Goal: Task Accomplishment & Management: Use online tool/utility

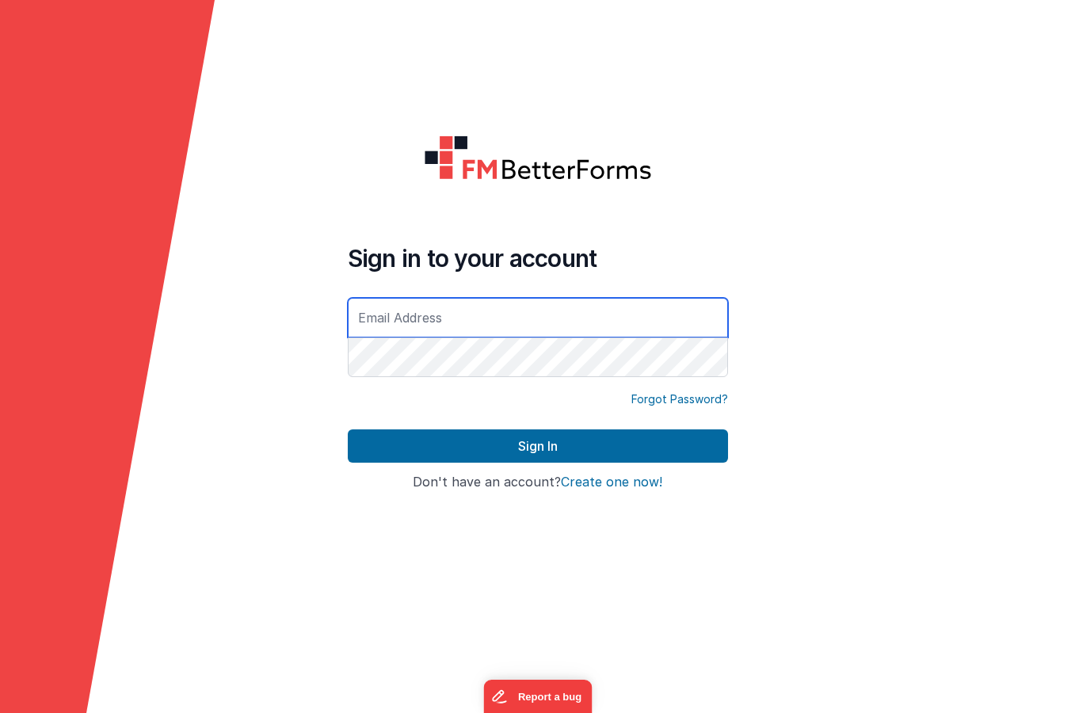
type input "[EMAIL_ADDRESS][DOMAIN_NAME]"
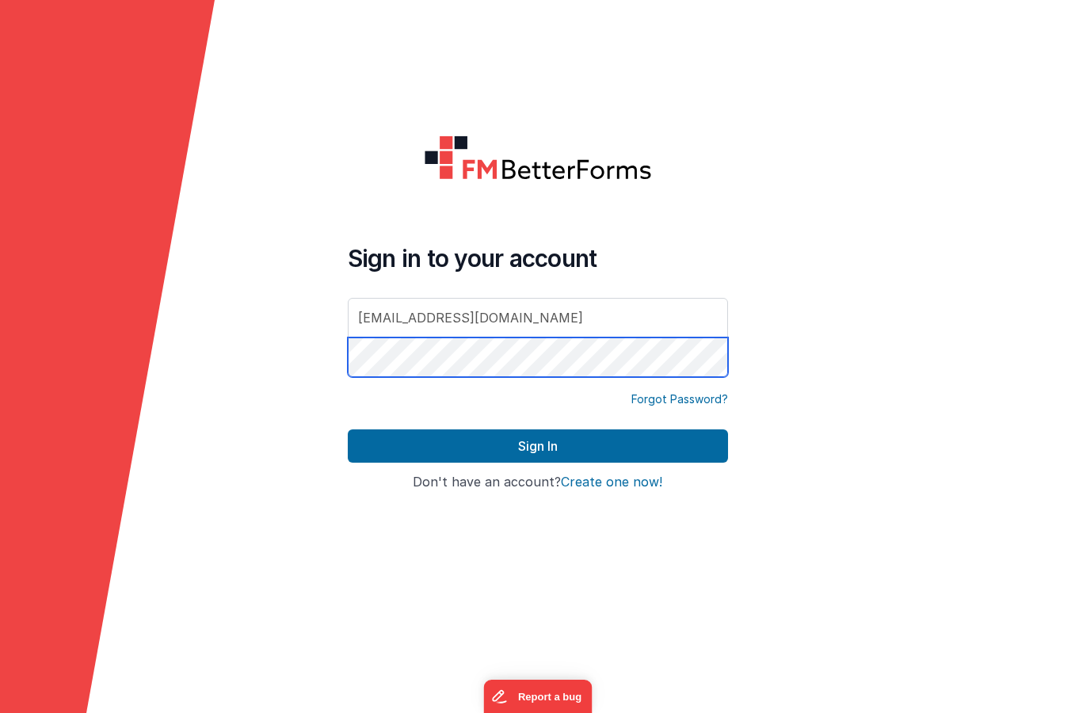
click at [537, 446] on button "Sign In" at bounding box center [538, 445] width 380 height 33
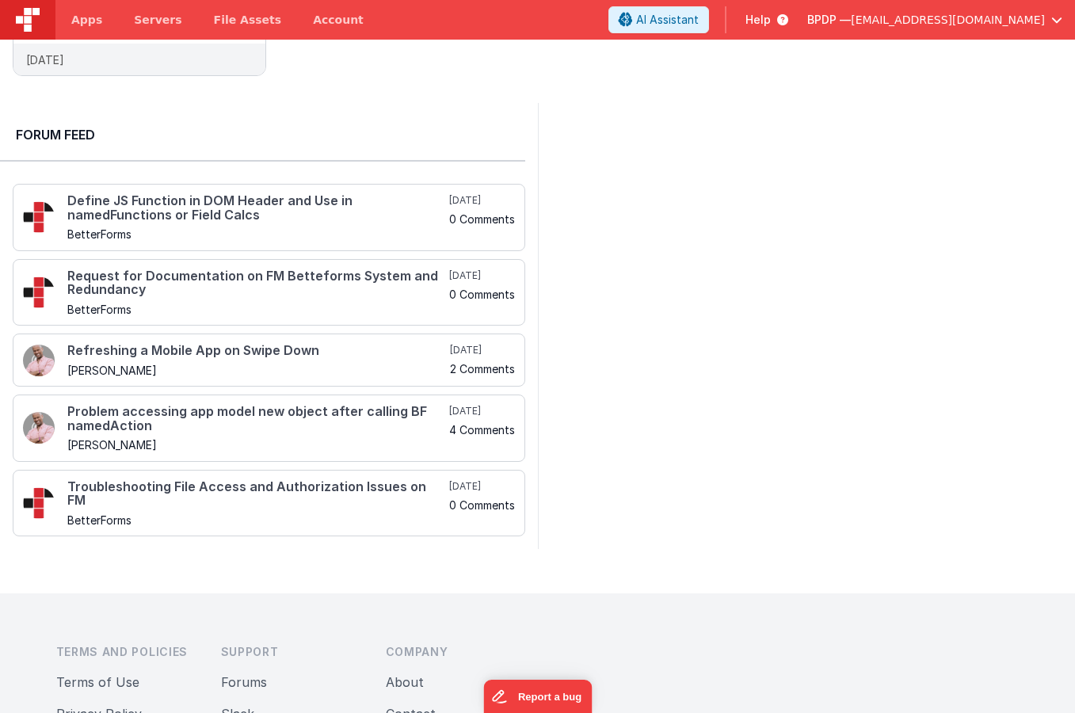
scroll to position [419, 0]
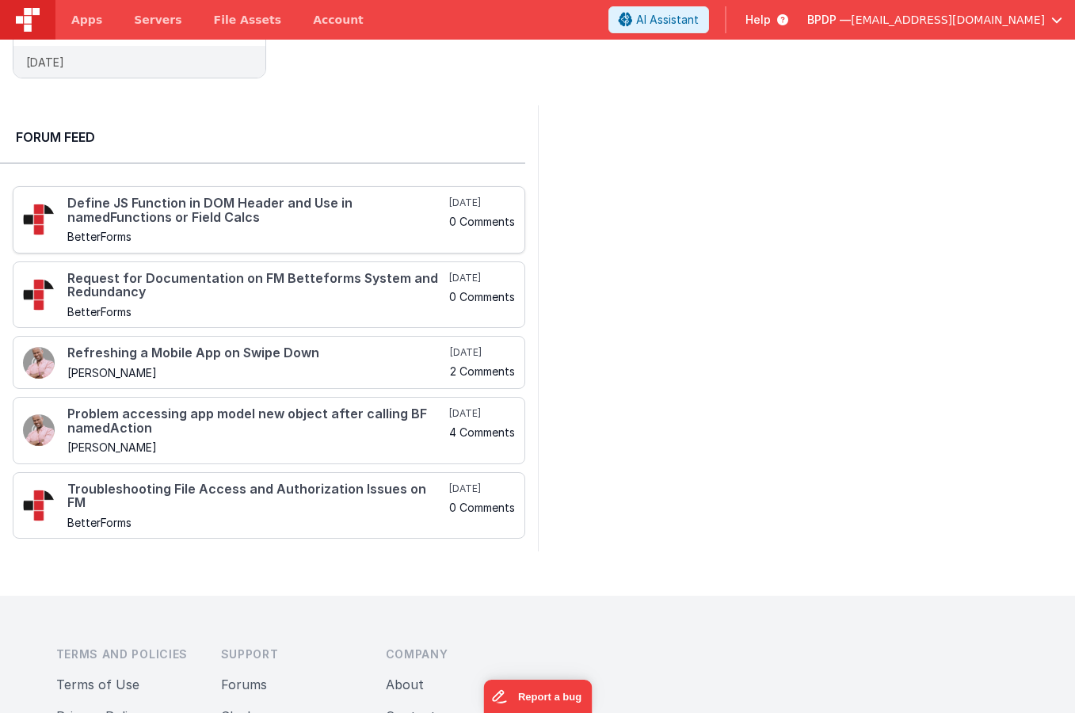
click at [158, 211] on h4 "Define JS Function in DOM Header and Use in namedFunctions or Field Calcs" at bounding box center [256, 210] width 379 height 28
click at [132, 352] on h4 "Refreshing a Mobile App on Swipe Down" at bounding box center [256, 353] width 379 height 14
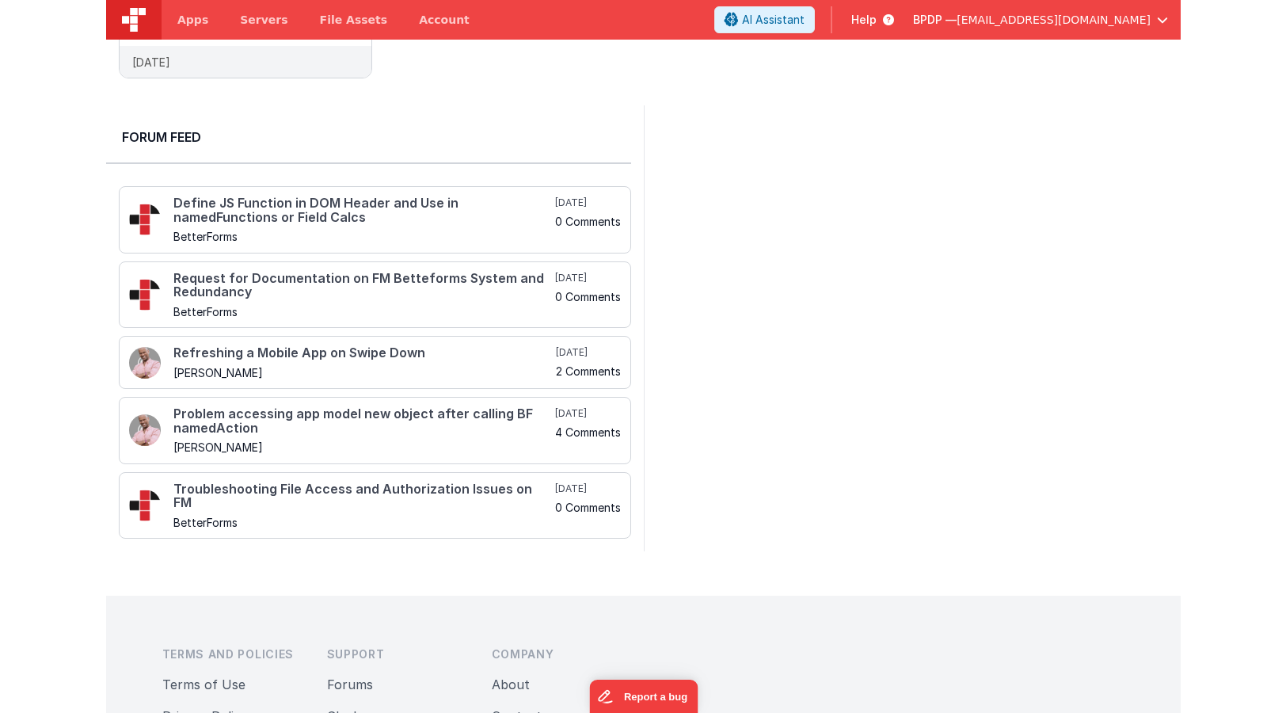
scroll to position [0, 0]
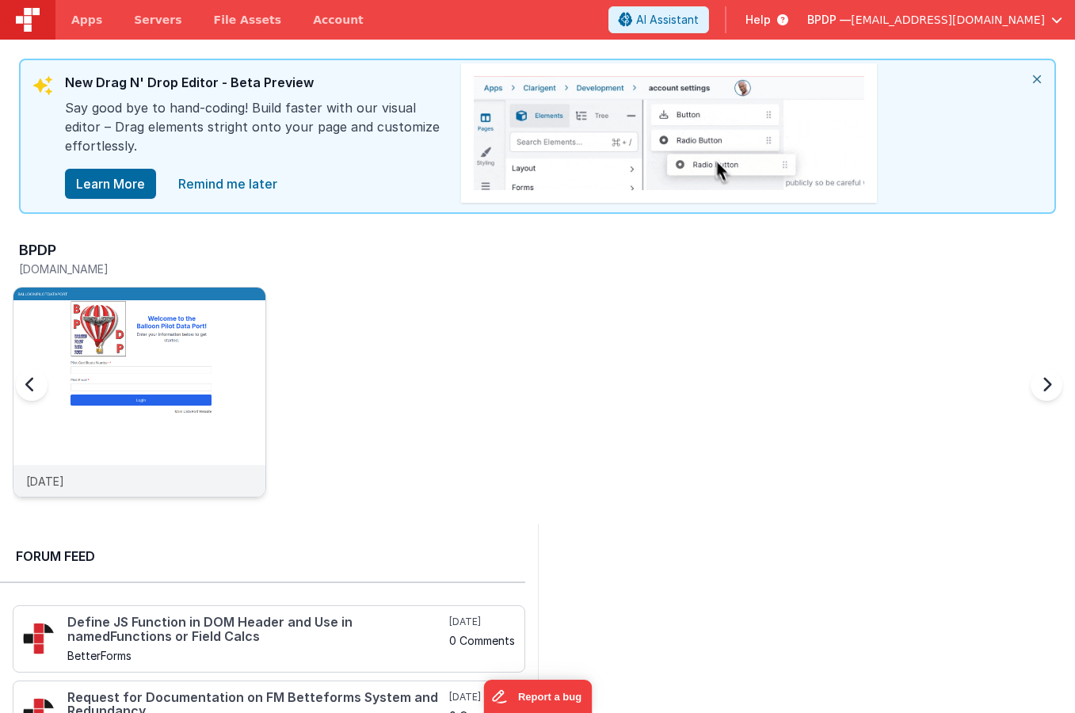
click at [143, 368] on img at bounding box center [139, 414] width 252 height 252
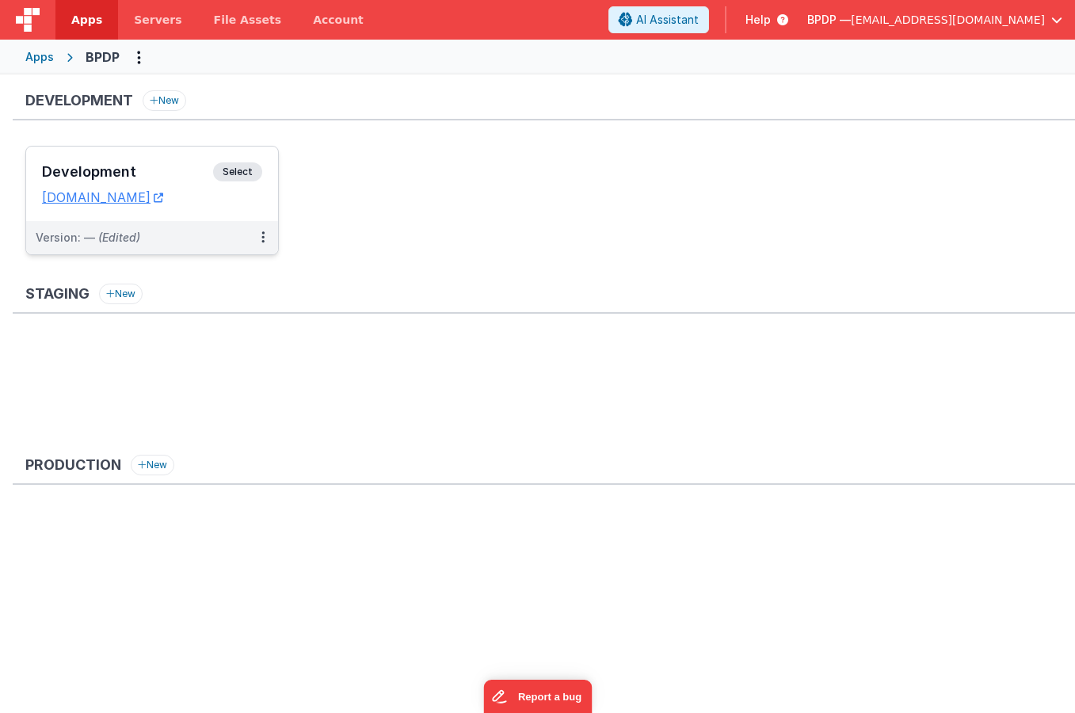
click at [237, 168] on span "Select" at bounding box center [237, 171] width 49 height 19
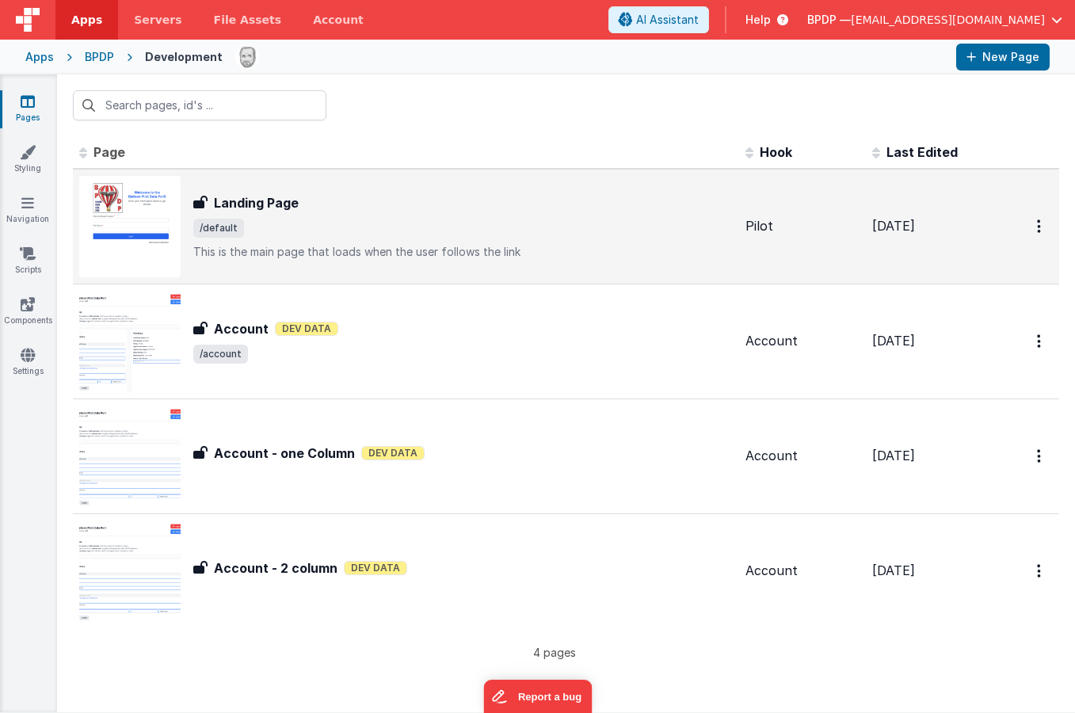
click at [246, 200] on h3 "Landing Page" at bounding box center [256, 202] width 85 height 19
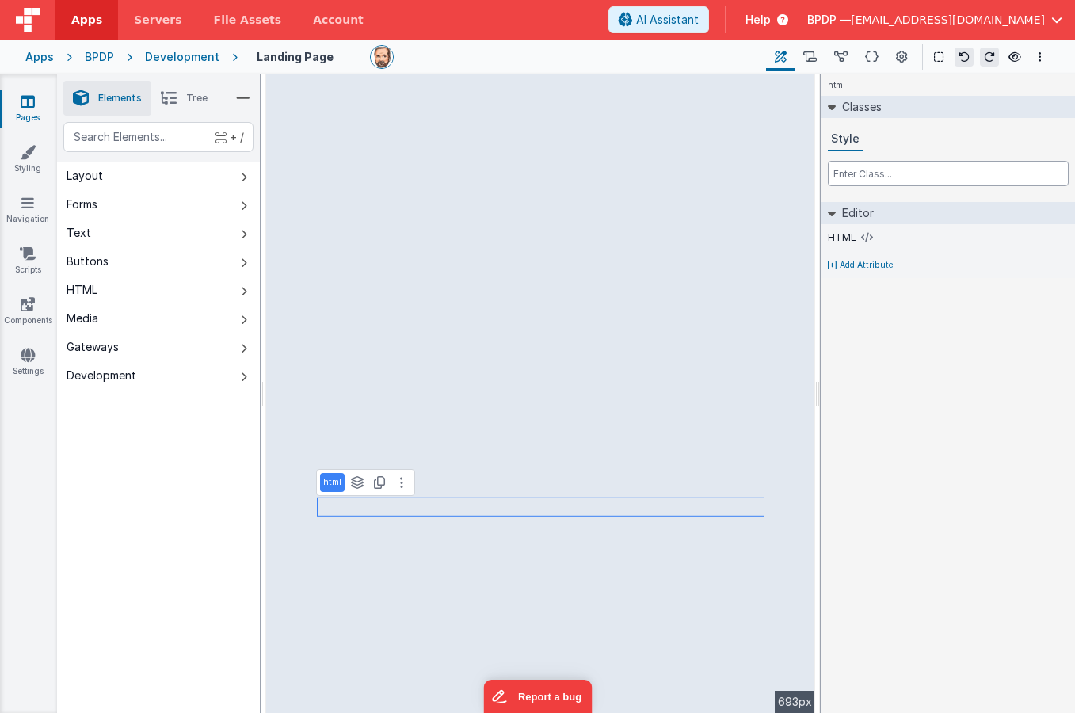
click at [854, 171] on input "text" at bounding box center [948, 173] width 241 height 25
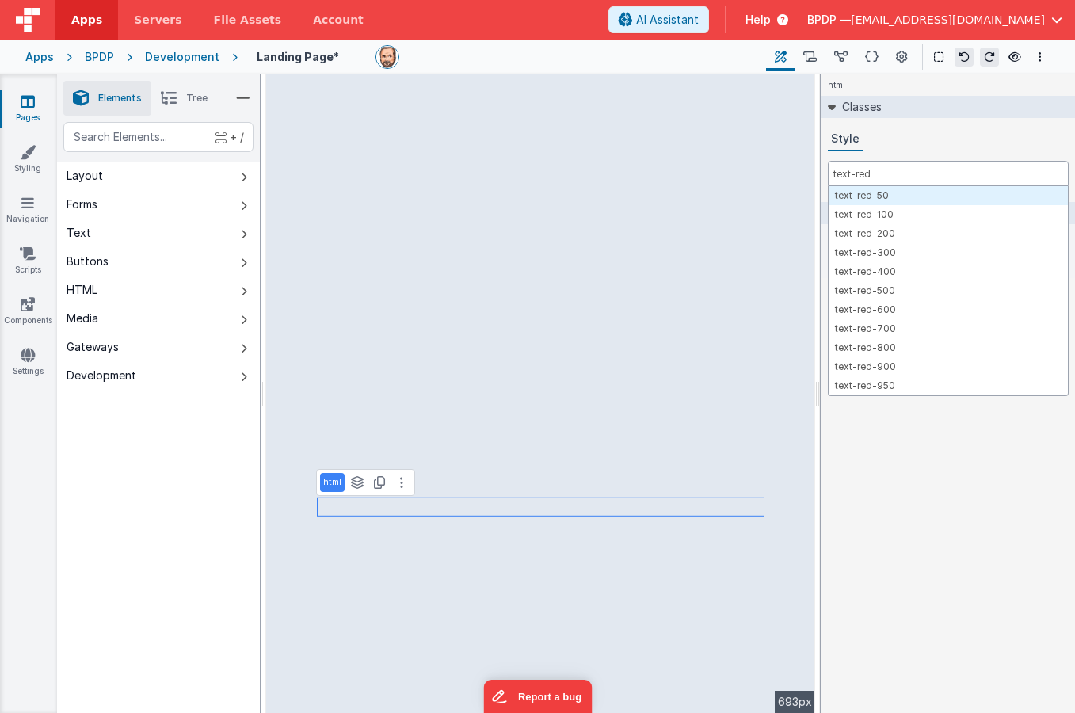
type input "text-red"
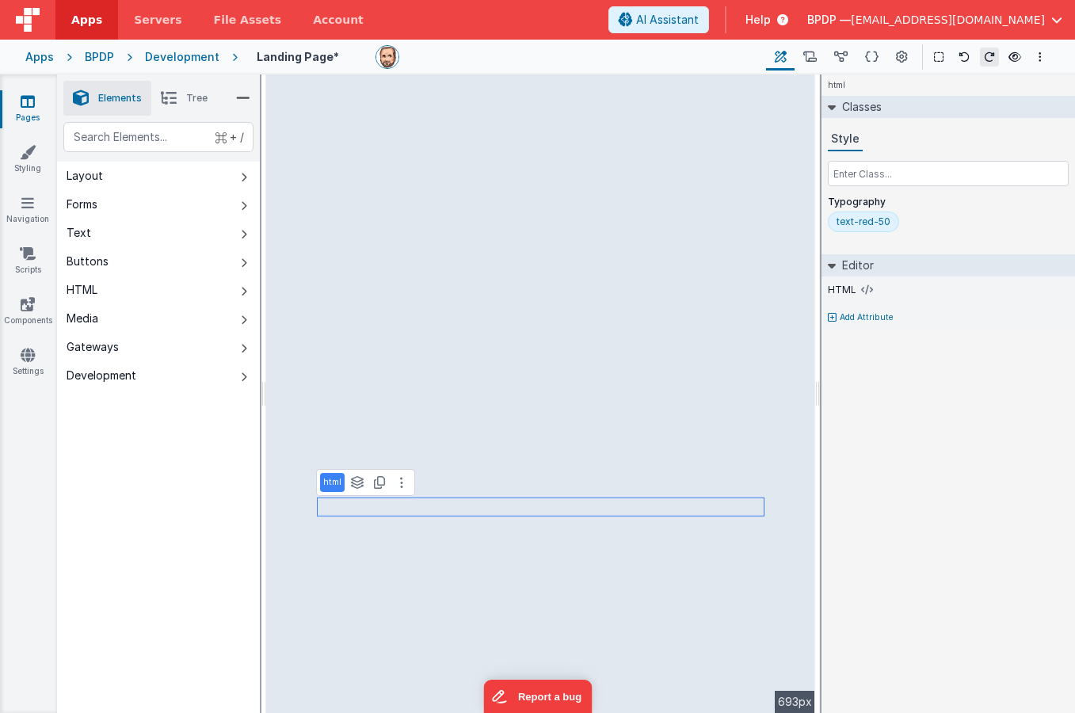
click at [870, 219] on div "text-red-50" at bounding box center [863, 221] width 54 height 13
click at [57, 166] on button "Layout" at bounding box center [158, 176] width 203 height 29
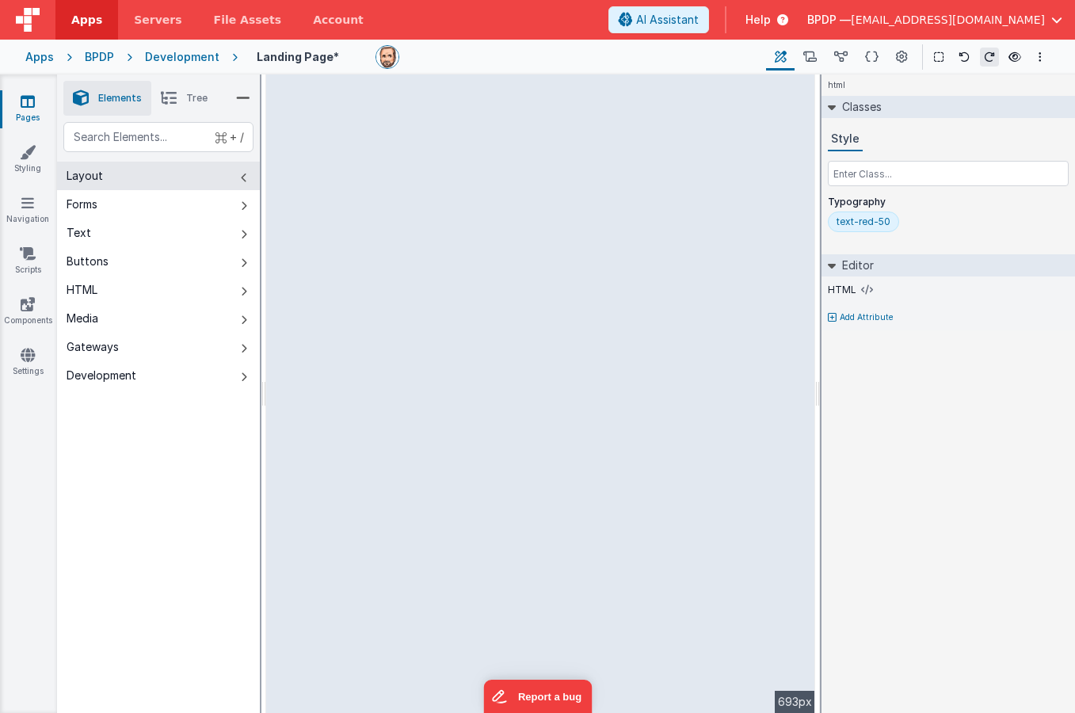
click at [24, 108] on icon at bounding box center [28, 101] width 14 height 16
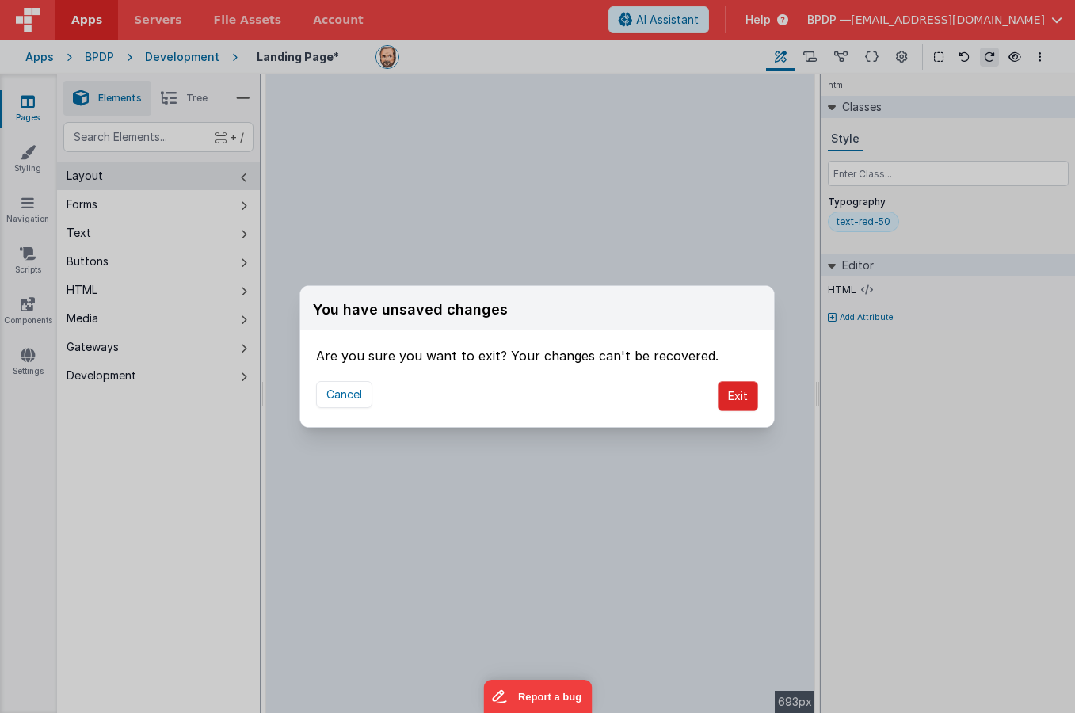
click at [734, 394] on button "Exit" at bounding box center [738, 396] width 40 height 30
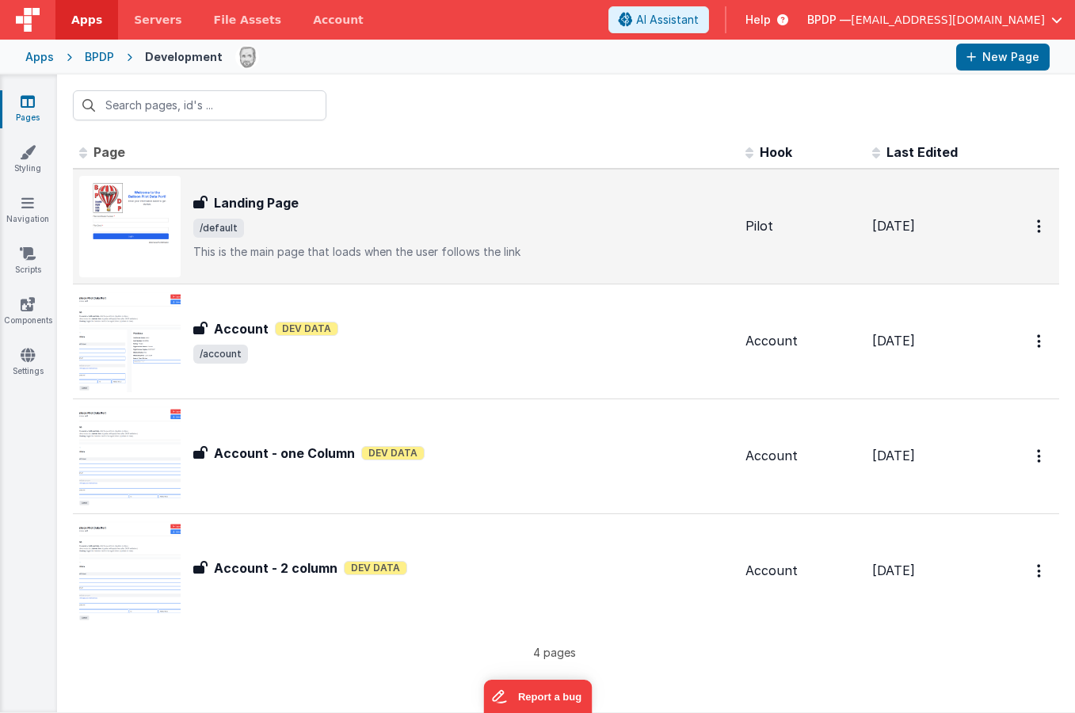
click at [251, 204] on h3 "Landing Page" at bounding box center [256, 202] width 85 height 19
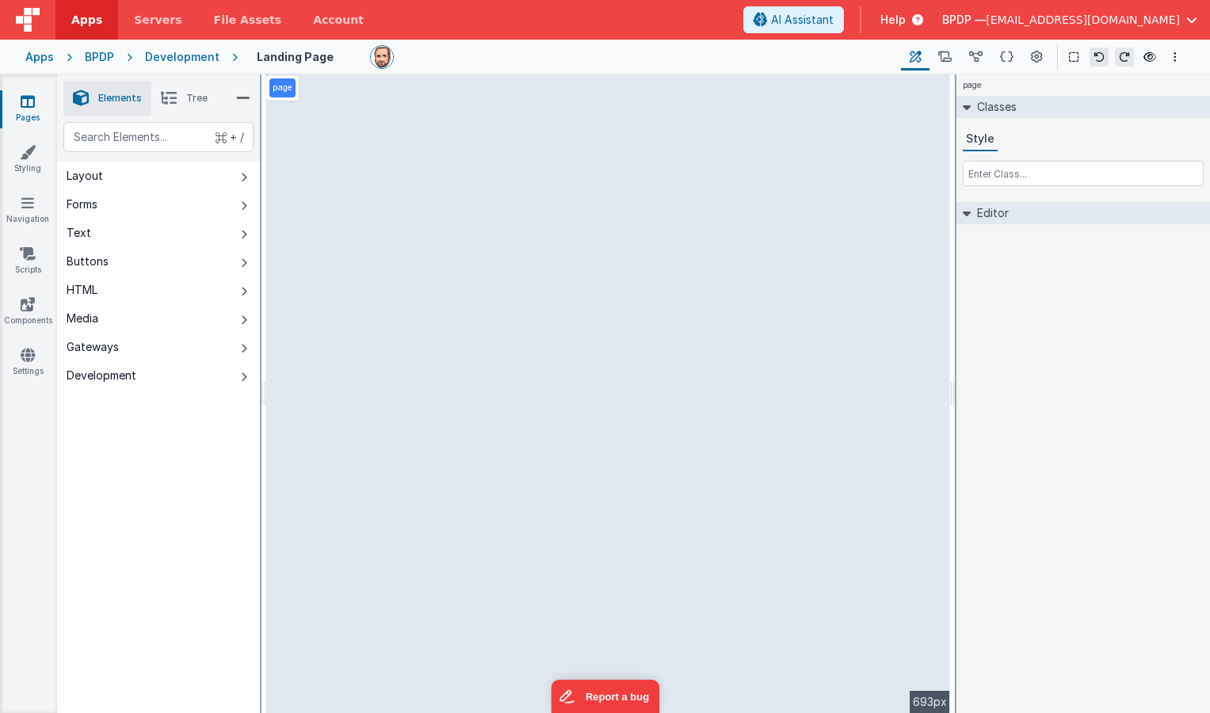
click at [181, 93] on li "Tree" at bounding box center [184, 98] width 66 height 35
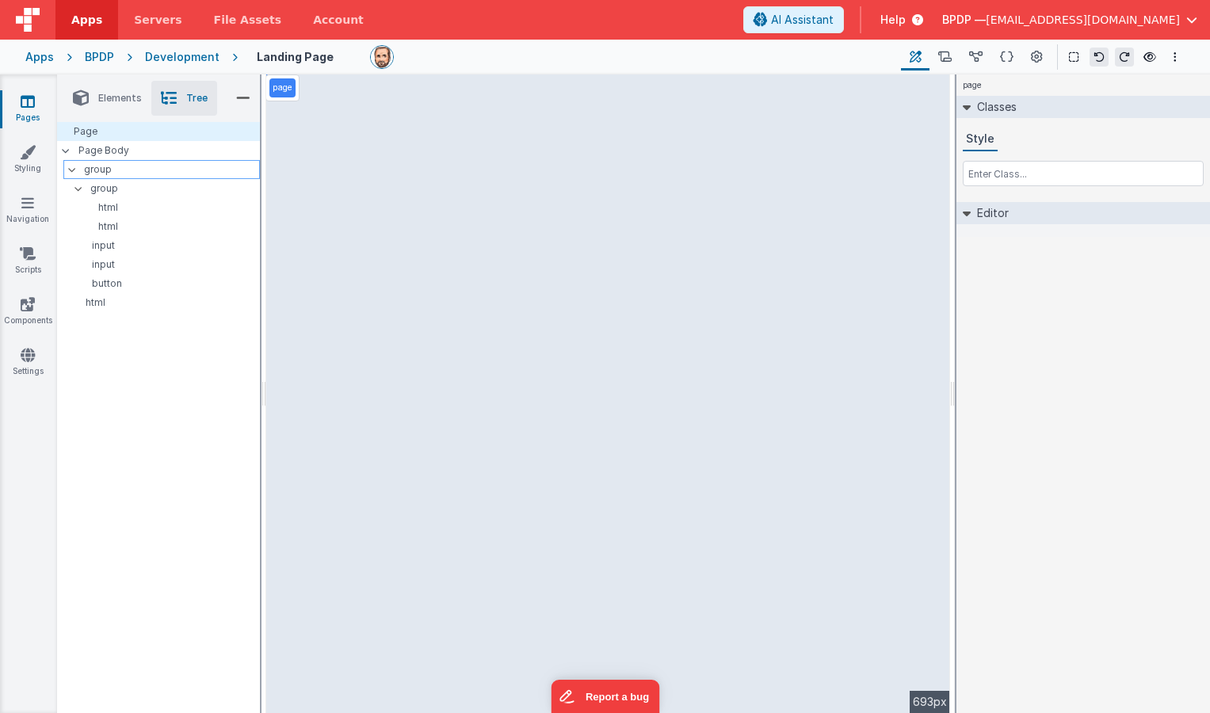
click at [105, 167] on p "group" at bounding box center [171, 169] width 175 height 17
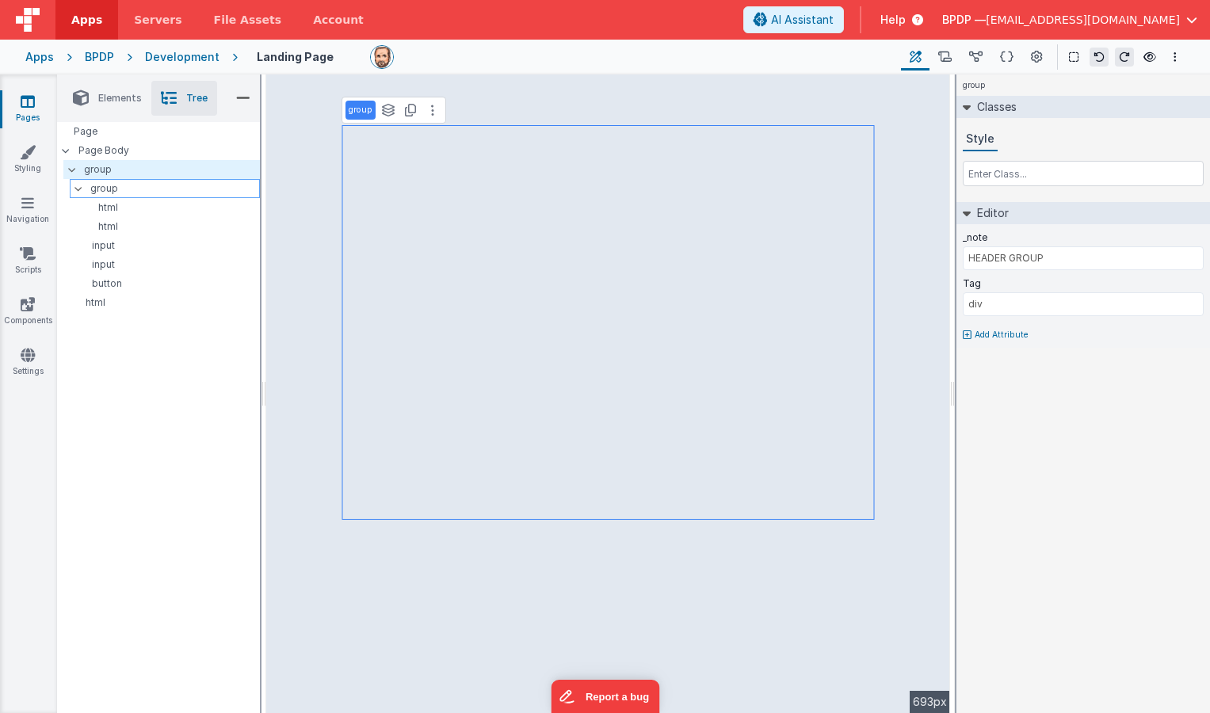
click at [97, 191] on p "group" at bounding box center [174, 188] width 169 height 17
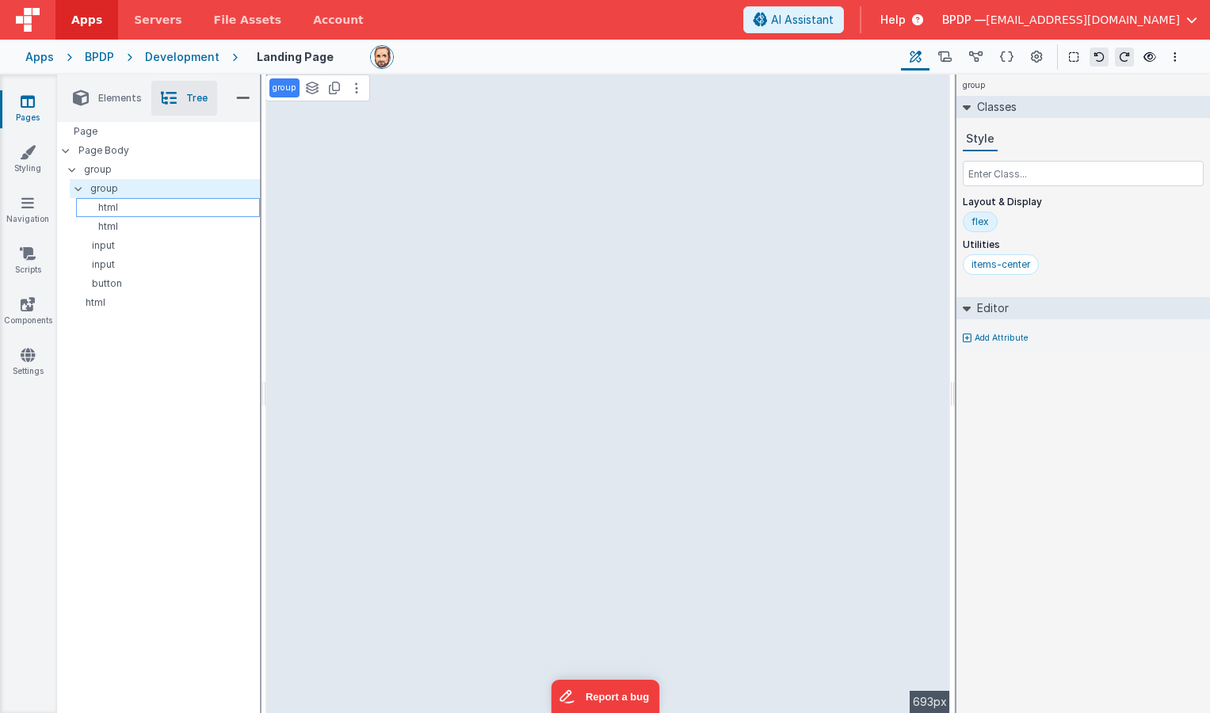
click at [99, 208] on p "html" at bounding box center [170, 207] width 177 height 13
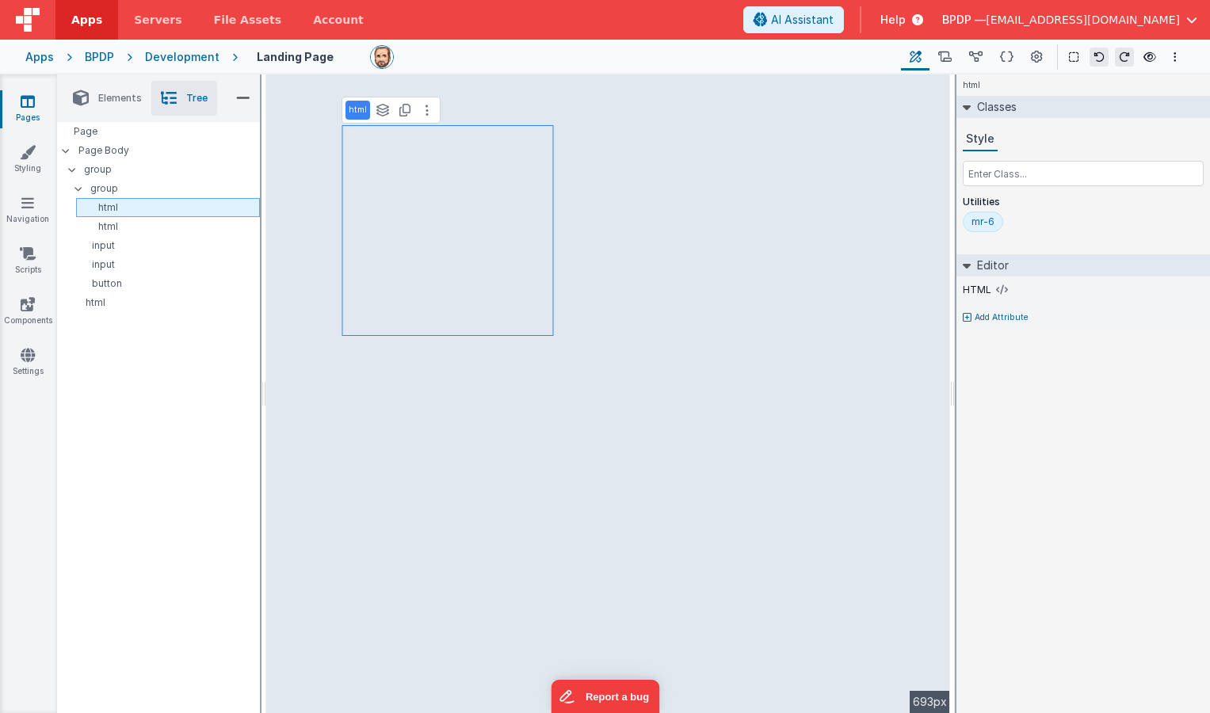
click at [99, 208] on p "html" at bounding box center [170, 207] width 177 height 13
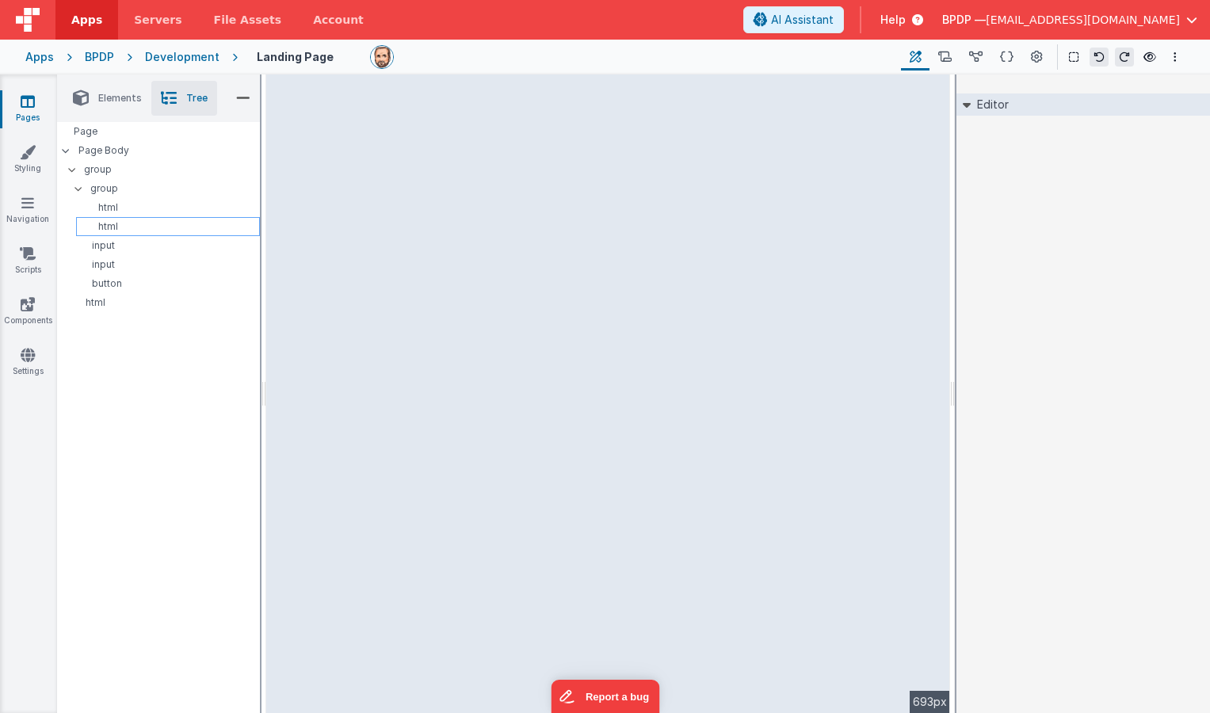
click at [102, 224] on p "html" at bounding box center [170, 226] width 177 height 13
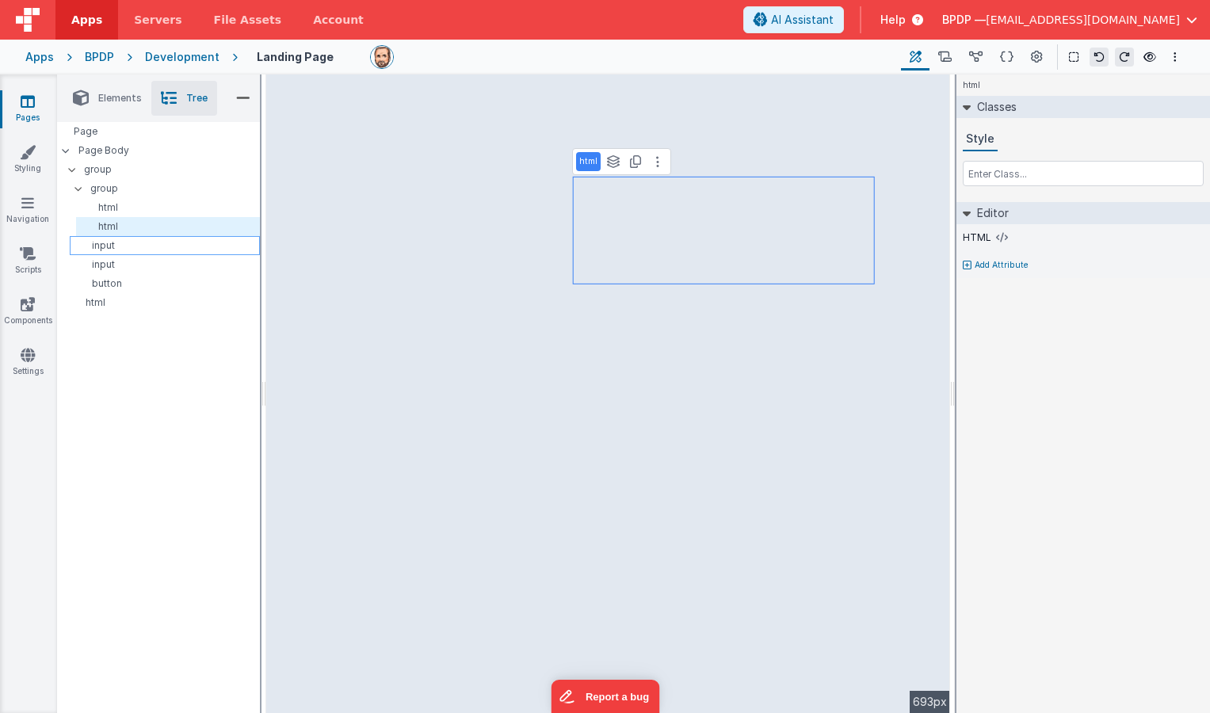
click at [102, 242] on p "input" at bounding box center [167, 245] width 183 height 13
select select "string"
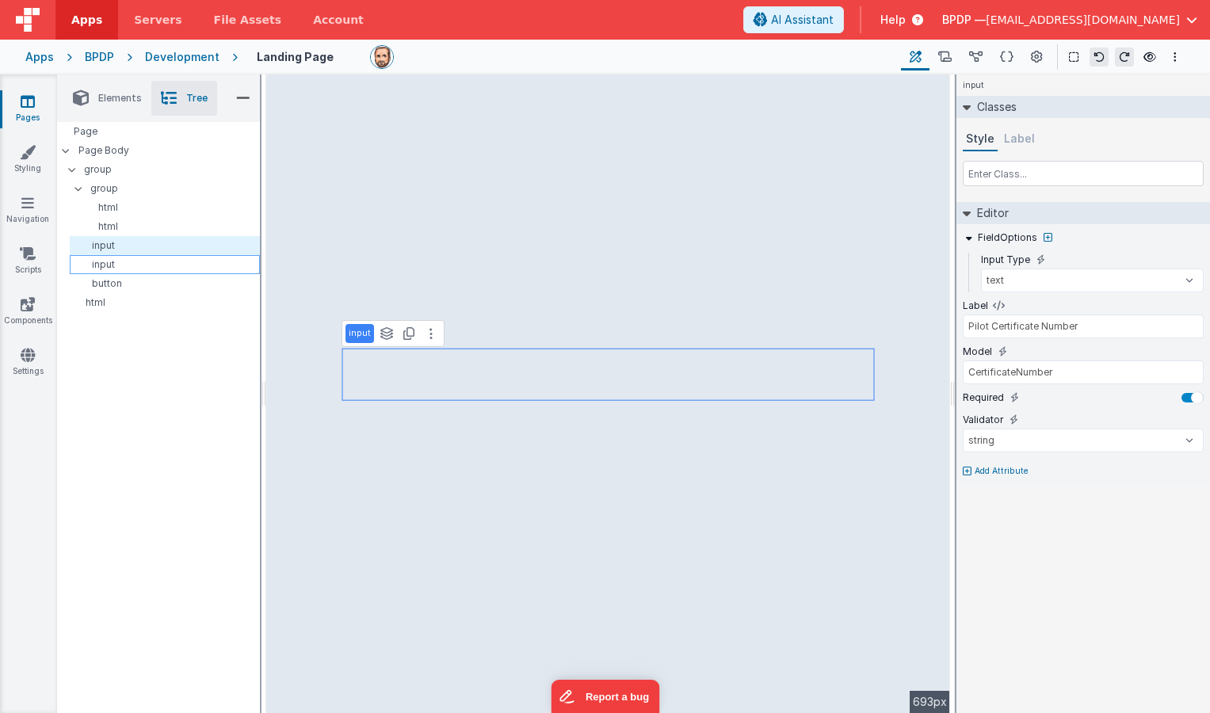
click at [97, 261] on p "input" at bounding box center [167, 264] width 183 height 13
type input "Pilot Email"
select select "email"
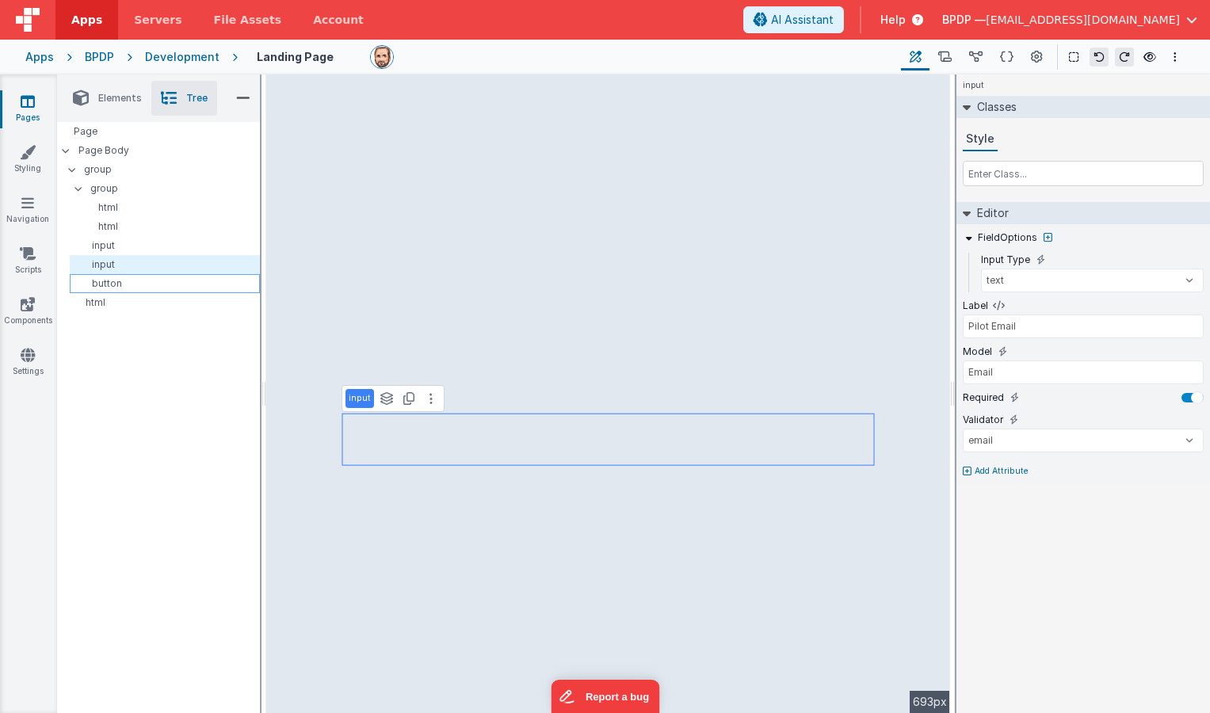
click at [98, 281] on p "button" at bounding box center [167, 283] width 183 height 13
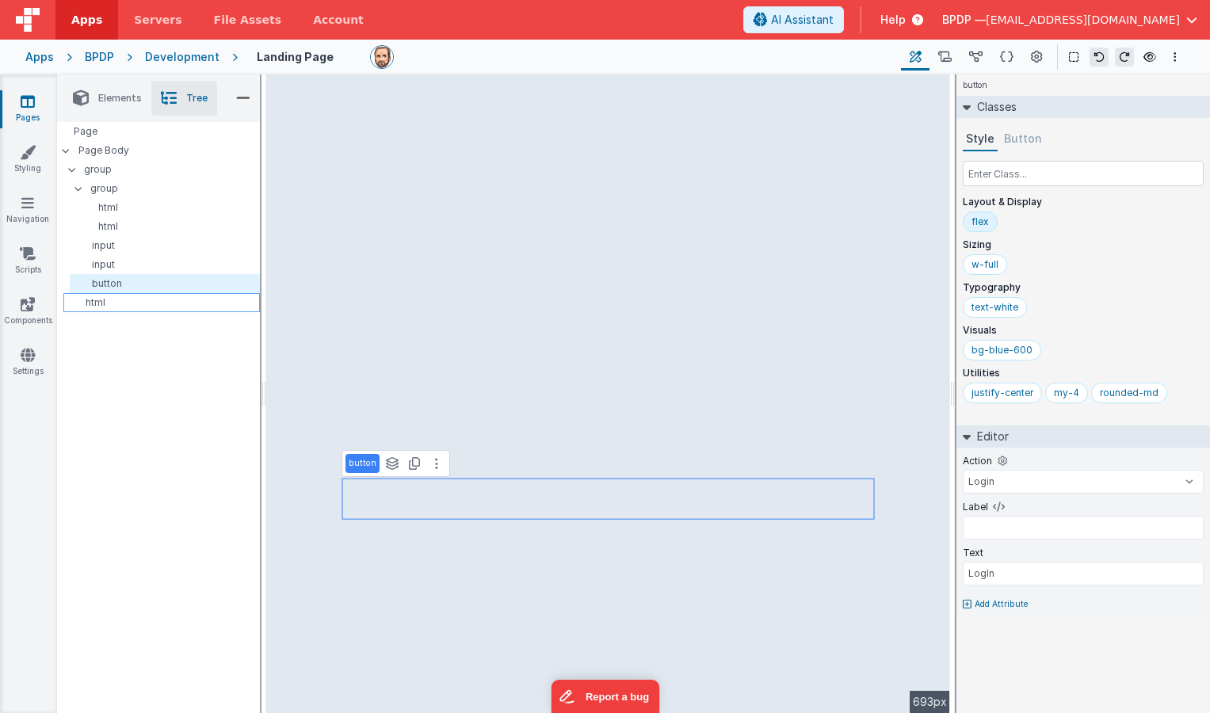
click at [97, 302] on p "html" at bounding box center [164, 302] width 189 height 13
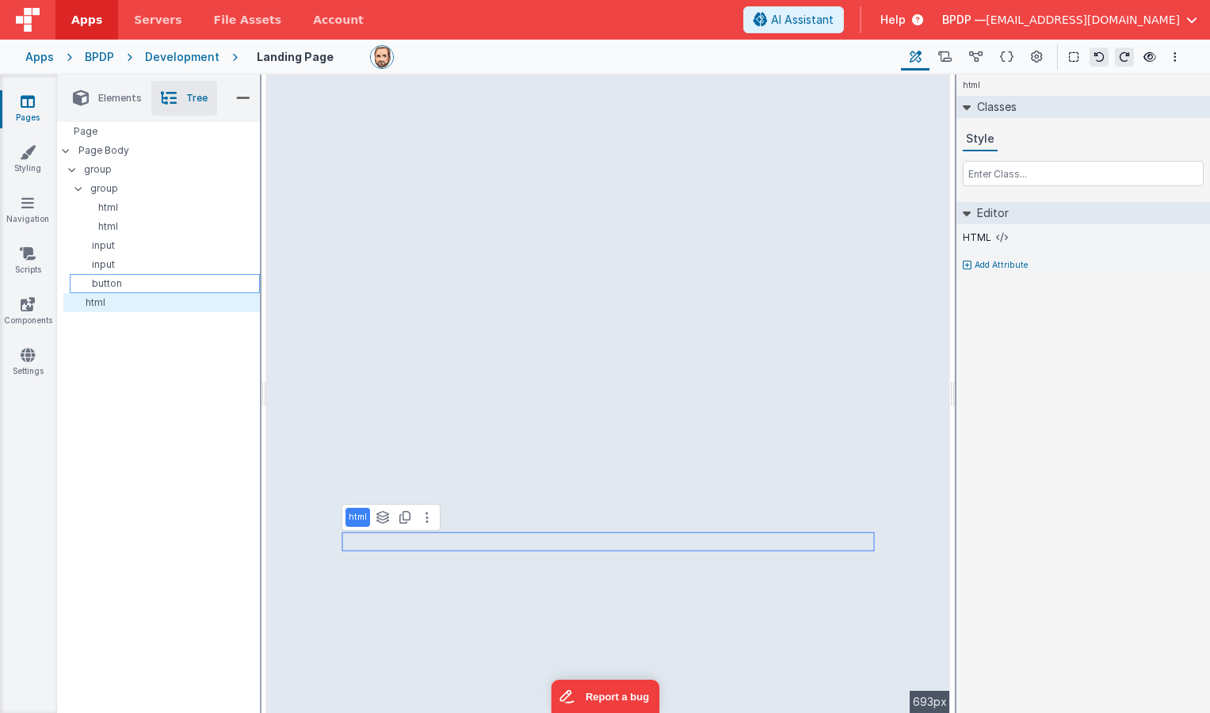
click at [101, 283] on p "button" at bounding box center [167, 283] width 183 height 13
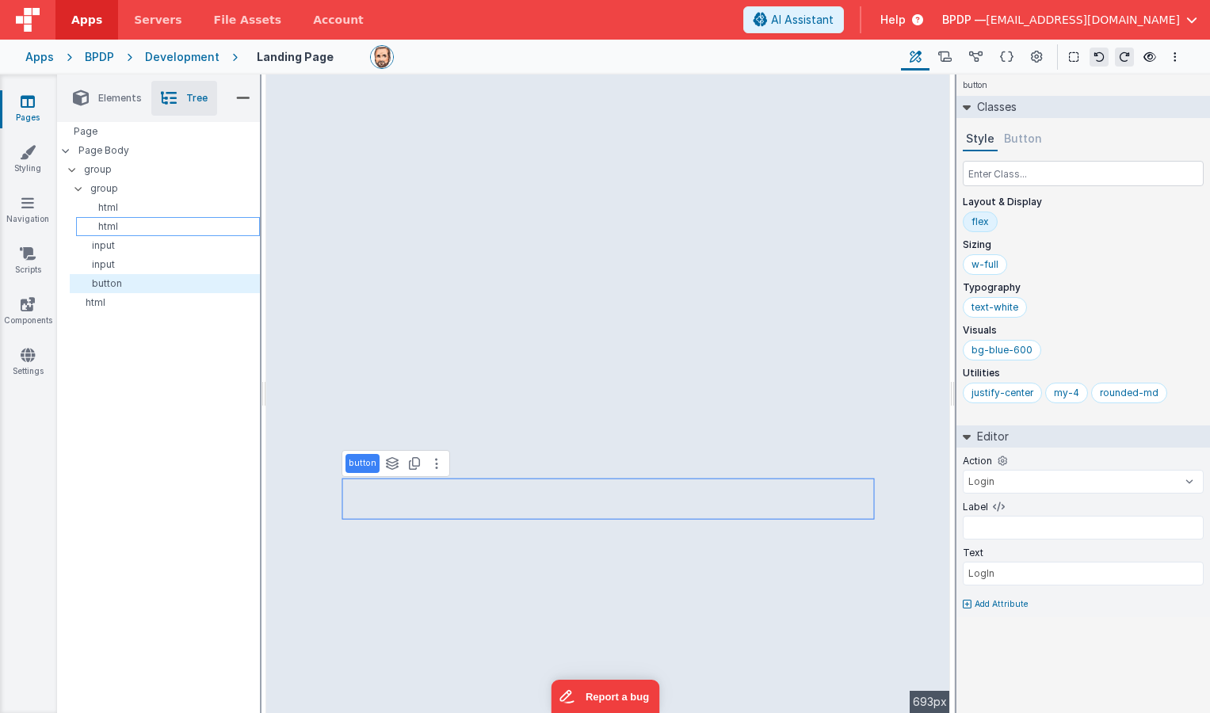
click at [97, 227] on p "html" at bounding box center [170, 226] width 177 height 13
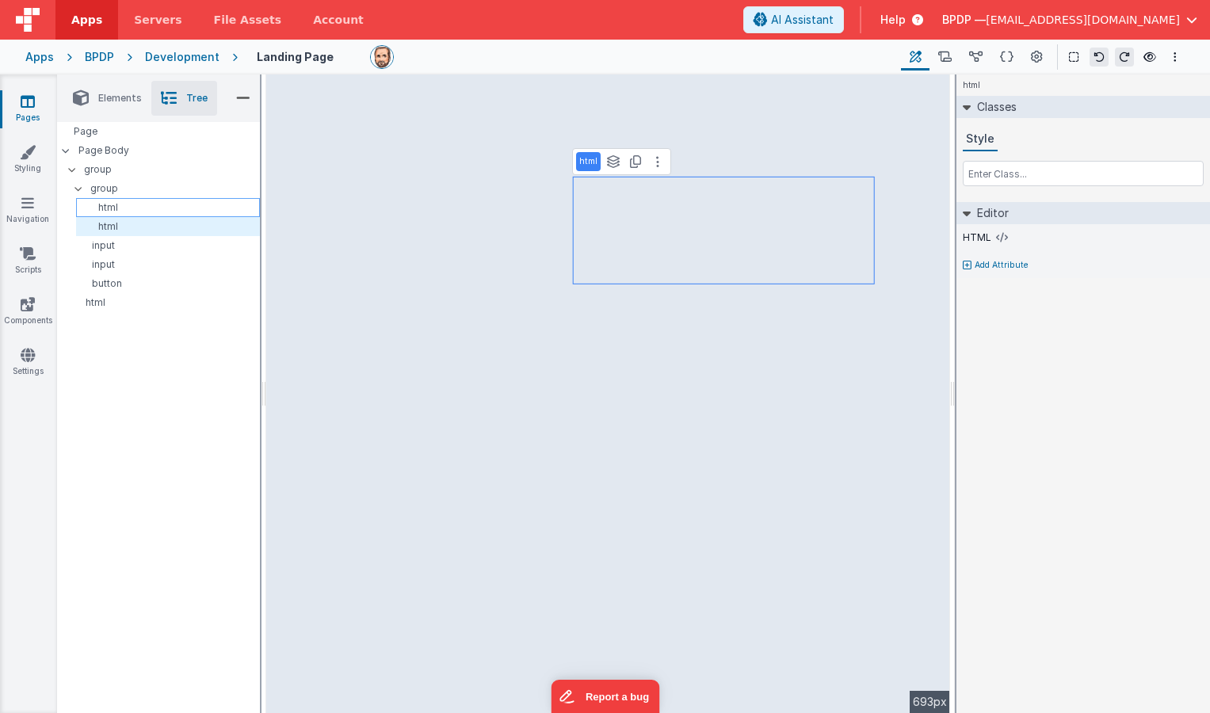
click at [101, 205] on p "html" at bounding box center [170, 207] width 177 height 13
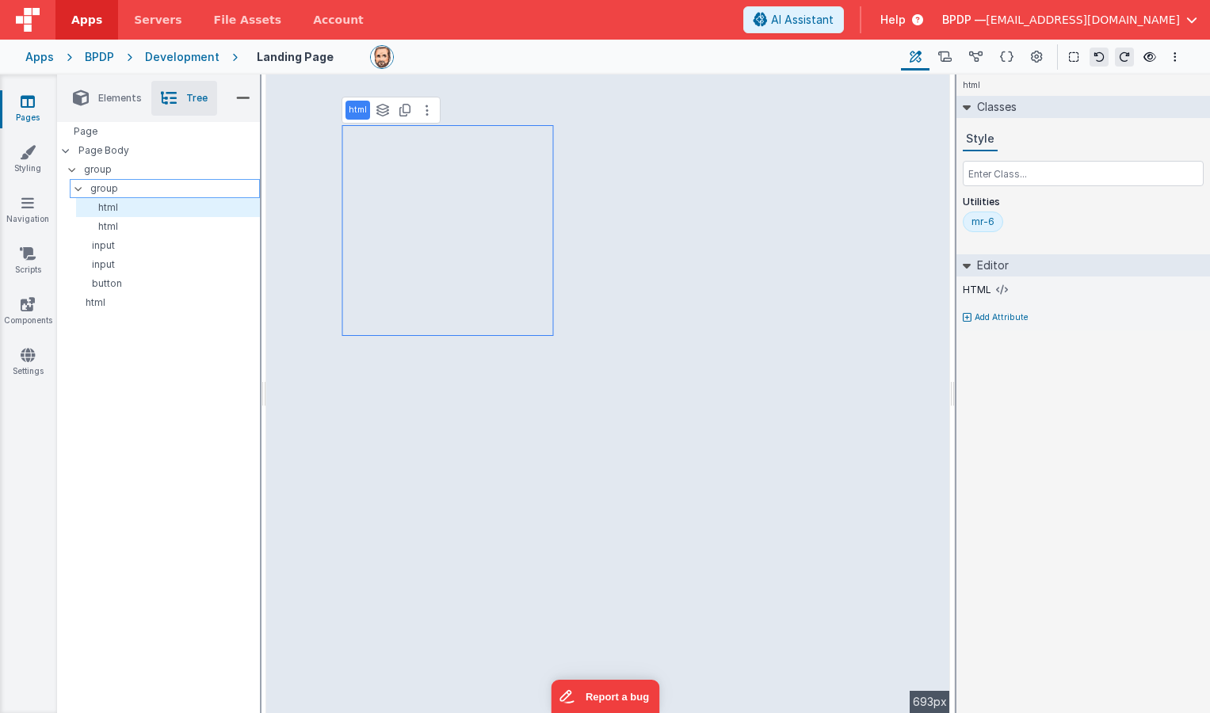
click at [104, 182] on p "group" at bounding box center [174, 188] width 169 height 17
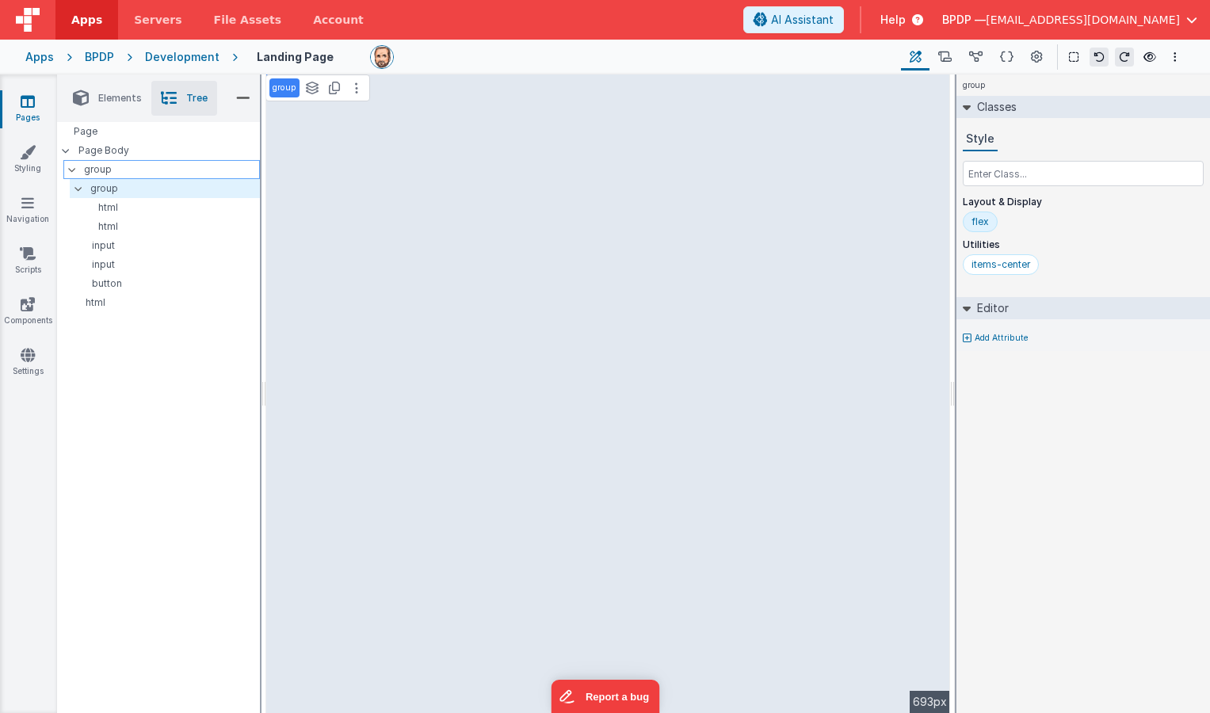
click at [95, 166] on p "group" at bounding box center [171, 169] width 175 height 17
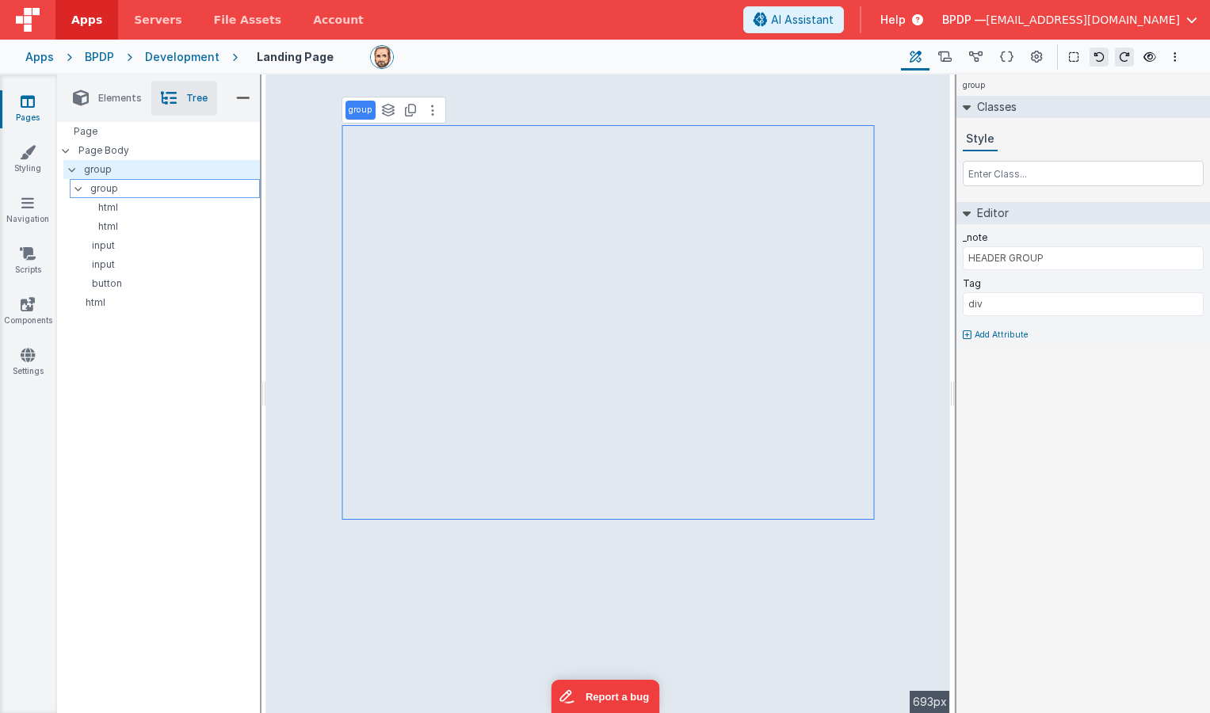
click at [95, 186] on p "group" at bounding box center [174, 188] width 169 height 17
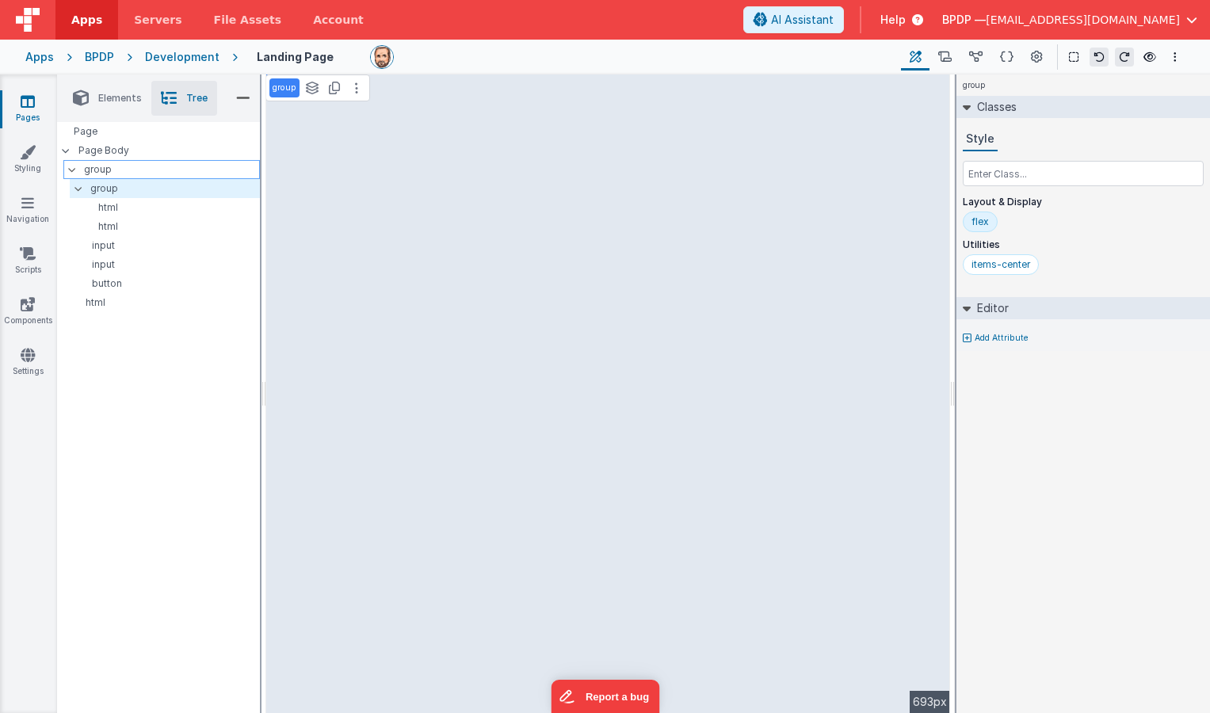
click at [93, 166] on p "group" at bounding box center [171, 169] width 175 height 17
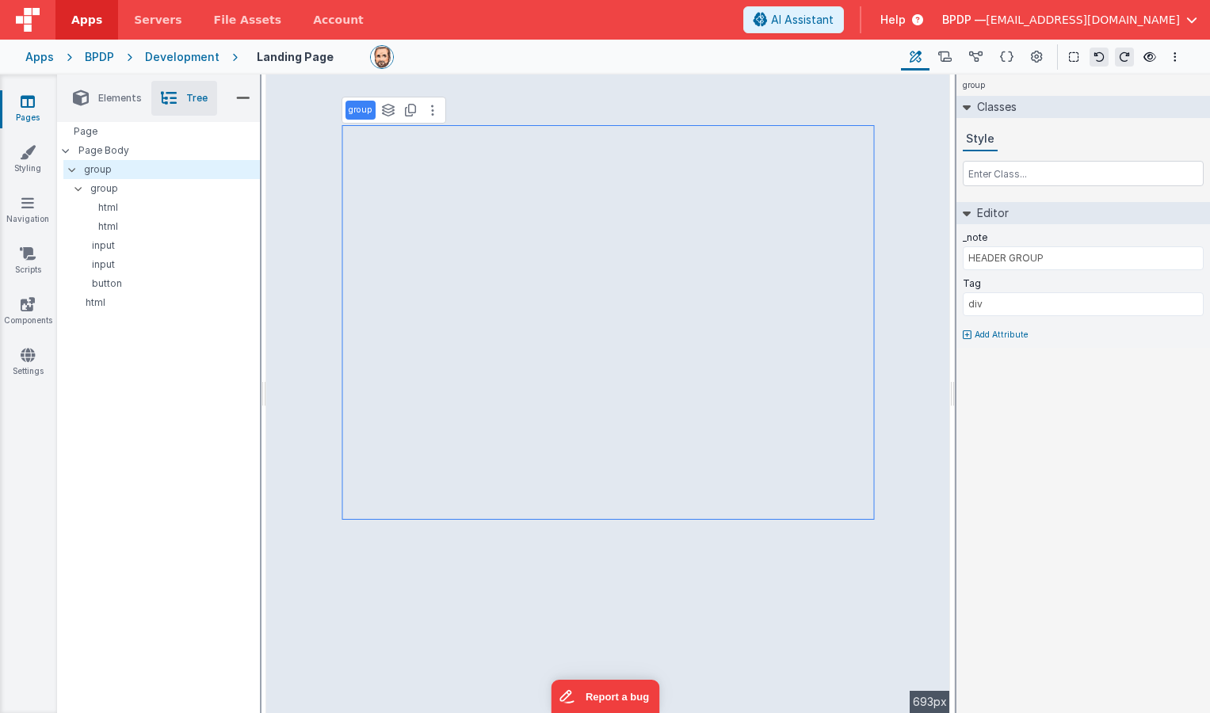
click at [116, 97] on span "Elements" at bounding box center [120, 98] width 44 height 13
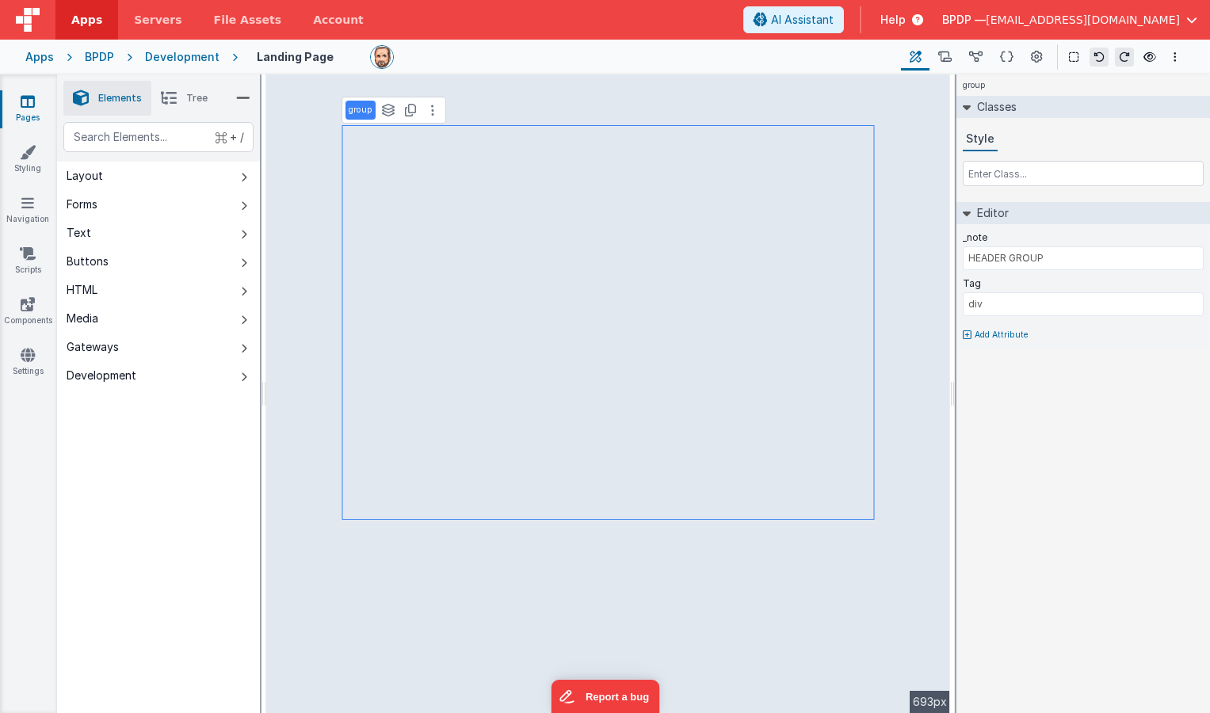
click at [246, 95] on icon at bounding box center [243, 98] width 14 height 22
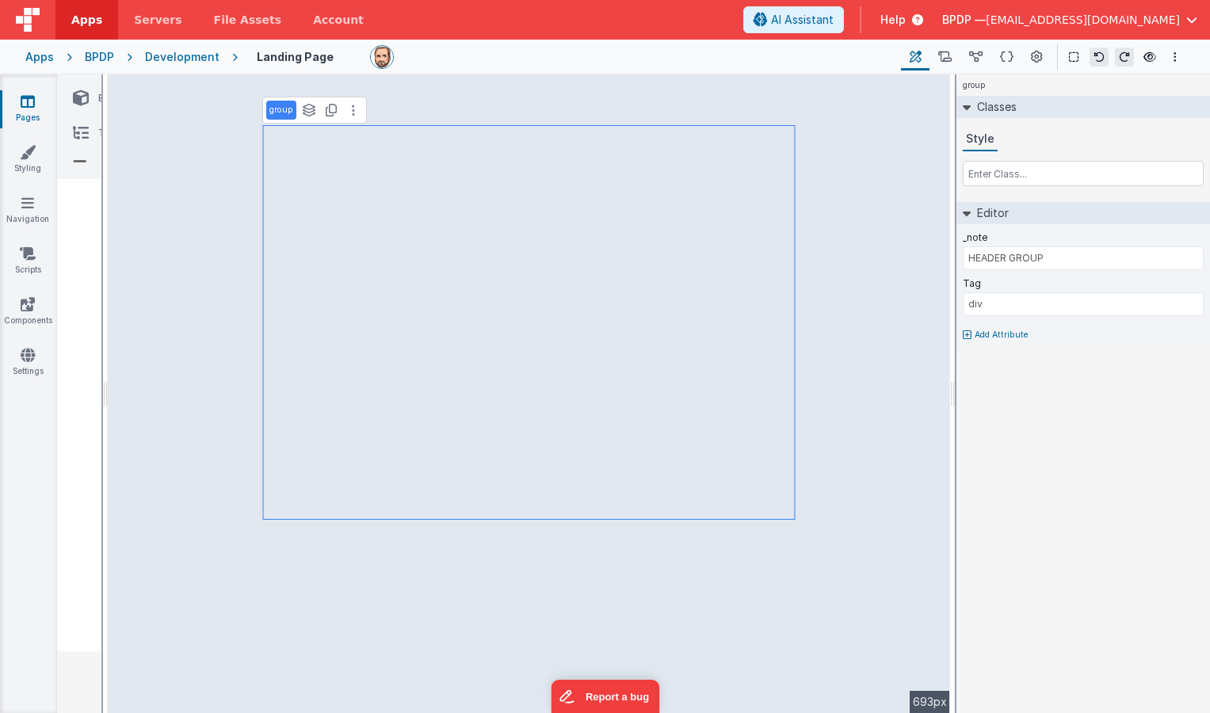
click at [78, 158] on icon at bounding box center [80, 161] width 14 height 22
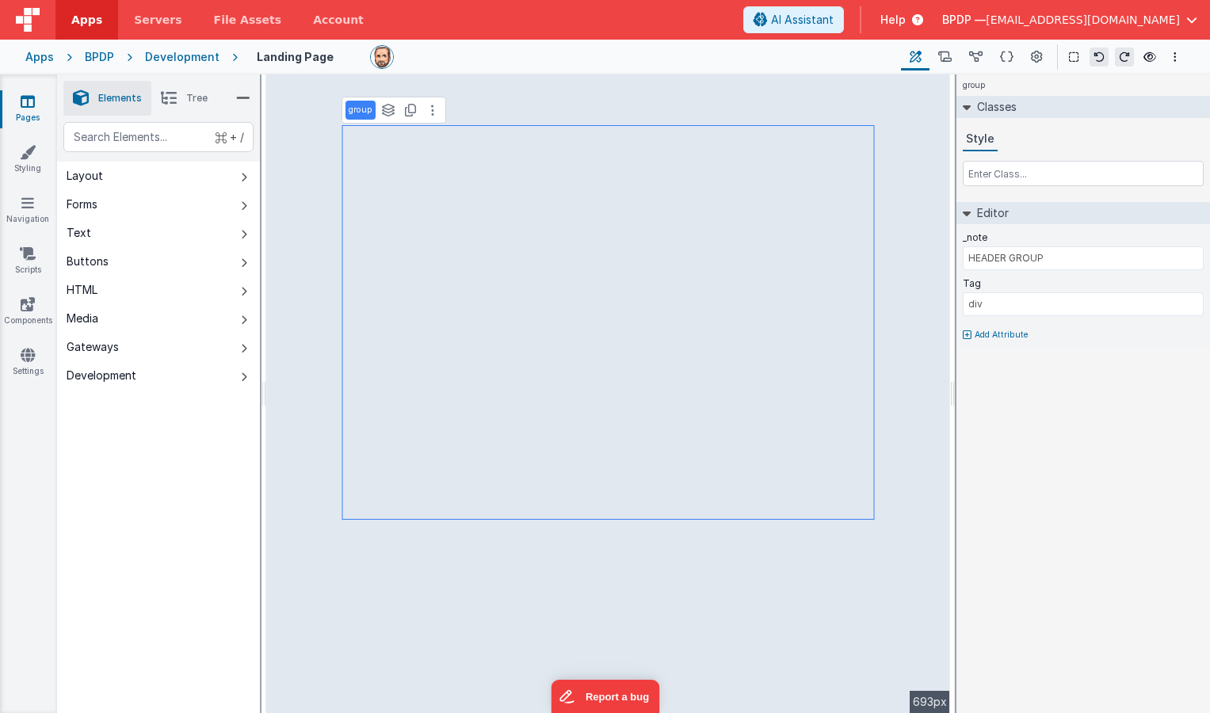
click at [23, 102] on icon at bounding box center [28, 101] width 14 height 16
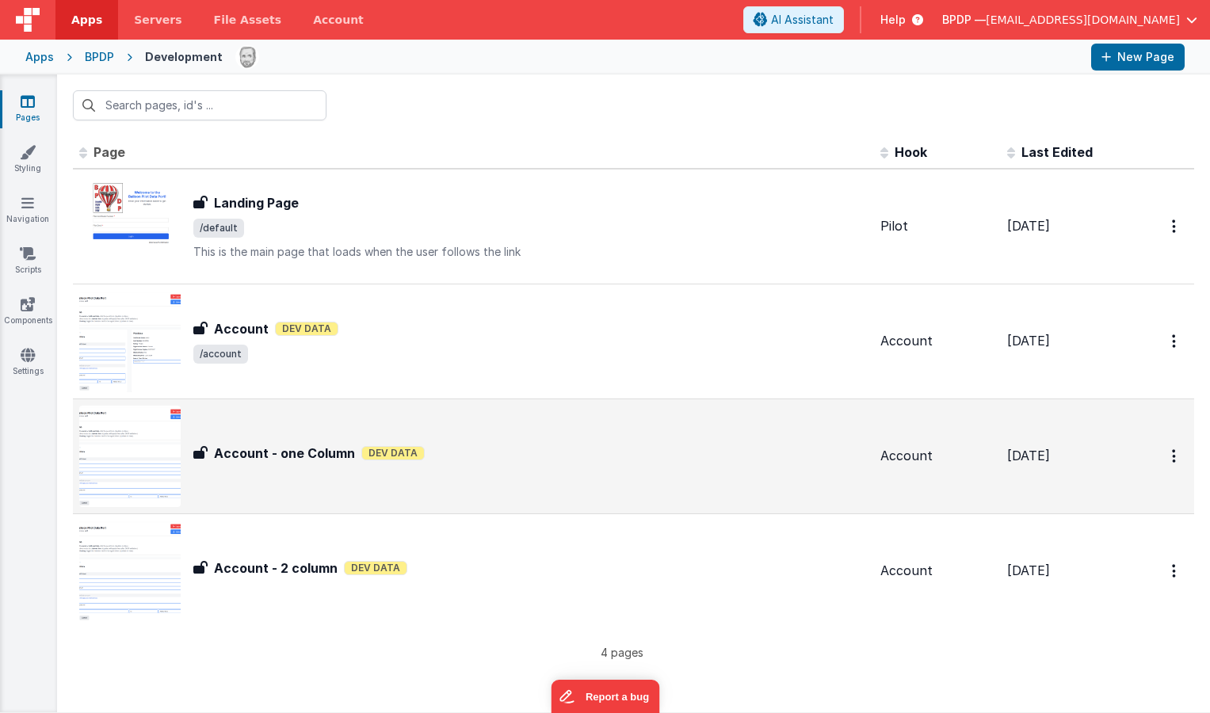
click at [262, 454] on h3 "Account - one Column" at bounding box center [284, 453] width 141 height 19
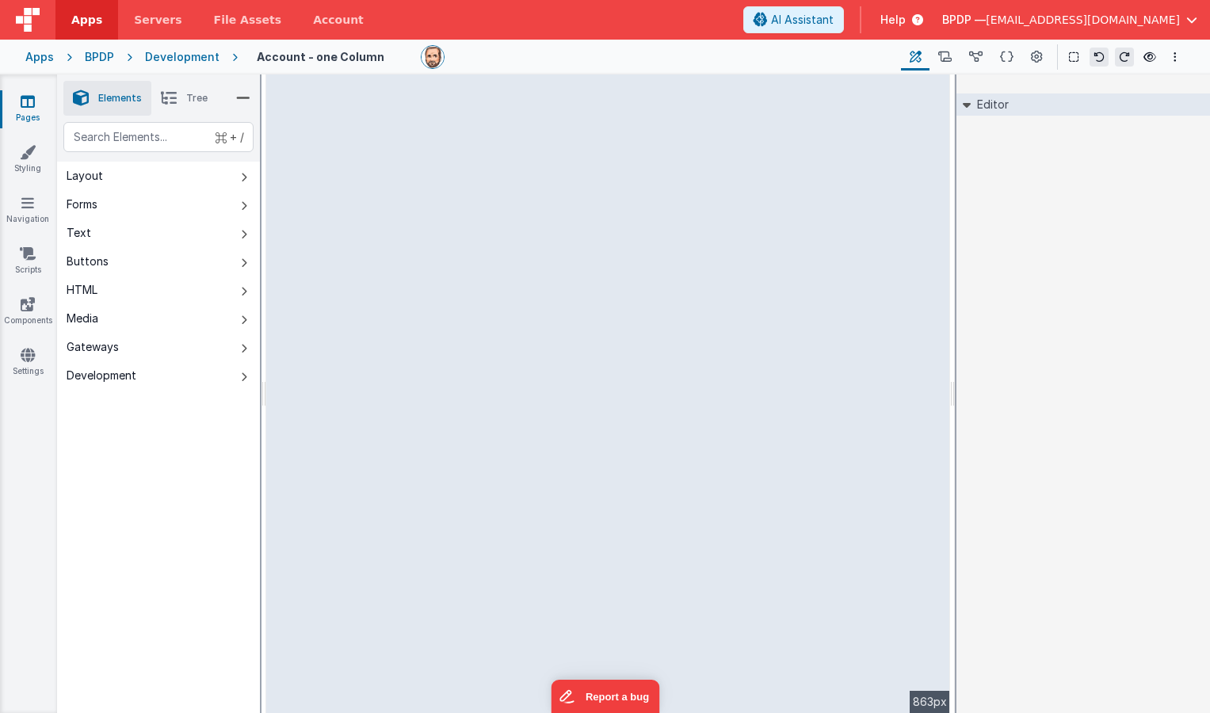
click at [30, 106] on icon at bounding box center [28, 101] width 14 height 16
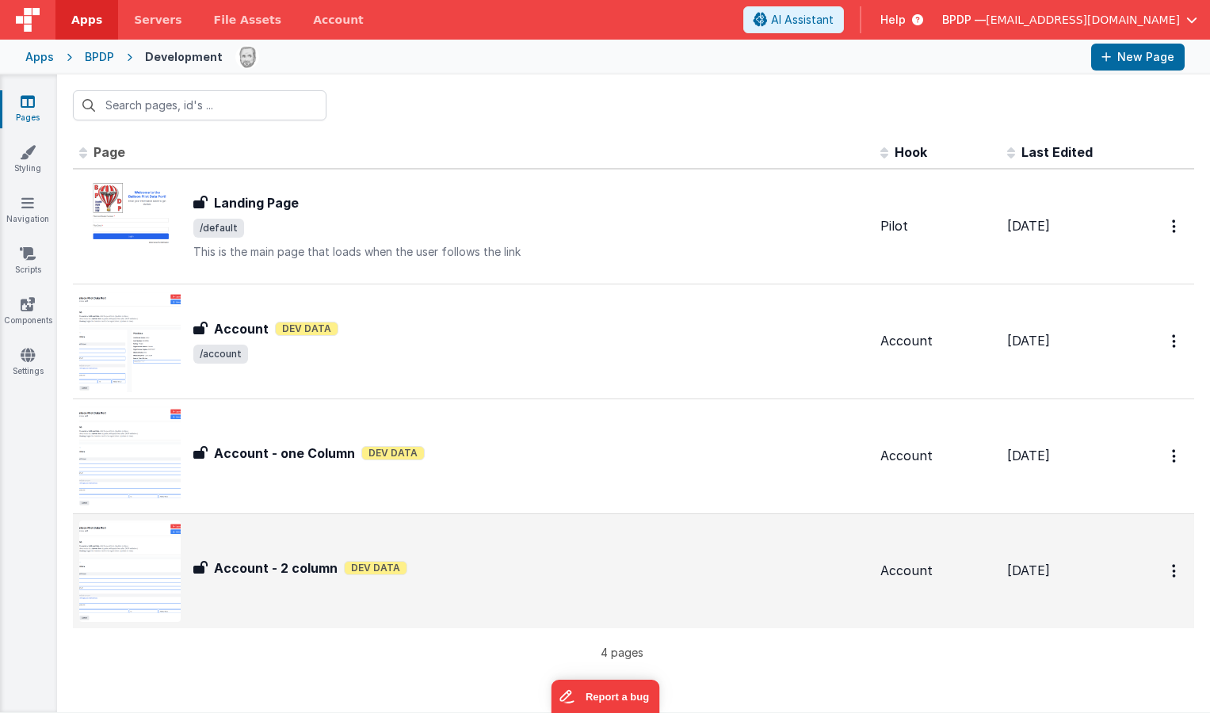
click at [252, 563] on h3 "Account - 2 column" at bounding box center [276, 567] width 124 height 19
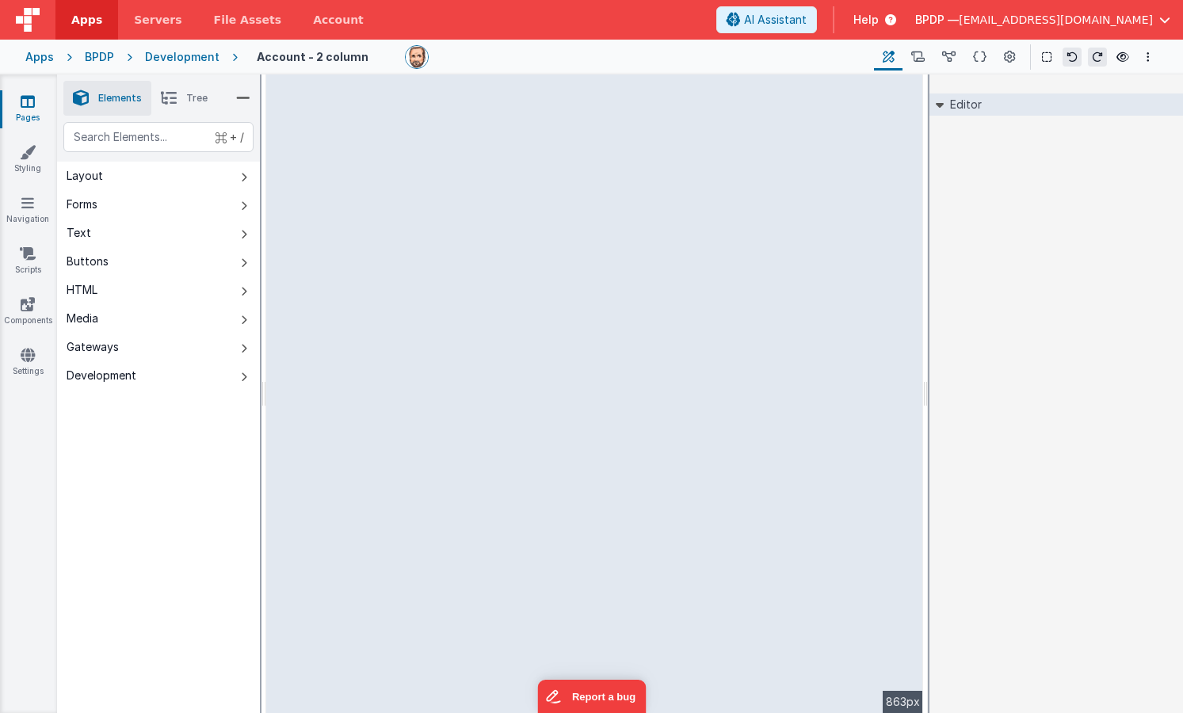
click at [21, 105] on icon at bounding box center [28, 101] width 14 height 16
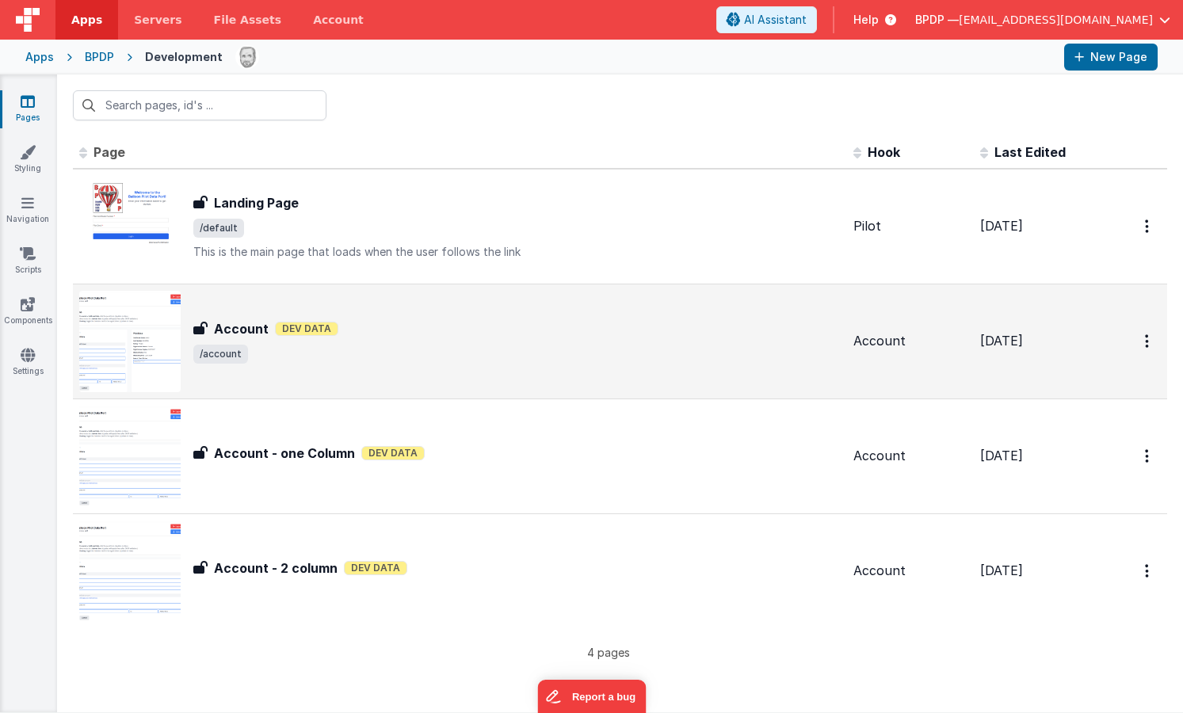
click at [249, 335] on h3 "Account" at bounding box center [241, 328] width 55 height 19
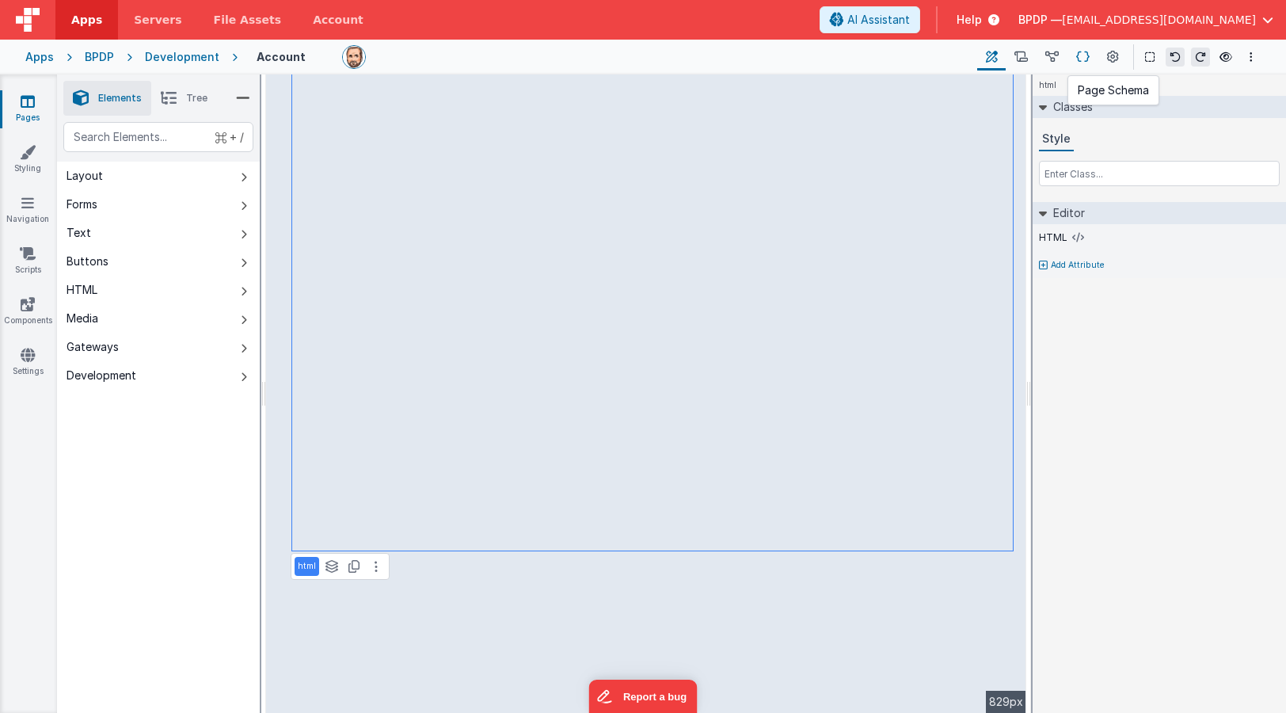
click at [1074, 58] on icon at bounding box center [1082, 57] width 13 height 17
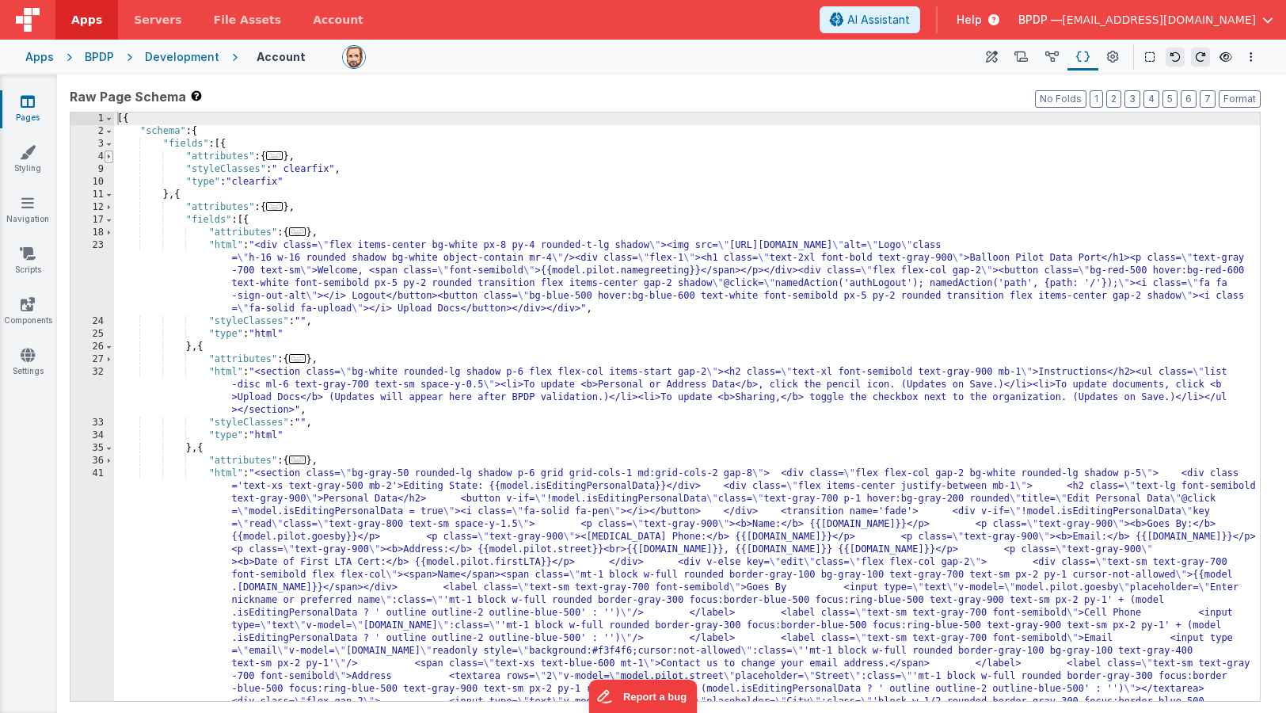
click at [108, 158] on span at bounding box center [109, 156] width 9 height 13
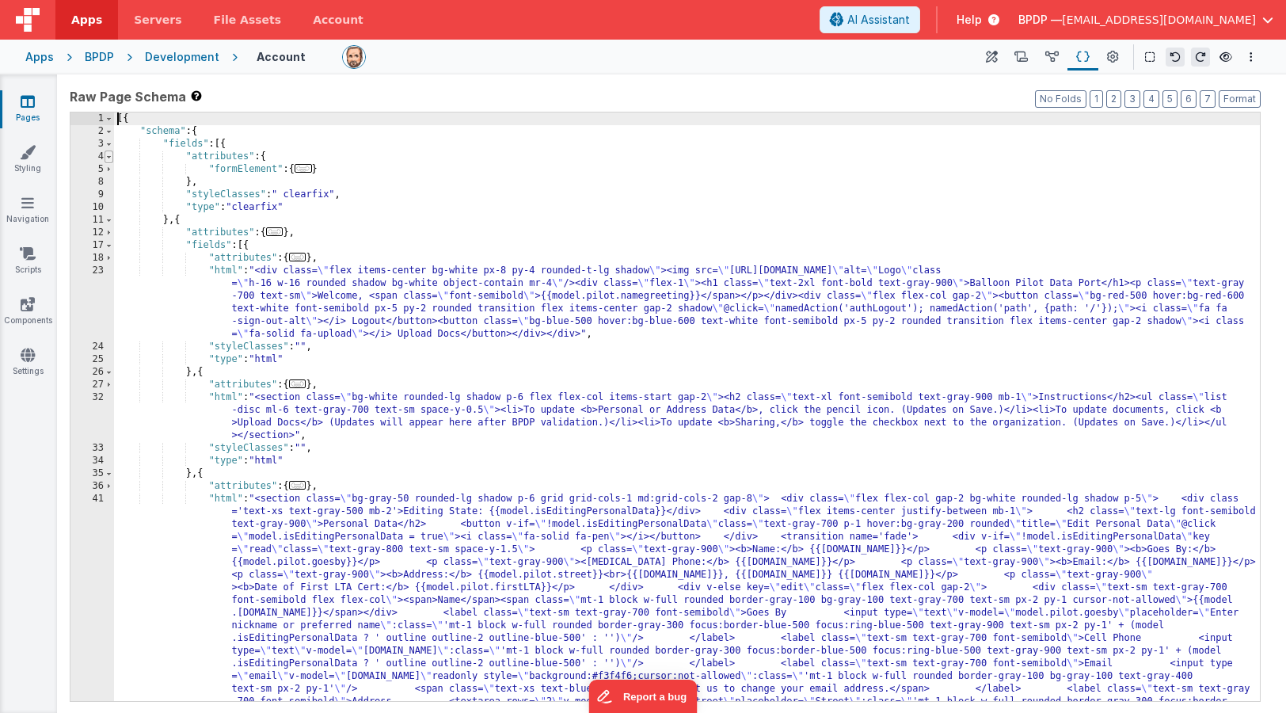
click at [108, 158] on span at bounding box center [109, 156] width 9 height 13
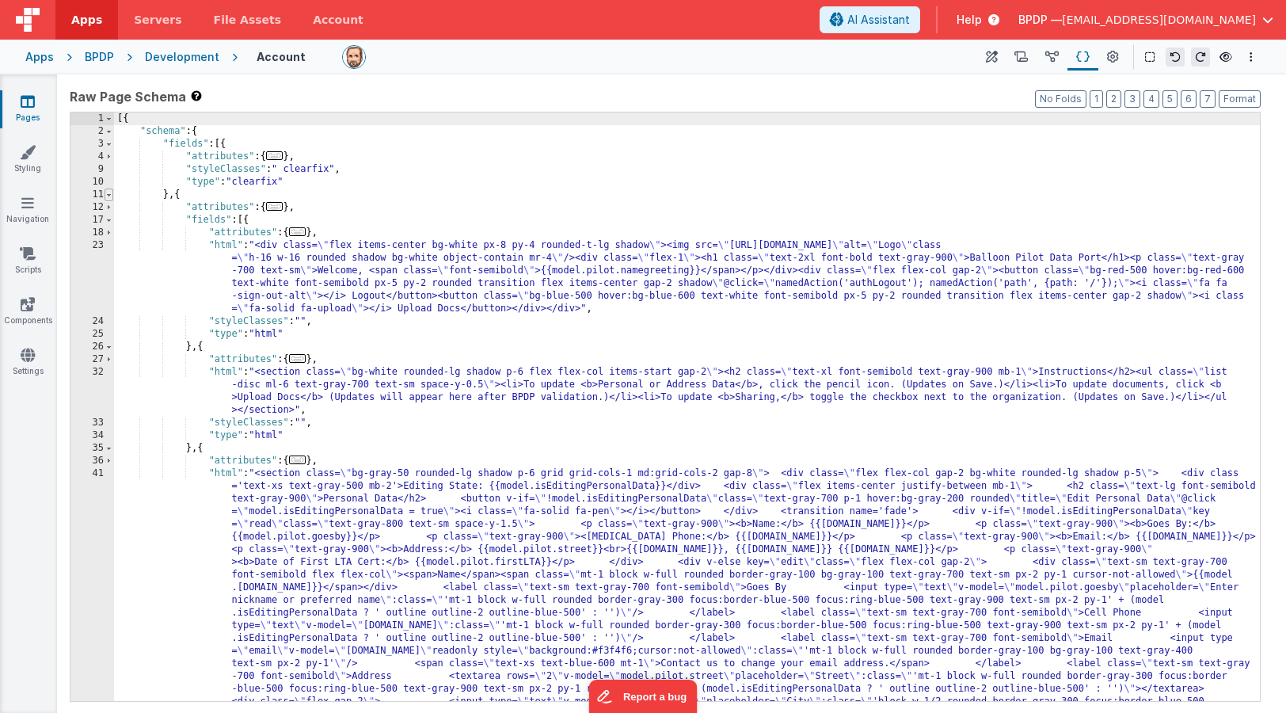
click at [110, 196] on span at bounding box center [109, 195] width 9 height 13
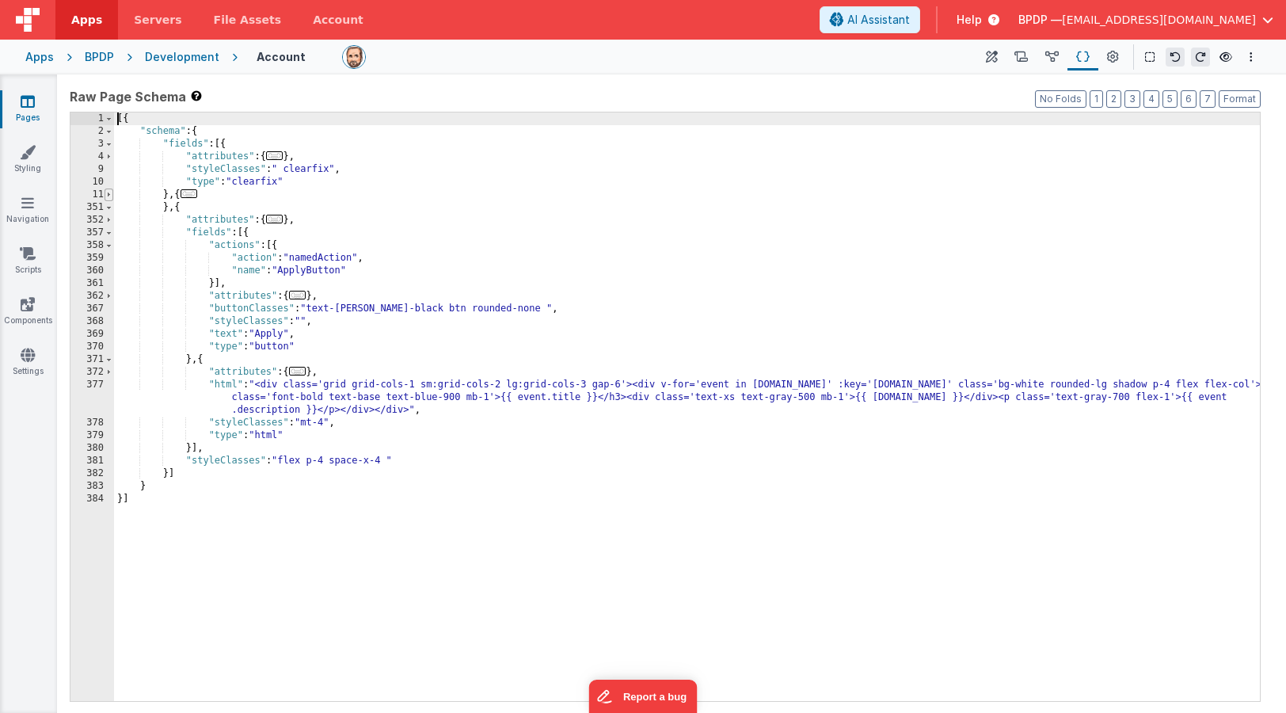
click at [110, 196] on span at bounding box center [109, 195] width 9 height 13
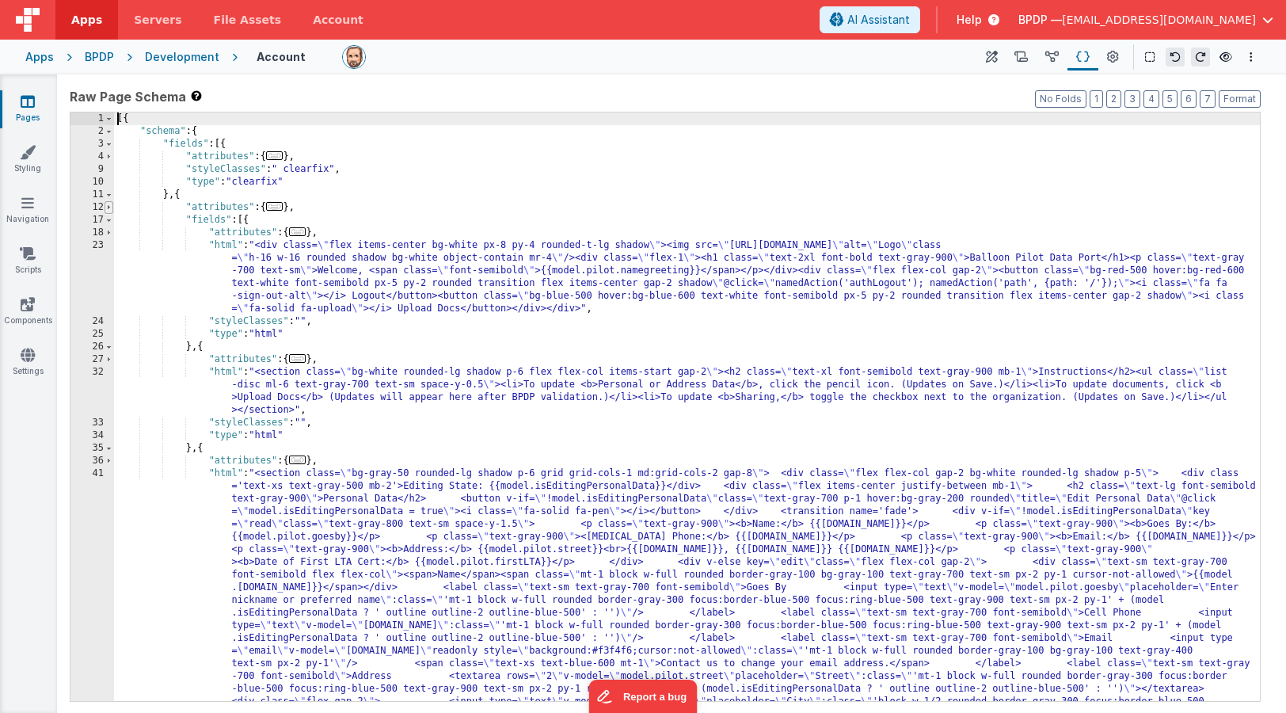
click at [108, 208] on span at bounding box center [109, 207] width 9 height 13
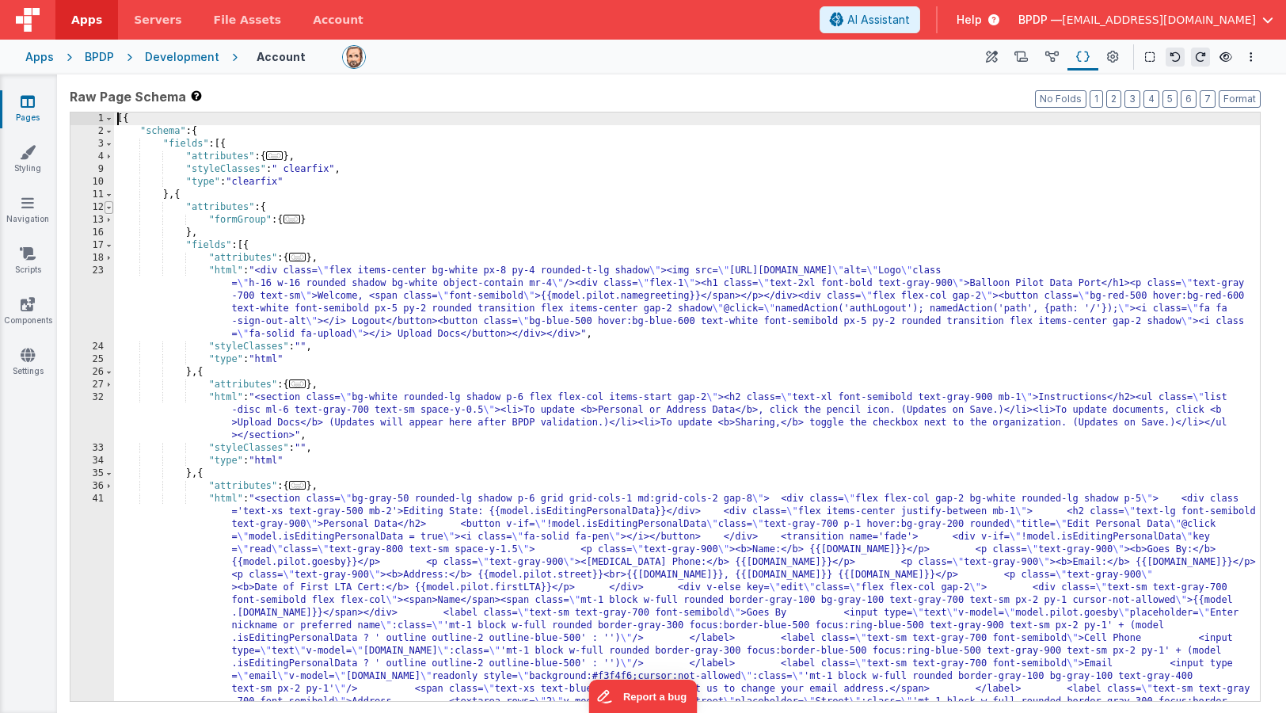
click at [108, 208] on span at bounding box center [109, 207] width 9 height 13
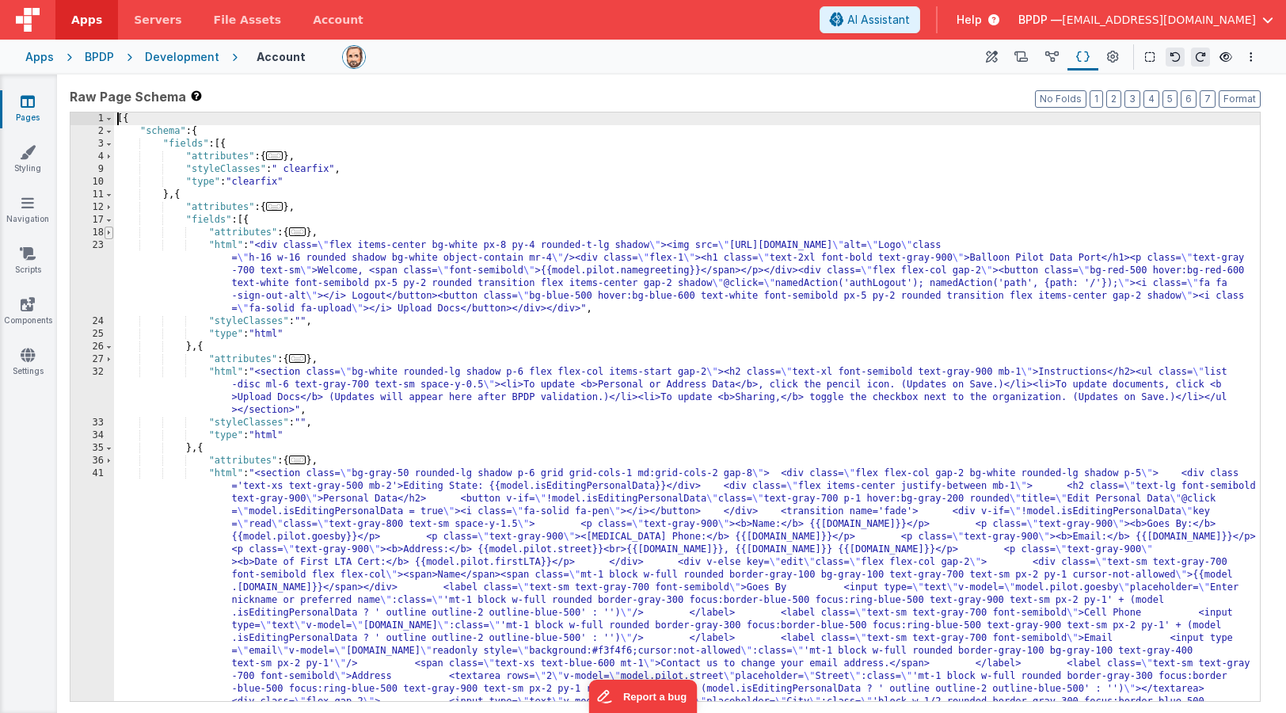
click at [107, 232] on span at bounding box center [109, 233] width 9 height 13
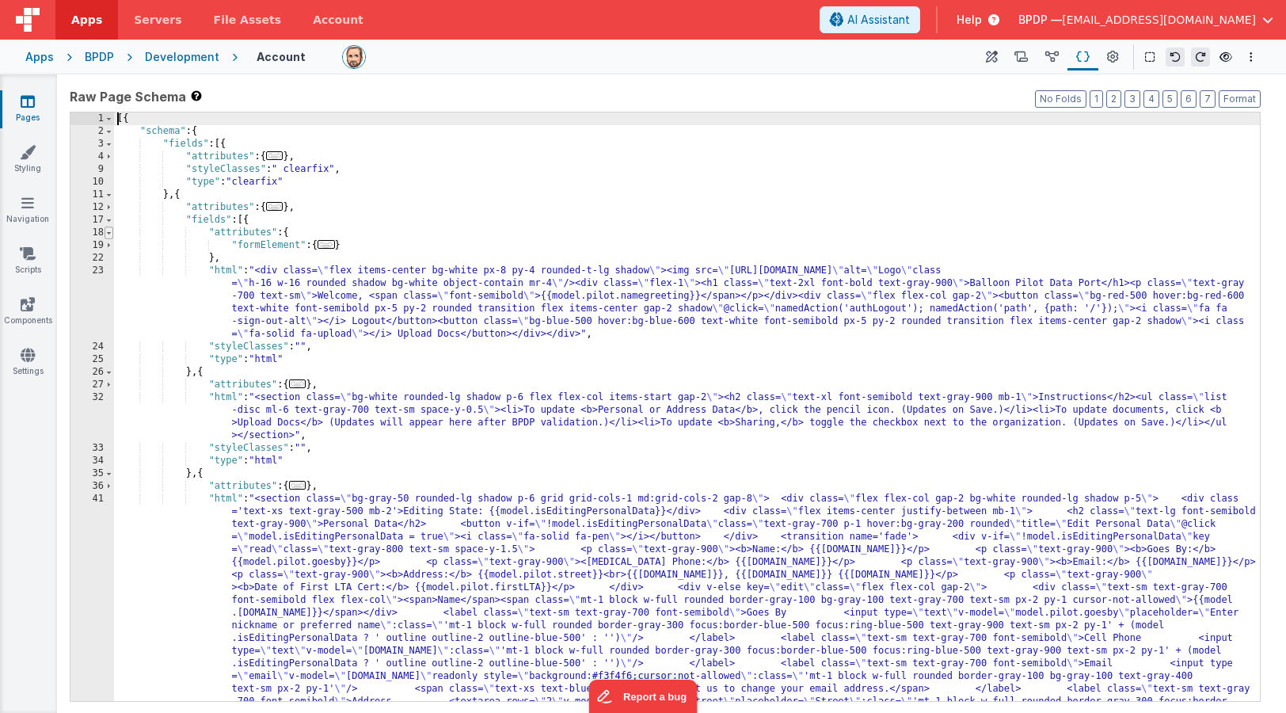
click at [107, 232] on span at bounding box center [109, 233] width 9 height 13
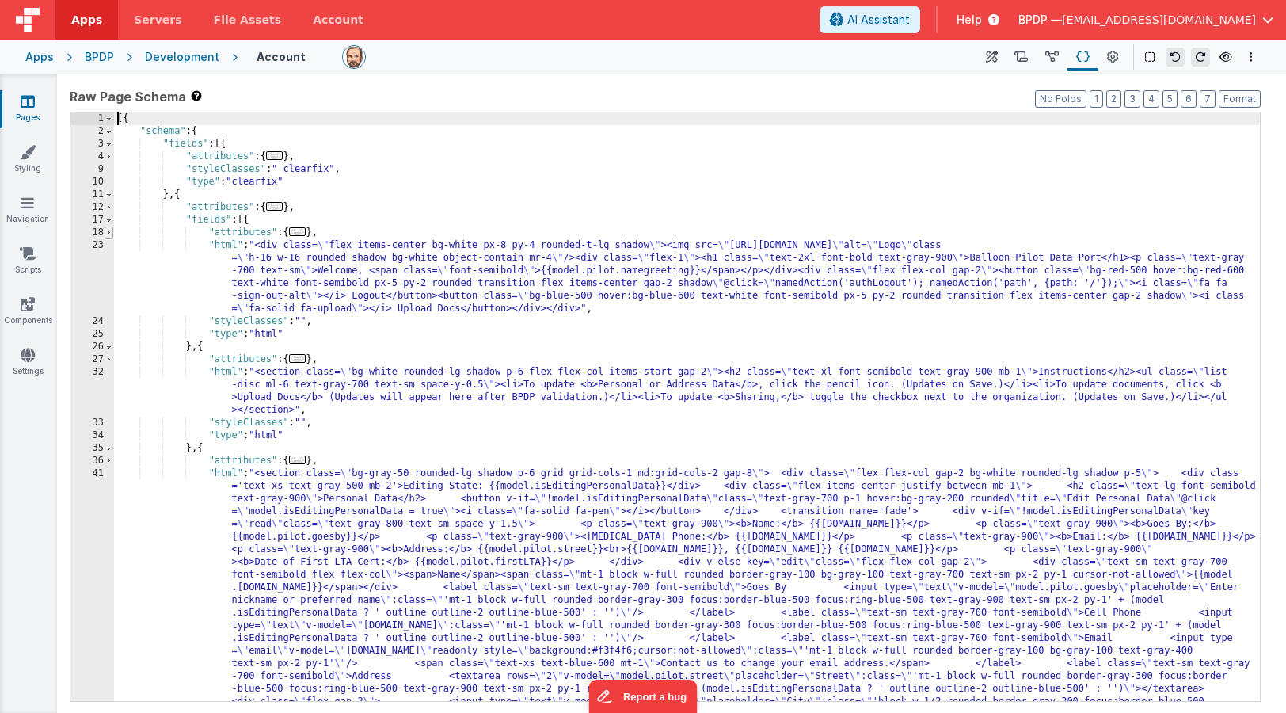
click at [107, 232] on span at bounding box center [109, 233] width 9 height 13
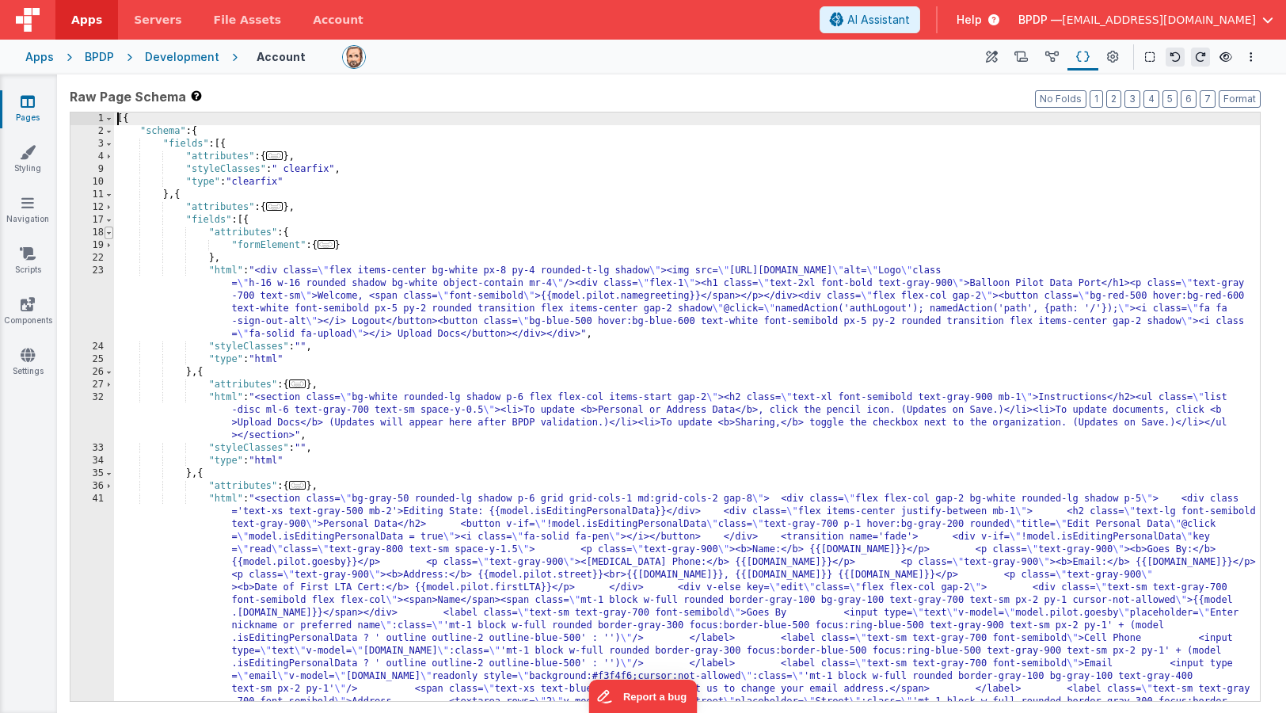
click at [107, 232] on span at bounding box center [109, 233] width 9 height 13
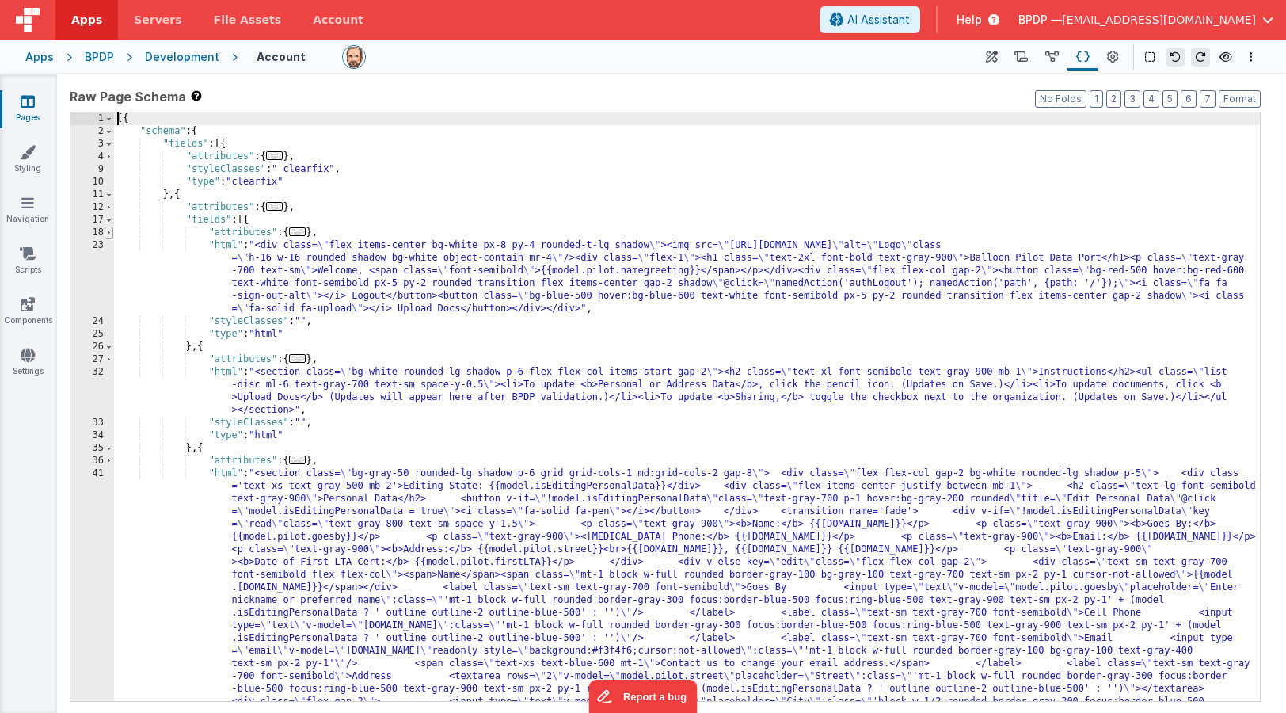
click at [107, 232] on span at bounding box center [109, 233] width 9 height 13
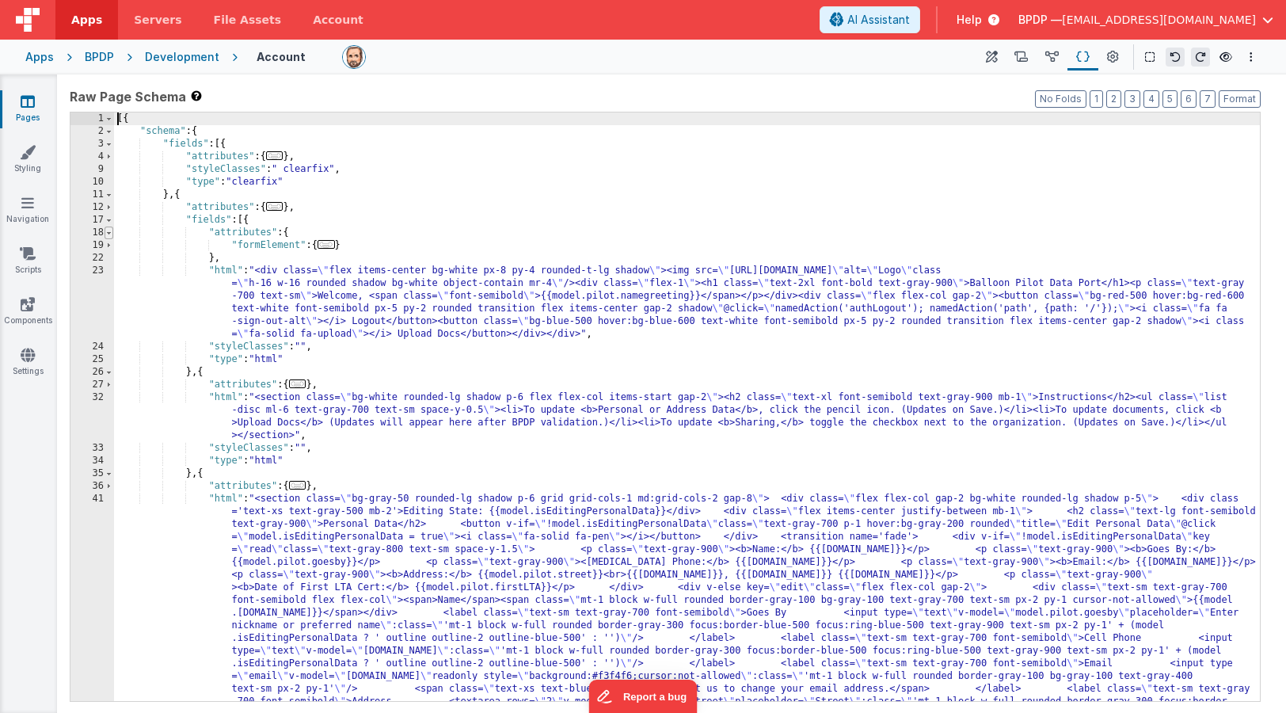
click at [107, 232] on span at bounding box center [109, 233] width 9 height 13
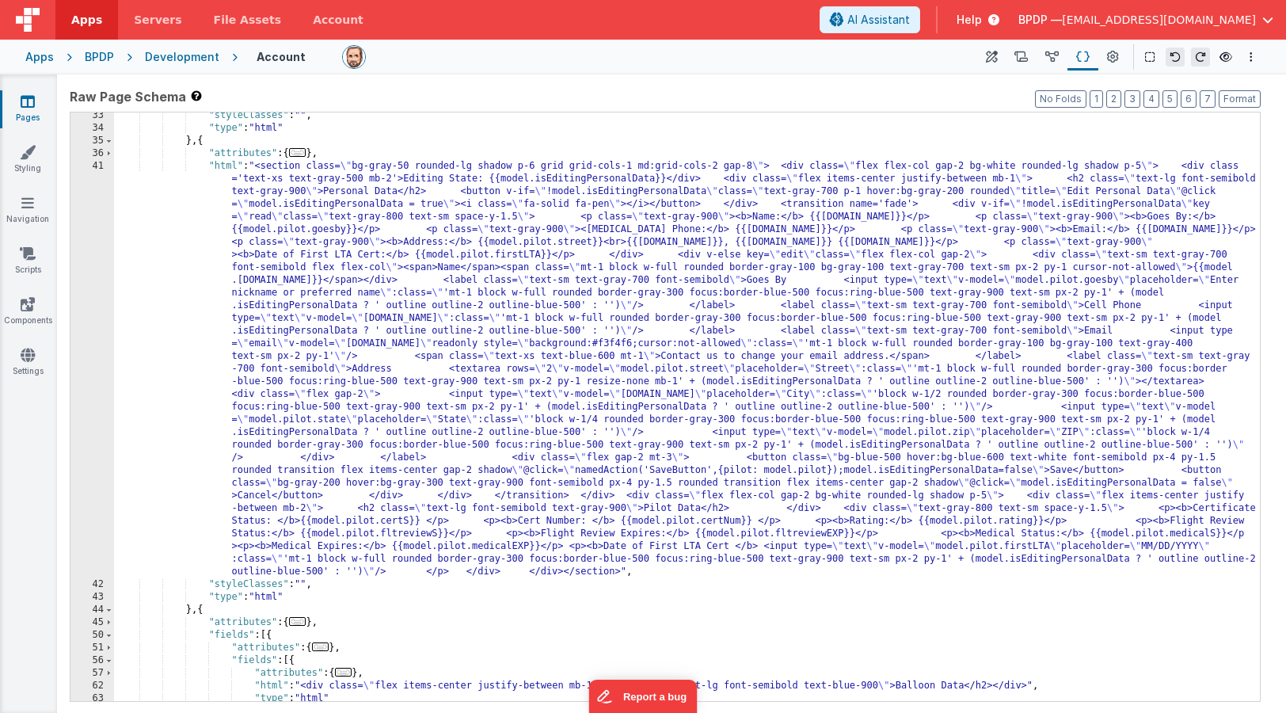
scroll to position [307, 0]
click at [31, 101] on icon at bounding box center [28, 101] width 14 height 16
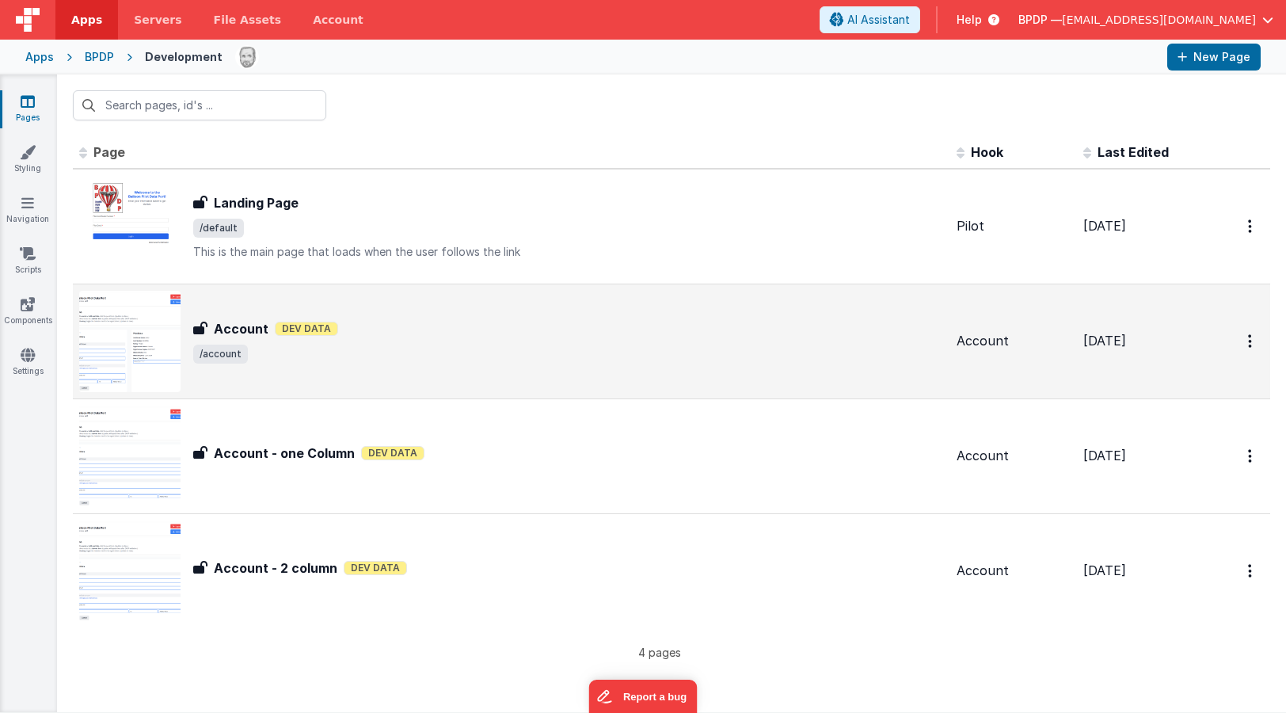
click at [239, 325] on h3 "Account" at bounding box center [241, 328] width 55 height 19
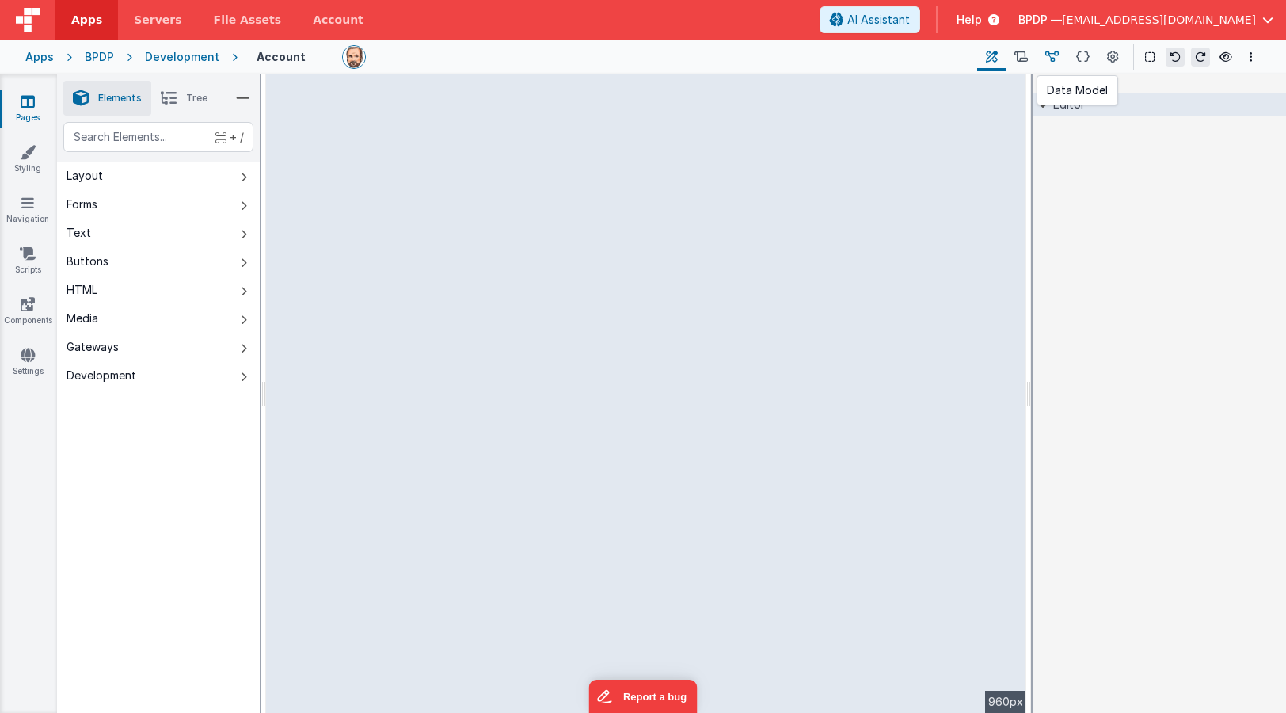
click at [1052, 51] on icon at bounding box center [1052, 57] width 13 height 17
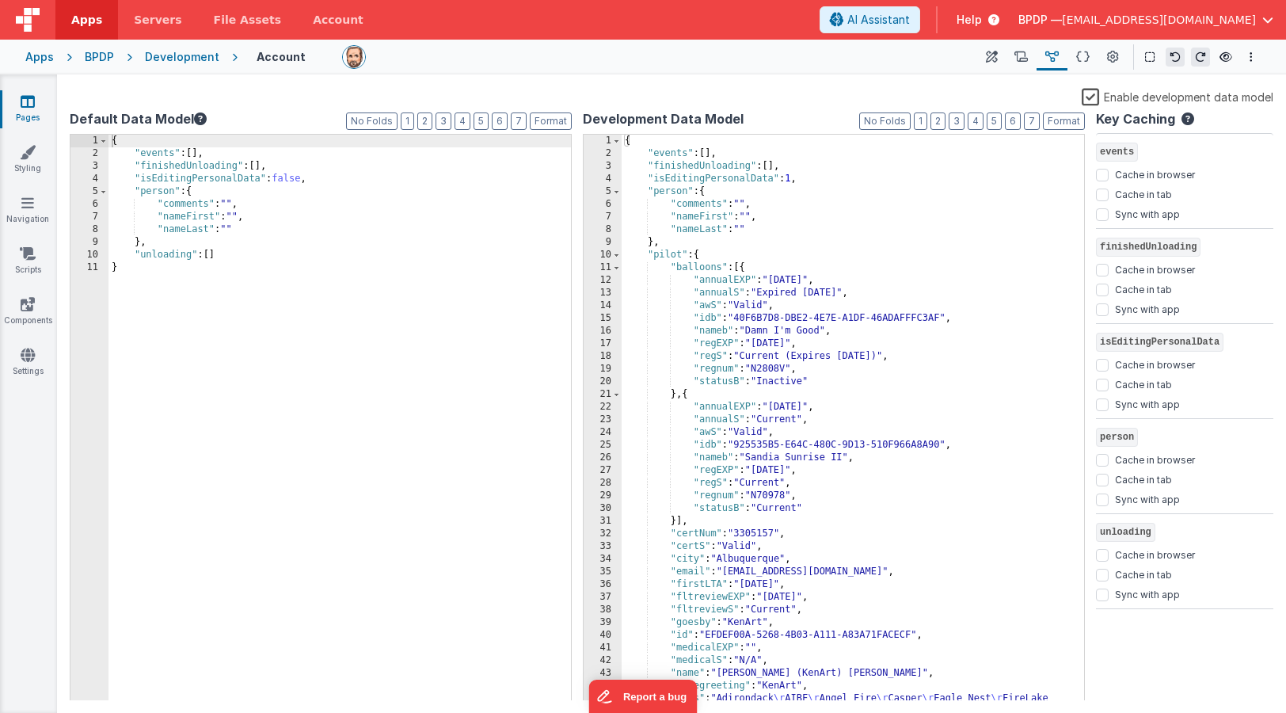
click at [1074, 98] on label "Enable development data model" at bounding box center [1178, 96] width 192 height 18
click at [0, 0] on input "Enable development data model" at bounding box center [0, 0] width 0 height 0
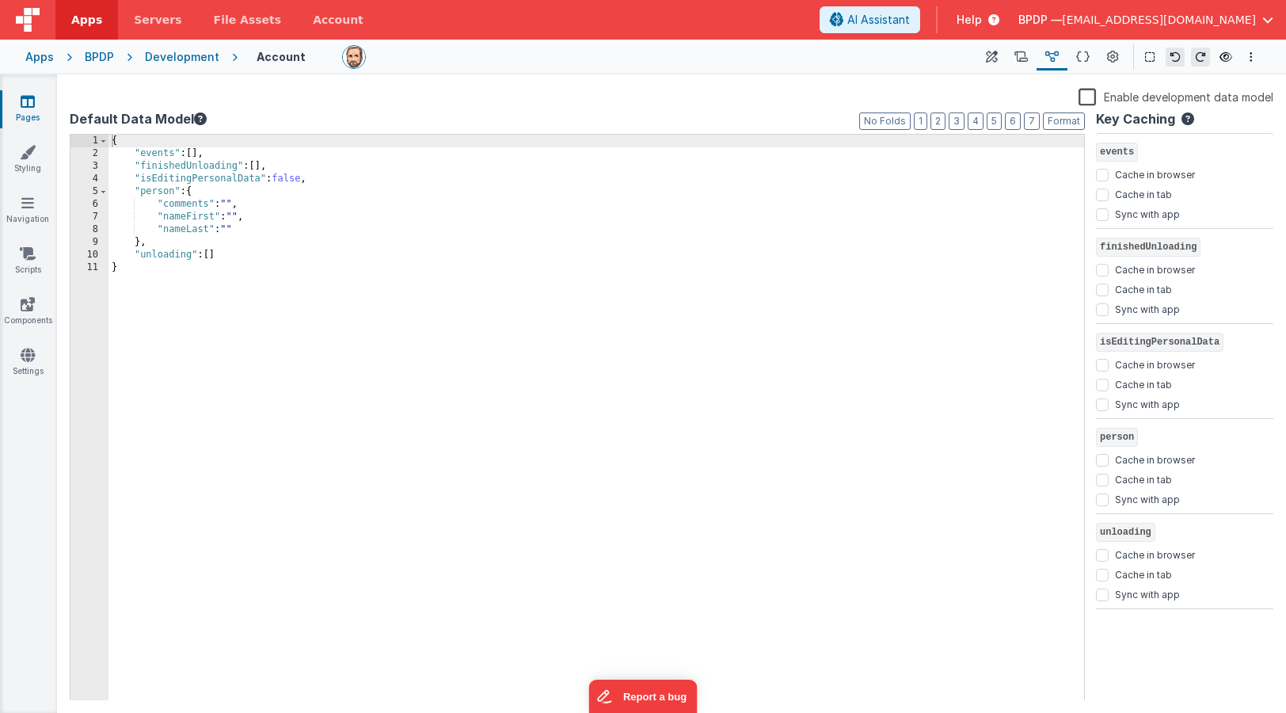
click at [1074, 98] on label "Enable development data model" at bounding box center [1176, 96] width 195 height 18
click at [0, 0] on input "Enable development data model" at bounding box center [0, 0] width 0 height 0
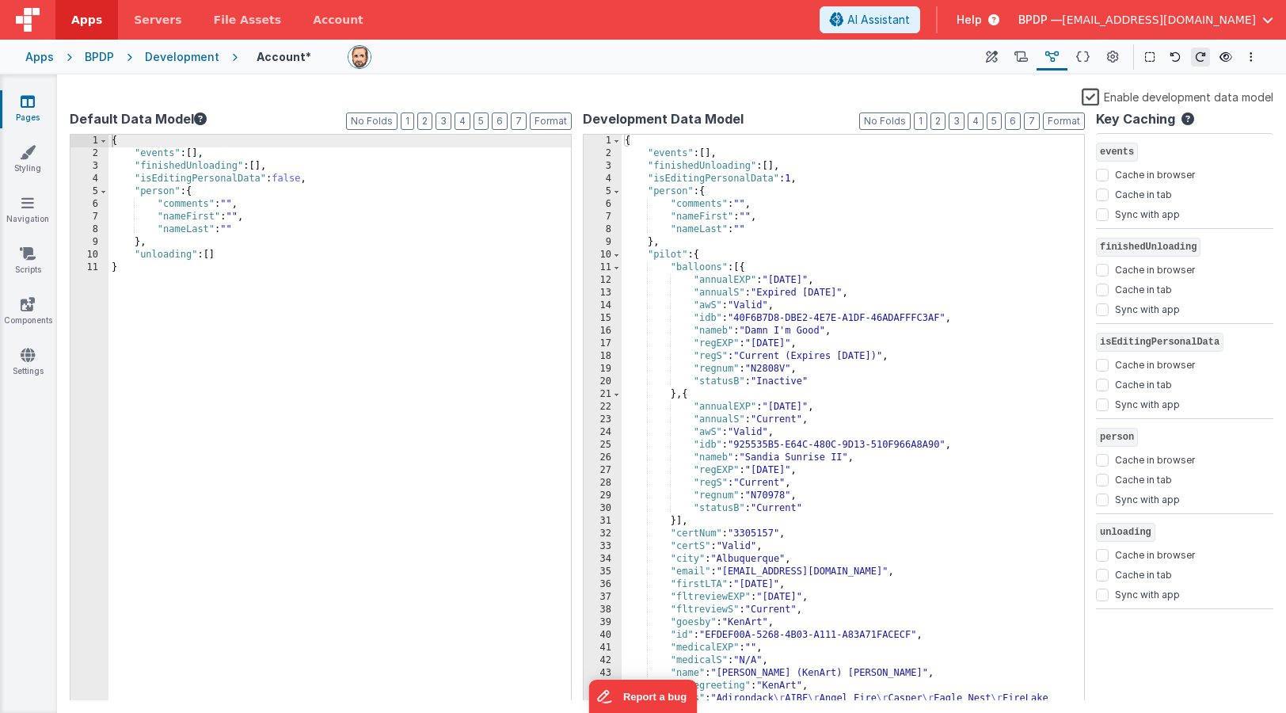
click at [796, 179] on div "{ "events" : [ ] , "finishedUnloading" : [ ] , "isEditingPersonalData" : 1 , "p…" at bounding box center [853, 443] width 463 height 616
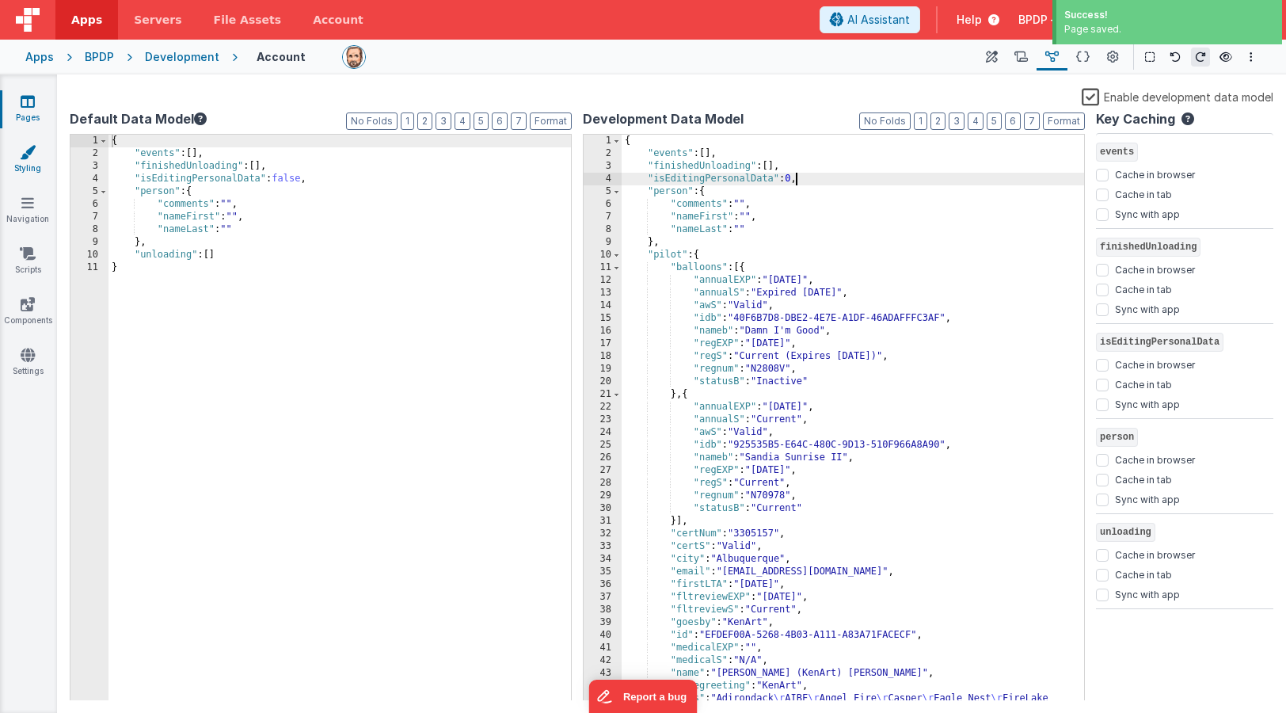
click at [25, 153] on icon at bounding box center [28, 152] width 16 height 16
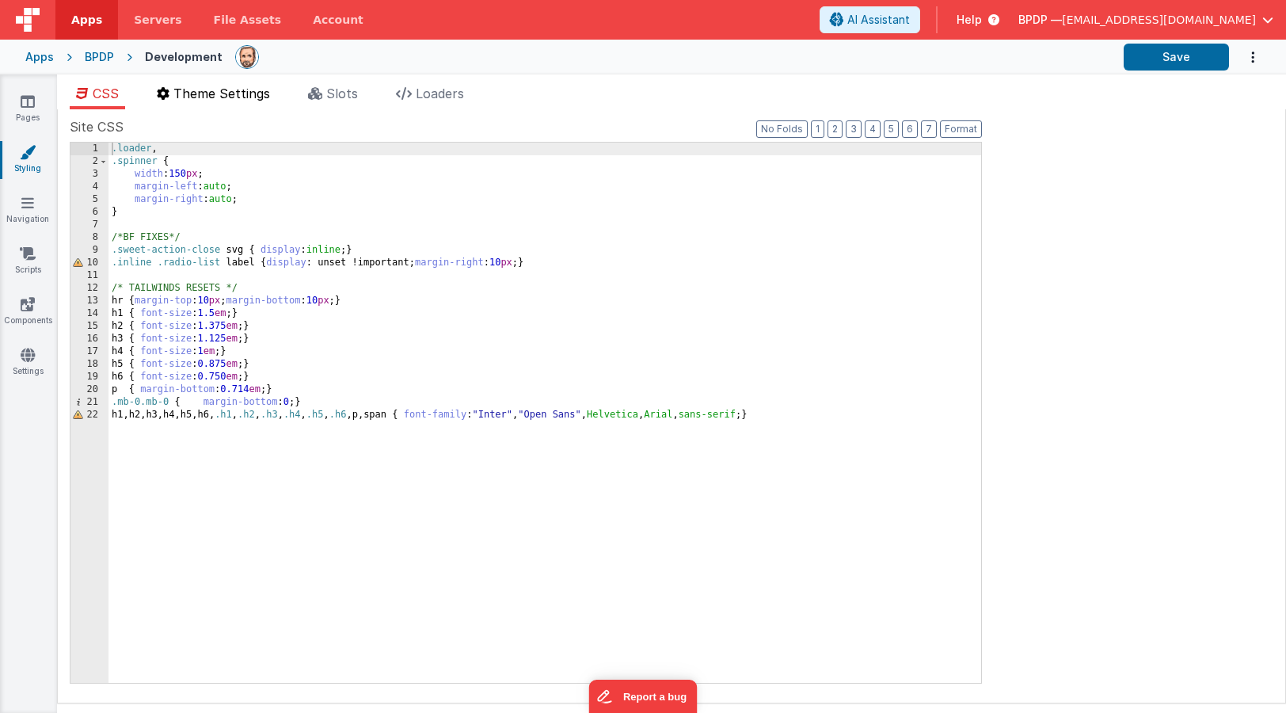
click at [220, 93] on span "Theme Settings" at bounding box center [221, 94] width 97 height 16
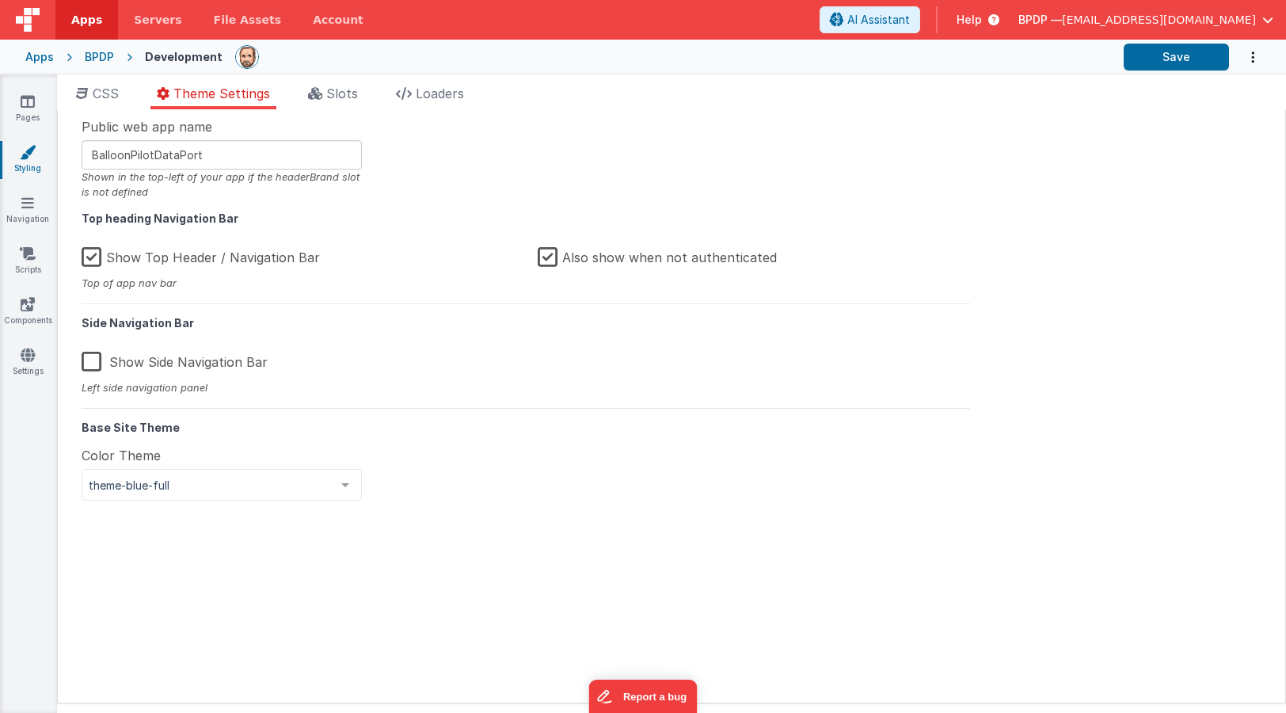
click at [90, 254] on label "Show Top Header / Navigation Bar" at bounding box center [201, 255] width 238 height 34
click at [0, 0] on input "Show Top Header / Navigation Bar" at bounding box center [0, 0] width 0 height 0
click at [1074, 61] on button "Save" at bounding box center [1176, 57] width 105 height 27
click at [25, 101] on icon at bounding box center [28, 101] width 14 height 16
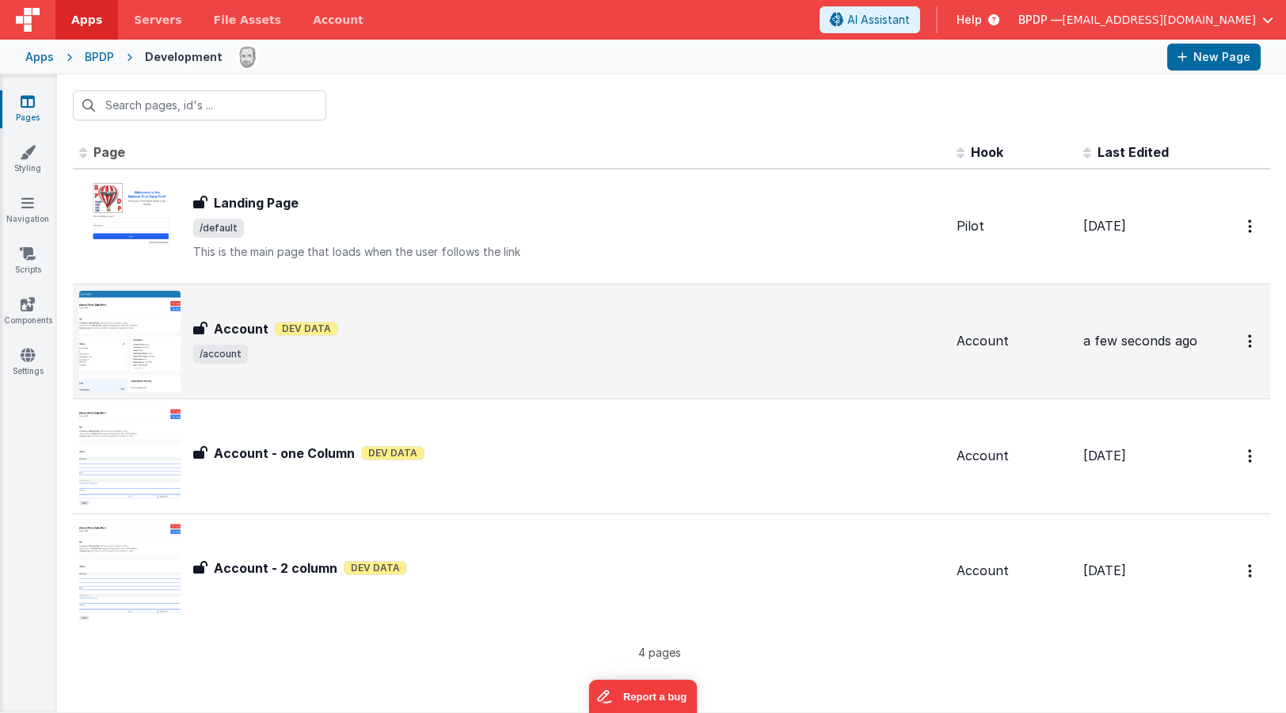
click at [246, 328] on h3 "Account" at bounding box center [241, 328] width 55 height 19
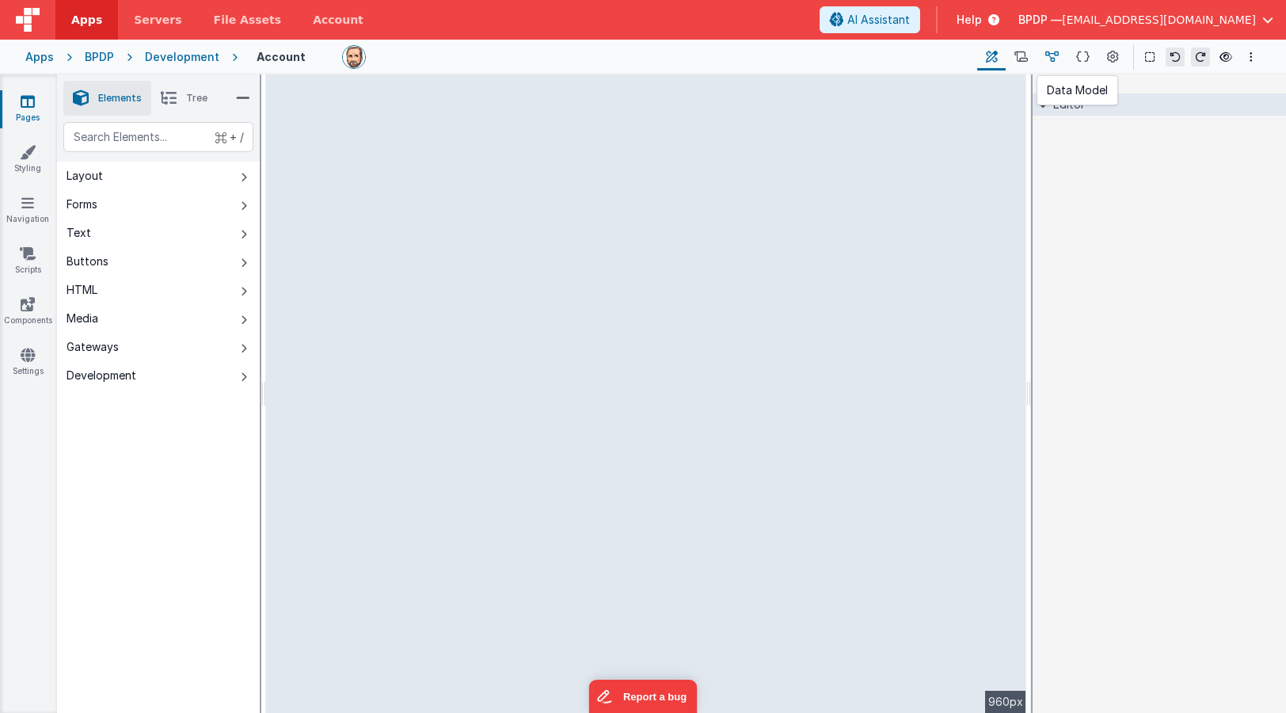
click at [1051, 59] on icon at bounding box center [1052, 57] width 13 height 17
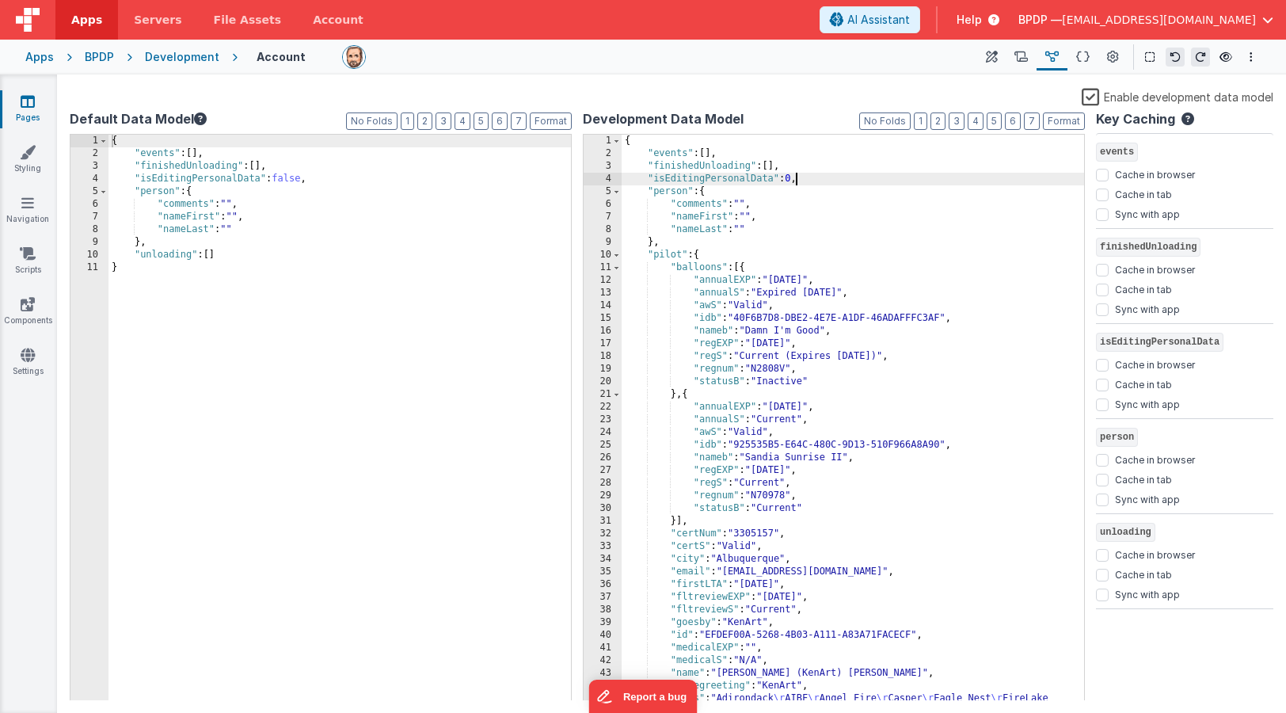
click at [795, 181] on div "{ "events" : [ ] , "finishedUnloading" : [ ] , "isEditingPersonalData" : 0 , "p…" at bounding box center [853, 443] width 463 height 616
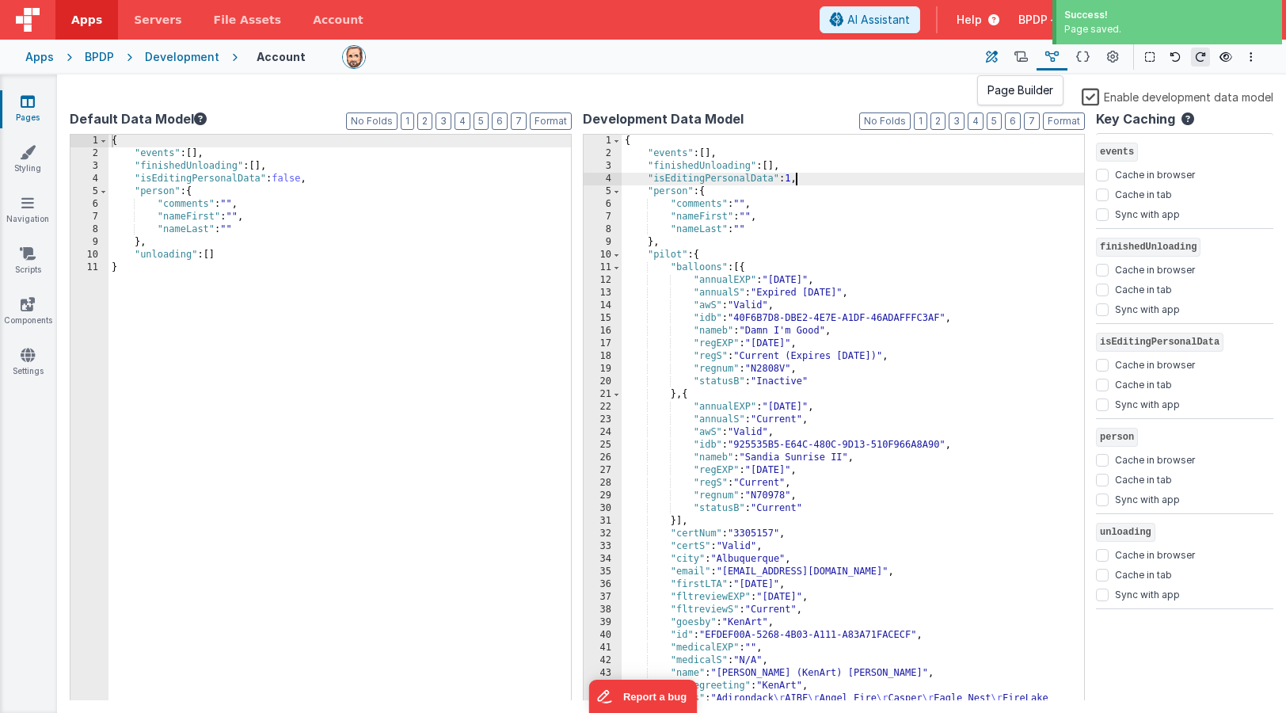
click at [995, 56] on icon at bounding box center [992, 57] width 12 height 17
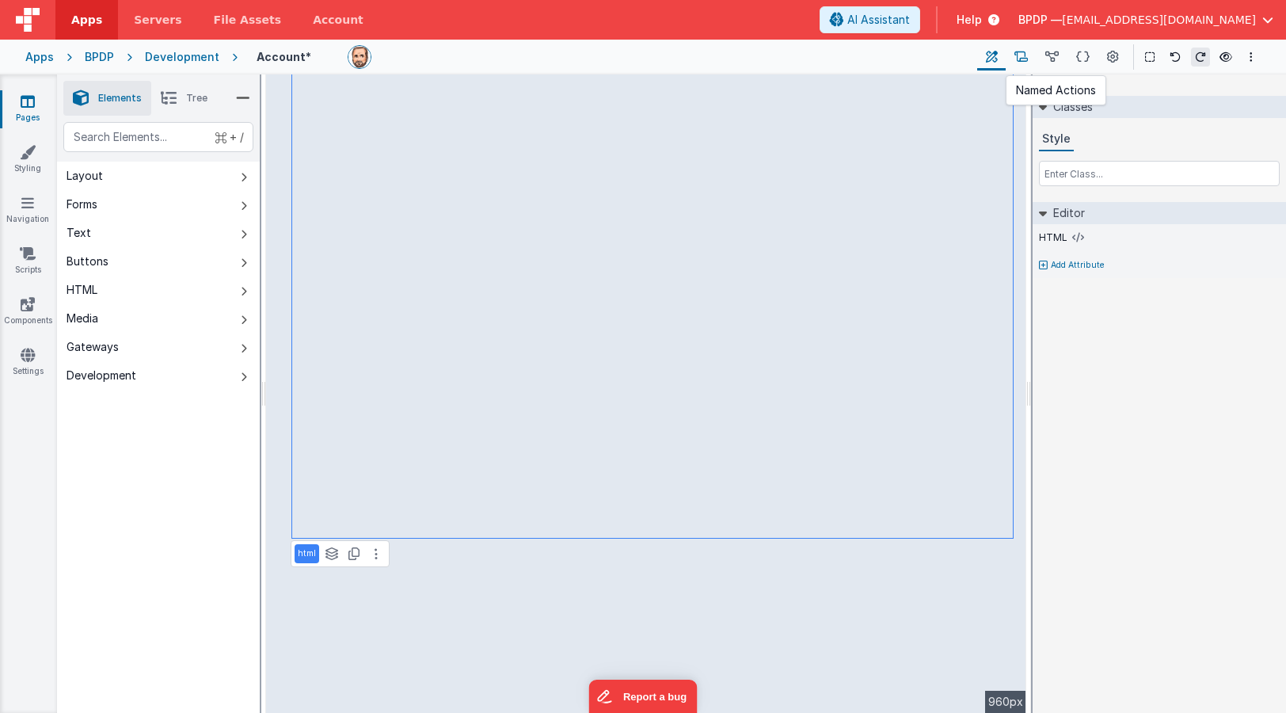
click at [1023, 52] on icon at bounding box center [1021, 57] width 13 height 17
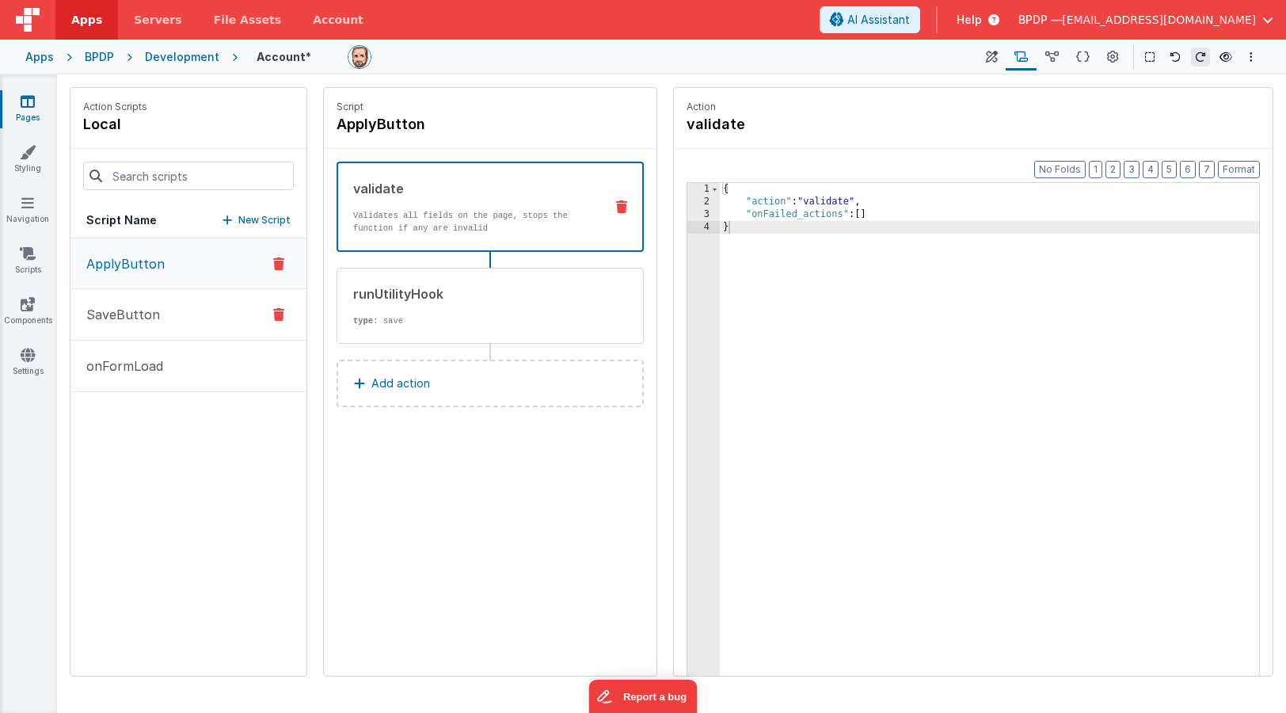
click at [110, 311] on p "SaveButton" at bounding box center [118, 314] width 83 height 19
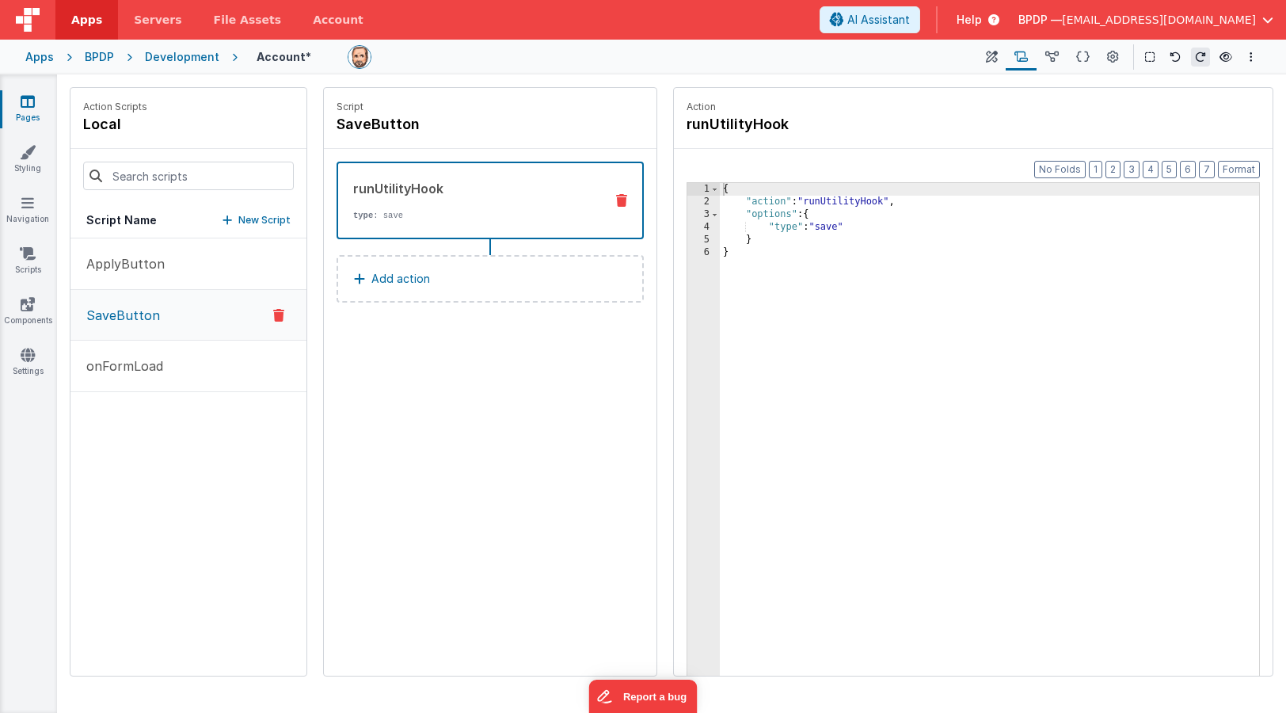
click at [406, 275] on p "Add action" at bounding box center [400, 278] width 59 height 19
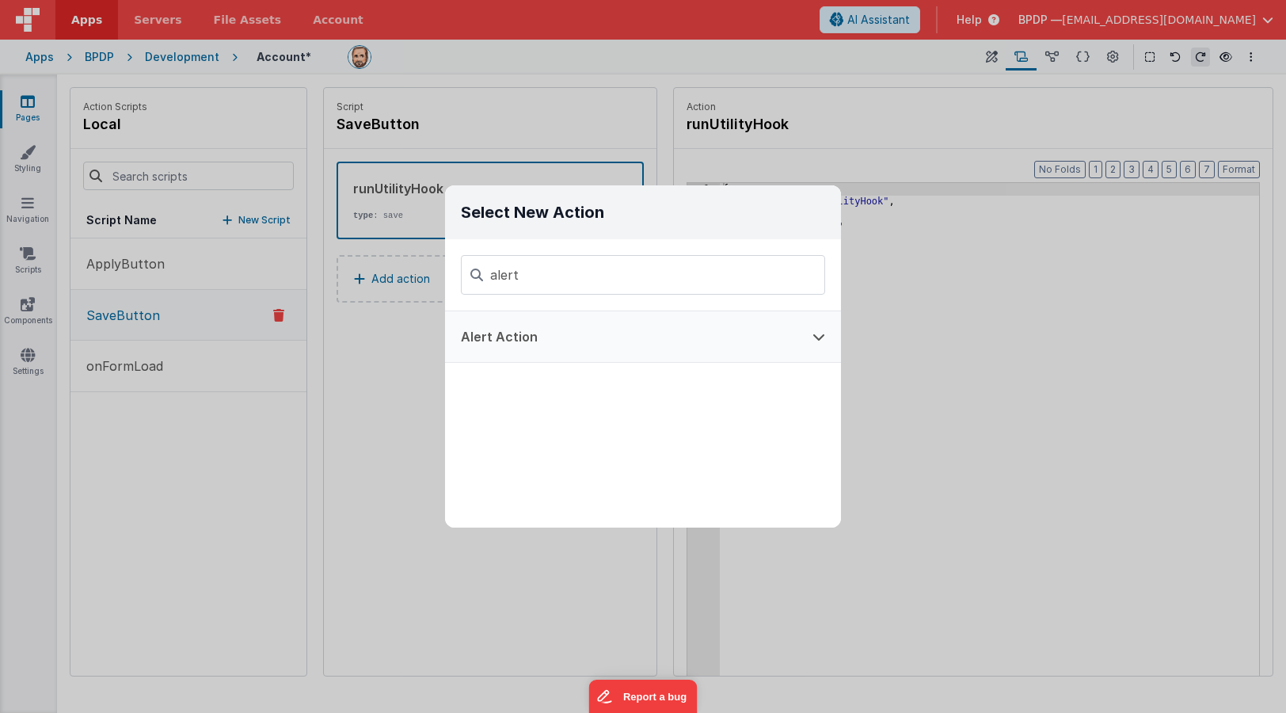
type input "alert"
click at [495, 333] on button "Alert Action" at bounding box center [621, 336] width 352 height 51
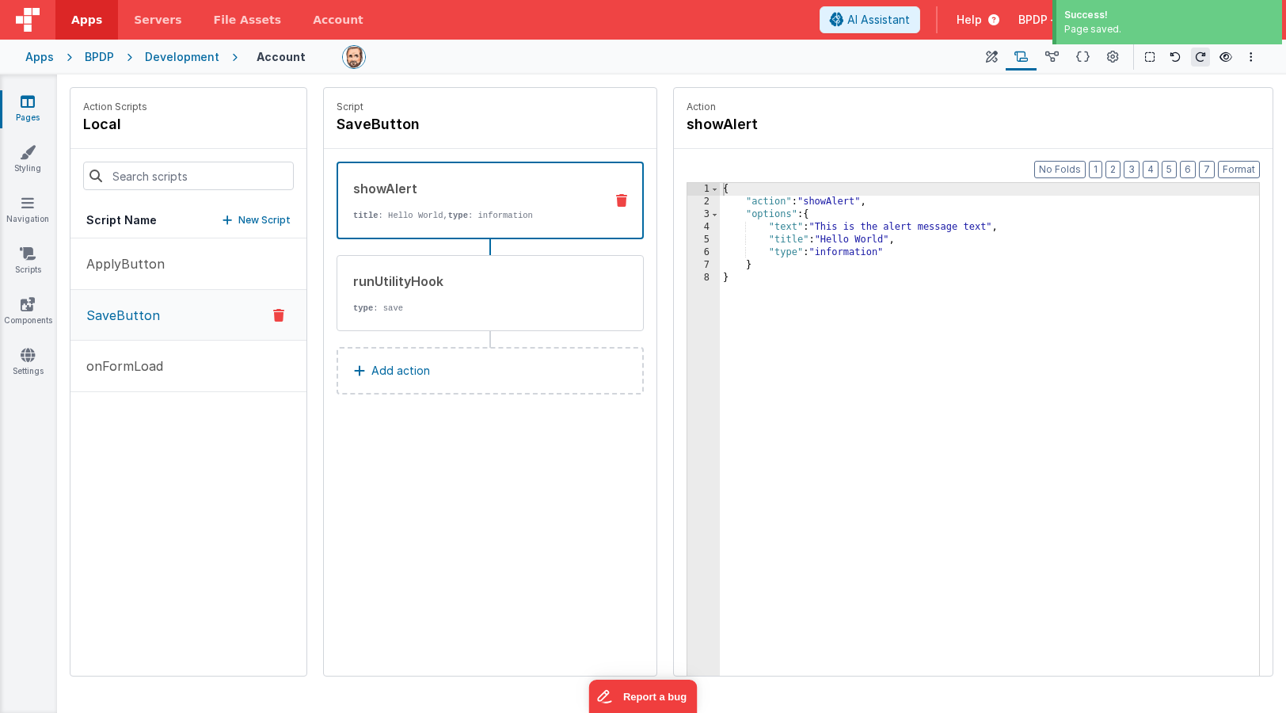
click at [31, 108] on icon at bounding box center [28, 101] width 14 height 16
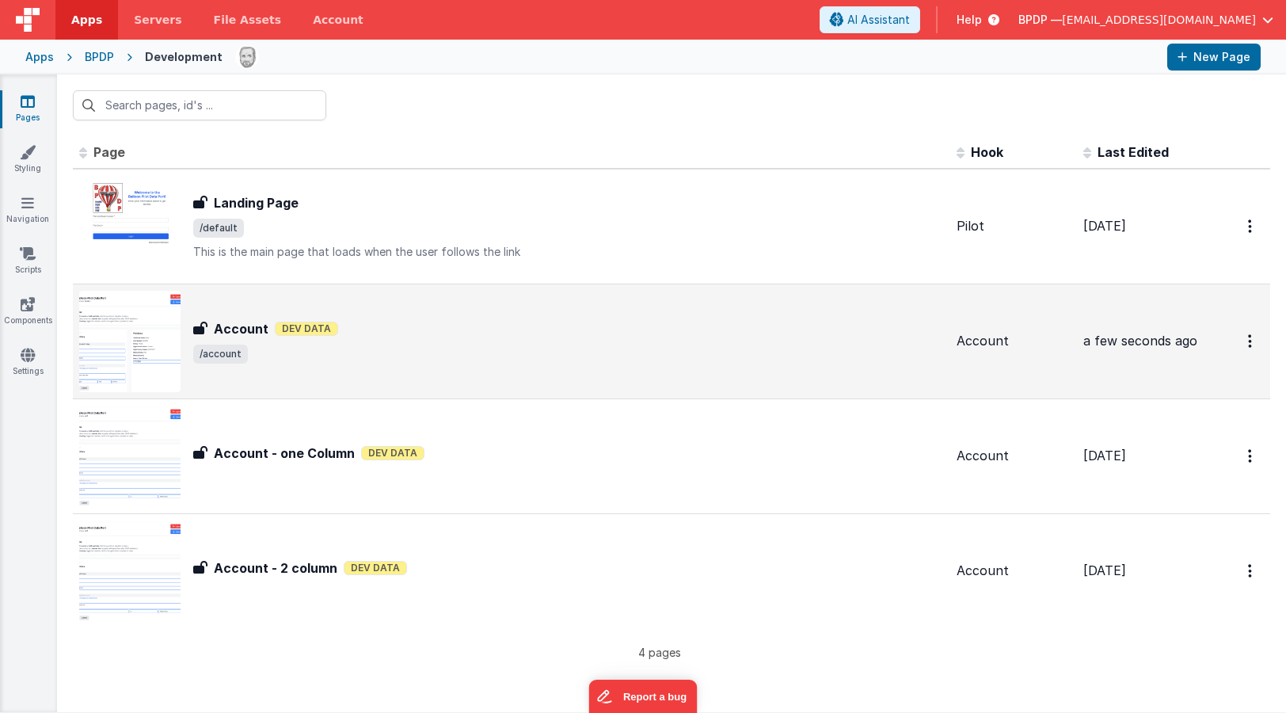
click at [242, 330] on h3 "Account" at bounding box center [241, 328] width 55 height 19
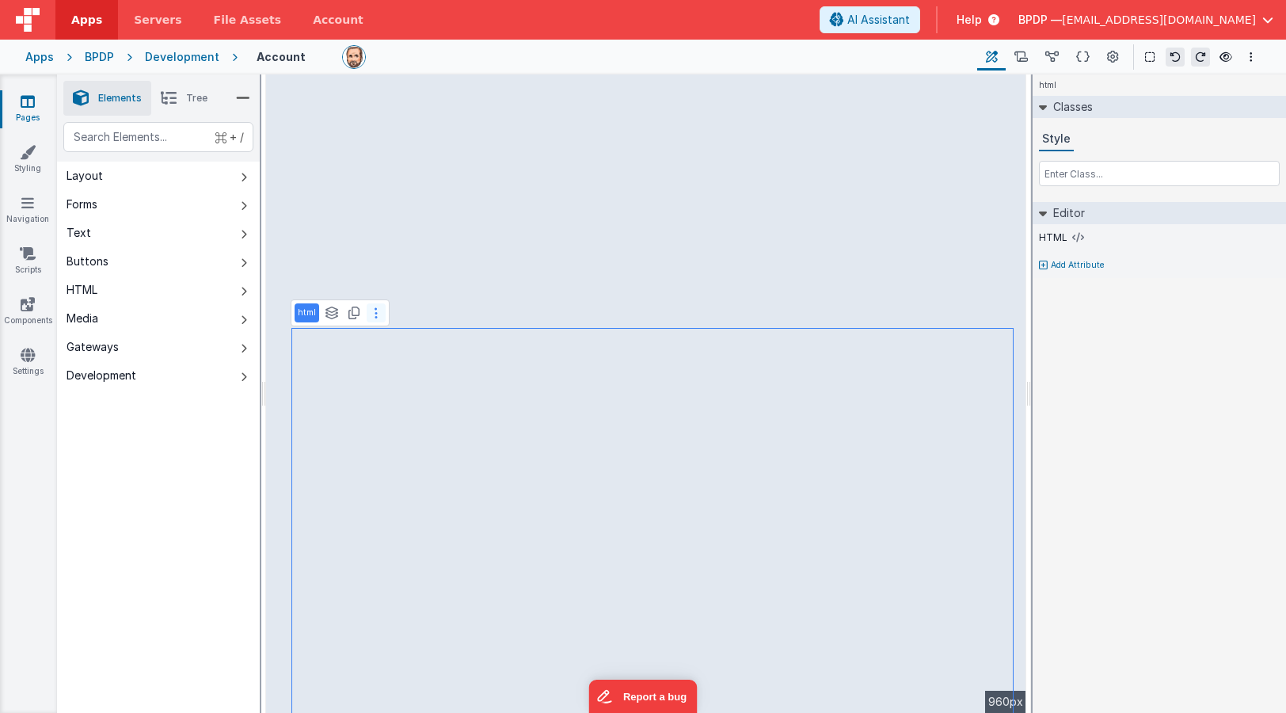
click at [376, 313] on icon at bounding box center [376, 313] width 3 height 13
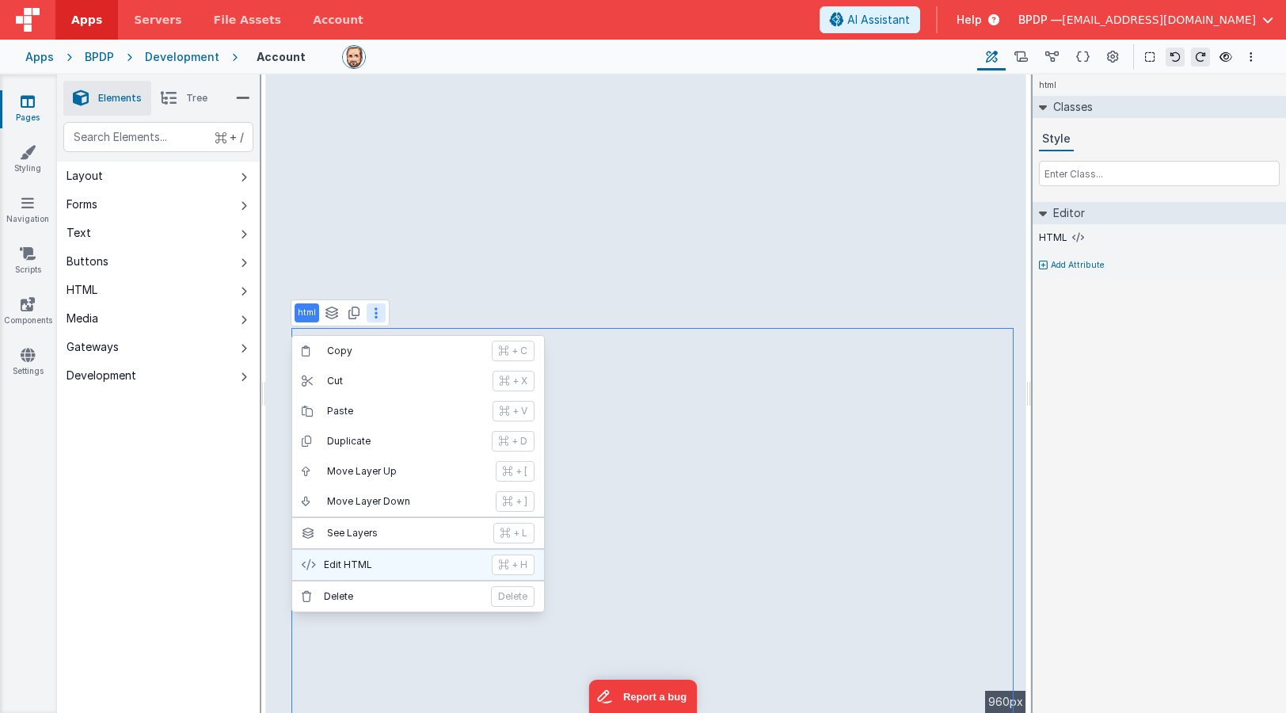
click at [383, 562] on p "Edit HTML" at bounding box center [403, 564] width 158 height 13
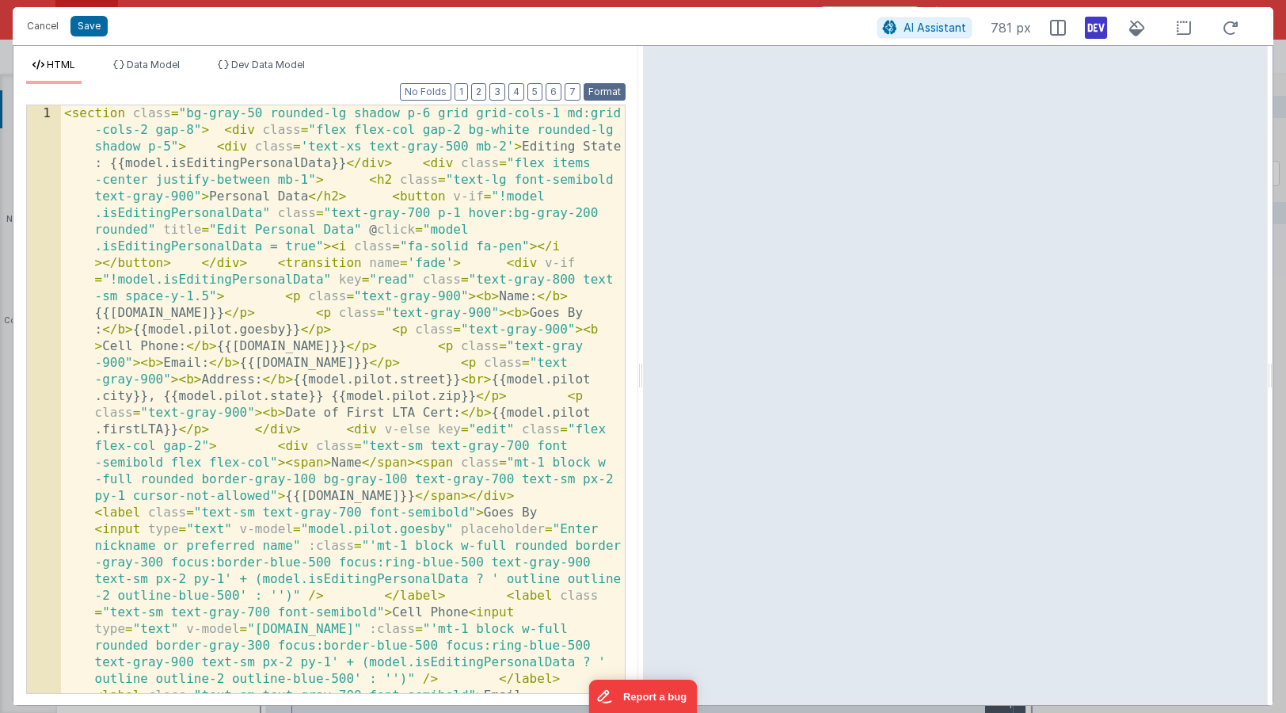
click at [604, 93] on button "Format" at bounding box center [605, 91] width 42 height 17
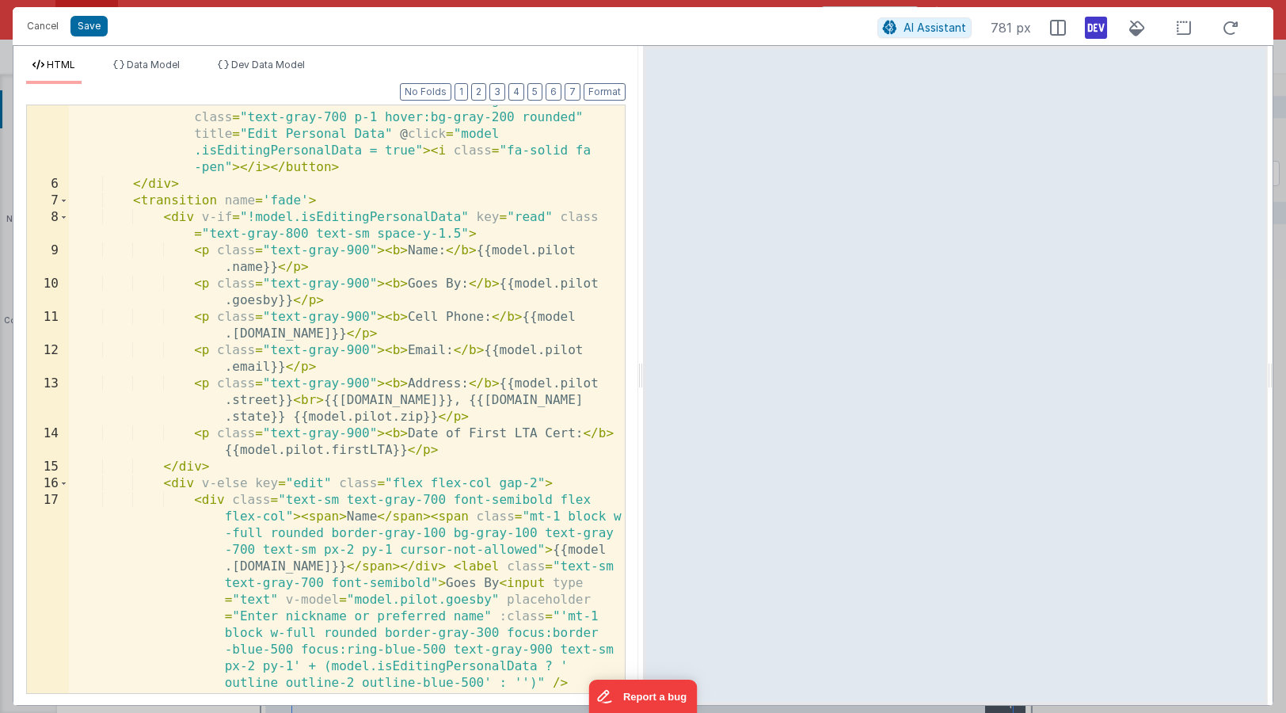
scroll to position [150, 0]
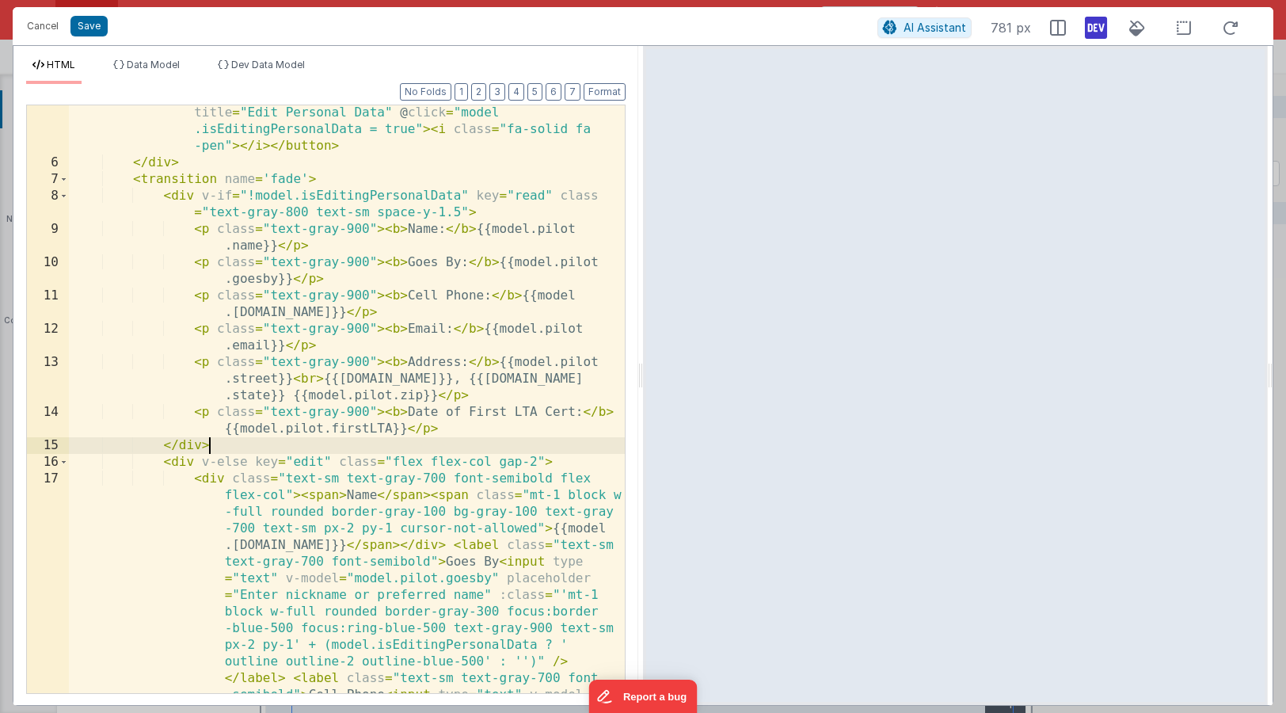
click at [384, 444] on div "< h2 class = "text-lg font-semibold text-gray-900" > Personal Data </ h2 > < bu…" at bounding box center [347, 681] width 556 height 1253
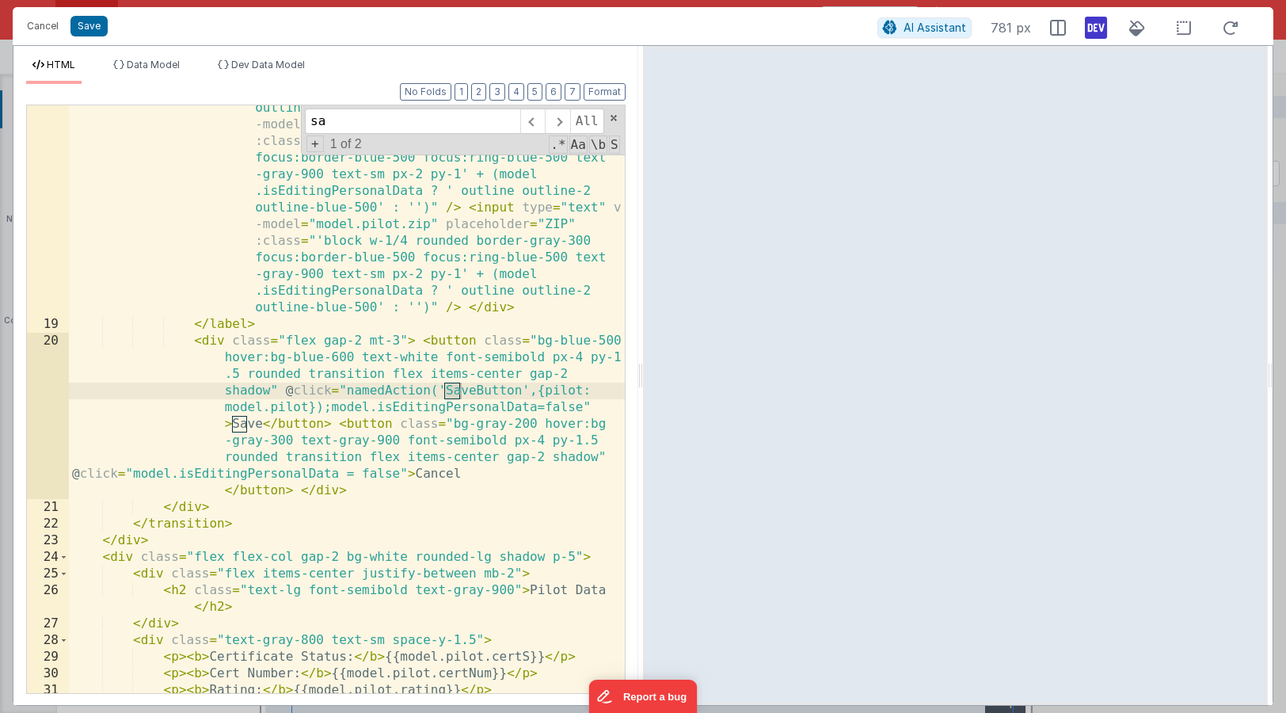
scroll to position [1187, 0]
type input "save"
drag, startPoint x: 325, startPoint y: 407, endPoint x: 598, endPoint y: 403, distance: 273.3
click at [598, 403] on div "< div class = "flex gap-2" > < input type = "text" v-model = "model.pilot.city"…" at bounding box center [347, 468] width 556 height 937
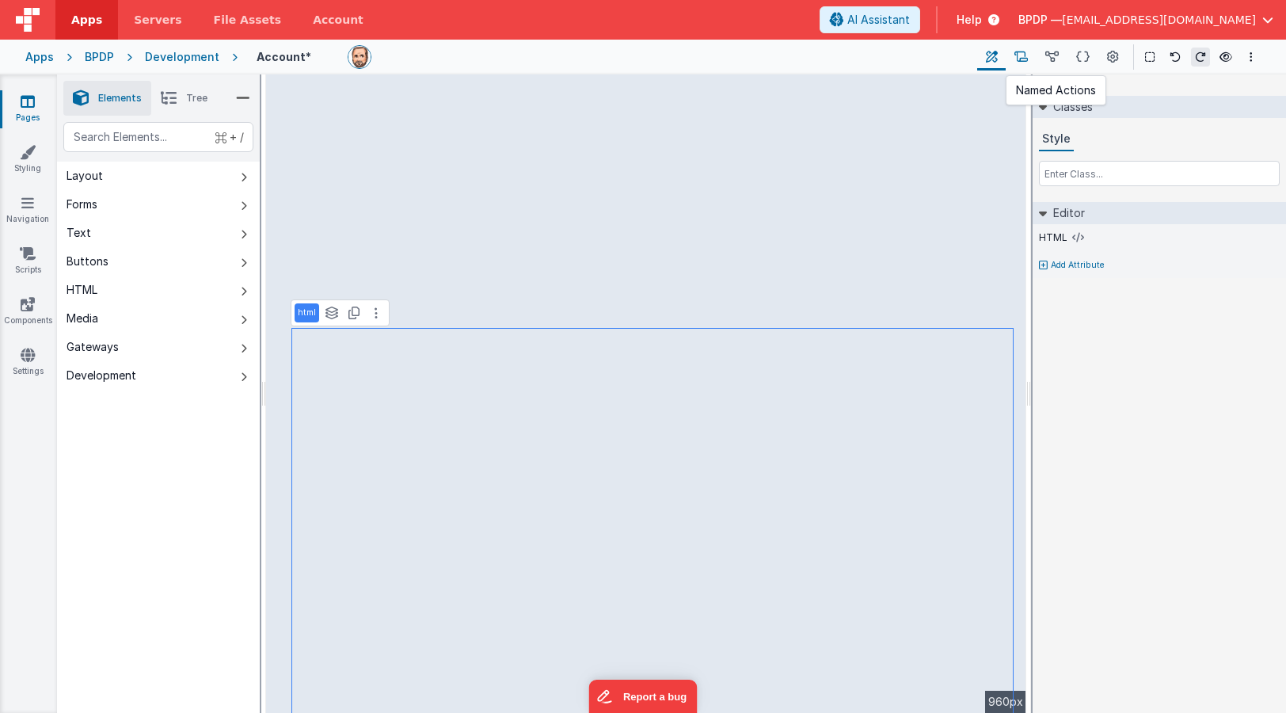
click at [1024, 56] on icon at bounding box center [1021, 57] width 13 height 17
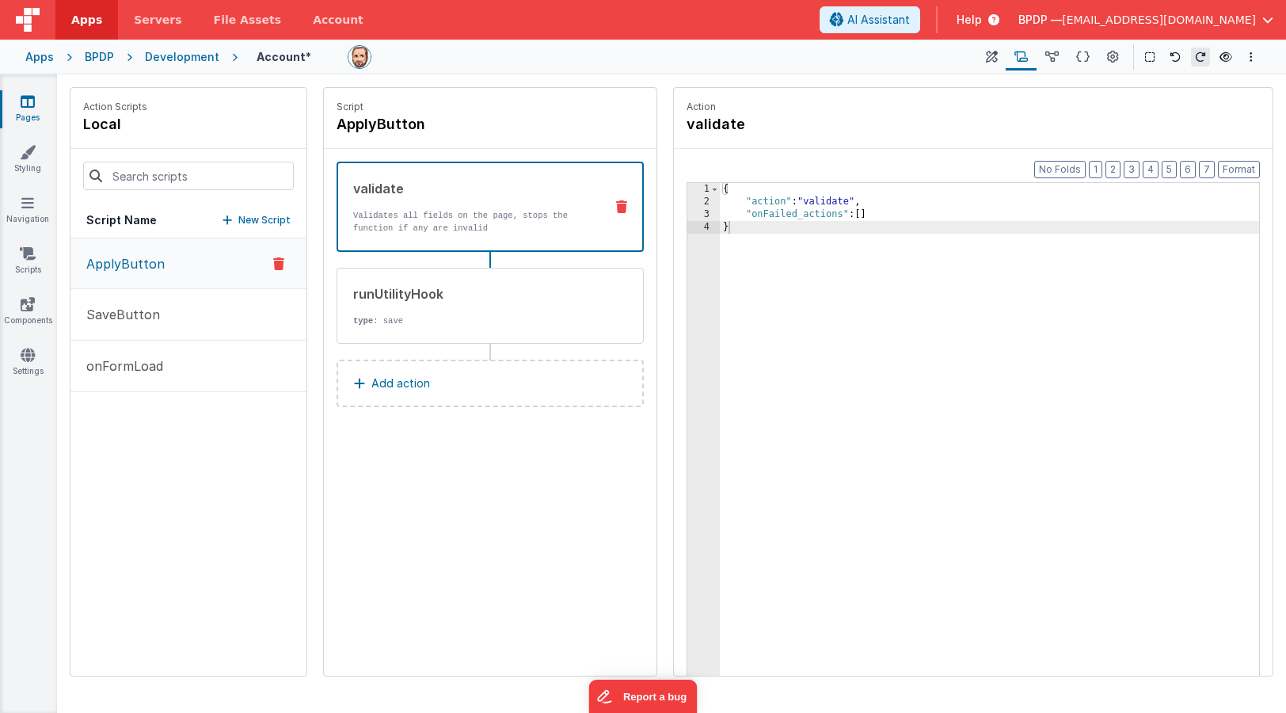
click at [400, 382] on p "Add action" at bounding box center [400, 383] width 59 height 19
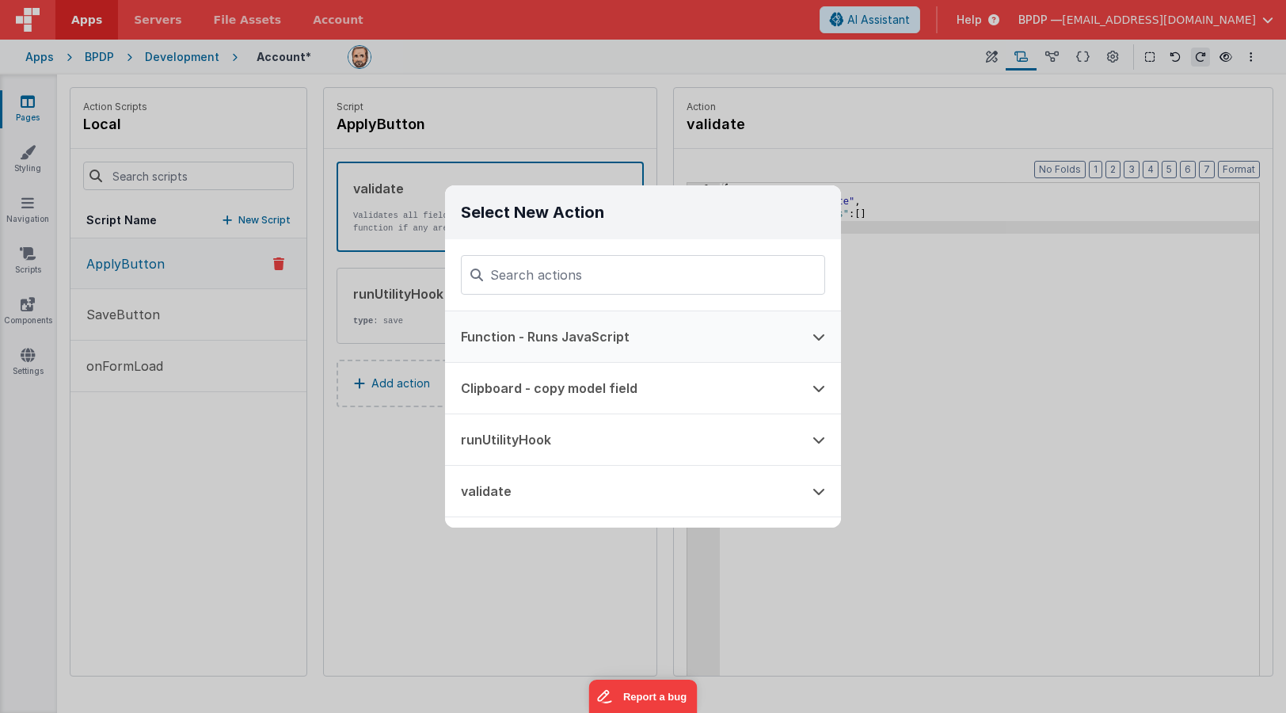
click at [502, 341] on button "Function - Runs JavaScript" at bounding box center [621, 336] width 352 height 51
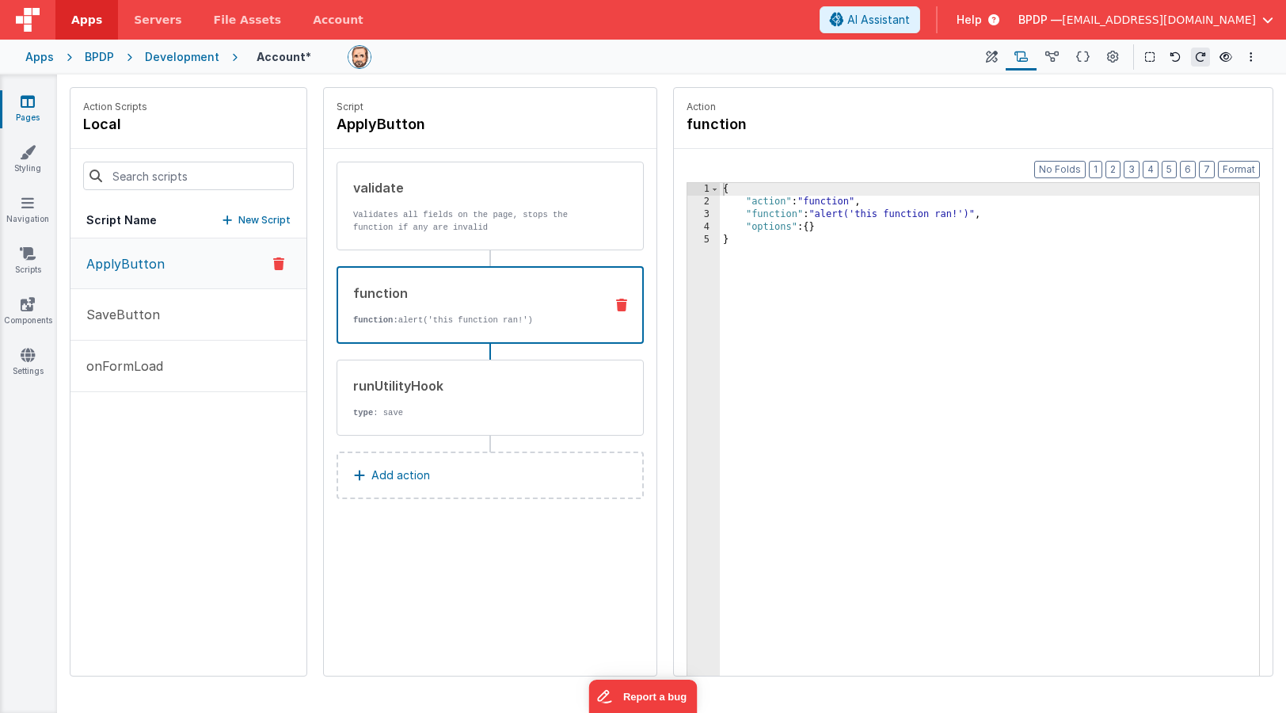
click at [707, 214] on div "3" at bounding box center [704, 214] width 32 height 13
click at [706, 215] on div "3" at bounding box center [704, 214] width 32 height 13
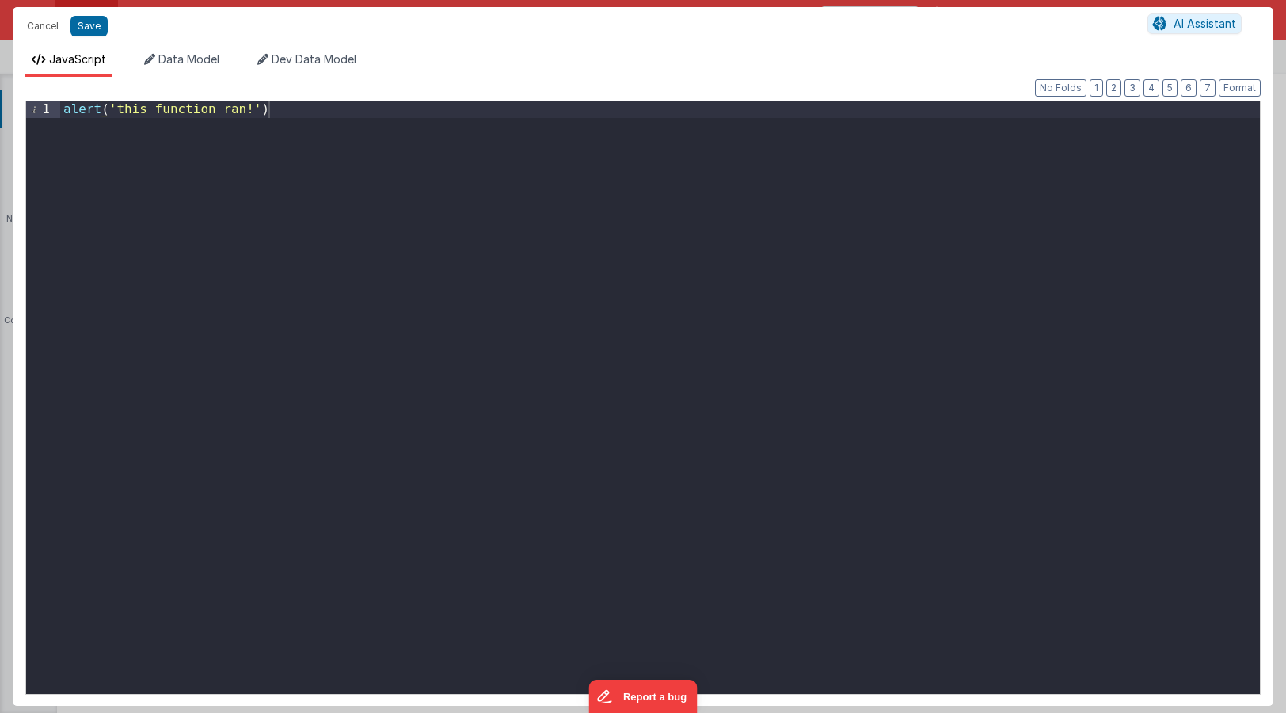
click at [226, 109] on div "alert ( 'this function ran!' )" at bounding box center [660, 414] width 1200 height 626
drag, startPoint x: 272, startPoint y: 109, endPoint x: 22, endPoint y: 105, distance: 250.3
click at [30, 105] on div "1 alert ( 'this function ran!' ) XXXXXXXXXXXXXXXXXXXXXXXXXXXXXXXXXXXXXXXXXXXXXX…" at bounding box center [643, 398] width 1236 height 594
click at [71, 109] on div "; model . isEditingPersonalData = false" at bounding box center [660, 414] width 1200 height 626
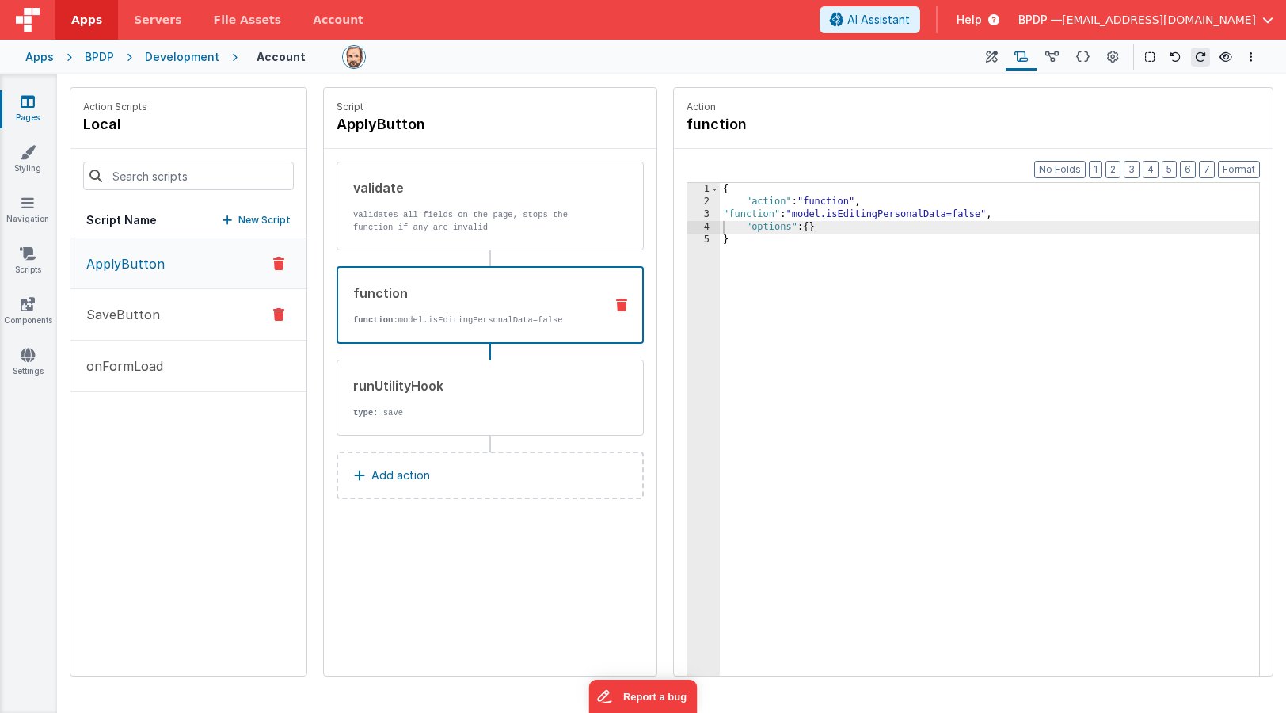
click at [144, 317] on p "SaveButton" at bounding box center [118, 314] width 83 height 19
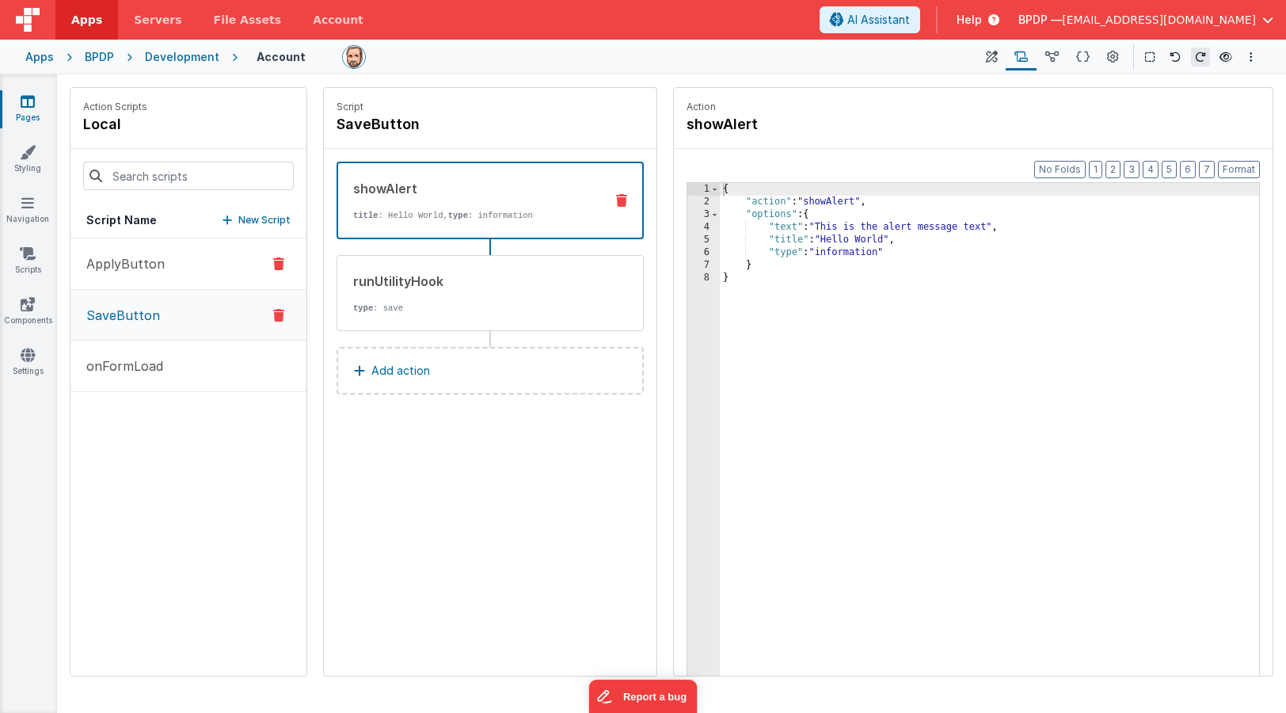
click at [140, 267] on p "ApplyButton" at bounding box center [121, 263] width 88 height 19
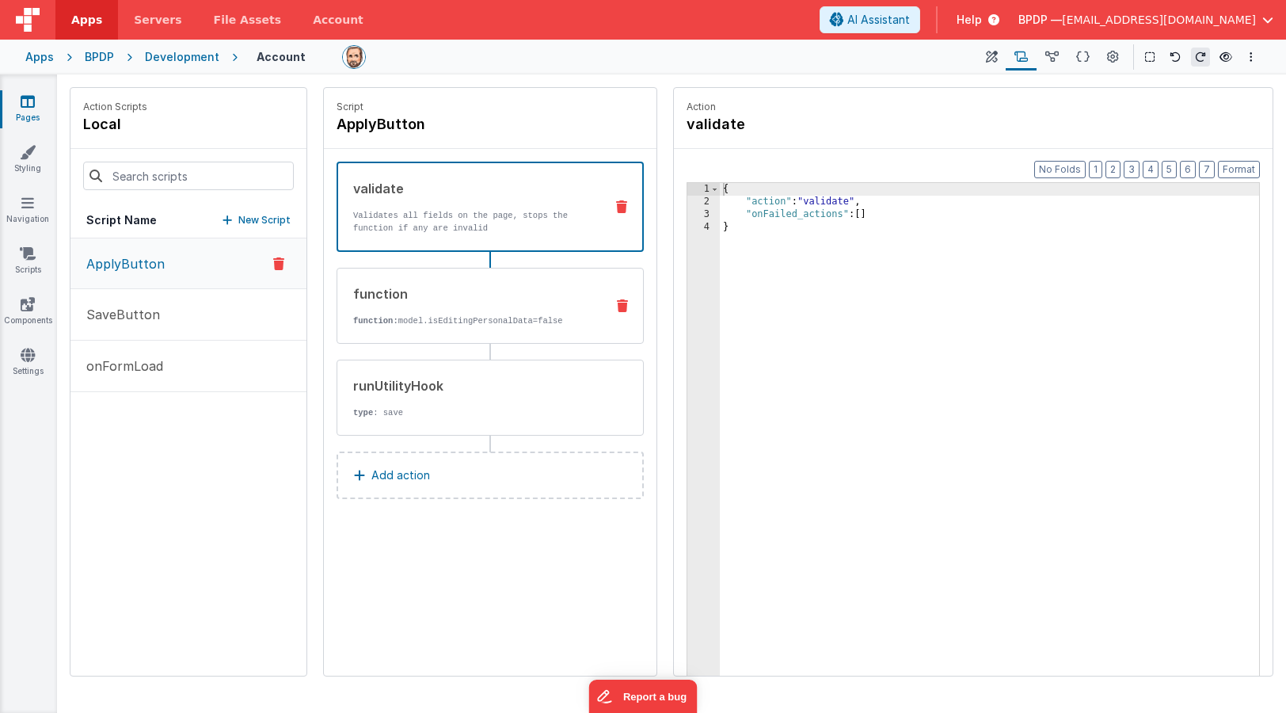
click at [452, 289] on div "function" at bounding box center [472, 293] width 239 height 19
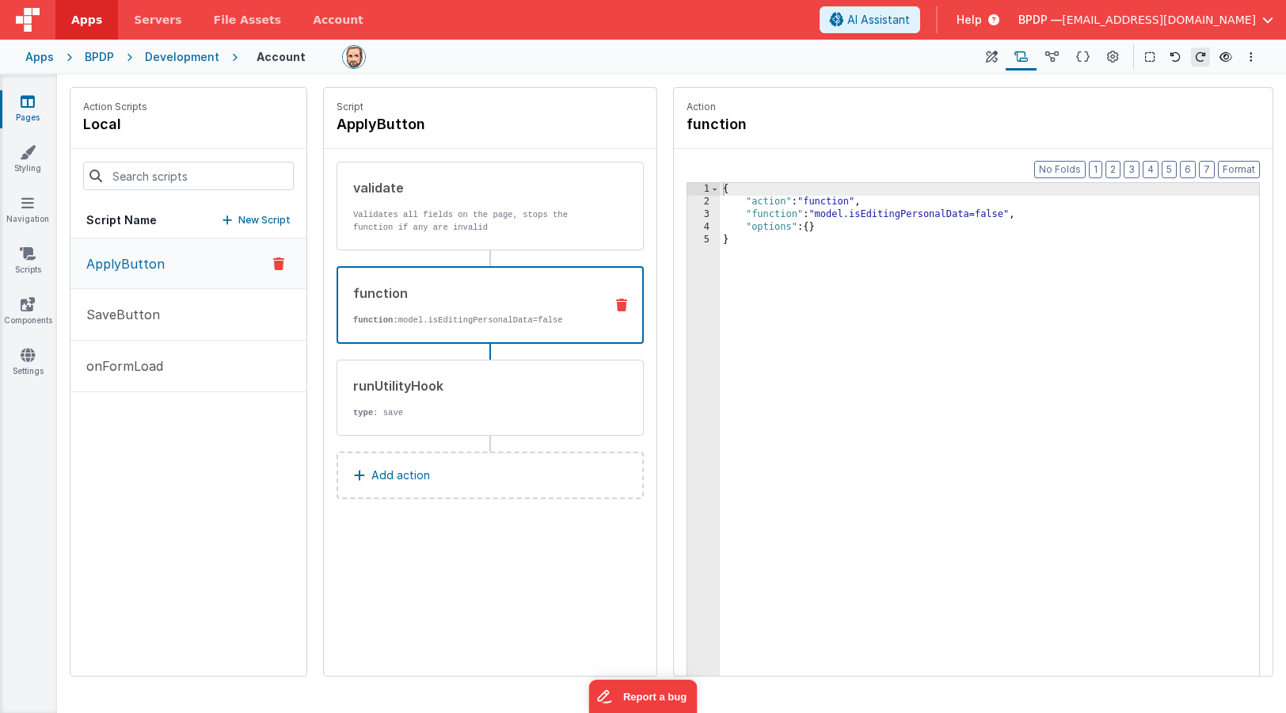
click at [798, 255] on div "{ "action" : "function" , "function" : "model.isEditingPersonalData=false" , "o…" at bounding box center [989, 466] width 539 height 567
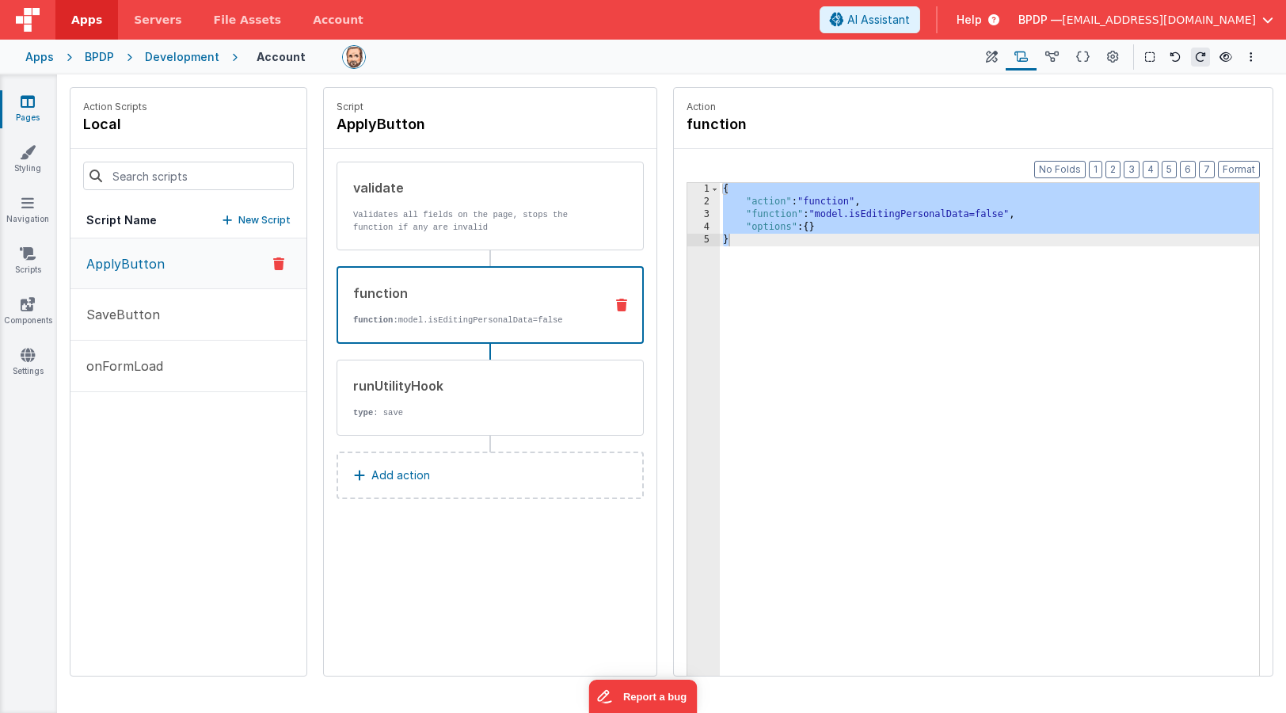
click at [622, 303] on icon at bounding box center [621, 305] width 11 height 13
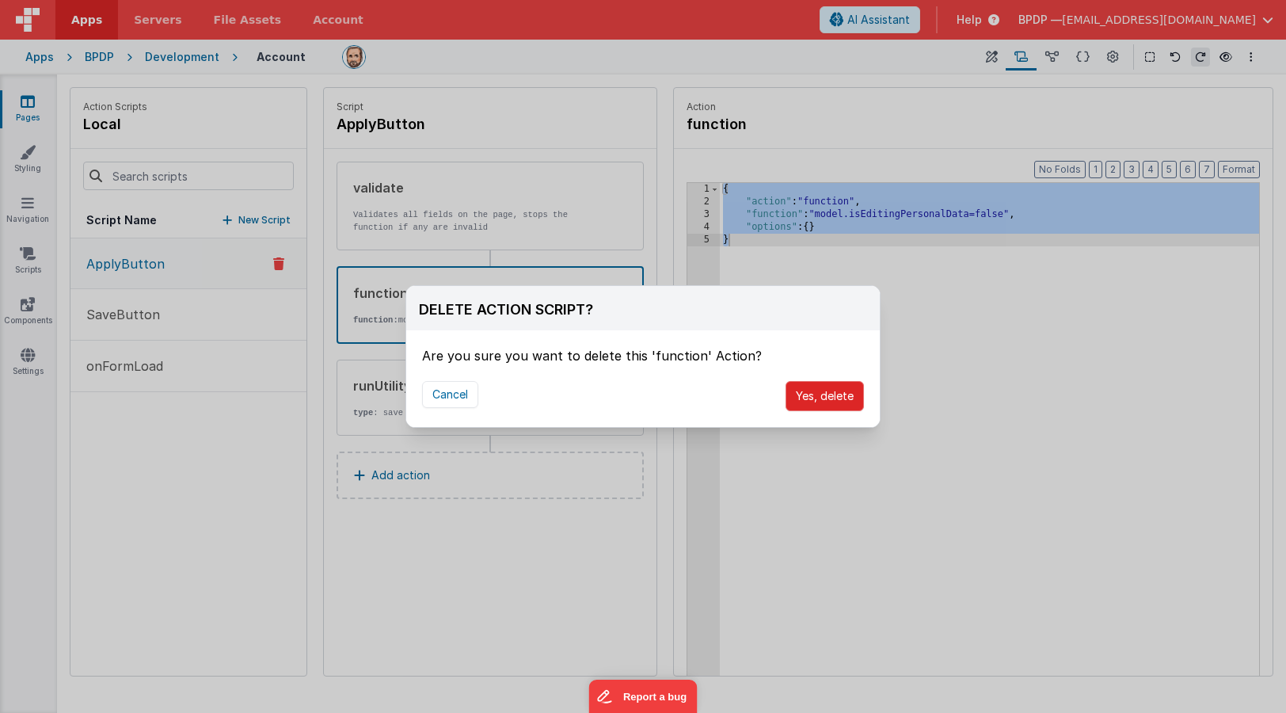
click at [826, 395] on button "Yes, delete" at bounding box center [825, 396] width 78 height 30
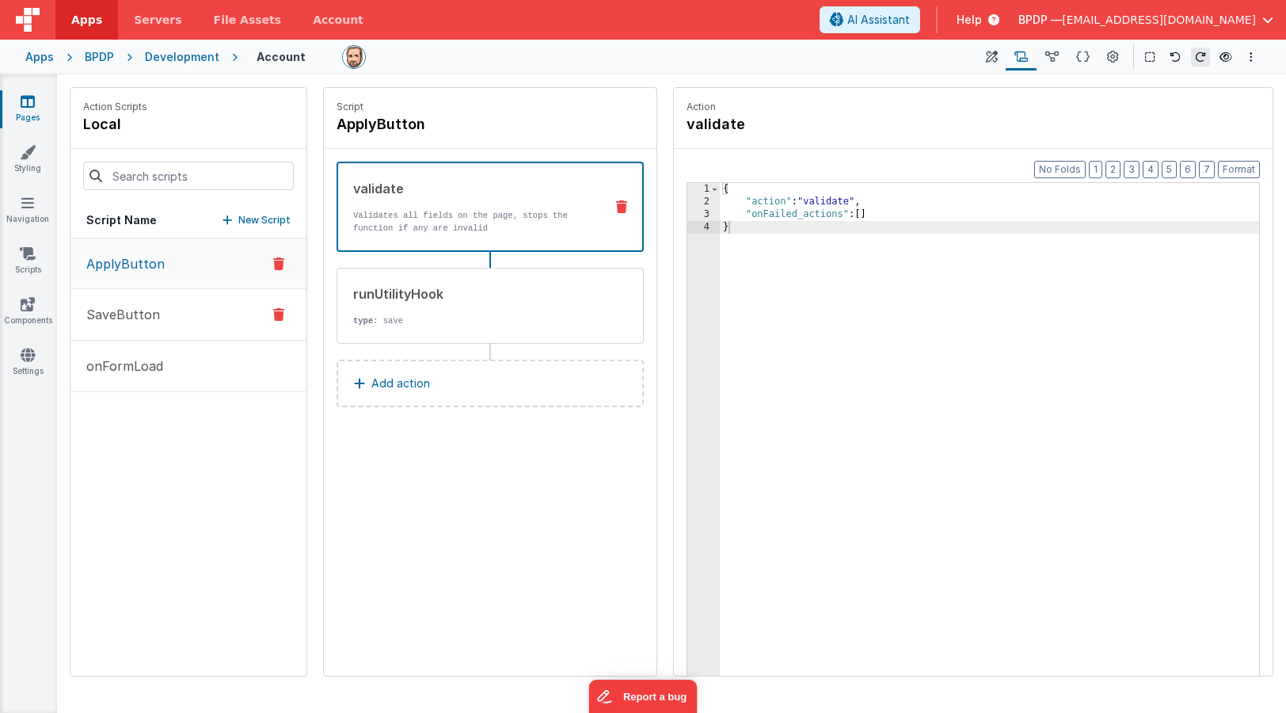
click at [128, 322] on p "SaveButton" at bounding box center [118, 314] width 83 height 19
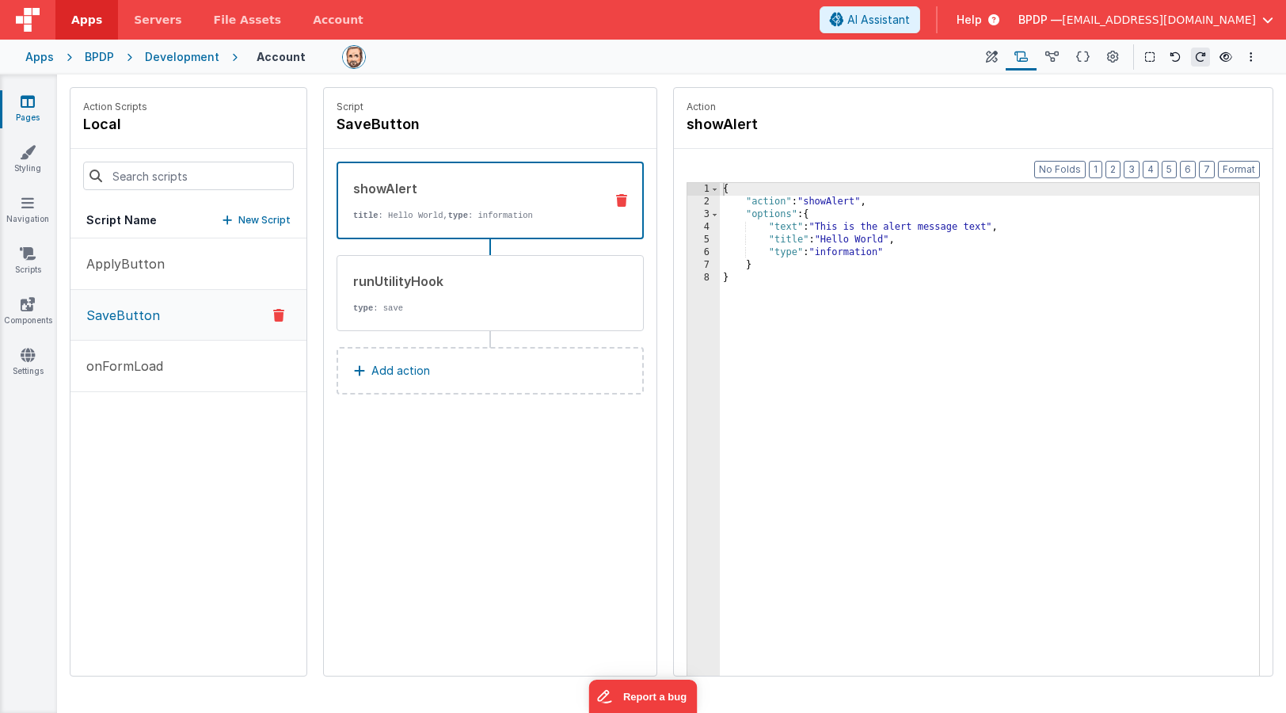
click at [425, 368] on p "Add action" at bounding box center [400, 370] width 59 height 19
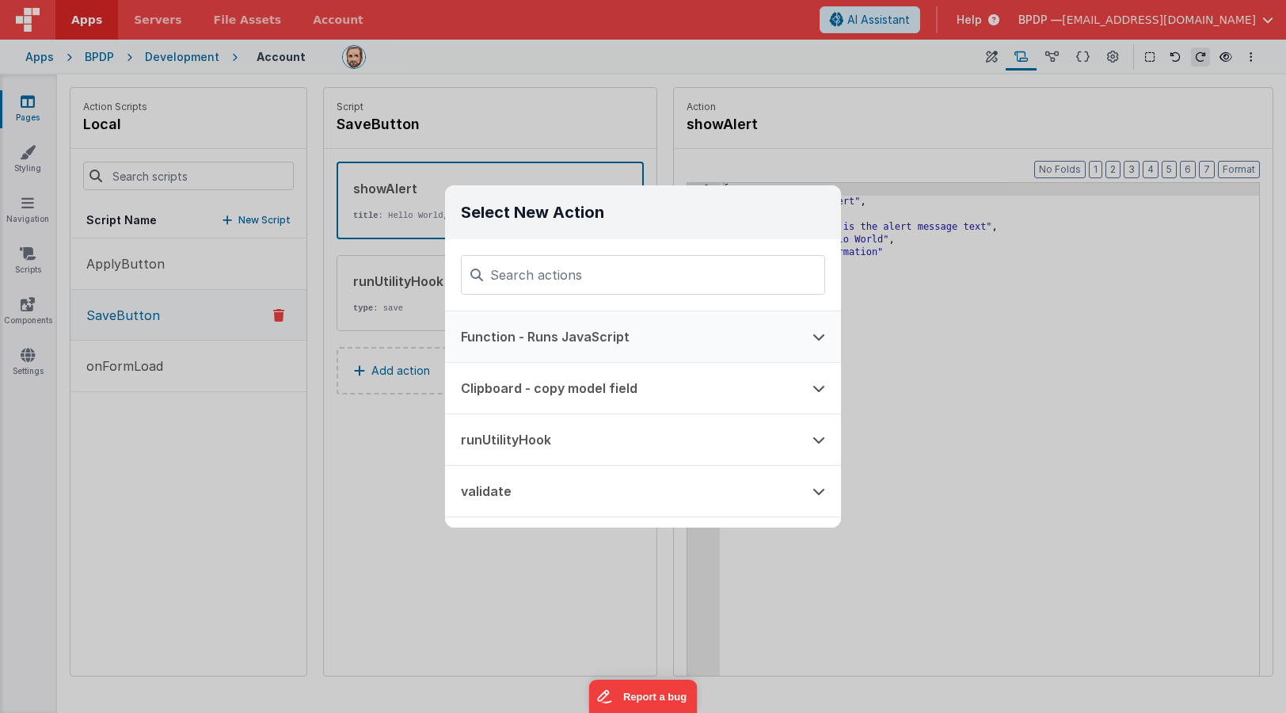
click at [495, 337] on button "Function - Runs JavaScript" at bounding box center [621, 336] width 352 height 51
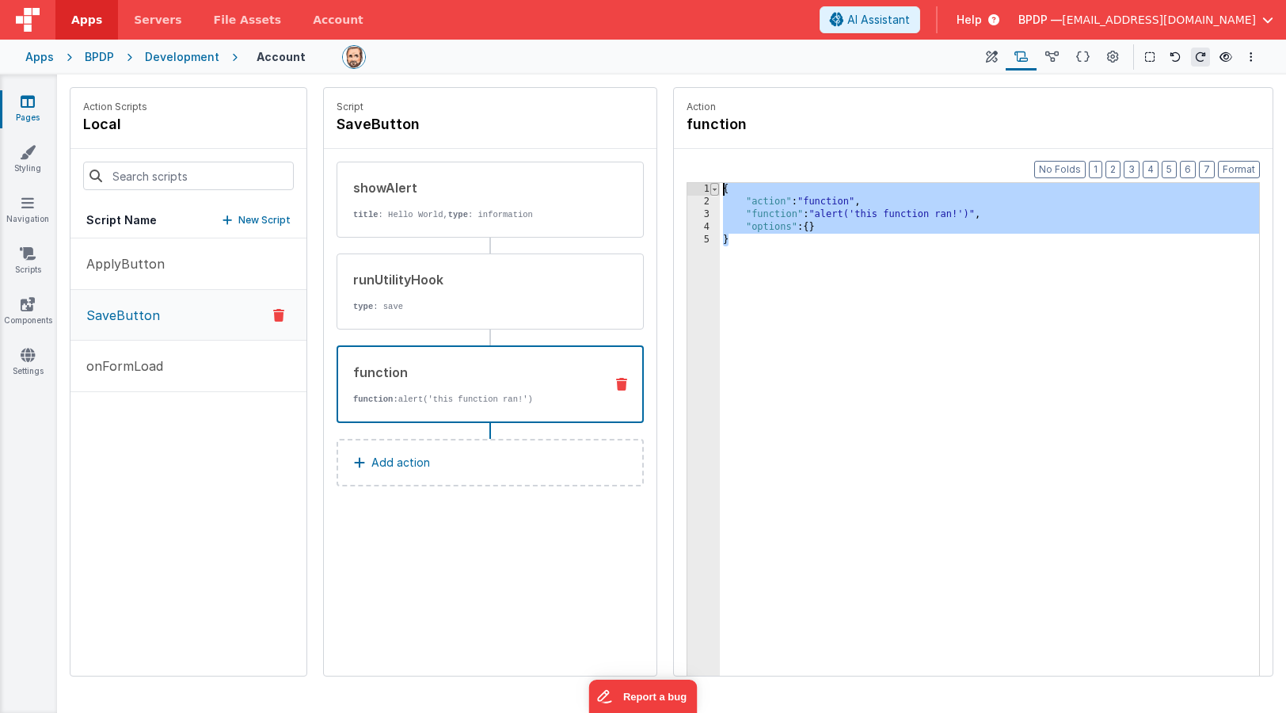
drag, startPoint x: 730, startPoint y: 261, endPoint x: 713, endPoint y: 183, distance: 79.6
click at [713, 183] on div "1 2 3 4 5 { "action" : "function" , "function" : "alert('this function ran!')" …" at bounding box center [973, 453] width 573 height 543
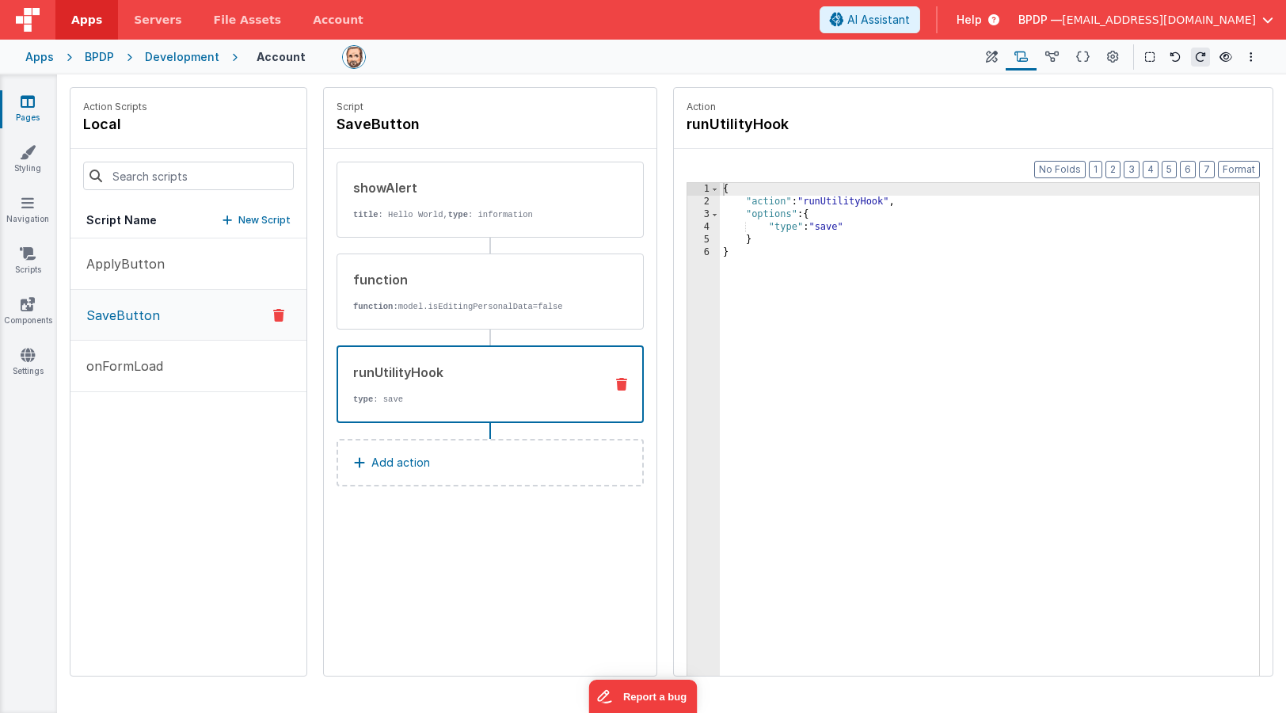
click at [441, 375] on div "runUtilityHook" at bounding box center [472, 372] width 238 height 19
click at [1053, 60] on icon at bounding box center [1052, 57] width 13 height 17
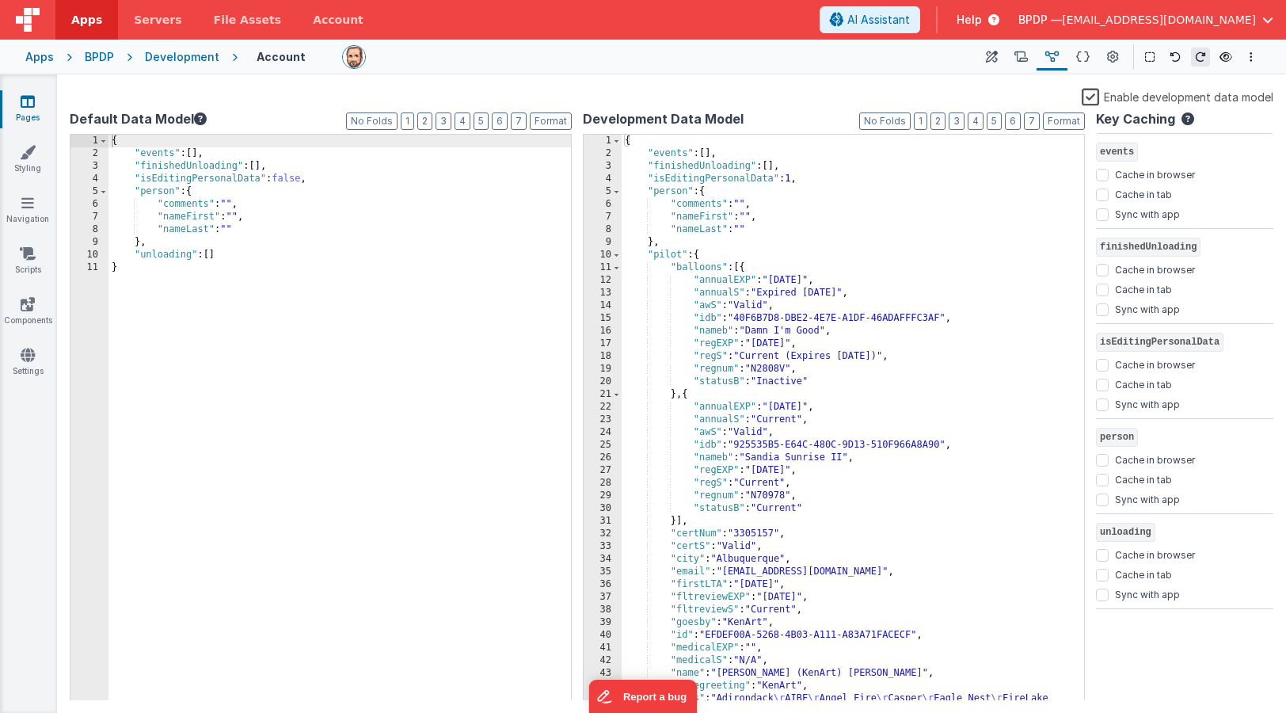
click at [668, 245] on div "{ "events" : [ ] , "finishedUnloading" : [ ] , "isEditingPersonalData" : 1 , "p…" at bounding box center [853, 443] width 463 height 616
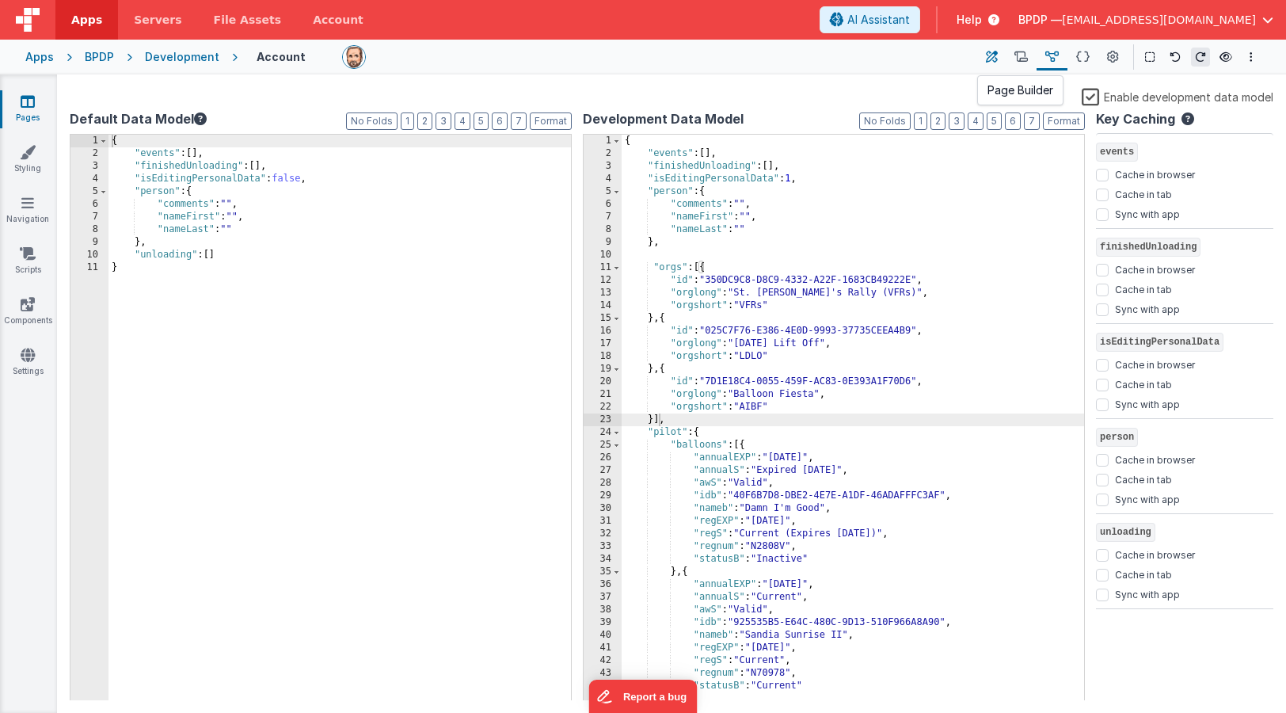
click at [991, 58] on icon at bounding box center [992, 57] width 12 height 17
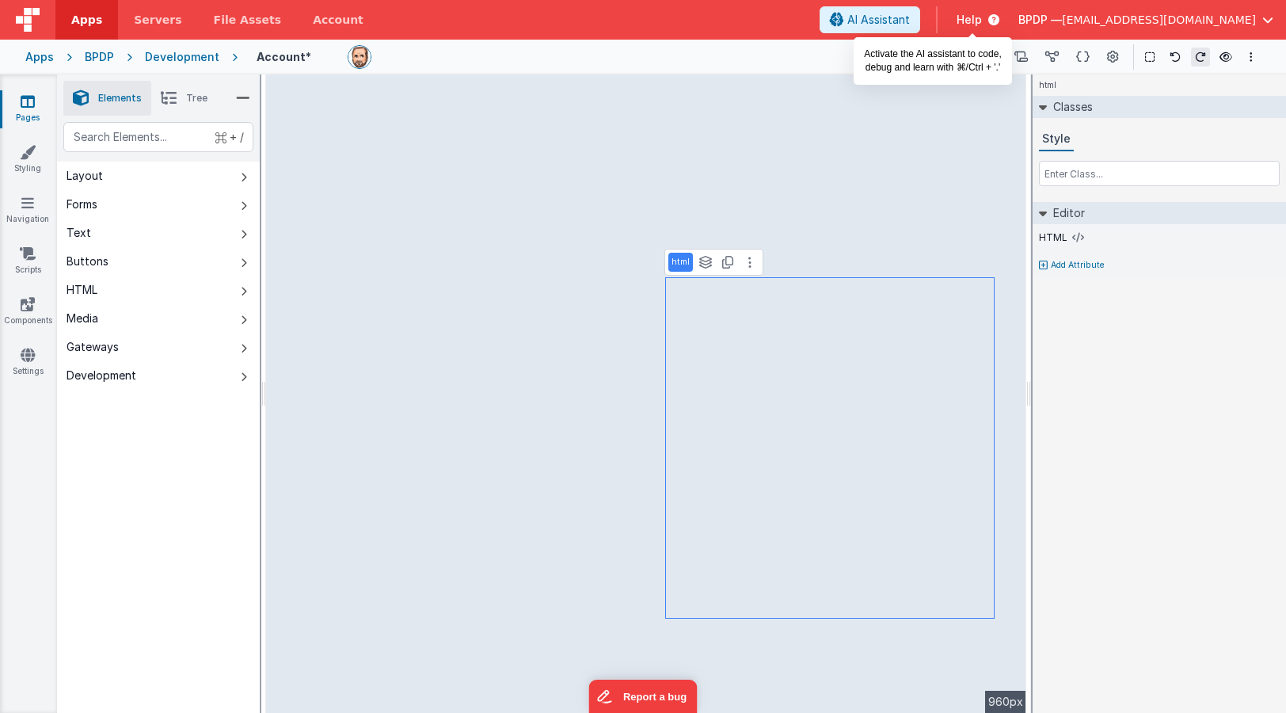
click at [910, 14] on span "AI Assistant" at bounding box center [879, 20] width 63 height 16
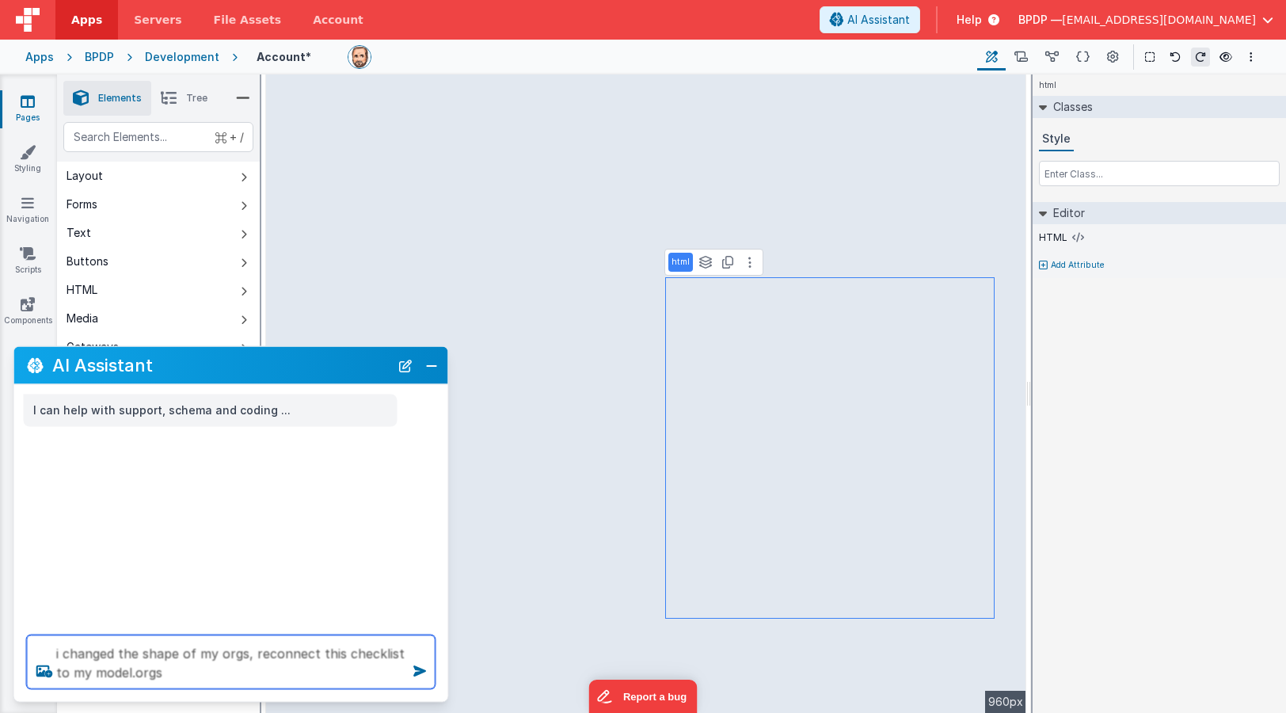
type textarea "i changed the shape of my orgs, reconnect this checklist to my model.orgs"
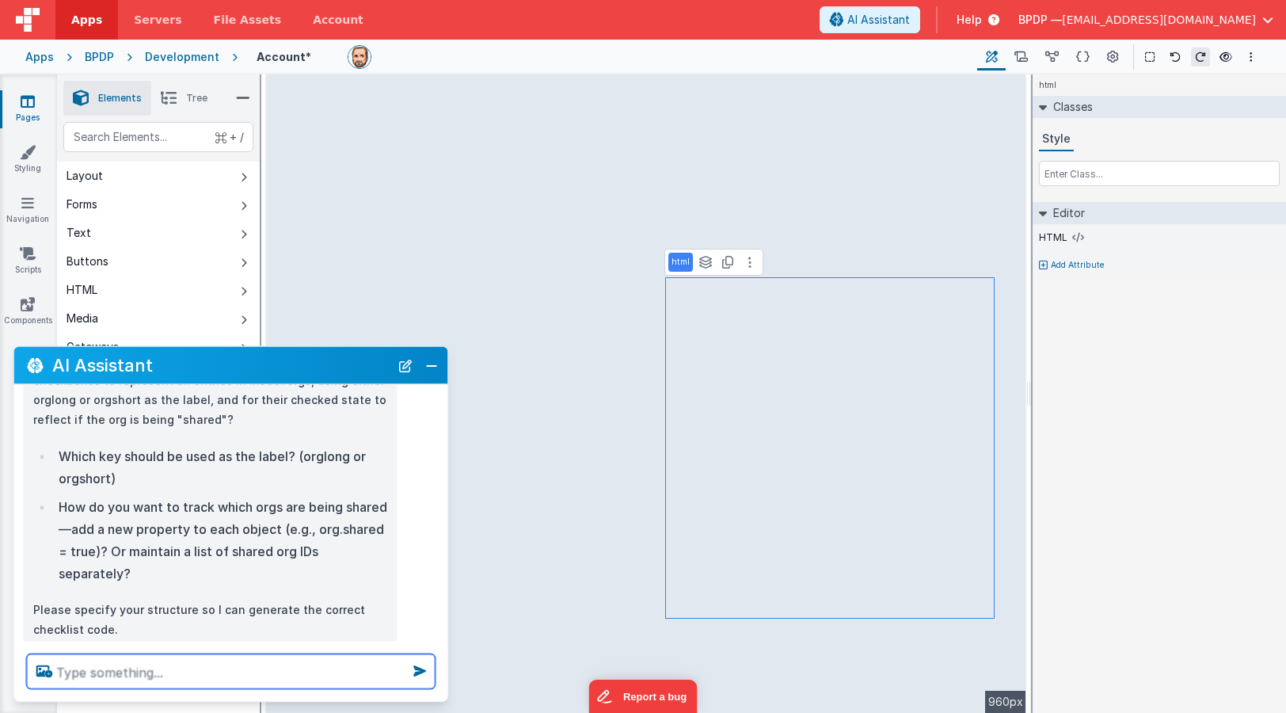
scroll to position [196, 0]
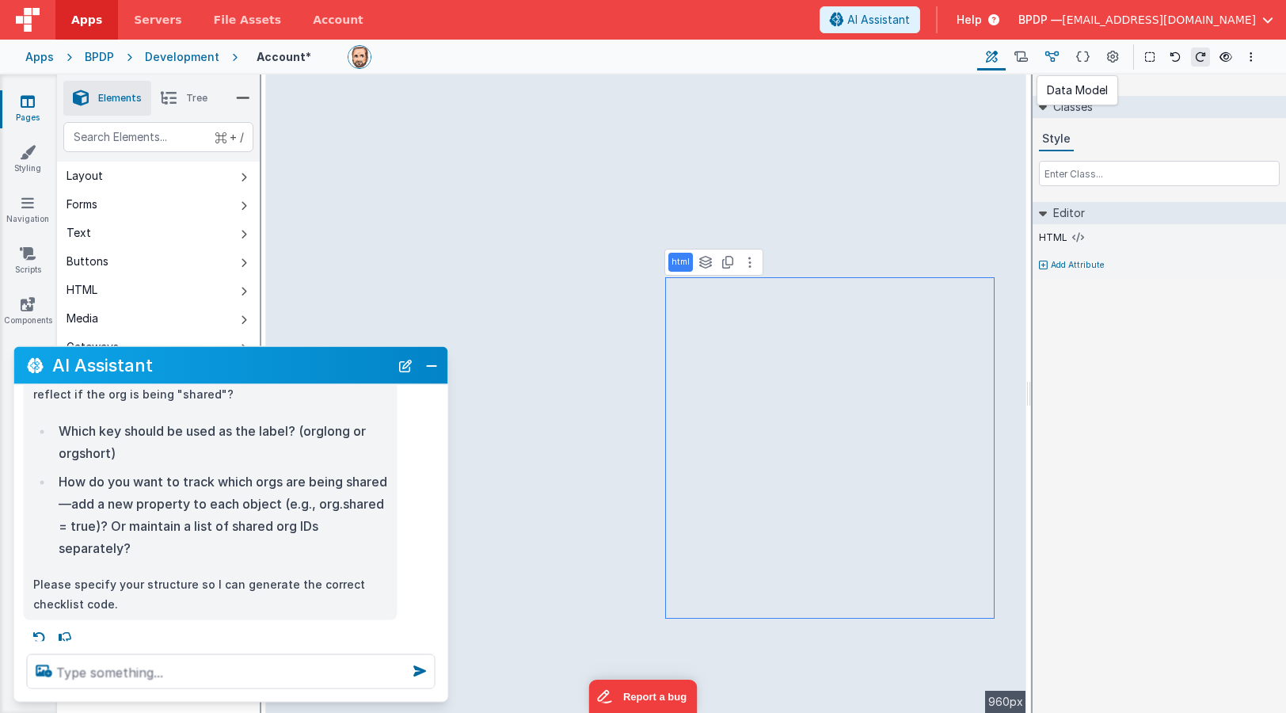
click at [1050, 57] on icon at bounding box center [1052, 57] width 13 height 17
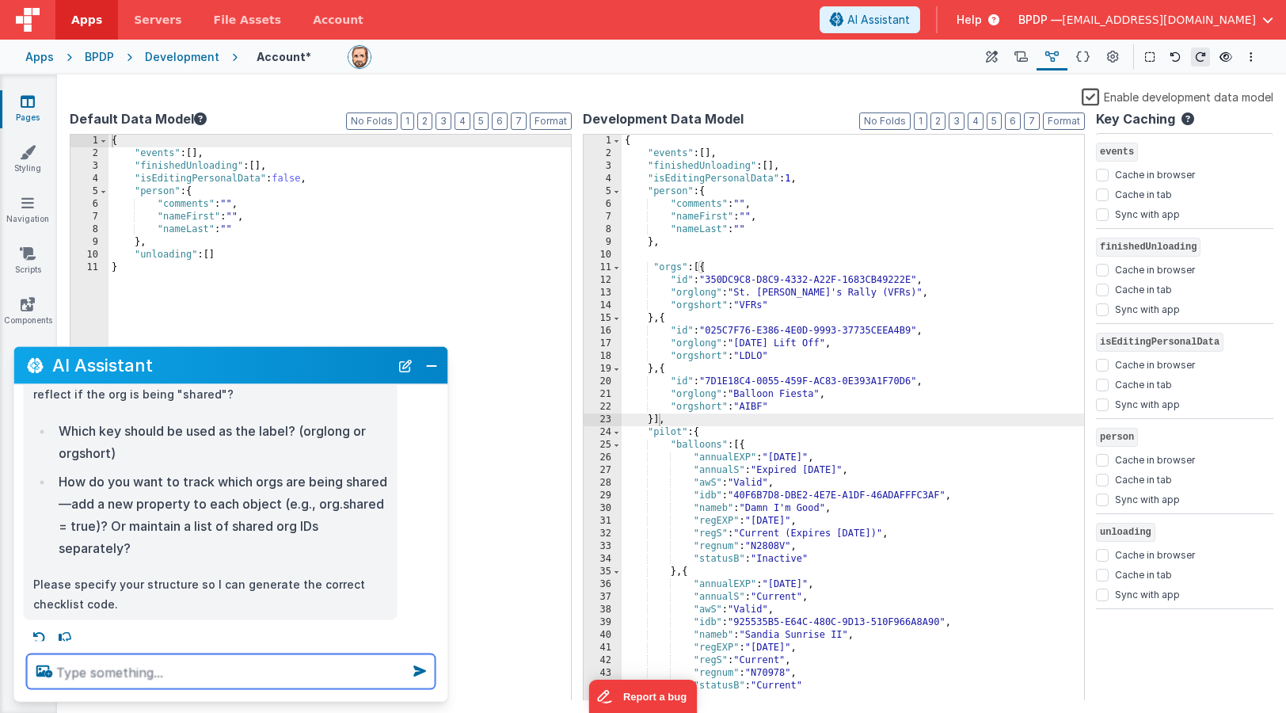
click at [74, 676] on textarea at bounding box center [231, 671] width 409 height 35
type textarea "orgshort"
click at [616, 445] on span at bounding box center [616, 445] width 9 height 13
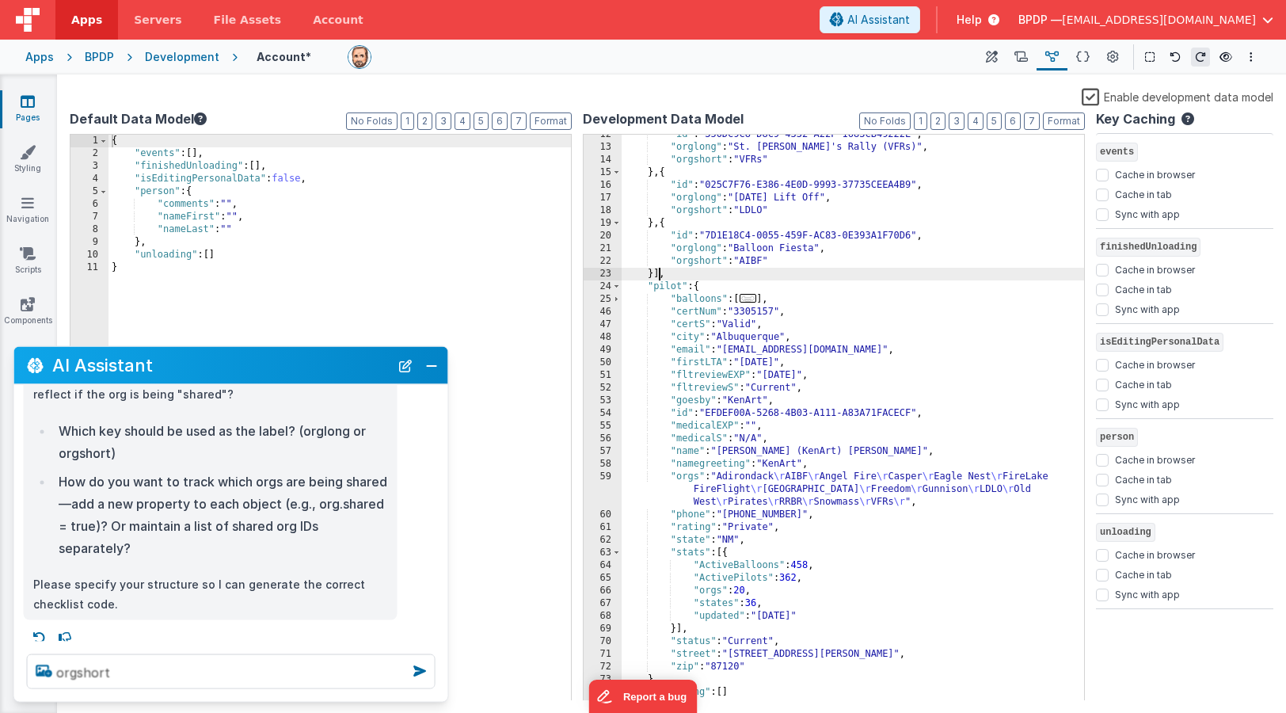
scroll to position [146, 0]
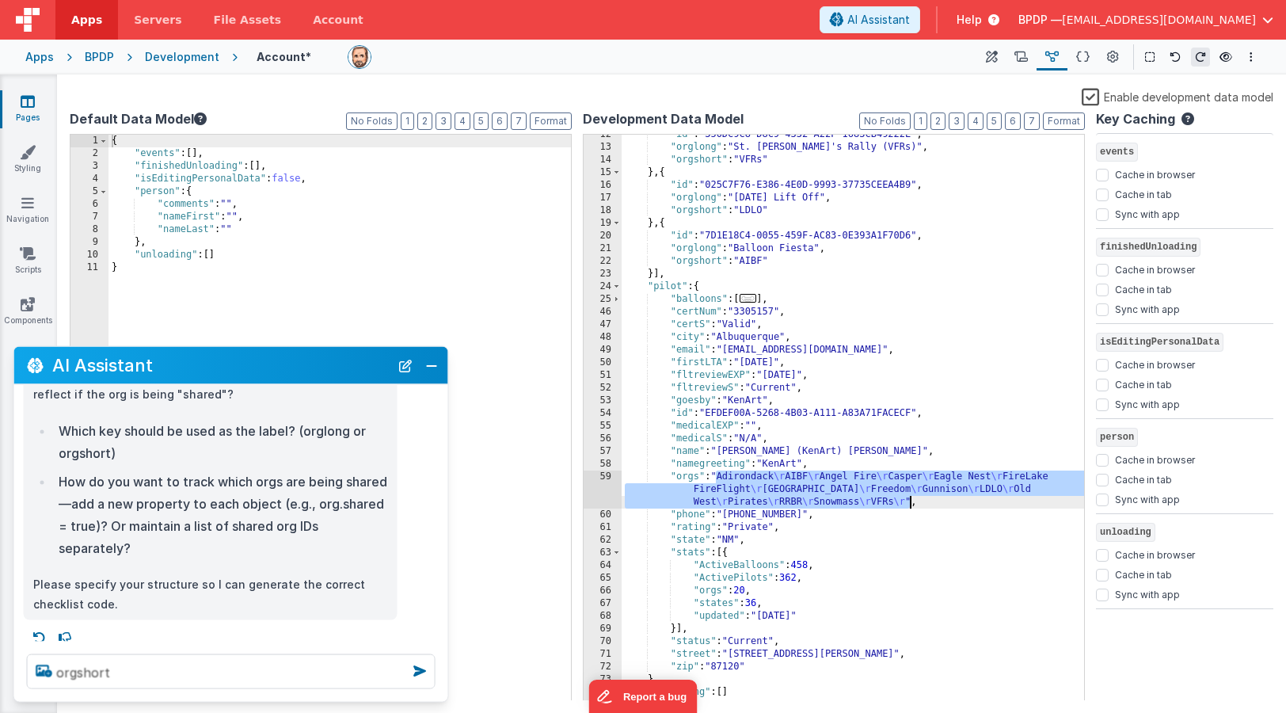
drag, startPoint x: 716, startPoint y: 476, endPoint x: 907, endPoint y: 503, distance: 192.8
click at [909, 503] on div ""id" : "350DC9C8-D8C9-4332-A22F-1683CB49222E" , "orglong" : "St. Pat's Rally (V…" at bounding box center [853, 423] width 463 height 591
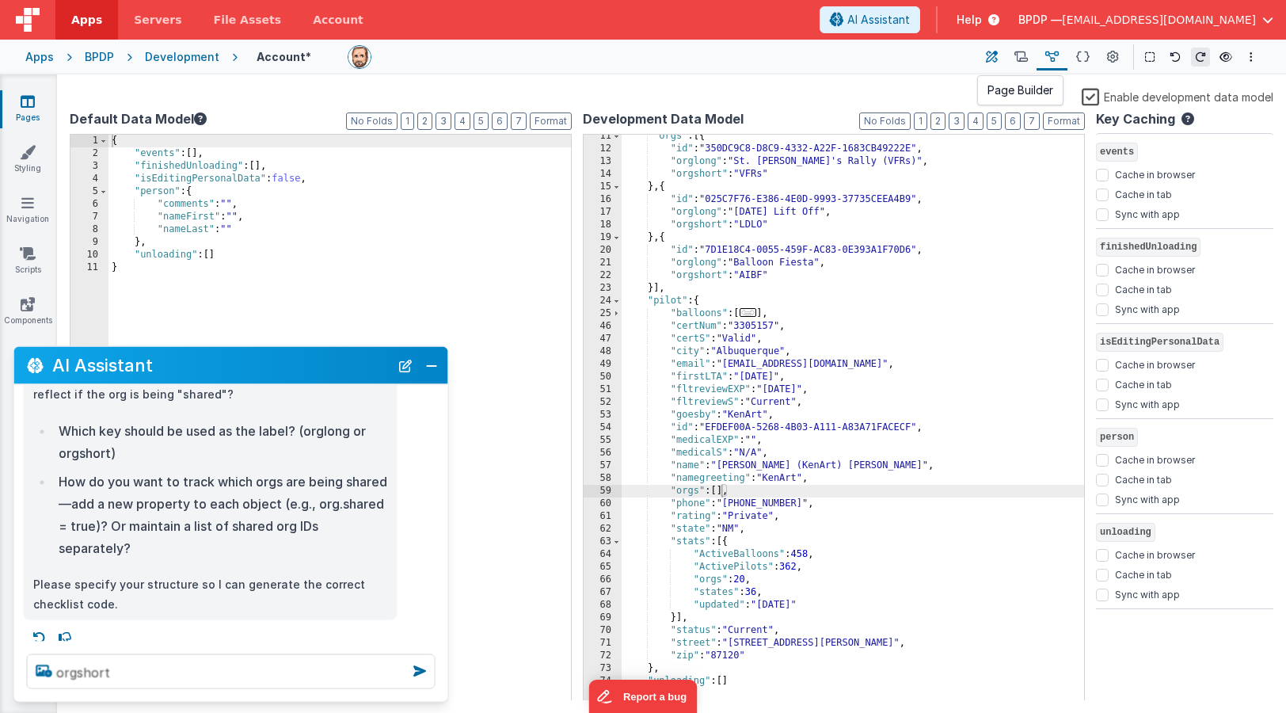
click at [993, 51] on icon at bounding box center [992, 57] width 12 height 17
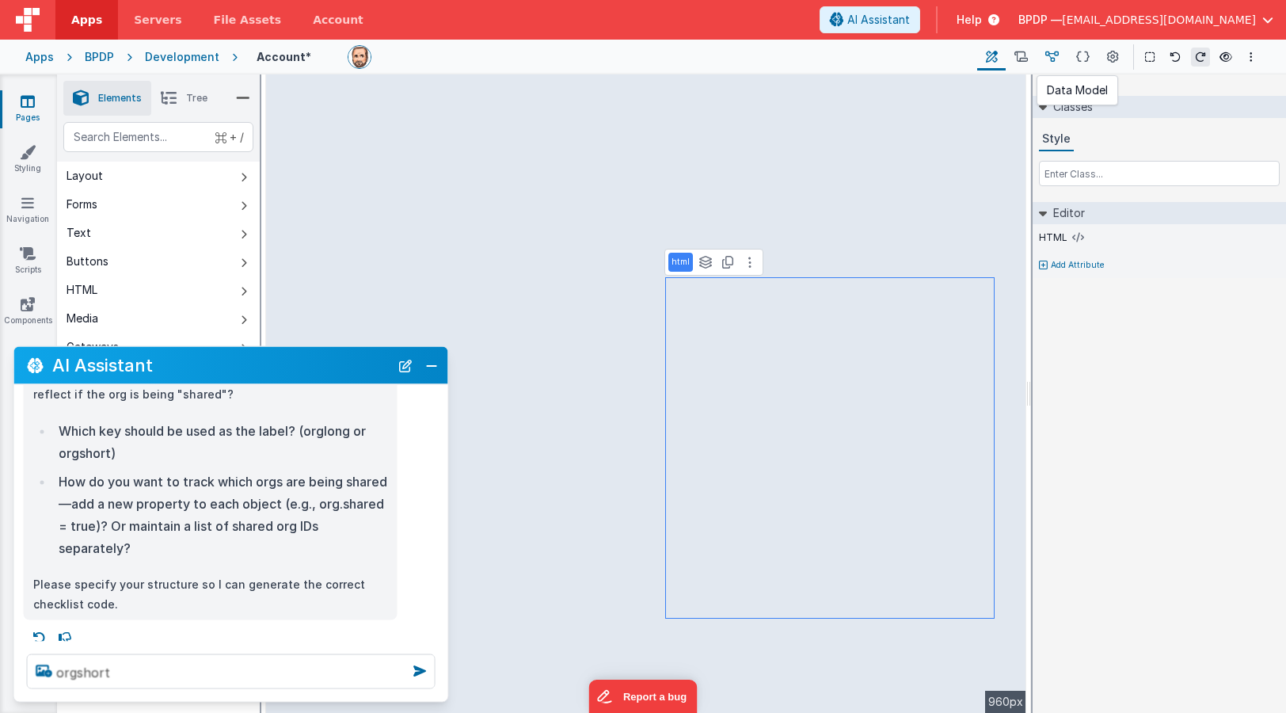
click at [1054, 56] on icon at bounding box center [1052, 57] width 13 height 17
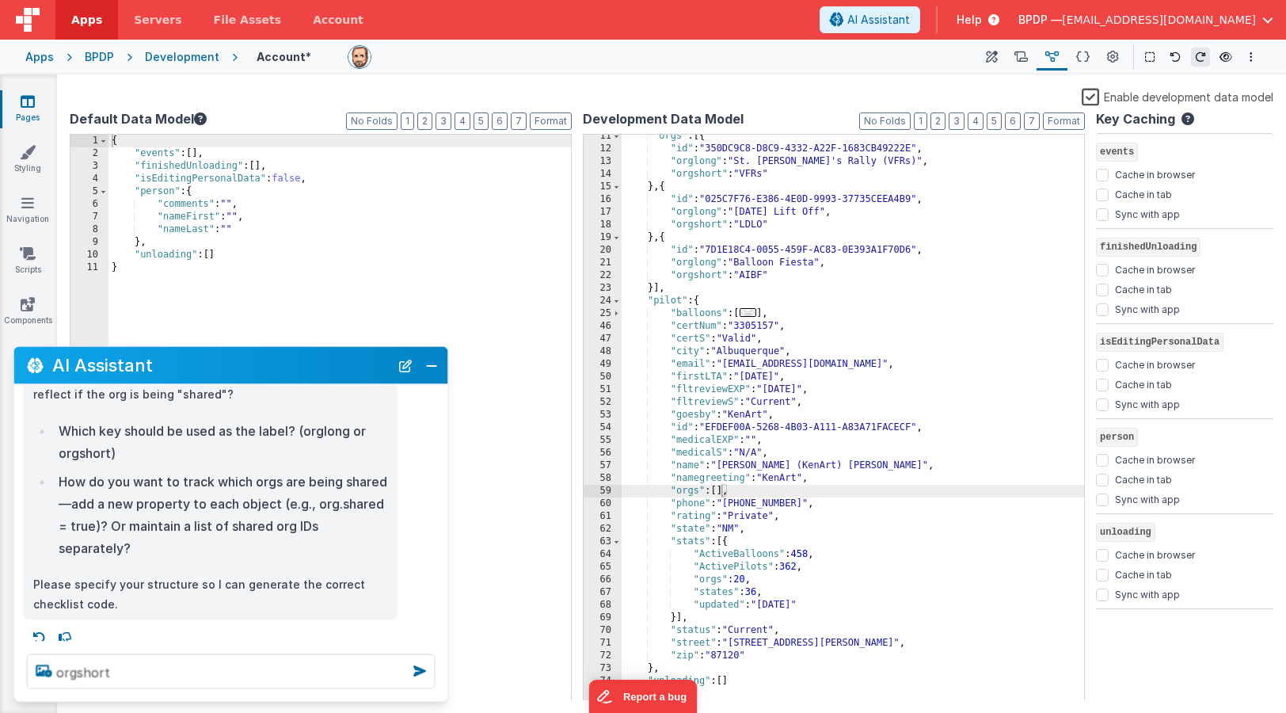
click at [668, 189] on div ""orgs" : [{ "id" : "350DC9C8-D8C9-4332-A22F-1683CB49222E" , "orglong" : "St. Pa…" at bounding box center [853, 425] width 463 height 591
click at [668, 187] on div ""orgs" : [{ "id" : "350DC9C8-D8C9-4332-A22F-1683CB49222E" , "orglong" : "St. Pa…" at bounding box center [853, 425] width 463 height 591
click at [722, 493] on div ""orgs" : [{ "id" : "350DC9C8-D8C9-4332-A22F-1683CB49222E" , "orglong" : "St. Pa…" at bounding box center [853, 425] width 463 height 591
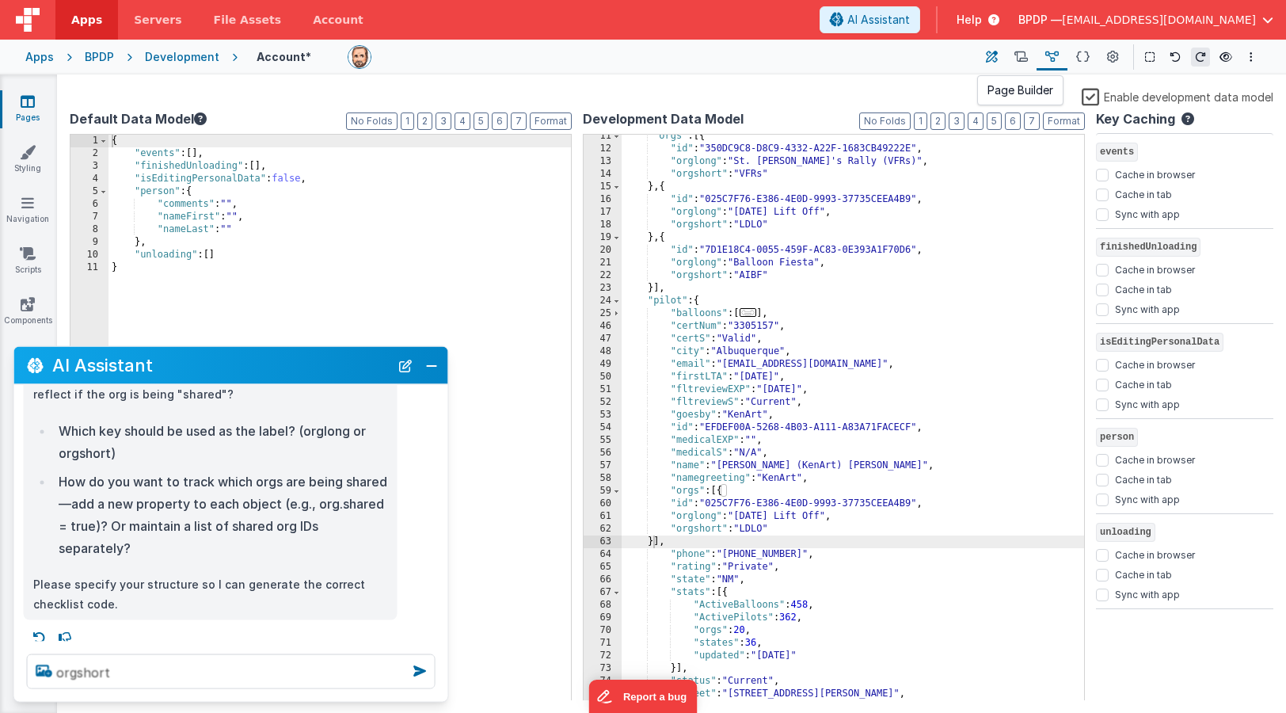
click at [992, 53] on icon at bounding box center [992, 57] width 12 height 17
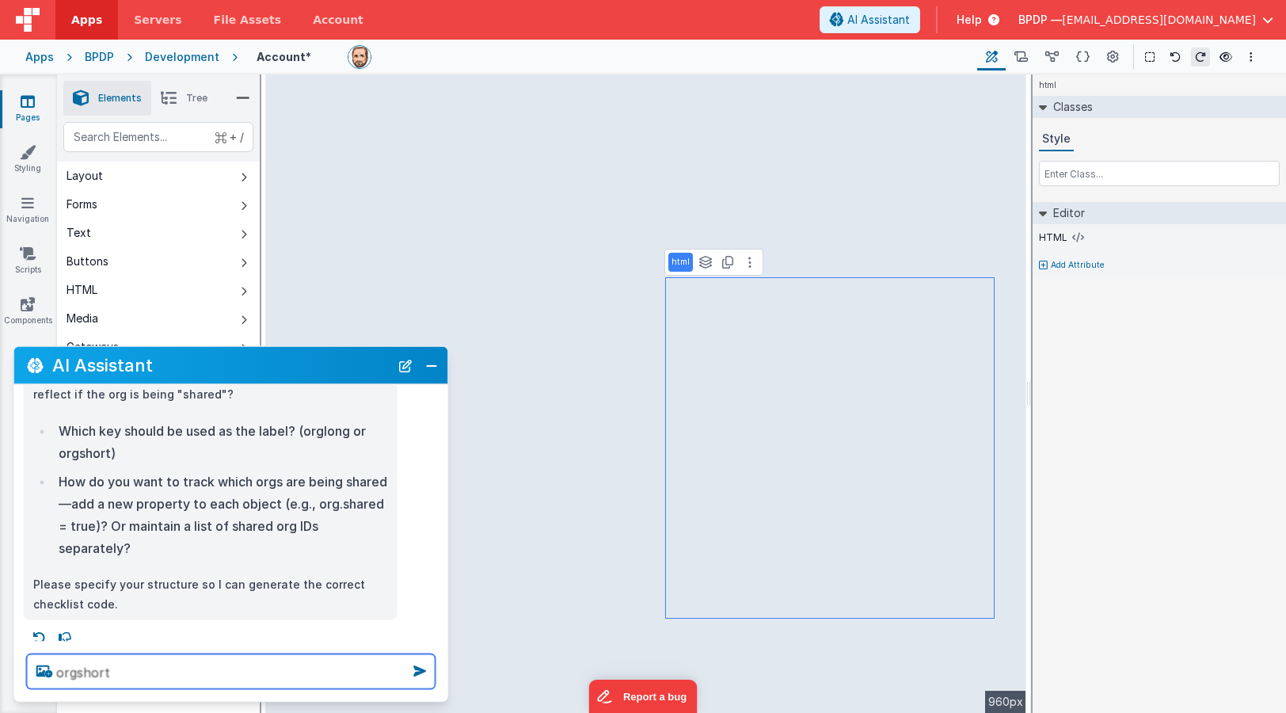
click at [141, 669] on textarea "orgshort" at bounding box center [231, 671] width 409 height 35
type textarea "orgshort, model.pilot.orgs for tracking"
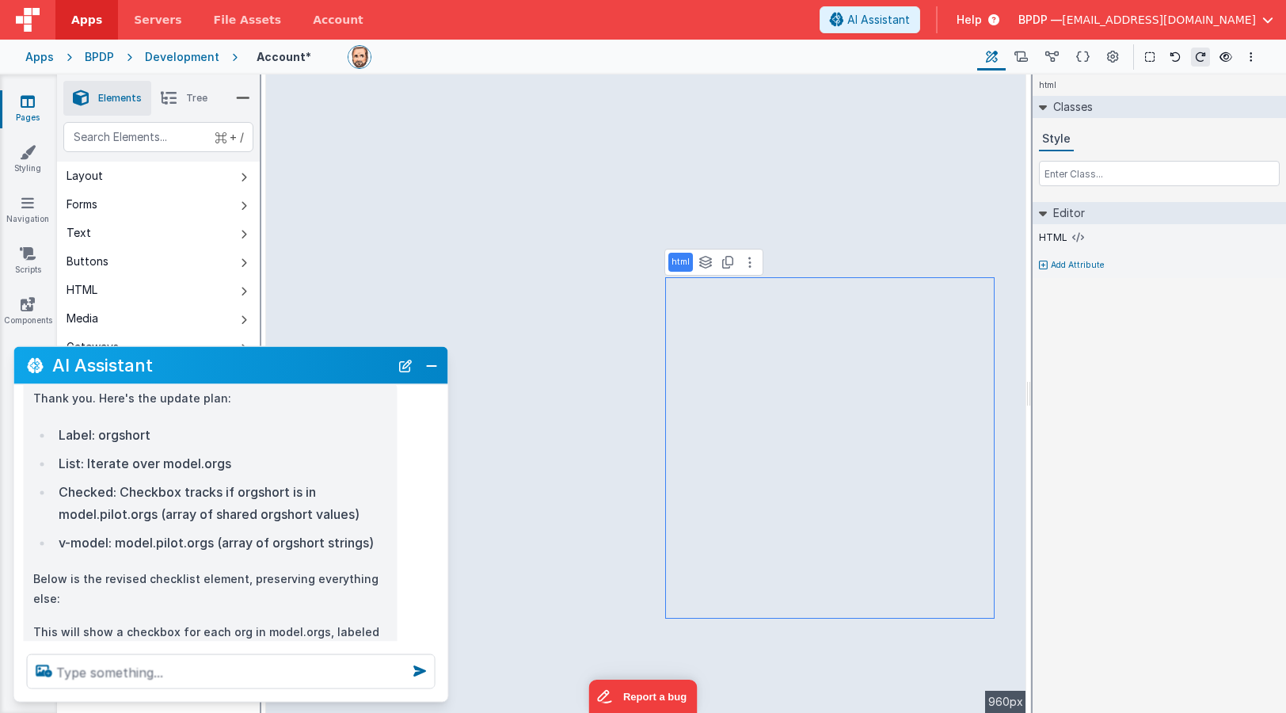
scroll to position [516, 0]
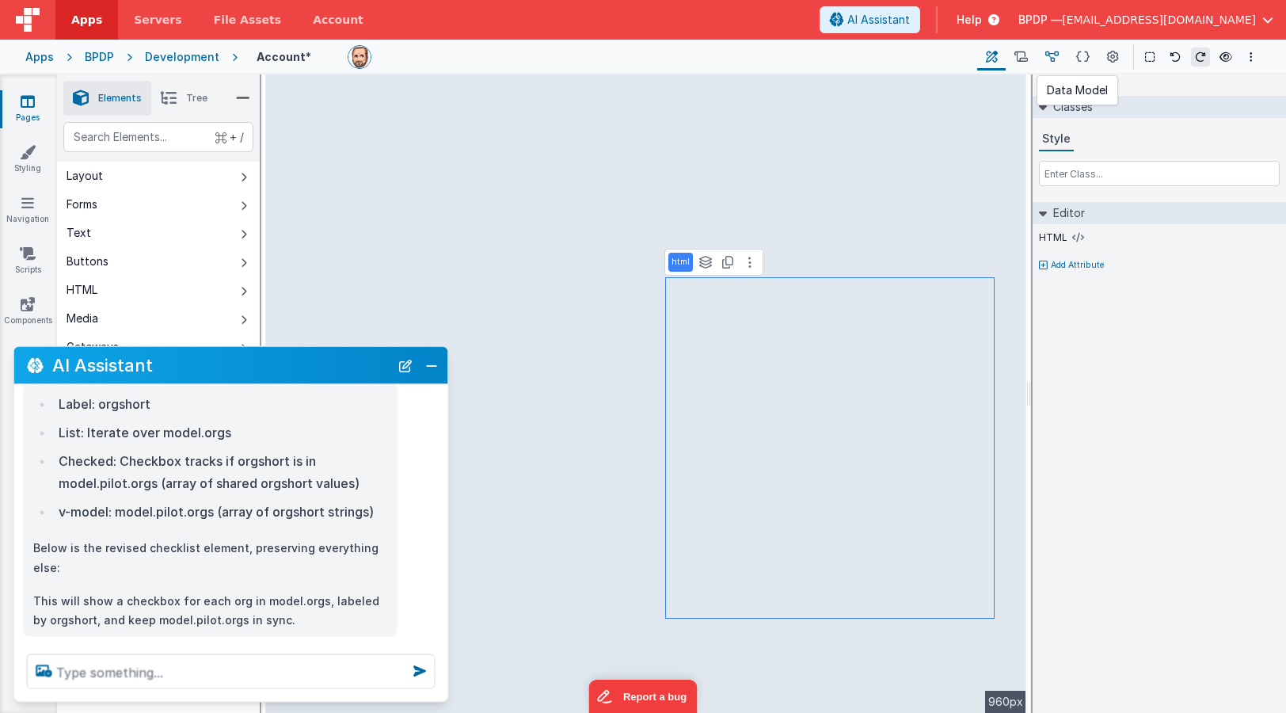
click at [1051, 59] on icon at bounding box center [1052, 57] width 13 height 17
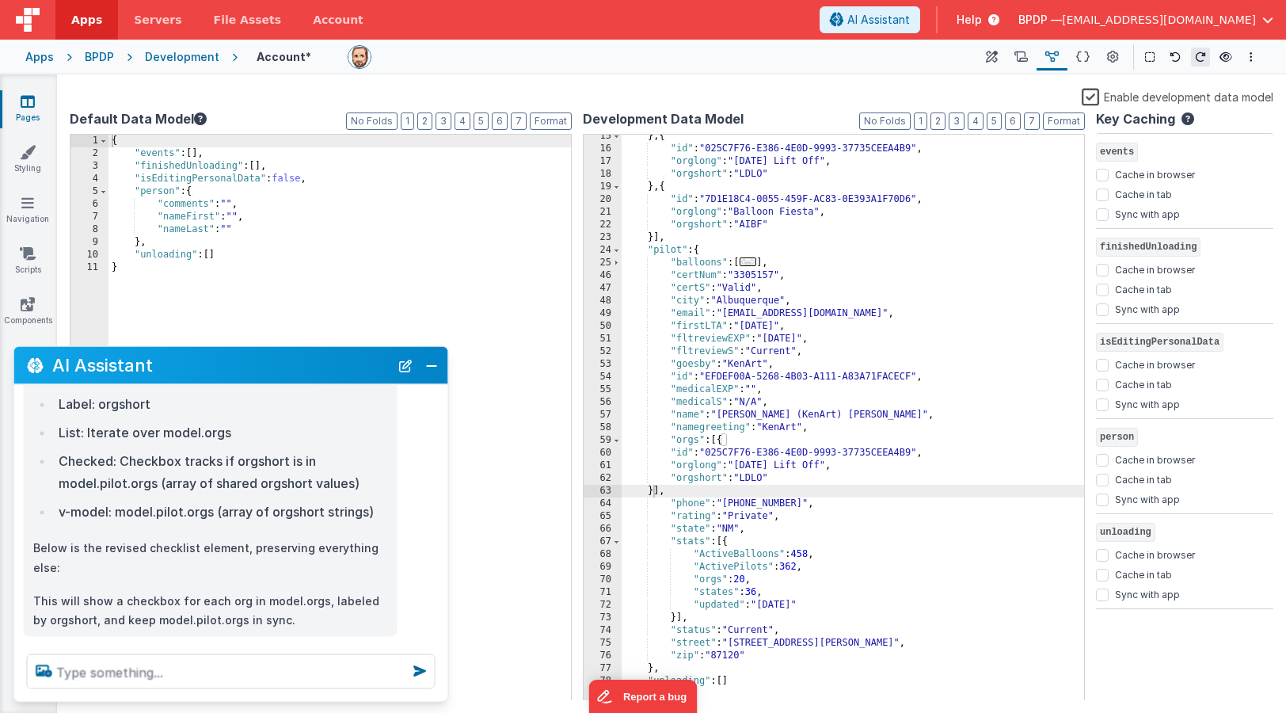
scroll to position [0, 0]
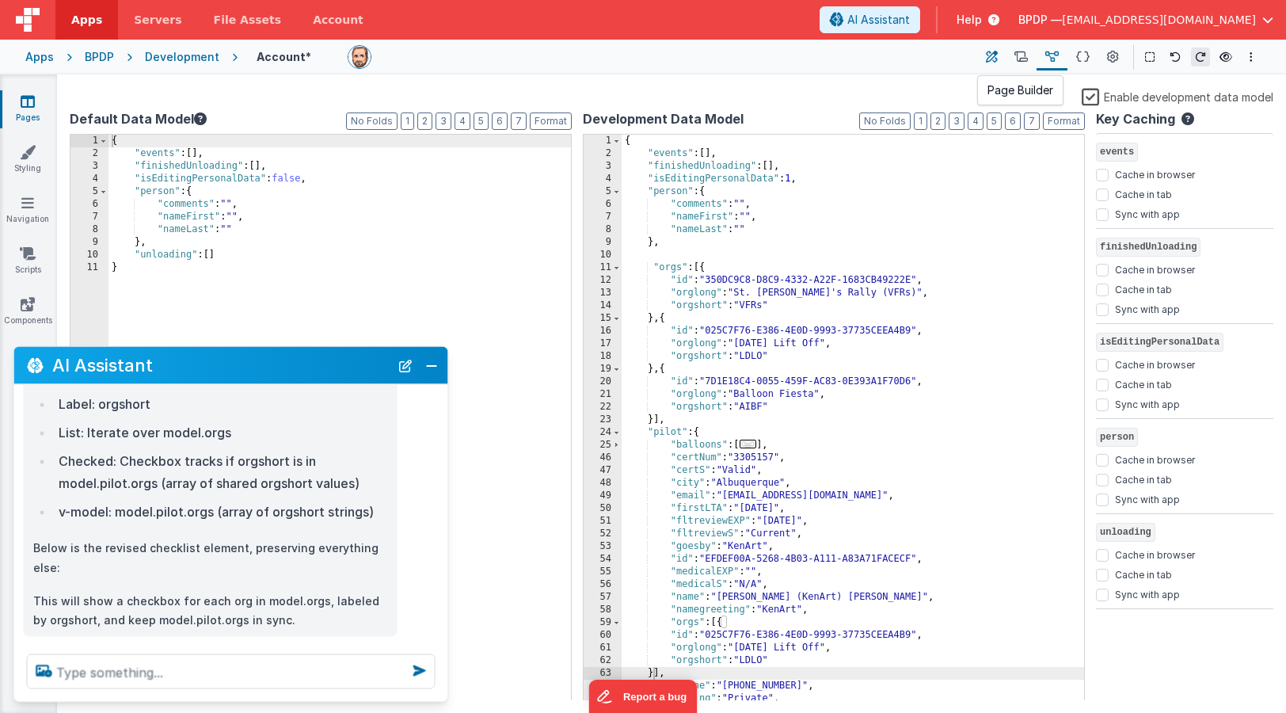
click at [990, 50] on icon at bounding box center [992, 57] width 12 height 17
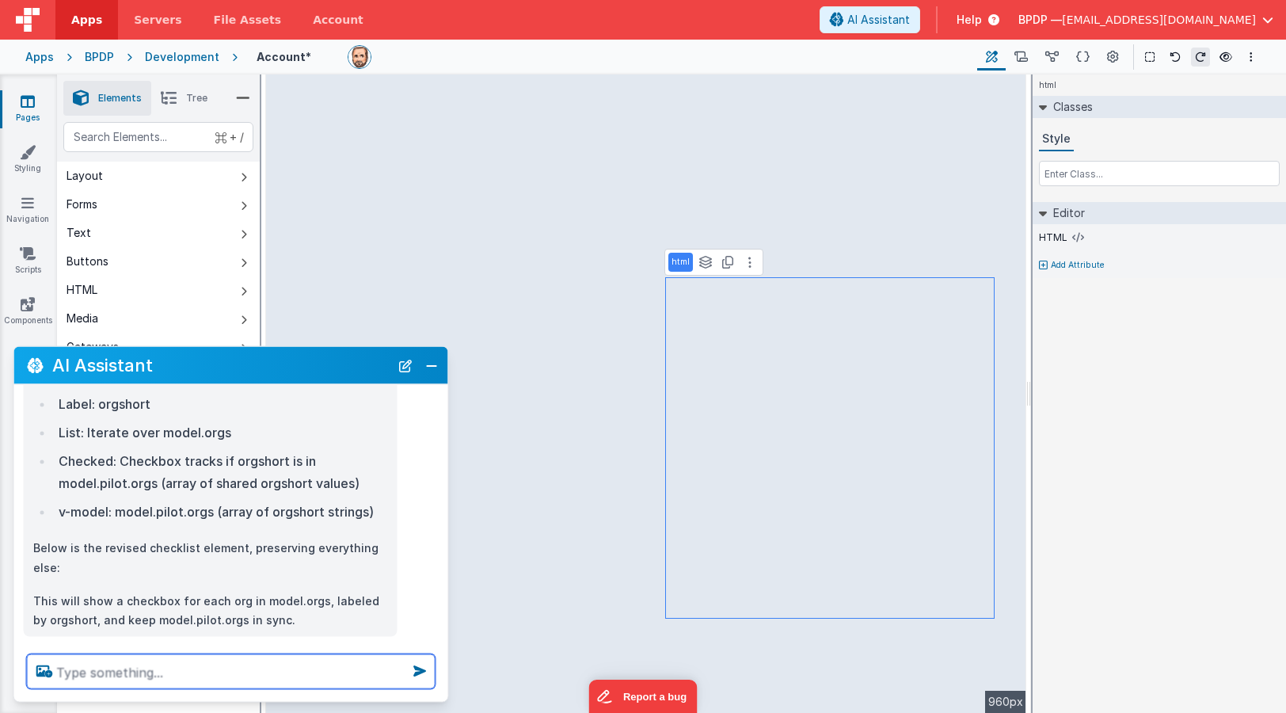
click at [74, 678] on textarea at bounding box center [231, 671] width 409 height 35
type textarea "i"
type textarea "the org that the pilot belongs to should be checked off"
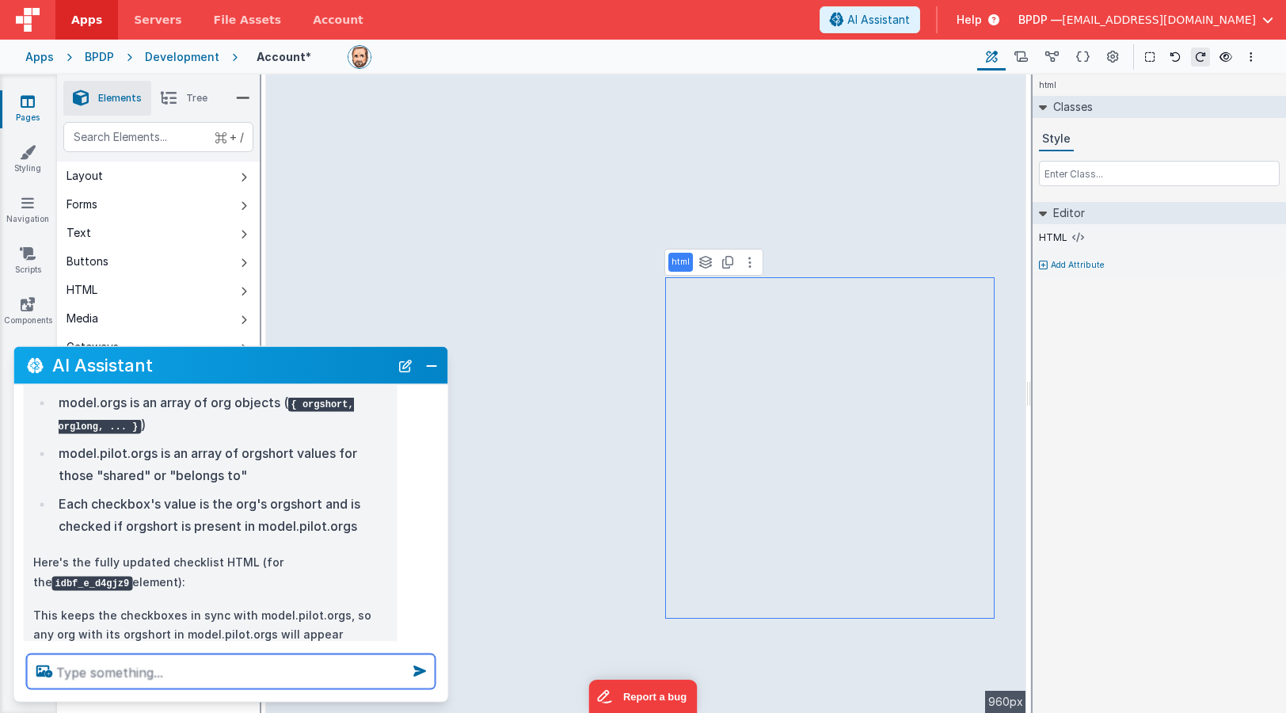
scroll to position [904, 0]
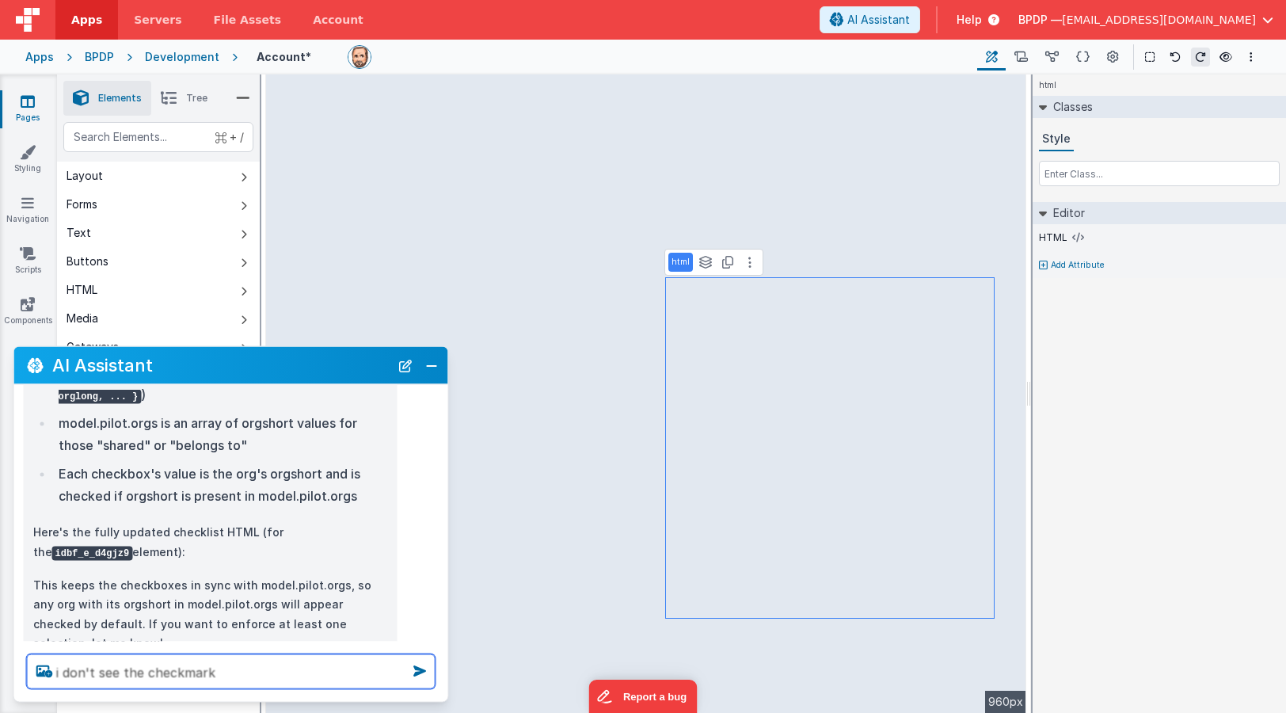
type textarea "i don't see the checkmark"
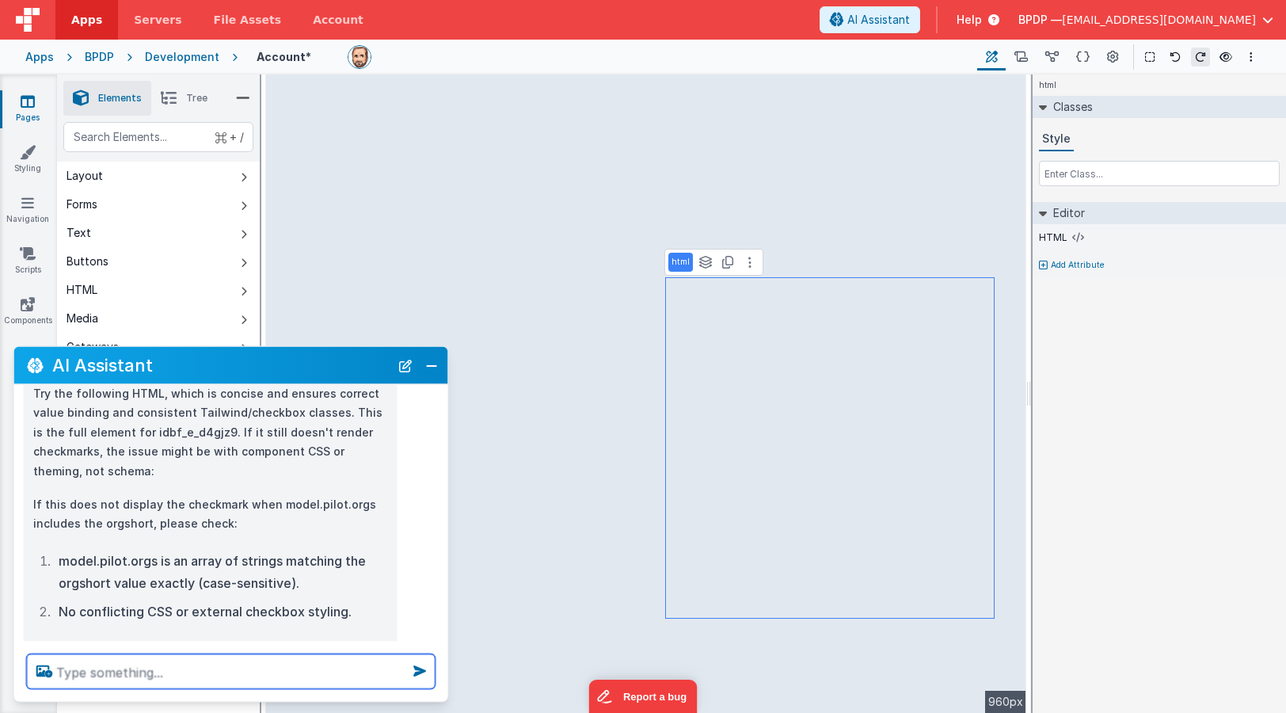
scroll to position [1366, 0]
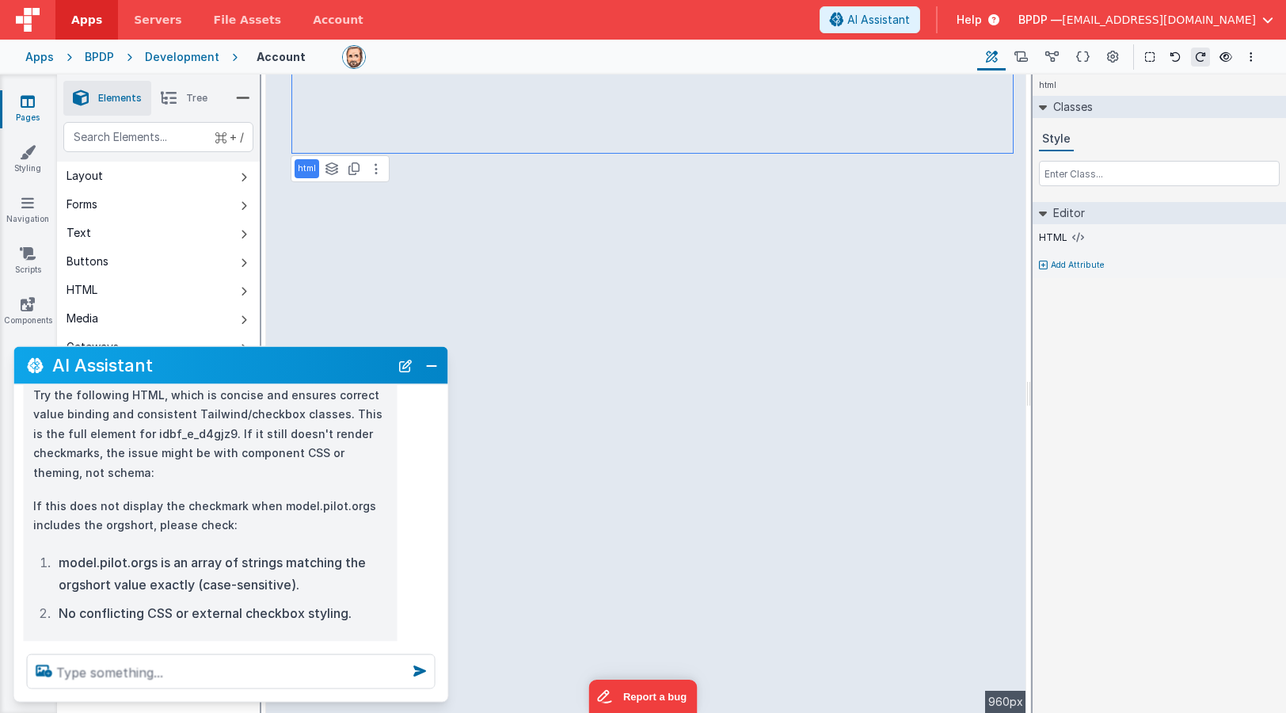
click at [747, 48] on div at bounding box center [653, 57] width 623 height 24
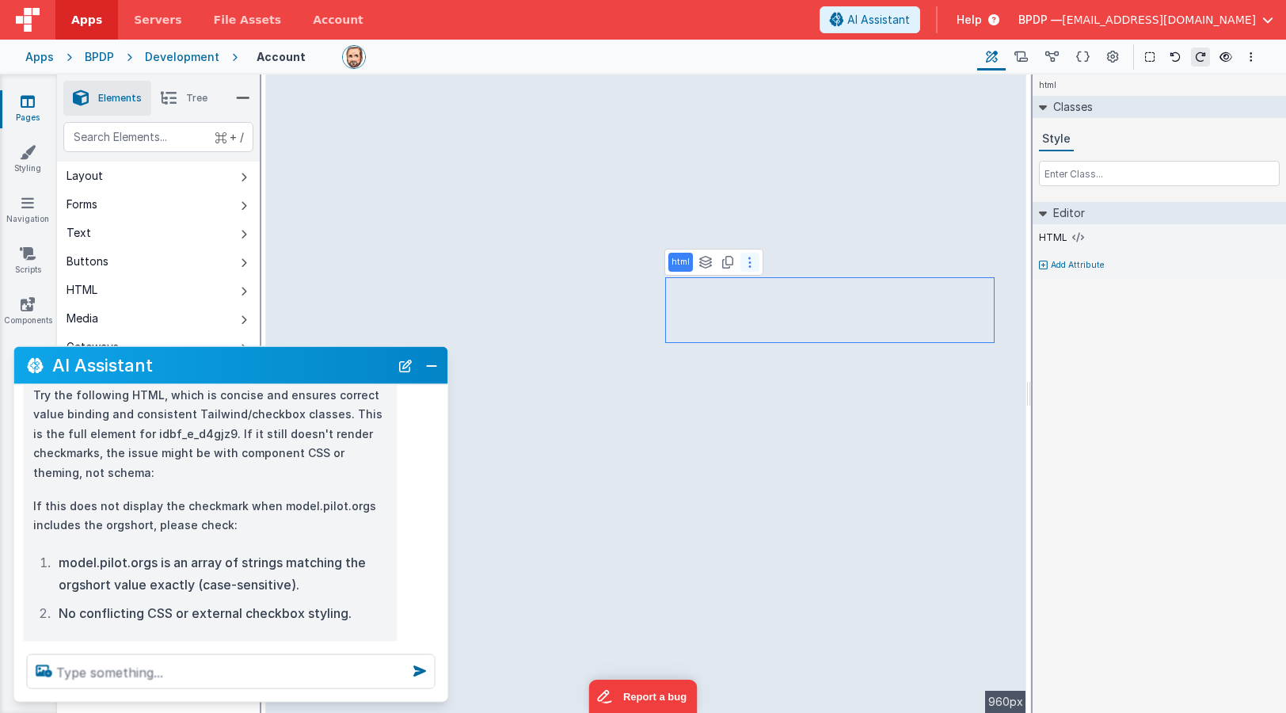
click at [749, 261] on icon at bounding box center [750, 262] width 3 height 13
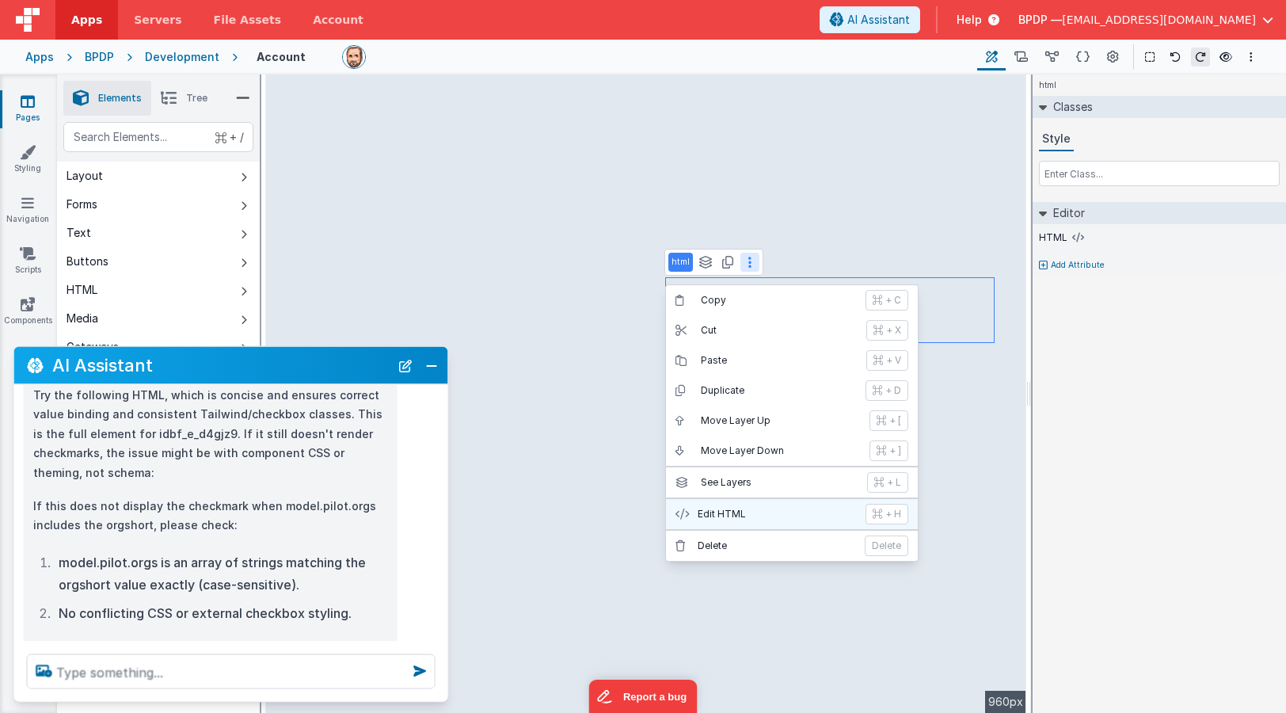
click at [720, 511] on p "Edit HTML" at bounding box center [777, 514] width 158 height 13
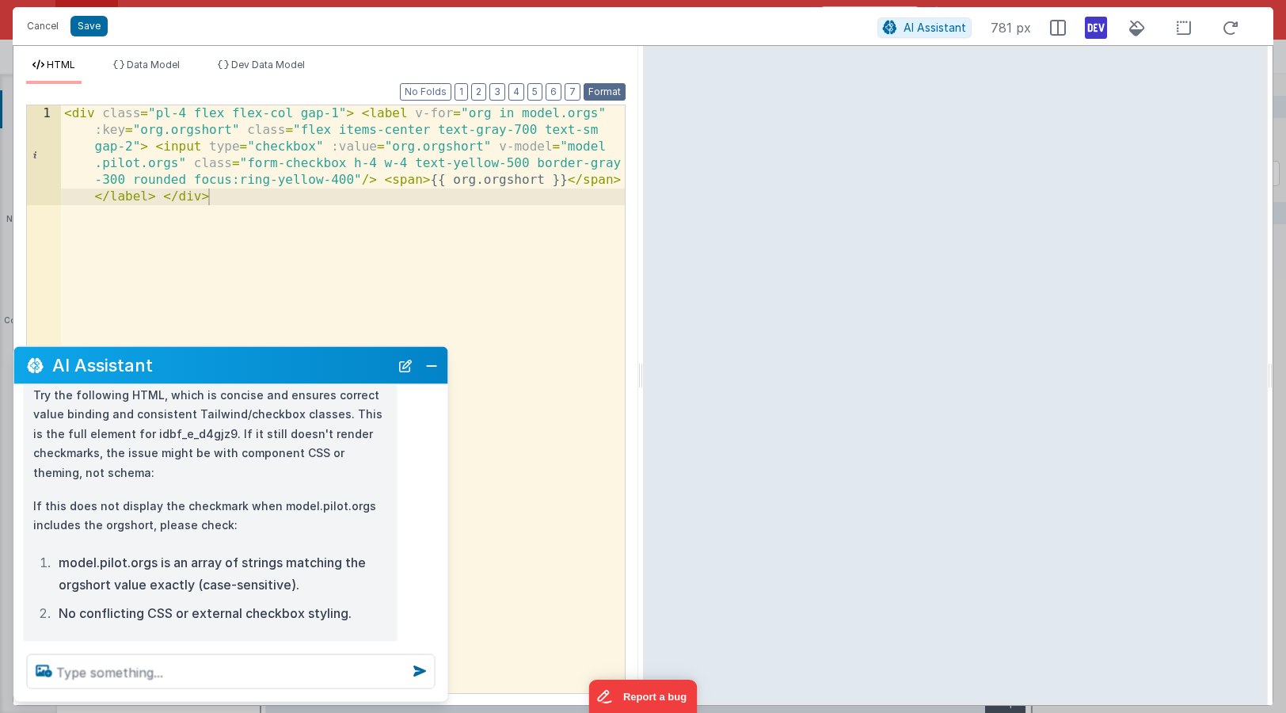
click at [603, 91] on button "Format" at bounding box center [605, 91] width 42 height 17
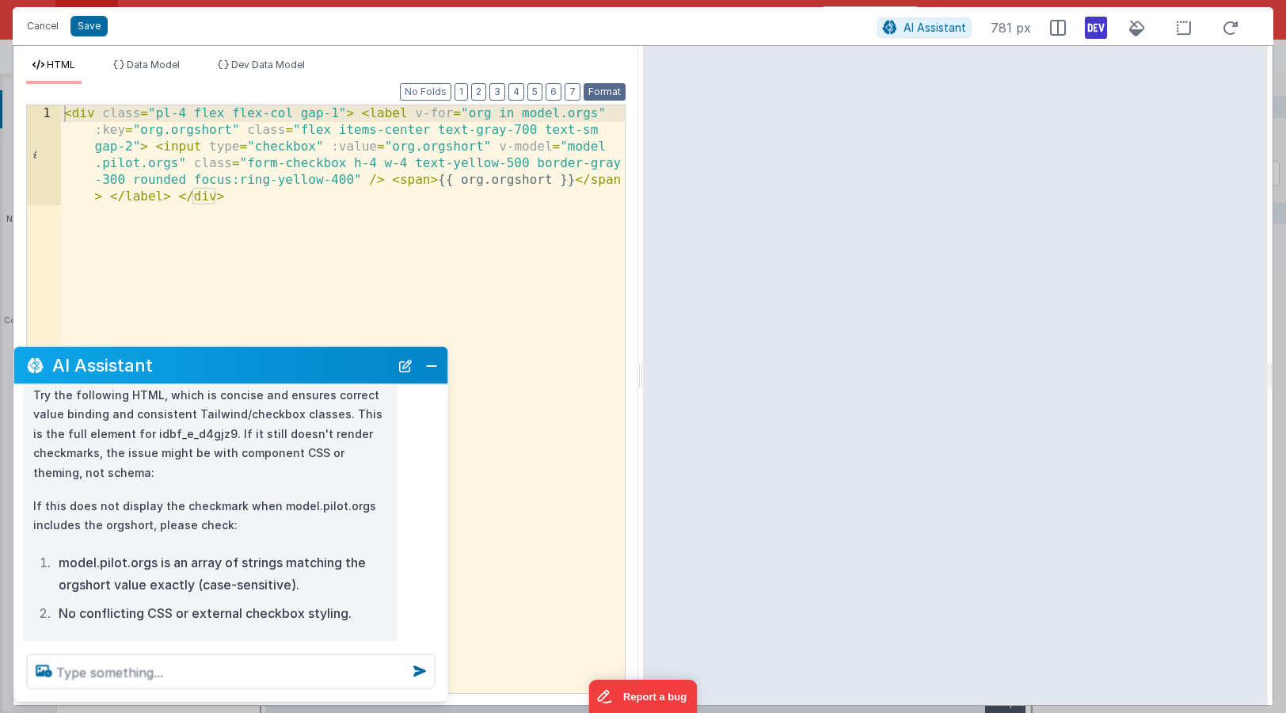
click at [604, 91] on button "Format" at bounding box center [605, 91] width 42 height 17
click at [508, 255] on div "< div class = "pl-4 flex flex-col gap-1" > < label v-for = "org in model.orgs" …" at bounding box center [343, 498] width 564 height 787
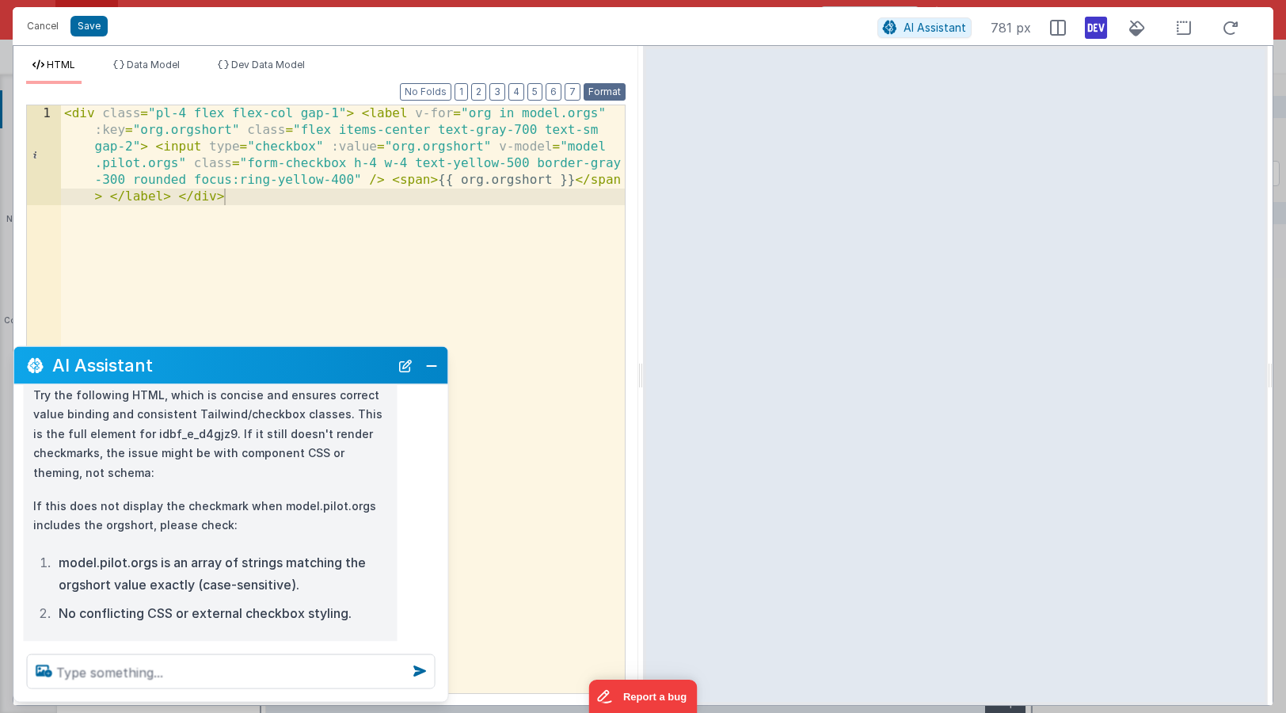
click at [607, 90] on button "Format" at bounding box center [605, 91] width 42 height 17
click at [103, 113] on div "< div class = "pl-4 flex flex-col gap-1" > < label v-for = "org in model.orgs" …" at bounding box center [343, 498] width 564 height 787
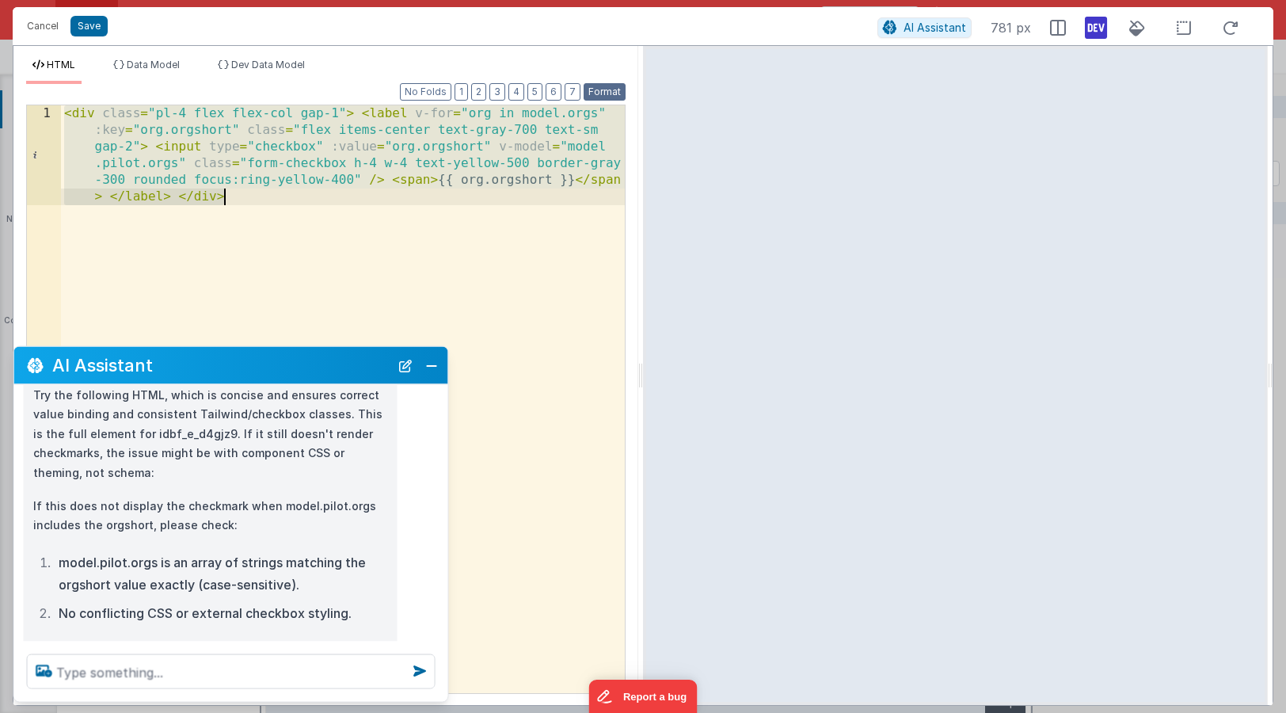
click at [596, 87] on button "Format" at bounding box center [605, 91] width 42 height 17
click at [395, 225] on div "< div class = "pl-4 flex flex-col gap-1" > < label v-for = "org in model.orgs" …" at bounding box center [343, 498] width 564 height 787
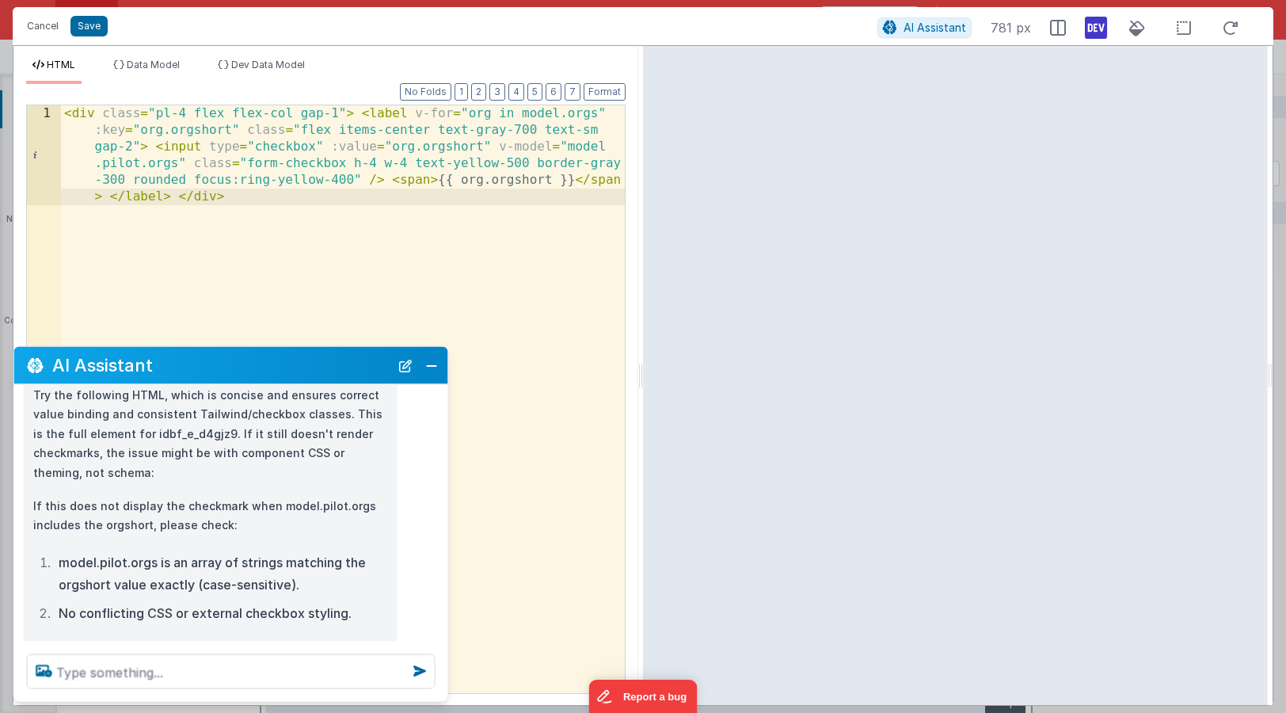
click at [387, 204] on div "< div class = "pl-4 flex flex-col gap-1" > < label v-for = "org in model.orgs" …" at bounding box center [343, 498] width 564 height 787
click at [96, 674] on textarea at bounding box center [231, 671] width 409 height 35
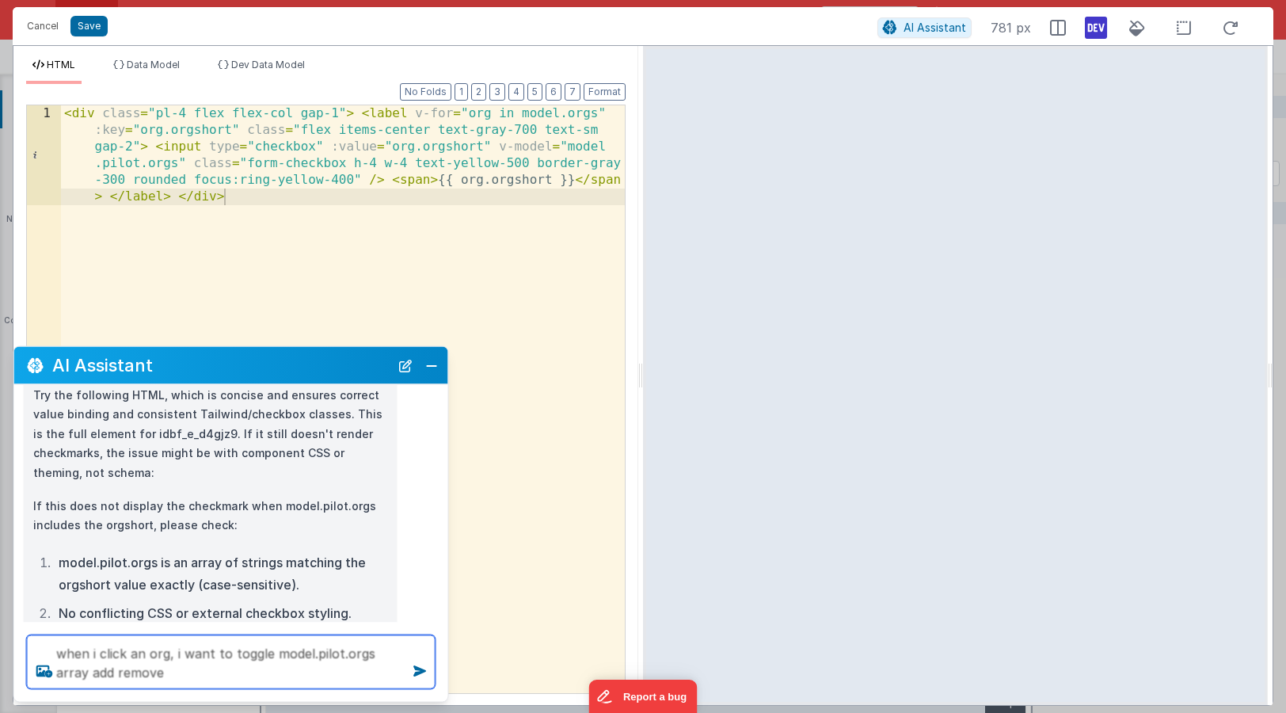
type textarea "when i click an org, i want to toggle model.pilot.orgs array add remove"
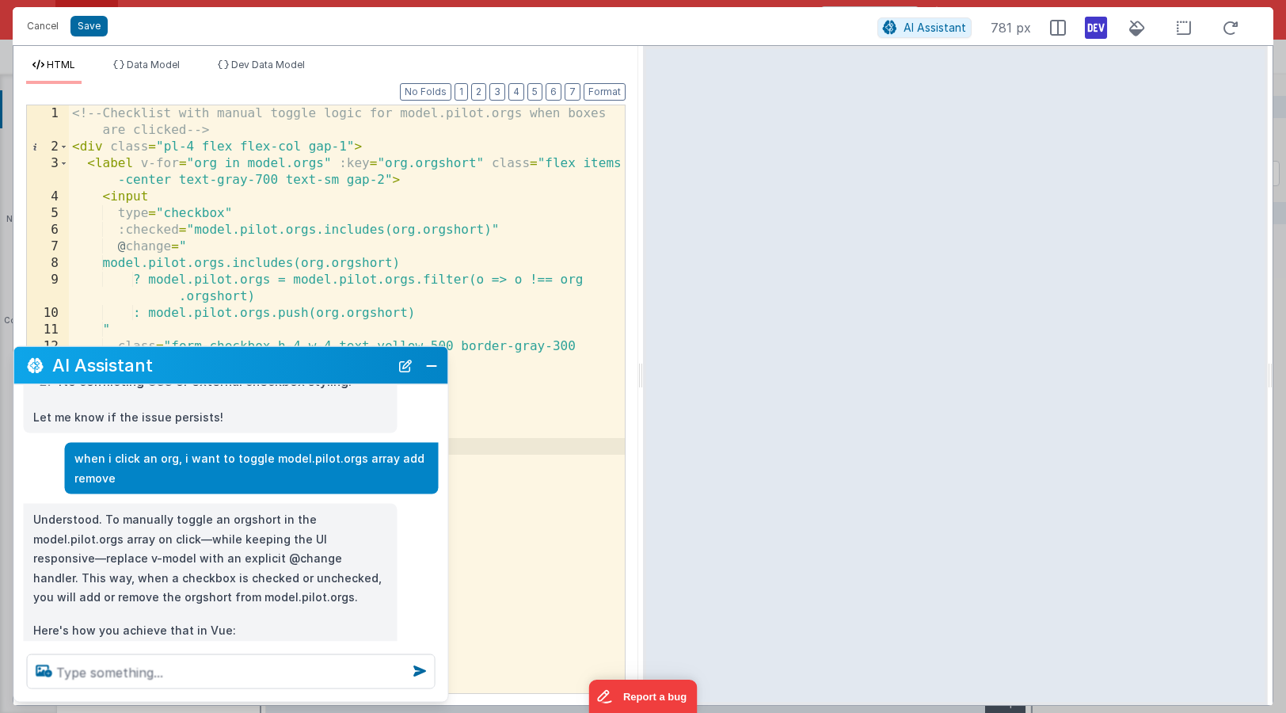
scroll to position [1628, 0]
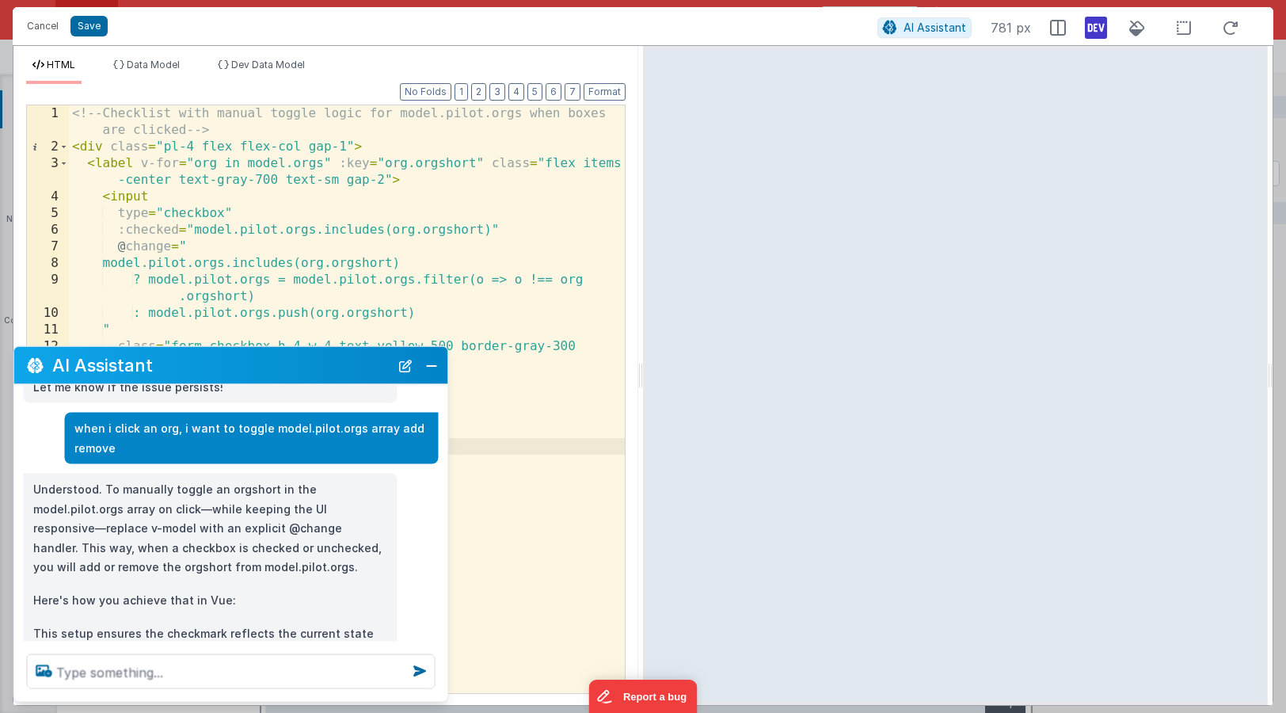
click at [383, 70] on ul "HTML Data Model Dev Data Model" at bounding box center [325, 71] width 625 height 25
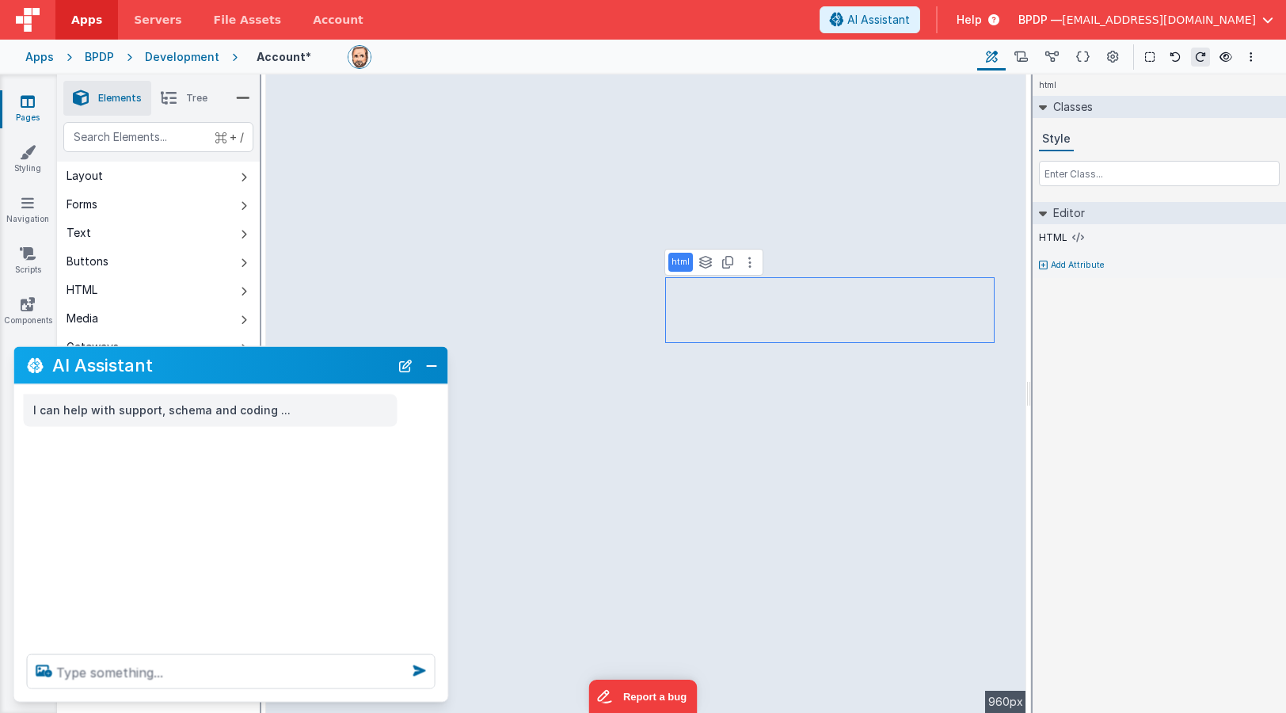
scroll to position [0, 0]
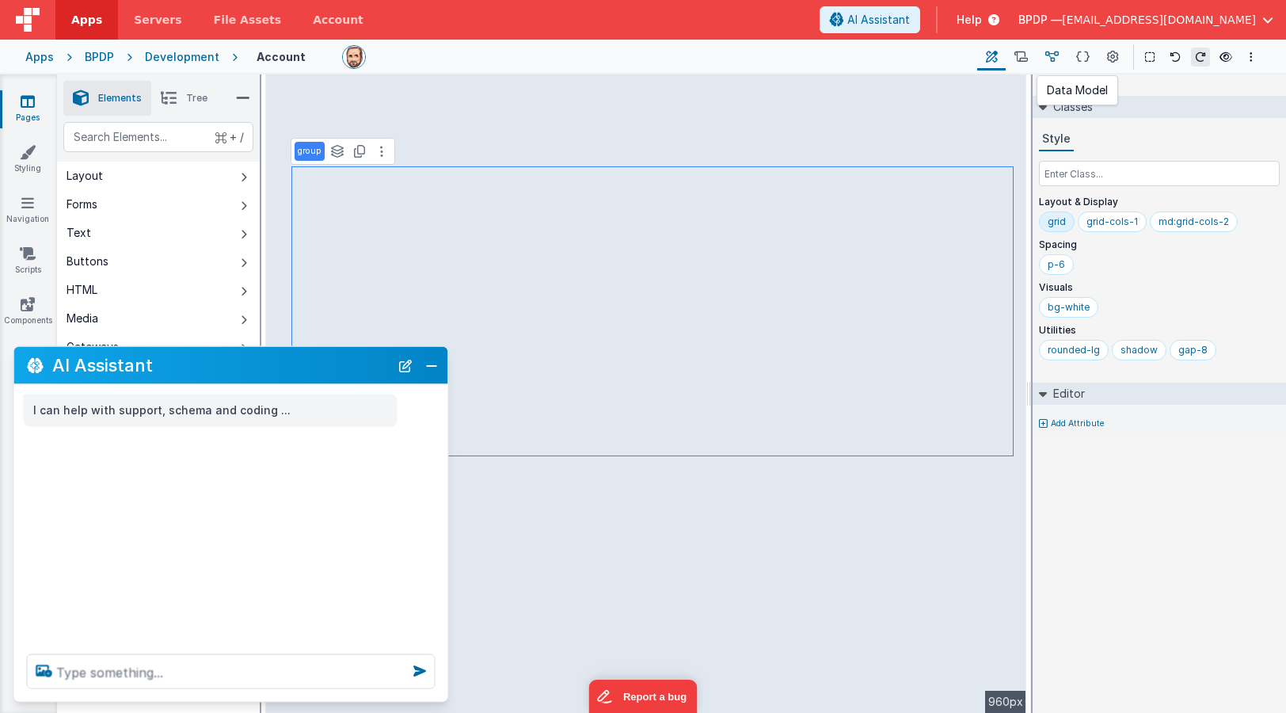
click at [1052, 51] on icon at bounding box center [1052, 57] width 13 height 17
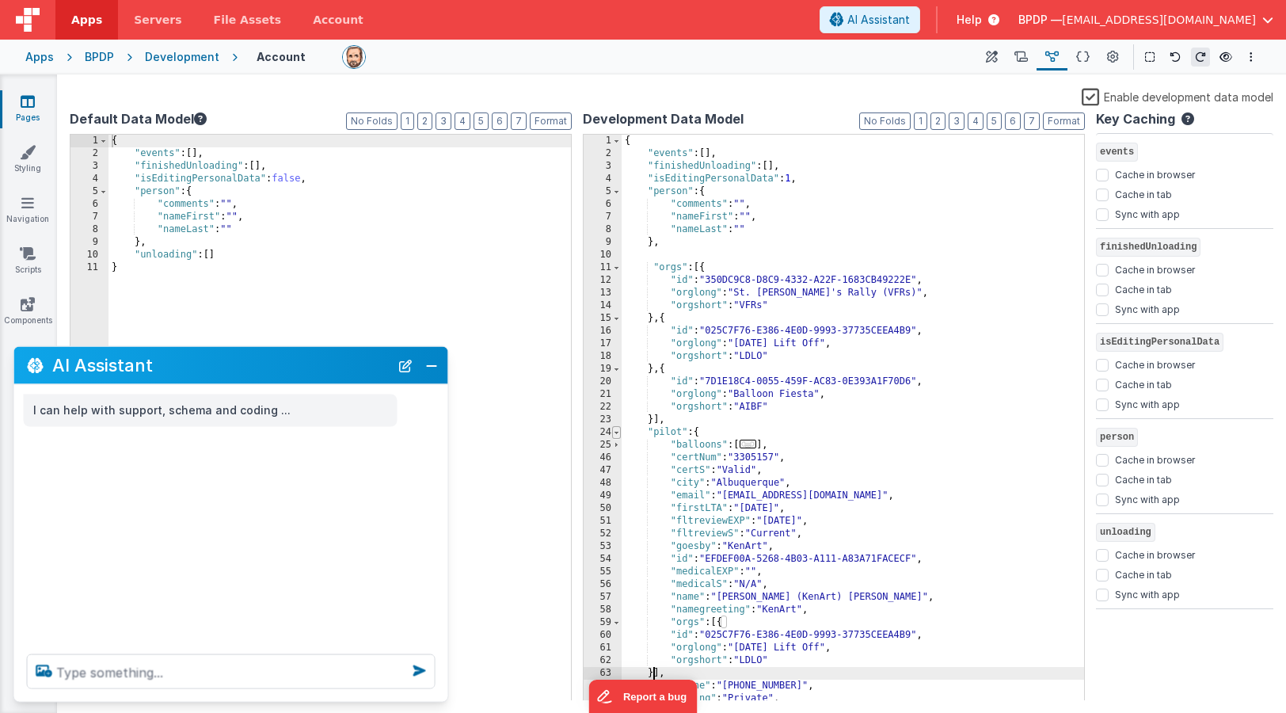
click at [618, 435] on span at bounding box center [616, 432] width 9 height 13
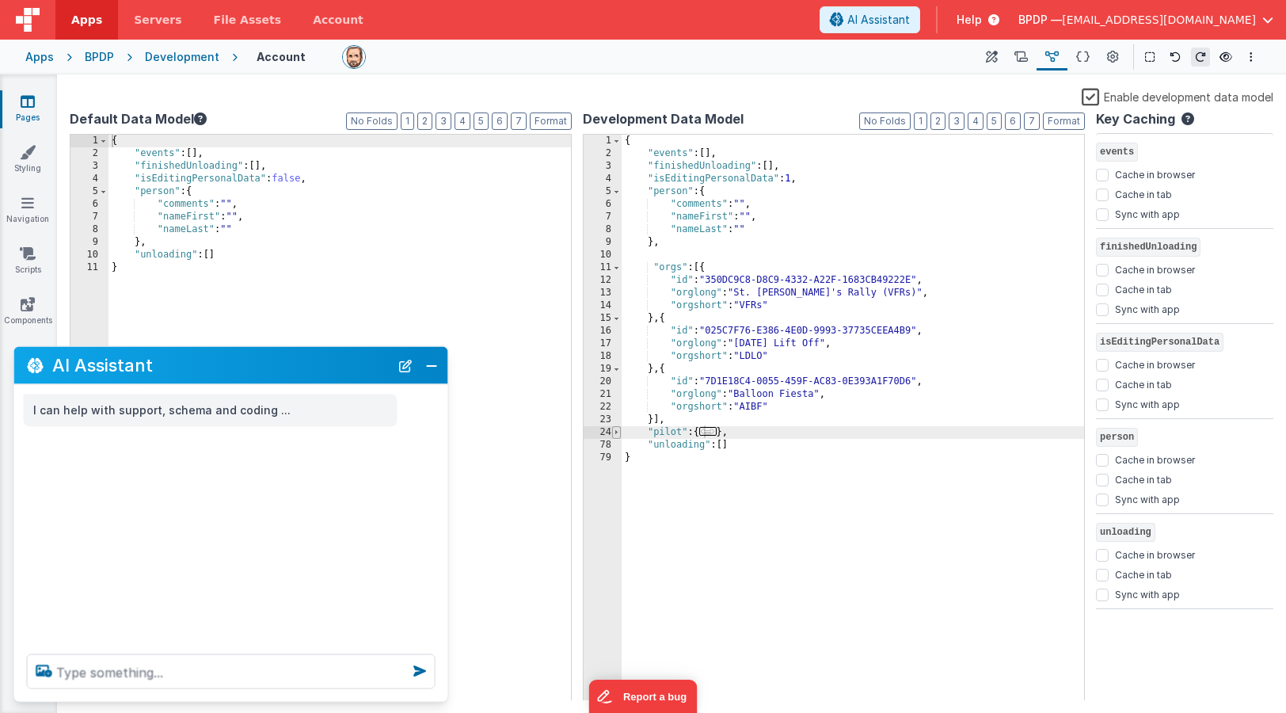
click at [617, 432] on span at bounding box center [616, 432] width 9 height 13
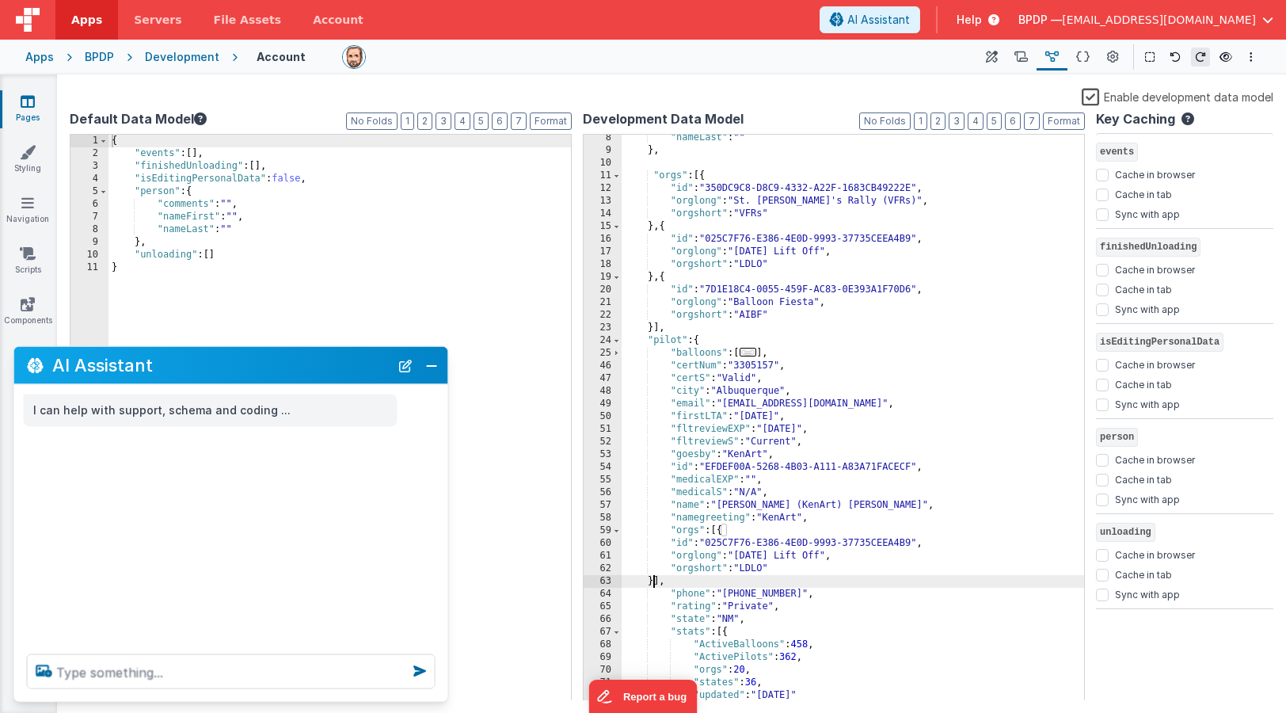
scroll to position [92, 0]
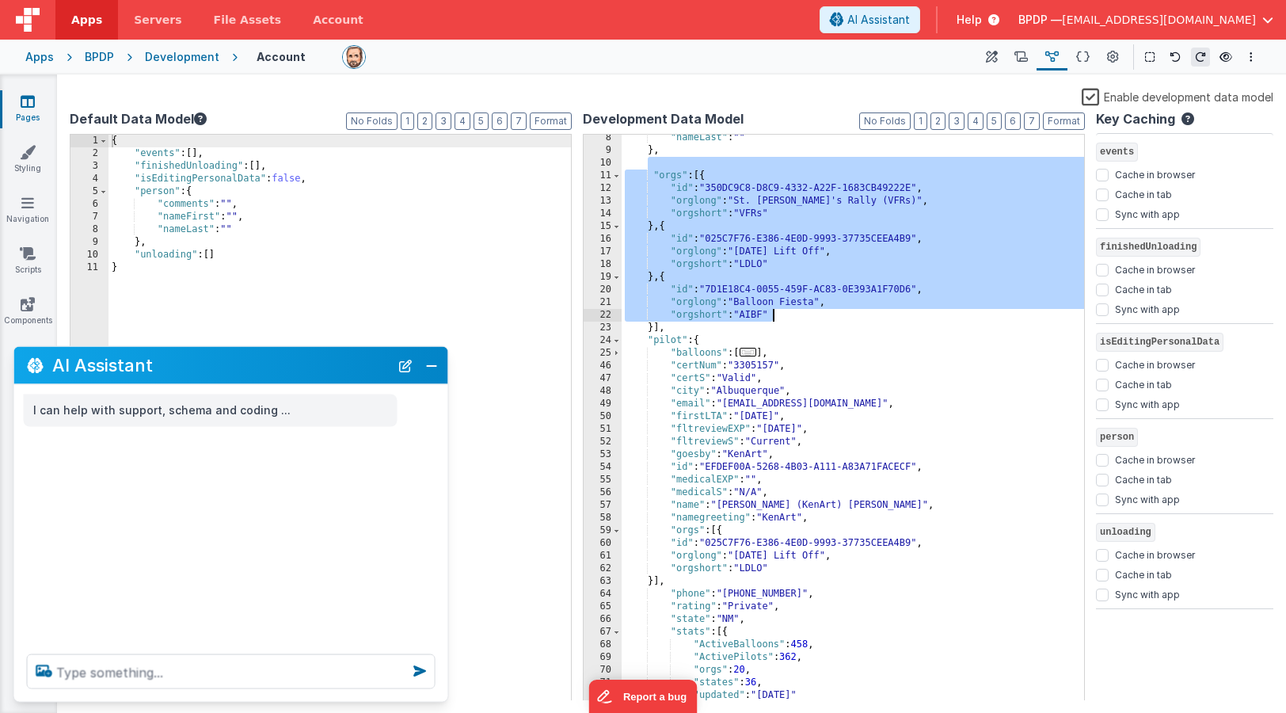
drag, startPoint x: 655, startPoint y: 170, endPoint x: 821, endPoint y: 315, distance: 220.6
click at [821, 315] on div ""nameLast" : "" } , "orgs" : [{ "id" : "350DC9C8-D8C9-4332-A22F-1683CB49222E" ,…" at bounding box center [853, 426] width 463 height 591
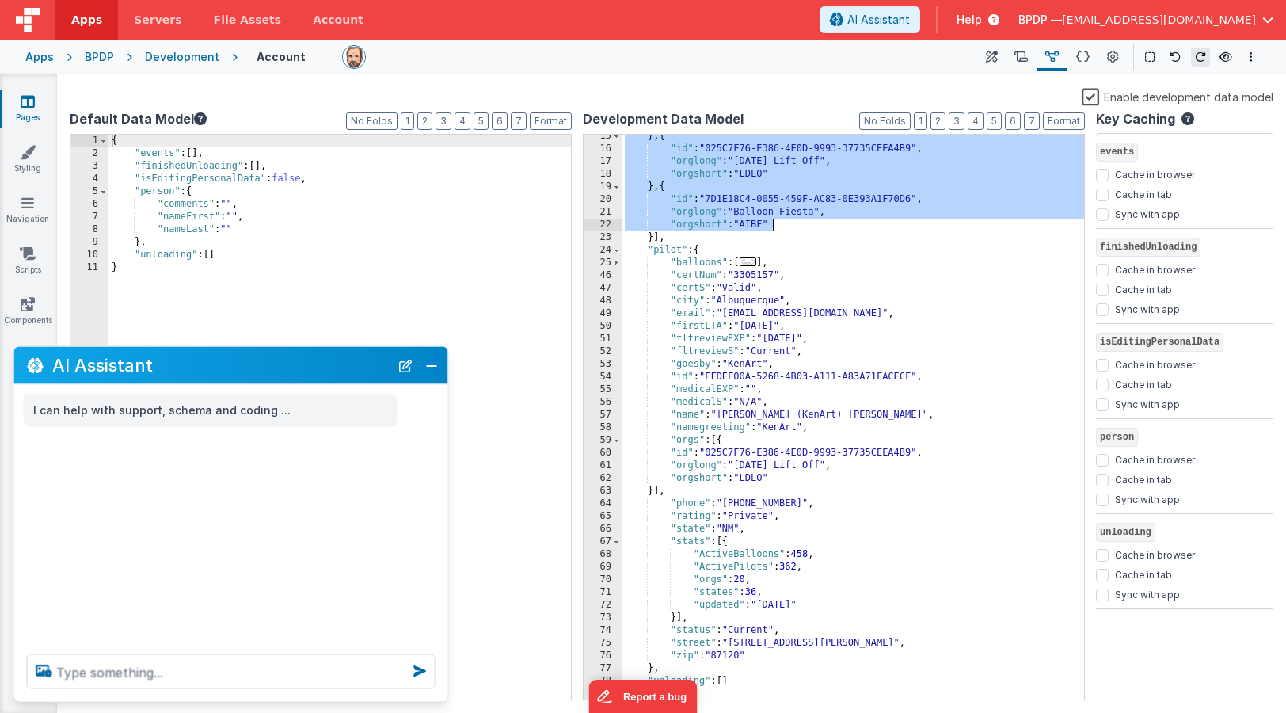
scroll to position [182, 0]
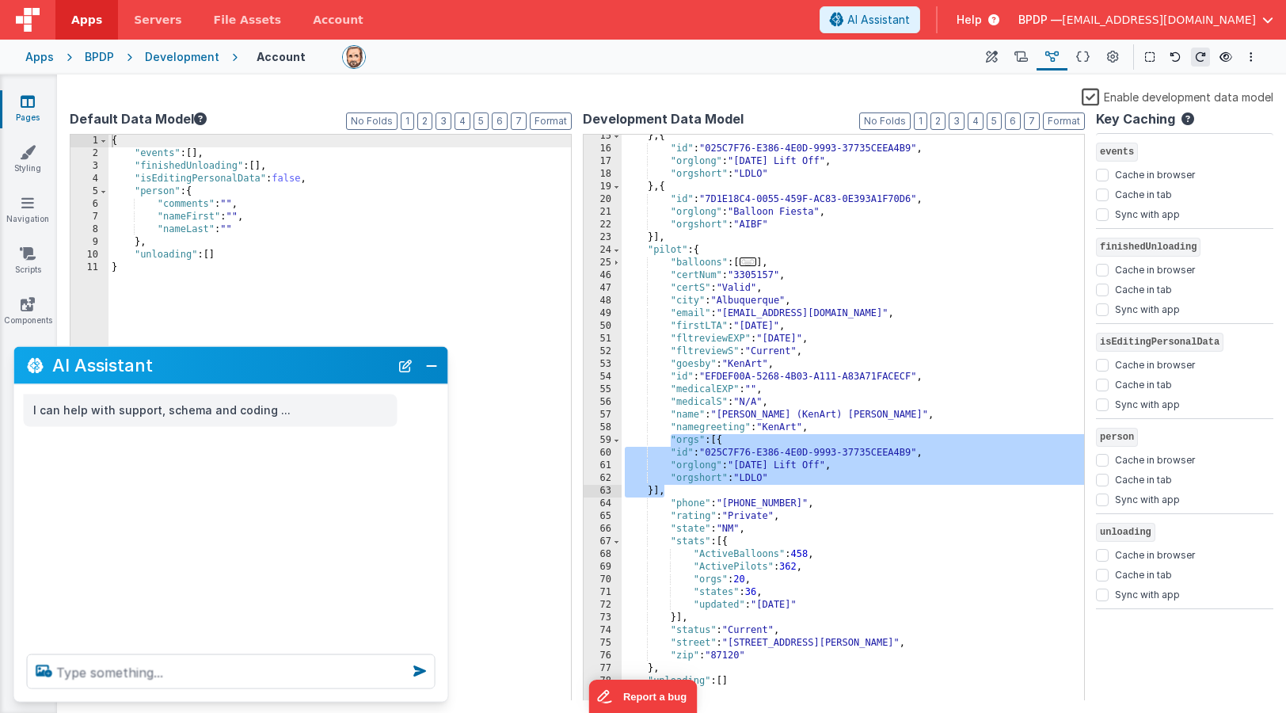
drag, startPoint x: 670, startPoint y: 440, endPoint x: 691, endPoint y: 489, distance: 53.6
click at [691, 489] on div "} , { "id" : "025C7F76-E386-4E0D-9993-37735CEEA4B9" , "orglong" : "Labor Day Li…" at bounding box center [853, 425] width 463 height 591
click at [693, 451] on div "} , { "id" : "025C7F76-E386-4E0D-9993-37735CEEA4B9" , "orglong" : "Labor Day Li…" at bounding box center [853, 425] width 463 height 591
drag, startPoint x: 714, startPoint y: 440, endPoint x: 703, endPoint y: 487, distance: 48.8
click at [703, 487] on div "} , { "id" : "025C7F76-E386-4E0D-9993-37735CEEA4B9" , "orglong" : "Labor Day Li…" at bounding box center [853, 425] width 463 height 591
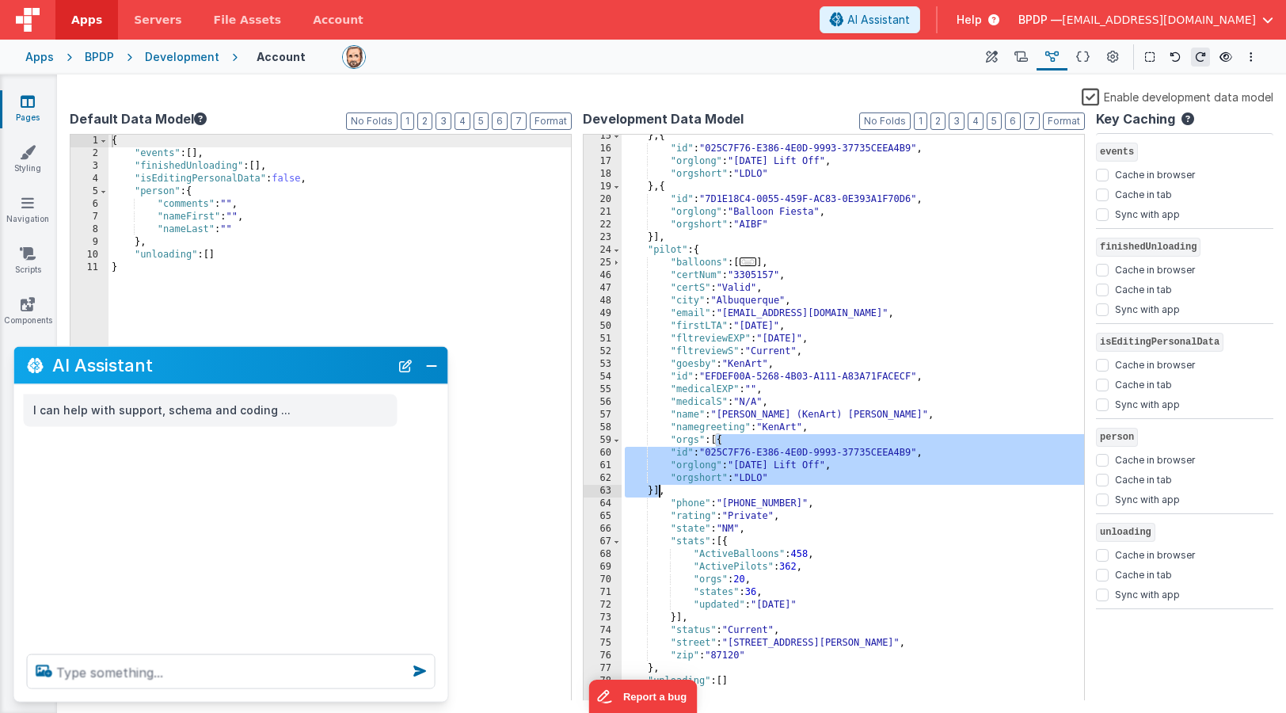
drag, startPoint x: 714, startPoint y: 440, endPoint x: 657, endPoint y: 492, distance: 76.8
click at [657, 492] on div "} , { "id" : "025C7F76-E386-4E0D-9993-37735CEEA4B9" , "orglong" : "Labor Day Li…" at bounding box center [853, 425] width 463 height 591
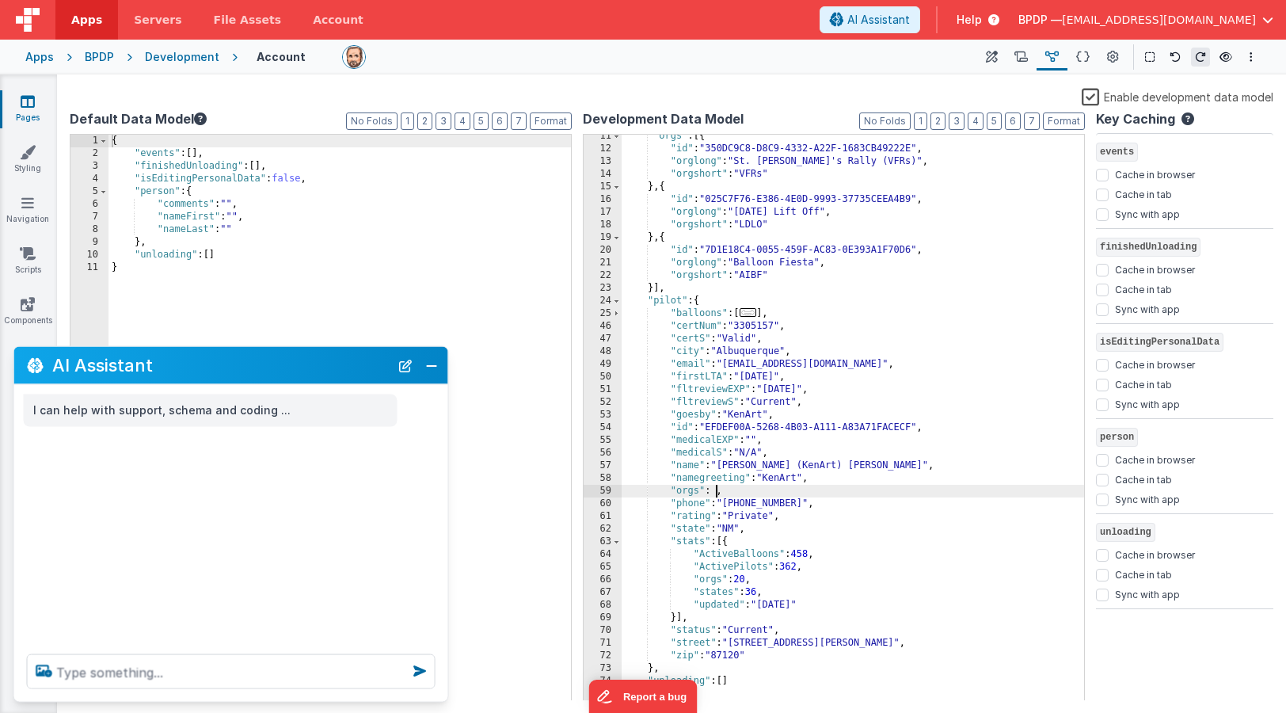
scroll to position [131, 0]
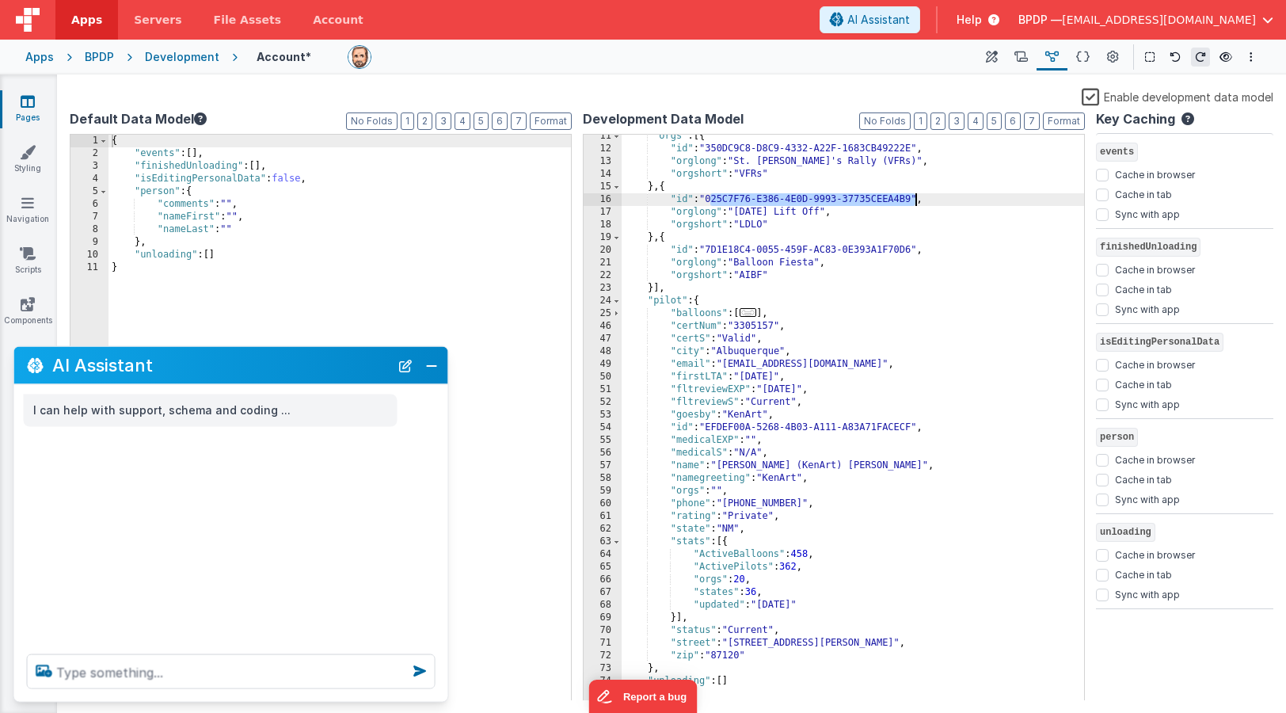
drag, startPoint x: 711, startPoint y: 198, endPoint x: 916, endPoint y: 200, distance: 204.4
click at [916, 200] on div ""orgs" : [{ "id" : "350DC9C8-D8C9-4332-A22F-1683CB49222E" , "orglong" : "St. Pa…" at bounding box center [853, 425] width 463 height 591
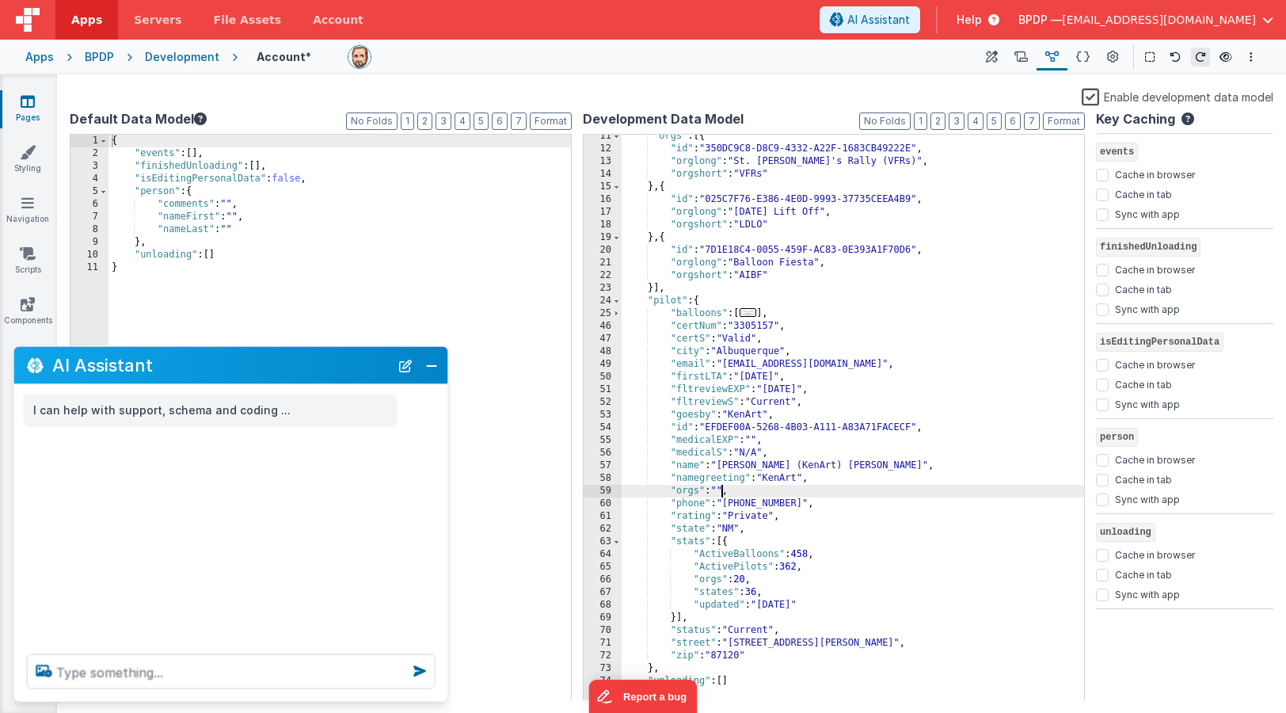
click at [723, 490] on div ""orgs" : [{ "id" : "350DC9C8-D8C9-4332-A22F-1683CB49222E" , "orglong" : "St. Pa…" at bounding box center [853, 425] width 463 height 591
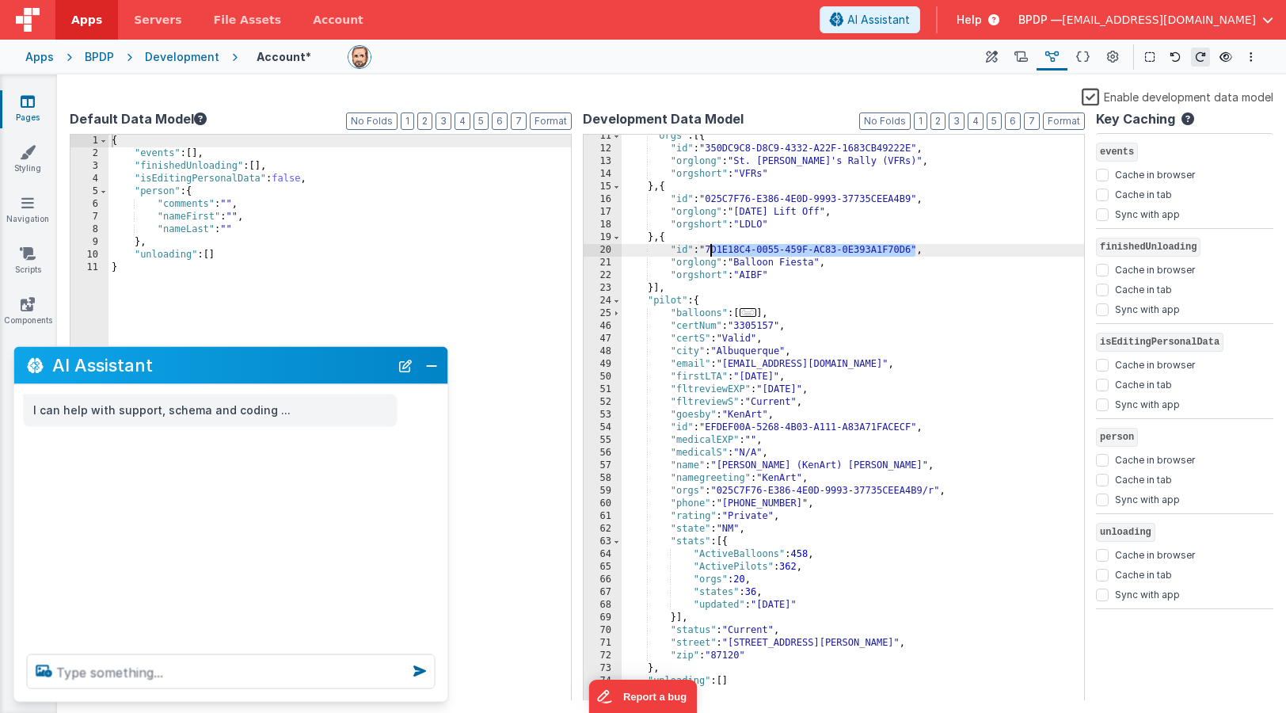
drag, startPoint x: 916, startPoint y: 253, endPoint x: 711, endPoint y: 246, distance: 206.0
click at [711, 246] on div ""orgs" : [{ "id" : "350DC9C8-D8C9-4332-A22F-1683CB49222E" , "orglong" : "St. Pa…" at bounding box center [853, 425] width 463 height 591
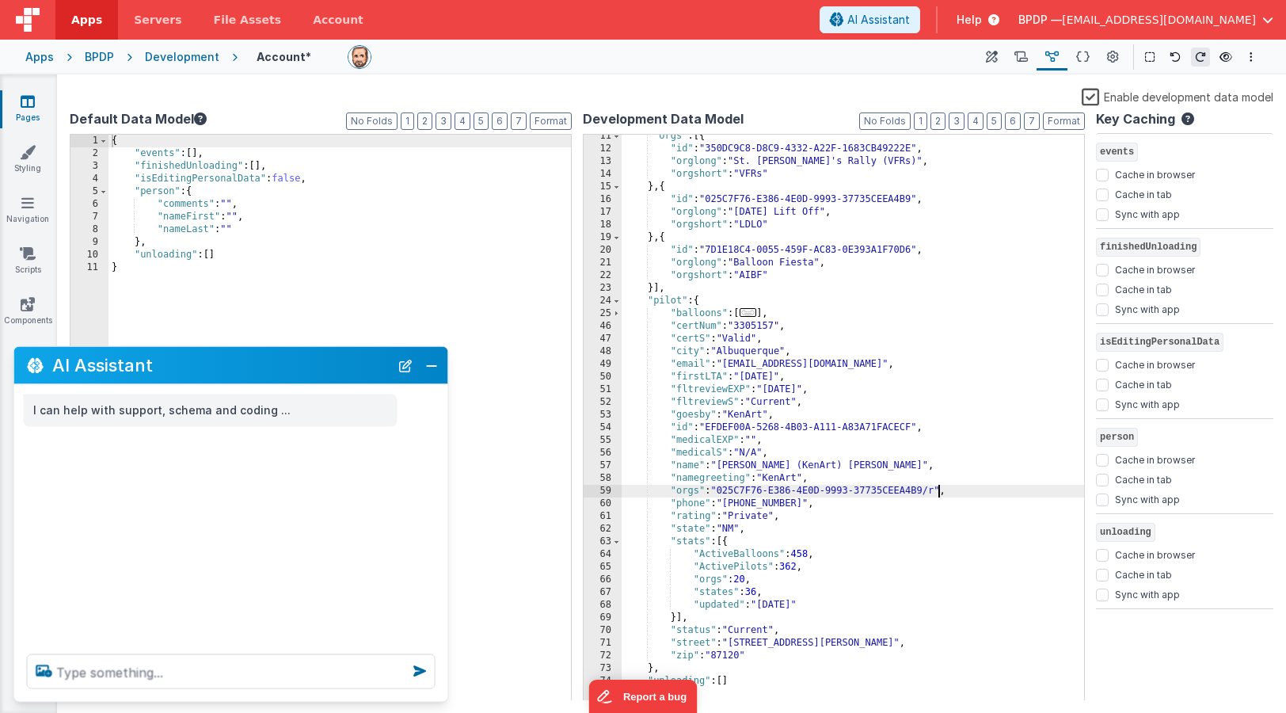
click at [938, 492] on div ""orgs" : [{ "id" : "350DC9C8-D8C9-4332-A22F-1683CB49222E" , "orglong" : "St. Pa…" at bounding box center [853, 425] width 463 height 591
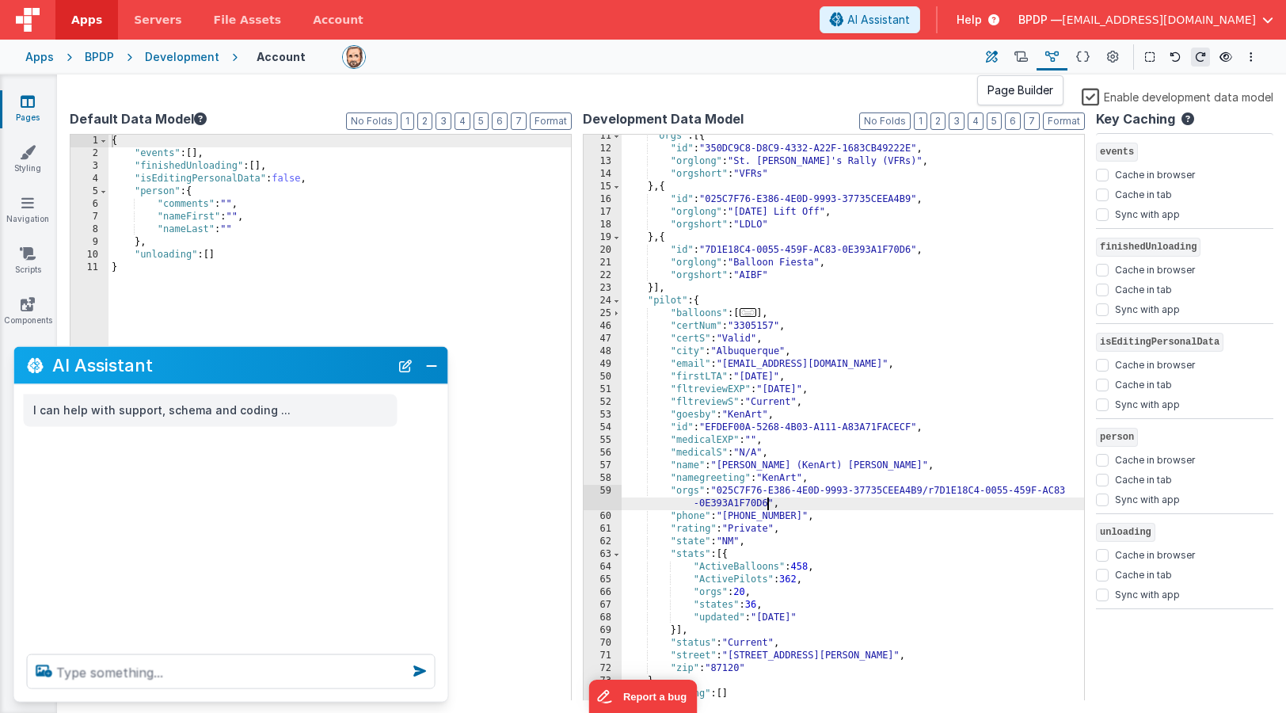
click at [1001, 50] on button at bounding box center [991, 57] width 29 height 27
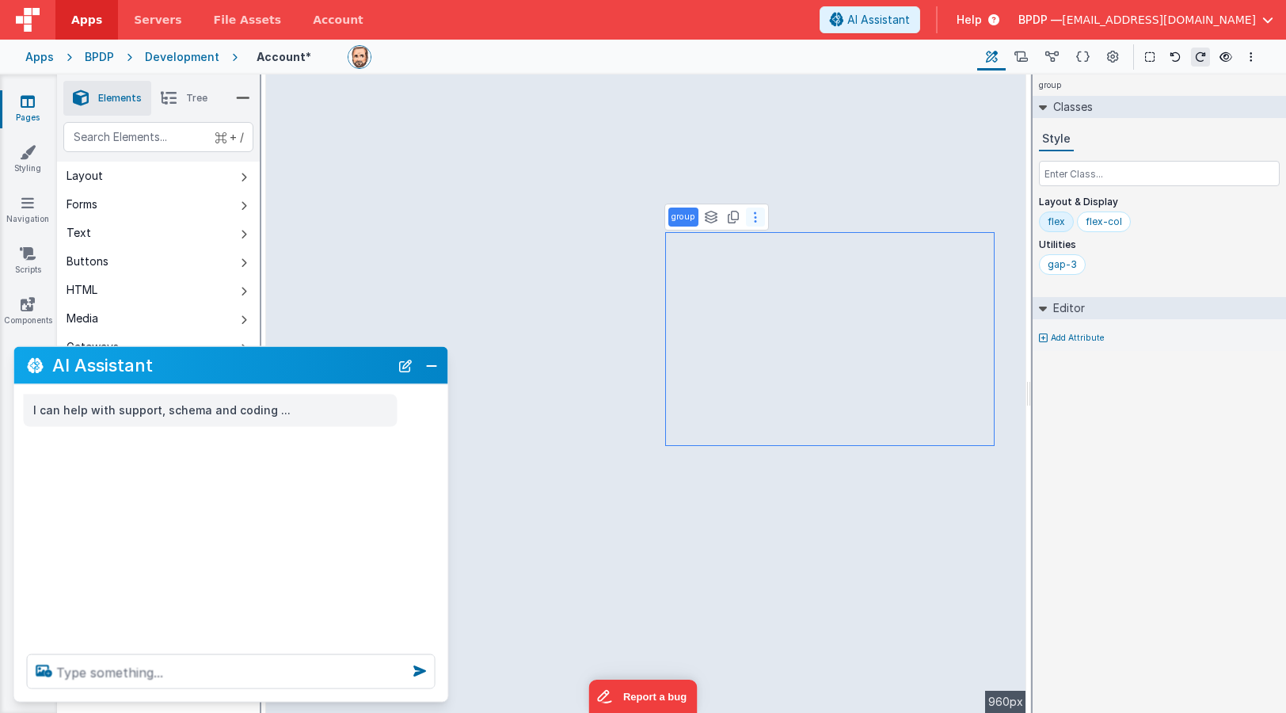
click at [758, 218] on button at bounding box center [755, 217] width 19 height 19
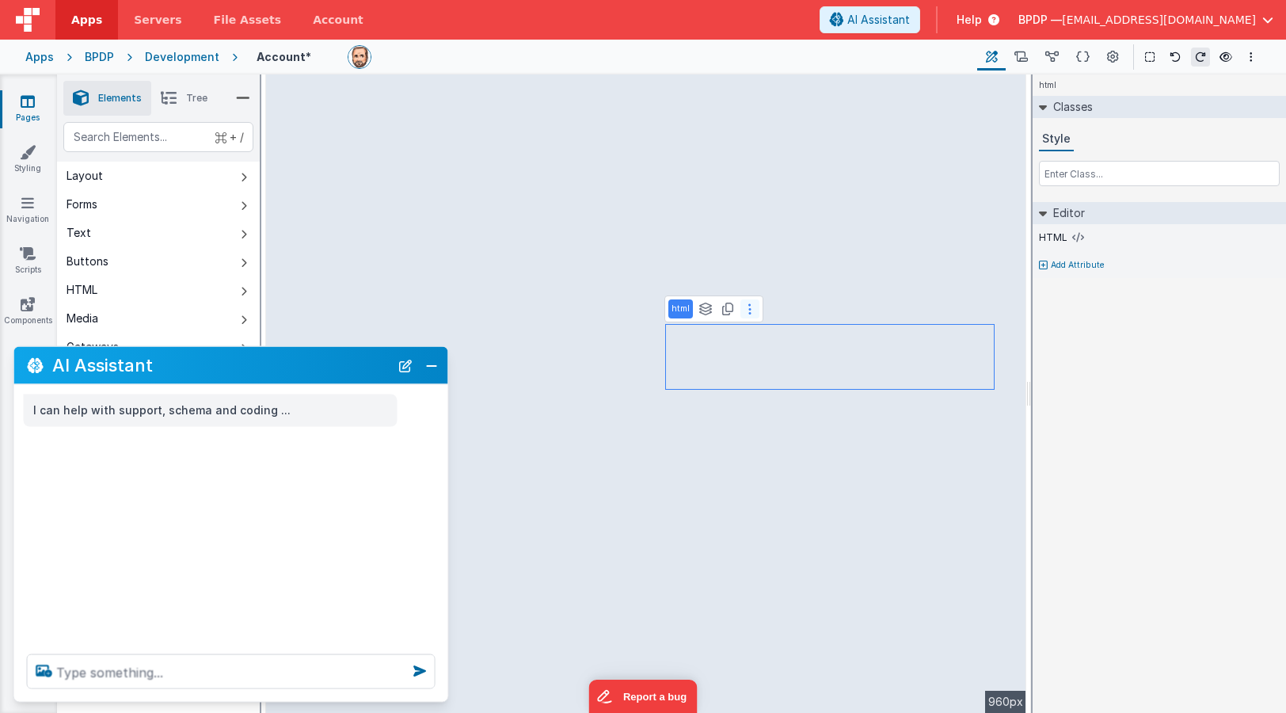
click at [749, 304] on icon at bounding box center [750, 309] width 3 height 13
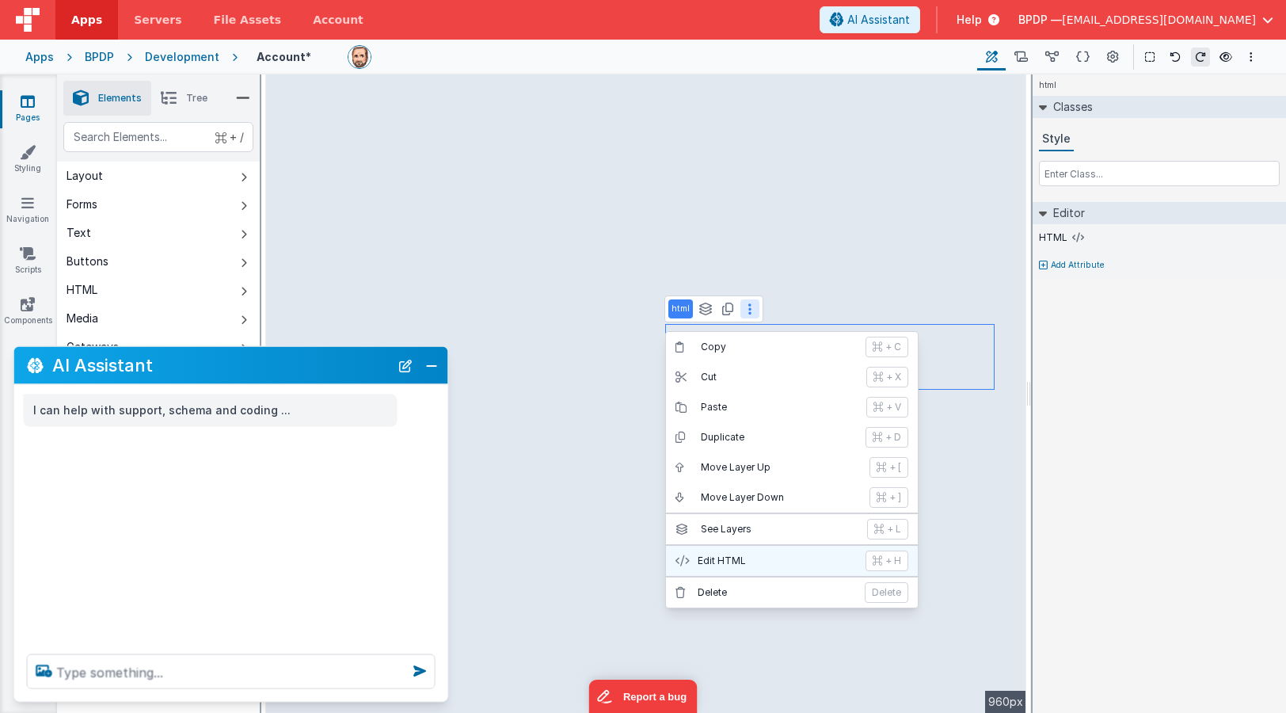
click at [723, 562] on p "Edit HTML" at bounding box center [777, 560] width 158 height 13
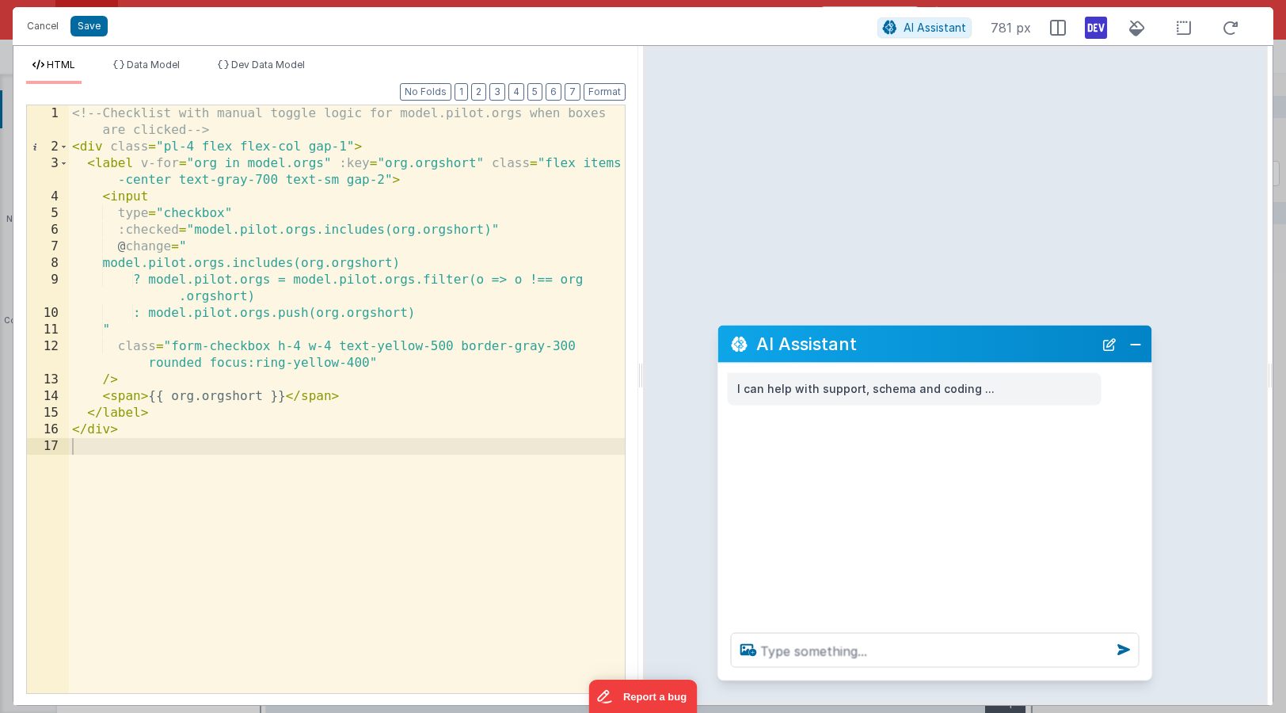
drag, startPoint x: 235, startPoint y: 364, endPoint x: 947, endPoint y: 341, distance: 711.7
click at [947, 341] on h2 "AI Assistant" at bounding box center [924, 343] width 337 height 19
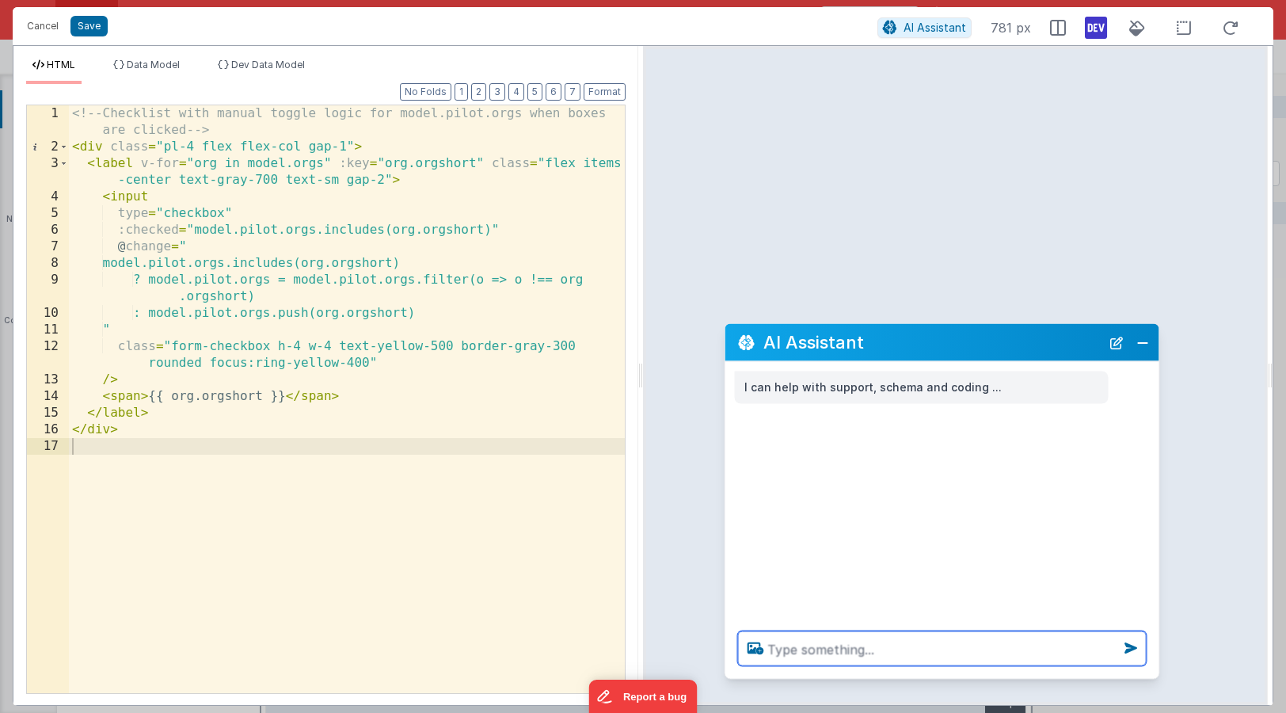
click at [783, 647] on textarea at bounding box center [942, 648] width 409 height 35
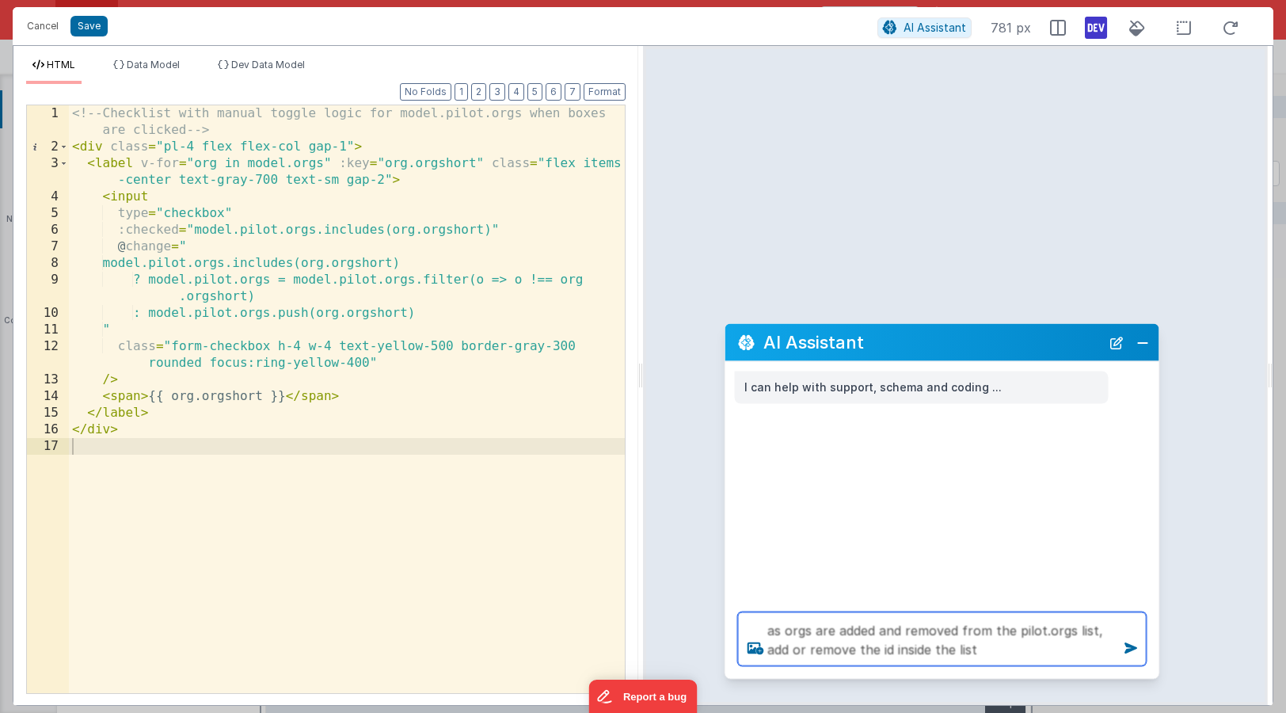
type textarea "as orgs are added and removed from the pilot.orgs list, add or remove the id in…"
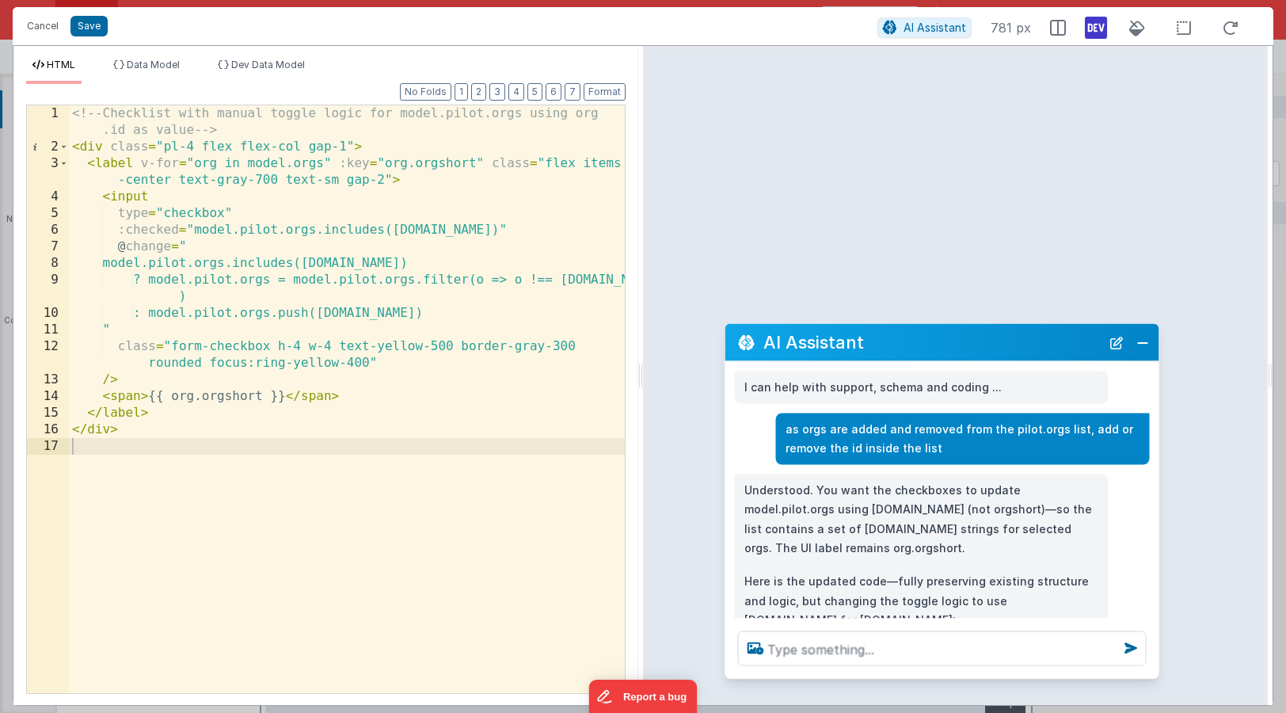
scroll to position [25, 0]
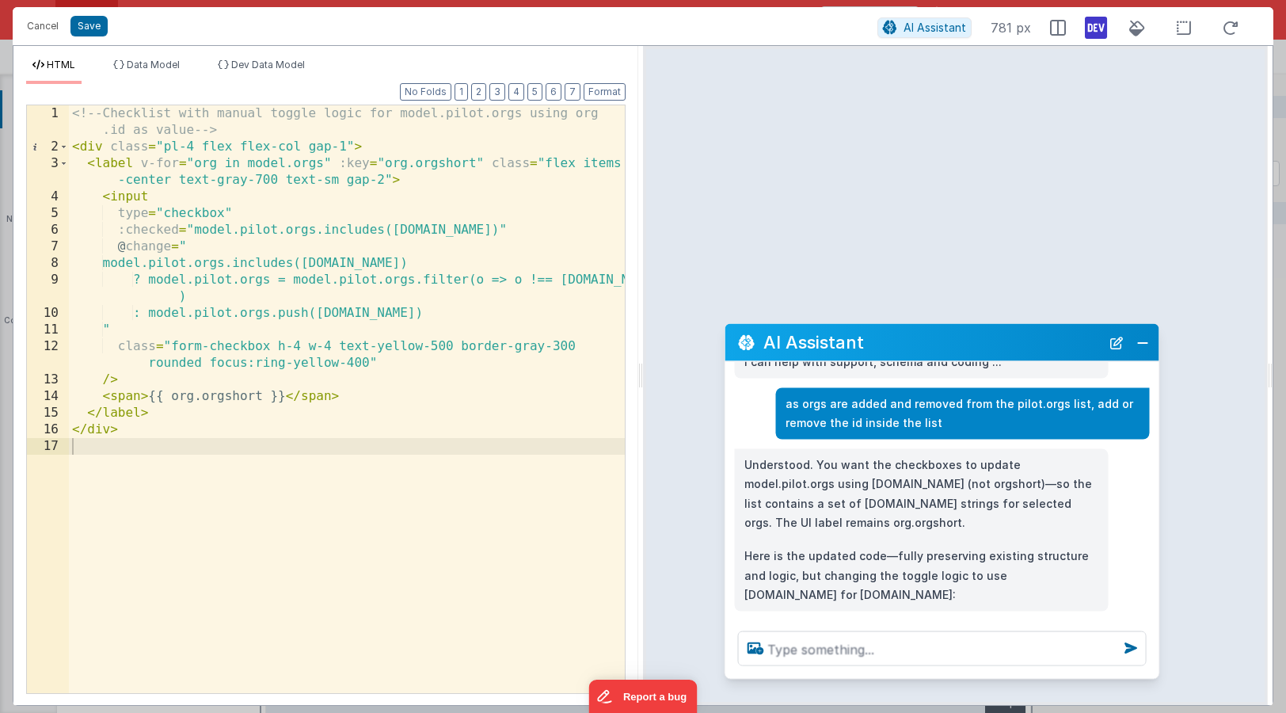
click at [466, 515] on div "<!-- Checklist with manual toggle logic for model.pilot.orgs using org .id as v…" at bounding box center [347, 424] width 556 height 638
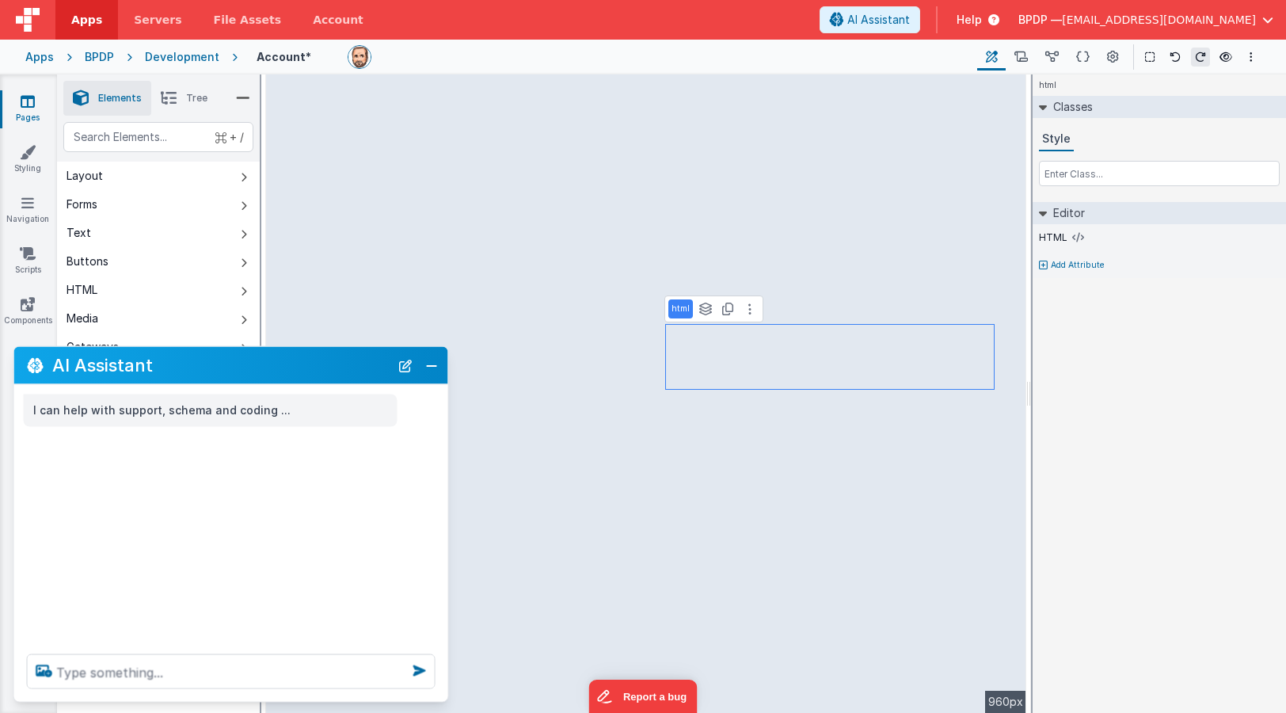
scroll to position [0, 0]
click at [740, 55] on div at bounding box center [656, 57] width 617 height 24
click at [751, 312] on button at bounding box center [750, 308] width 19 height 19
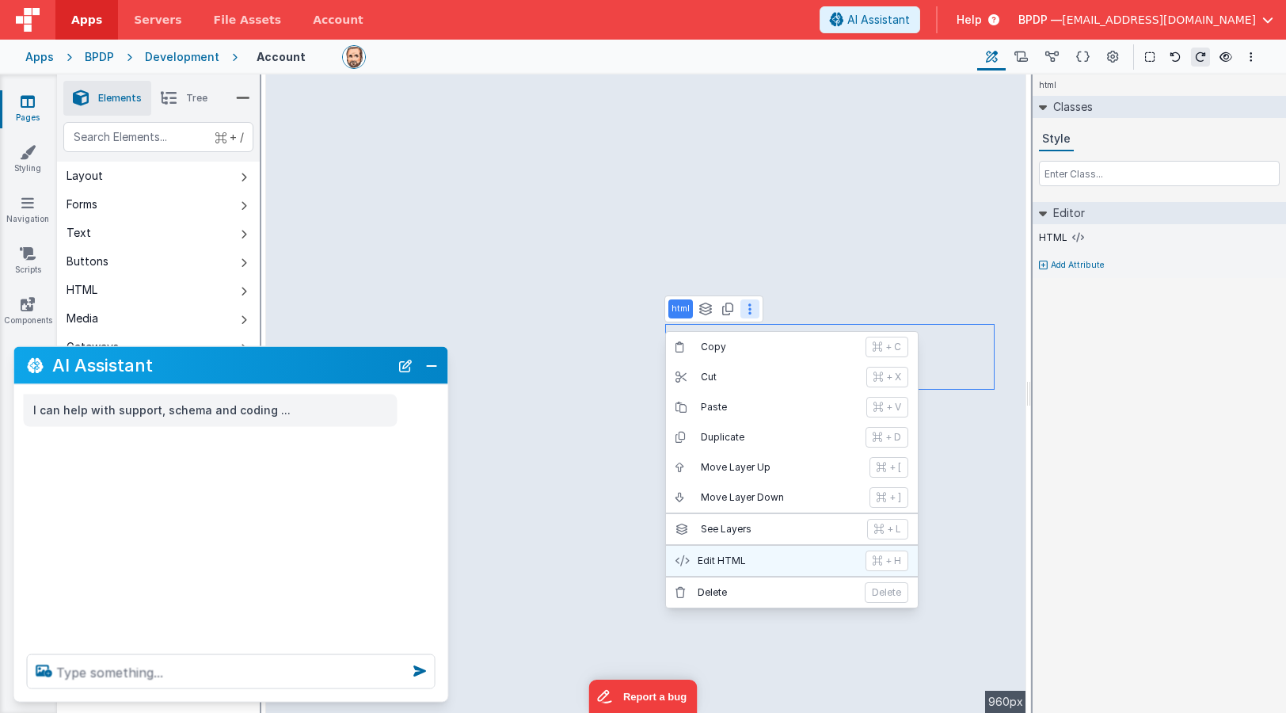
click at [740, 559] on p "Edit HTML" at bounding box center [777, 560] width 158 height 13
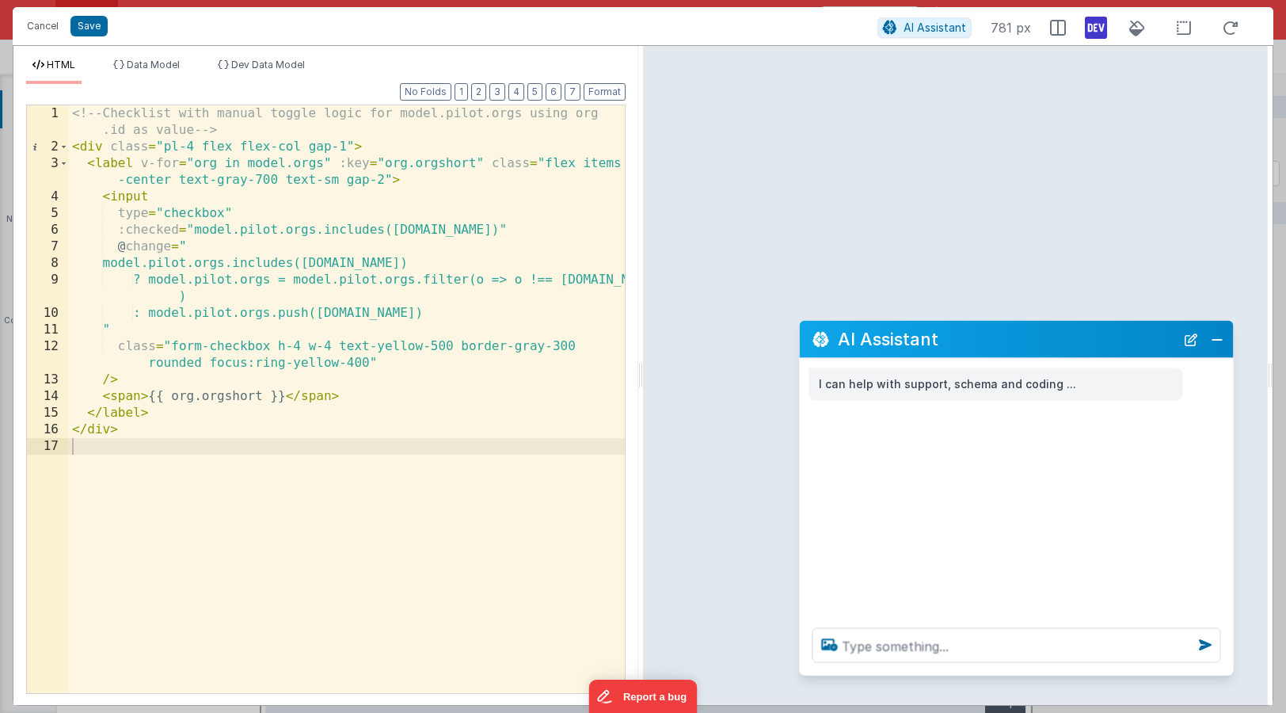
drag, startPoint x: 273, startPoint y: 358, endPoint x: 1052, endPoint y: 335, distance: 779.0
click at [1052, 335] on h2 "AI Assistant" at bounding box center [1006, 339] width 337 height 19
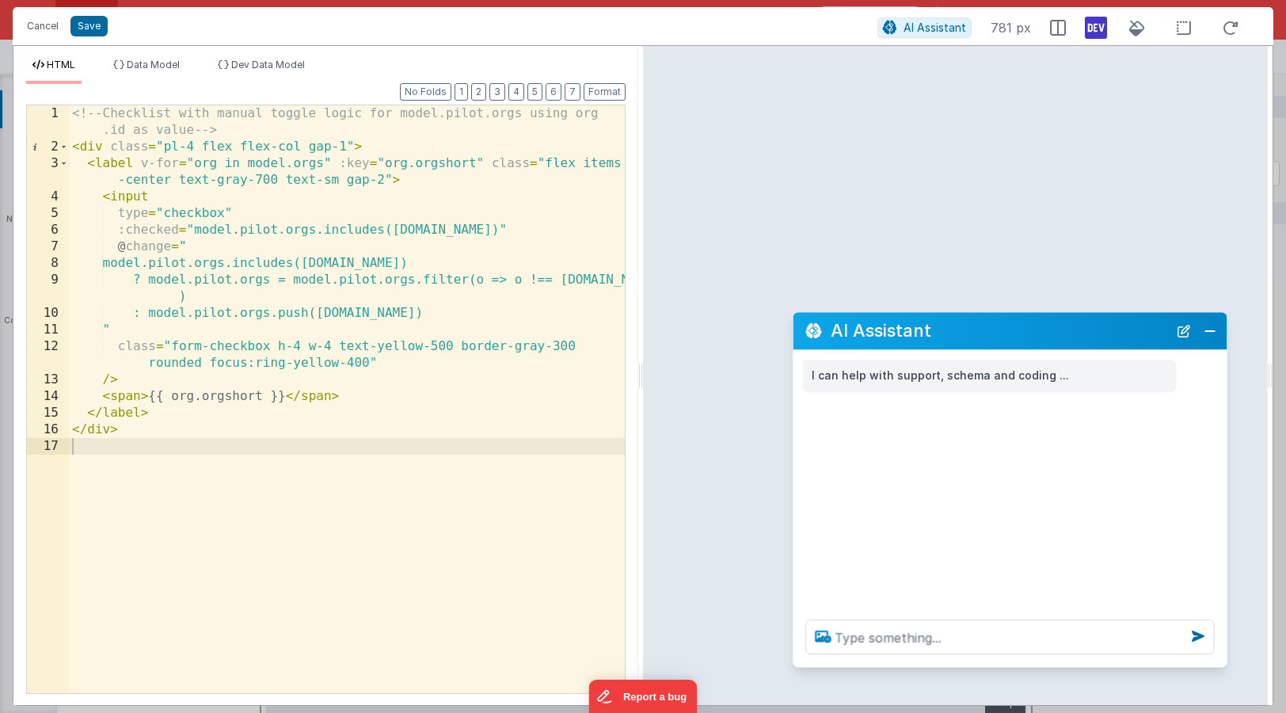
click at [837, 647] on icon at bounding box center [823, 635] width 29 height 25
click at [0, 0] on input "file" at bounding box center [0, 0] width 0 height 0
click at [874, 636] on textarea at bounding box center [1010, 636] width 409 height 35
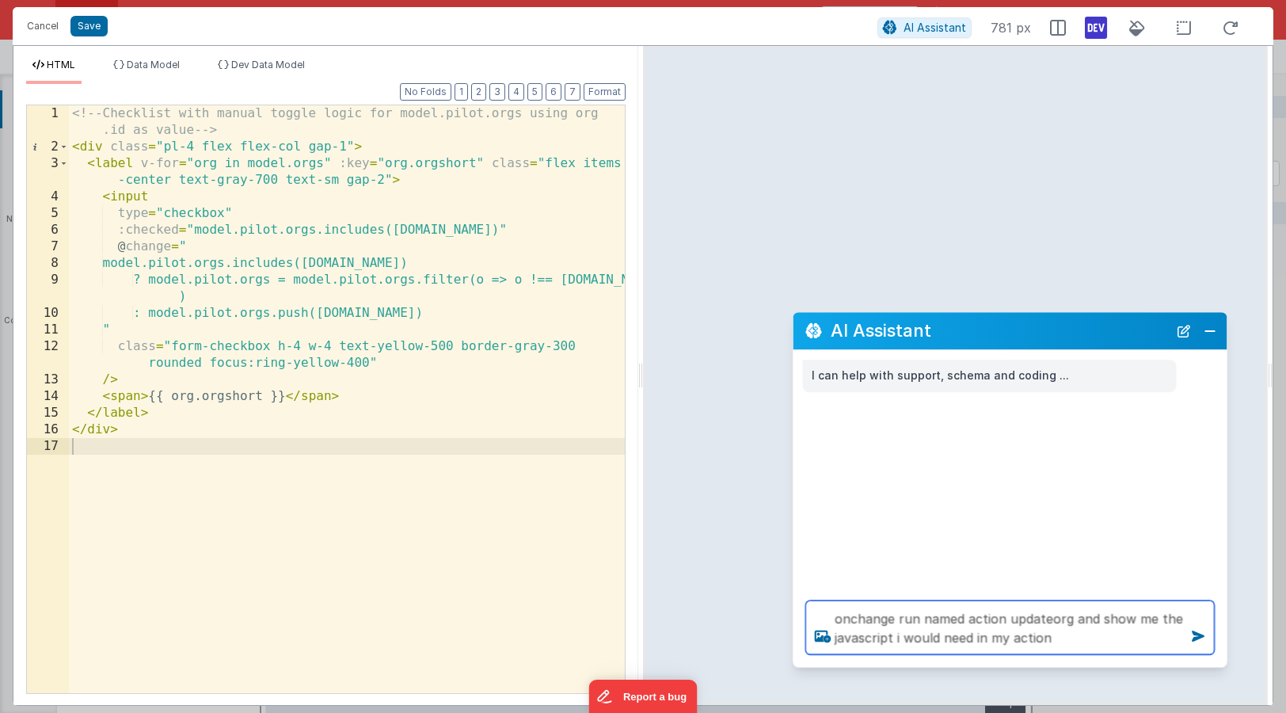
type textarea "onchange run named action updateorg and show me the javascript i would need in …"
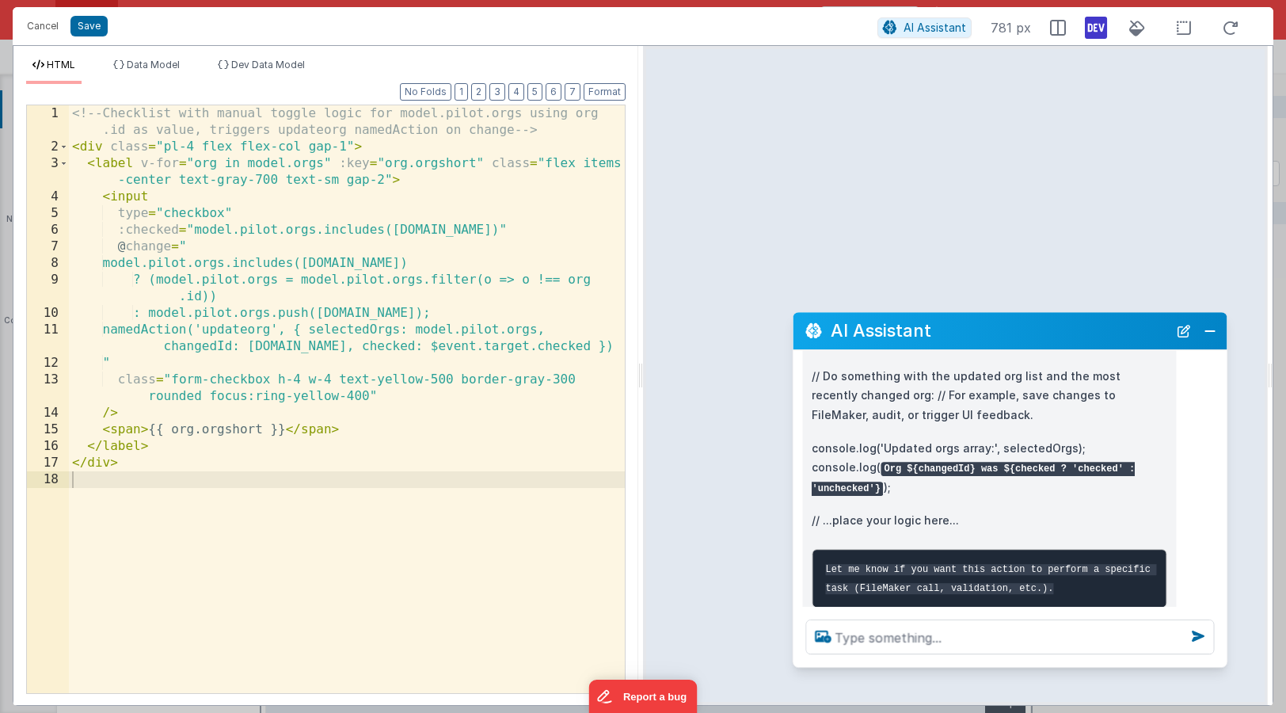
scroll to position [392, 0]
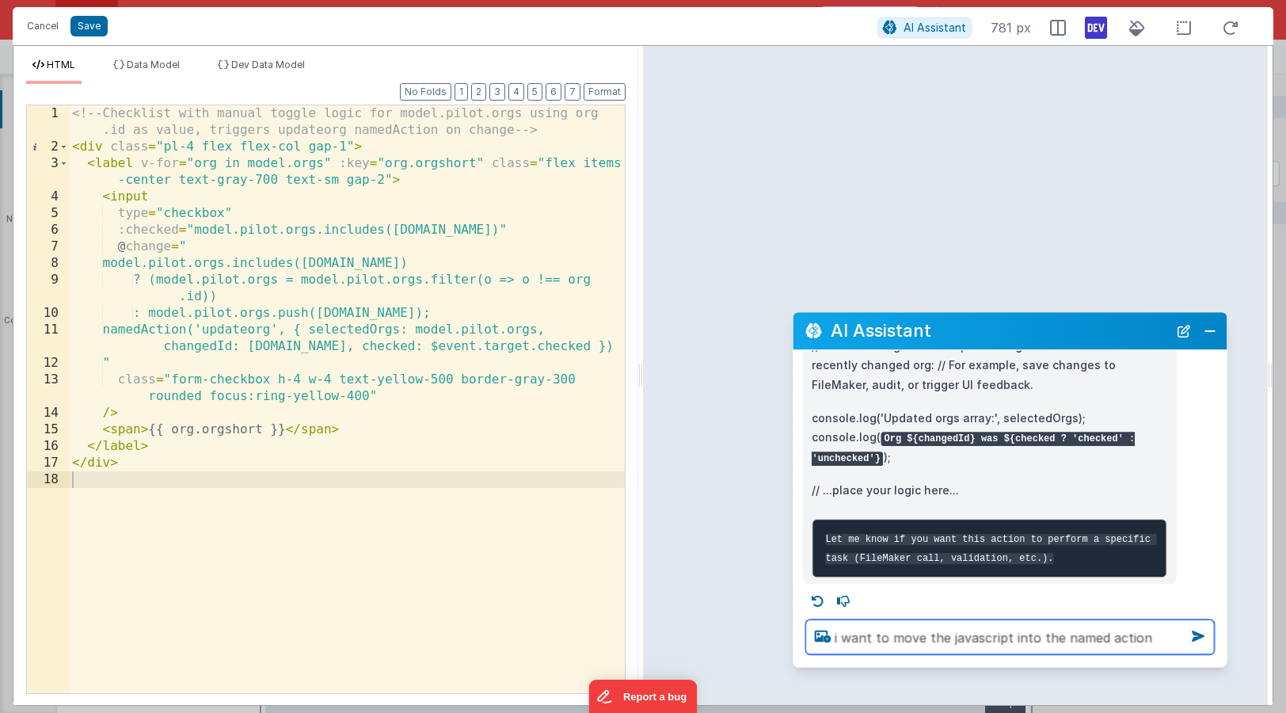
click at [947, 639] on textarea "i want to move the javascript into the named action" at bounding box center [1010, 636] width 409 height 35
click at [1074, 635] on textarea "i want to move the inline javascript into the named action" at bounding box center [1010, 636] width 409 height 35
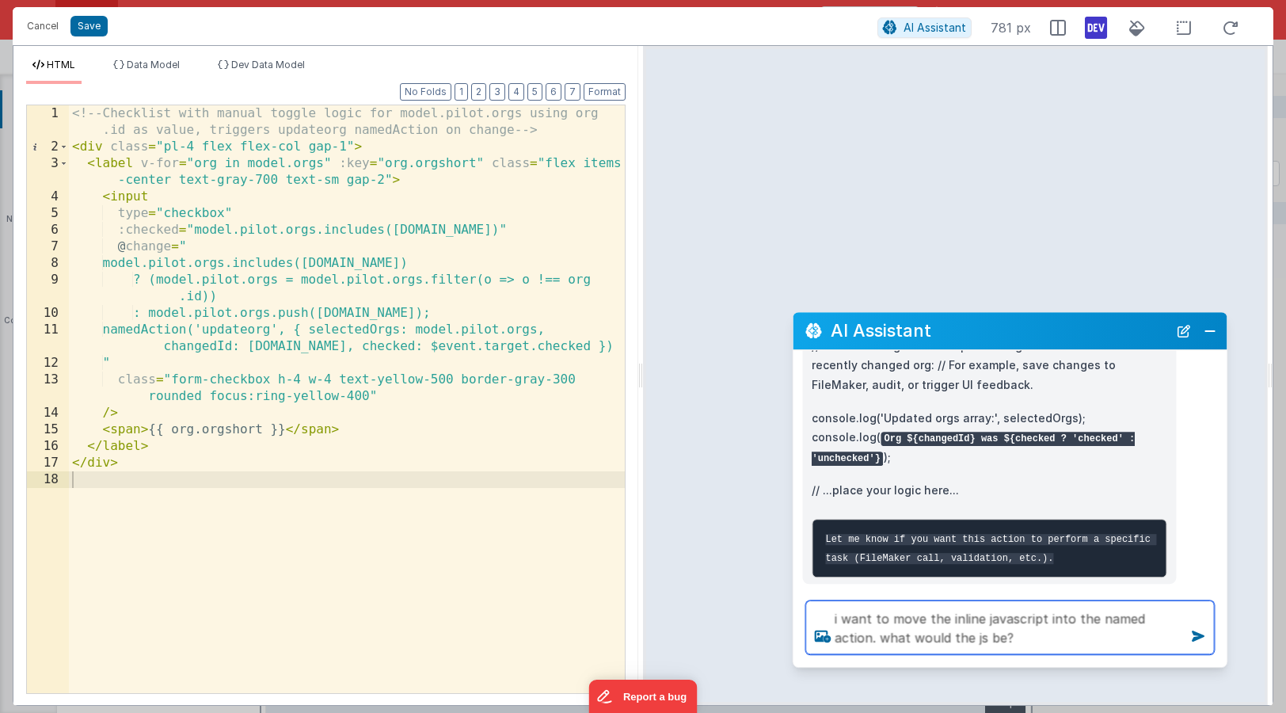
type textarea "i want to move the inline javascript into the named action. what would the js b…"
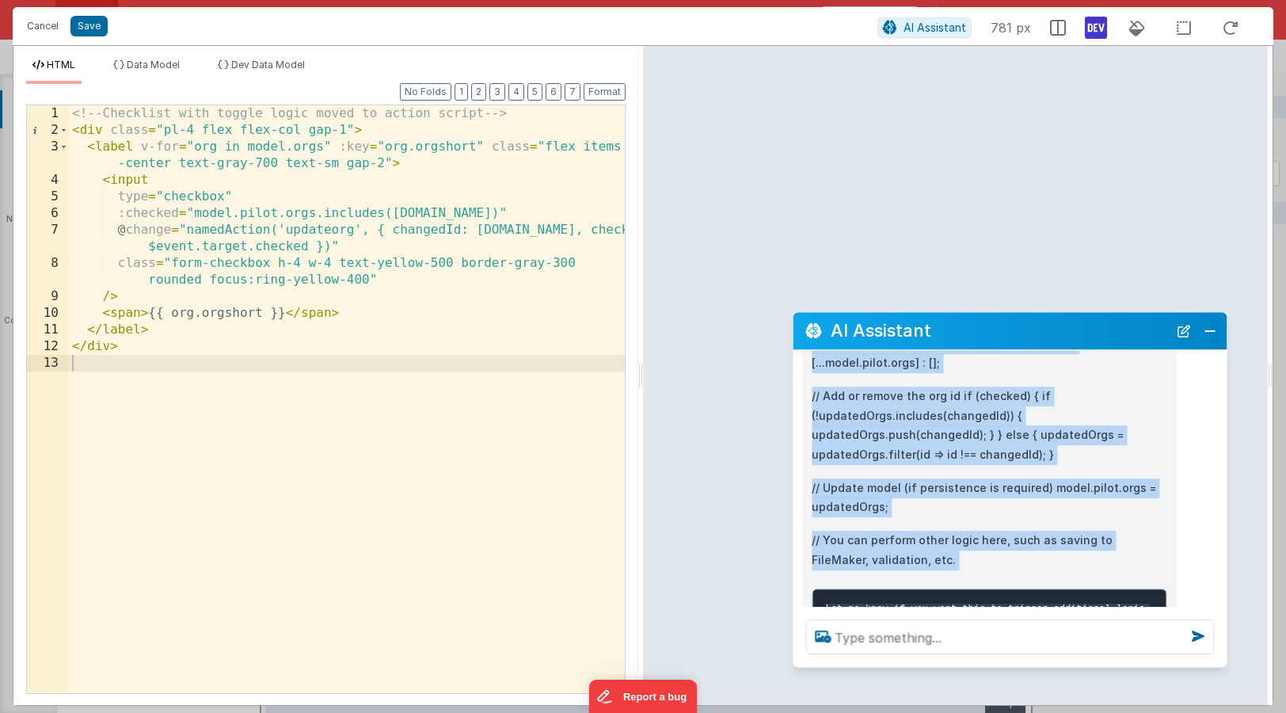
scroll to position [1133, 0]
drag, startPoint x: 813, startPoint y: 404, endPoint x: 903, endPoint y: 529, distance: 154.3
click at [903, 529] on div "To move the toggle logic out of the template and into the namedAction, you'll w…" at bounding box center [989, 282] width 355 height 726
copy div "Inside your "updateorg" action script, add a function action with the following…"
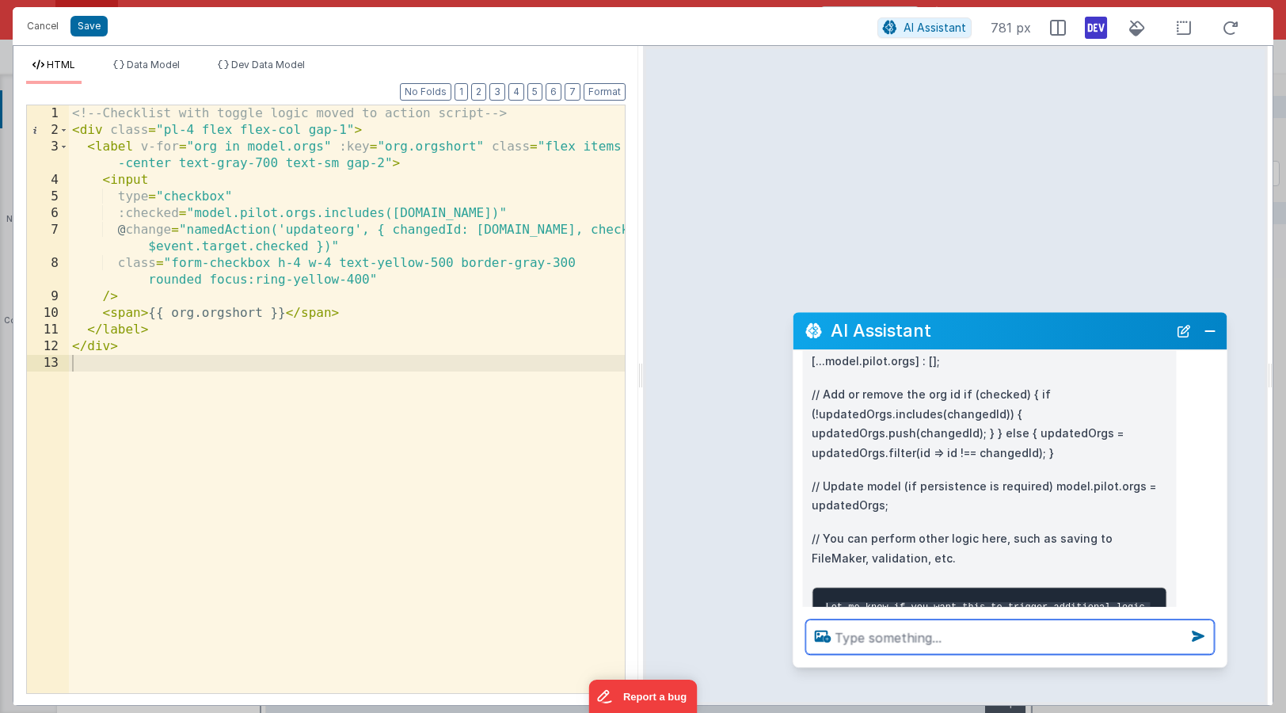
click at [895, 641] on textarea at bounding box center [1010, 636] width 409 height 35
paste textarea "Inside your "updateorg" action script, add a function action with the following…"
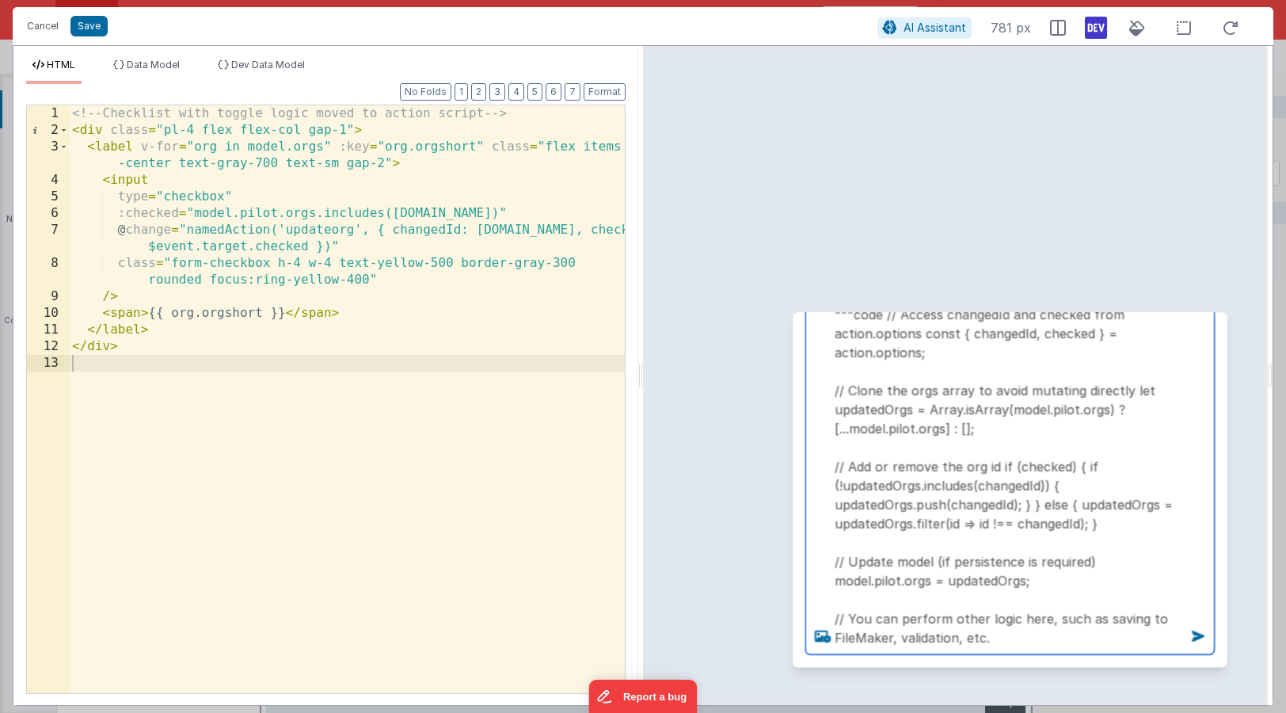
type textarea "Inside your "updateorg" action script, add a function action with the following…"
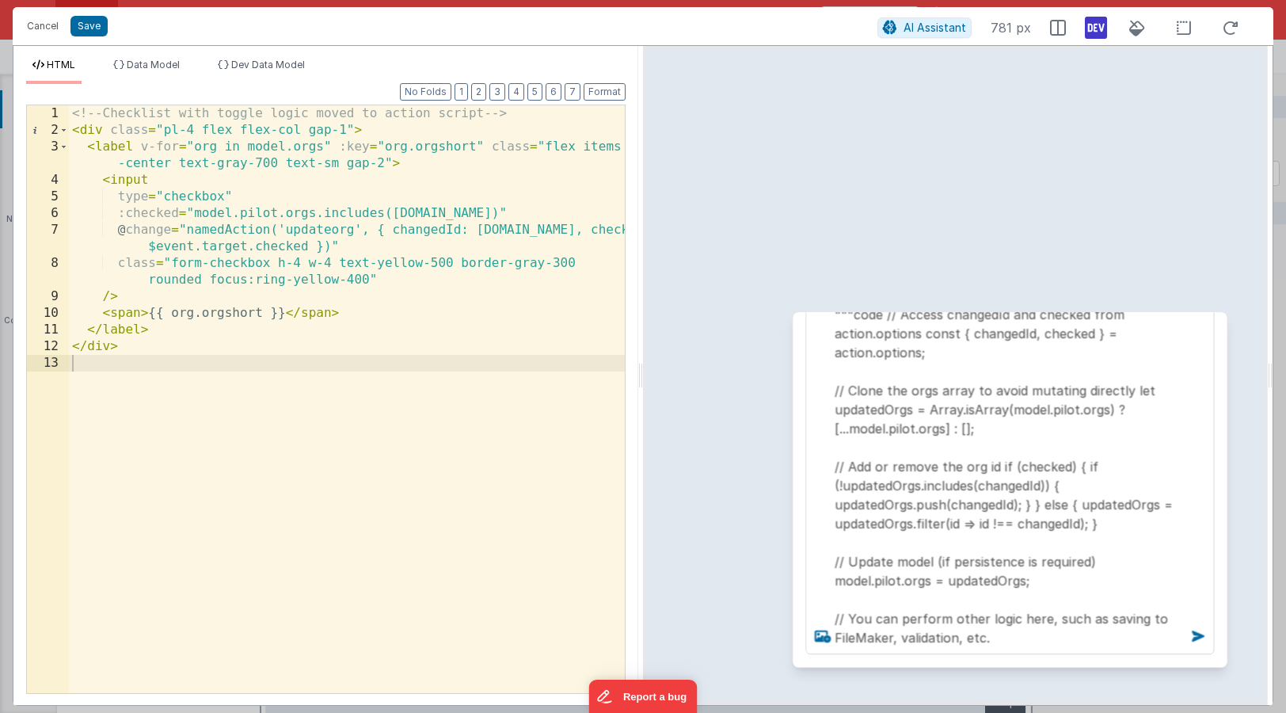
click at [620, 466] on div "<!-- Checklist with toggle logic moved to action script --> < div class = "pl-4…" at bounding box center [347, 415] width 556 height 621
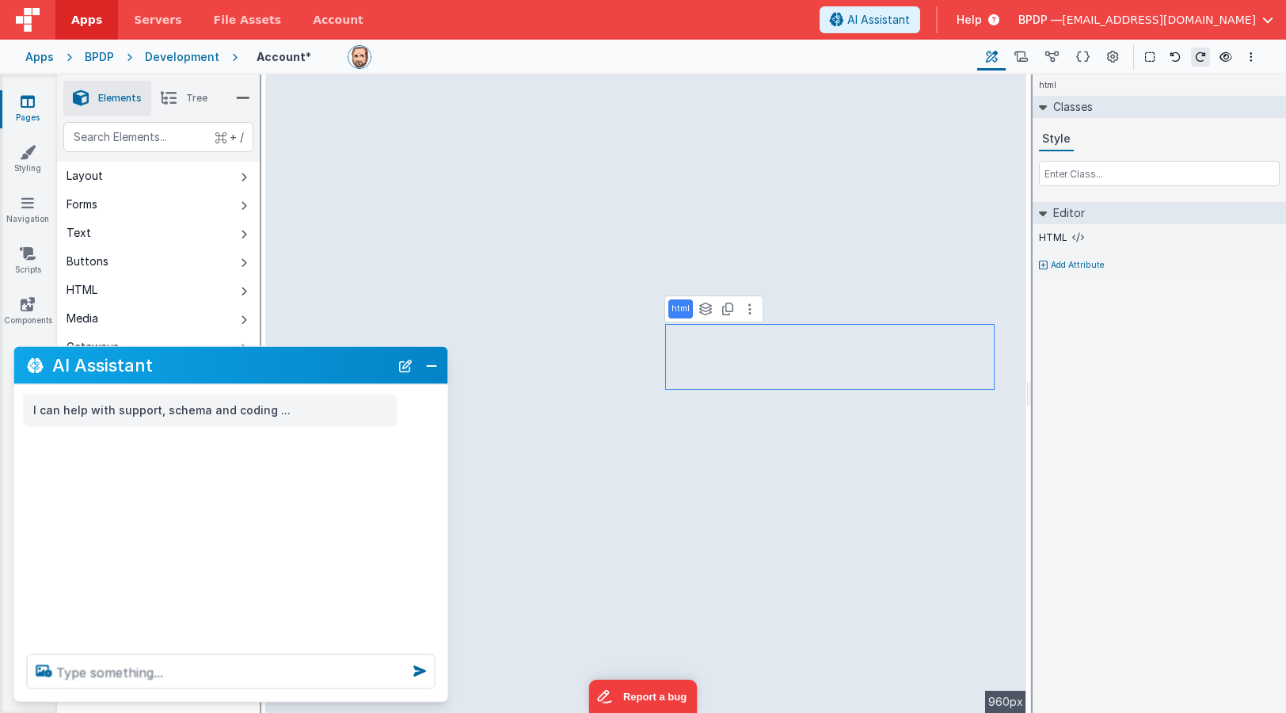
scroll to position [0, 0]
click at [1018, 57] on icon at bounding box center [1021, 57] width 13 height 17
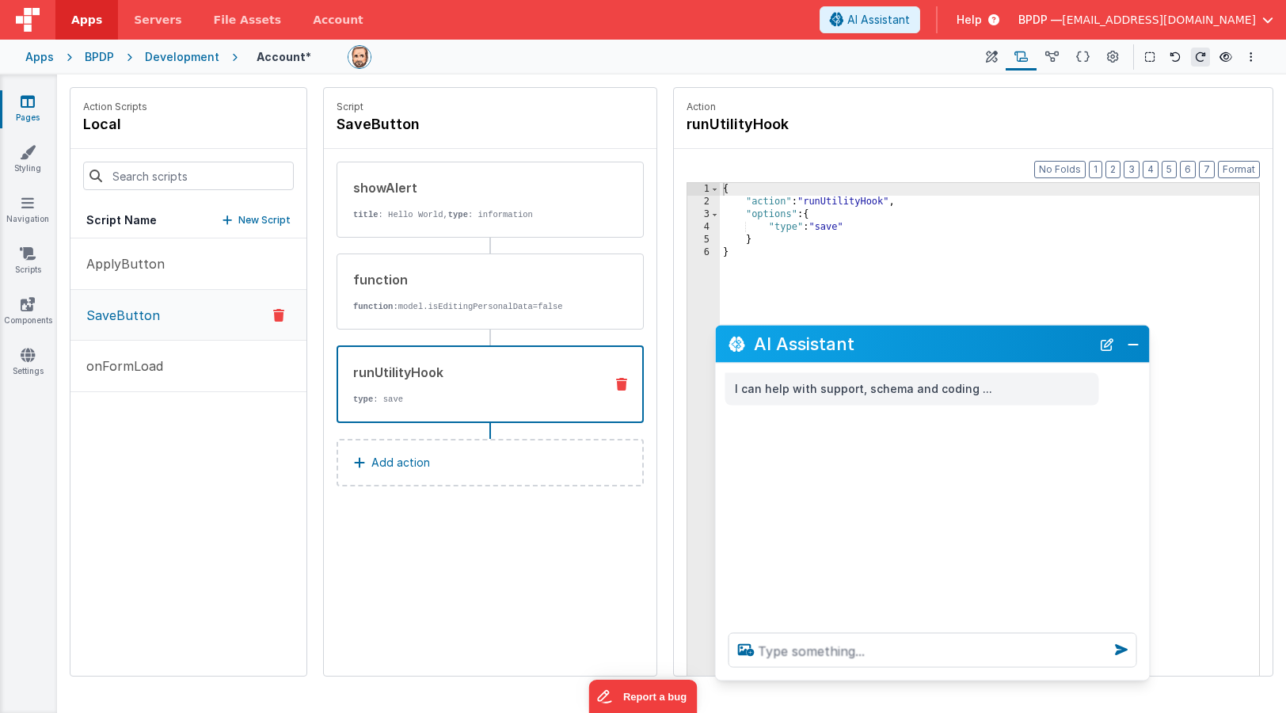
drag, startPoint x: 185, startPoint y: 362, endPoint x: 887, endPoint y: 345, distance: 702.8
click at [887, 345] on h2 "AI Assistant" at bounding box center [922, 343] width 337 height 19
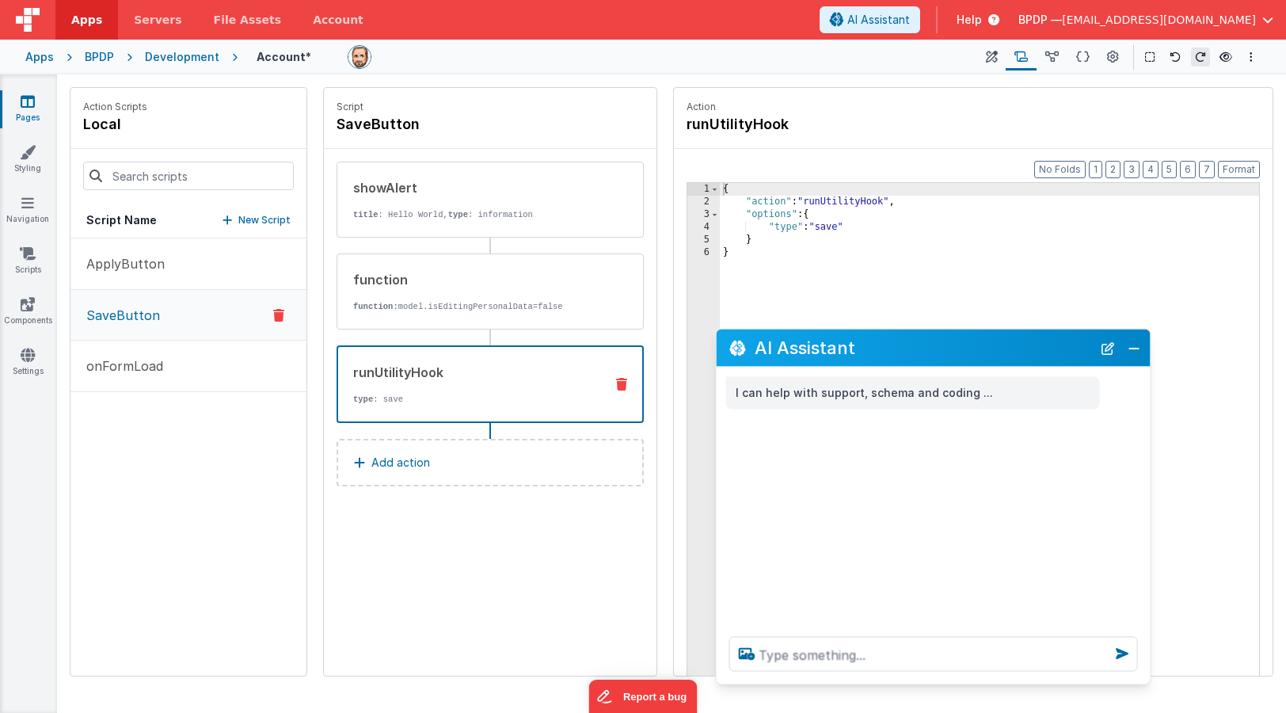
click at [265, 221] on p "New Script" at bounding box center [264, 220] width 52 height 16
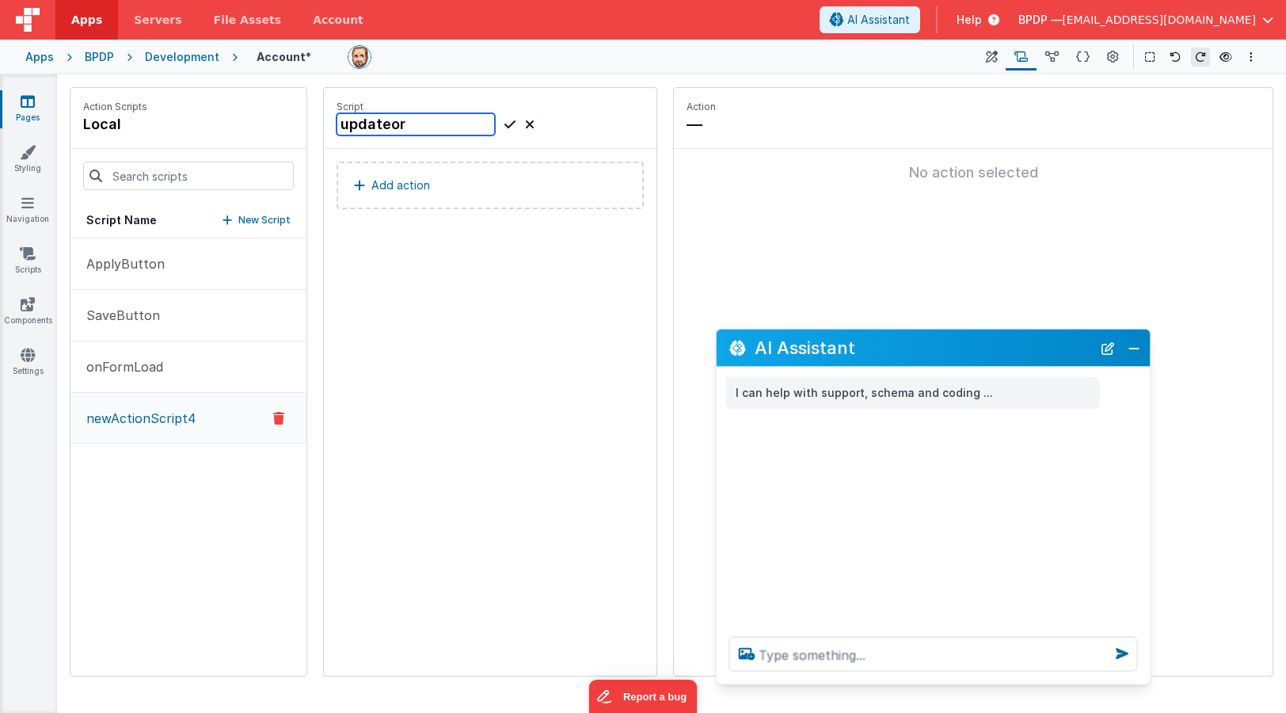
type input "updateorg"
click at [393, 185] on p "Add action" at bounding box center [400, 185] width 59 height 19
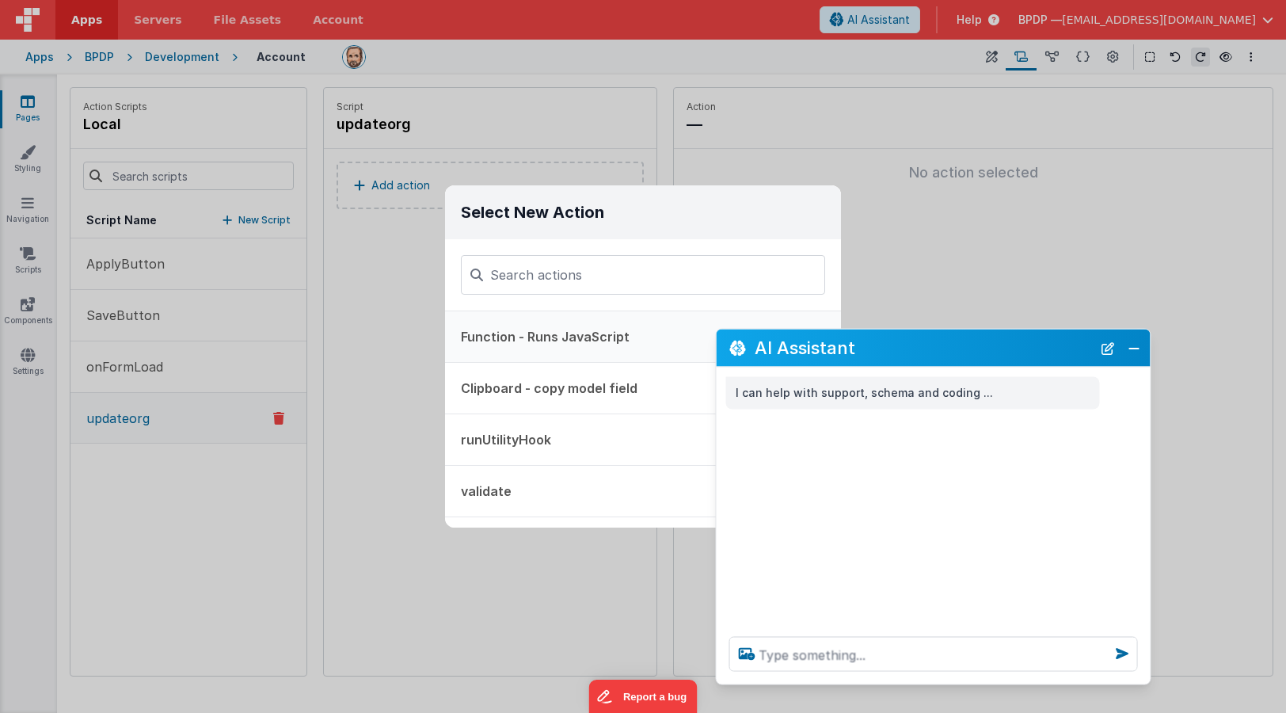
click at [486, 333] on button "Function - Runs JavaScript" at bounding box center [621, 336] width 352 height 51
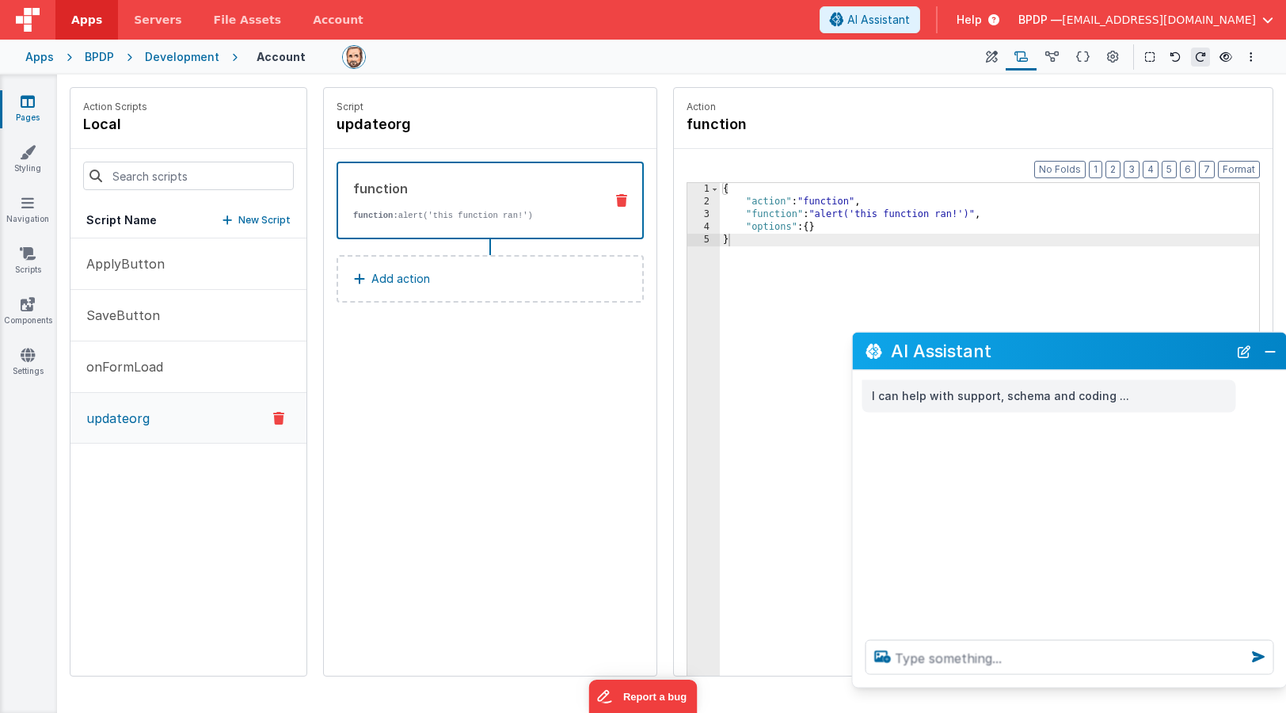
drag, startPoint x: 914, startPoint y: 349, endPoint x: 1051, endPoint y: 352, distance: 137.1
click at [1051, 352] on h2 "AI Assistant" at bounding box center [1059, 350] width 337 height 19
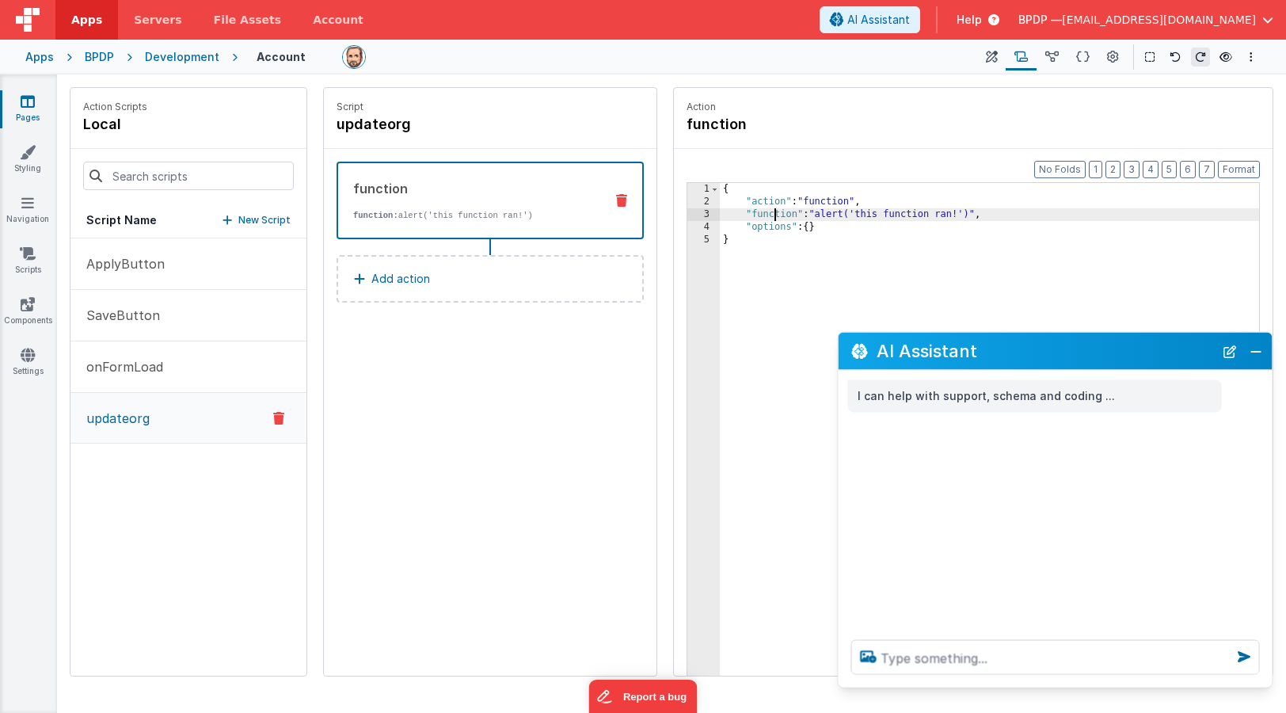
click at [774, 220] on div "{ "action" : "function" , "function" : "alert('this function ran!')" , "options…" at bounding box center [989, 466] width 539 height 567
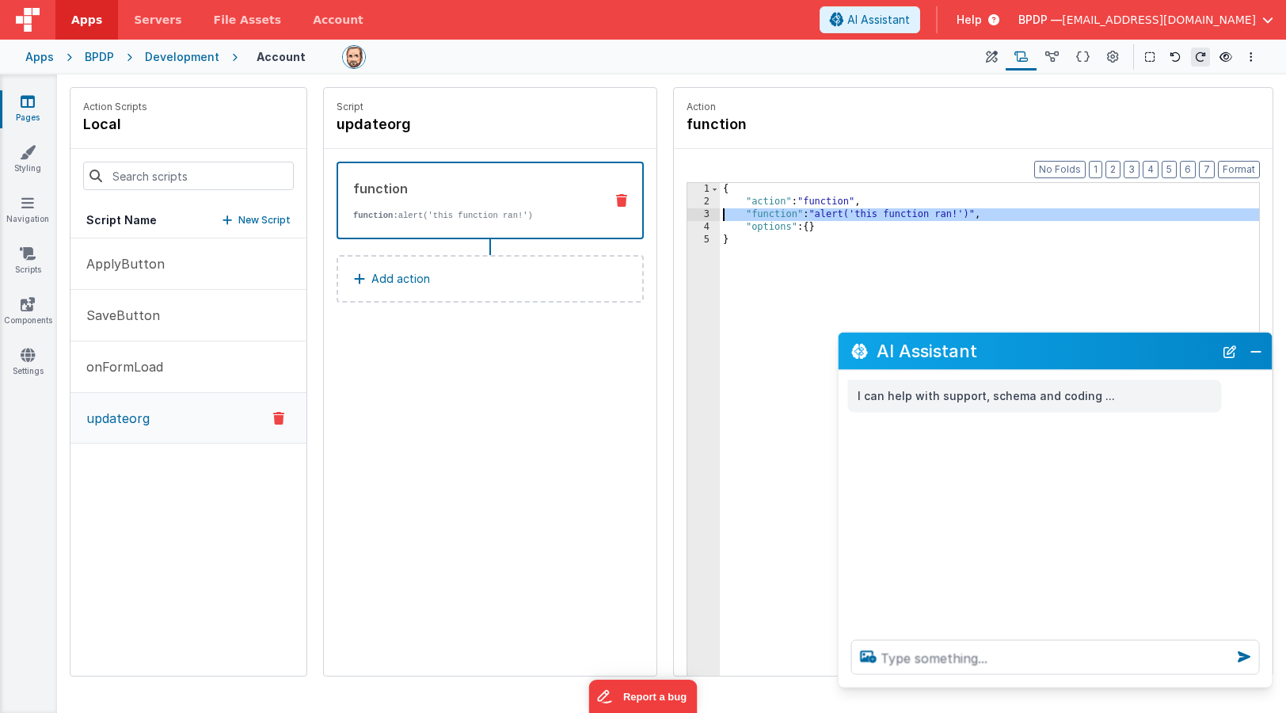
click at [707, 212] on div "3" at bounding box center [704, 214] width 32 height 13
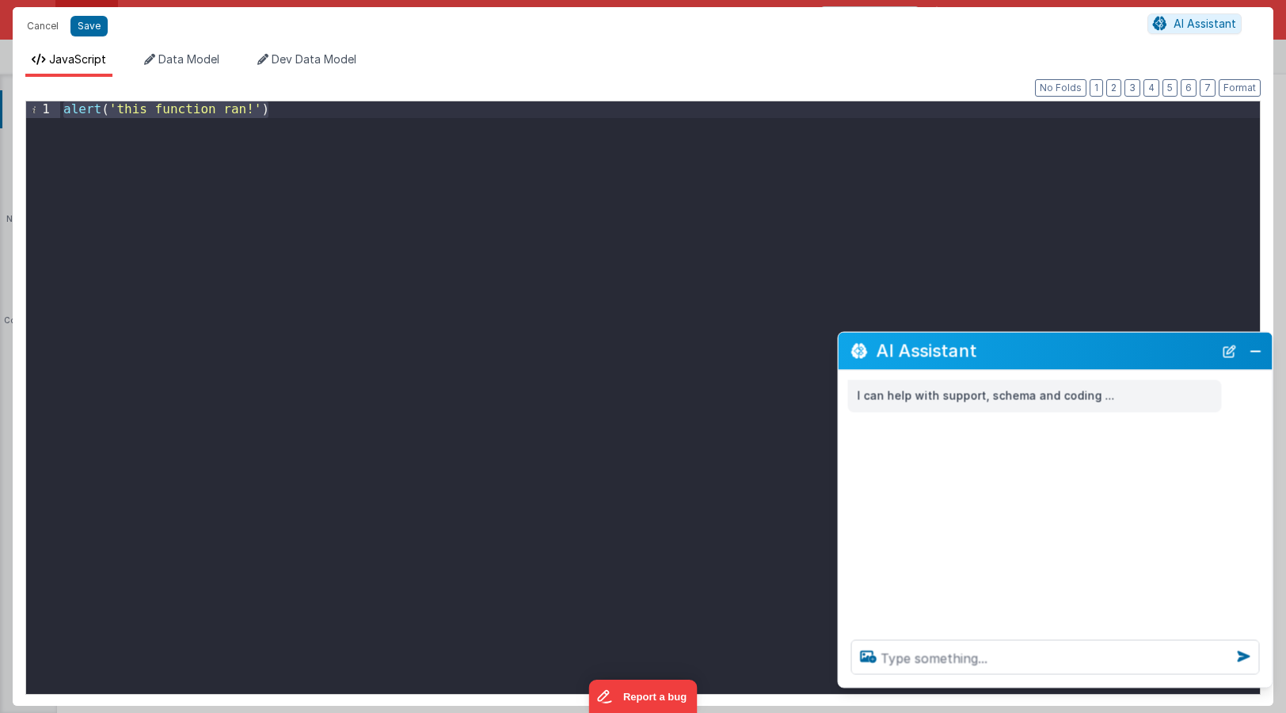
drag, startPoint x: 278, startPoint y: 109, endPoint x: 37, endPoint y: 108, distance: 240.8
click at [37, 108] on div "1 alert ( 'this function ran!' ) XXXXXXXXXXXXXXXXXXXXXXXXXXXXXXXXXXXXXXXXXXXXXX…" at bounding box center [643, 398] width 1236 height 594
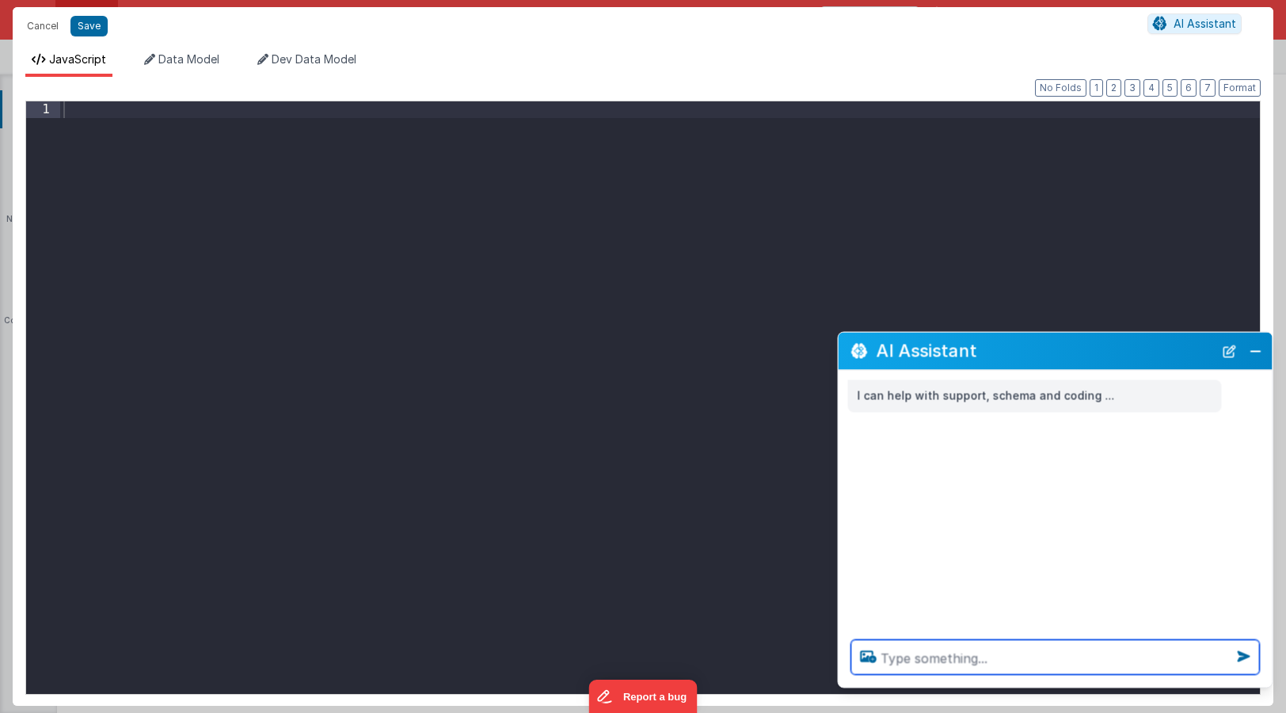
click at [912, 661] on textarea at bounding box center [1055, 657] width 409 height 35
paste textarea "Inside your "updateorg" action script, add a function action with the following…"
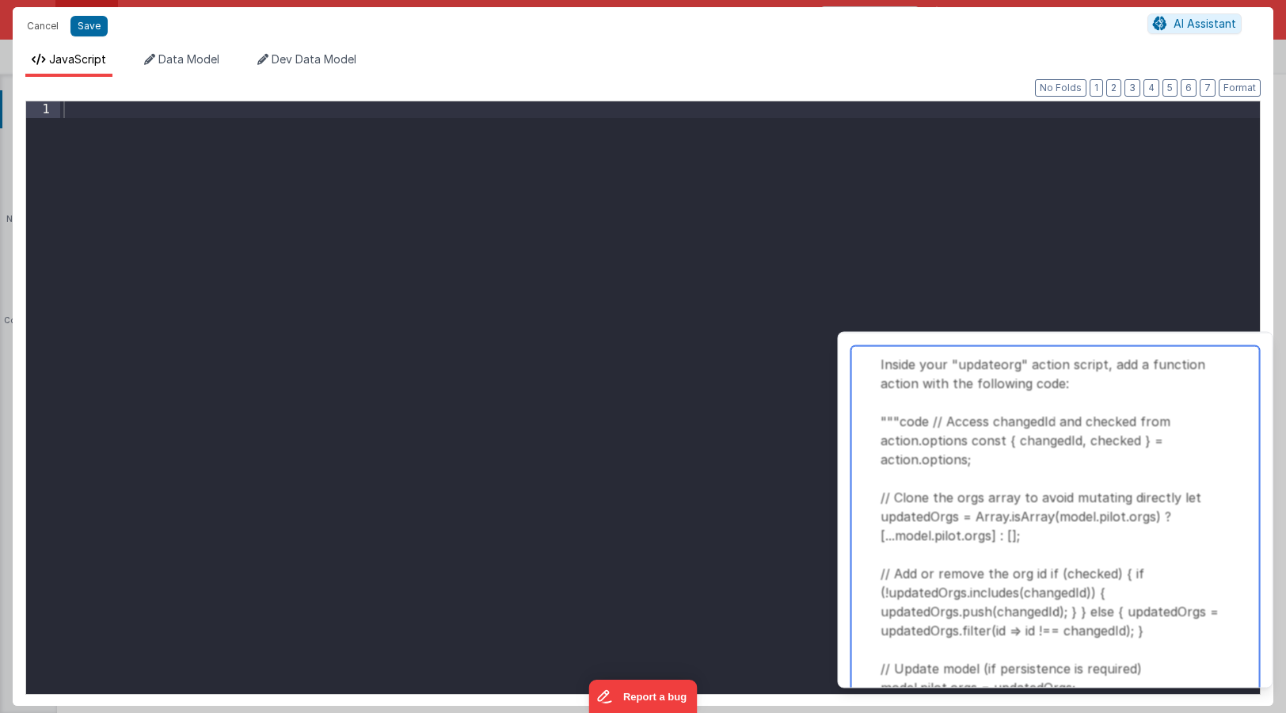
scroll to position [86, 0]
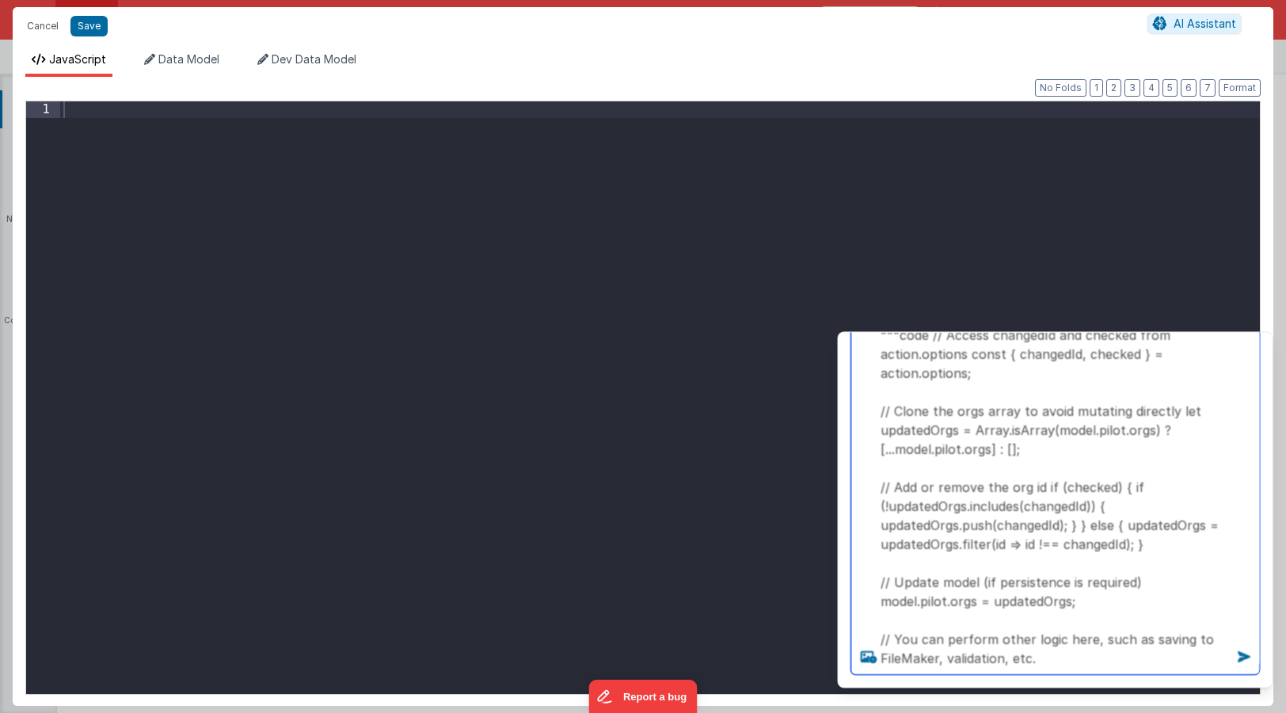
type textarea "Inside your "updateorg" action script, add a function action with the following…"
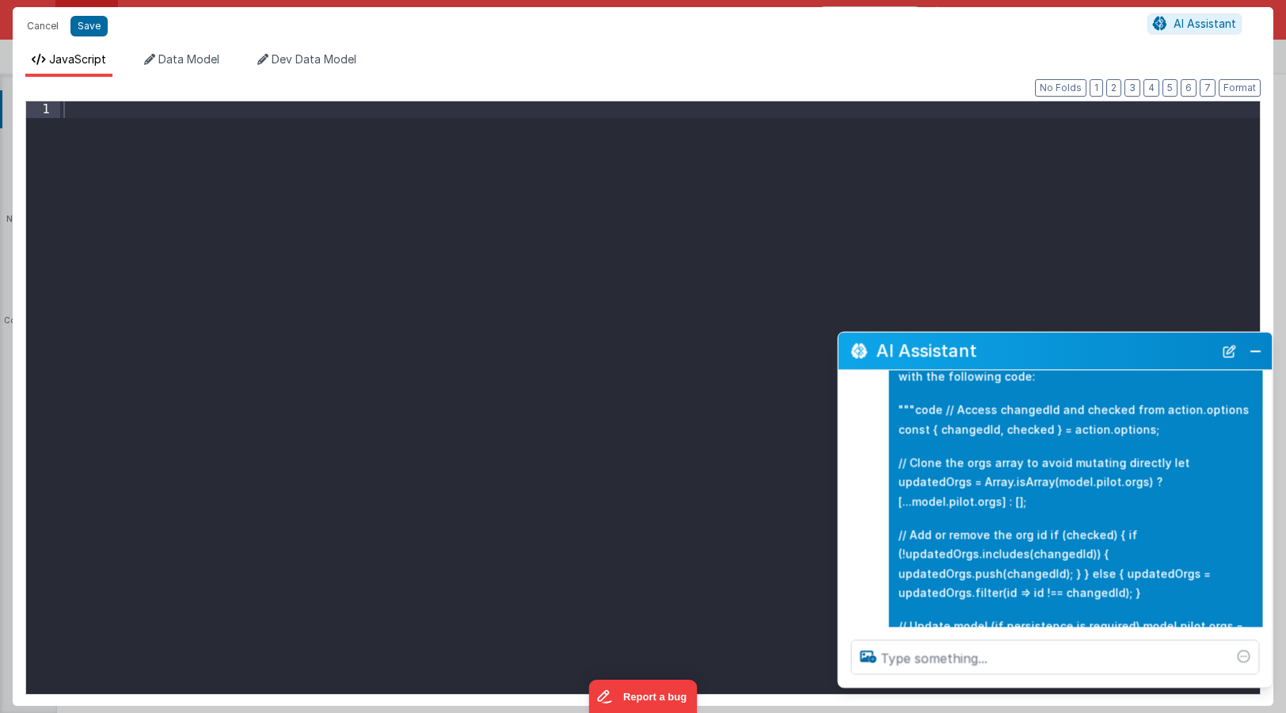
scroll to position [81, 0]
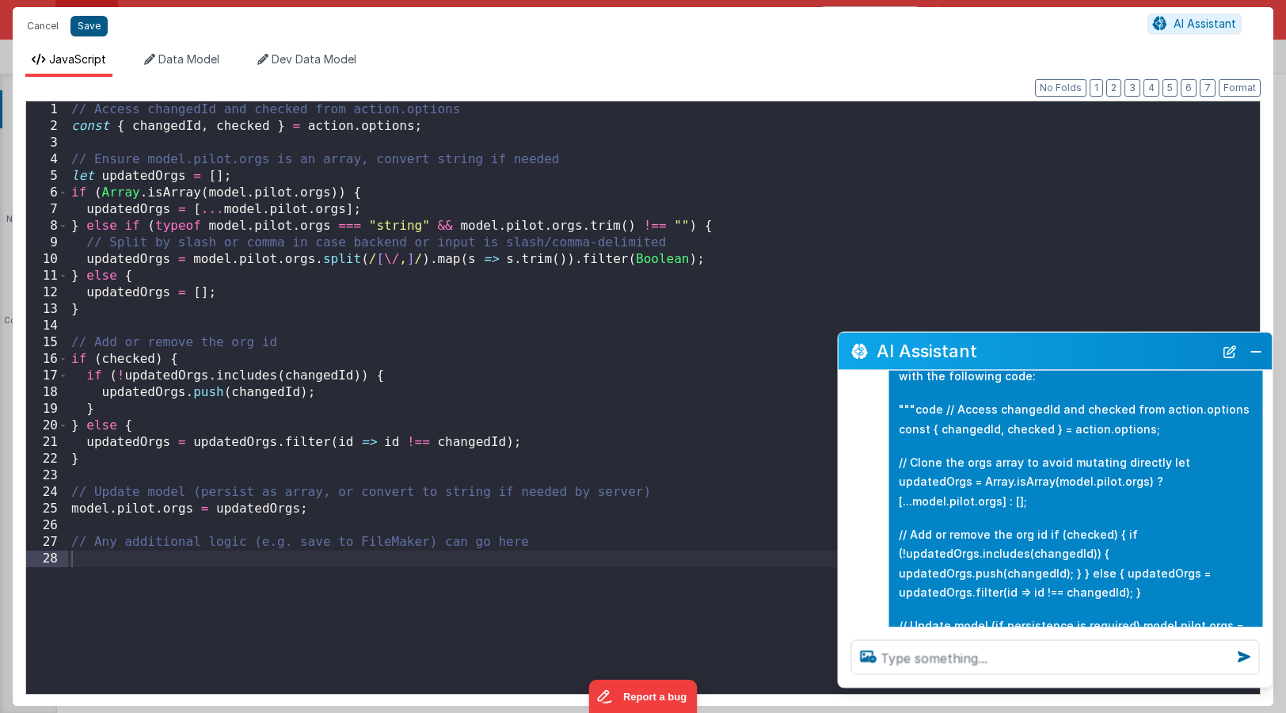
click at [97, 25] on button "Save" at bounding box center [88, 26] width 37 height 21
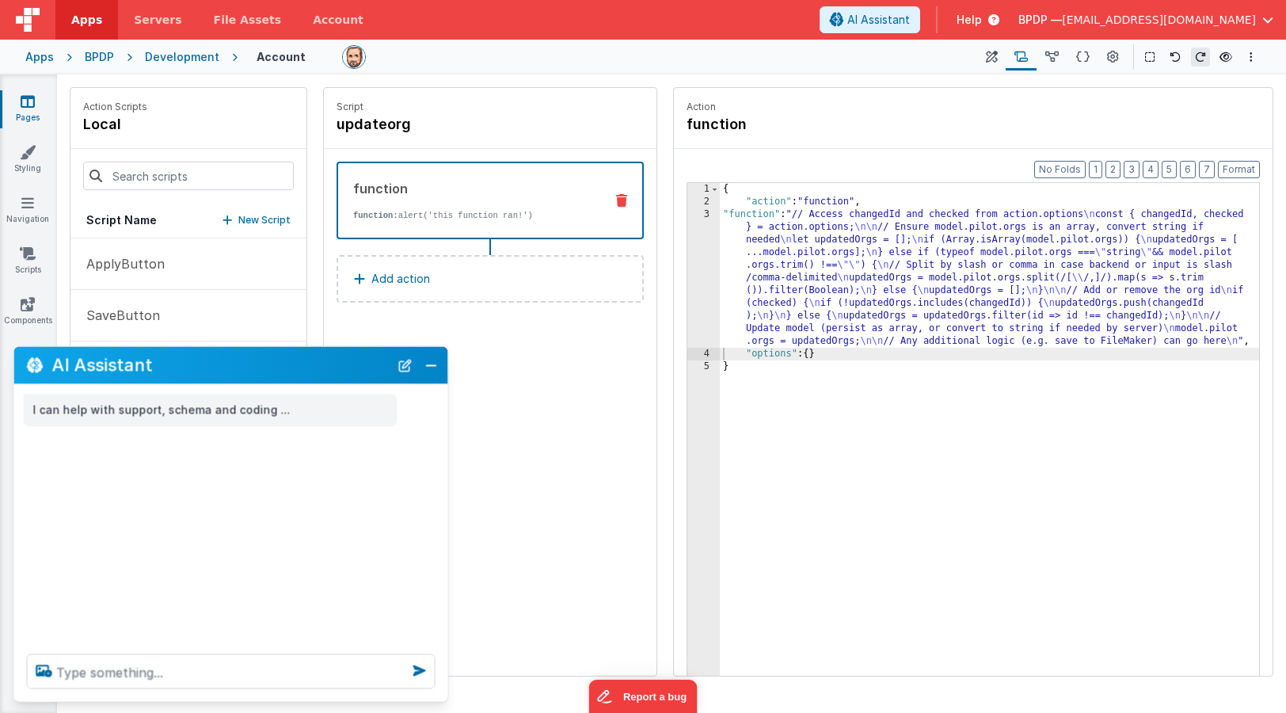
scroll to position [0, 0]
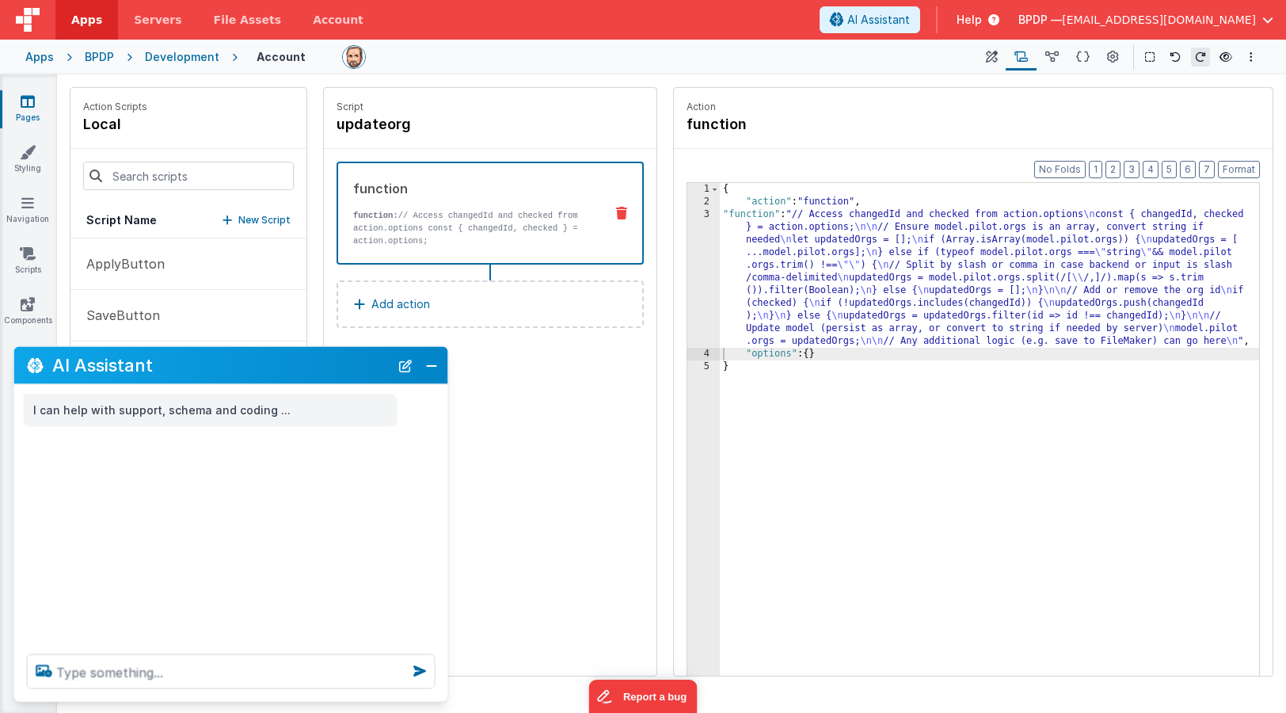
click at [672, 82] on div "Action Scripts local Script Name New Script ApplyButton SaveButton onFormLoad u…" at bounding box center [671, 382] width 1229 height 602
click at [1052, 52] on icon at bounding box center [1052, 57] width 13 height 17
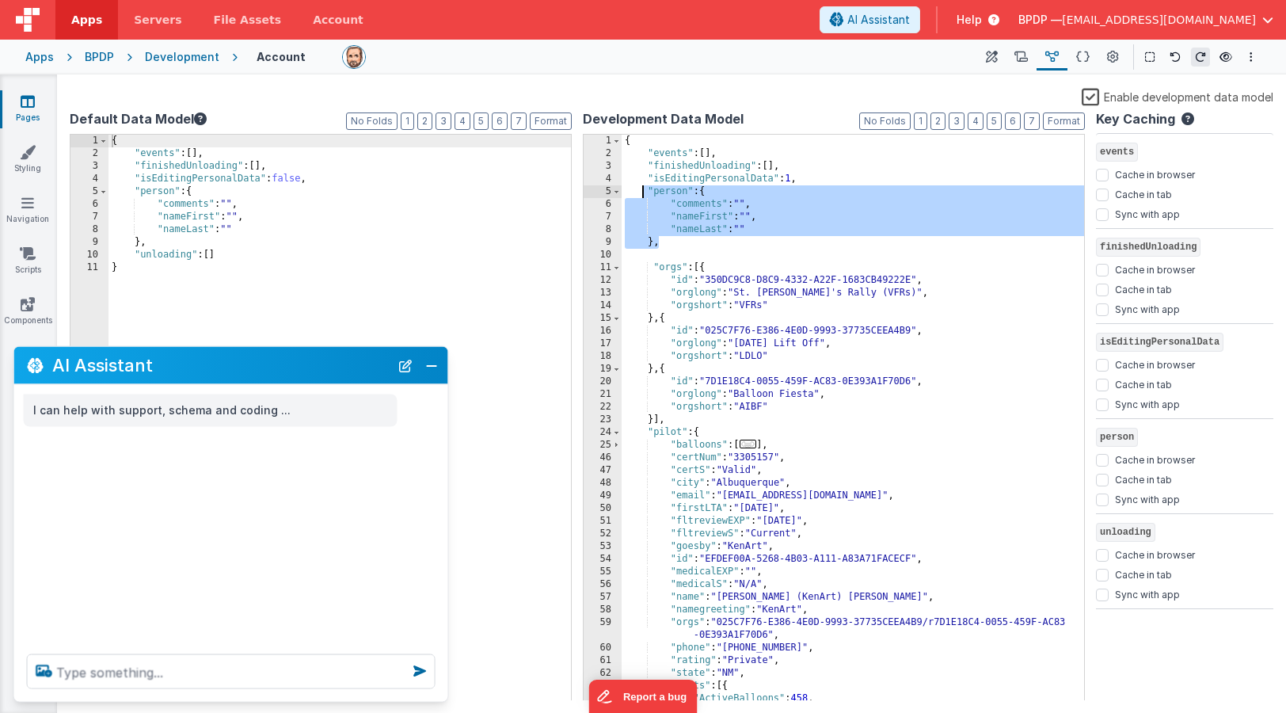
drag, startPoint x: 665, startPoint y: 242, endPoint x: 645, endPoint y: 192, distance: 54.4
click at [645, 192] on div "{ "events" : [ ] , "finishedUnloading" : [ ] , "isEditingPersonalData" : 1 , "p…" at bounding box center [853, 430] width 463 height 591
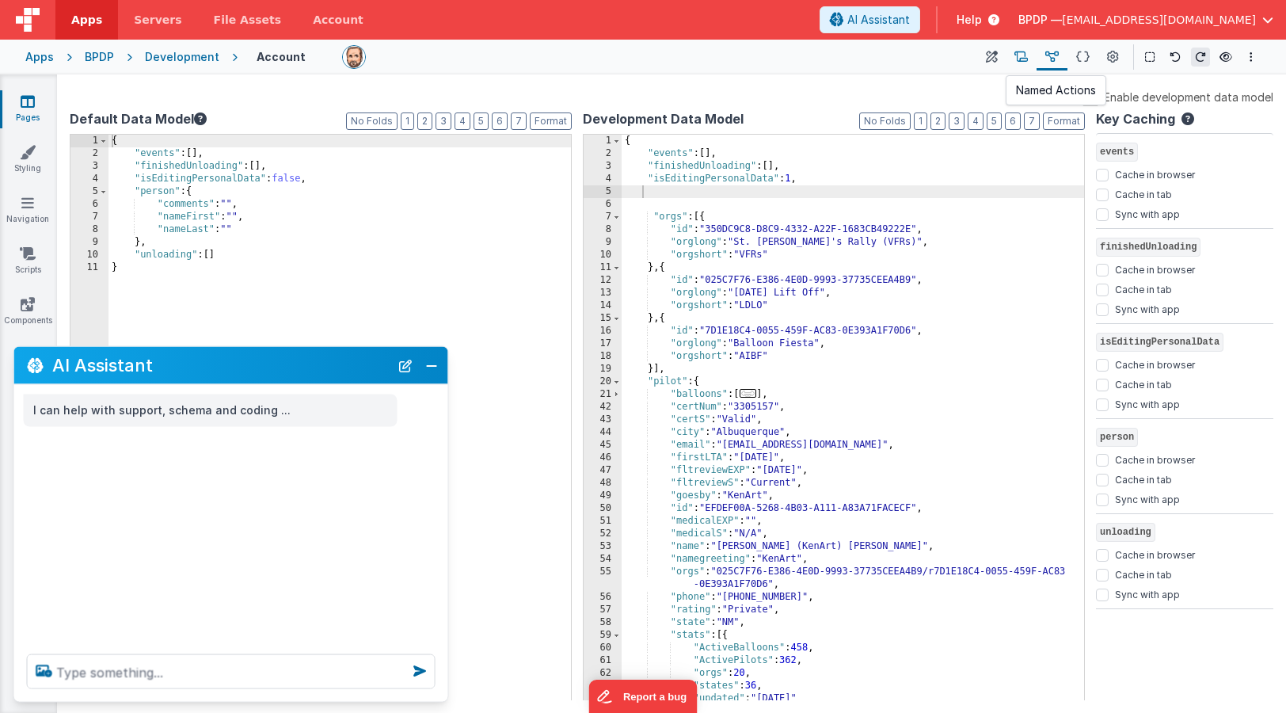
click at [1028, 53] on icon at bounding box center [1021, 57] width 13 height 17
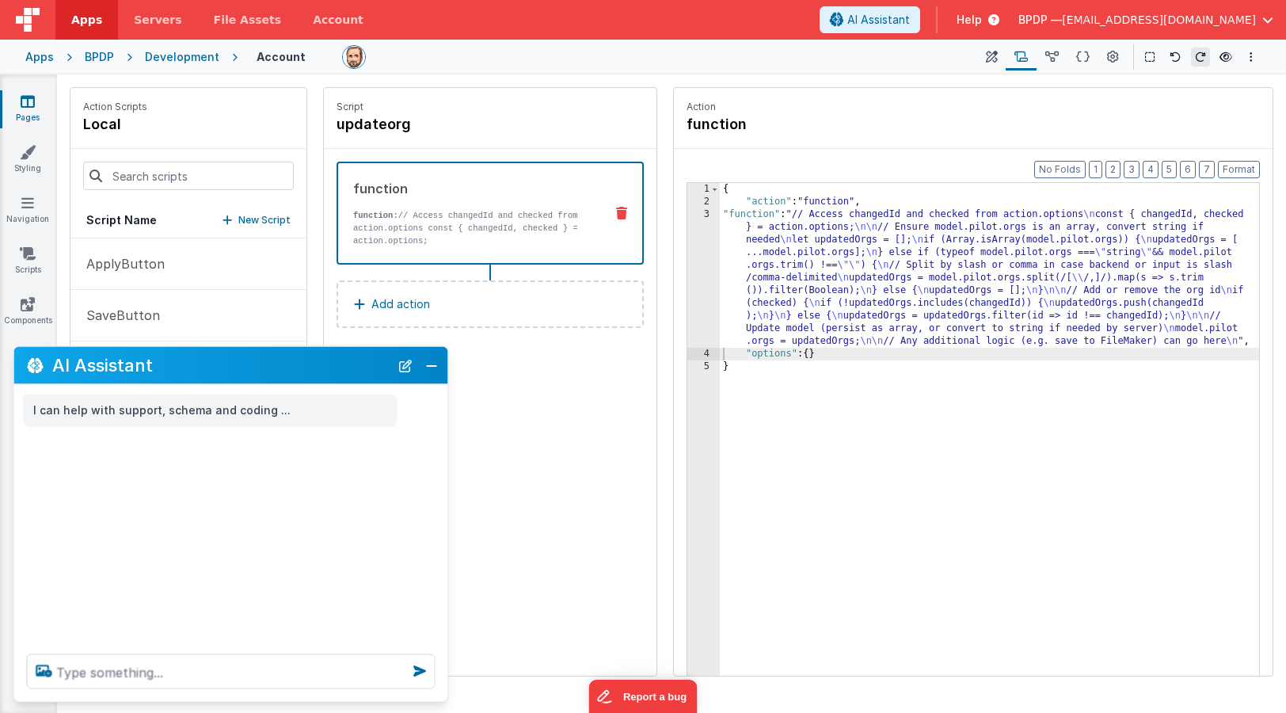
click at [404, 213] on p "function: // Access changedId and checked from action.options const { changedId…" at bounding box center [472, 228] width 238 height 38
click at [803, 269] on div "{ "action" : "function" , "function" : "// Access changedId and checked from ac…" at bounding box center [989, 466] width 539 height 567
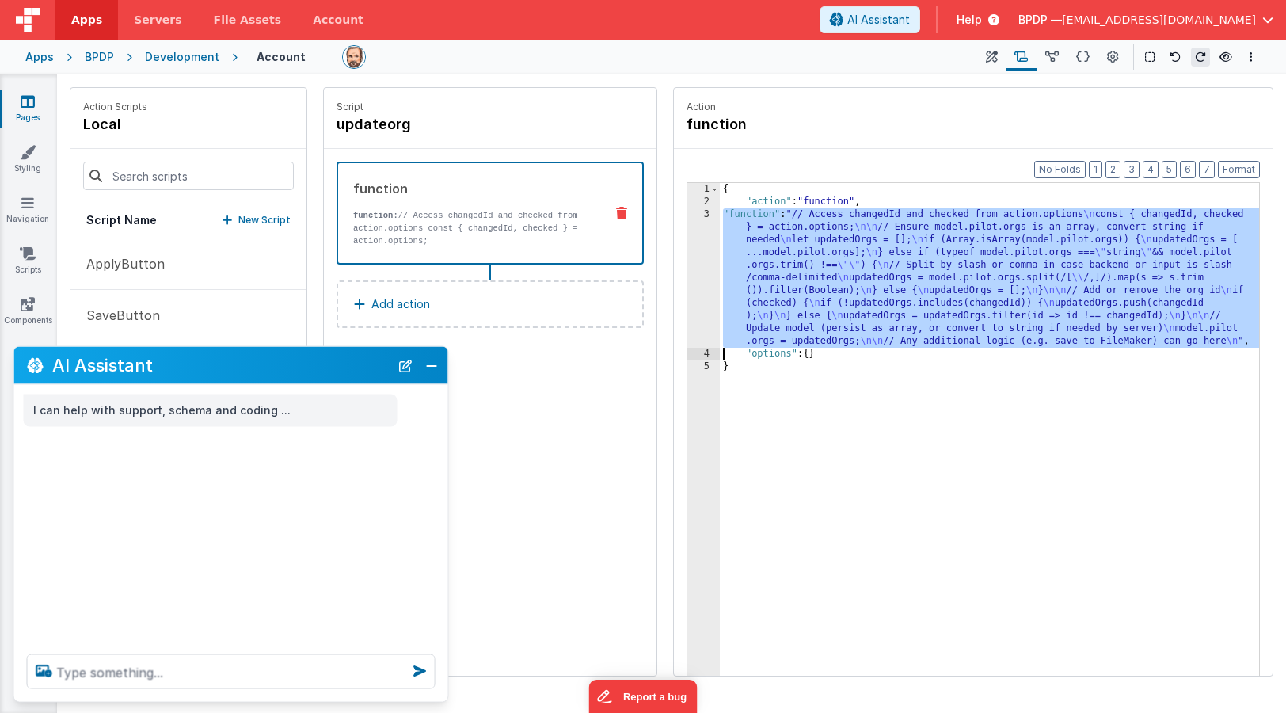
click at [701, 254] on div "3" at bounding box center [704, 277] width 32 height 139
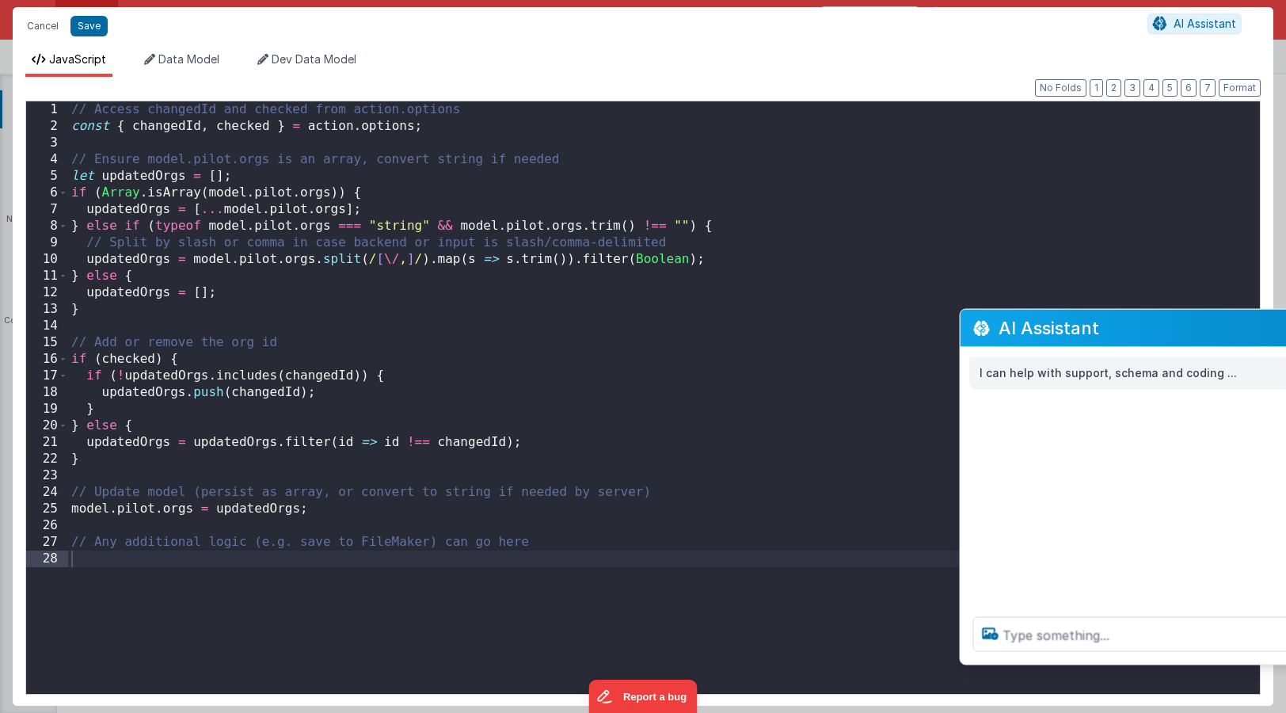
drag, startPoint x: 302, startPoint y: 336, endPoint x: 1174, endPoint y: 332, distance: 872.1
click at [1074, 332] on h2 "AI Assistant" at bounding box center [1167, 327] width 337 height 19
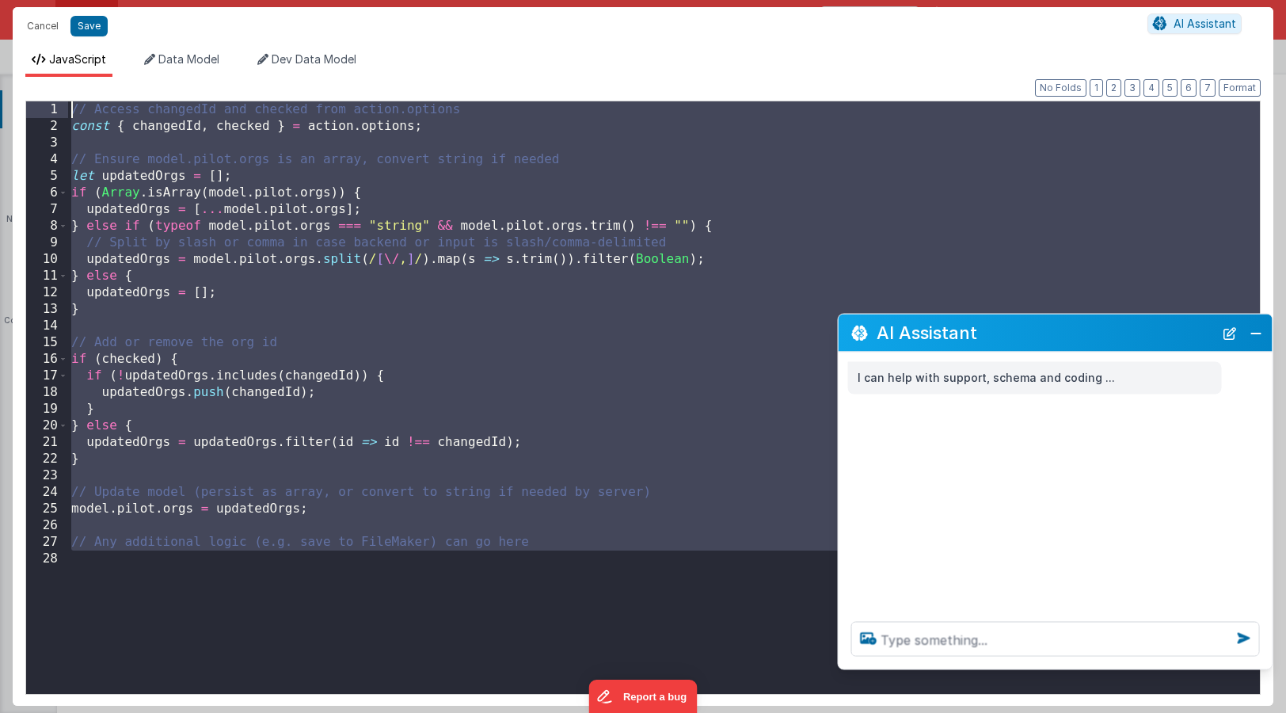
drag, startPoint x: 88, startPoint y: 556, endPoint x: 39, endPoint y: 74, distance: 484.9
click at [39, 74] on div "JavaScript Data Model Dev Data Model Format 7 6 5 4 3 2 1 No Folds 1 2 3 4 5 6 …" at bounding box center [643, 378] width 1261 height 654
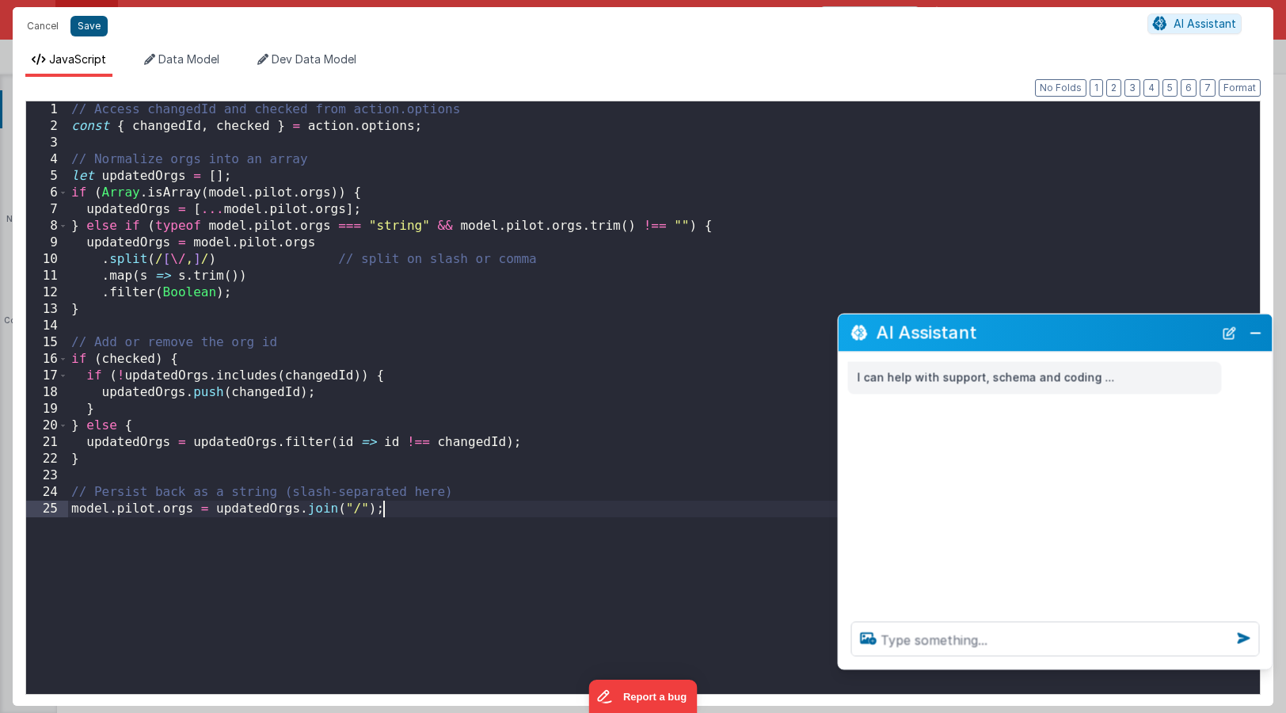
click at [90, 24] on button "Save" at bounding box center [88, 26] width 37 height 21
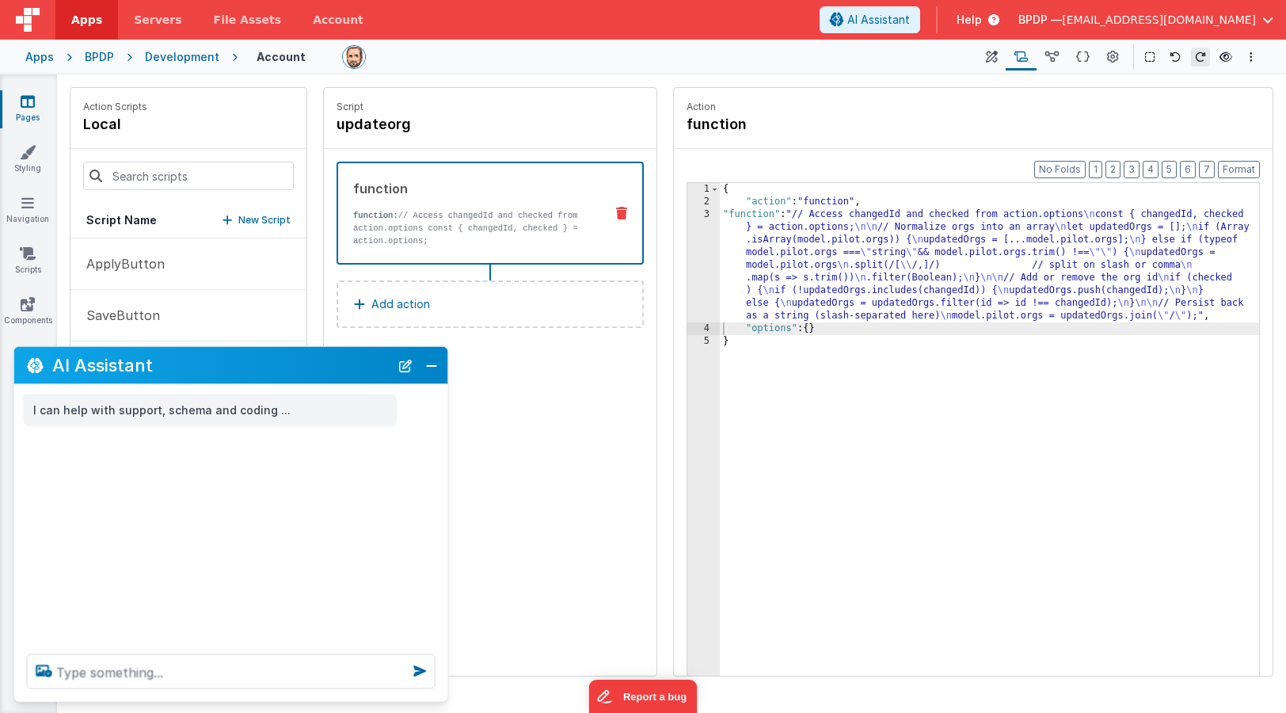
click at [558, 67] on div at bounding box center [653, 57] width 623 height 24
click at [1000, 57] on button at bounding box center [991, 57] width 29 height 27
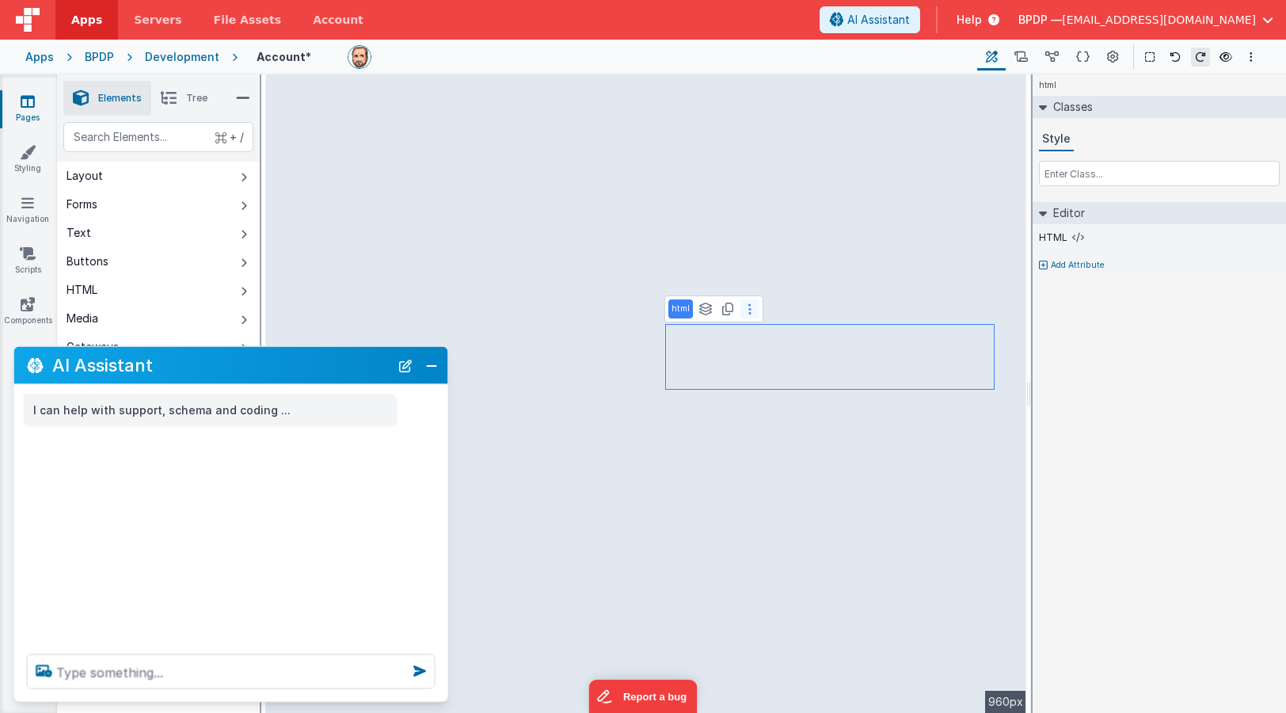
click at [750, 310] on icon at bounding box center [750, 309] width 3 height 13
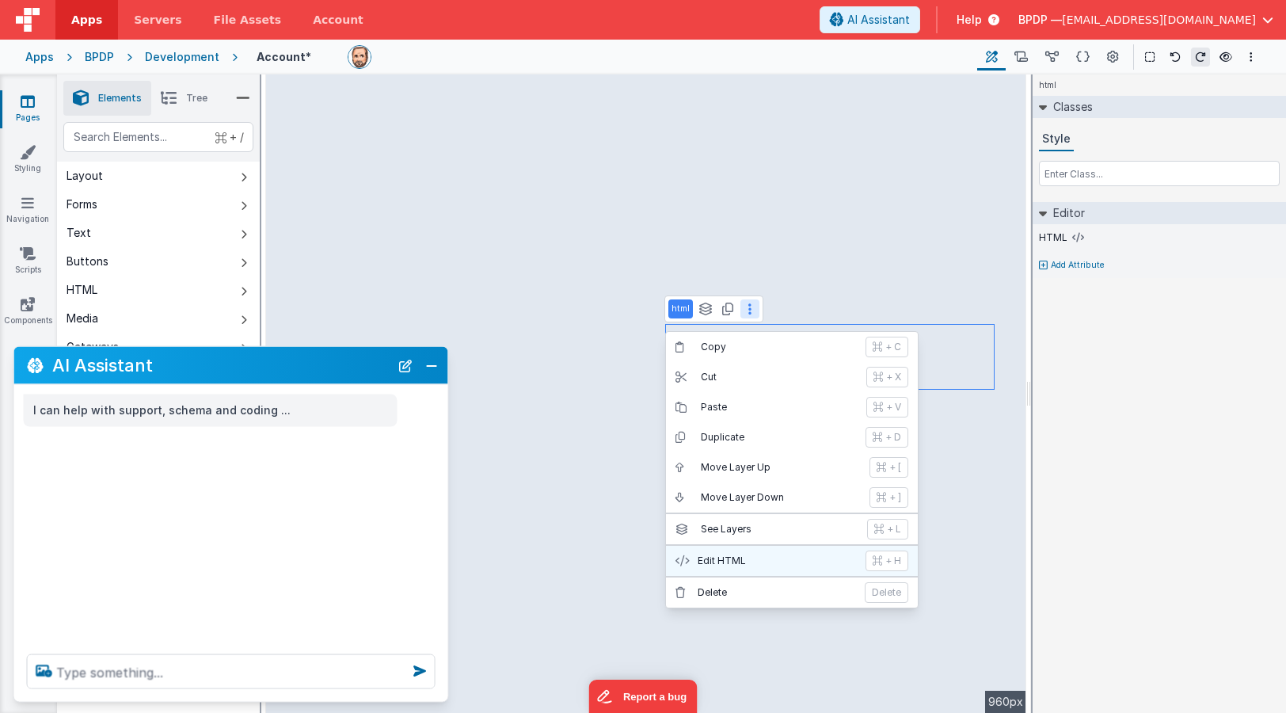
click at [775, 556] on p "Edit HTML" at bounding box center [777, 560] width 158 height 13
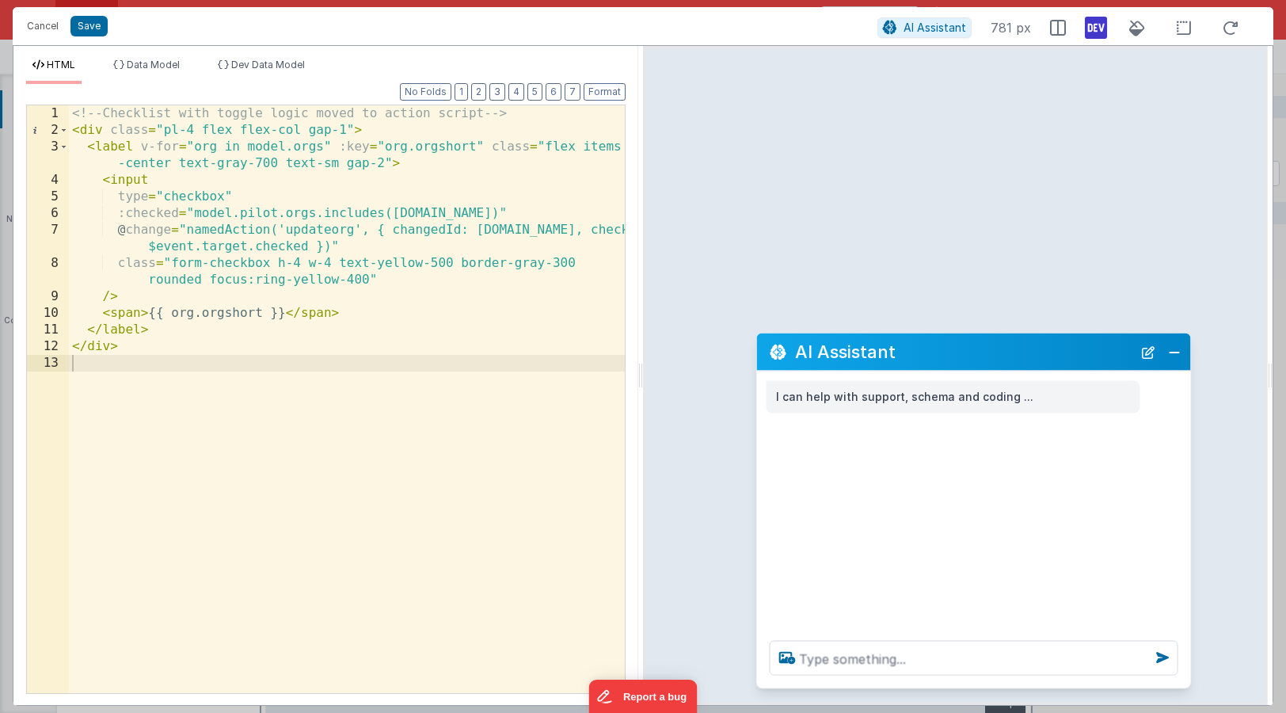
drag, startPoint x: 249, startPoint y: 362, endPoint x: 989, endPoint y: 347, distance: 740.0
click at [989, 347] on h2 "AI Assistant" at bounding box center [963, 351] width 337 height 19
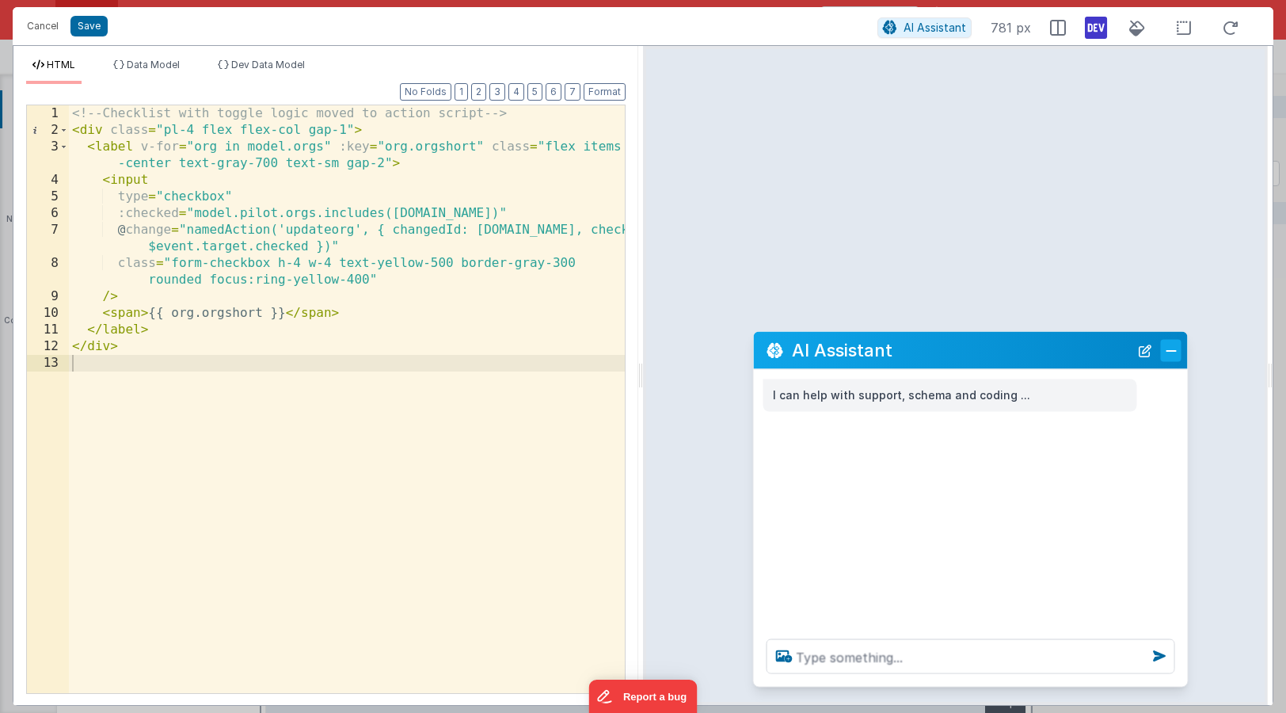
click at [1074, 344] on button "Close" at bounding box center [1171, 350] width 21 height 22
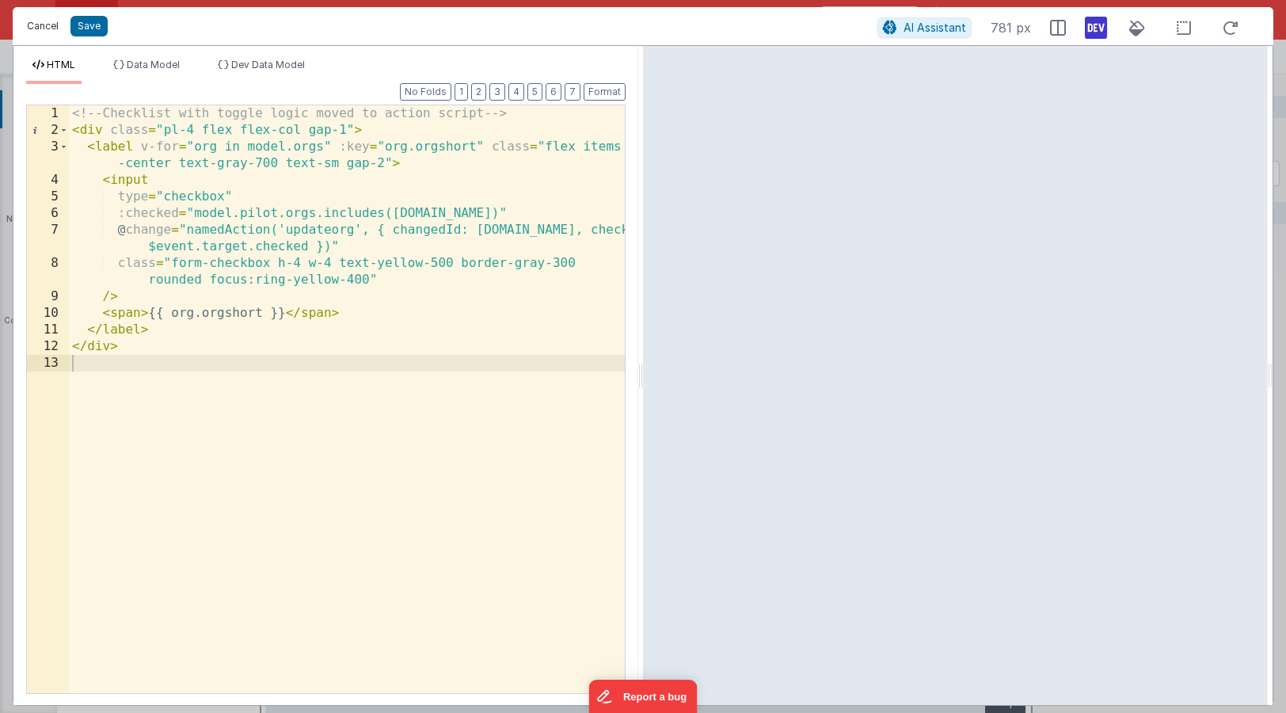
click at [40, 26] on button "Cancel" at bounding box center [43, 26] width 48 height 22
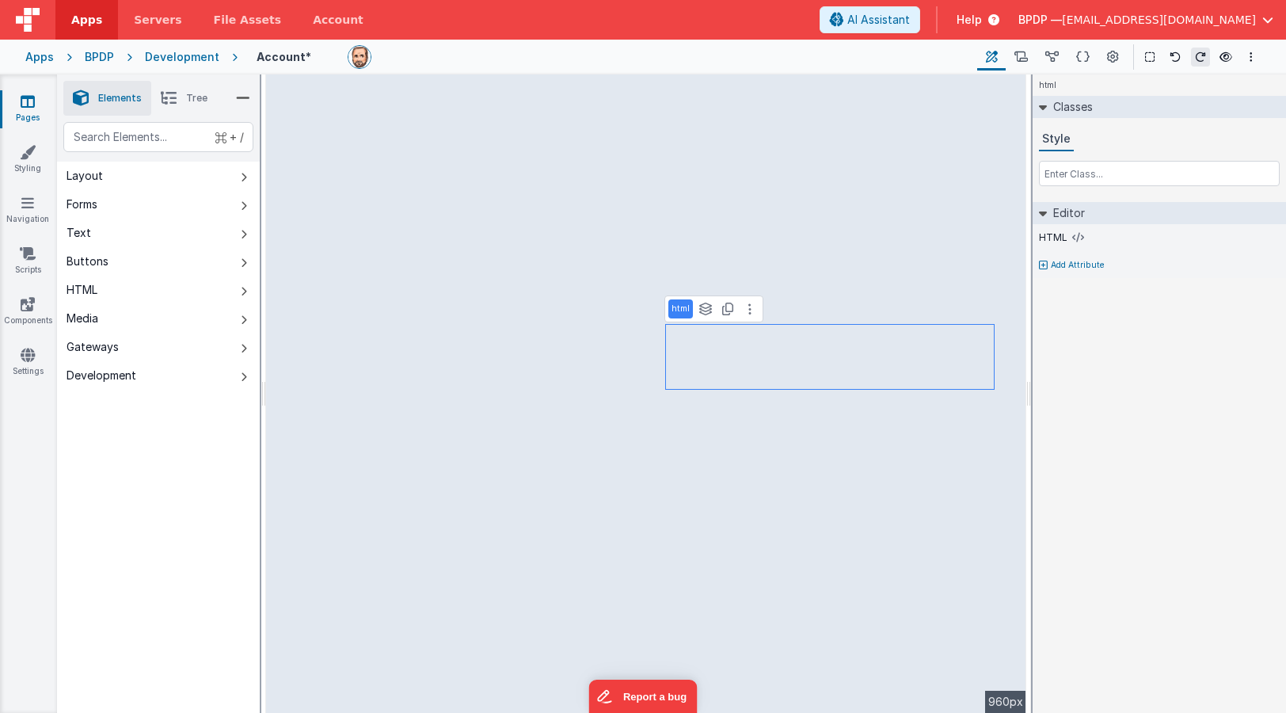
click at [20, 106] on link "Pages" at bounding box center [27, 109] width 57 height 32
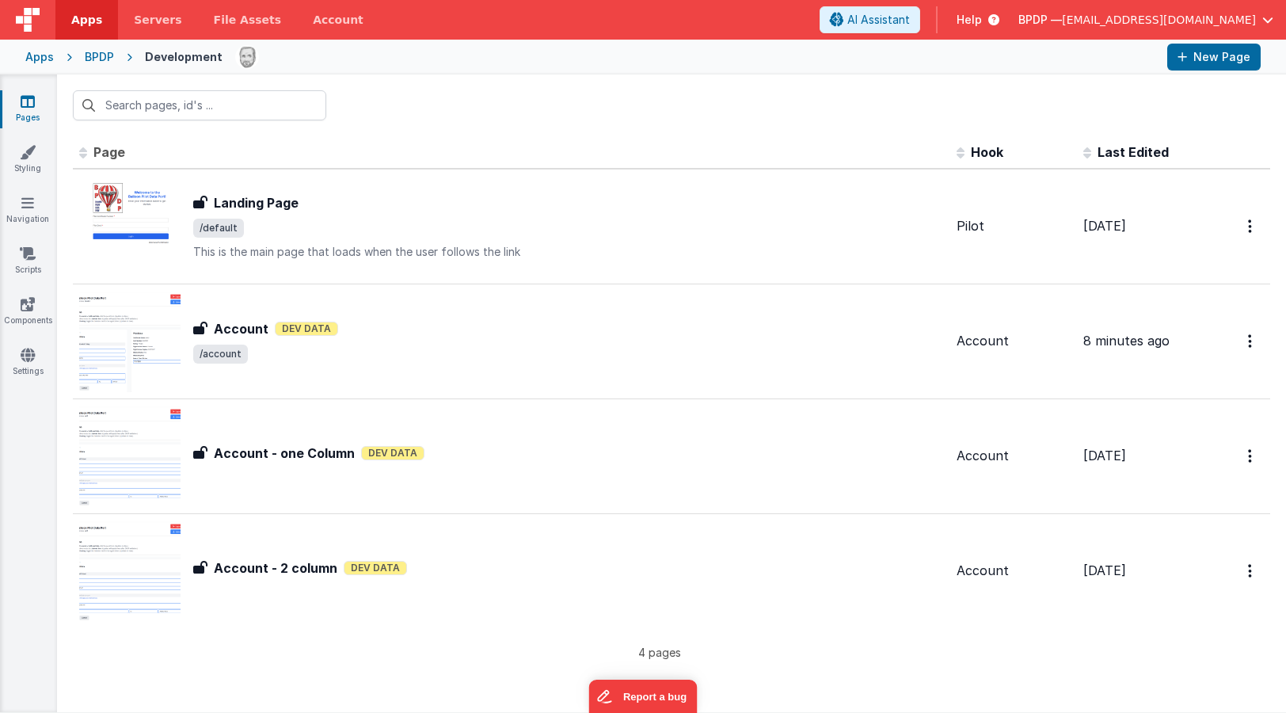
click at [34, 59] on div "Apps" at bounding box center [39, 57] width 29 height 16
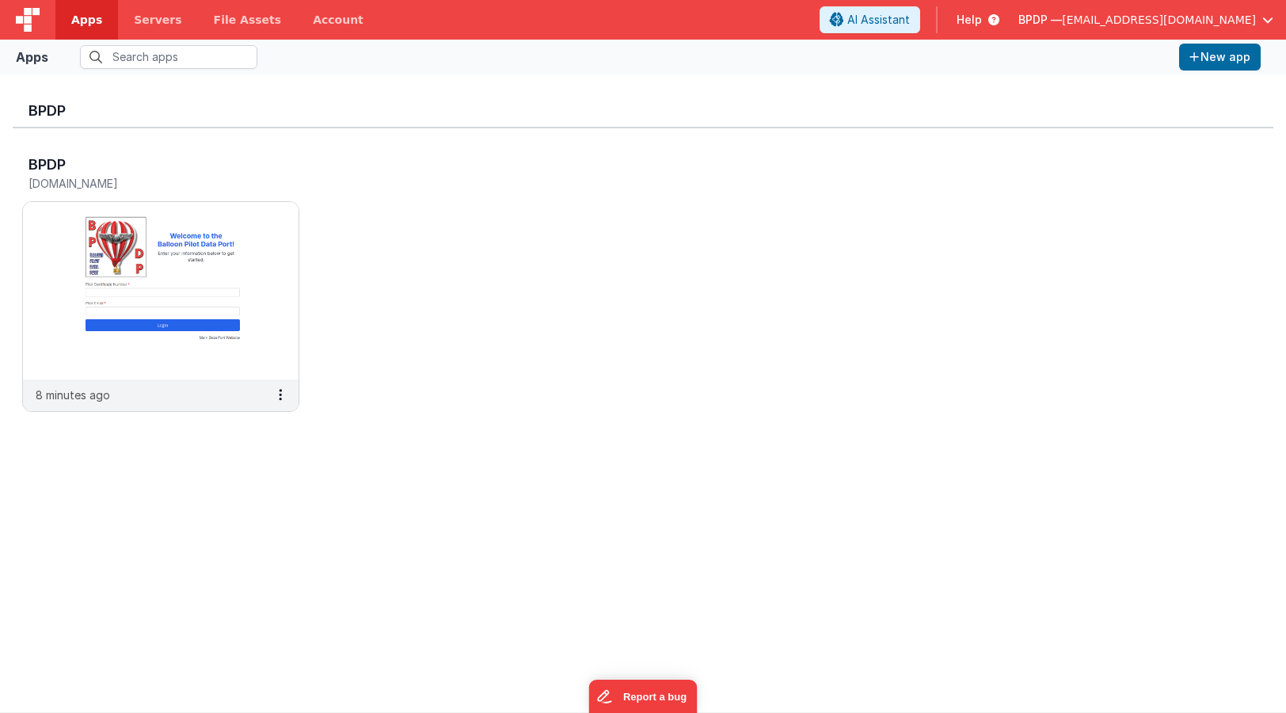
click at [82, 19] on span "Apps" at bounding box center [86, 20] width 31 height 16
click at [29, 22] on img at bounding box center [28, 20] width 24 height 24
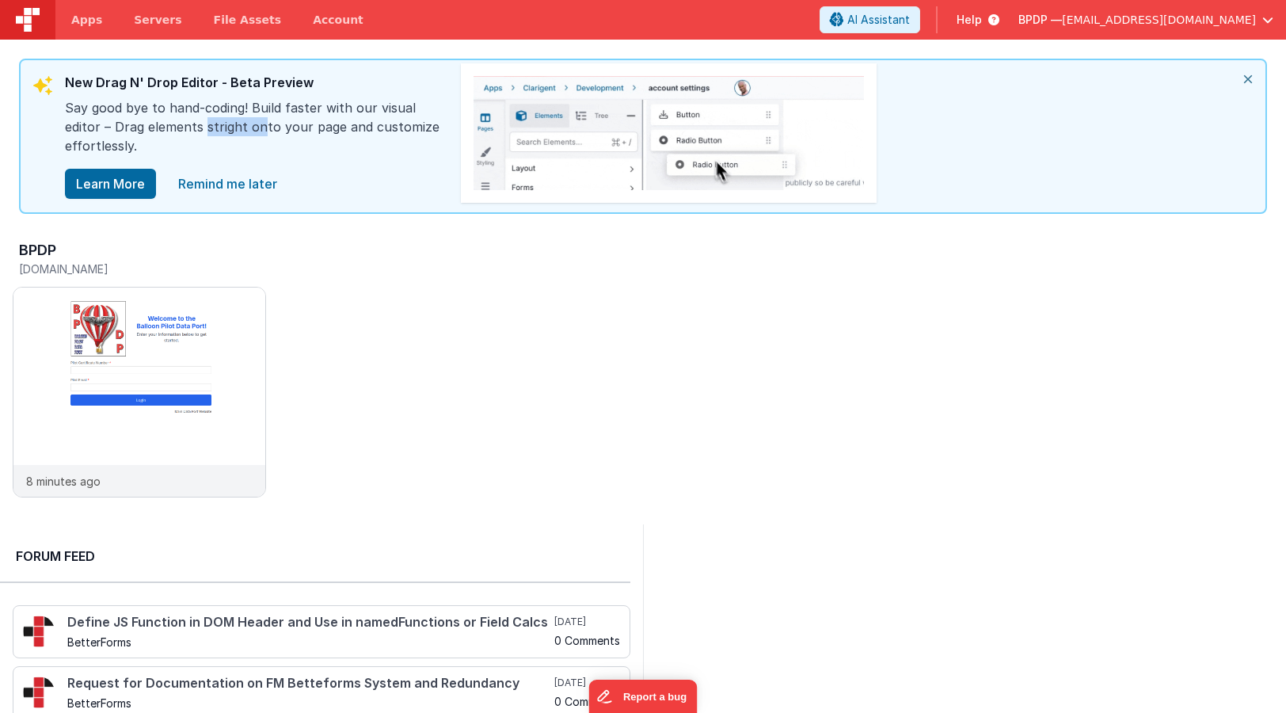
drag, startPoint x: 200, startPoint y: 127, endPoint x: 250, endPoint y: 125, distance: 49.9
click at [250, 125] on div "Say good bye to hand-coding! Build faster with our visual editor – Drag element…" at bounding box center [255, 133] width 380 height 70
click at [86, 20] on span "Apps" at bounding box center [86, 20] width 31 height 16
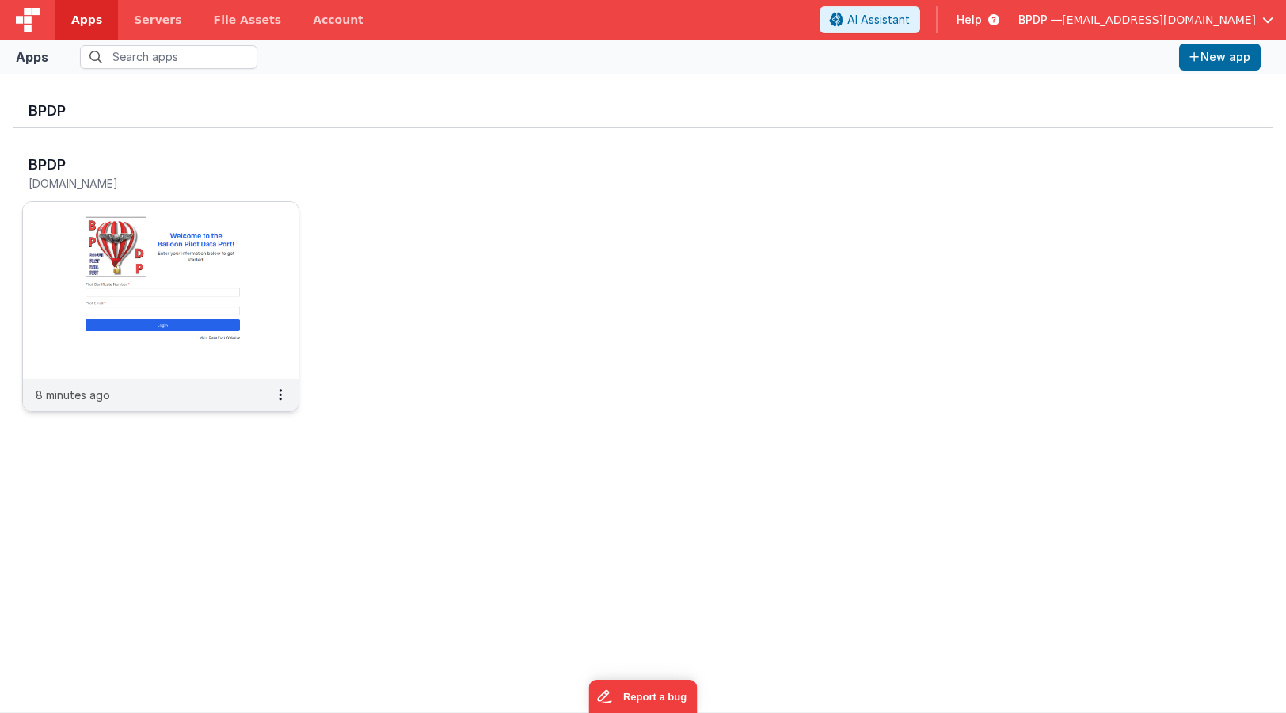
click at [148, 273] on img at bounding box center [161, 290] width 276 height 177
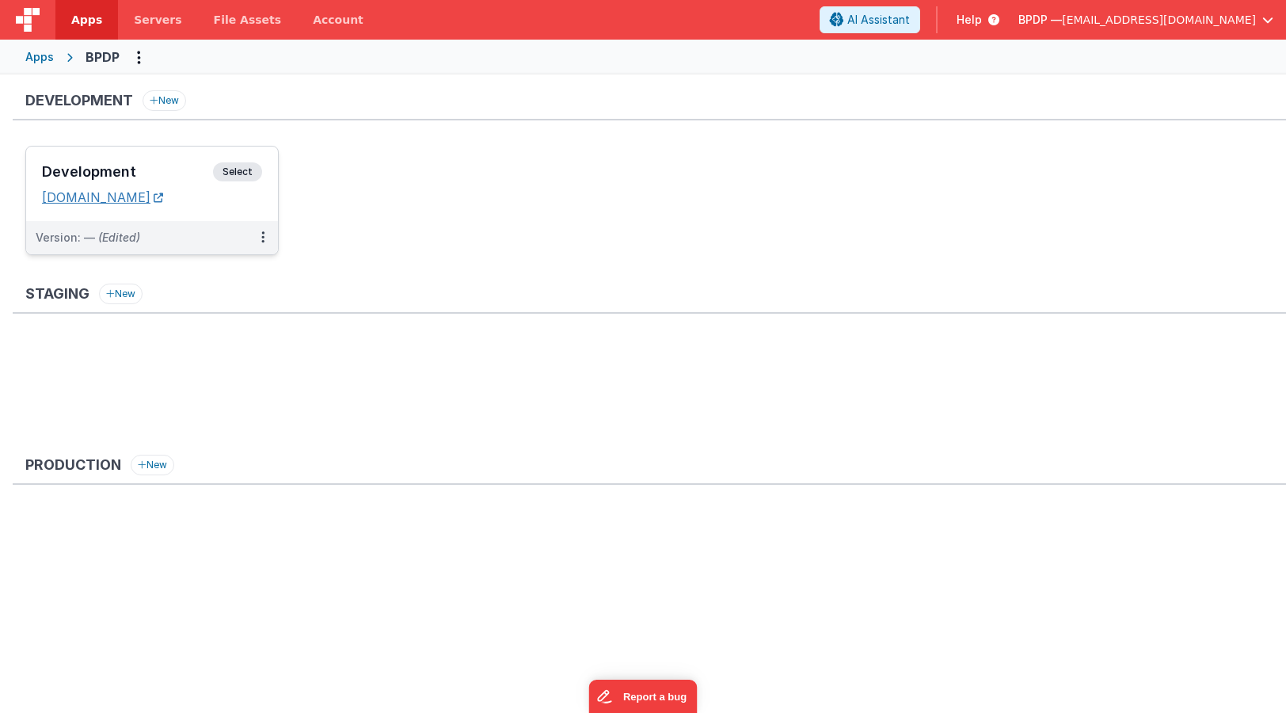
click at [149, 195] on link "[DOMAIN_NAME]" at bounding box center [102, 197] width 121 height 16
click at [674, 326] on div "Staging New" at bounding box center [650, 363] width 1274 height 158
click at [235, 170] on span "Select" at bounding box center [237, 171] width 49 height 19
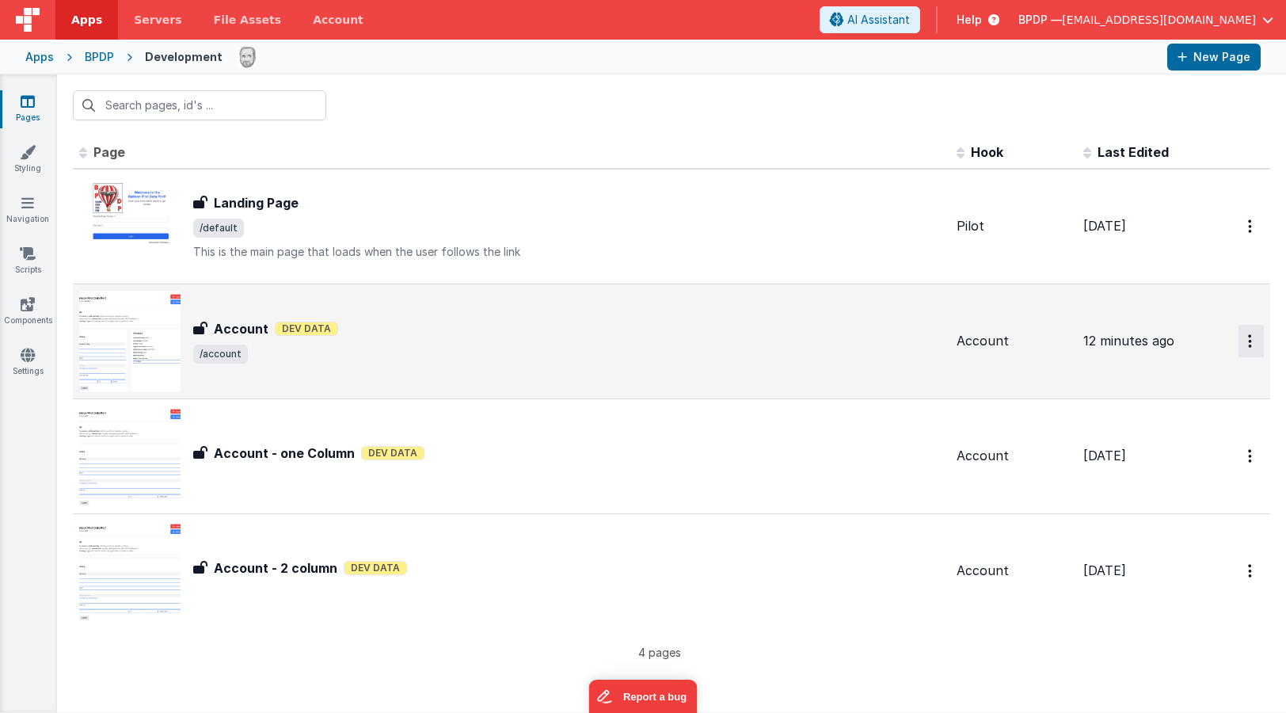
click at [1074, 242] on button "Options" at bounding box center [1251, 226] width 25 height 32
click at [1074, 433] on link "Duplicate" at bounding box center [1194, 436] width 139 height 30
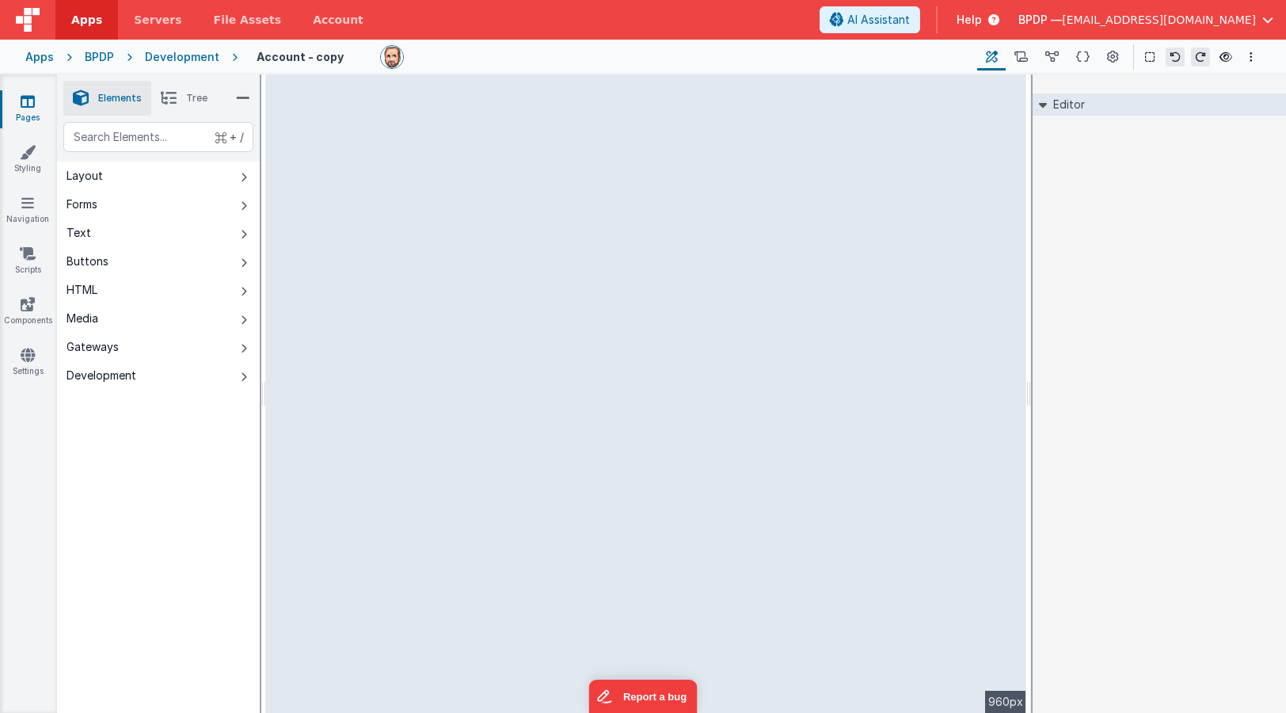
click at [30, 99] on icon at bounding box center [28, 101] width 14 height 16
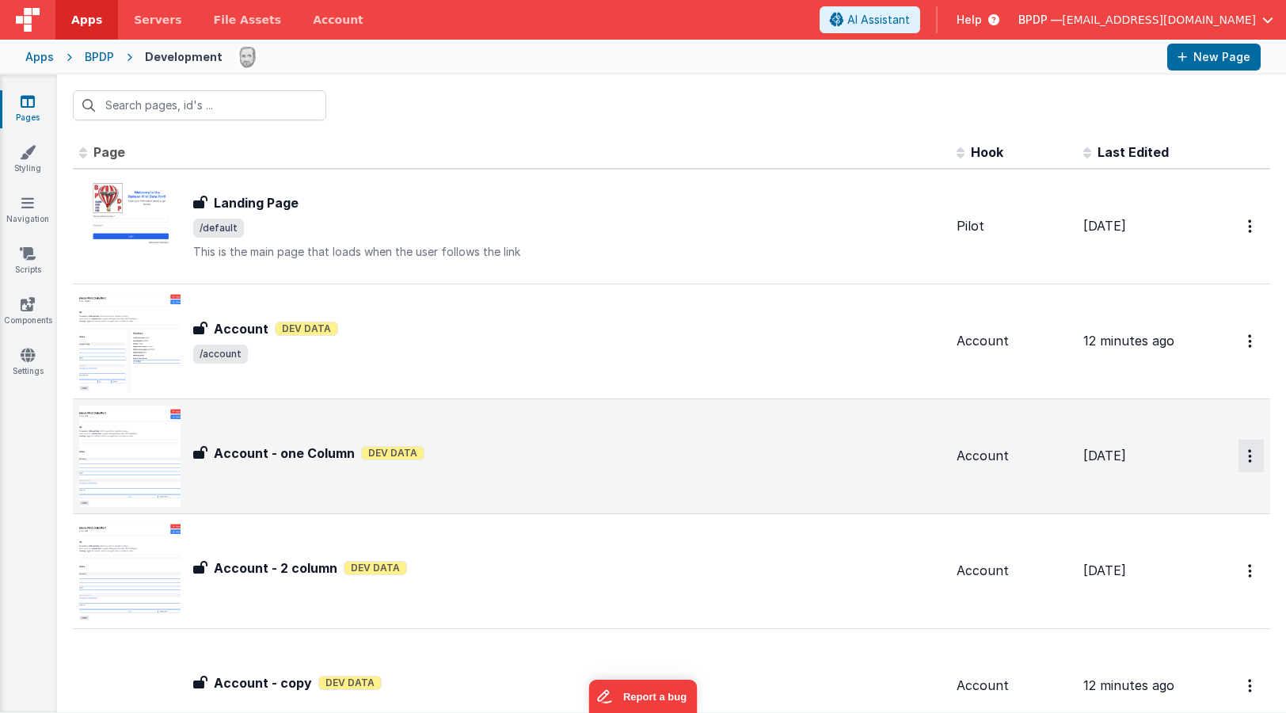
click at [1074, 242] on button "Options" at bounding box center [1251, 226] width 25 height 32
click at [1074, 577] on link "Delete" at bounding box center [1194, 580] width 139 height 29
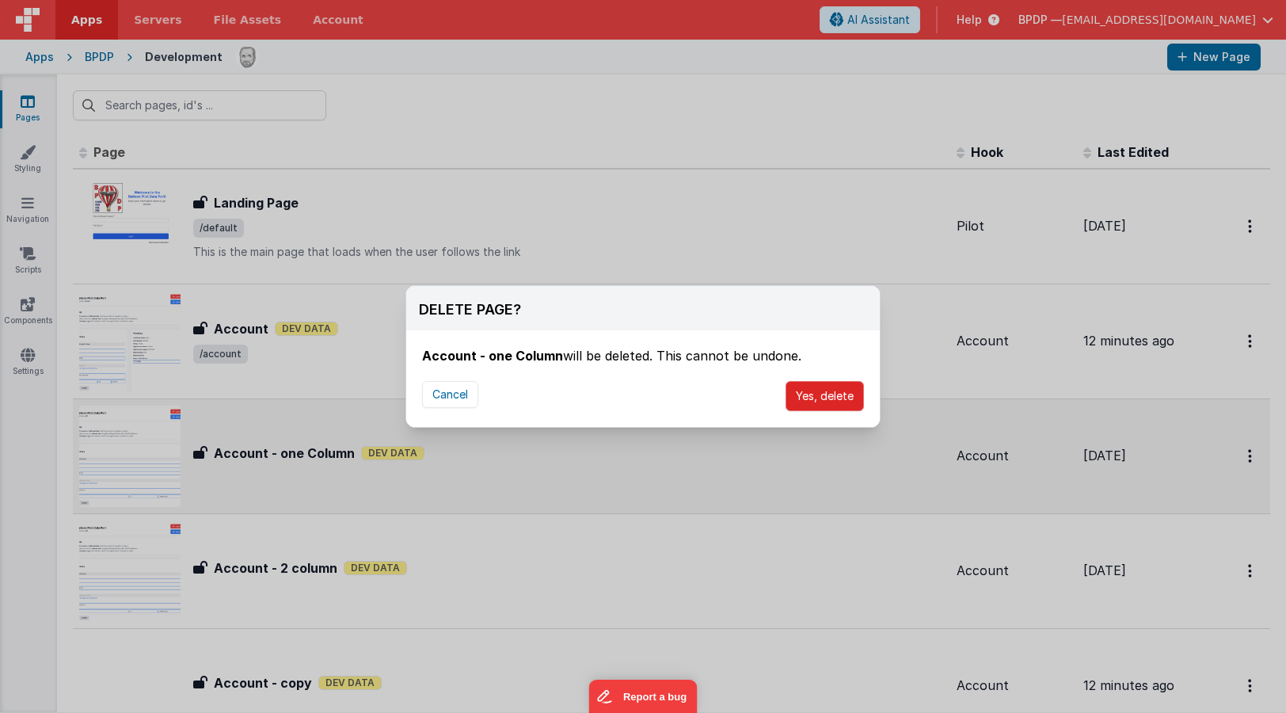
click at [826, 396] on button "Yes, delete" at bounding box center [825, 396] width 78 height 30
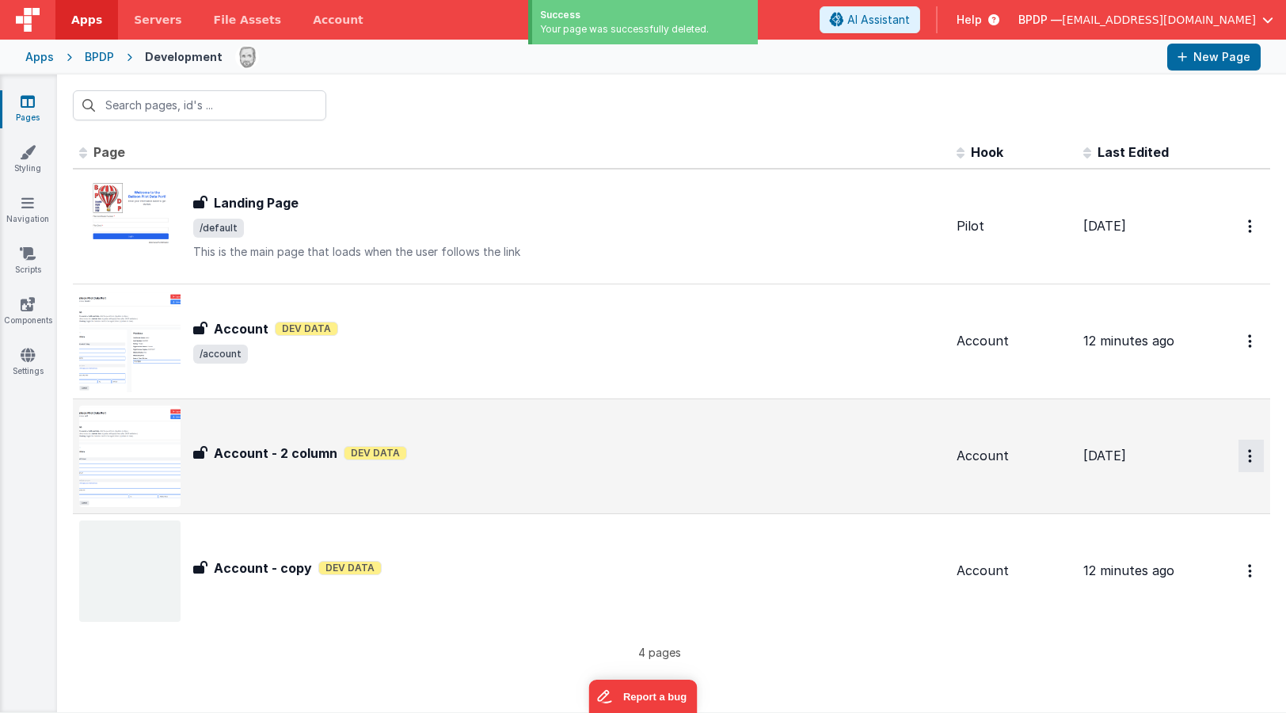
click at [1074, 242] on button "Options" at bounding box center [1251, 226] width 25 height 32
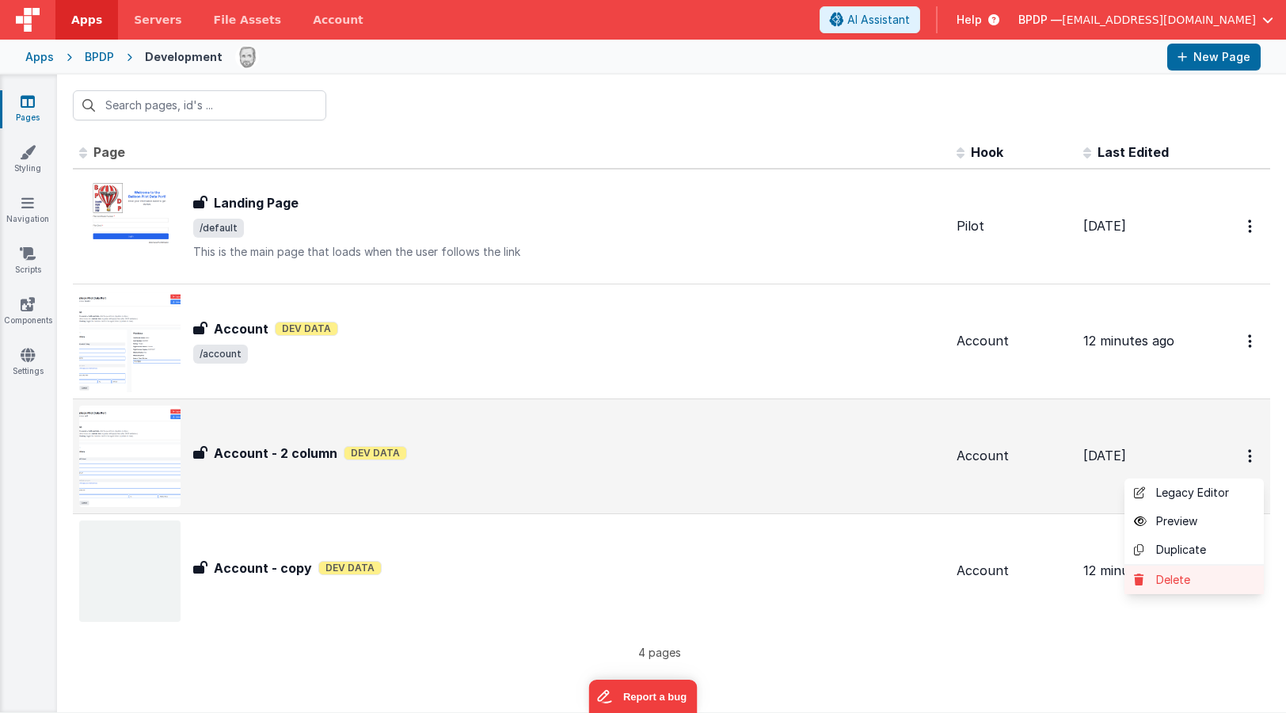
click at [1074, 575] on link "Delete" at bounding box center [1194, 580] width 139 height 29
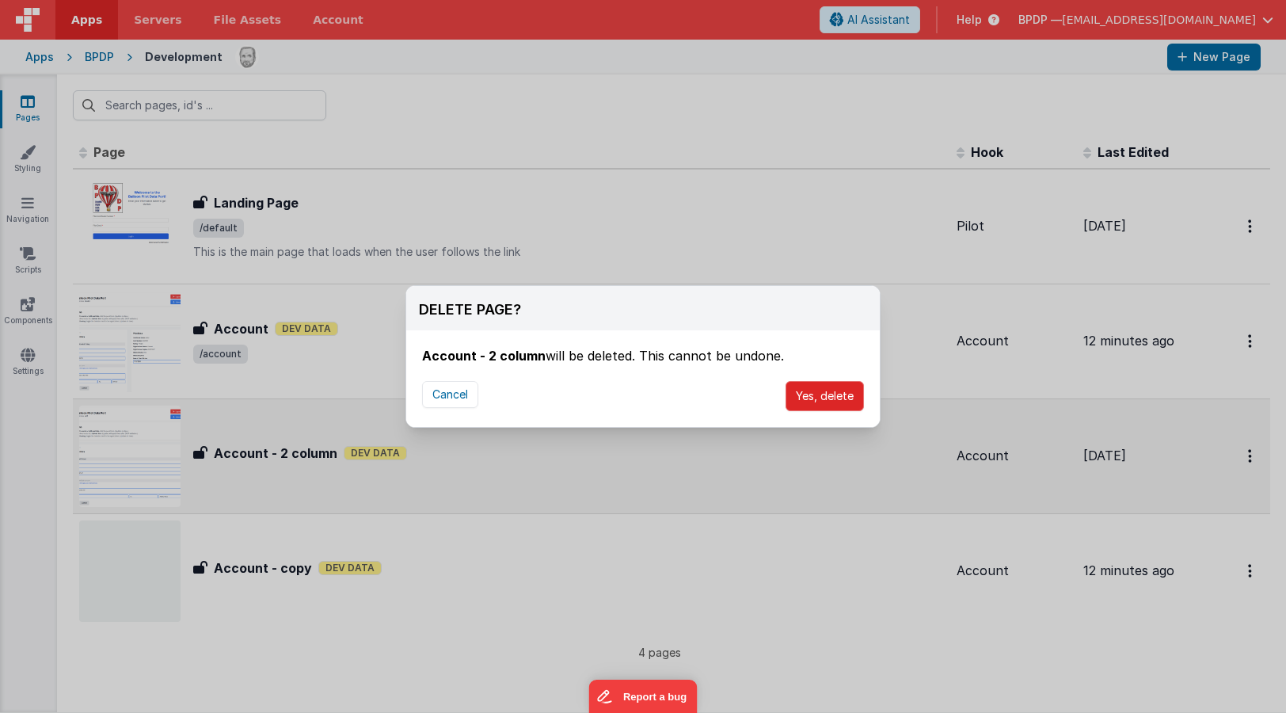
click at [832, 393] on button "Yes, delete" at bounding box center [825, 396] width 78 height 30
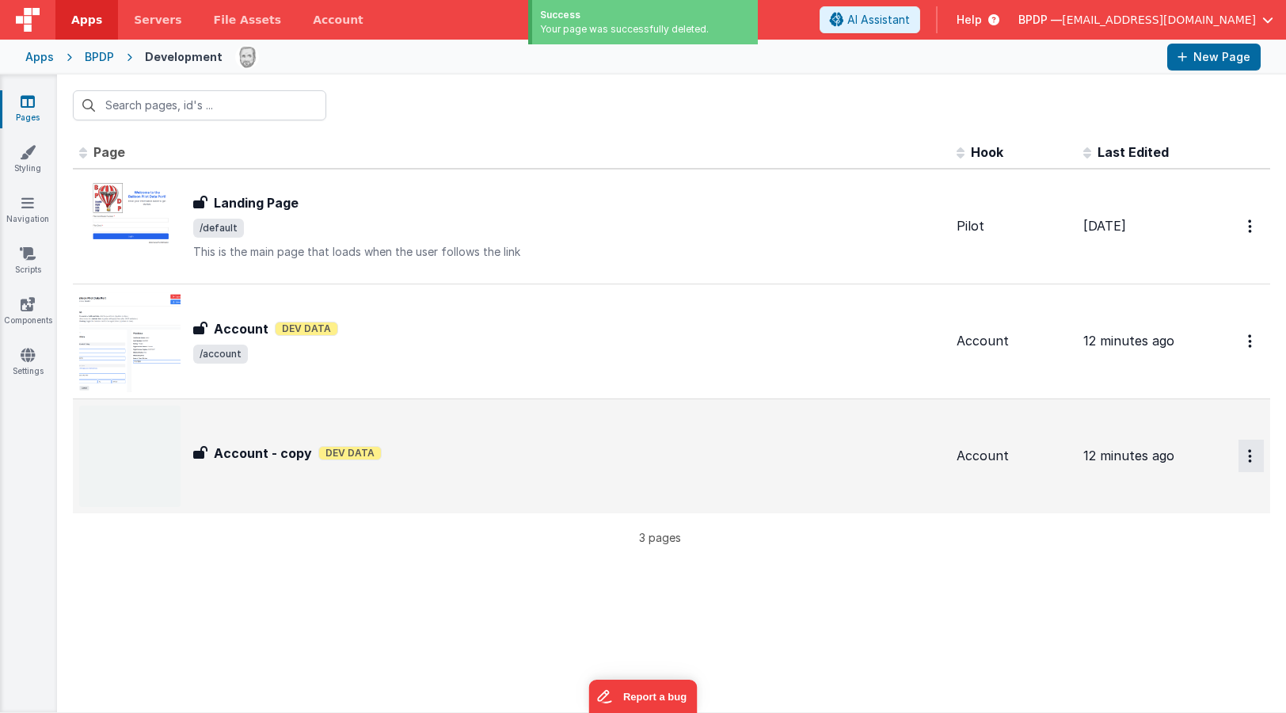
click at [1074, 242] on button "Options" at bounding box center [1251, 226] width 25 height 32
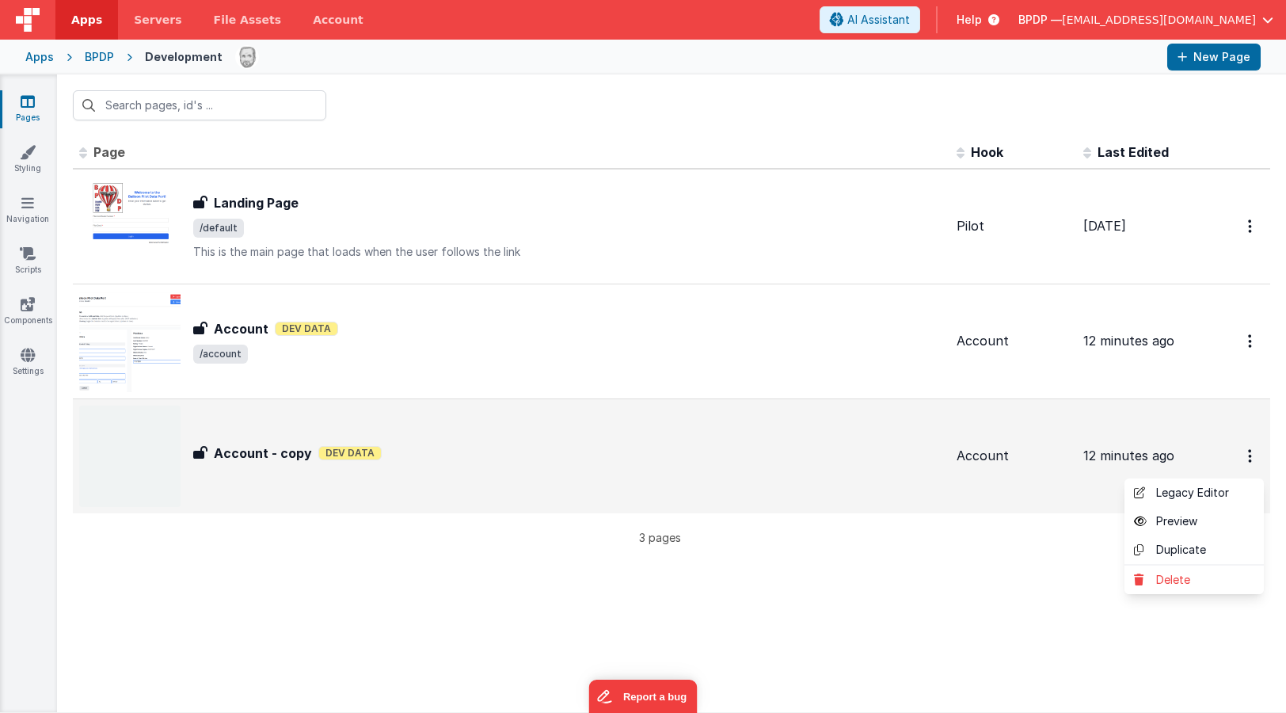
click at [246, 455] on button at bounding box center [643, 356] width 1286 height 713
click at [255, 454] on h3 "Account - copy" at bounding box center [263, 453] width 98 height 19
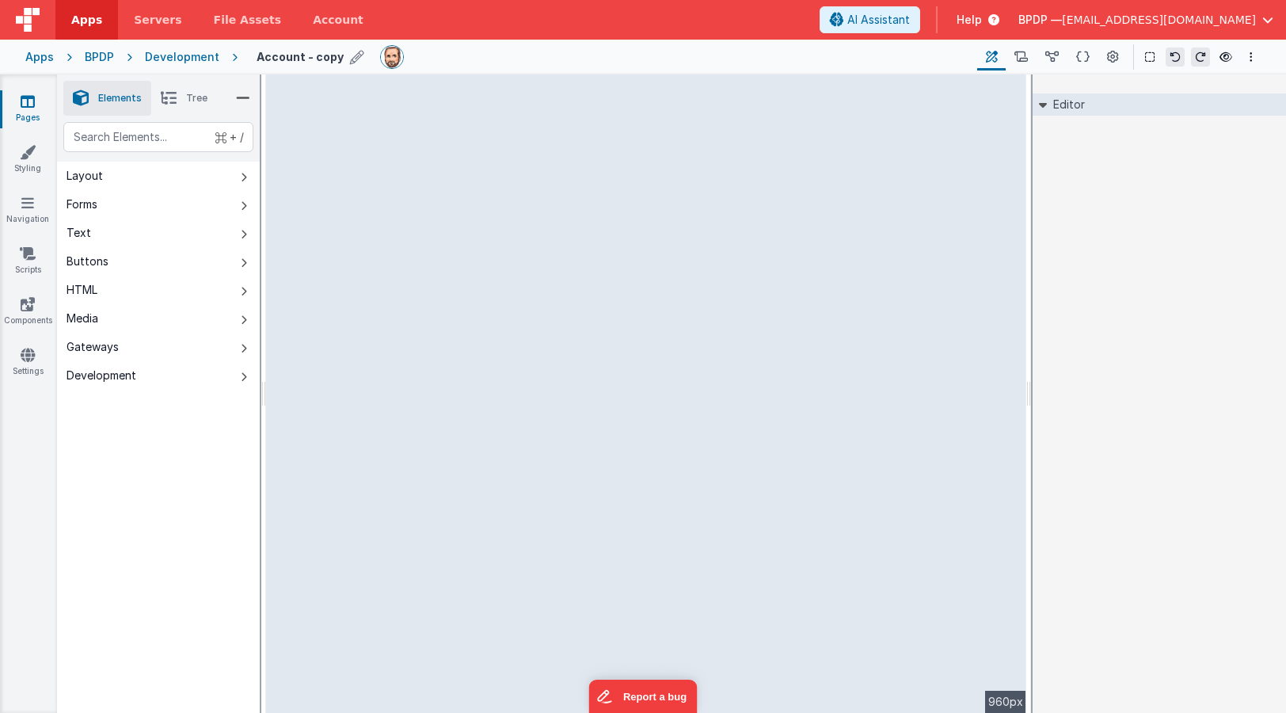
click at [350, 55] on icon at bounding box center [357, 57] width 14 height 22
drag, startPoint x: 346, startPoint y: 55, endPoint x: 316, endPoint y: 54, distance: 30.1
click at [316, 54] on input "Account - copy" at bounding box center [355, 57] width 197 height 24
type input "Account - layout test"
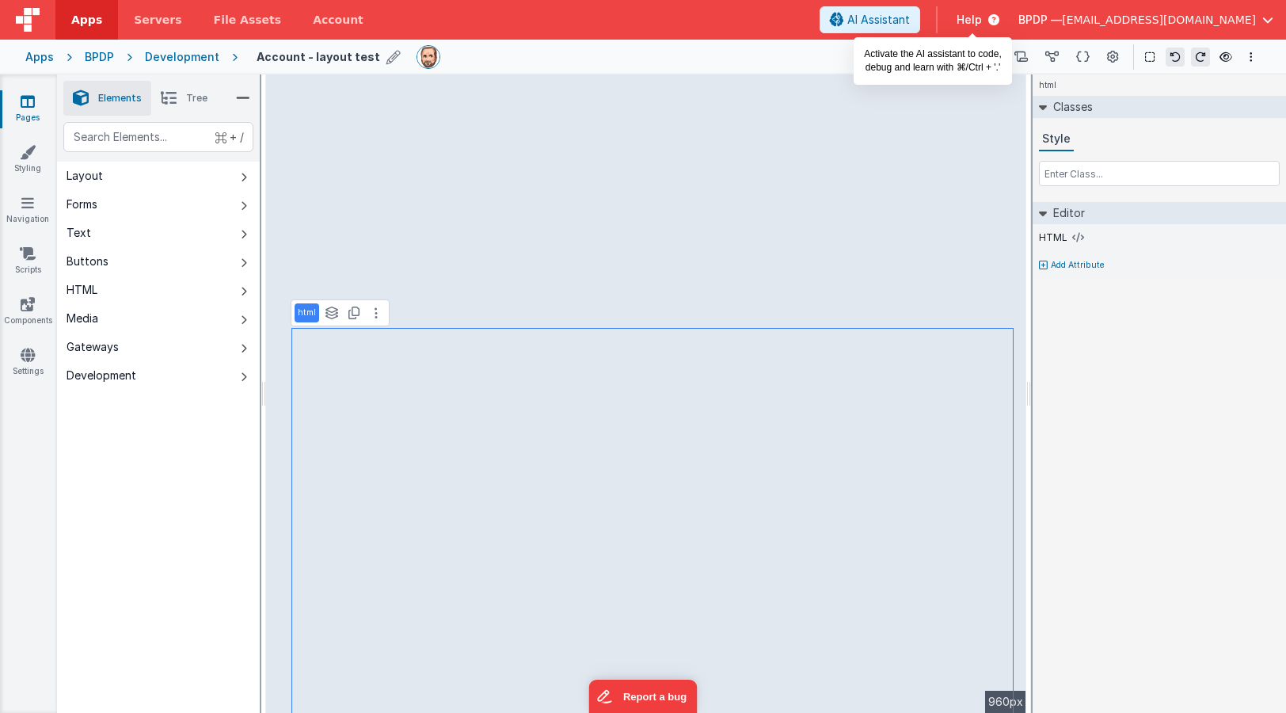
click at [910, 16] on span "AI Assistant" at bounding box center [879, 20] width 63 height 16
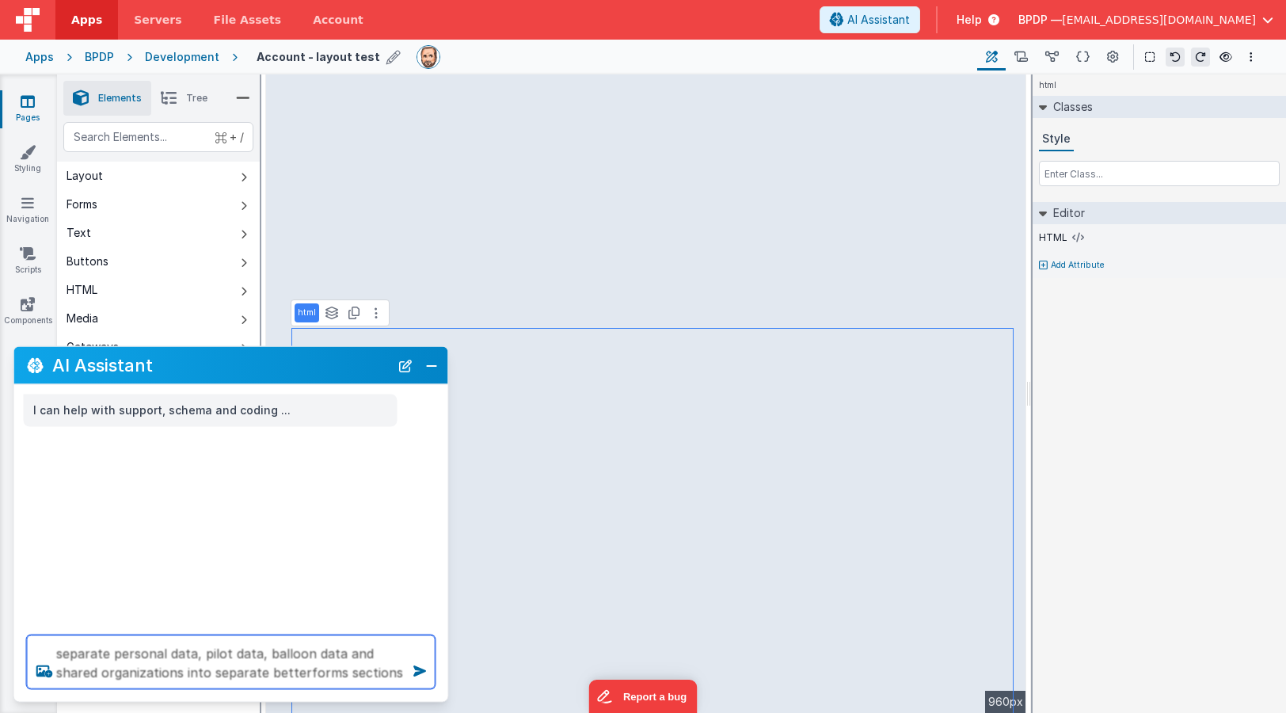
type textarea "separate personal data, pilot data, balloon data and shared organizations into …"
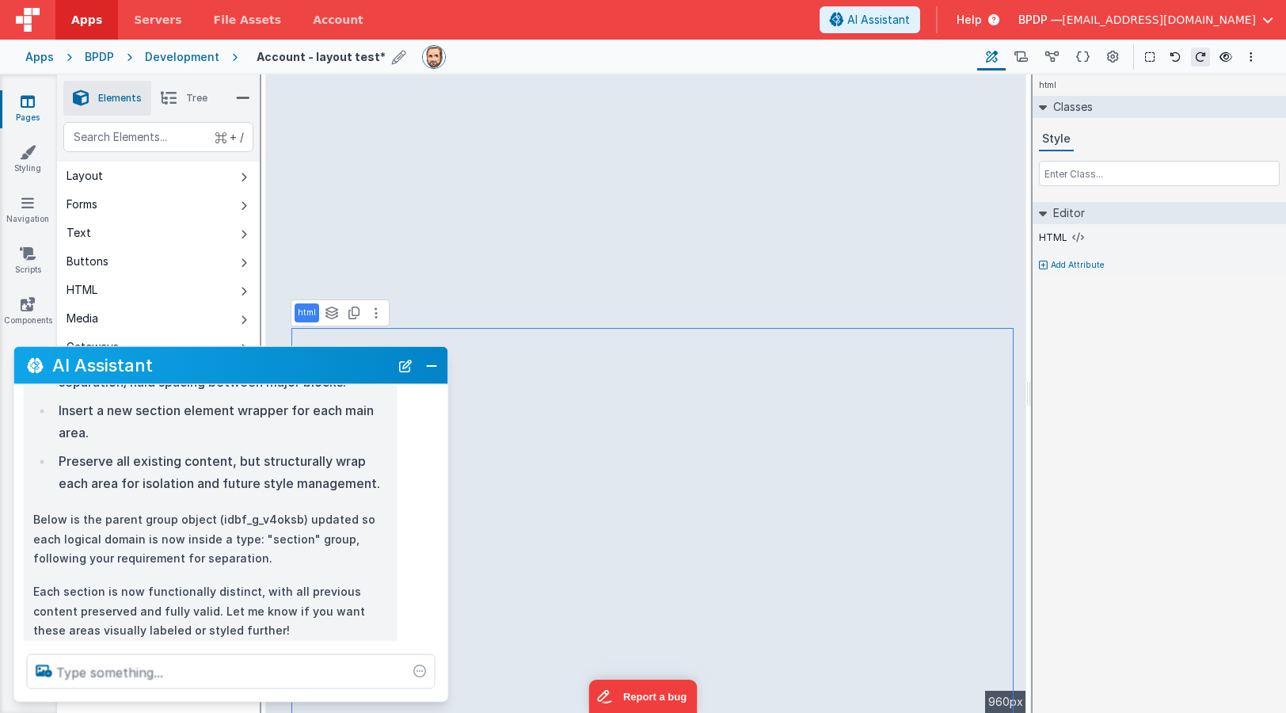
scroll to position [260, 0]
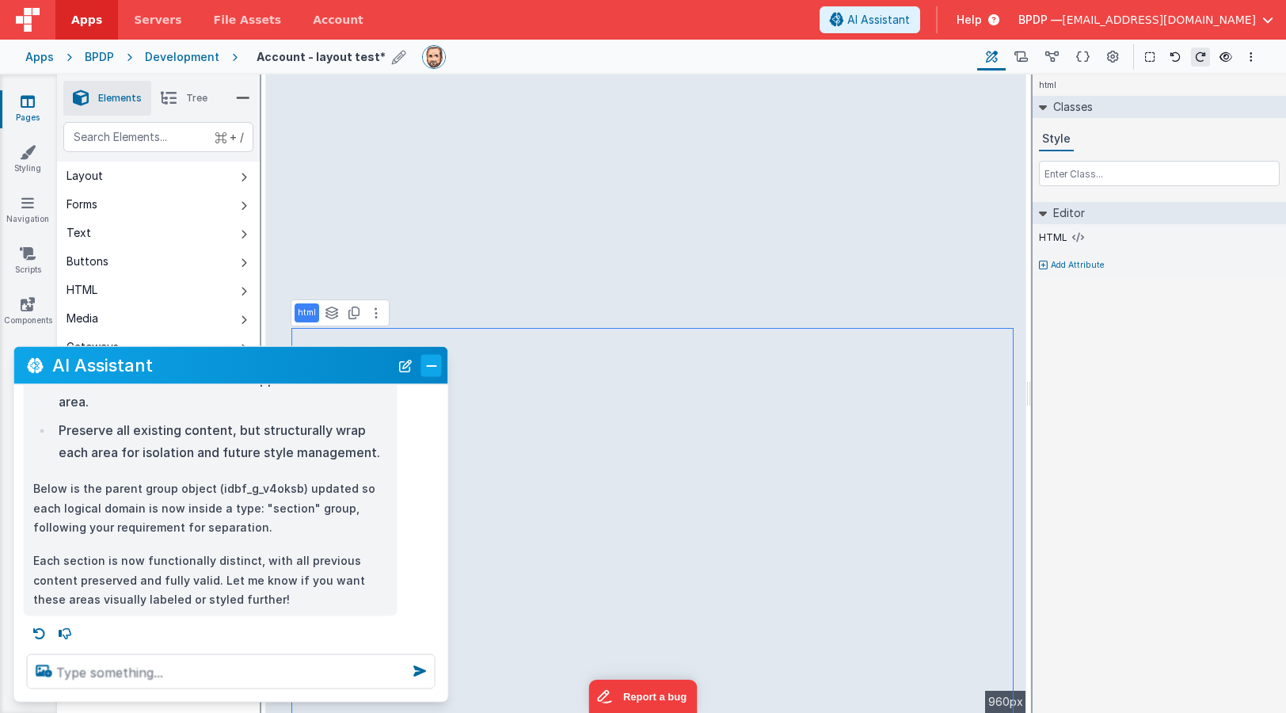
click at [435, 370] on button "Close" at bounding box center [431, 365] width 21 height 22
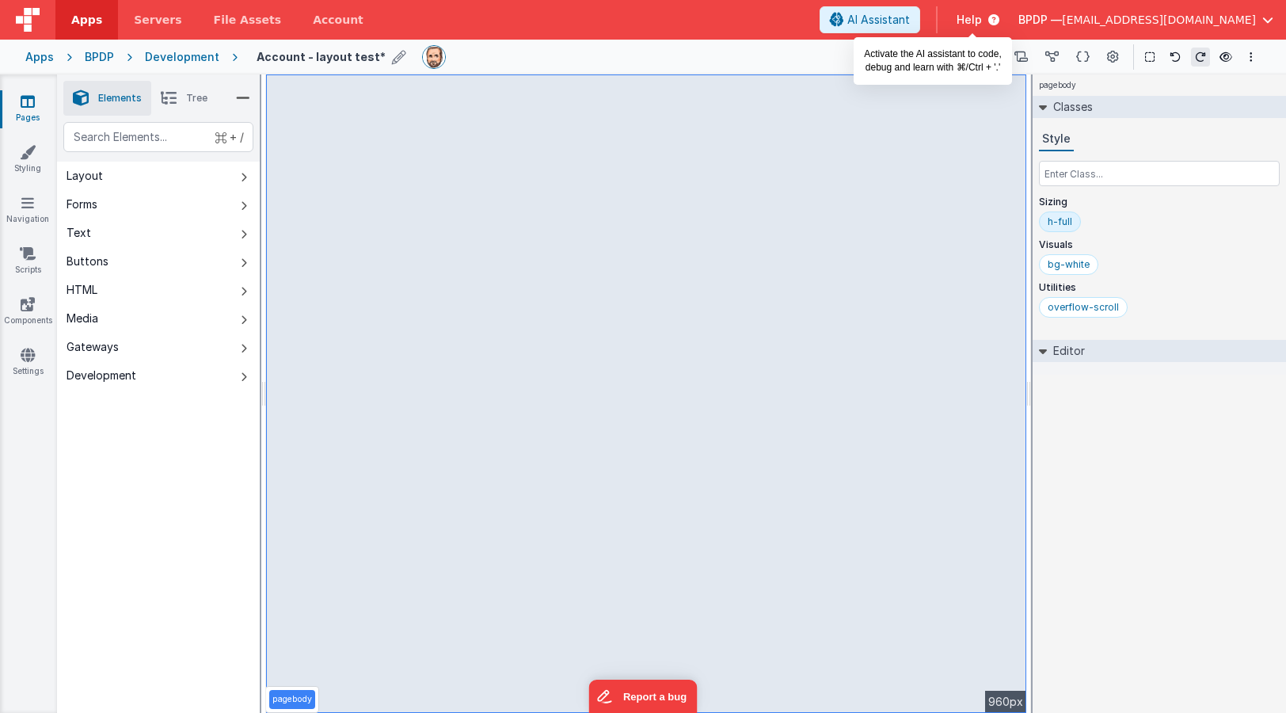
click at [910, 21] on span "AI Assistant" at bounding box center [879, 20] width 63 height 16
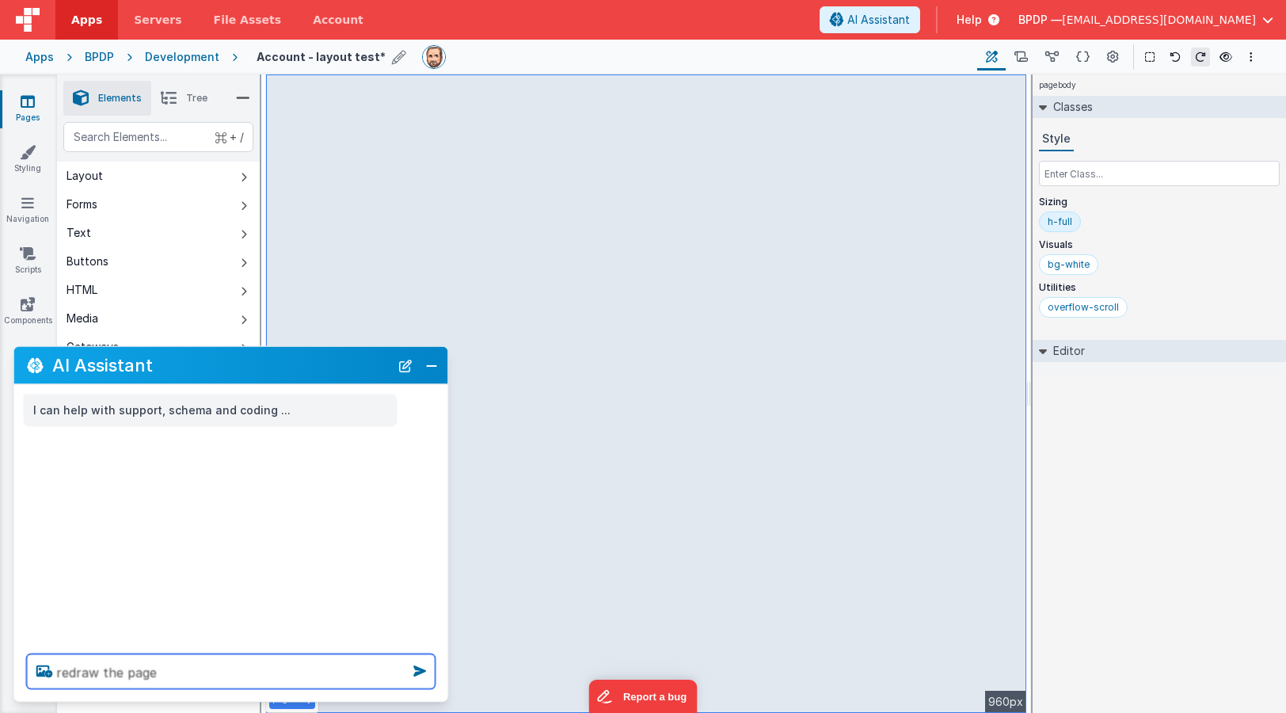
type textarea "redraw the page"
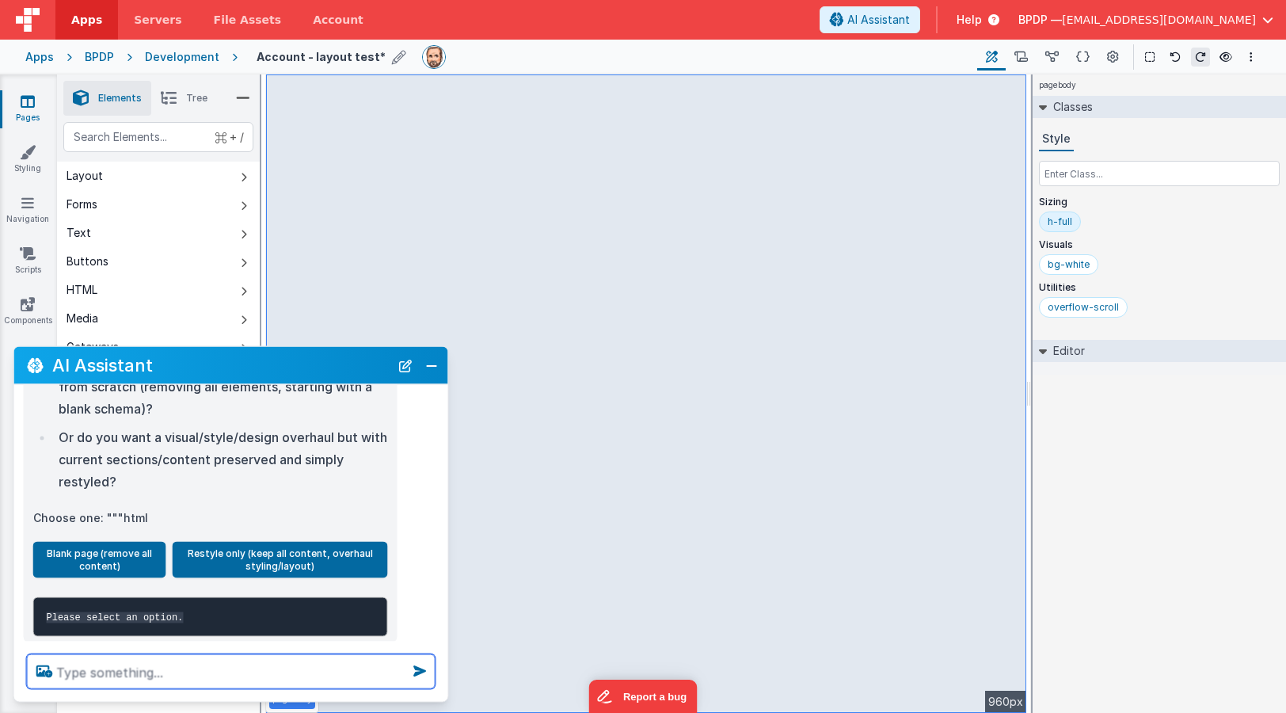
scroll to position [196, 0]
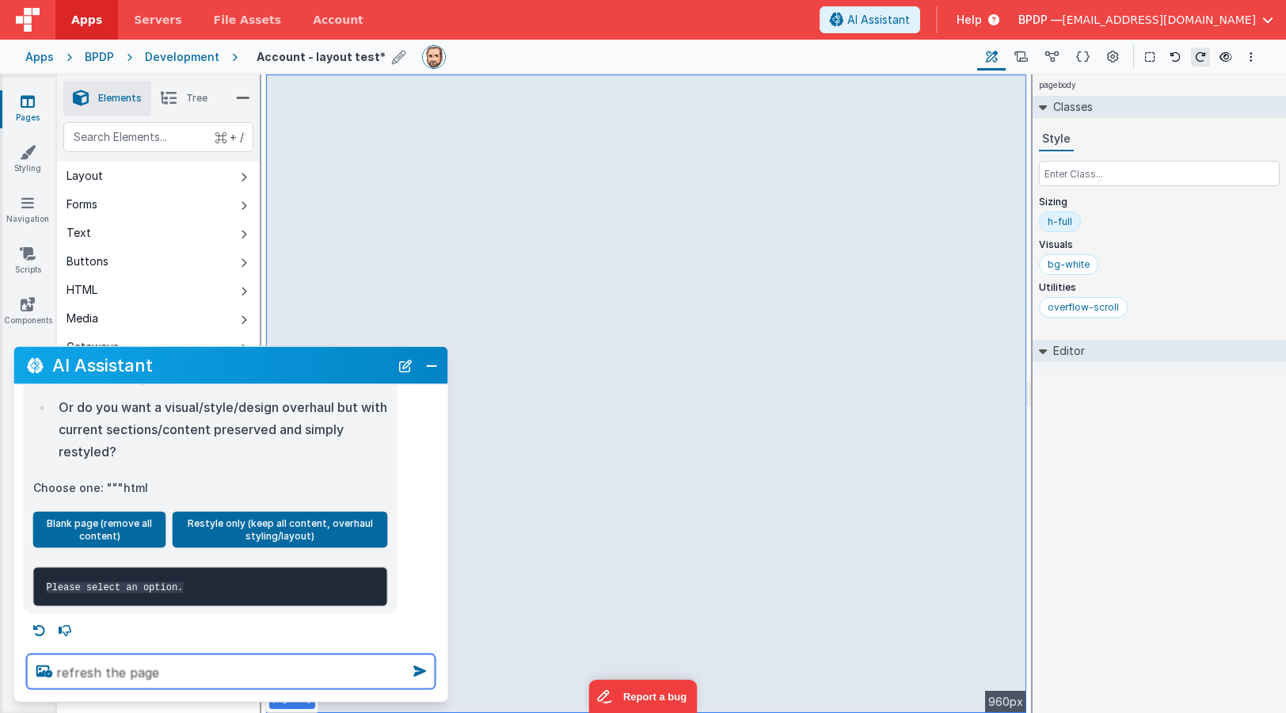
type textarea "refresh the page"
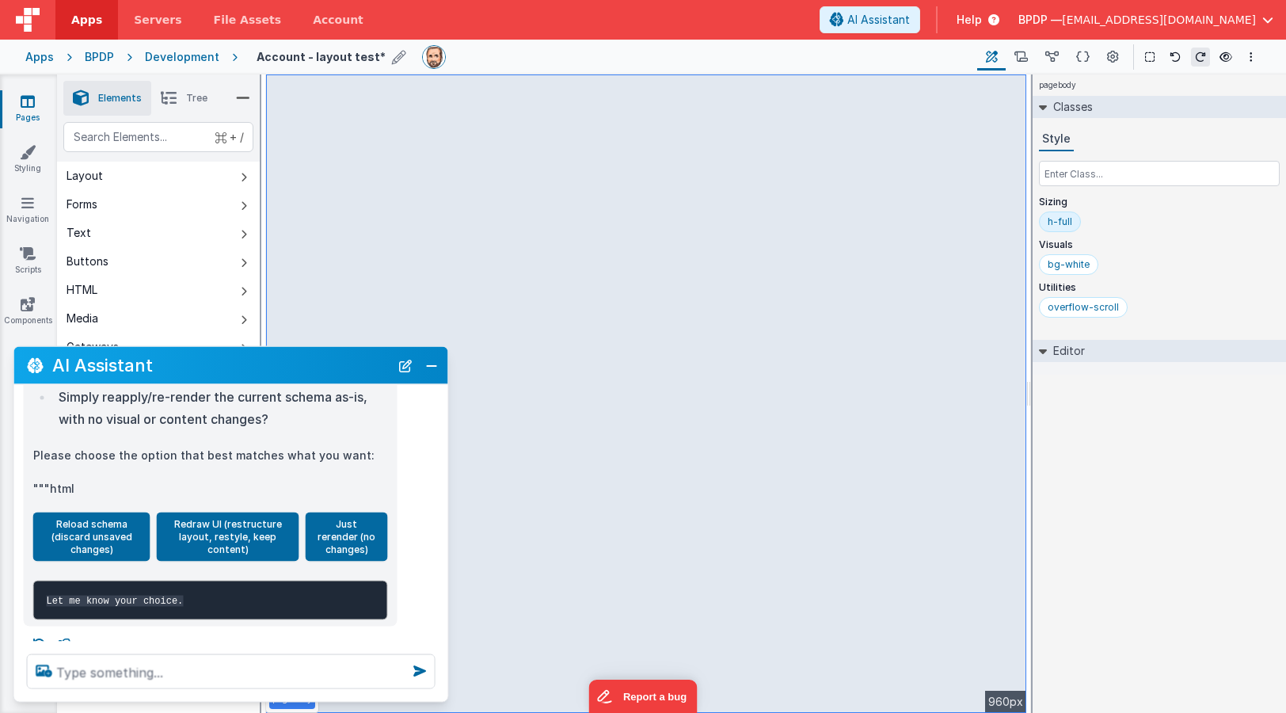
scroll to position [649, 0]
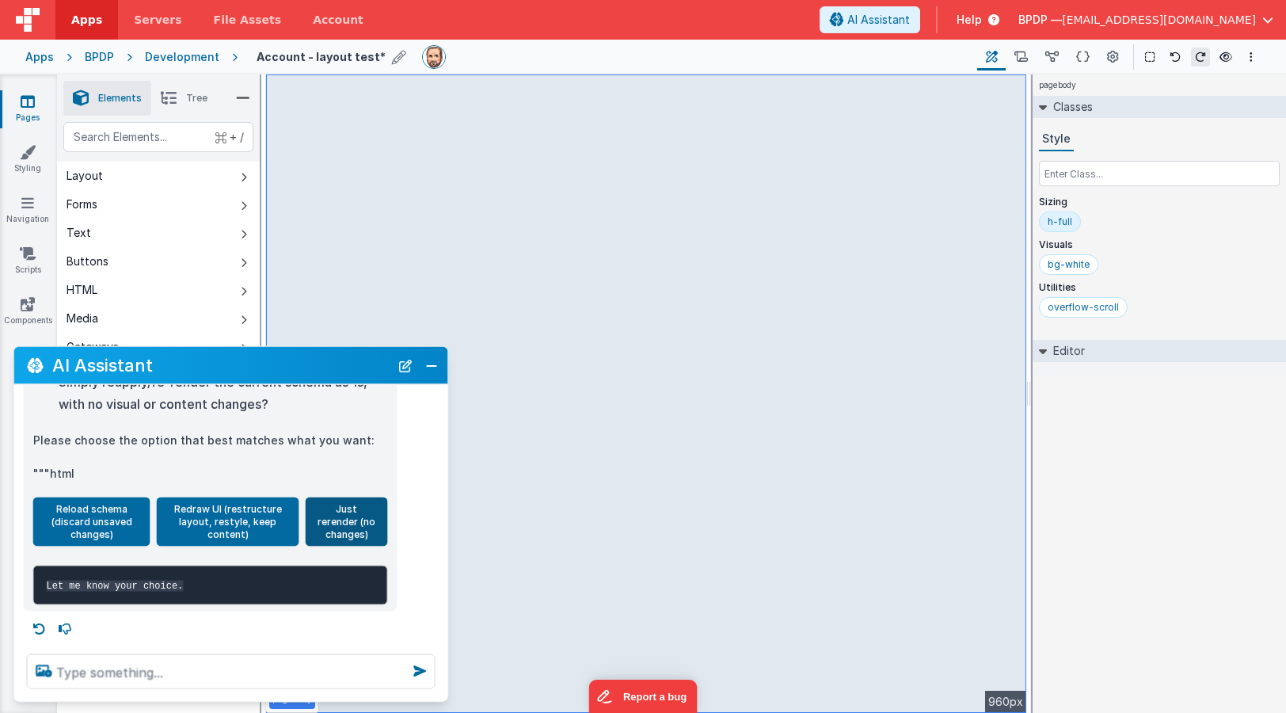
click at [347, 509] on button "Just rerender (no changes)" at bounding box center [347, 521] width 82 height 49
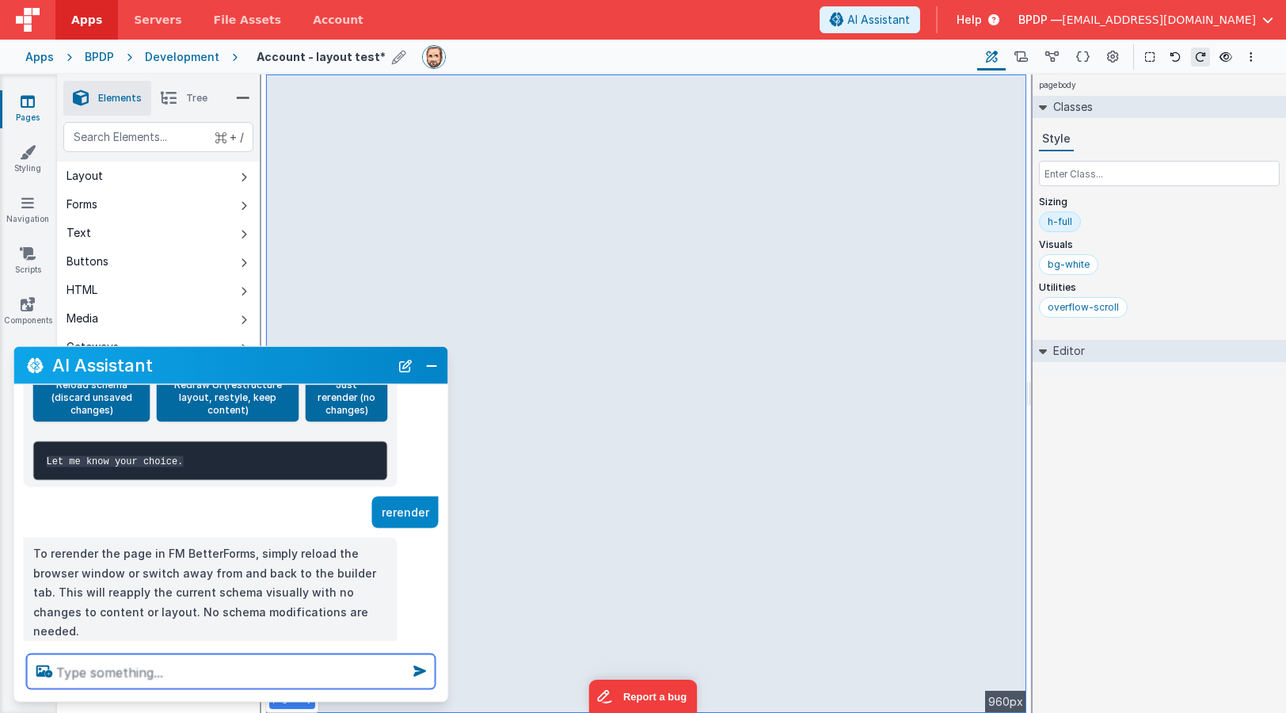
scroll to position [788, 0]
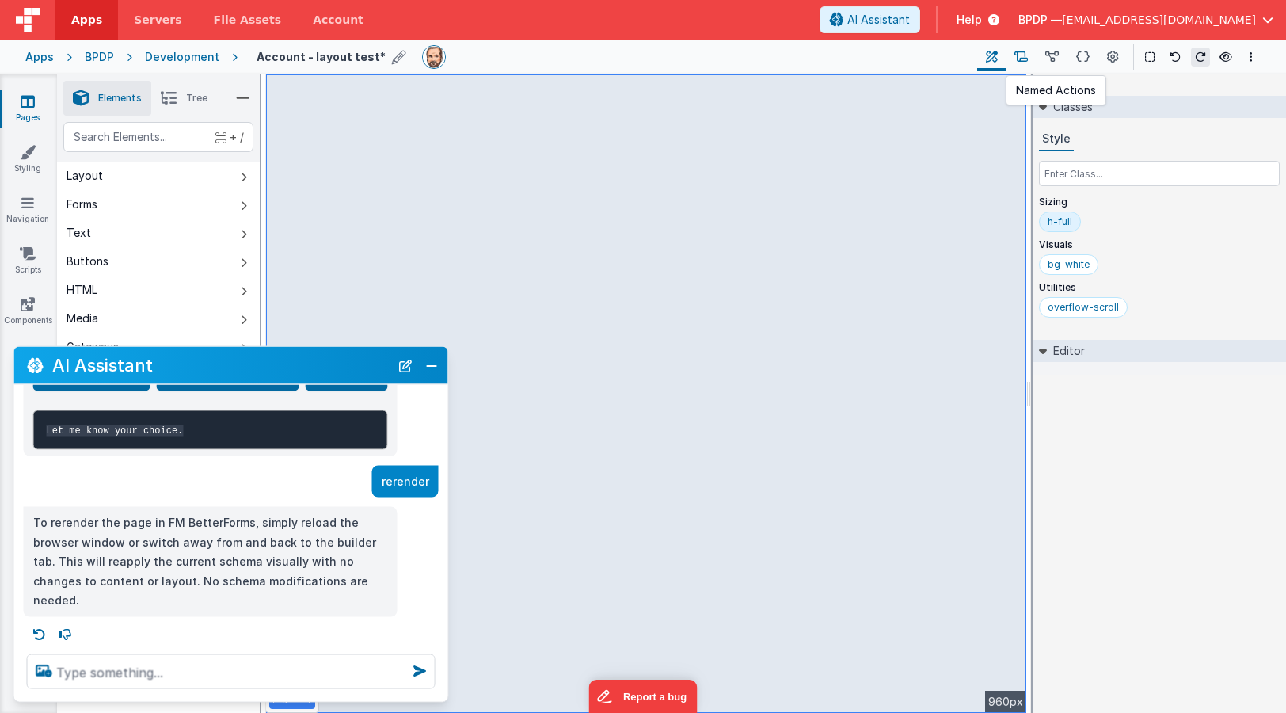
click at [1023, 61] on icon at bounding box center [1021, 57] width 13 height 17
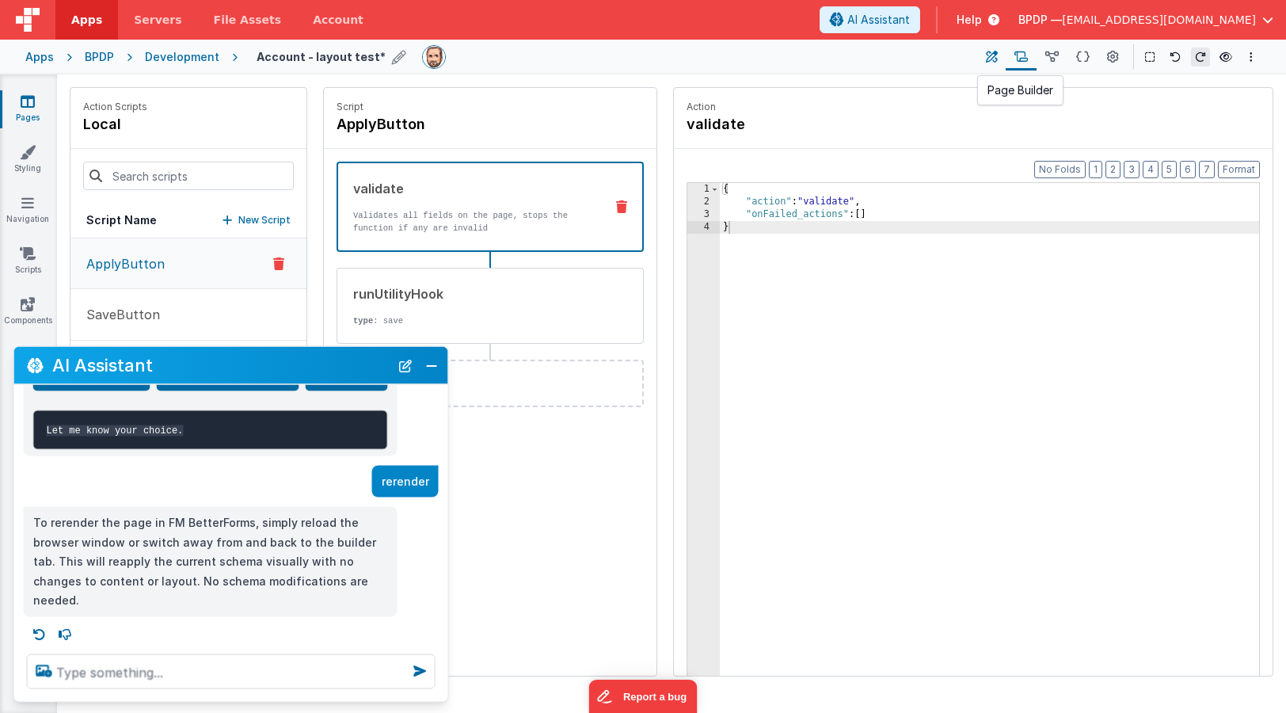
click at [991, 57] on icon at bounding box center [992, 57] width 12 height 17
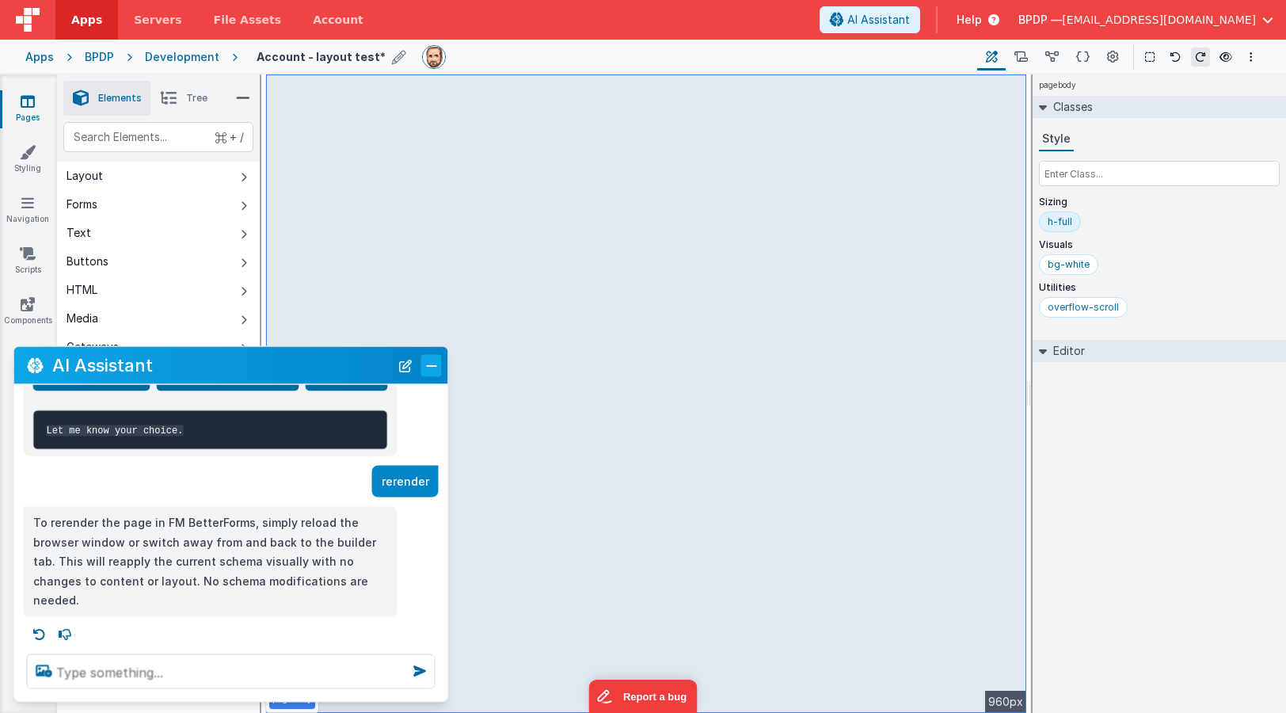
click at [431, 362] on button "Close" at bounding box center [431, 365] width 21 height 22
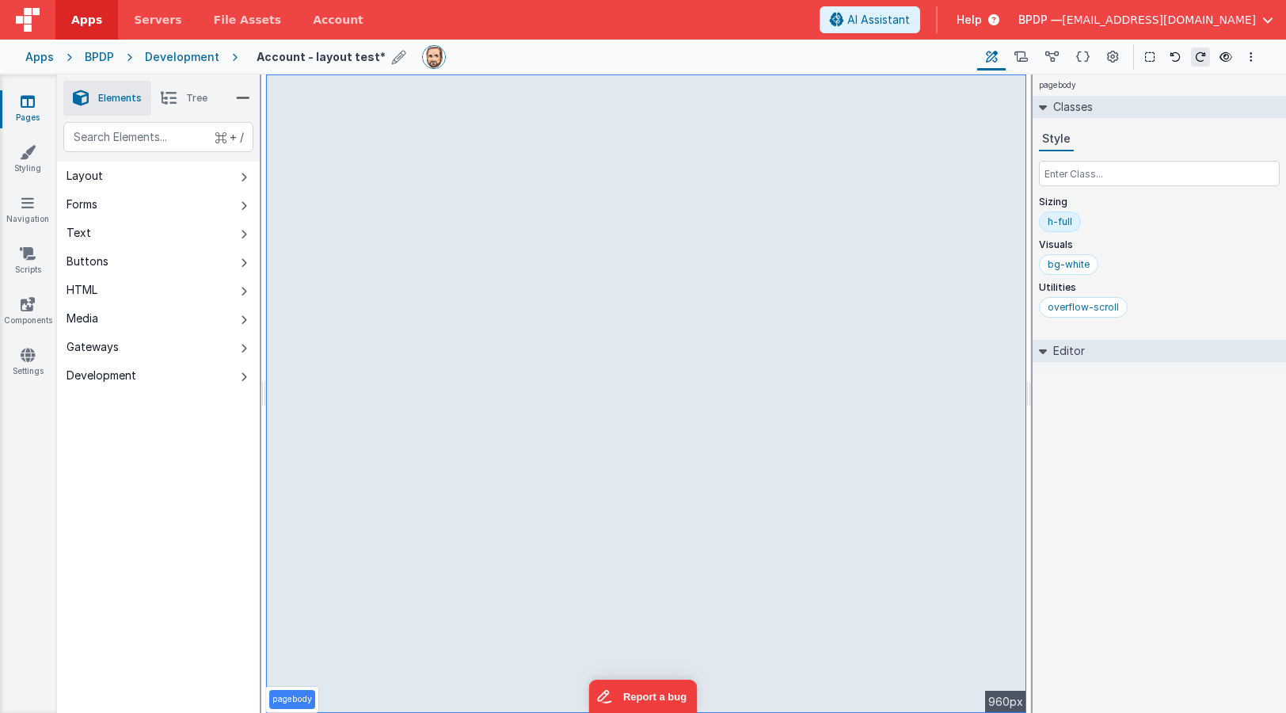
click at [25, 101] on icon at bounding box center [28, 101] width 14 height 16
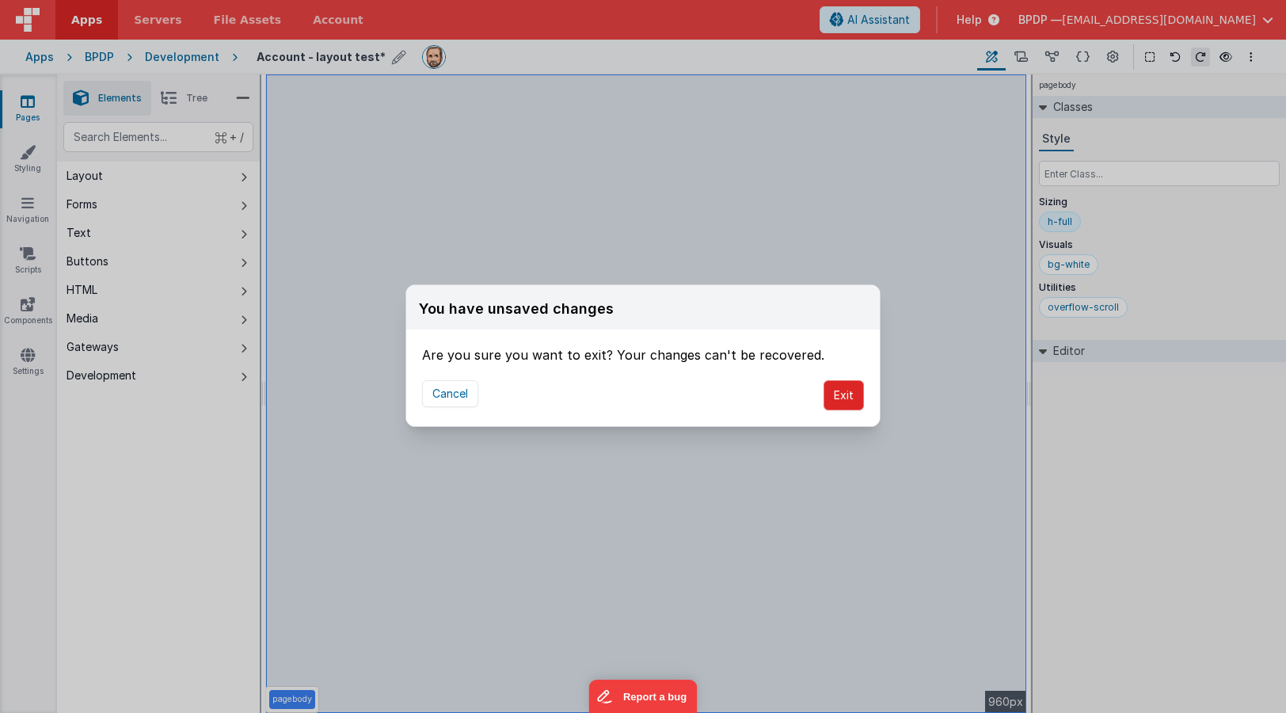
click at [848, 393] on button "Exit" at bounding box center [844, 395] width 40 height 30
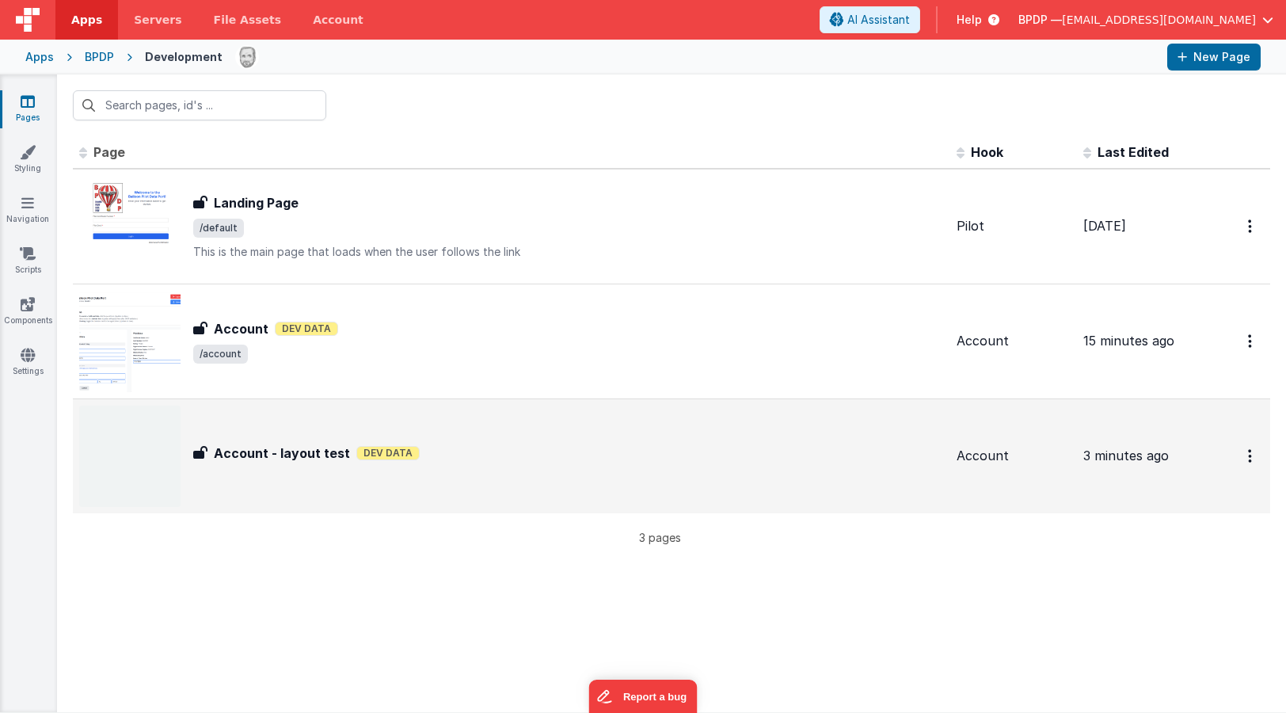
click at [263, 453] on h3 "Account - layout test" at bounding box center [282, 453] width 136 height 19
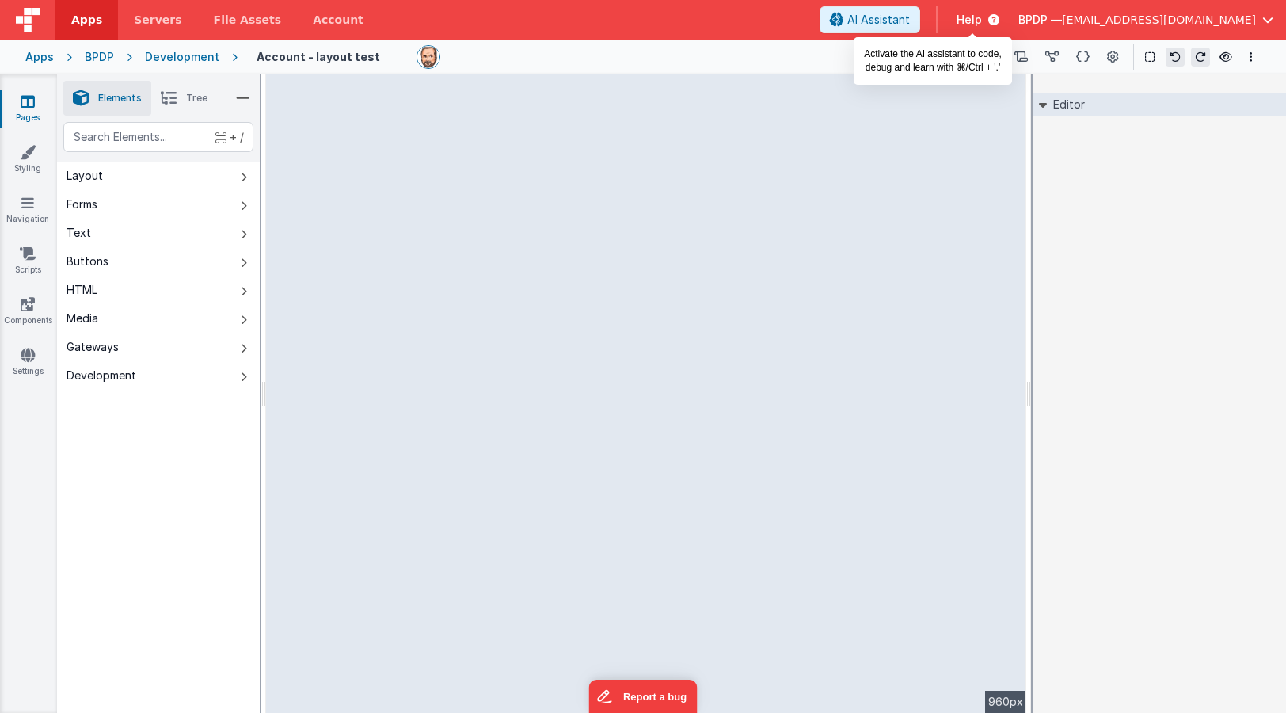
click at [910, 20] on span "AI Assistant" at bounding box center [879, 20] width 63 height 16
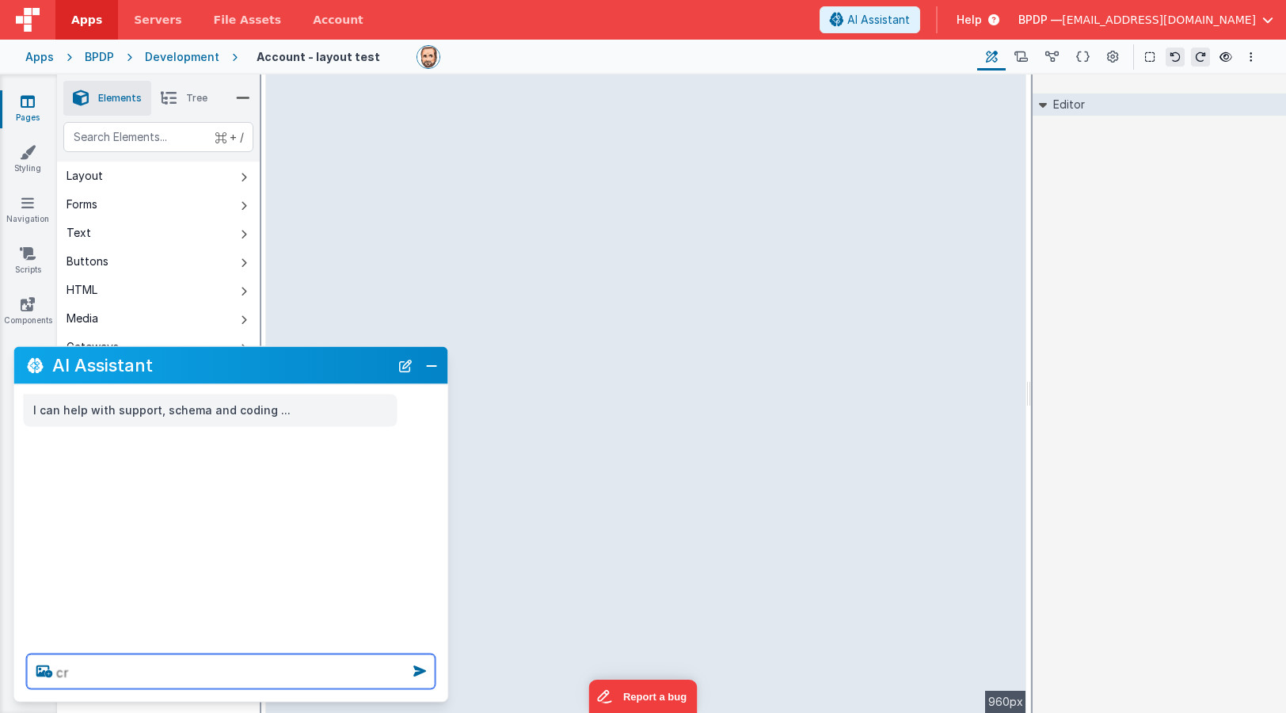
type textarea "c"
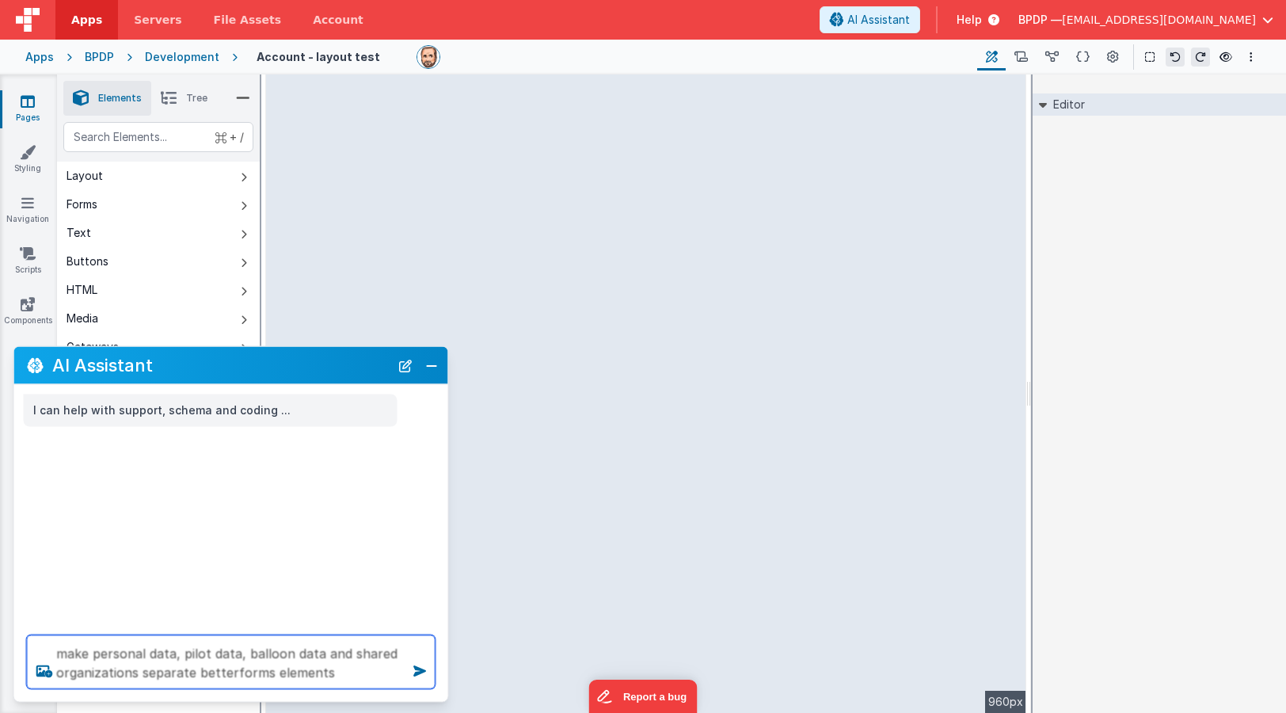
type textarea "make personal data, pilot data, balloon data and shared organizations separate …"
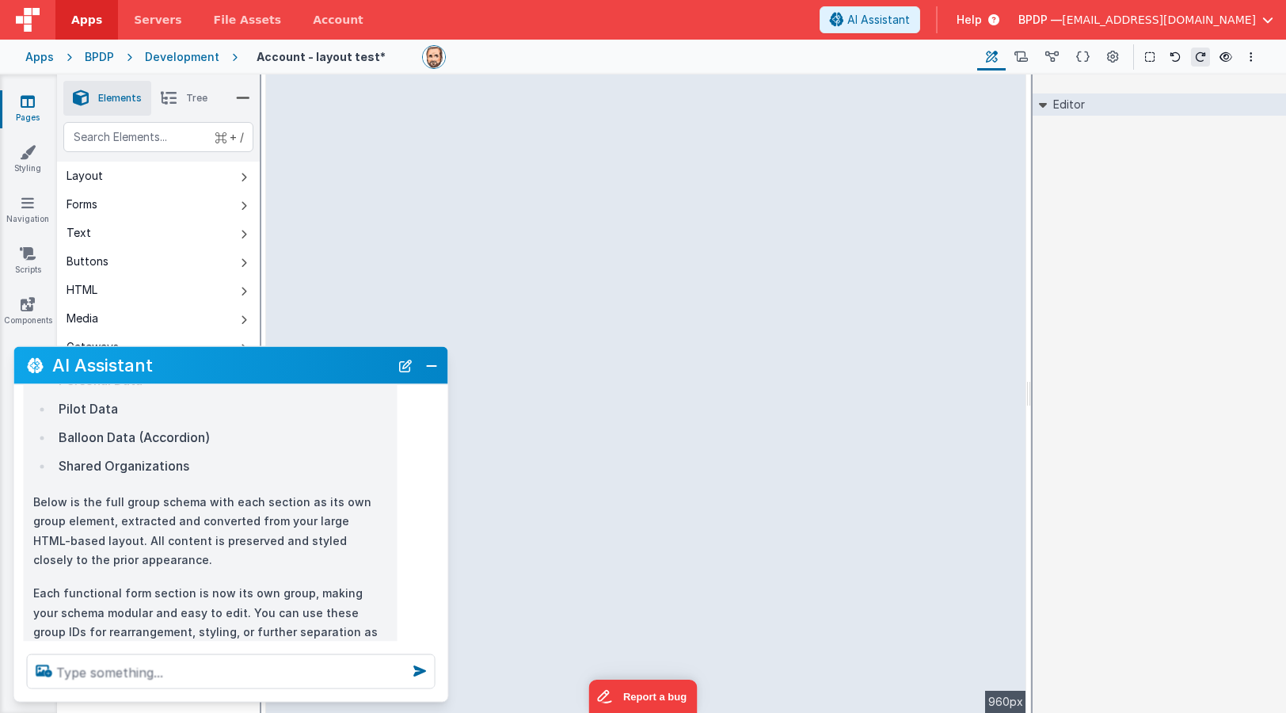
scroll to position [330, 0]
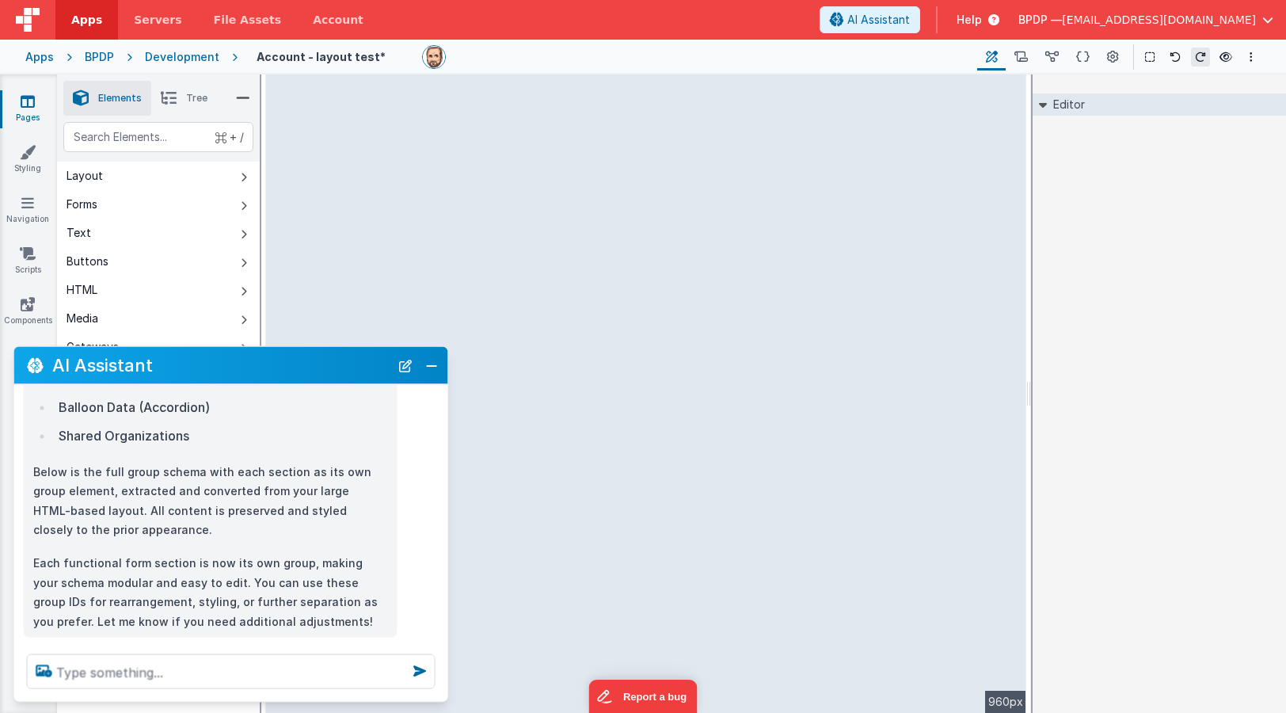
click at [194, 96] on span "Tree" at bounding box center [196, 98] width 21 height 13
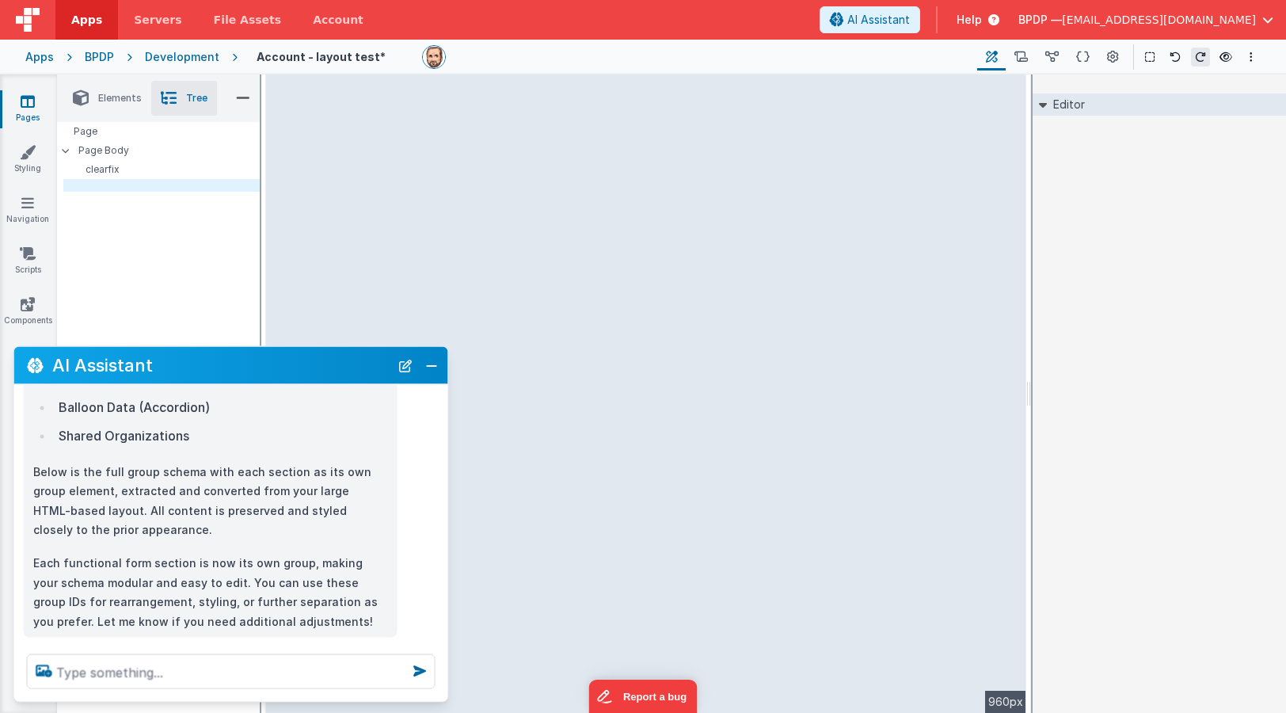
click at [122, 96] on span "Elements" at bounding box center [120, 98] width 44 height 13
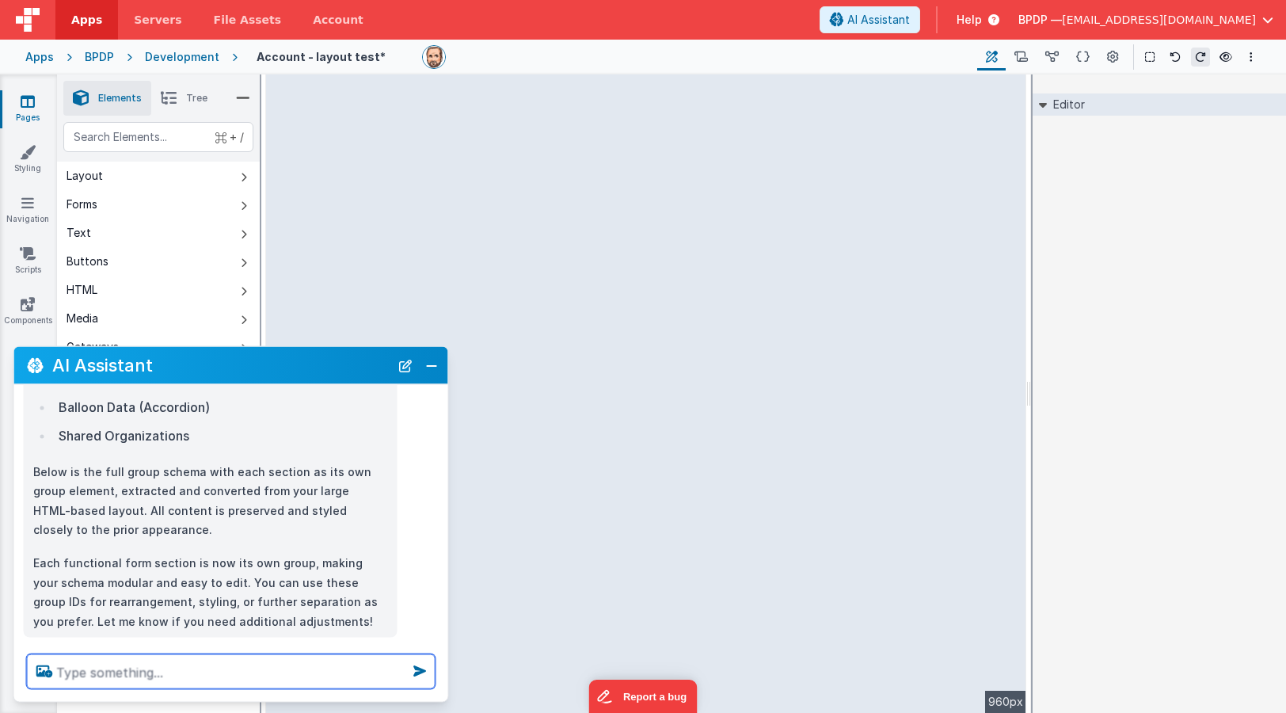
click at [81, 672] on textarea at bounding box center [231, 671] width 409 height 35
type textarea "the elements disappeared"
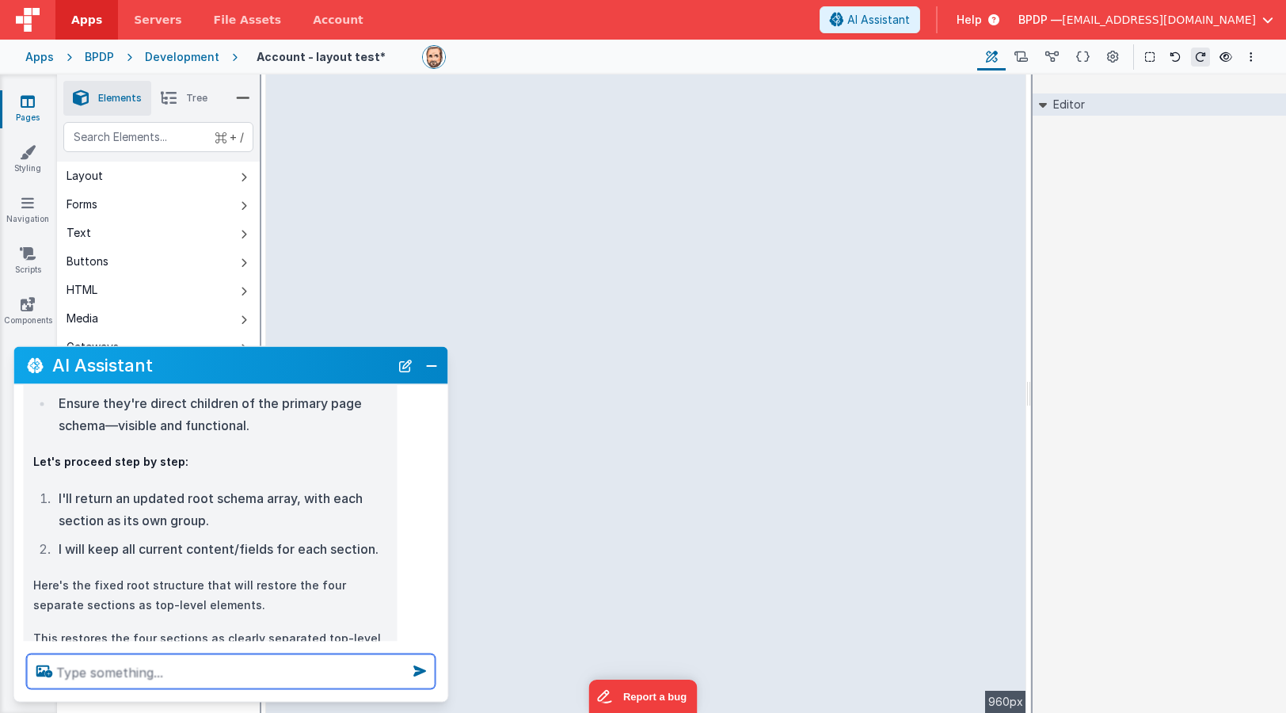
scroll to position [919, 0]
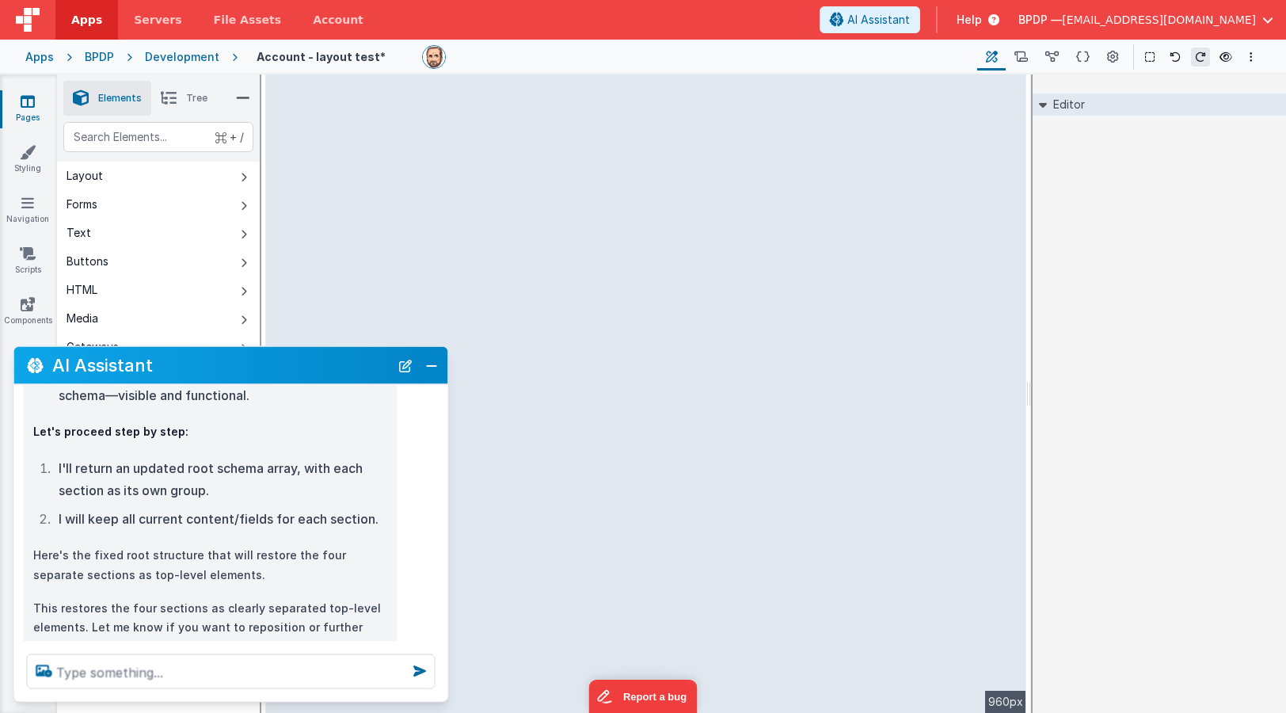
click at [185, 95] on li "Tree" at bounding box center [184, 98] width 66 height 35
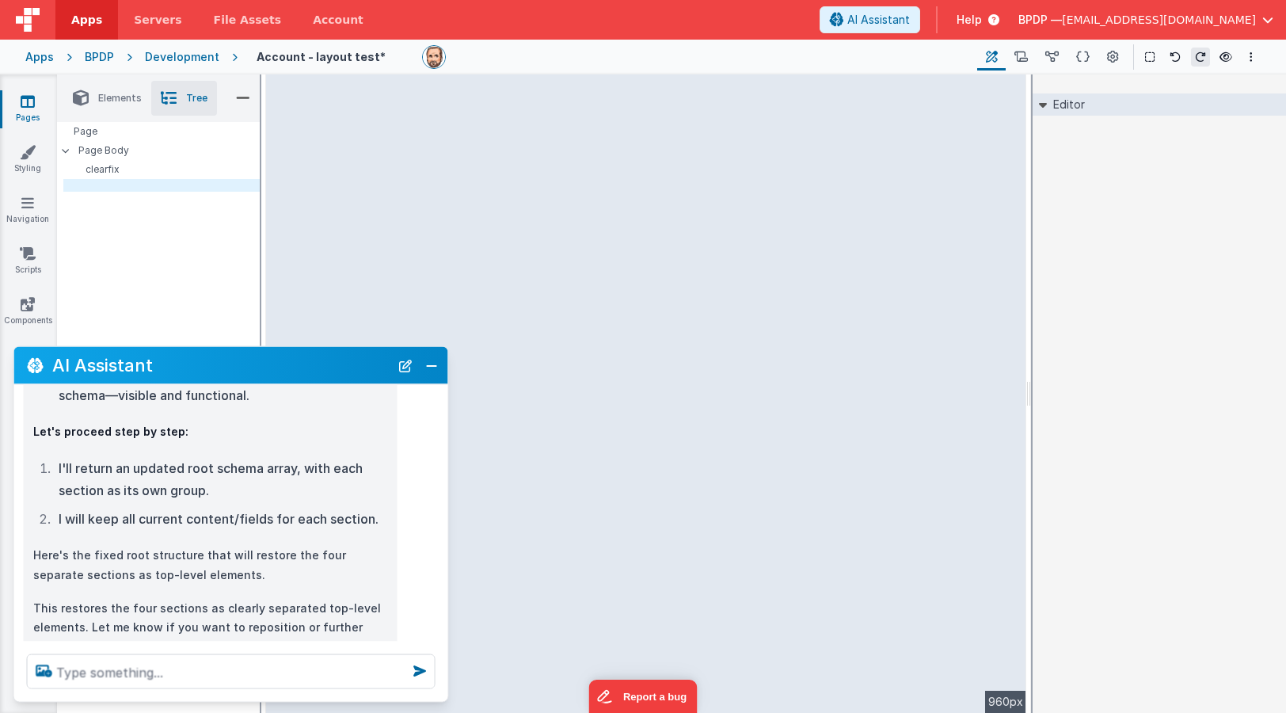
click at [99, 95] on span "Elements" at bounding box center [120, 98] width 44 height 13
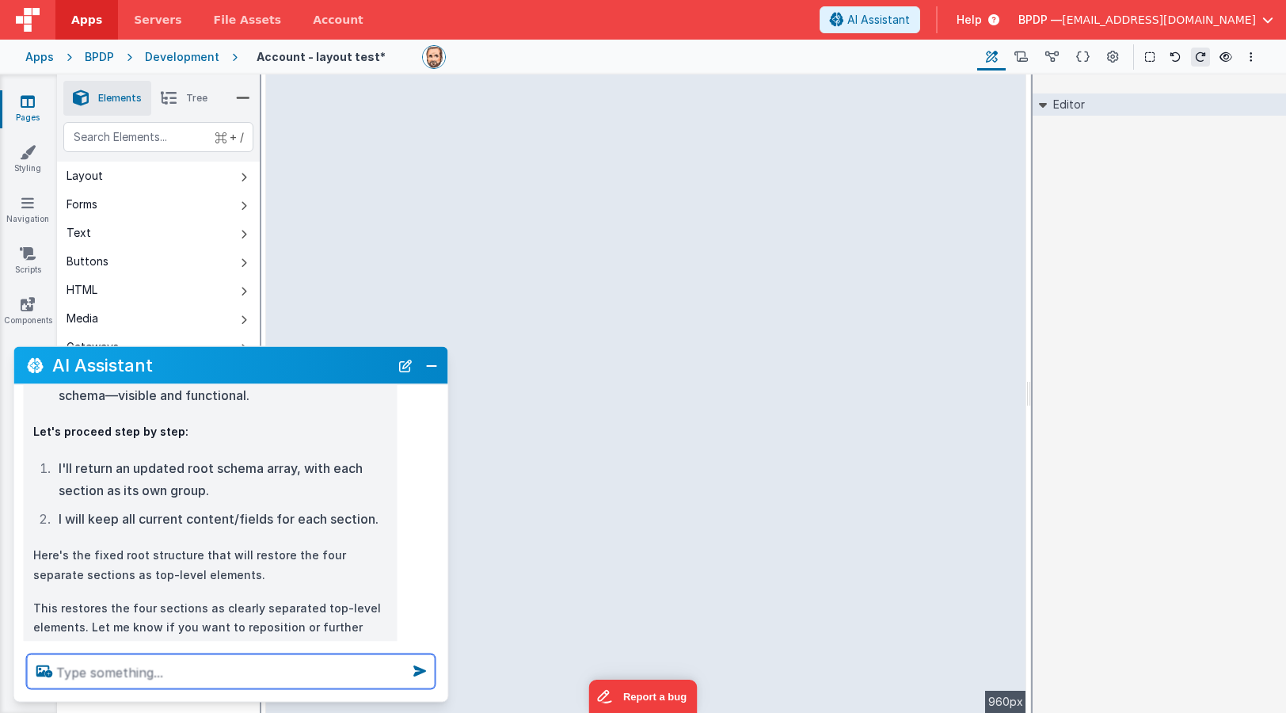
click at [74, 669] on textarea at bounding box center [231, 671] width 409 height 35
type textarea "they are still missing"
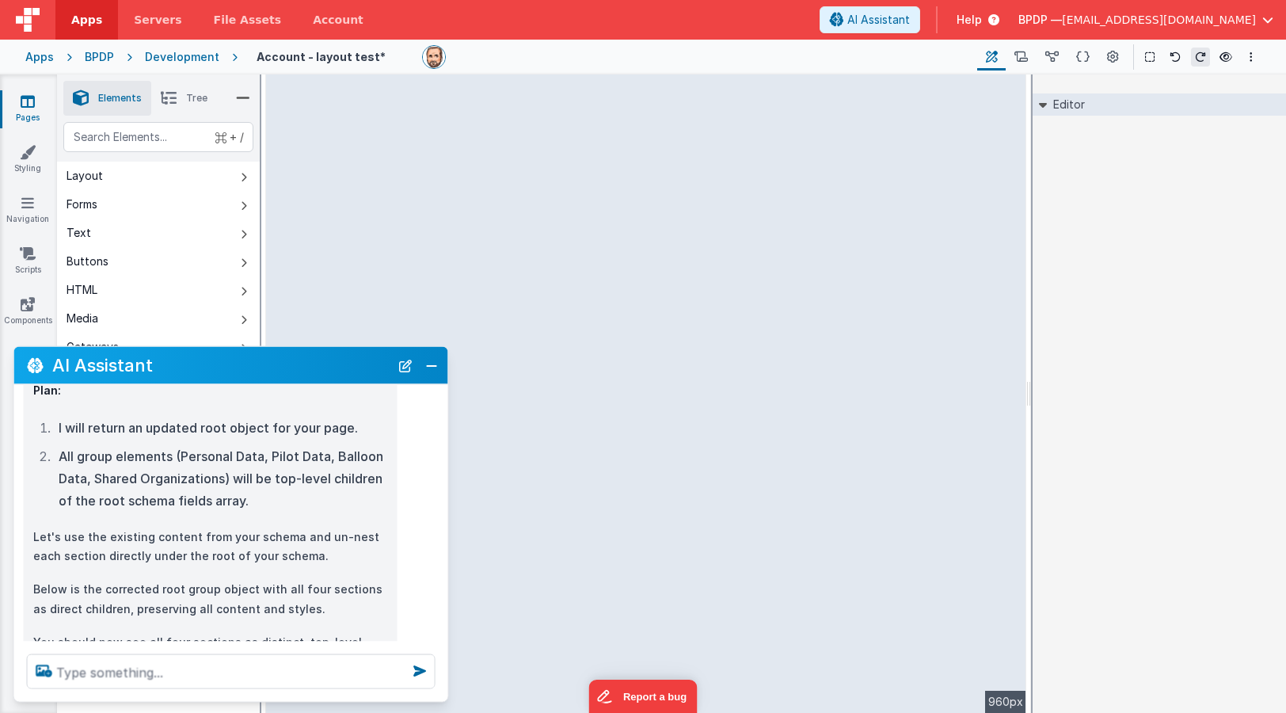
scroll to position [1468, 0]
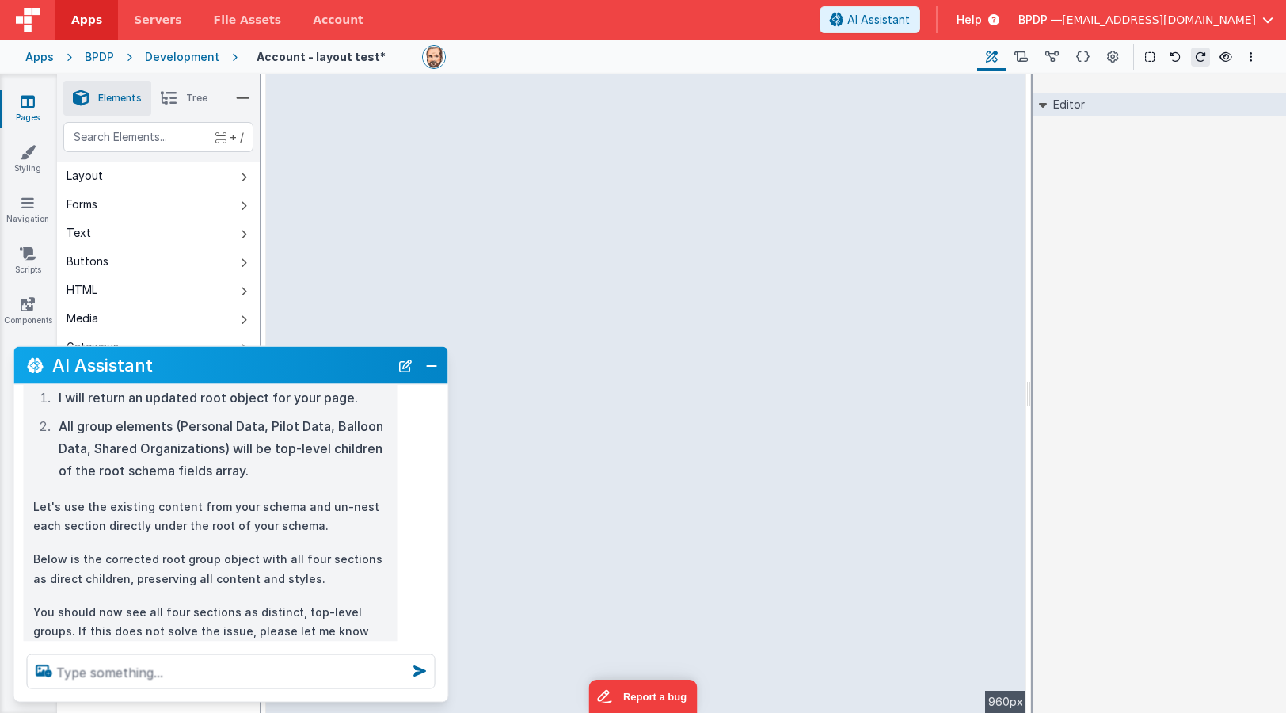
click at [195, 95] on span "Tree" at bounding box center [196, 98] width 21 height 13
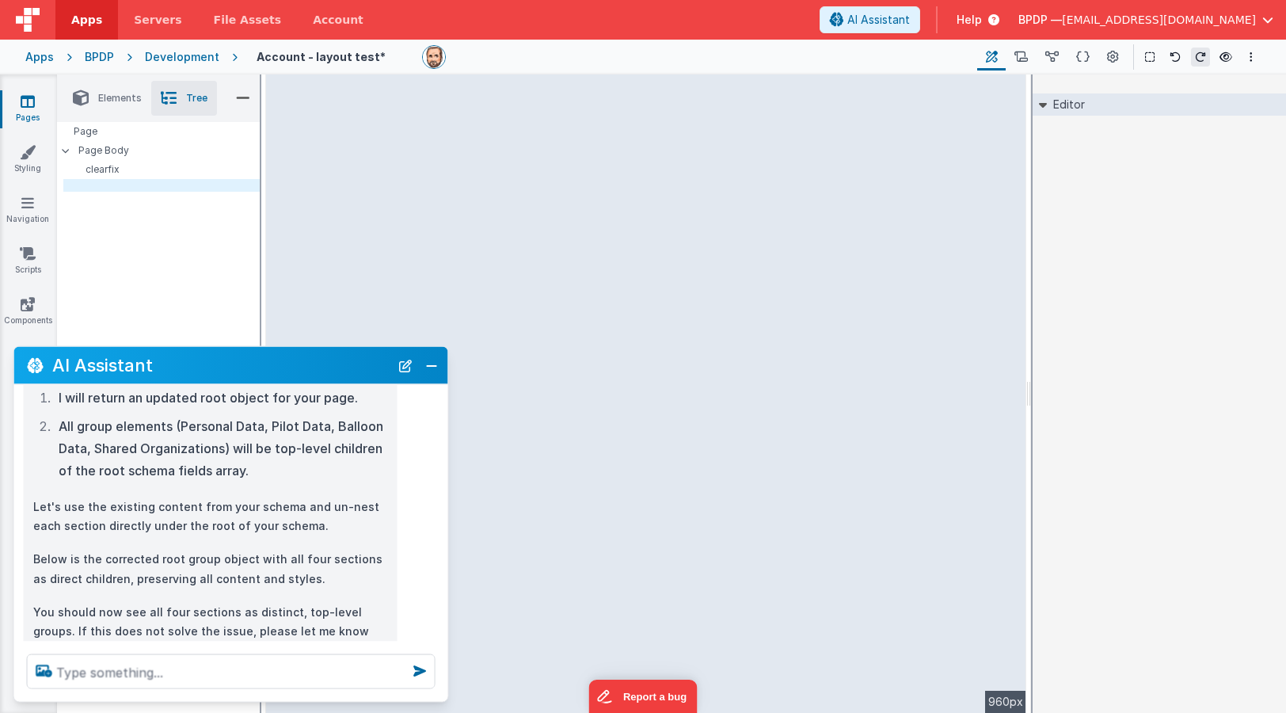
click at [118, 98] on span "Elements" at bounding box center [120, 98] width 44 height 13
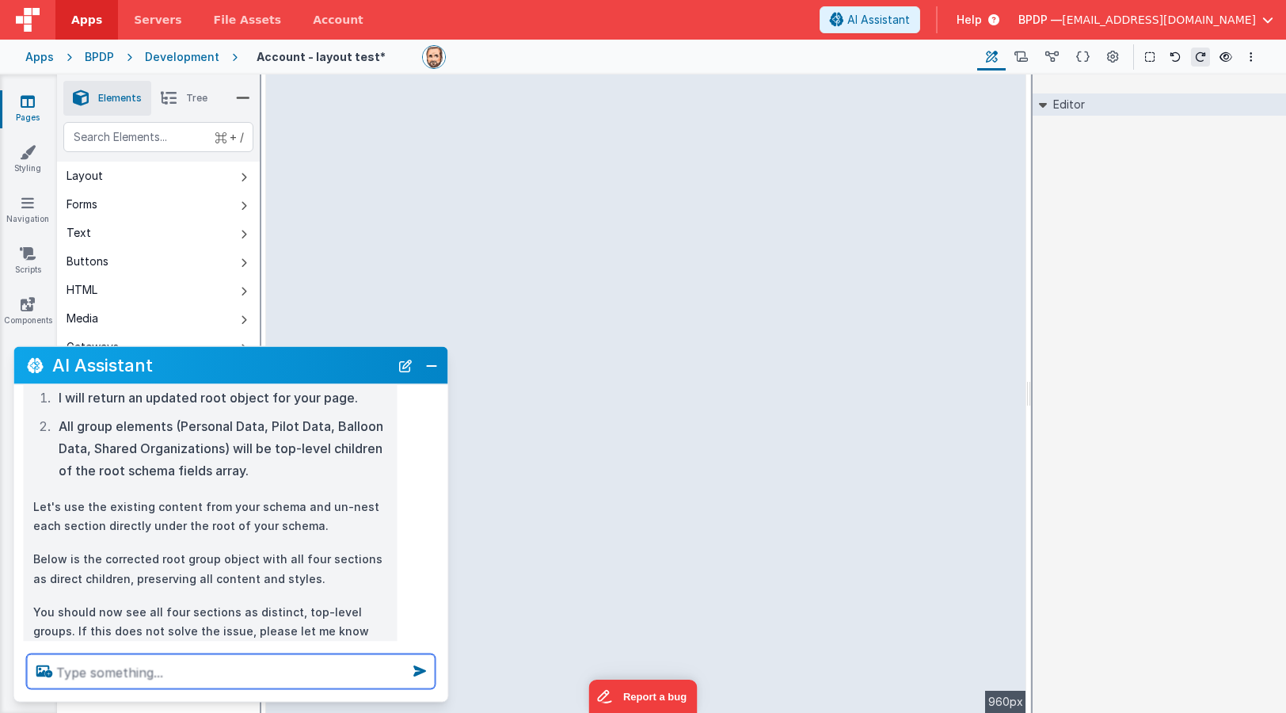
click at [86, 672] on textarea at bounding box center [231, 671] width 409 height 35
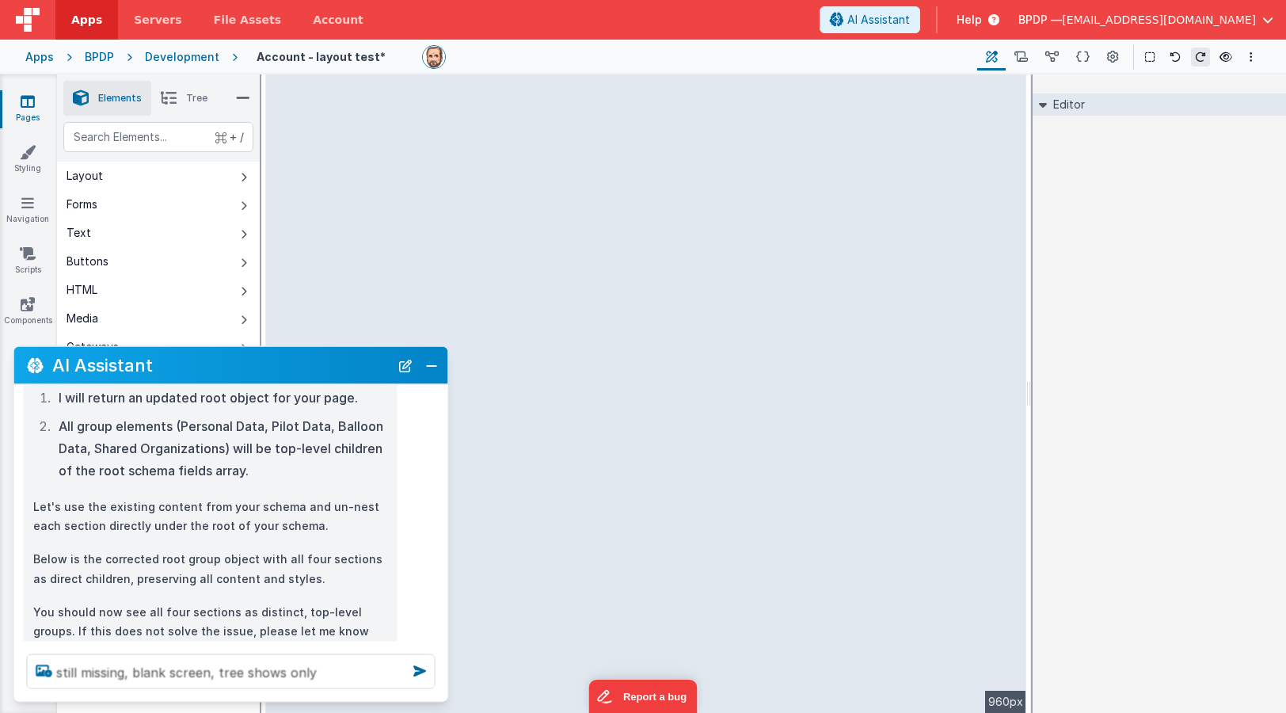
click at [179, 95] on li "Tree" at bounding box center [184, 98] width 66 height 35
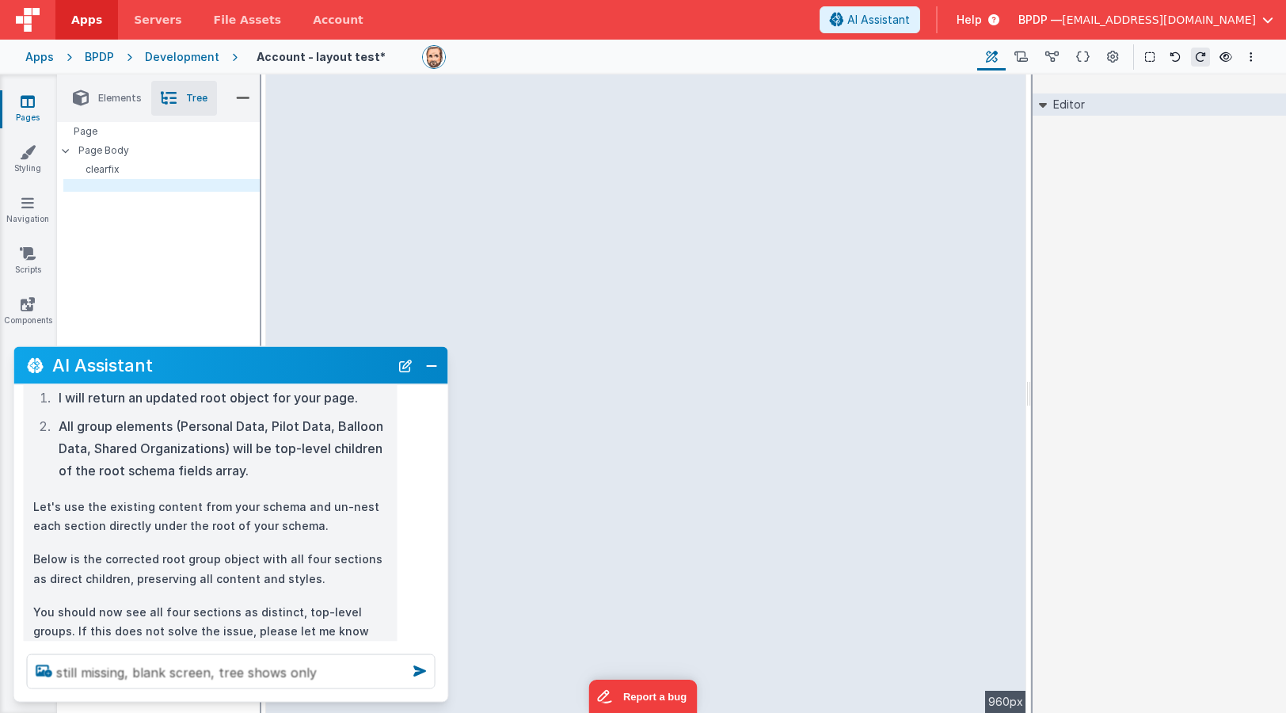
click at [92, 98] on li "Elements" at bounding box center [107, 98] width 88 height 35
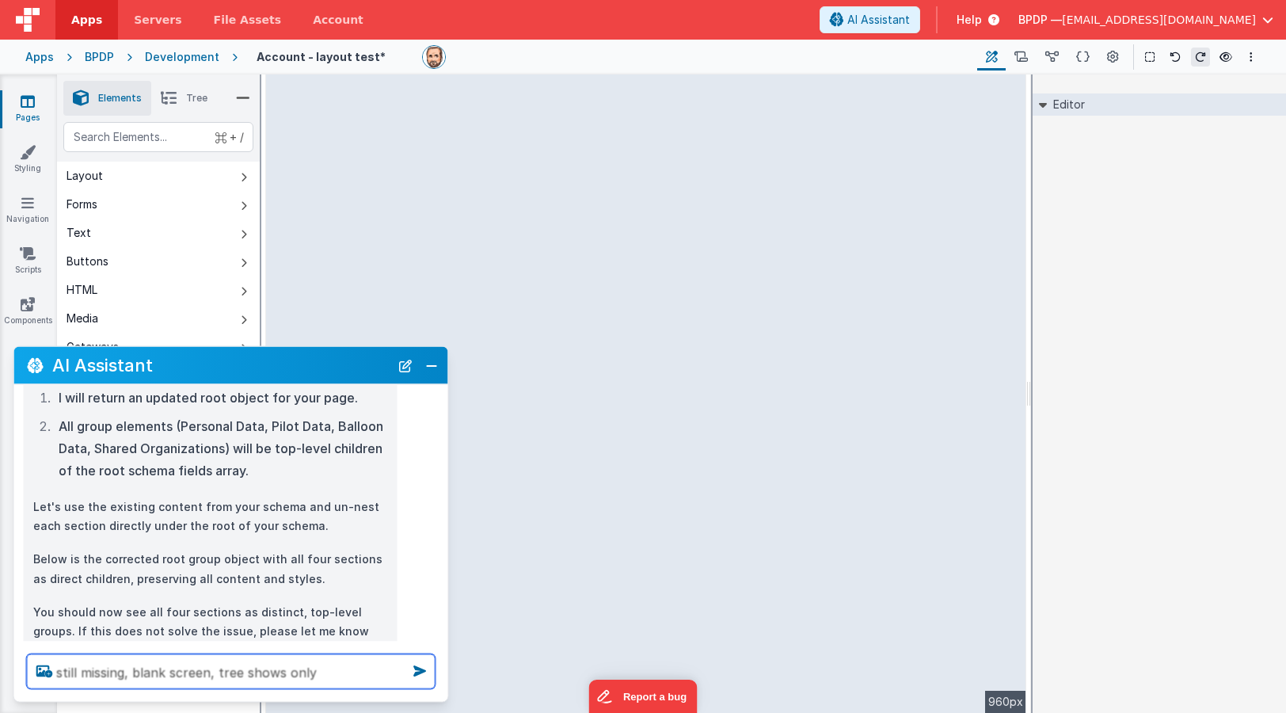
click at [330, 675] on textarea "still missing, blank screen, tree shows only" at bounding box center [231, 671] width 409 height 35
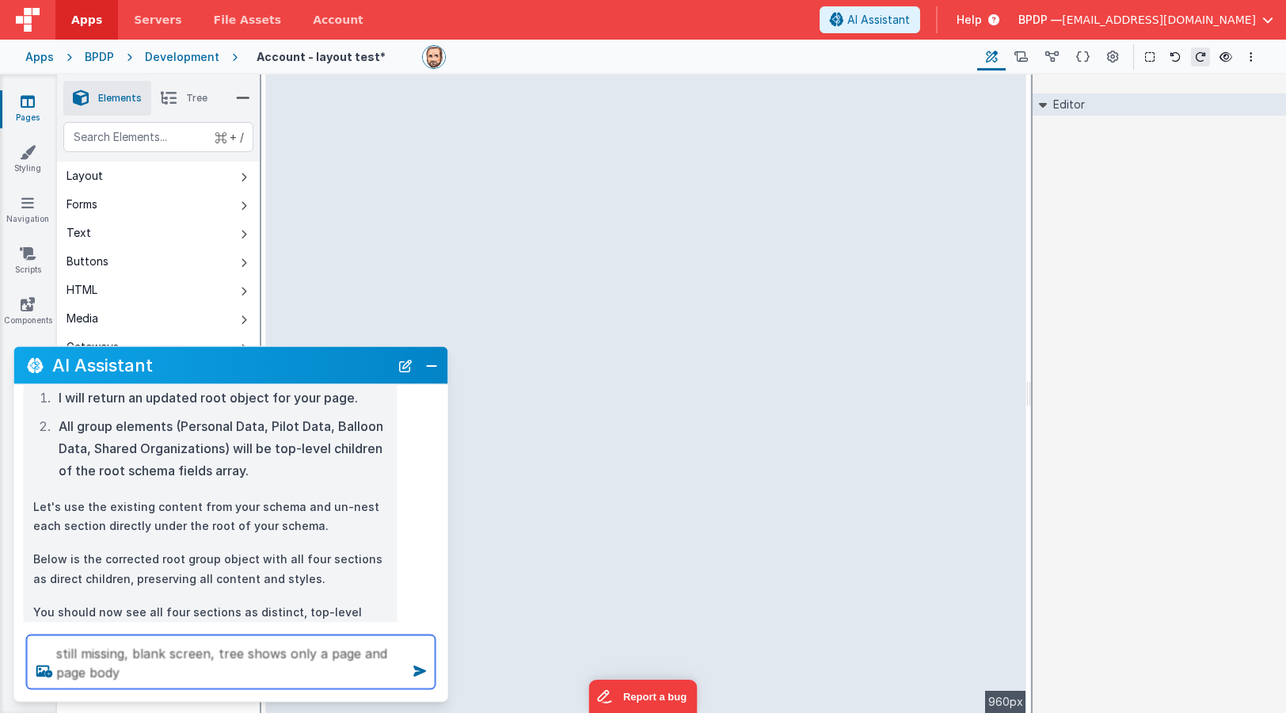
type textarea "still missing, blank screen, tree shows only a page and page body"
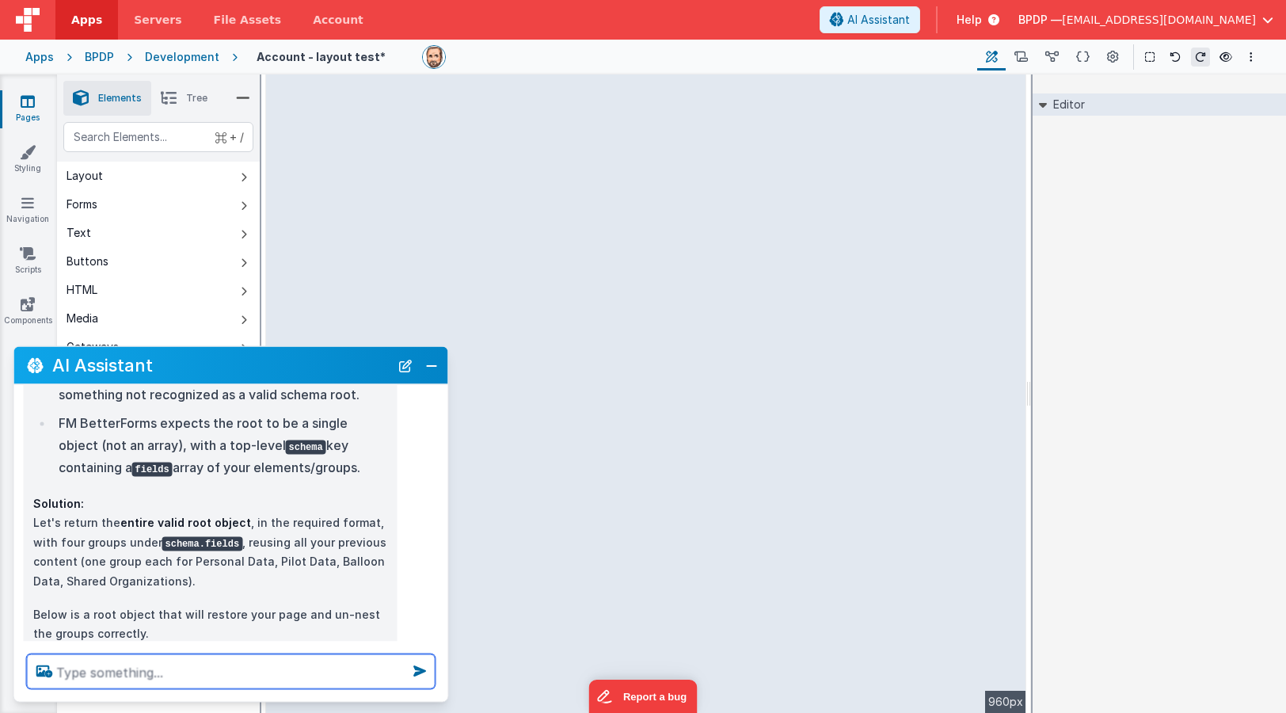
scroll to position [1994, 0]
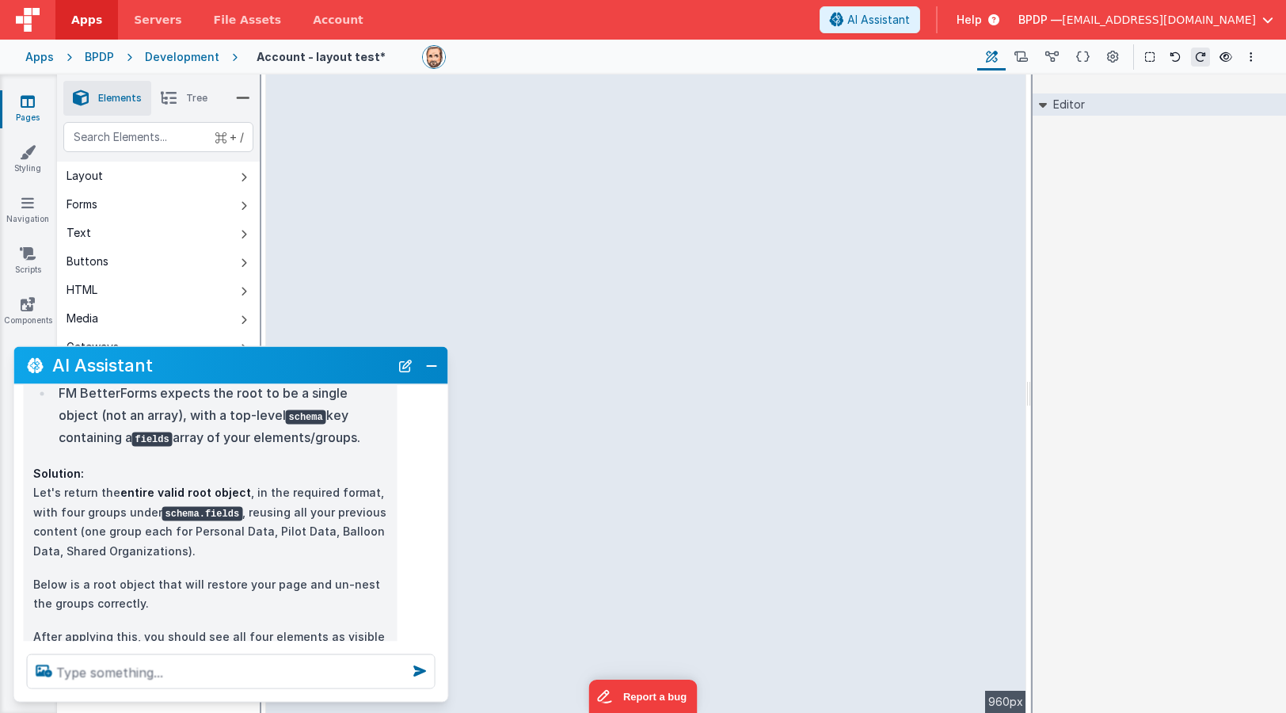
click at [189, 97] on span "Tree" at bounding box center [196, 98] width 21 height 13
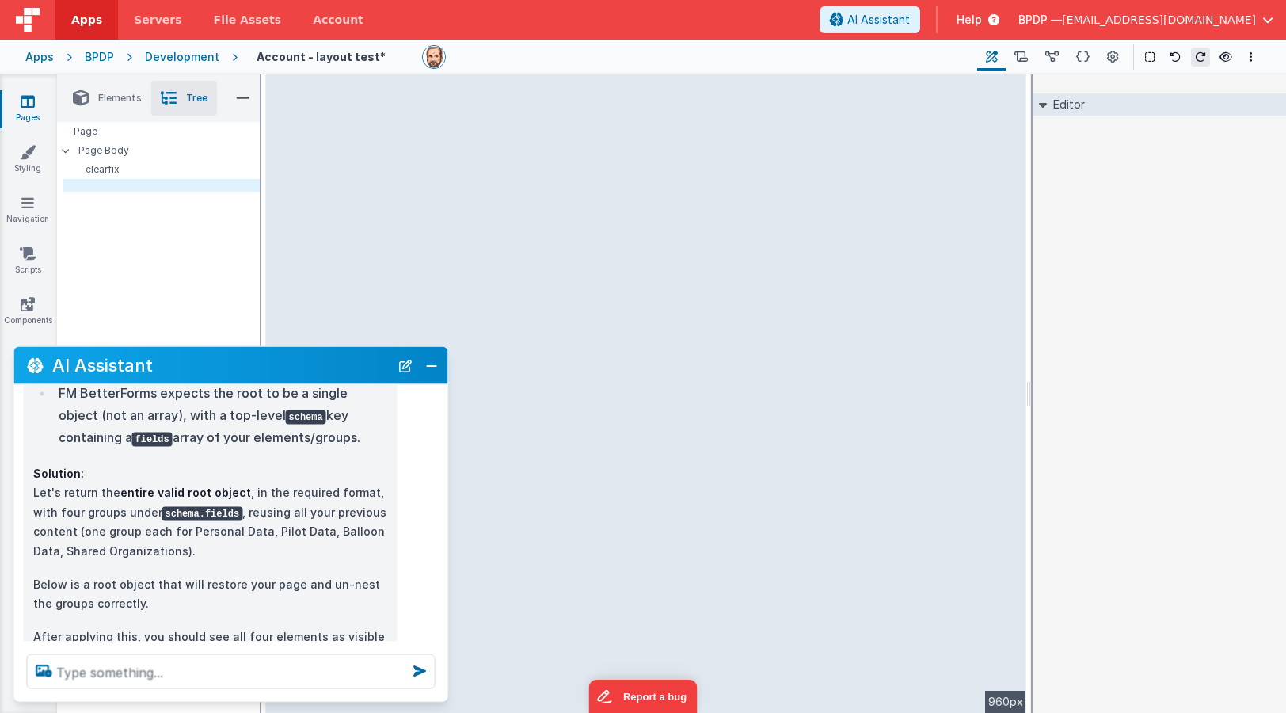
click at [110, 98] on span "Elements" at bounding box center [120, 98] width 44 height 13
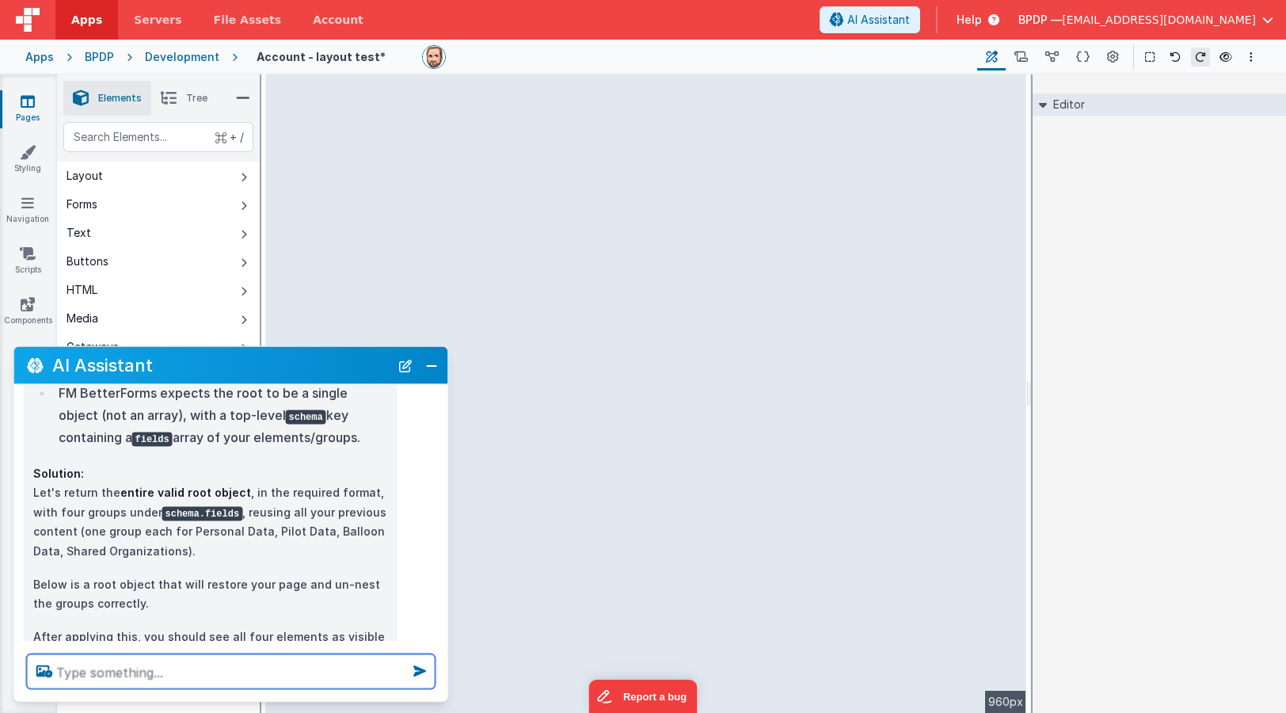
click at [93, 673] on textarea at bounding box center [231, 671] width 409 height 35
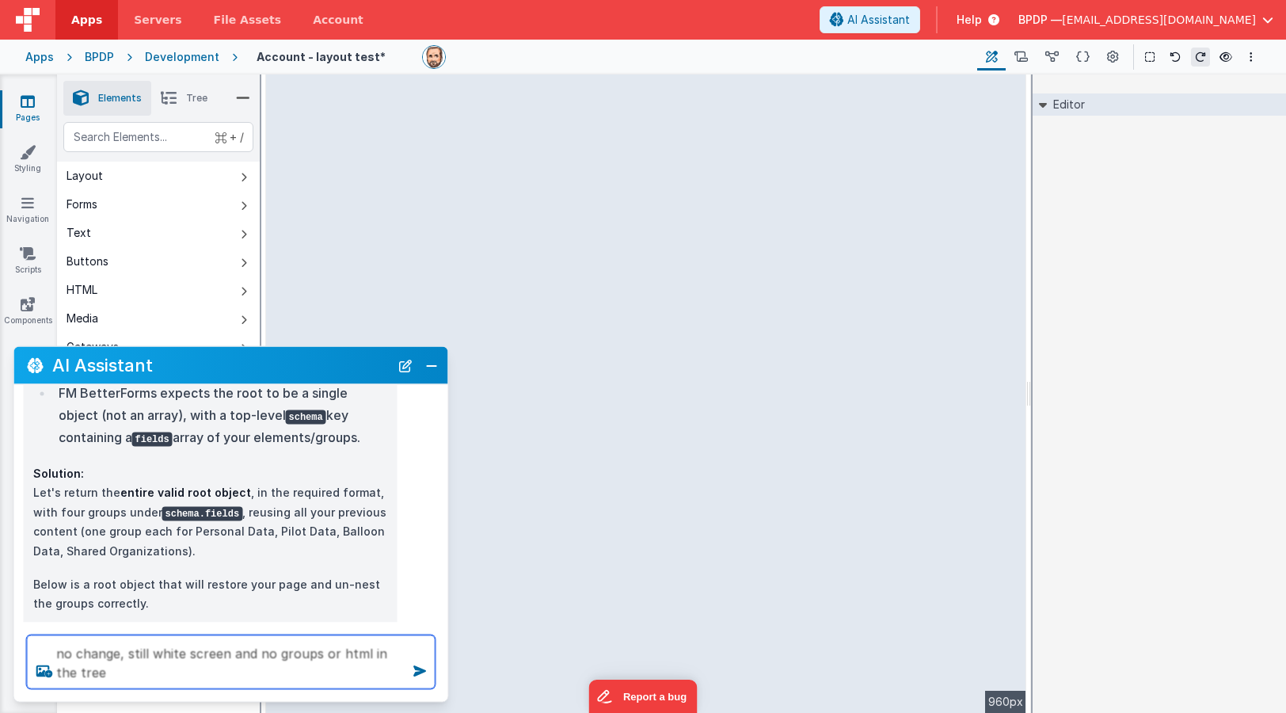
type textarea "no change, still white screen and no groups or html in the tree"
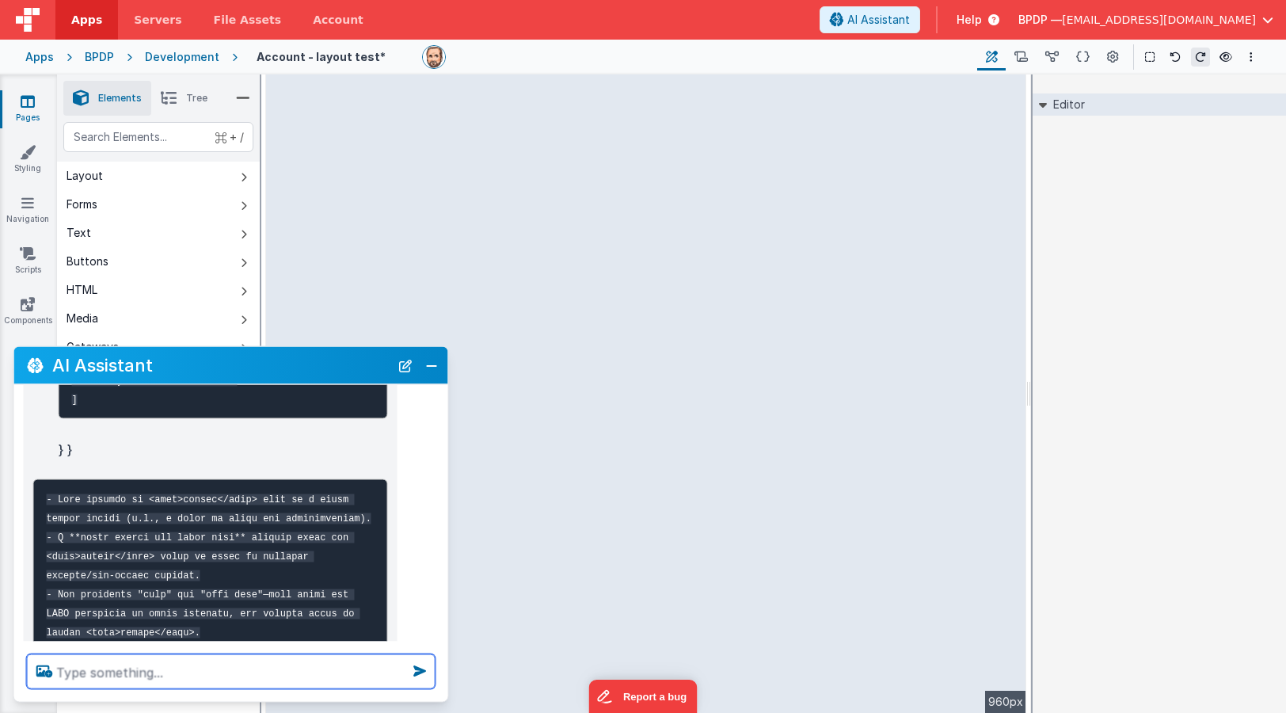
scroll to position [2575, 0]
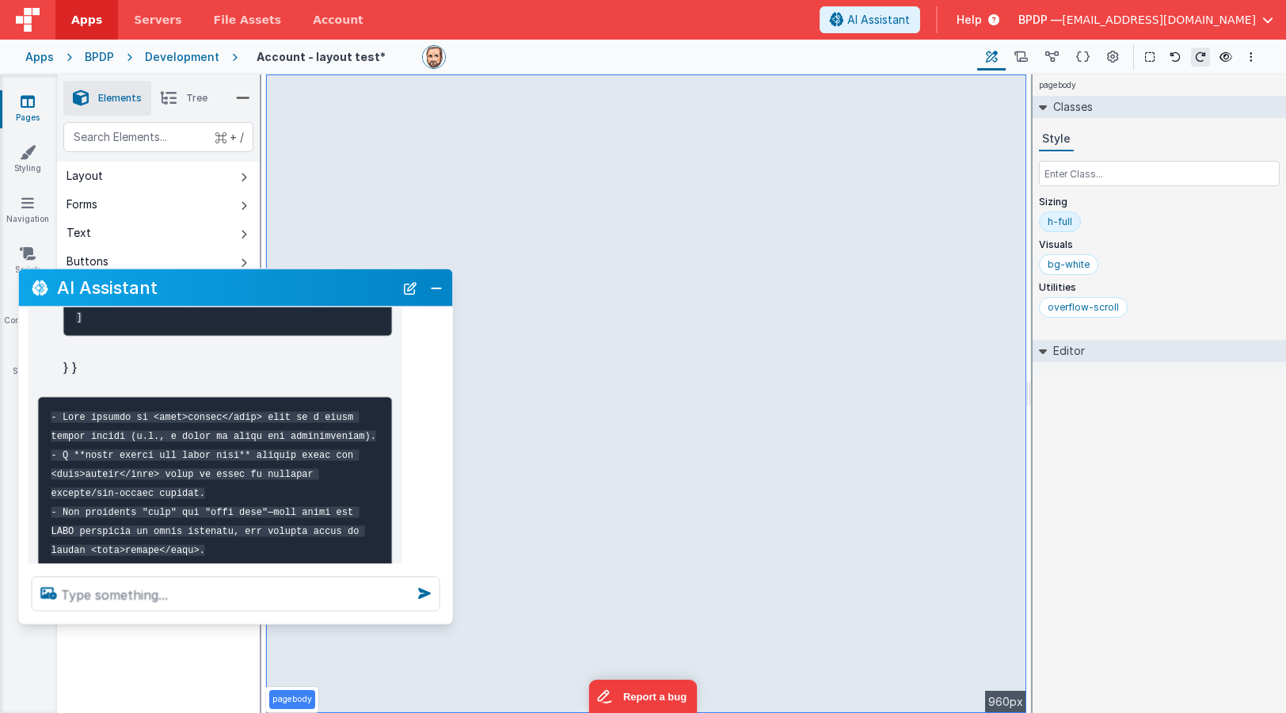
drag, startPoint x: 173, startPoint y: 356, endPoint x: 167, endPoint y: 271, distance: 85.8
click at [167, 278] on h2 "AI Assistant" at bounding box center [225, 287] width 337 height 19
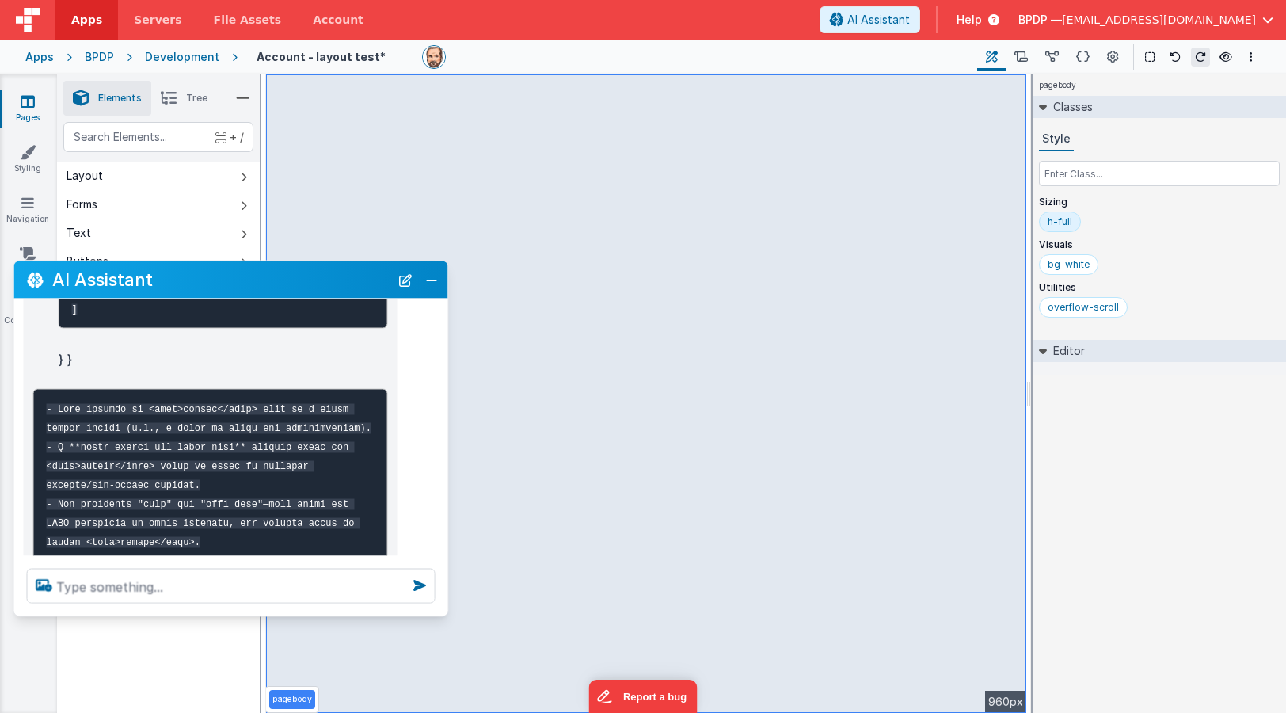
click at [294, 697] on p "pagebody" at bounding box center [292, 699] width 40 height 13
click at [428, 278] on button "Close" at bounding box center [431, 280] width 21 height 22
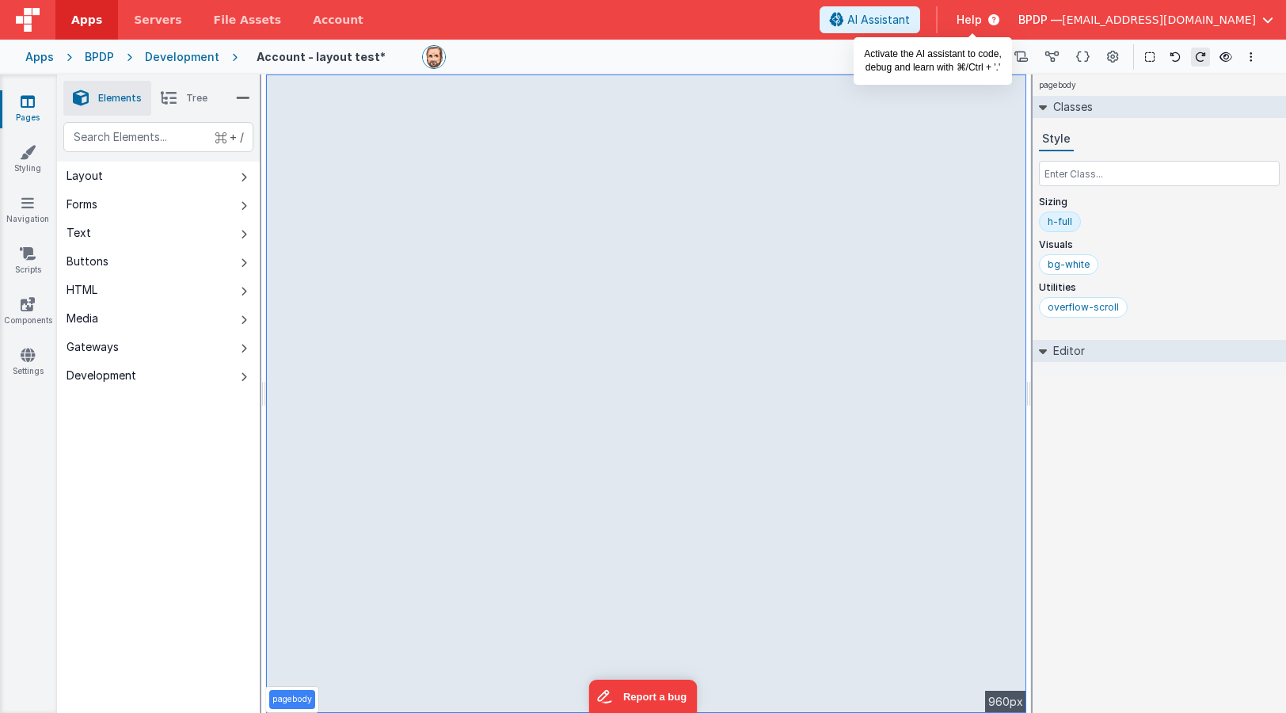
click at [910, 20] on span "AI Assistant" at bounding box center [879, 20] width 63 height 16
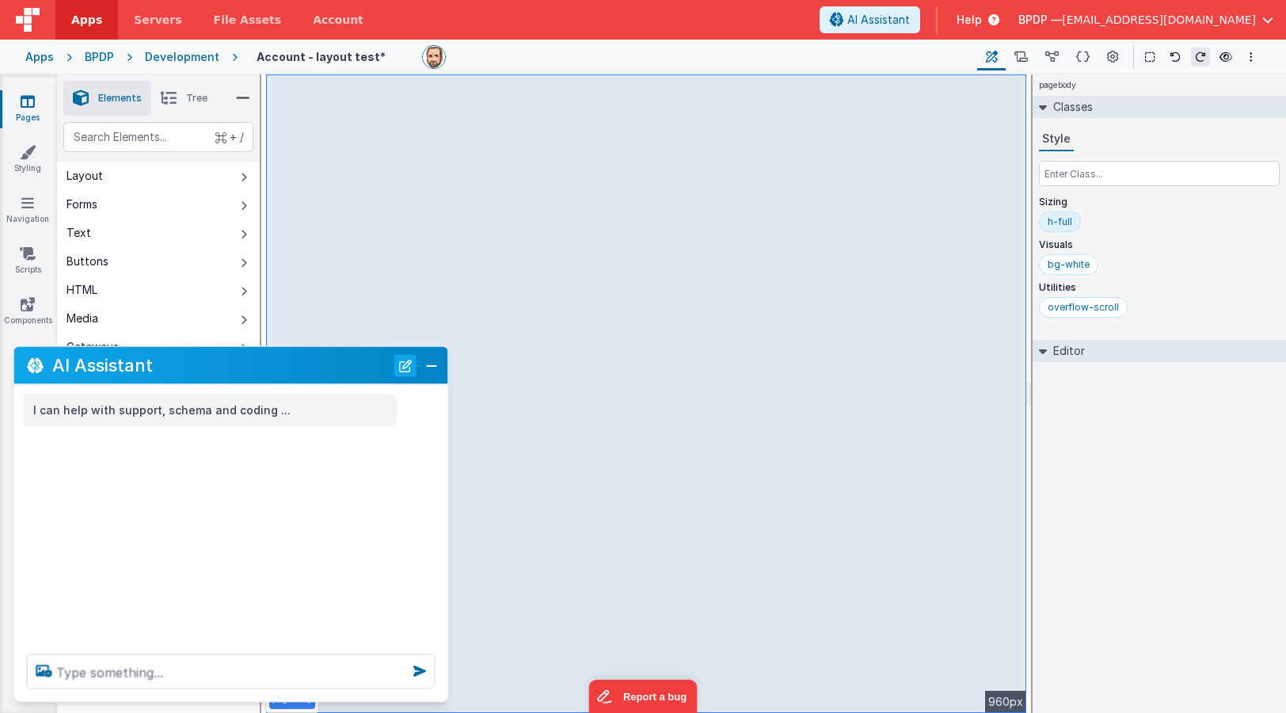
click at [406, 367] on button "New Chat" at bounding box center [405, 365] width 22 height 22
click at [442, 368] on div "AI Assistant" at bounding box center [231, 365] width 434 height 37
click at [21, 109] on link "Pages" at bounding box center [27, 109] width 57 height 32
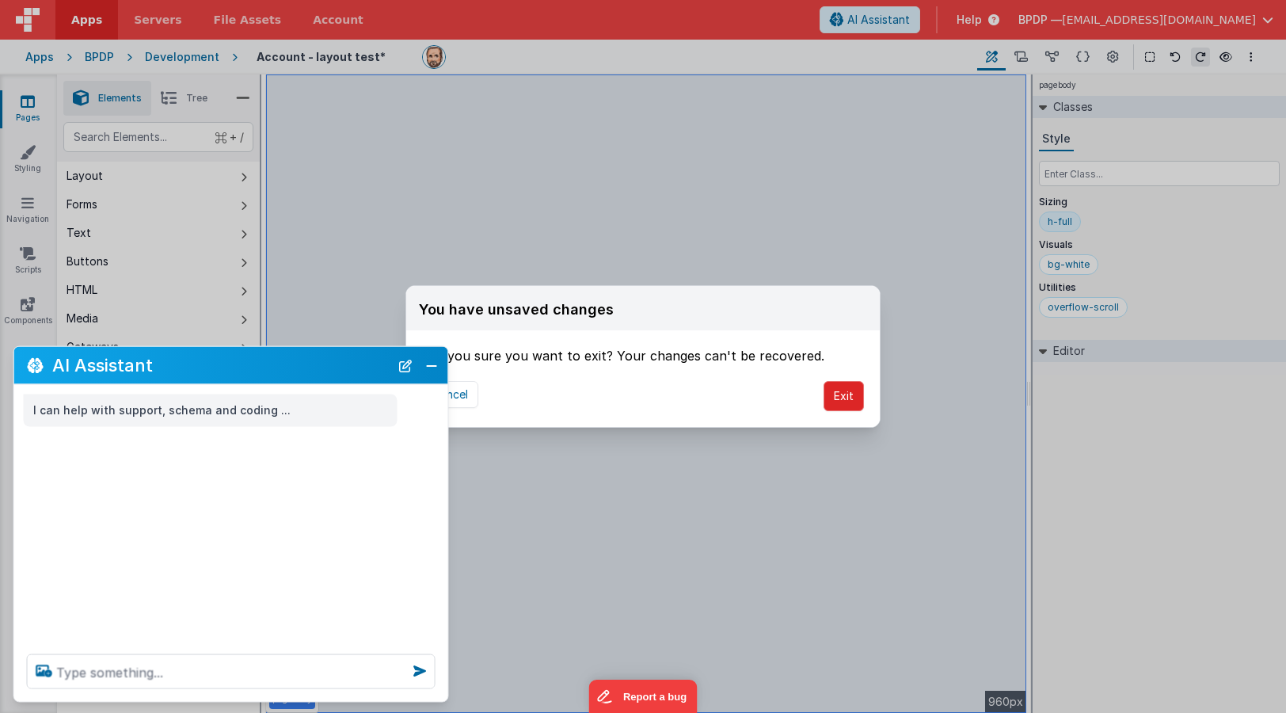
click at [851, 396] on button "Exit" at bounding box center [844, 396] width 40 height 30
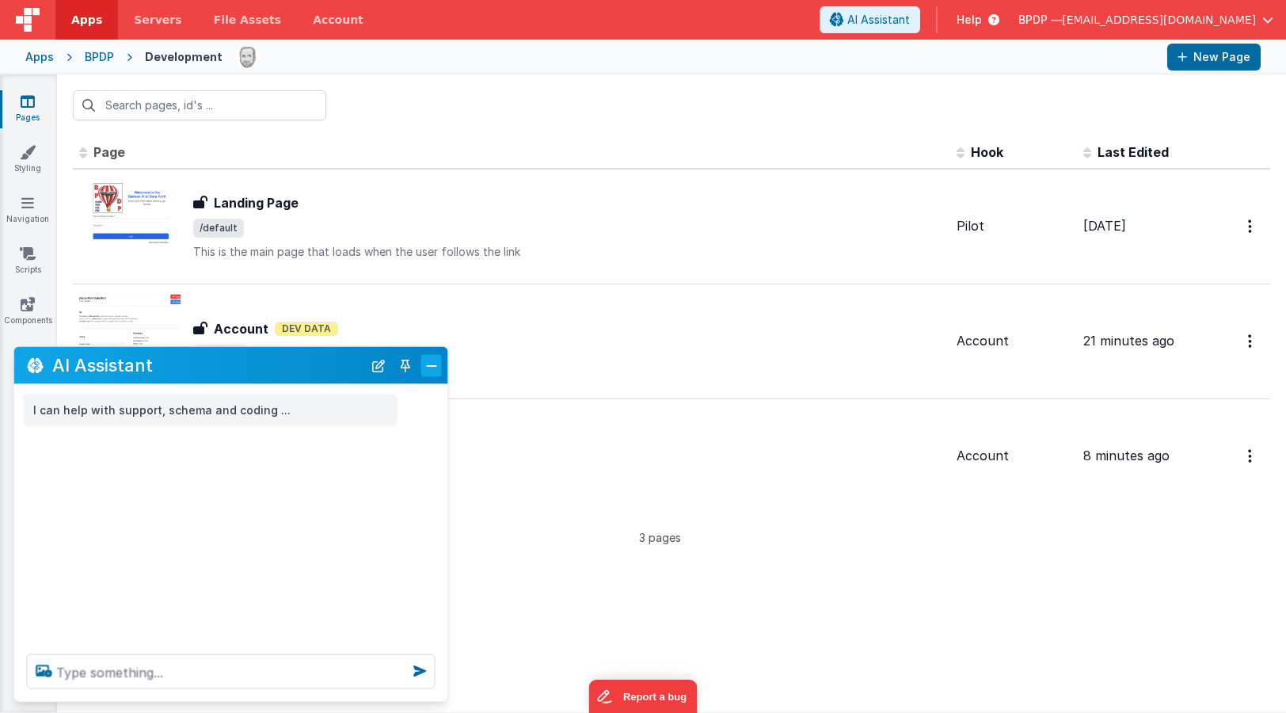
click at [426, 364] on button "Close" at bounding box center [431, 365] width 21 height 22
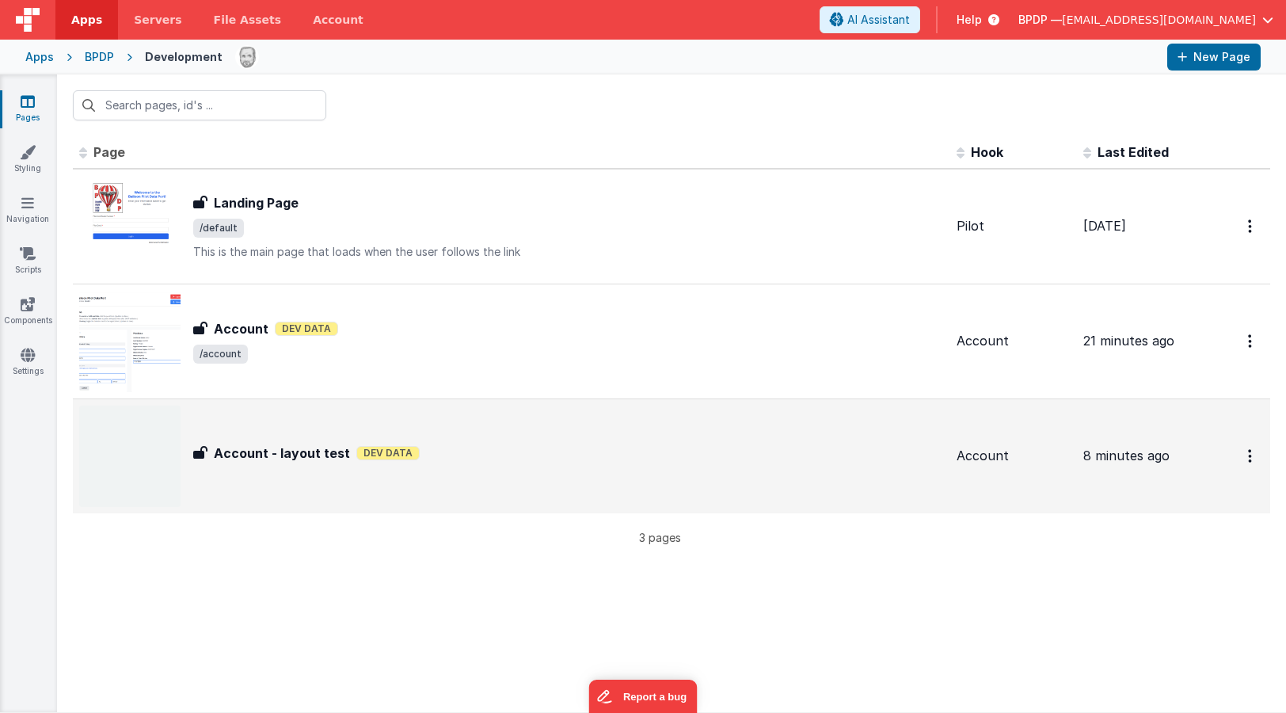
click at [277, 453] on h3 "Account - layout test" at bounding box center [282, 453] width 136 height 19
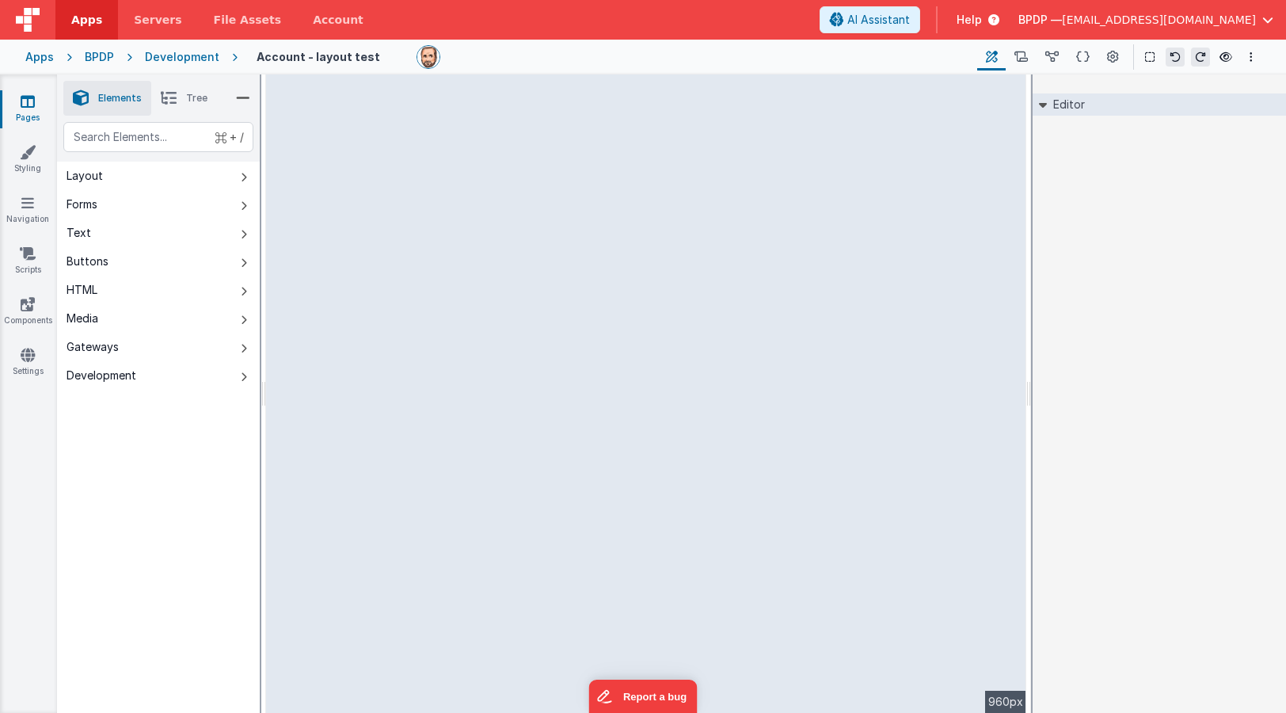
click at [184, 97] on li "Tree" at bounding box center [184, 98] width 66 height 35
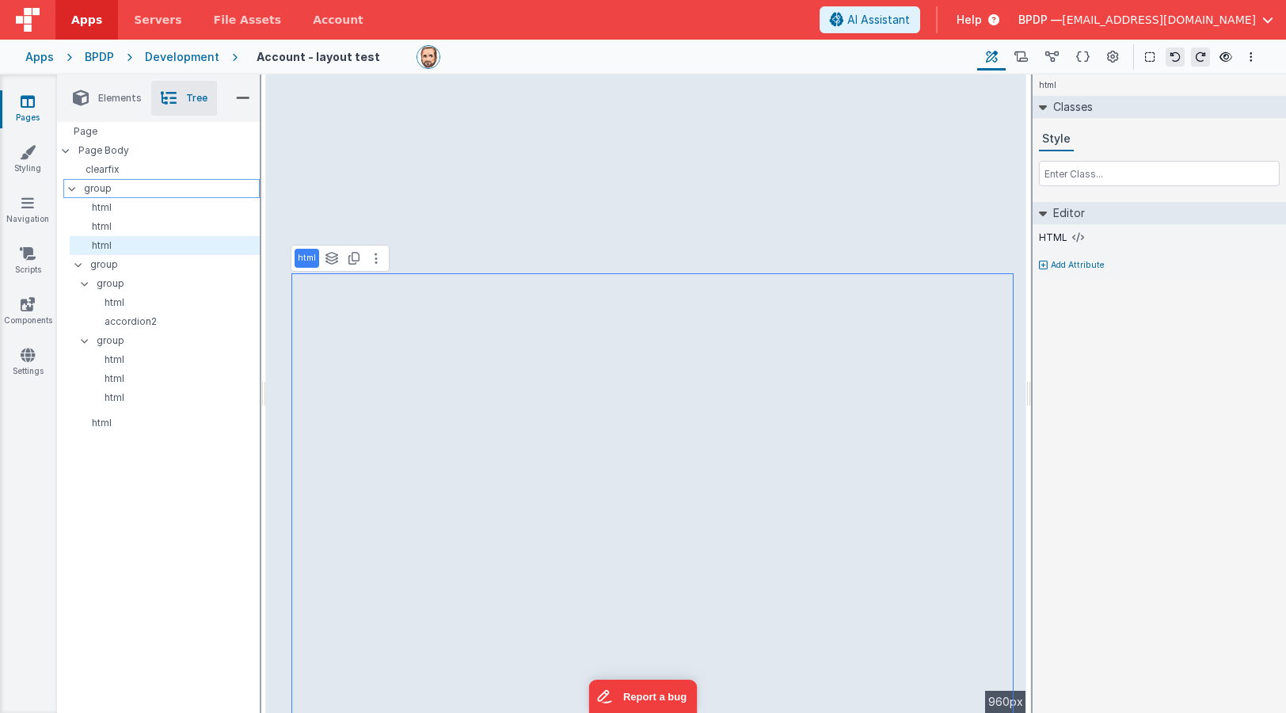
click at [102, 191] on p "group" at bounding box center [171, 188] width 175 height 17
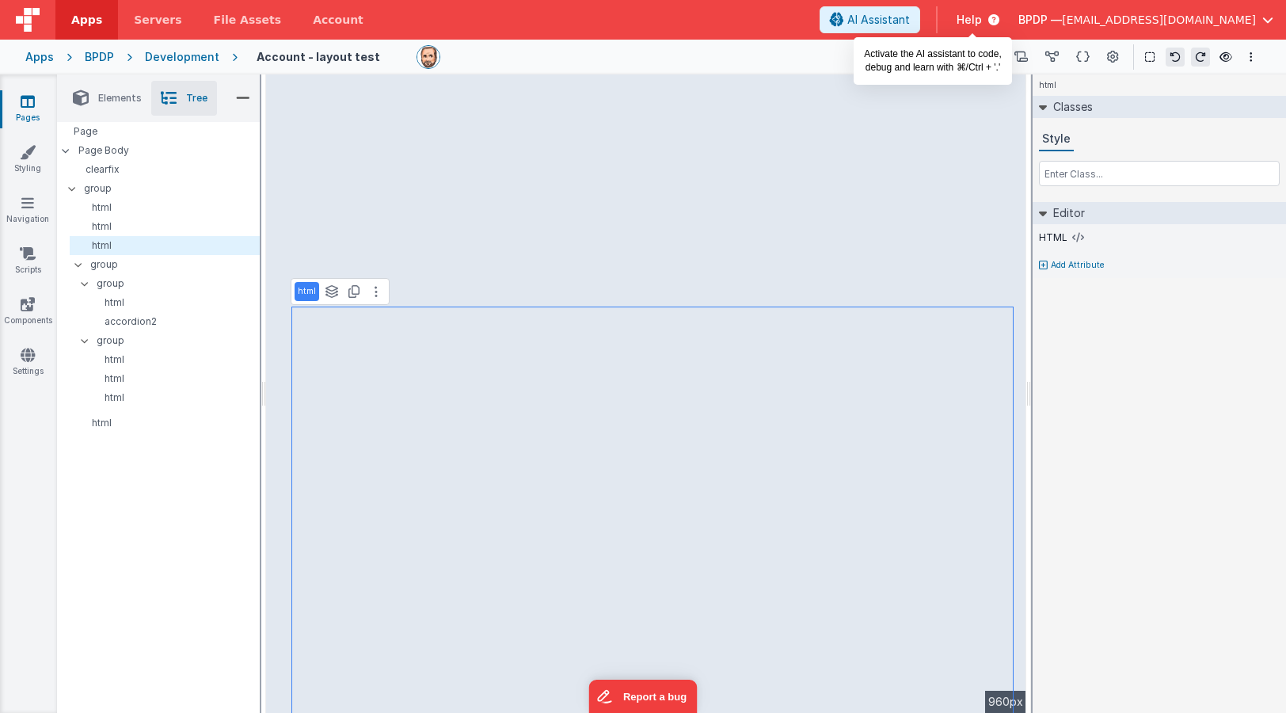
click at [910, 22] on span "AI Assistant" at bounding box center [879, 20] width 63 height 16
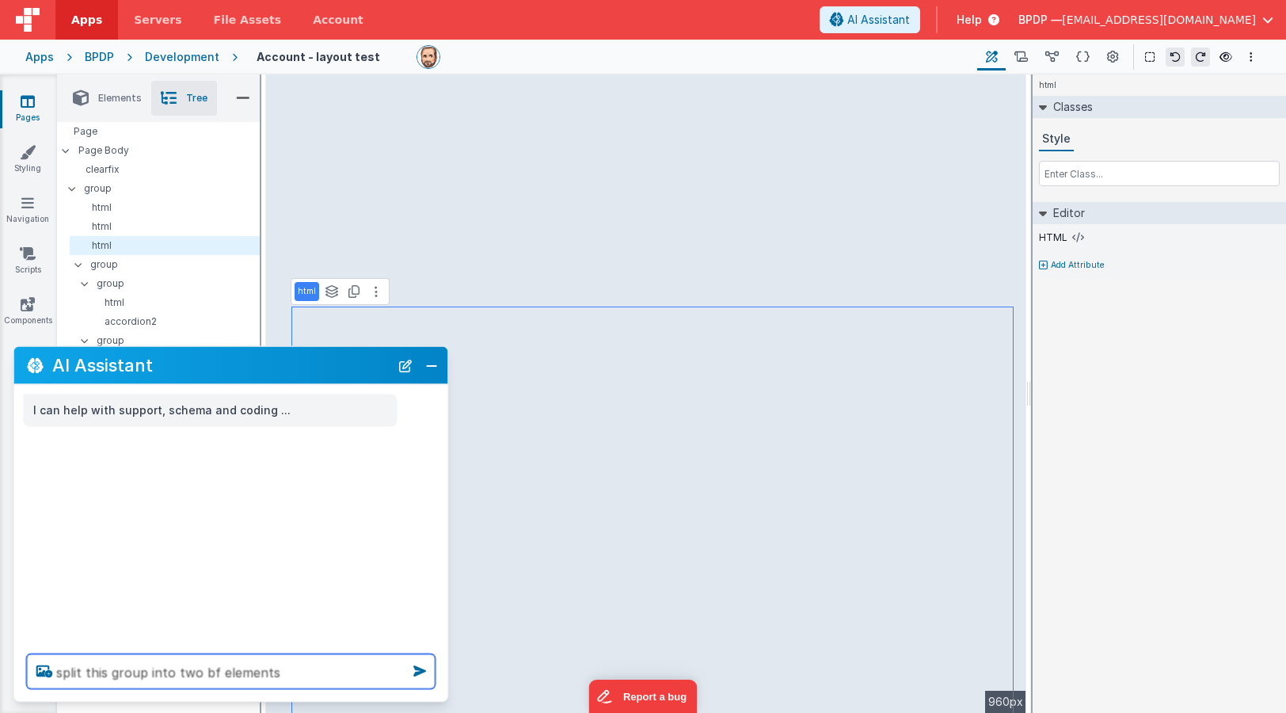
type textarea "split this group into two bf elements"
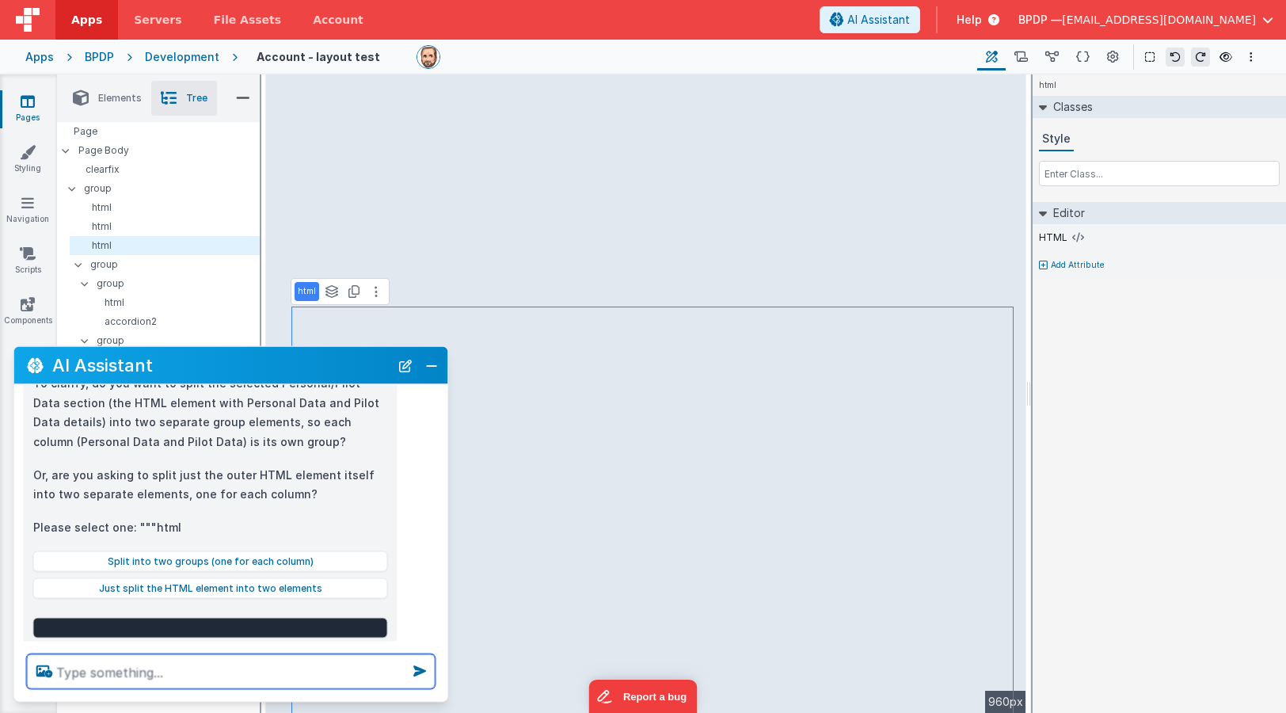
scroll to position [140, 0]
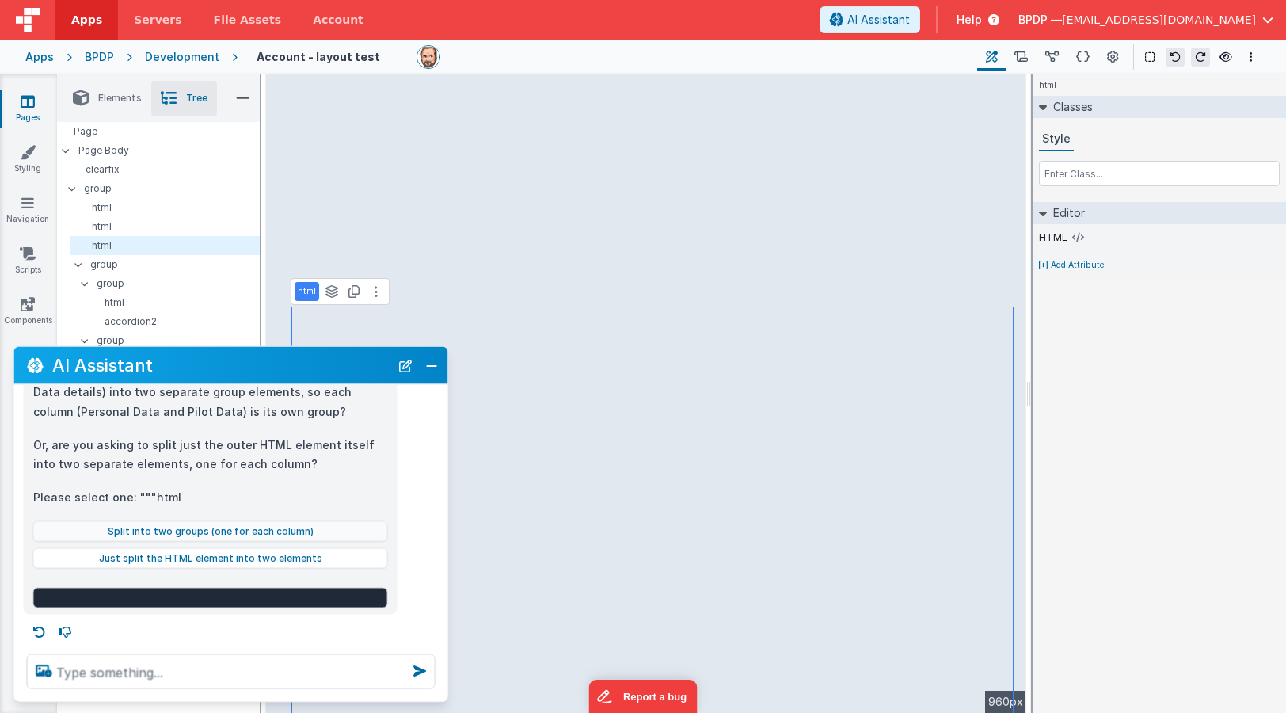
click at [192, 524] on button "Split into two groups (one for each column)" at bounding box center [210, 531] width 355 height 21
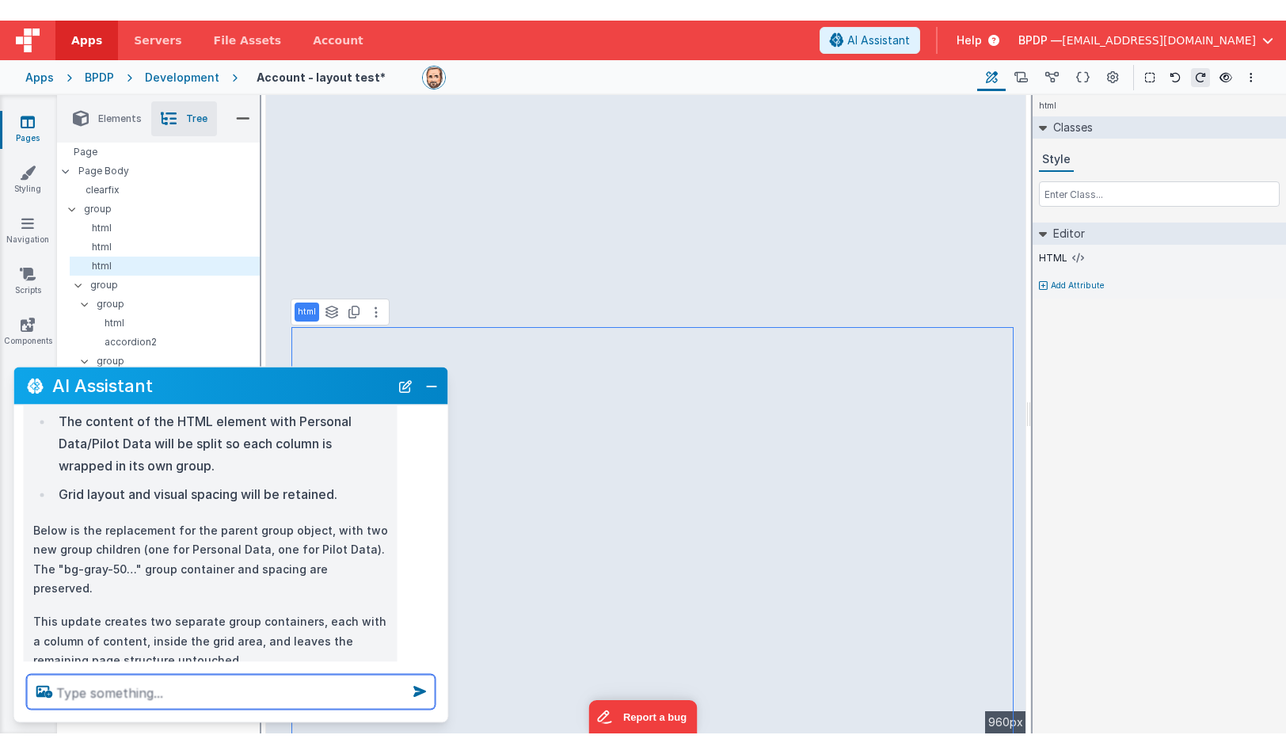
scroll to position [477, 0]
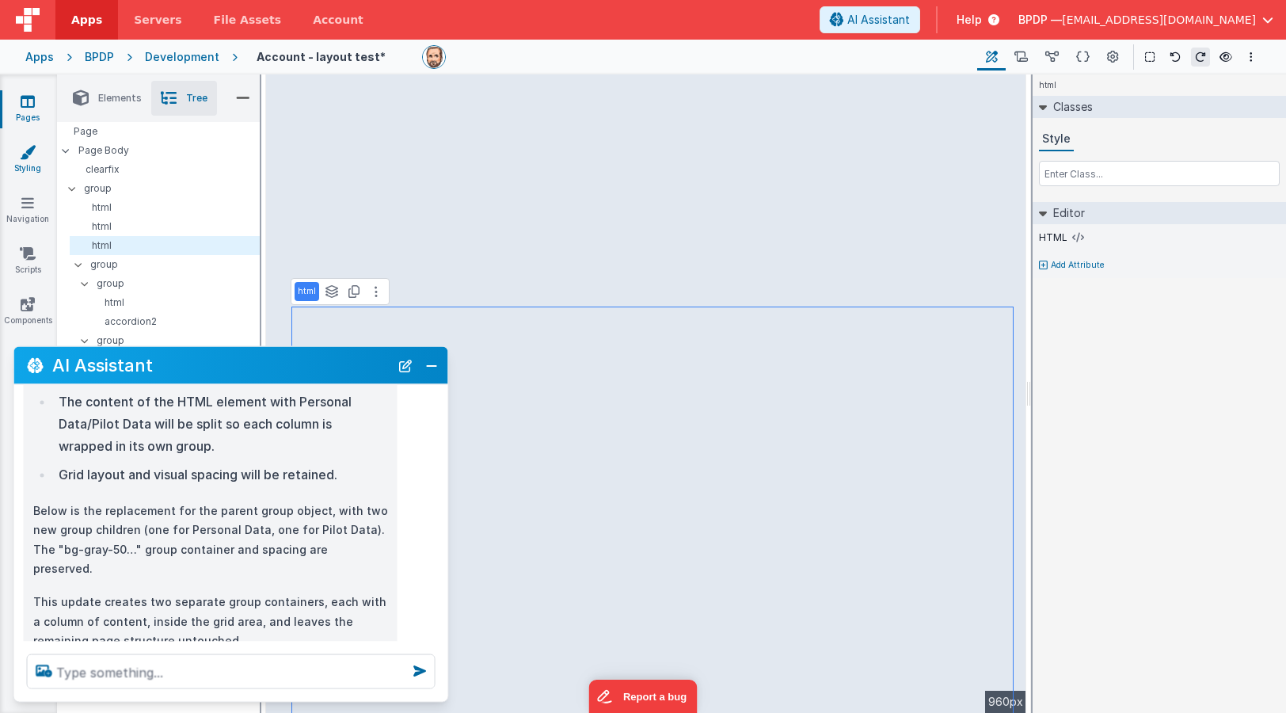
click at [24, 152] on icon at bounding box center [28, 152] width 16 height 16
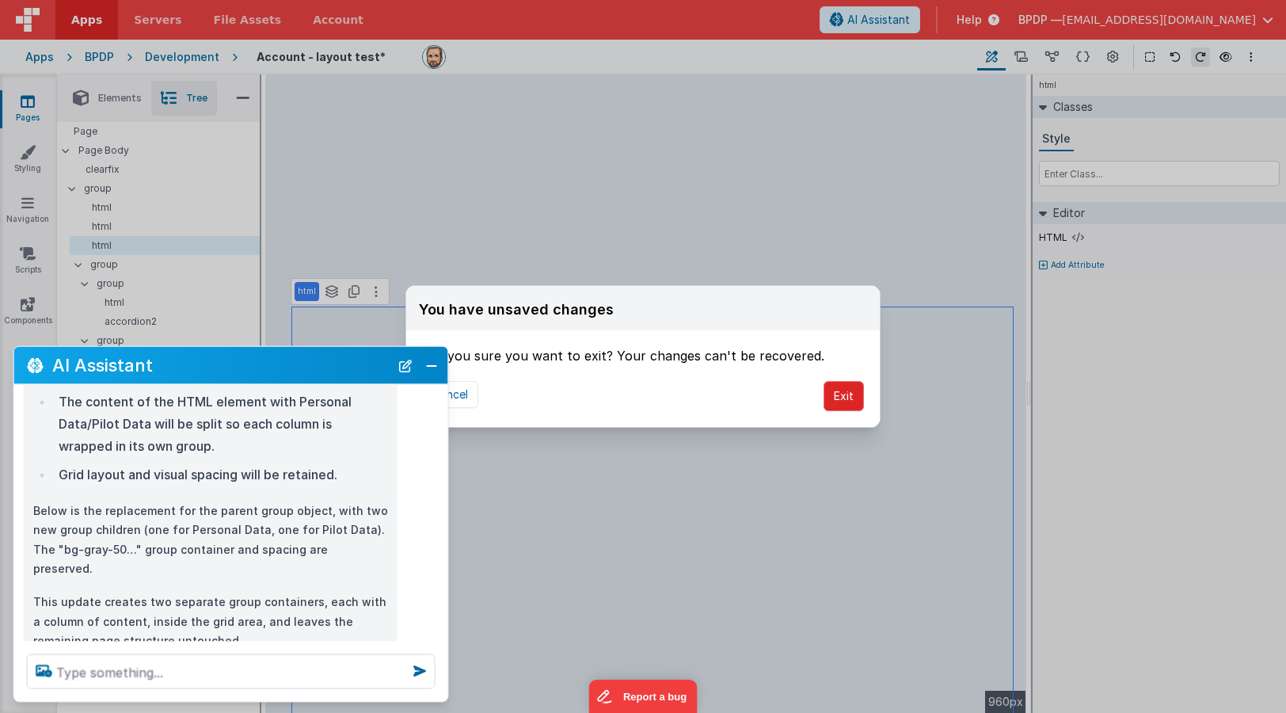
click at [836, 393] on button "Exit" at bounding box center [844, 396] width 40 height 30
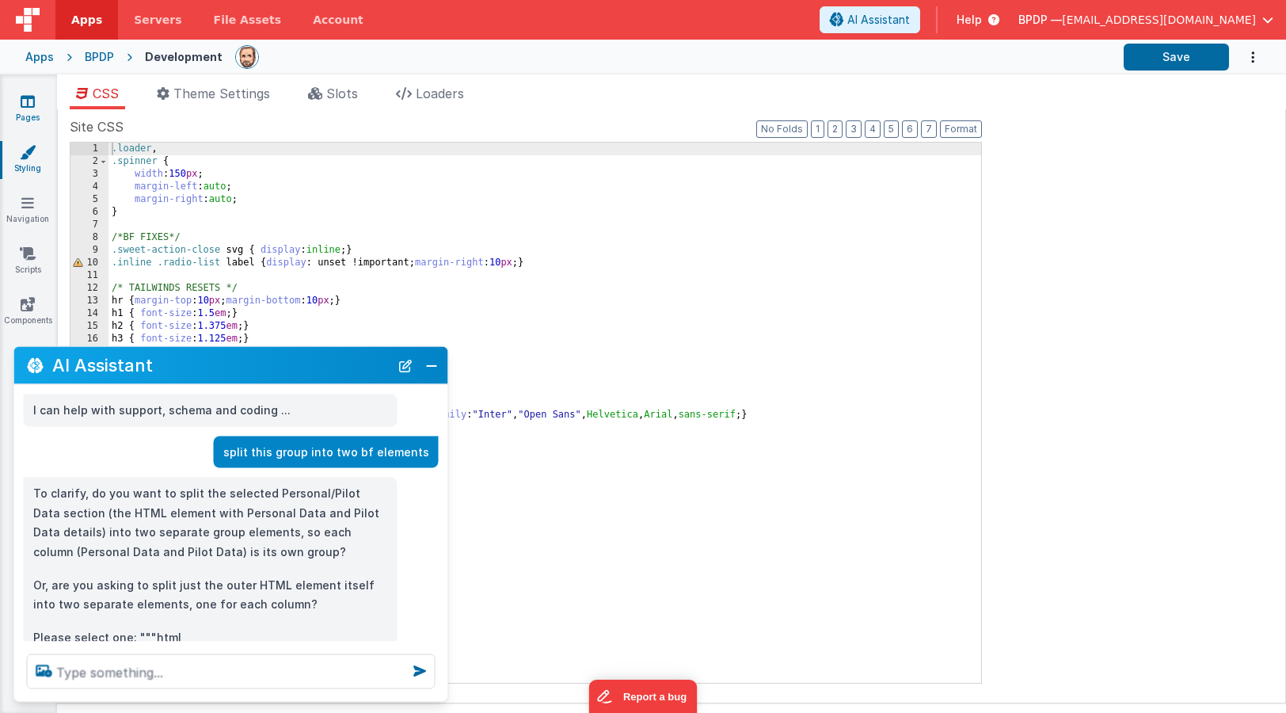
click at [26, 101] on icon at bounding box center [28, 101] width 14 height 16
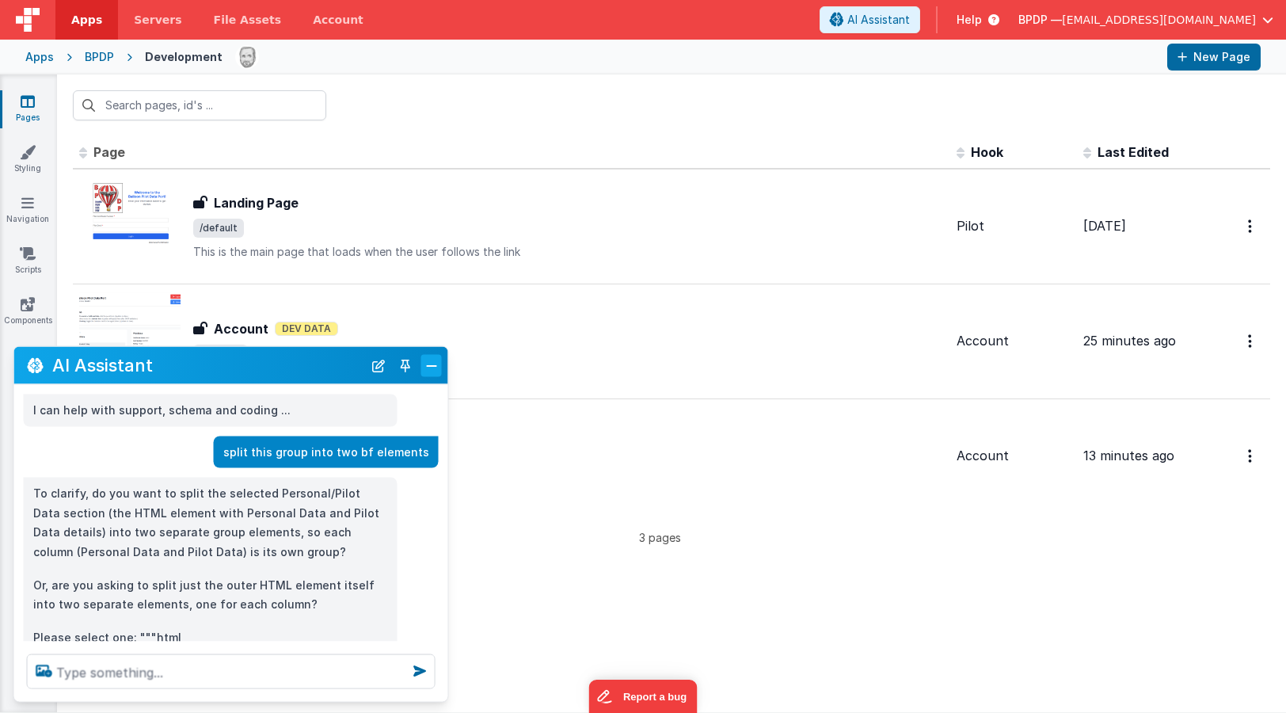
click at [427, 372] on button "Close" at bounding box center [431, 365] width 21 height 22
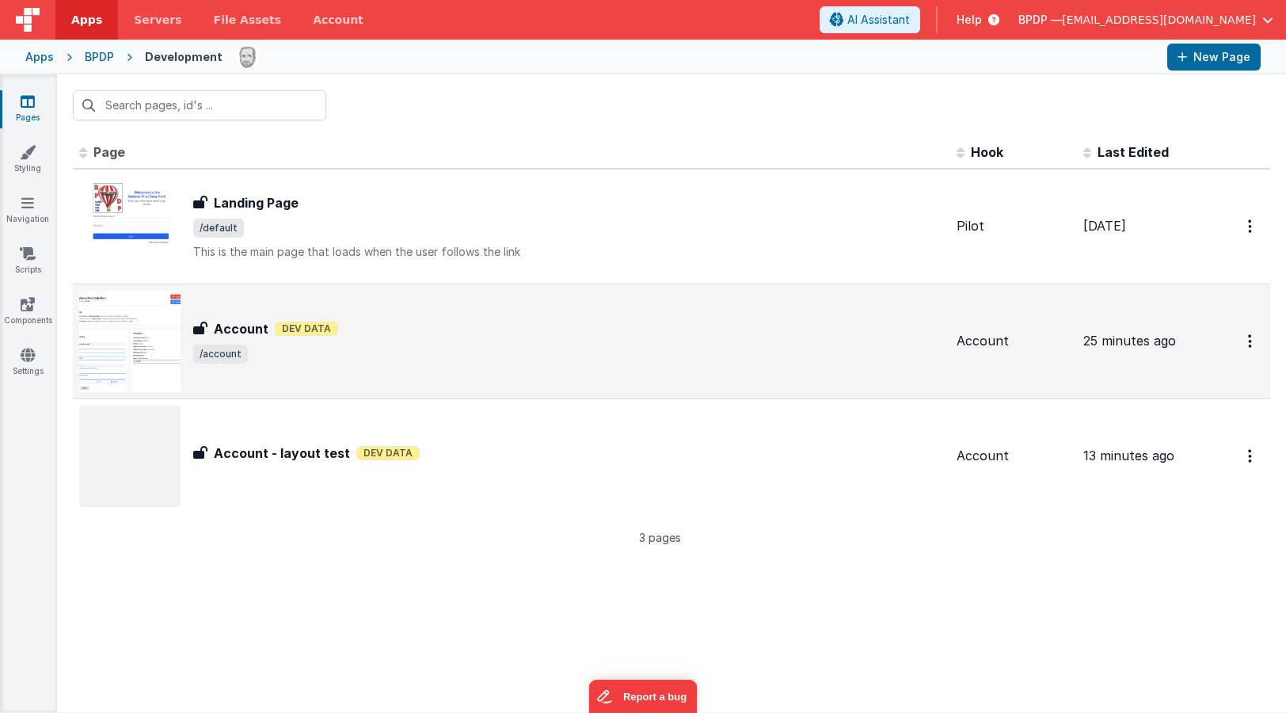
click at [243, 331] on h3 "Account" at bounding box center [241, 328] width 55 height 19
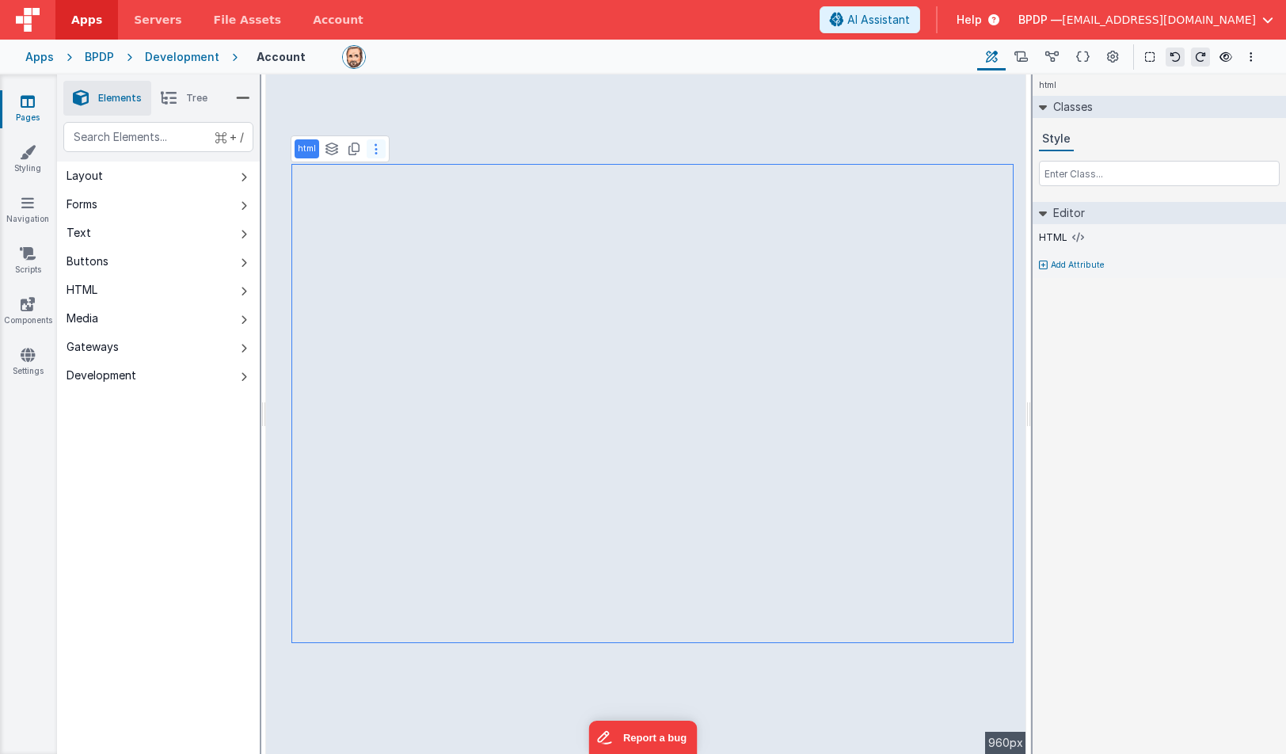
click at [375, 146] on icon at bounding box center [376, 149] width 3 height 13
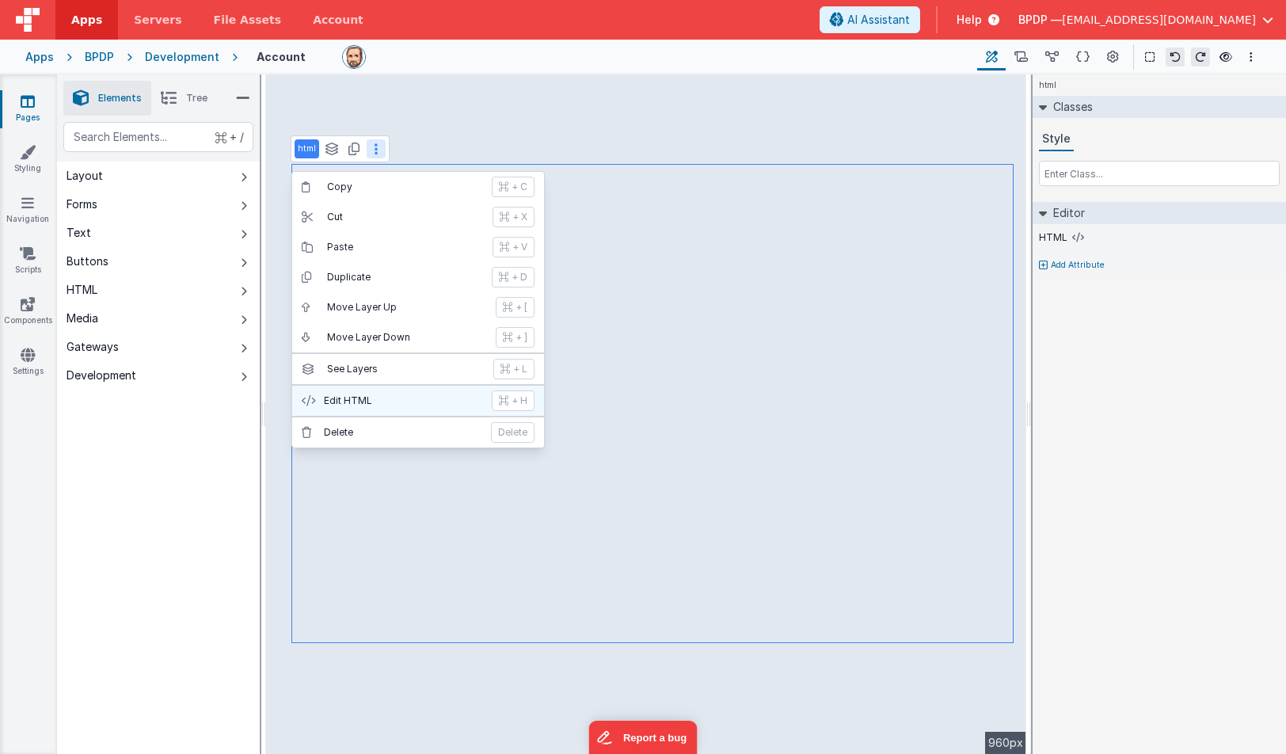
click at [356, 398] on p "Edit HTML" at bounding box center [403, 400] width 158 height 13
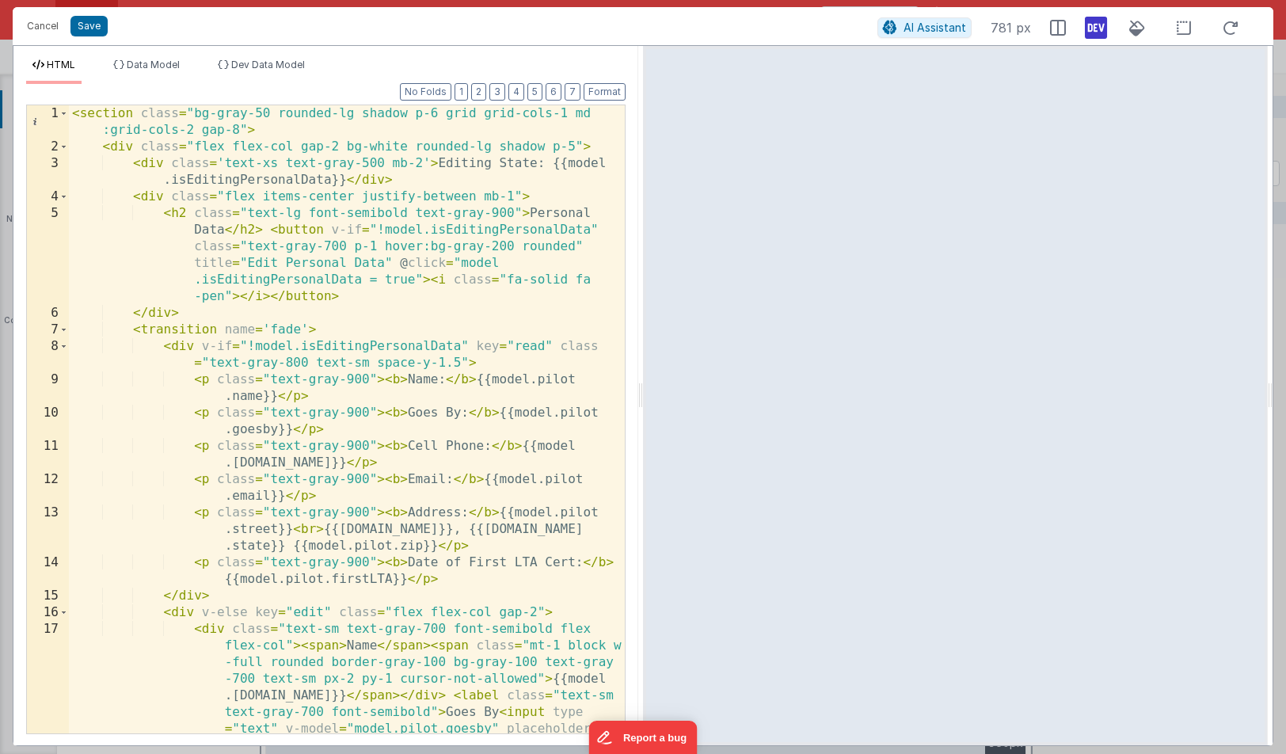
click at [346, 360] on div "< section class = "bg-gray-50 rounded-lg shadow p-6 grid grid-cols-1 md :grid-c…" at bounding box center [347, 718] width 556 height 1227
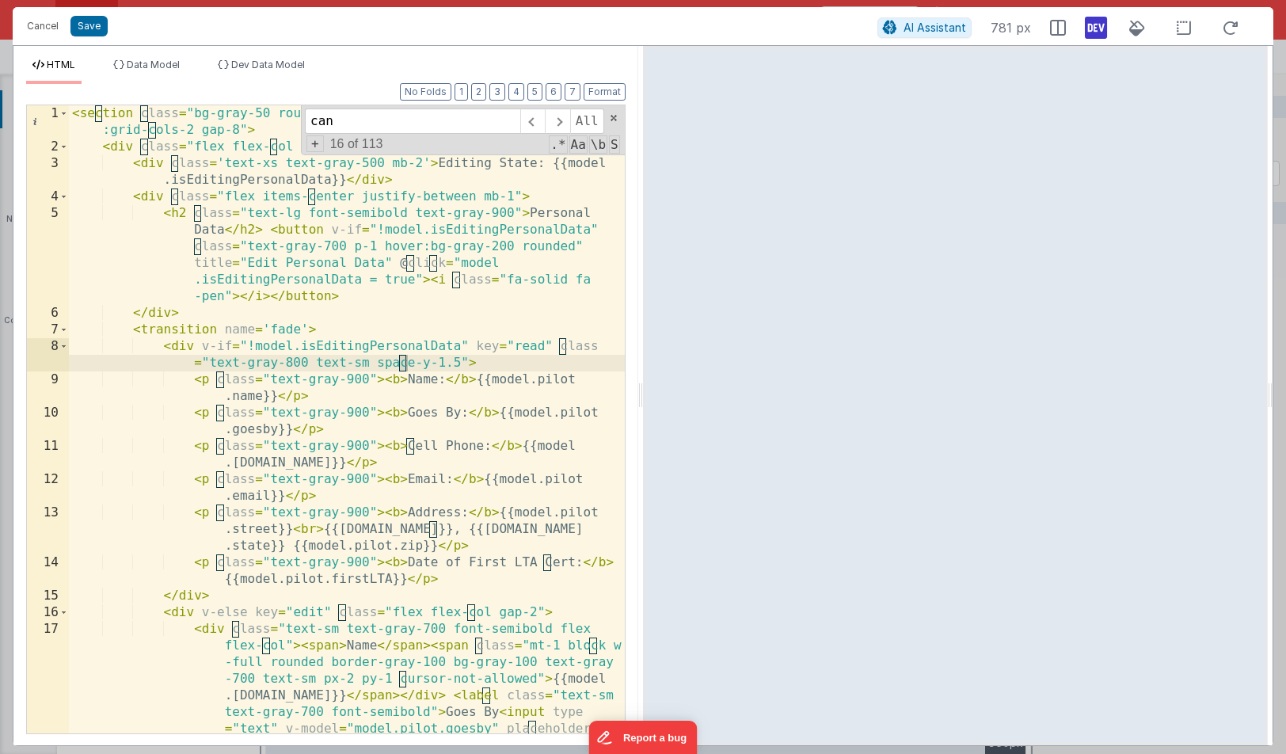
scroll to position [1249, 0]
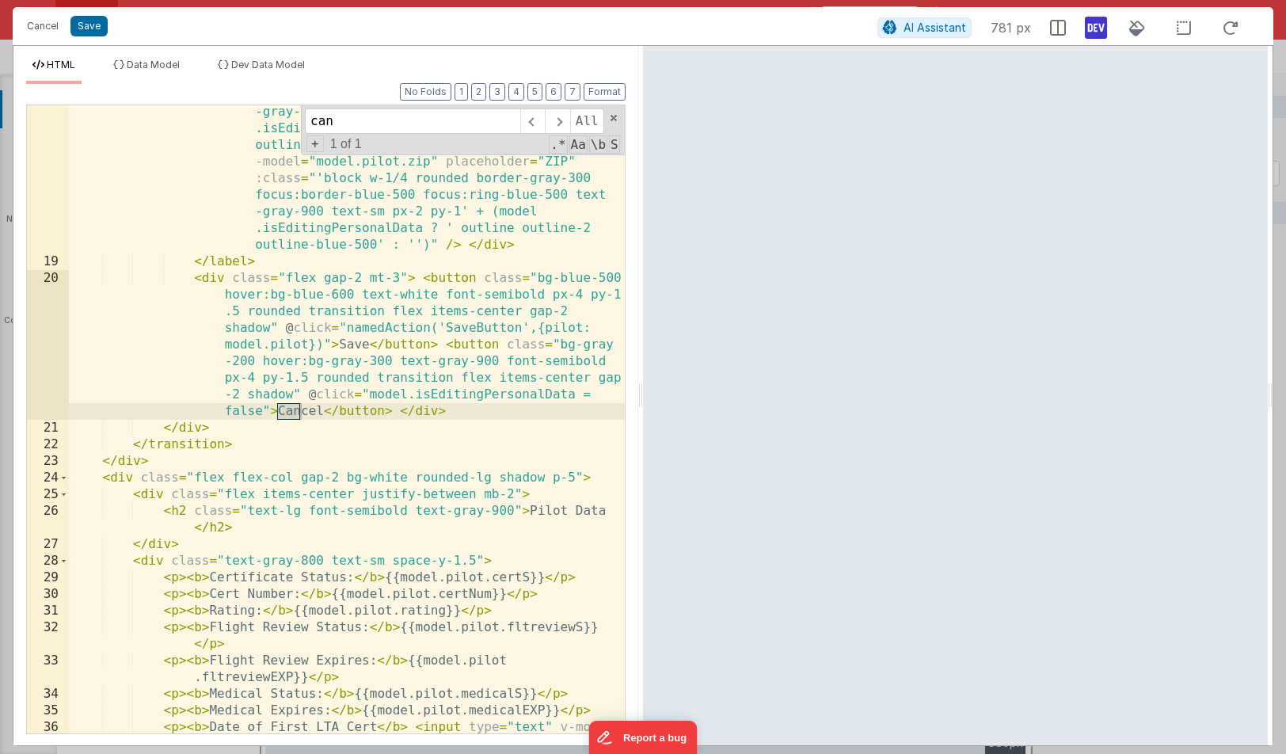
type input "can"
click at [222, 189] on div "< div class = "flex gap-2" > < input type = "text" v-model = "model.pilot.city"…" at bounding box center [347, 459] width 556 height 1044
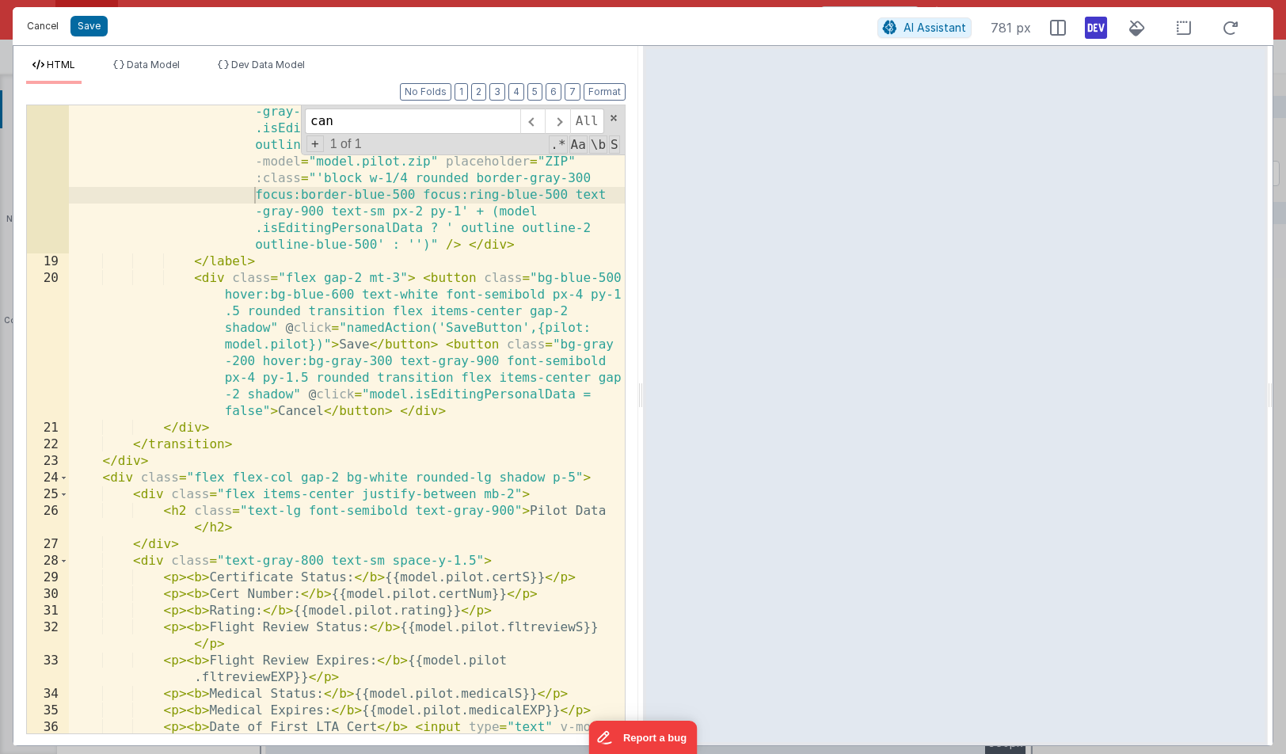
click at [37, 24] on button "Cancel" at bounding box center [43, 26] width 48 height 22
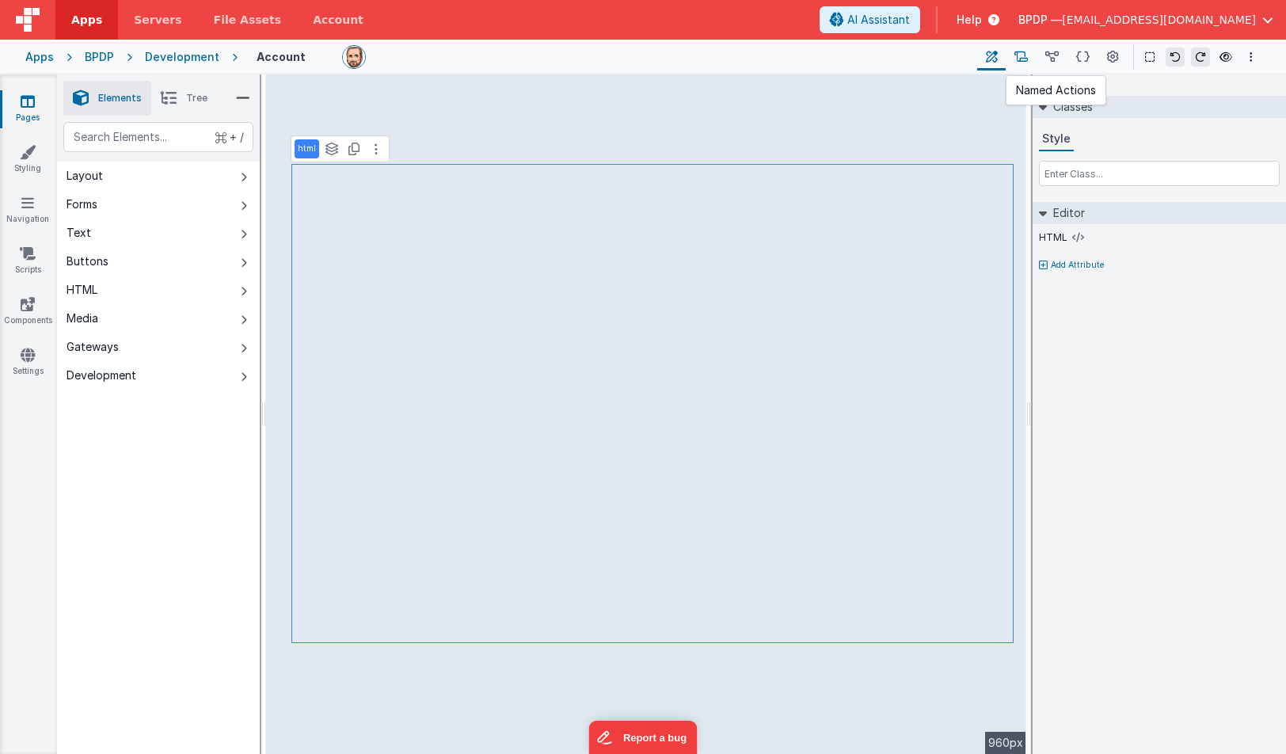
click at [1023, 51] on icon at bounding box center [1021, 57] width 13 height 17
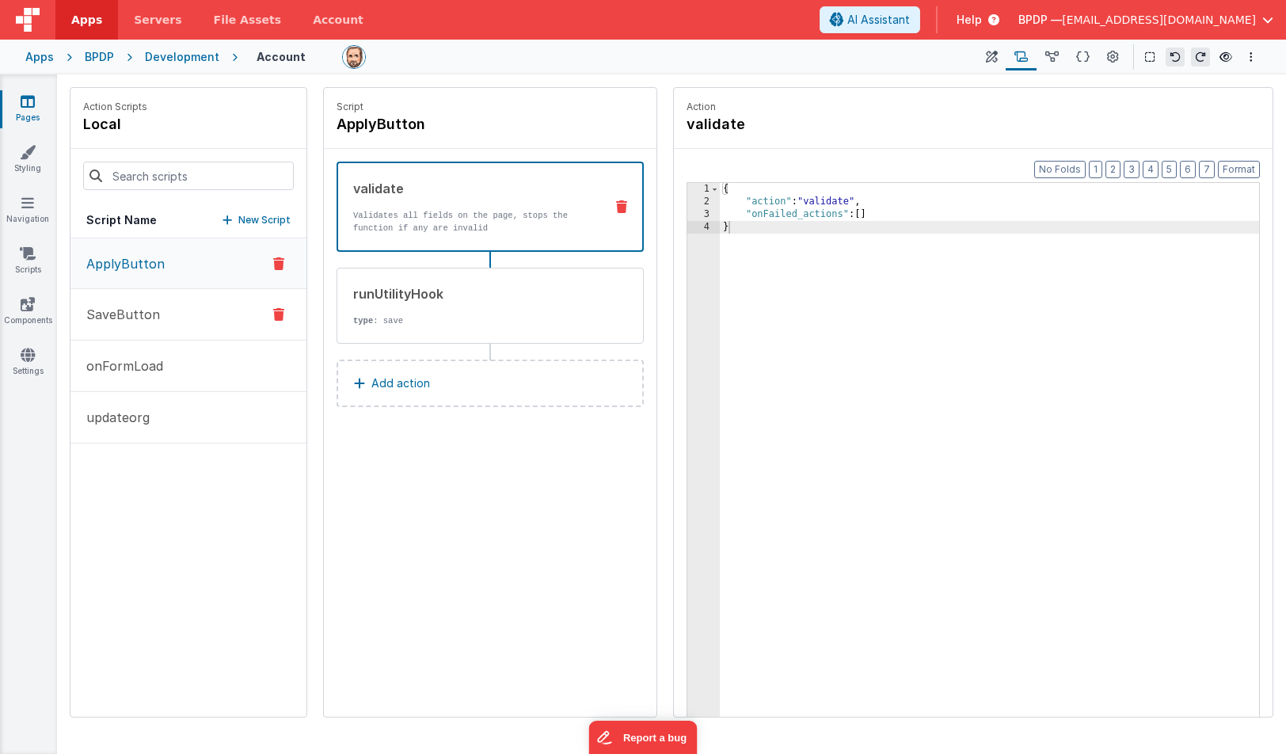
click at [137, 310] on p "SaveButton" at bounding box center [118, 314] width 83 height 19
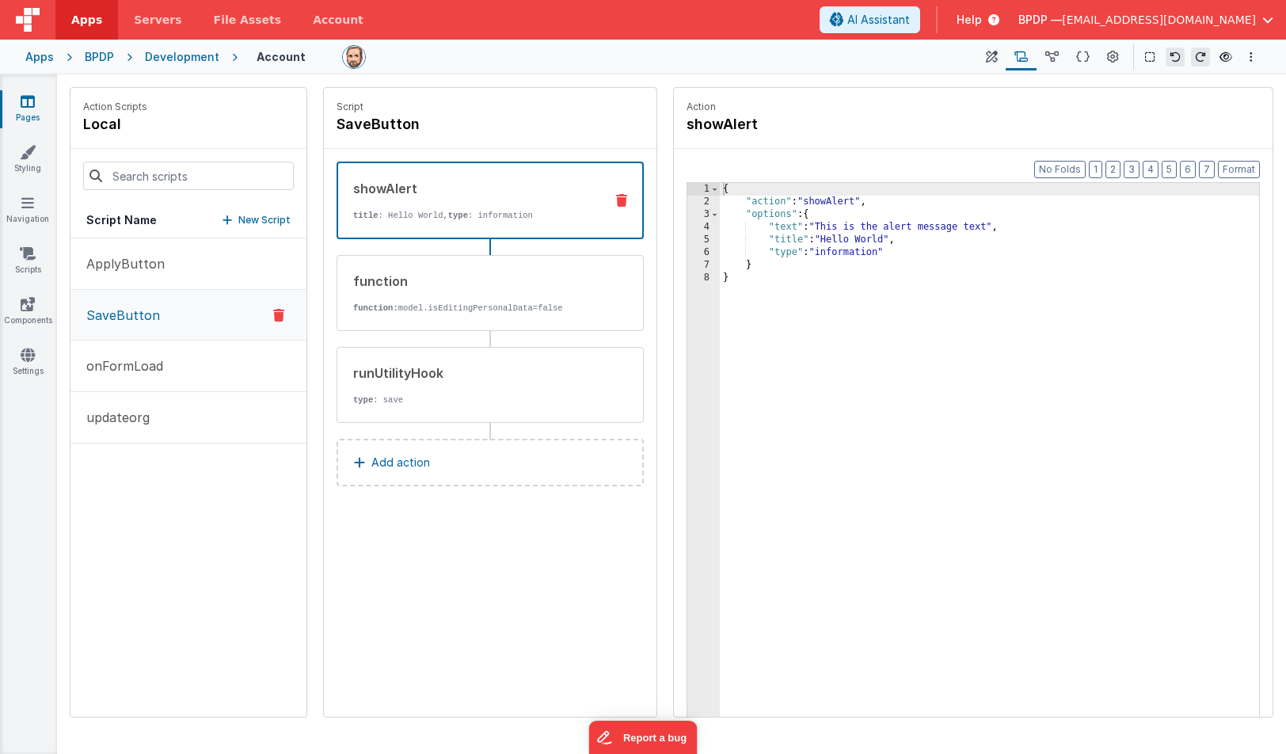
click at [619, 196] on icon at bounding box center [621, 200] width 11 height 13
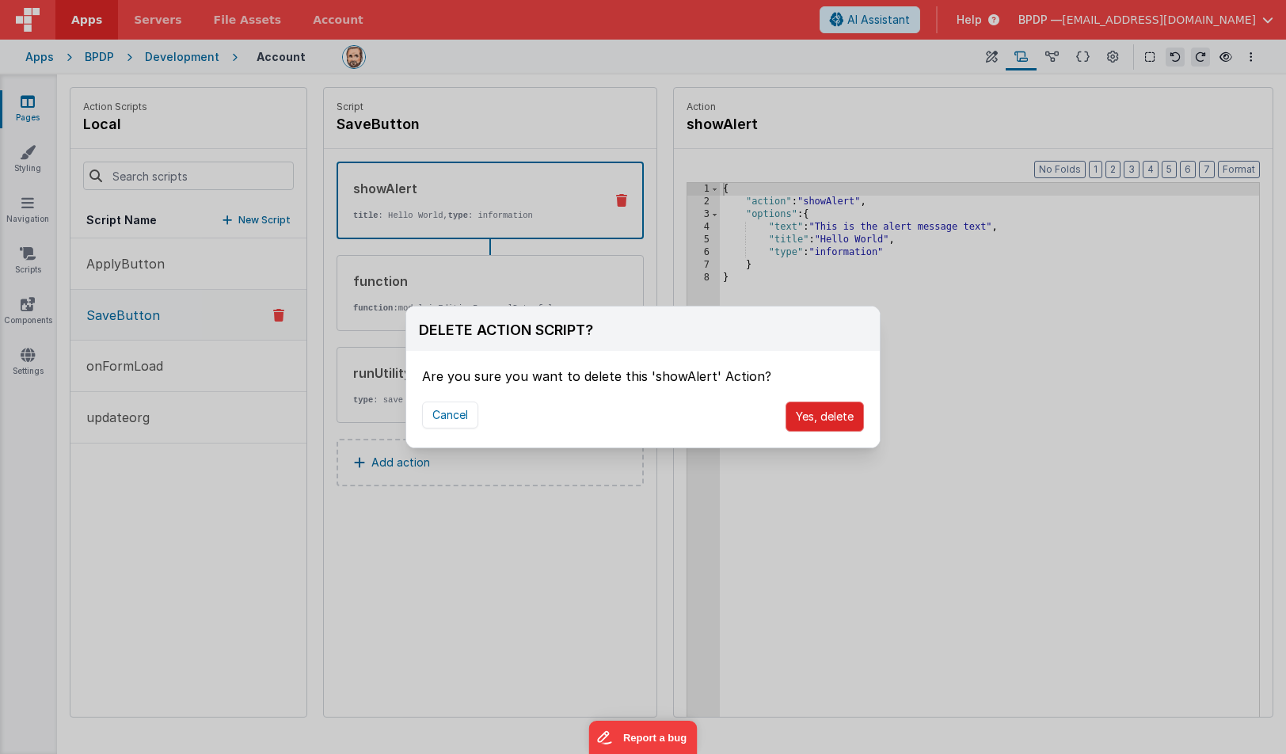
click at [818, 417] on button "Yes, delete" at bounding box center [825, 417] width 78 height 30
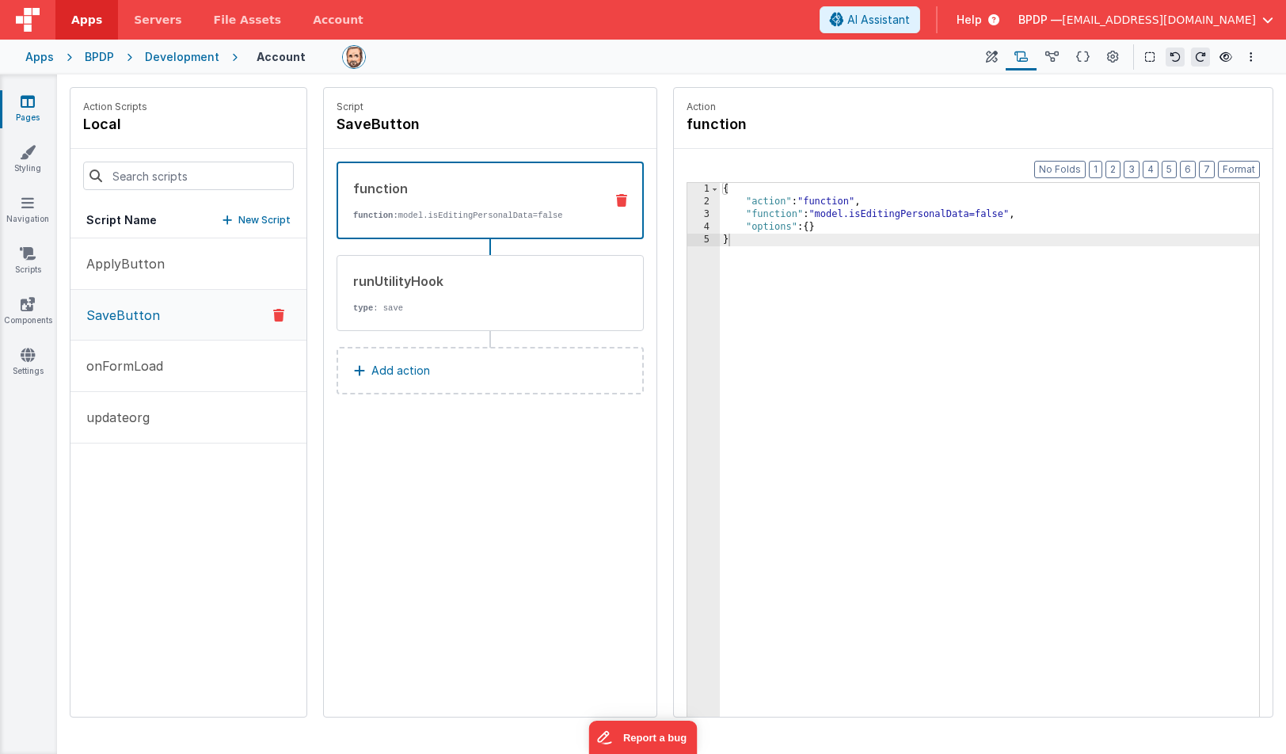
click at [244, 216] on p "New Script" at bounding box center [264, 220] width 52 height 16
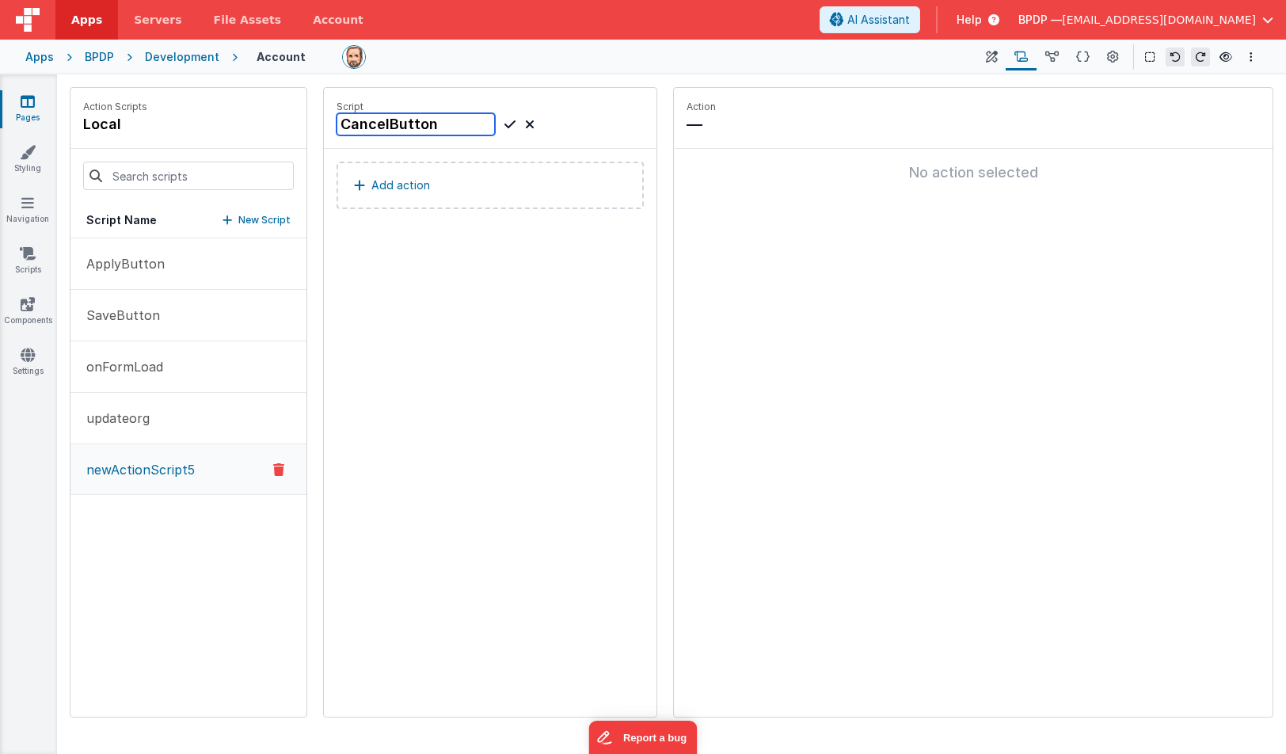
type input "CancelButton"
click at [509, 124] on icon at bounding box center [510, 124] width 11 height 19
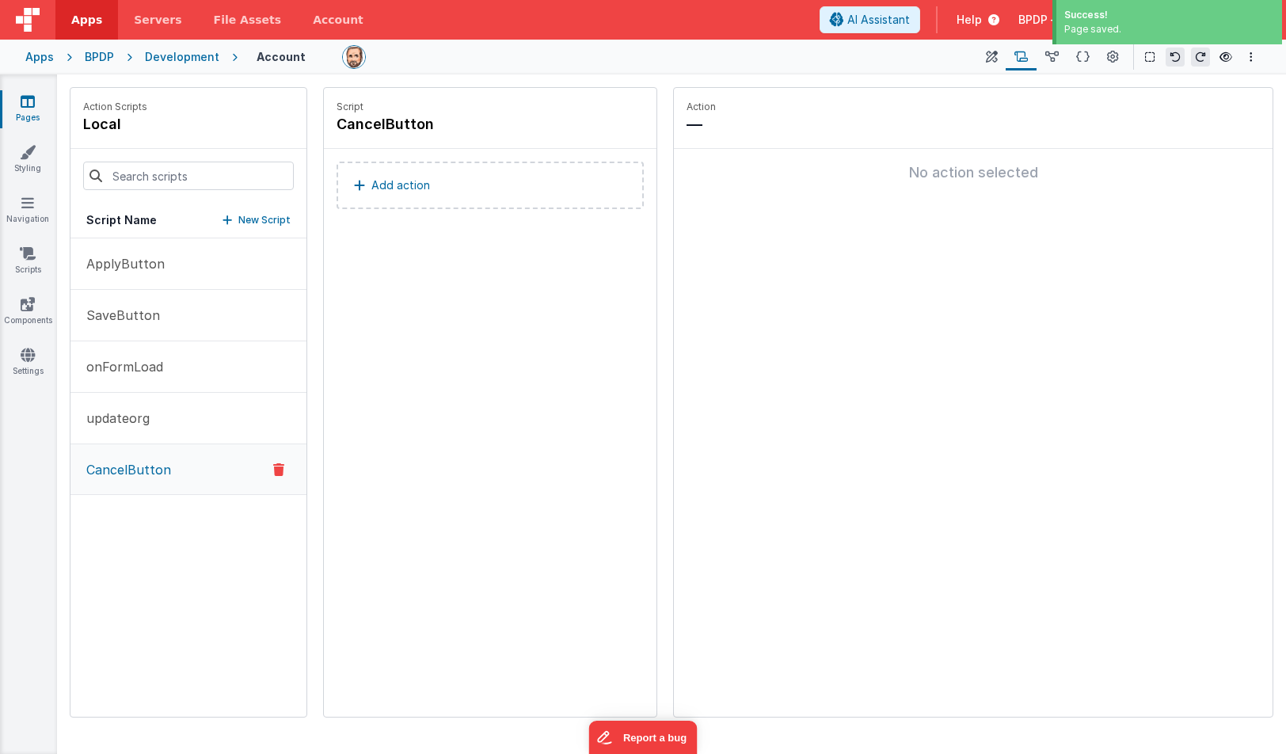
click at [428, 182] on p "Add action" at bounding box center [400, 185] width 59 height 19
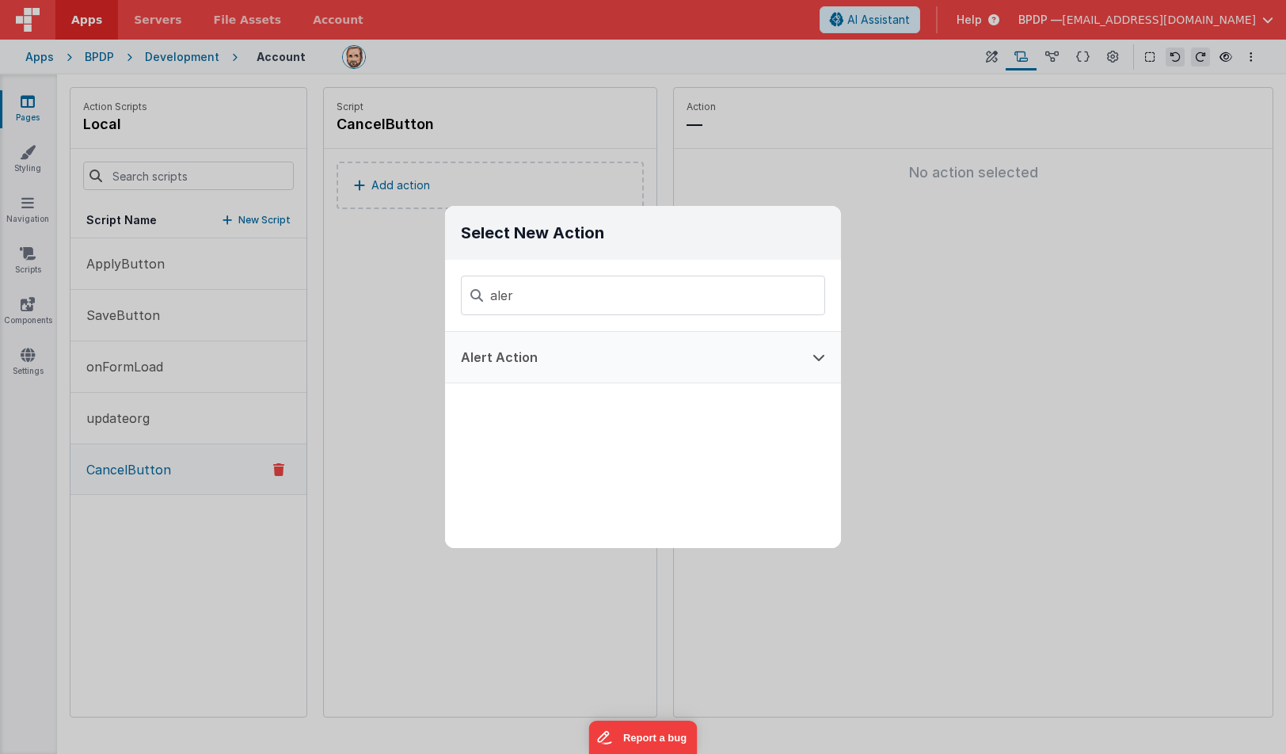
type input "aler"
click at [499, 356] on button "Alert Action" at bounding box center [621, 357] width 352 height 51
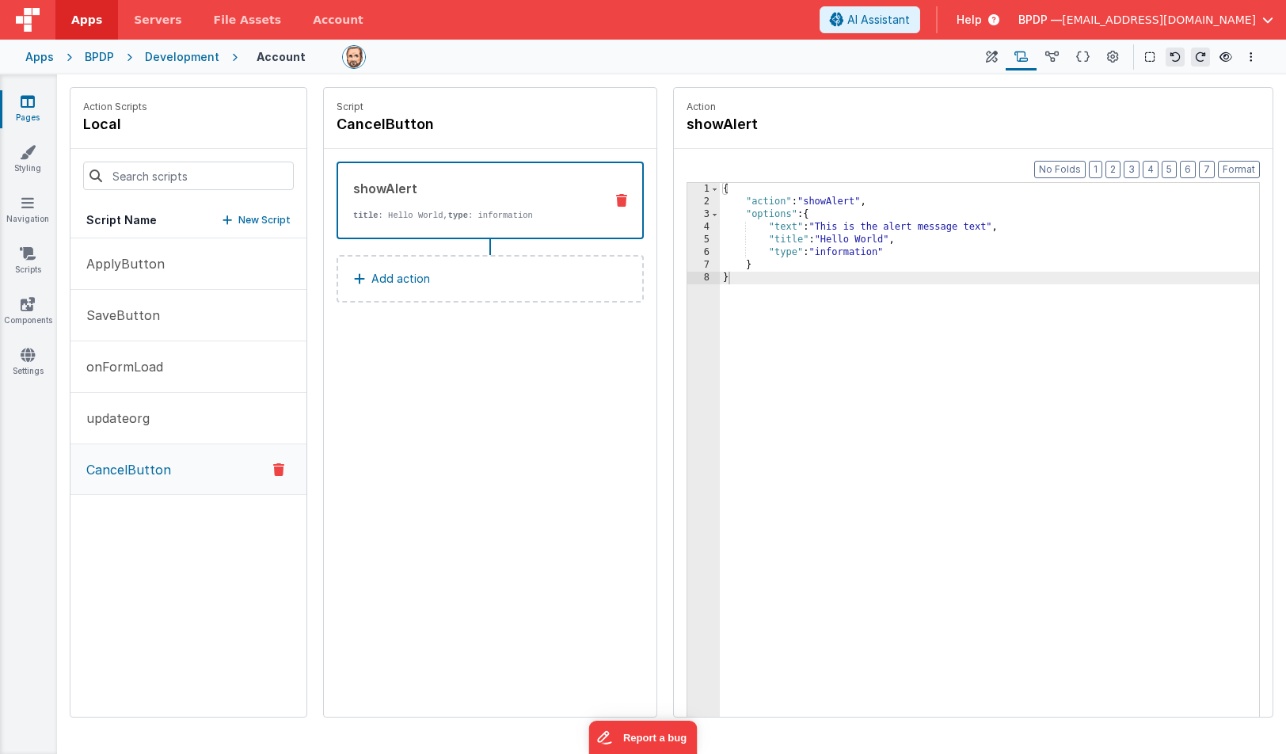
click at [399, 281] on p "Add action" at bounding box center [400, 278] width 59 height 19
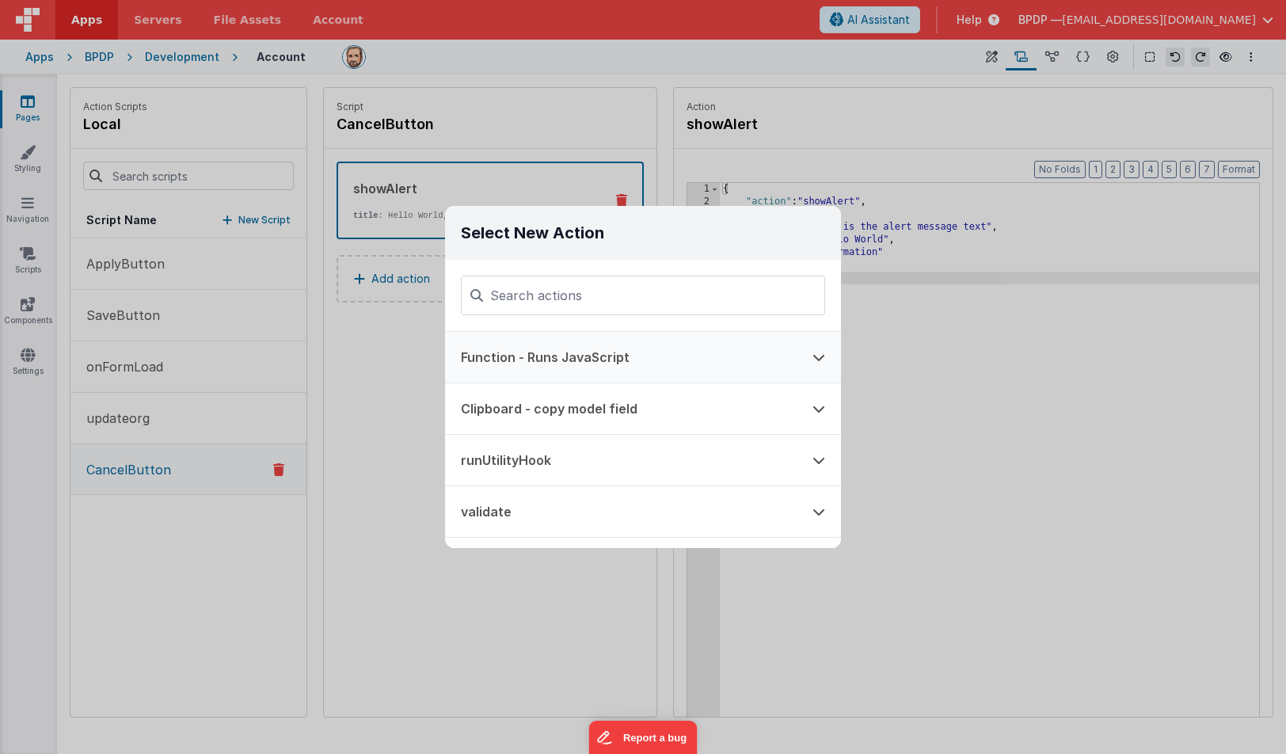
click at [506, 360] on button "Function - Runs JavaScript" at bounding box center [621, 357] width 352 height 51
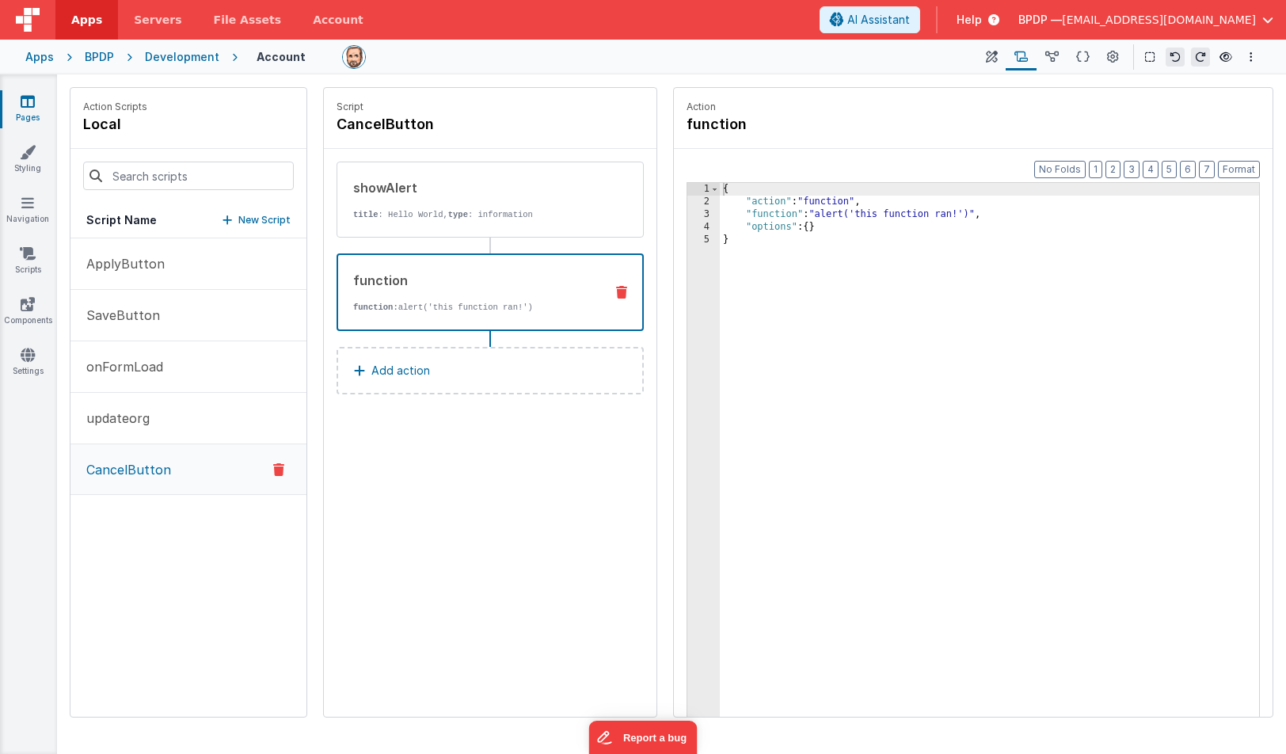
click at [467, 315] on div "function function: alert('this function ran!')" at bounding box center [490, 292] width 307 height 78
click at [910, 17] on span "AI Assistant" at bounding box center [879, 20] width 63 height 16
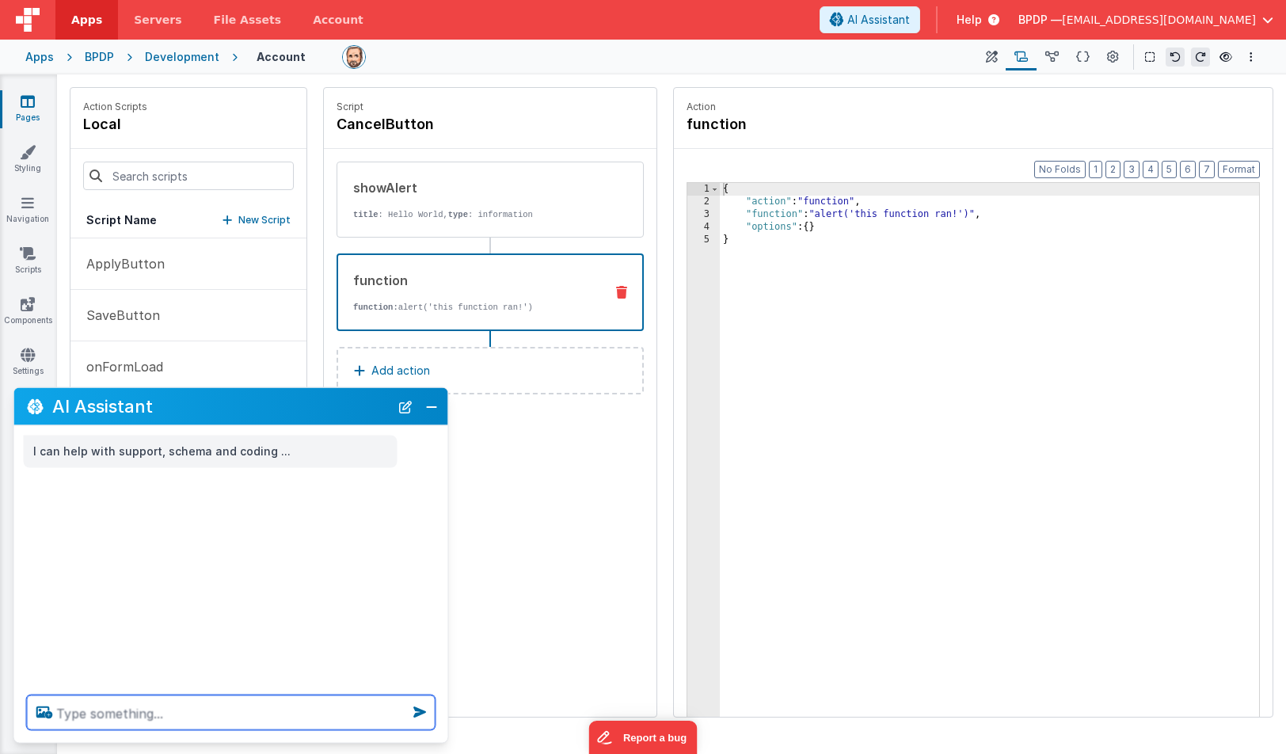
click at [87, 712] on textarea at bounding box center [231, 712] width 409 height 35
type textarea "add a function to revert changes and editing state to false"
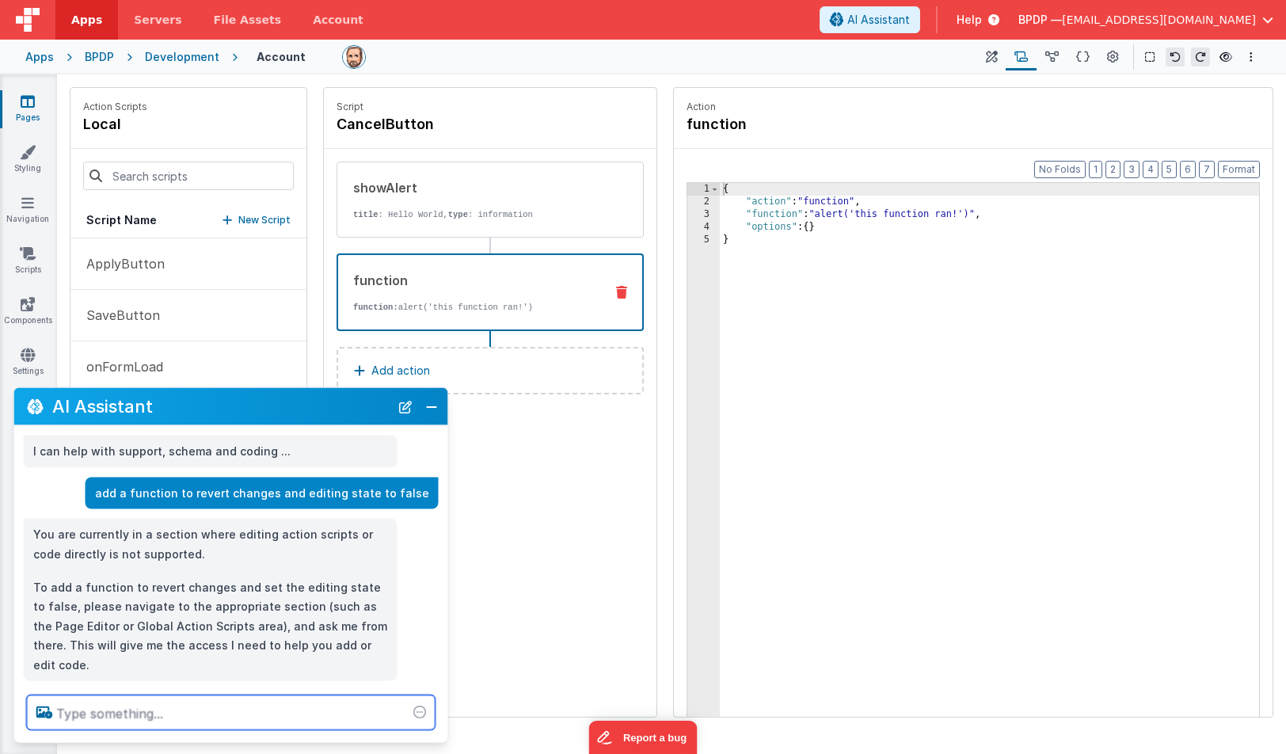
scroll to position [6, 0]
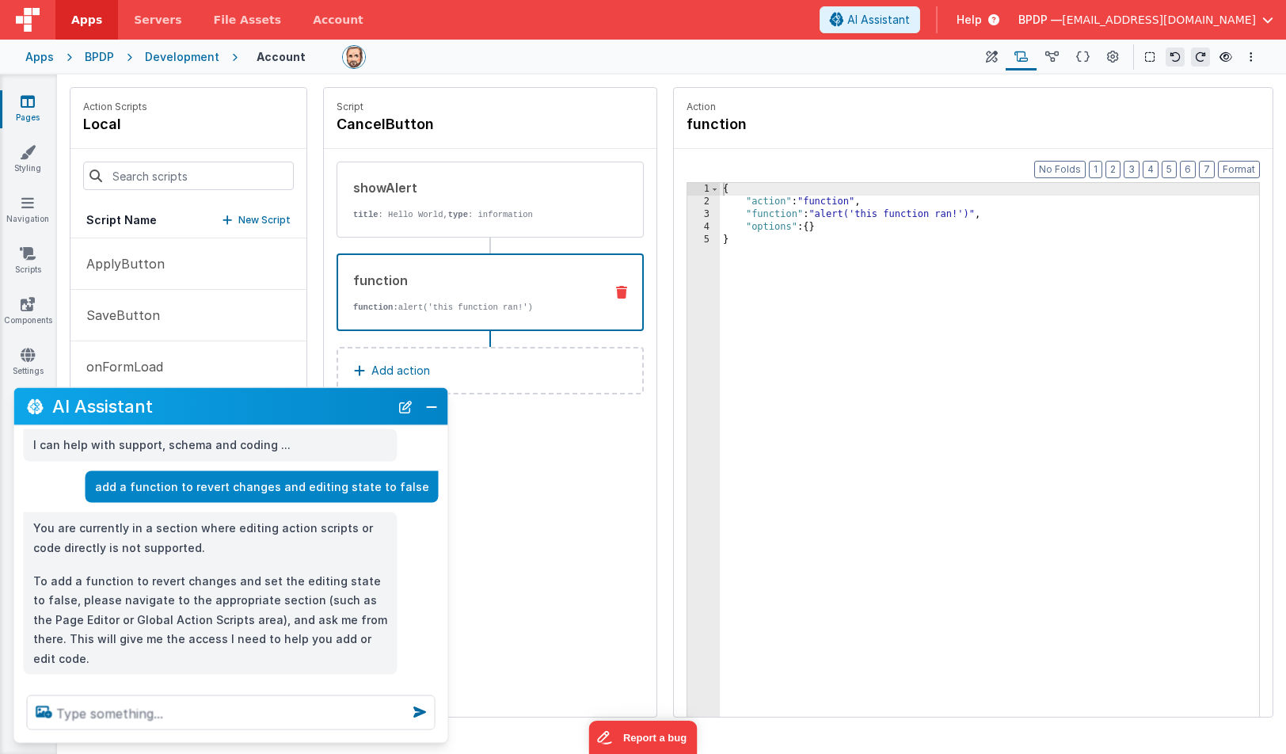
click at [520, 431] on div "Script CancelButton showAlert title : Hello World, type : information function …" at bounding box center [490, 402] width 333 height 629
click at [432, 402] on button "Close" at bounding box center [431, 406] width 21 height 22
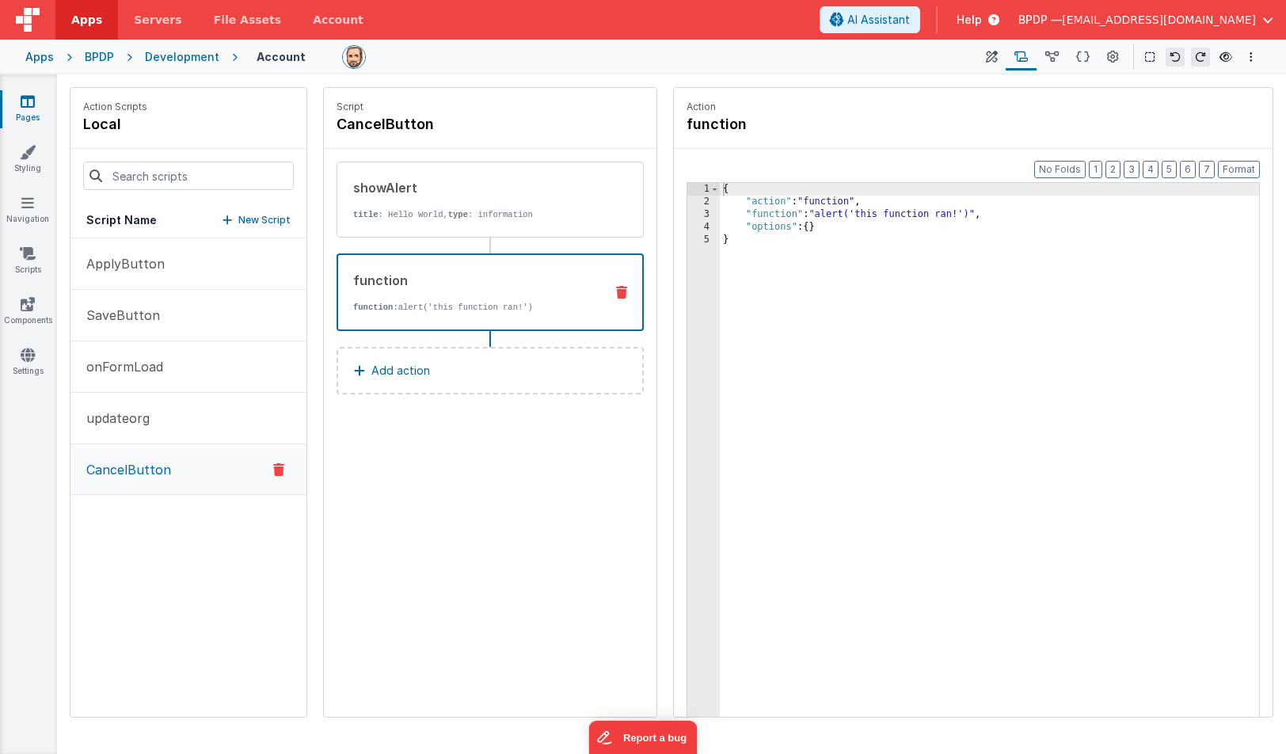
click at [618, 287] on icon at bounding box center [621, 292] width 11 height 13
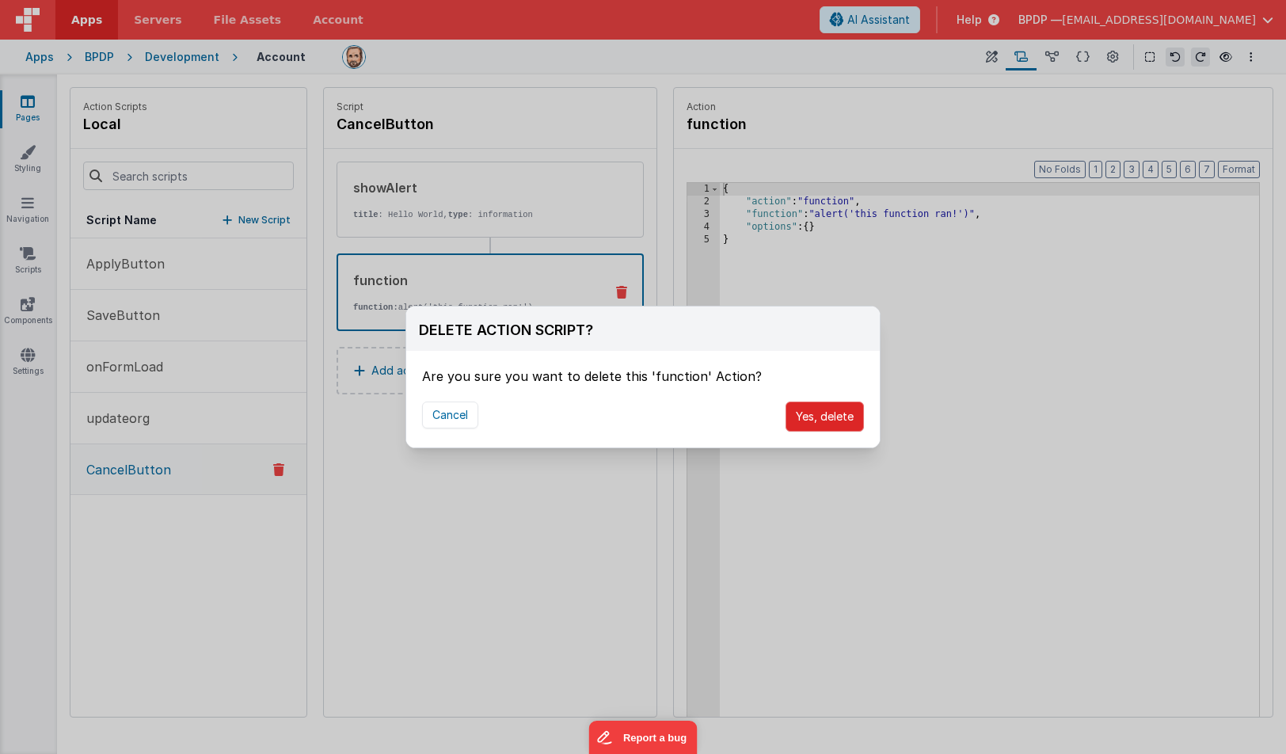
click at [817, 414] on button "Yes, delete" at bounding box center [825, 417] width 78 height 30
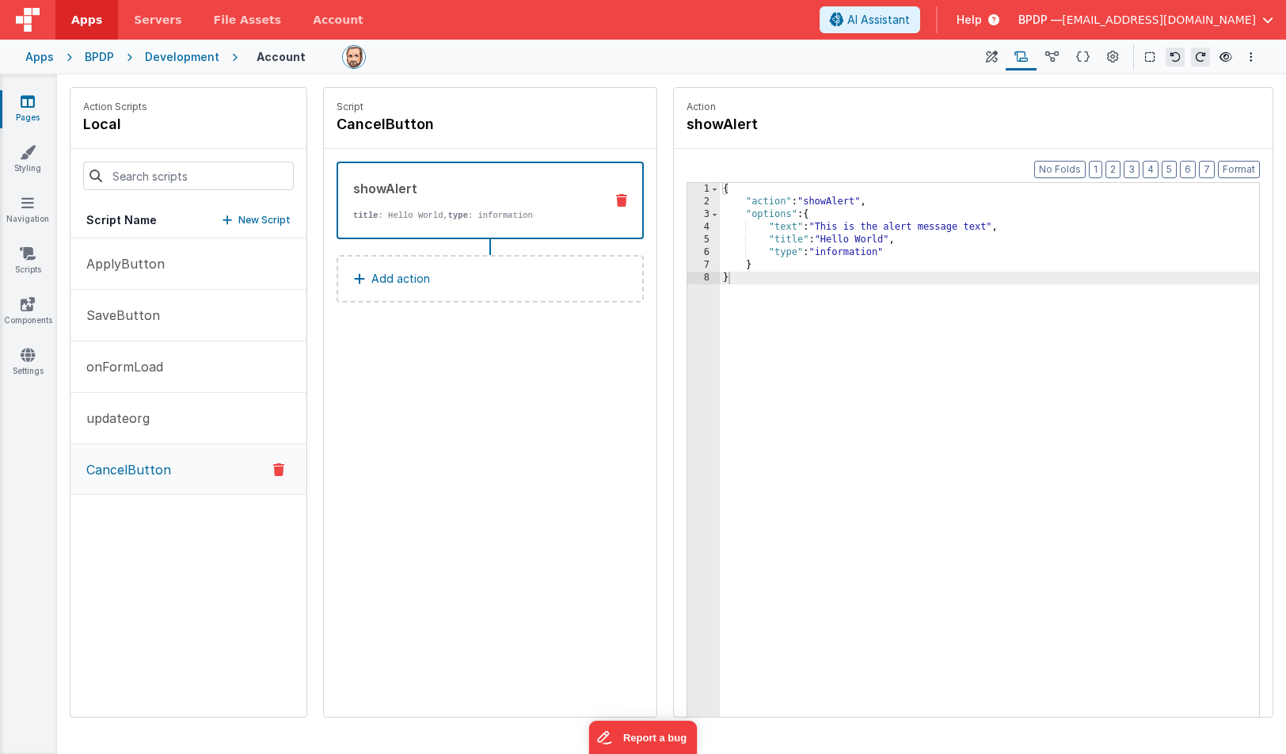
click at [280, 467] on icon at bounding box center [278, 469] width 11 height 19
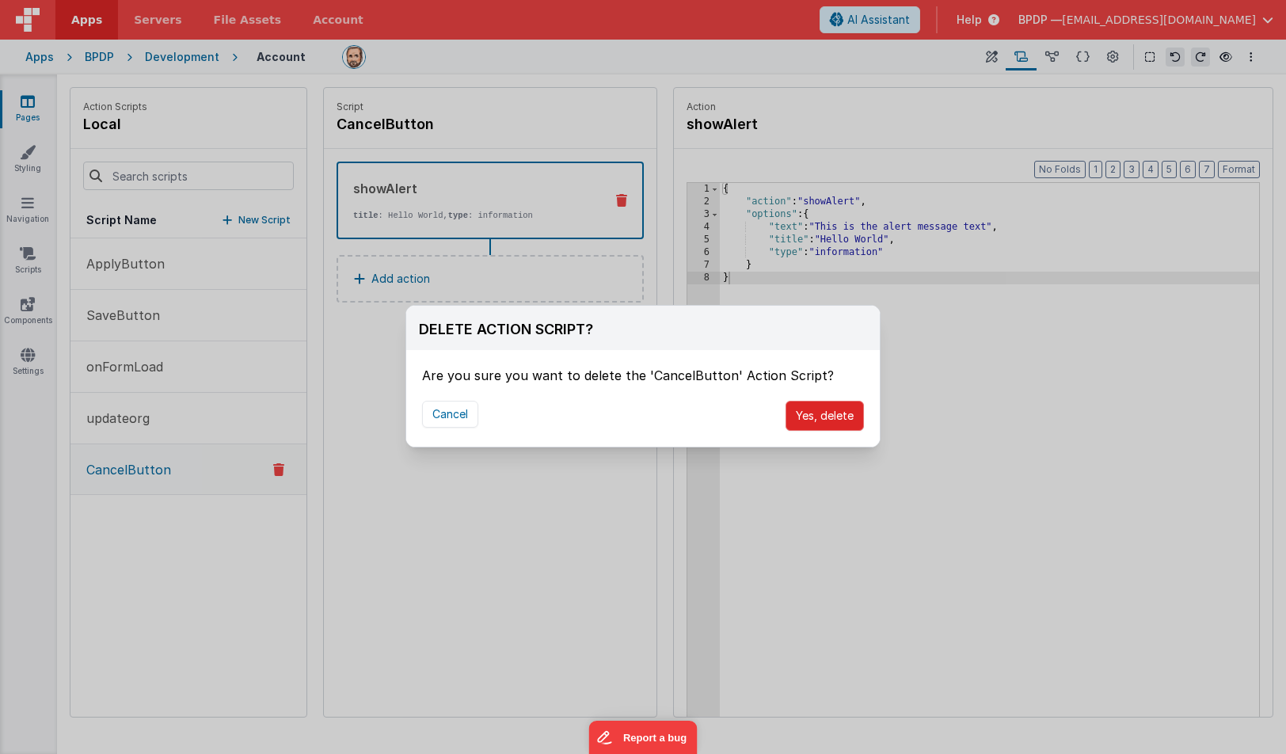
click at [838, 412] on button "Yes, delete" at bounding box center [825, 416] width 78 height 30
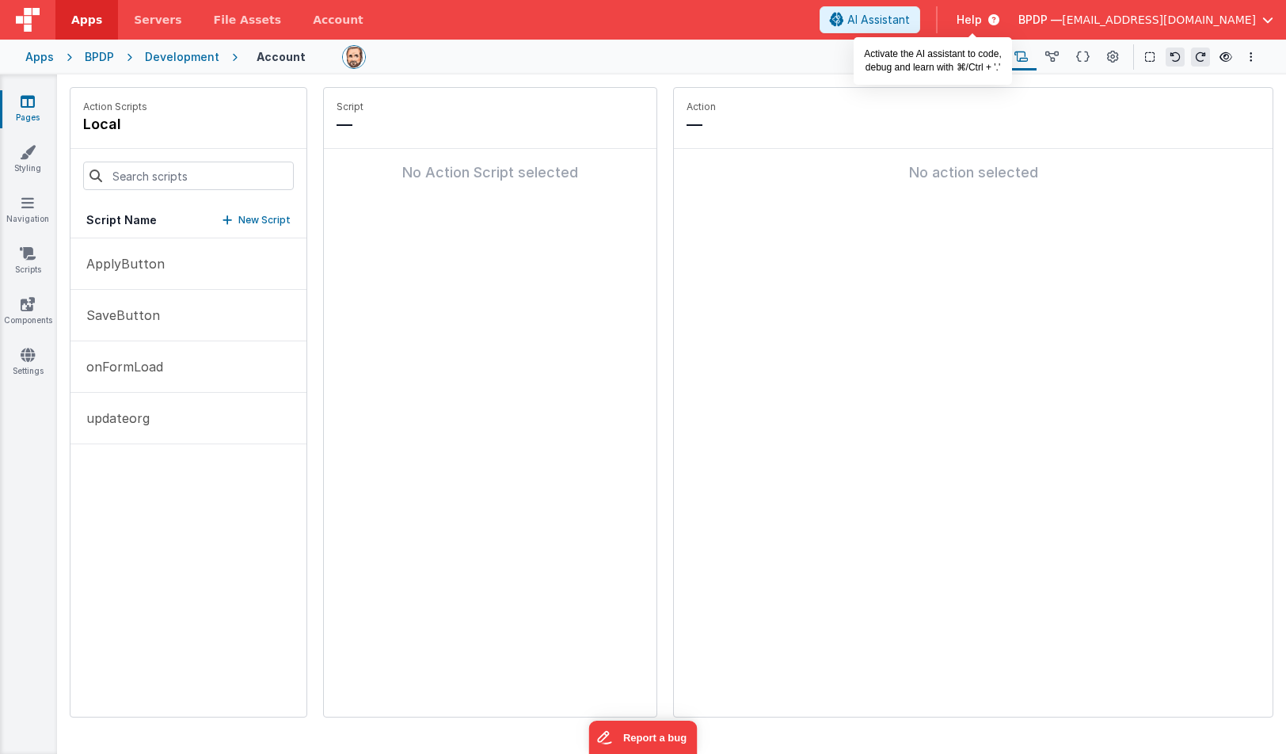
click at [910, 15] on span "AI Assistant" at bounding box center [879, 20] width 63 height 16
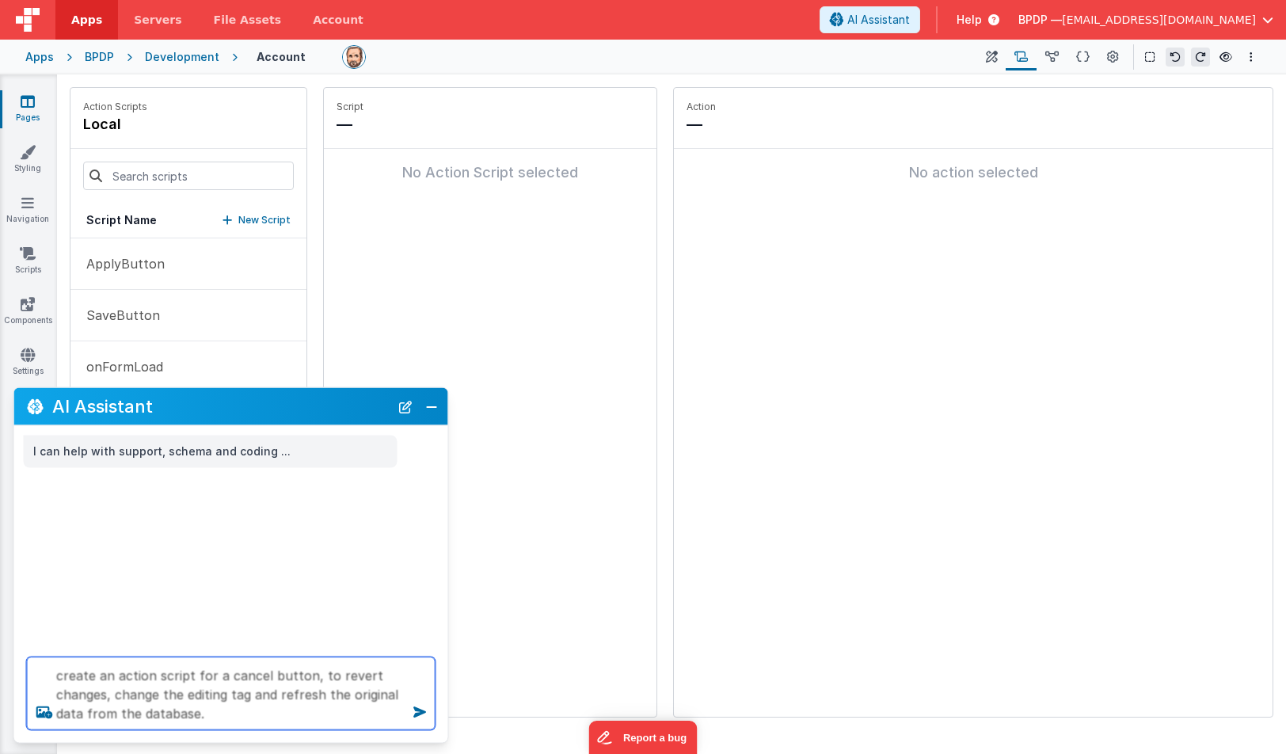
type textarea "create an action script for a cancel button, to revert changes, change the edit…"
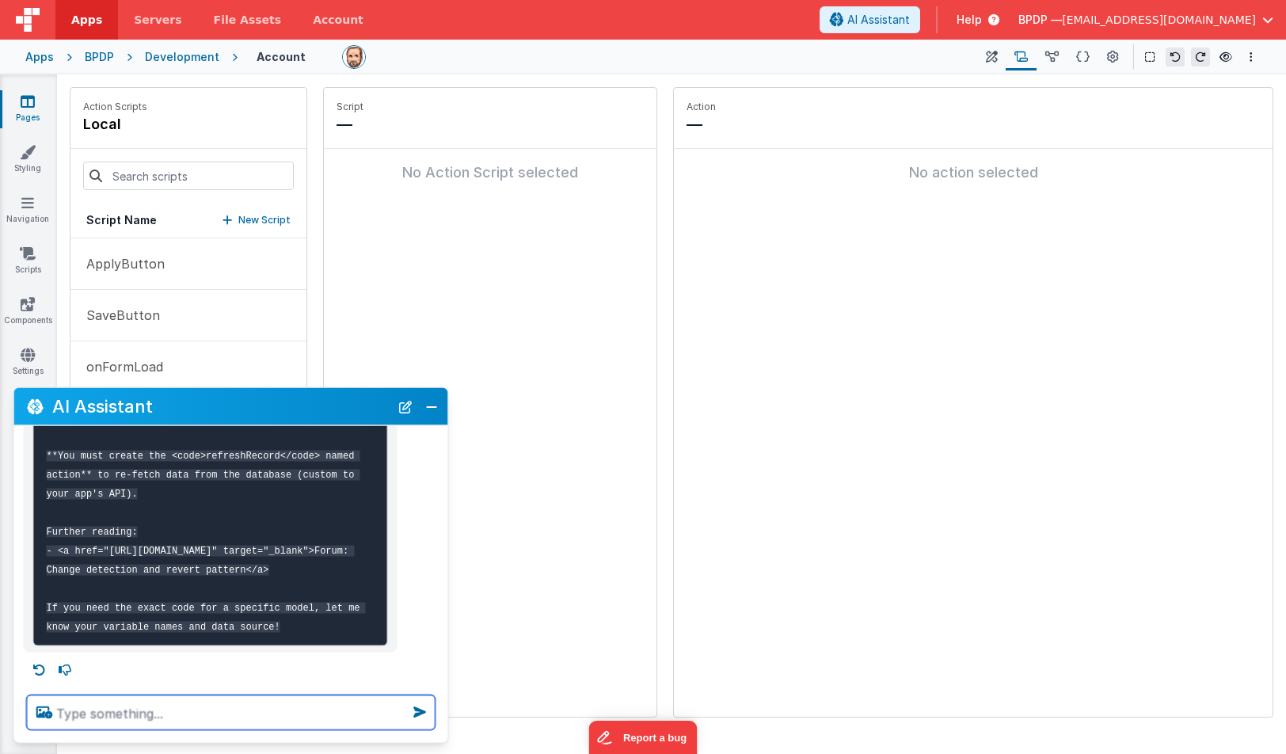
scroll to position [970, 0]
click at [75, 712] on textarea at bounding box center [231, 712] width 409 height 35
type textarea "t"
type textarea "it's model.pilot"
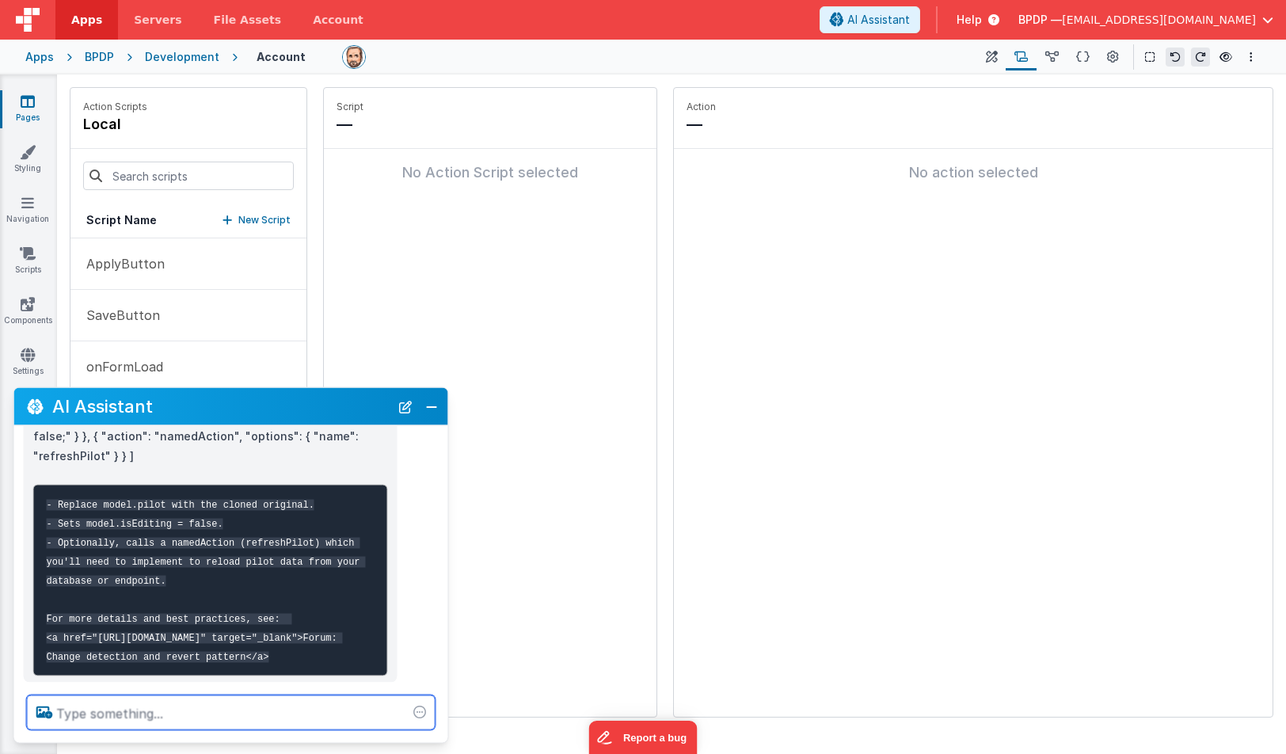
scroll to position [1394, 0]
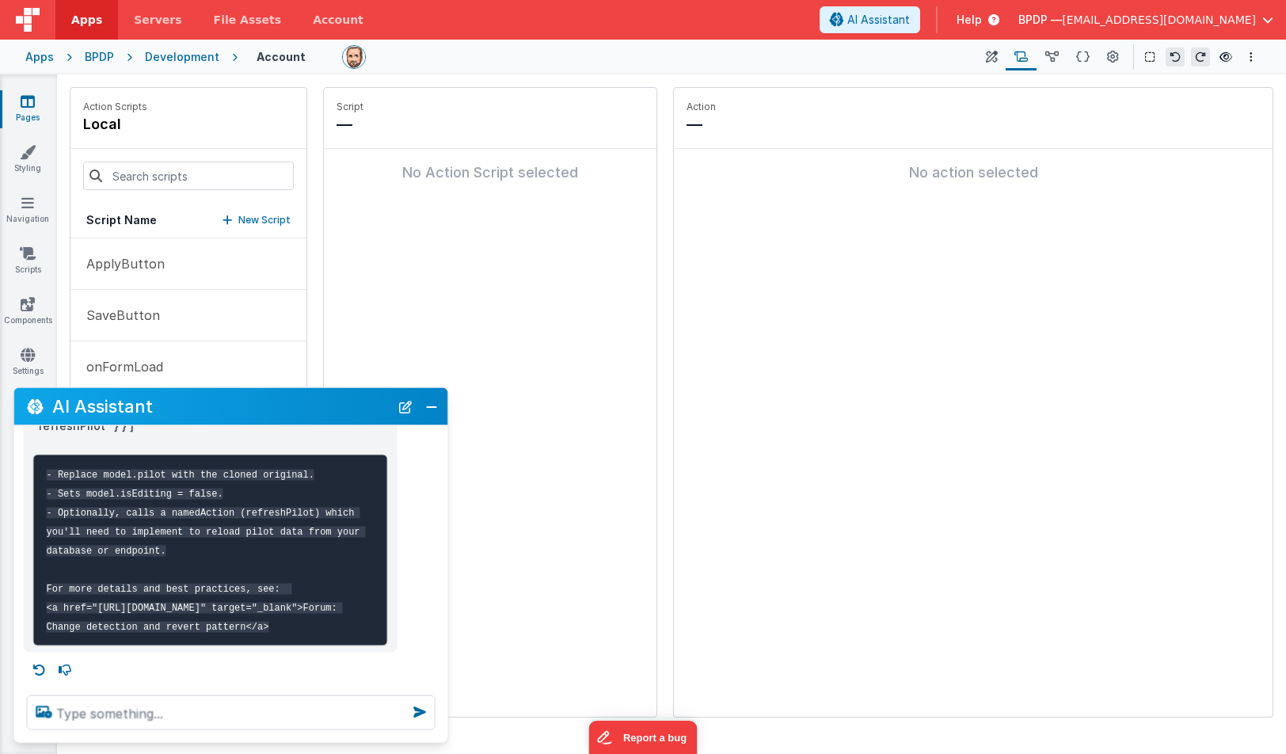
click at [147, 569] on code "- Replace model.pilot with the cloned original. - Sets model.isEditing = false.…" at bounding box center [205, 551] width 319 height 163
drag, startPoint x: 100, startPoint y: 568, endPoint x: 334, endPoint y: 589, distance: 235.4
click at [334, 589] on code "- Replace model.pilot with the cloned original. - Sets model.isEditing = false.…" at bounding box center [205, 551] width 319 height 163
copy code "https://forum.fmbetterforms.com/t/how-to-light-up-a-save-button-after-data-has-…"
click at [436, 407] on button "Close" at bounding box center [431, 406] width 21 height 22
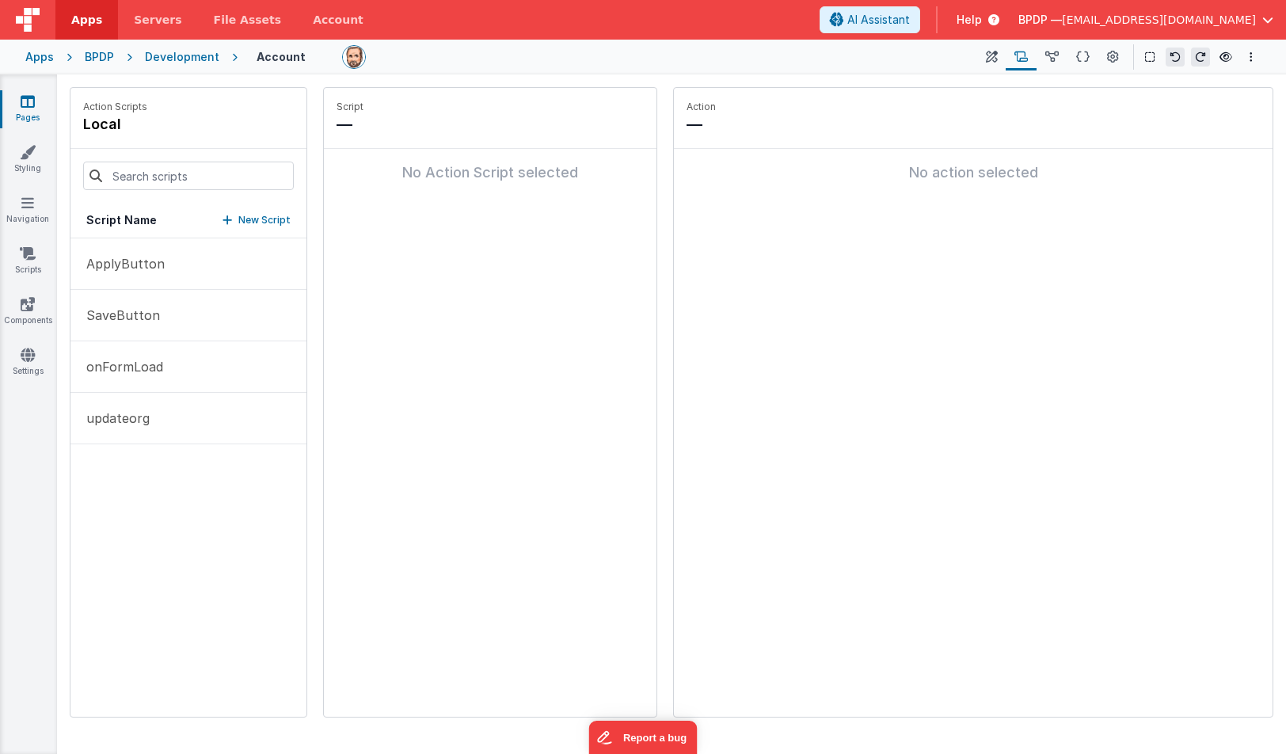
click at [28, 104] on icon at bounding box center [28, 101] width 14 height 16
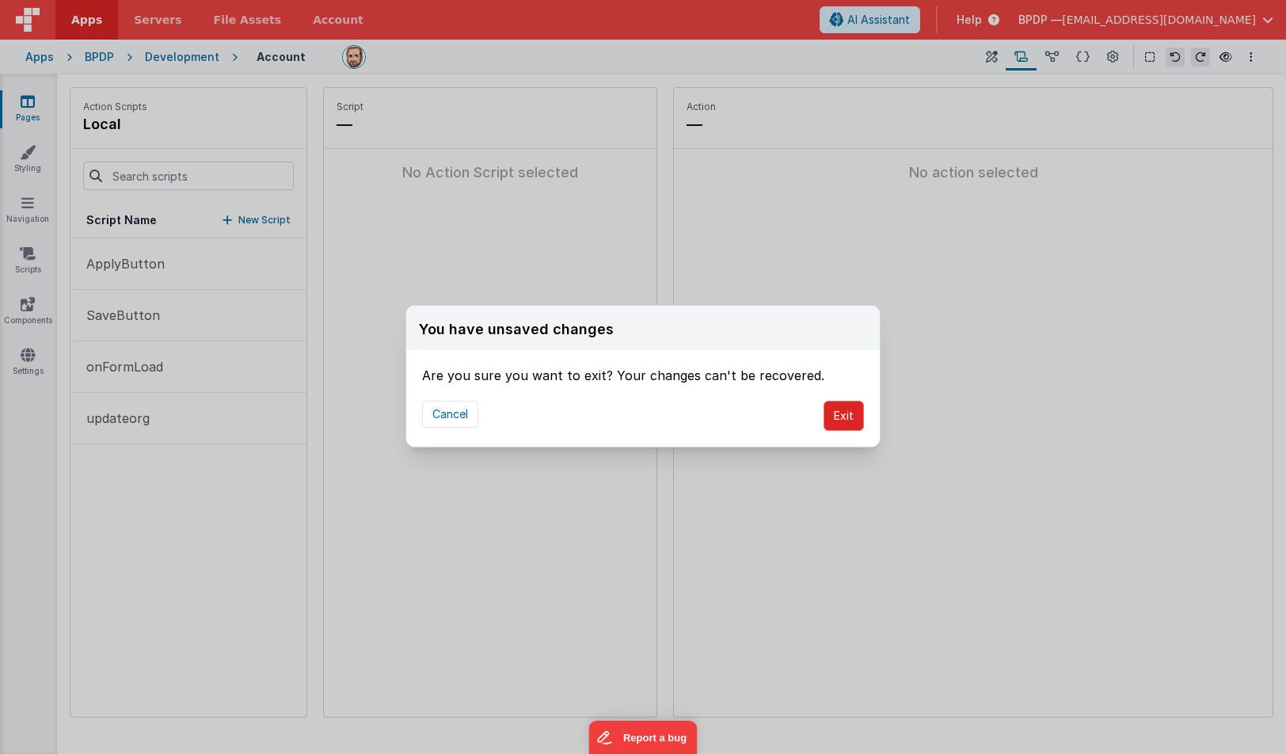
click at [851, 415] on button "Exit" at bounding box center [844, 416] width 40 height 30
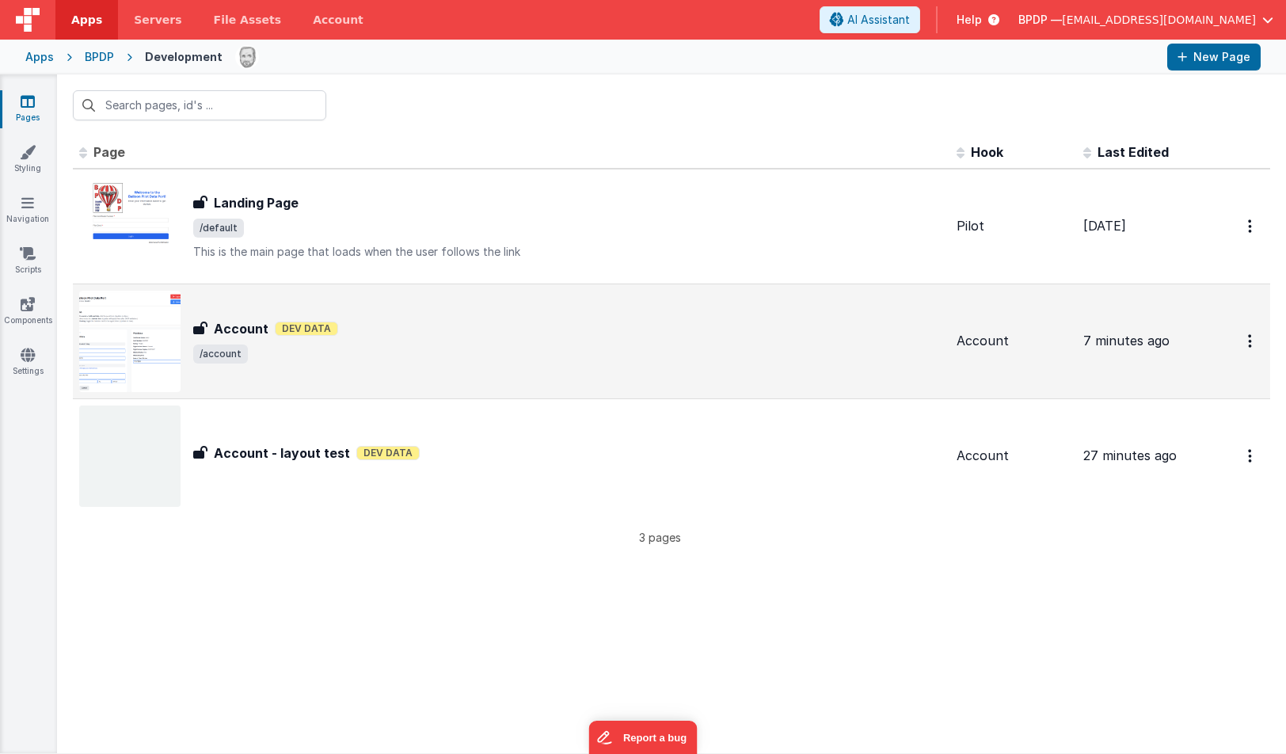
click at [240, 331] on h3 "Account" at bounding box center [241, 328] width 55 height 19
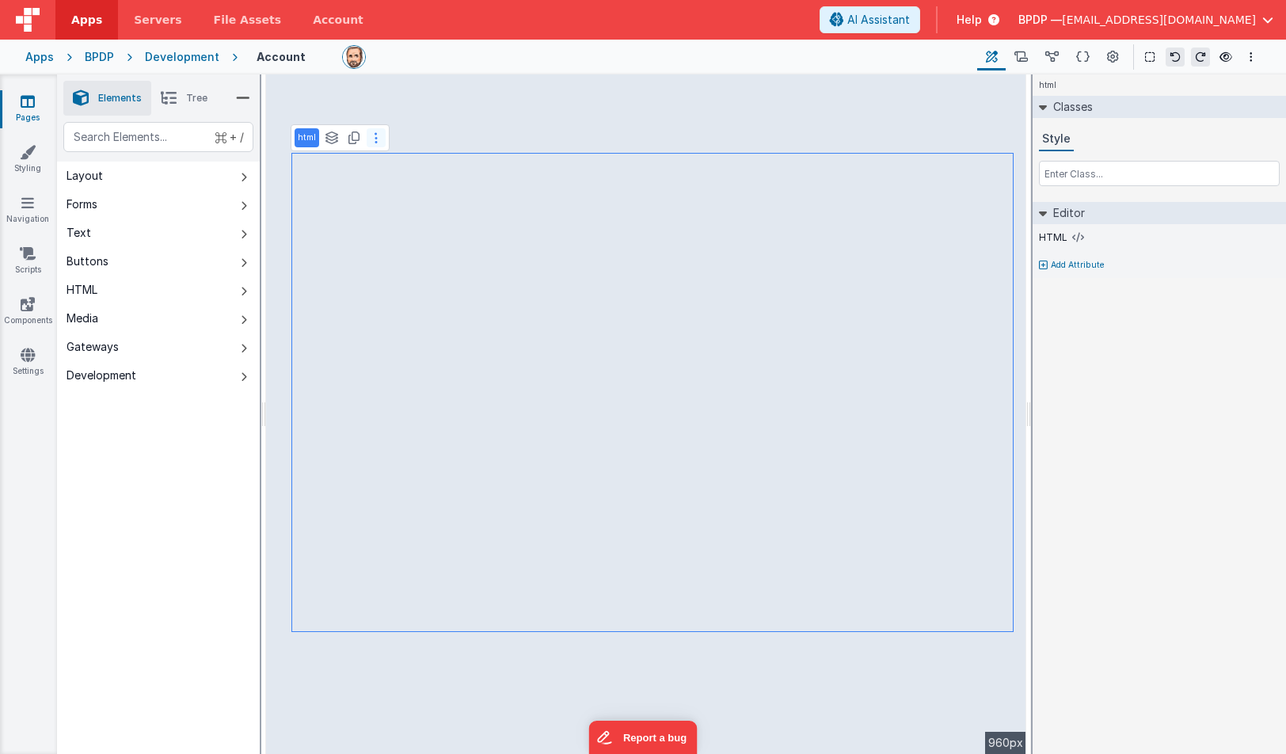
drag, startPoint x: 1042, startPoint y: 63, endPoint x: 376, endPoint y: 139, distance: 669.7
click at [376, 139] on icon at bounding box center [376, 137] width 3 height 13
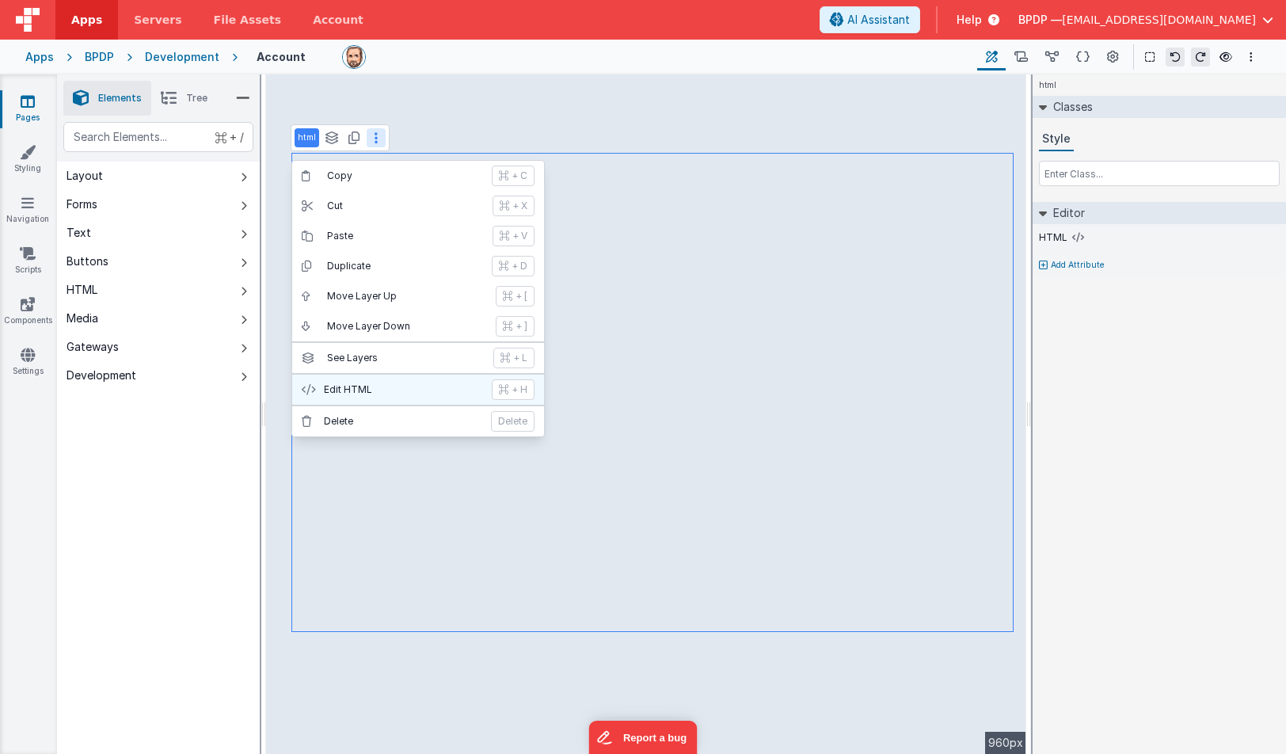
click at [372, 383] on p "Edit HTML" at bounding box center [403, 389] width 158 height 13
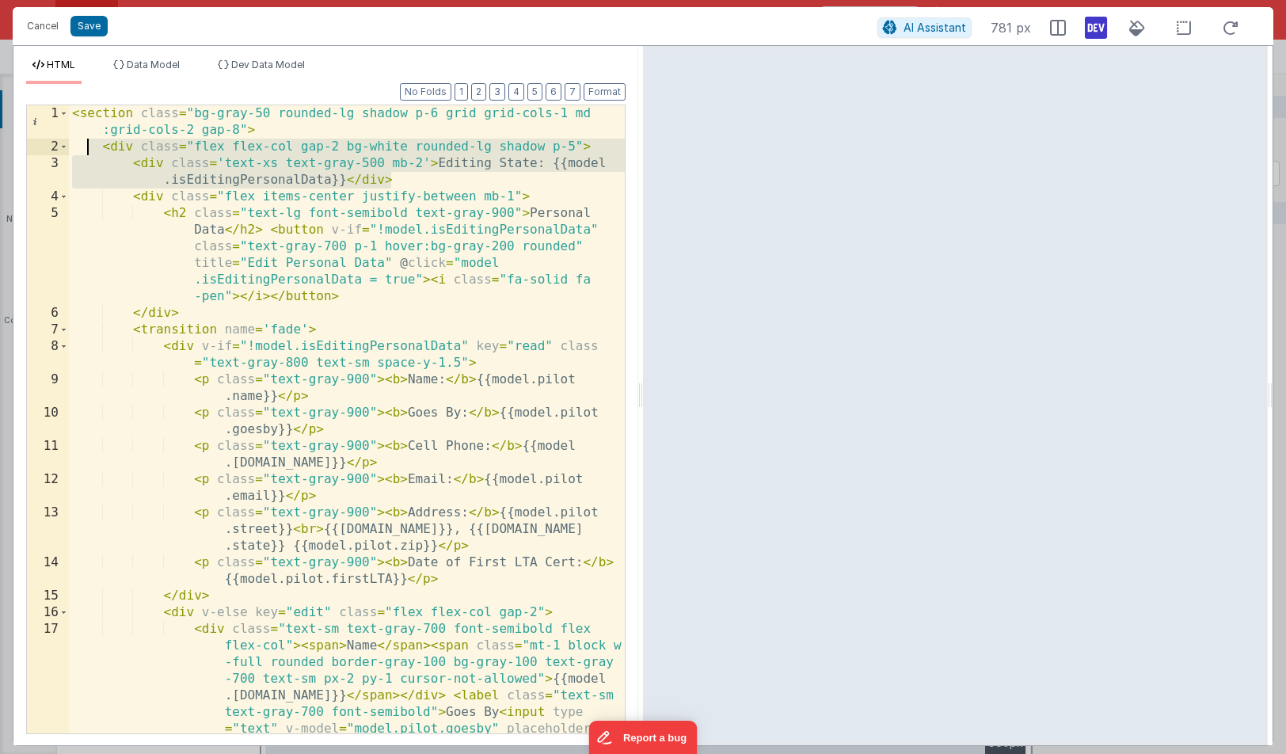
drag, startPoint x: 399, startPoint y: 181, endPoint x: 86, endPoint y: 150, distance: 315.2
click at [86, 150] on div "< section class = "bg-gray-50 rounded-lg shadow p-6 grid grid-cols-1 md :grid-c…" at bounding box center [347, 718] width 556 height 1227
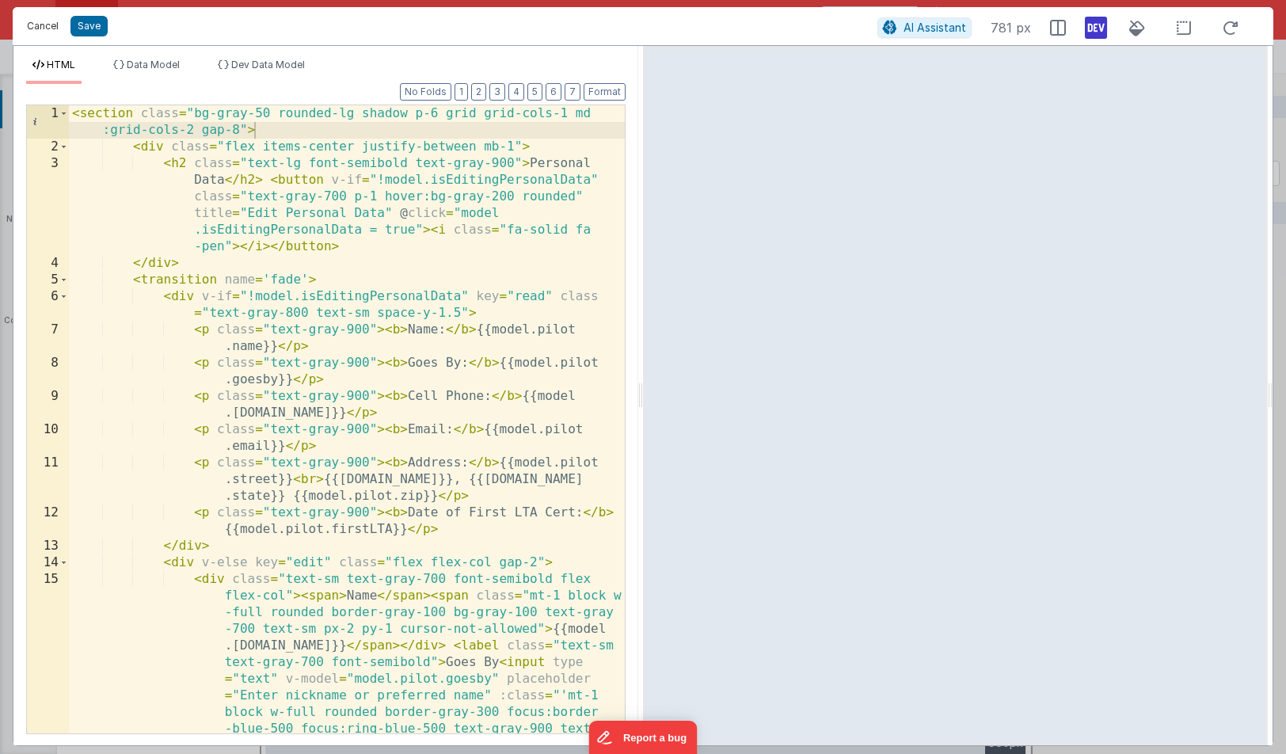
click at [44, 26] on button "Cancel" at bounding box center [43, 26] width 48 height 22
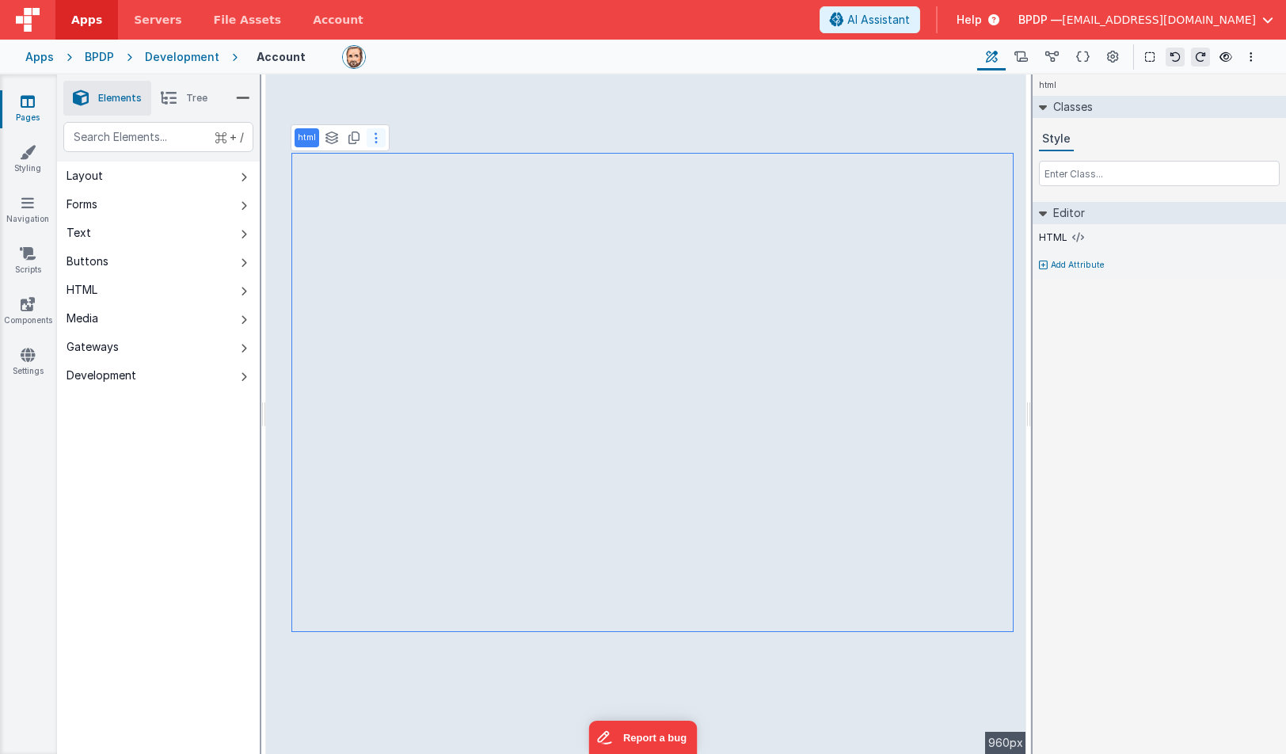
click at [380, 142] on button at bounding box center [376, 137] width 19 height 19
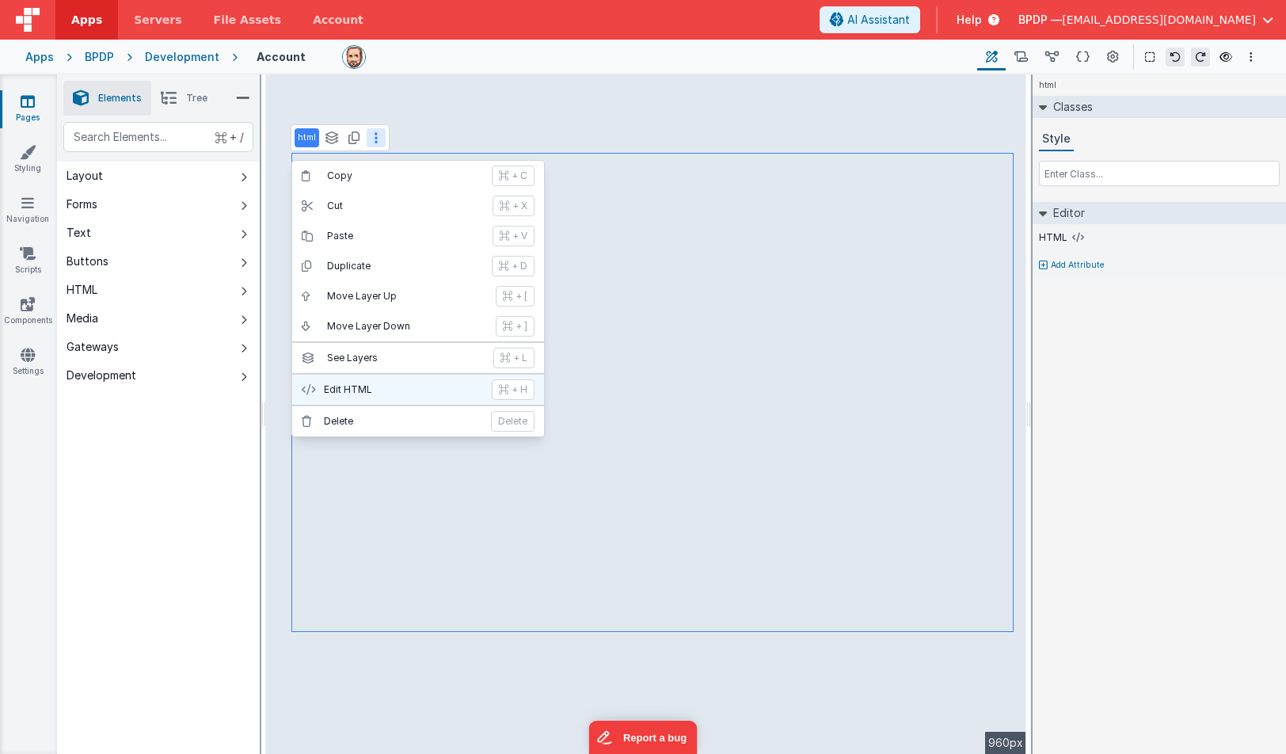
click at [520, 387] on p "+ H" at bounding box center [520, 389] width 16 height 13
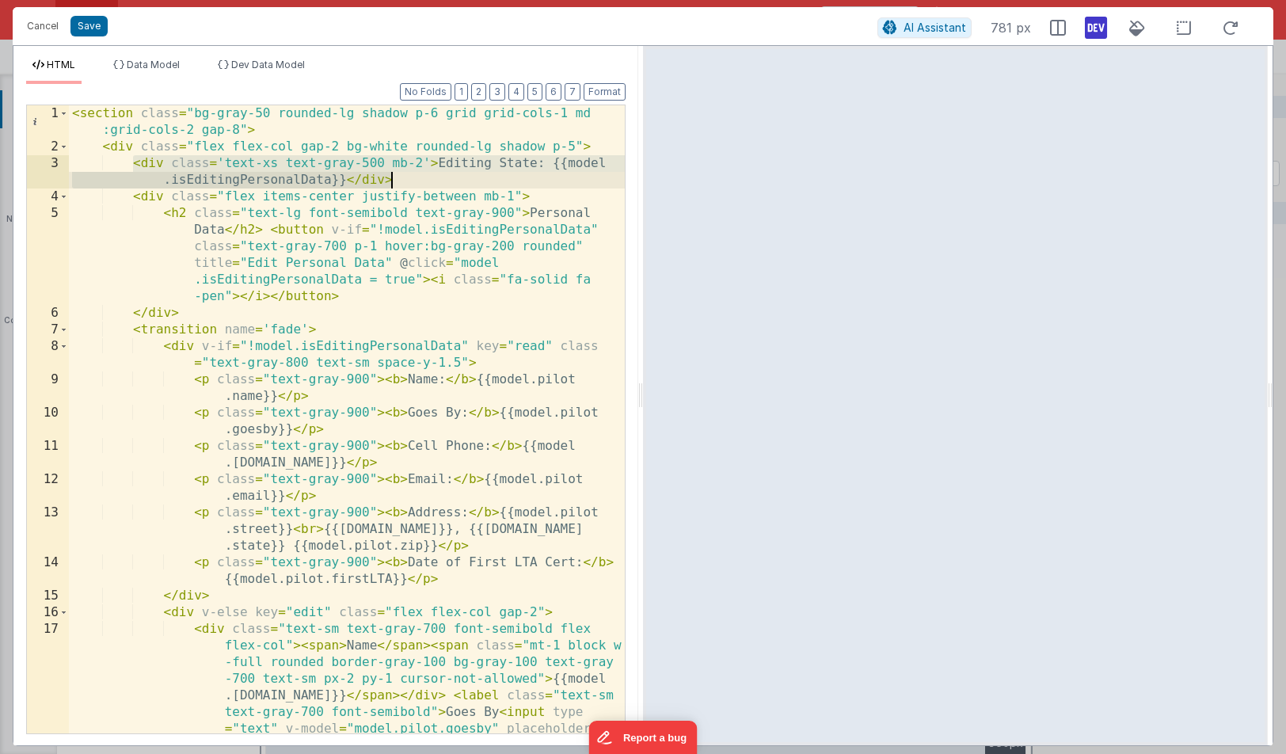
drag, startPoint x: 136, startPoint y: 162, endPoint x: 399, endPoint y: 174, distance: 263.3
click at [399, 174] on div "< section class = "bg-gray-50 rounded-lg shadow p-6 grid grid-cols-1 md :grid-c…" at bounding box center [347, 718] width 556 height 1227
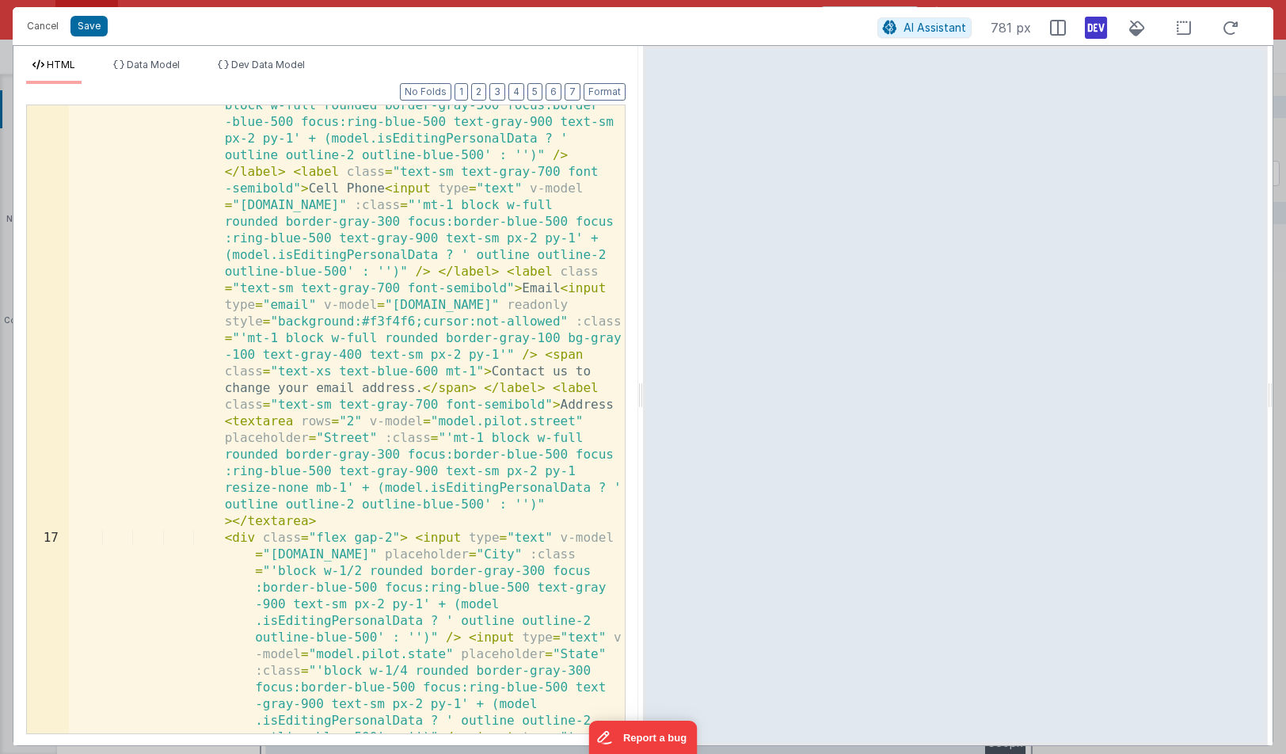
scroll to position [626, 0]
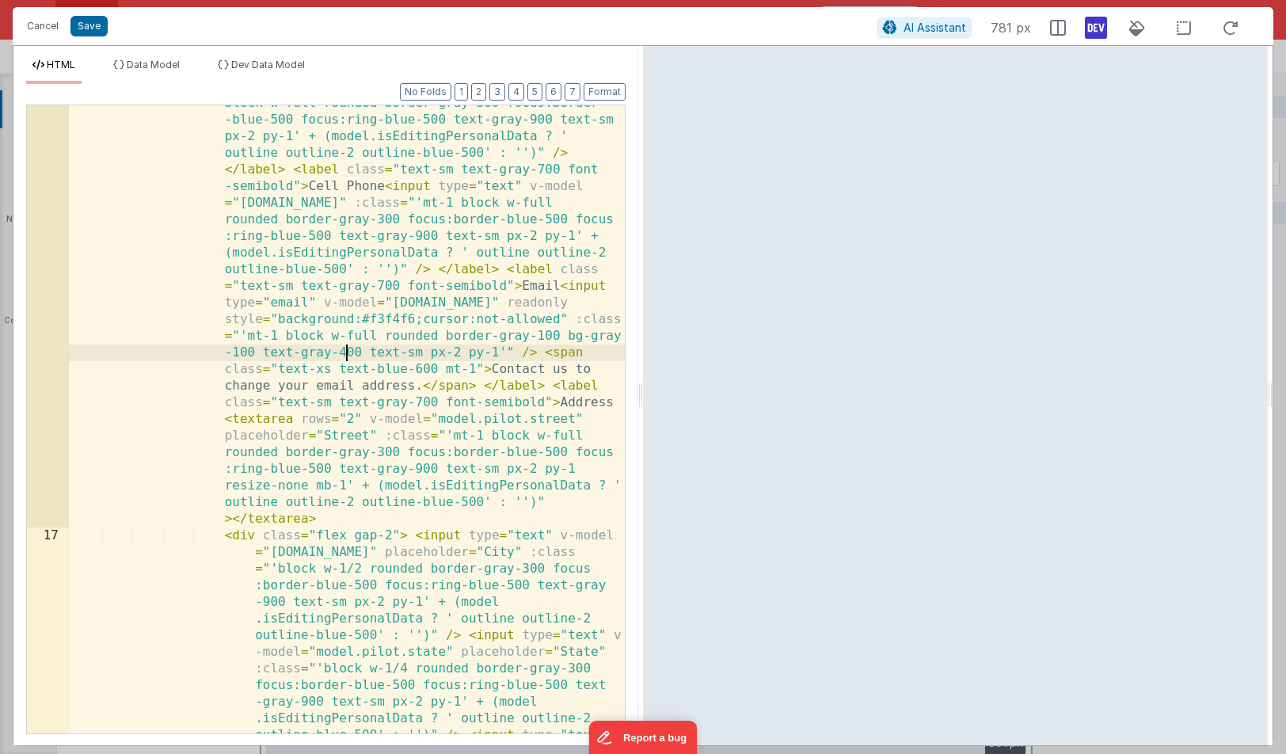
click at [344, 351] on div "< div class = "text-sm text-gray-700 font-semibold flex flex-col" > < span > Na…" at bounding box center [347, 717] width 556 height 1510
click at [85, 21] on button "Save" at bounding box center [88, 26] width 37 height 21
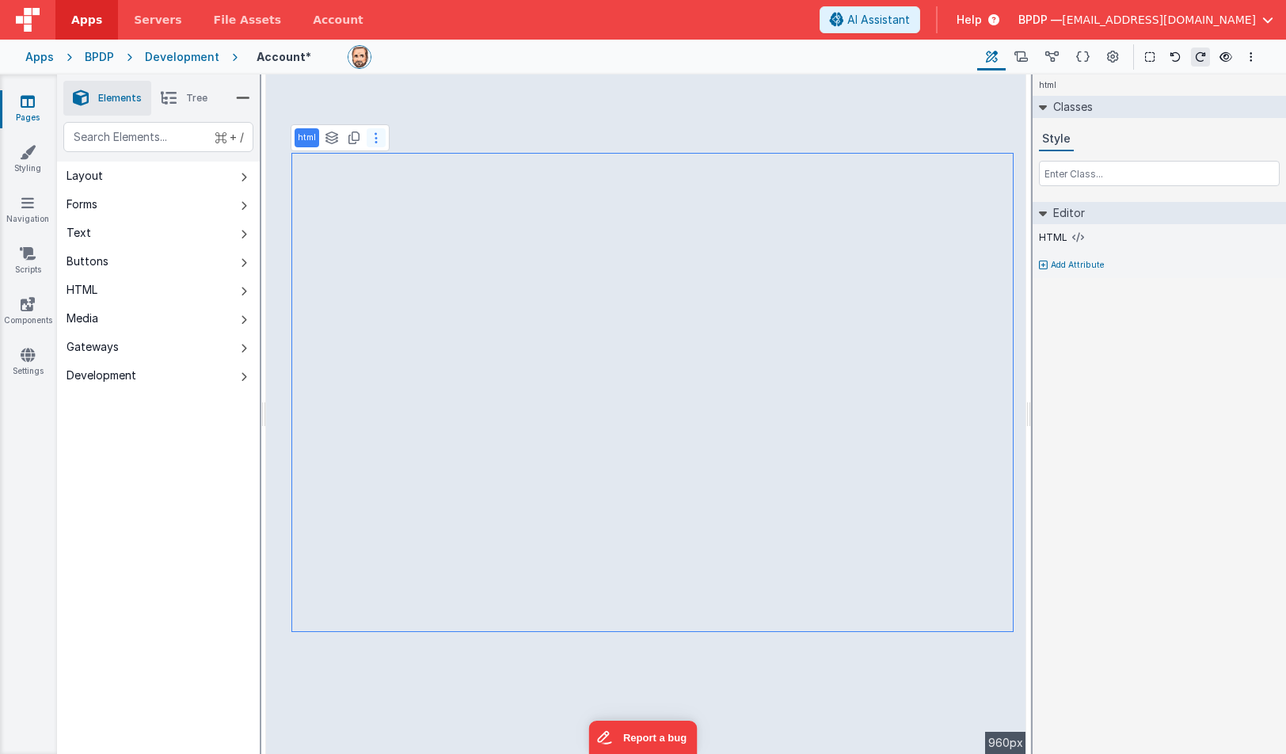
click at [379, 142] on button at bounding box center [376, 137] width 19 height 19
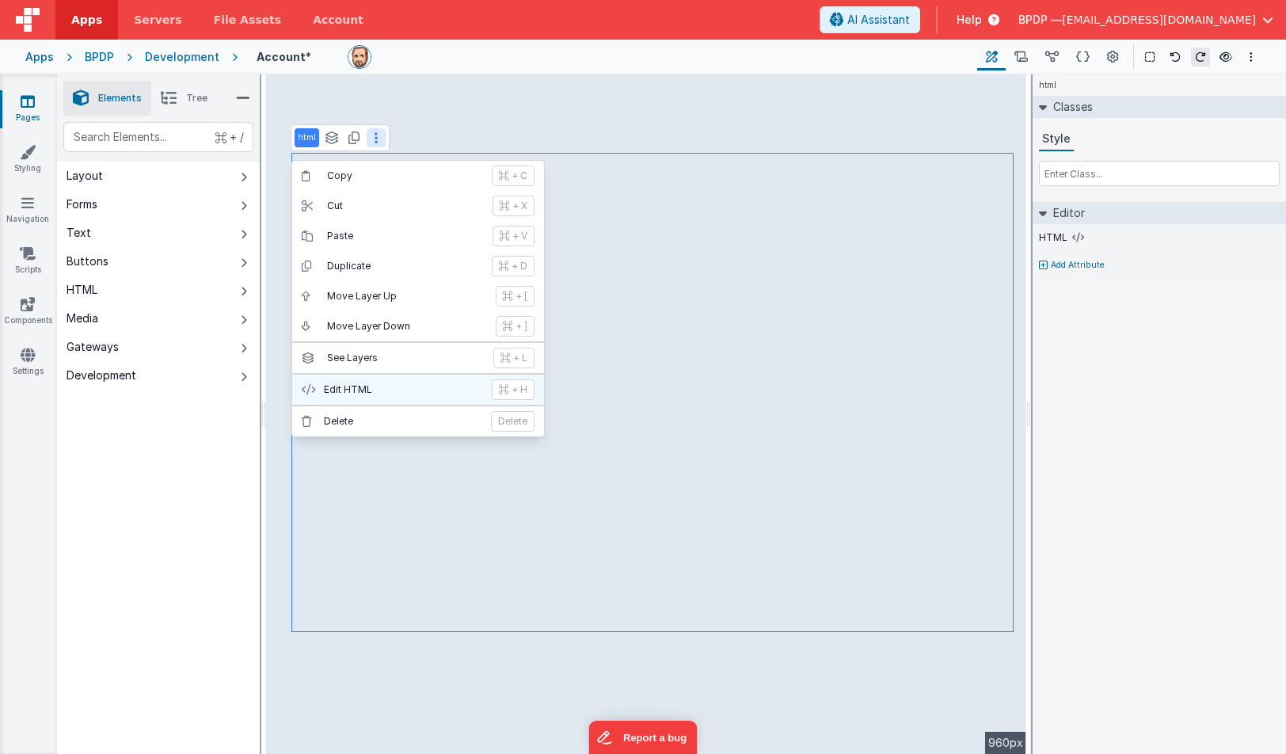
click at [360, 387] on p "Edit HTML" at bounding box center [403, 389] width 158 height 13
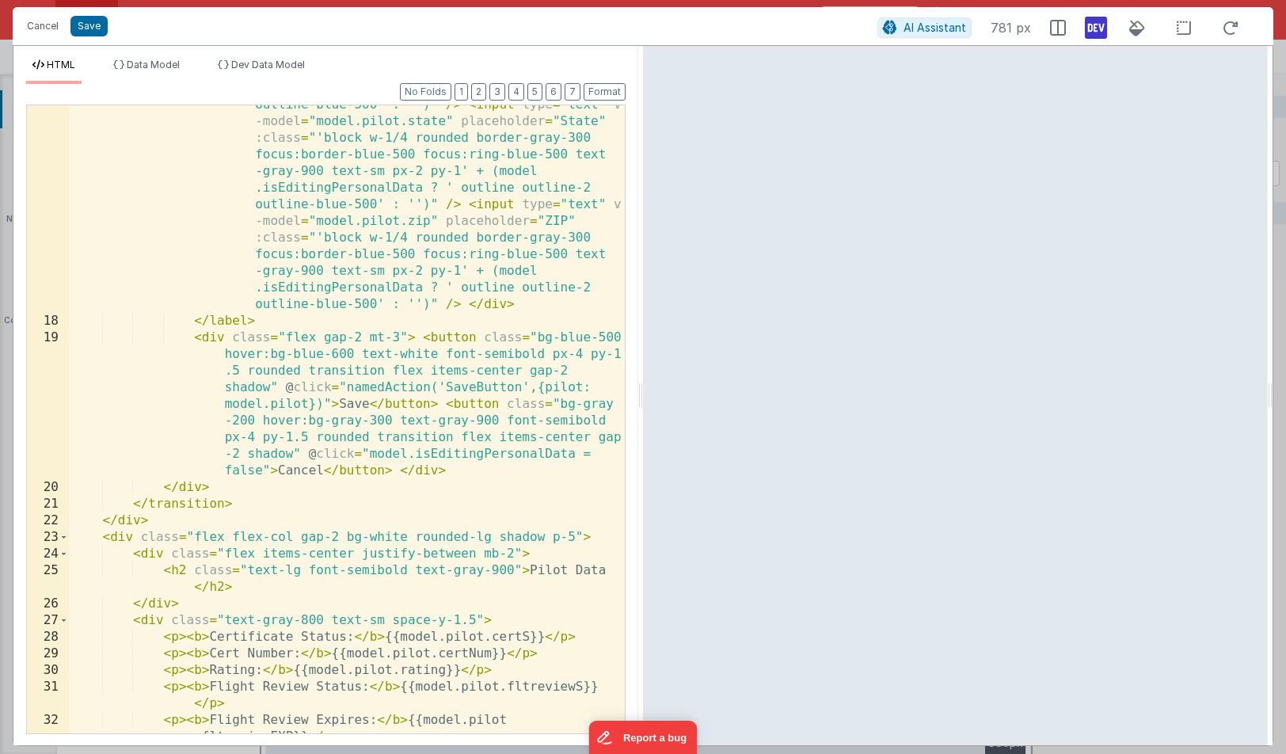
scroll to position [1186, 0]
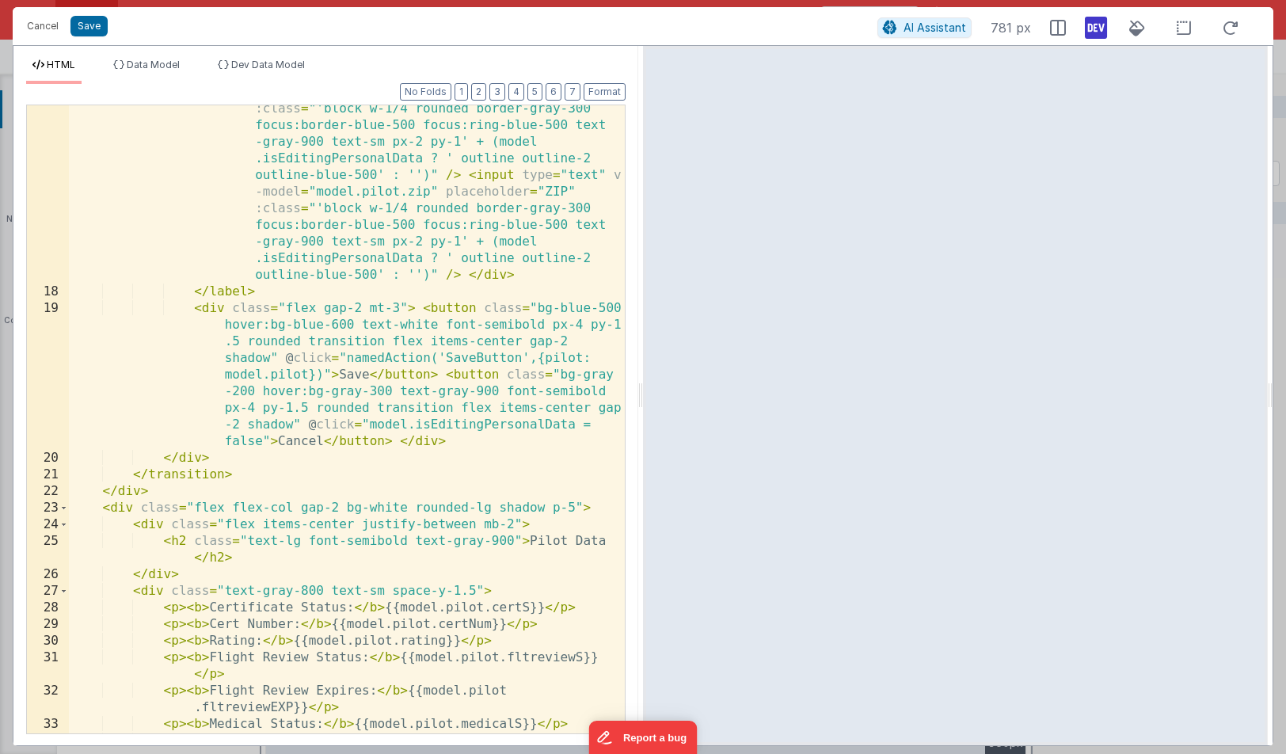
click at [264, 299] on div "< div class = "flex gap-2" > < input type = "text" v-model = "model.pilot.city"…" at bounding box center [347, 448] width 556 height 961
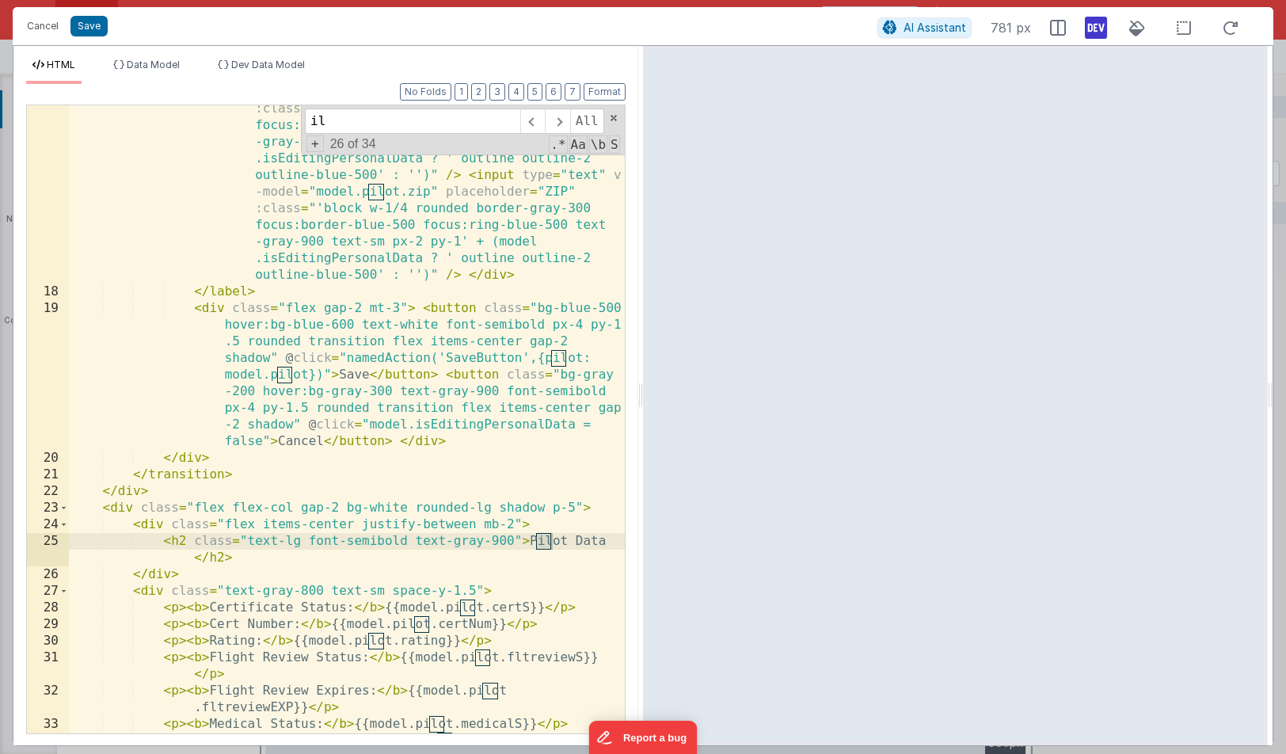
type input "i"
click at [177, 539] on div "< div class = "flex gap-2" > < input type = "text" v-model = "model.pilot.city"…" at bounding box center [347, 448] width 556 height 961
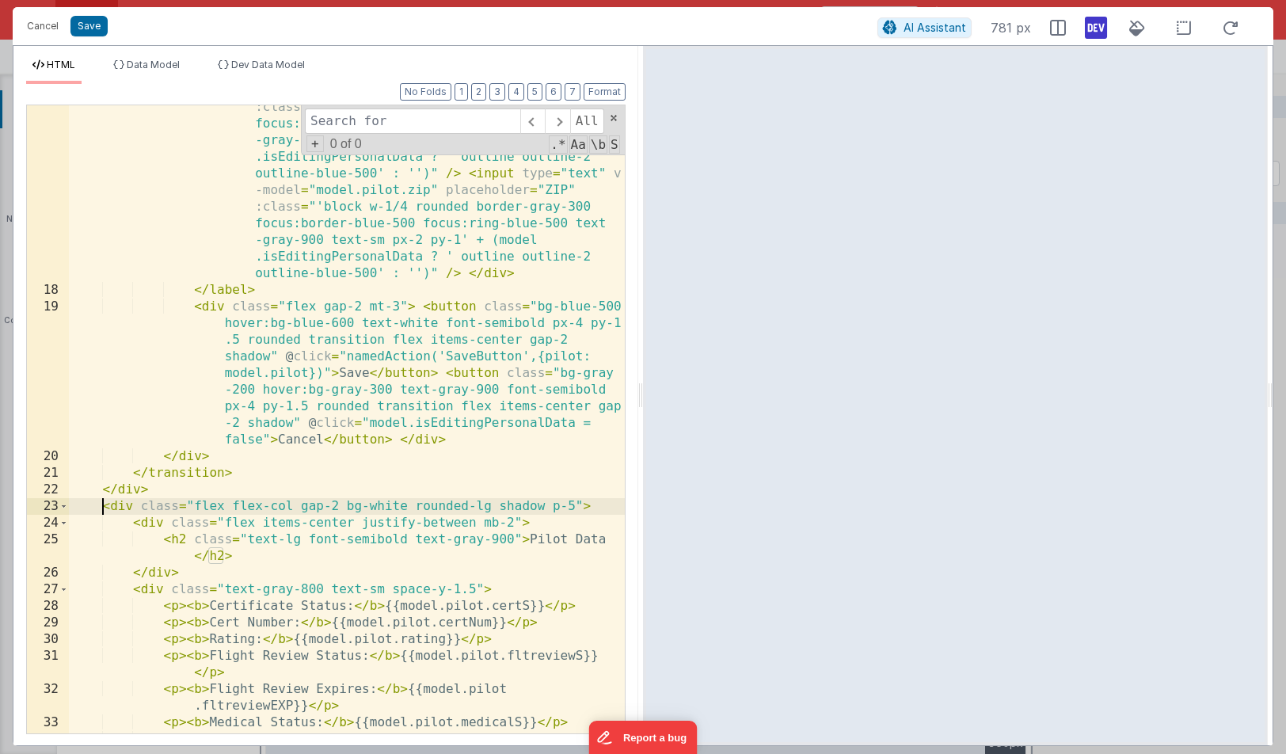
click at [101, 511] on div "< div class = "flex gap-2" > < input type = "text" v-model = "model.pilot.city"…" at bounding box center [347, 446] width 556 height 961
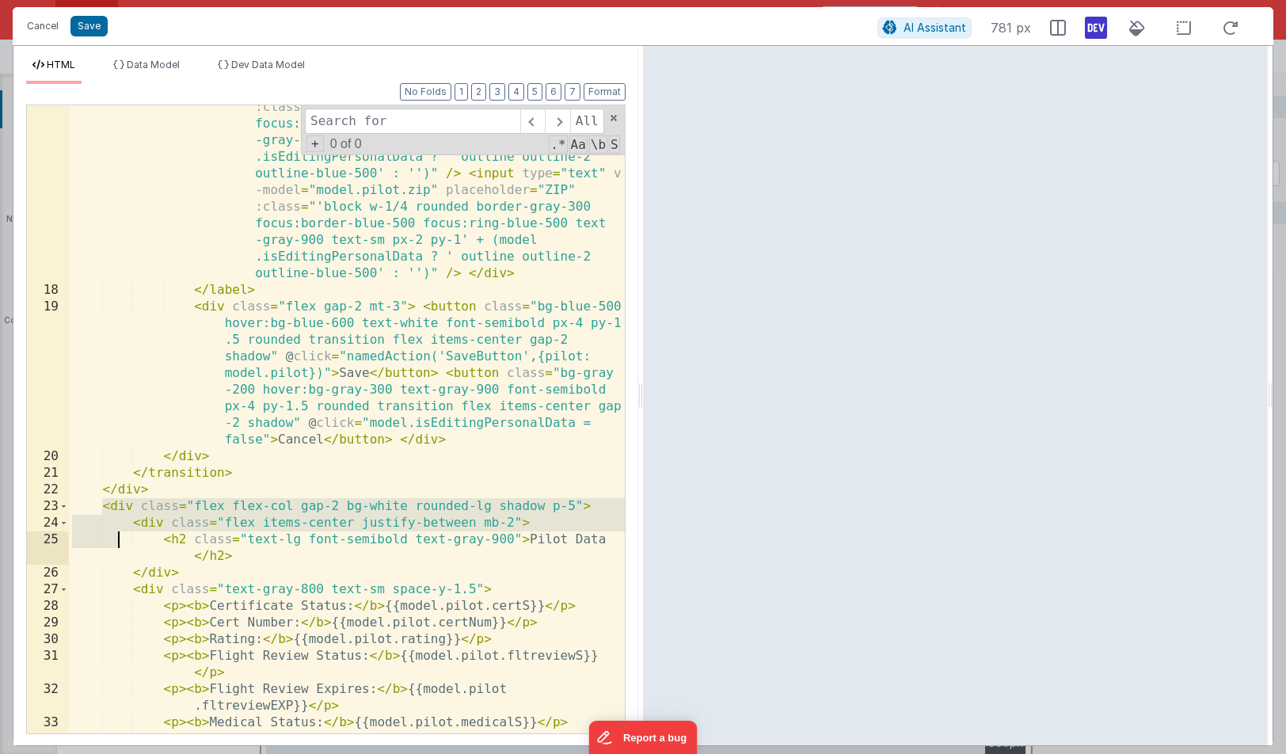
scroll to position [1351, 0]
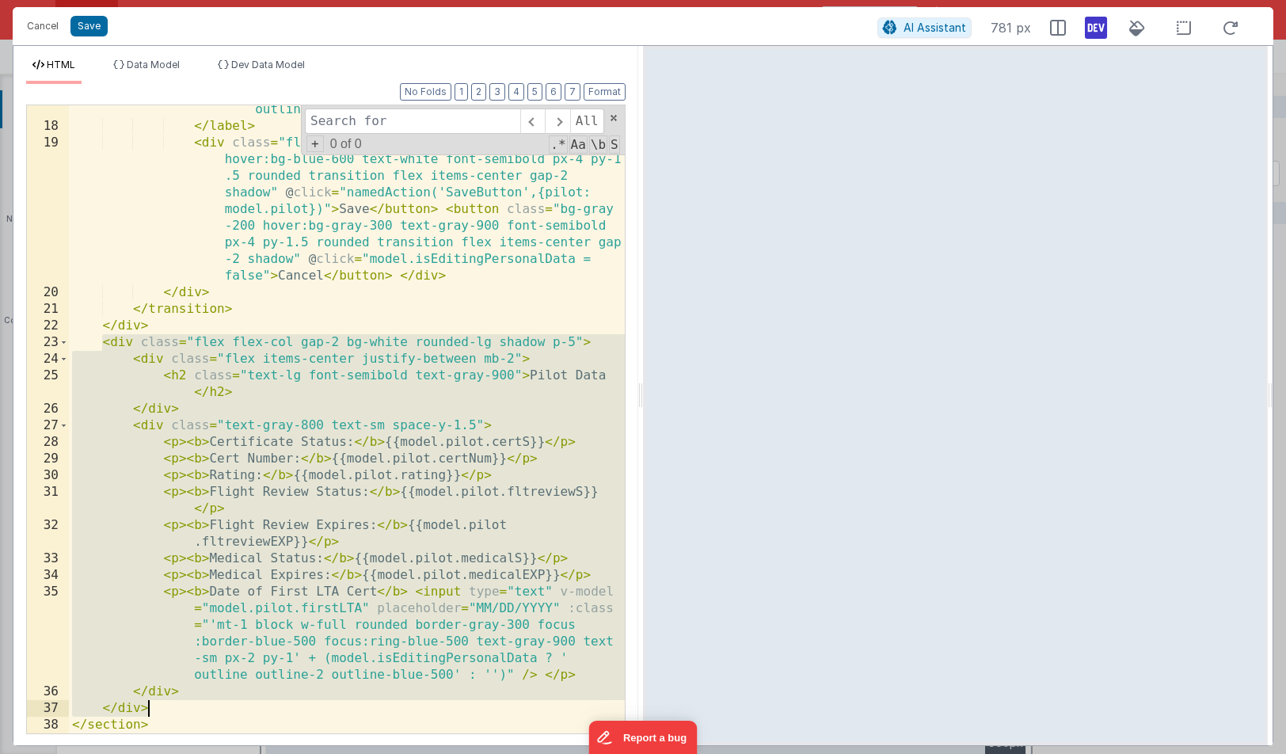
drag, startPoint x: 105, startPoint y: 509, endPoint x: 155, endPoint y: 713, distance: 209.8
click at [155, 712] on div "< div class = "flex gap-2" > < input type = "text" v-model = "model.pilot.city"…" at bounding box center [347, 282] width 556 height 961
click at [89, 25] on button "Save" at bounding box center [88, 26] width 37 height 21
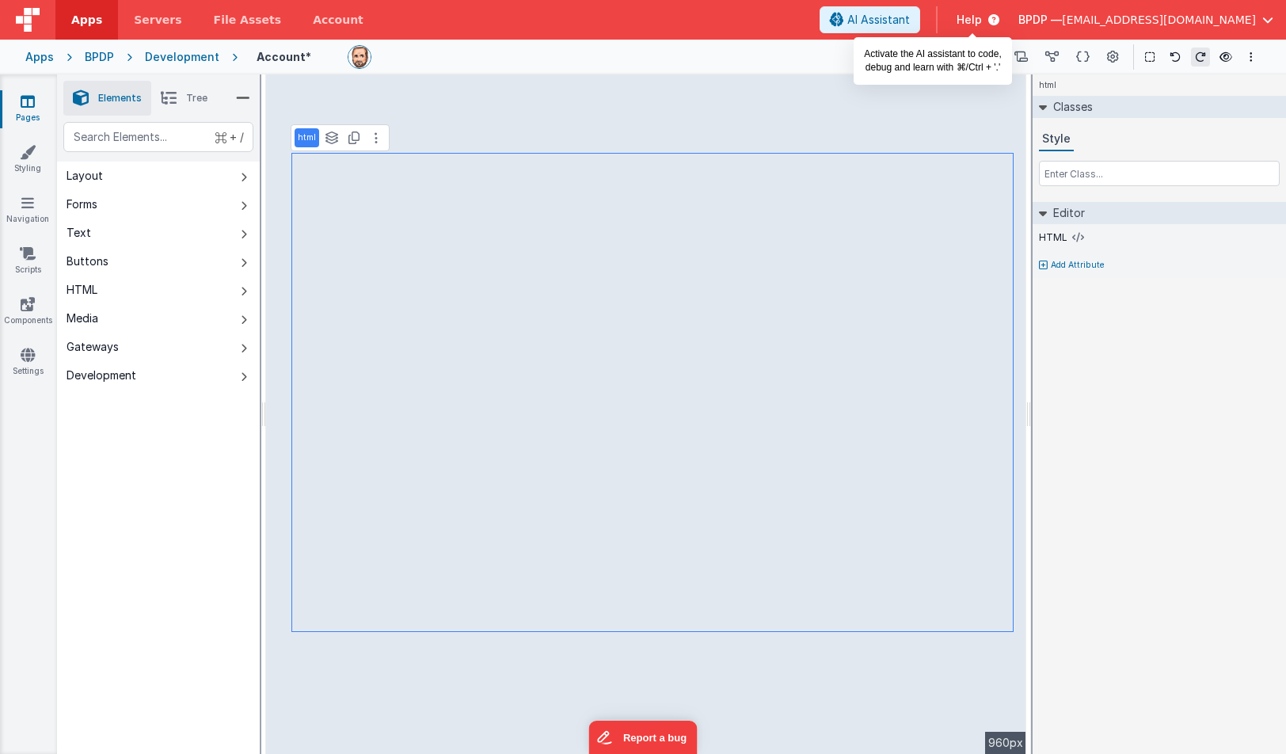
click at [910, 16] on span "AI Assistant" at bounding box center [879, 20] width 63 height 16
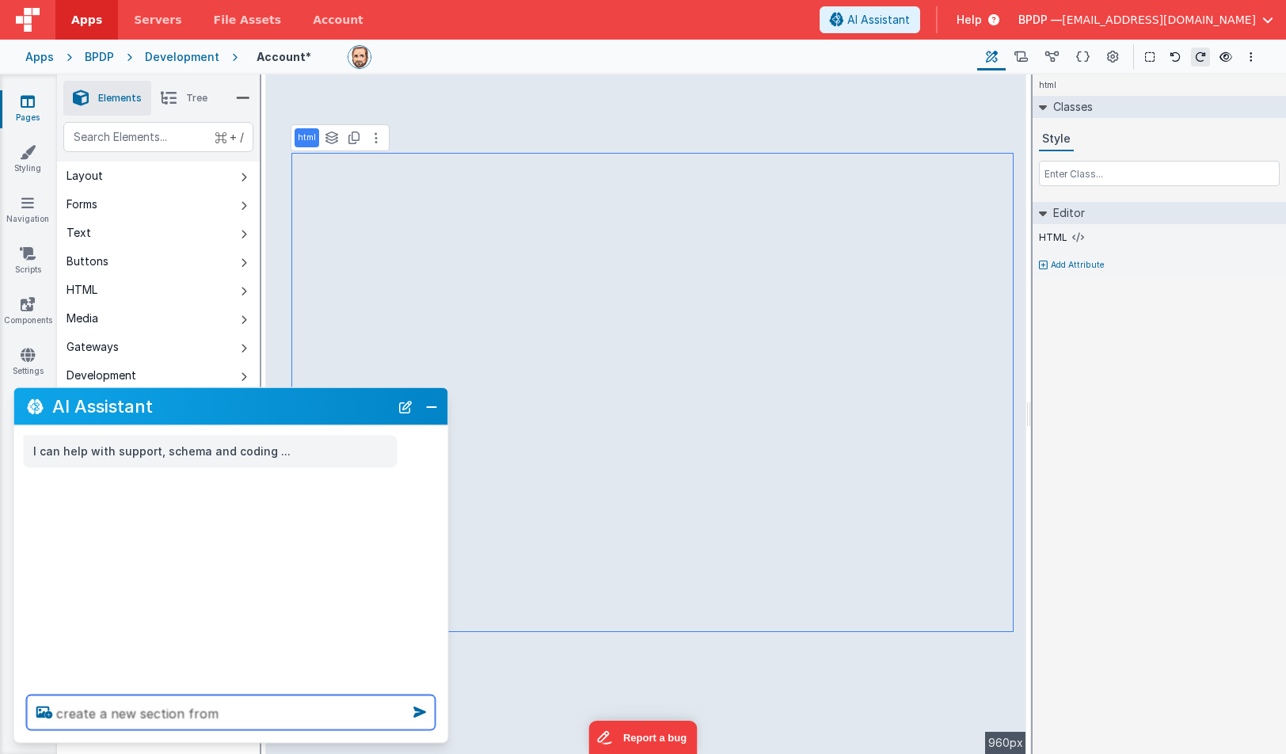
paste textarea "<div class="flex flex-col gap-2 bg-white rounded-lg shadow p-5"> <div class="fl…"
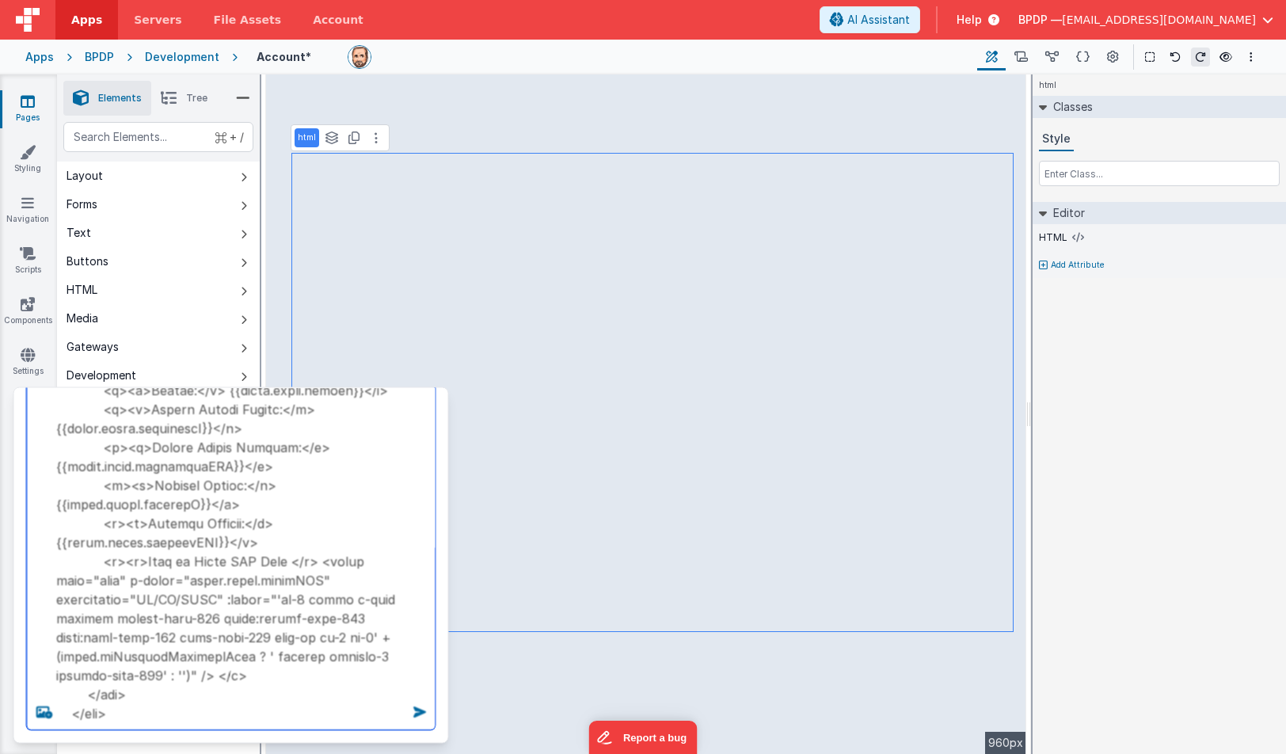
type textarea "create a new section from <div class="flex flex-col gap-2 bg-white rounded-lg s…"
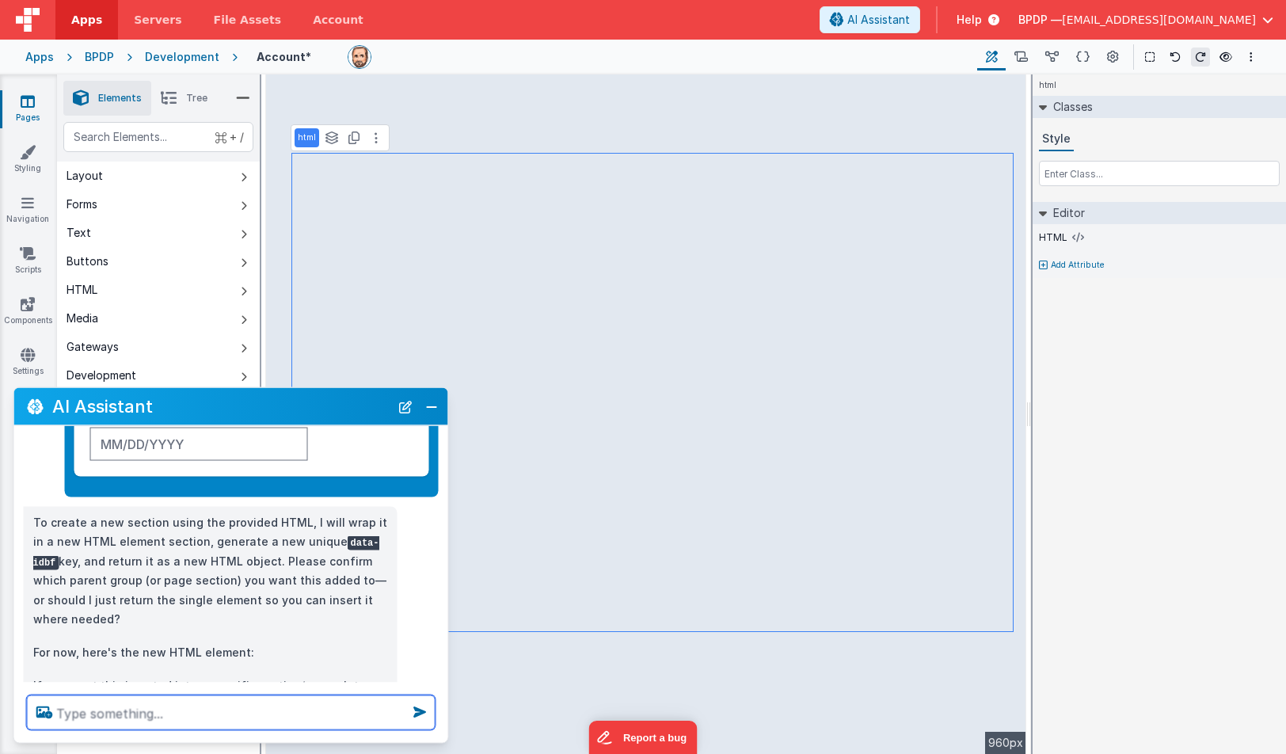
scroll to position [392, 0]
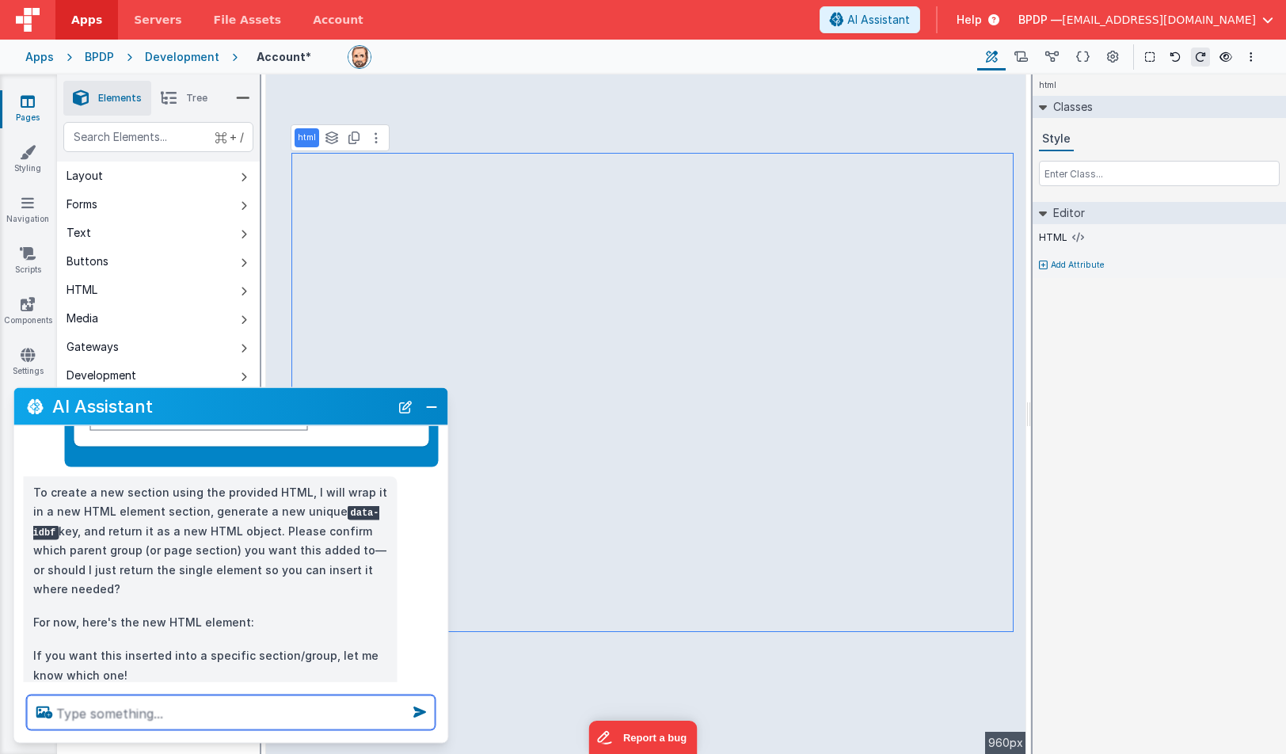
click at [97, 711] on textarea at bounding box center [231, 712] width 409 height 35
type textarea "new section"
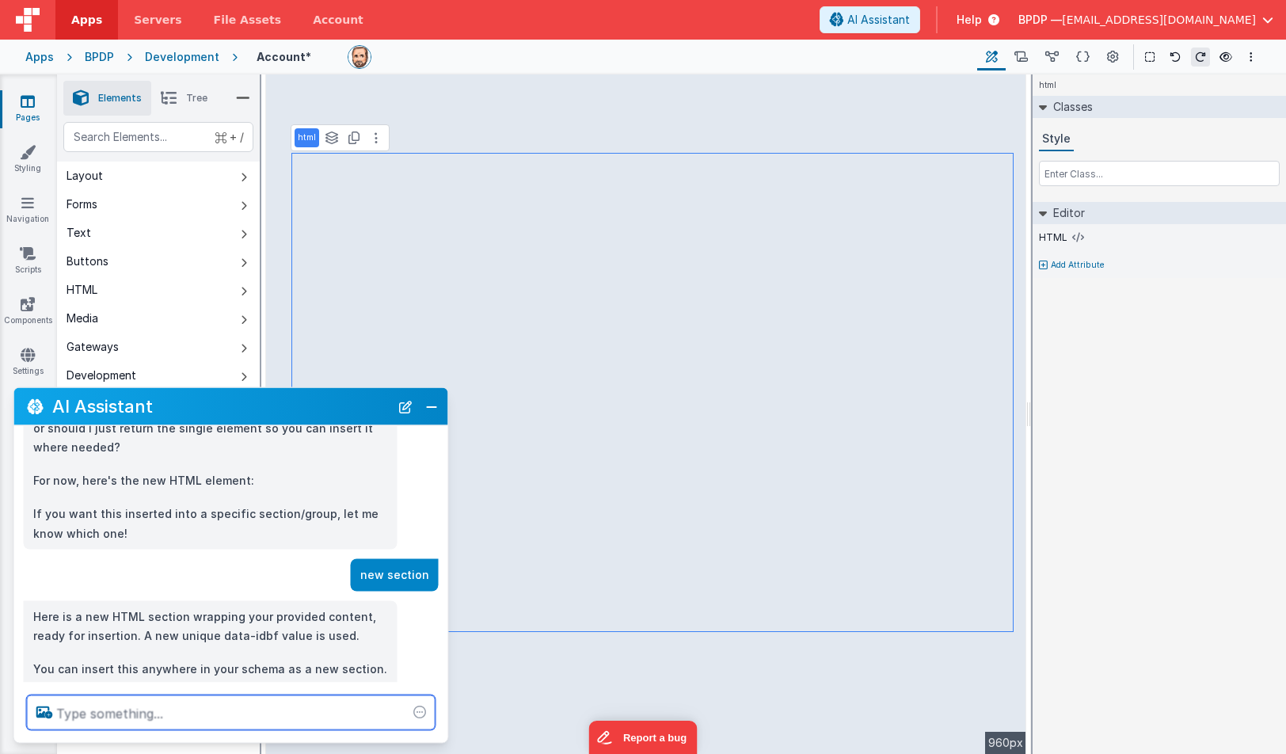
scroll to position [564, 0]
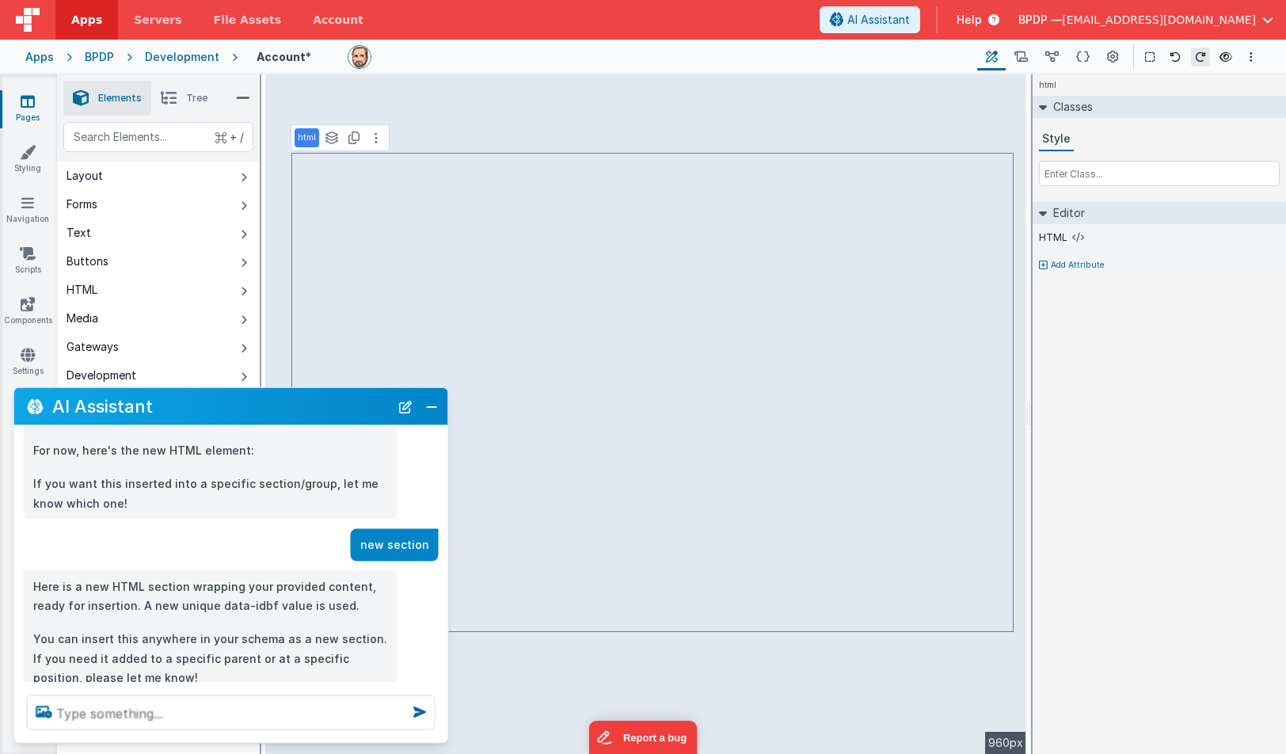
click at [183, 96] on li "Tree" at bounding box center [184, 98] width 66 height 35
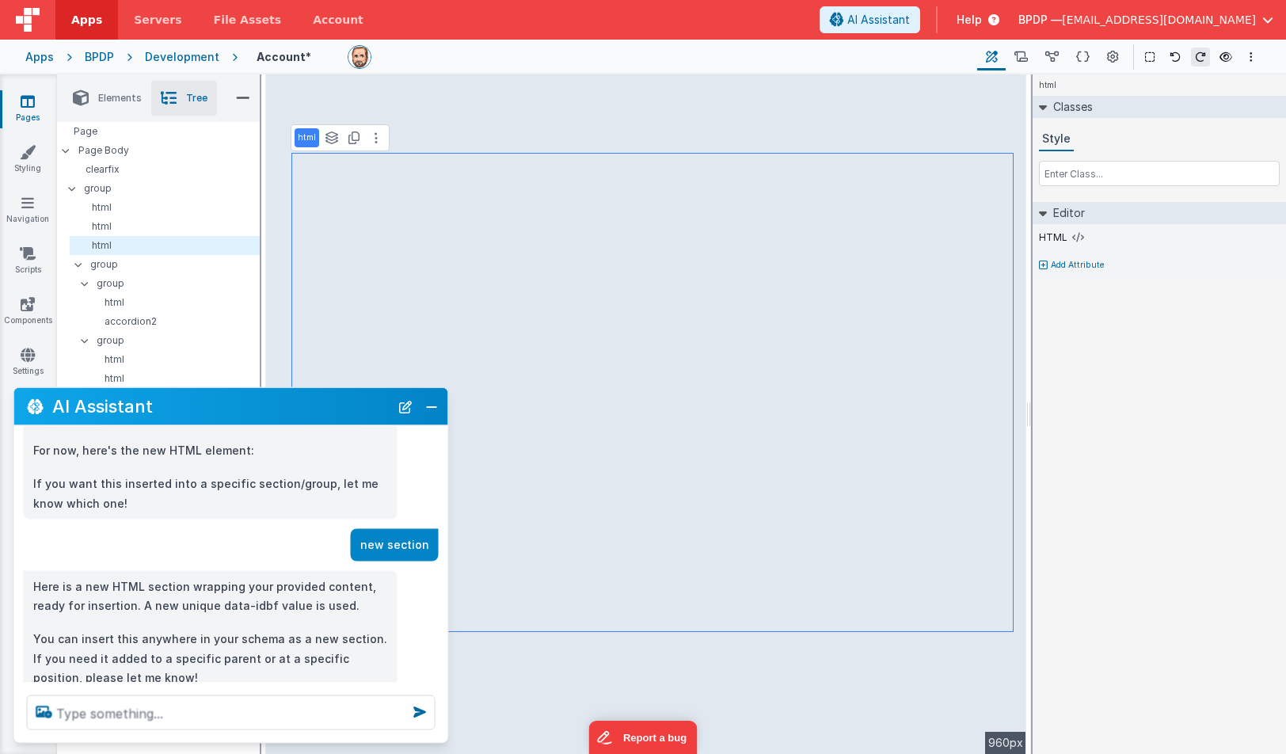
click at [100, 97] on span "Elements" at bounding box center [120, 98] width 44 height 13
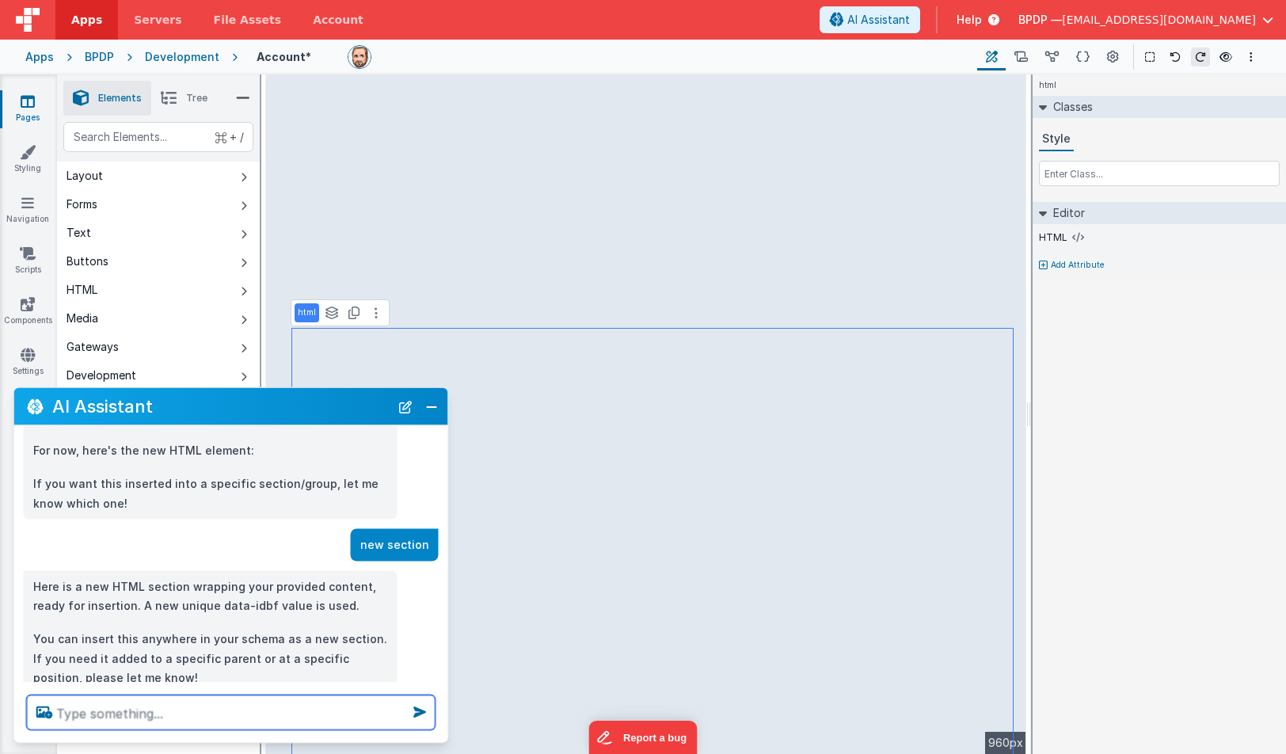
click at [74, 712] on textarea at bounding box center [231, 712] width 409 height 35
type textarea "create new group section"
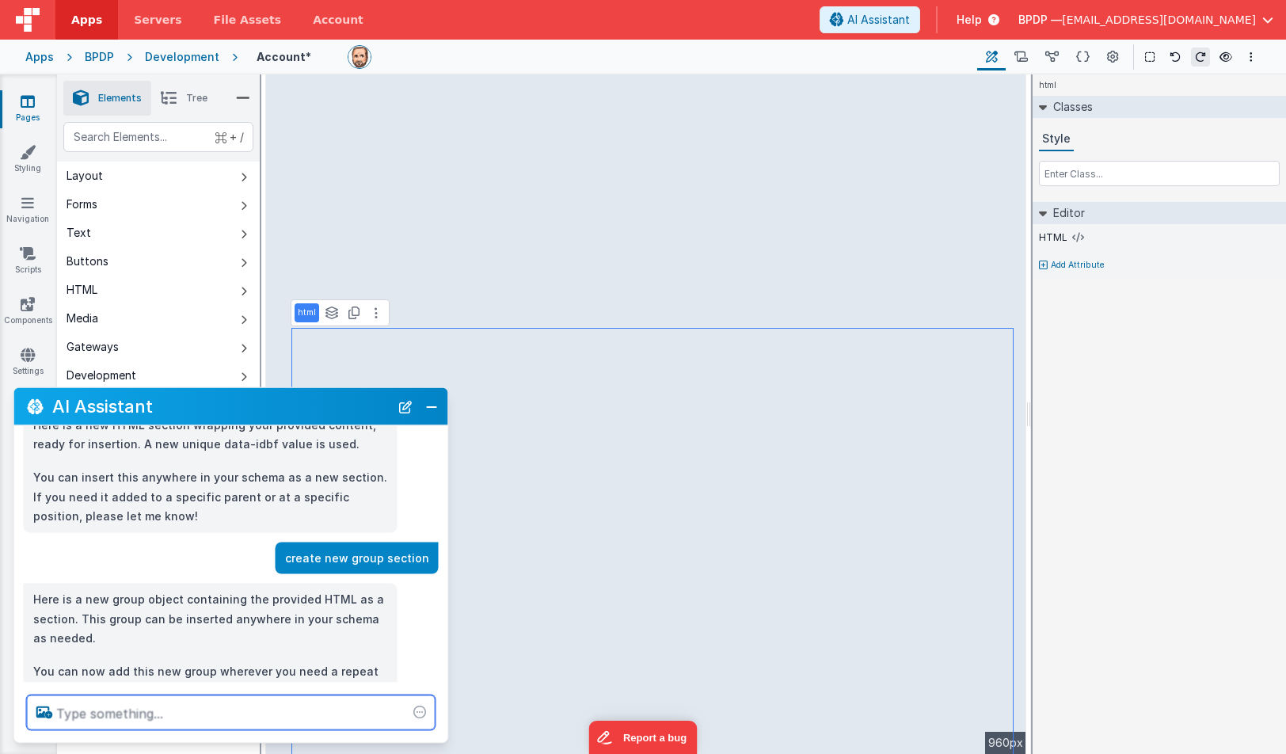
scroll to position [756, 0]
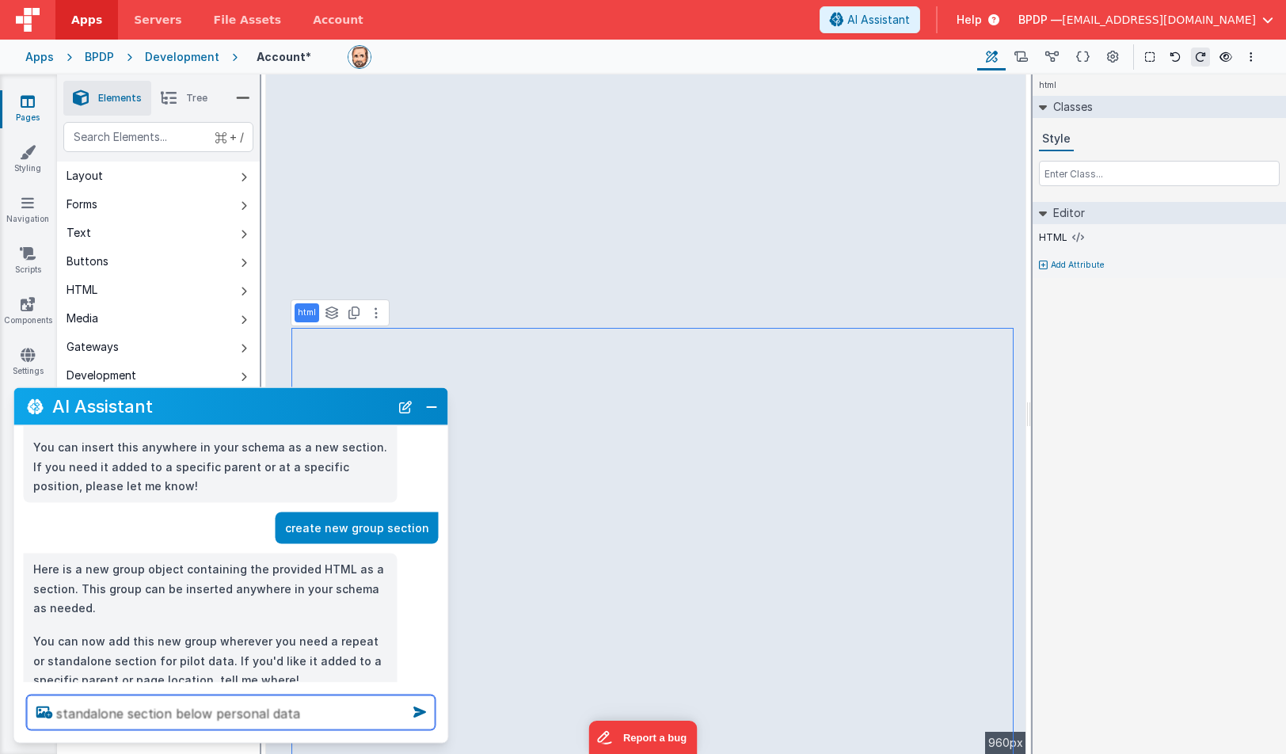
type textarea "standalone section below personal data"
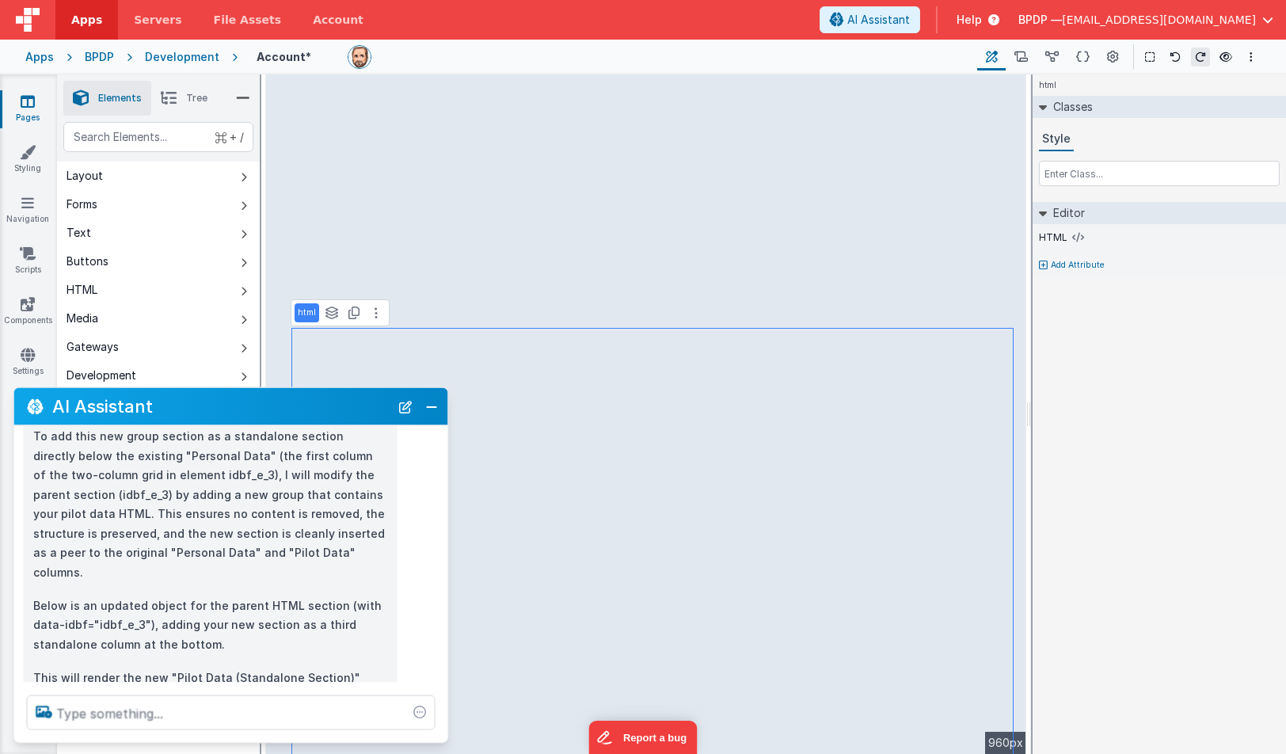
scroll to position [1113, 0]
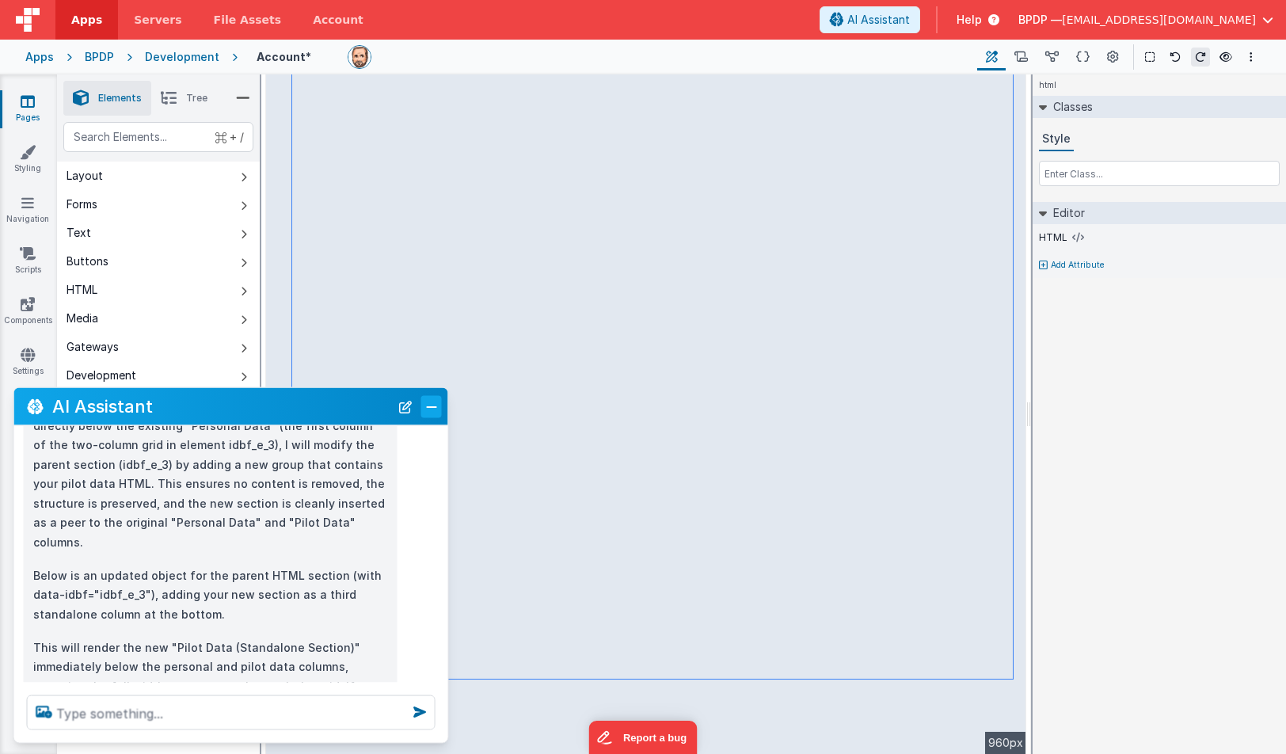
click at [427, 407] on button "Close" at bounding box center [431, 406] width 21 height 22
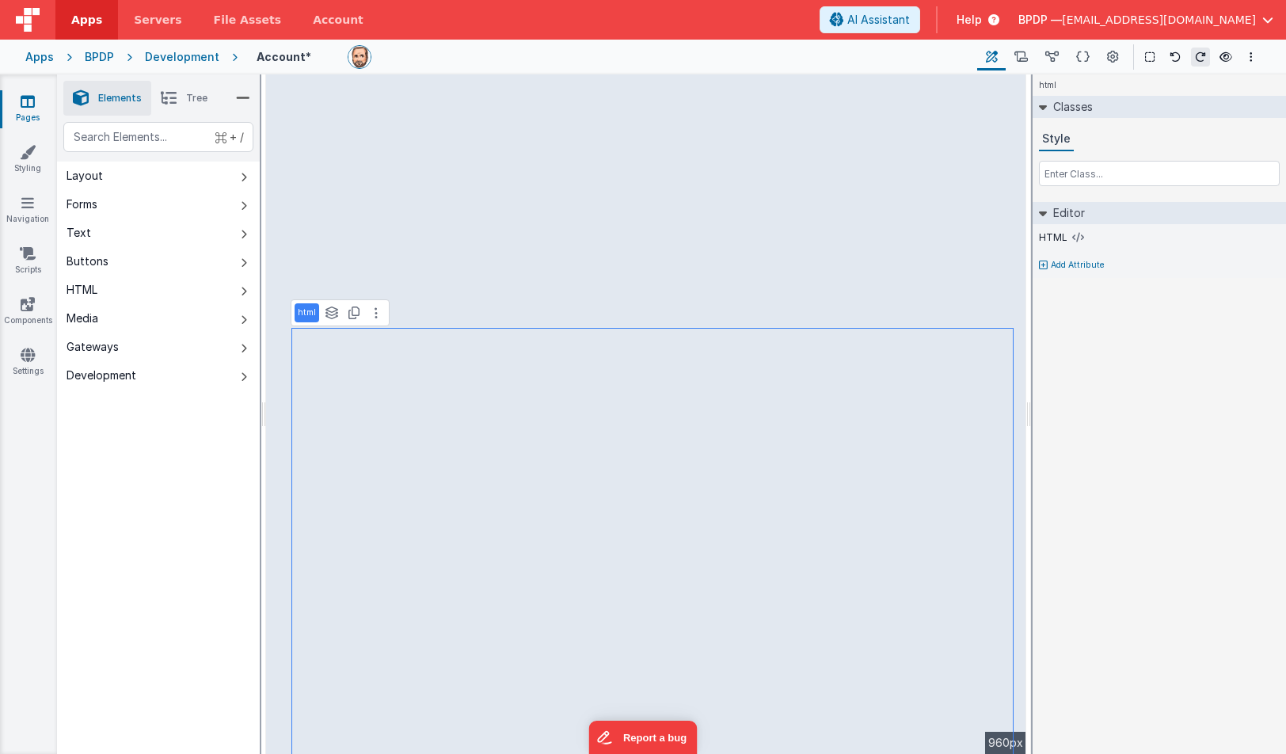
click at [375, 316] on icon at bounding box center [376, 313] width 3 height 13
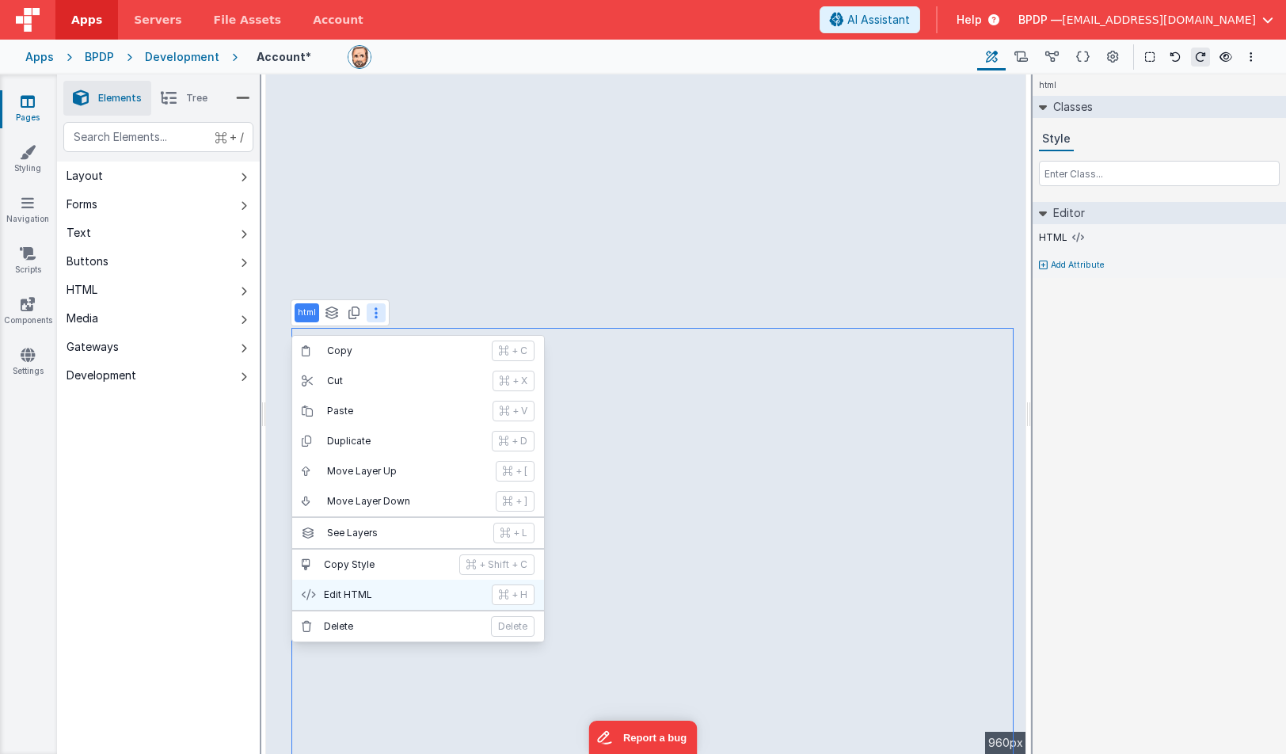
click at [356, 587] on button "Edit HTML + H" at bounding box center [418, 595] width 252 height 30
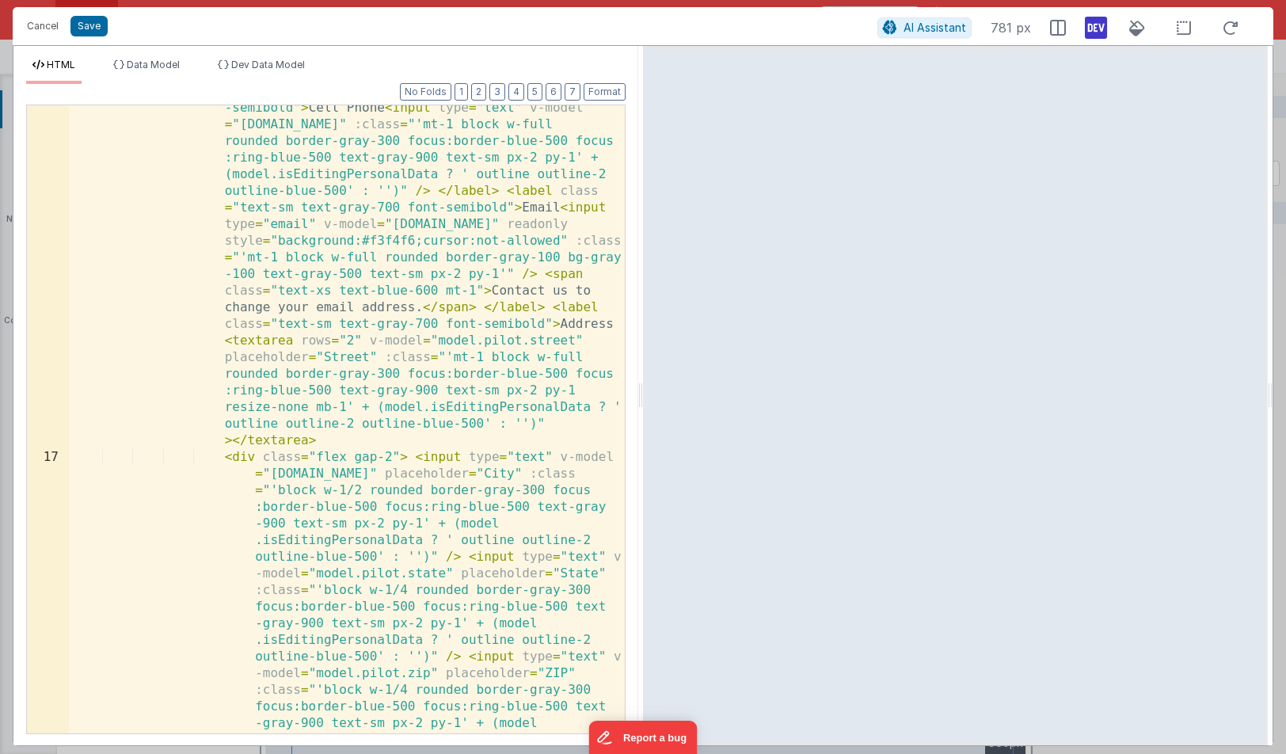
scroll to position [1351, 0]
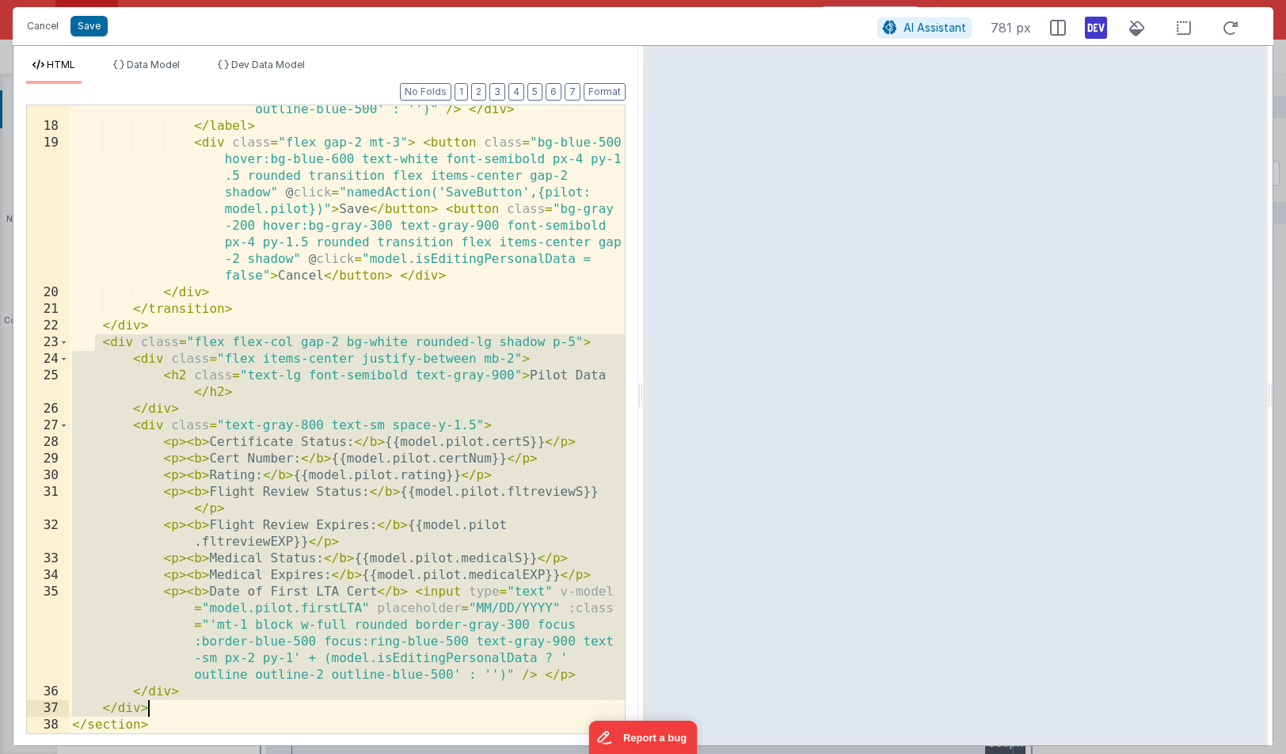
drag, startPoint x: 95, startPoint y: 344, endPoint x: 162, endPoint y: 704, distance: 366.6
click at [162, 704] on div "< div class = "flex gap-2" > < input type = "text" v-model = "[DOMAIN_NAME]" pl…" at bounding box center [347, 282] width 556 height 961
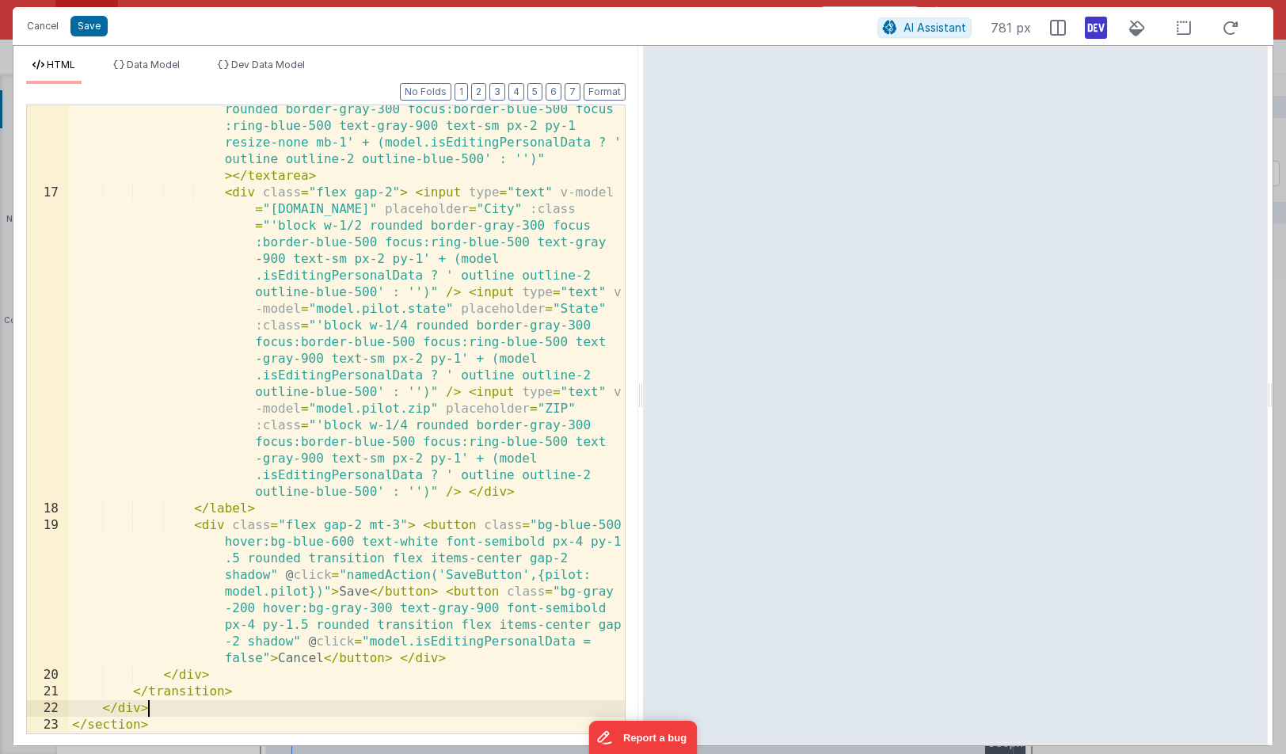
scroll to position [969, 0]
click at [87, 29] on button "Save" at bounding box center [88, 26] width 37 height 21
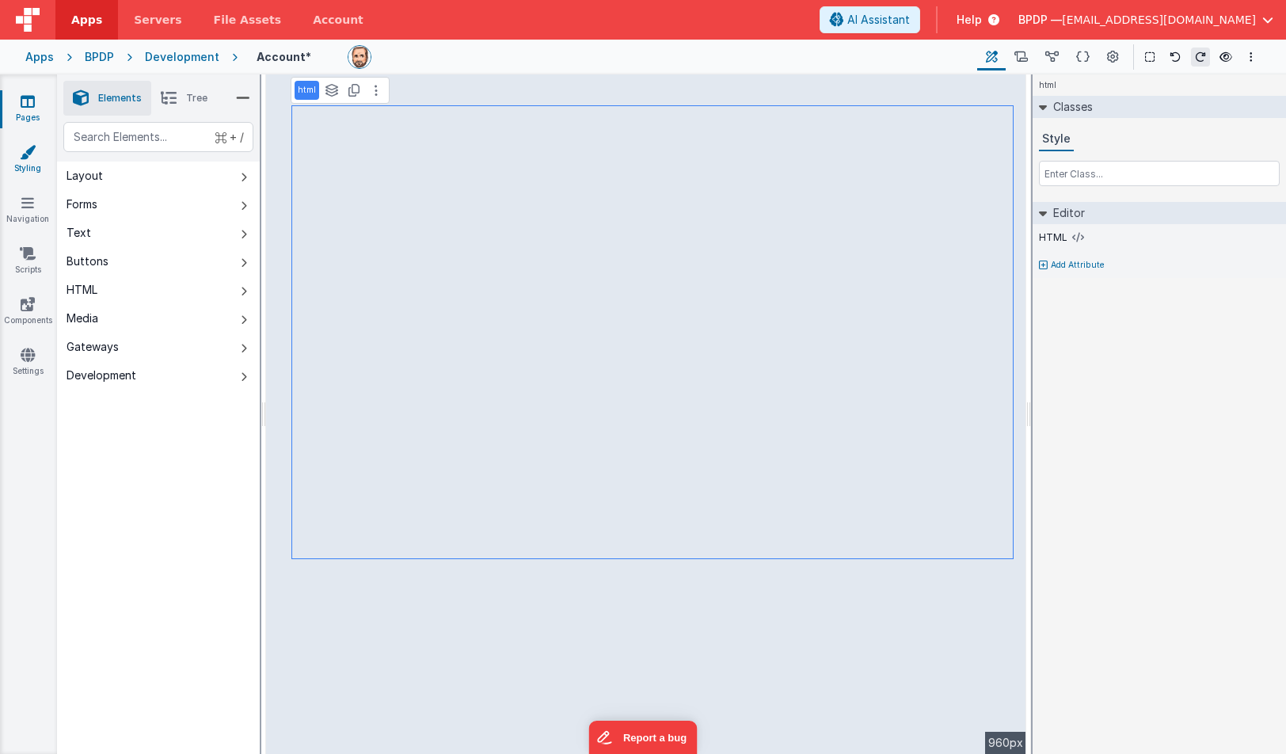
click at [26, 154] on icon at bounding box center [28, 152] width 16 height 16
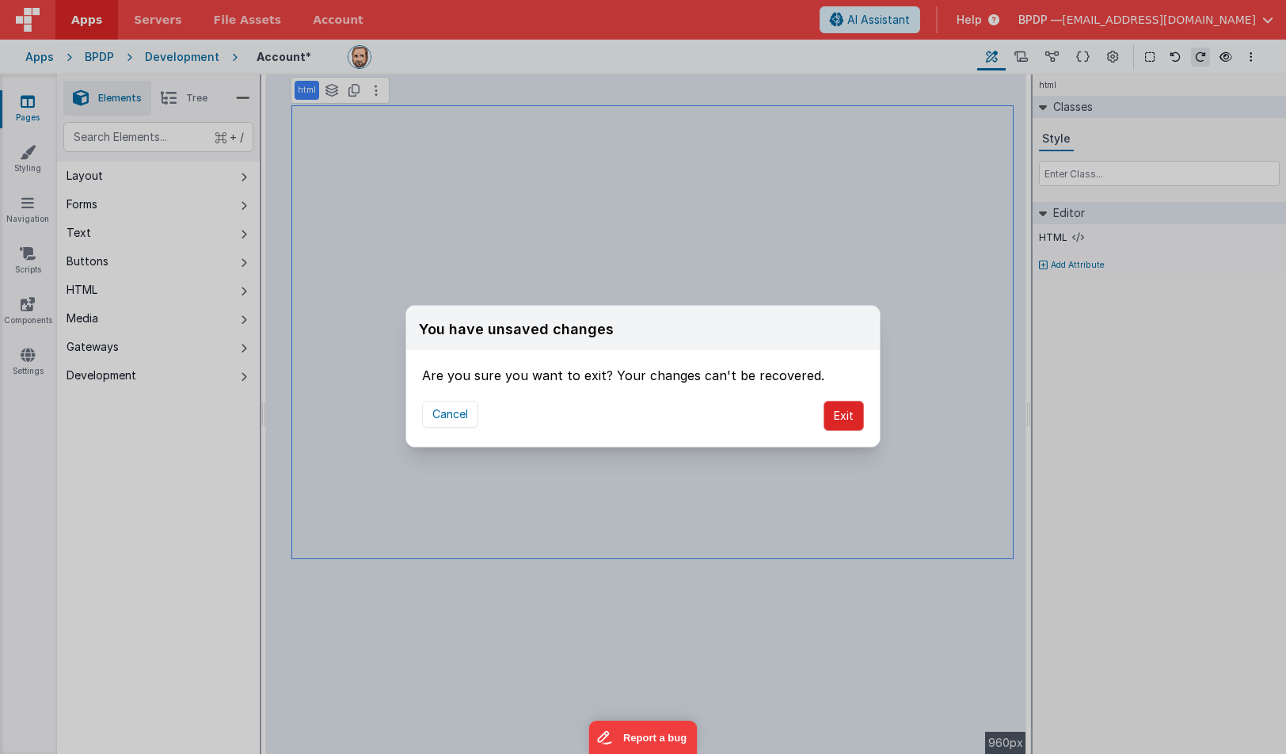
click at [847, 415] on button "Exit" at bounding box center [844, 416] width 40 height 30
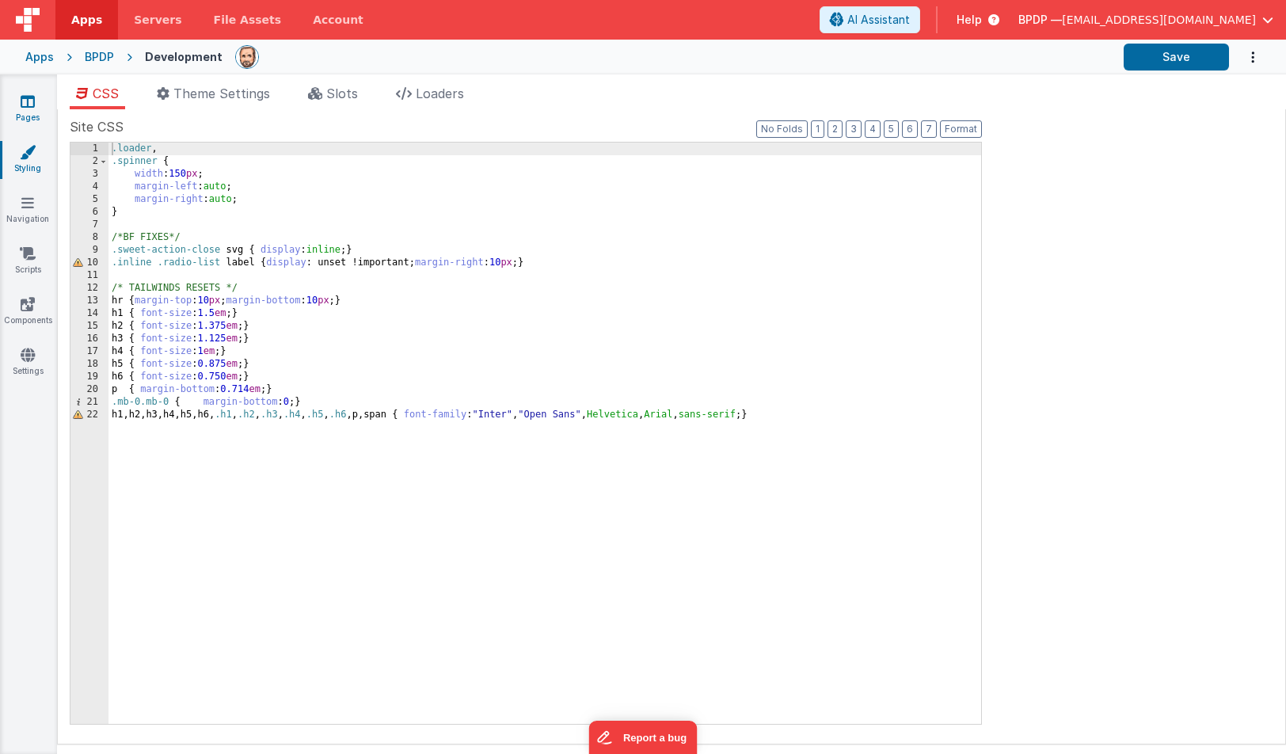
click at [23, 105] on icon at bounding box center [28, 101] width 14 height 16
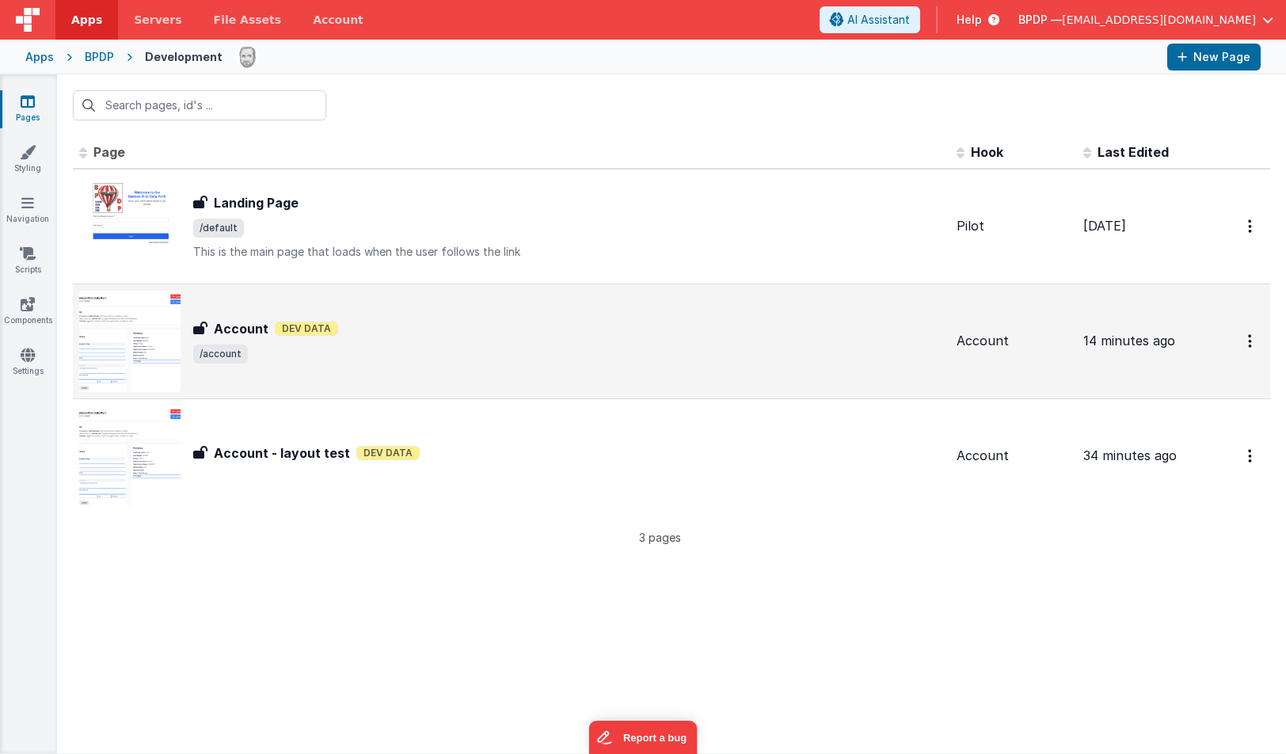
click at [250, 324] on h3 "Account" at bounding box center [241, 328] width 55 height 19
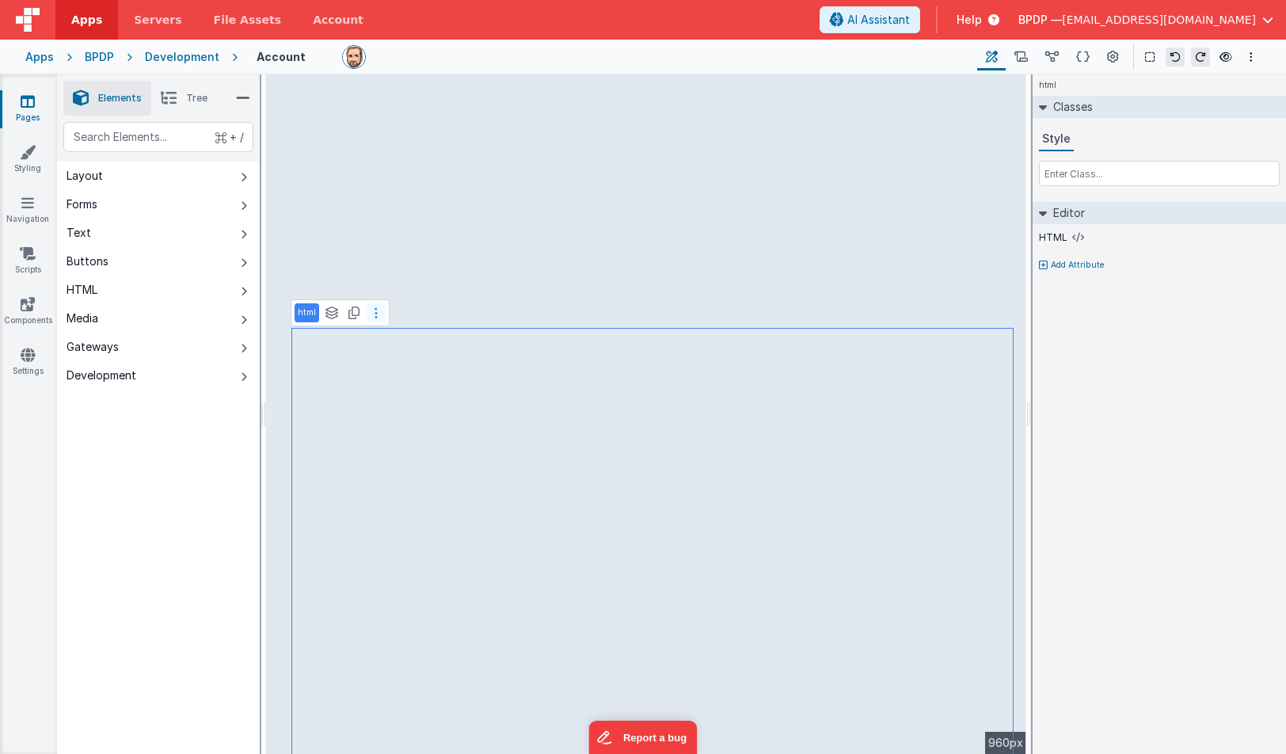
click at [375, 311] on icon at bounding box center [376, 313] width 3 height 13
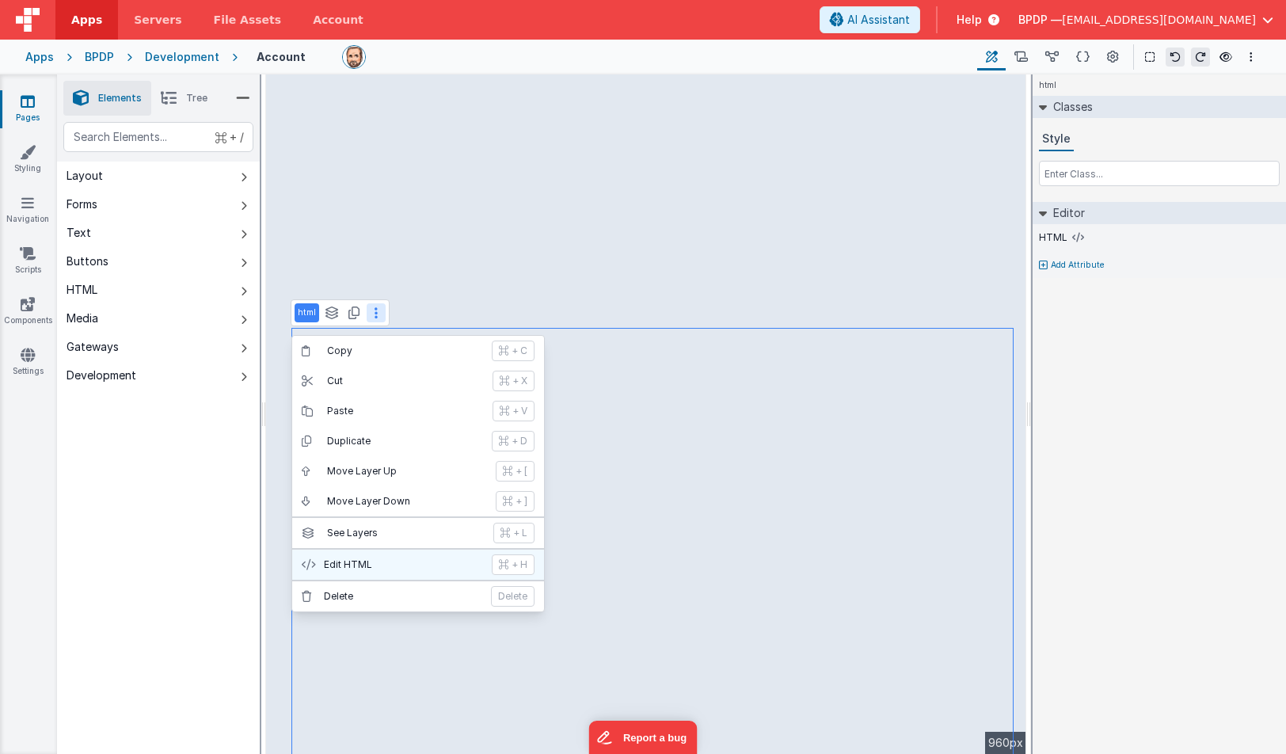
click at [353, 558] on button "Edit HTML + H" at bounding box center [418, 565] width 252 height 30
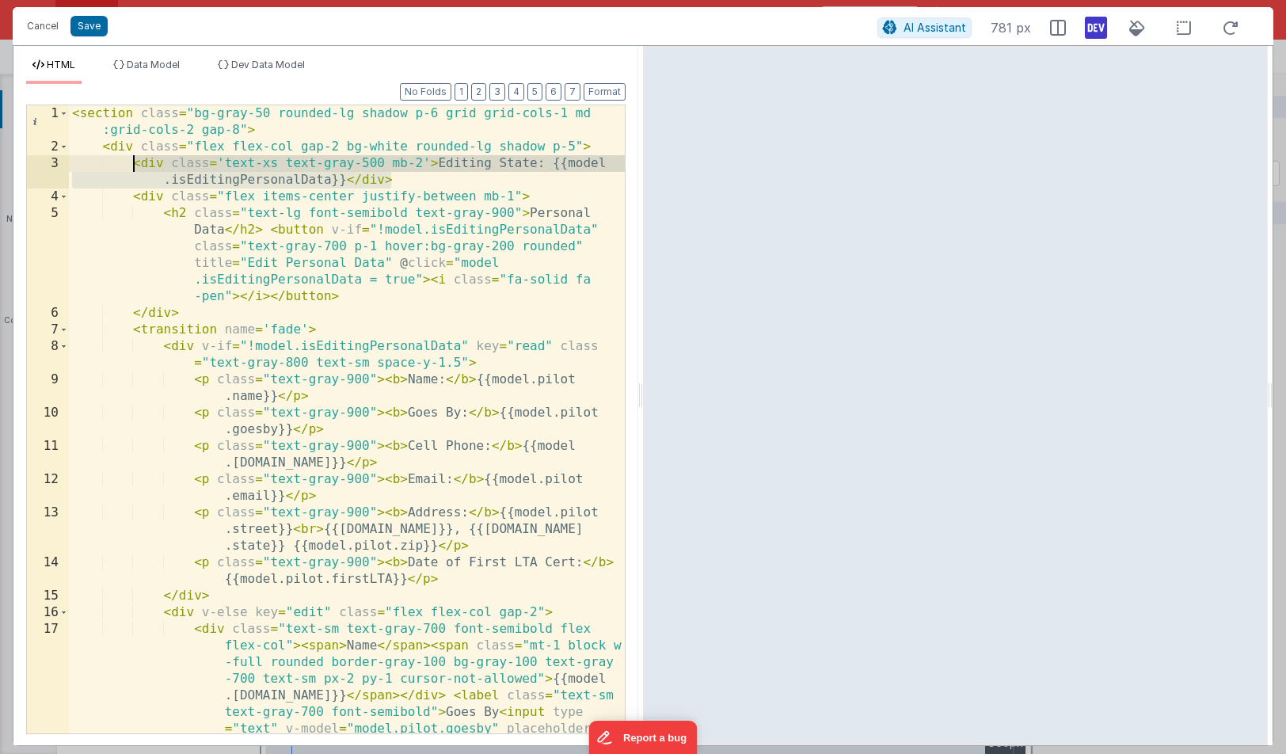
drag, startPoint x: 397, startPoint y: 181, endPoint x: 132, endPoint y: 170, distance: 264.8
click at [132, 170] on div "< section class = "bg-gray-50 rounded-lg shadow p-6 grid grid-cols-1 md :grid-c…" at bounding box center [347, 718] width 556 height 1227
click at [54, 166] on div "3" at bounding box center [48, 171] width 42 height 33
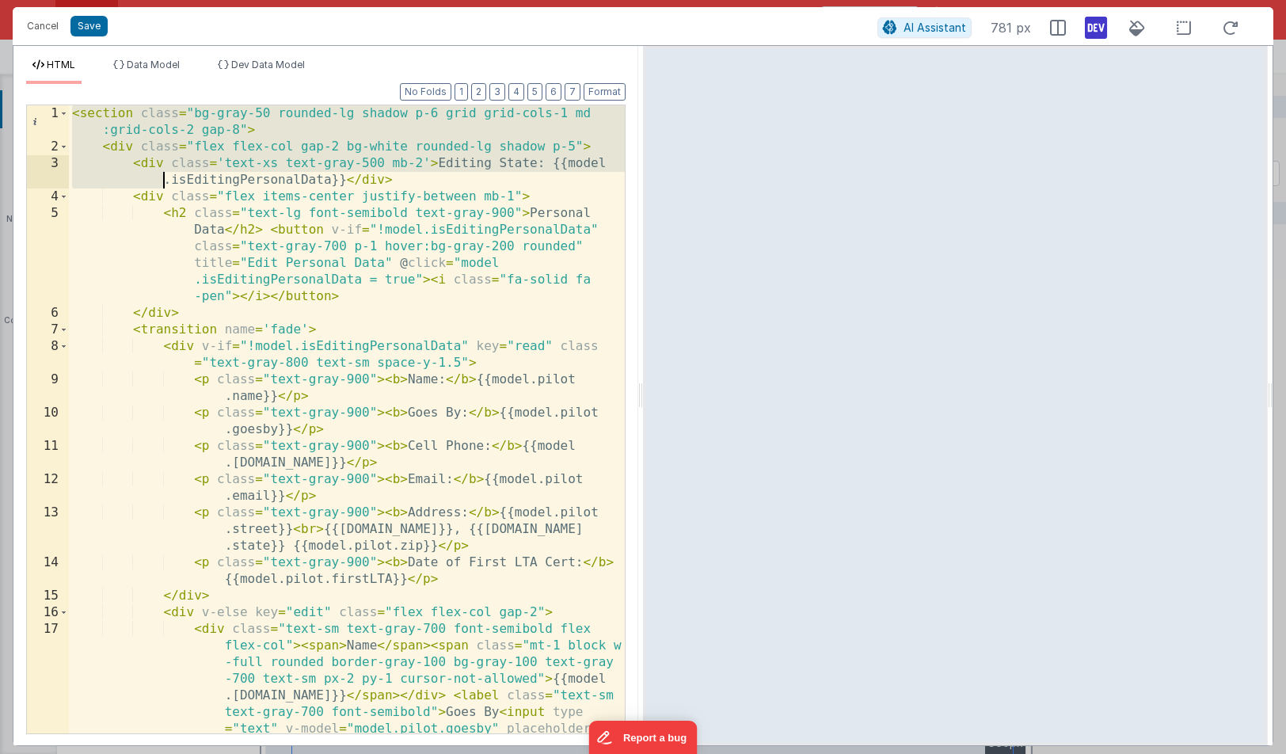
drag, startPoint x: 410, startPoint y: 182, endPoint x: 70, endPoint y: 177, distance: 339.9
click at [70, 177] on div "< section class = "bg-gray-50 rounded-lg shadow p-6 grid grid-cols-1 md :grid-c…" at bounding box center [347, 718] width 556 height 1227
click at [330, 170] on div "< section class = "bg-gray-50 rounded-lg shadow p-6 grid grid-cols-1 md :grid-c…" at bounding box center [347, 718] width 556 height 1227
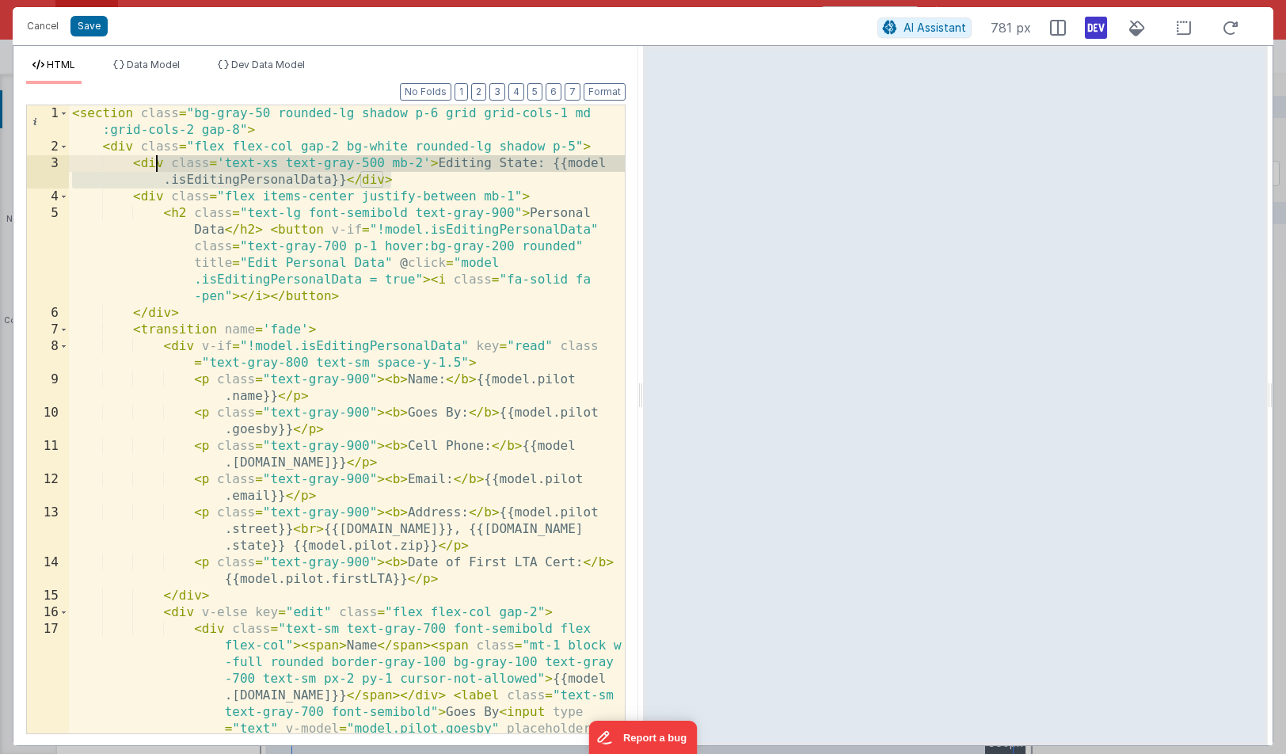
drag, startPoint x: 376, startPoint y: 185, endPoint x: 159, endPoint y: 170, distance: 217.6
click at [159, 170] on div "< section class = "bg-gray-50 rounded-lg shadow p-6 grid grid-cols-1 md :grid-c…" at bounding box center [347, 718] width 556 height 1227
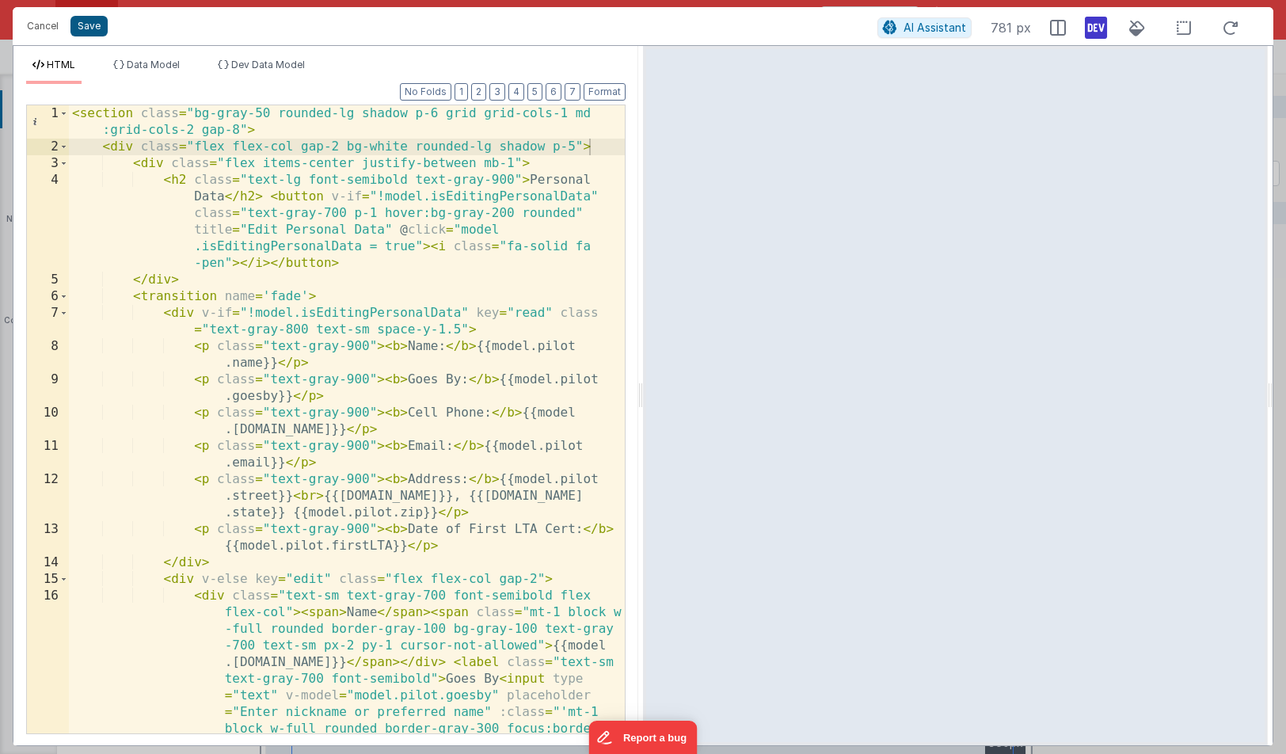
click at [86, 28] on button "Save" at bounding box center [88, 26] width 37 height 21
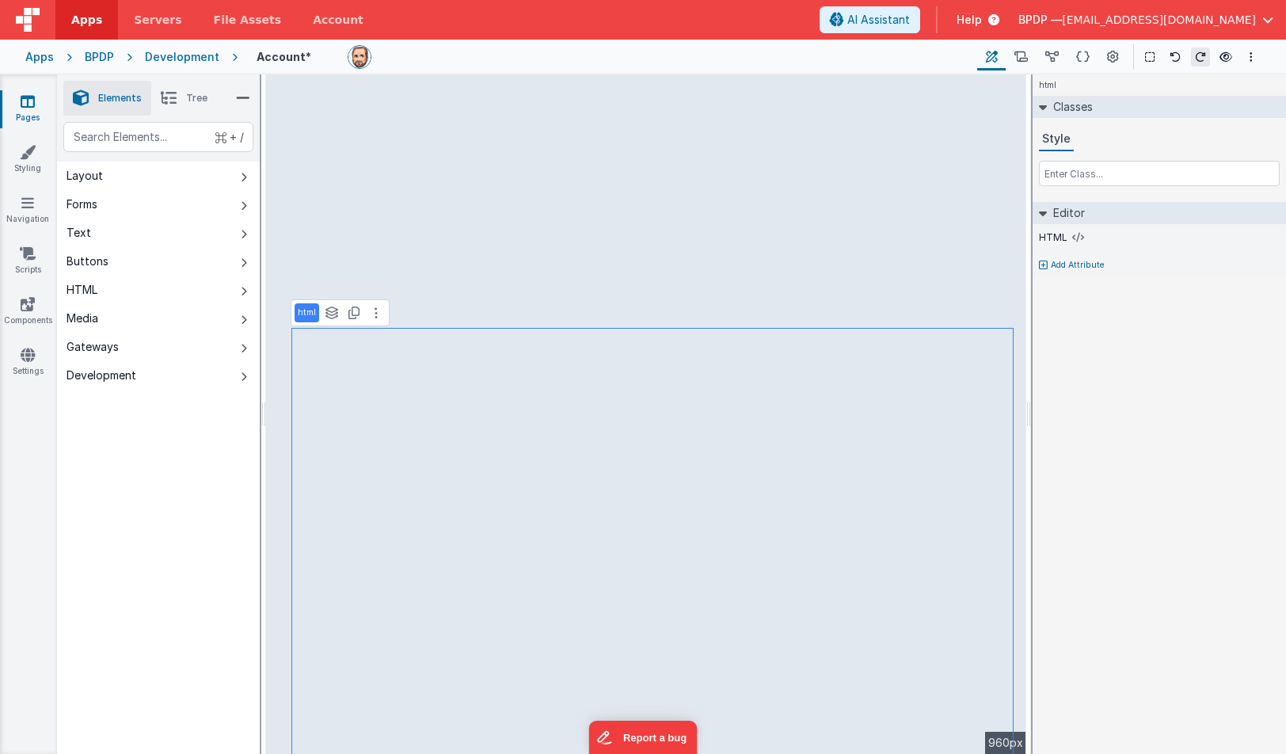
click at [682, 69] on div "Account * Page Builder Named Actions Data Model Page Schema Page Settings Show …" at bounding box center [749, 57] width 1023 height 27
click at [703, 44] on div "Account Page Builder Named Actions Data Model Page Schema Page Settings Show Gr…" at bounding box center [749, 57] width 1023 height 27
click at [31, 107] on icon at bounding box center [28, 101] width 14 height 16
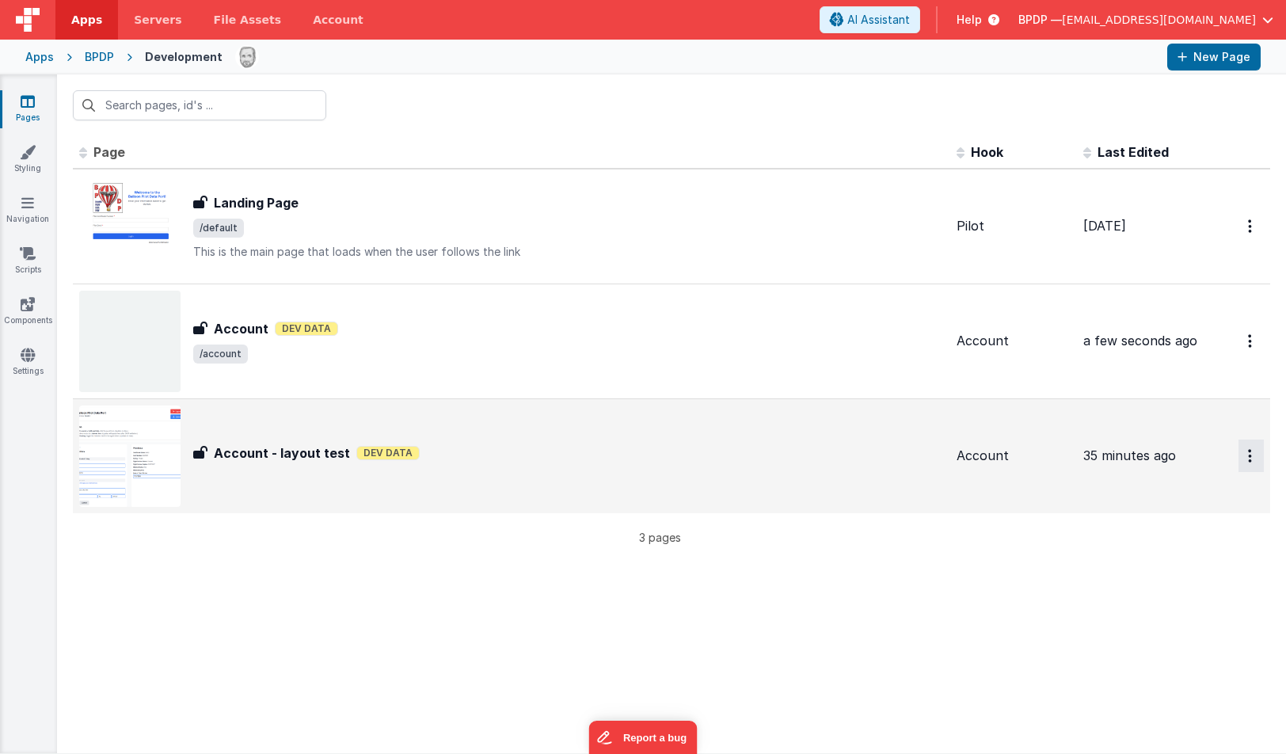
click at [1251, 233] on icon "Options" at bounding box center [1250, 225] width 4 height 13
click at [1175, 576] on link "Delete" at bounding box center [1194, 580] width 139 height 29
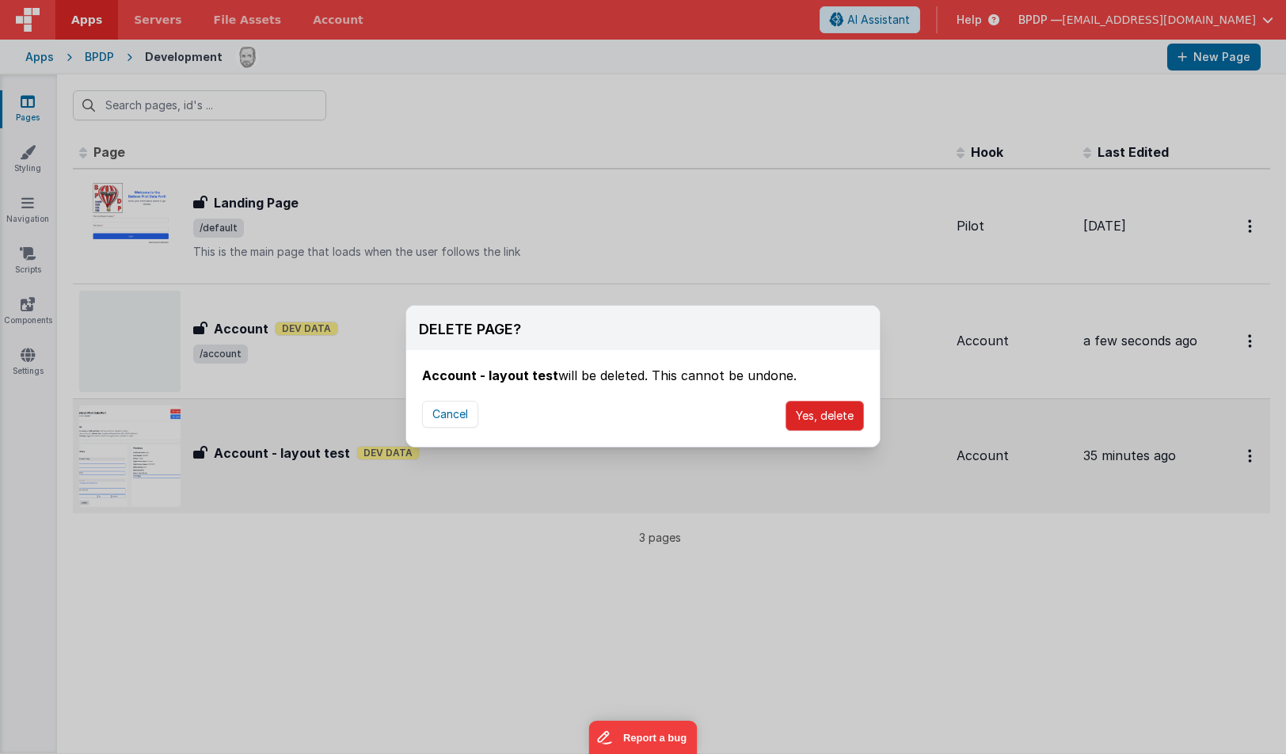
click at [824, 413] on button "Yes, delete" at bounding box center [825, 416] width 78 height 30
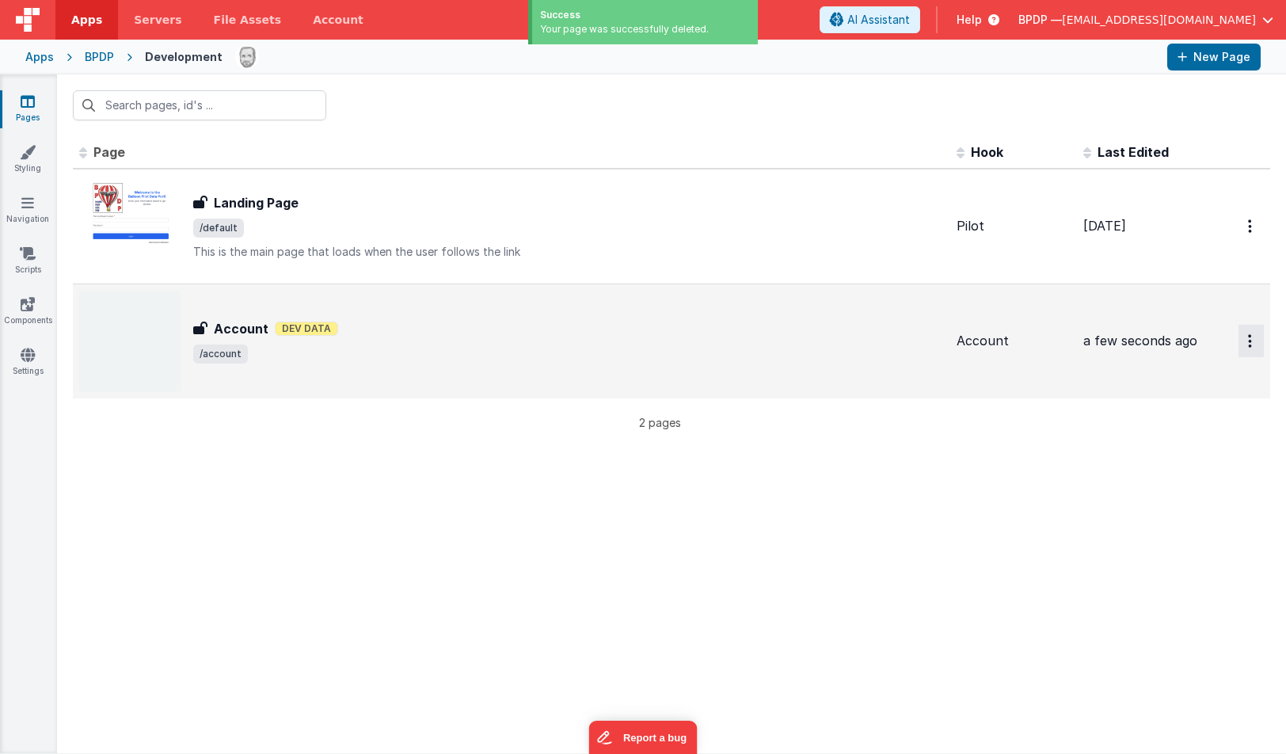
click at [1254, 242] on button "Options" at bounding box center [1251, 226] width 25 height 32
click at [1164, 438] on link "Duplicate" at bounding box center [1194, 436] width 139 height 30
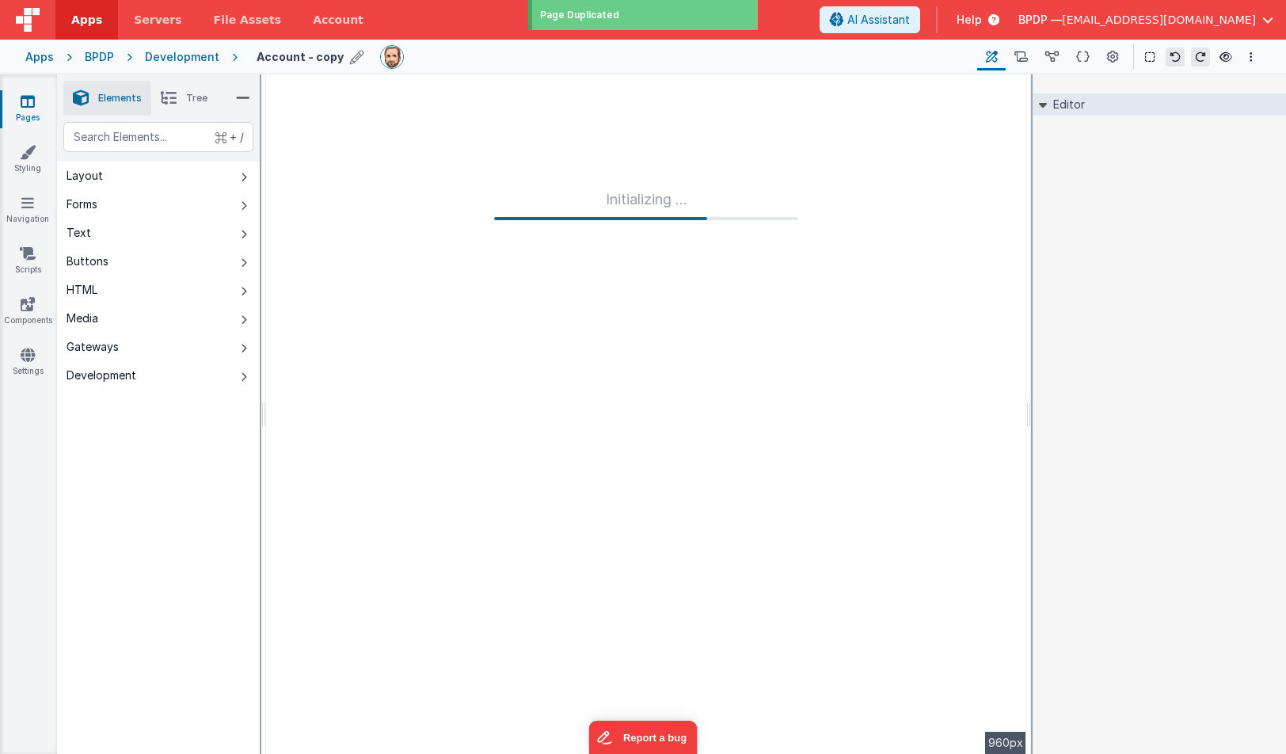
click at [350, 58] on icon at bounding box center [357, 57] width 14 height 22
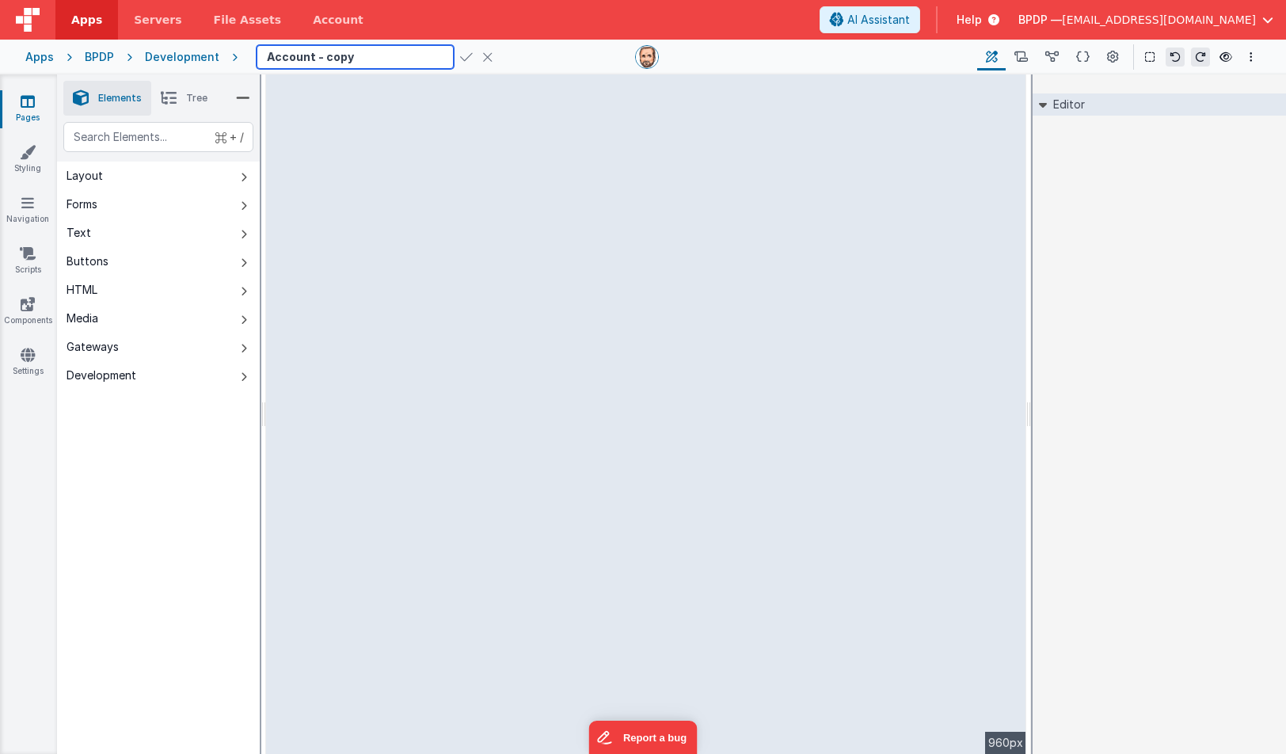
drag, startPoint x: 349, startPoint y: 54, endPoint x: 318, endPoint y: 54, distance: 30.9
click at [318, 54] on input "Account - copy" at bounding box center [355, 57] width 197 height 24
type input "Account - layout test"
click at [28, 99] on icon at bounding box center [28, 101] width 14 height 16
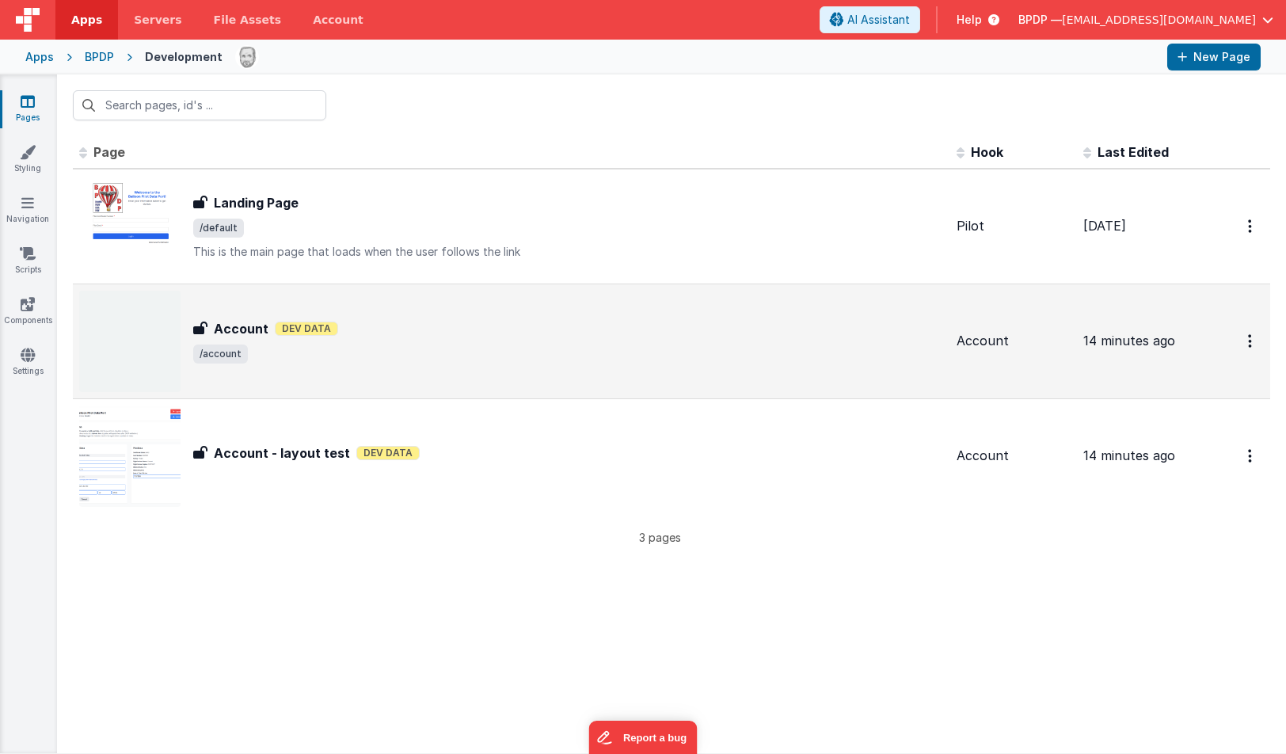
click at [253, 332] on h3 "Account" at bounding box center [241, 328] width 55 height 19
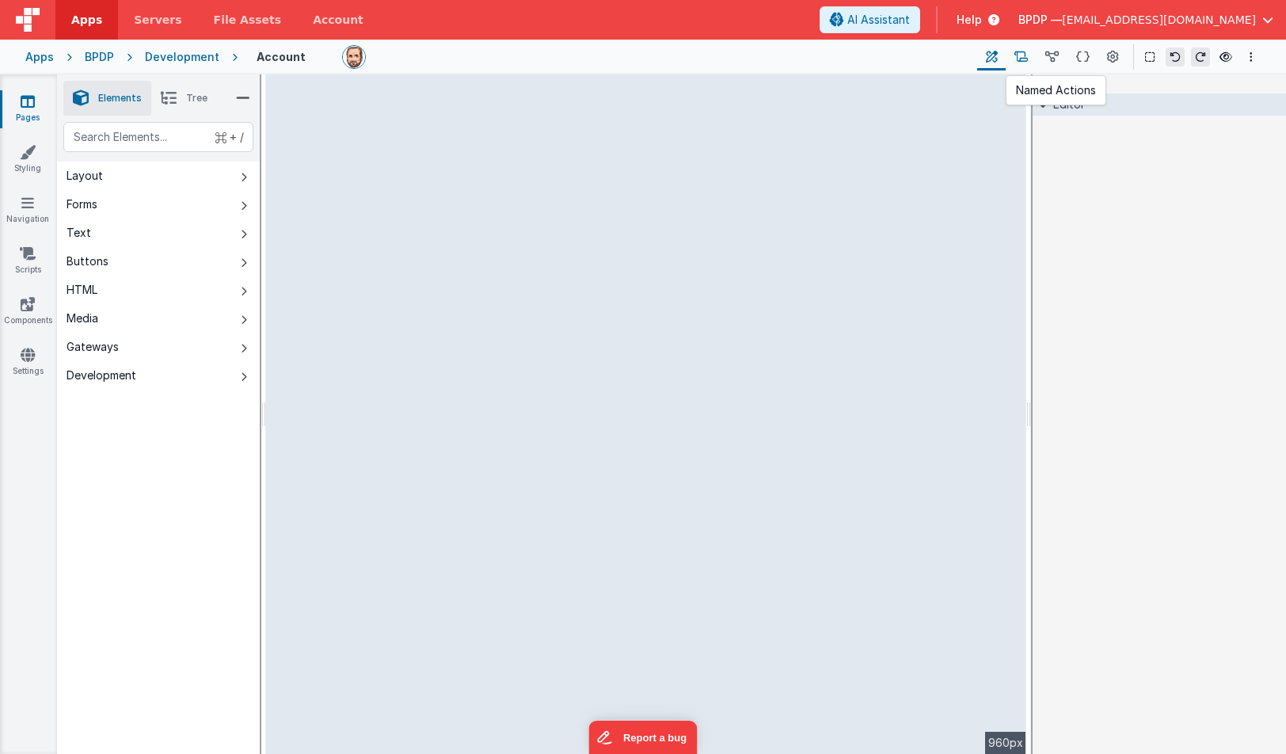
click at [1023, 60] on icon at bounding box center [1021, 57] width 13 height 17
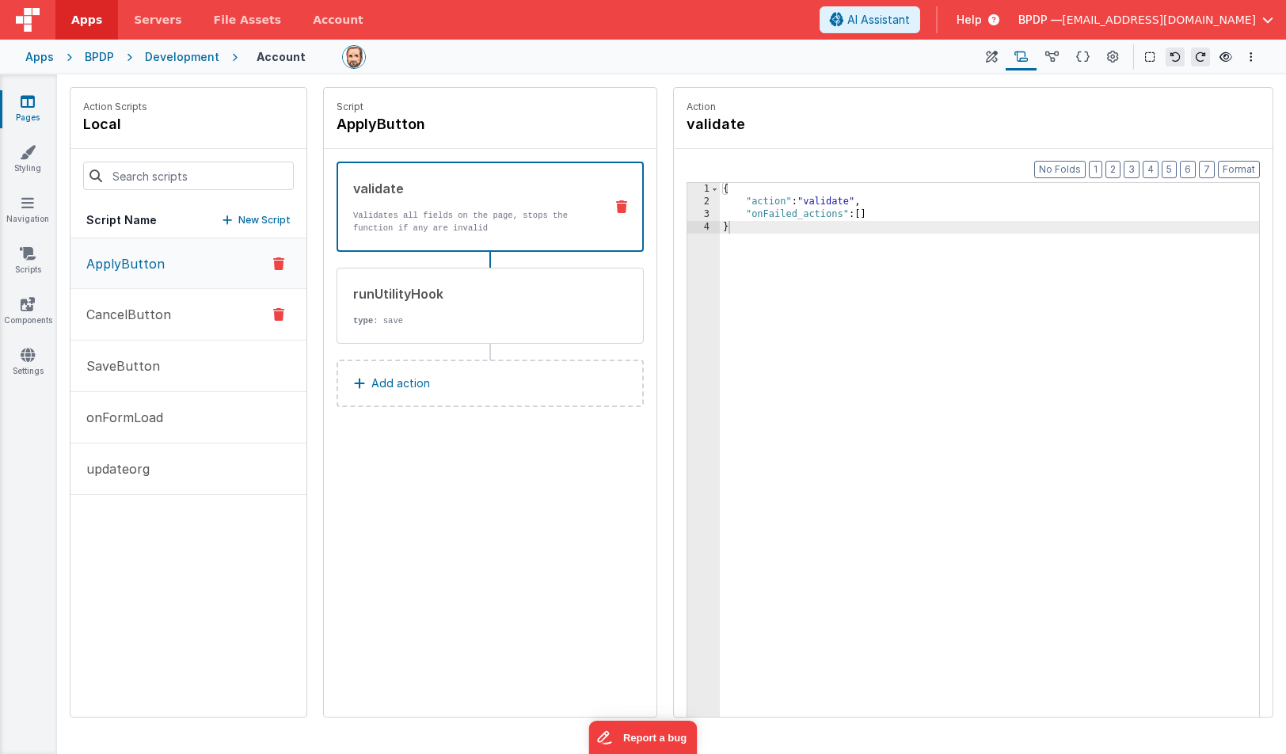
click at [151, 313] on p "CancelButton" at bounding box center [124, 314] width 94 height 19
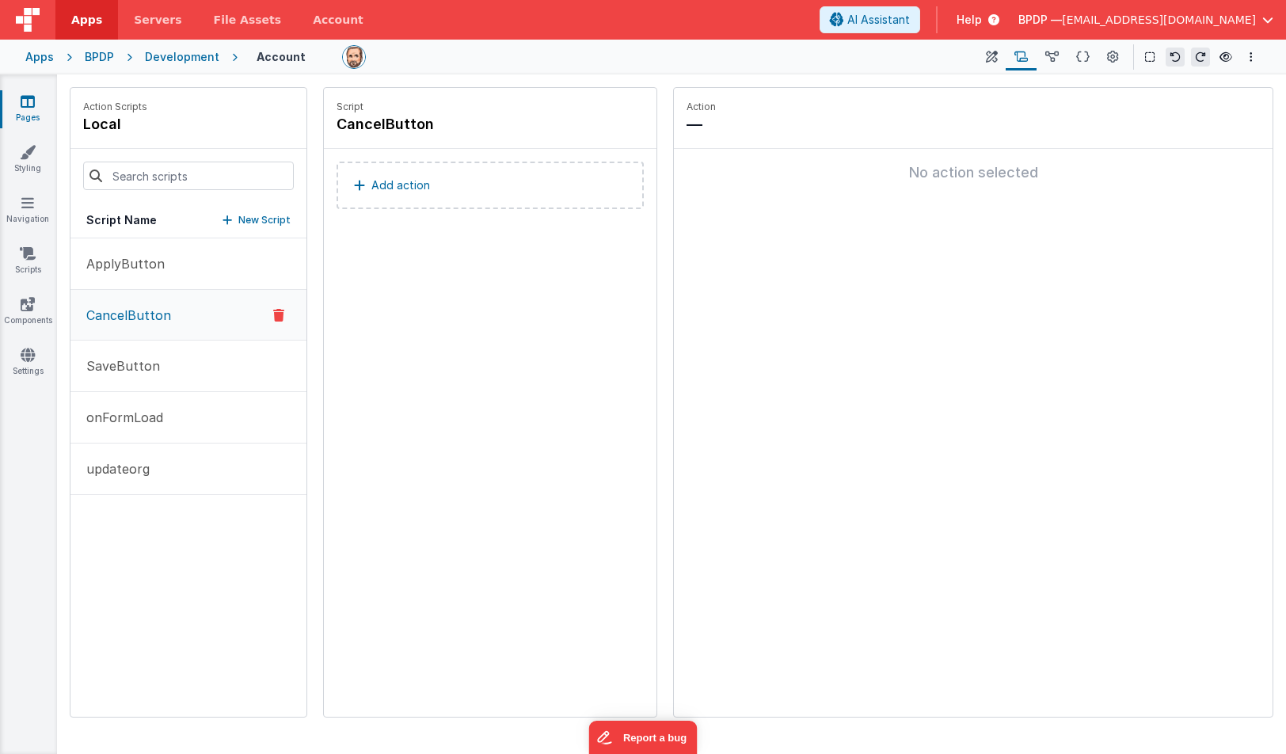
click at [397, 189] on p "Add action" at bounding box center [400, 185] width 59 height 19
click at [985, 364] on div "Select New Action Function - Runs JavaScript Clipboard - copy model field runUt…" at bounding box center [643, 377] width 1286 height 754
click at [282, 307] on icon at bounding box center [278, 315] width 11 height 19
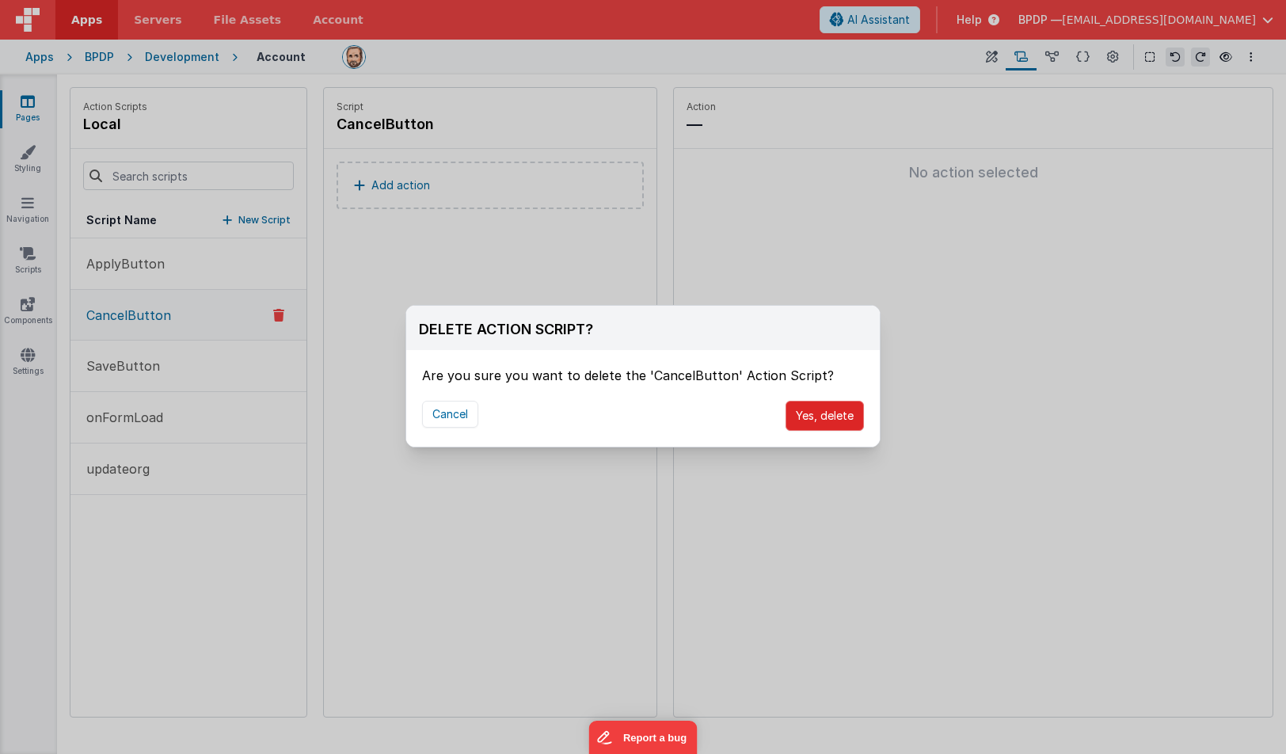
click at [829, 417] on button "Yes, delete" at bounding box center [825, 416] width 78 height 30
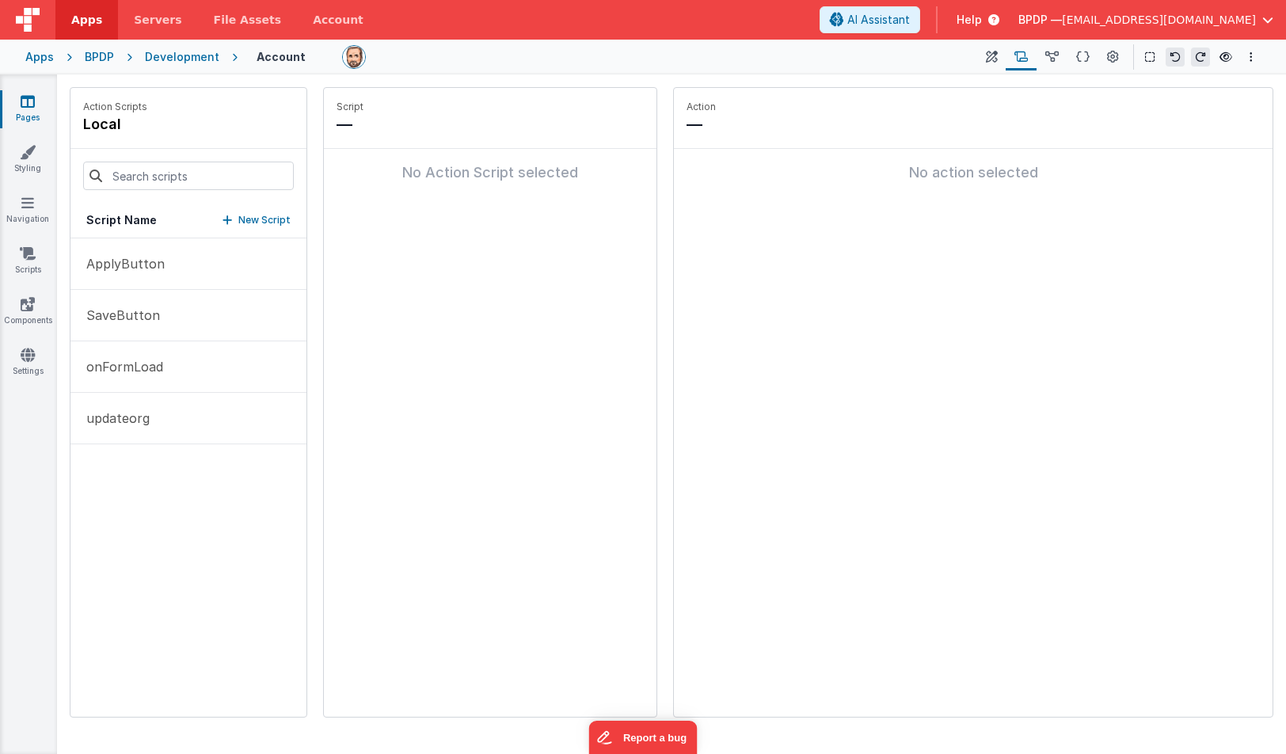
click at [671, 70] on div "Apps BPDP Development Account Page Builder Named Actions Data Model Page Schema…" at bounding box center [643, 57] width 1286 height 35
click at [34, 96] on icon at bounding box center [28, 101] width 14 height 16
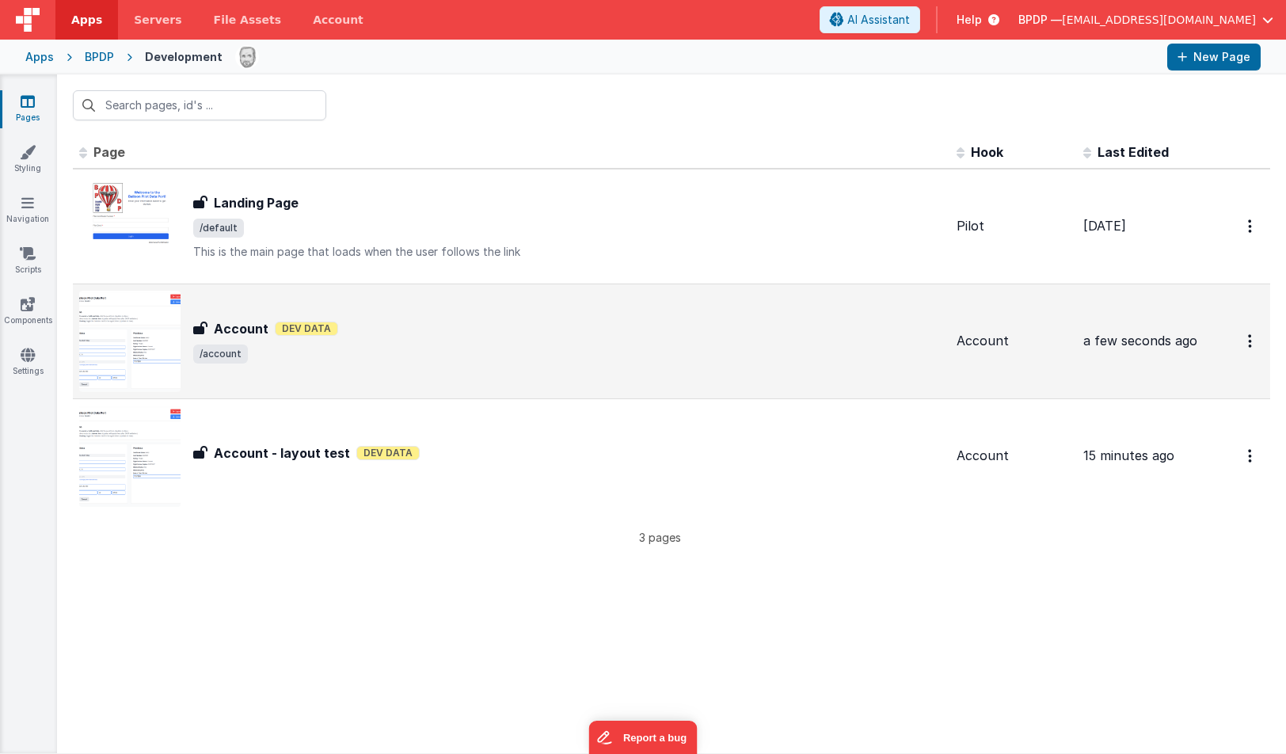
click at [235, 327] on h3 "Account" at bounding box center [241, 328] width 55 height 19
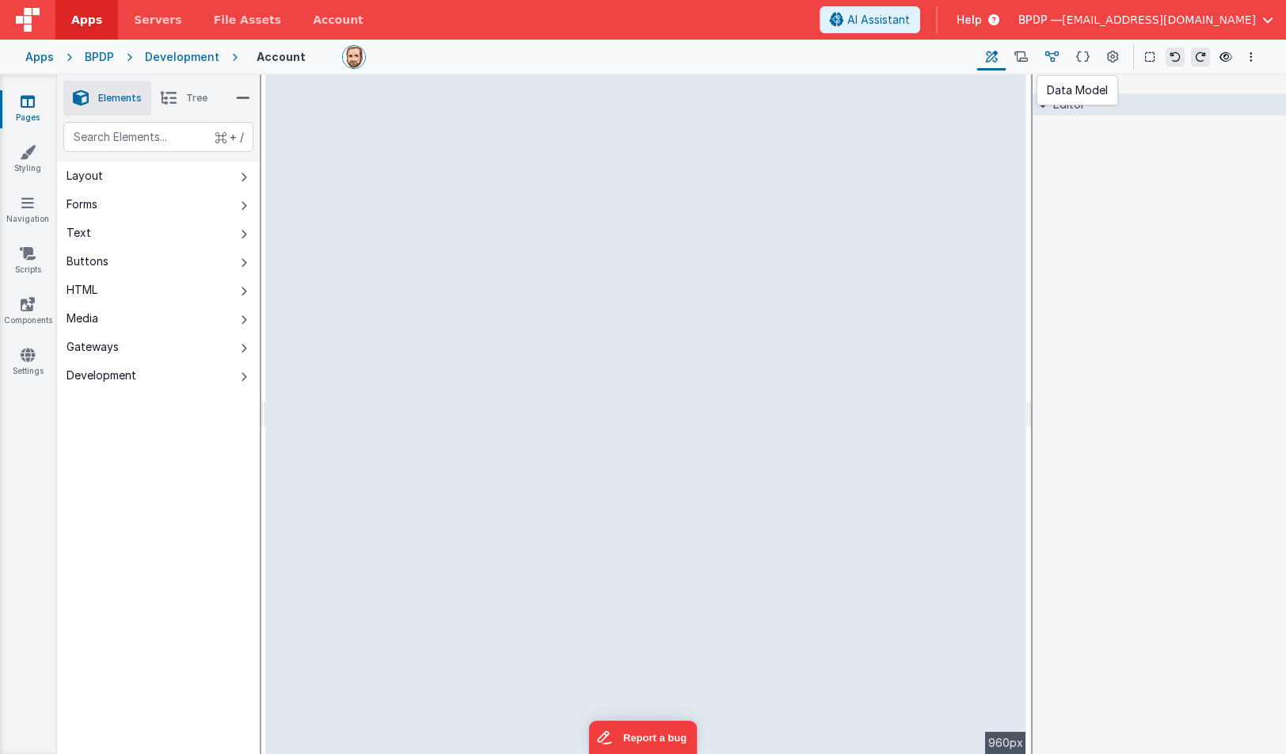
click at [1055, 55] on icon at bounding box center [1052, 57] width 13 height 17
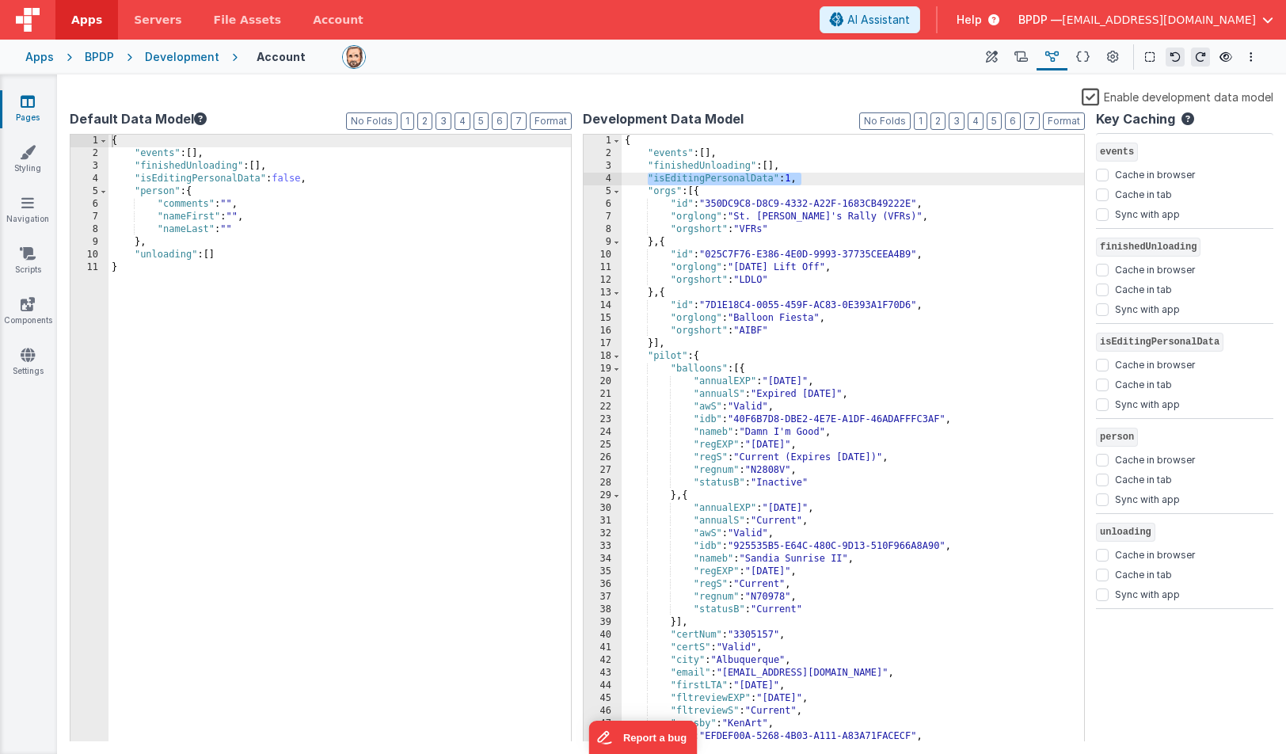
drag, startPoint x: 791, startPoint y: 181, endPoint x: 646, endPoint y: 177, distance: 145.0
click at [646, 177] on div "{ "events" : [ ] , "finishedUnloading" : [ ] , "isEditingPersonalData" : 1 , "o…" at bounding box center [853, 451] width 463 height 632
click at [995, 57] on icon at bounding box center [992, 57] width 12 height 17
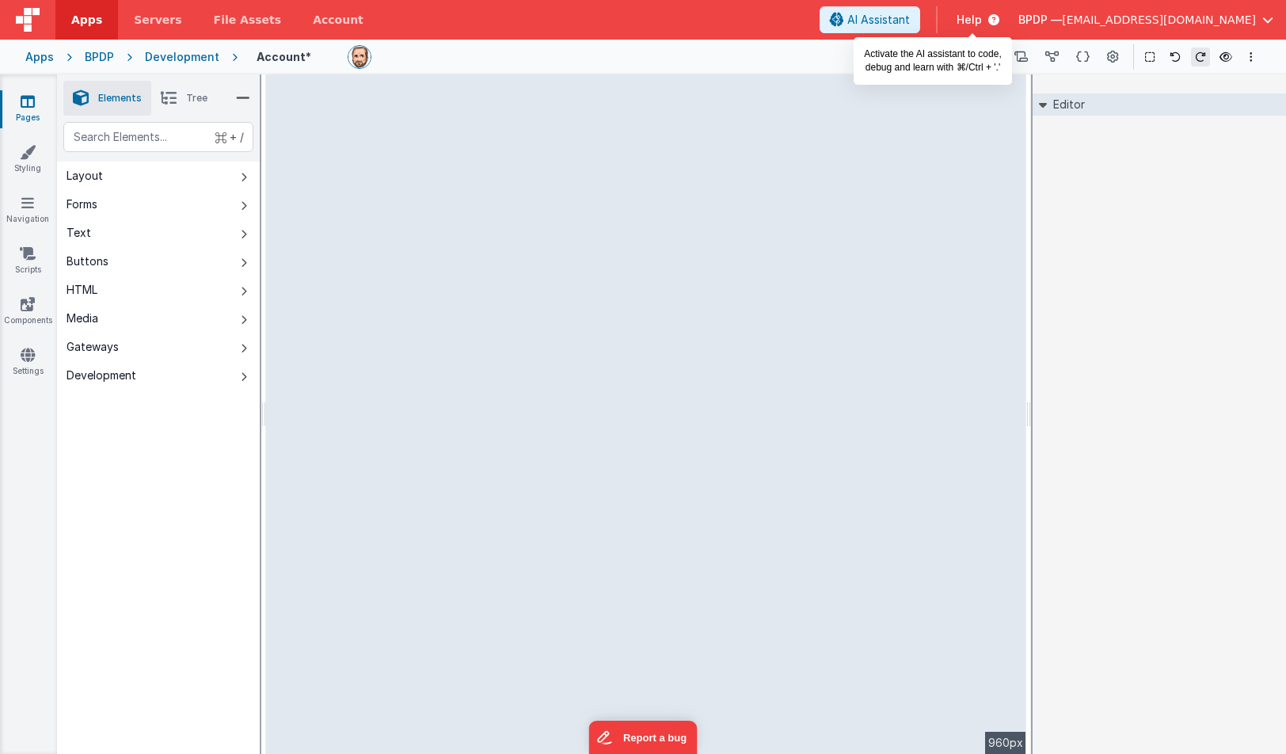
click at [910, 19] on span "AI Assistant" at bounding box center [879, 20] width 63 height 16
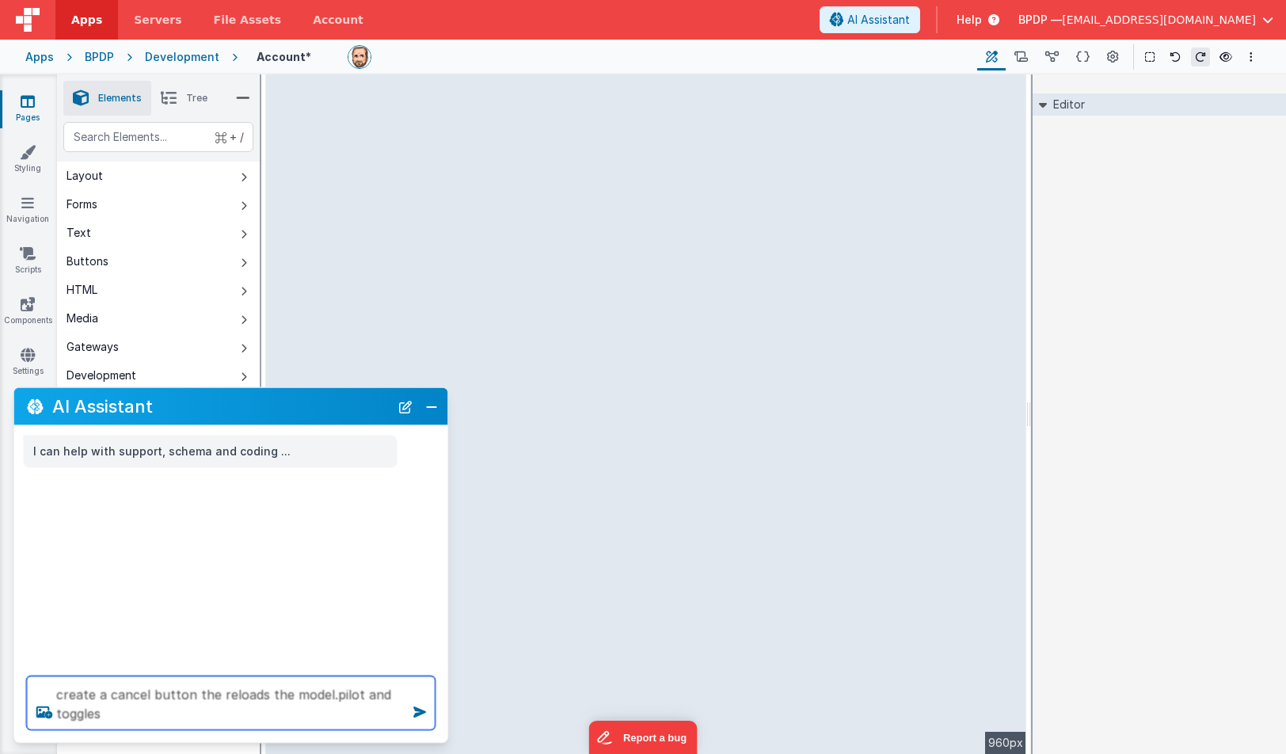
paste textarea ""isEditingPersonalData": 1,"
drag, startPoint x: 264, startPoint y: 715, endPoint x: 245, endPoint y: 713, distance: 19.2
click at [245, 713] on textarea "create a cancel button the reloads the model.pilot and toggles "isEditingPerson…" at bounding box center [231, 703] width 409 height 54
click at [110, 710] on textarea "create a cancel button the reloads the model.pilot and toggles "isEditingPerson…" at bounding box center [231, 703] width 409 height 54
click at [255, 711] on textarea "create a cancel button the reloads the model.pilot and toggles isEditingPersona…" at bounding box center [231, 703] width 409 height 54
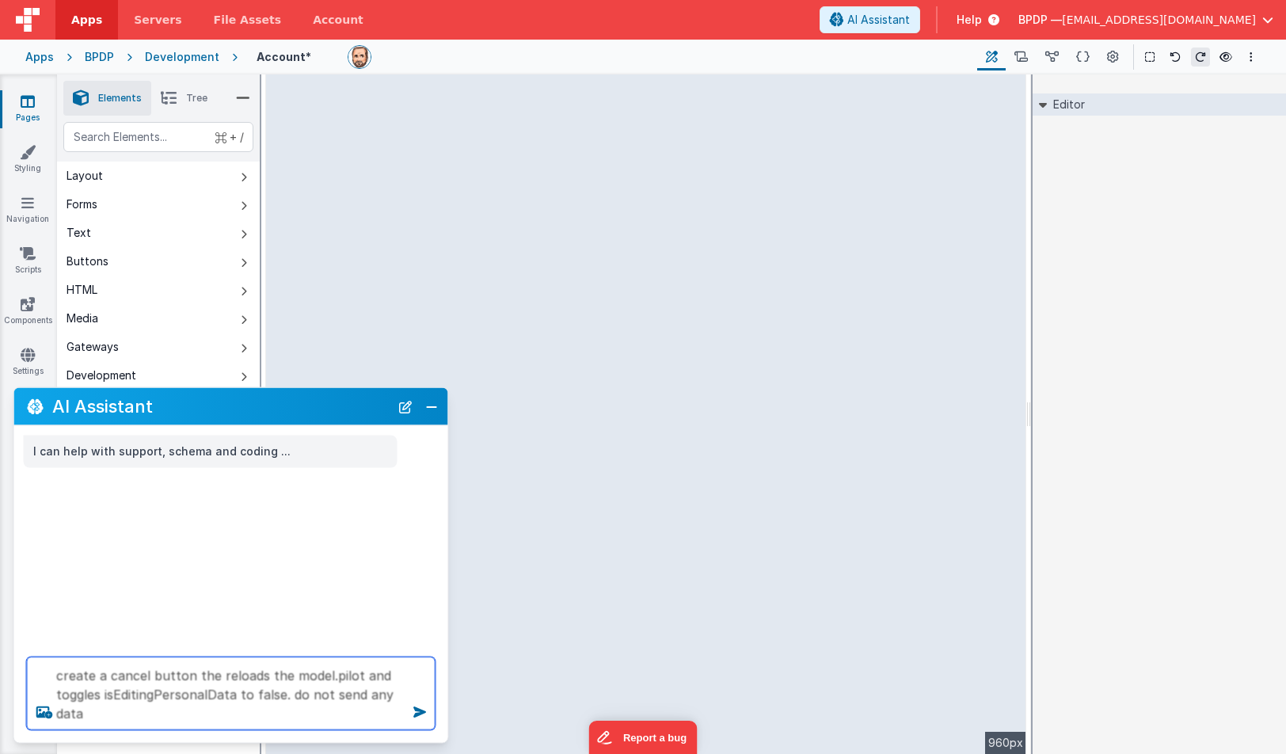
type textarea "create a cancel button the reloads the model.pilot and toggles isEditingPersona…"
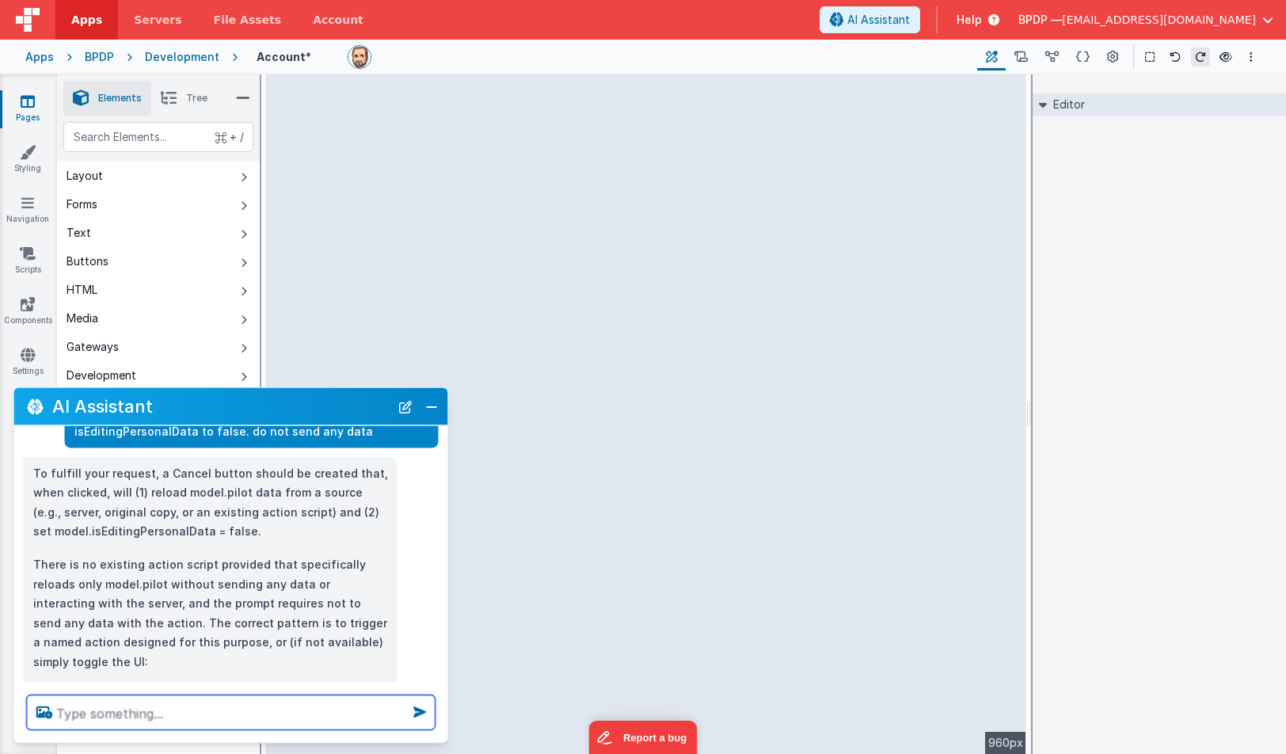
scroll to position [77, 0]
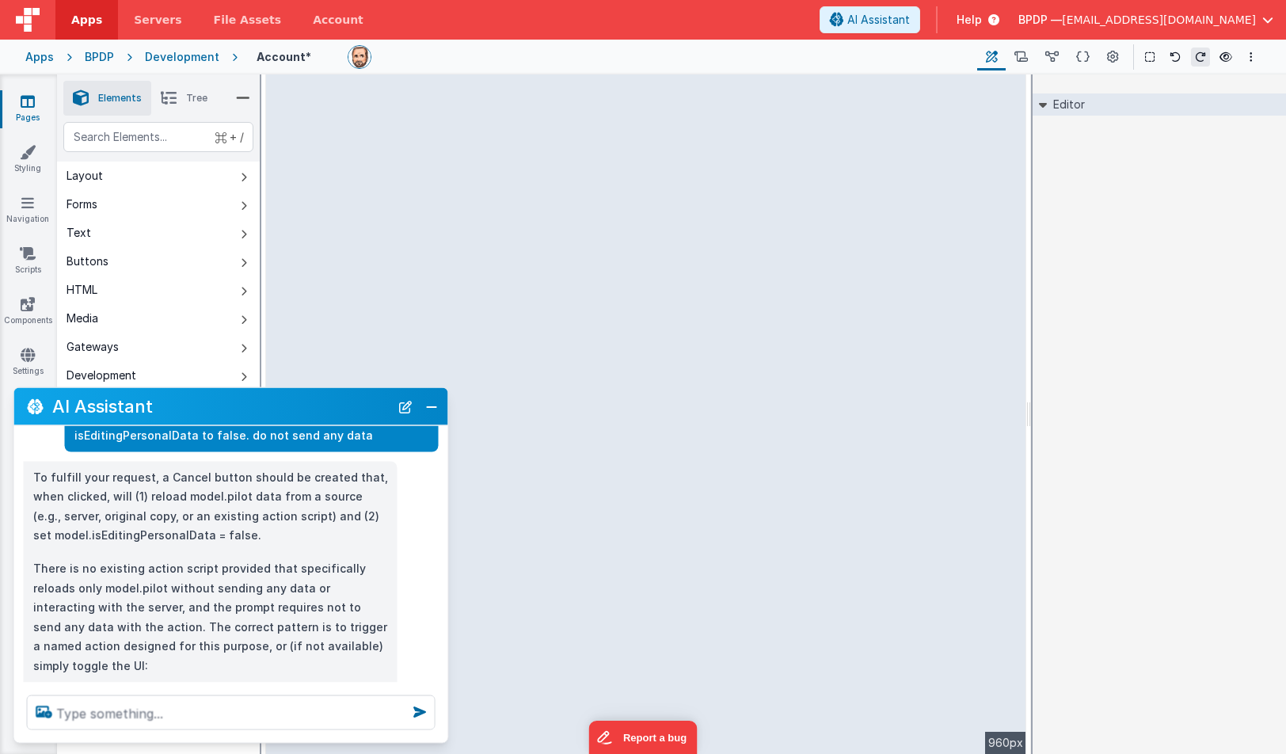
click at [203, 101] on span "Tree" at bounding box center [196, 98] width 21 height 13
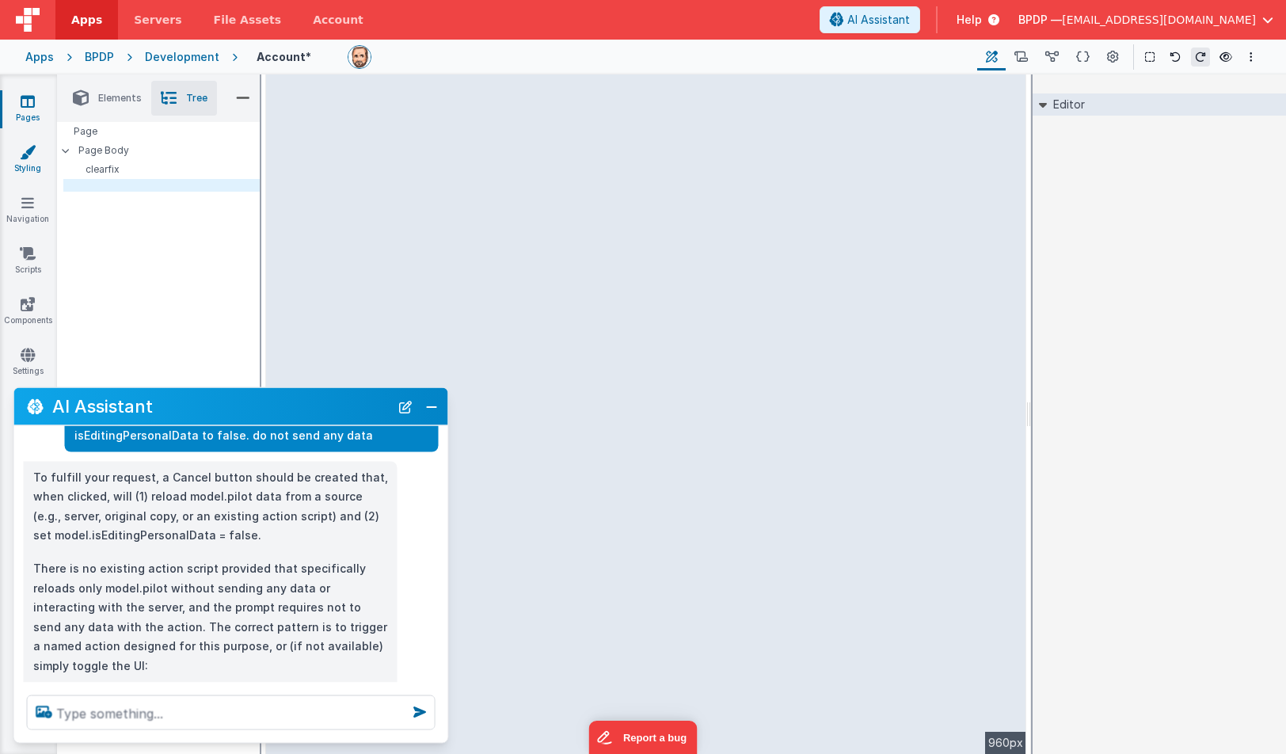
click at [26, 152] on icon at bounding box center [28, 152] width 16 height 16
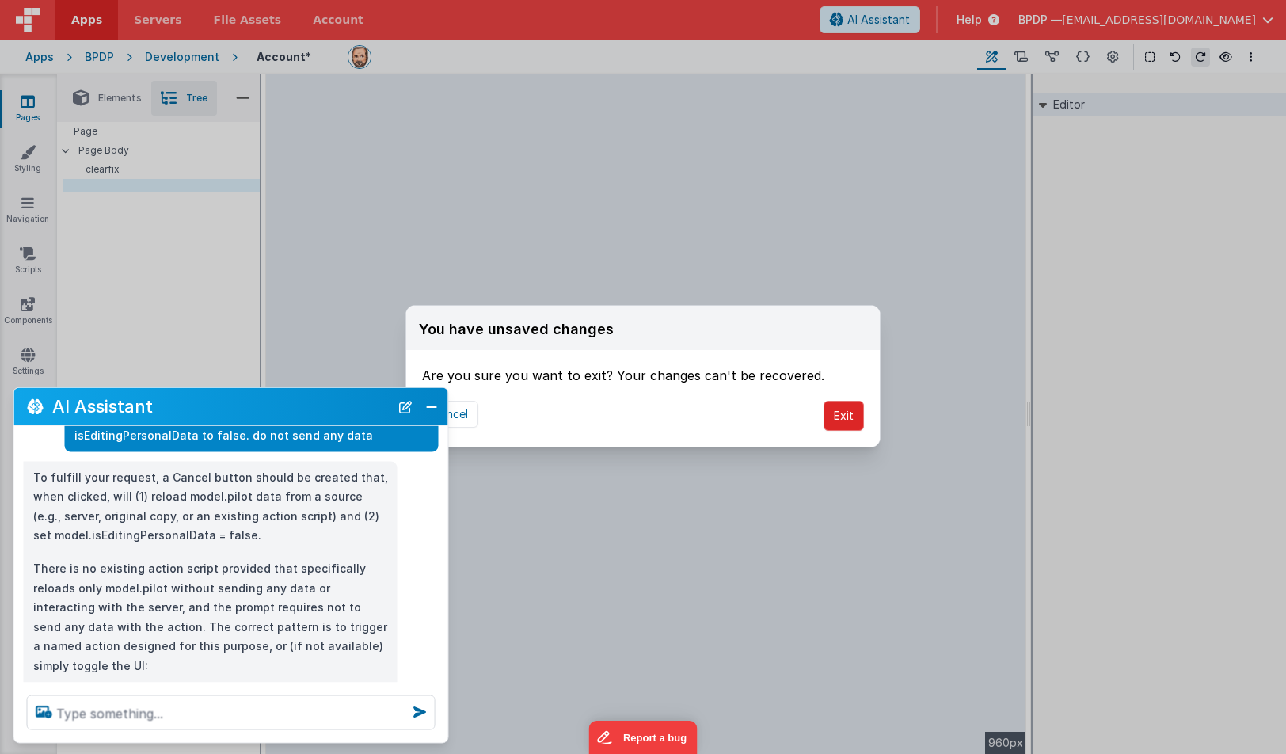
click at [845, 413] on button "Exit" at bounding box center [844, 416] width 40 height 30
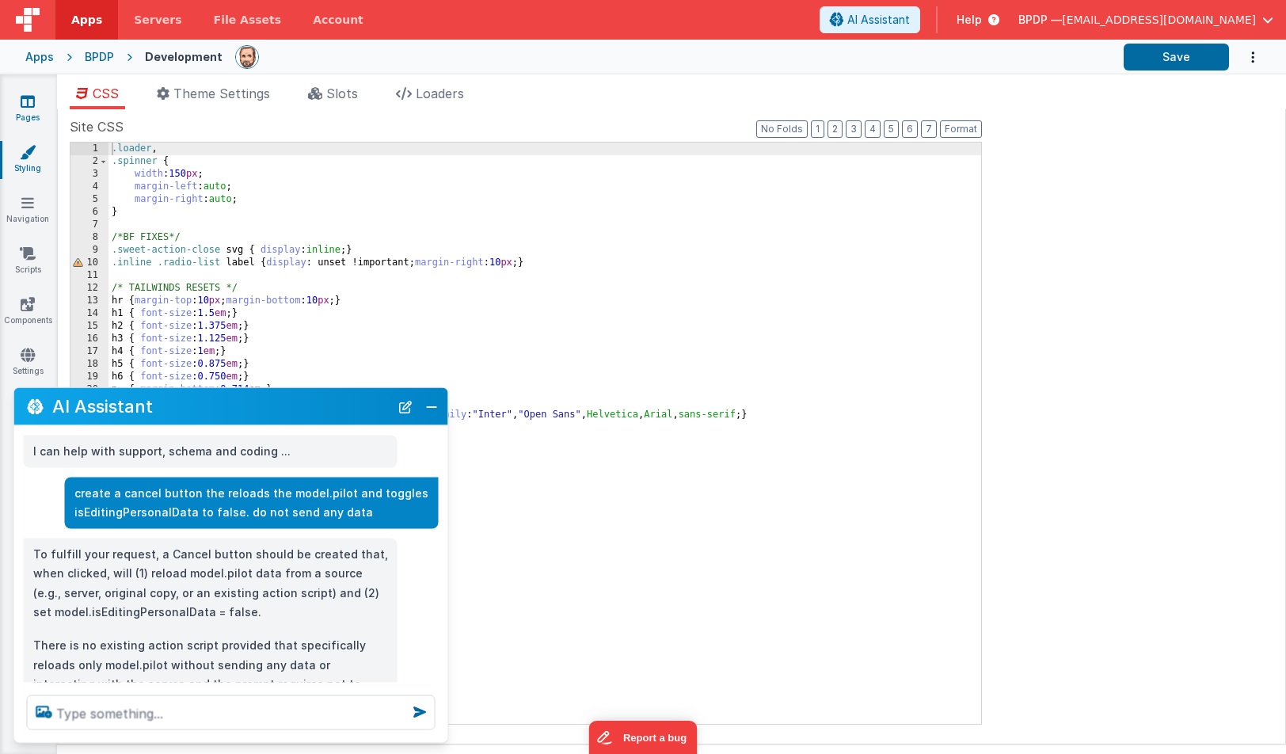
click at [20, 101] on link "Pages" at bounding box center [27, 109] width 57 height 32
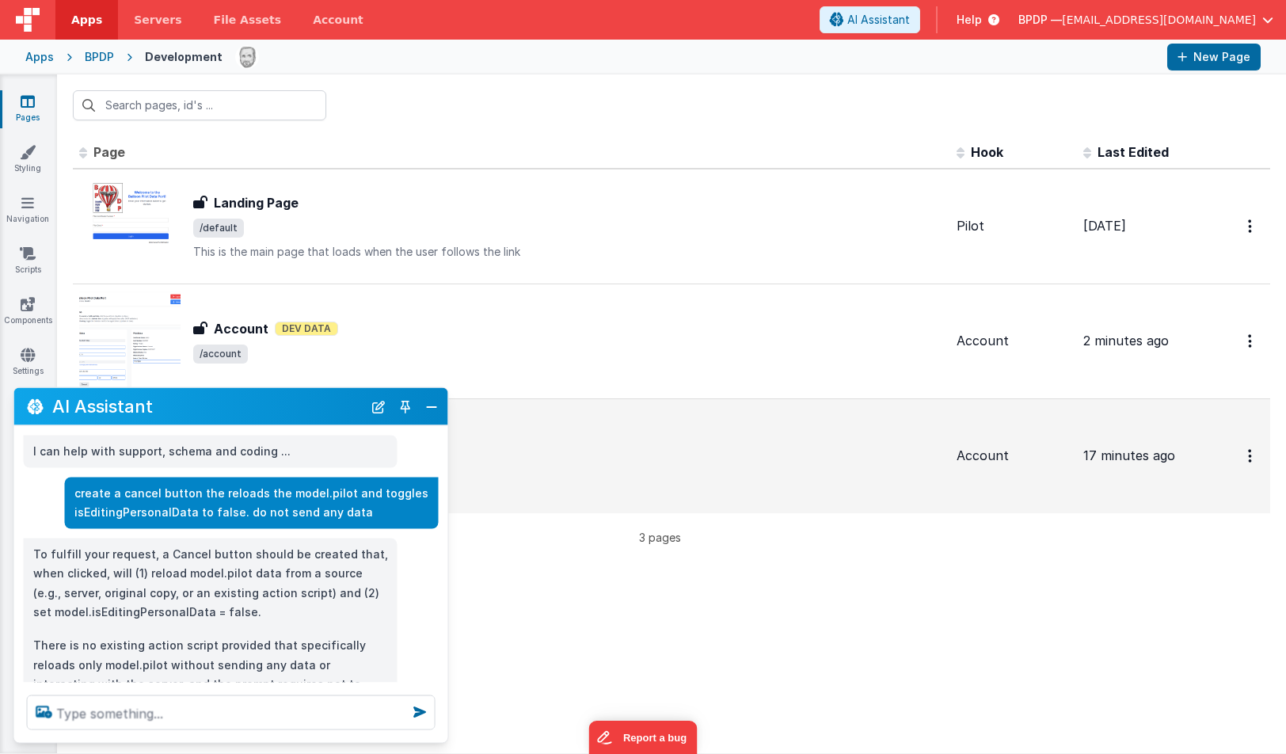
drag, startPoint x: 273, startPoint y: 405, endPoint x: 844, endPoint y: 404, distance: 571.1
click at [844, 404] on section "Pages Styling Navigation Scripts Components Settings Id Page Description Hook L…" at bounding box center [643, 413] width 1286 height 679
click at [681, 410] on div "Account - layout test Account - layout test Dev Data" at bounding box center [511, 456] width 865 height 101
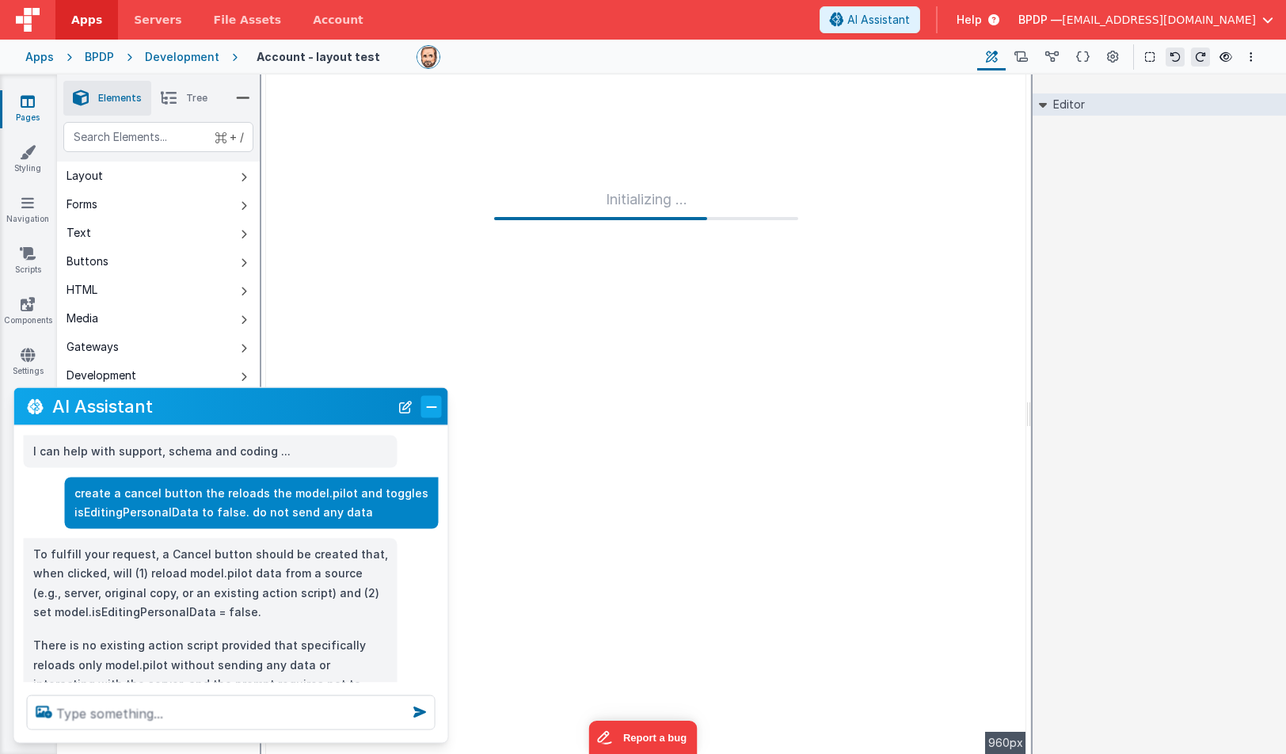
click at [429, 404] on button "Close" at bounding box center [431, 406] width 21 height 22
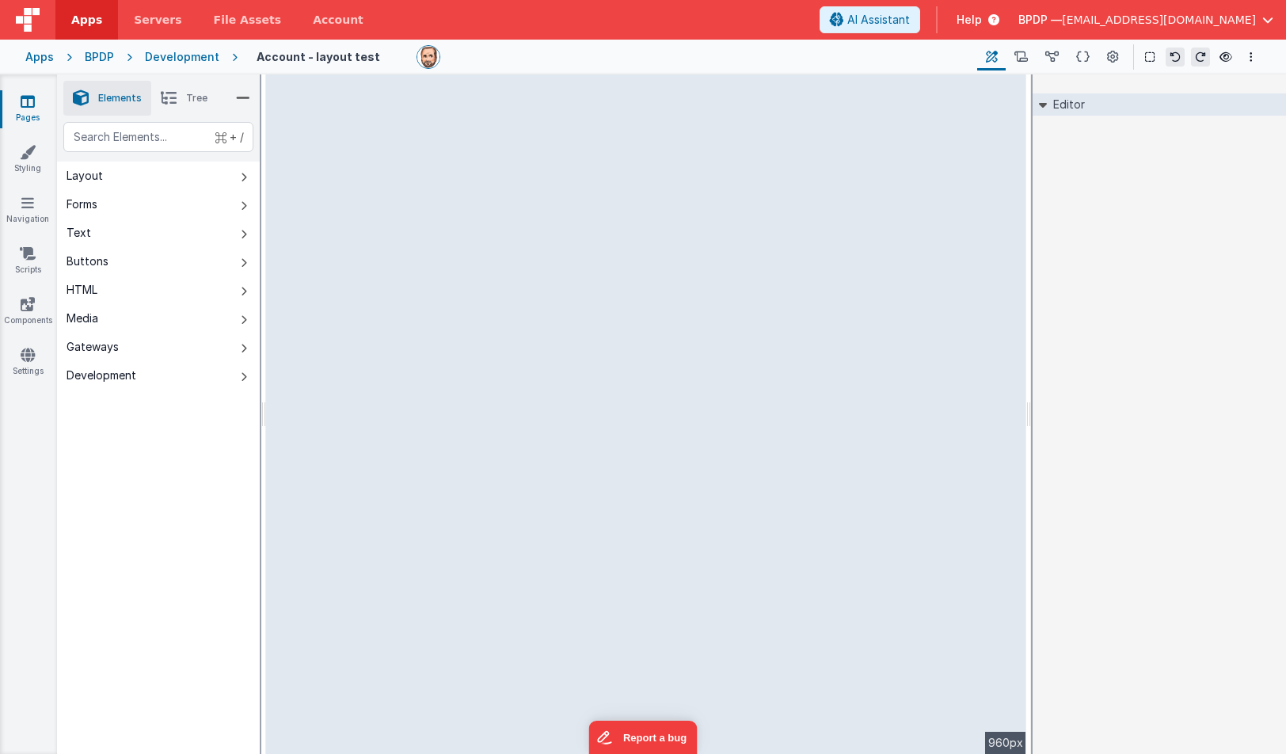
click at [34, 100] on icon at bounding box center [28, 101] width 14 height 16
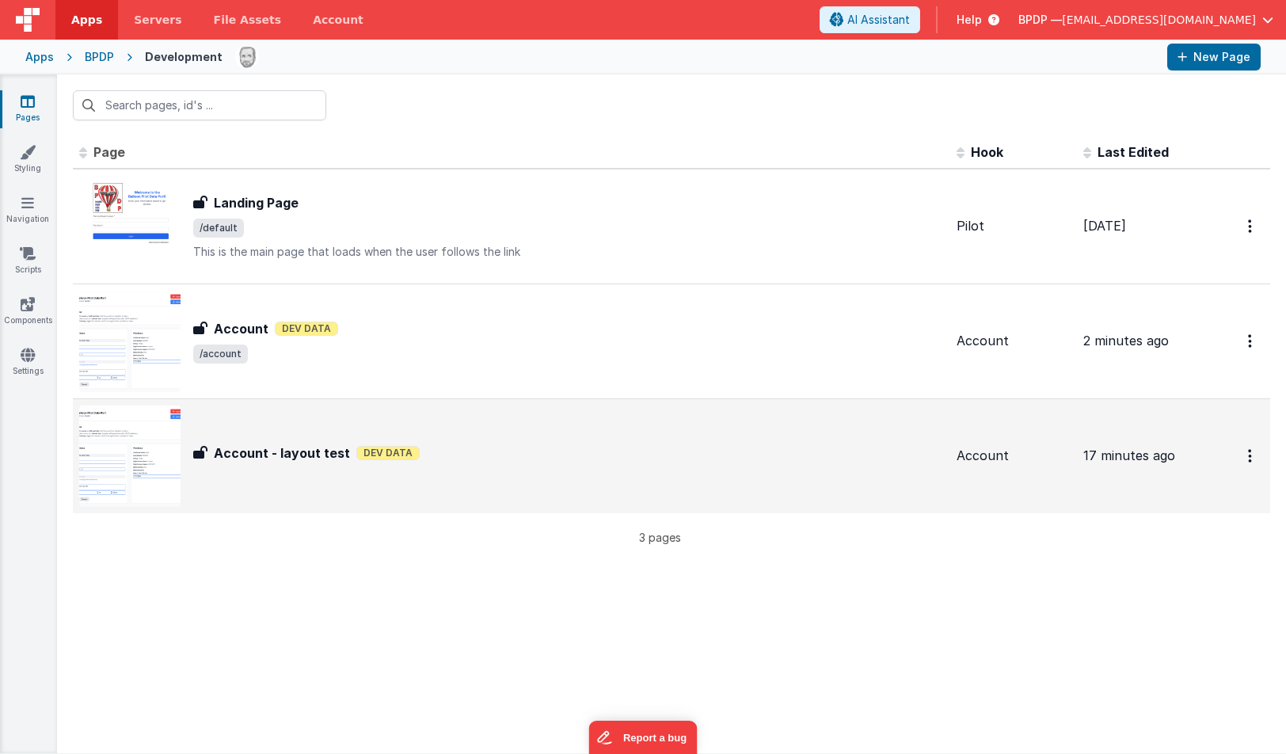
click at [267, 445] on h3 "Account - layout test" at bounding box center [282, 453] width 136 height 19
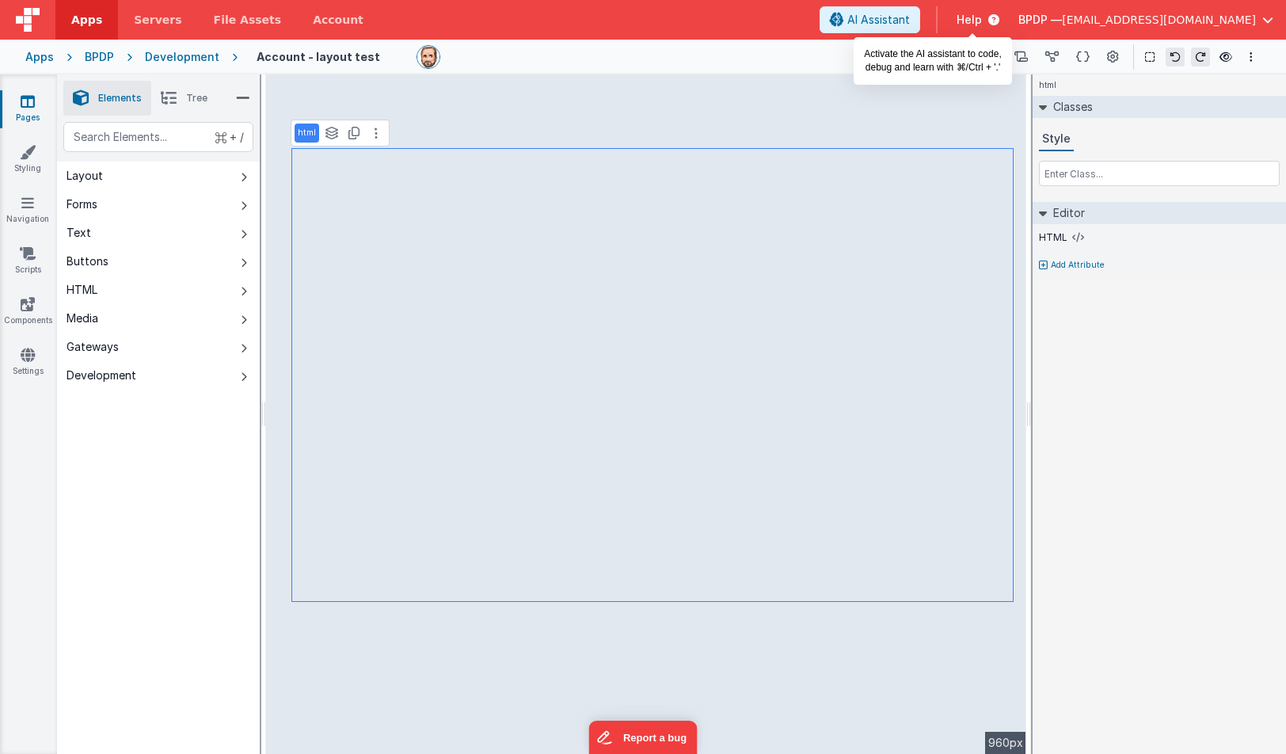
click at [910, 21] on span "AI Assistant" at bounding box center [879, 20] width 63 height 16
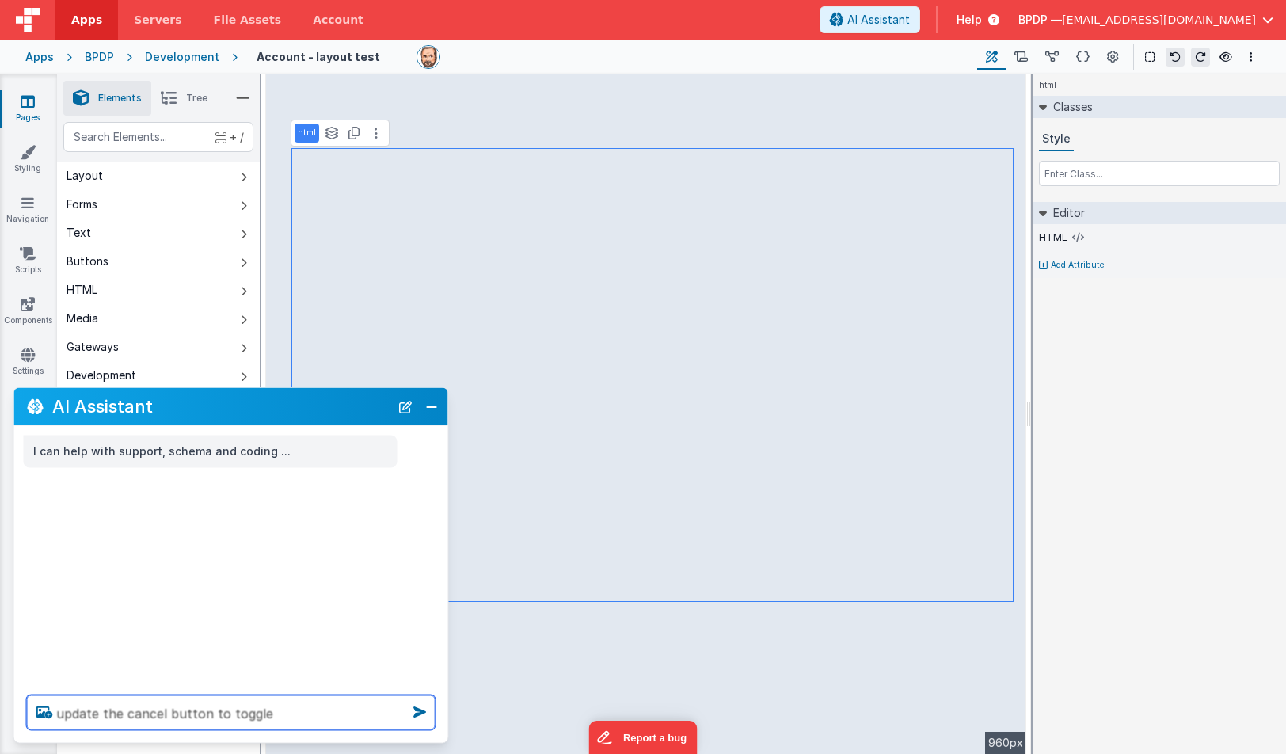
paste textarea ""isEditingPersonalData": 1,"
click at [402, 713] on textarea "update the cancel button to toggle isEditingPersonalData" at bounding box center [231, 712] width 409 height 35
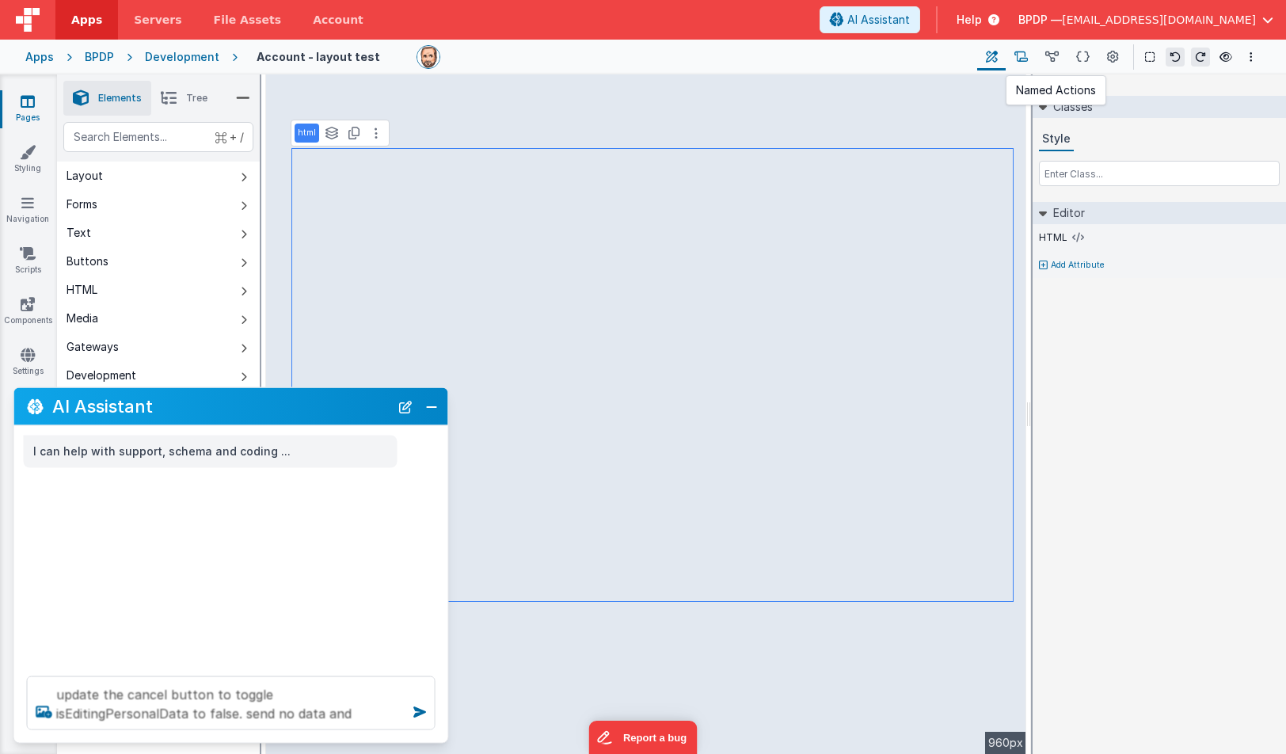
click at [1023, 58] on icon at bounding box center [1021, 57] width 13 height 17
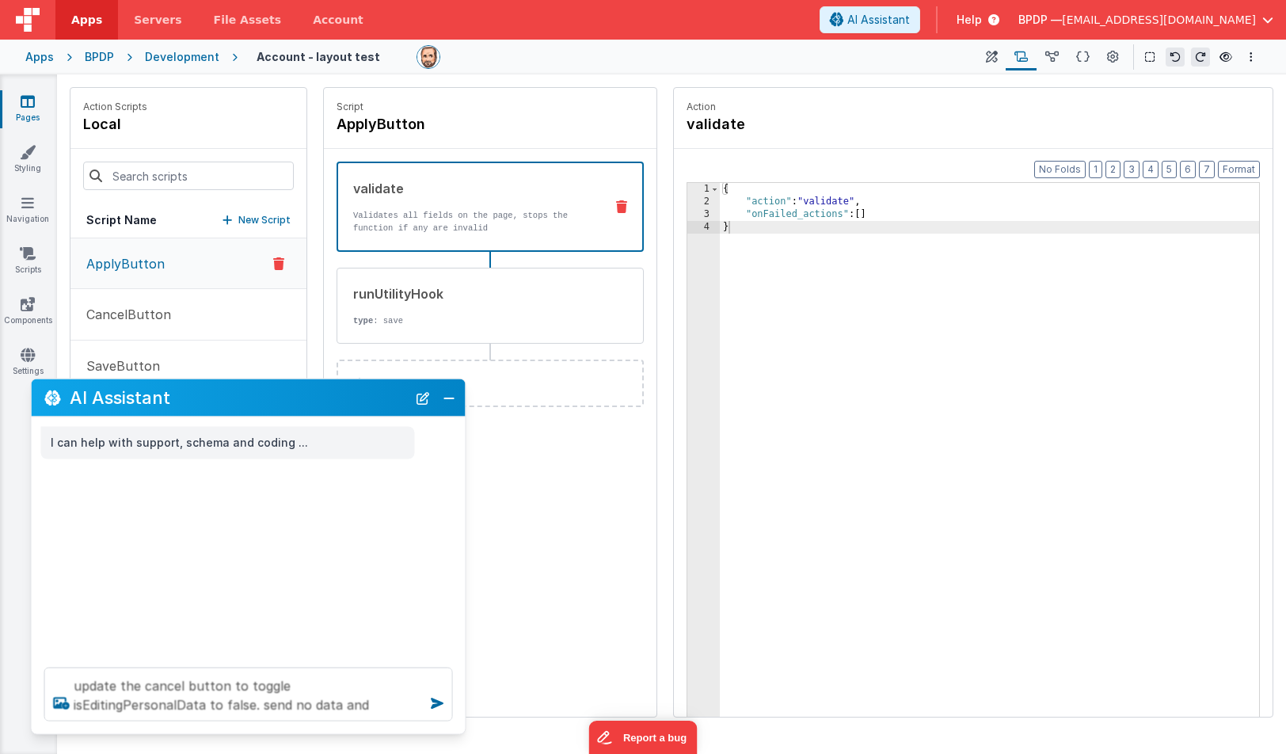
drag, startPoint x: 241, startPoint y: 403, endPoint x: 248, endPoint y: 390, distance: 14.5
click at [248, 390] on h2 "AI Assistant" at bounding box center [238, 397] width 337 height 19
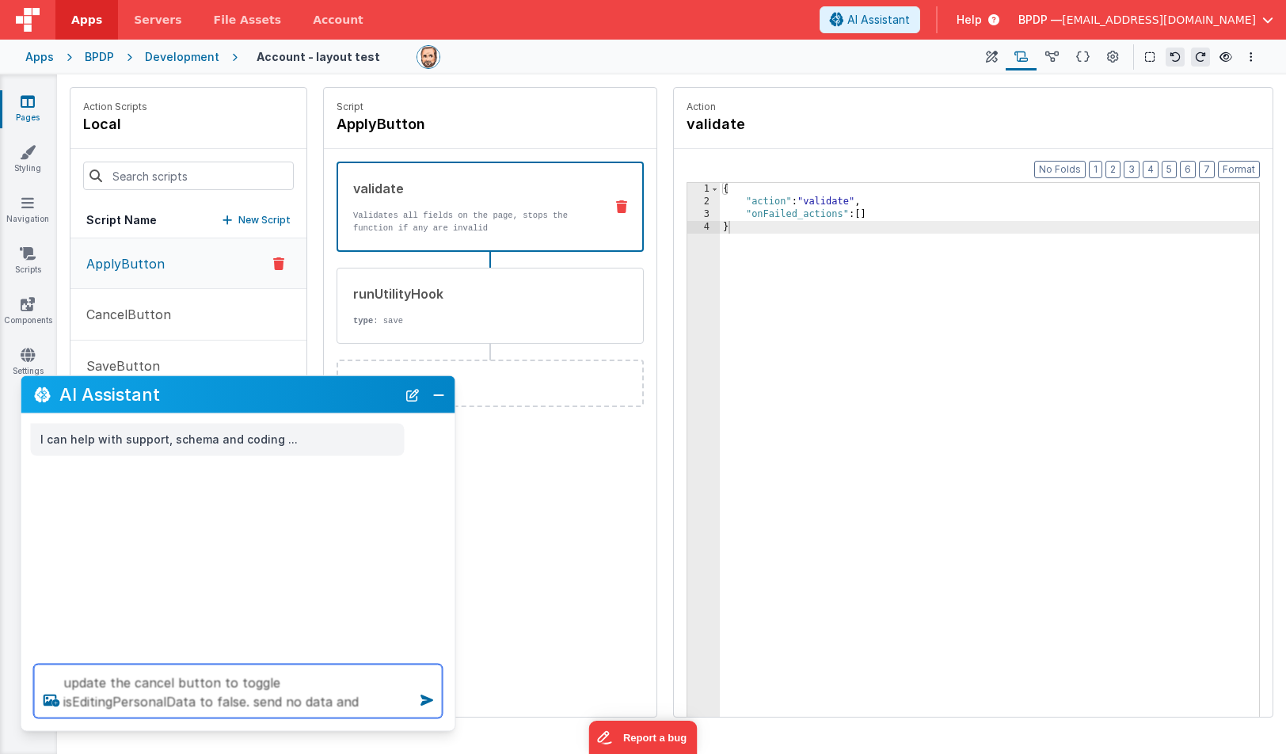
click at [246, 705] on textarea "update the cancel button to toggle isEditingPersonalData to false. send no data…" at bounding box center [238, 692] width 409 height 54
click at [988, 57] on icon at bounding box center [992, 57] width 12 height 17
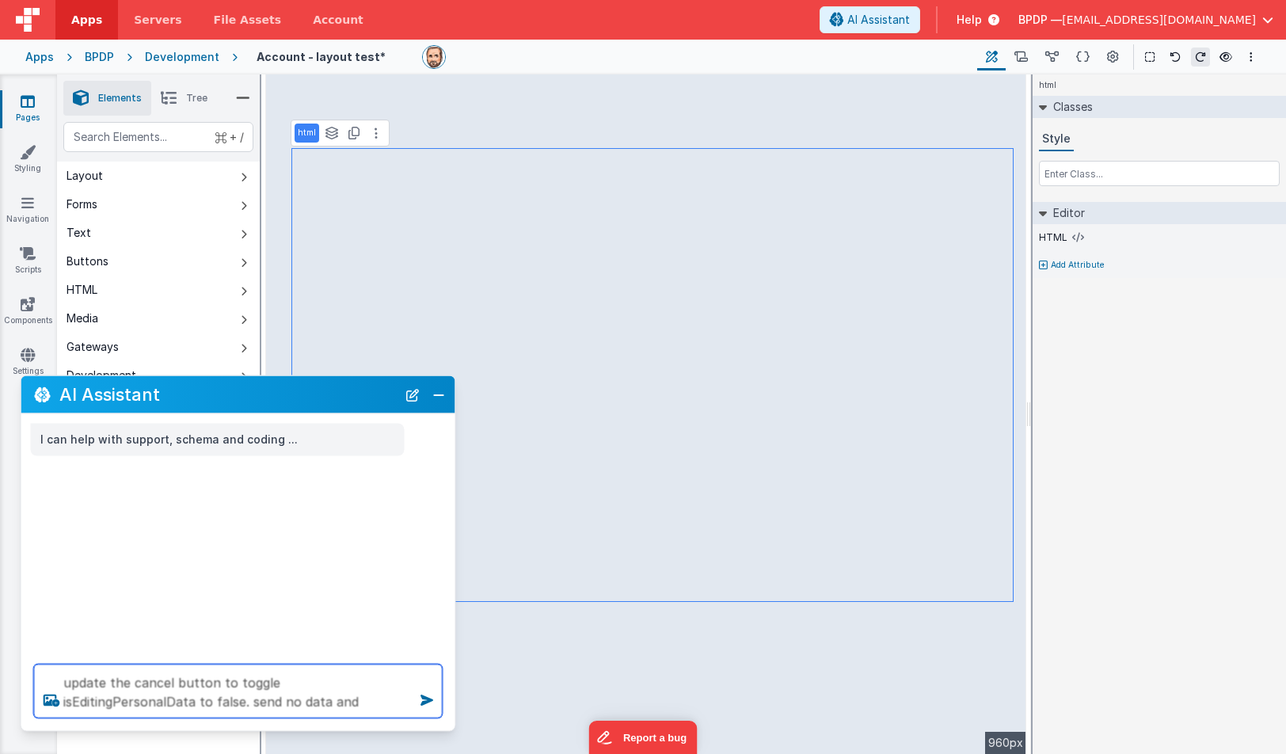
click at [242, 702] on textarea "update the cancel button to toggle isEditingPersonalData to false. send no data…" at bounding box center [238, 692] width 409 height 54
type textarea "update the cancel button to toggle isEditingPersonalData to false. send no data…"
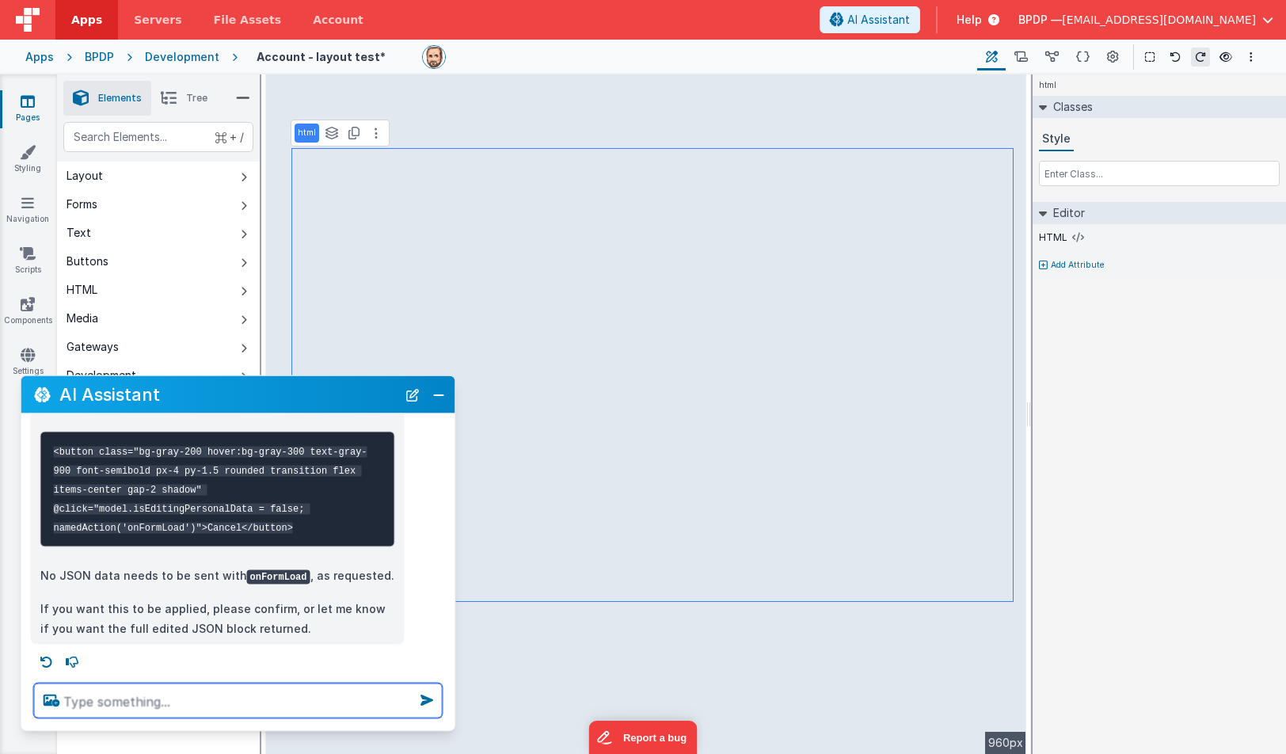
scroll to position [376, 0]
click at [94, 697] on textarea at bounding box center [238, 701] width 409 height 35
type textarea "please apply"
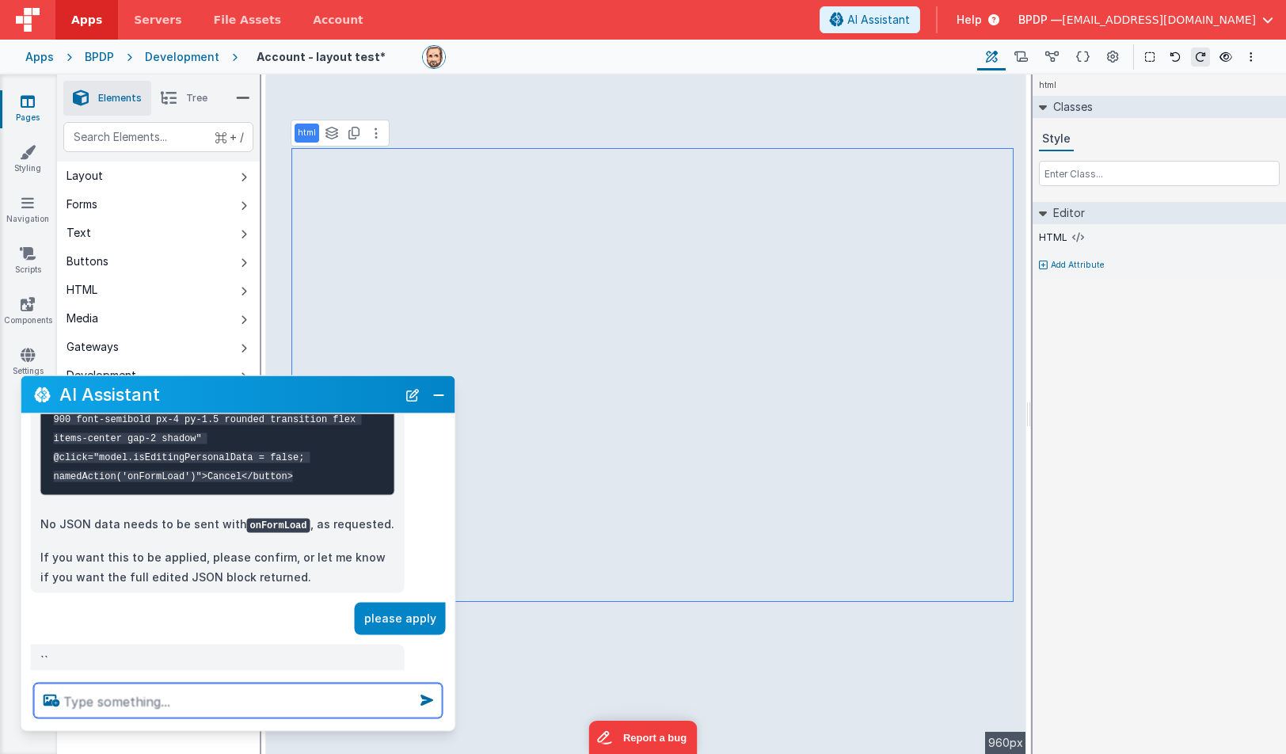
scroll to position [459, 0]
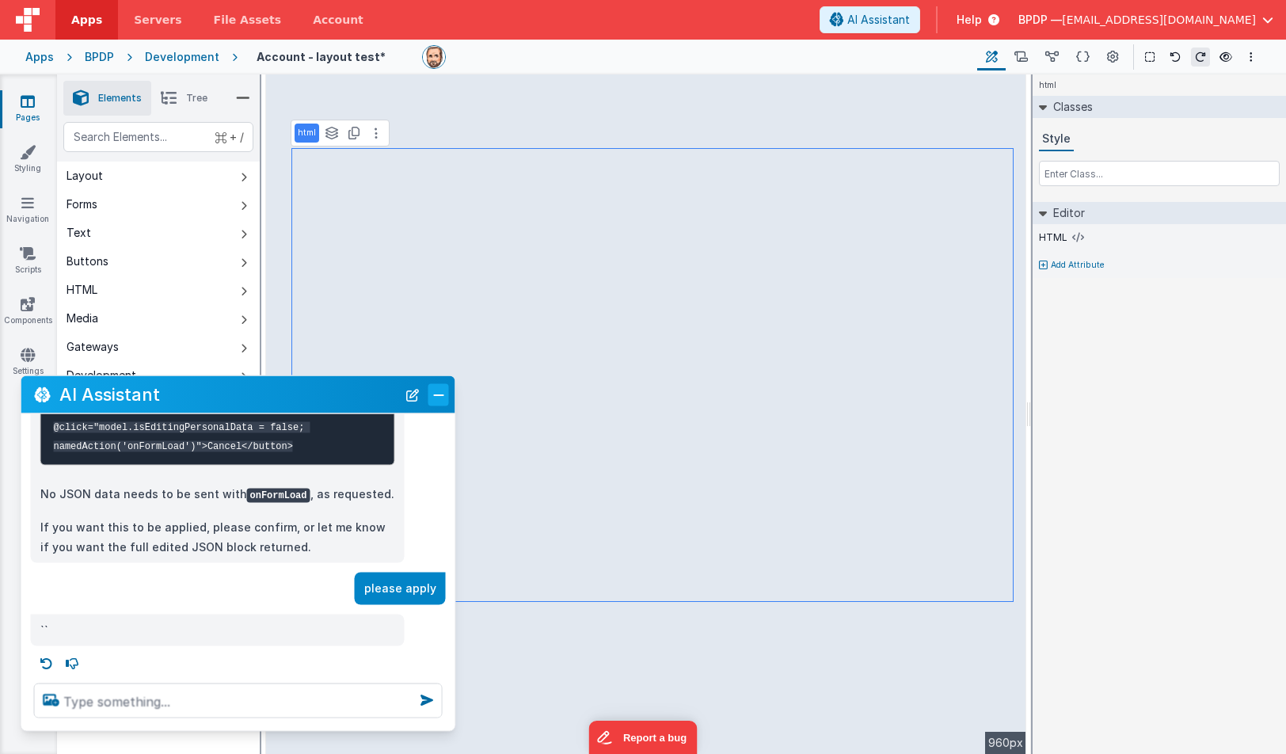
click at [439, 398] on button "Close" at bounding box center [439, 394] width 21 height 22
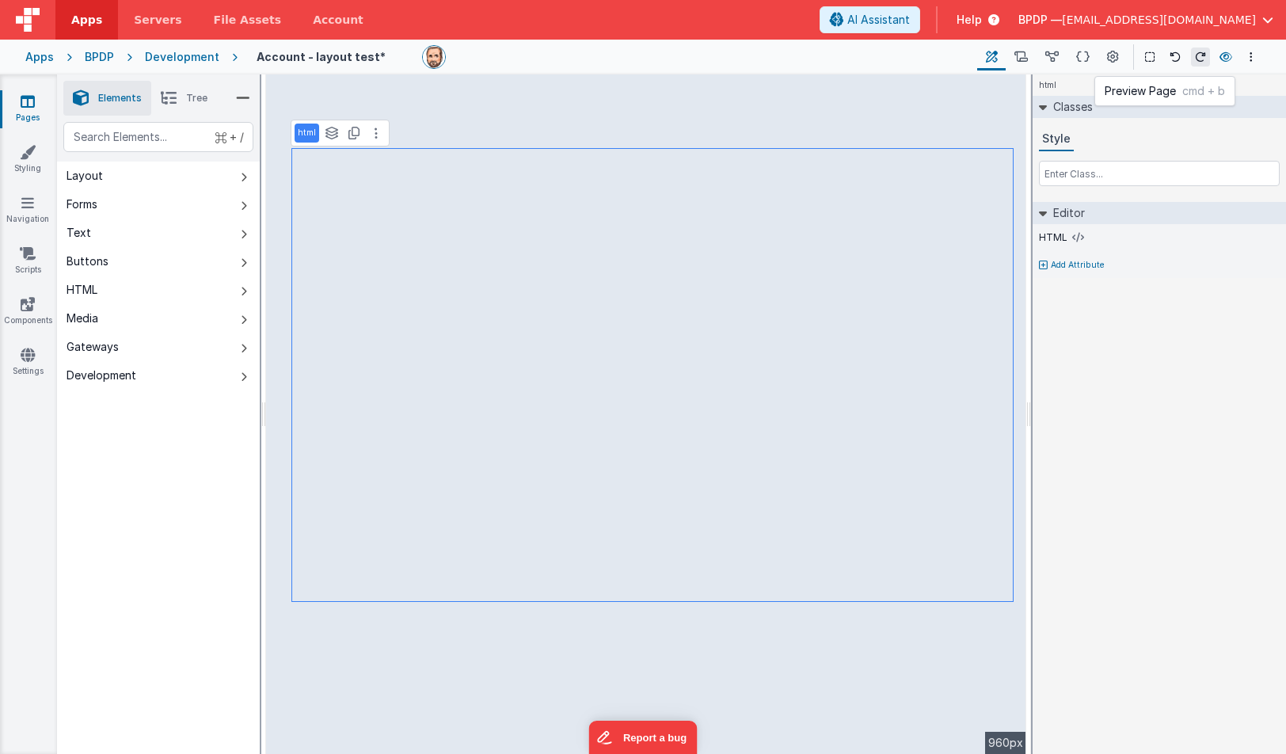
click at [1222, 53] on icon at bounding box center [1226, 56] width 13 height 11
click at [28, 104] on icon at bounding box center [28, 101] width 14 height 16
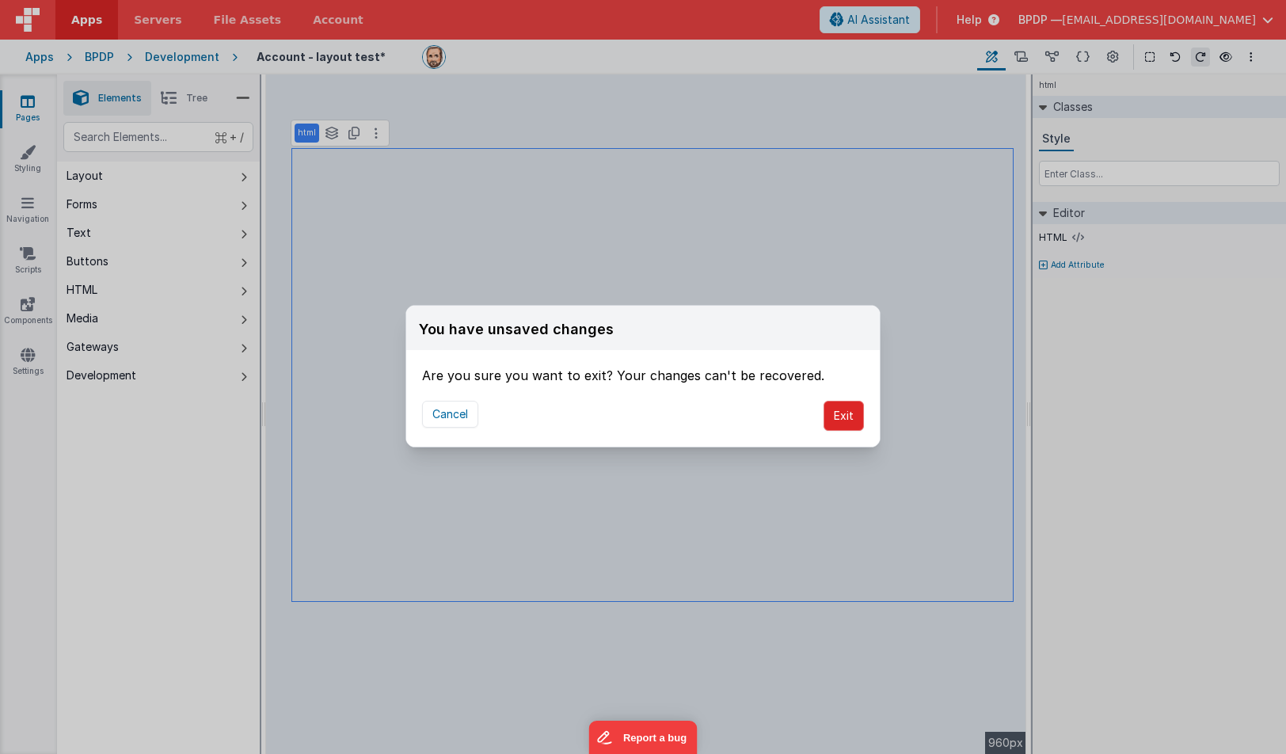
click at [845, 418] on button "Exit" at bounding box center [844, 416] width 40 height 30
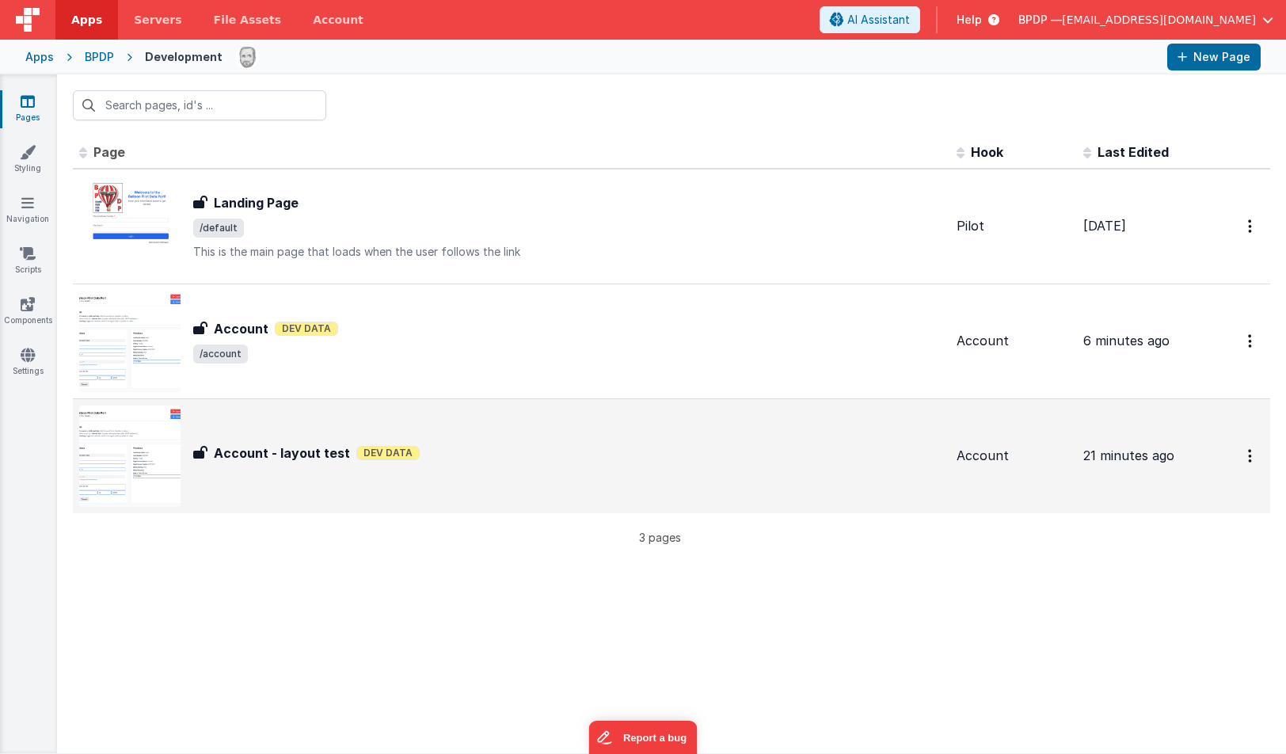
click at [253, 449] on h3 "Account - layout test" at bounding box center [282, 453] width 136 height 19
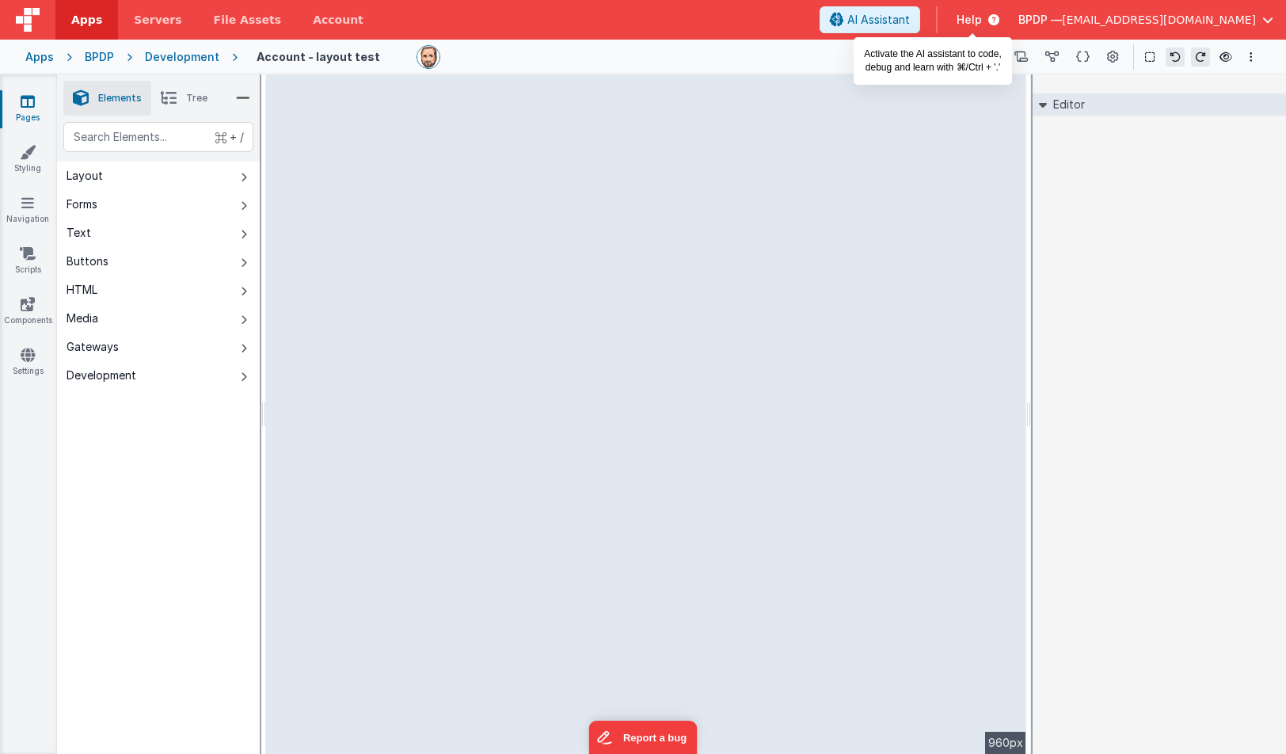
click at [910, 18] on span "AI Assistant" at bounding box center [879, 20] width 63 height 16
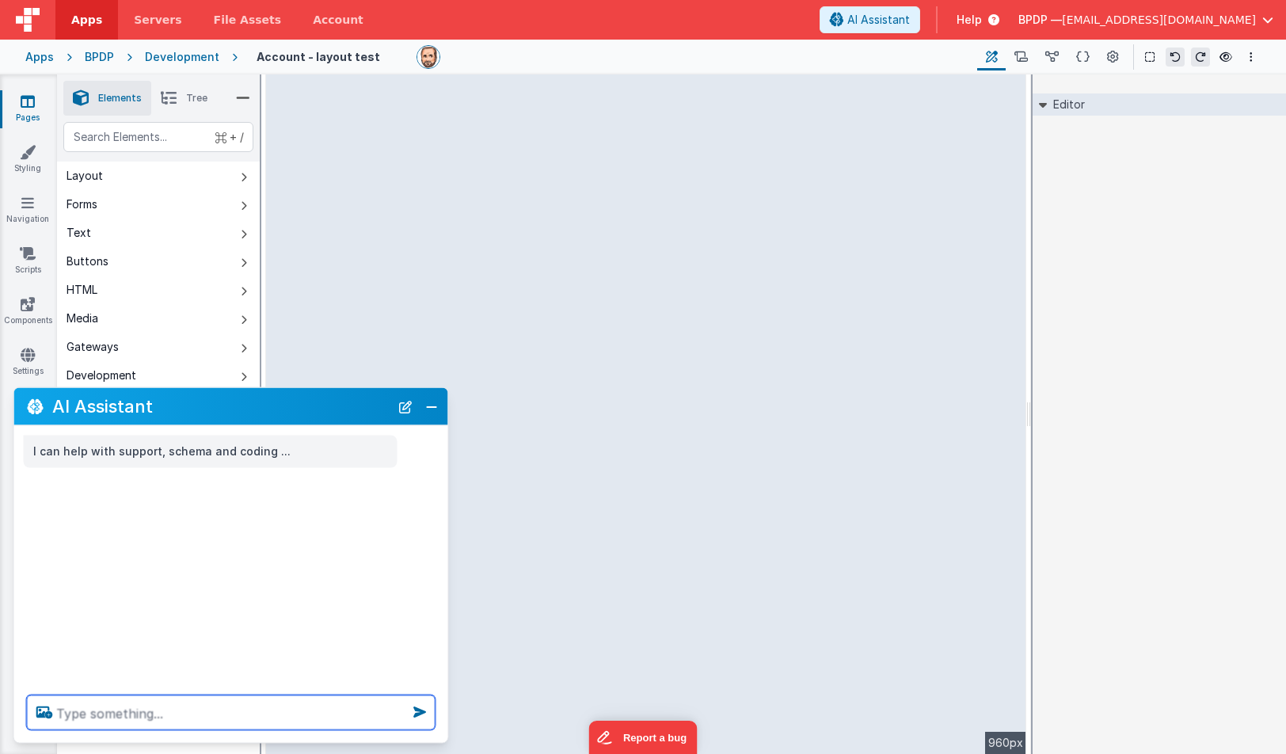
click at [76, 708] on textarea at bounding box center [231, 712] width 409 height 35
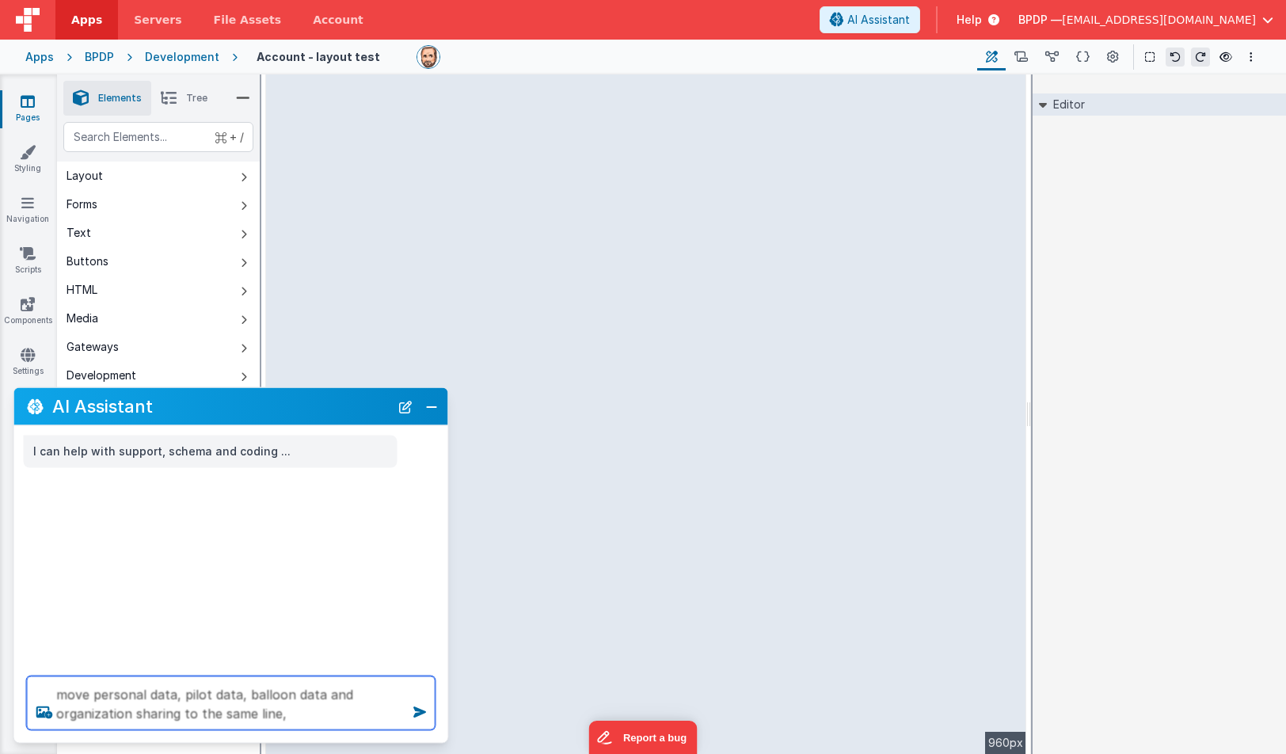
type textarea "move personal data, pilot data, balloon data and organization sharing to the sa…"
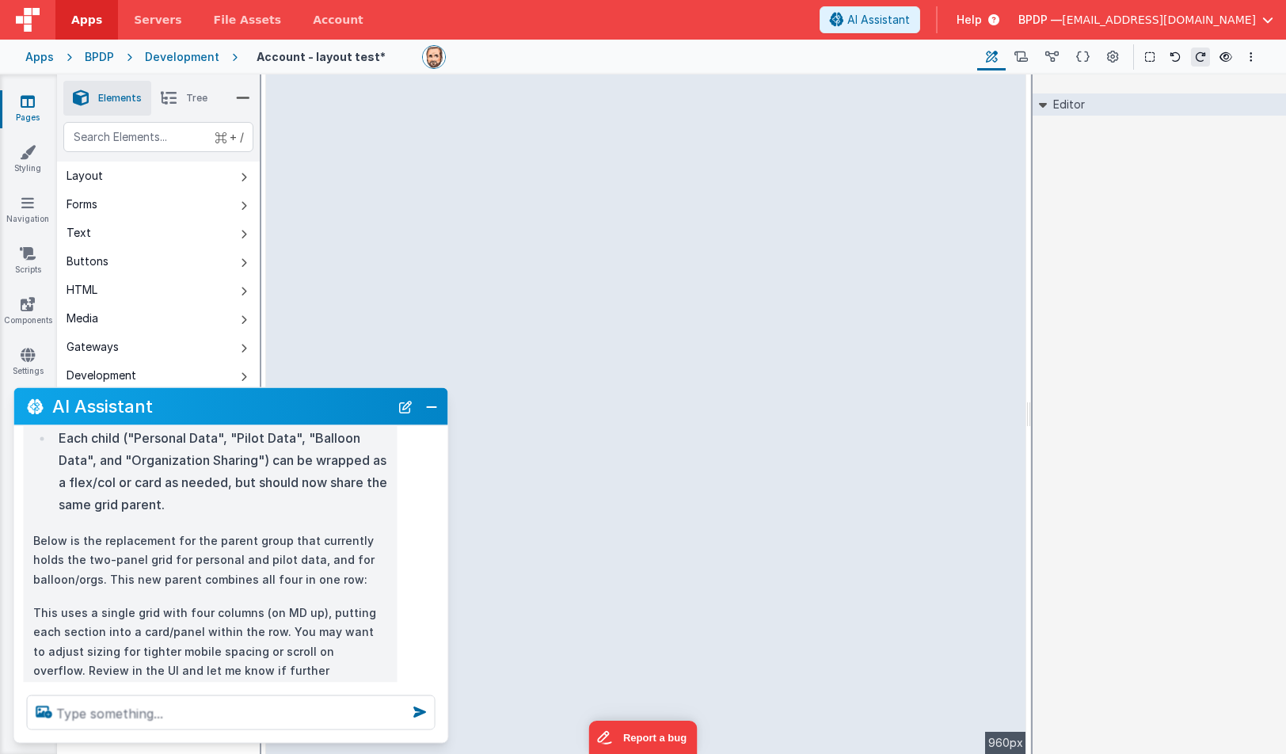
scroll to position [393, 0]
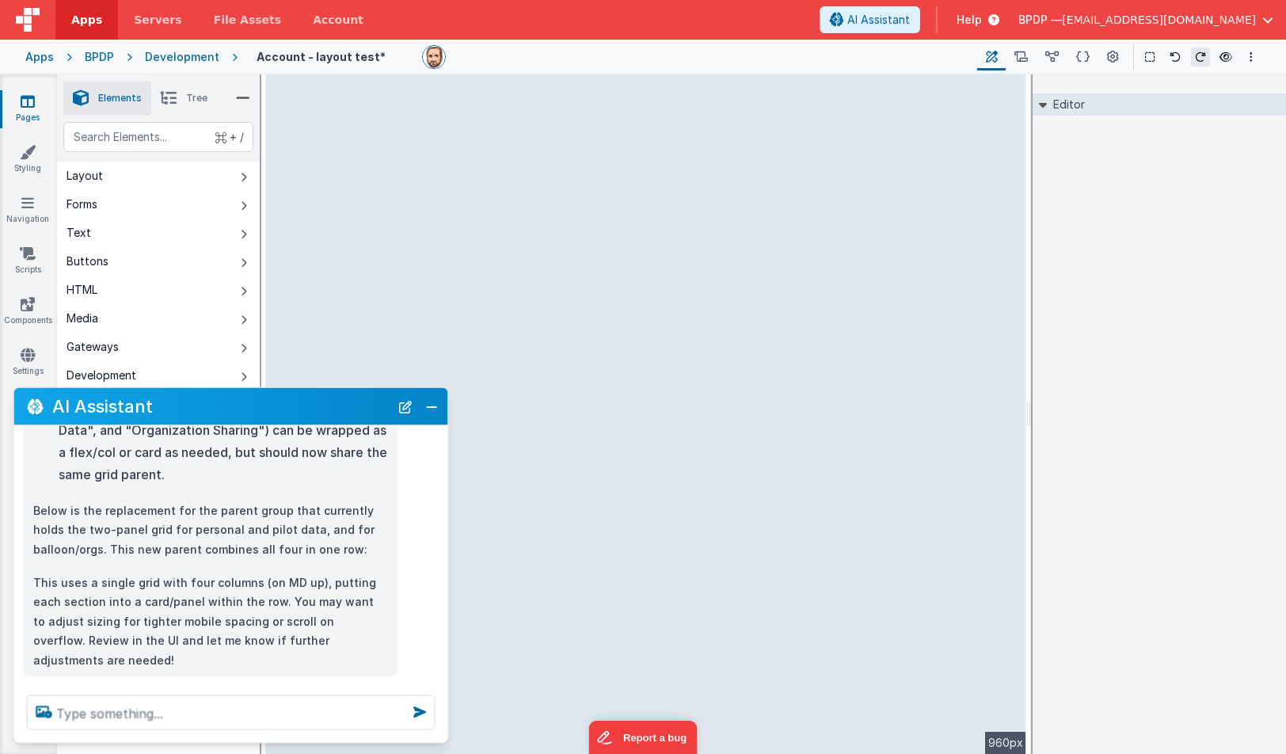
click at [194, 91] on li "Tree" at bounding box center [184, 98] width 66 height 35
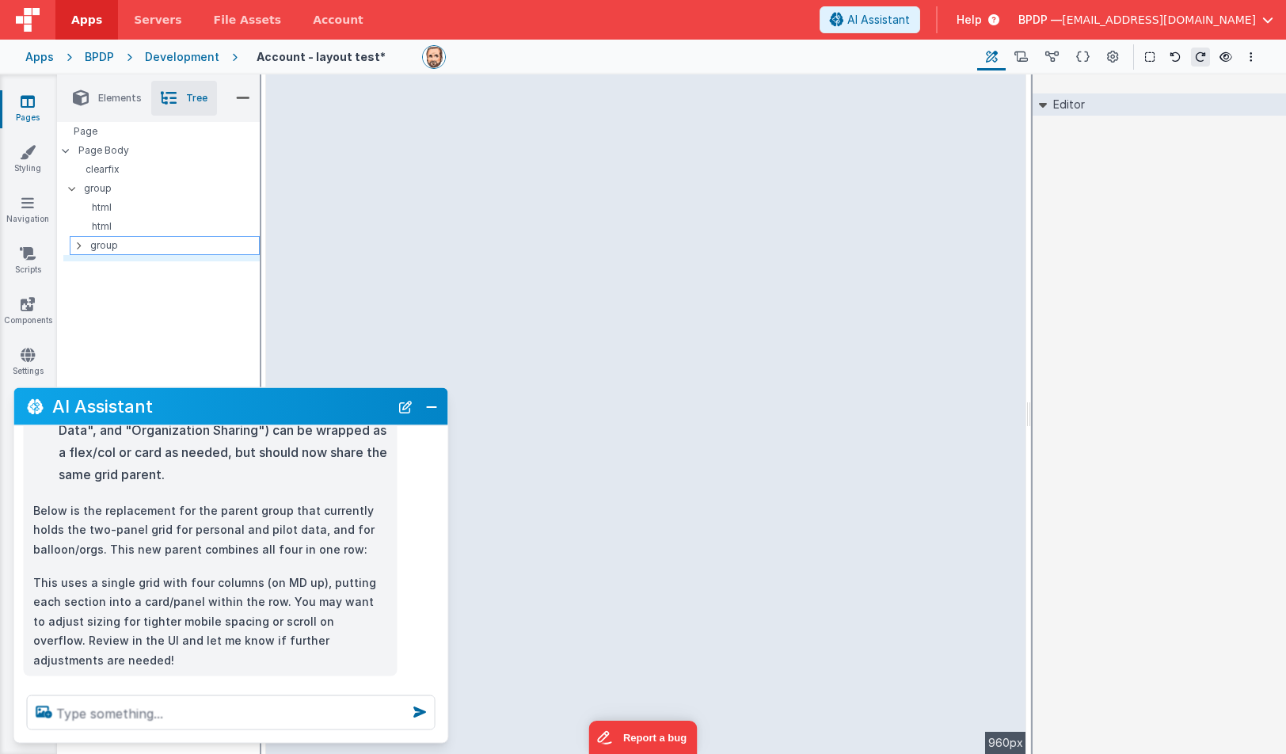
click at [78, 243] on icon at bounding box center [78, 245] width 5 height 13
click at [77, 242] on icon at bounding box center [78, 245] width 5 height 13
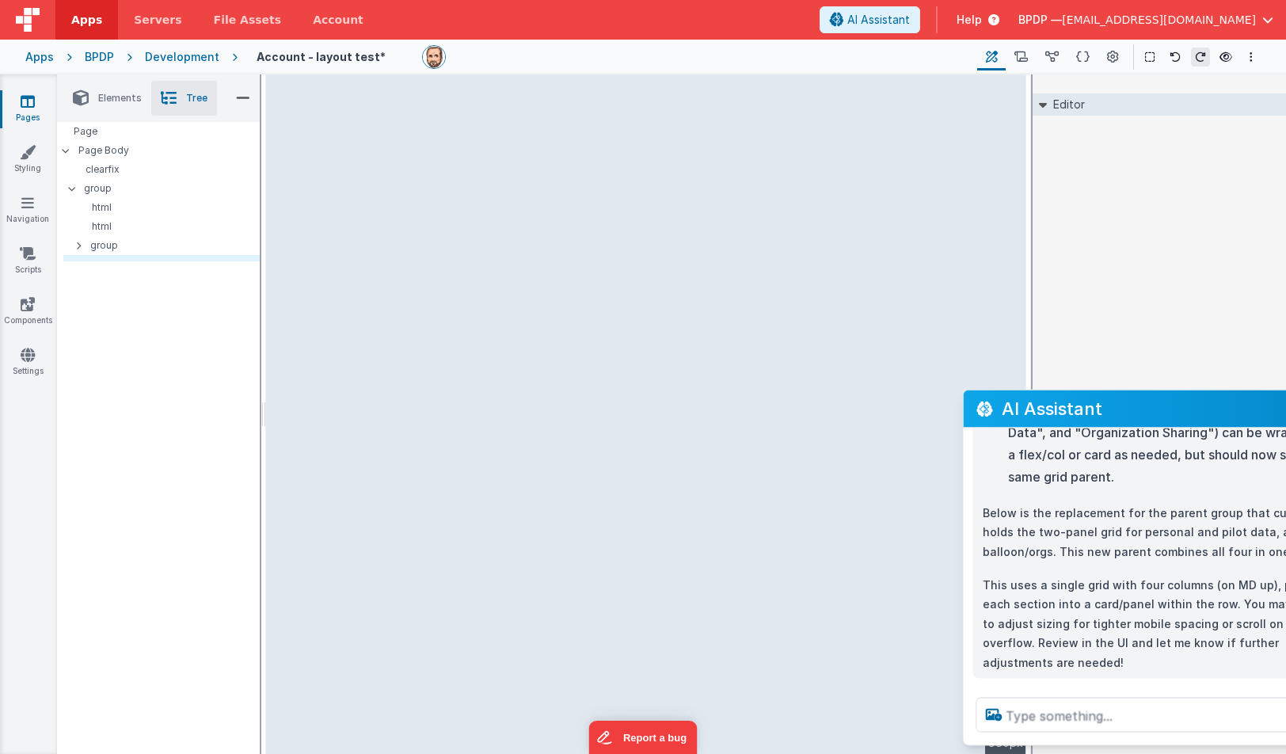
drag, startPoint x: 221, startPoint y: 406, endPoint x: 1173, endPoint y: 408, distance: 952.1
click at [1173, 408] on h2 "AI Assistant" at bounding box center [1170, 408] width 337 height 19
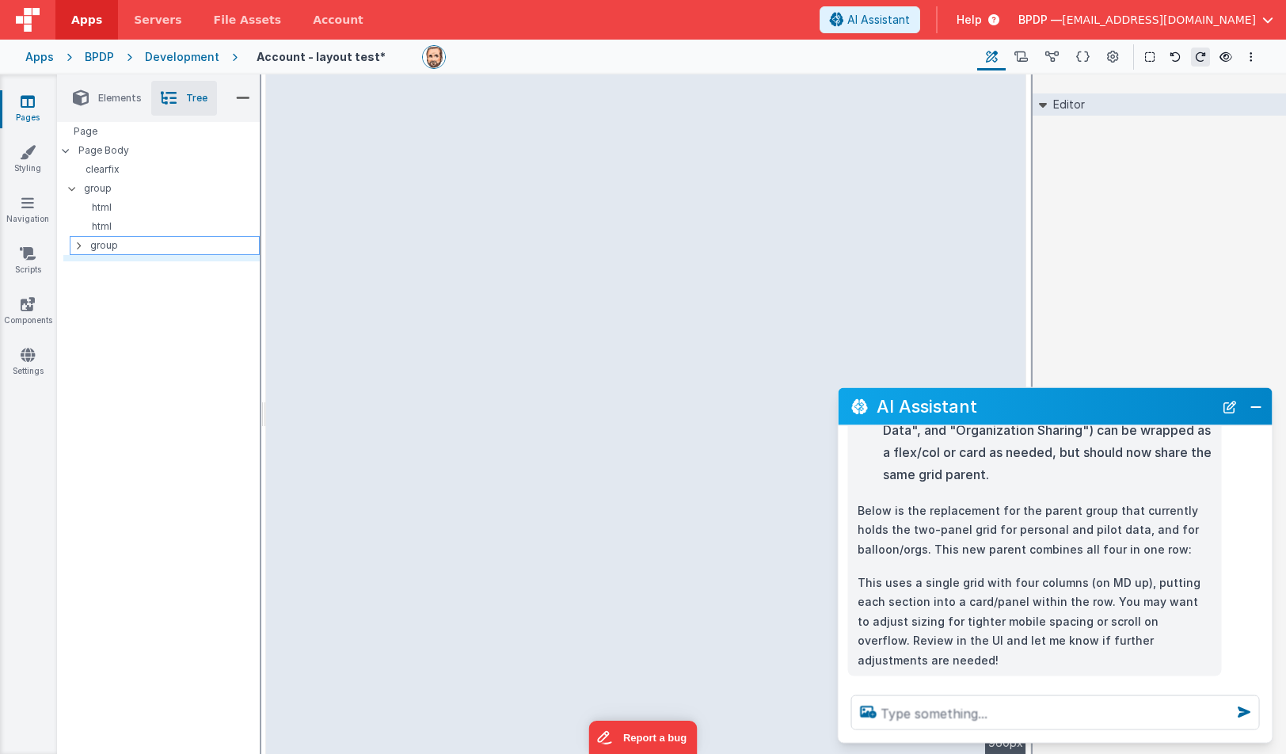
click at [102, 246] on p "group" at bounding box center [174, 245] width 169 height 17
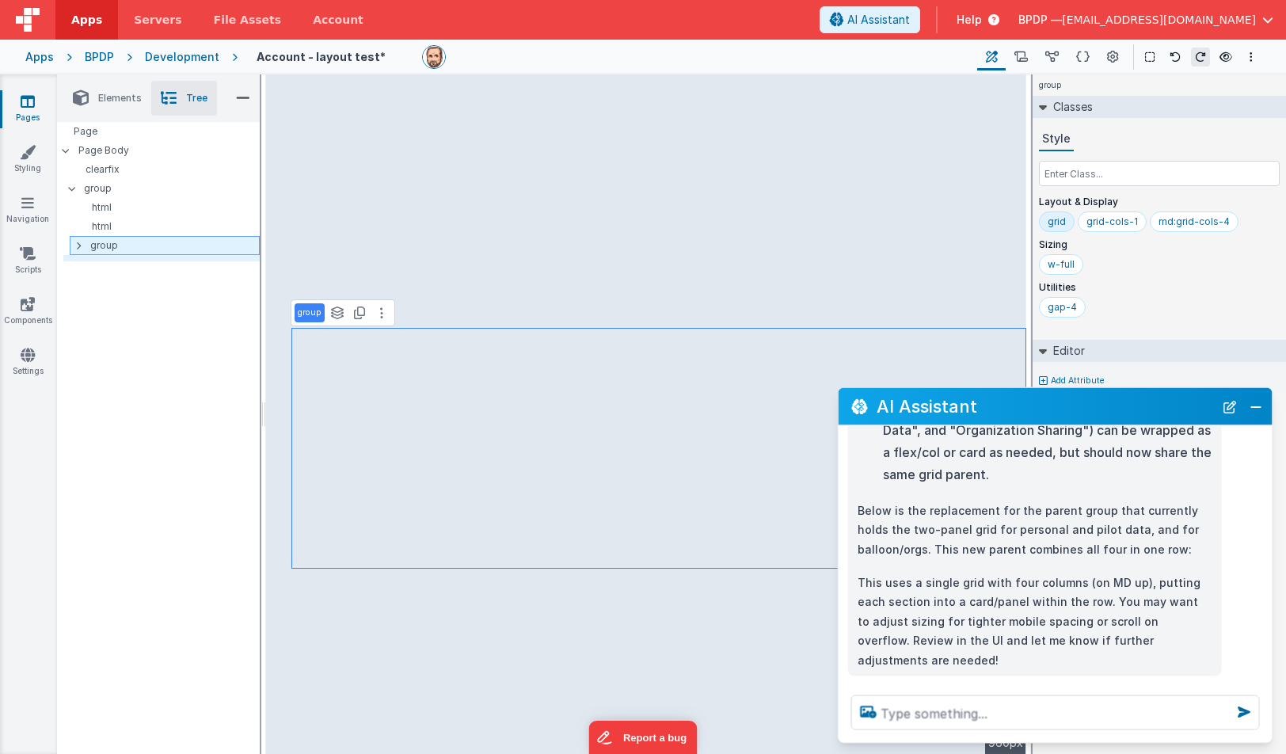
click at [82, 245] on div at bounding box center [83, 245] width 14 height 13
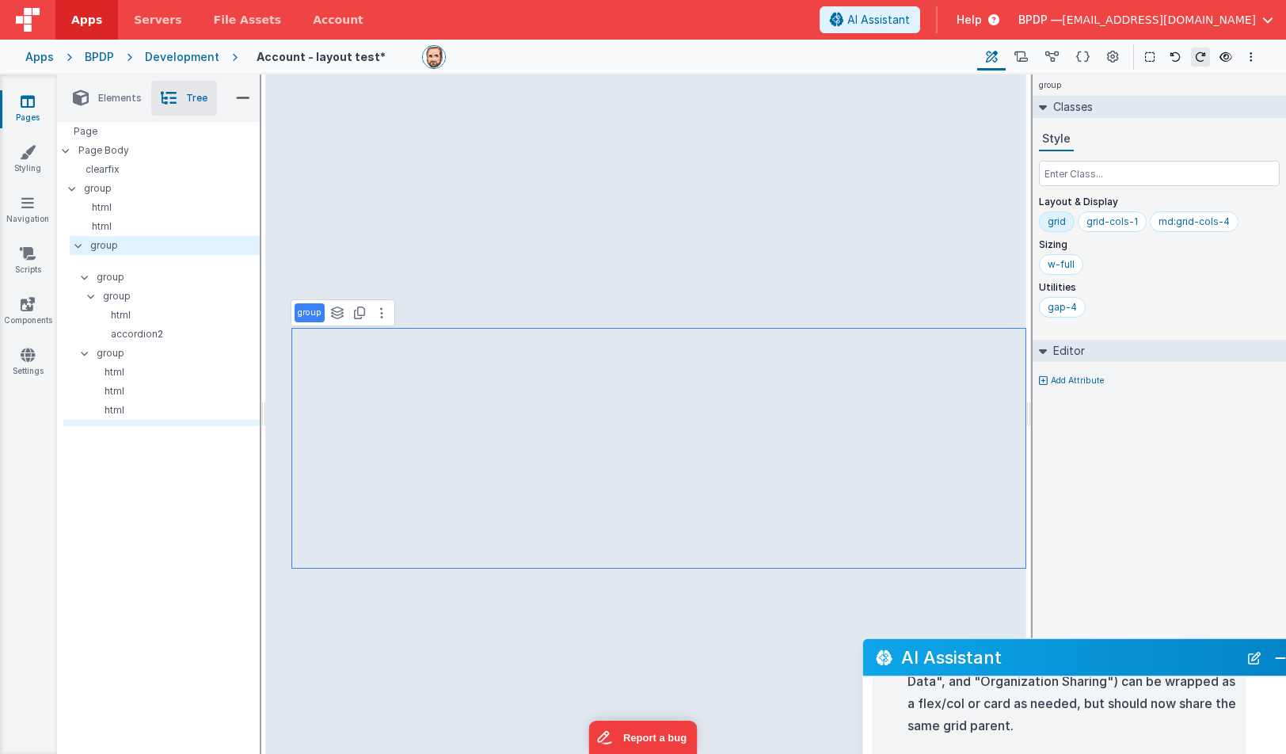
drag, startPoint x: 1050, startPoint y: 388, endPoint x: 1078, endPoint y: 641, distance: 254.2
click at [1078, 641] on div "AI Assistant" at bounding box center [1080, 657] width 434 height 37
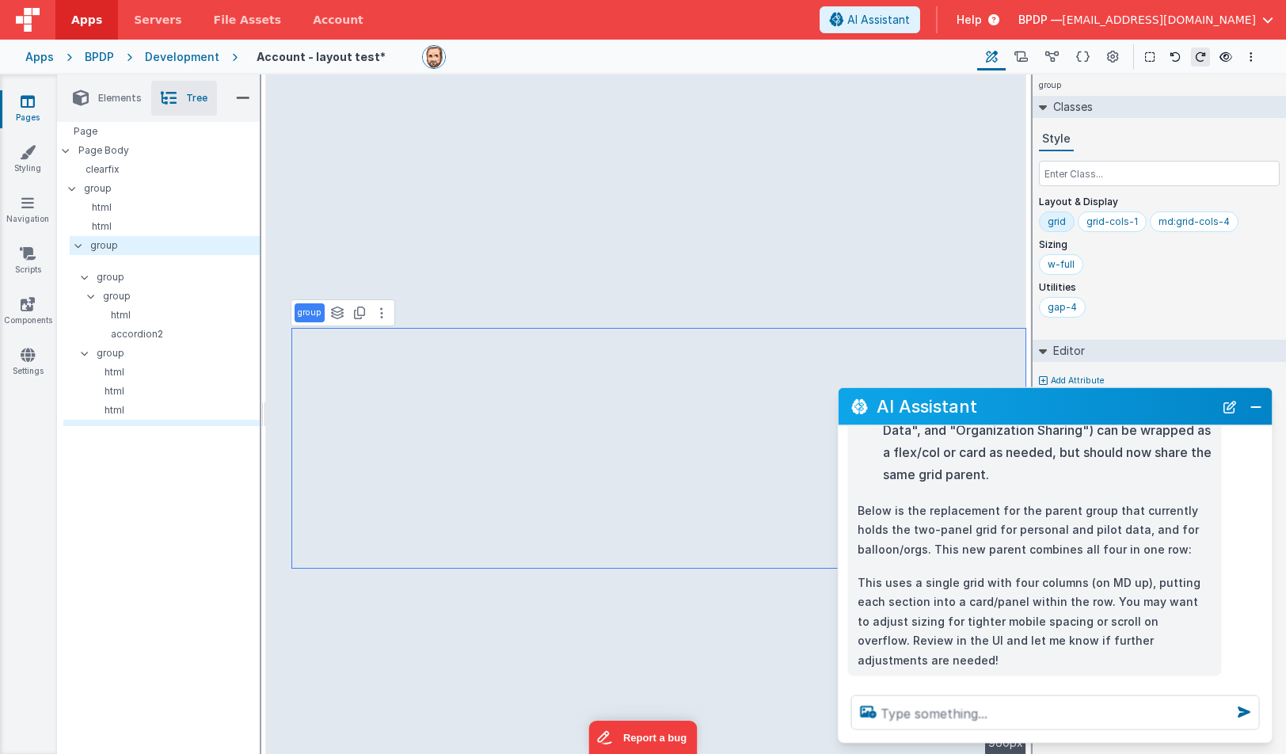
click at [315, 315] on p "group" at bounding box center [310, 313] width 24 height 13
click at [112, 275] on p "group" at bounding box center [178, 277] width 162 height 17
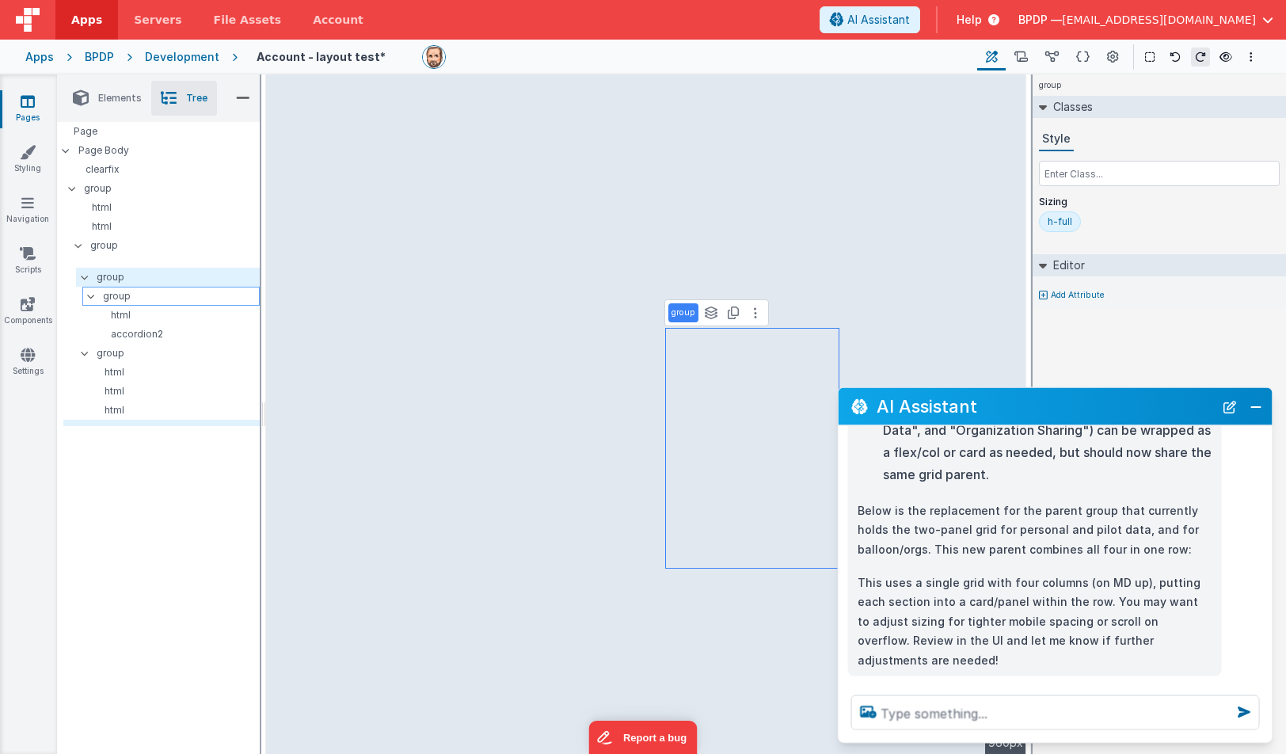
click at [110, 294] on p "group" at bounding box center [181, 296] width 156 height 17
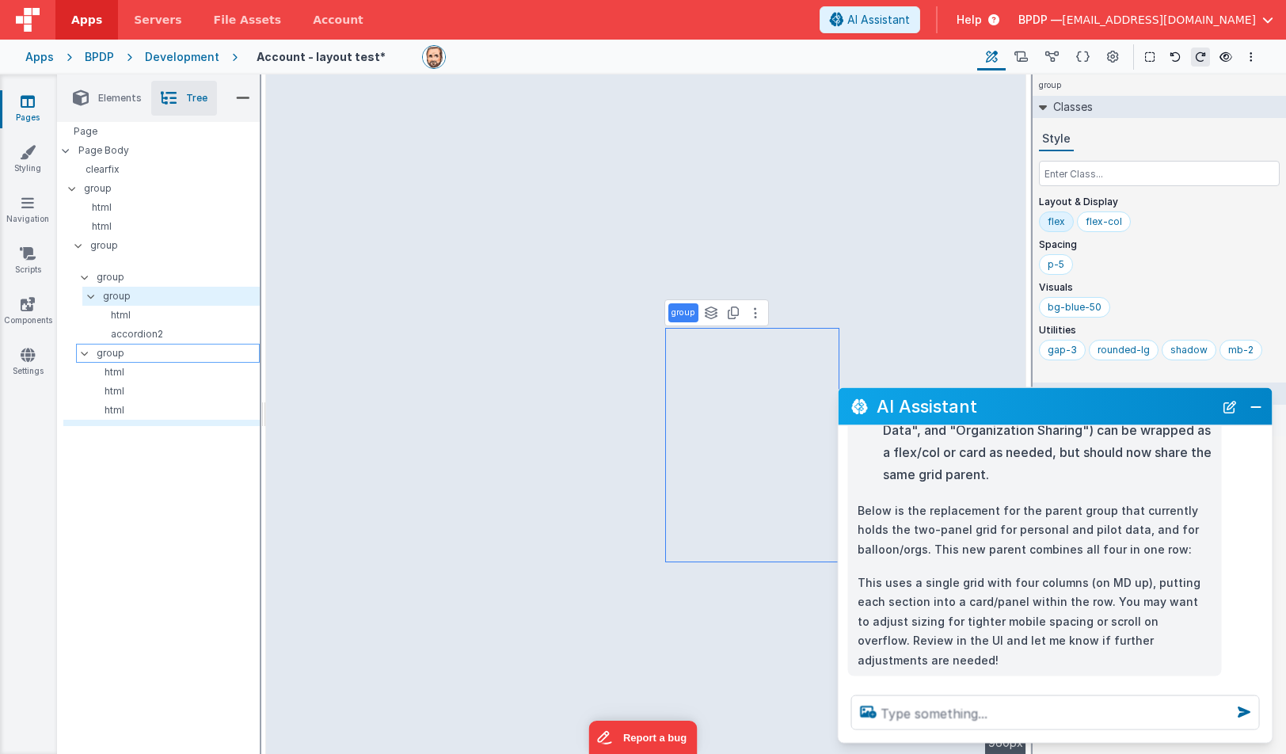
click at [112, 347] on p "group" at bounding box center [178, 353] width 162 height 17
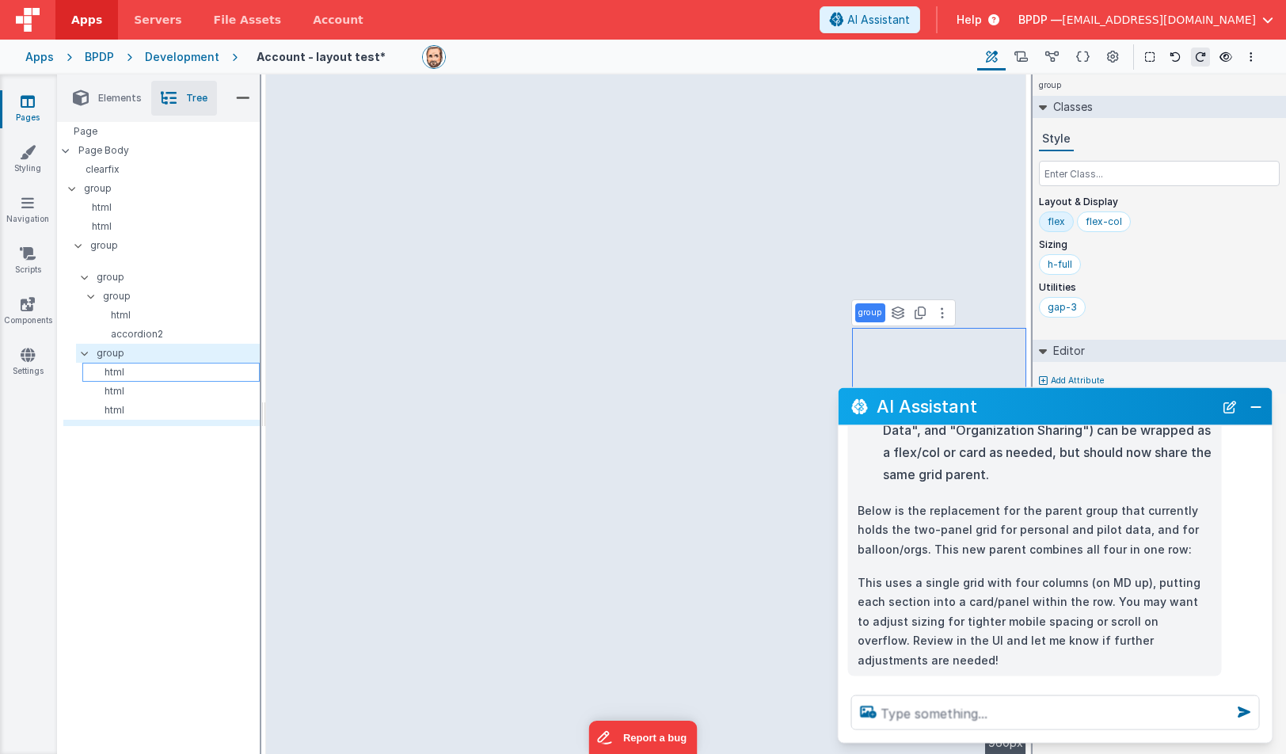
click at [116, 371] on p "html" at bounding box center [174, 372] width 170 height 13
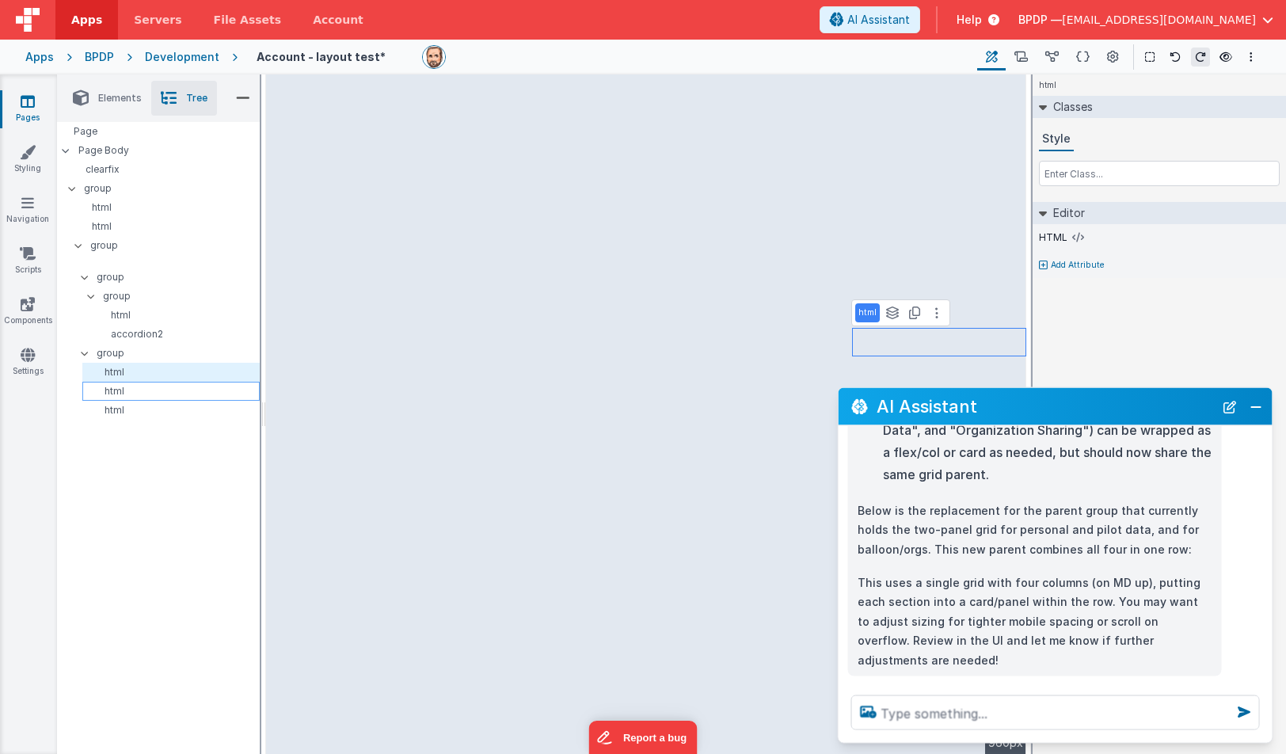
click at [116, 387] on p "html" at bounding box center [174, 391] width 170 height 13
click at [117, 403] on div "html" at bounding box center [170, 410] width 177 height 19
click at [122, 332] on p "accordion2" at bounding box center [177, 334] width 164 height 13
select select
select select "required"
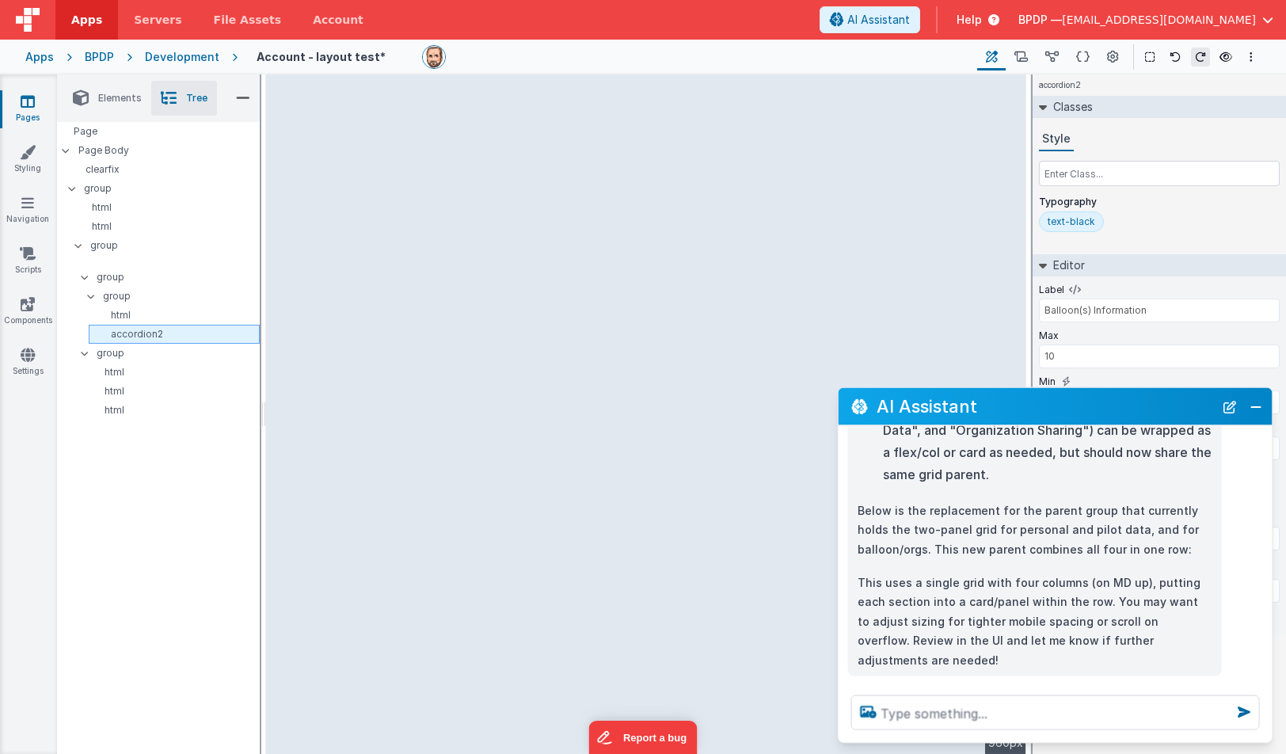
select select
click at [122, 311] on p "html" at bounding box center [177, 315] width 164 height 13
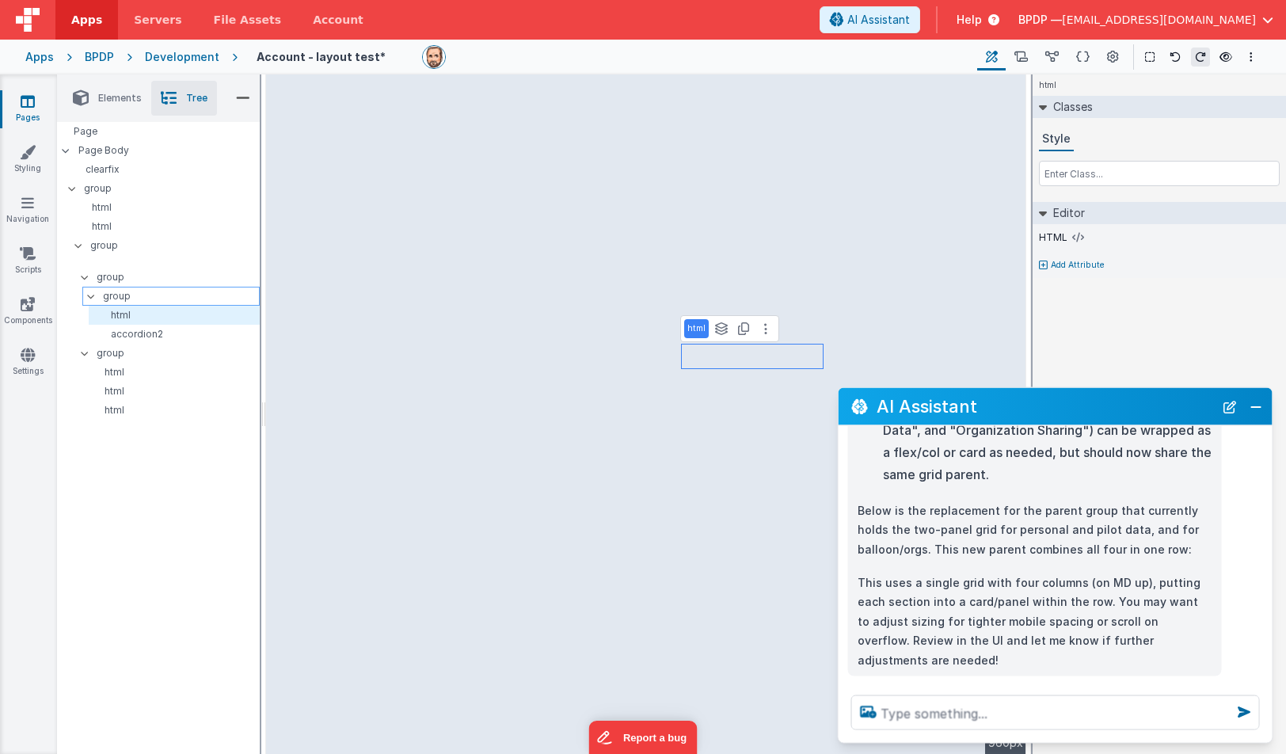
click at [112, 292] on p "group" at bounding box center [181, 296] width 156 height 17
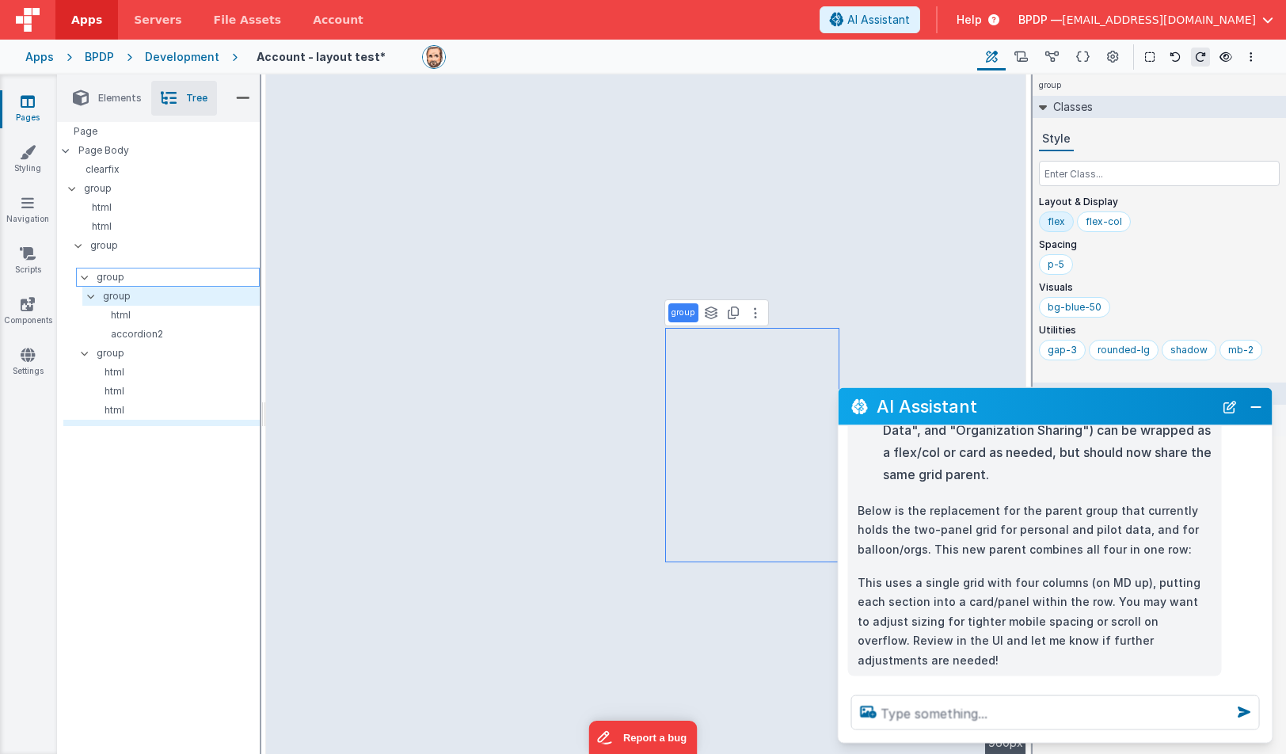
click at [111, 279] on p "group" at bounding box center [178, 277] width 162 height 17
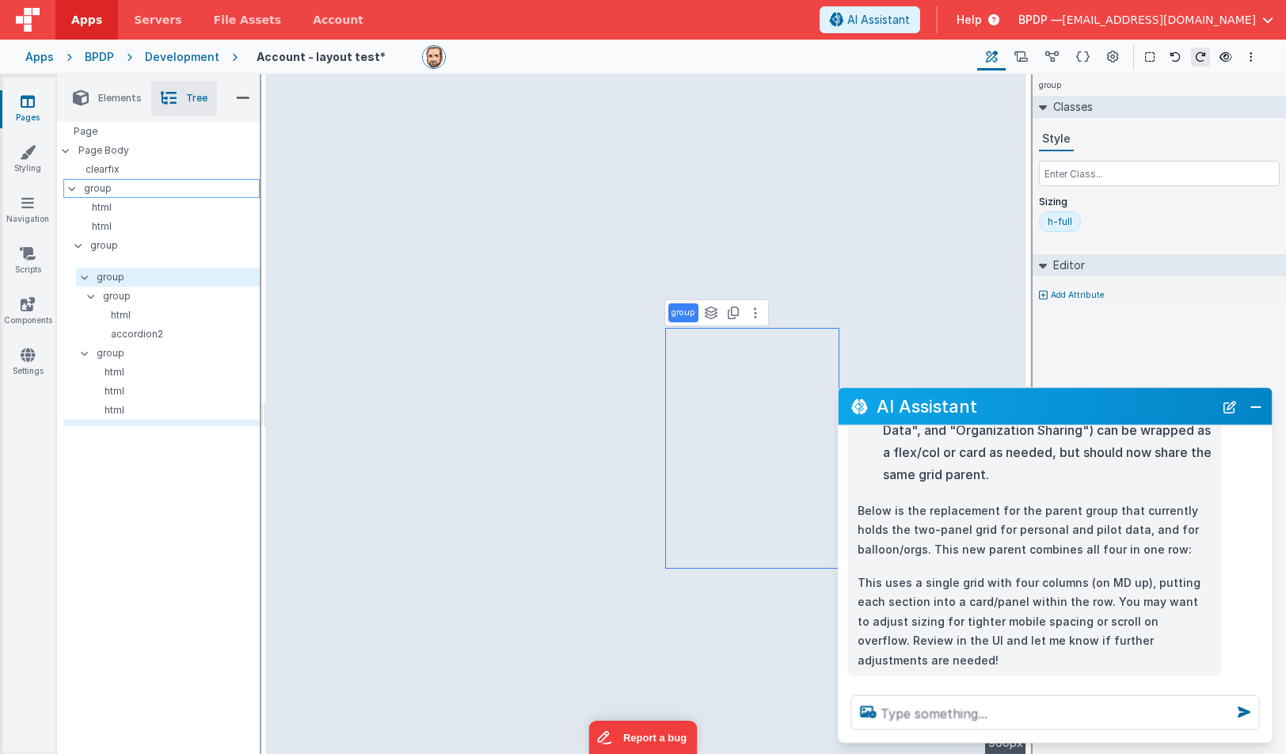
click at [97, 190] on p "group" at bounding box center [171, 188] width 175 height 17
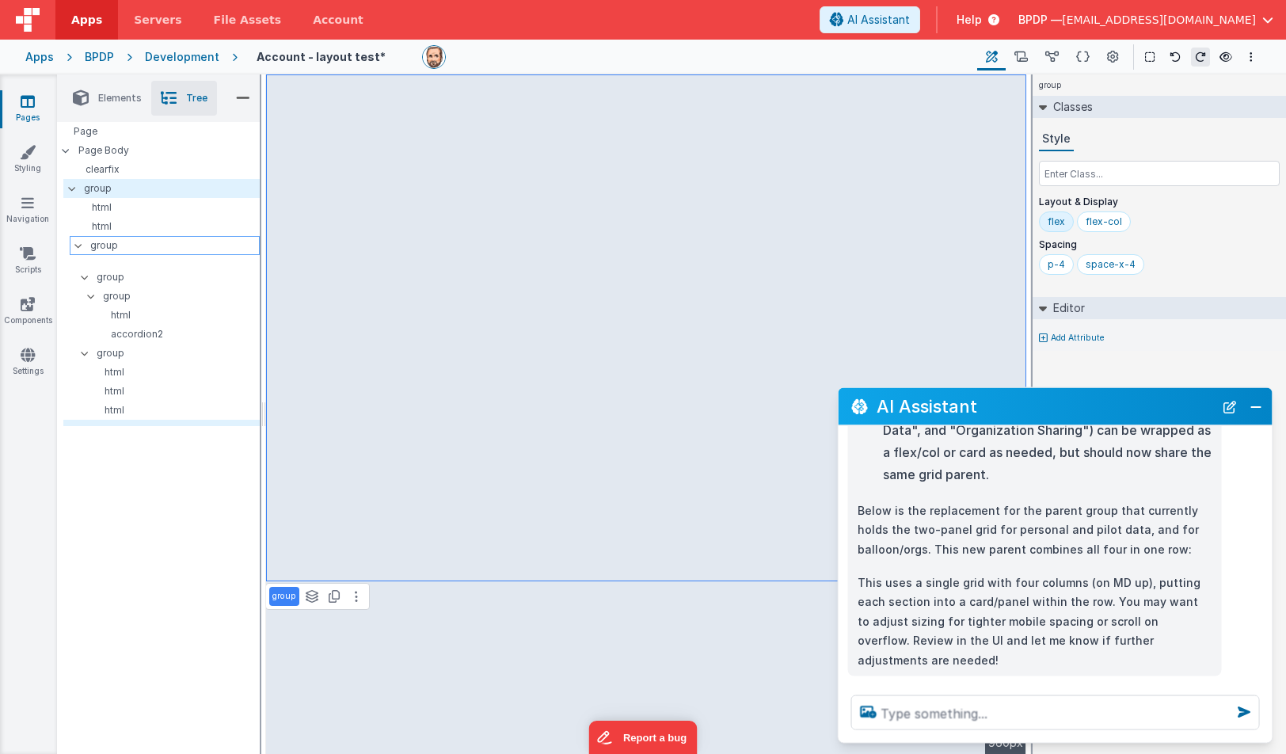
click at [97, 239] on p "group" at bounding box center [174, 245] width 169 height 17
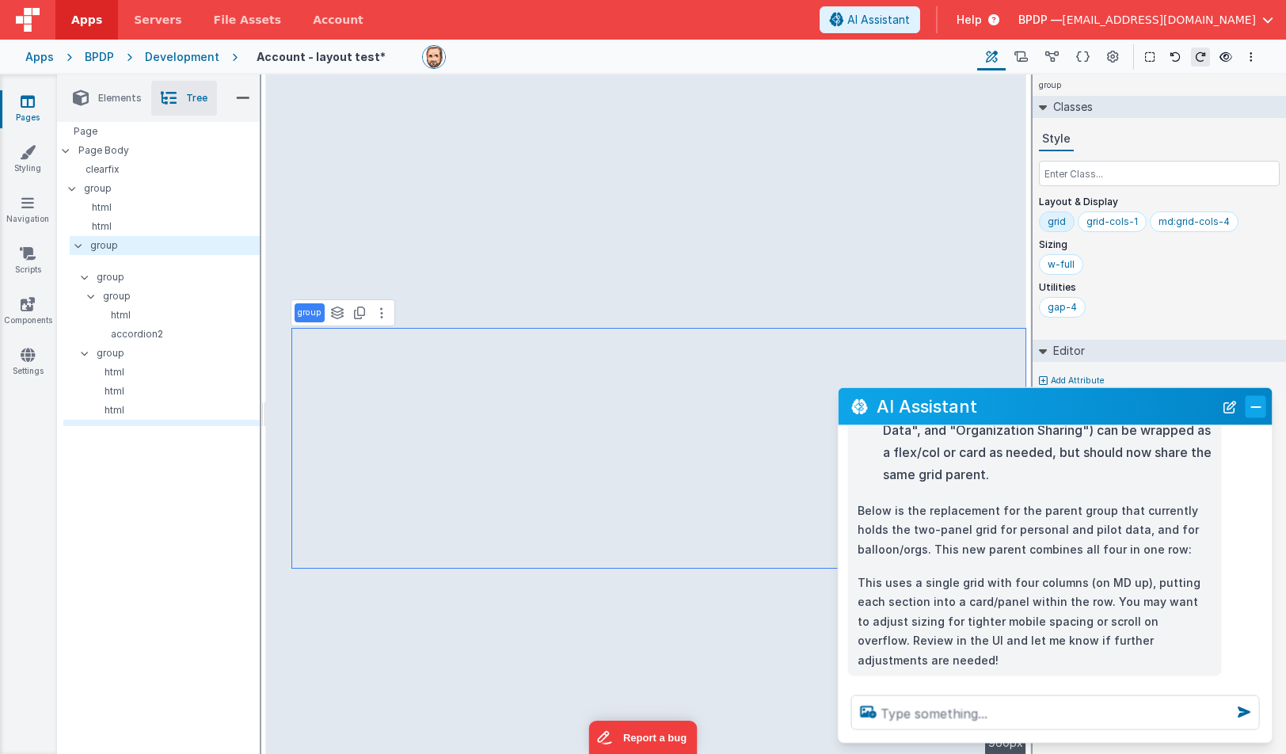
click at [1257, 406] on button "Close" at bounding box center [1256, 406] width 21 height 22
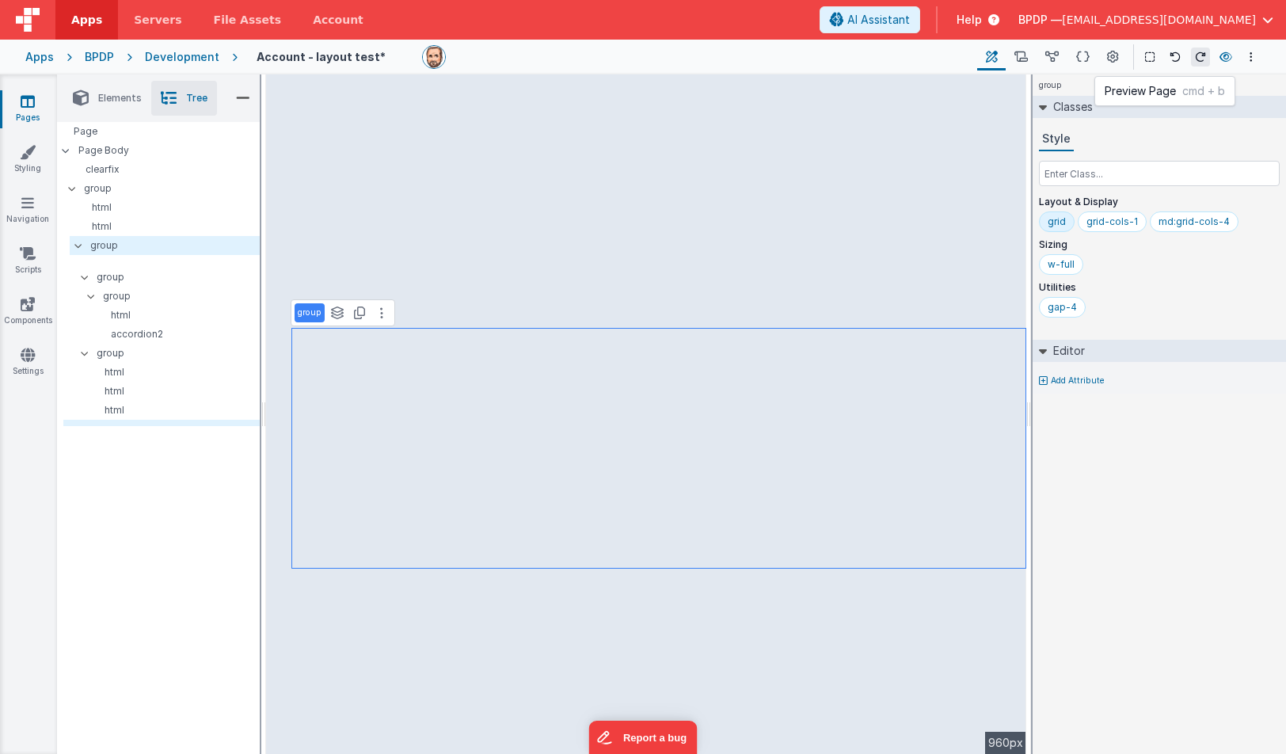
click at [1224, 55] on icon at bounding box center [1226, 56] width 13 height 11
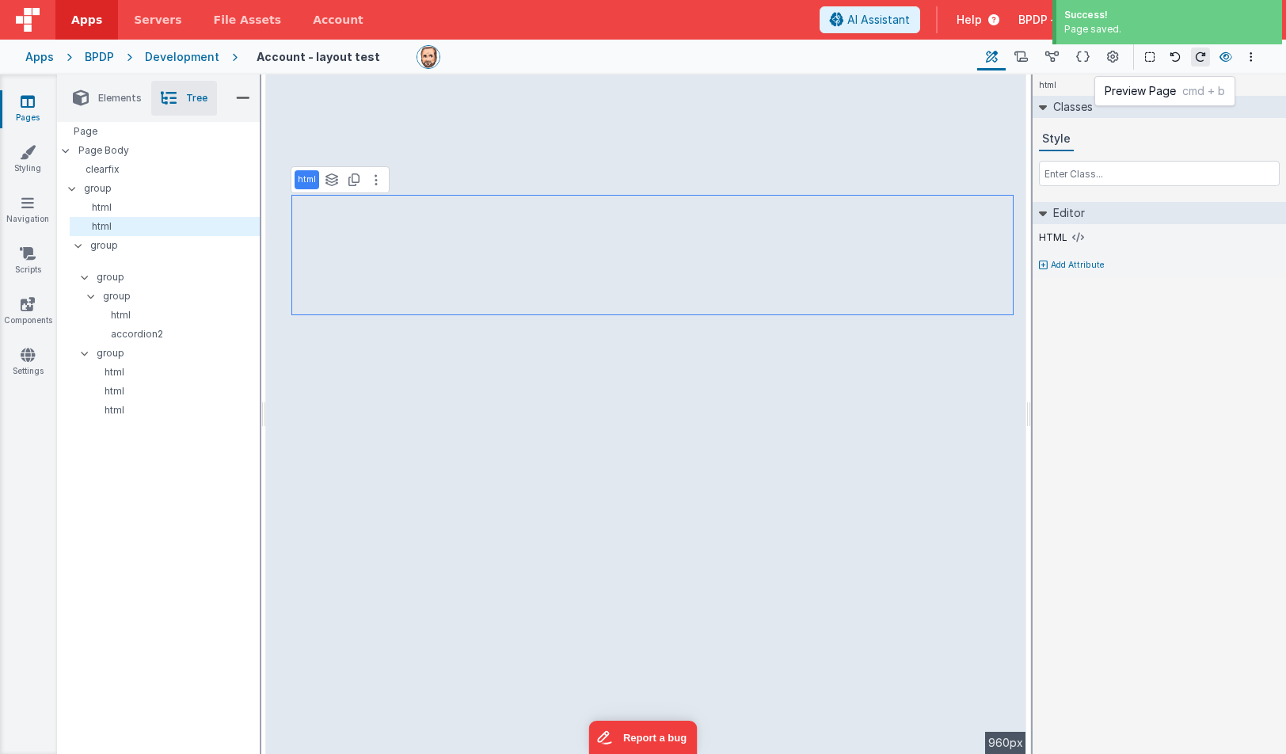
click at [1227, 54] on icon at bounding box center [1226, 56] width 13 height 11
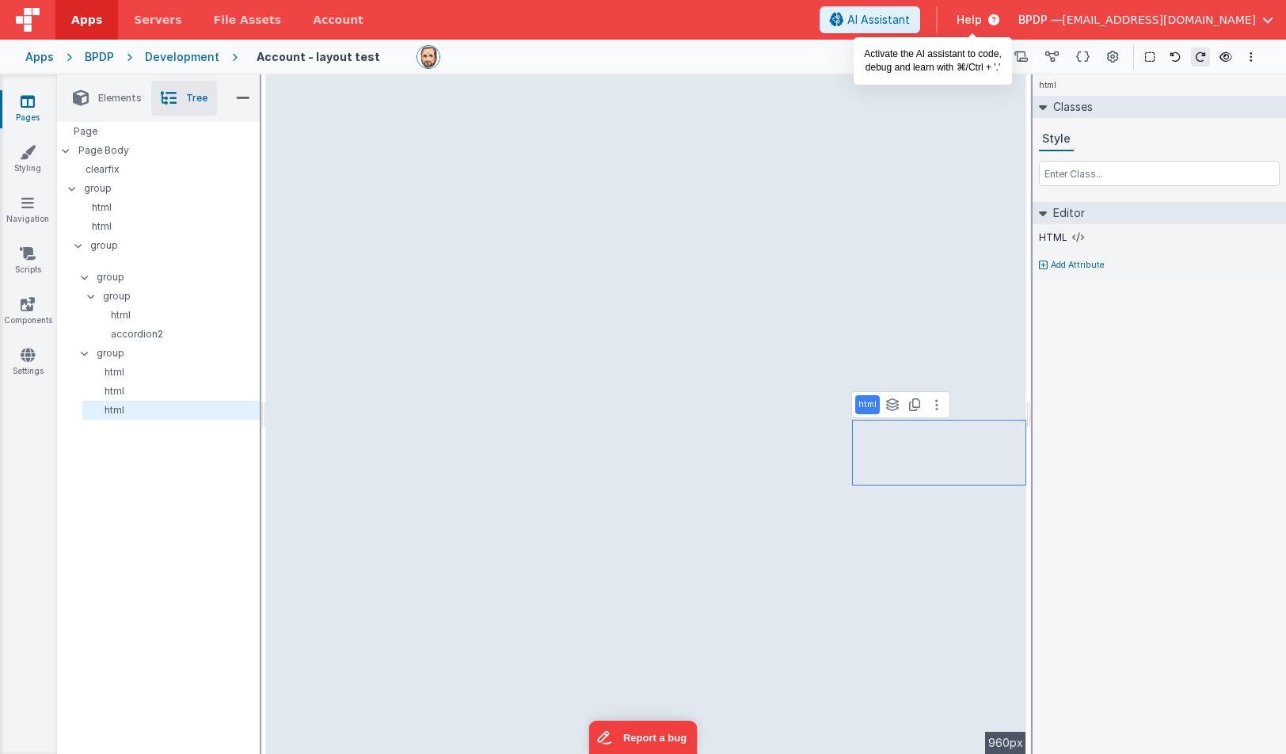
click at [910, 20] on span "AI Assistant" at bounding box center [879, 20] width 63 height 16
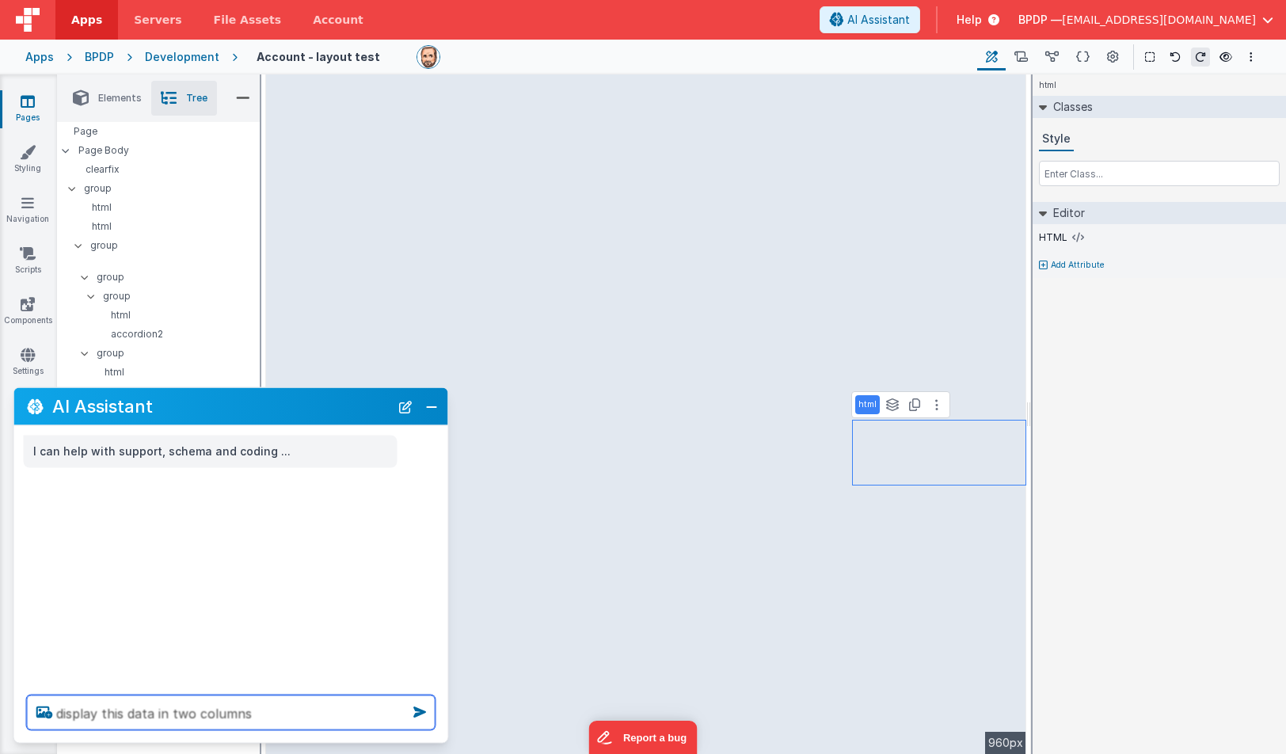
type textarea "display this data in two columns"
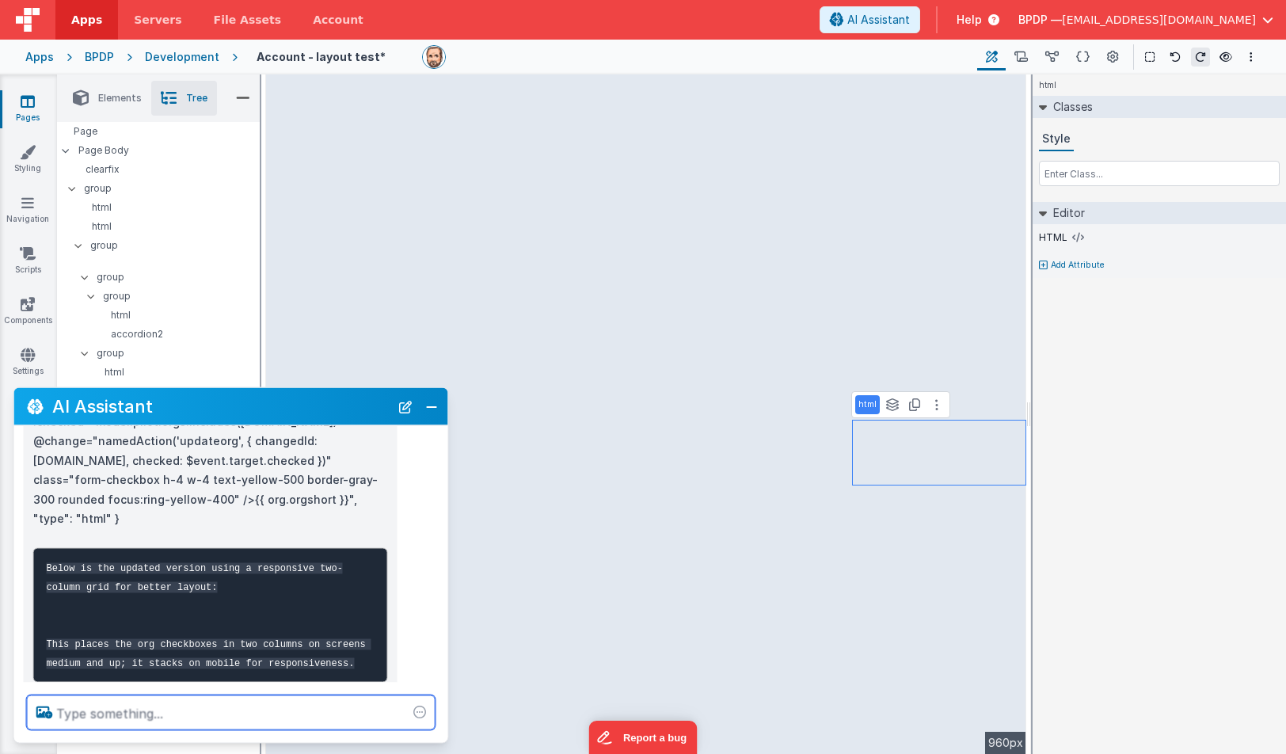
scroll to position [312, 0]
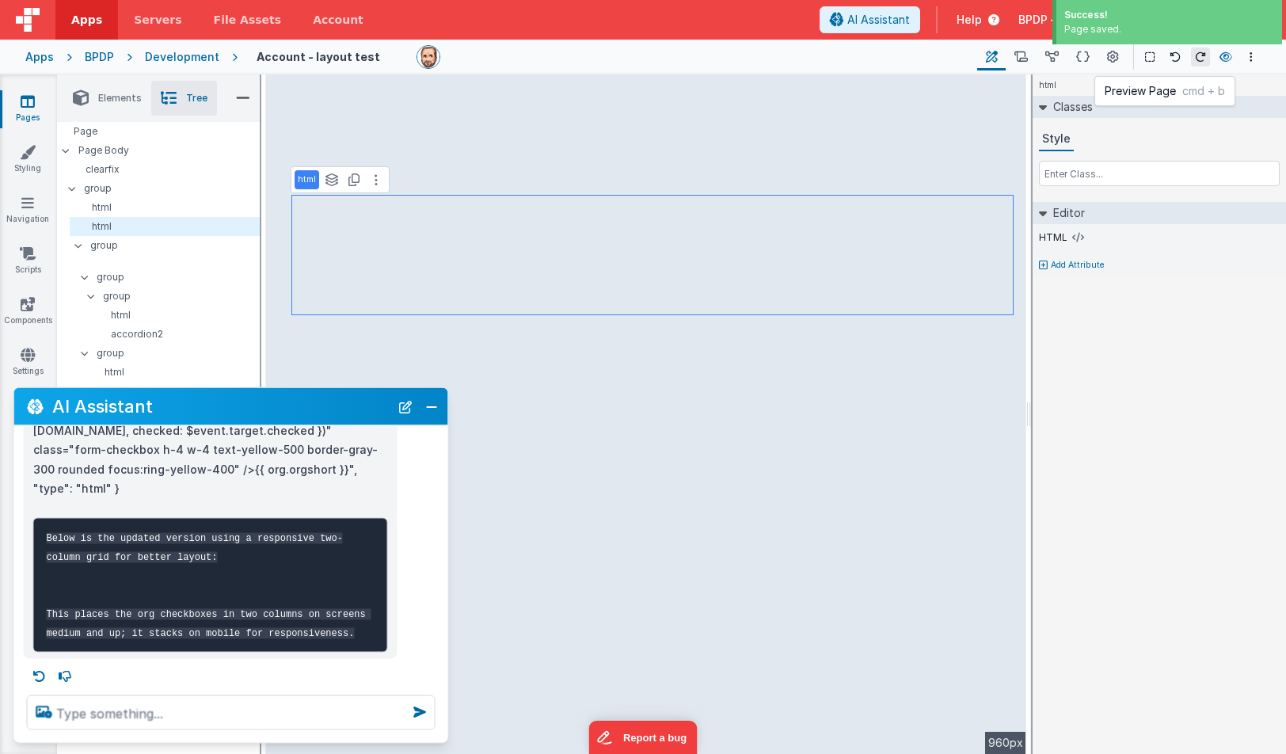
click at [1225, 53] on icon at bounding box center [1226, 56] width 13 height 11
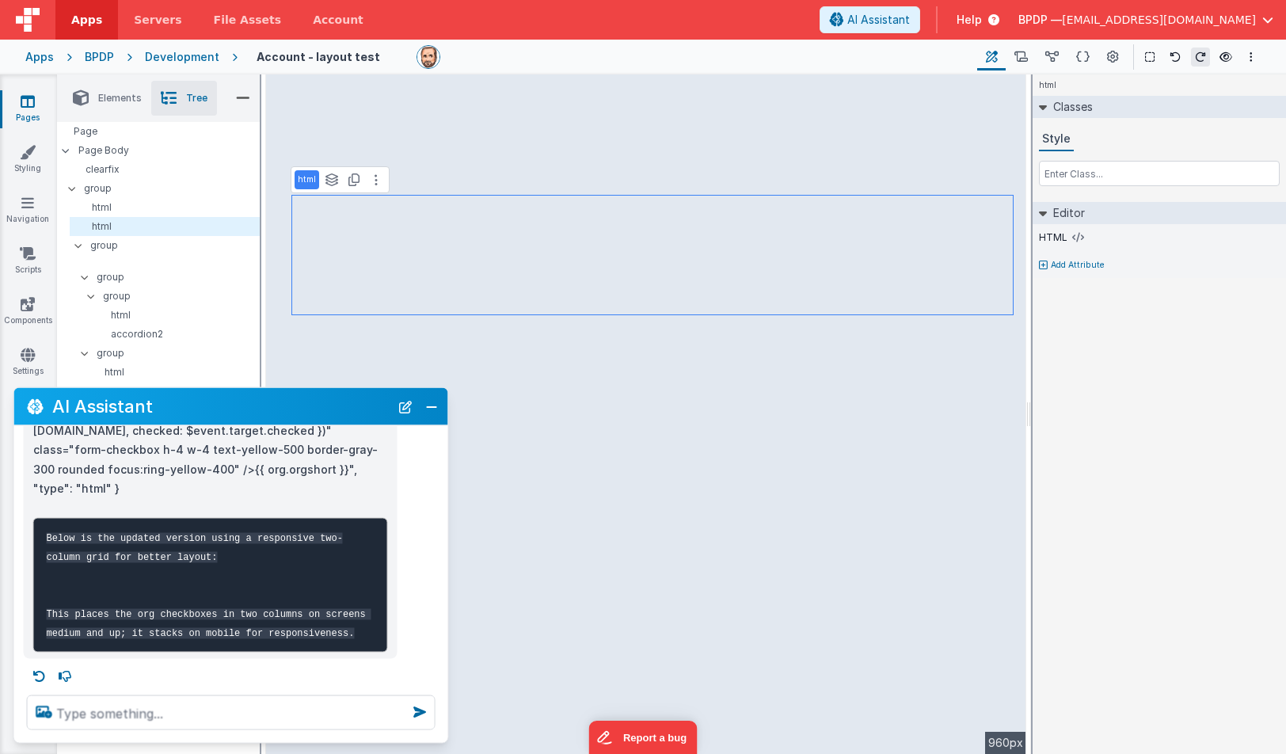
click at [29, 102] on icon at bounding box center [28, 101] width 14 height 16
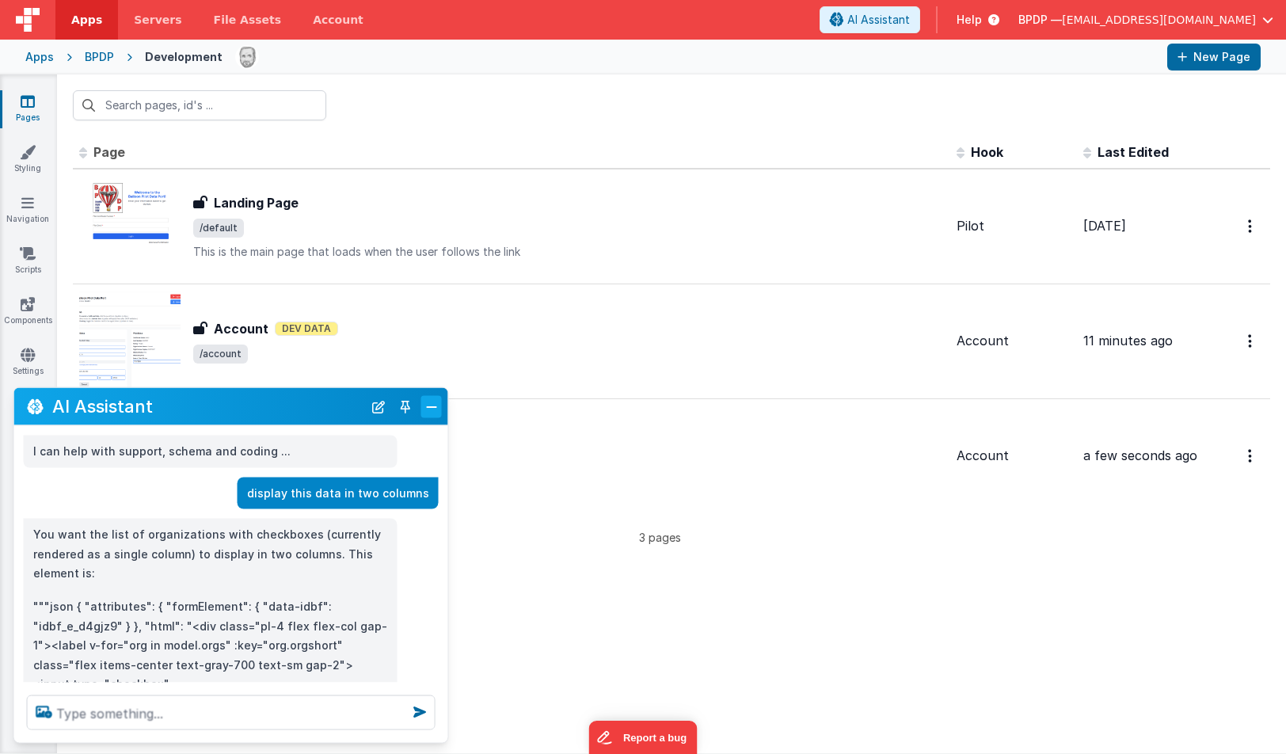
click at [429, 404] on button "Close" at bounding box center [431, 406] width 21 height 22
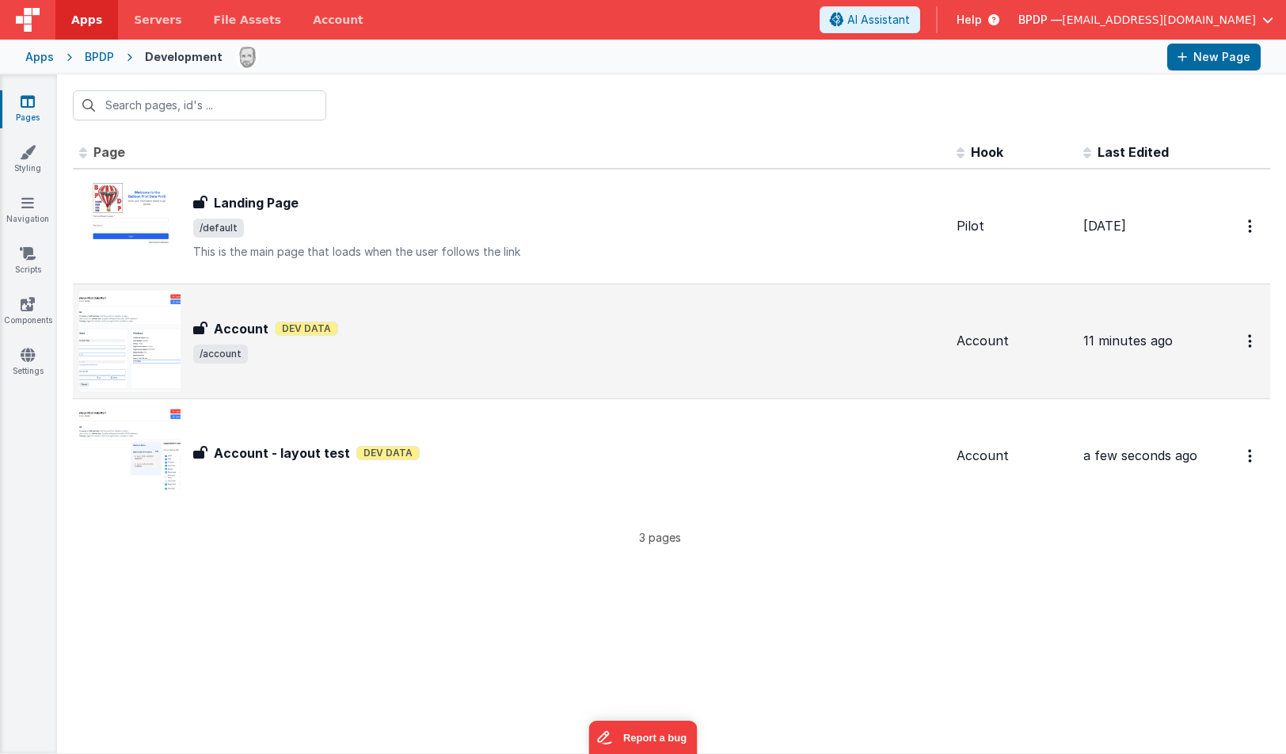
click at [238, 323] on h3 "Account" at bounding box center [241, 328] width 55 height 19
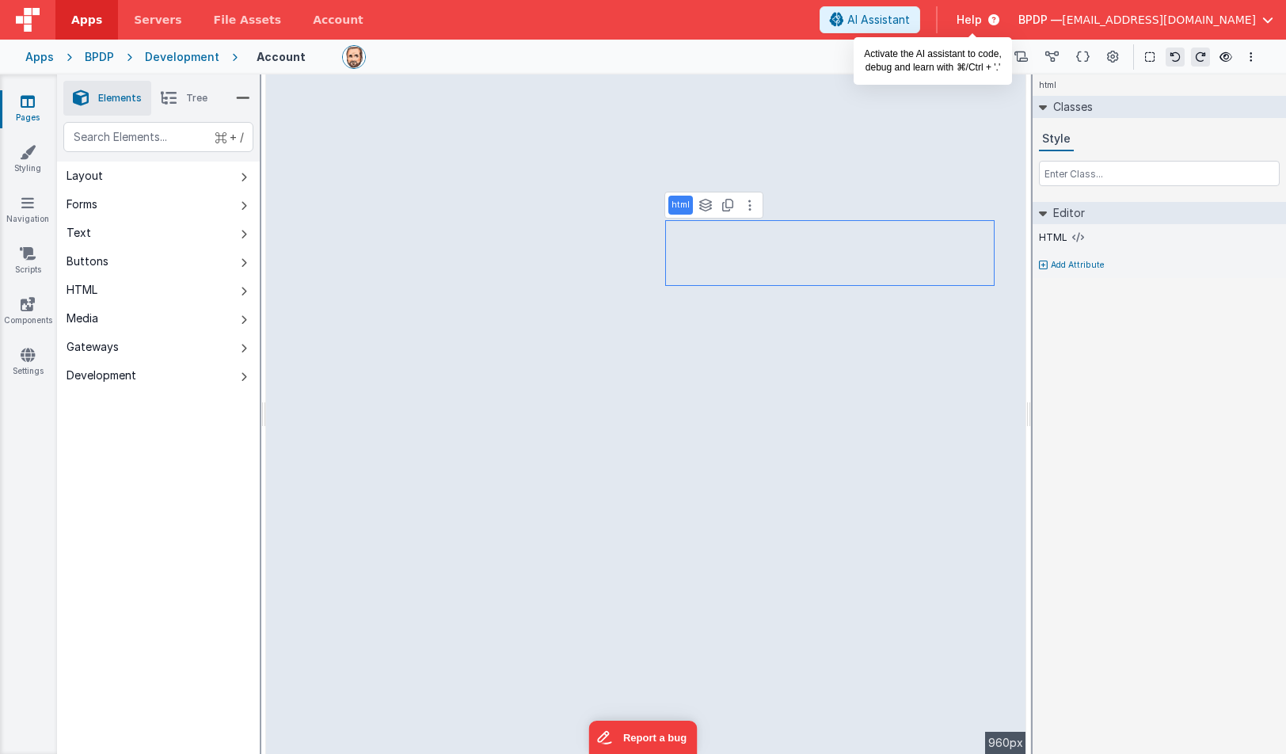
click at [910, 15] on span "AI Assistant" at bounding box center [879, 20] width 63 height 16
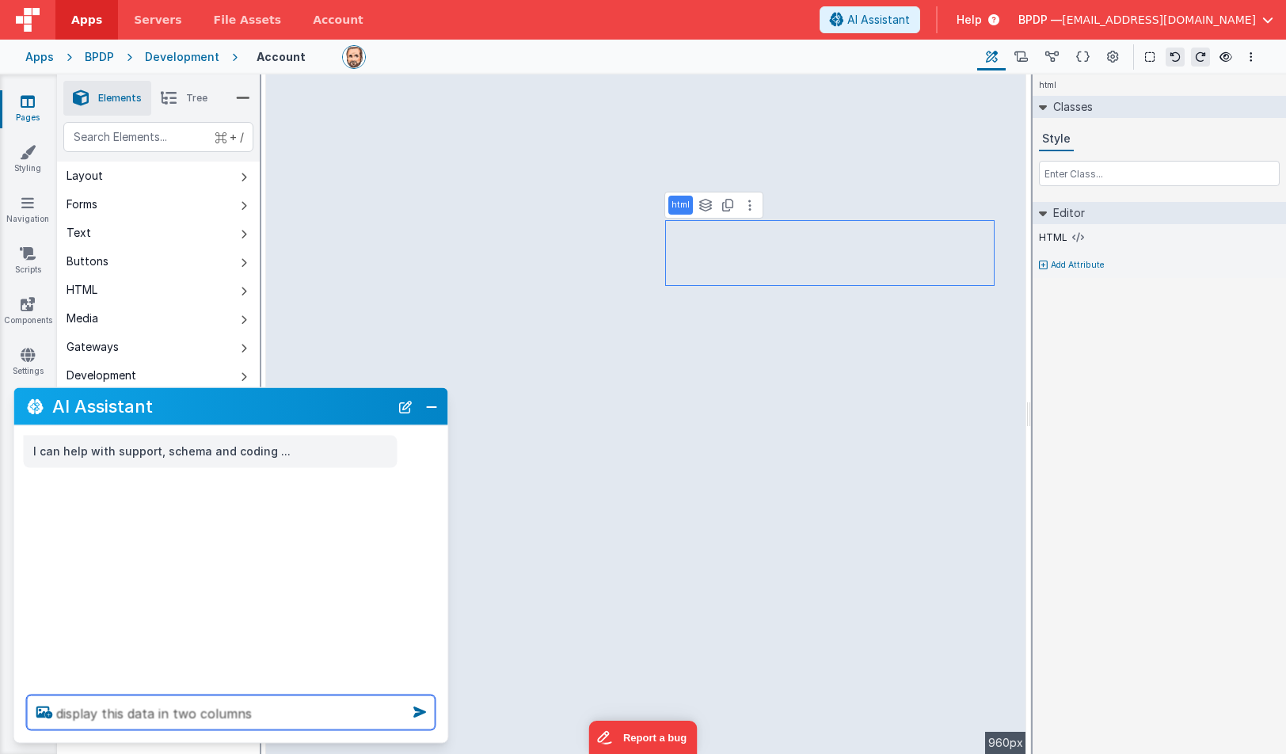
type textarea "display this data in two columns"
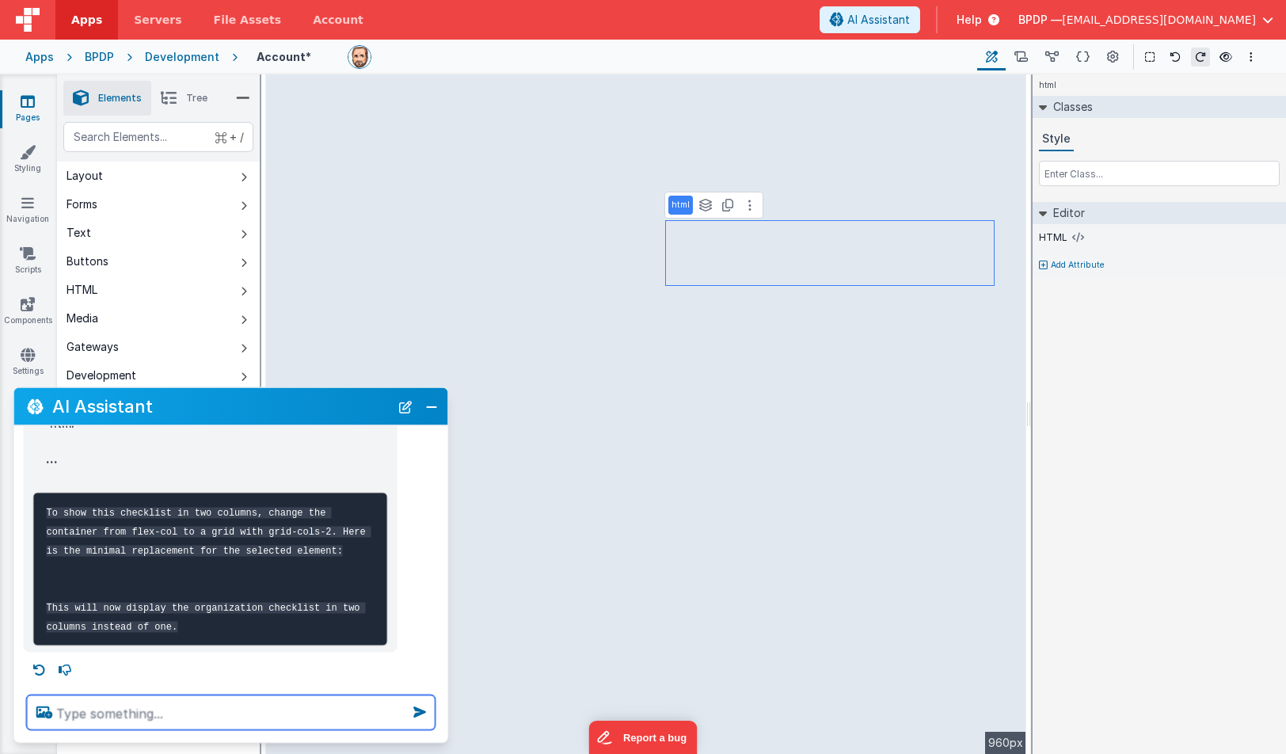
scroll to position [219, 0]
click at [707, 49] on div at bounding box center [656, 57] width 617 height 24
click at [435, 404] on button "Close" at bounding box center [431, 406] width 21 height 22
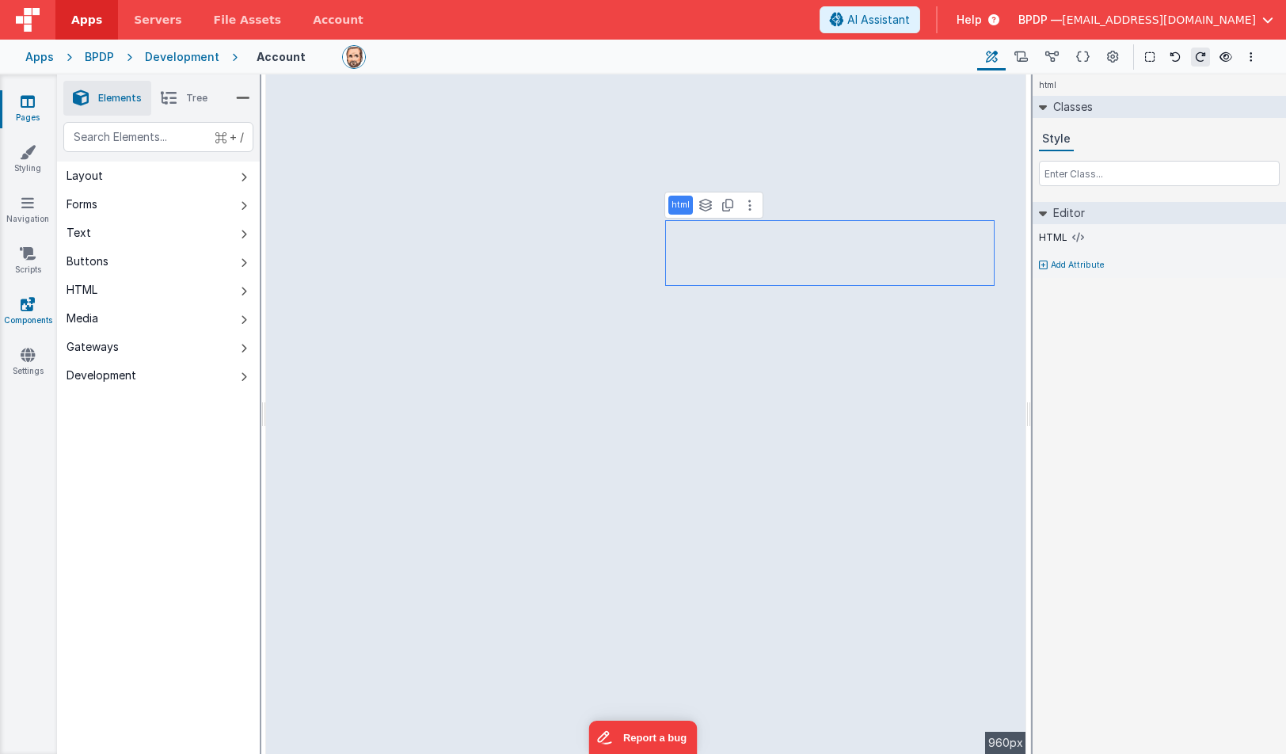
click at [27, 303] on icon at bounding box center [28, 304] width 14 height 16
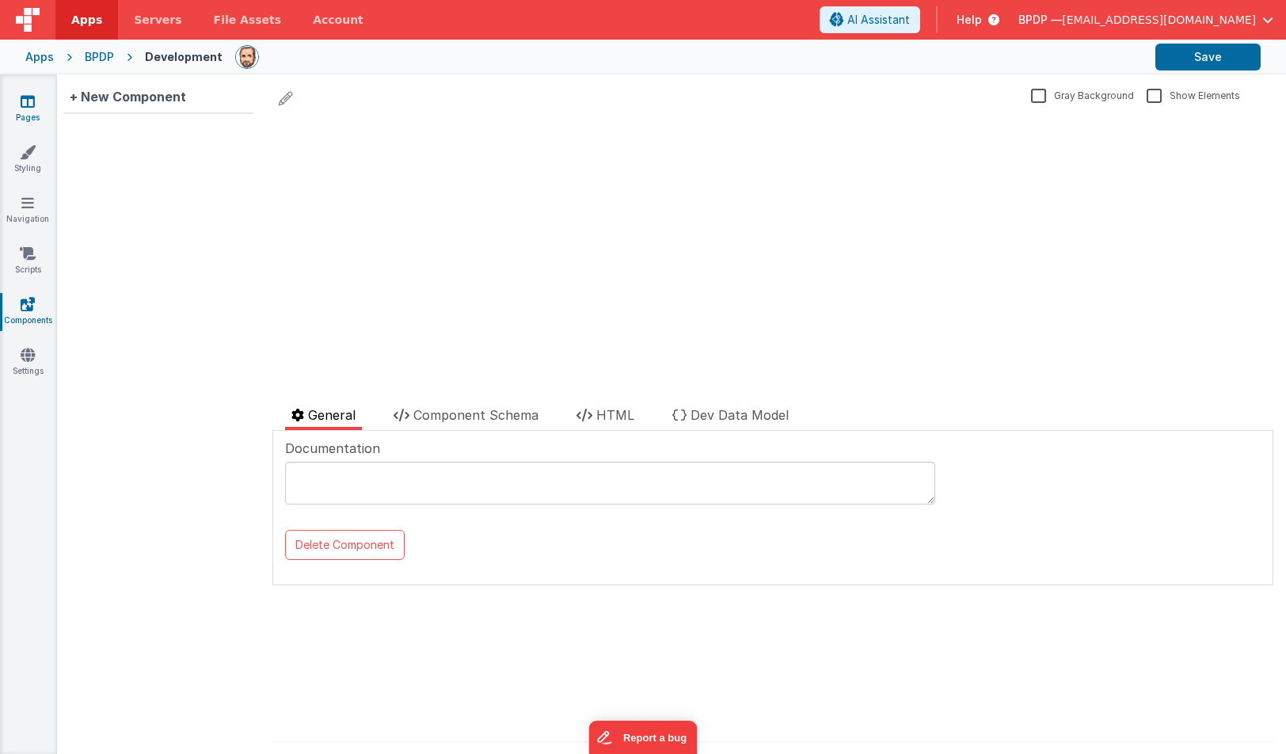
click at [23, 101] on icon at bounding box center [28, 101] width 14 height 16
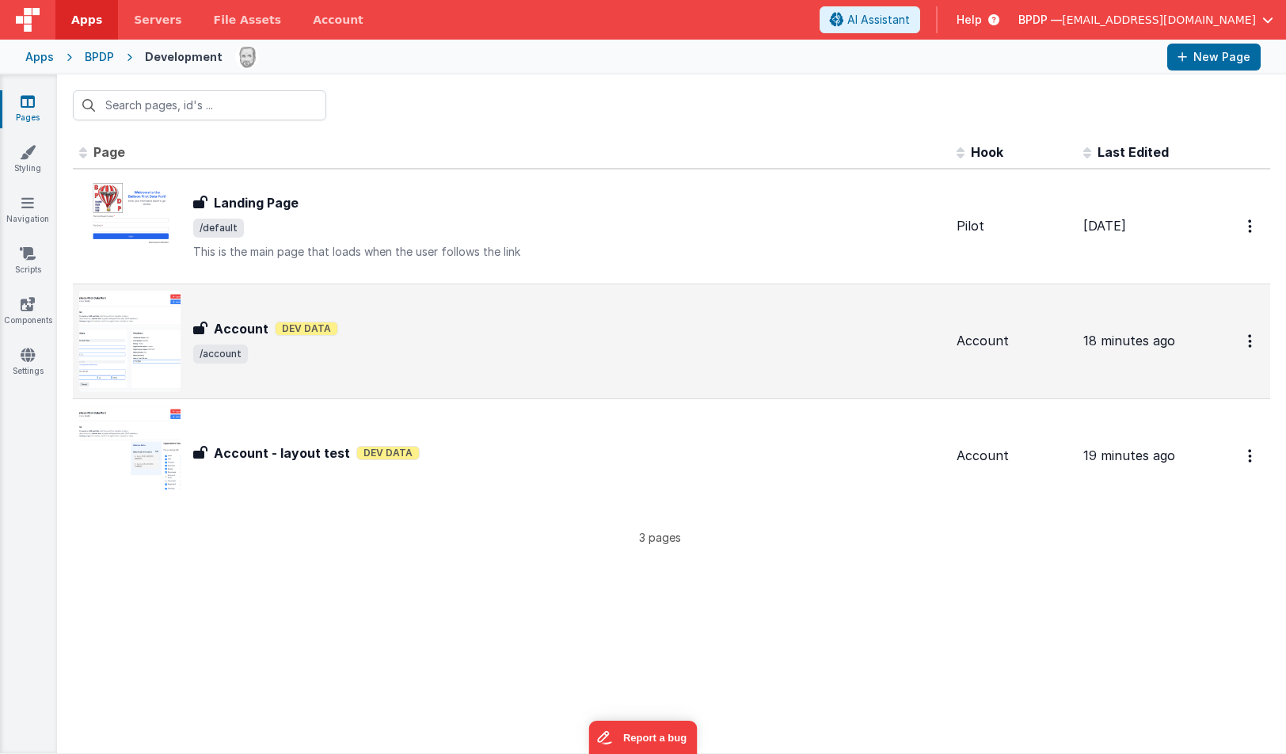
click at [238, 330] on h3 "Account" at bounding box center [241, 328] width 55 height 19
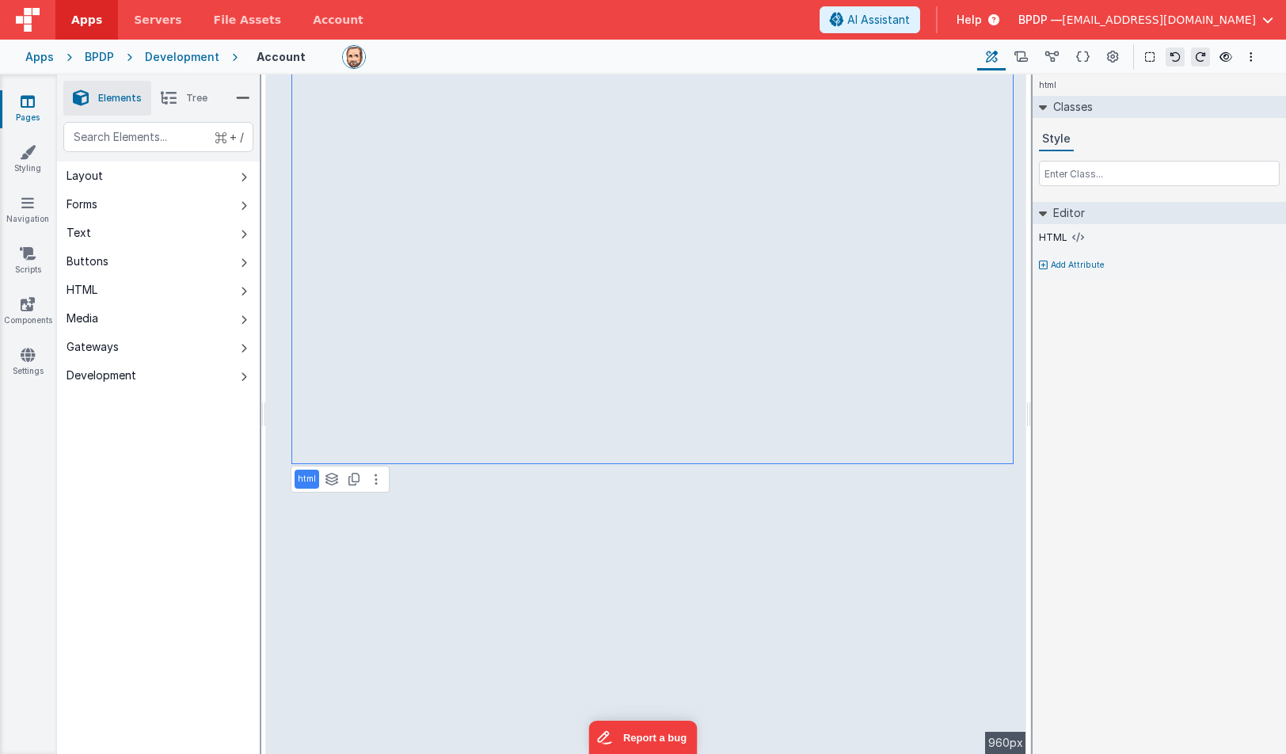
click at [375, 478] on icon at bounding box center [376, 479] width 3 height 13
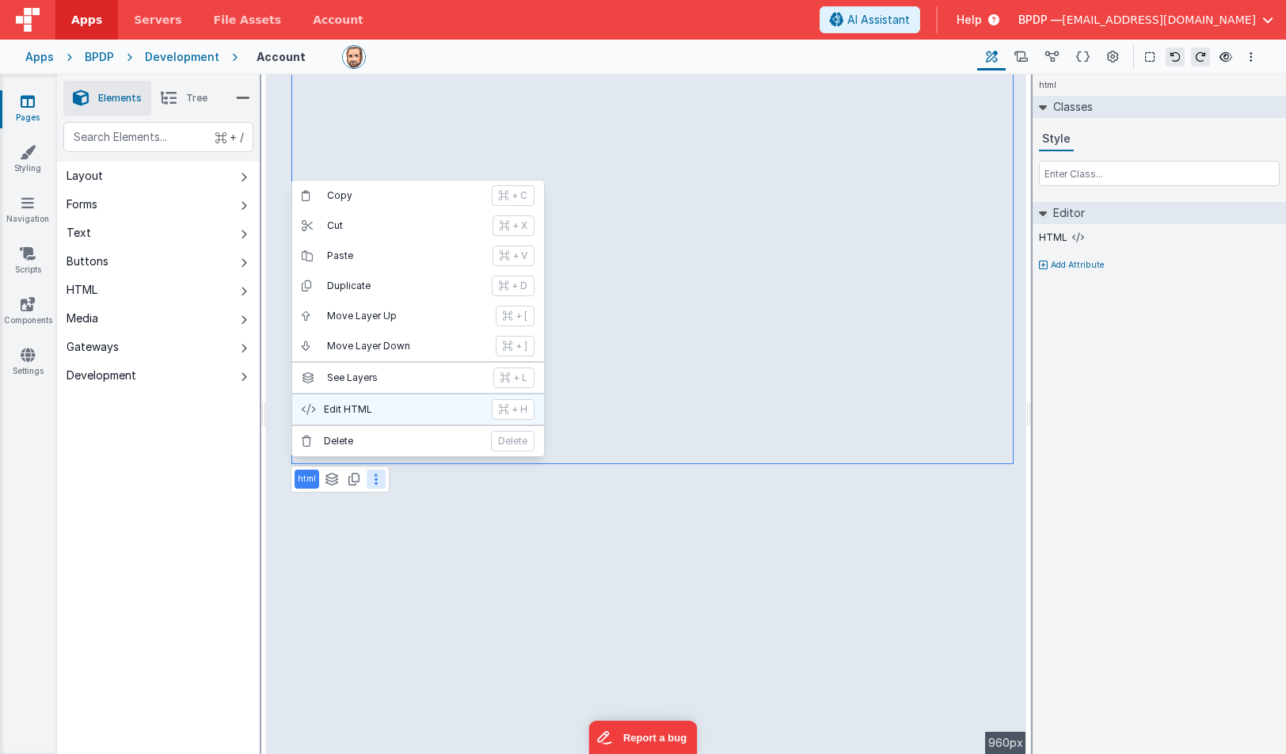
click at [361, 413] on p "Edit HTML" at bounding box center [403, 409] width 158 height 13
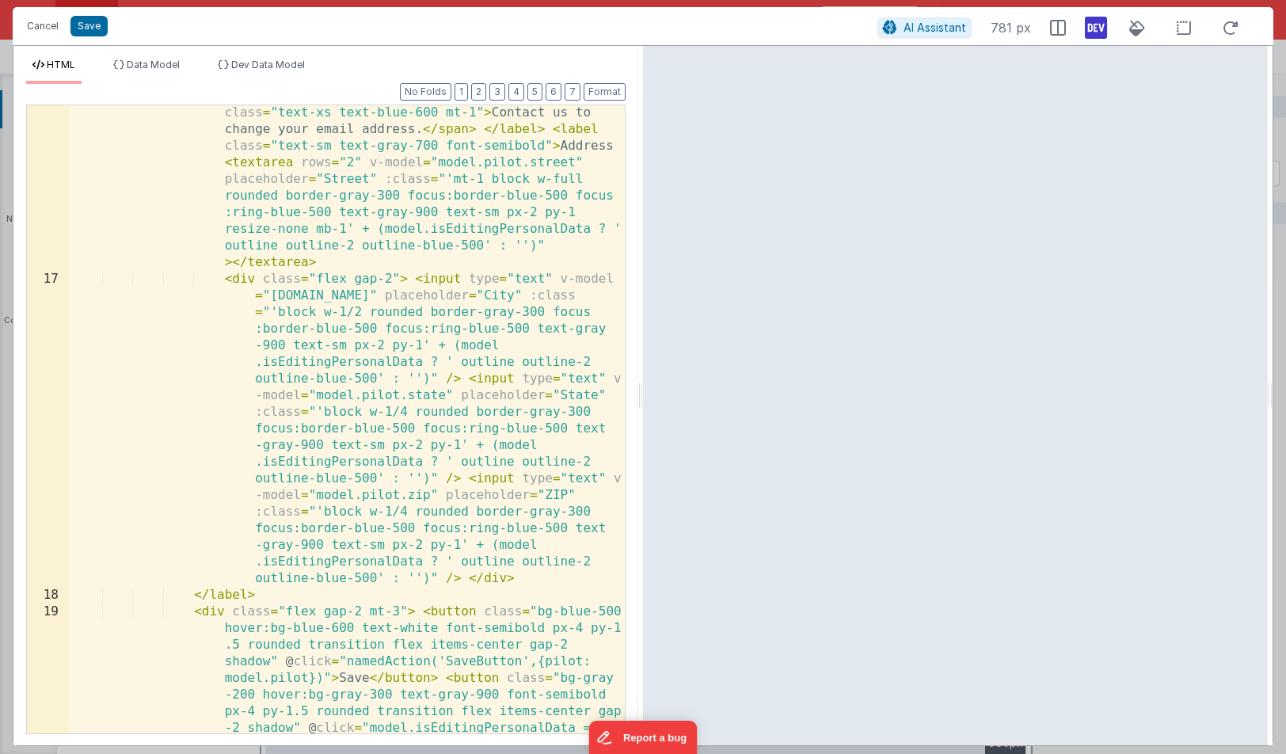
scroll to position [890, 0]
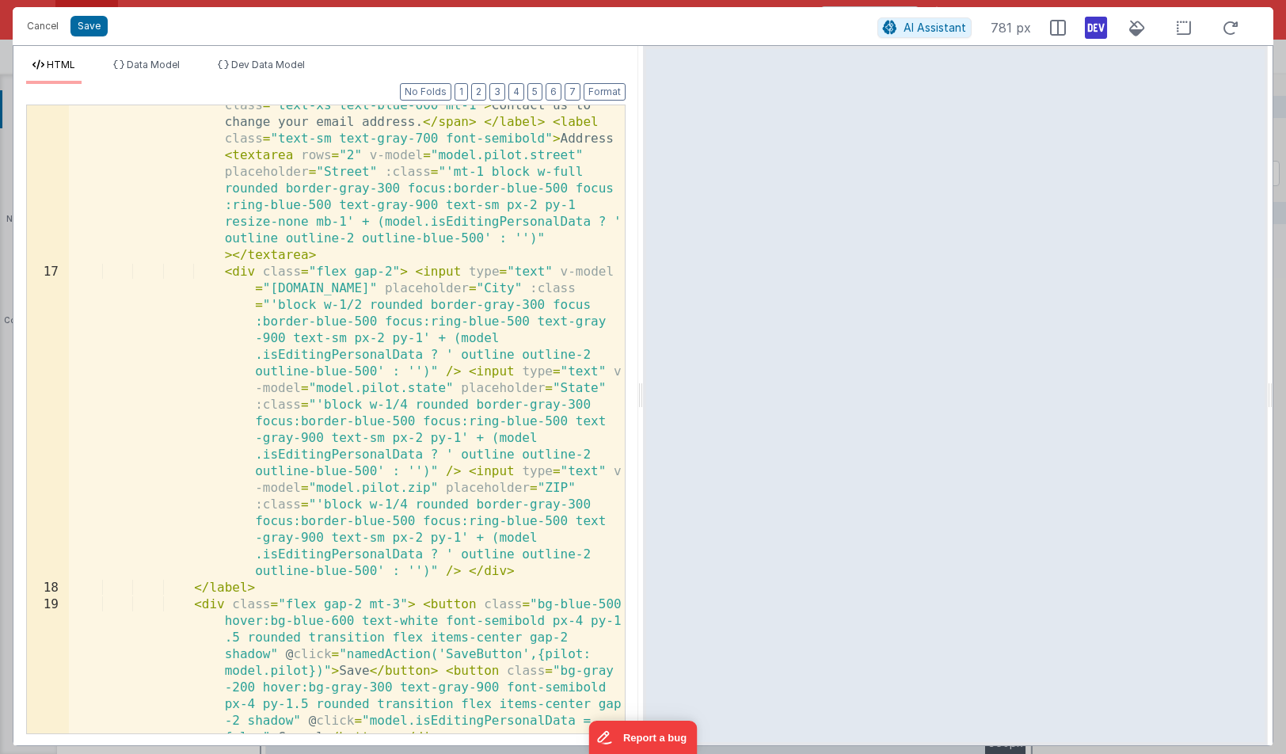
click at [338, 343] on div "< div class = "text-sm text-gray-700 font-semibold flex flex-col" > < span > Na…" at bounding box center [347, 369] width 556 height 1343
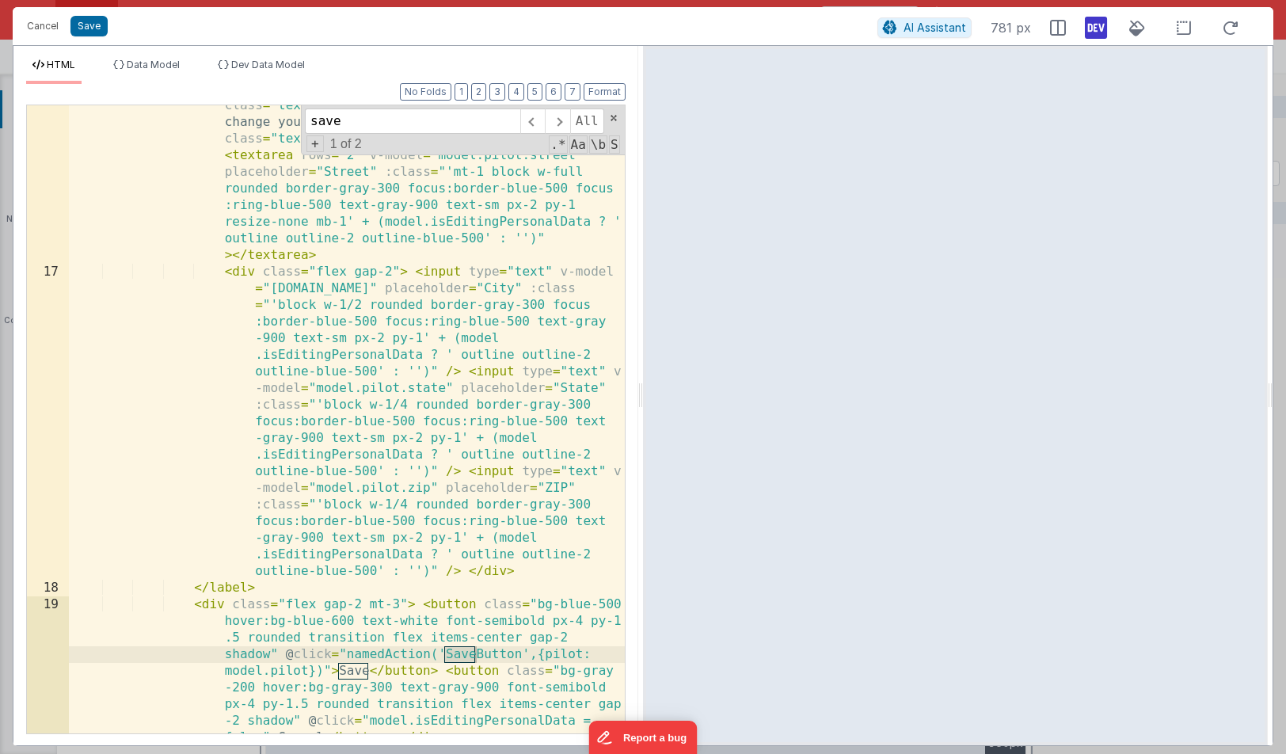
type input "save"
click at [139, 493] on div "< div class = "text-sm text-gray-700 font-semibold flex flex-col" > < span > Na…" at bounding box center [347, 369] width 556 height 1343
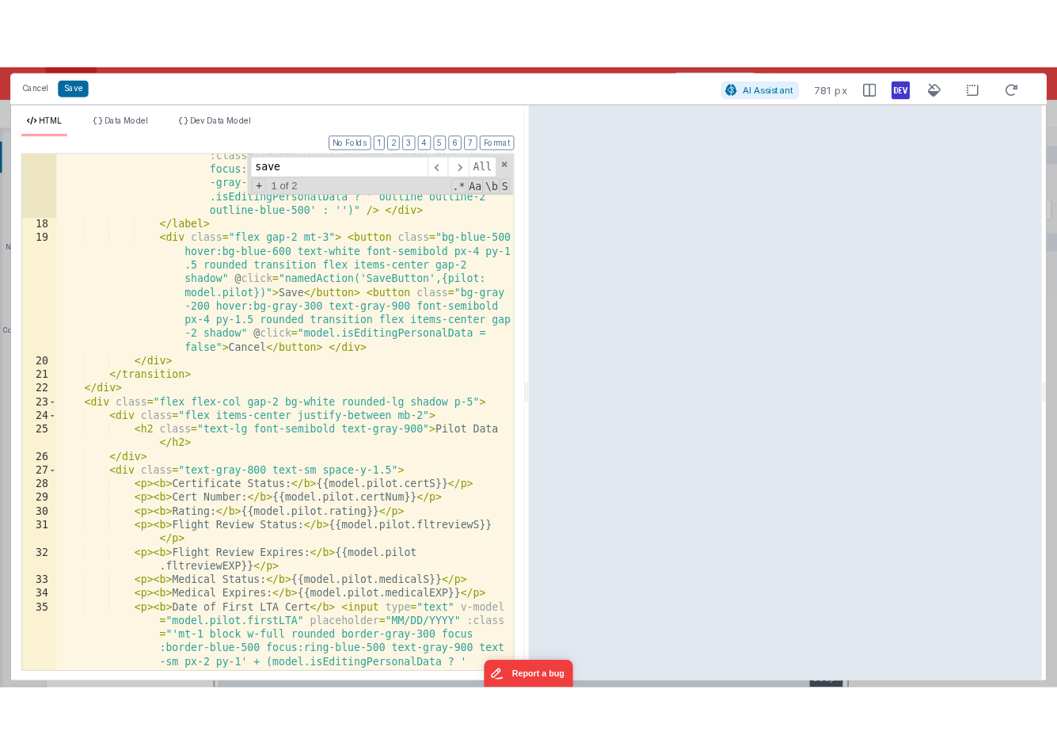
scroll to position [1232, 0]
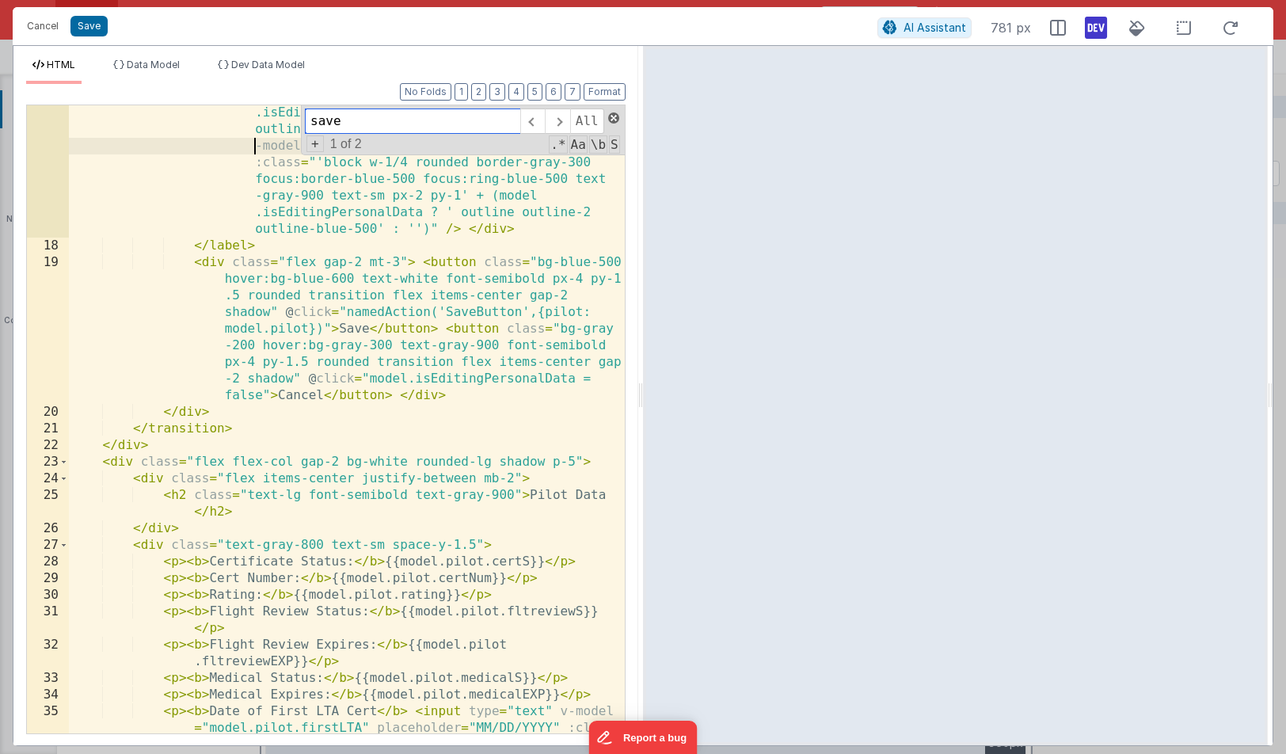
click at [611, 118] on span at bounding box center [613, 117] width 11 height 11
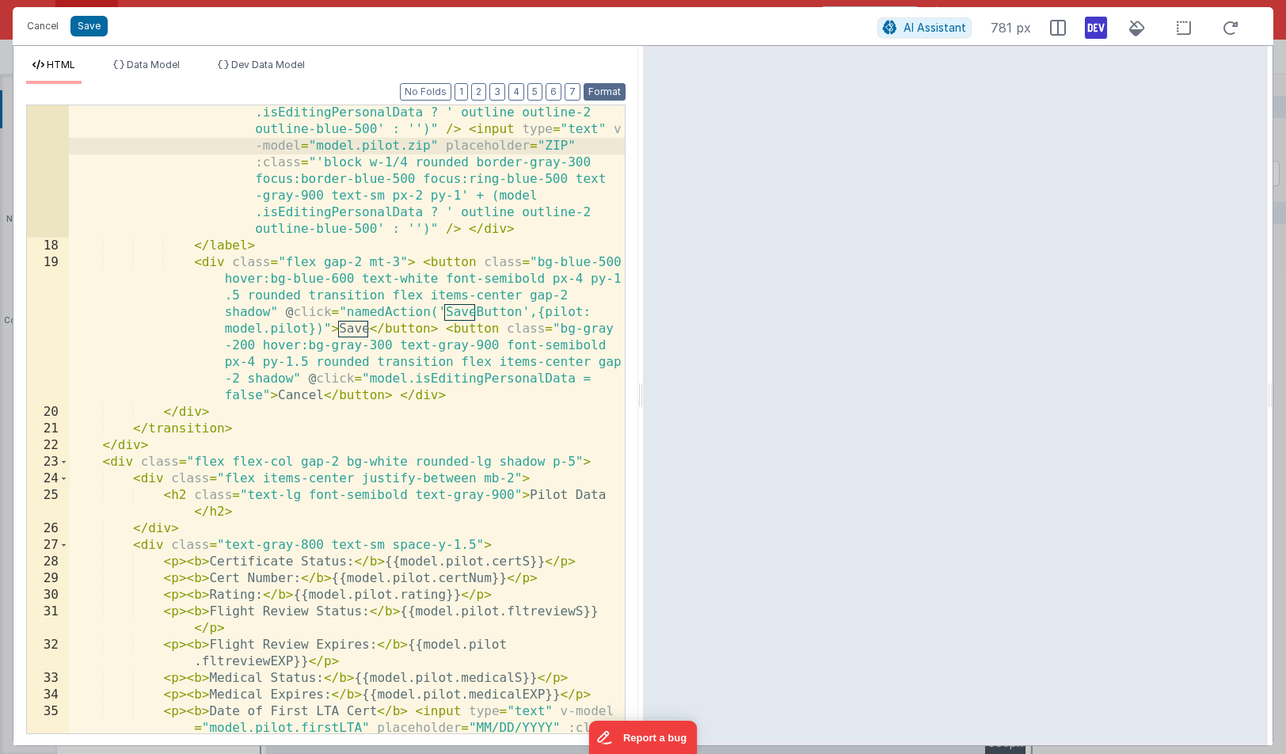
click at [606, 90] on button "Format" at bounding box center [605, 91] width 42 height 17
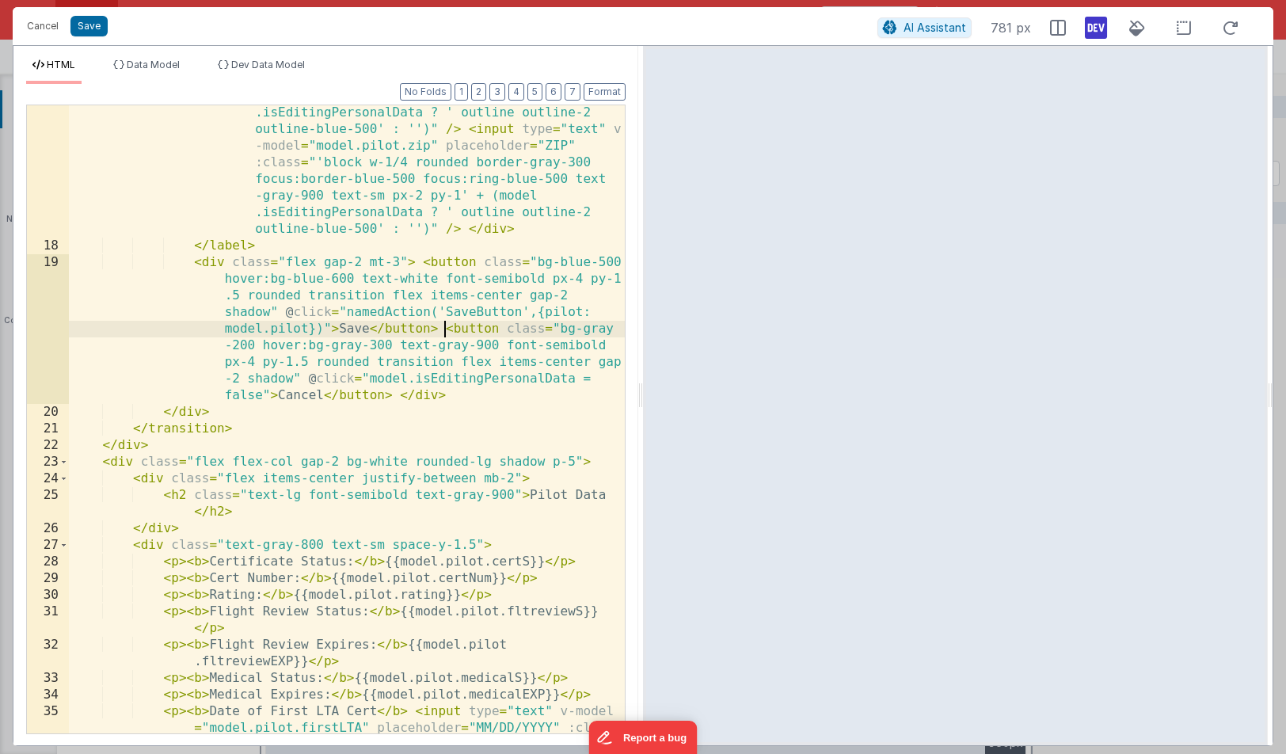
click at [444, 329] on div "< div class = "flex gap-2" > < input type = "text" v-model = "model.pilot.city"…" at bounding box center [347, 444] width 556 height 1044
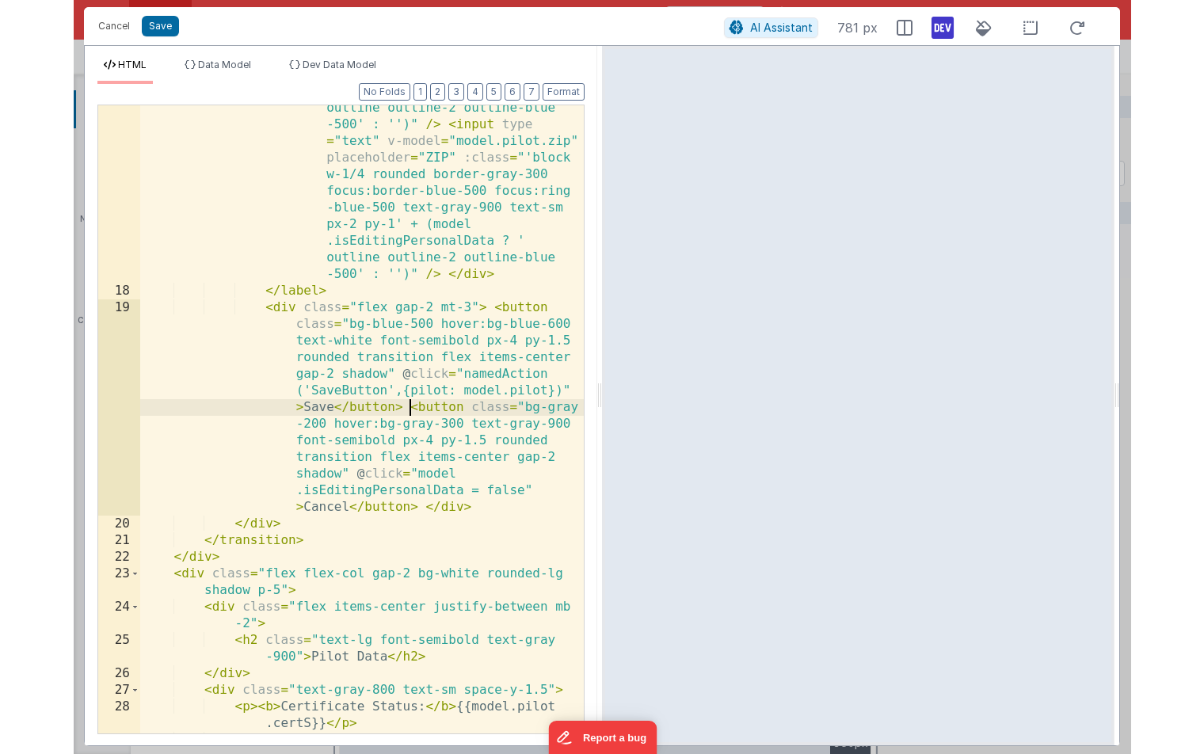
scroll to position [1708, 0]
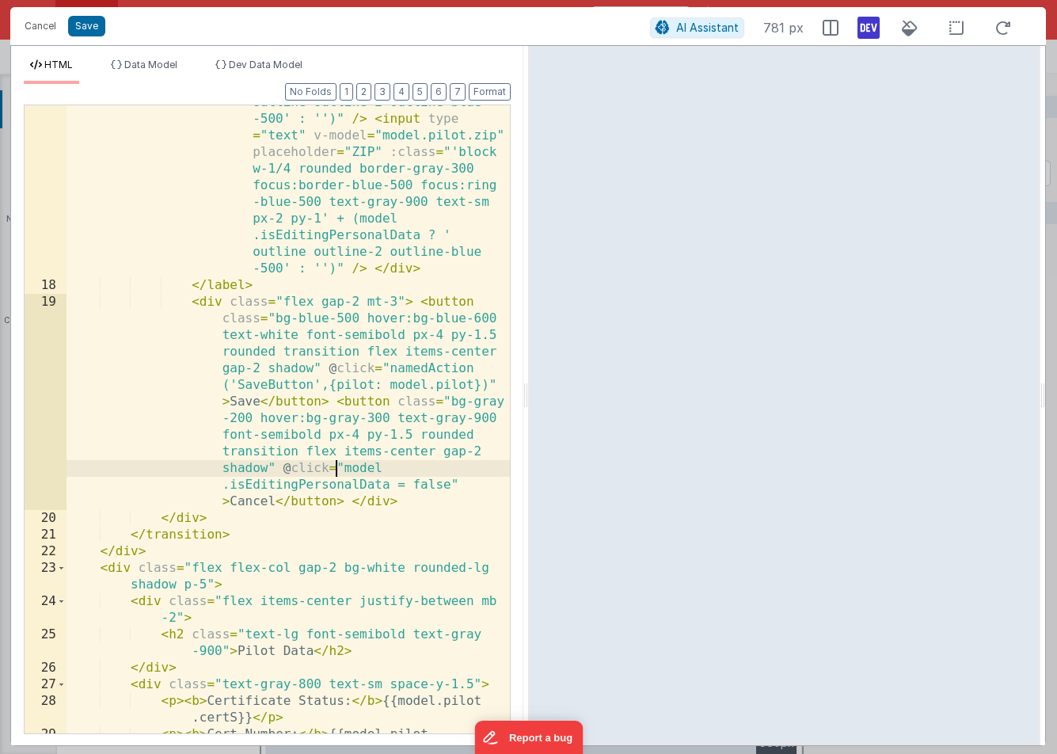
click at [337, 467] on div "< div class = "flex gap-2" > < input type = "text" v-model = "model.pilot .city…" at bounding box center [289, 374] width 444 height 1127
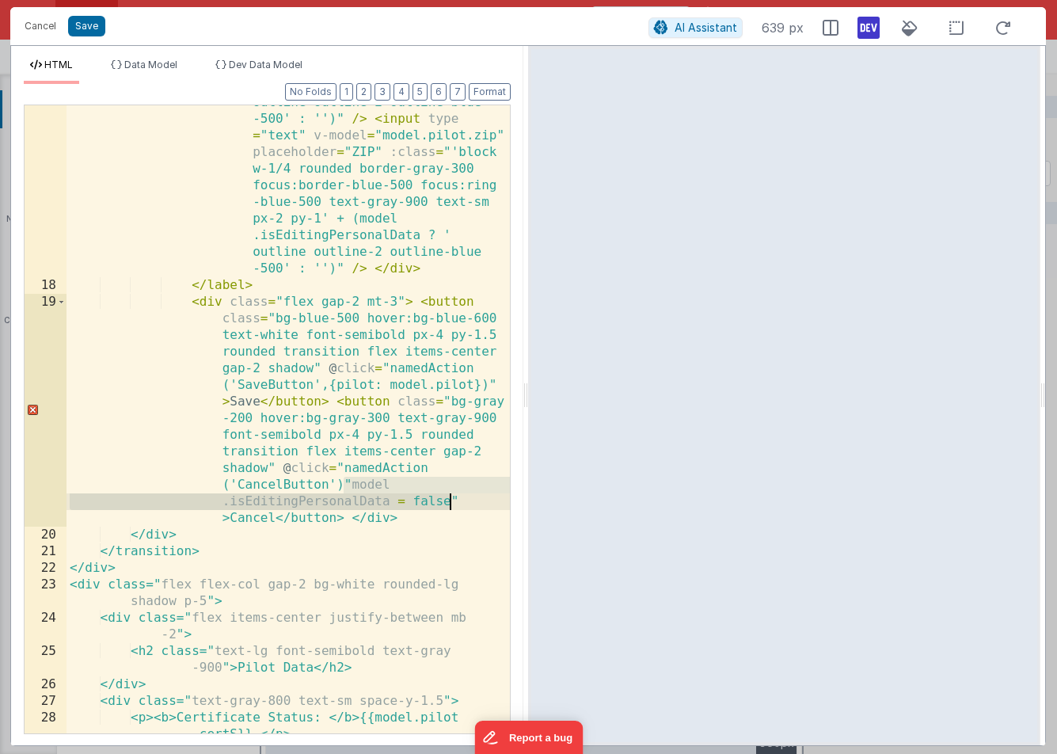
drag, startPoint x: 342, startPoint y: 482, endPoint x: 462, endPoint y: 497, distance: 120.6
click at [462, 497] on div "< div class = "flex gap-2" > < input type = "text" v-model = "model.pilot .city…" at bounding box center [289, 374] width 444 height 1127
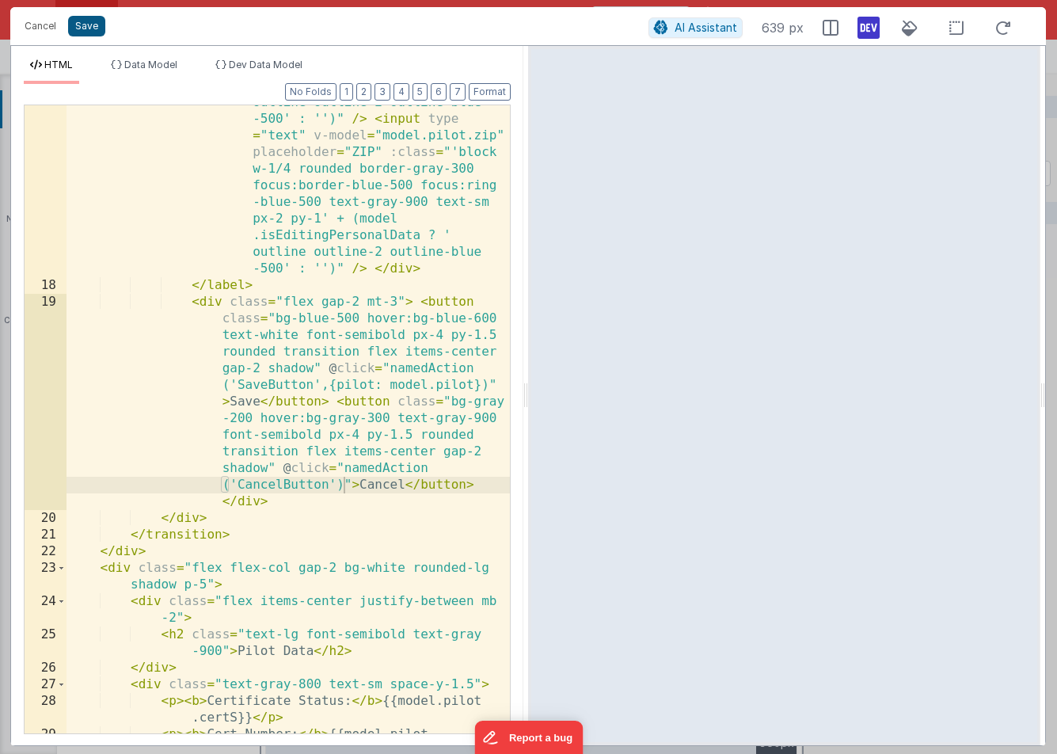
click at [88, 25] on button "Save" at bounding box center [86, 26] width 37 height 21
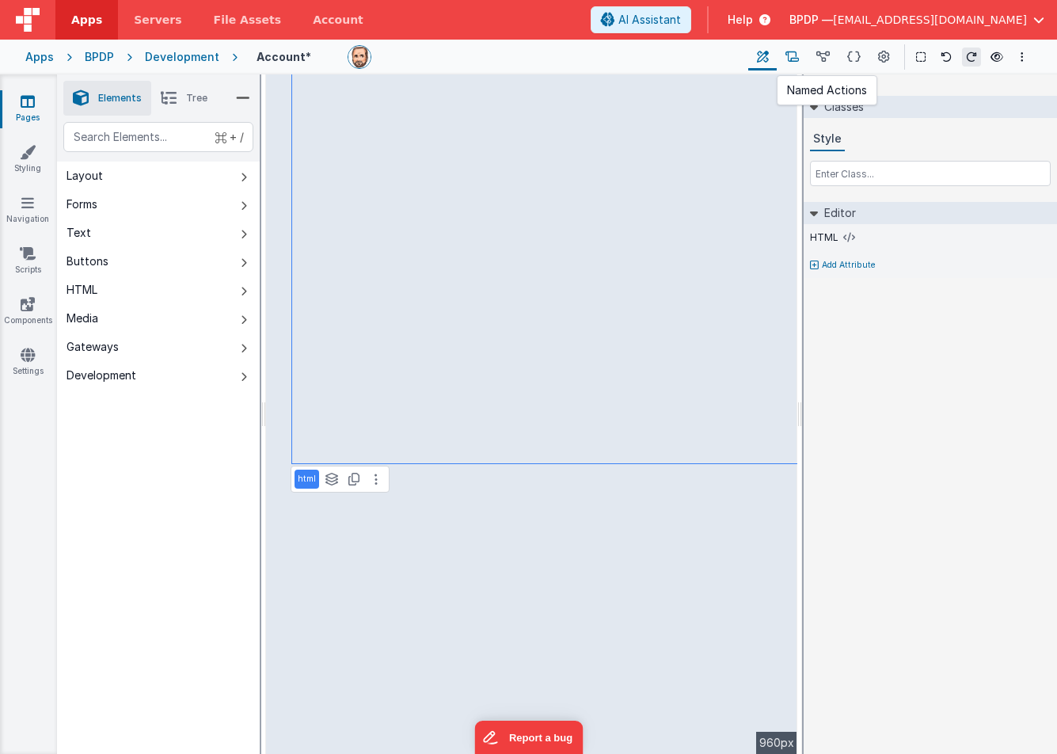
click at [794, 55] on icon at bounding box center [792, 57] width 13 height 17
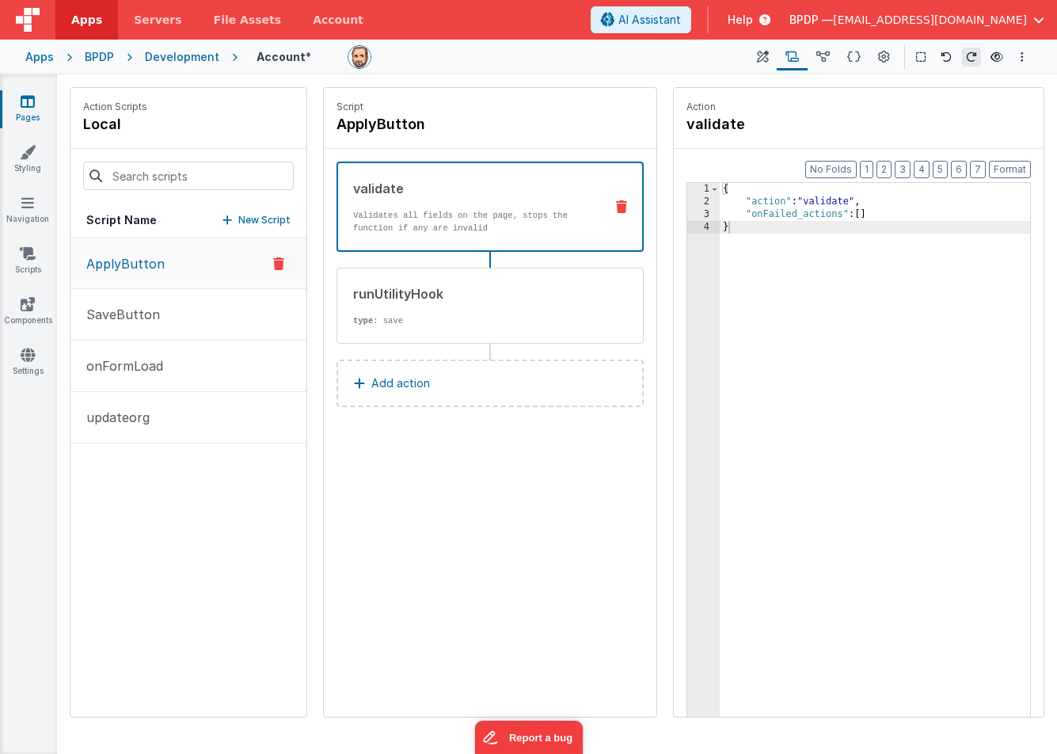
click at [235, 219] on button "New Script" at bounding box center [257, 220] width 68 height 16
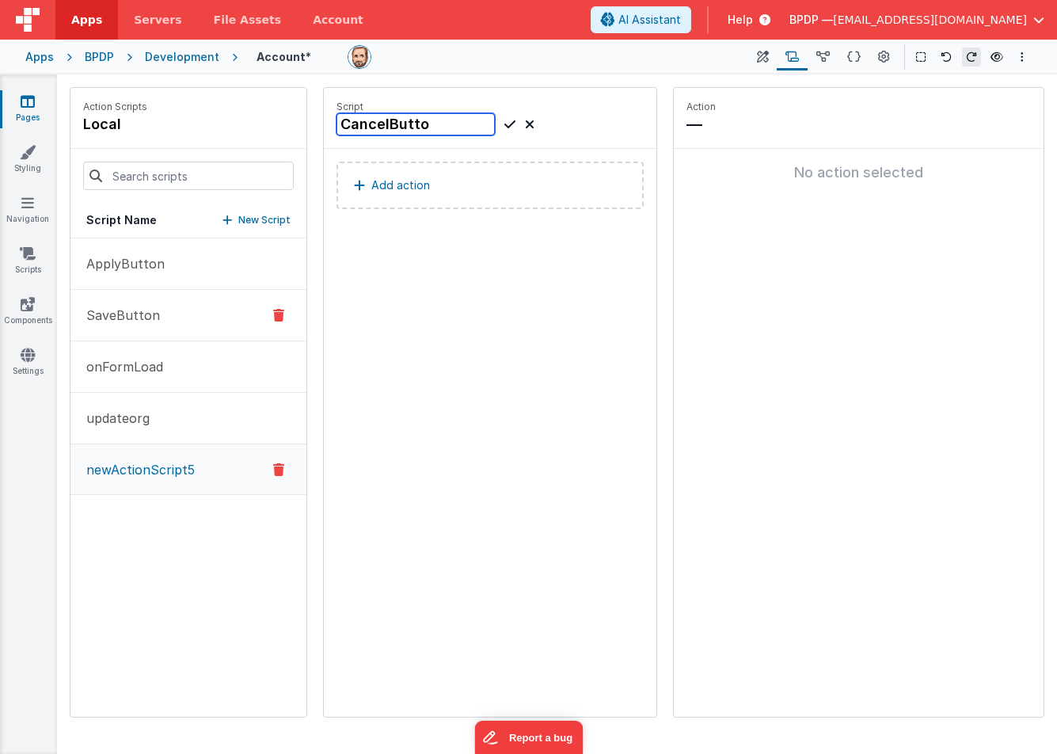
type input "CancelButton"
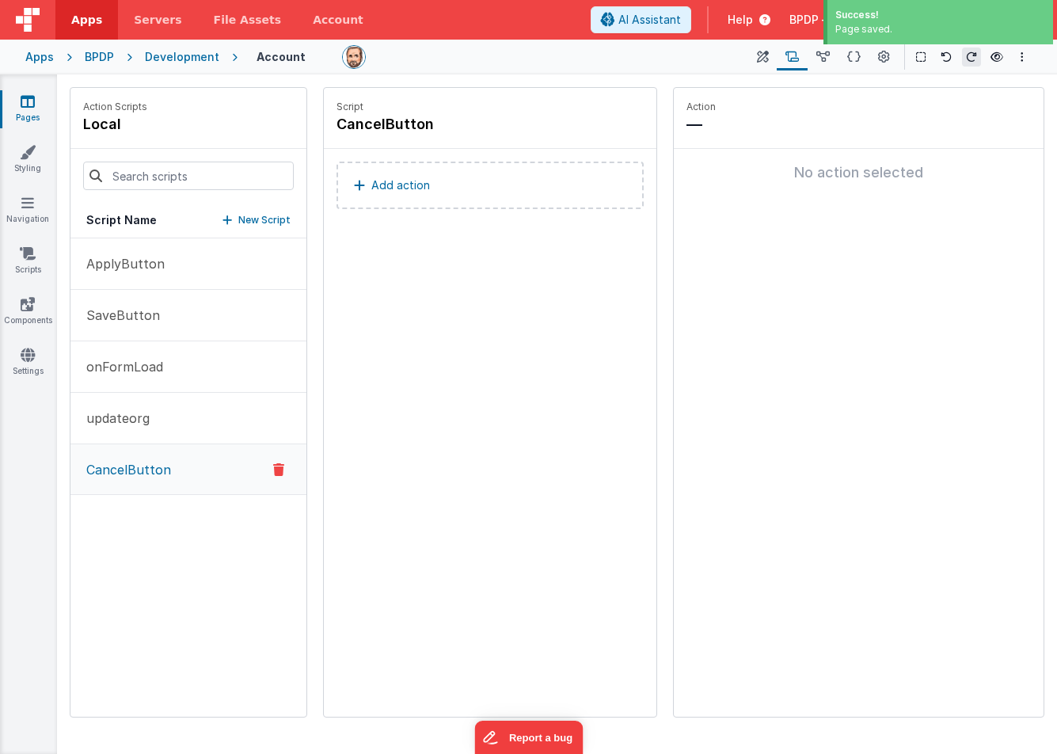
click at [421, 180] on p "Add action" at bounding box center [400, 185] width 59 height 19
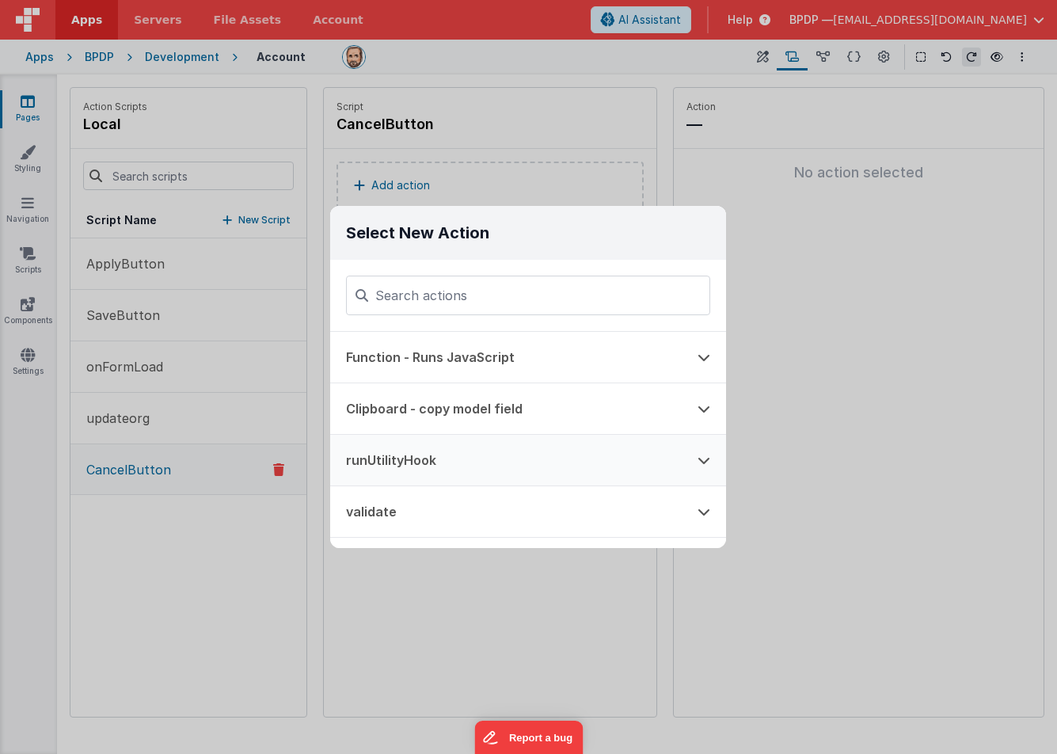
click at [395, 463] on button "runUtilityHook" at bounding box center [506, 460] width 352 height 51
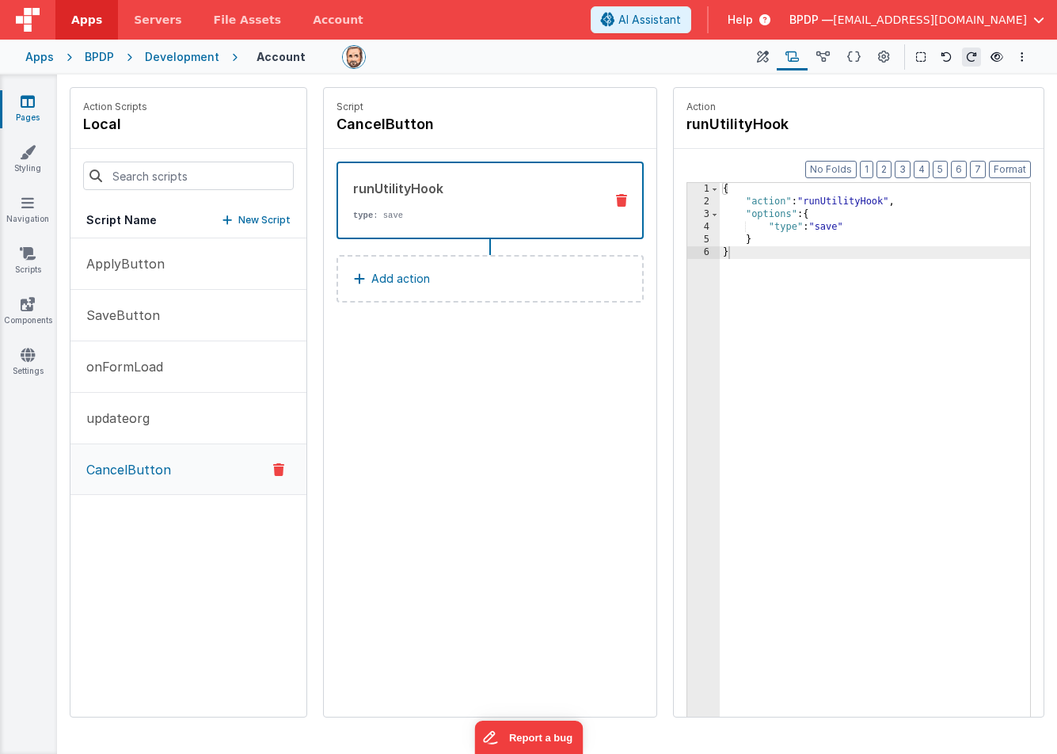
click at [831, 227] on div "{ "action" : "runUtilityHook" , "options" : { "type" : "save" } }" at bounding box center [875, 487] width 310 height 608
click at [387, 274] on p "Add action" at bounding box center [400, 278] width 59 height 19
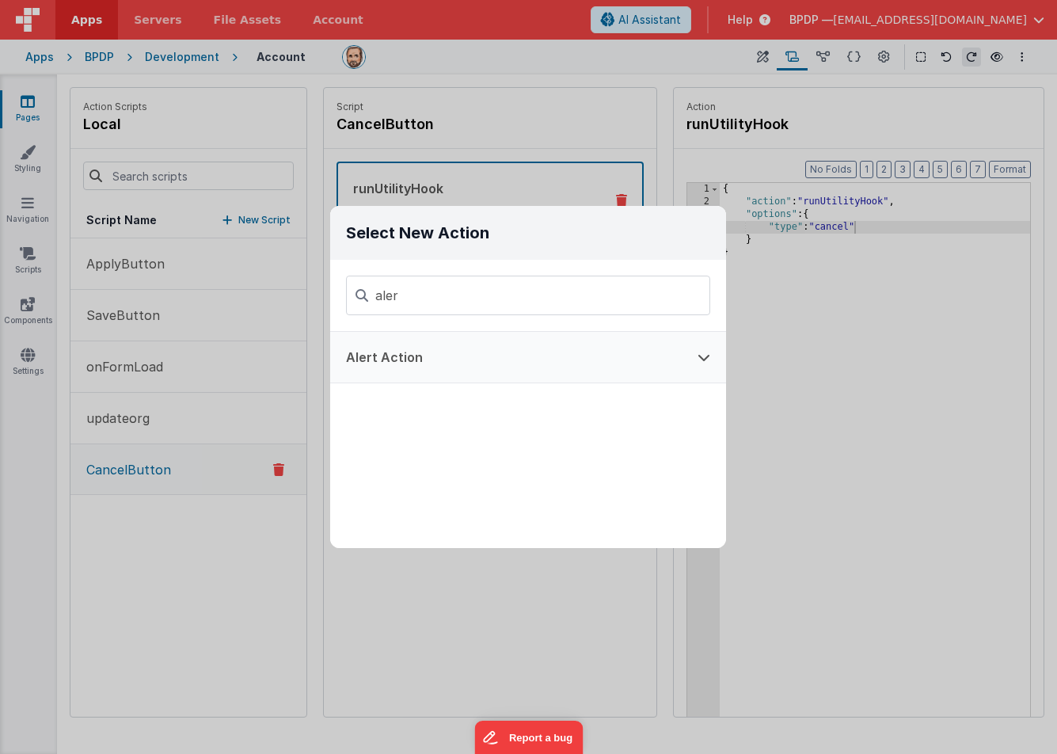
type input "aler"
click at [386, 353] on button "Alert Action" at bounding box center [506, 357] width 352 height 51
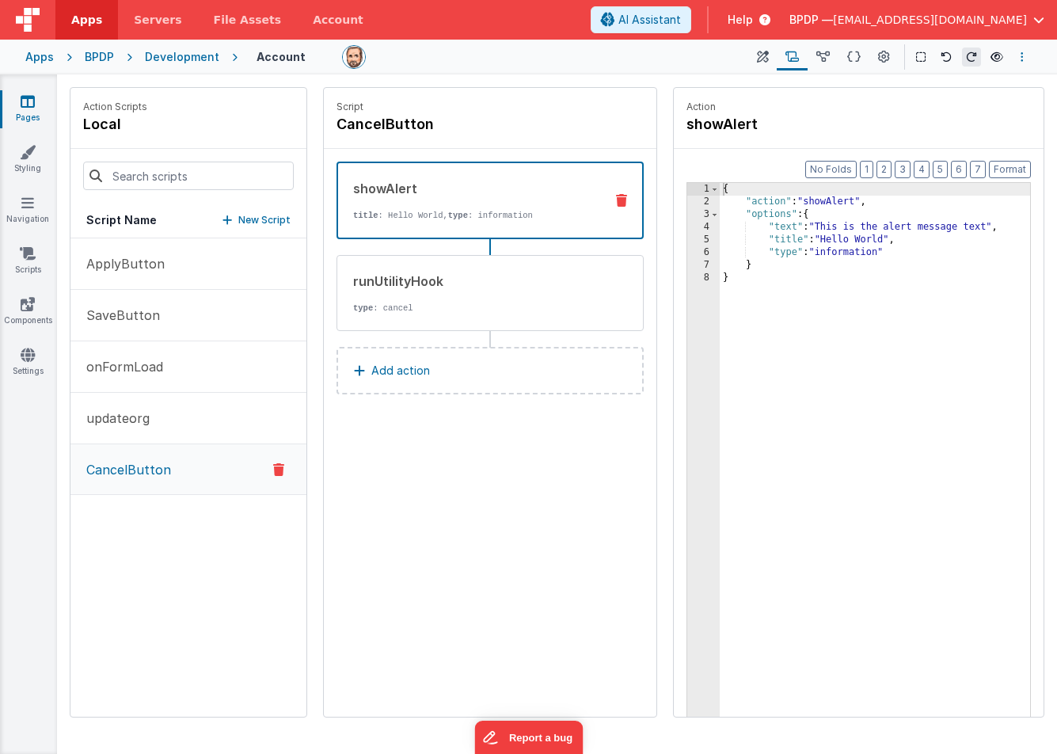
click at [1020, 52] on button "Options" at bounding box center [1022, 57] width 19 height 19
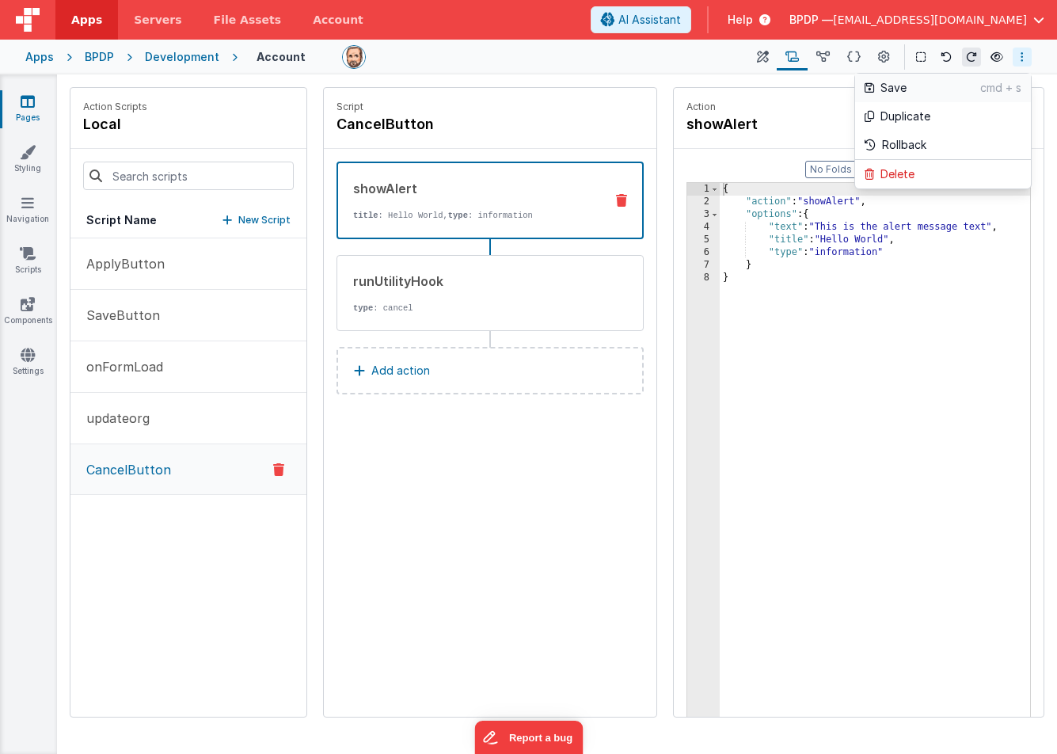
click at [894, 81] on p "Save" at bounding box center [931, 88] width 100 height 16
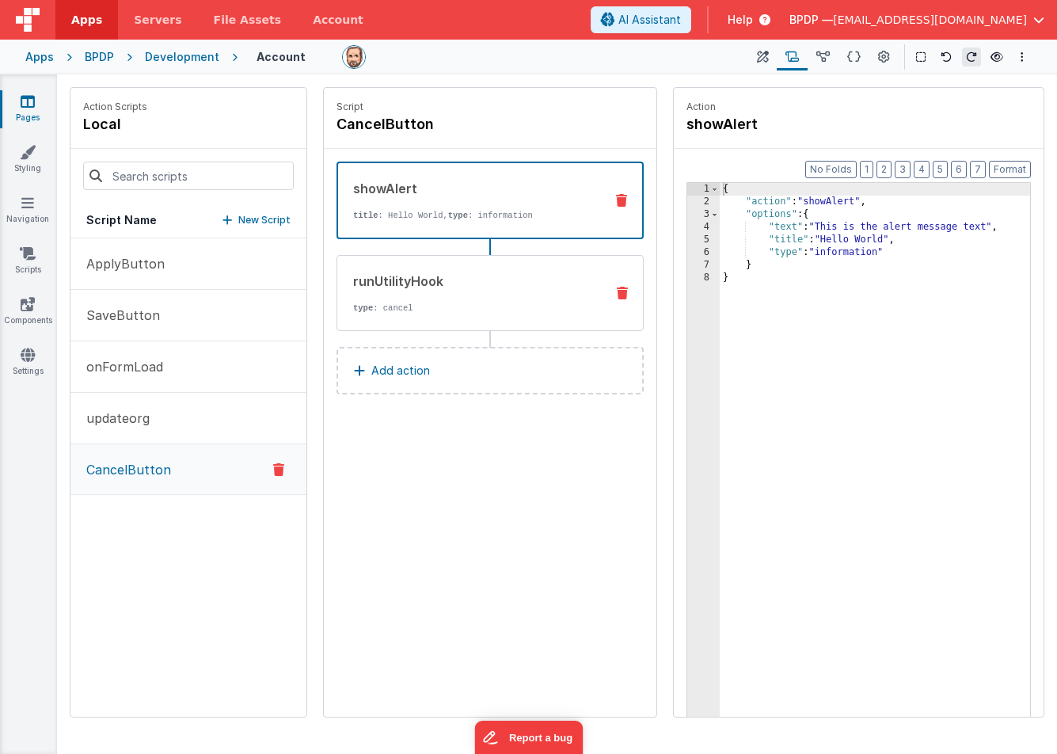
click at [428, 280] on div "runUtilityHook" at bounding box center [472, 281] width 239 height 19
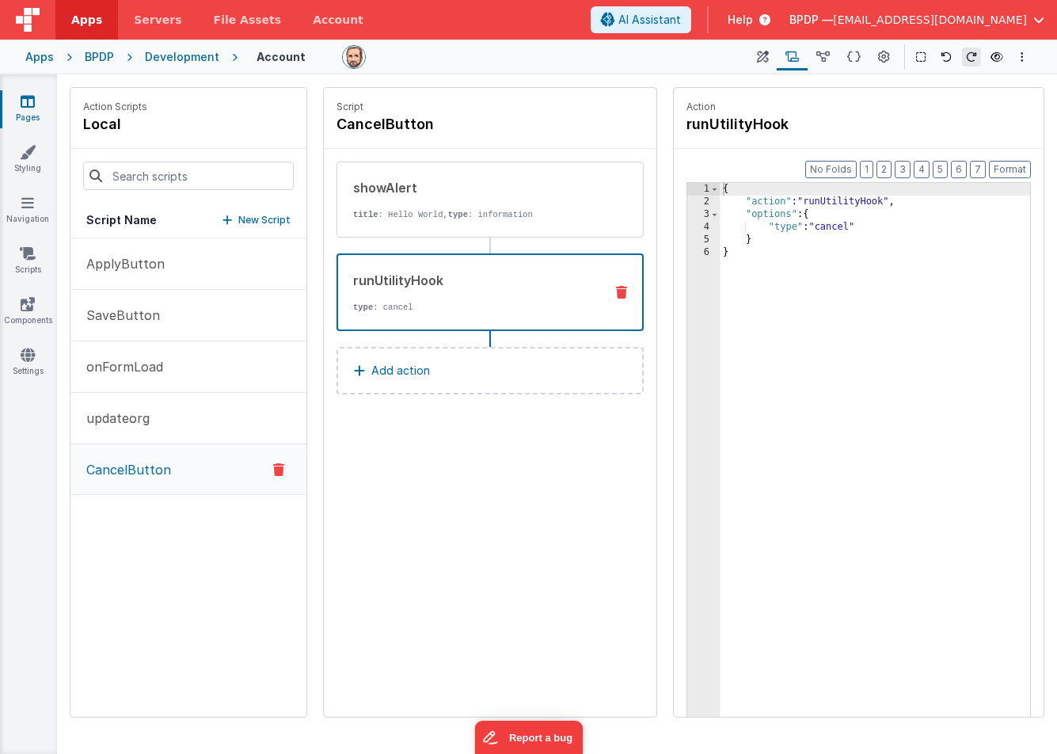
click at [137, 471] on p "CancelButton" at bounding box center [124, 469] width 94 height 19
click at [463, 291] on div "runUtilityHook type : cancel" at bounding box center [464, 292] width 253 height 43
click at [124, 318] on p "SaveButton" at bounding box center [118, 315] width 83 height 19
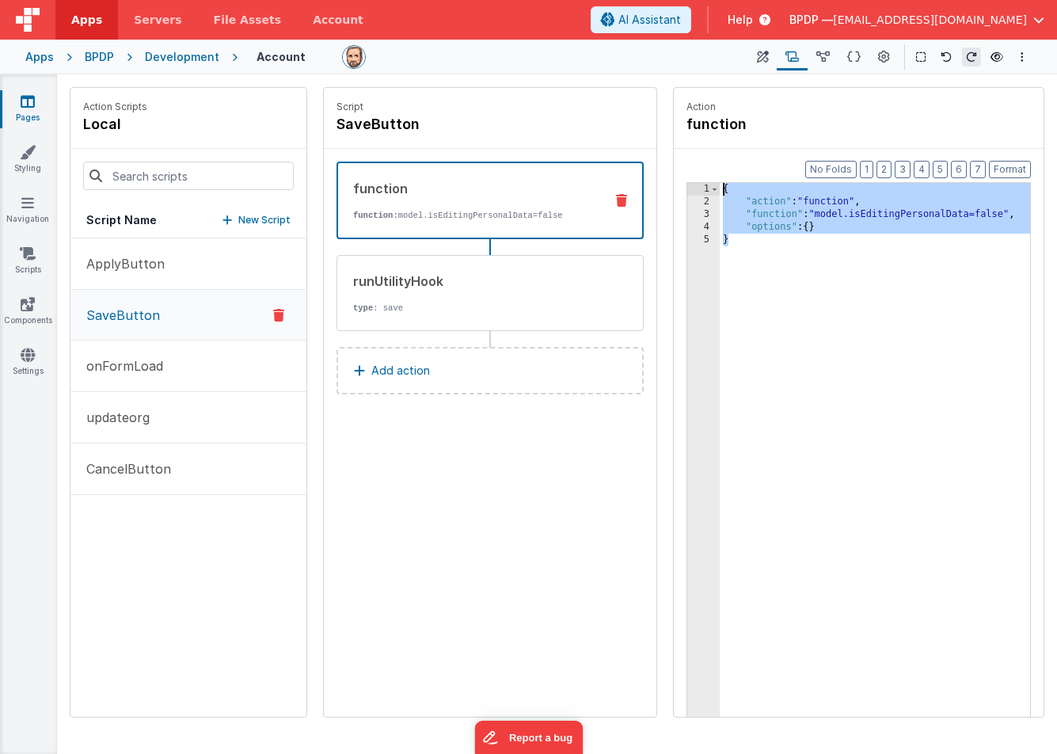
drag, startPoint x: 741, startPoint y: 272, endPoint x: 721, endPoint y: 184, distance: 90.1
click at [721, 184] on div "{ "action" : "function" , "function" : "model.isEditingPersonalData=false" , "o…" at bounding box center [875, 487] width 310 height 608
click at [104, 472] on p "CancelButton" at bounding box center [124, 468] width 94 height 19
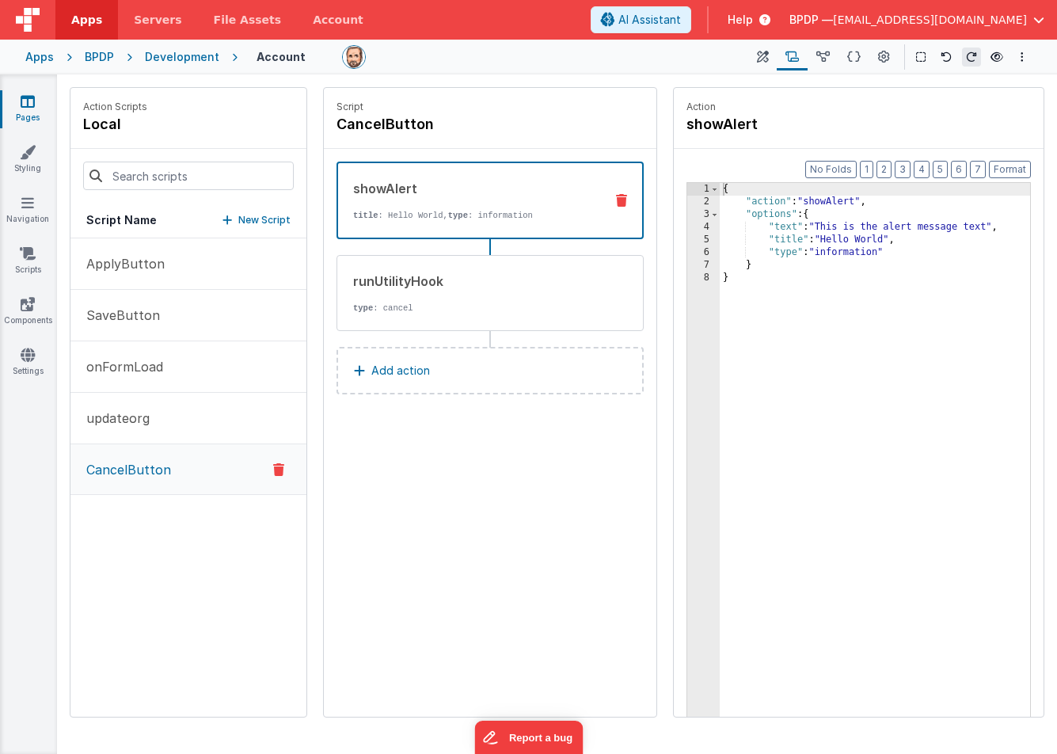
click at [396, 371] on p "Add action" at bounding box center [400, 370] width 59 height 19
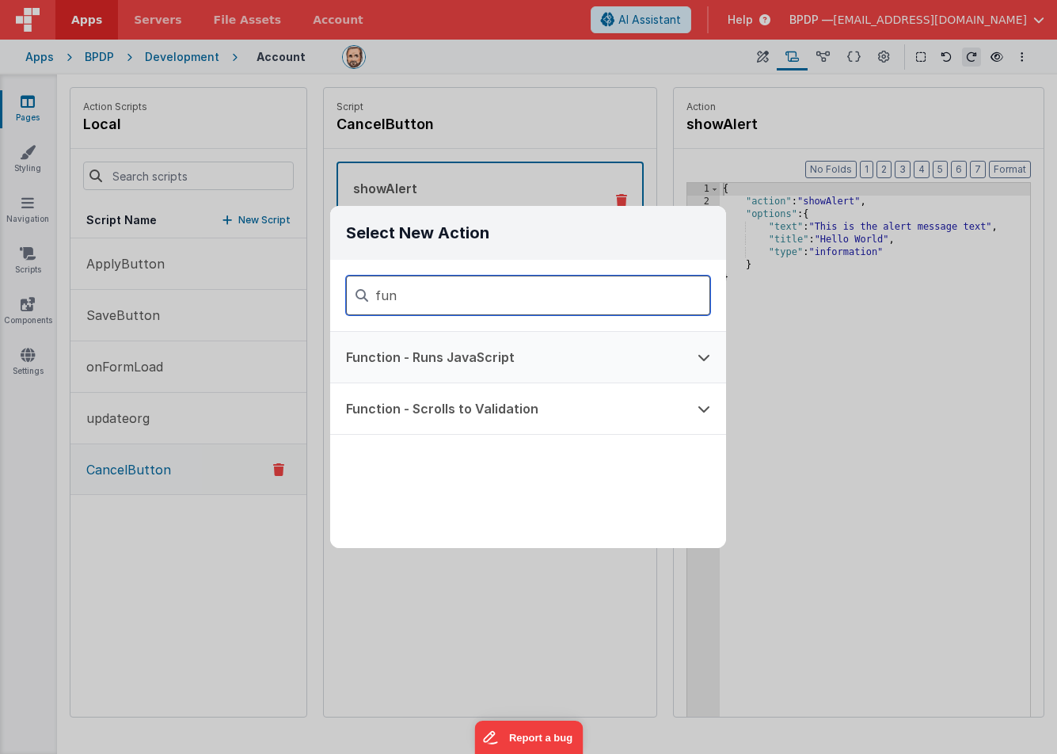
type input "fun"
click at [387, 357] on button "Function - Runs JavaScript" at bounding box center [506, 357] width 352 height 51
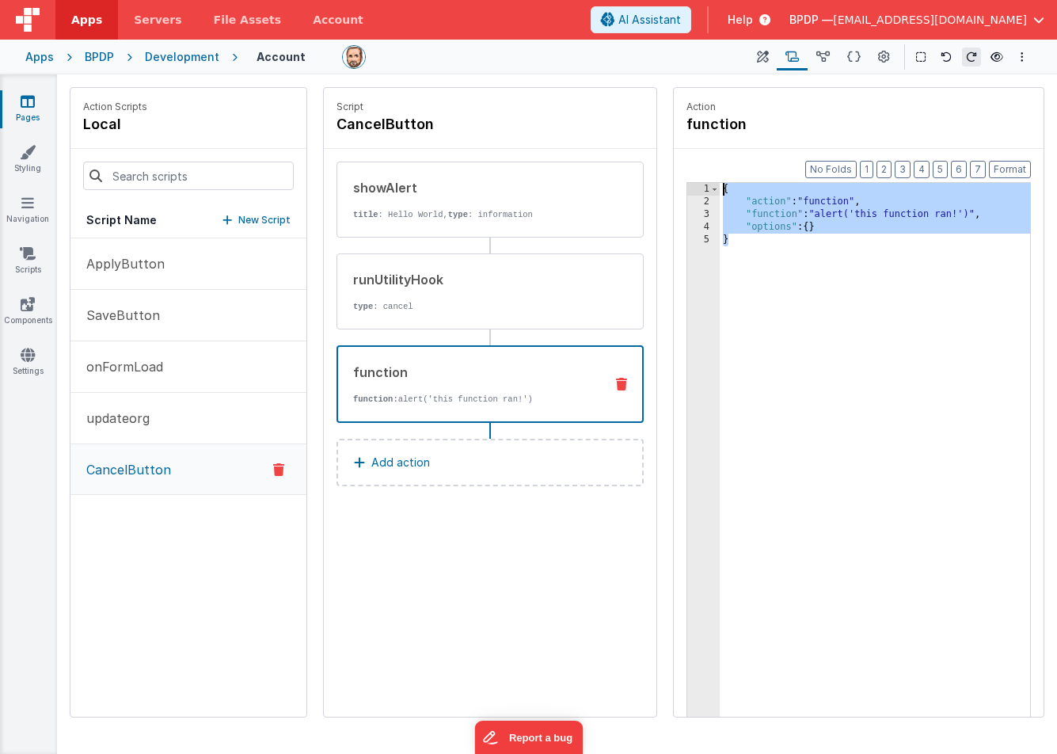
drag, startPoint x: 736, startPoint y: 288, endPoint x: 722, endPoint y: 182, distance: 106.2
click at [722, 182] on div "1 2 3 4 5 { "action" : "function" , "function" : "alert('this function ran!')" …" at bounding box center [859, 474] width 345 height 585
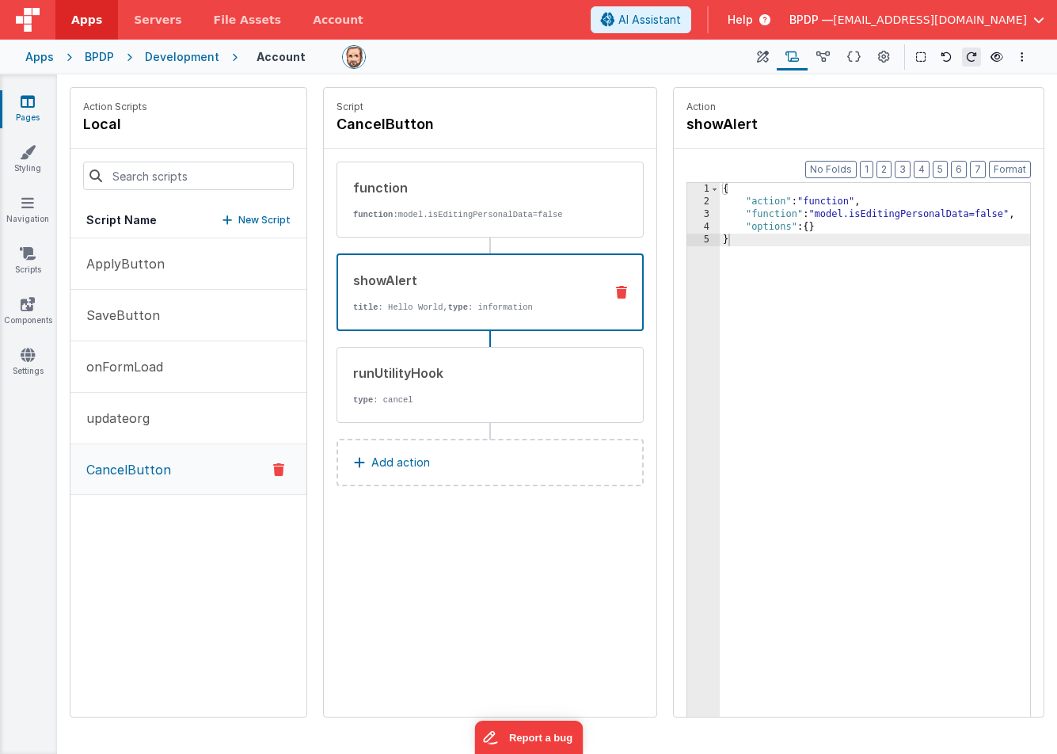
click at [456, 299] on div "showAlert title : Hello World, type : information" at bounding box center [464, 292] width 253 height 43
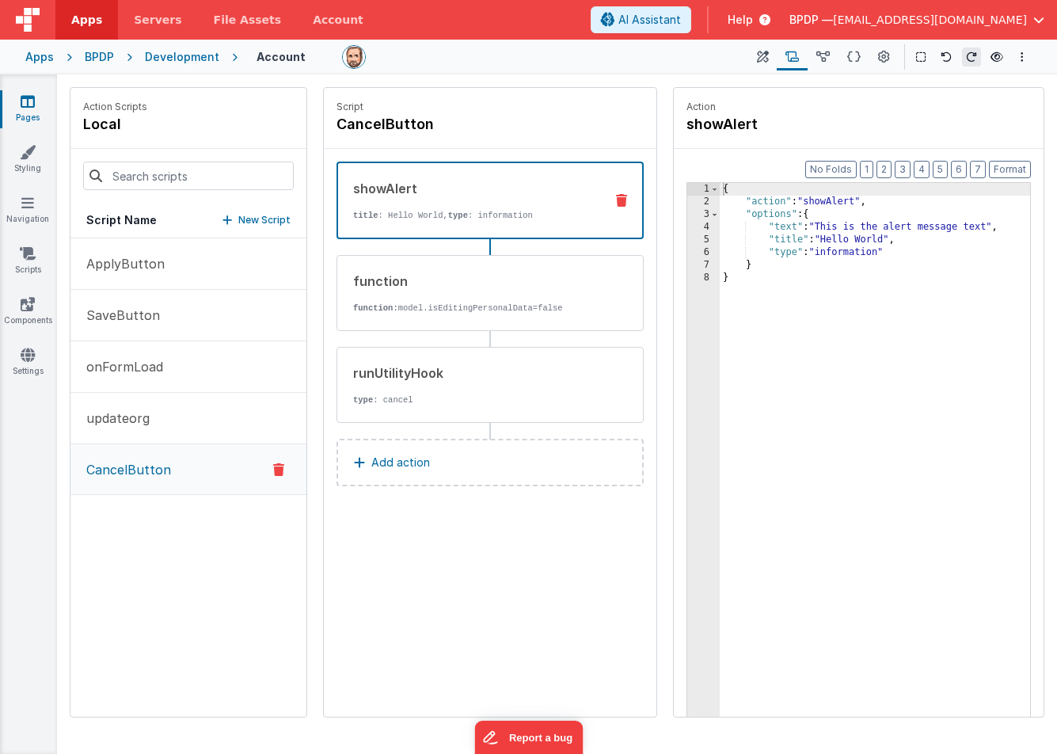
click at [621, 193] on div "showAlert title : Hello World, type : information" at bounding box center [490, 201] width 307 height 78
click at [623, 198] on icon at bounding box center [621, 200] width 11 height 13
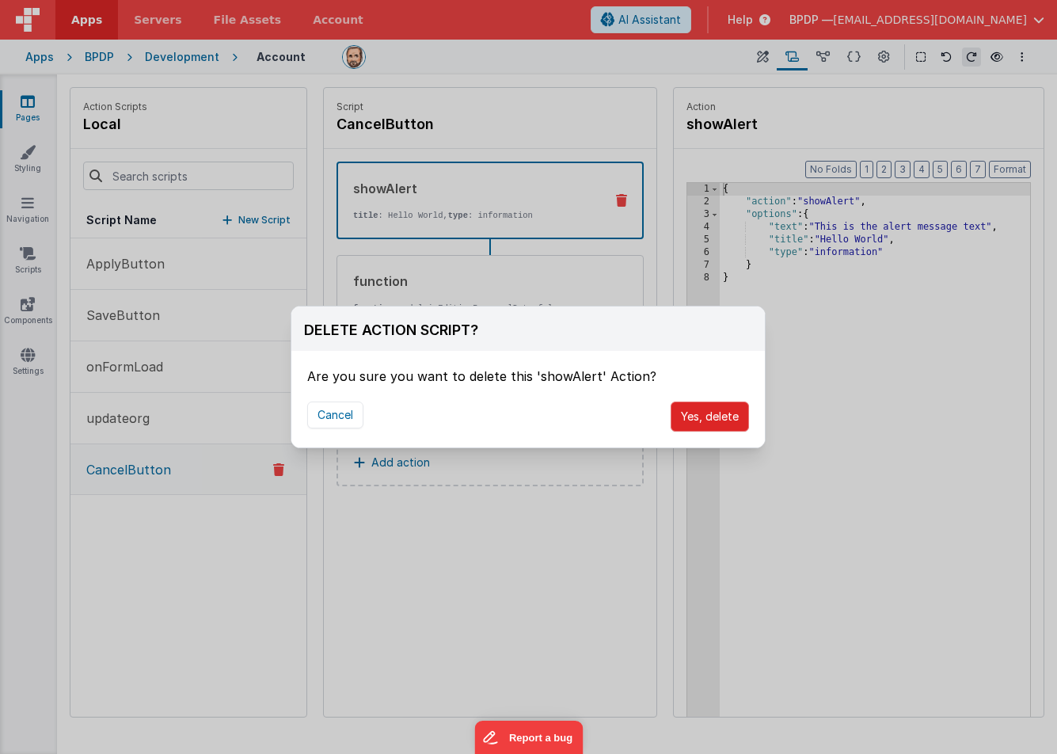
click at [714, 417] on button "Yes, delete" at bounding box center [710, 417] width 78 height 30
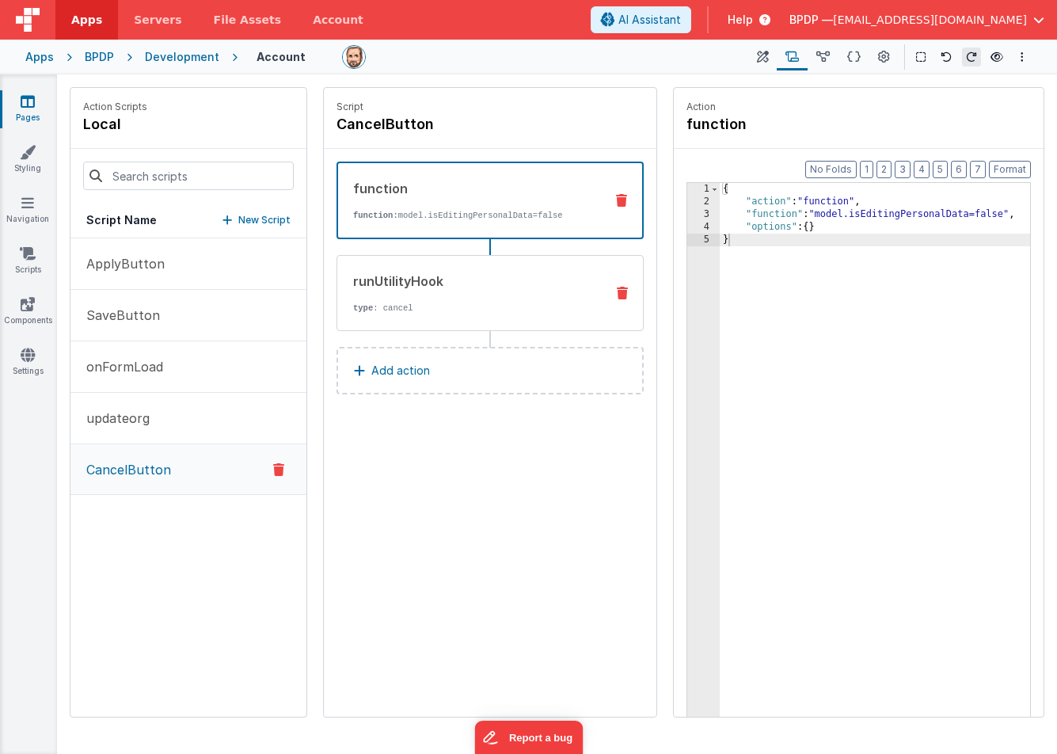
click at [404, 301] on div "runUtilityHook type : cancel" at bounding box center [464, 293] width 255 height 43
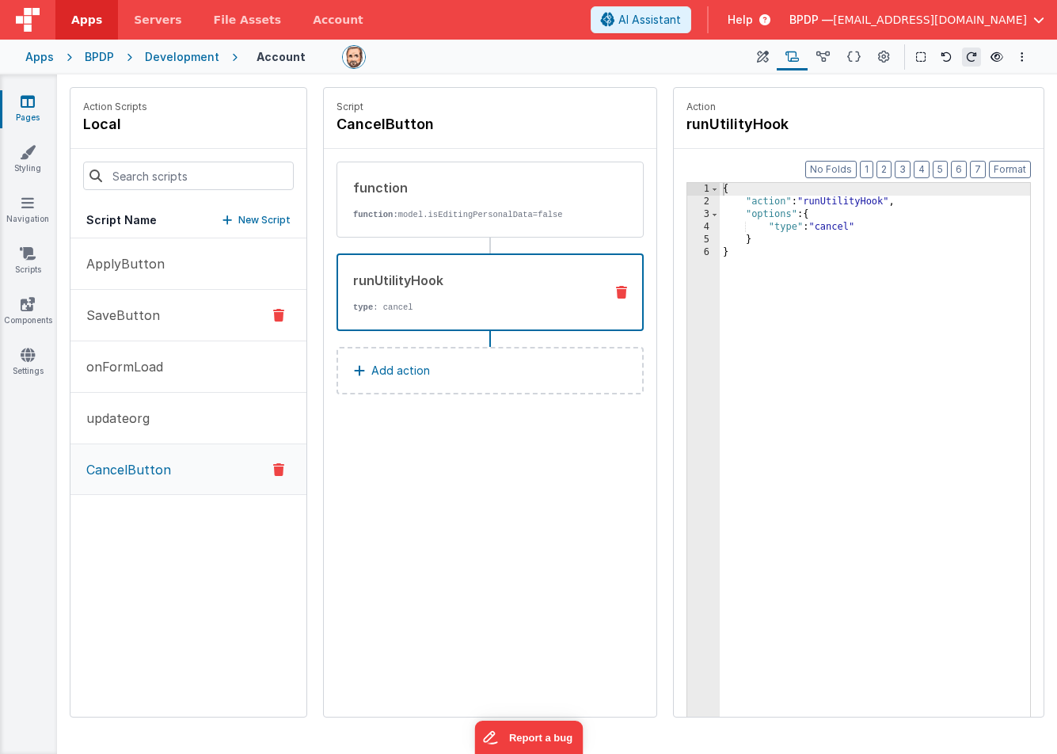
click at [143, 317] on p "SaveButton" at bounding box center [118, 315] width 83 height 19
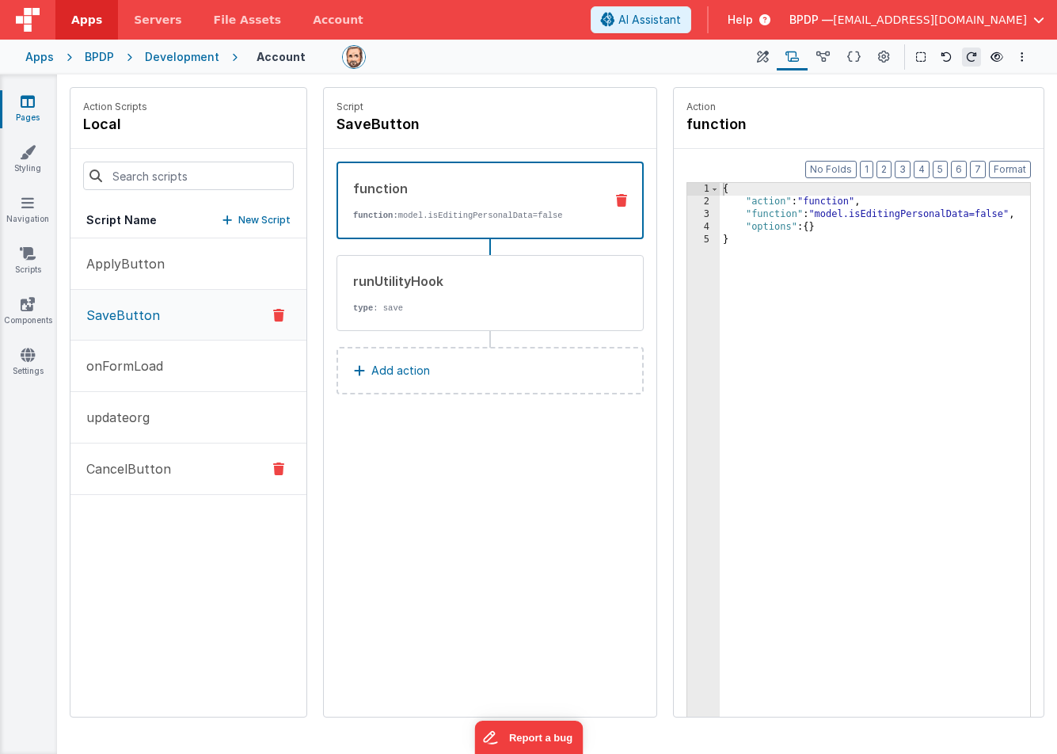
click at [115, 459] on p "CancelButton" at bounding box center [124, 468] width 94 height 19
click at [140, 310] on p "SaveButton" at bounding box center [118, 315] width 83 height 19
click at [118, 421] on p "updateorg" at bounding box center [113, 417] width 73 height 19
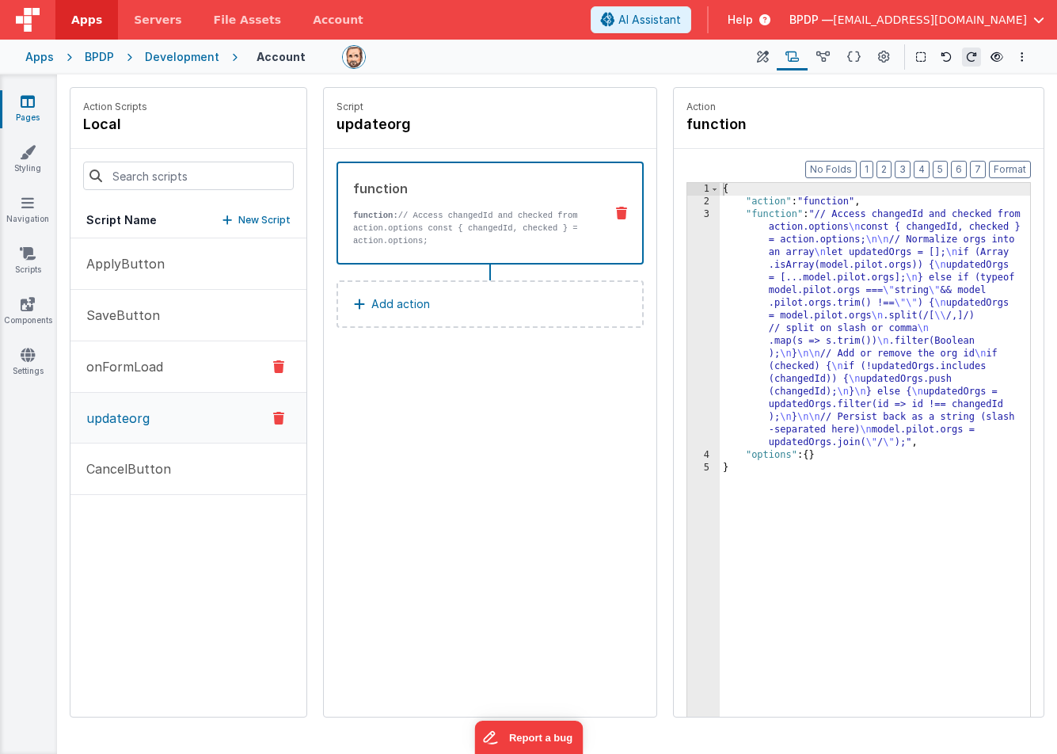
click at [120, 368] on p "onFormLoad" at bounding box center [120, 366] width 86 height 19
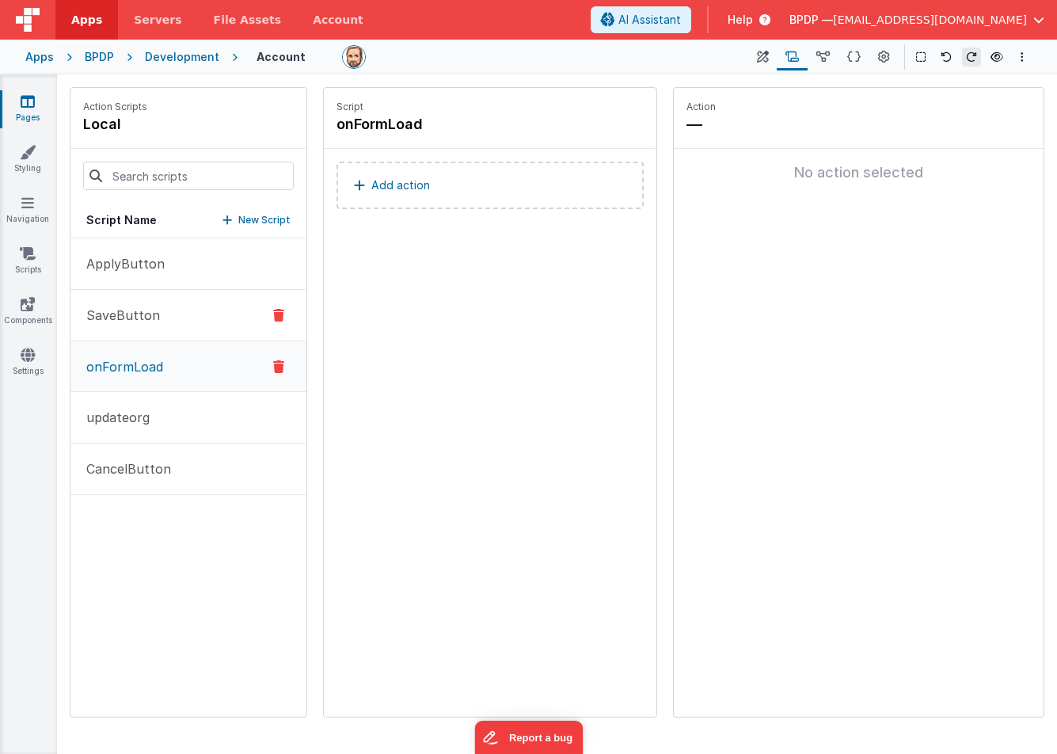
click at [124, 317] on p "SaveButton" at bounding box center [118, 315] width 83 height 19
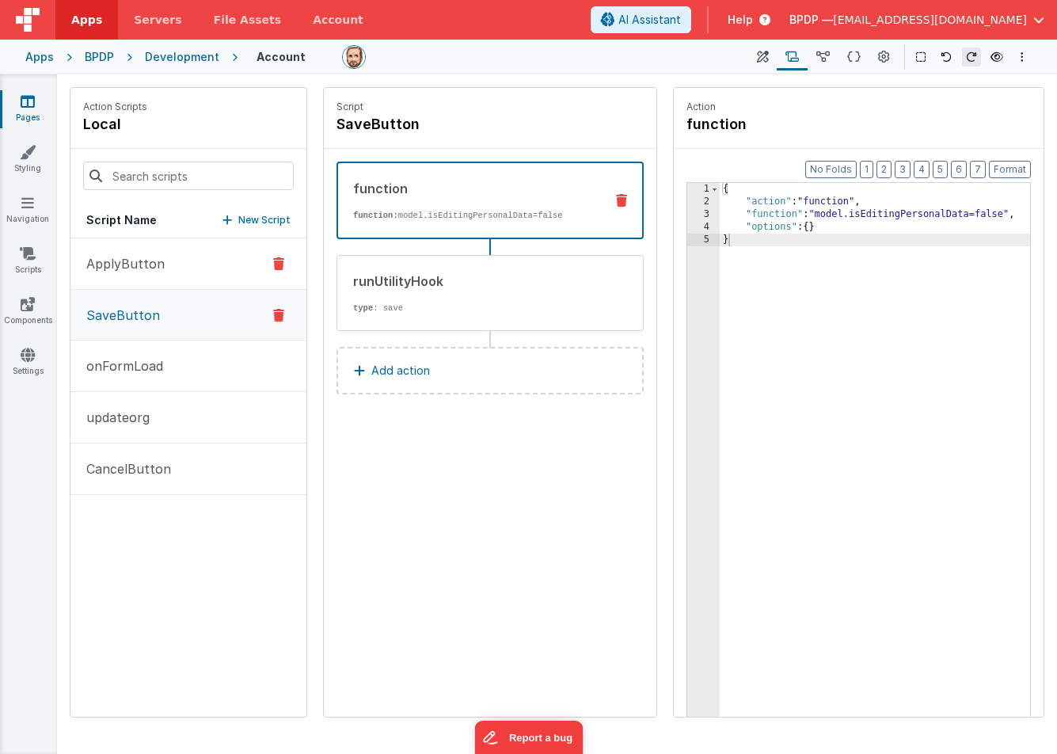
click at [136, 260] on p "ApplyButton" at bounding box center [121, 263] width 88 height 19
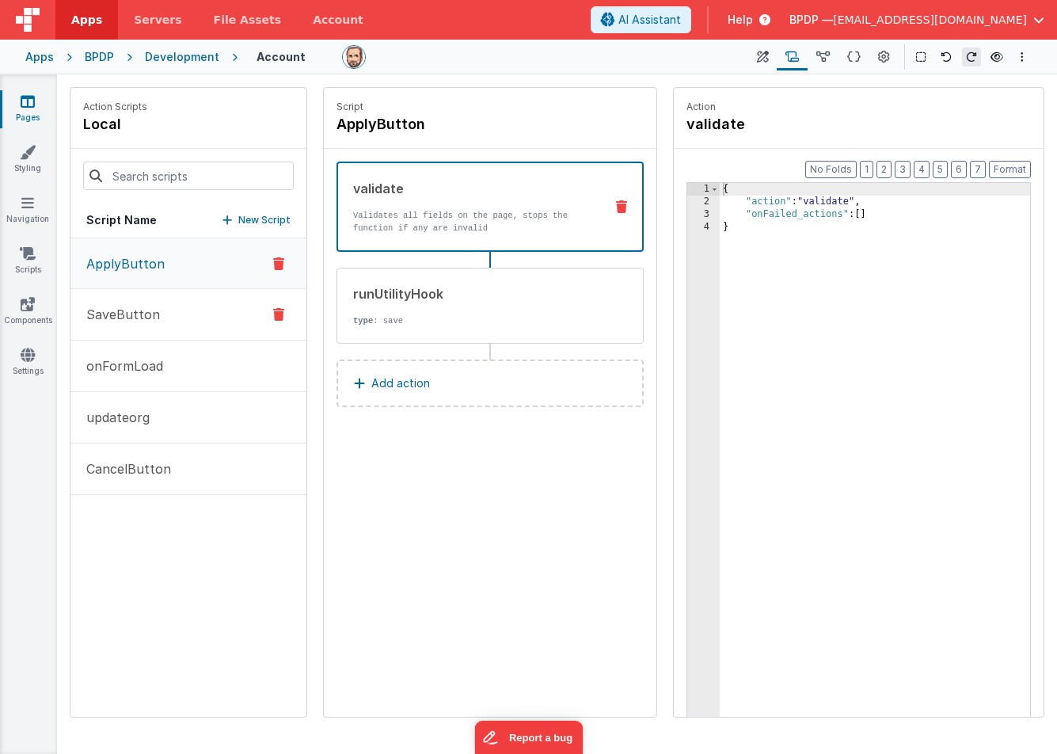
click at [120, 309] on p "SaveButton" at bounding box center [118, 314] width 83 height 19
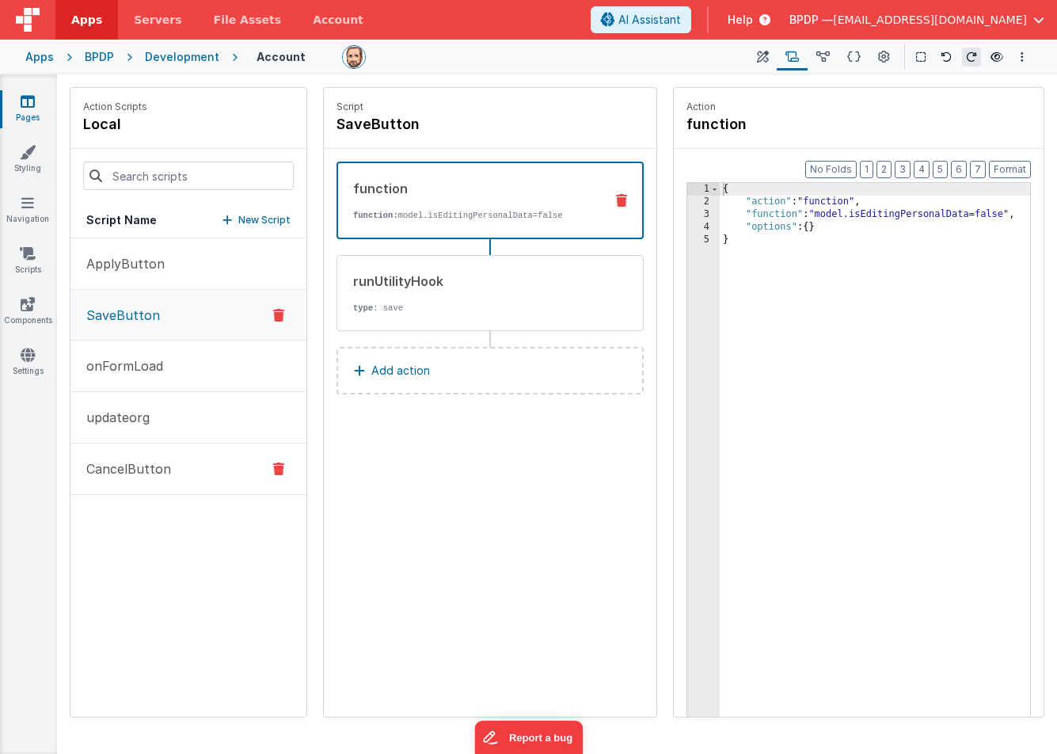
click at [139, 471] on p "CancelButton" at bounding box center [124, 468] width 94 height 19
drag, startPoint x: 134, startPoint y: 462, endPoint x: 149, endPoint y: 462, distance: 15.0
click at [147, 463] on p "CancelButton" at bounding box center [124, 469] width 94 height 19
click at [1026, 57] on button "Options" at bounding box center [1022, 57] width 19 height 19
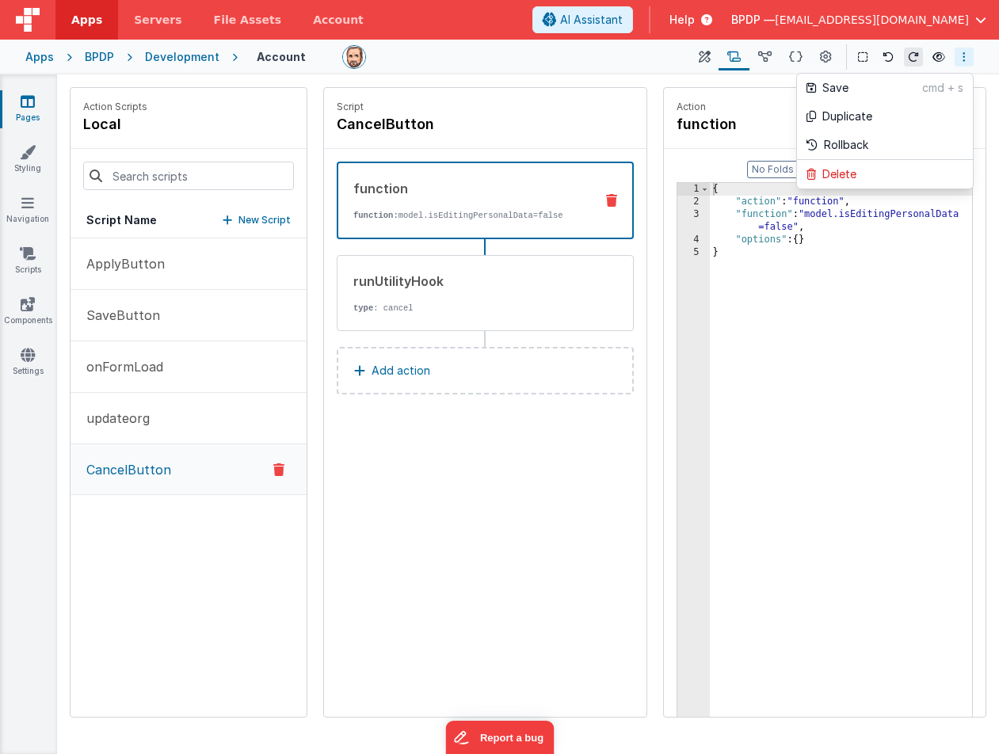
click at [126, 474] on button at bounding box center [499, 377] width 999 height 754
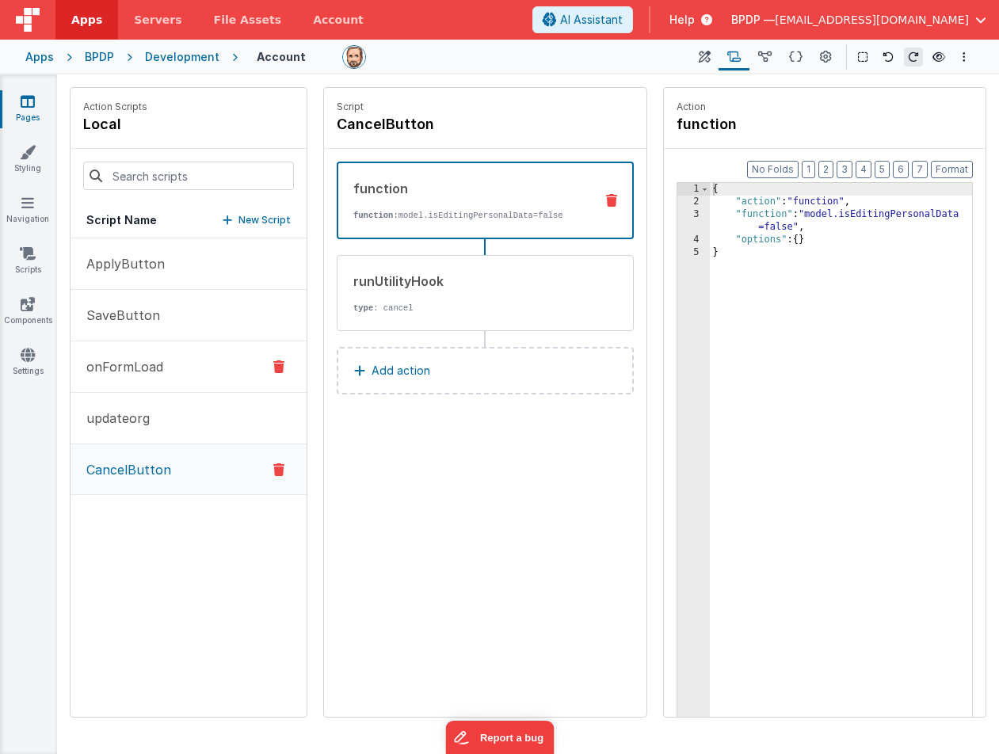
click at [103, 369] on p "onFormLoad" at bounding box center [120, 366] width 86 height 19
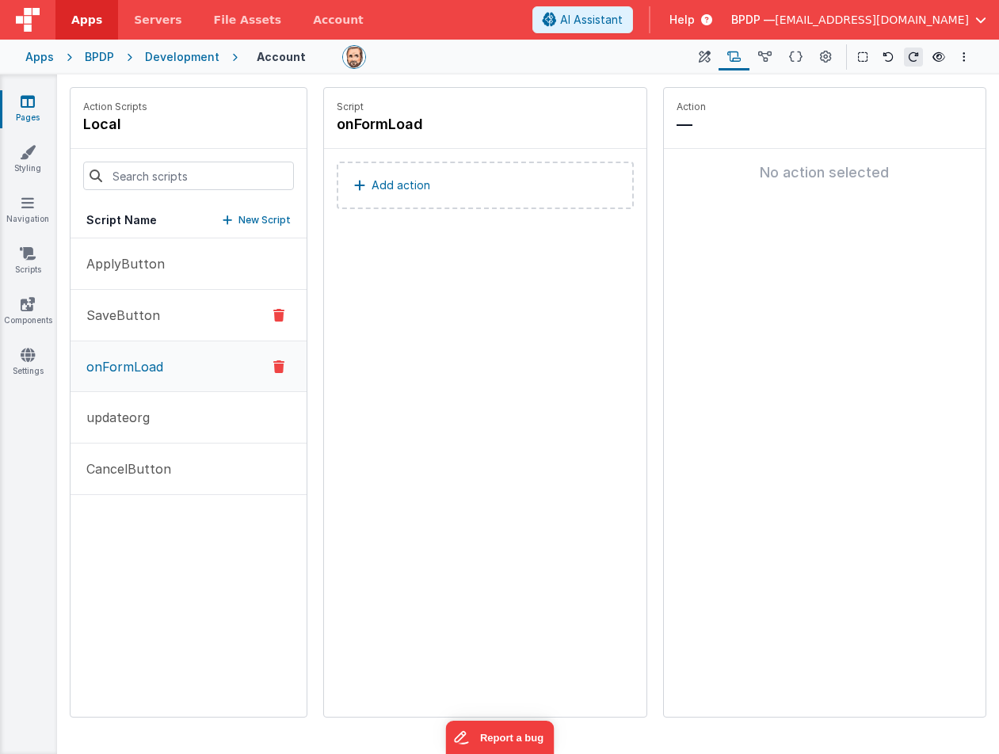
click at [98, 322] on p "SaveButton" at bounding box center [118, 315] width 83 height 19
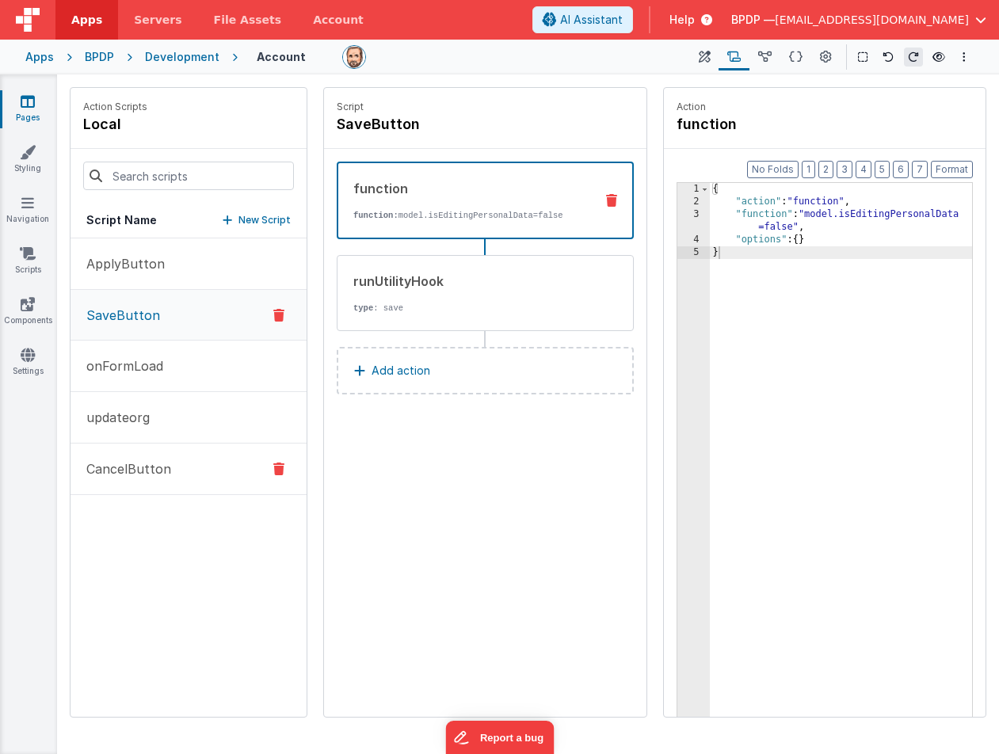
click at [113, 474] on p "CancelButton" at bounding box center [124, 468] width 94 height 19
click at [385, 276] on div "runUtilityHook" at bounding box center [468, 281] width 230 height 19
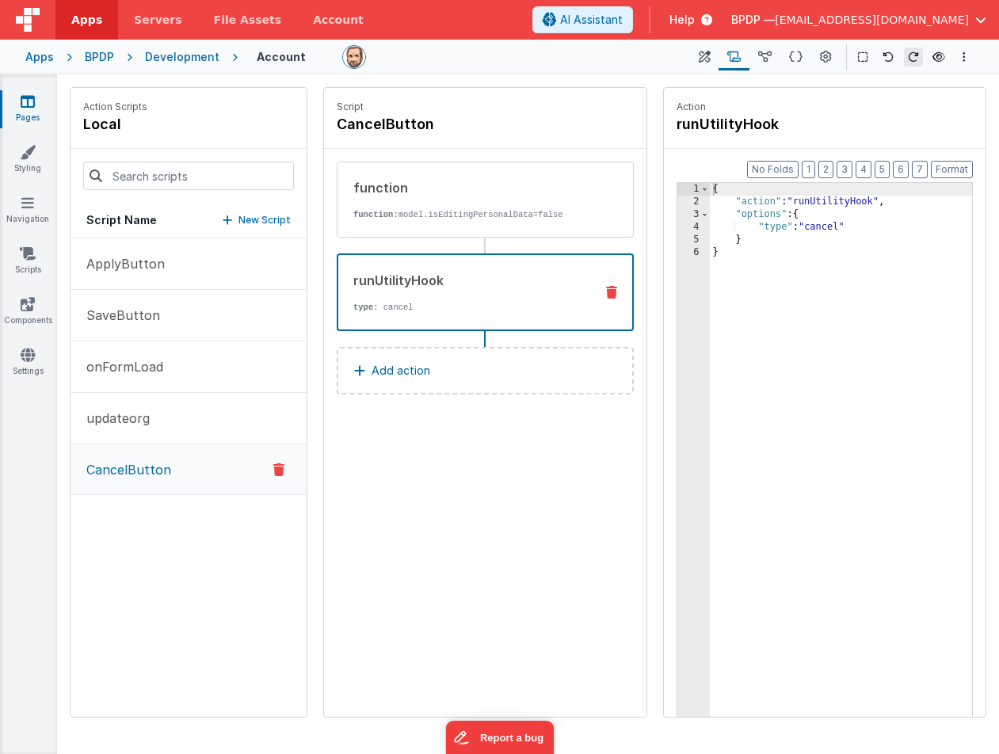
click at [139, 474] on p "CancelButton" at bounding box center [124, 469] width 94 height 19
click at [139, 371] on p "onFormLoad" at bounding box center [120, 366] width 86 height 19
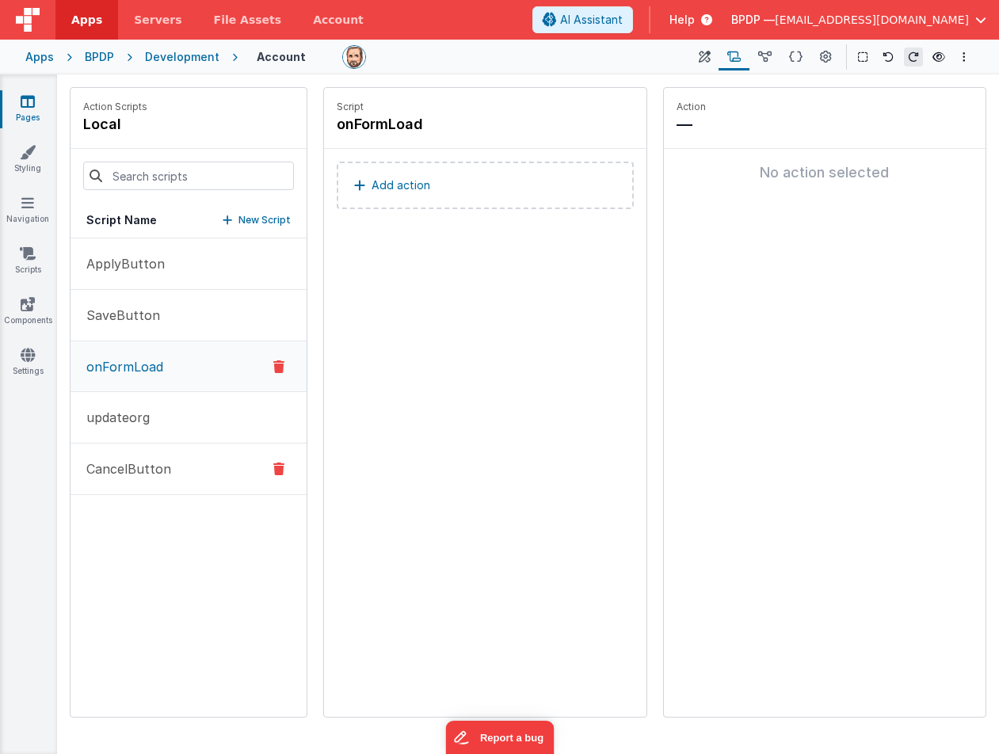
click at [133, 466] on p "CancelButton" at bounding box center [124, 468] width 94 height 19
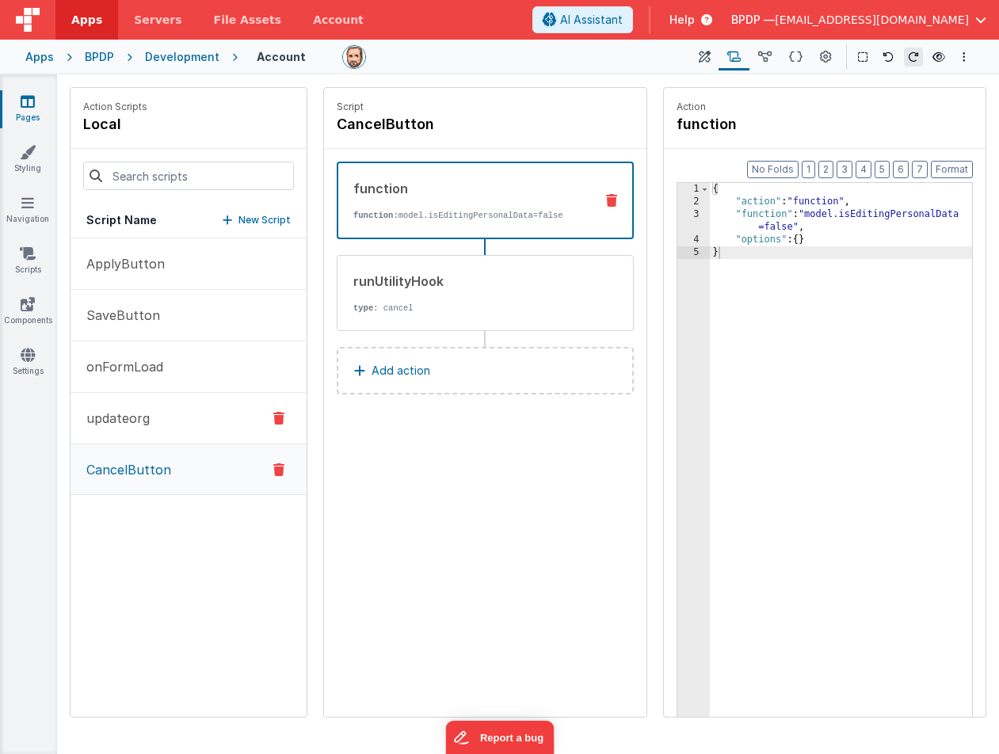
click at [120, 417] on p "updateorg" at bounding box center [113, 418] width 73 height 19
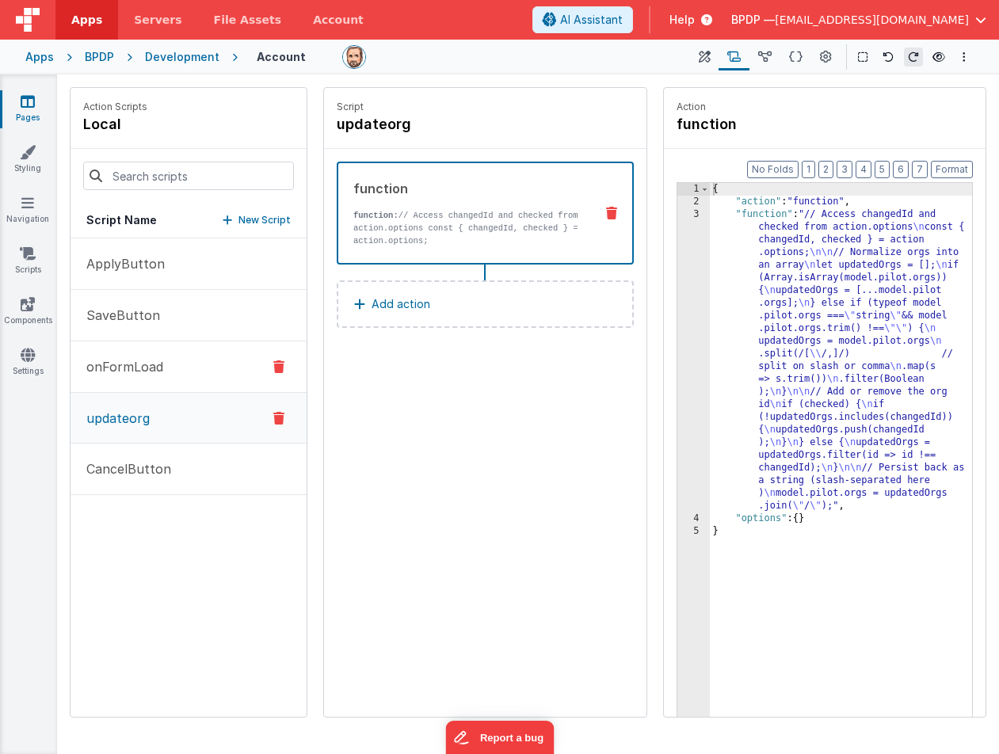
click at [116, 360] on p "onFormLoad" at bounding box center [120, 366] width 86 height 19
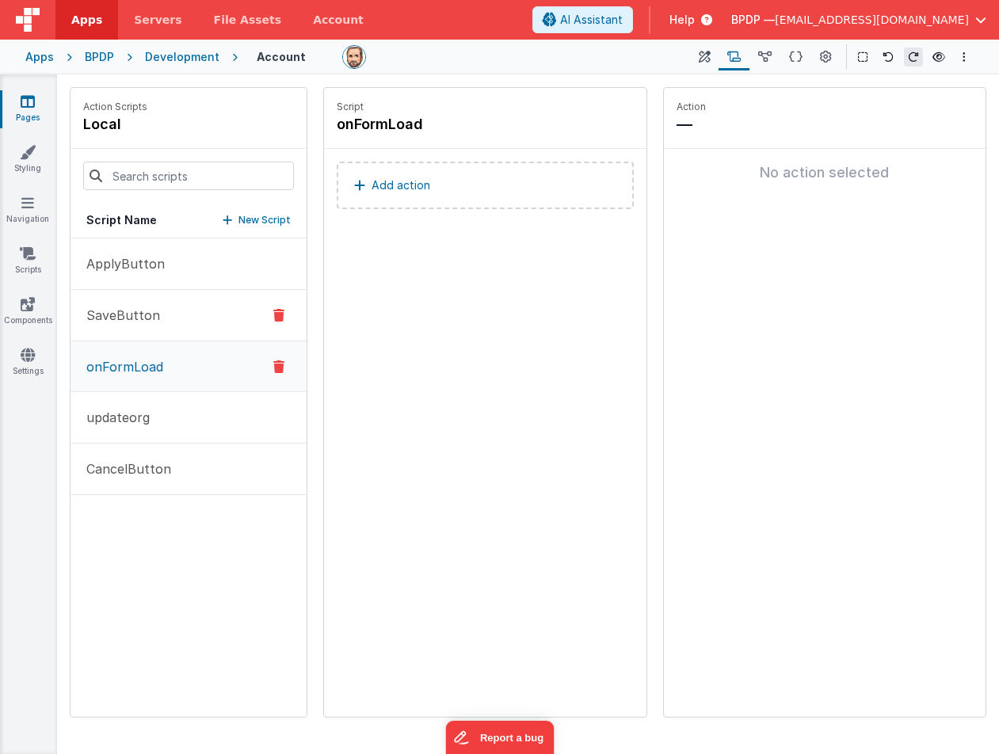
click at [122, 318] on p "SaveButton" at bounding box center [118, 315] width 83 height 19
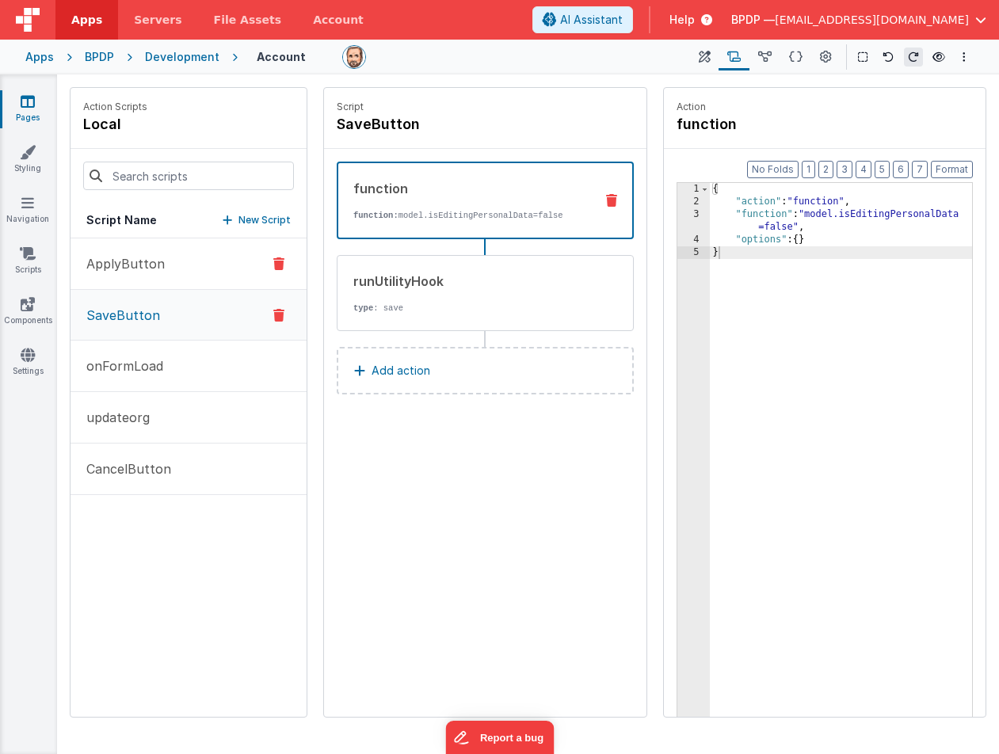
click at [138, 266] on p "ApplyButton" at bounding box center [121, 263] width 88 height 19
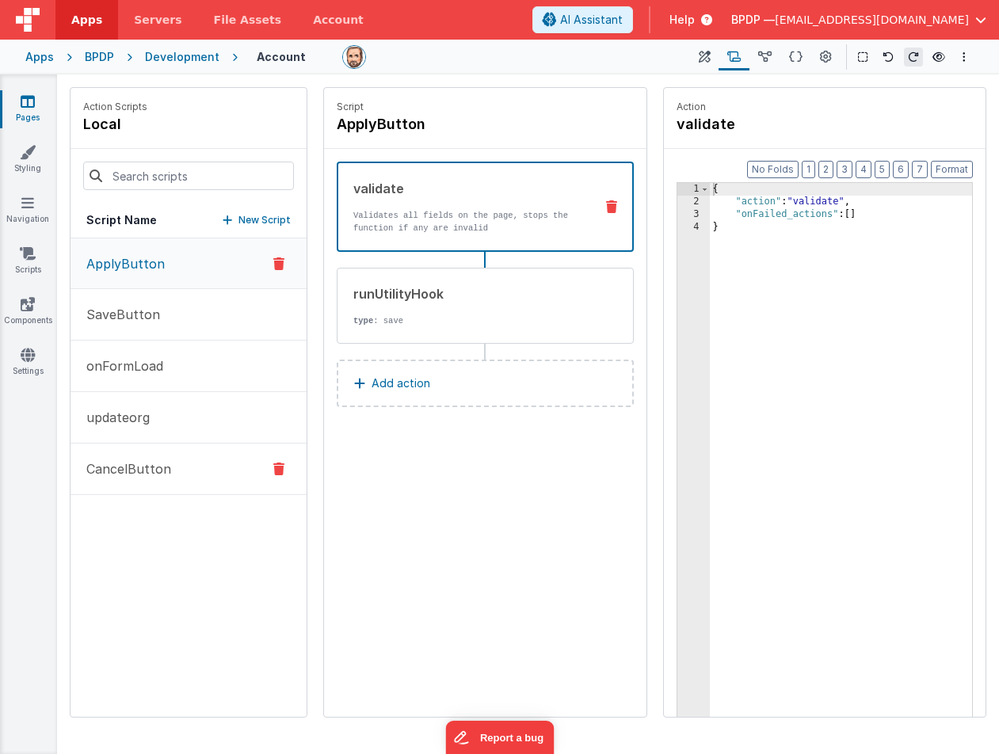
click at [142, 474] on p "CancelButton" at bounding box center [124, 468] width 94 height 19
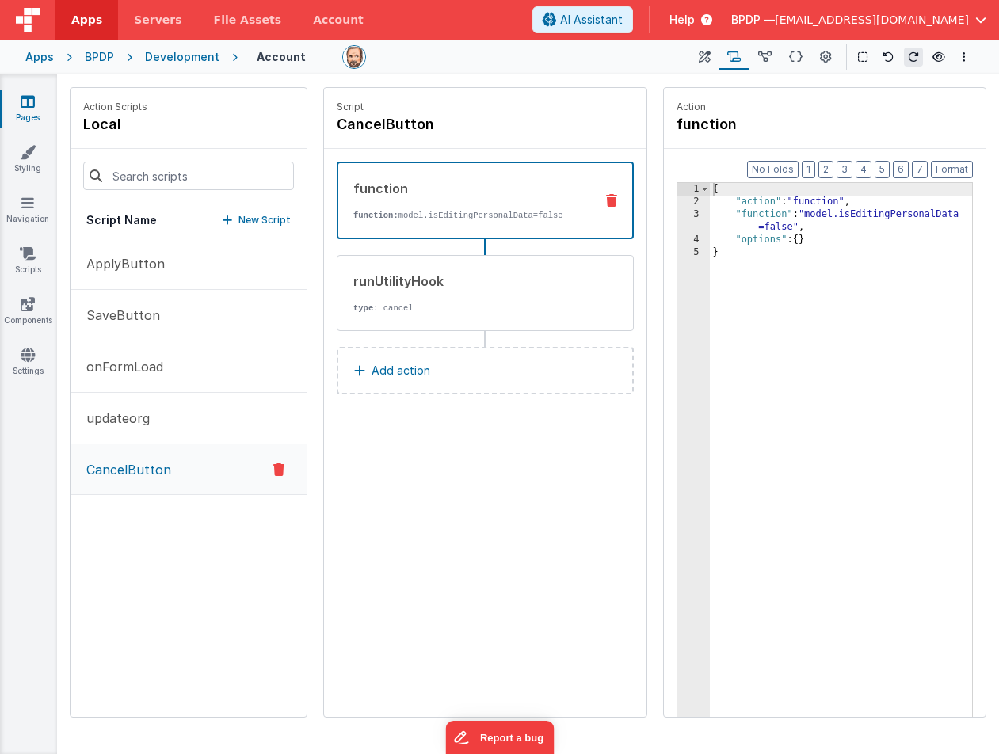
click at [32, 105] on icon at bounding box center [28, 101] width 14 height 16
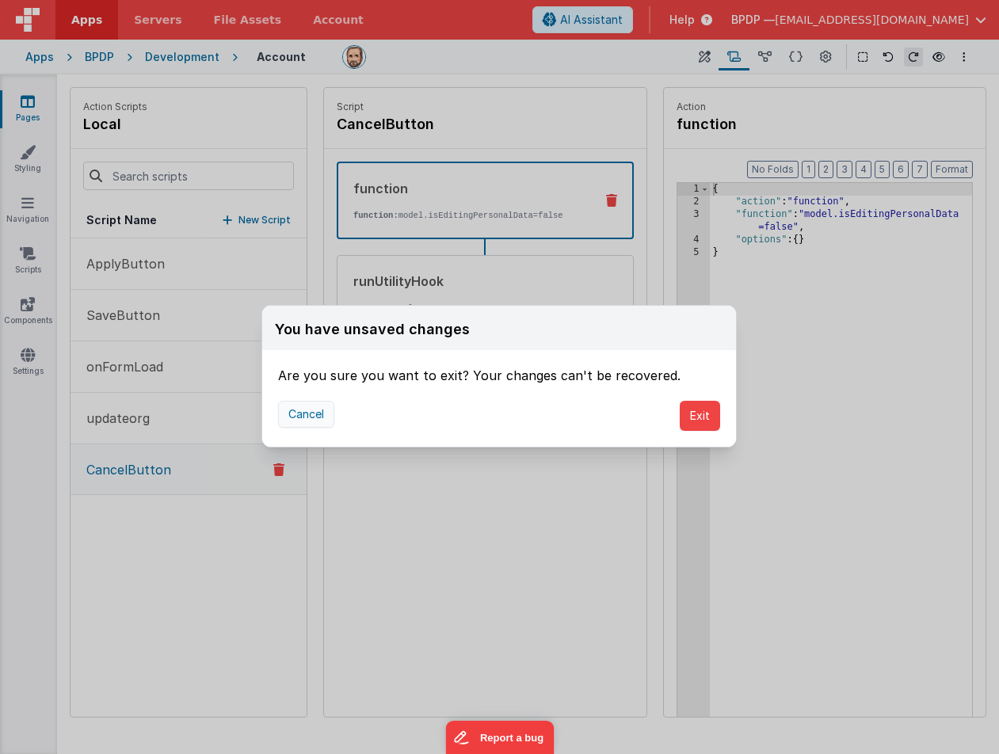
click at [316, 414] on button "Cancel" at bounding box center [306, 414] width 56 height 27
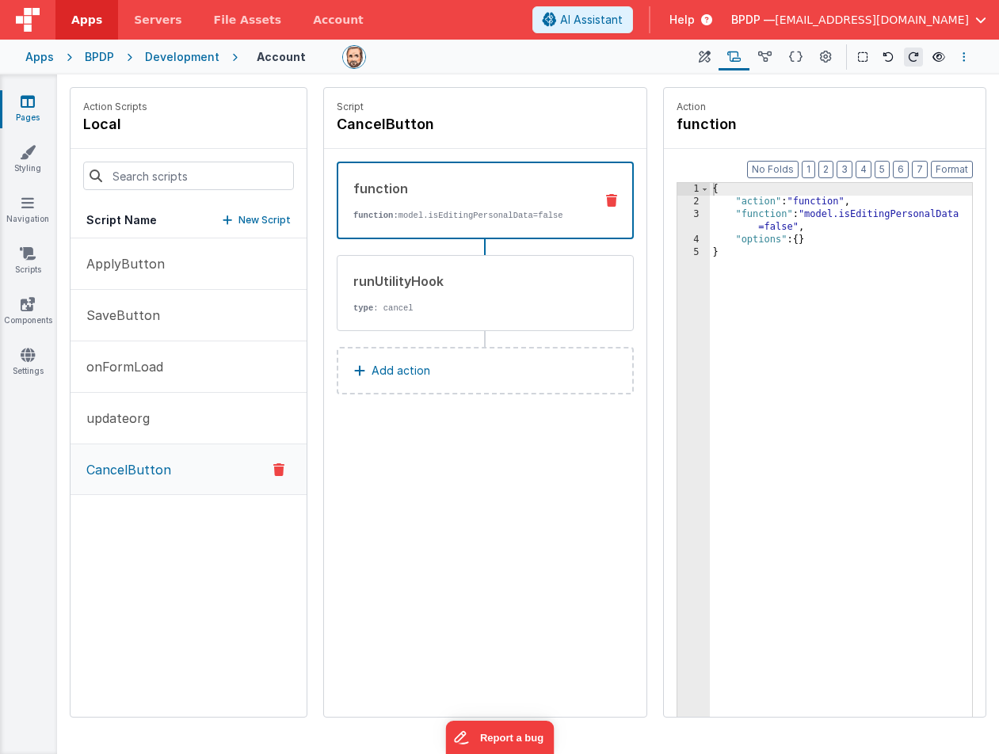
click at [963, 55] on icon "Options" at bounding box center [963, 56] width 3 height 11
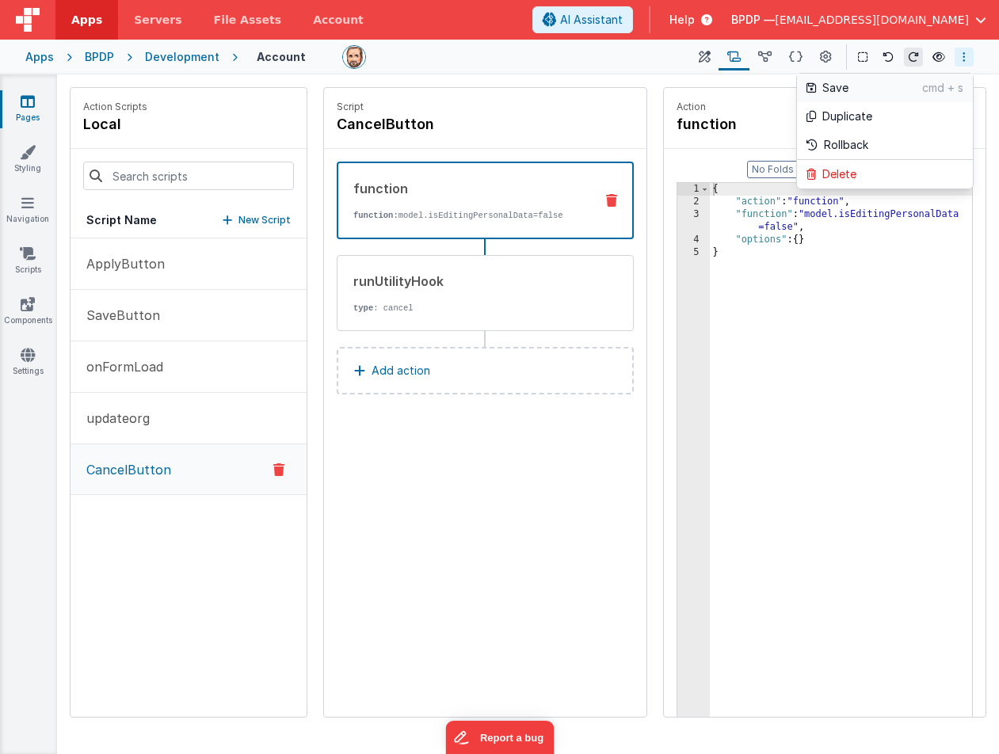
click at [833, 93] on p "Save" at bounding box center [872, 88] width 100 height 16
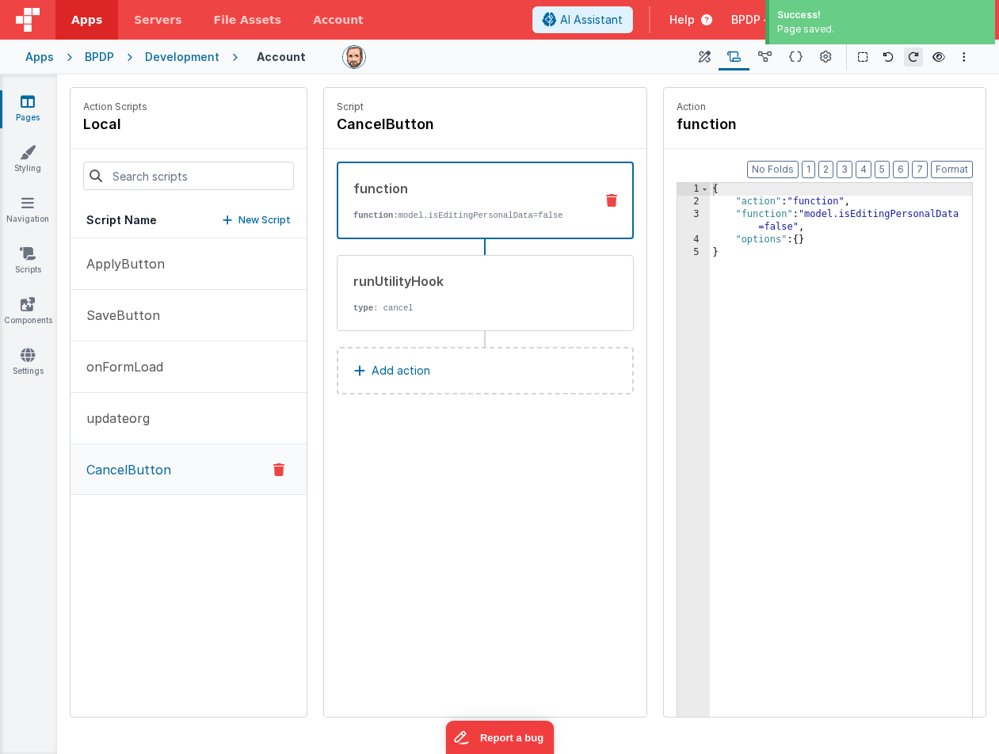
click at [23, 101] on icon at bounding box center [28, 101] width 14 height 16
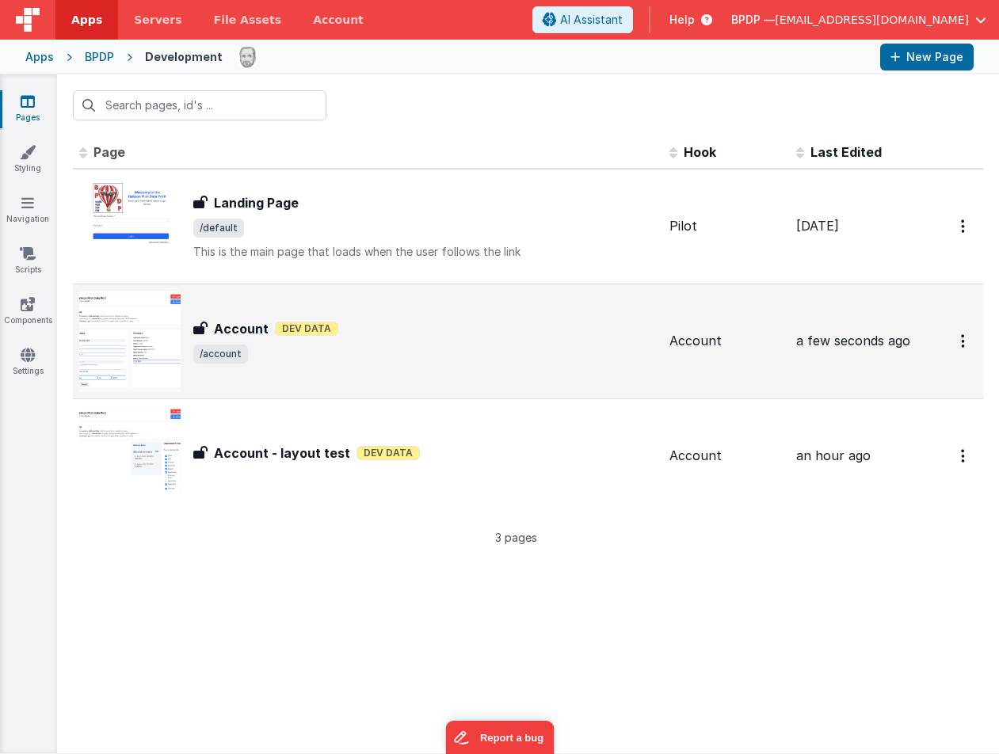
click at [247, 326] on h3 "Account" at bounding box center [241, 328] width 55 height 19
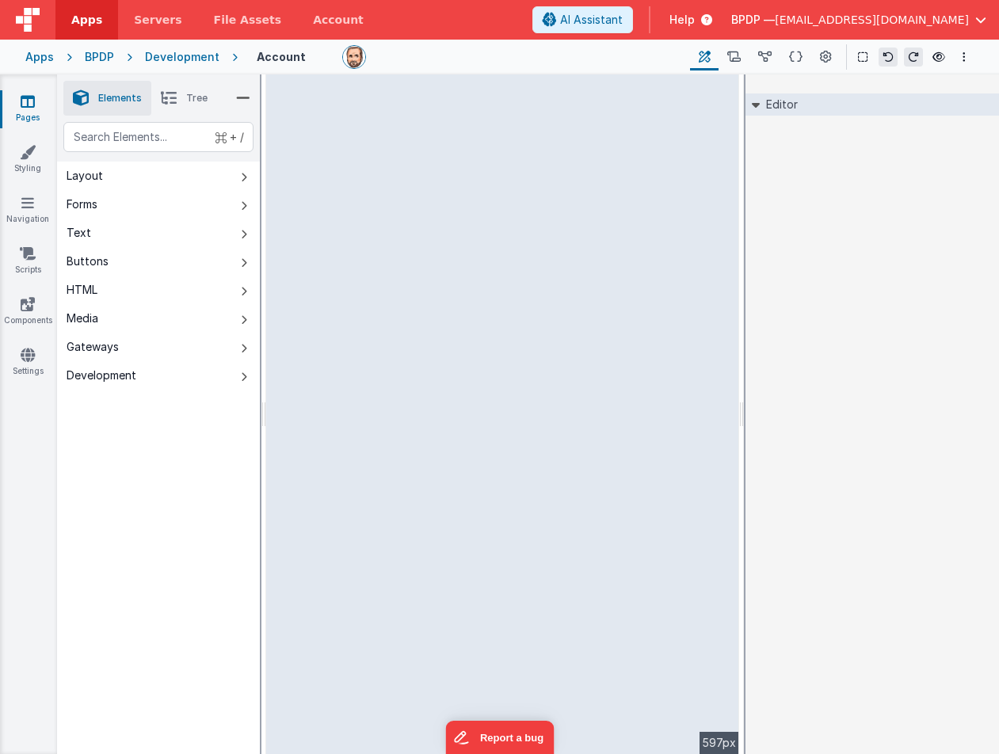
select select
select select "required"
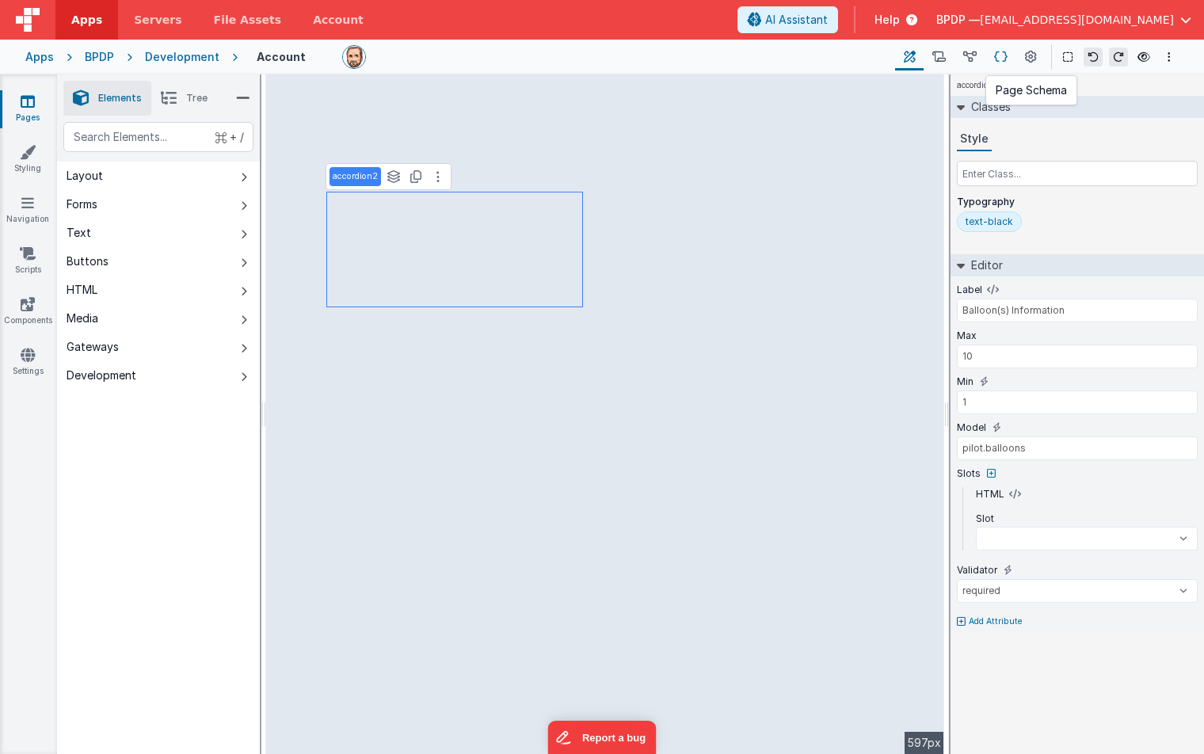
click at [1004, 53] on icon at bounding box center [1000, 57] width 13 height 17
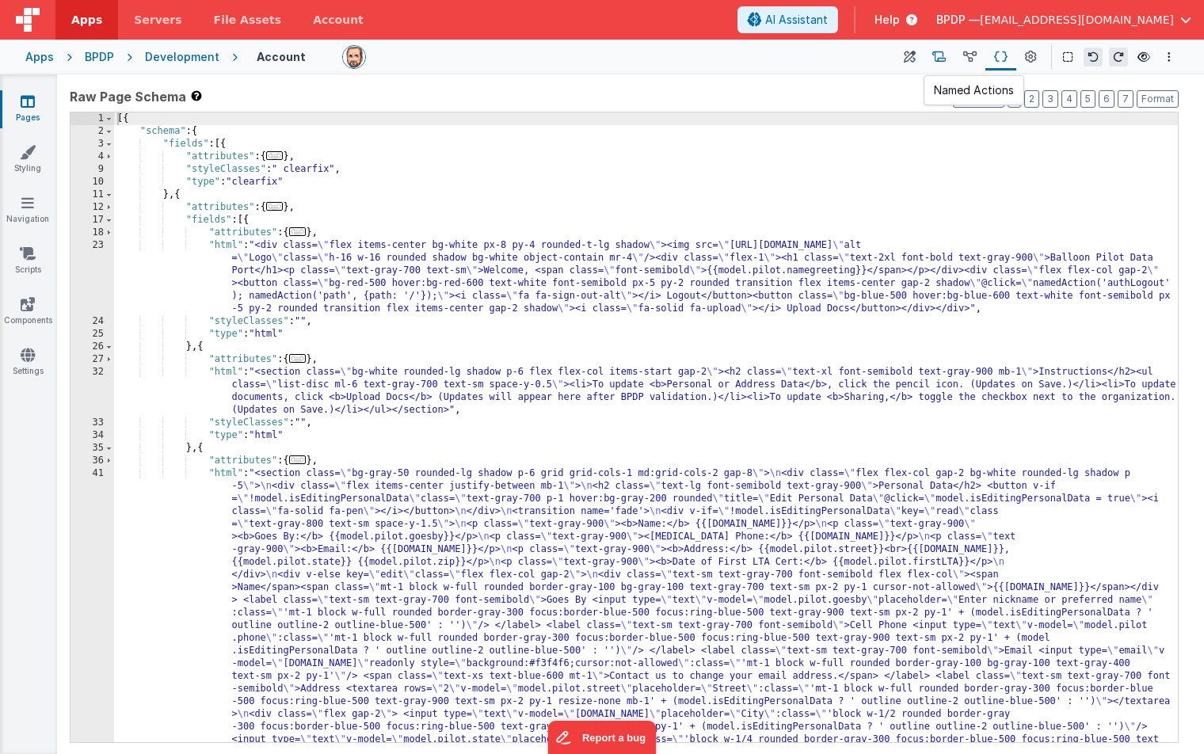
click at [941, 51] on icon at bounding box center [938, 57] width 13 height 17
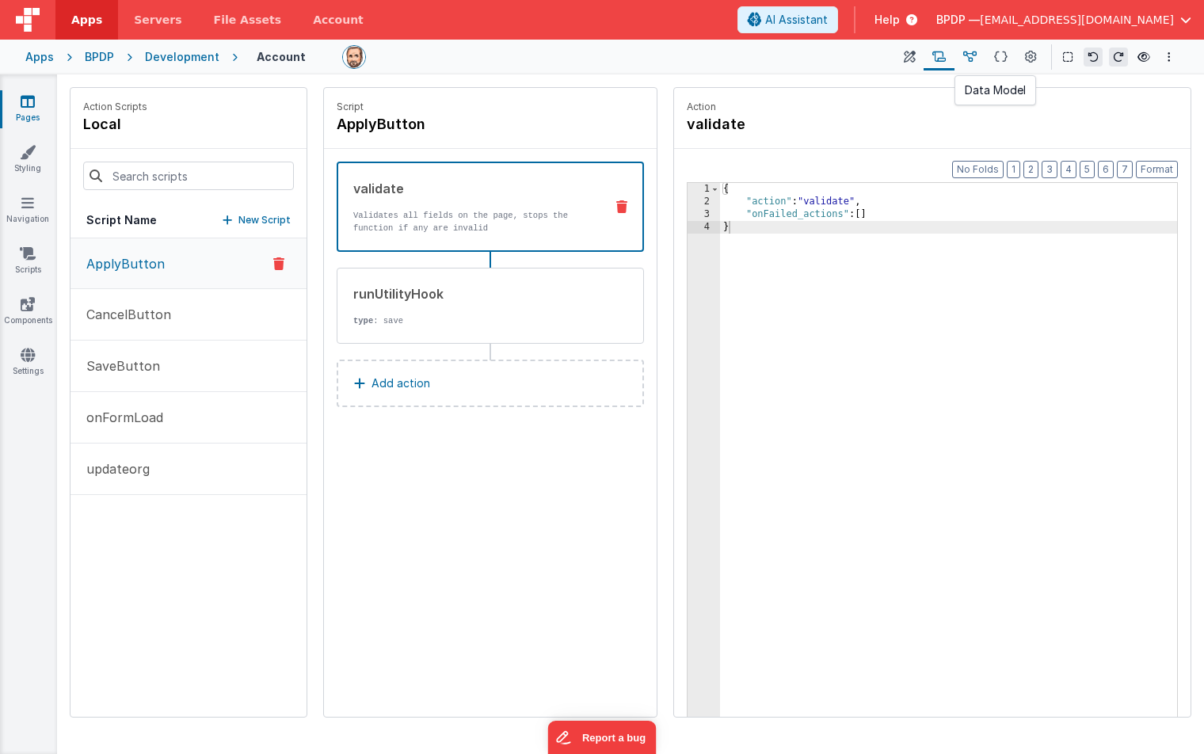
click at [973, 56] on icon at bounding box center [969, 57] width 13 height 17
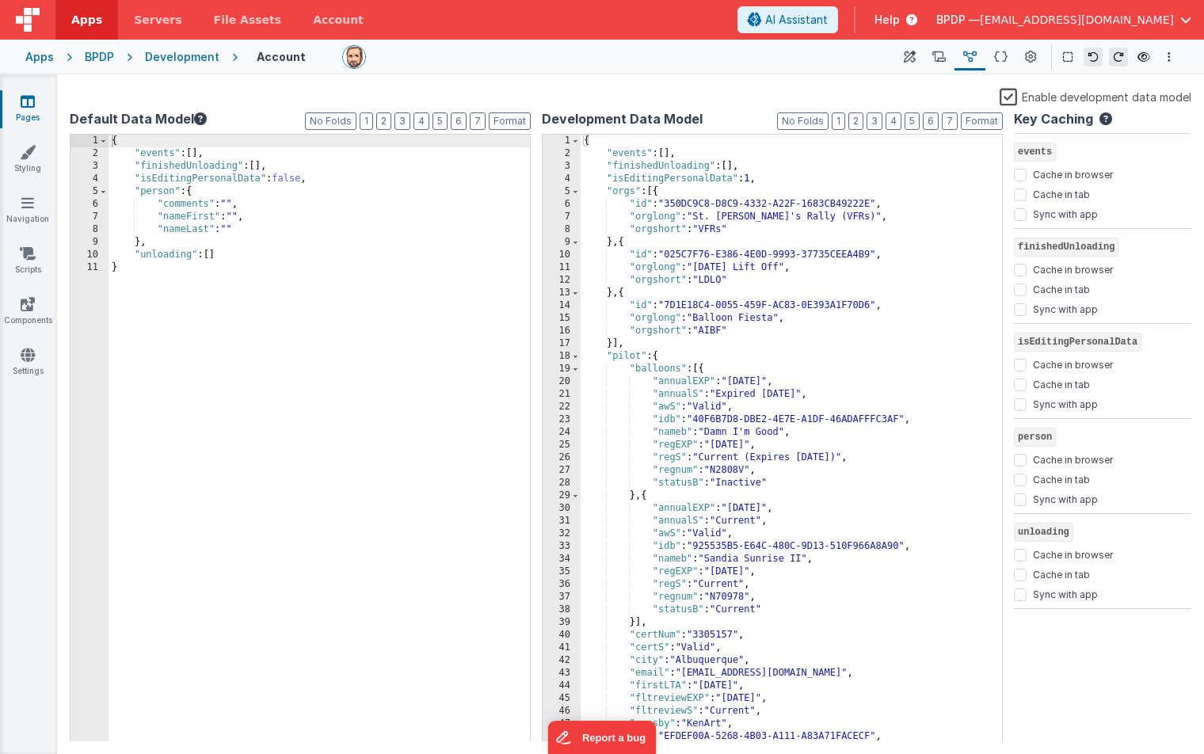
click at [1010, 97] on label "Enable development data model" at bounding box center [1096, 96] width 192 height 18
click at [0, 0] on input "Enable development data model" at bounding box center [0, 0] width 0 height 0
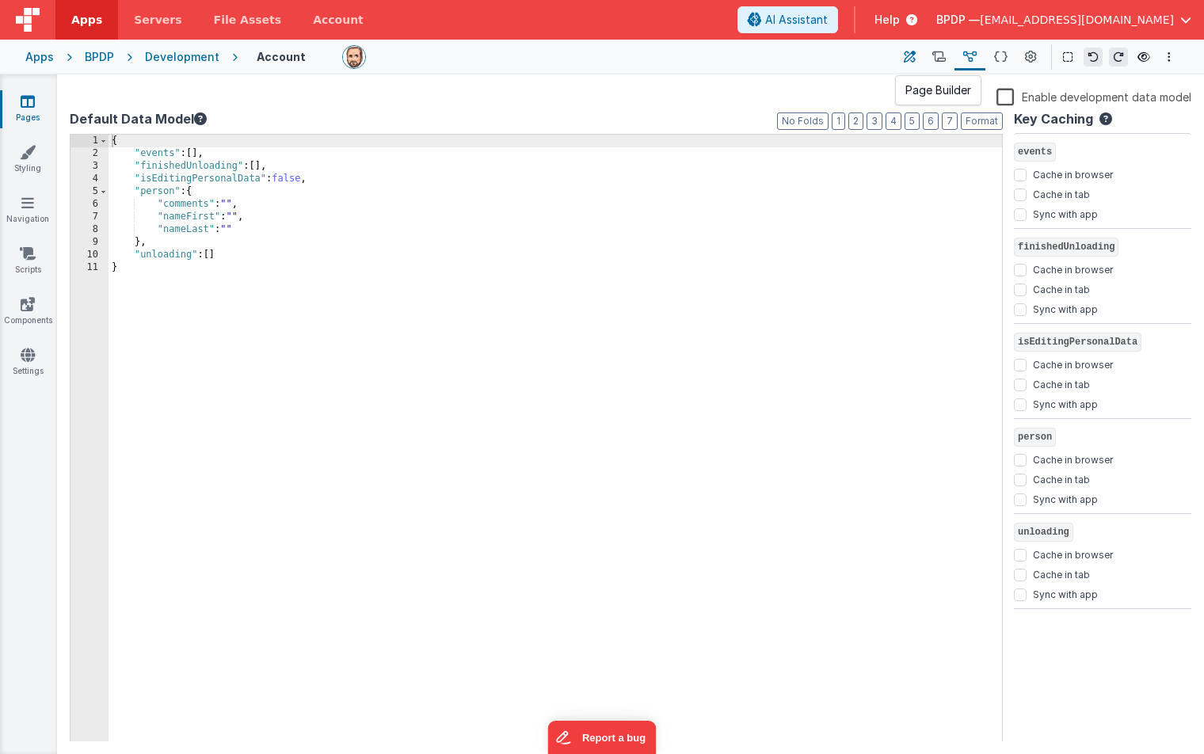
click at [914, 58] on icon at bounding box center [910, 57] width 12 height 17
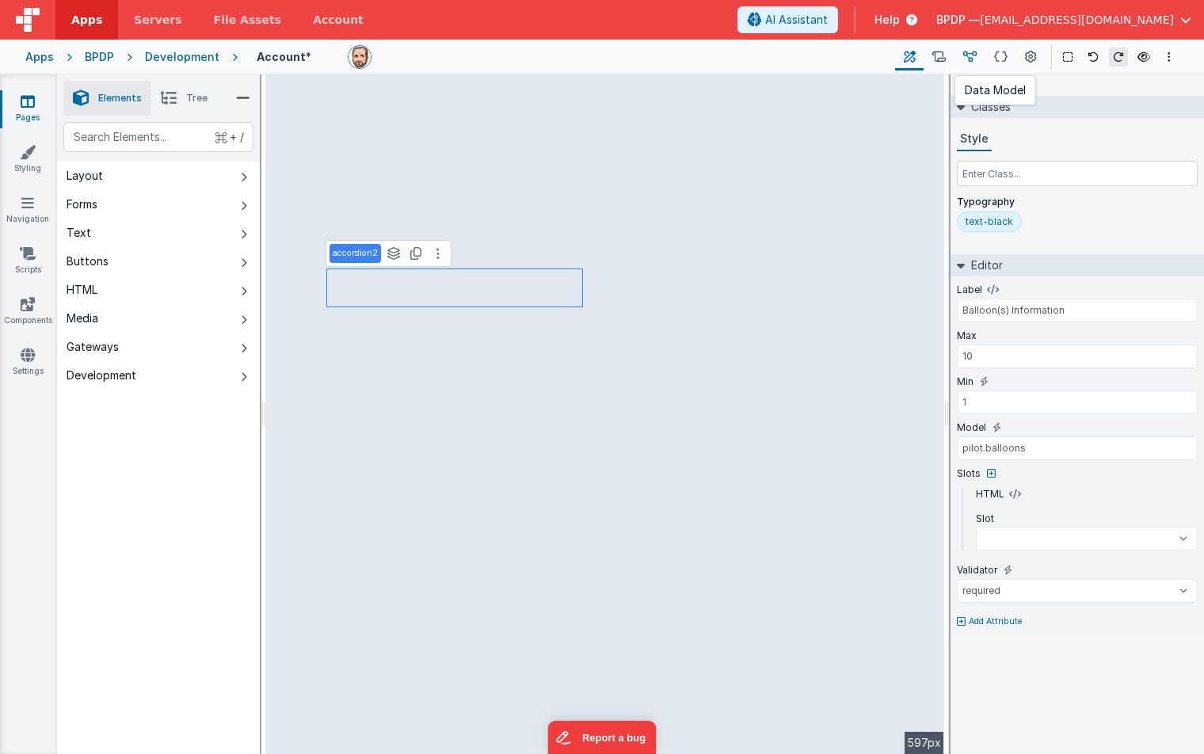
click at [973, 55] on icon at bounding box center [969, 57] width 13 height 17
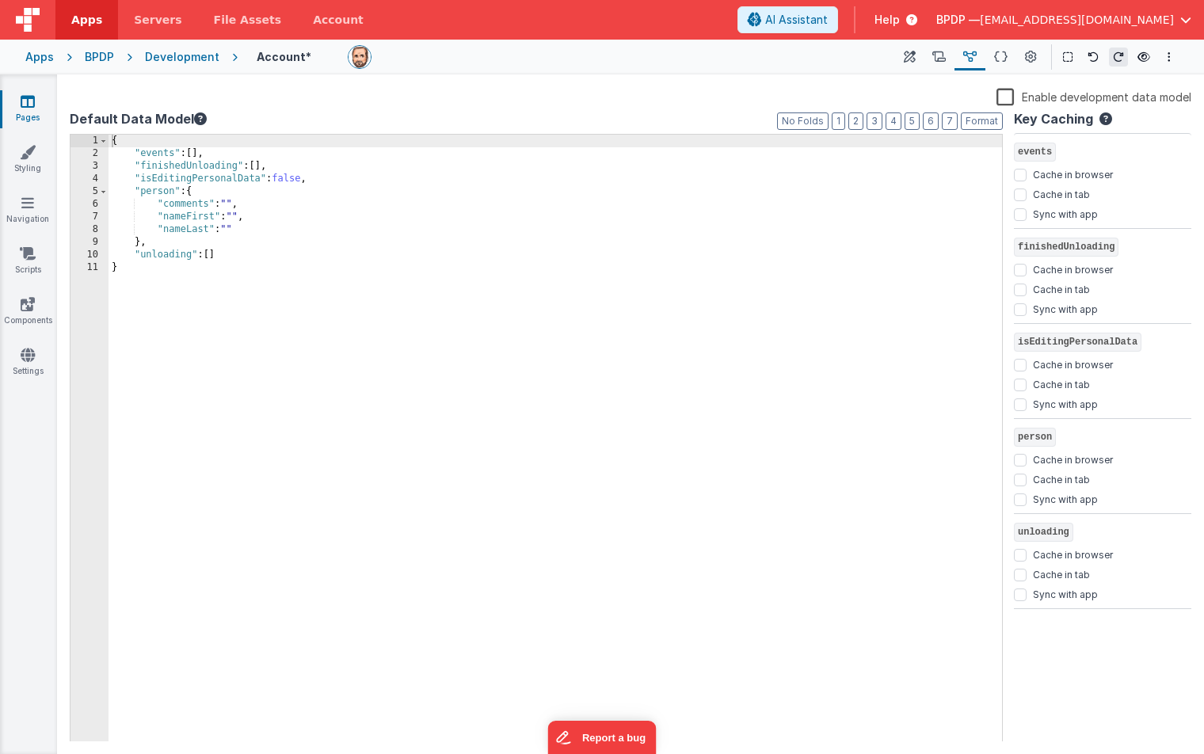
click at [1007, 98] on label "Enable development data model" at bounding box center [1093, 96] width 195 height 18
click at [0, 0] on input "Enable development data model" at bounding box center [0, 0] width 0 height 0
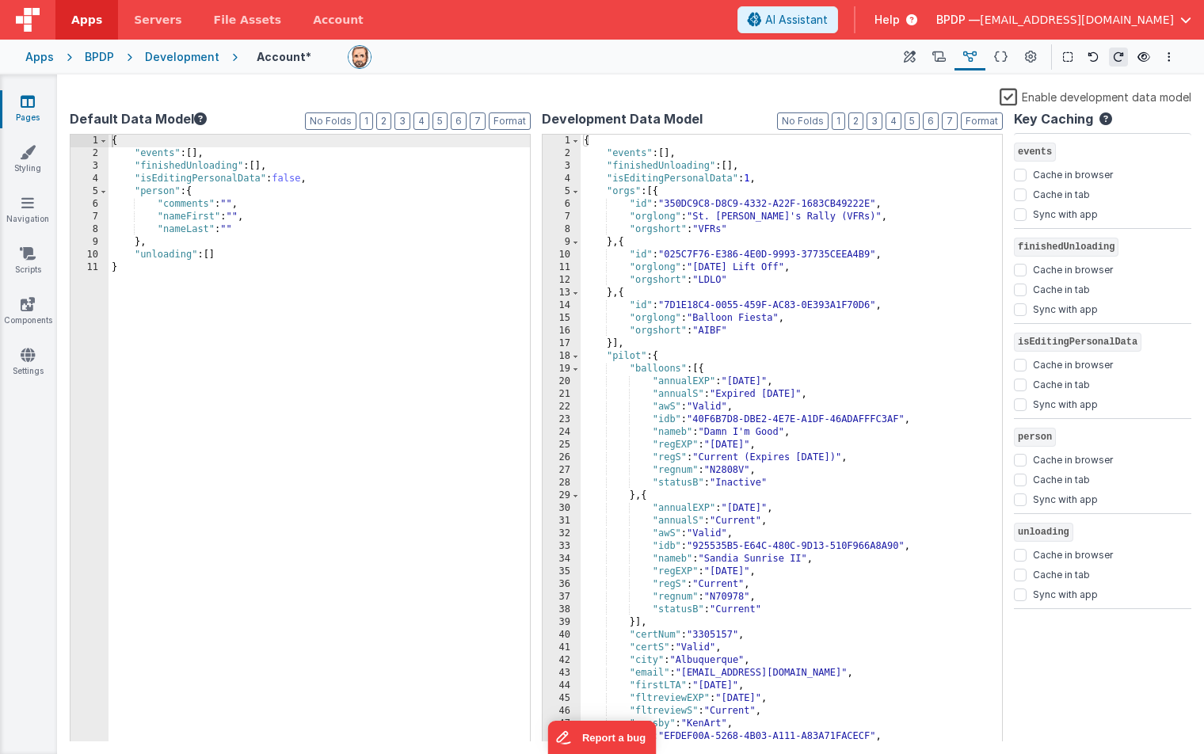
click at [1007, 98] on label "Enable development data model" at bounding box center [1096, 96] width 192 height 18
click at [0, 0] on input "Enable development data model" at bounding box center [0, 0] width 0 height 0
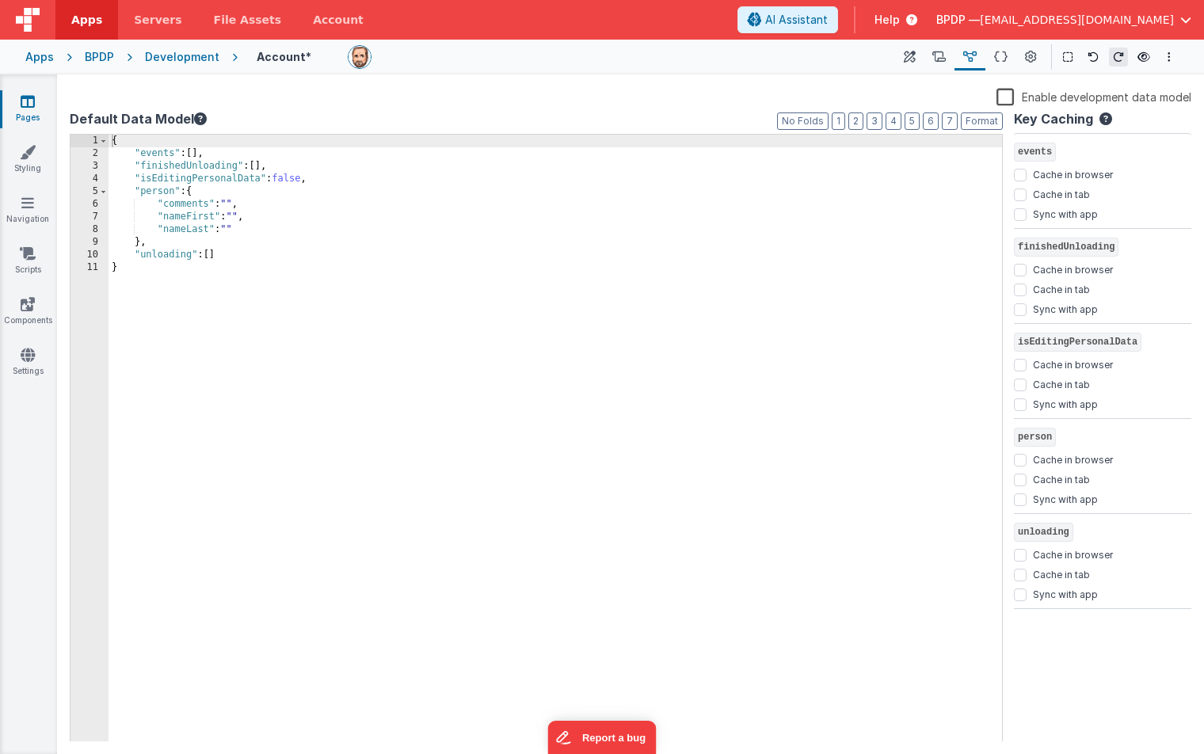
click at [1010, 97] on label "Enable development data model" at bounding box center [1093, 96] width 195 height 18
click at [0, 0] on input "Enable development data model" at bounding box center [0, 0] width 0 height 0
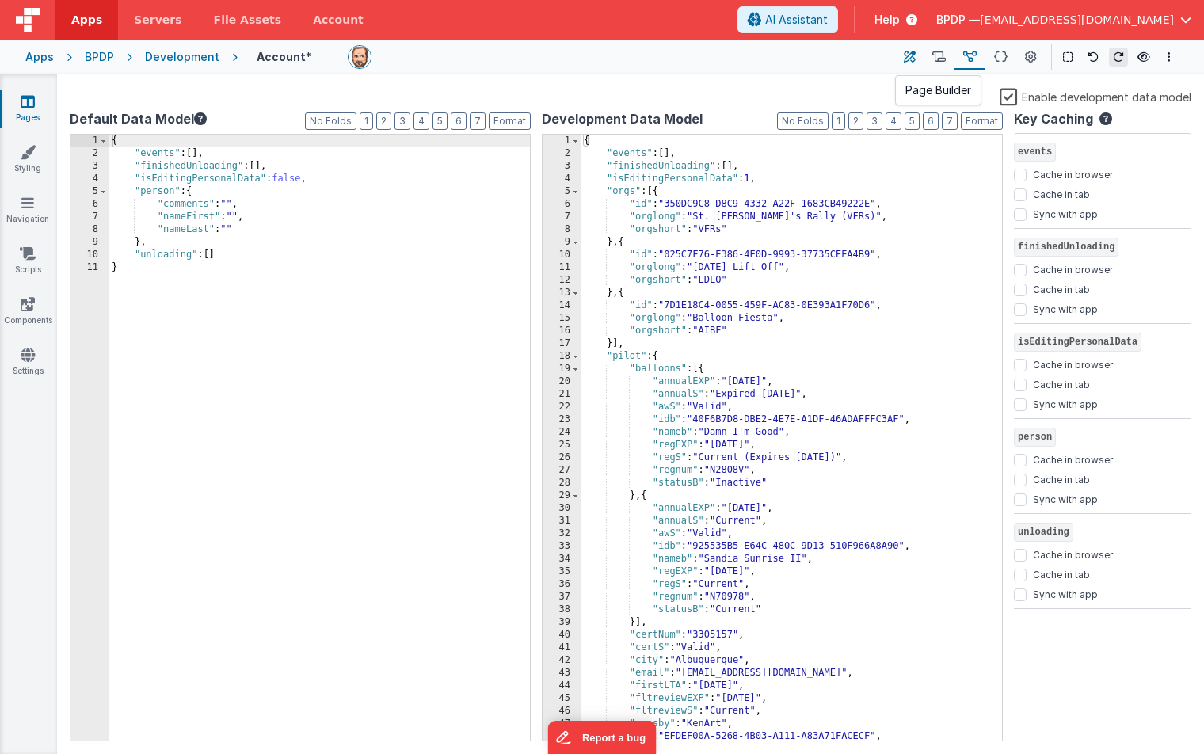
click at [911, 58] on icon at bounding box center [910, 57] width 12 height 17
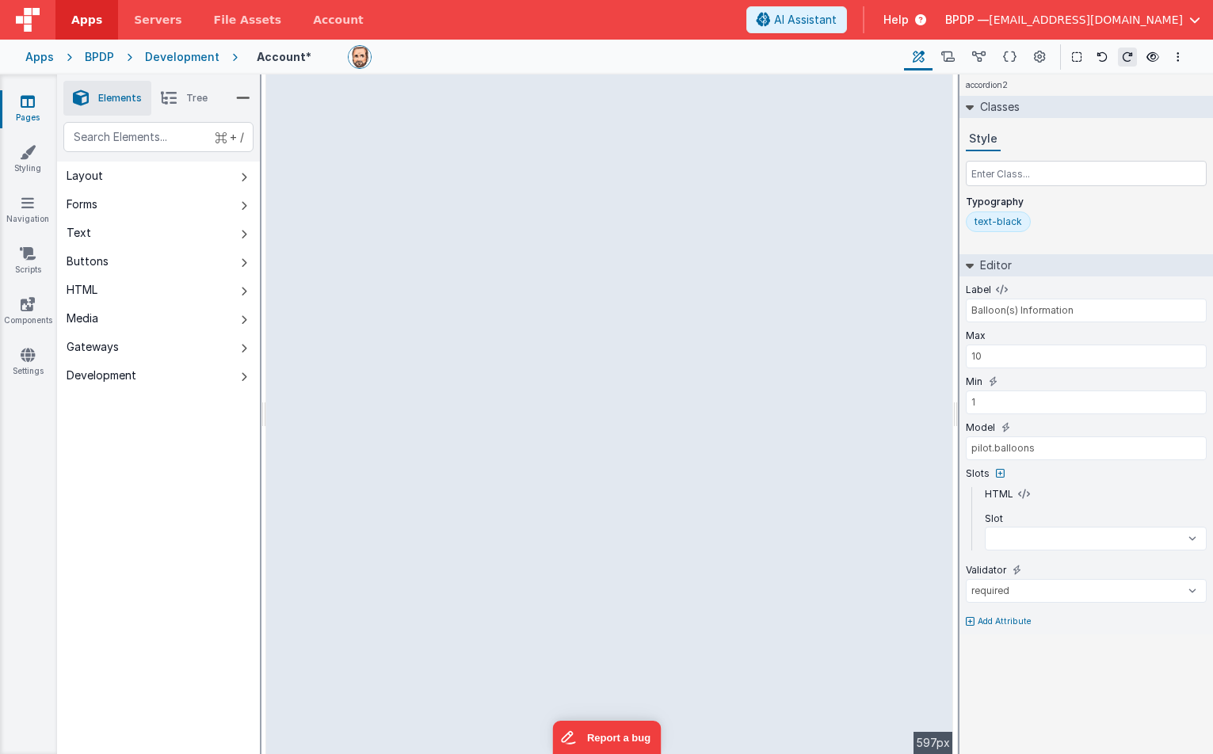
select select
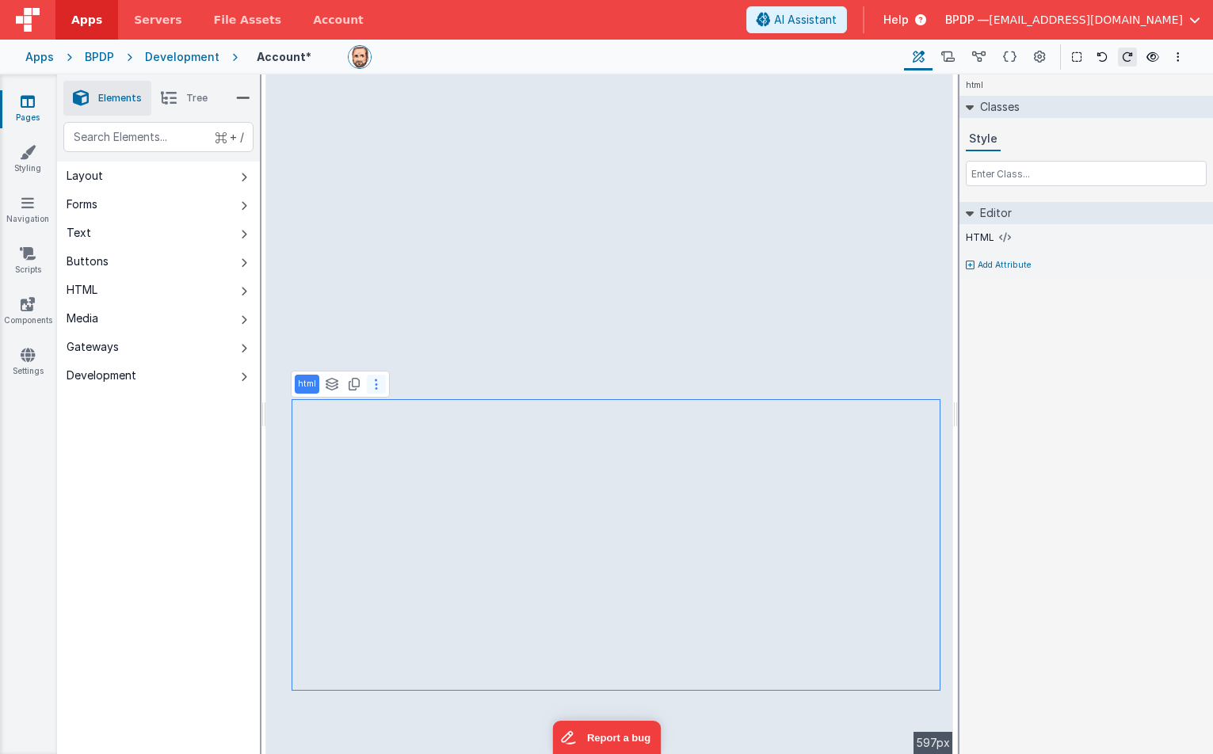
click at [375, 387] on icon at bounding box center [376, 384] width 3 height 13
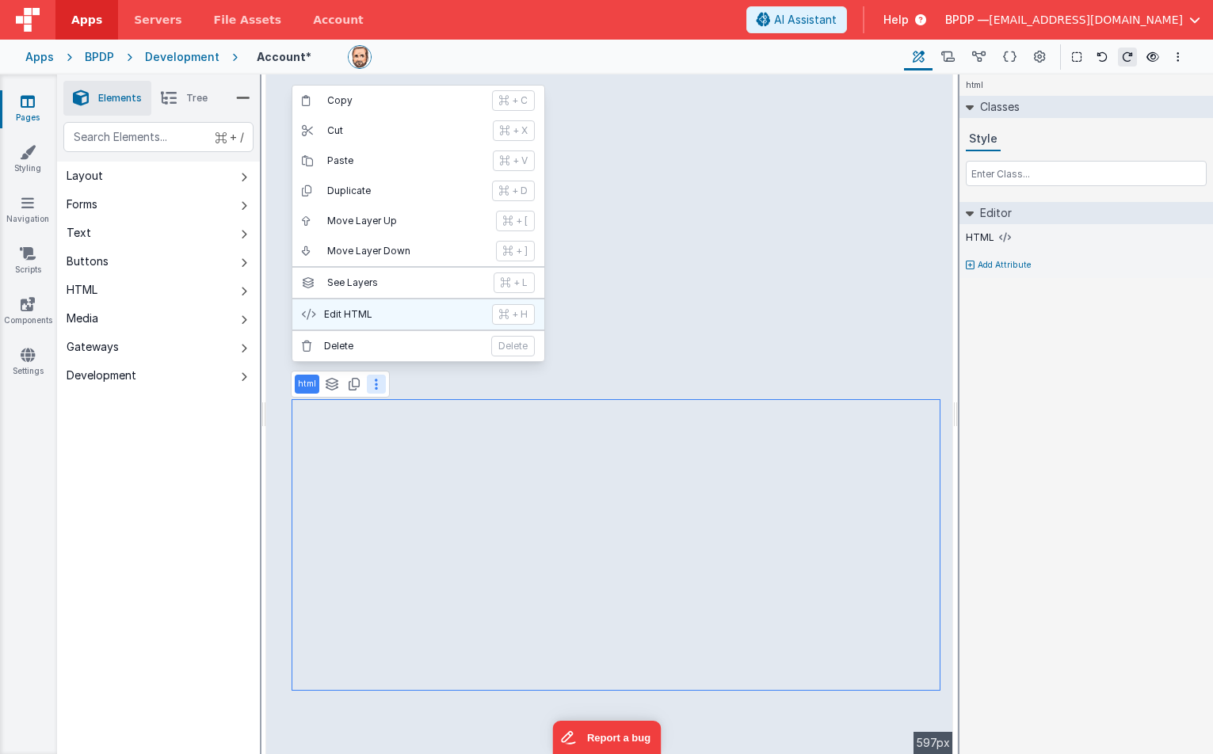
click at [371, 312] on p "Edit HTML" at bounding box center [403, 314] width 158 height 13
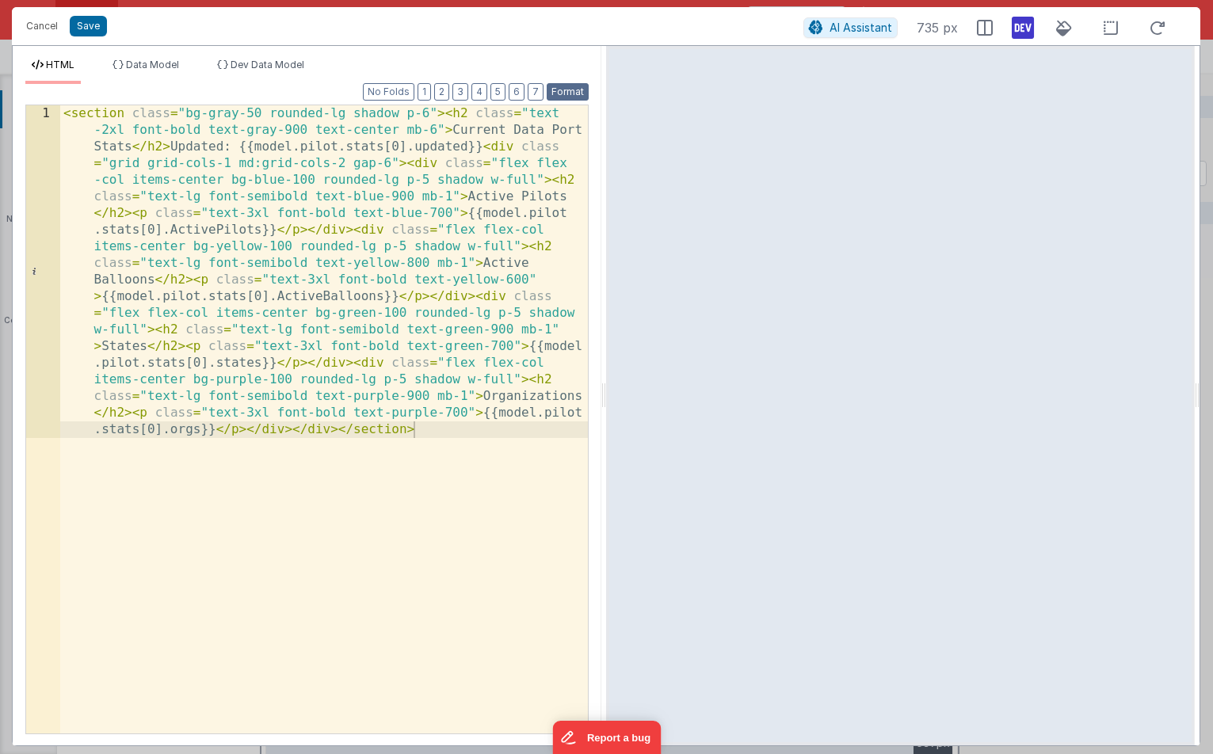
click at [569, 92] on button "Format" at bounding box center [568, 91] width 42 height 17
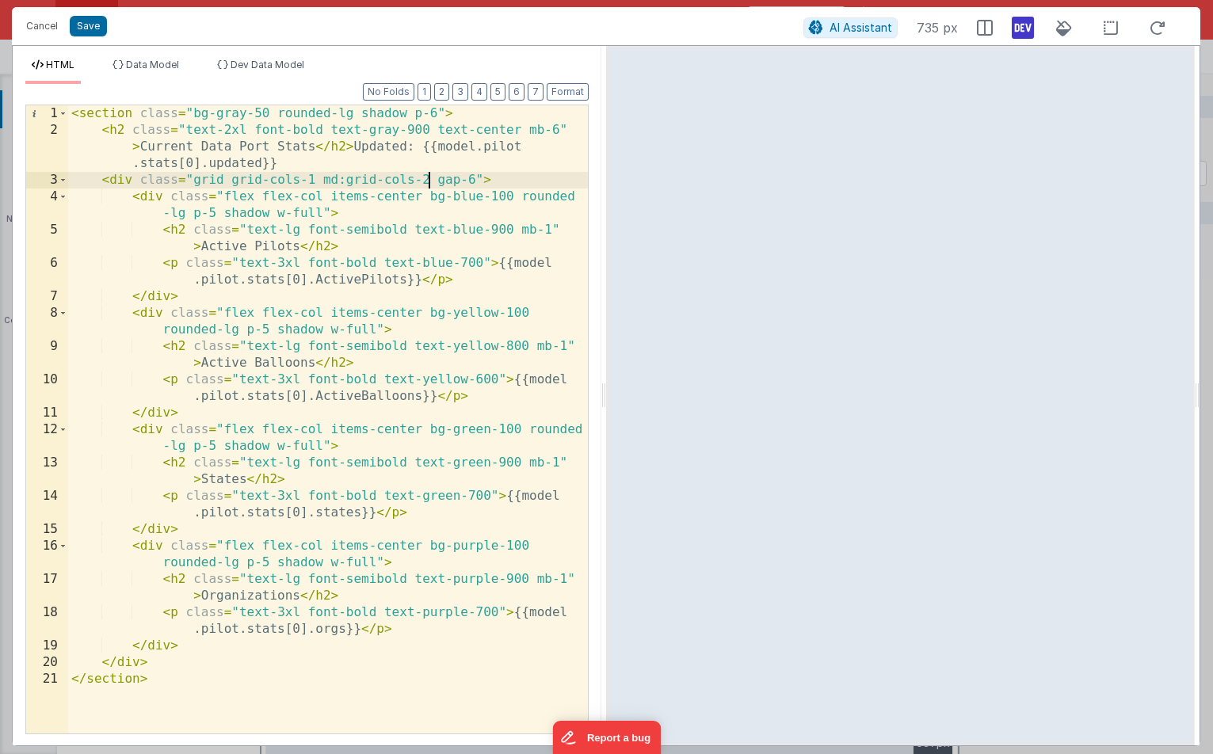
click at [429, 177] on div "< section class = "bg-gray-50 rounded-lg shadow p-6" > < h2 class = "text-2xl f…" at bounding box center [328, 435] width 520 height 661
click at [83, 22] on button "Save" at bounding box center [88, 26] width 37 height 21
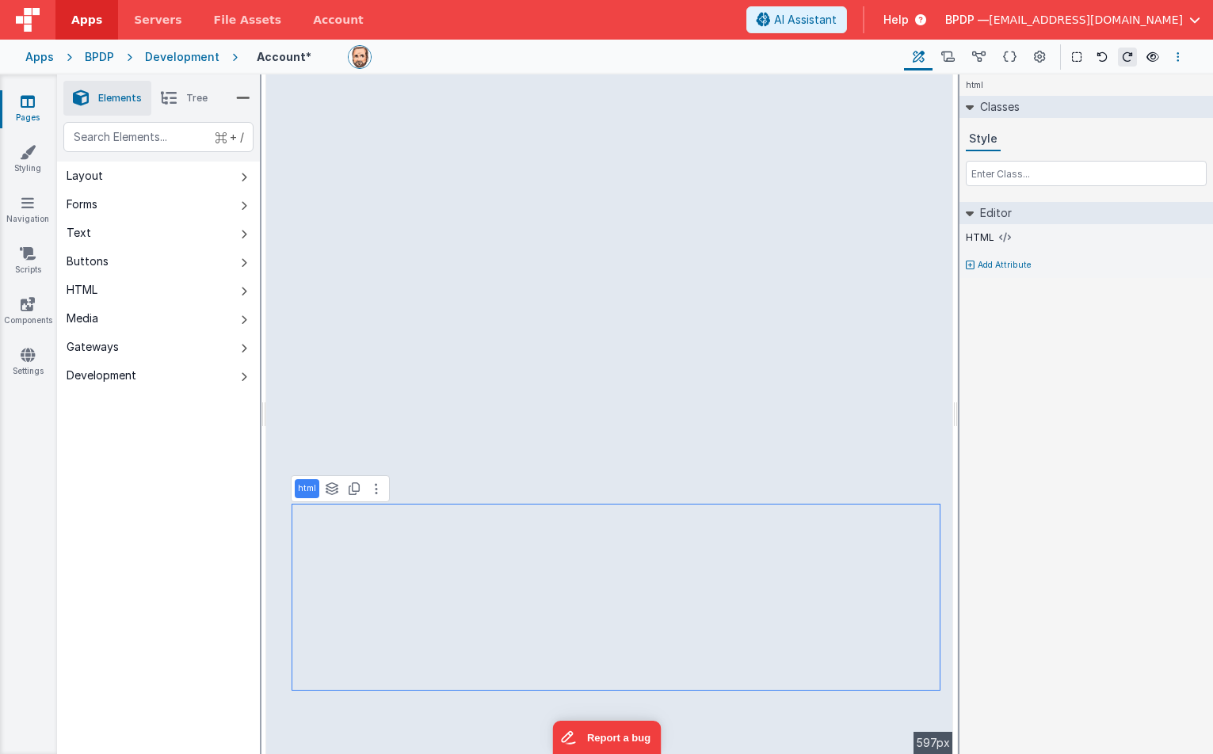
click at [1180, 56] on button "Options" at bounding box center [1177, 57] width 19 height 19
click at [1046, 87] on p "Save" at bounding box center [1086, 88] width 100 height 16
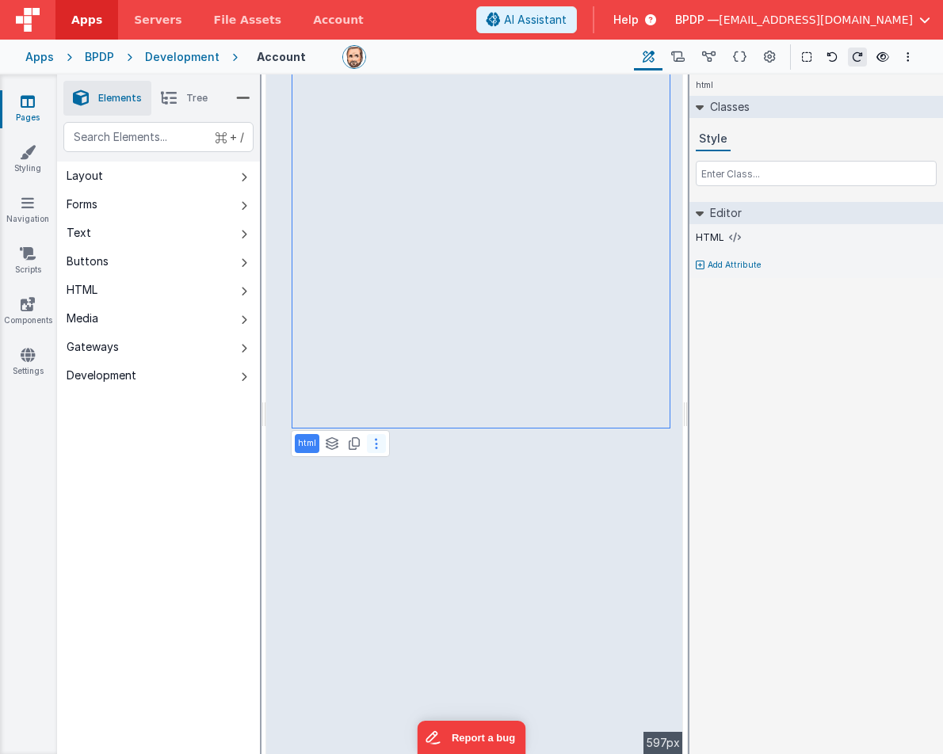
click at [375, 443] on icon at bounding box center [376, 443] width 3 height 13
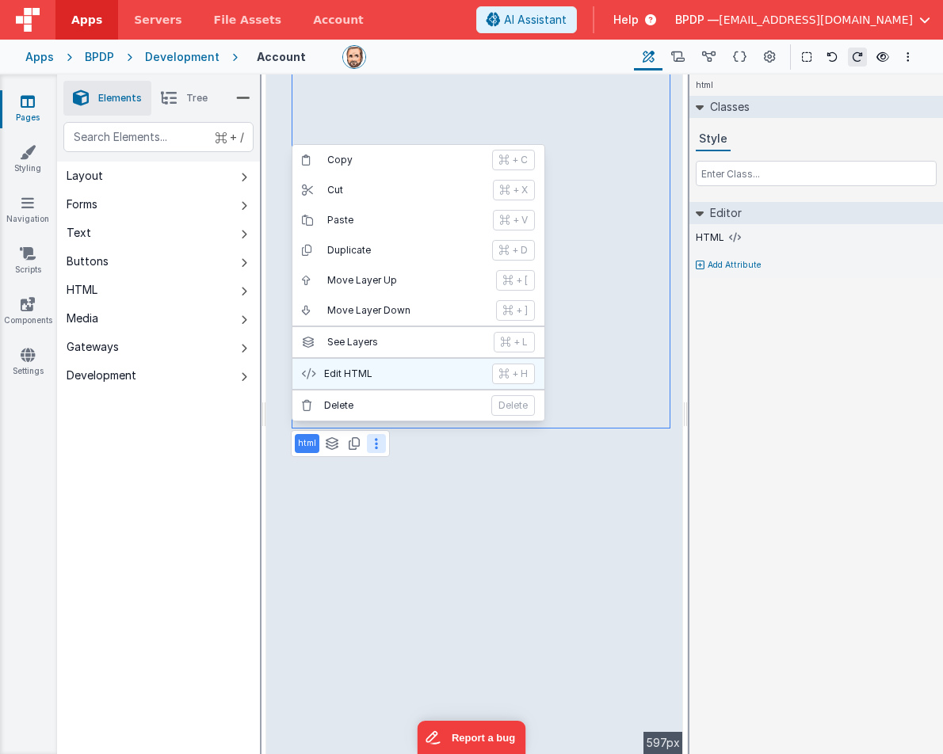
click at [389, 373] on p "Edit HTML" at bounding box center [403, 374] width 158 height 13
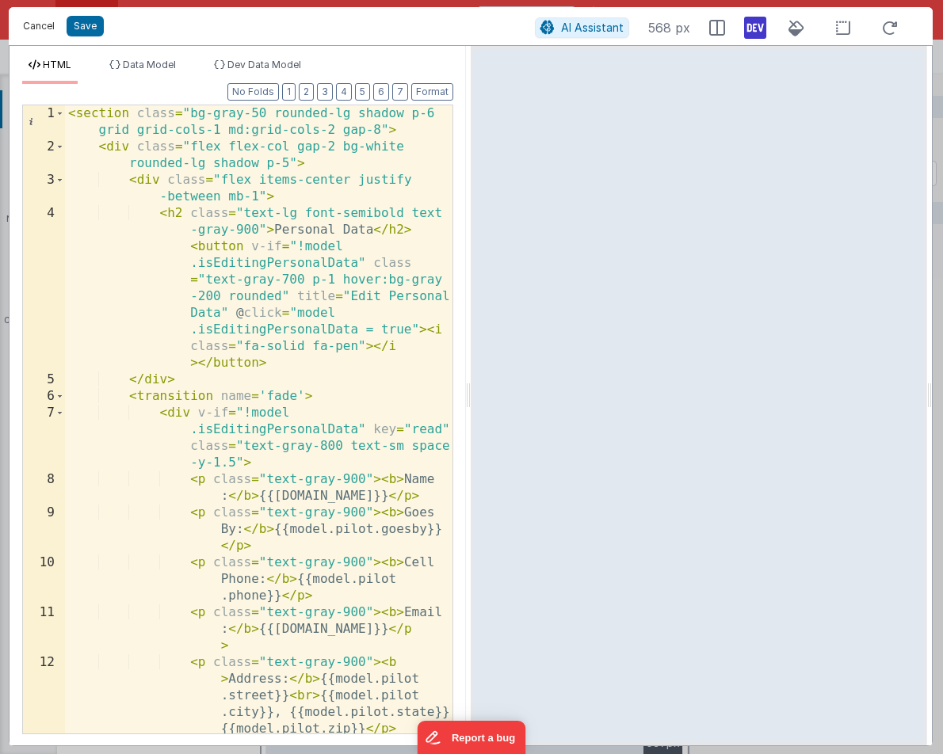
click at [30, 20] on button "Cancel" at bounding box center [39, 26] width 48 height 22
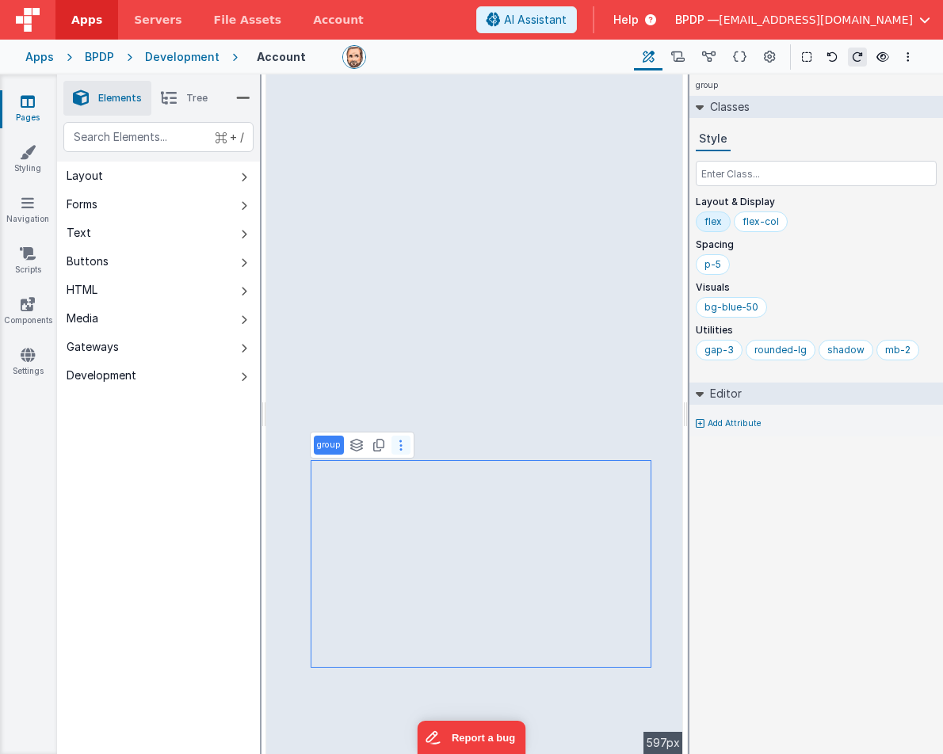
click at [399, 447] on icon at bounding box center [400, 445] width 3 height 13
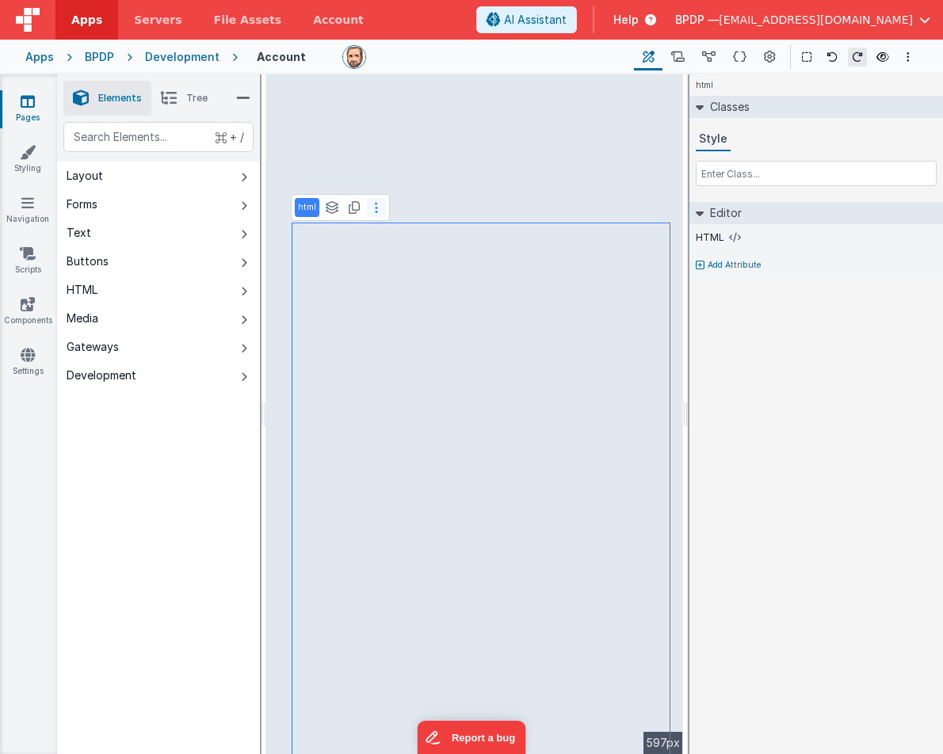
click at [371, 201] on button at bounding box center [376, 207] width 19 height 19
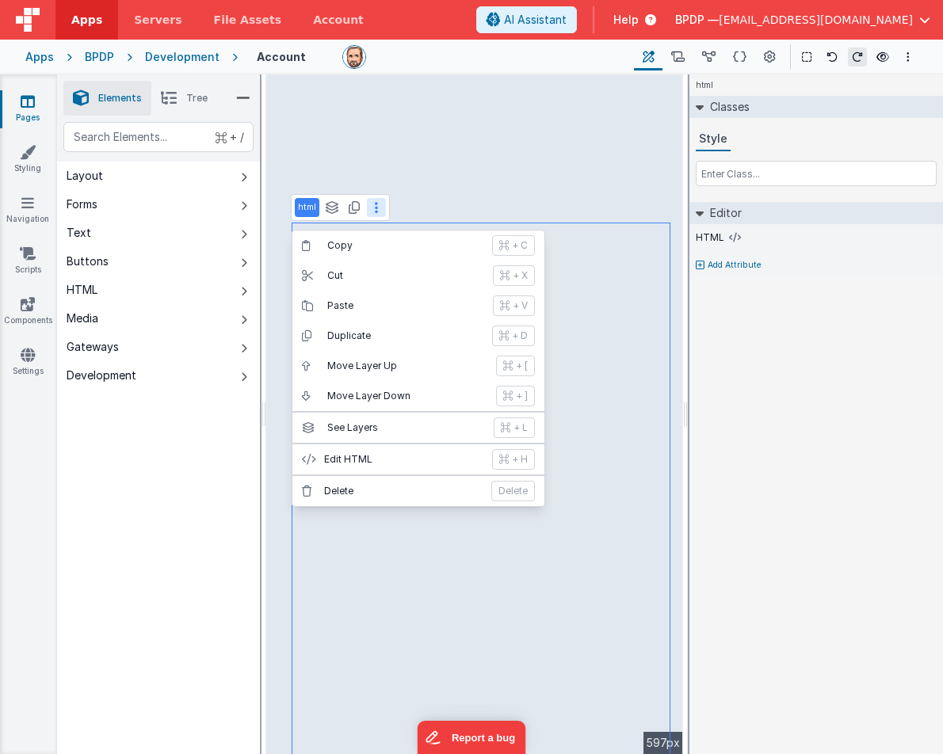
click at [371, 201] on button at bounding box center [376, 207] width 19 height 19
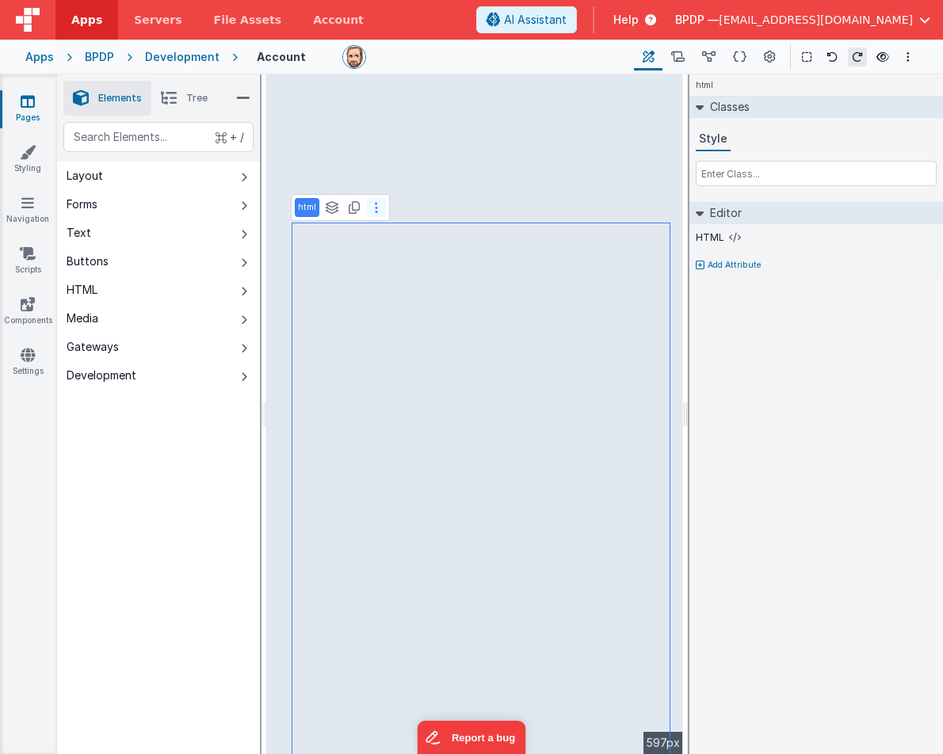
click at [371, 202] on button at bounding box center [376, 207] width 19 height 19
click at [184, 95] on li "Tree" at bounding box center [184, 98] width 66 height 35
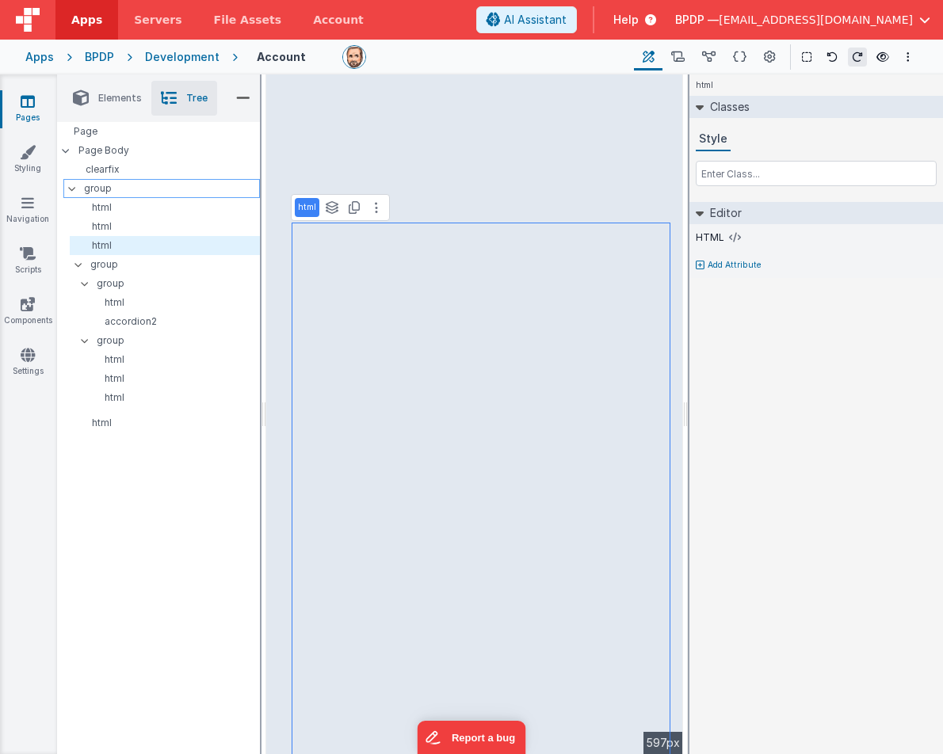
click at [105, 187] on p "group" at bounding box center [171, 188] width 175 height 17
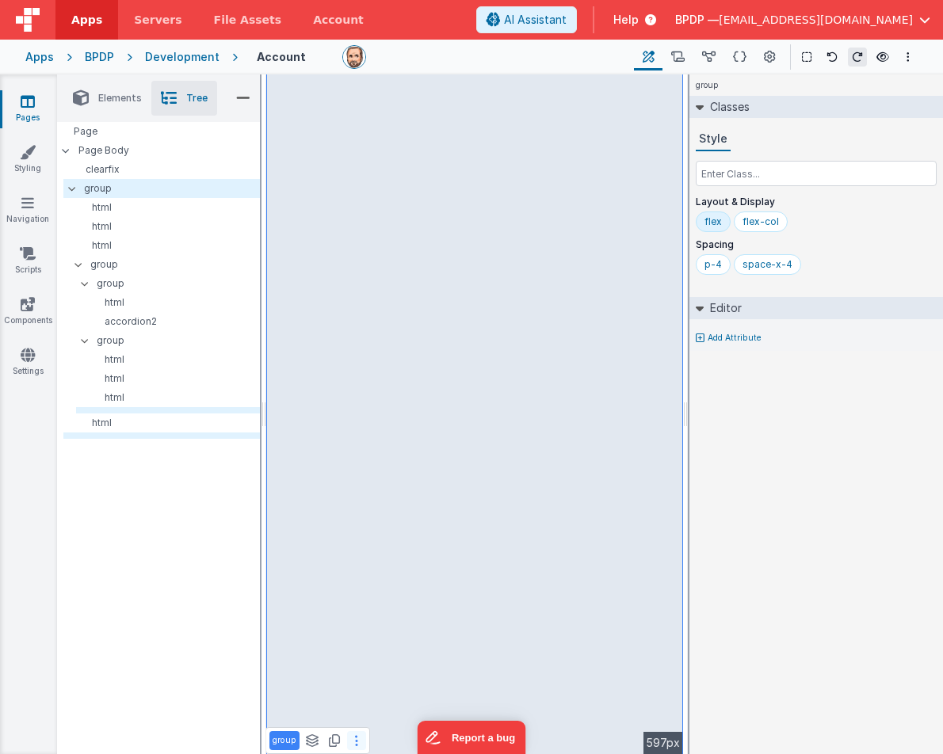
click at [353, 738] on button at bounding box center [356, 740] width 19 height 19
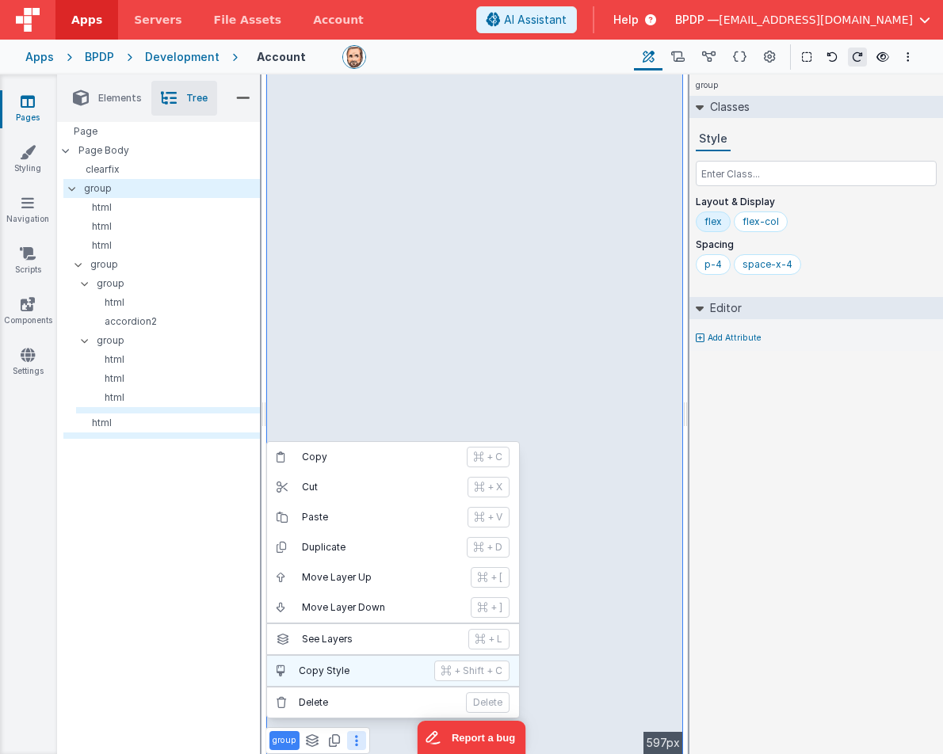
click at [346, 665] on p "Copy Style" at bounding box center [362, 671] width 126 height 13
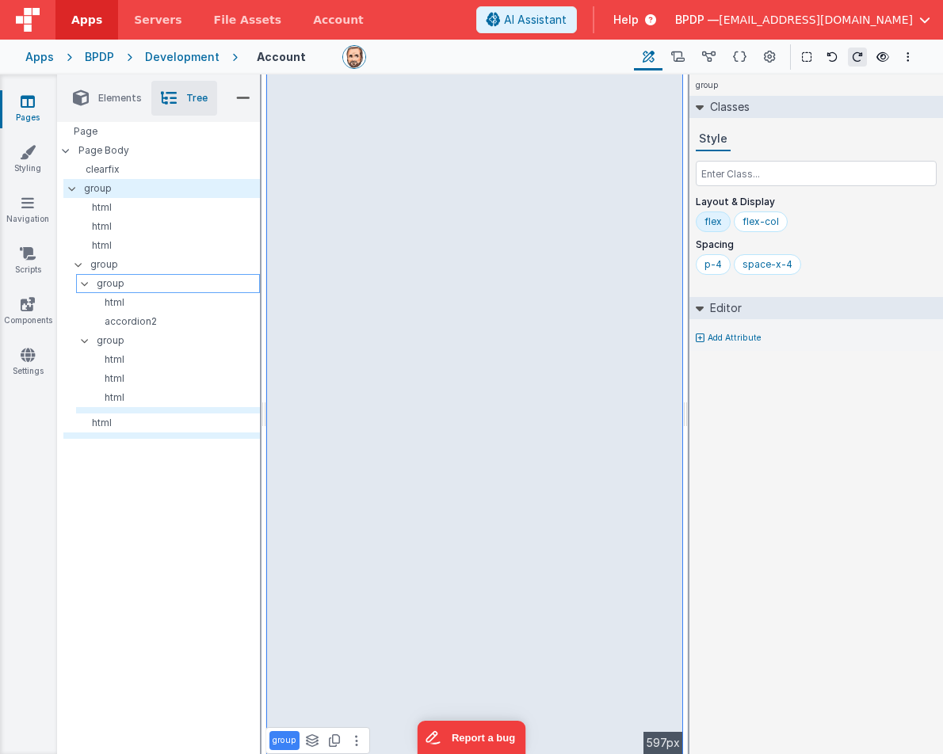
click at [113, 282] on p "group" at bounding box center [178, 283] width 162 height 17
click at [907, 52] on icon "Options" at bounding box center [907, 56] width 3 height 11
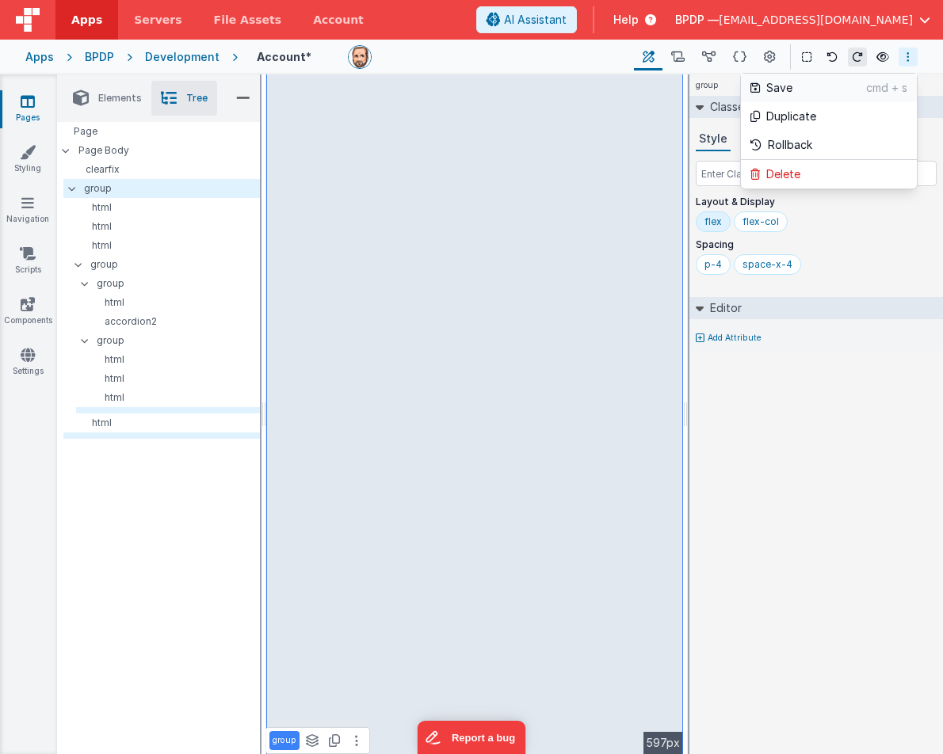
click at [792, 82] on p "Save" at bounding box center [816, 88] width 100 height 16
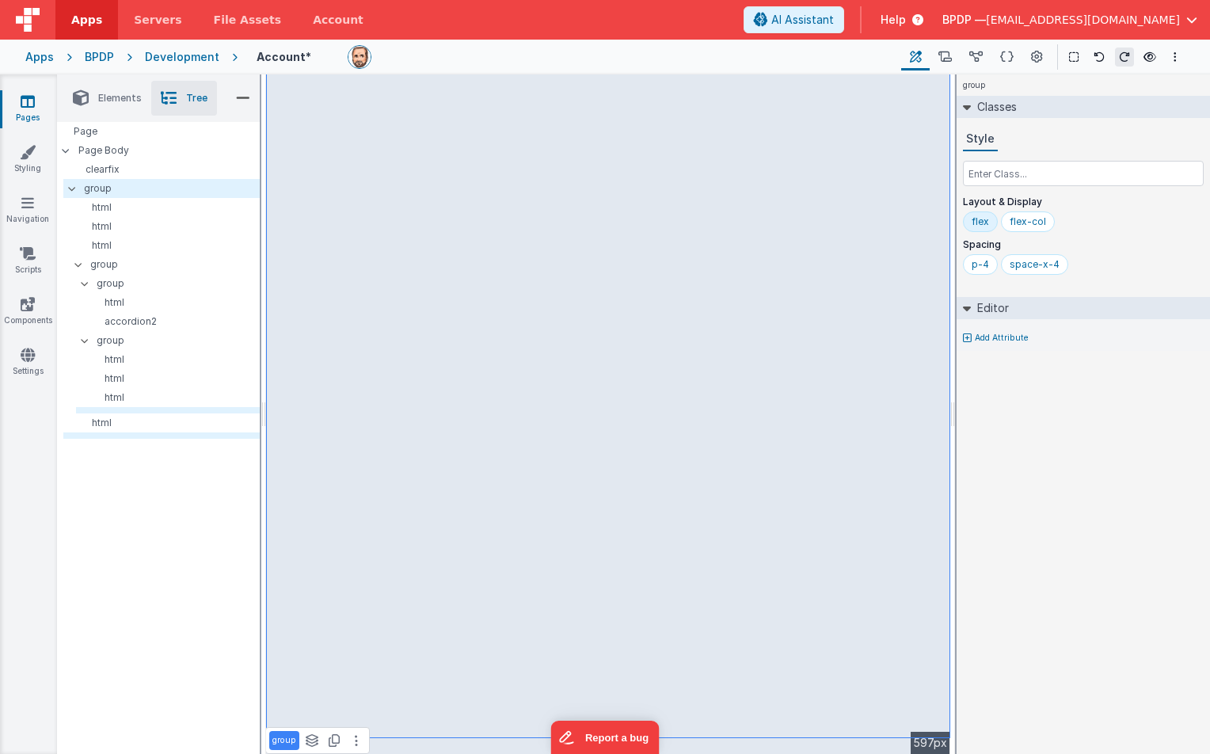
click at [110, 94] on span "Elements" at bounding box center [120, 98] width 44 height 13
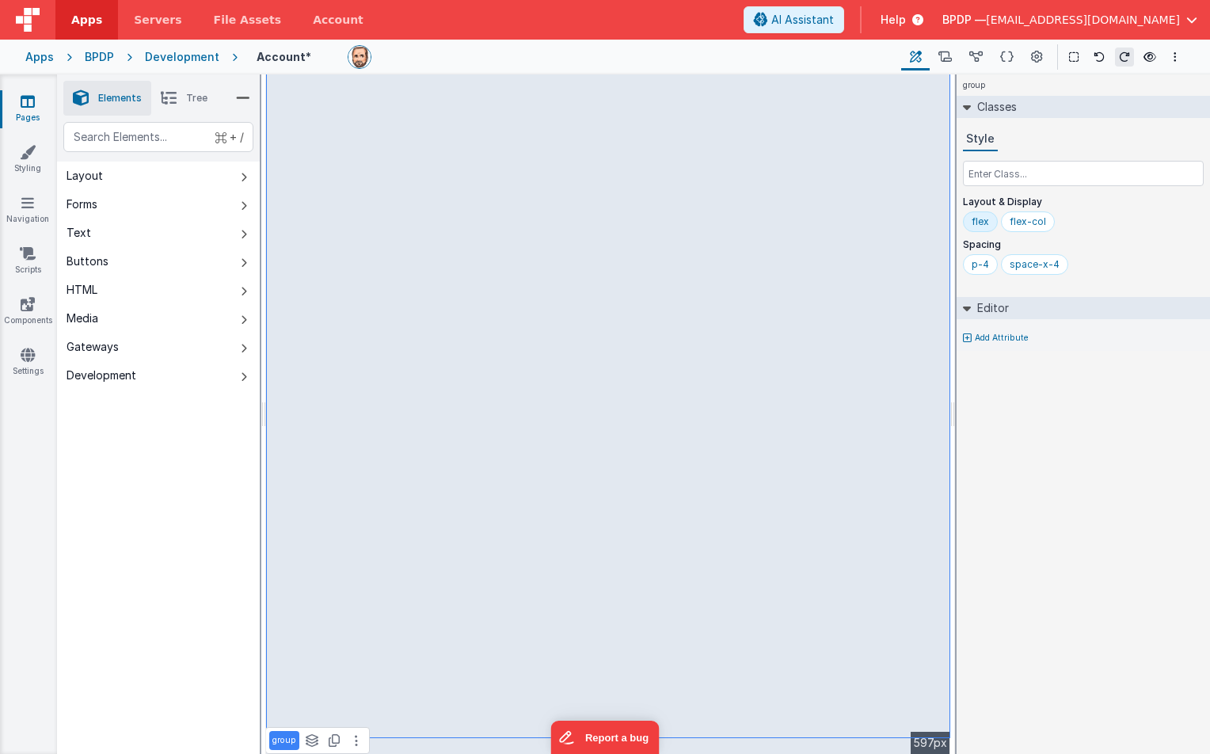
select select
select select "required"
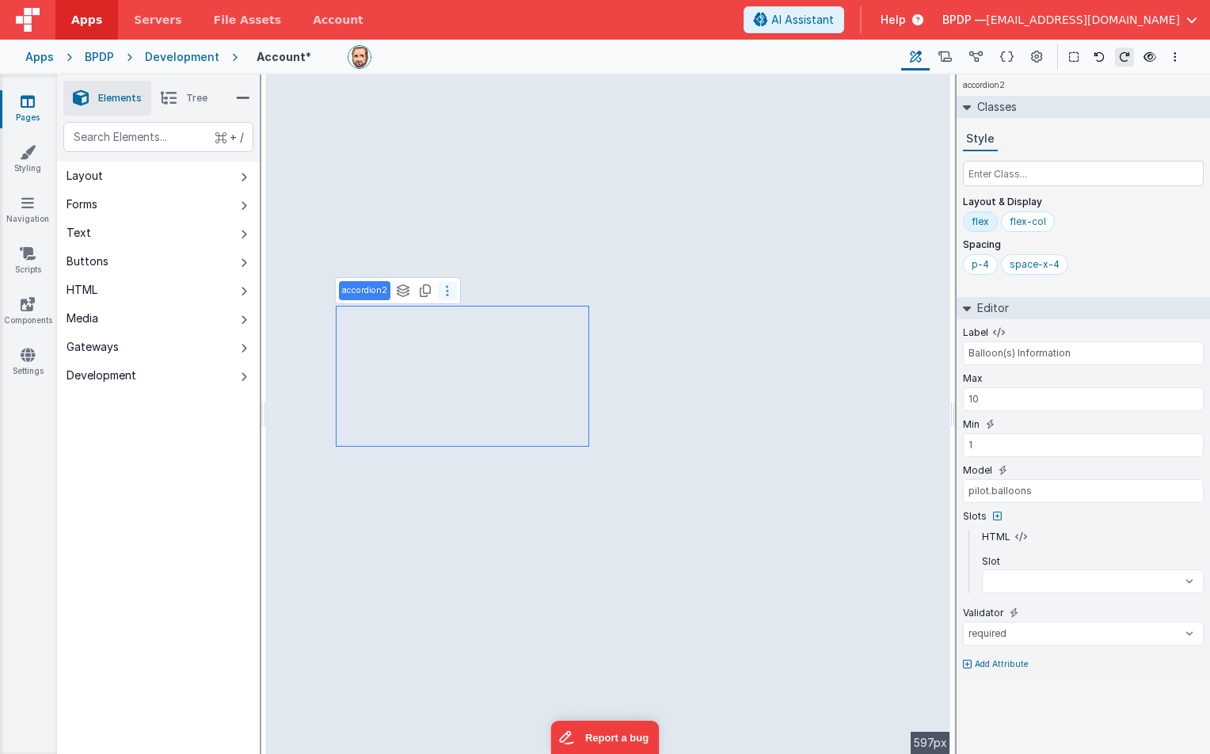
click at [446, 285] on icon at bounding box center [447, 290] width 3 height 13
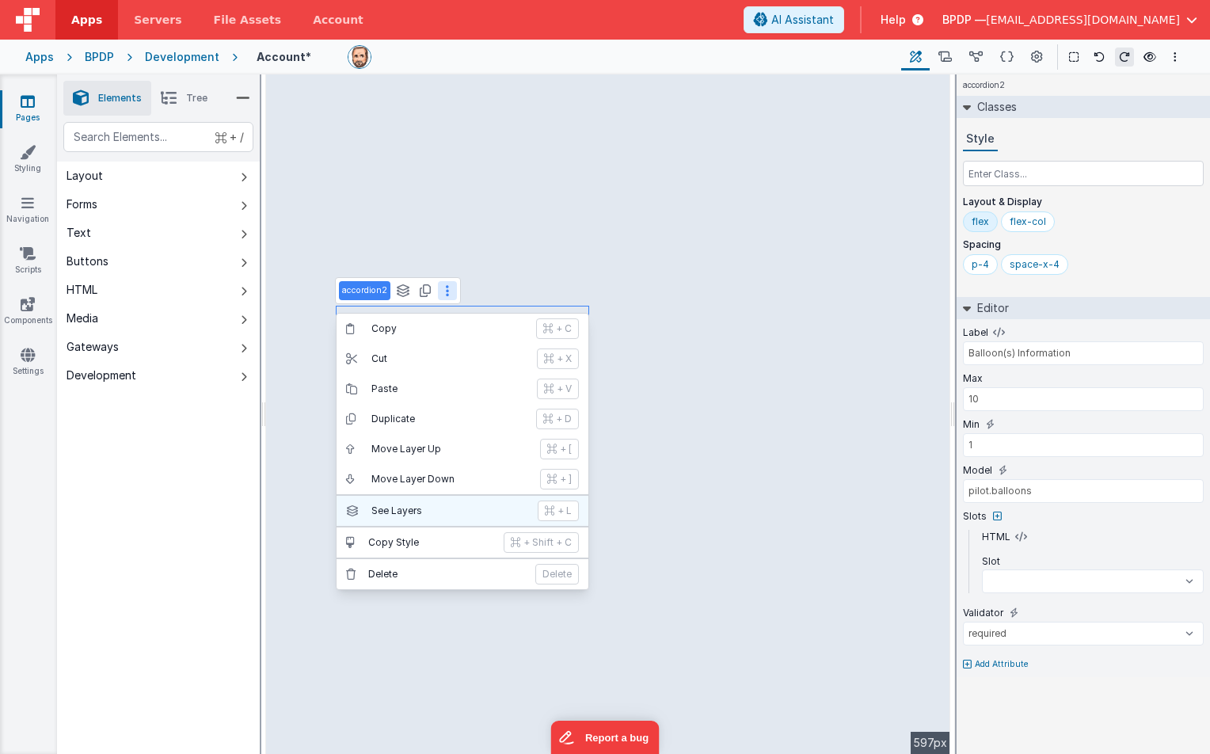
click at [392, 509] on p "See Layers" at bounding box center [449, 511] width 157 height 13
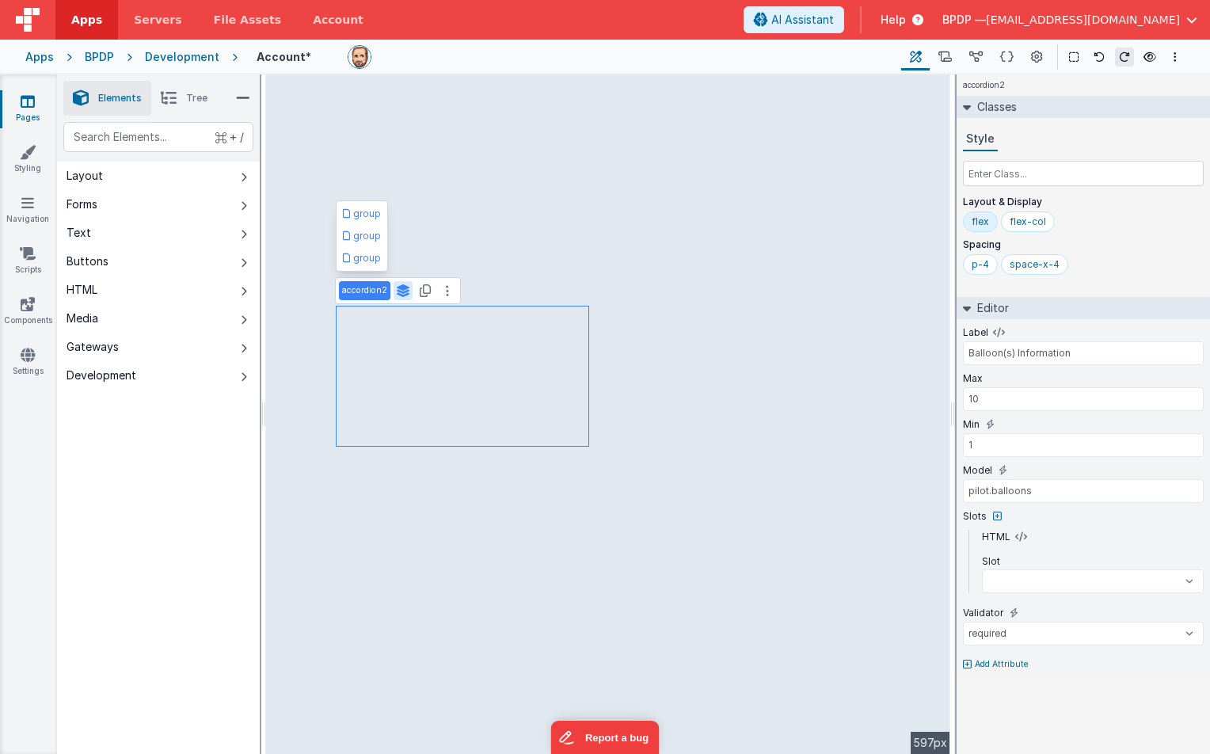
select select
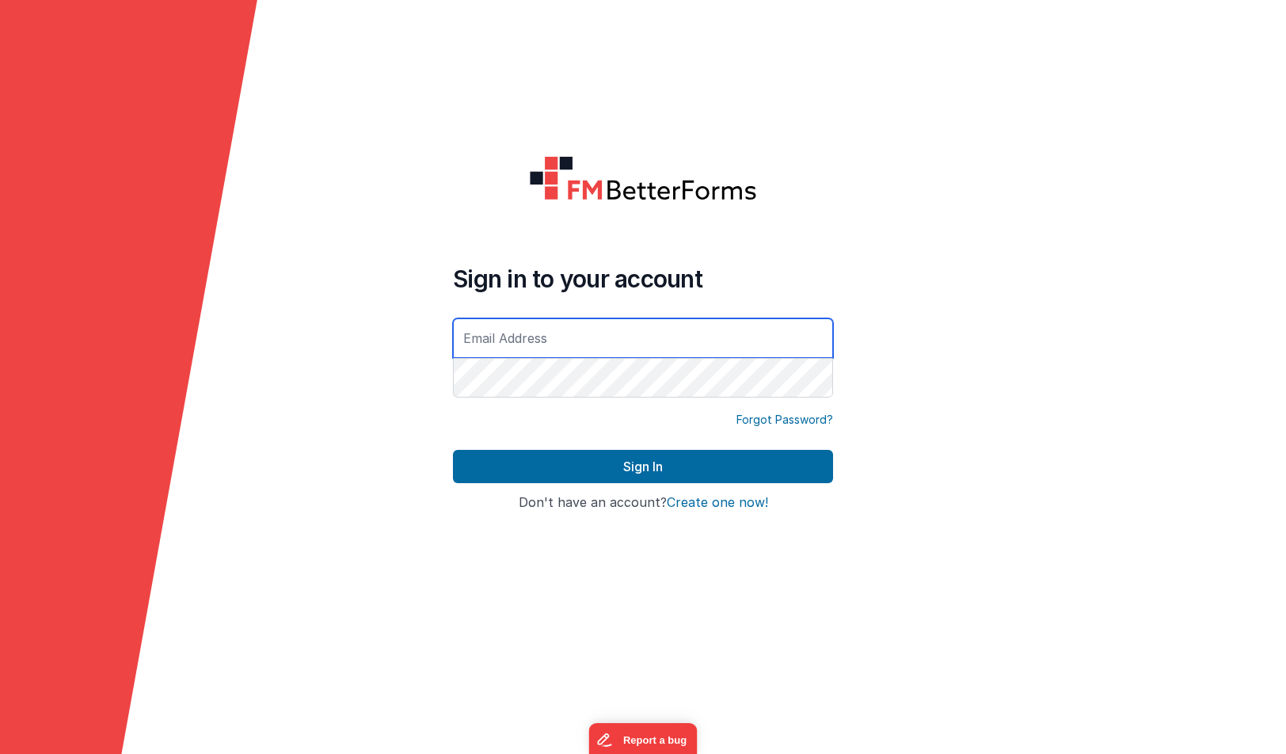
type input "[EMAIL_ADDRESS][DOMAIN_NAME]"
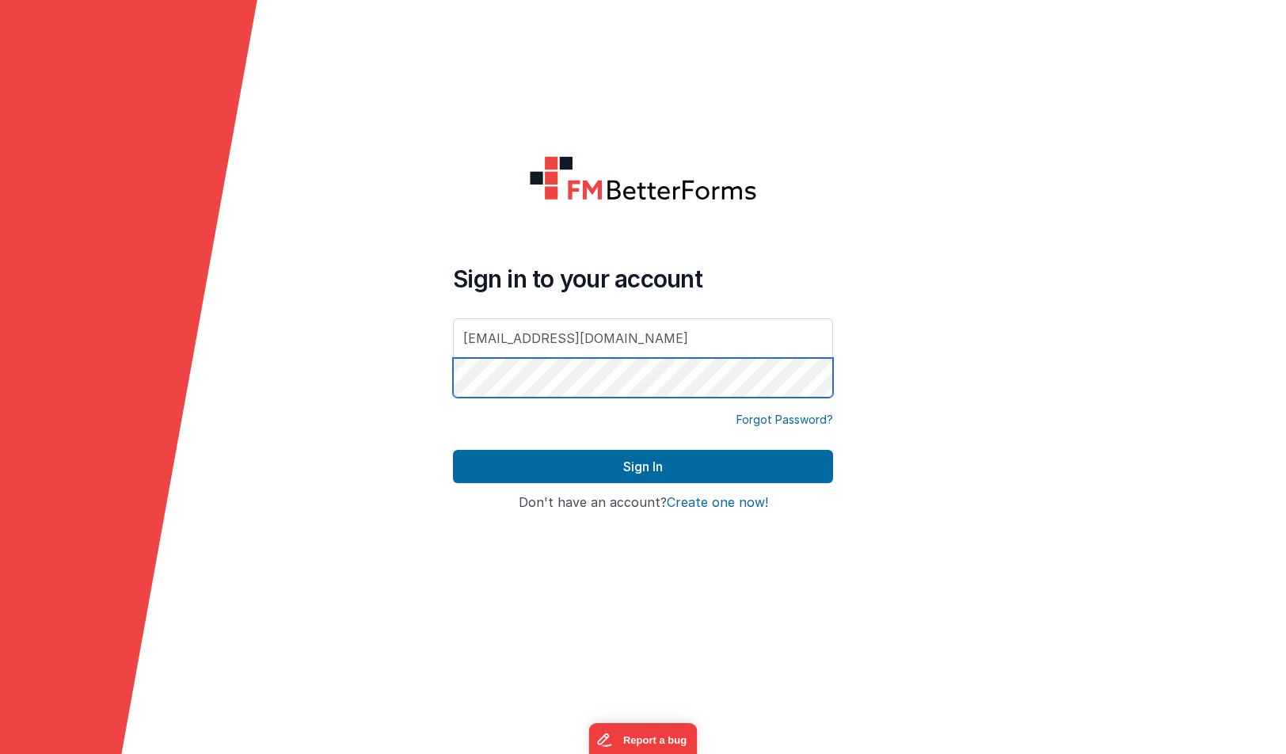
click at [643, 467] on button "Sign In" at bounding box center [643, 466] width 380 height 33
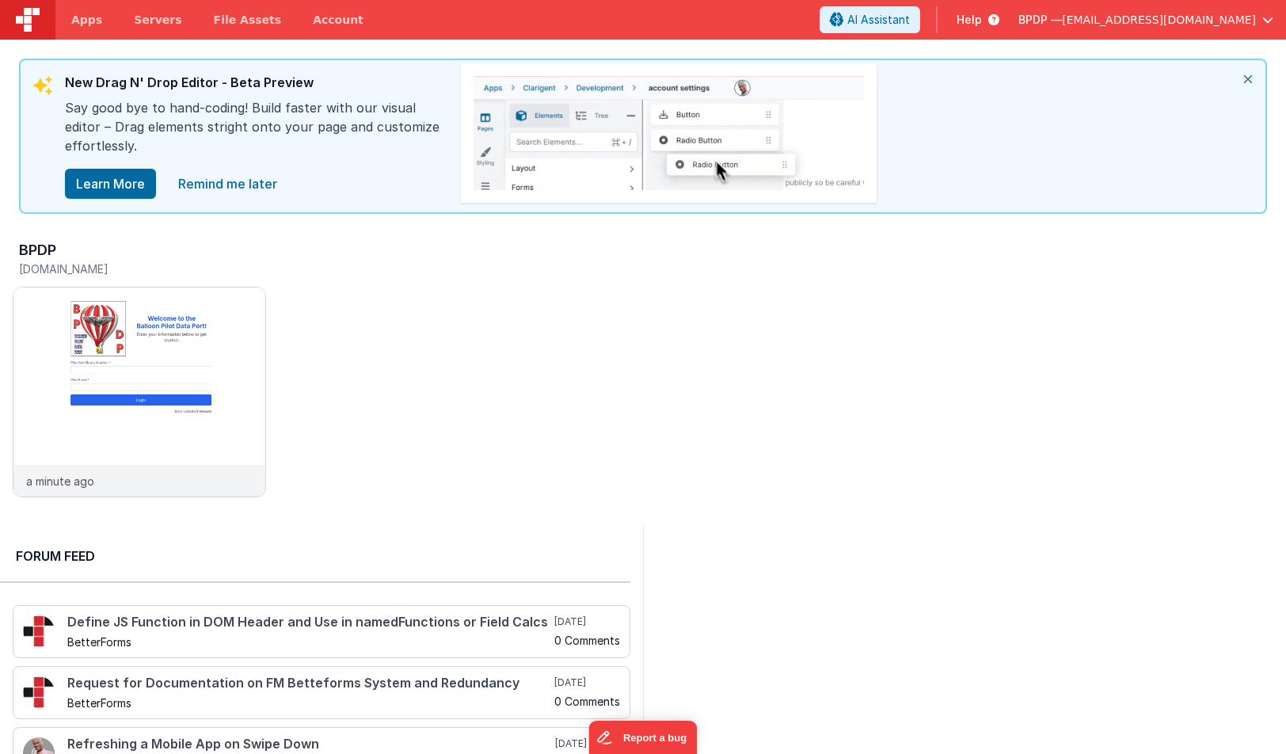
click at [536, 388] on div "BPDP [DOMAIN_NAME] a minute ago" at bounding box center [650, 374] width 1274 height 276
click at [982, 17] on span "Help" at bounding box center [969, 20] width 25 height 16
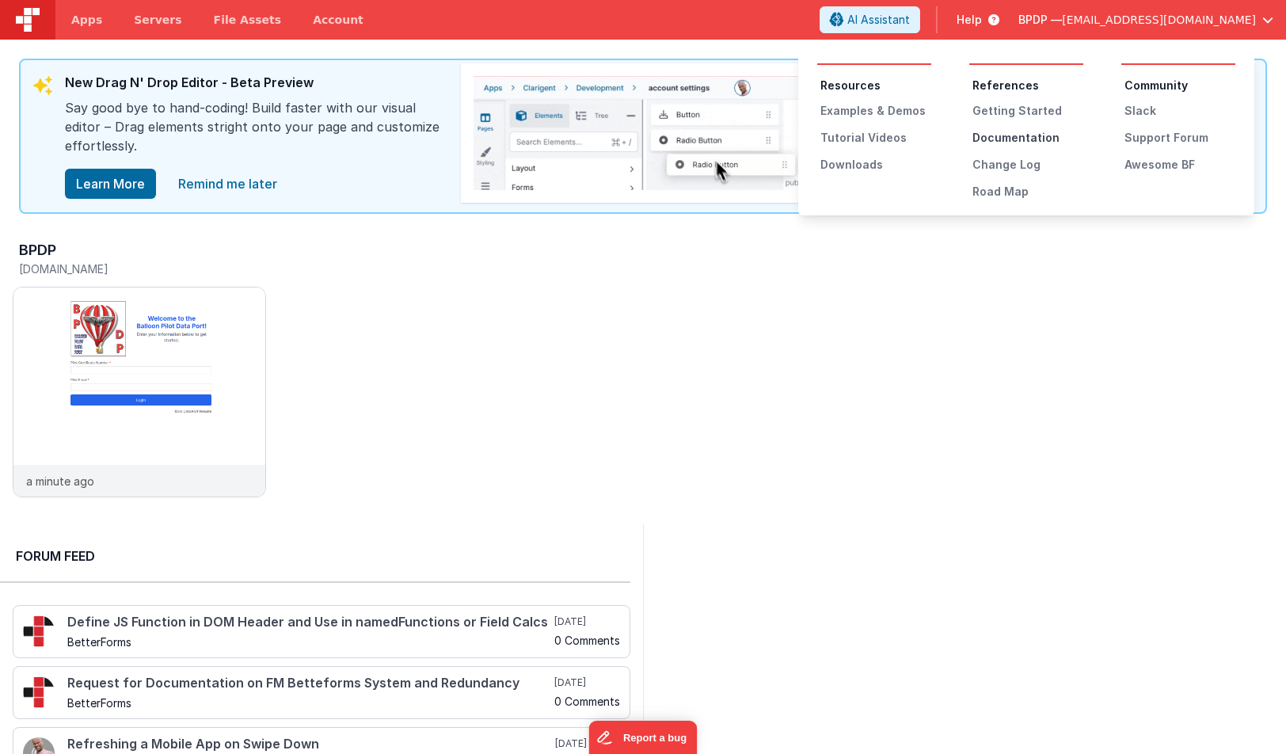
click at [1028, 134] on div "Documentation" at bounding box center [1028, 138] width 111 height 16
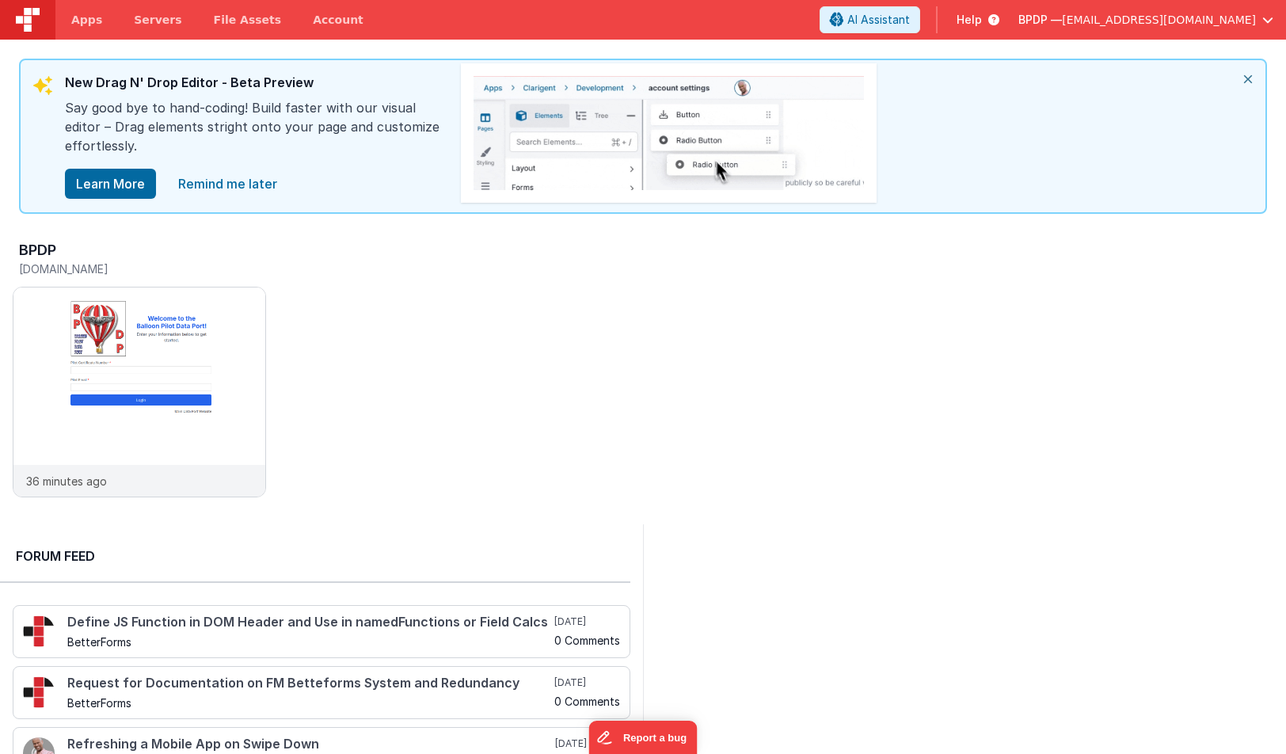
click at [982, 21] on span "Help" at bounding box center [969, 20] width 25 height 16
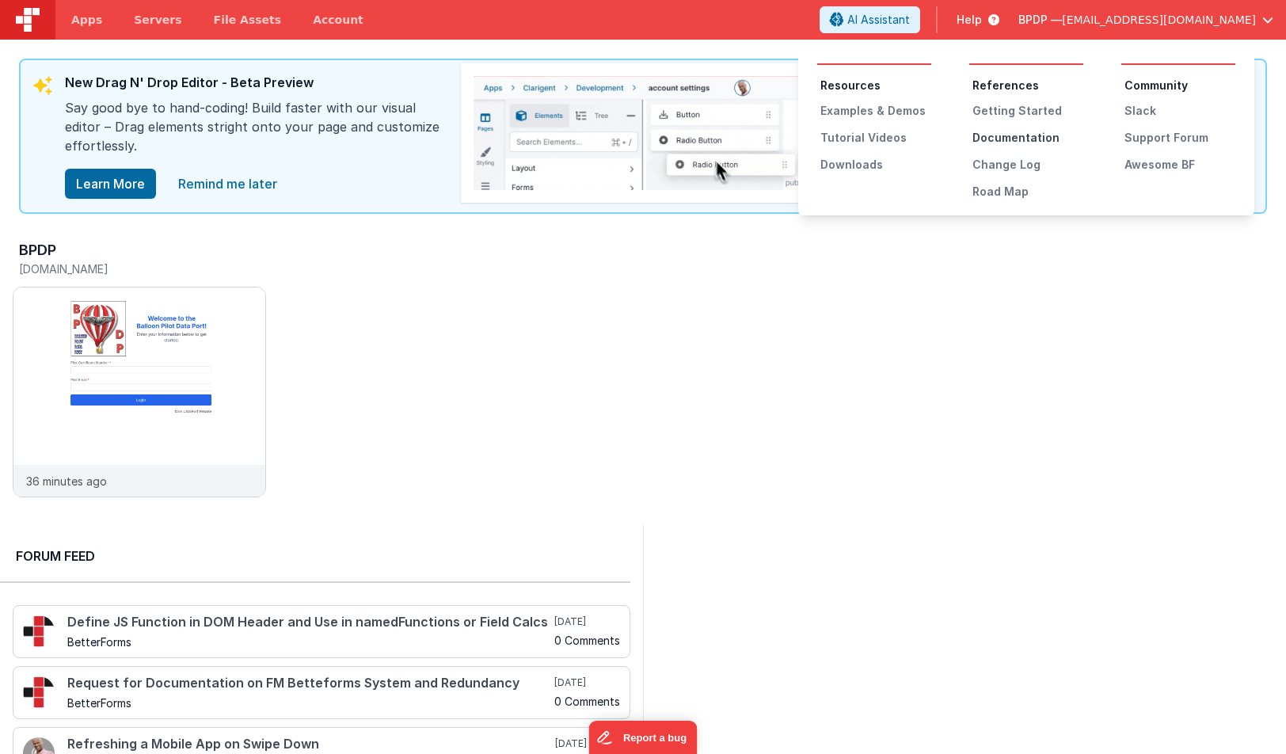
click at [991, 139] on div "Documentation" at bounding box center [1028, 138] width 111 height 16
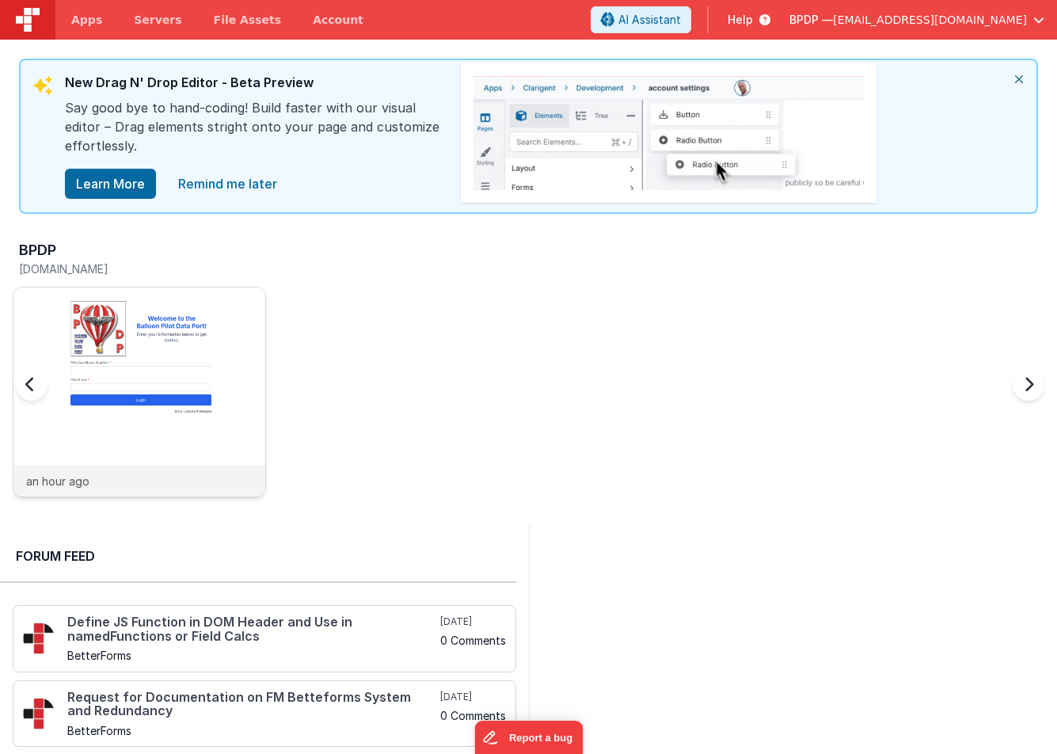
click at [143, 318] on img at bounding box center [139, 414] width 252 height 252
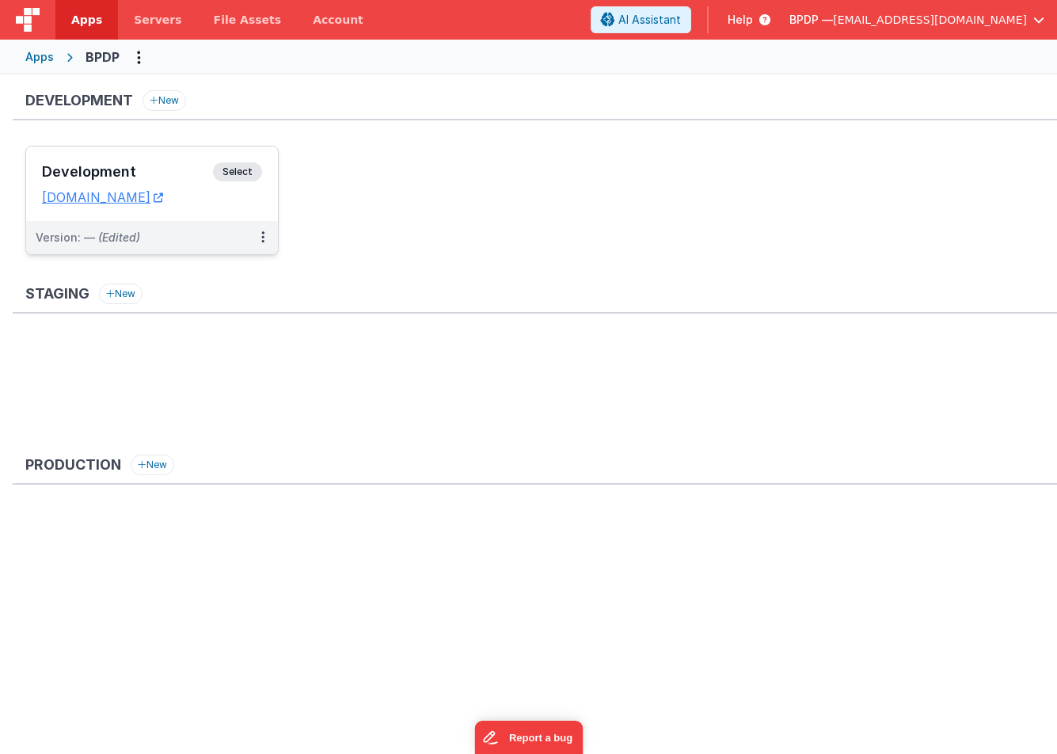
click at [238, 172] on span "Select" at bounding box center [237, 171] width 49 height 19
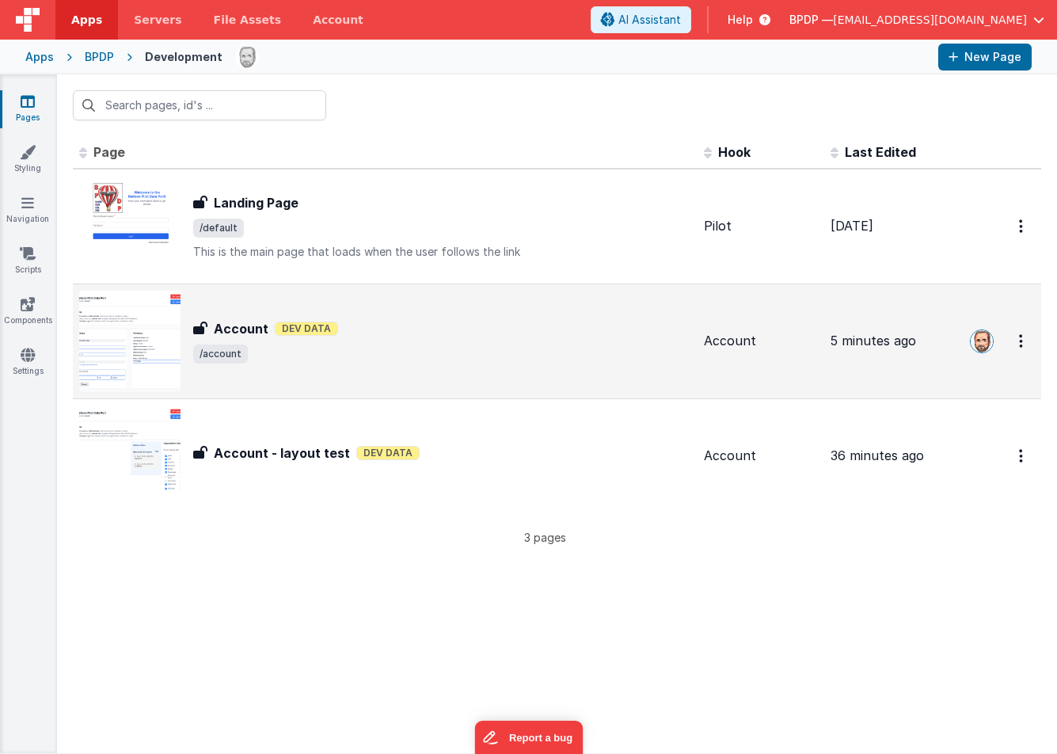
click at [236, 323] on h3 "Account" at bounding box center [241, 328] width 55 height 19
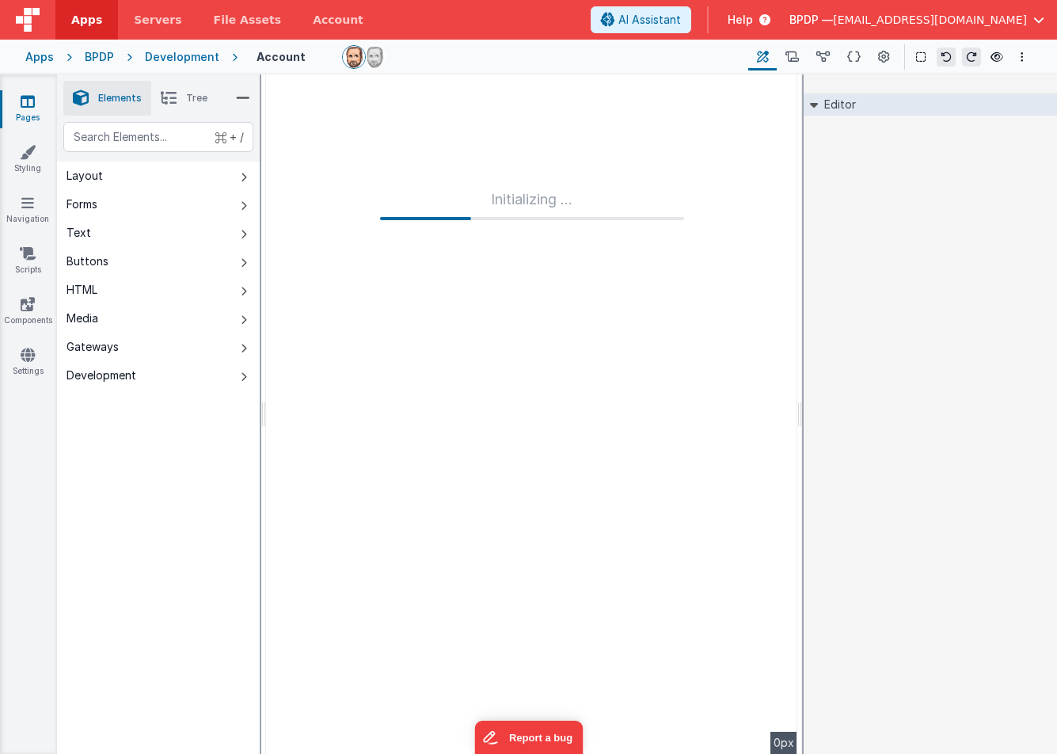
click at [31, 95] on icon at bounding box center [28, 101] width 14 height 16
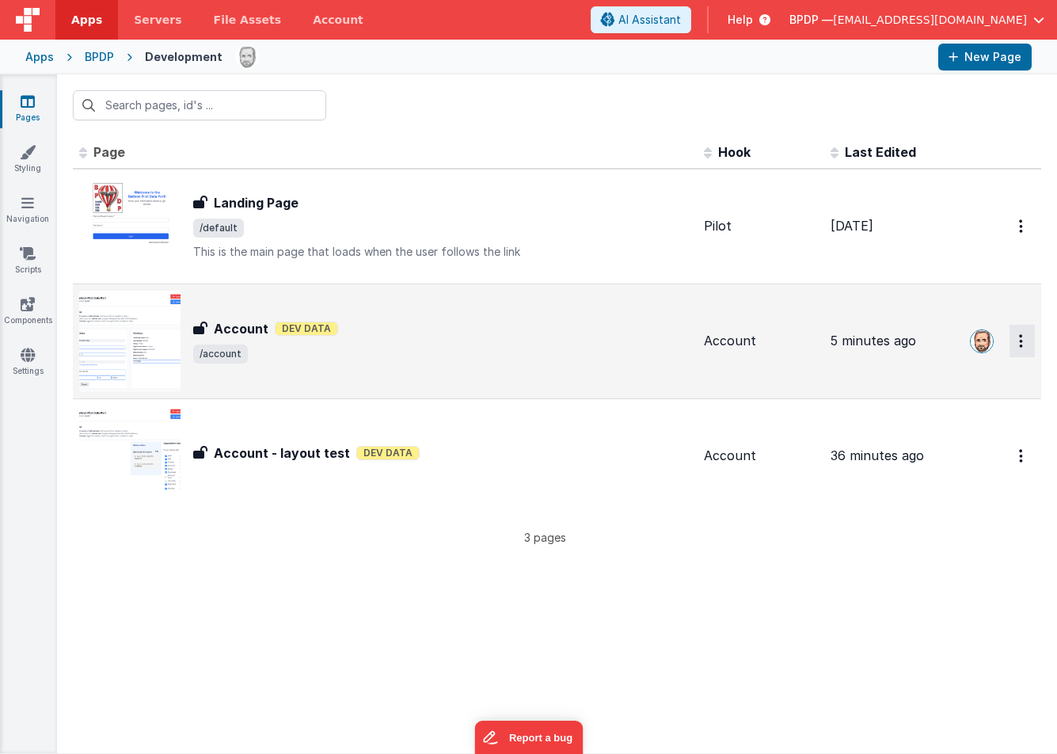
click at [1024, 242] on button "Options" at bounding box center [1022, 226] width 25 height 32
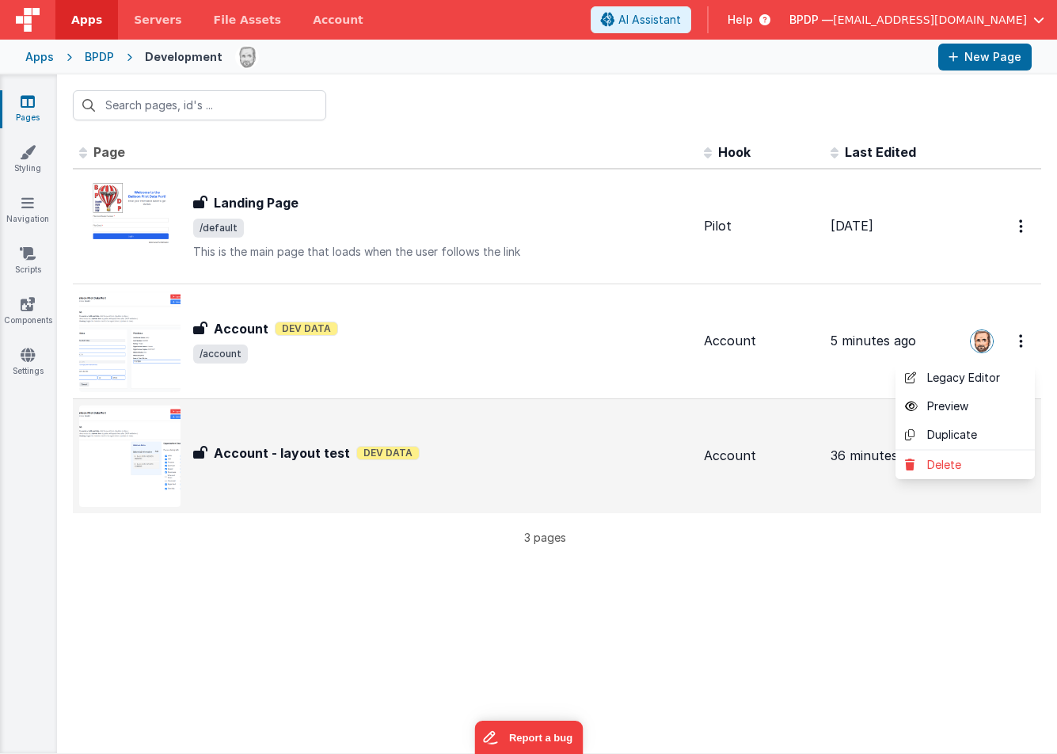
click at [462, 316] on button at bounding box center [528, 377] width 1057 height 754
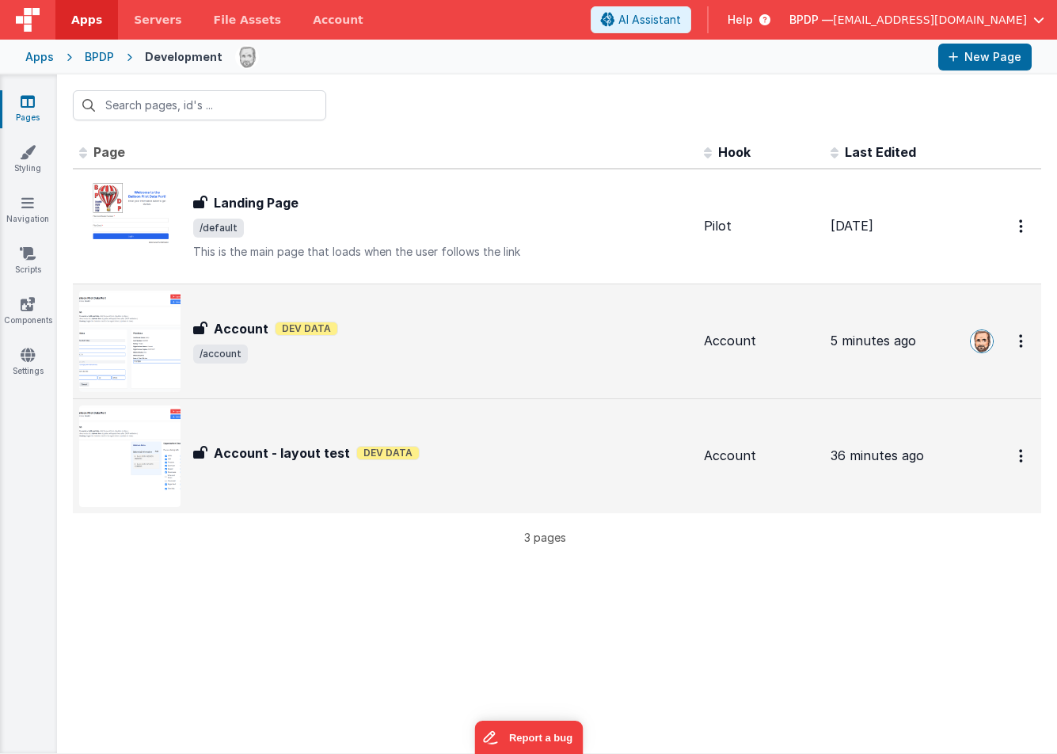
click at [102, 319] on img at bounding box center [129, 341] width 101 height 101
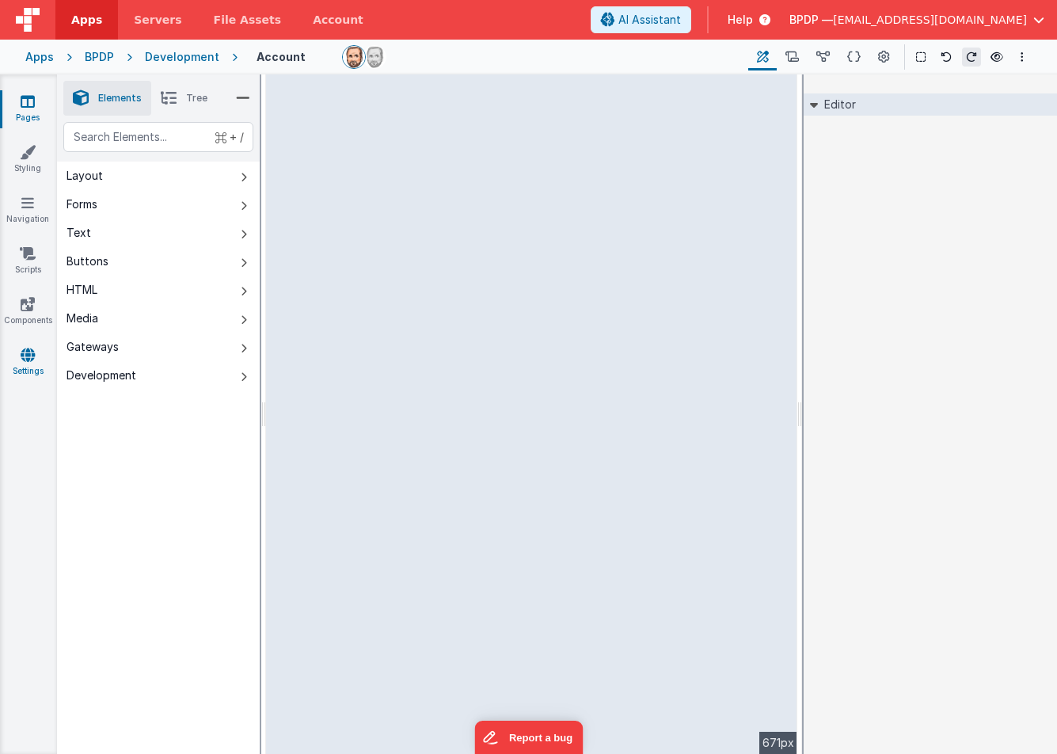
click at [25, 360] on icon at bounding box center [28, 355] width 14 height 16
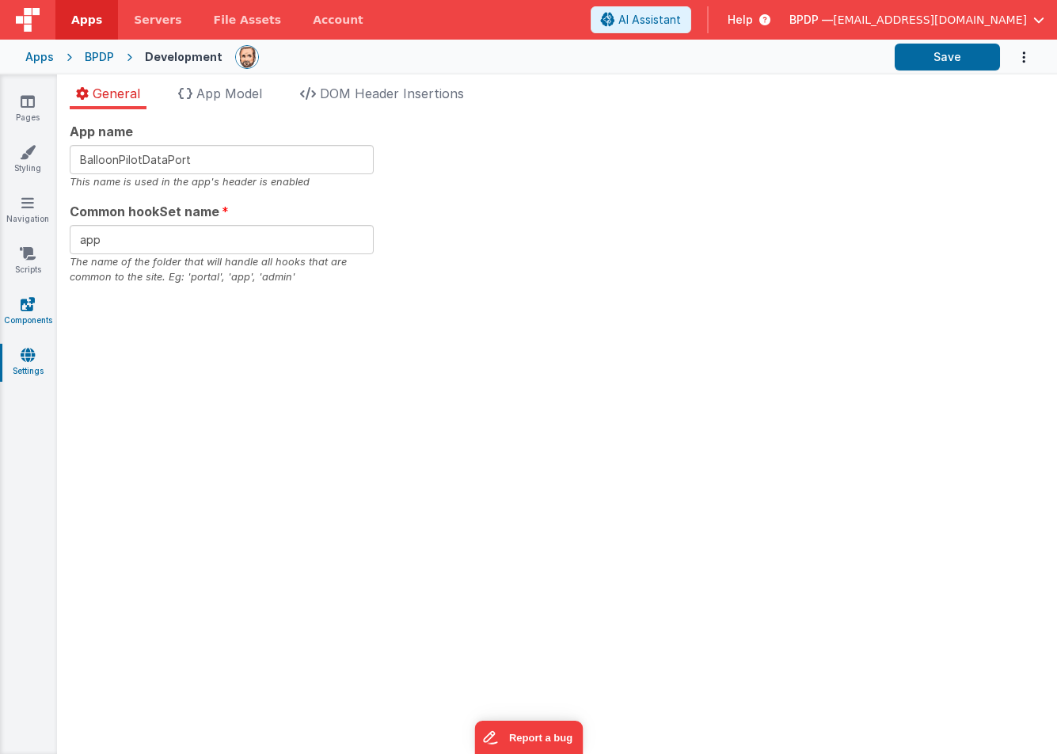
click at [31, 307] on icon at bounding box center [28, 304] width 14 height 16
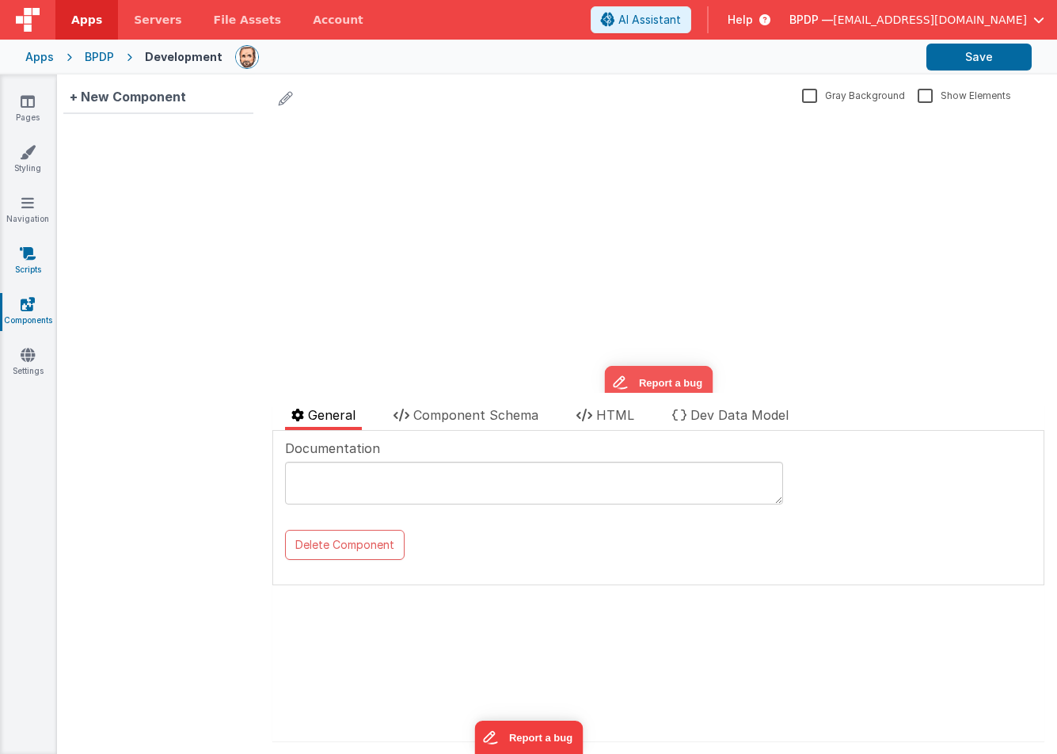
click at [32, 253] on icon at bounding box center [28, 254] width 16 height 16
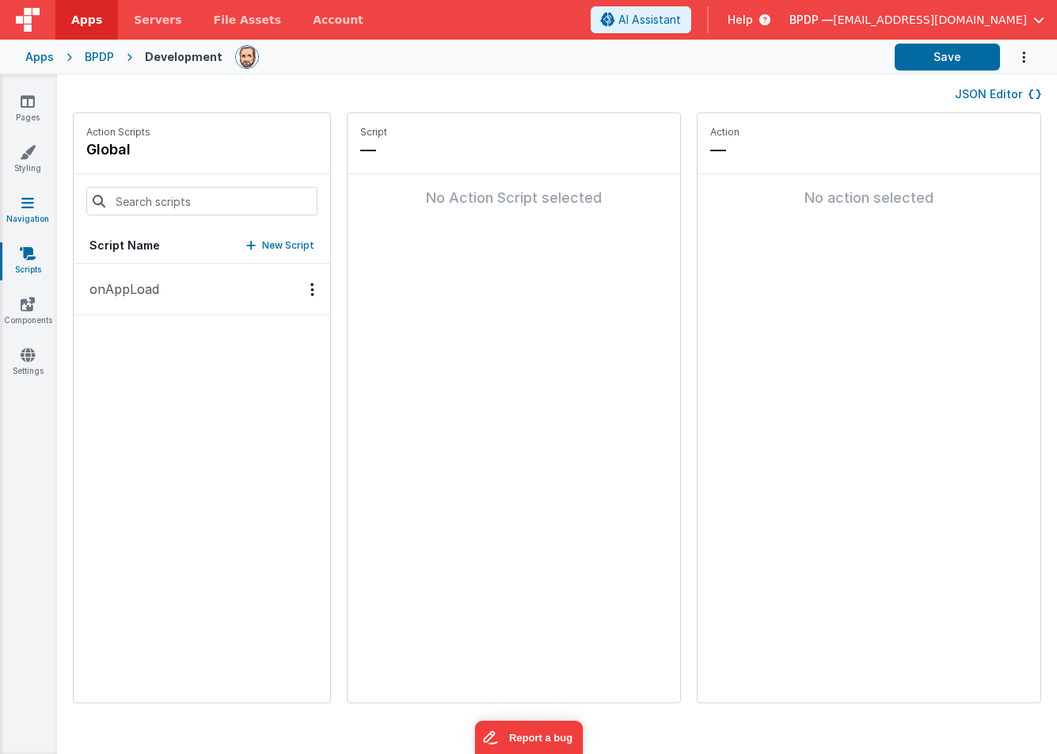
click at [32, 205] on icon at bounding box center [27, 203] width 13 height 16
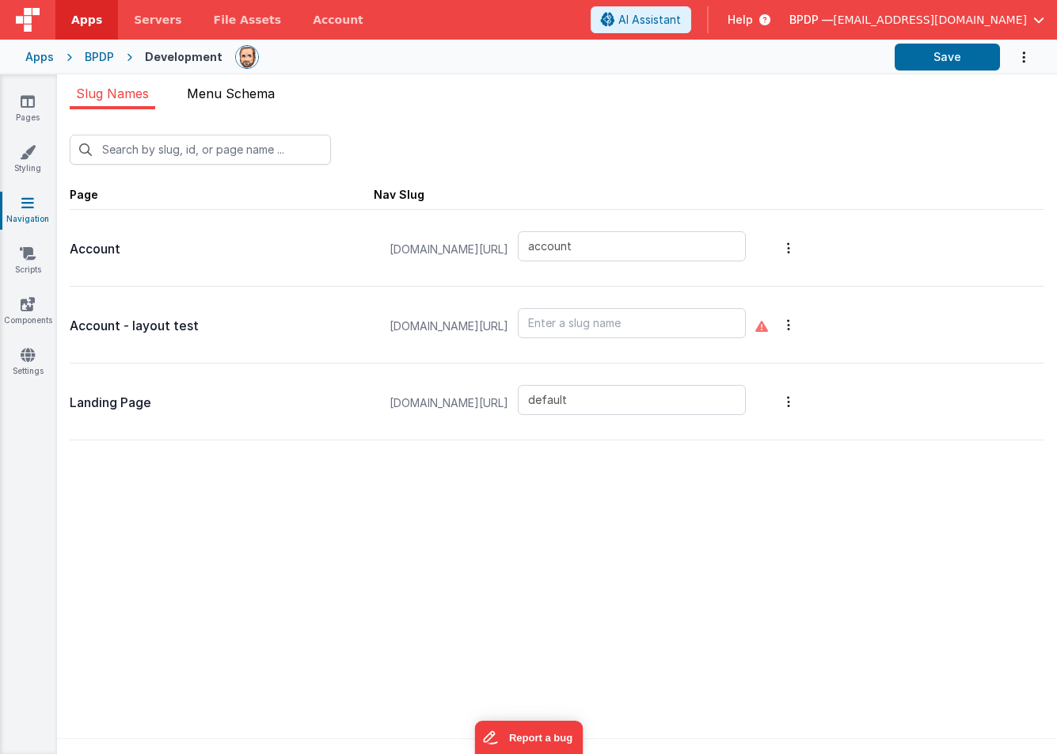
click at [253, 92] on span "Menu Schema" at bounding box center [231, 94] width 88 height 16
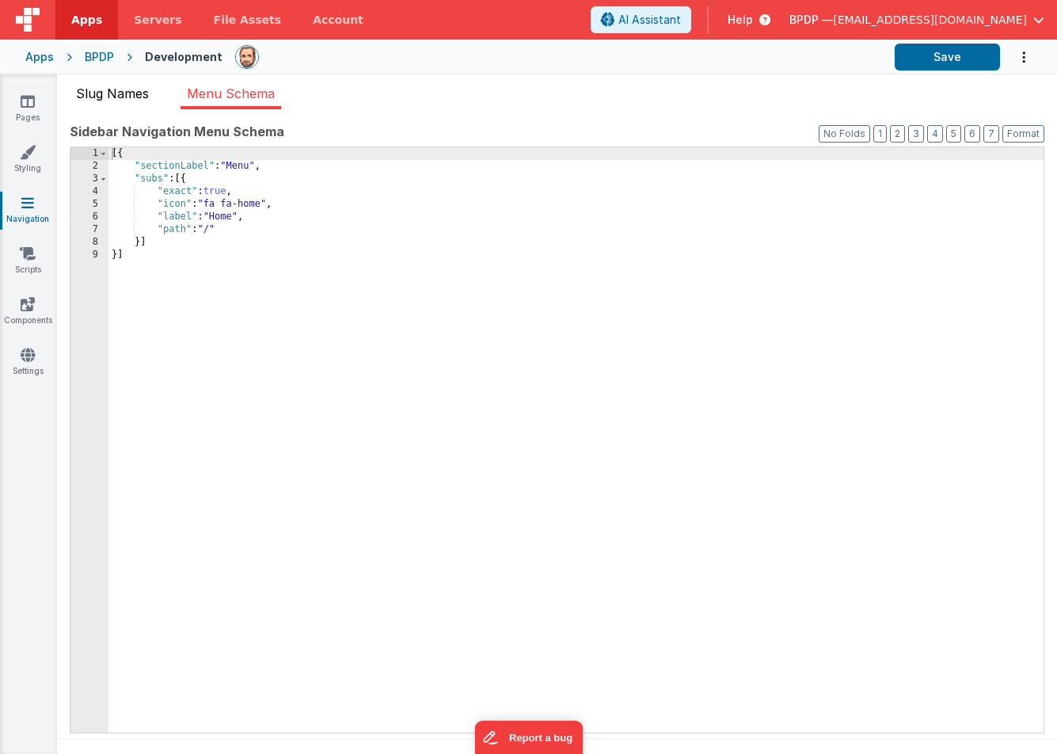
click at [130, 91] on span "Slug Names" at bounding box center [112, 94] width 73 height 16
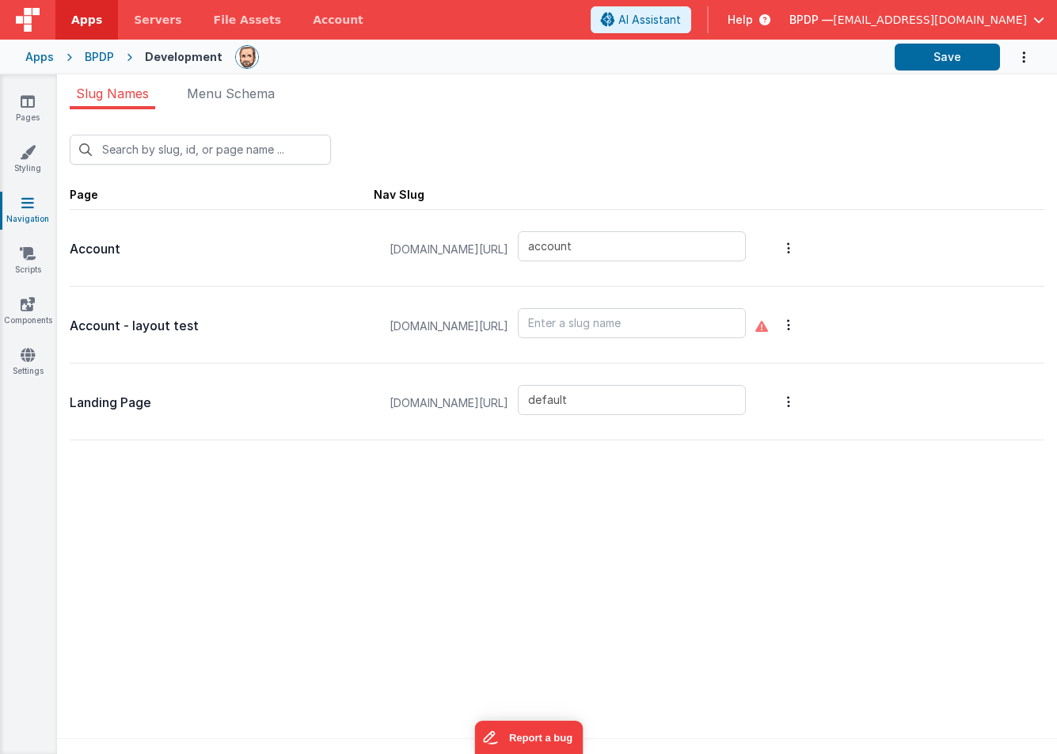
click at [791, 254] on icon "Options" at bounding box center [788, 248] width 3 height 13
click at [723, 282] on link "Edit Page" at bounding box center [705, 287] width 138 height 29
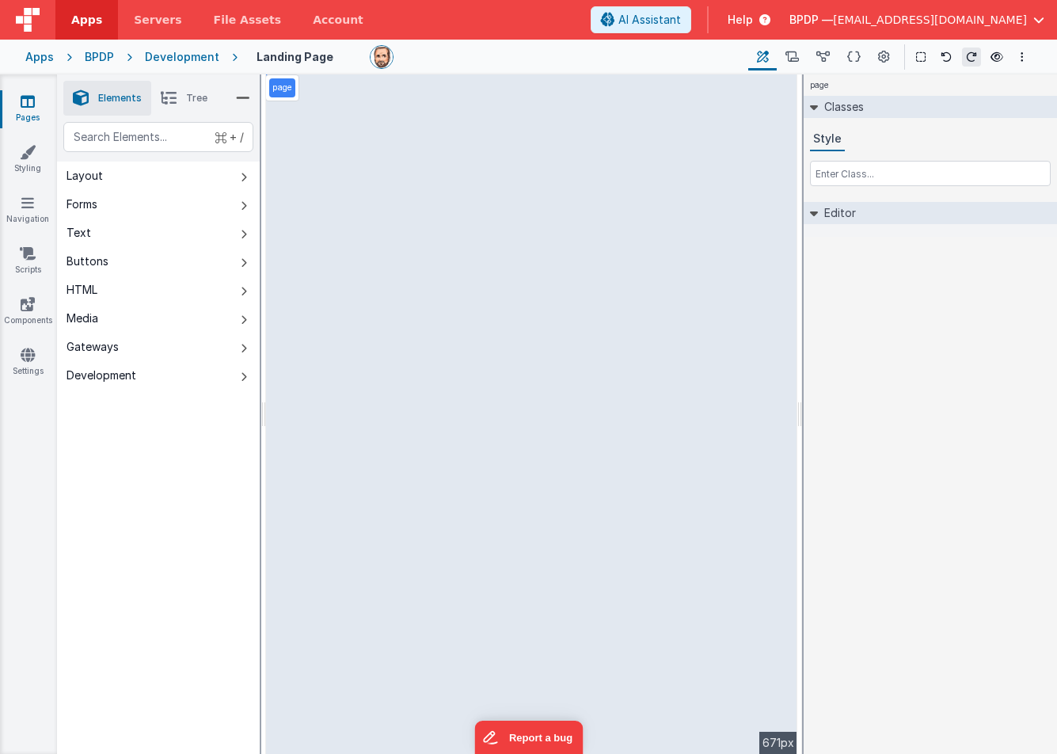
click at [181, 59] on div "Development" at bounding box center [182, 57] width 74 height 16
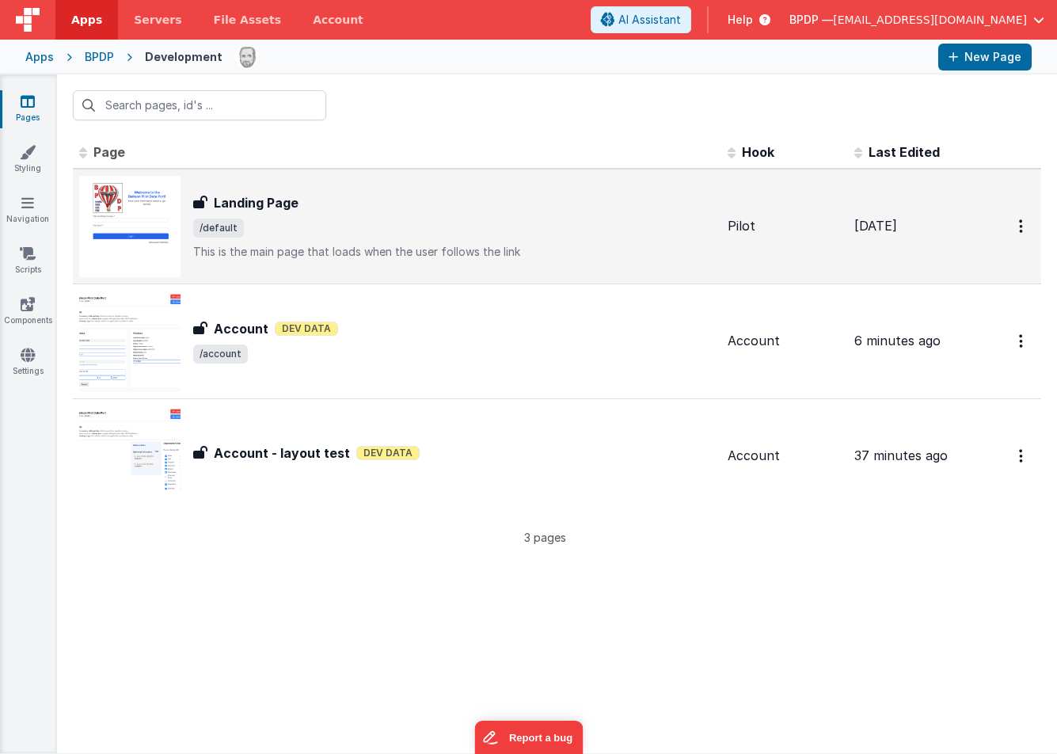
click at [311, 250] on p "This is the main page that loads when the user follows the link" at bounding box center [454, 252] width 522 height 16
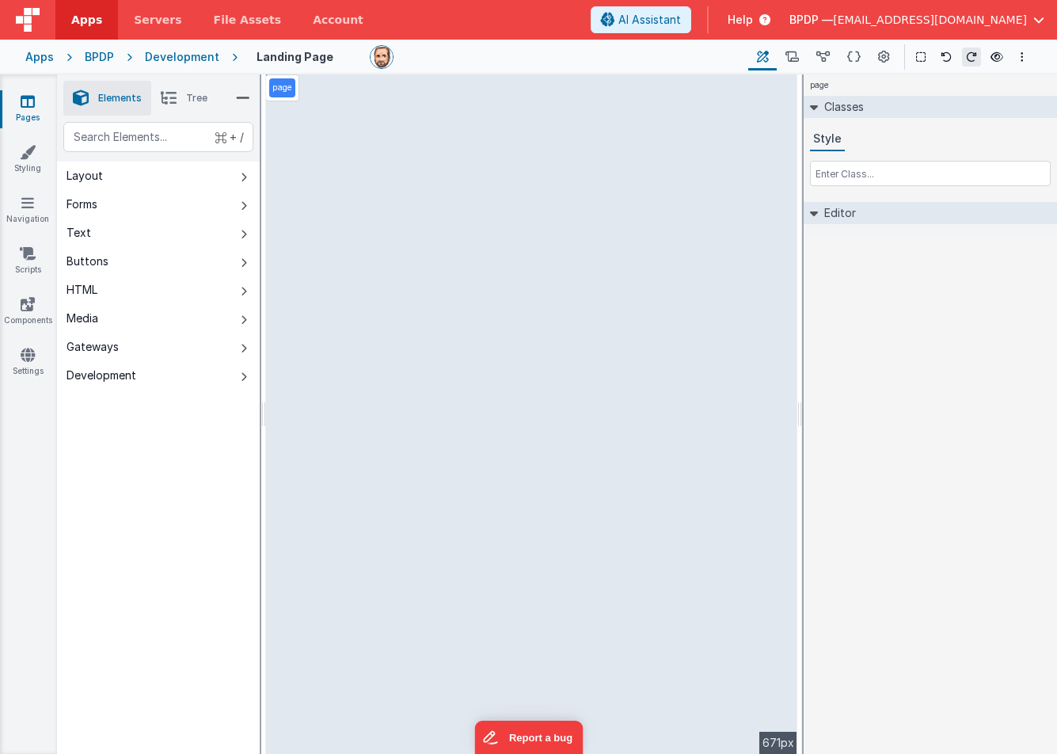
click at [25, 99] on icon at bounding box center [28, 101] width 14 height 16
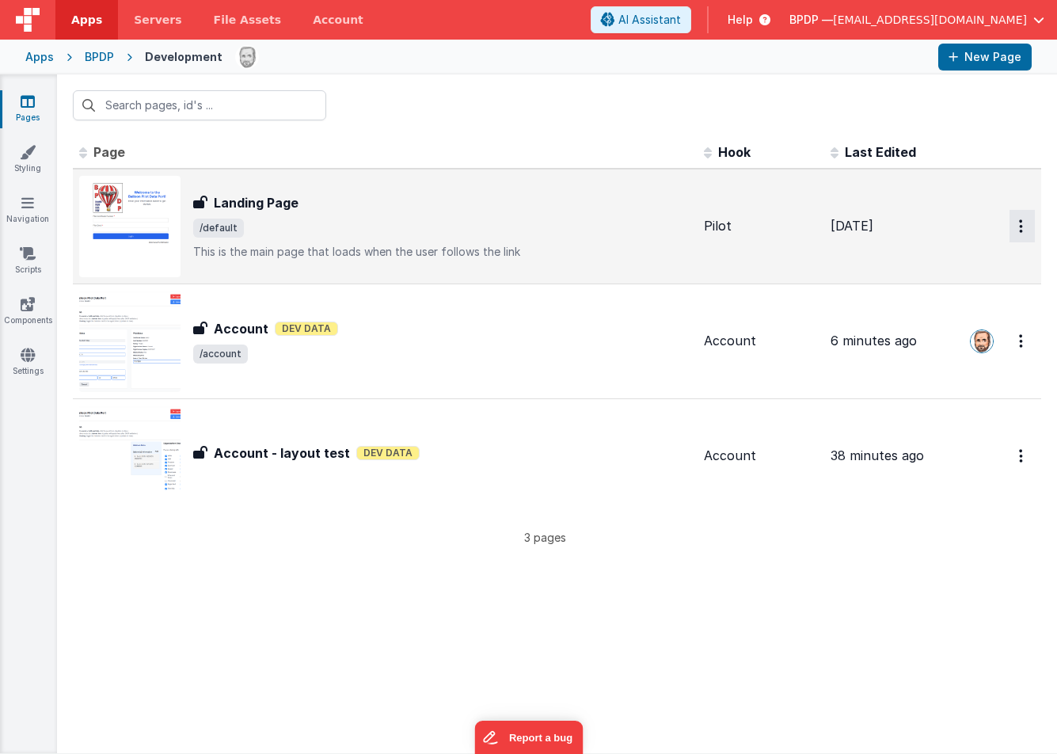
click at [1021, 227] on icon "Options" at bounding box center [1021, 225] width 4 height 13
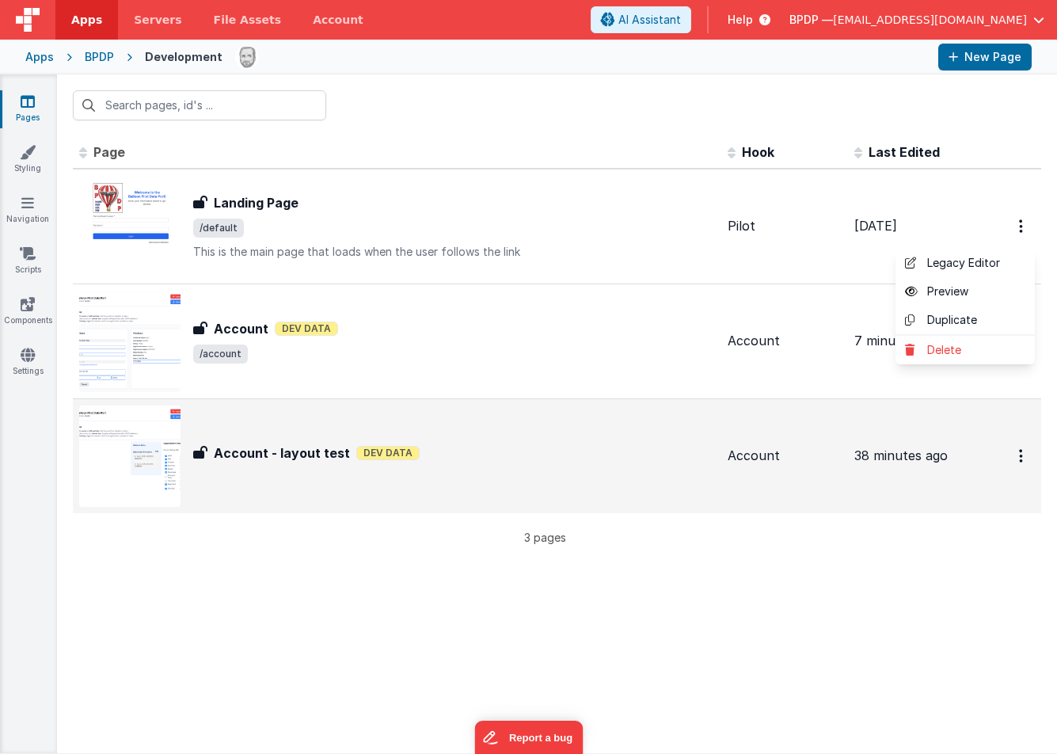
click at [26, 153] on button at bounding box center [528, 377] width 1057 height 754
click at [26, 153] on icon at bounding box center [28, 152] width 16 height 16
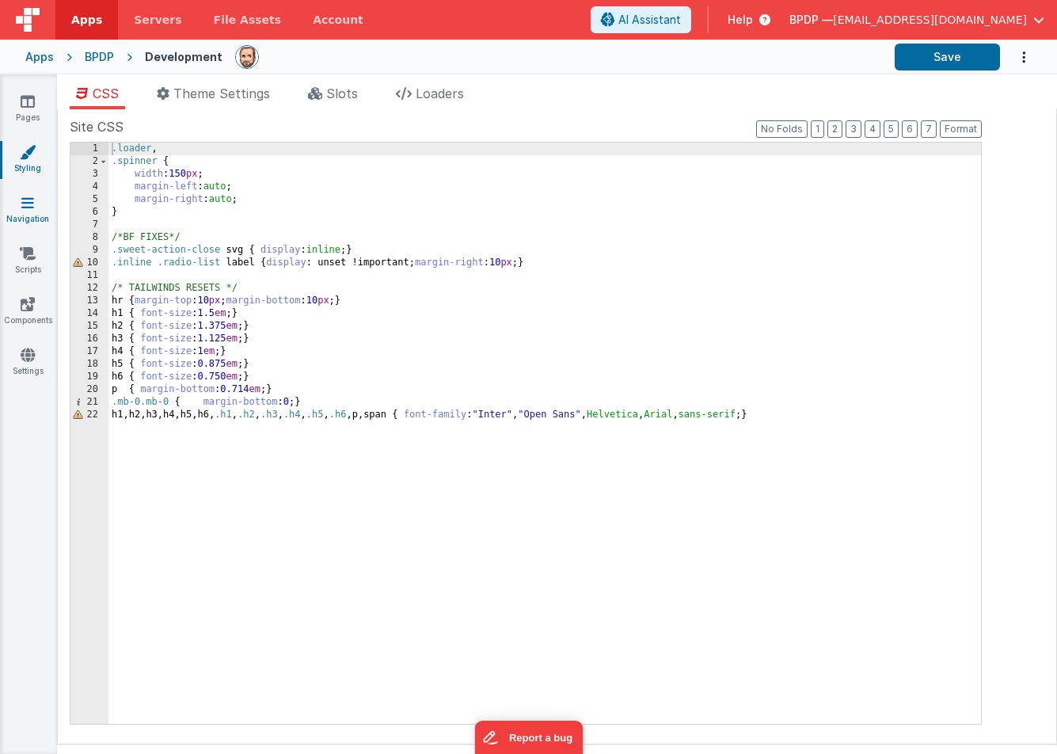
click at [21, 206] on icon at bounding box center [27, 203] width 13 height 16
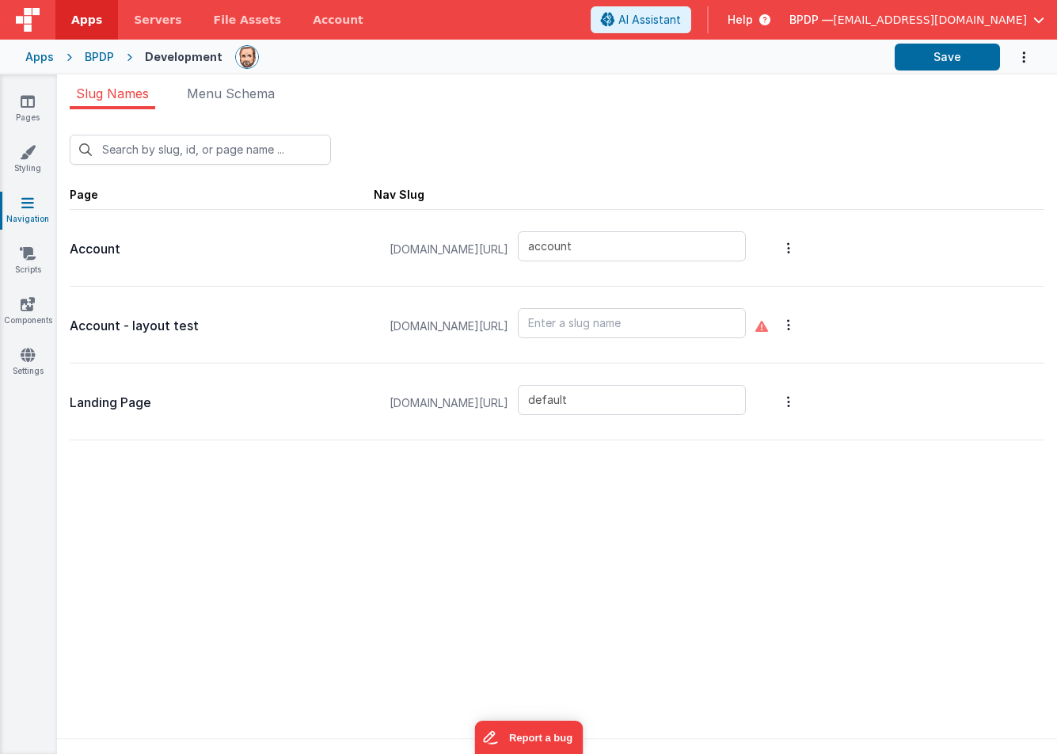
click at [800, 243] on button "Options" at bounding box center [789, 247] width 22 height 63
click at [26, 257] on button at bounding box center [528, 377] width 1057 height 754
click at [26, 257] on icon at bounding box center [28, 254] width 16 height 16
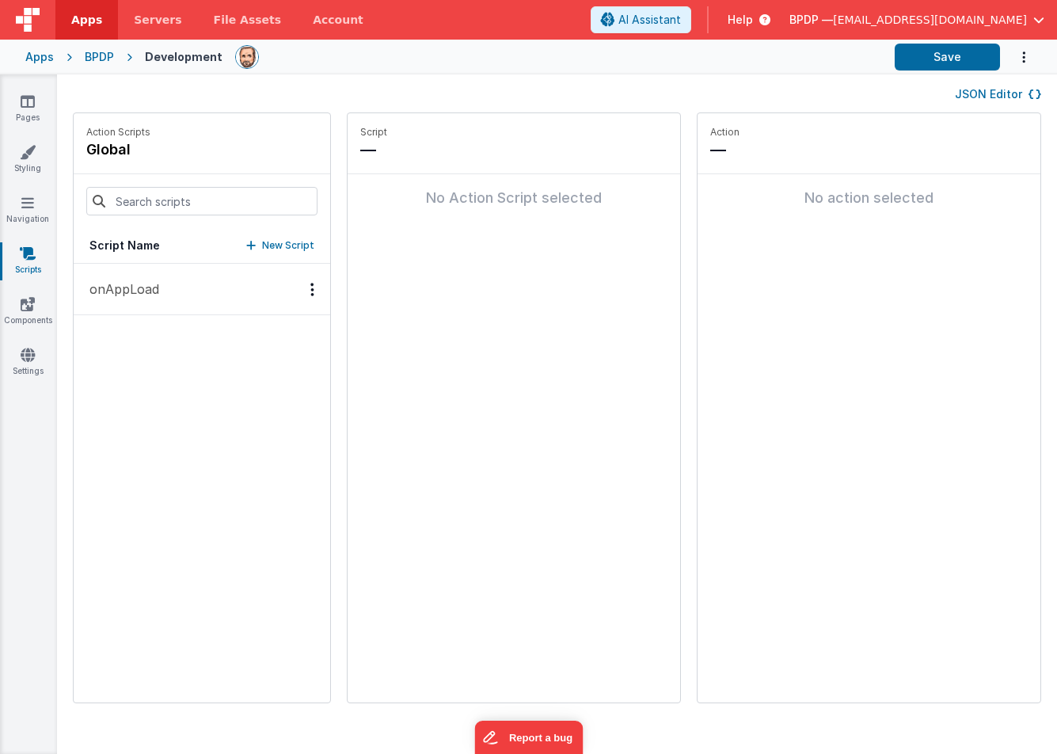
click at [170, 288] on button "onAppLoad" at bounding box center [202, 289] width 257 height 51
click at [24, 304] on icon at bounding box center [28, 304] width 14 height 16
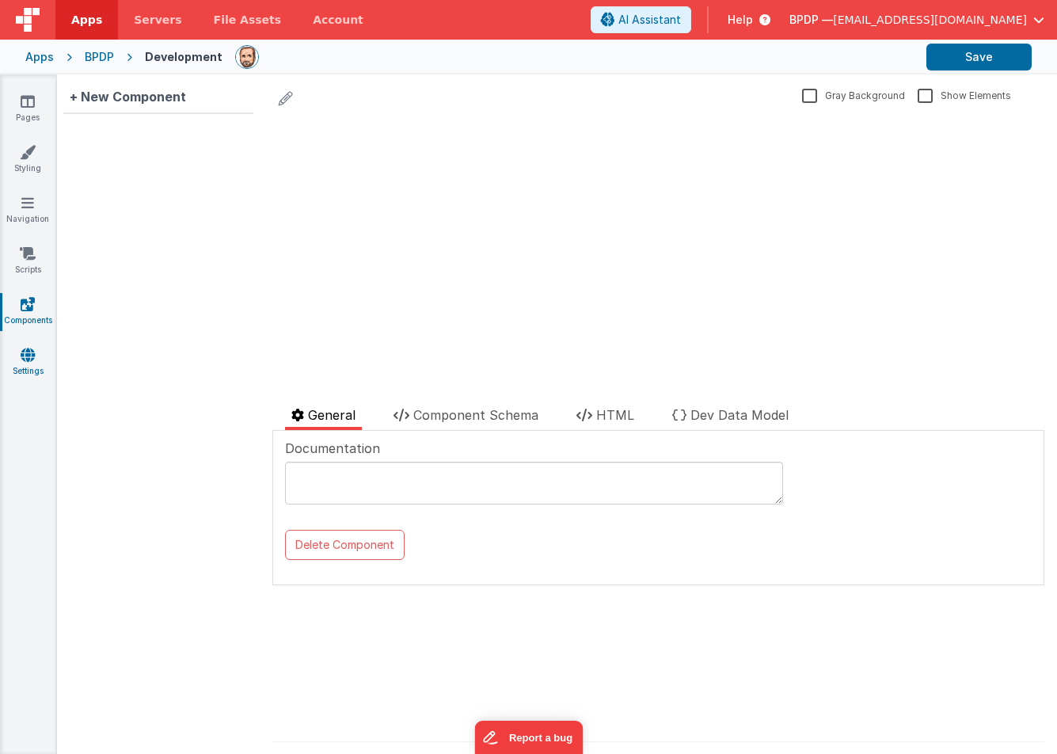
click at [31, 360] on icon at bounding box center [28, 355] width 14 height 16
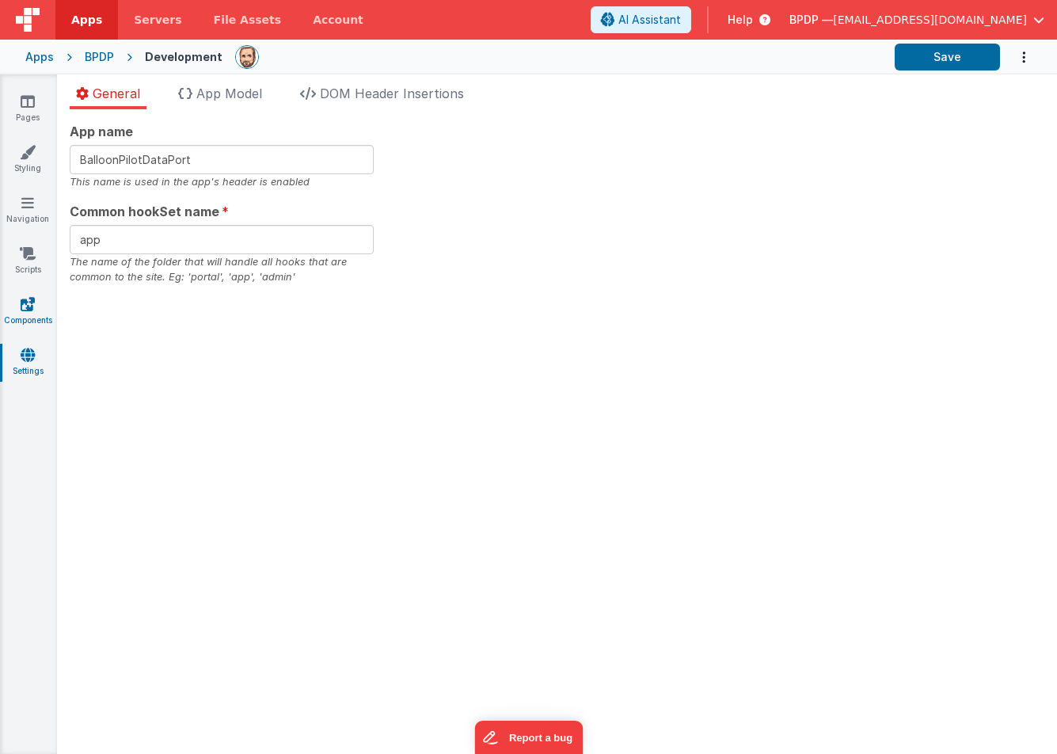
click at [26, 298] on icon at bounding box center [28, 304] width 14 height 16
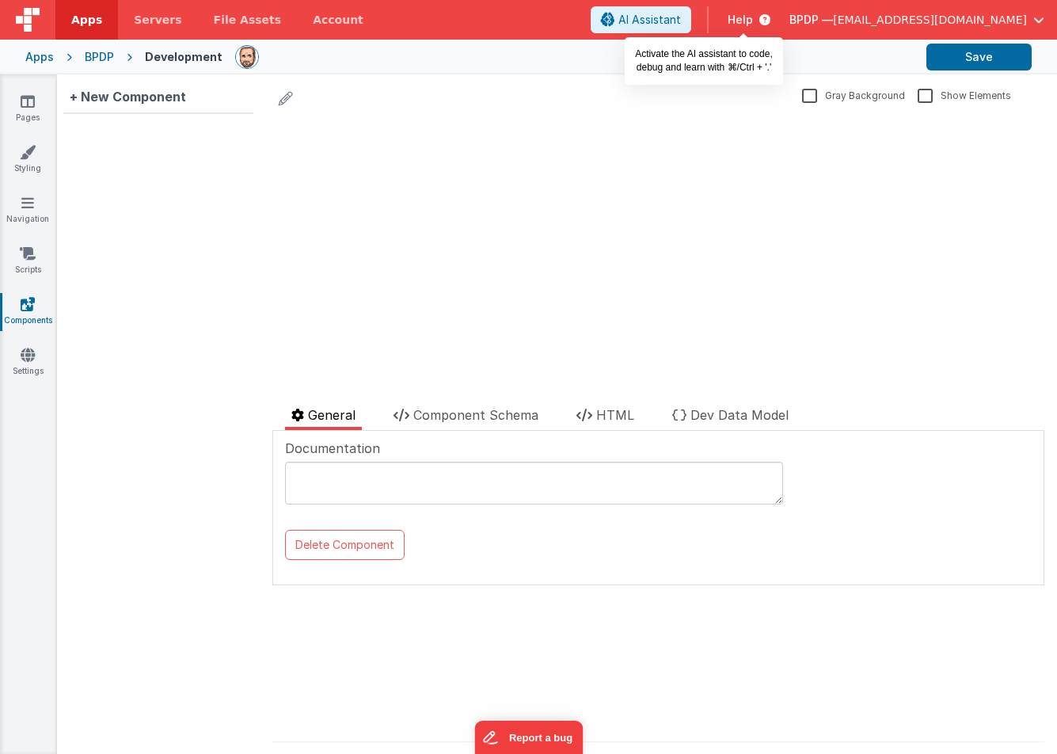
click at [681, 17] on span "AI Assistant" at bounding box center [650, 20] width 63 height 16
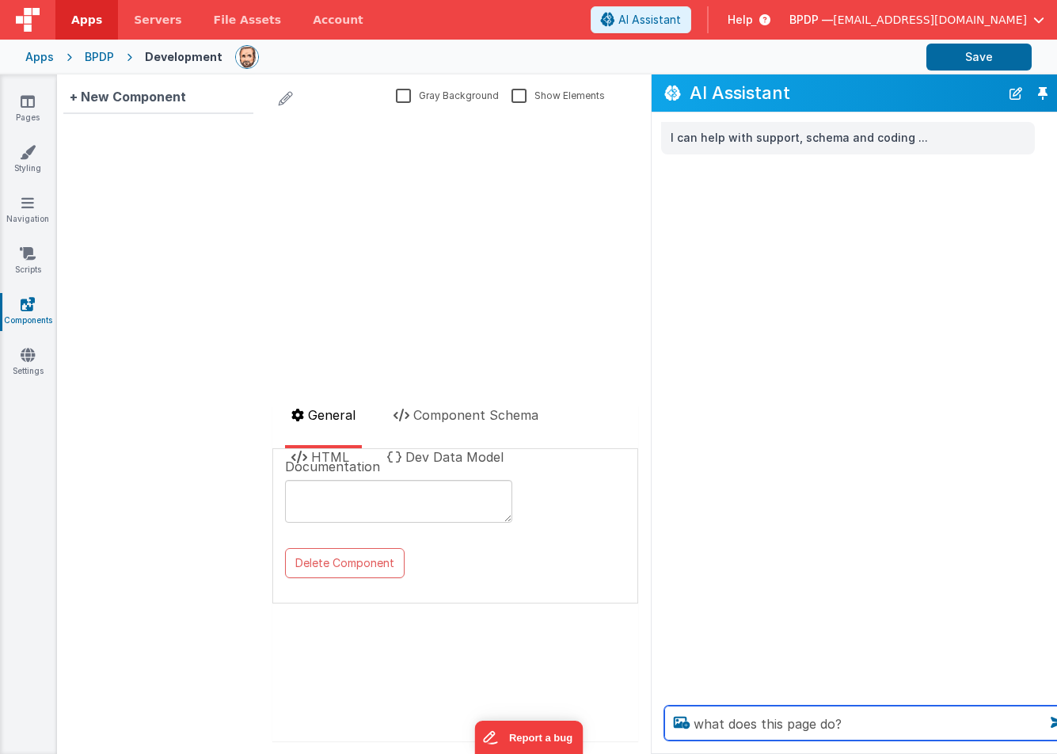
type textarea "what does this page do?"
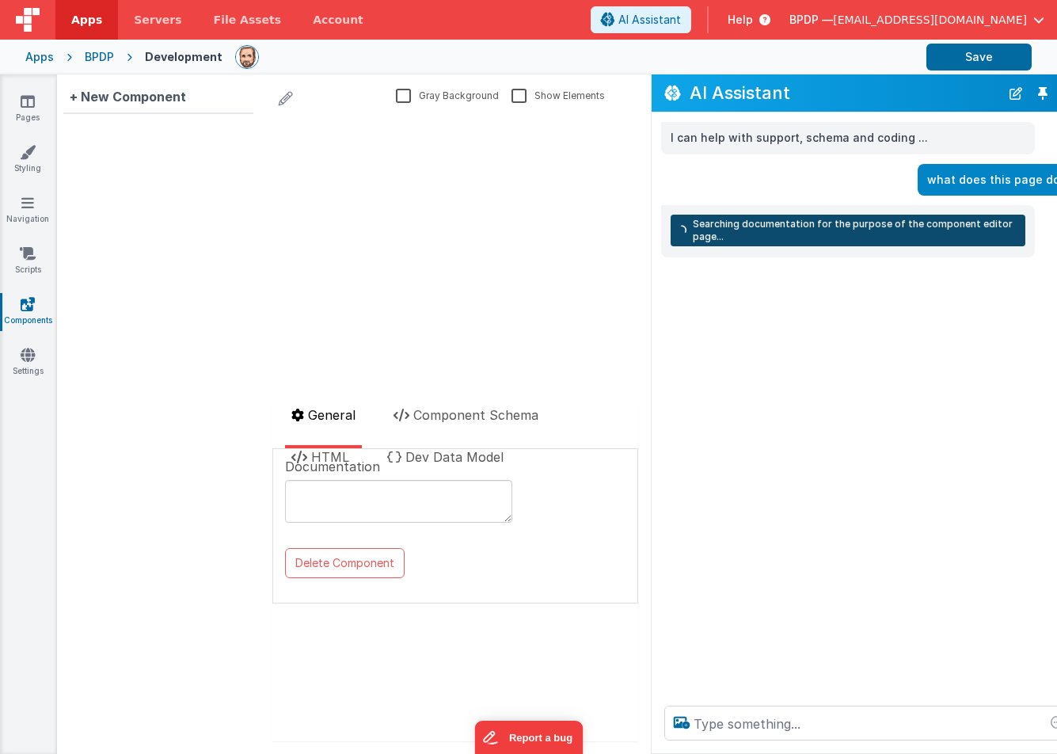
scroll to position [0, 29]
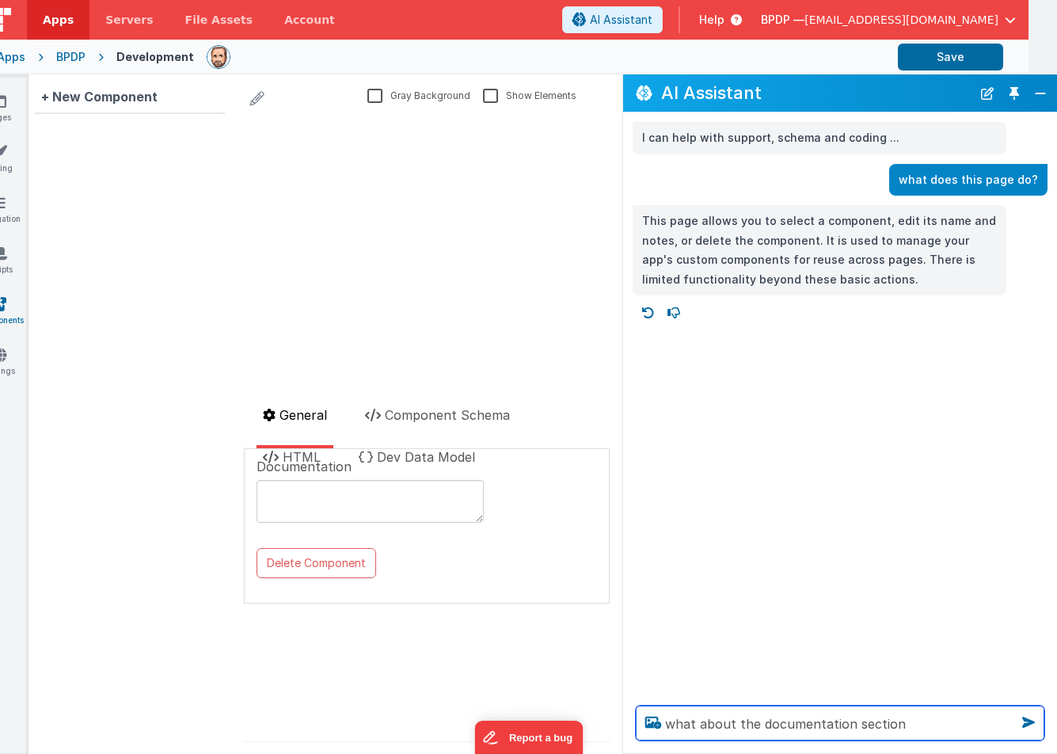
type textarea "what about the documentation section"
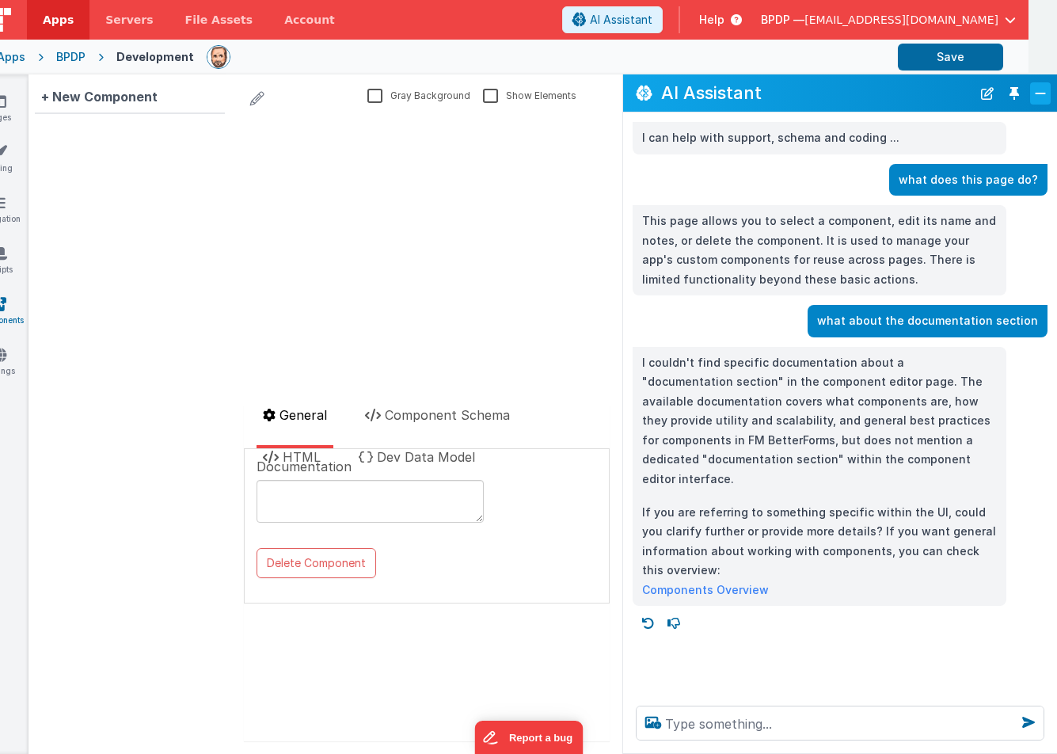
click at [1041, 90] on button "Close" at bounding box center [1041, 93] width 21 height 22
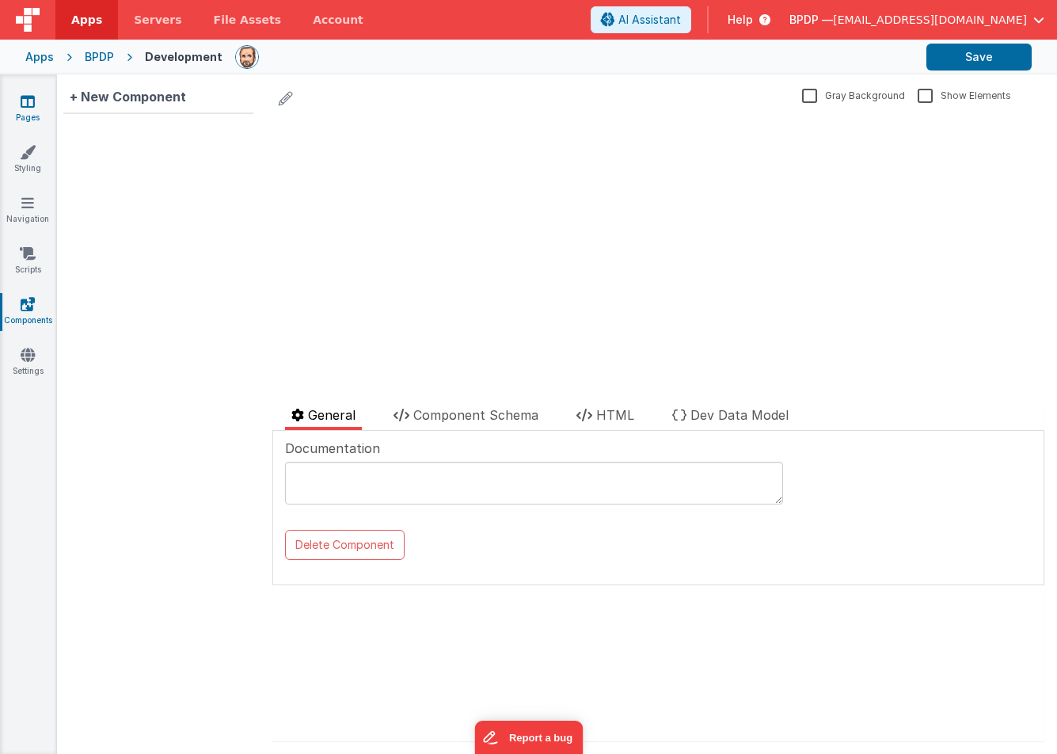
click at [21, 97] on link "Pages" at bounding box center [27, 109] width 57 height 32
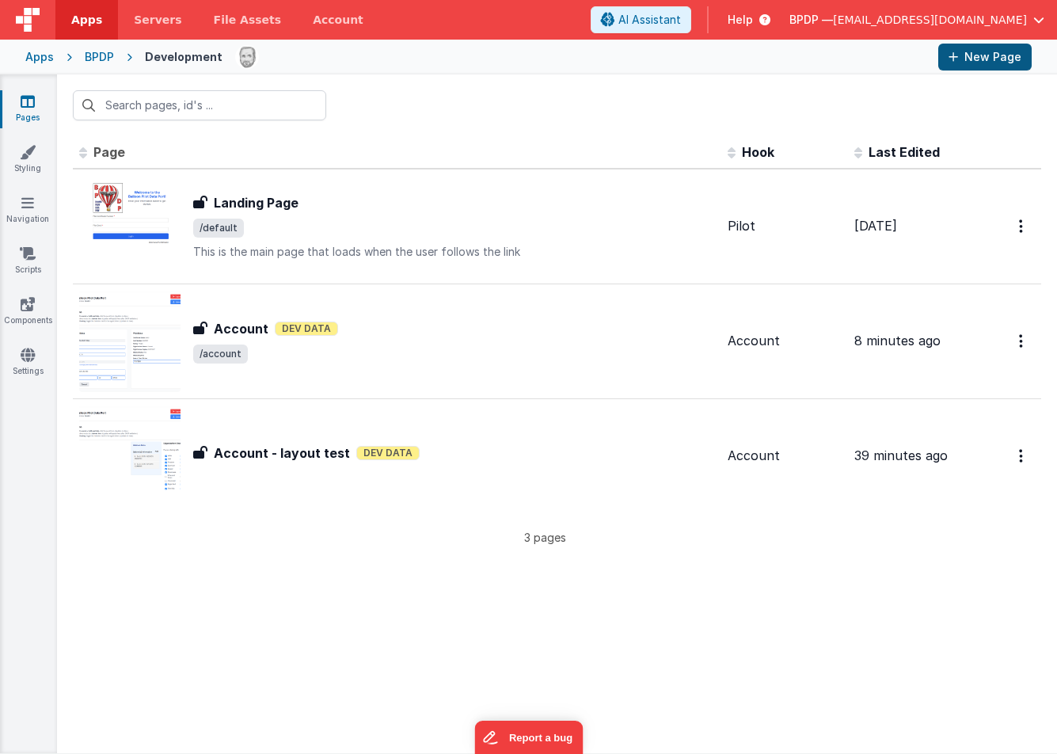
click at [989, 59] on button "New Page" at bounding box center [985, 57] width 93 height 27
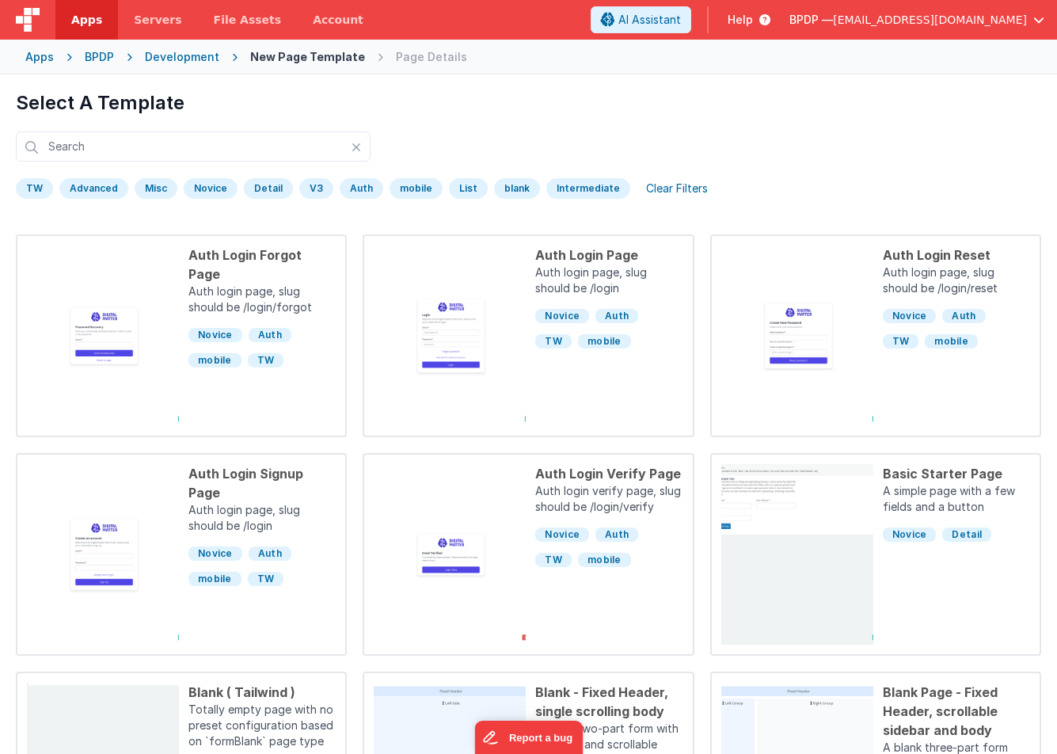
click at [41, 57] on div "Apps" at bounding box center [39, 57] width 29 height 16
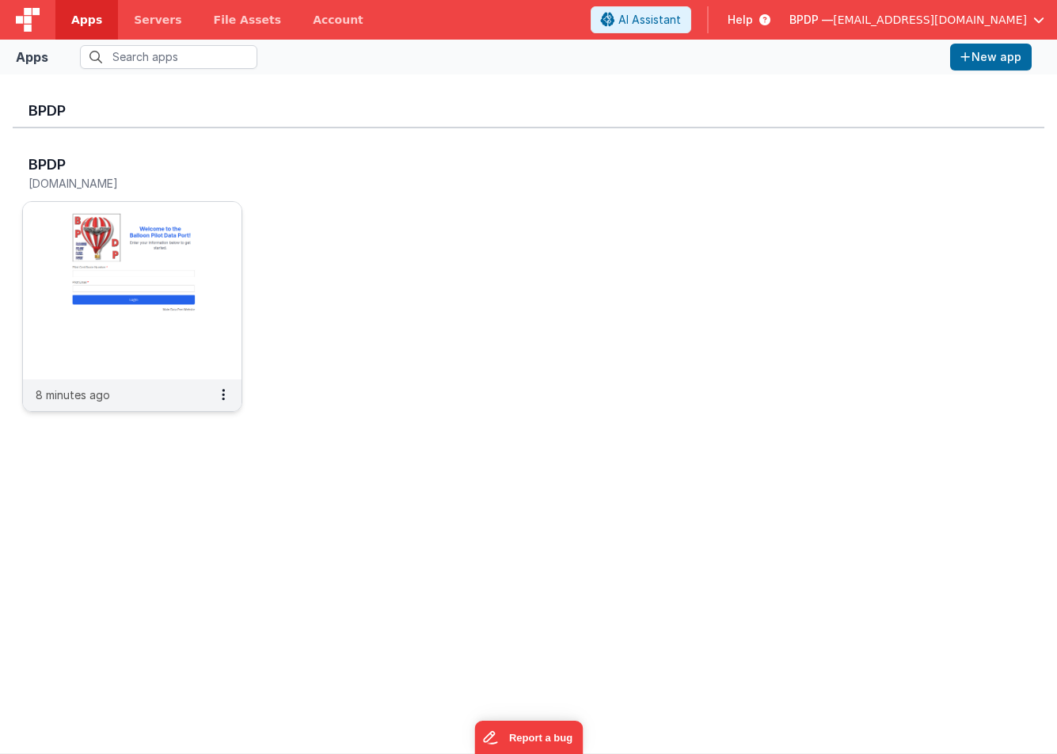
click at [118, 253] on img at bounding box center [132, 290] width 219 height 177
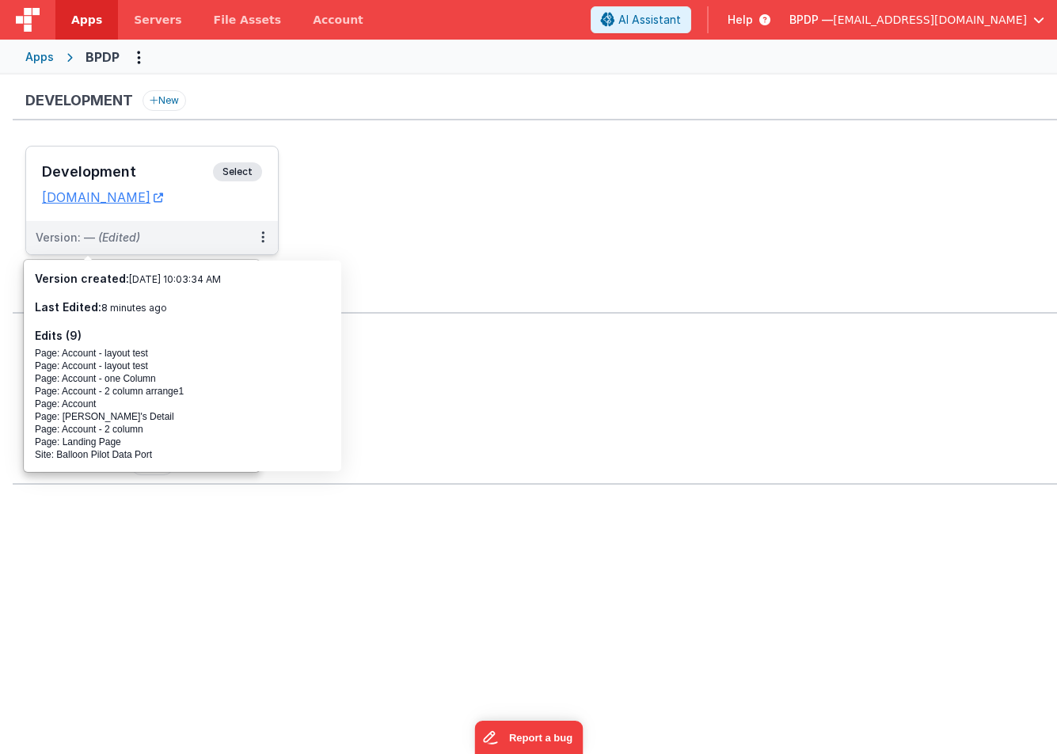
click at [232, 170] on span "Select" at bounding box center [237, 171] width 49 height 19
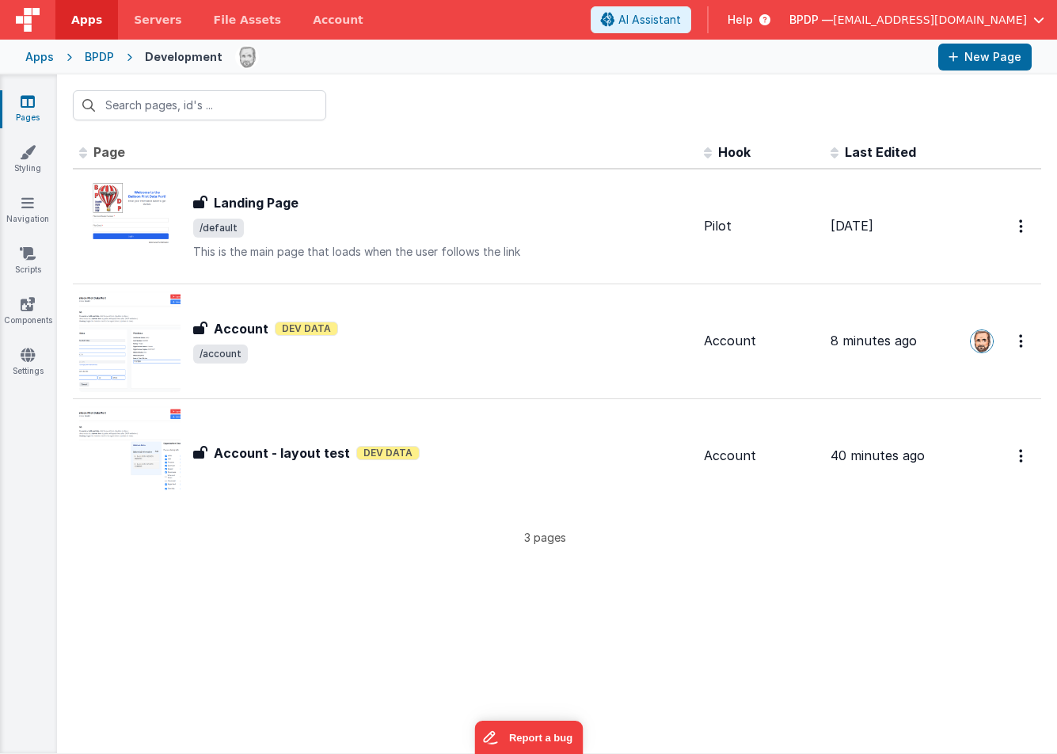
click at [22, 102] on icon at bounding box center [28, 101] width 14 height 16
click at [41, 64] on div "Apps" at bounding box center [39, 57] width 29 height 16
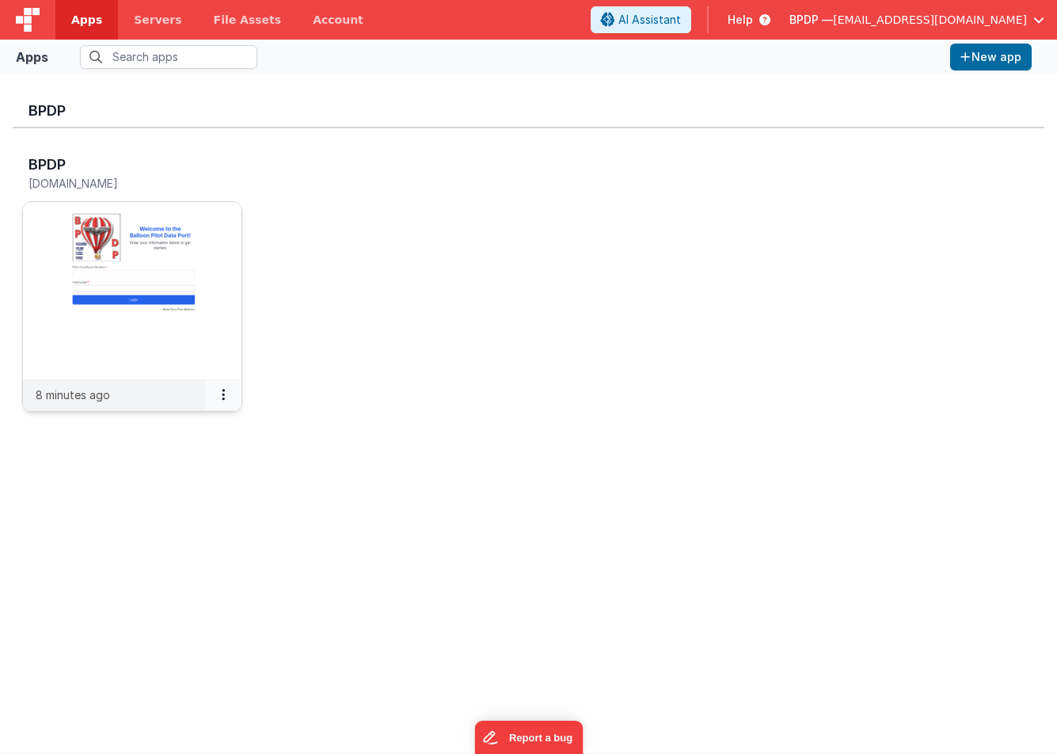
click at [224, 394] on icon at bounding box center [223, 394] width 3 height 1
click at [193, 421] on link "Settings" at bounding box center [187, 426] width 109 height 29
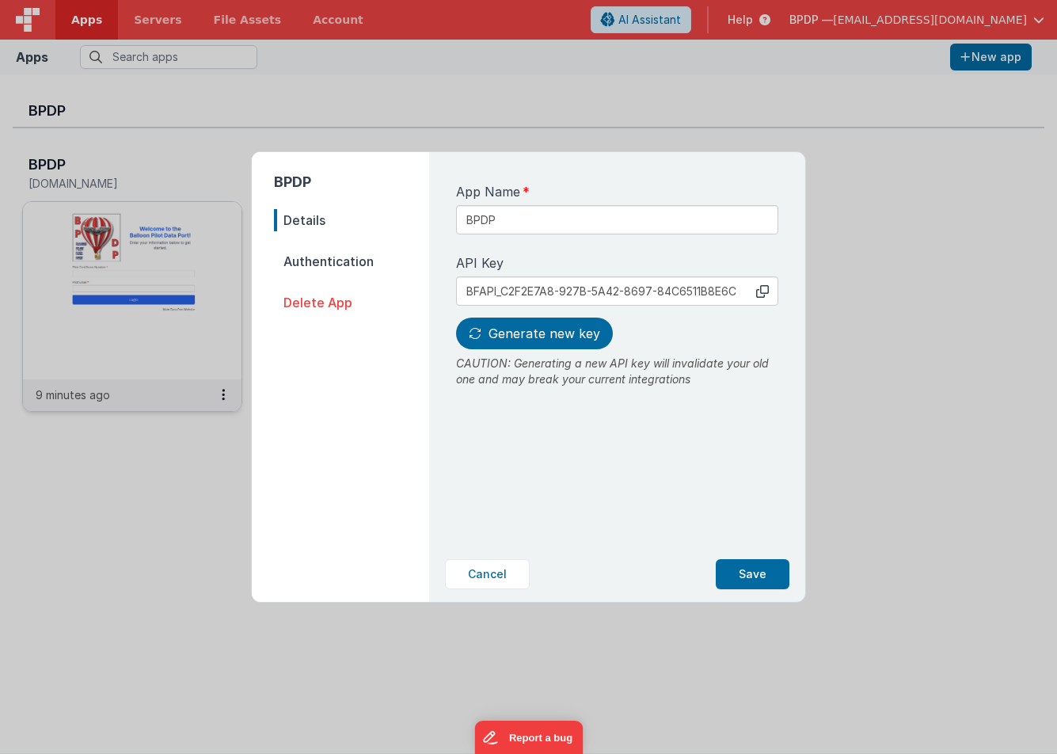
click at [306, 252] on span "Authentication" at bounding box center [351, 261] width 155 height 22
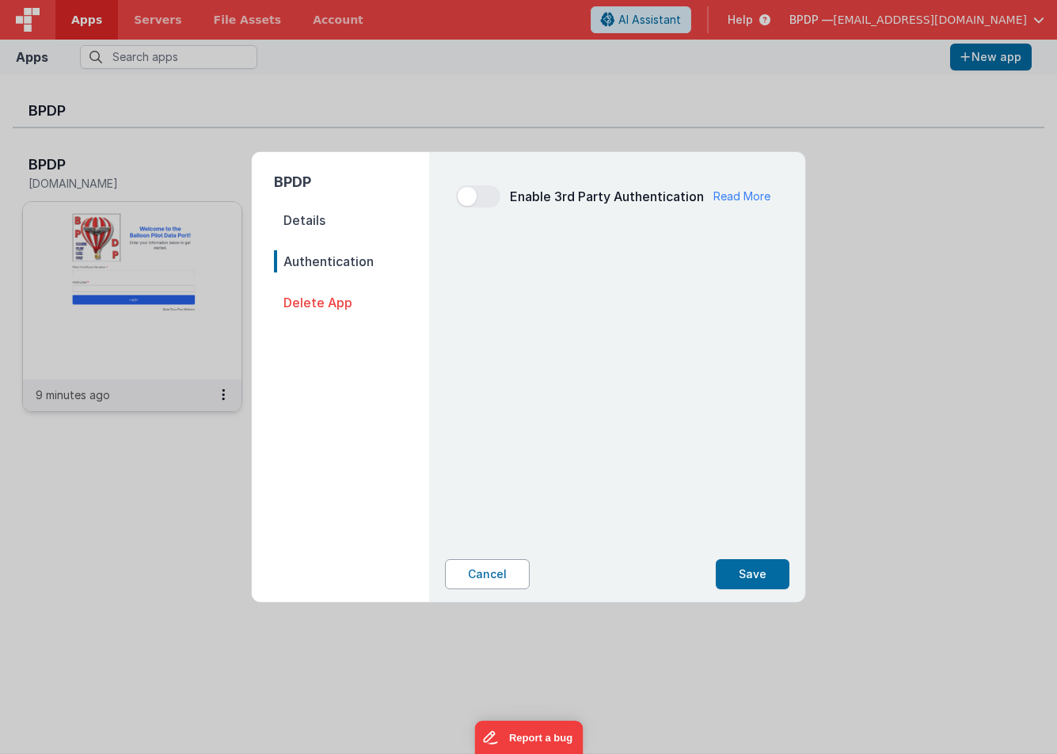
click at [484, 573] on button "Cancel" at bounding box center [487, 574] width 85 height 30
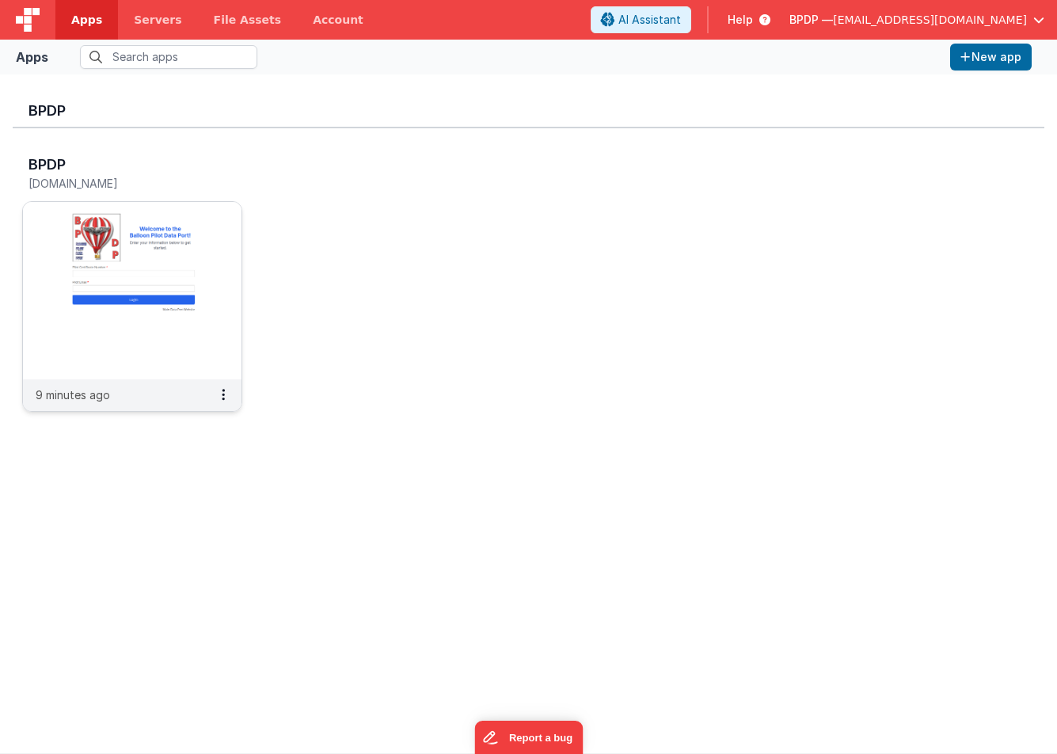
click at [152, 258] on img at bounding box center [132, 290] width 219 height 177
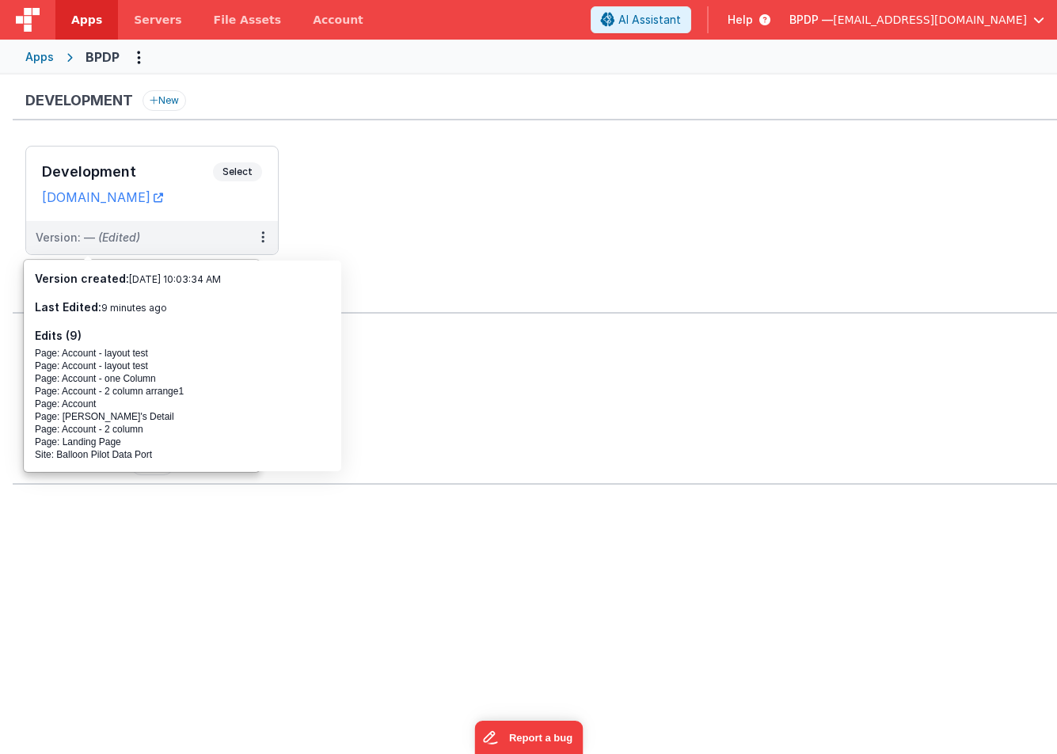
click at [434, 173] on ul "Development Select URLs bpdp.fmbetterforms.com Version: — (Edited)" at bounding box center [541, 208] width 1032 height 125
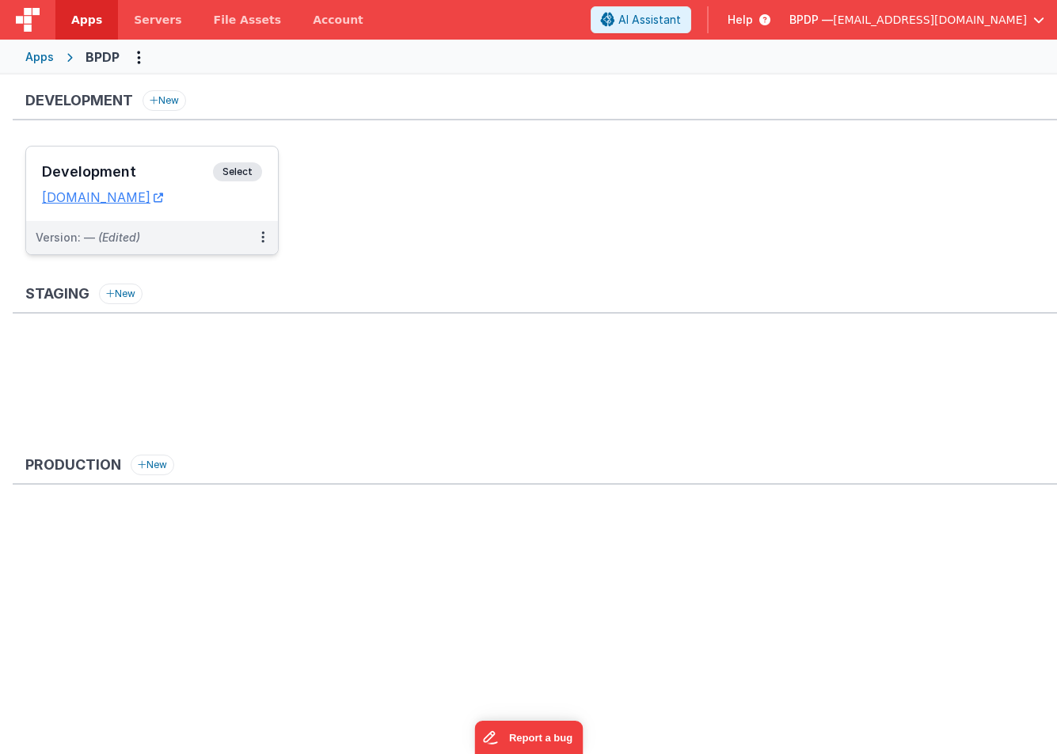
click at [225, 171] on span "Select" at bounding box center [237, 171] width 49 height 19
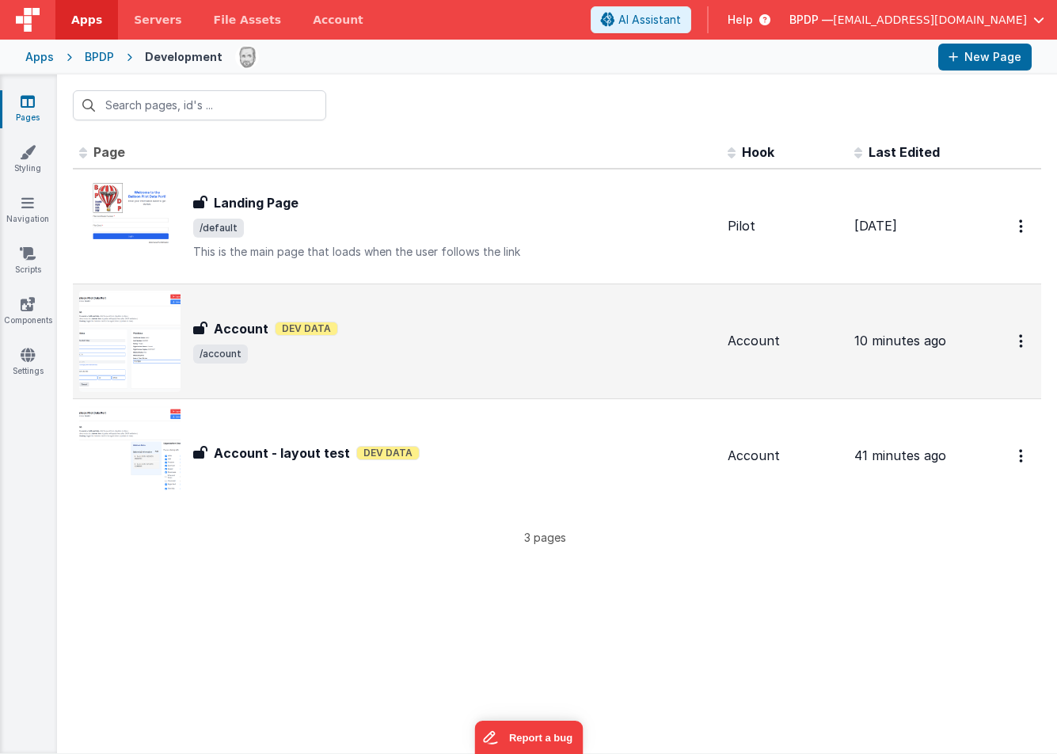
click at [244, 329] on h3 "Account" at bounding box center [241, 328] width 55 height 19
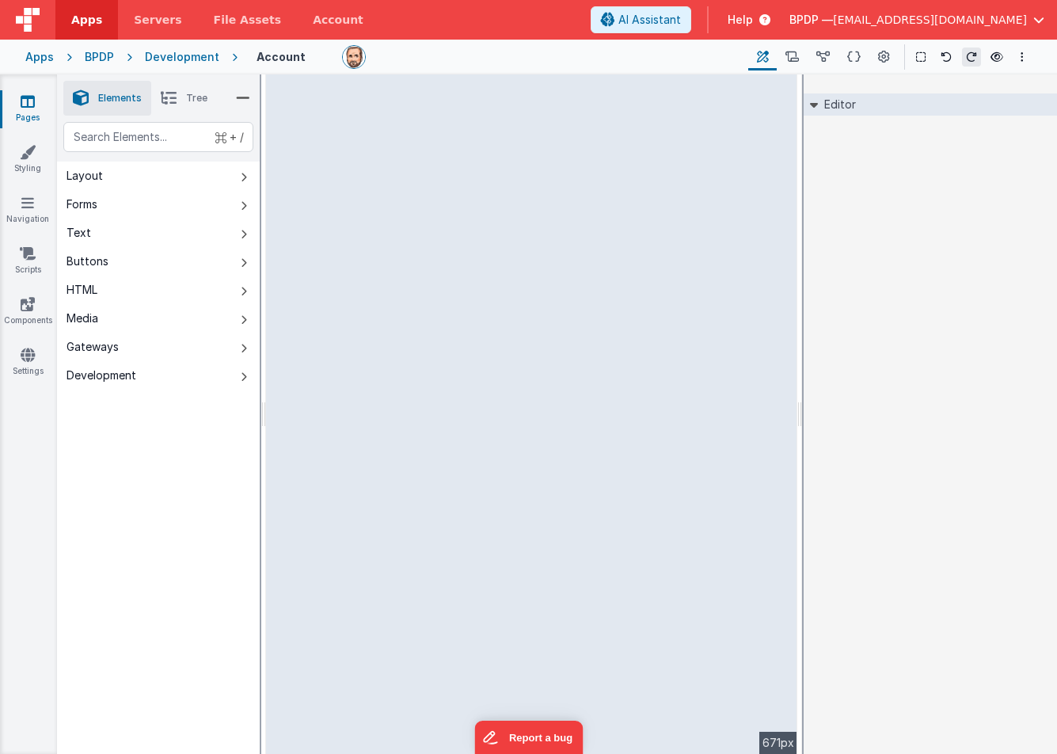
click at [433, 318] on div "--> 671px" at bounding box center [531, 414] width 531 height 680
click at [363, 232] on div "--> 671px" at bounding box center [531, 414] width 531 height 680
click at [390, 286] on div "--> 671px" at bounding box center [531, 414] width 531 height 680
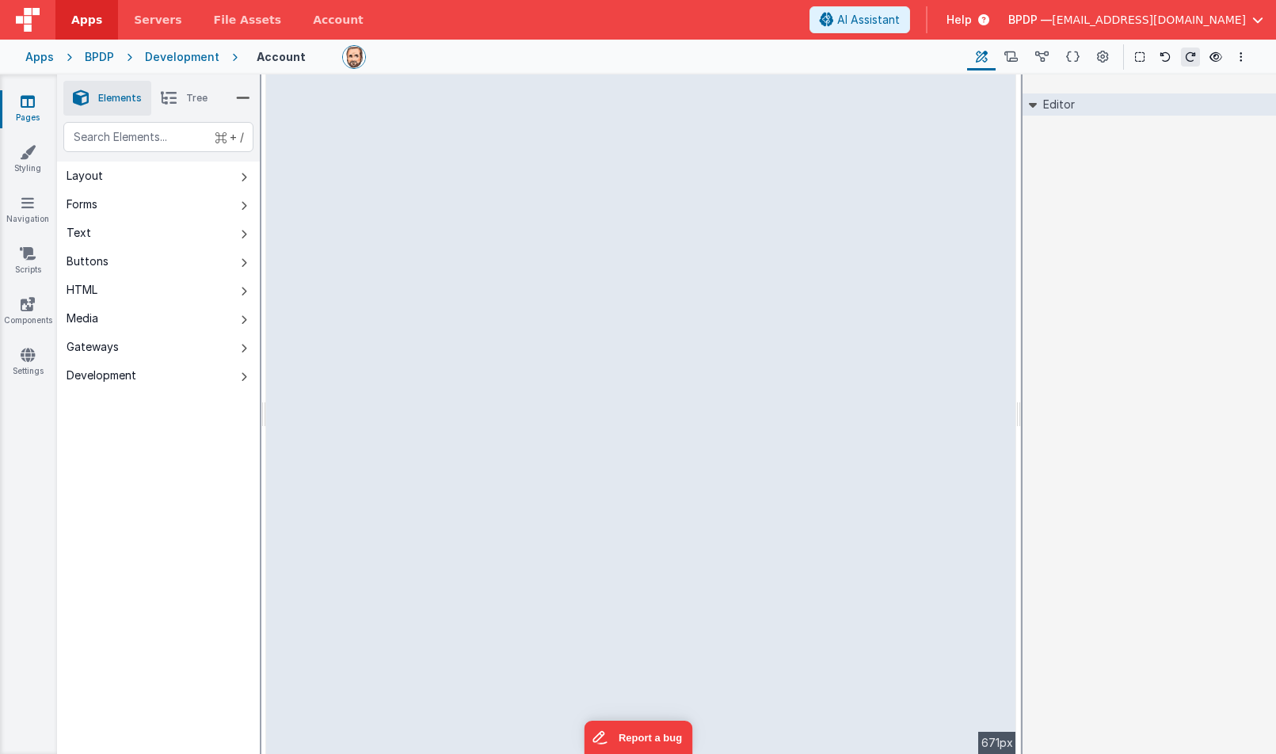
click at [377, 437] on div "--> 671px" at bounding box center [641, 414] width 750 height 680
drag, startPoint x: 377, startPoint y: 437, endPoint x: 981, endPoint y: 40, distance: 722.3
click at [870, 116] on div "--> 671px" at bounding box center [641, 414] width 750 height 680
click at [900, 18] on span "AI Assistant" at bounding box center [868, 20] width 63 height 16
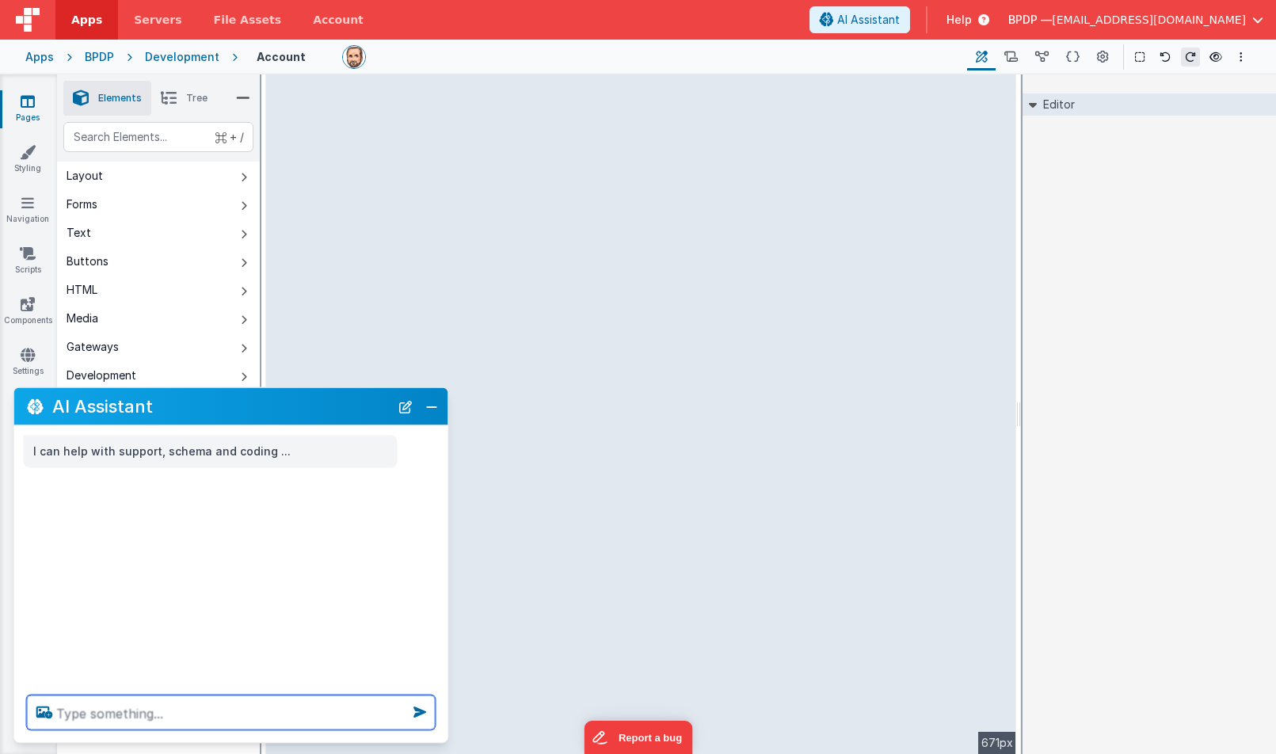
click at [74, 714] on textarea at bounding box center [231, 712] width 409 height 35
type textarea "change this so all boxes are on the same line."
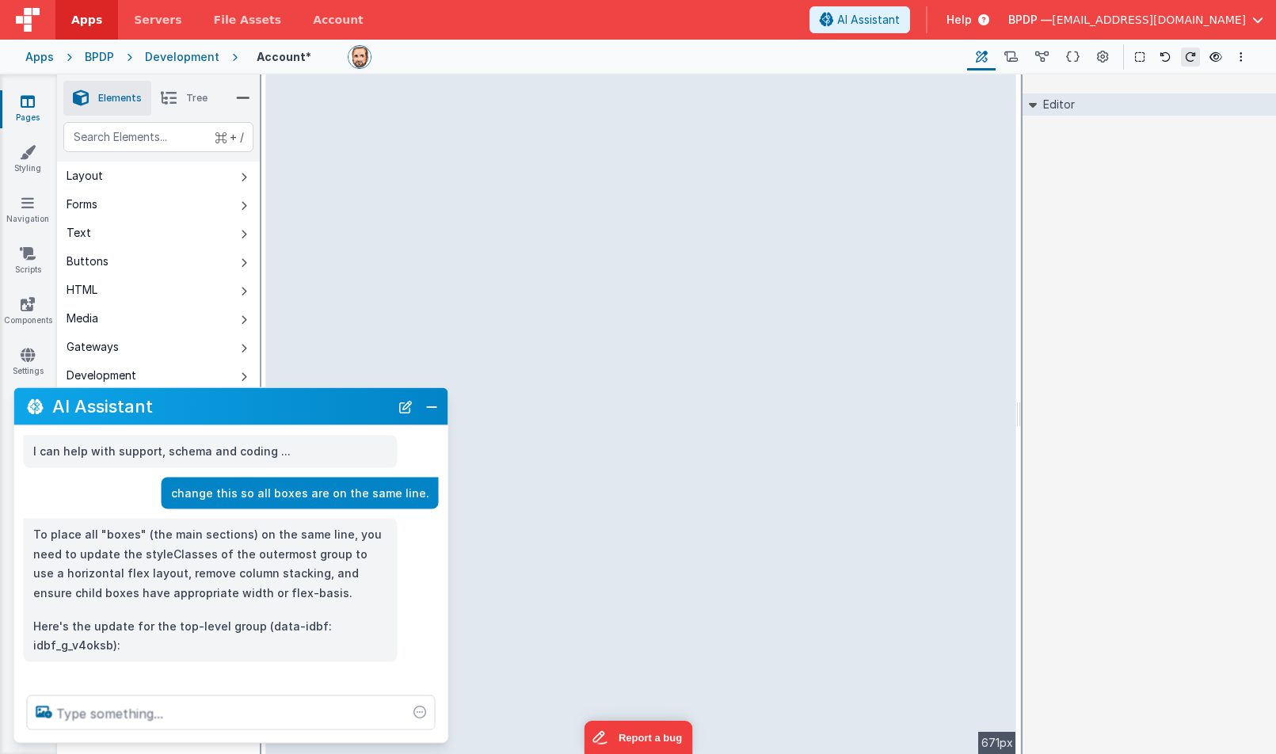
click at [25, 105] on icon at bounding box center [28, 101] width 14 height 16
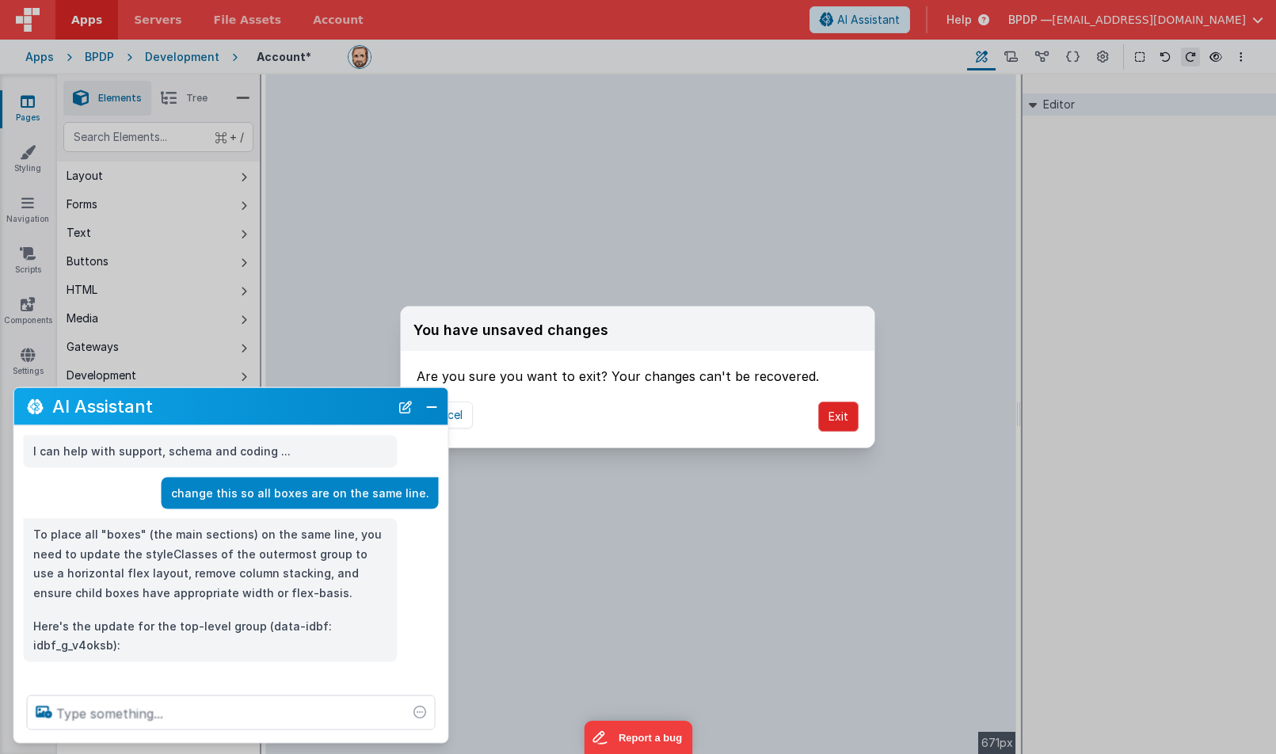
click at [832, 414] on button "Exit" at bounding box center [838, 417] width 40 height 30
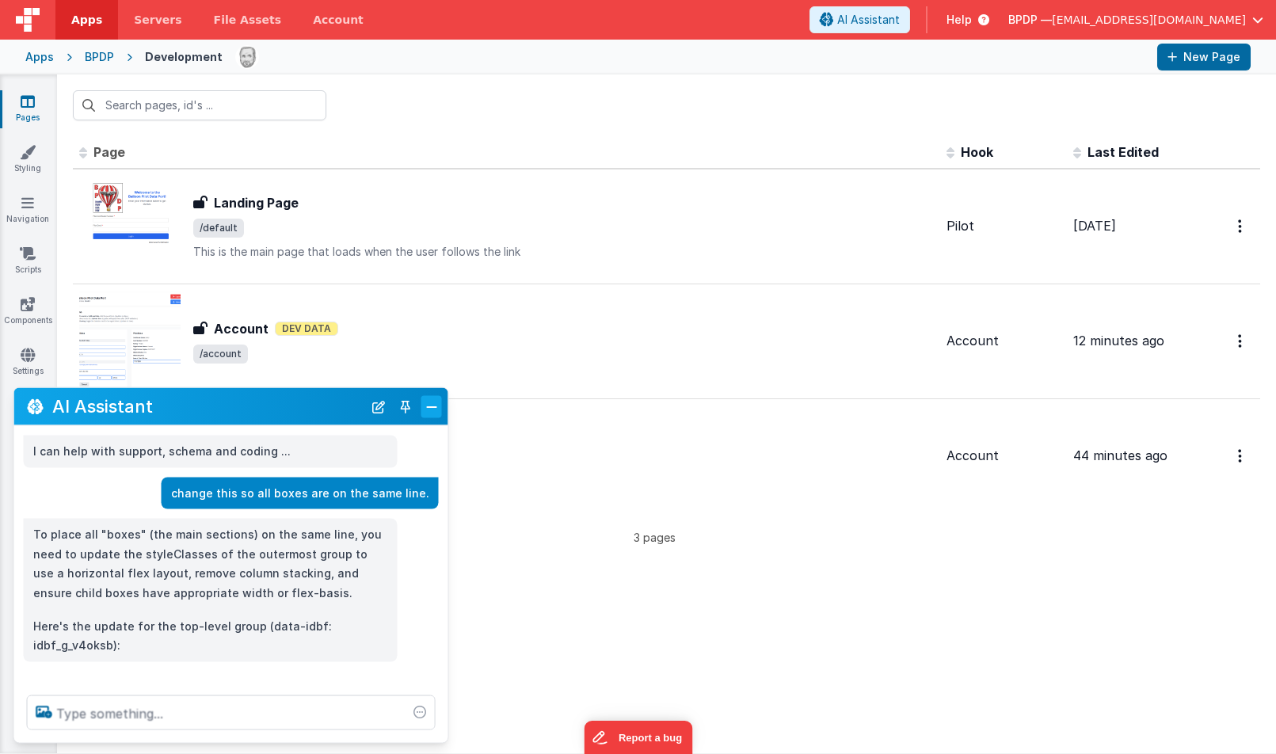
click at [426, 406] on button "Close" at bounding box center [431, 406] width 21 height 22
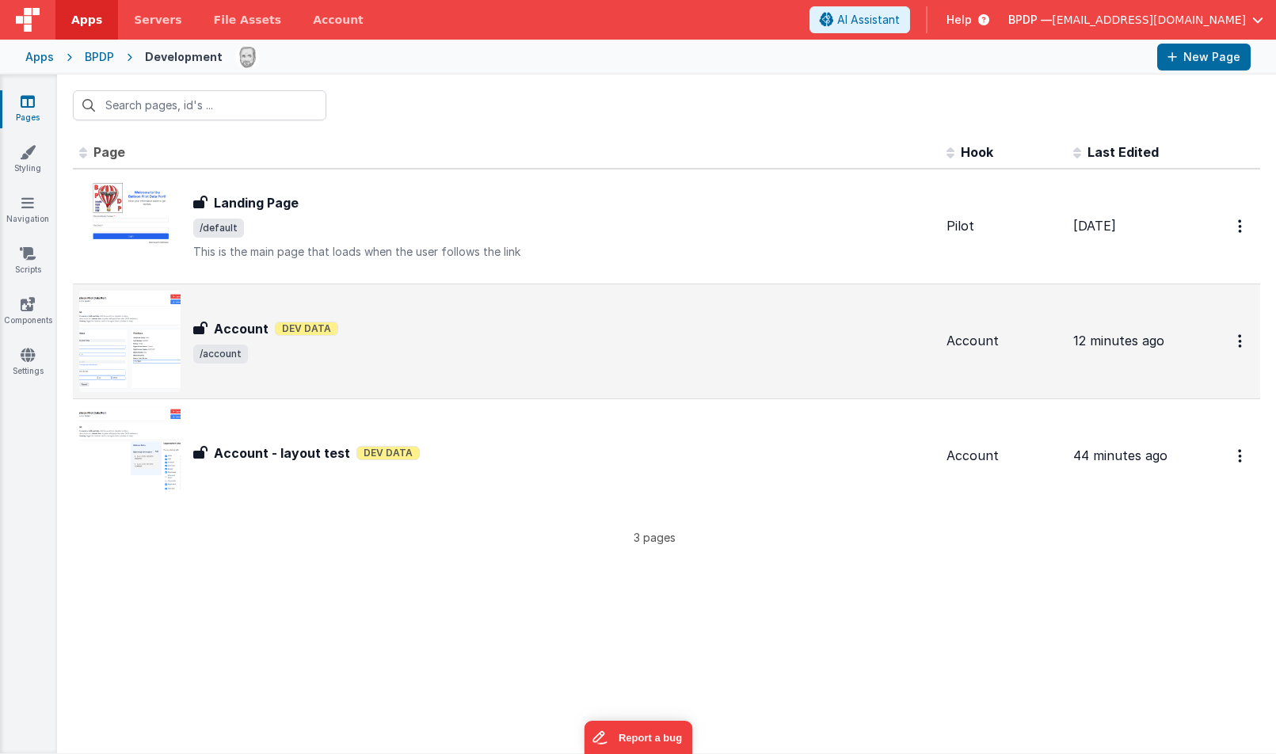
click at [243, 326] on h3 "Account" at bounding box center [241, 328] width 55 height 19
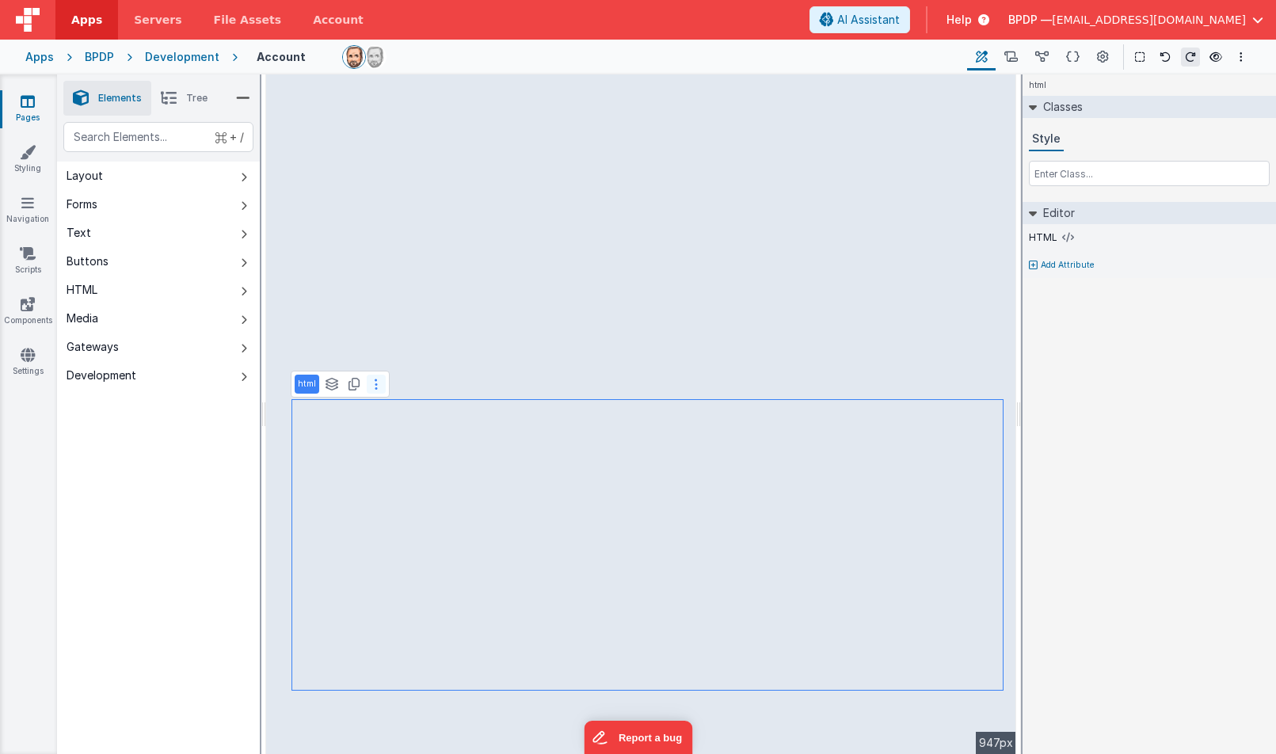
click at [375, 384] on icon at bounding box center [376, 384] width 3 height 13
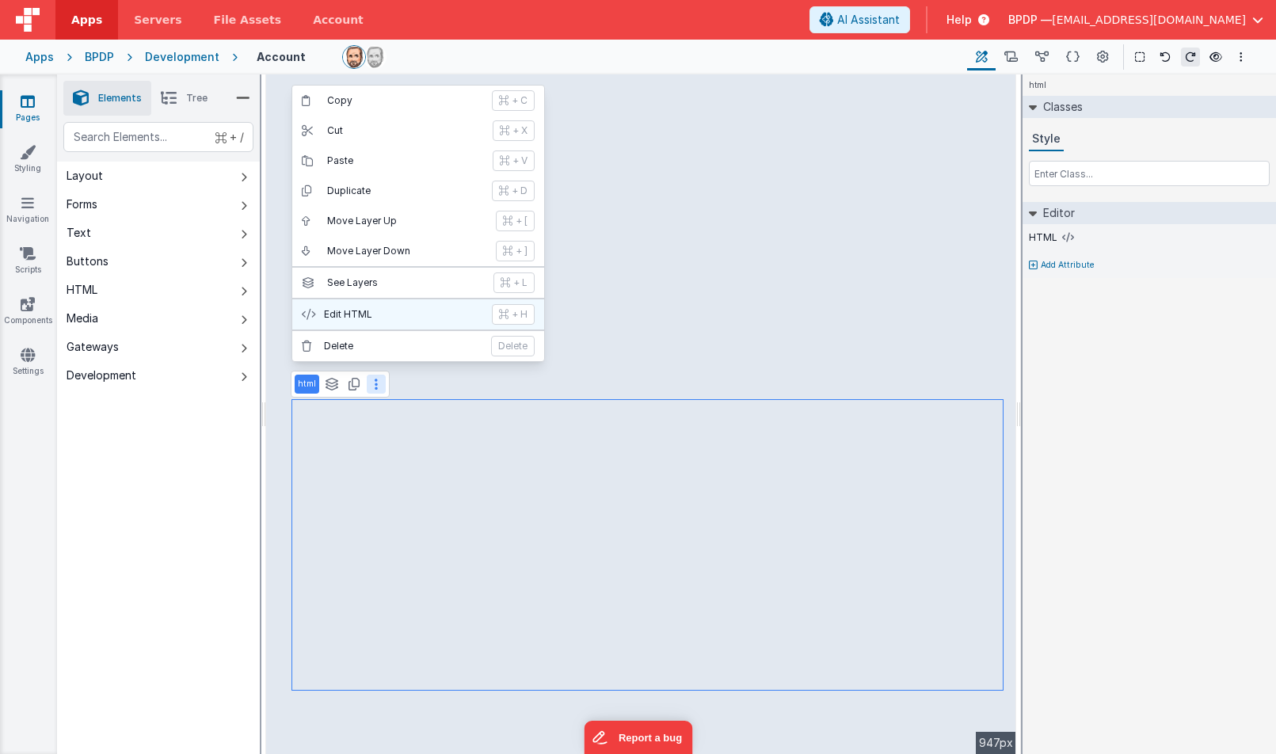
click at [364, 312] on p "Edit HTML" at bounding box center [403, 314] width 158 height 13
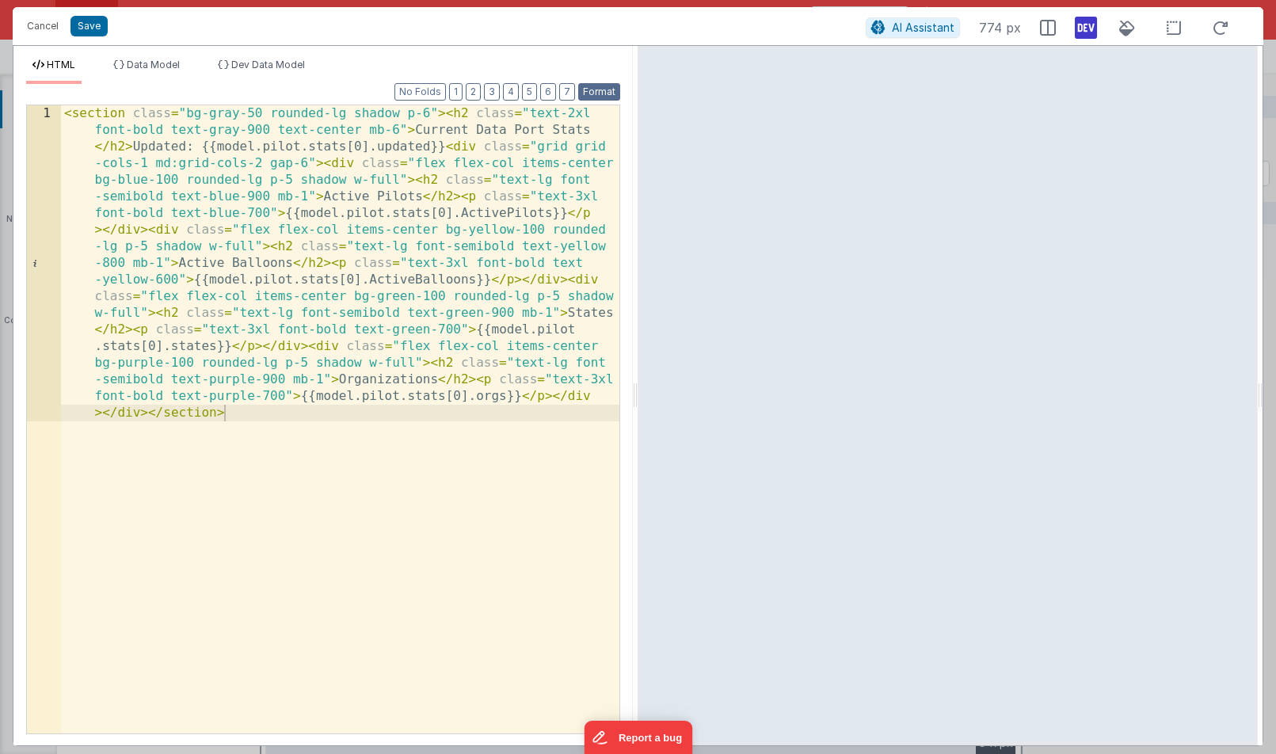
click at [604, 92] on button "Format" at bounding box center [599, 91] width 42 height 17
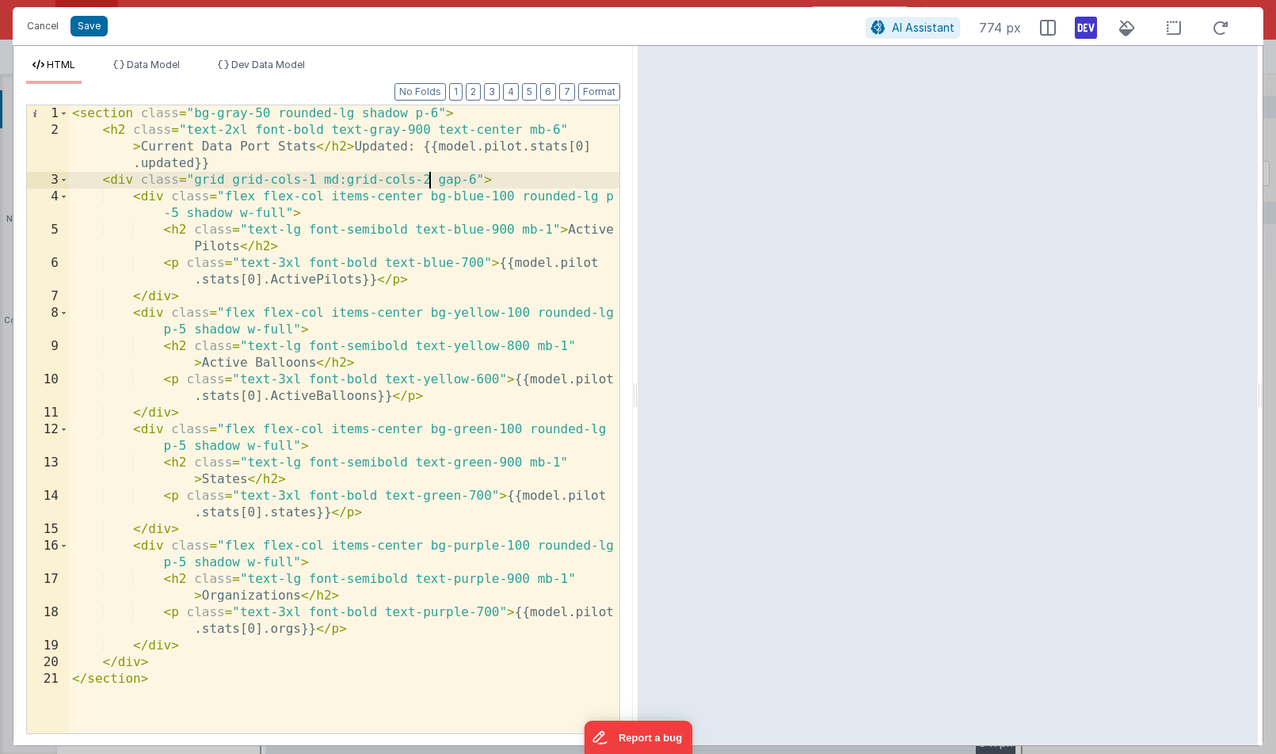
click at [428, 181] on div "< section class = "bg-gray-50 rounded-lg shadow p-6" > < h2 class = "text-2xl f…" at bounding box center [344, 435] width 551 height 661
click at [86, 26] on button "Save" at bounding box center [88, 26] width 37 height 21
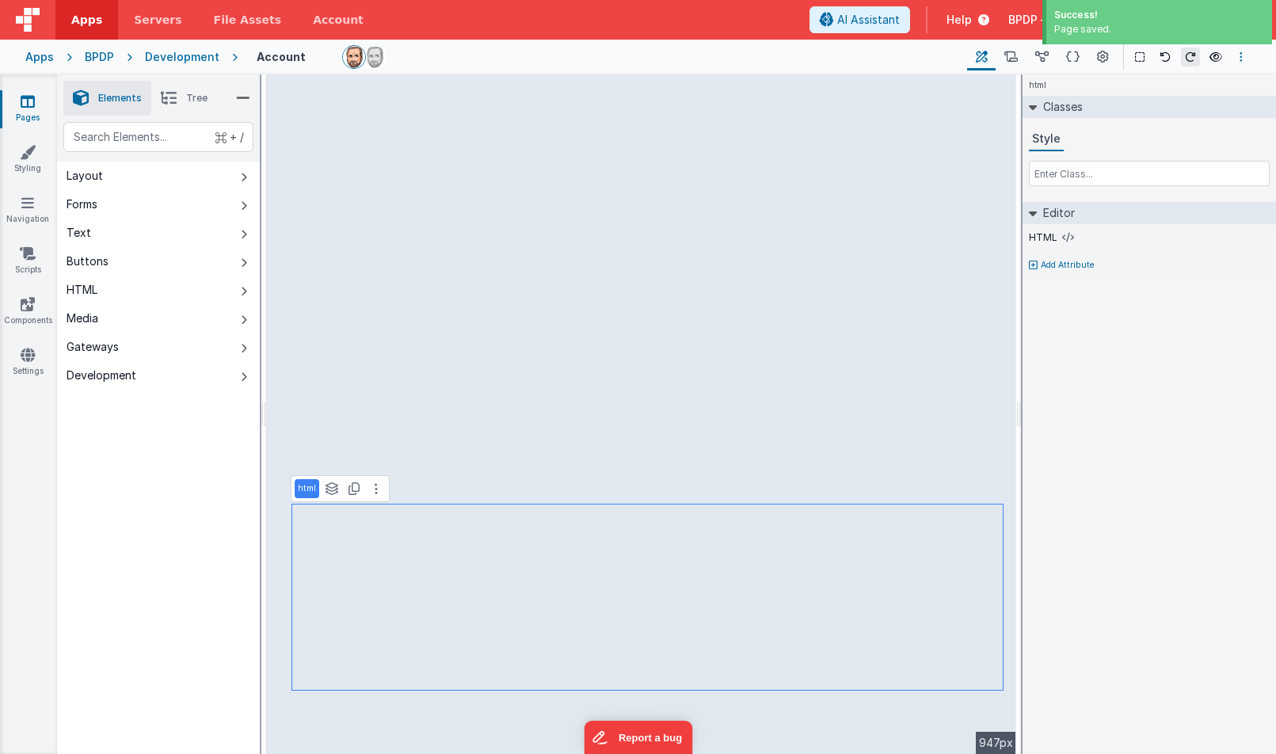
click at [1239, 55] on button "Options" at bounding box center [1241, 57] width 19 height 19
click at [1189, 298] on button at bounding box center [638, 377] width 1276 height 754
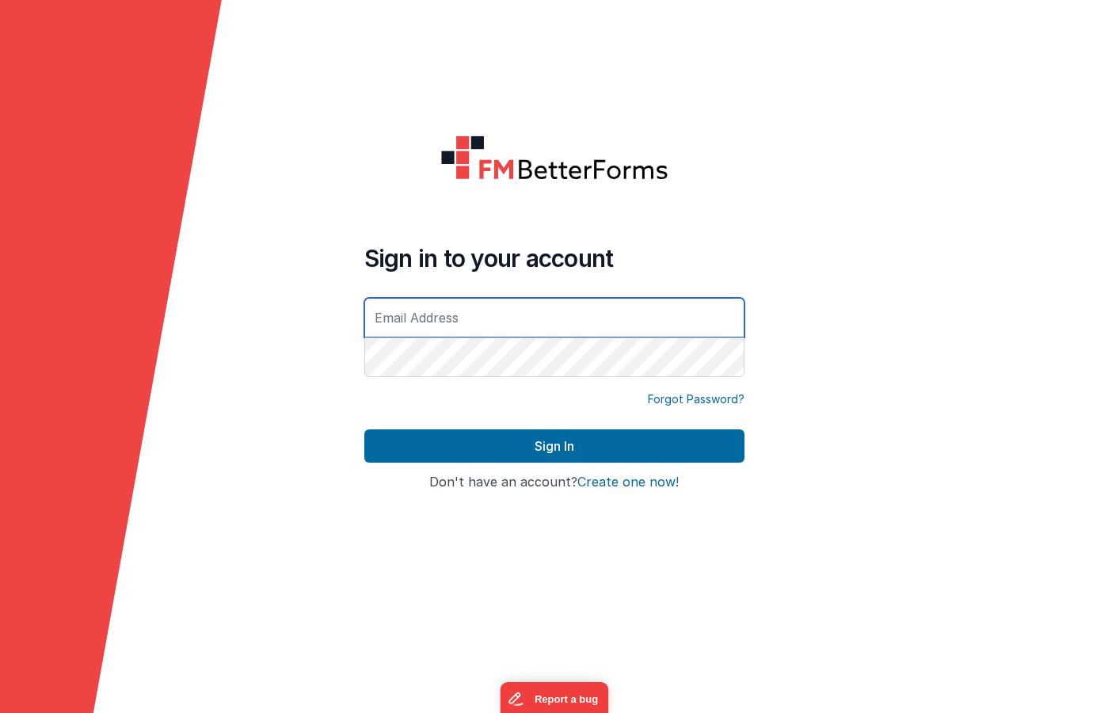
type input "[EMAIL_ADDRESS][DOMAIN_NAME]"
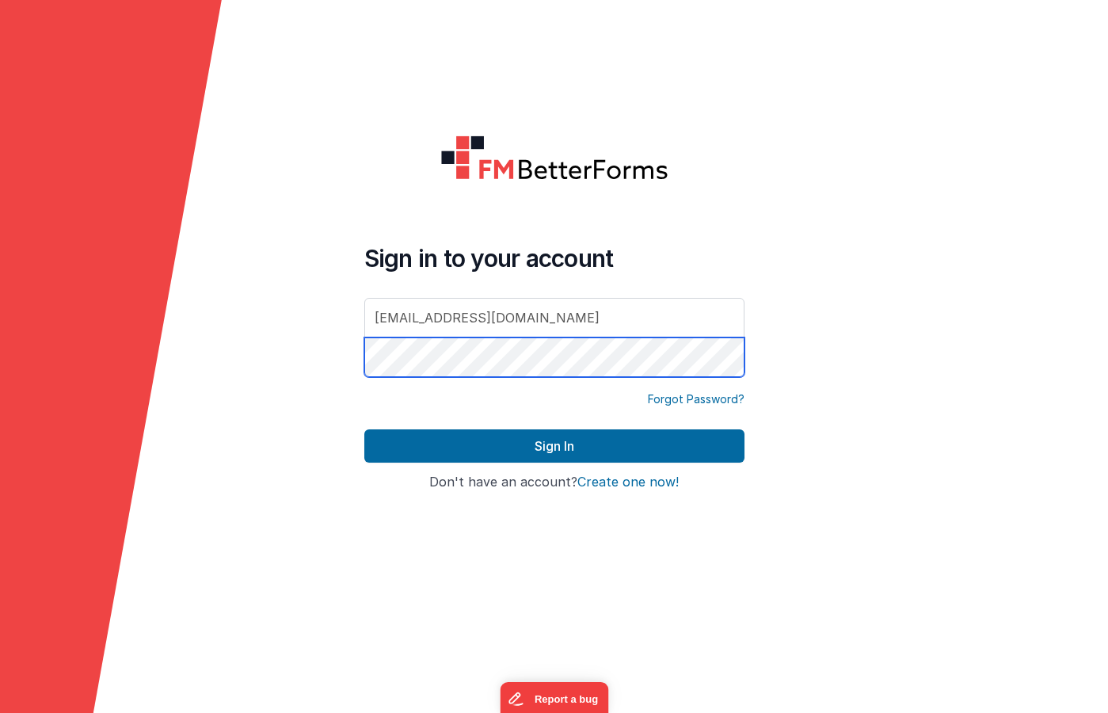
click at [554, 446] on button "Sign In" at bounding box center [554, 445] width 380 height 33
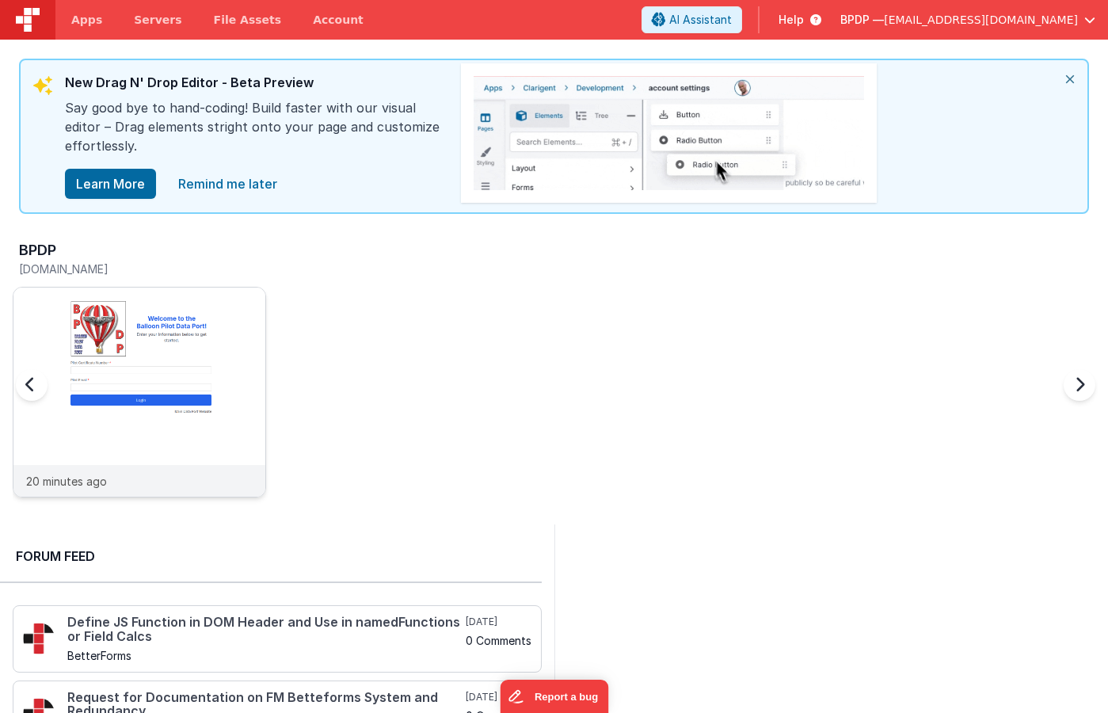
click at [111, 342] on div at bounding box center [139, 376] width 252 height 177
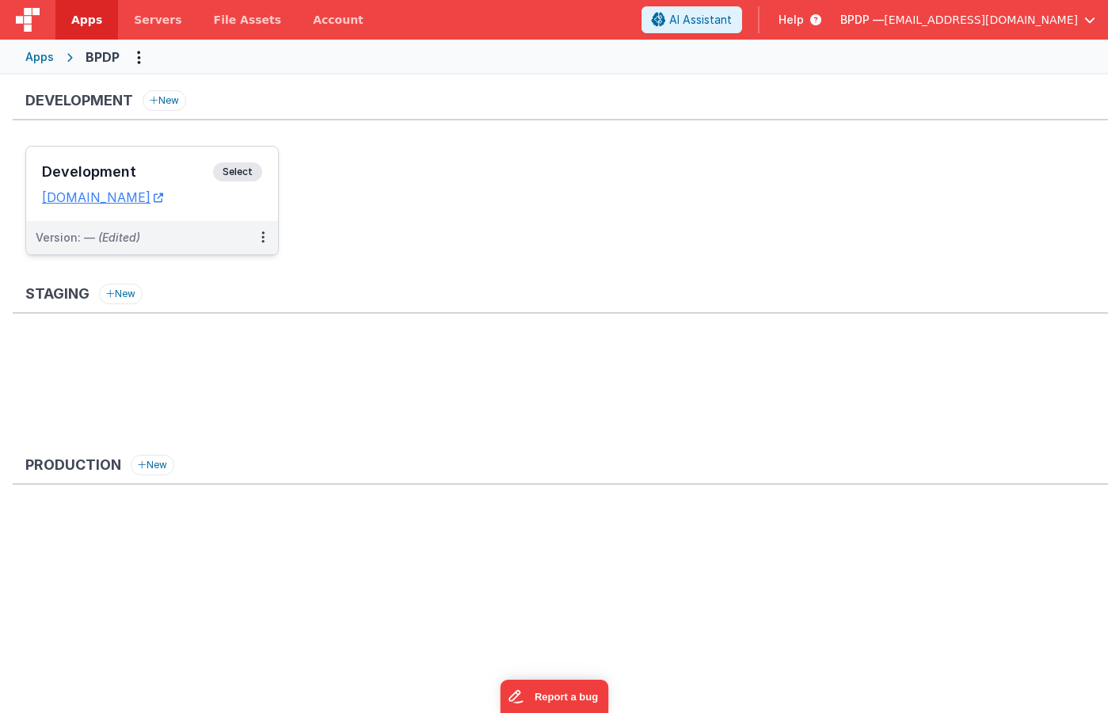
click at [246, 171] on span "Select" at bounding box center [237, 171] width 49 height 19
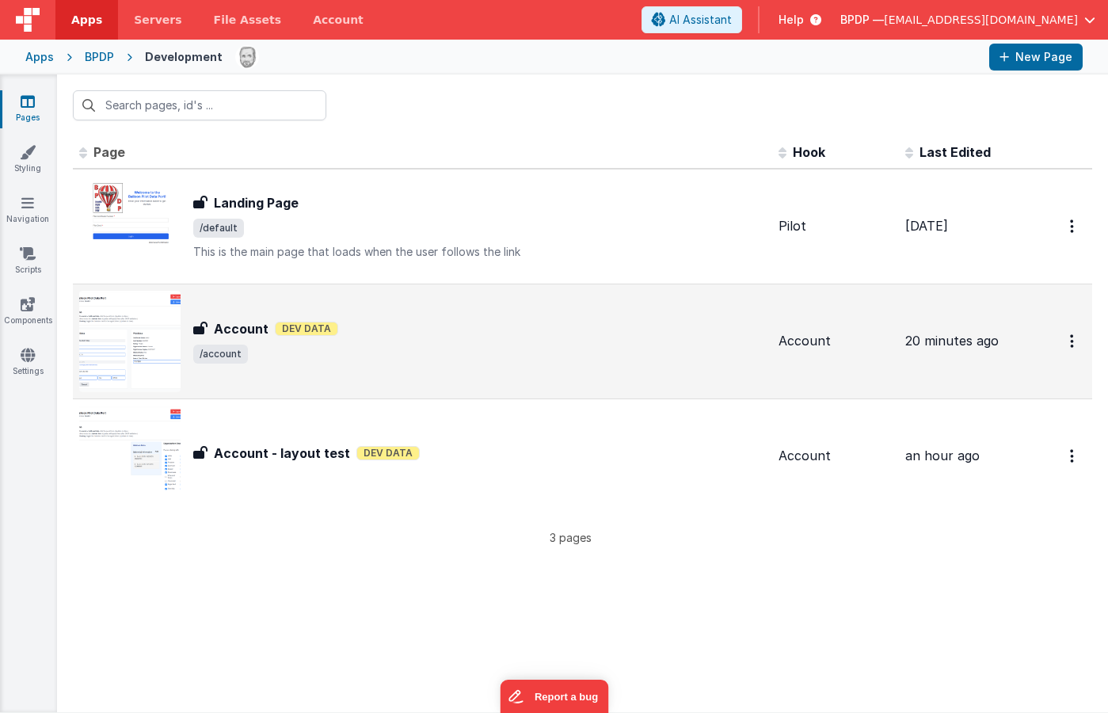
click at [234, 330] on h3 "Account" at bounding box center [241, 328] width 55 height 19
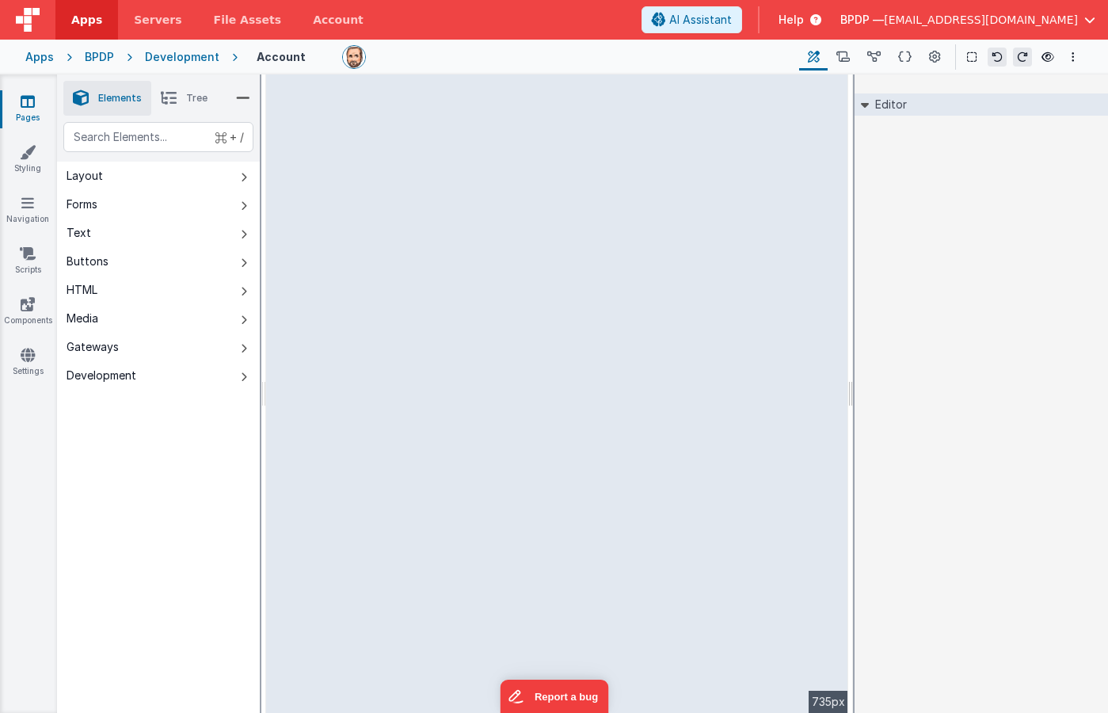
select select
select select "required"
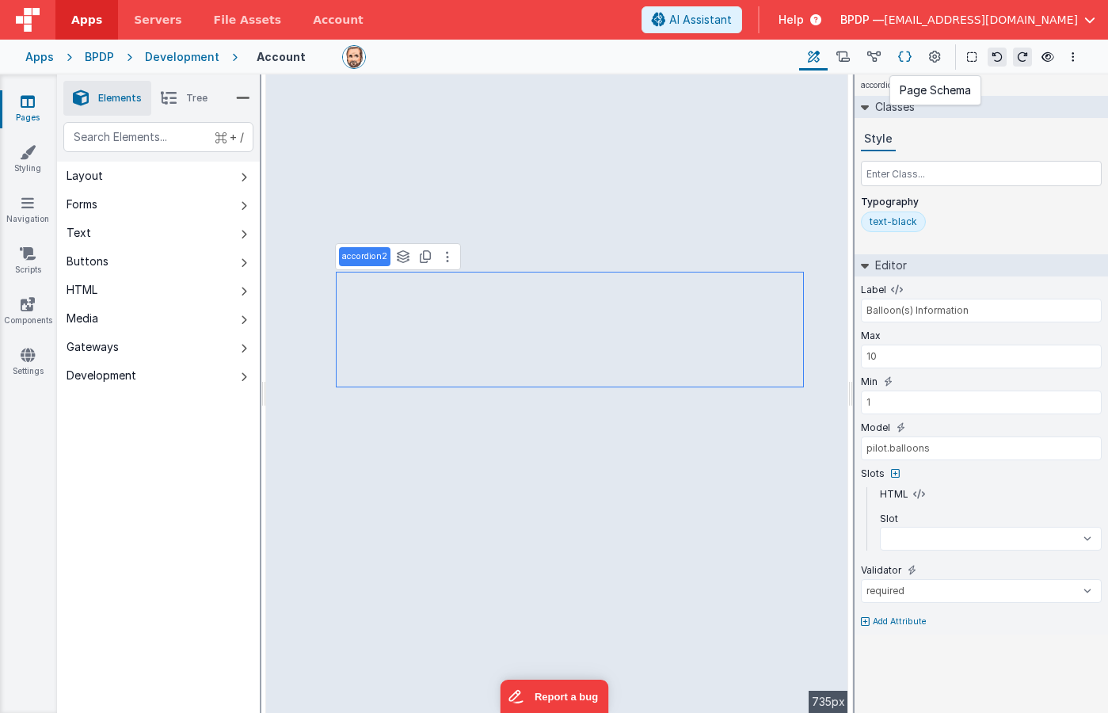
select select
click at [938, 52] on icon at bounding box center [935, 57] width 12 height 17
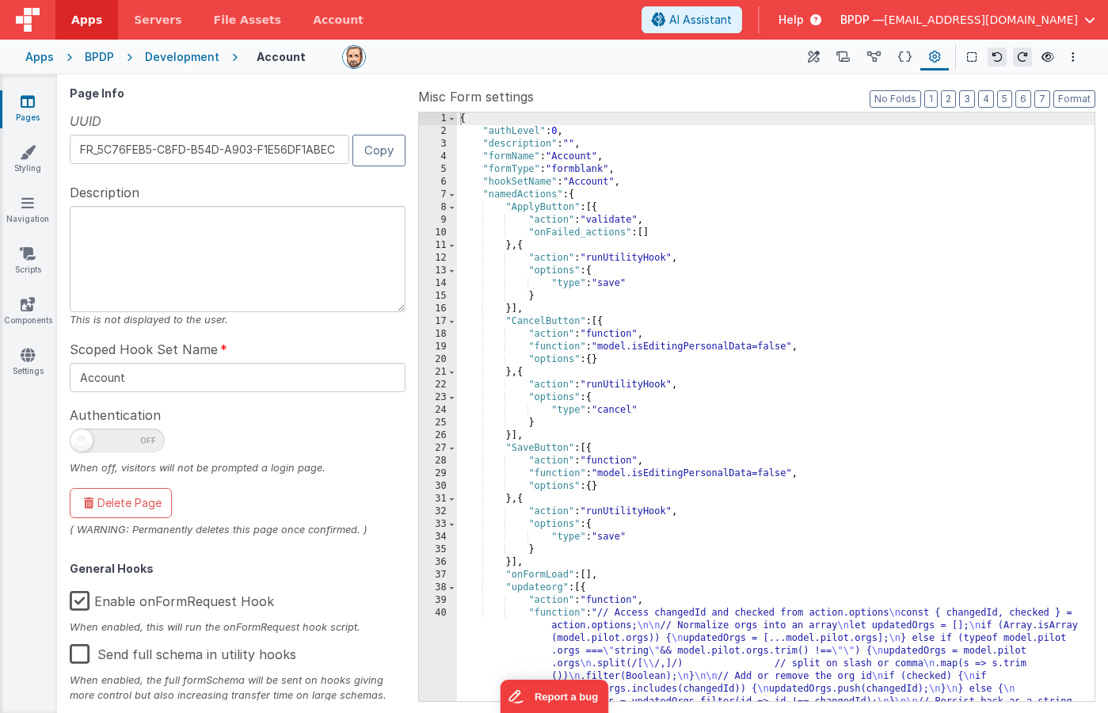
click at [123, 216] on textarea at bounding box center [238, 259] width 336 height 106
type textarea "Details page after login"
click at [343, 181] on div "Page Info UUID FR_5C76FEB5-C8FD-B54D-A903-F1E56DF1ABEC Copy Description Details…" at bounding box center [241, 393] width 342 height 613
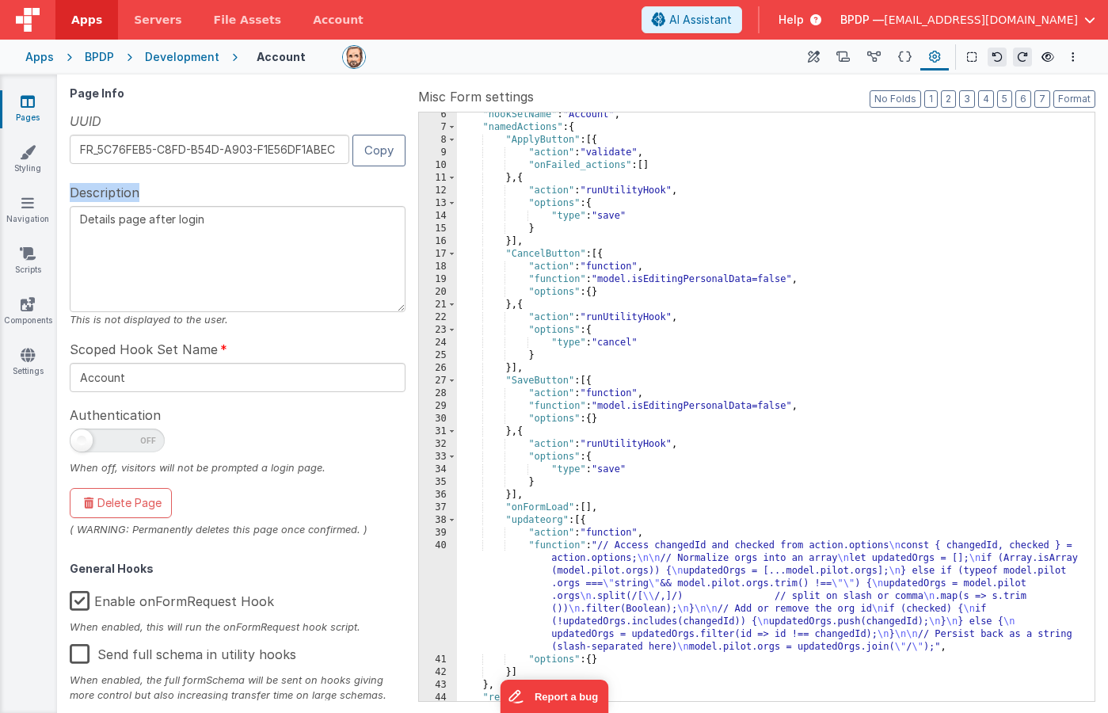
scroll to position [134, 0]
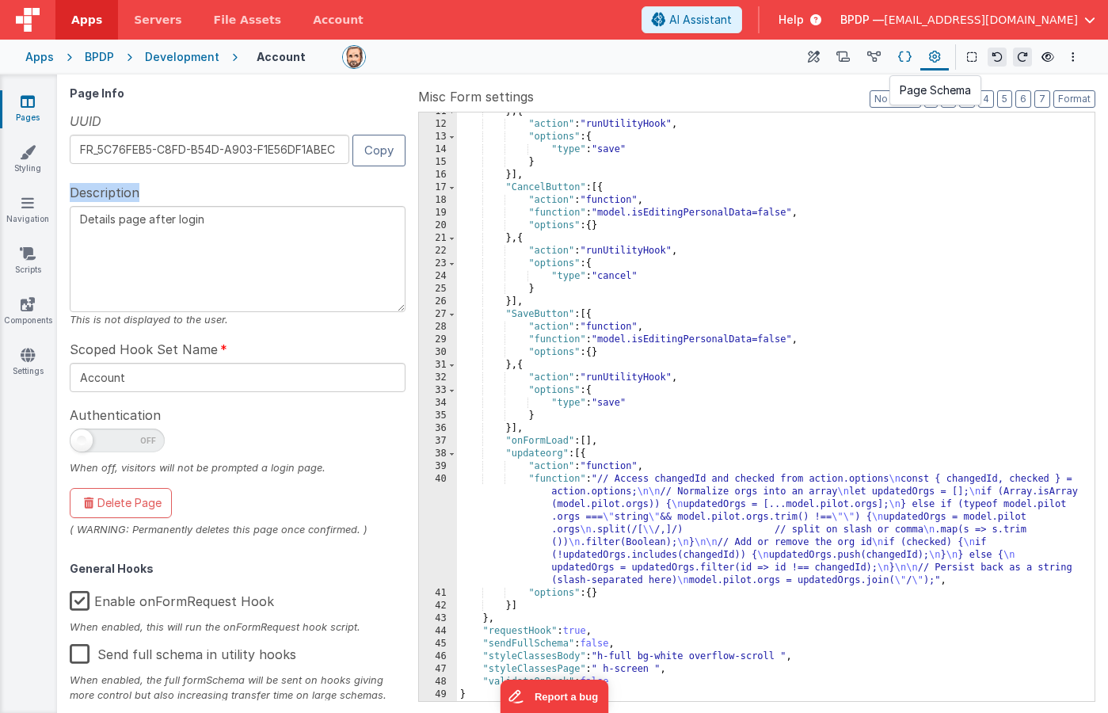
click at [906, 56] on icon at bounding box center [904, 57] width 13 height 17
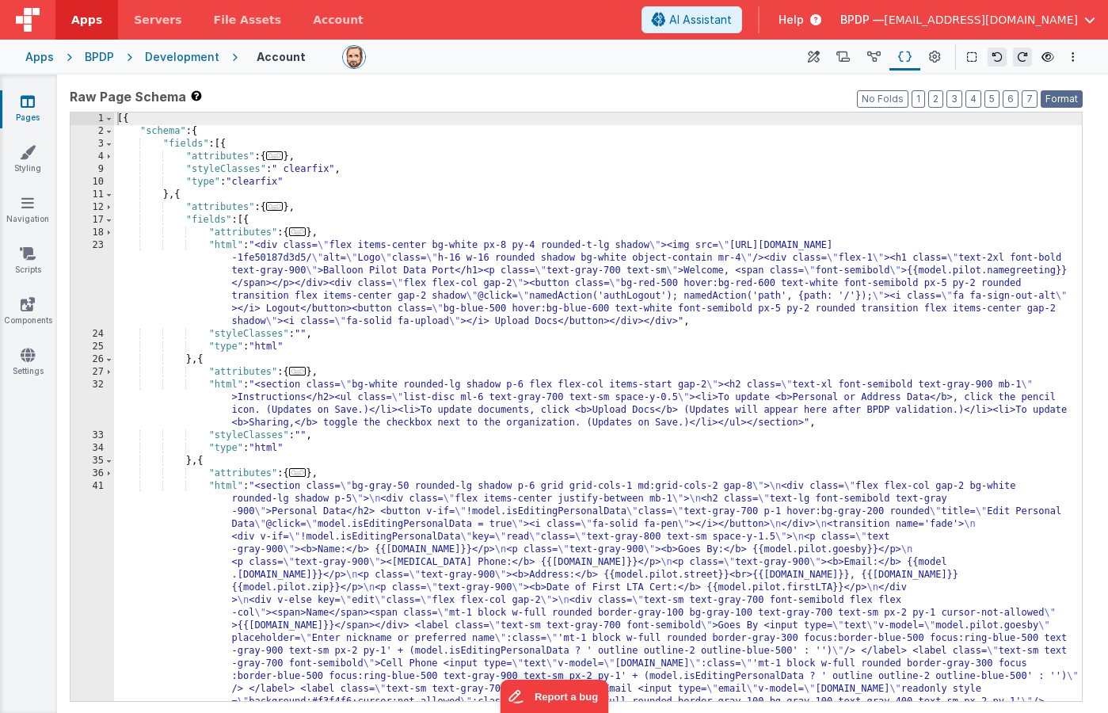
click at [1063, 97] on button "Format" at bounding box center [1062, 98] width 42 height 17
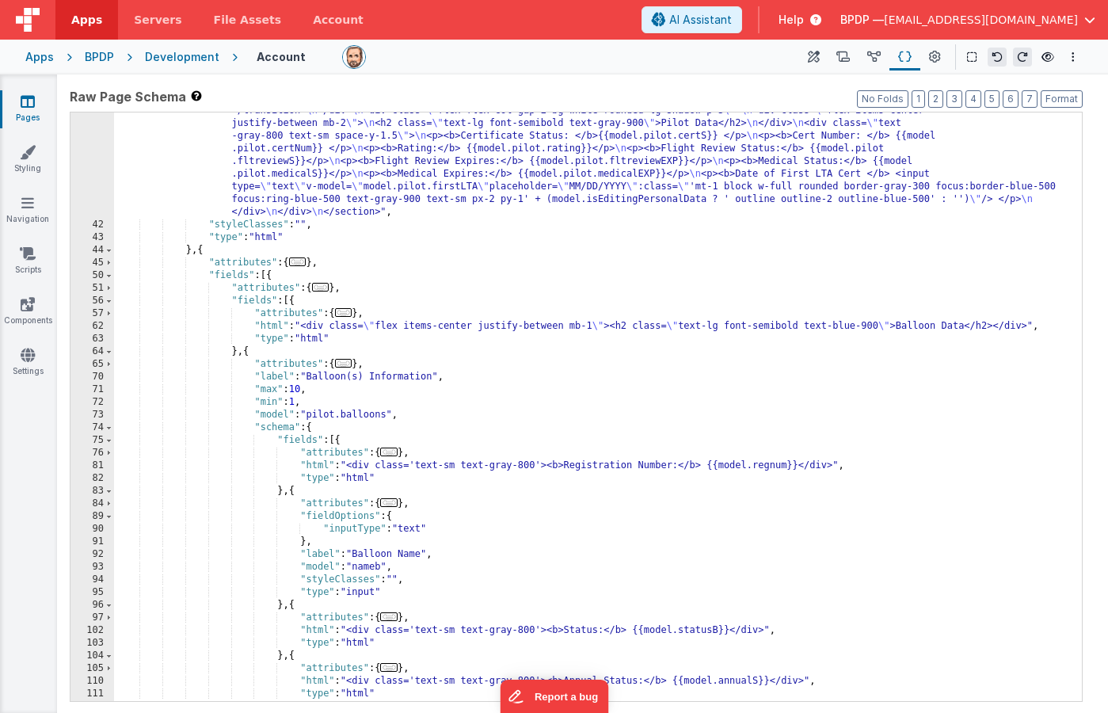
scroll to position [759, 0]
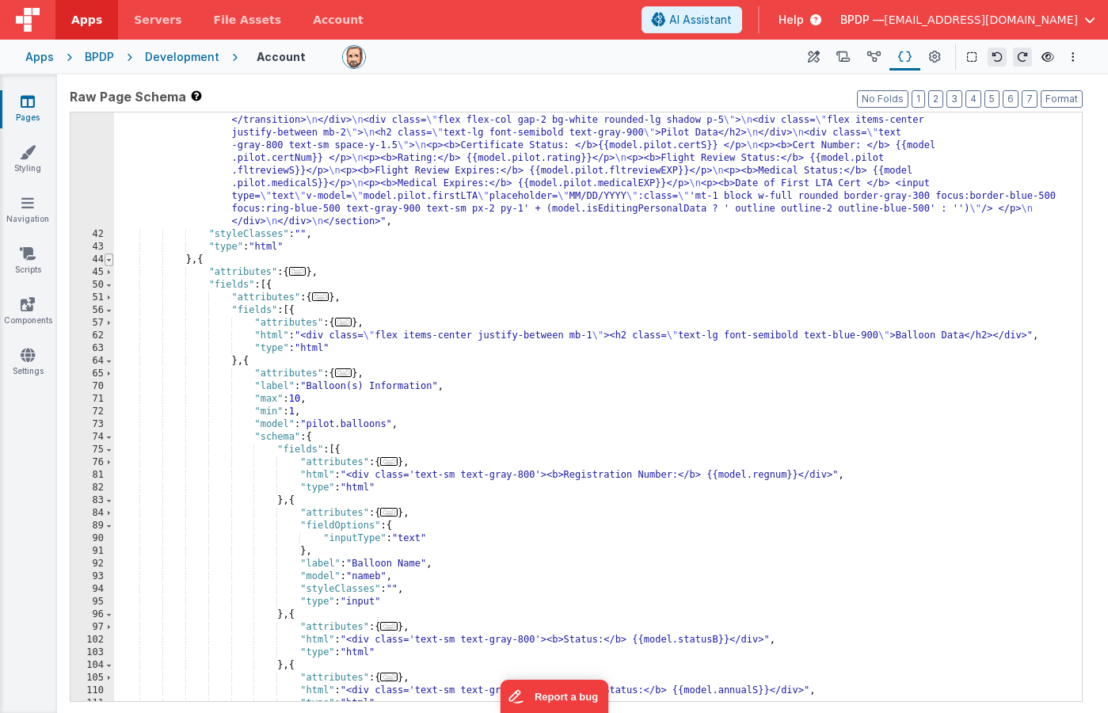
click at [108, 261] on span at bounding box center [109, 259] width 9 height 13
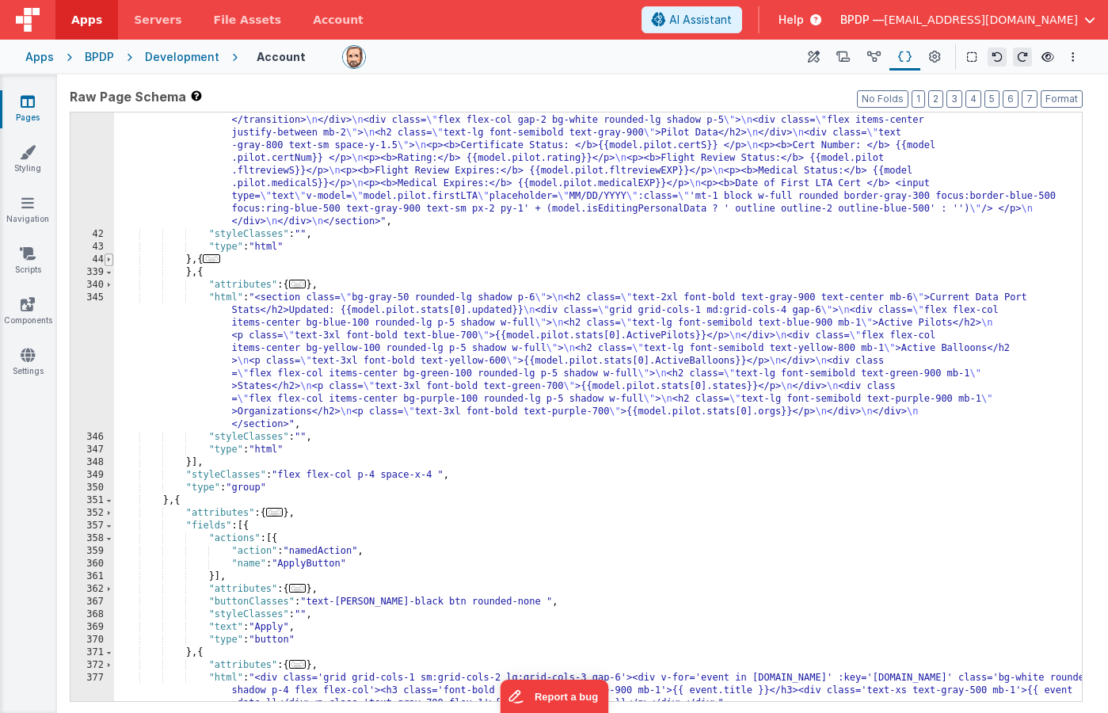
click at [108, 261] on span at bounding box center [109, 259] width 9 height 13
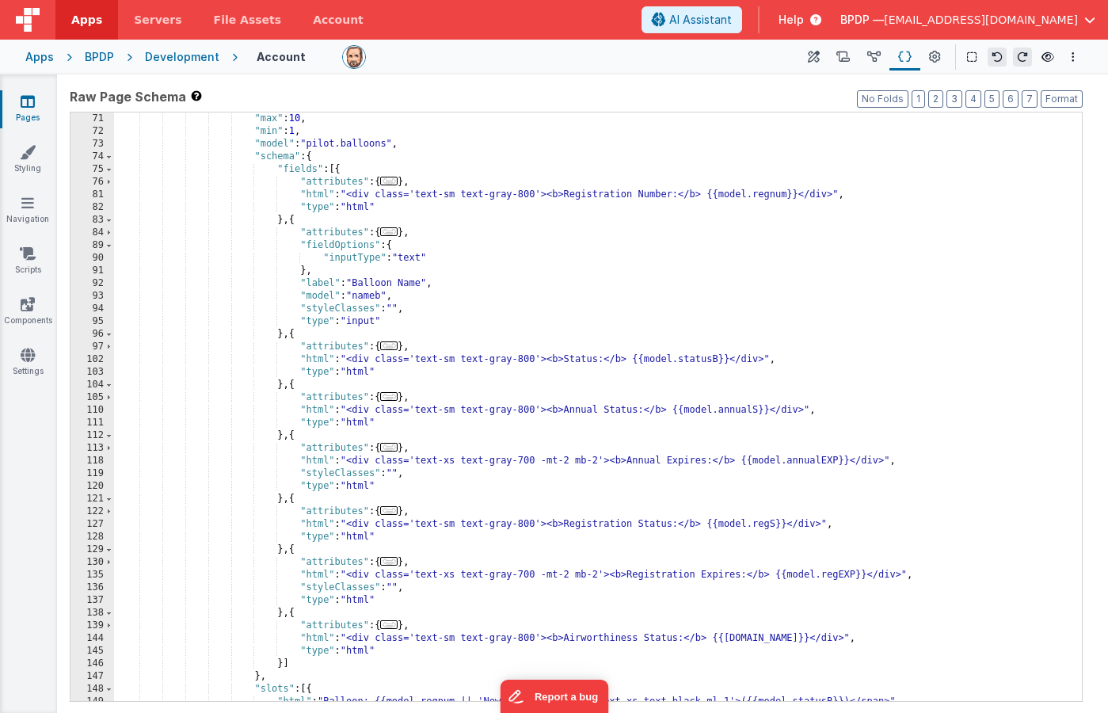
scroll to position [1044, 0]
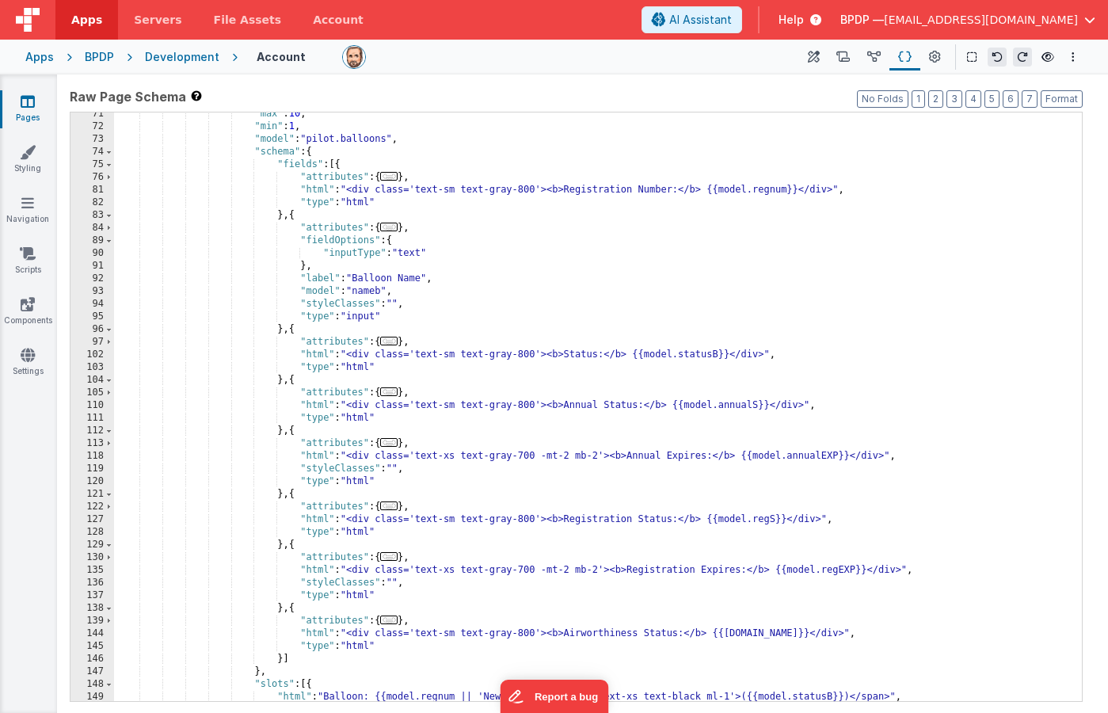
click at [185, 403] on div ""max" : 10 , "min" : 1 , "model" : "pilot.balloons" , "schema" : { "fields" : […" at bounding box center [598, 415] width 968 height 614
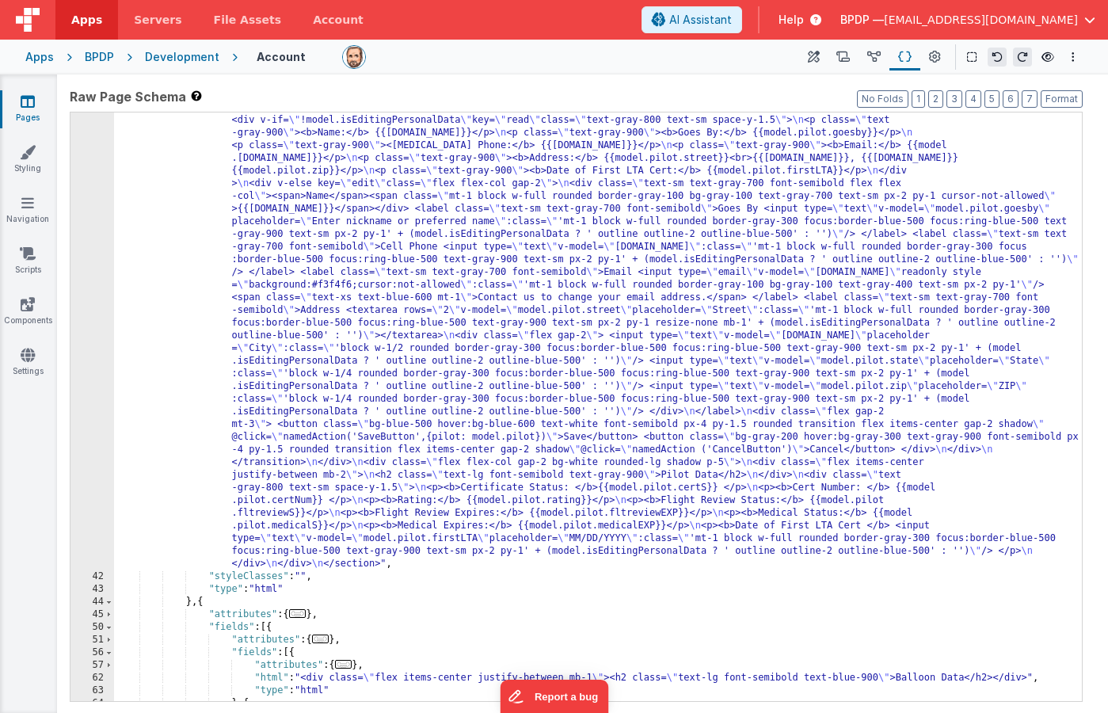
scroll to position [0, 0]
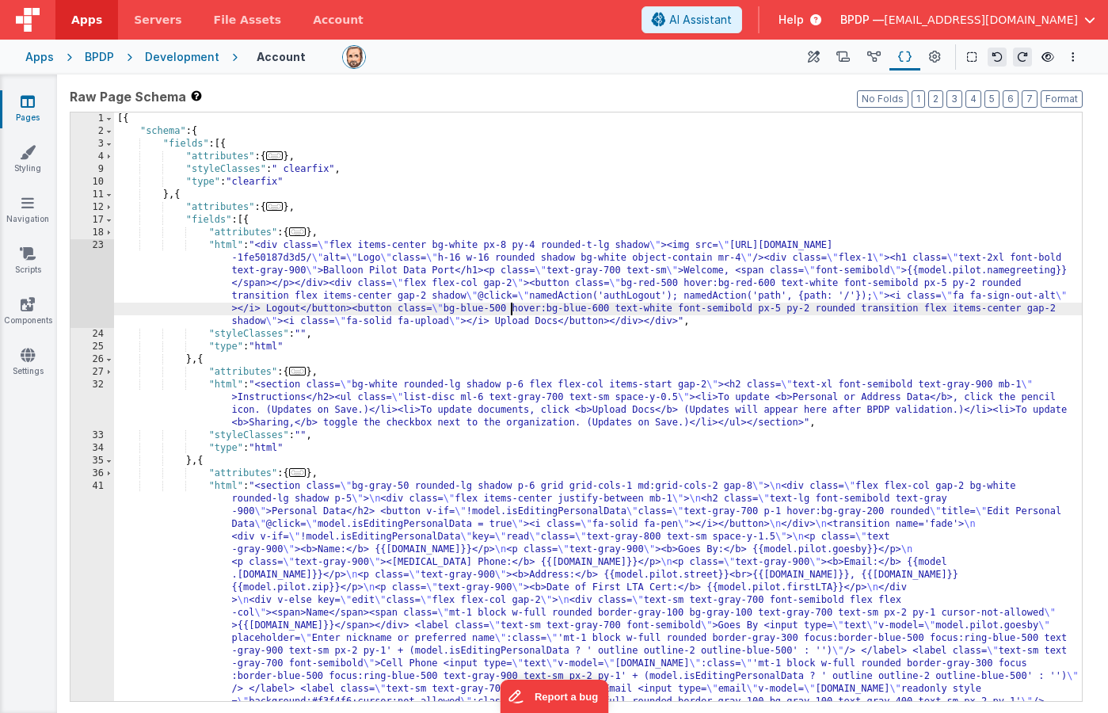
click at [510, 307] on div "[{ "schema" : { "fields" : [{ "attributes" : { ... } , "styleClasses" : " clear…" at bounding box center [598, 666] width 968 height 1108
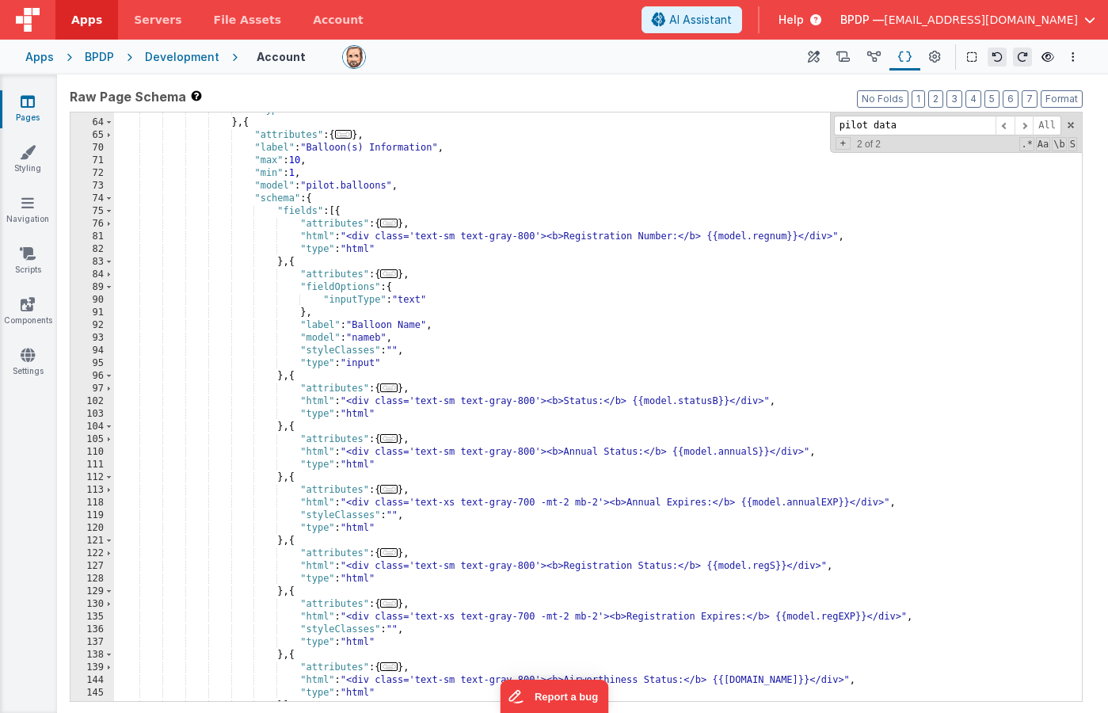
scroll to position [996, 0]
type input "pilot data"
click at [97, 209] on div "75" at bounding box center [92, 212] width 44 height 13
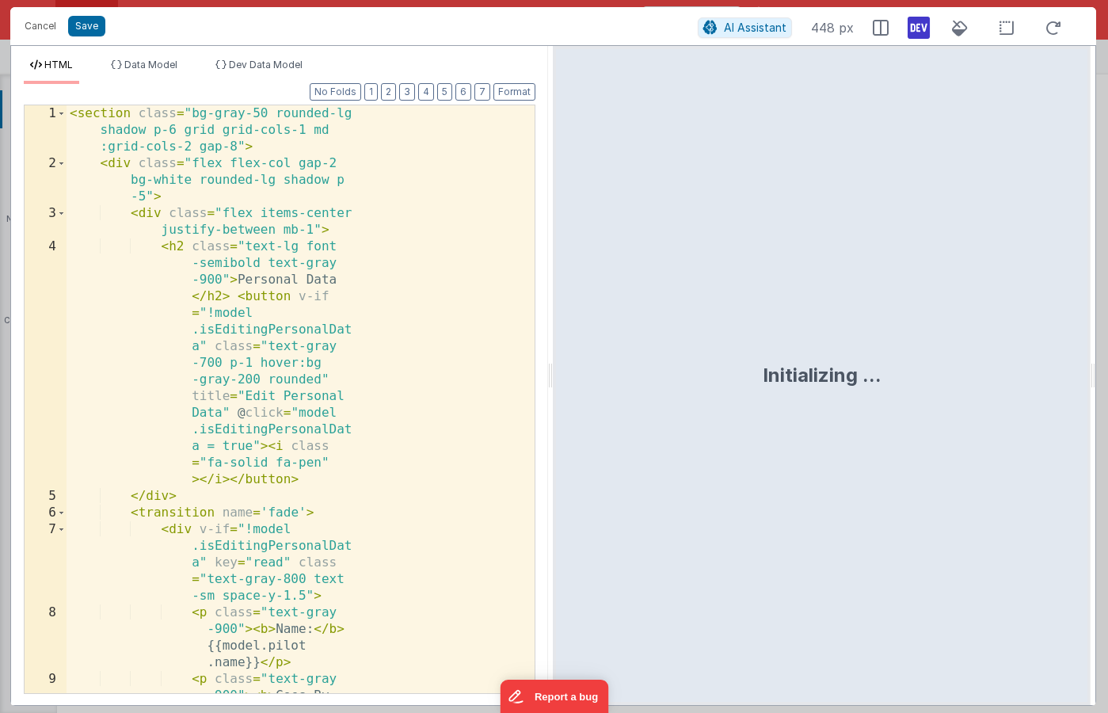
click at [97, 209] on div "< section class = "bg-gray-50 rounded-lg shadow p-6 grid grid-cols-1 md :grid-c…" at bounding box center [301, 472] width 468 height 734
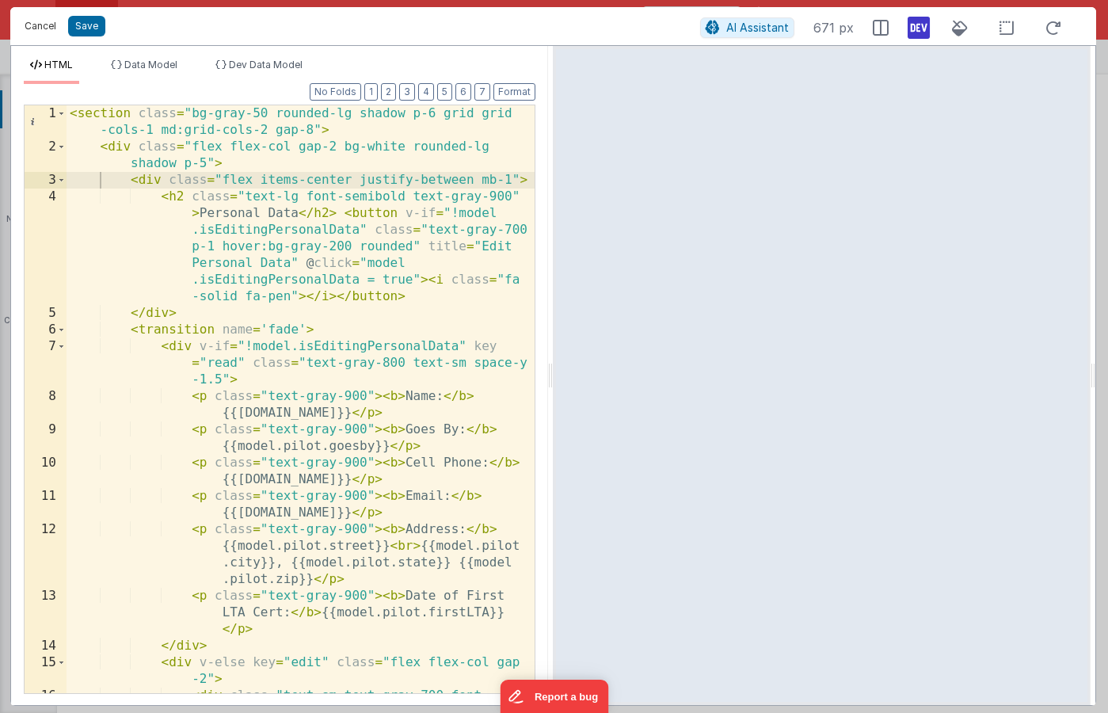
click at [40, 26] on button "Cancel" at bounding box center [41, 26] width 48 height 22
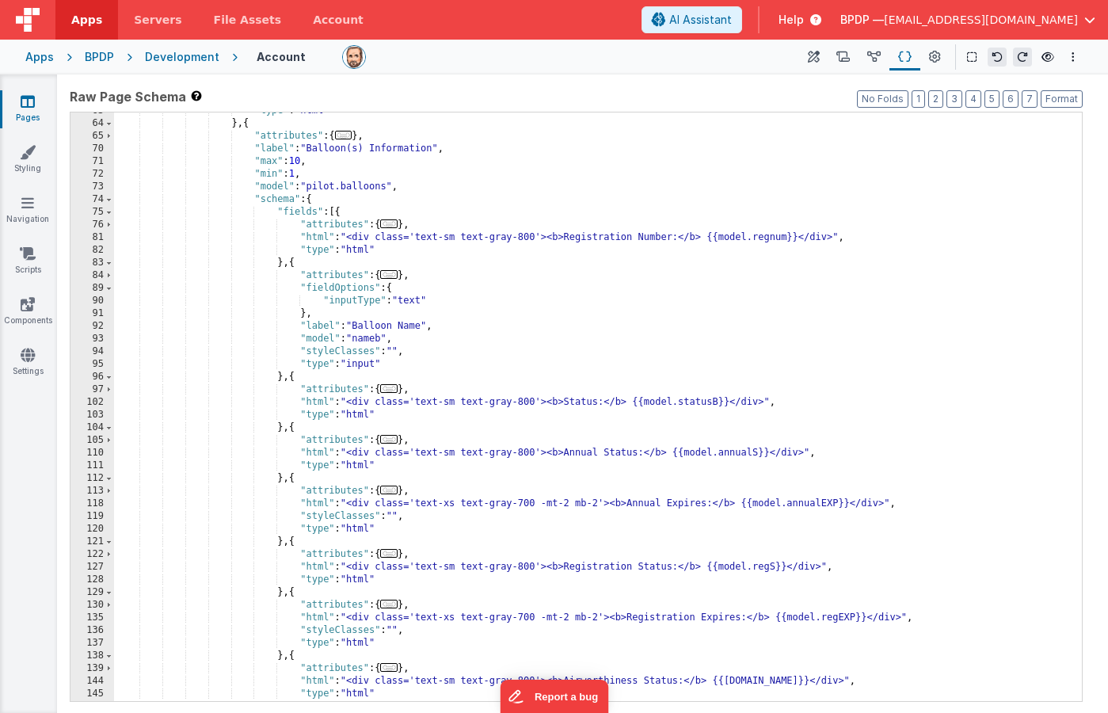
click at [97, 212] on div "75" at bounding box center [92, 212] width 44 height 13
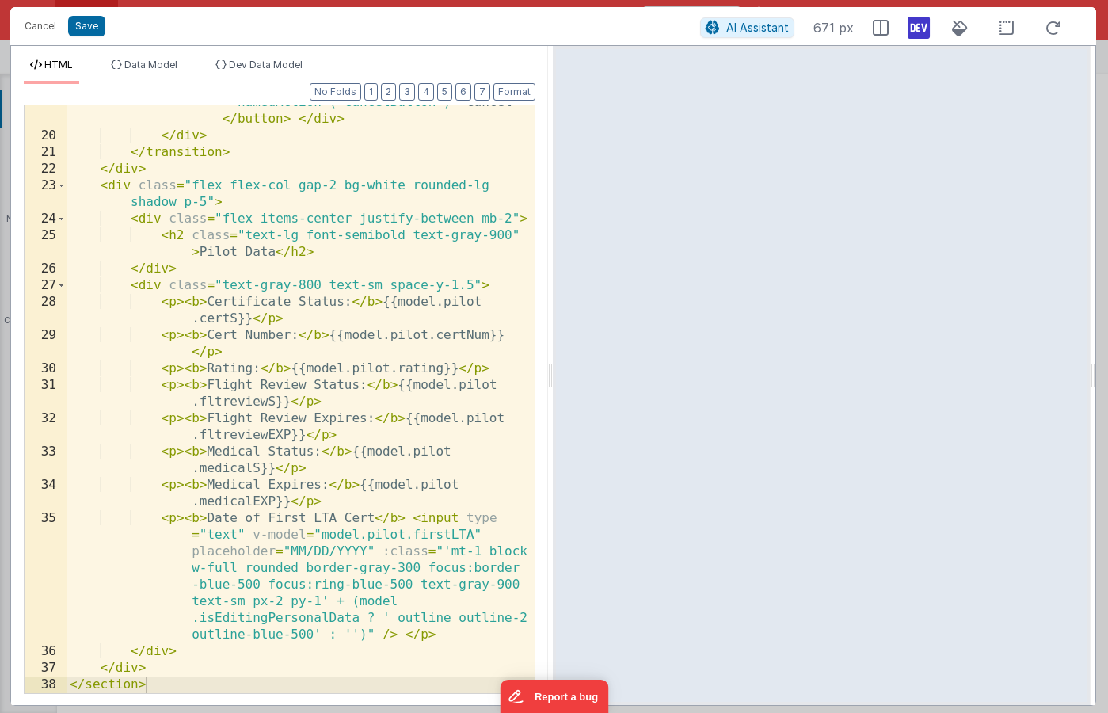
scroll to position [1941, 0]
click at [41, 28] on button "Cancel" at bounding box center [41, 26] width 48 height 22
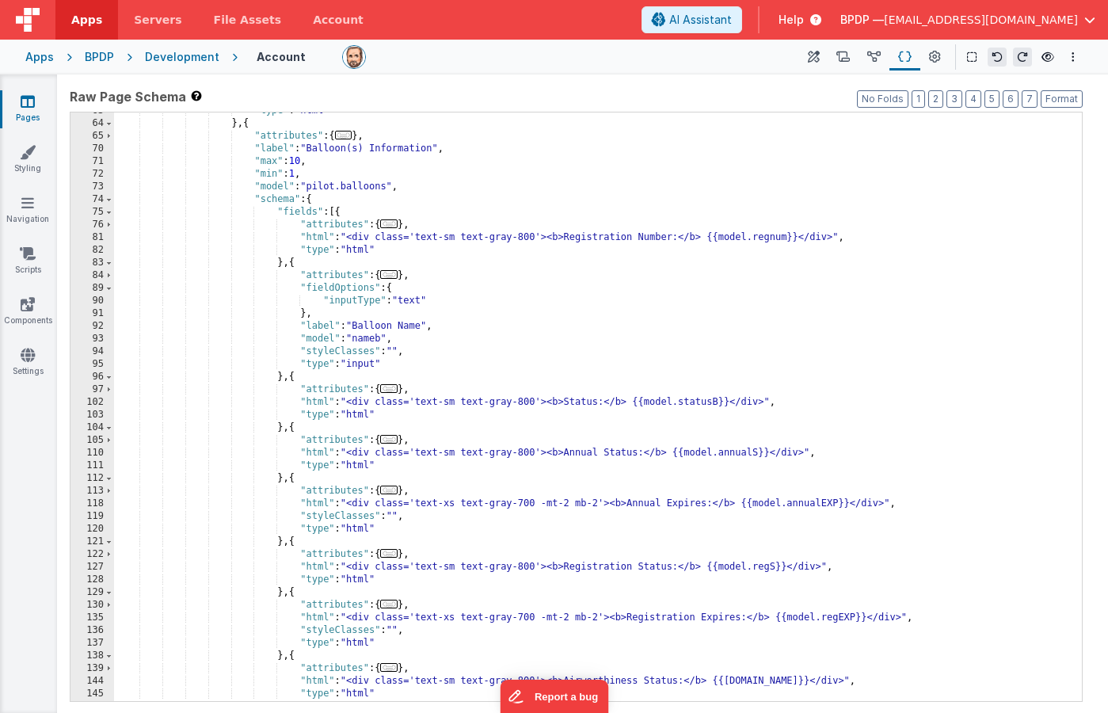
click at [333, 393] on div ""type" : "html" } , { "attributes" : { ... } , "label" : "Balloon(s) Informatio…" at bounding box center [598, 412] width 968 height 614
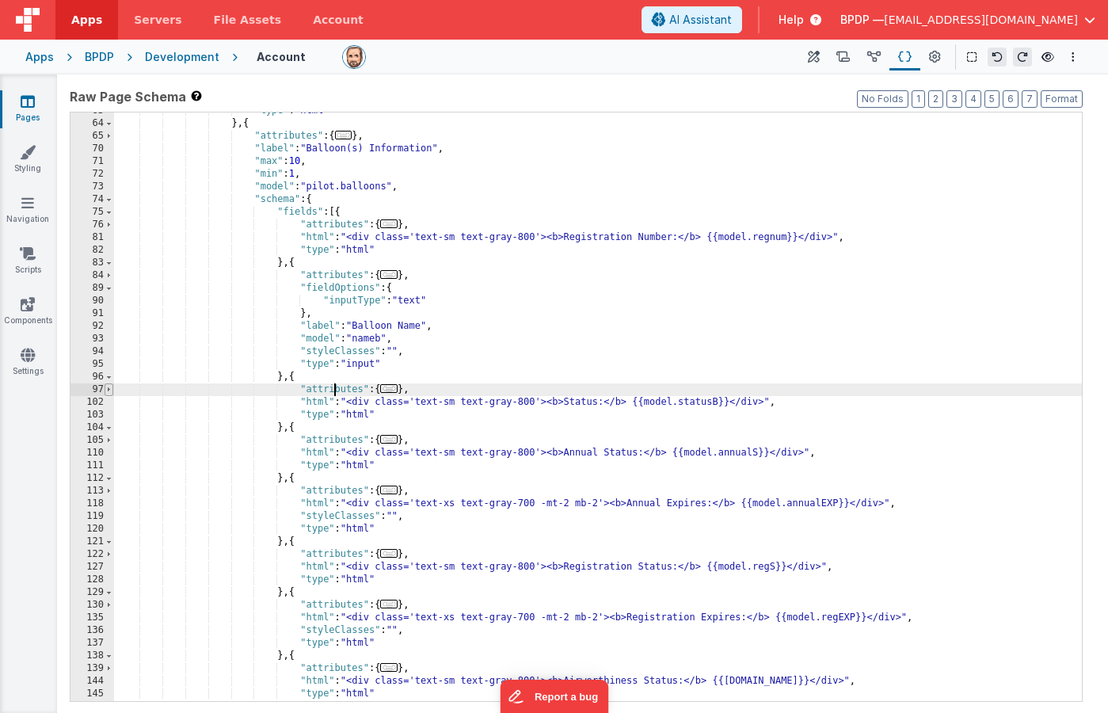
click at [109, 390] on span at bounding box center [109, 389] width 9 height 13
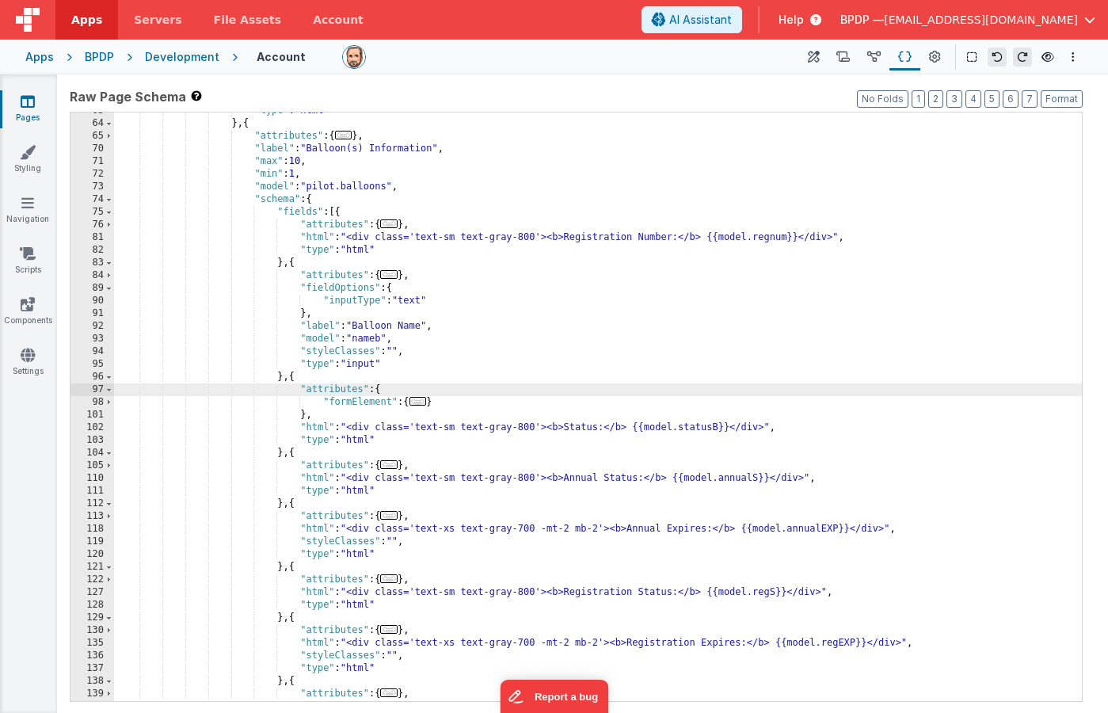
click at [98, 389] on div "97" at bounding box center [92, 389] width 44 height 13
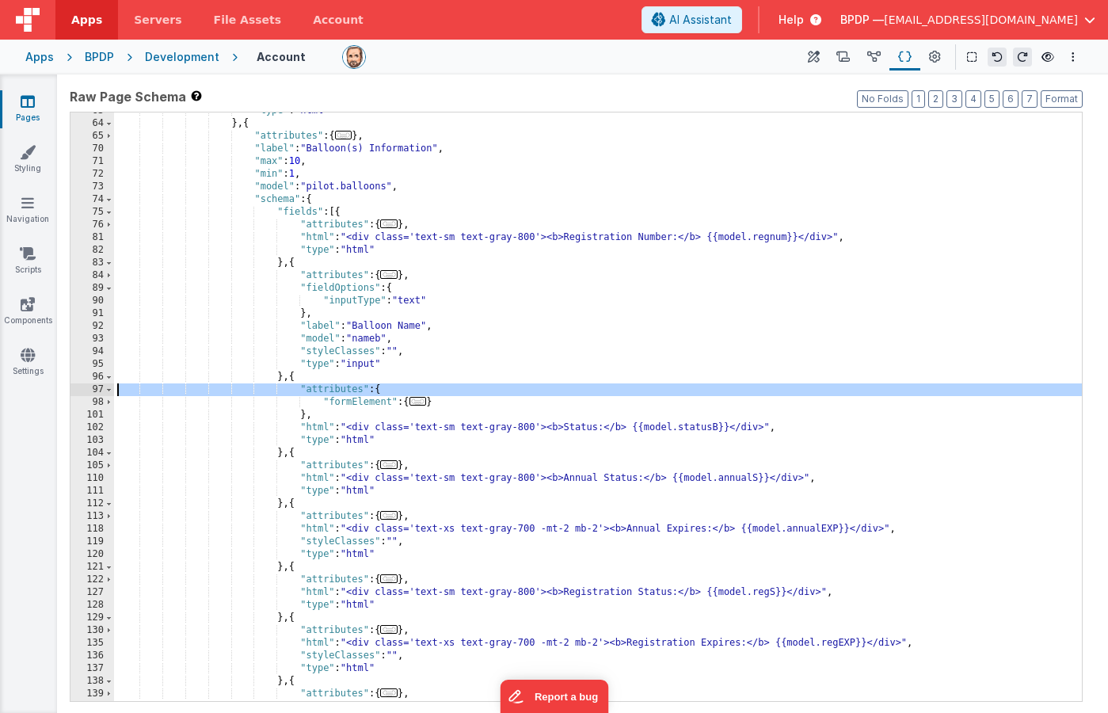
click at [98, 389] on div "97" at bounding box center [92, 389] width 44 height 13
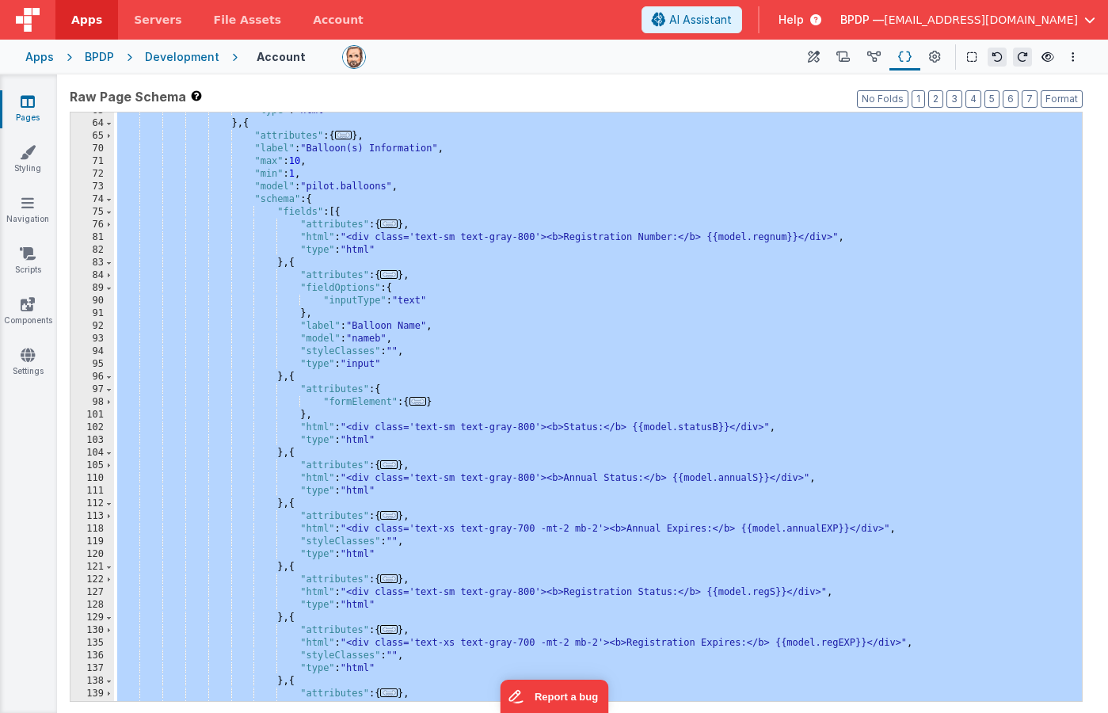
click at [98, 389] on div "97" at bounding box center [92, 389] width 44 height 13
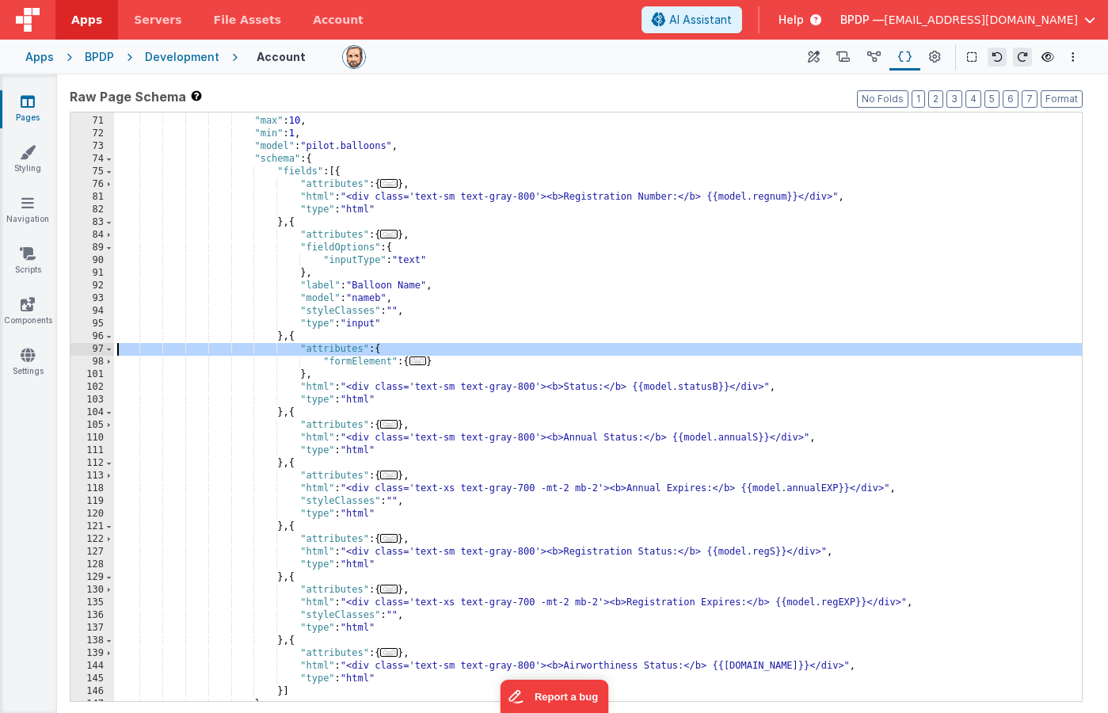
scroll to position [1034, 0]
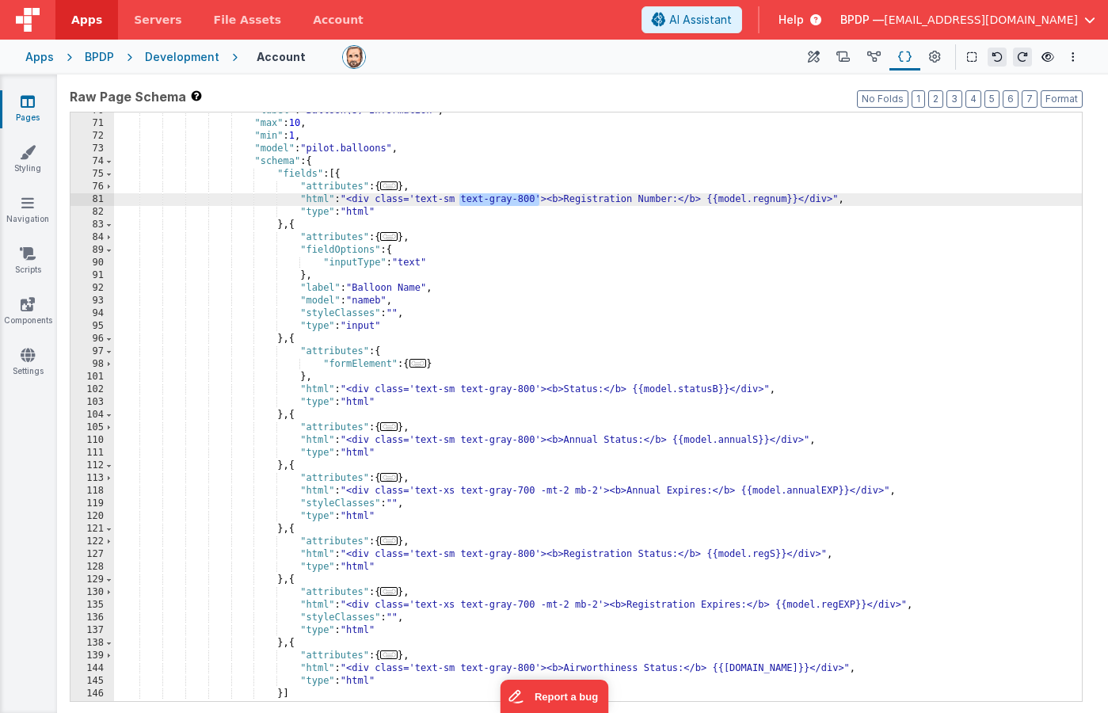
drag, startPoint x: 540, startPoint y: 200, endPoint x: 459, endPoint y: 200, distance: 81.6
click at [459, 200] on div ""label" : "[PERSON_NAME](s) Information" , "max" : 10 , "min" : 1 , "model" : "…" at bounding box center [598, 412] width 968 height 614
click at [518, 266] on div ""label" : "[PERSON_NAME](s) Information" , "max" : 10 , "min" : 1 , "model" : "…" at bounding box center [598, 413] width 968 height 614
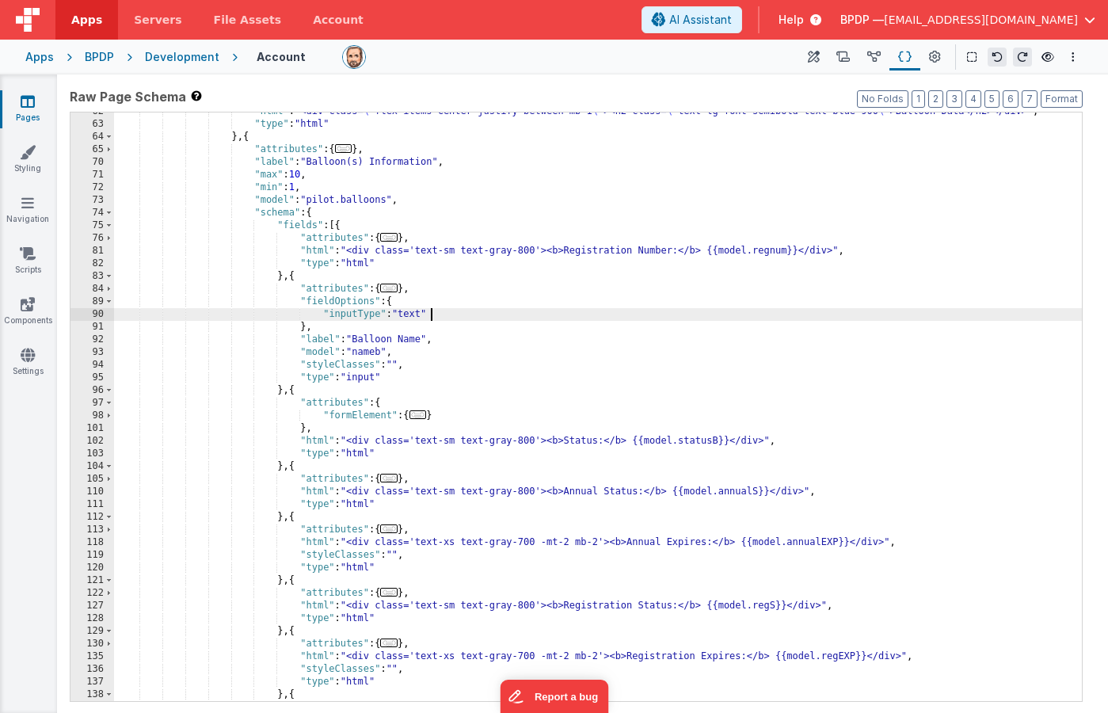
scroll to position [985, 0]
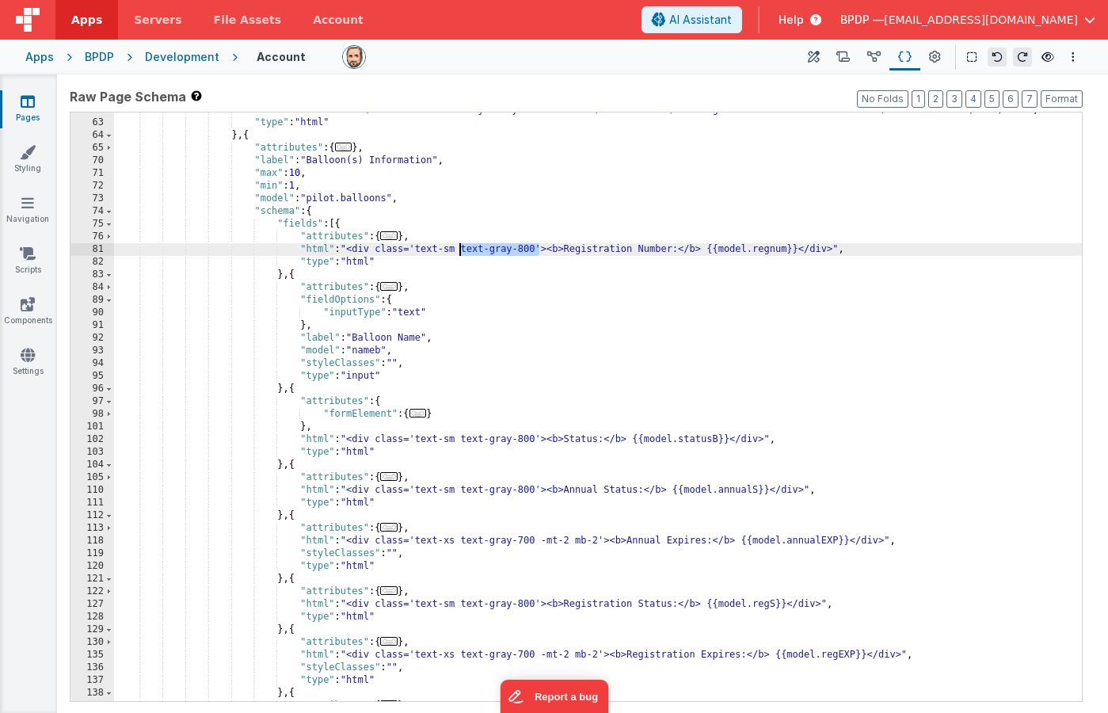
drag, startPoint x: 539, startPoint y: 248, endPoint x: 462, endPoint y: 249, distance: 77.6
click at [462, 249] on div ""html" : "<div class= \" flex items-center justify-between mb-1 \" ><h2 class= …" at bounding box center [598, 411] width 968 height 614
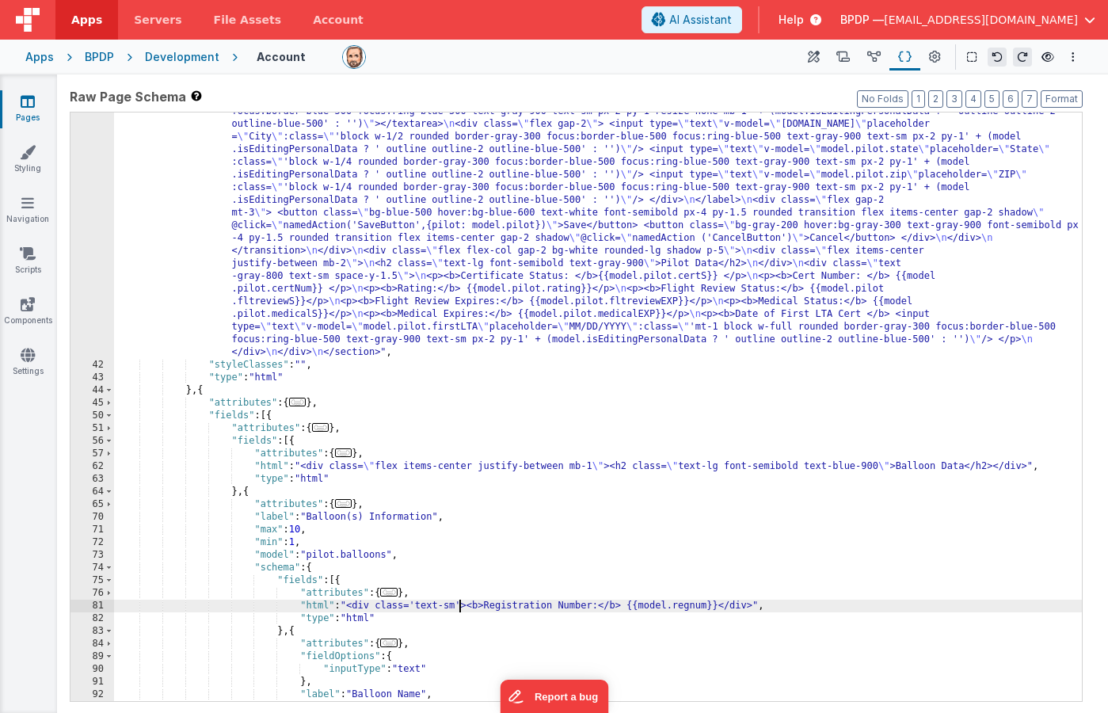
scroll to position [630, 0]
click at [535, 363] on div ""html" : "<section class= \" bg-gray-50 rounded-lg shadow p-6 grid grid-cols-1 …" at bounding box center [598, 404] width 968 height 1108
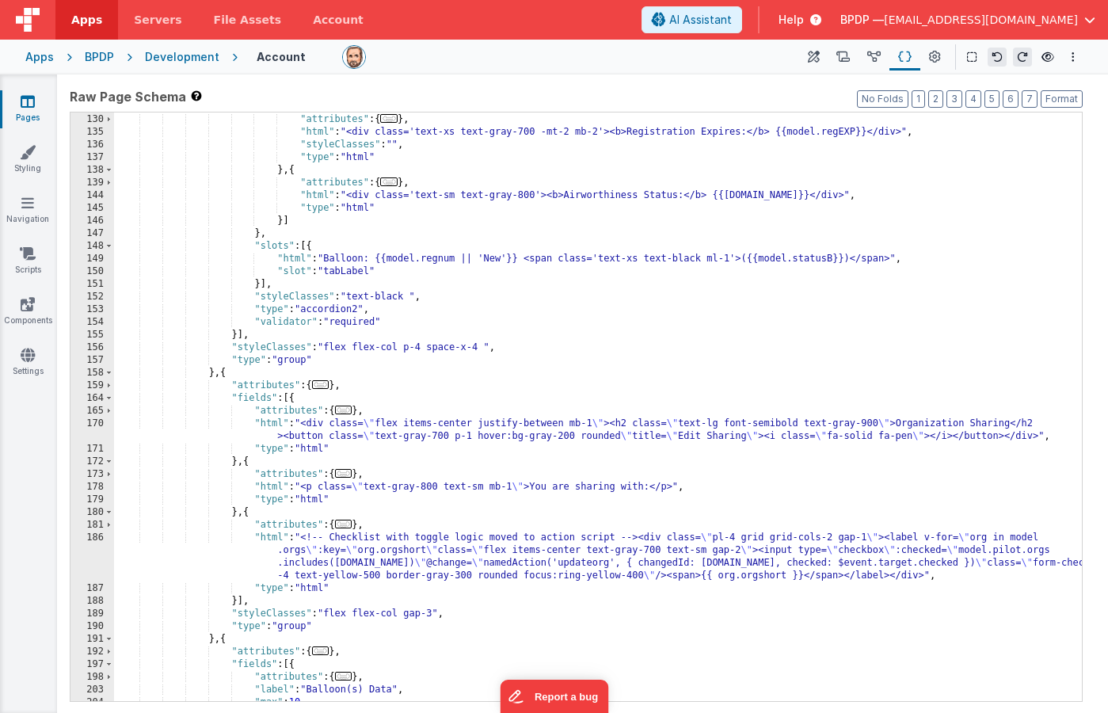
scroll to position [1499, 0]
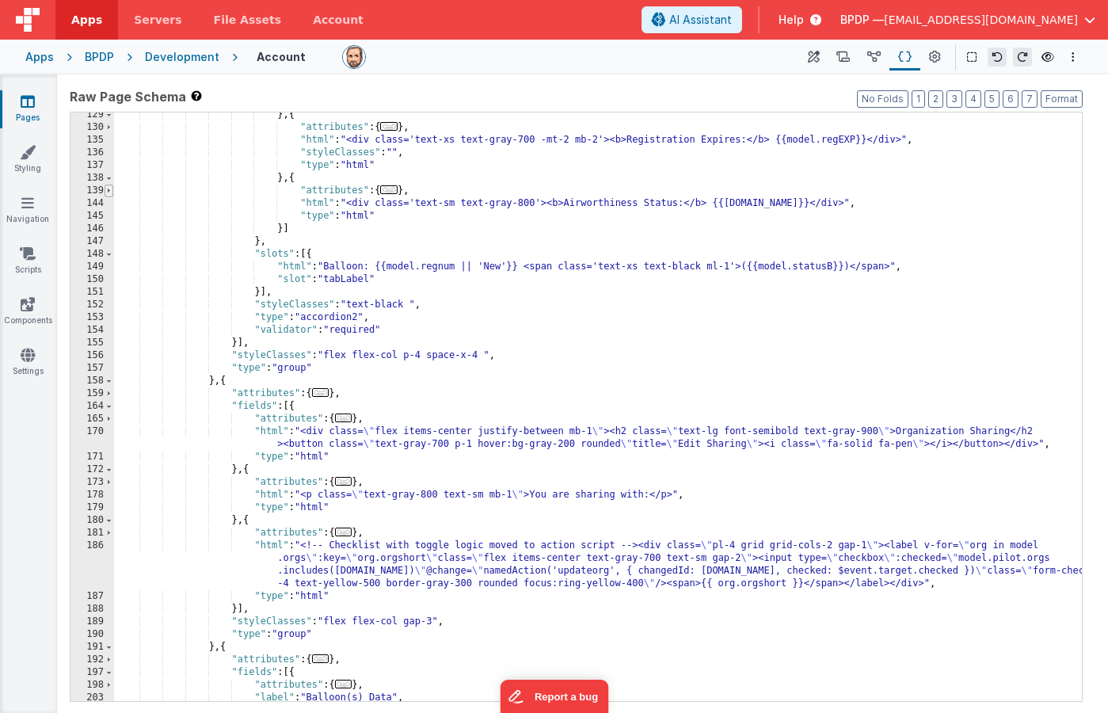
click at [109, 189] on span at bounding box center [109, 191] width 9 height 13
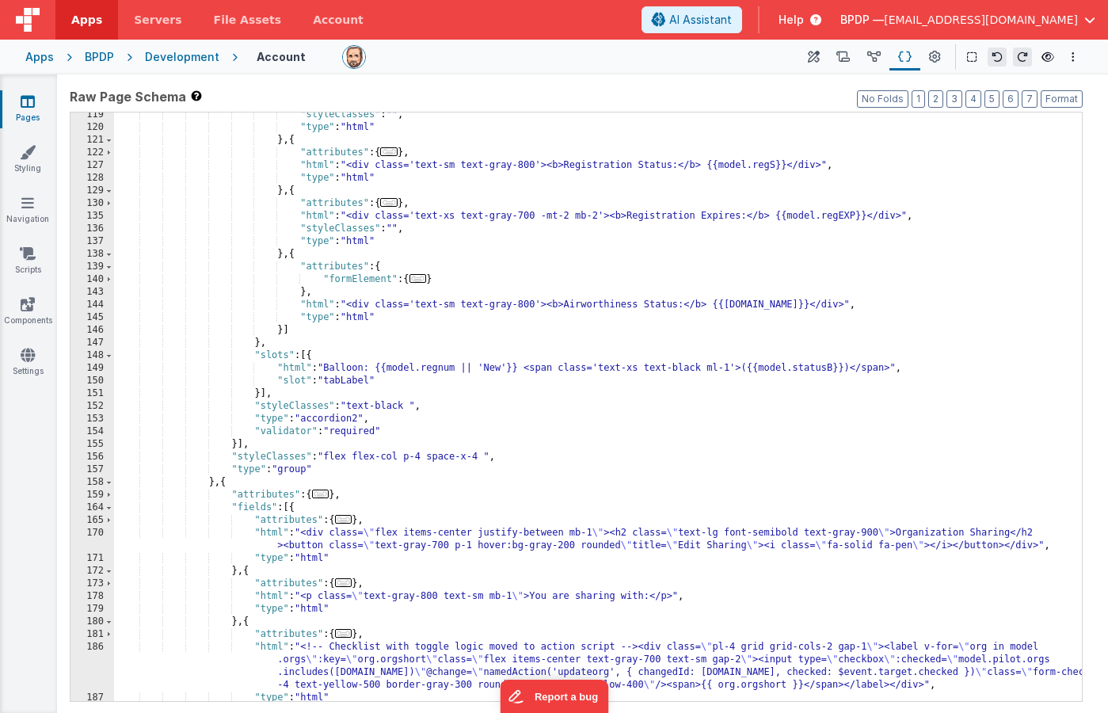
scroll to position [1417, 0]
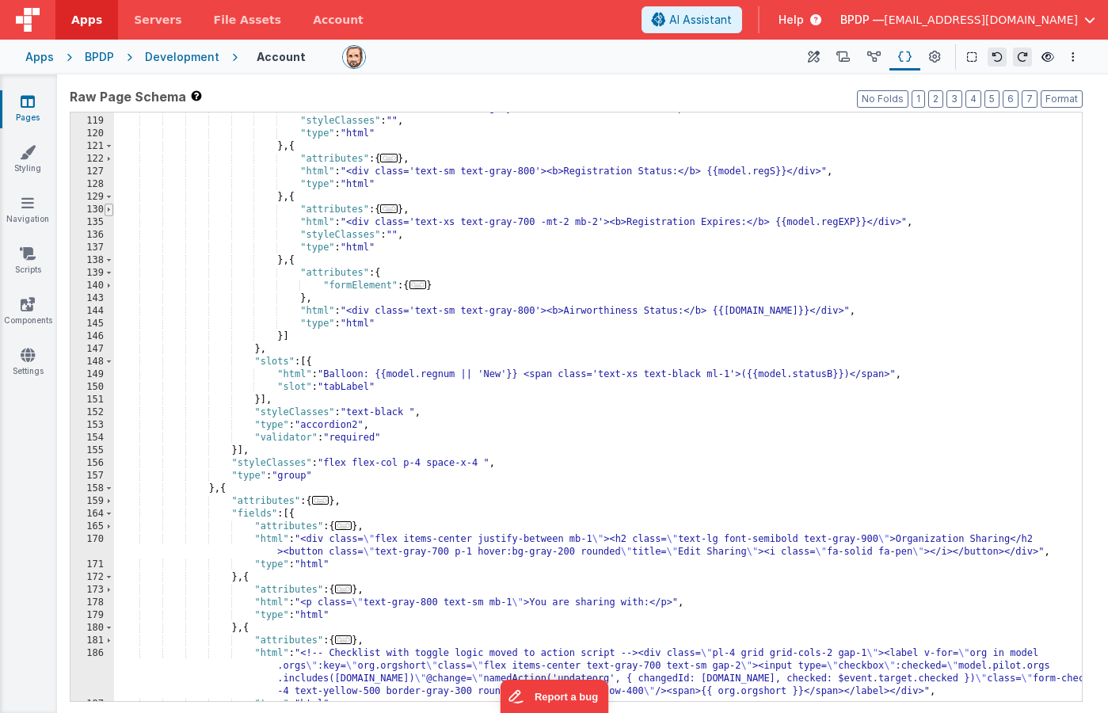
click at [107, 210] on span at bounding box center [109, 210] width 9 height 13
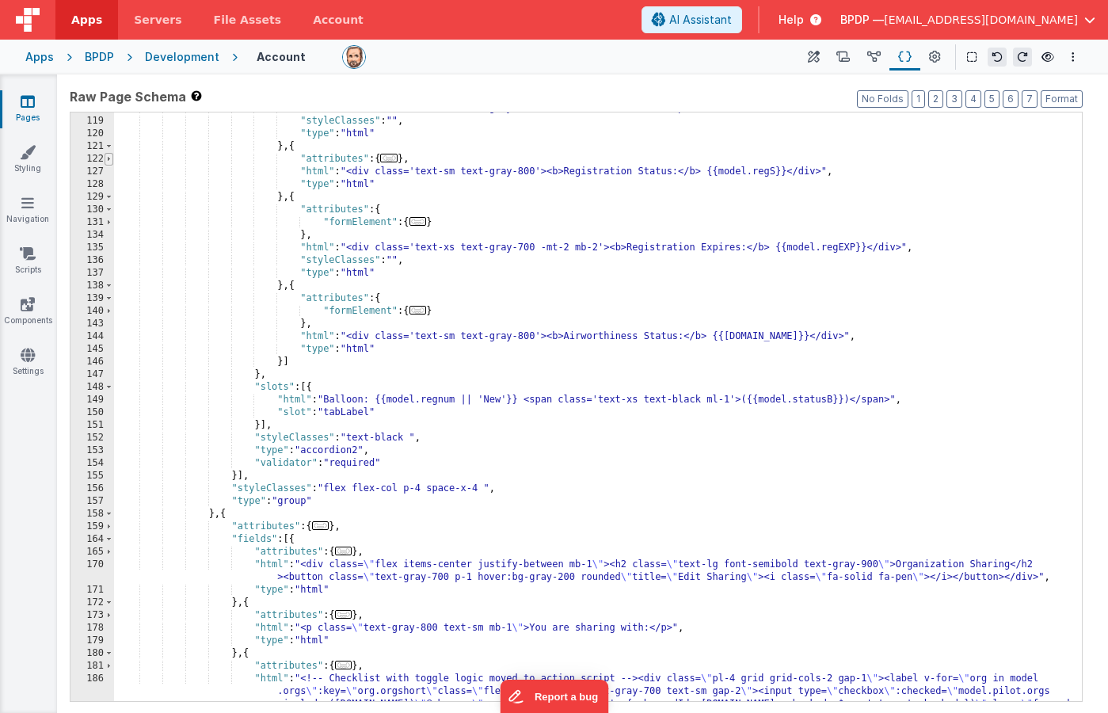
click at [108, 158] on span at bounding box center [109, 159] width 9 height 13
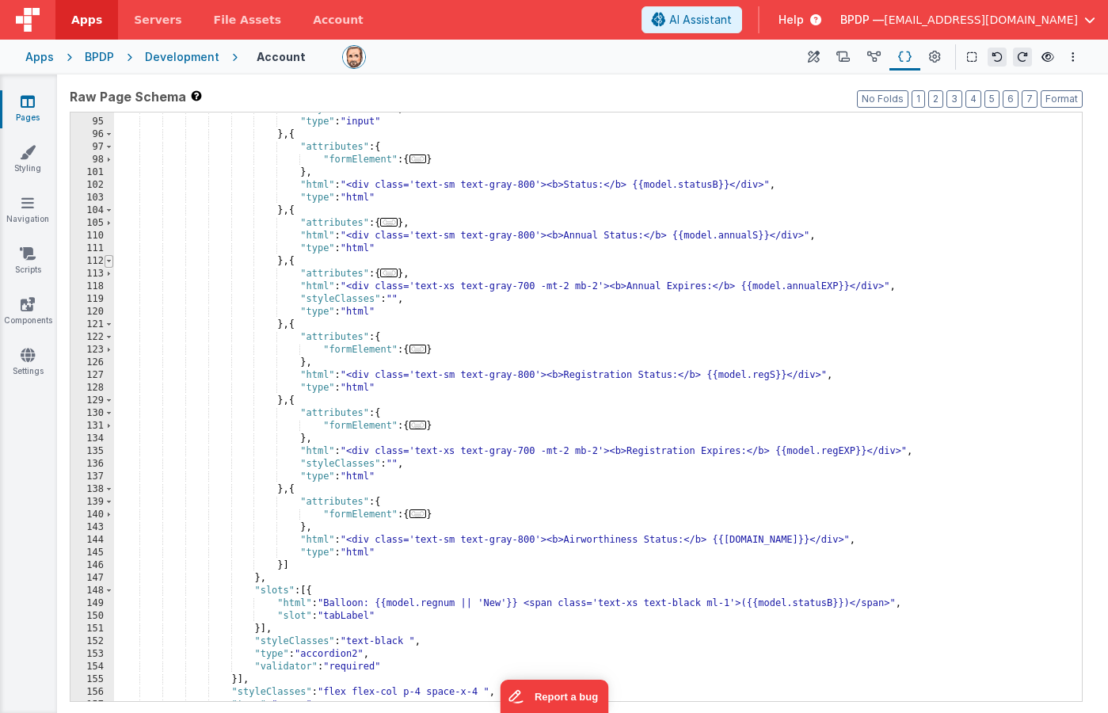
scroll to position [1236, 0]
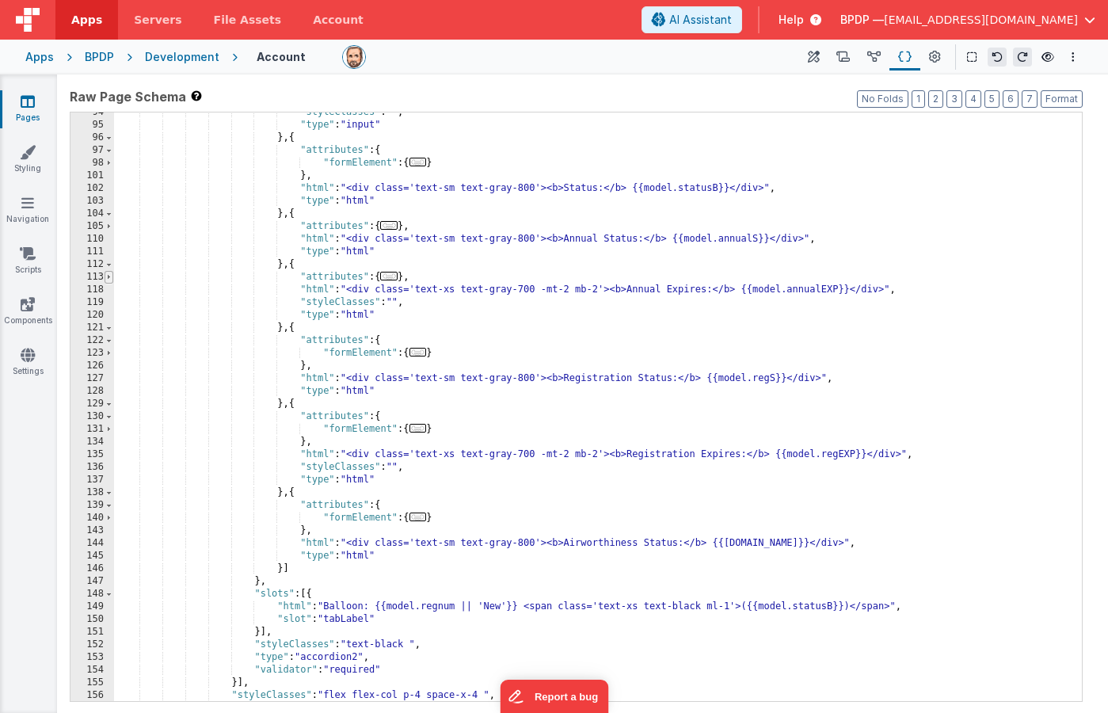
click at [109, 276] on span at bounding box center [109, 277] width 9 height 13
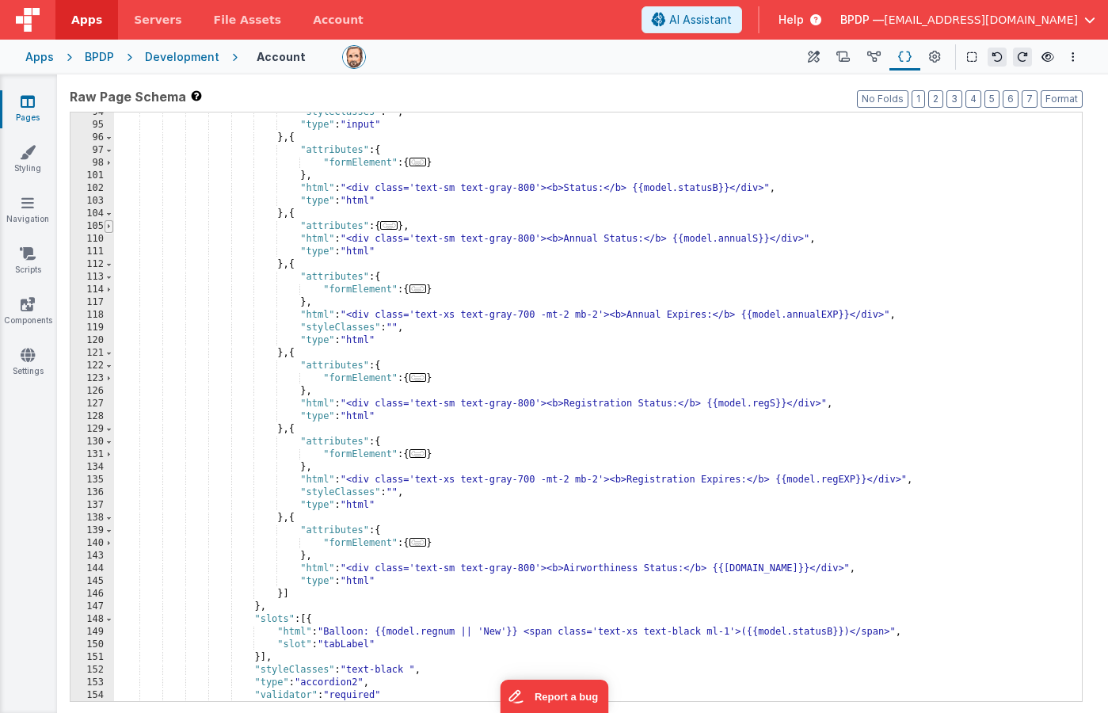
click at [108, 227] on span at bounding box center [109, 226] width 9 height 13
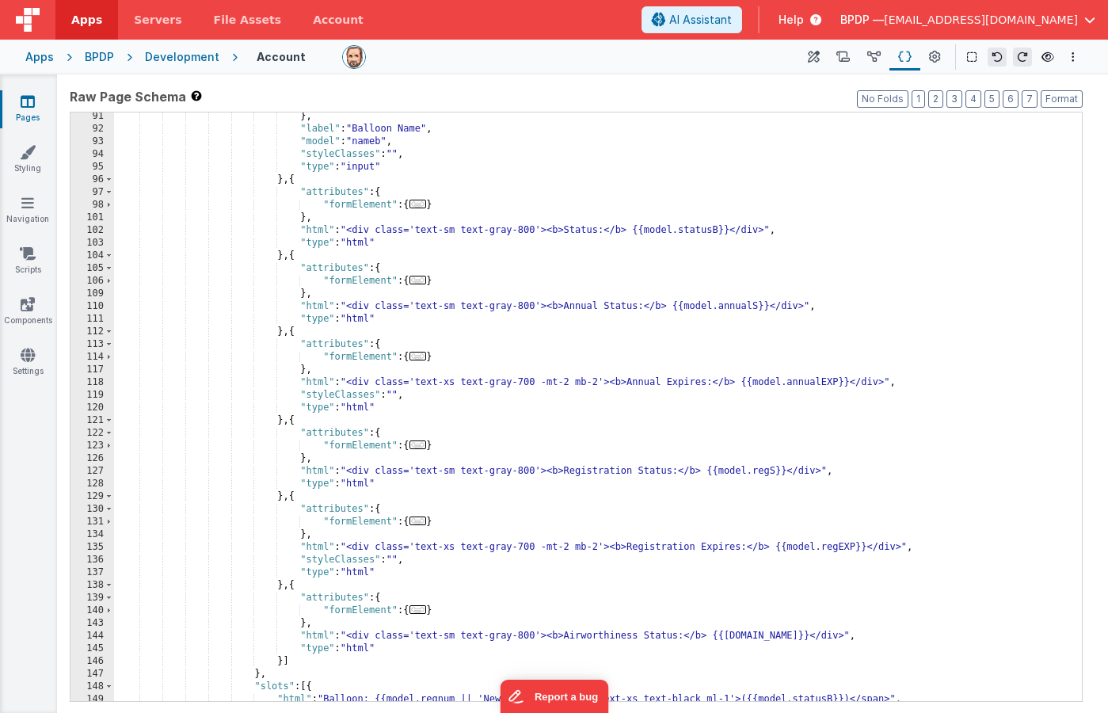
scroll to position [1187, 0]
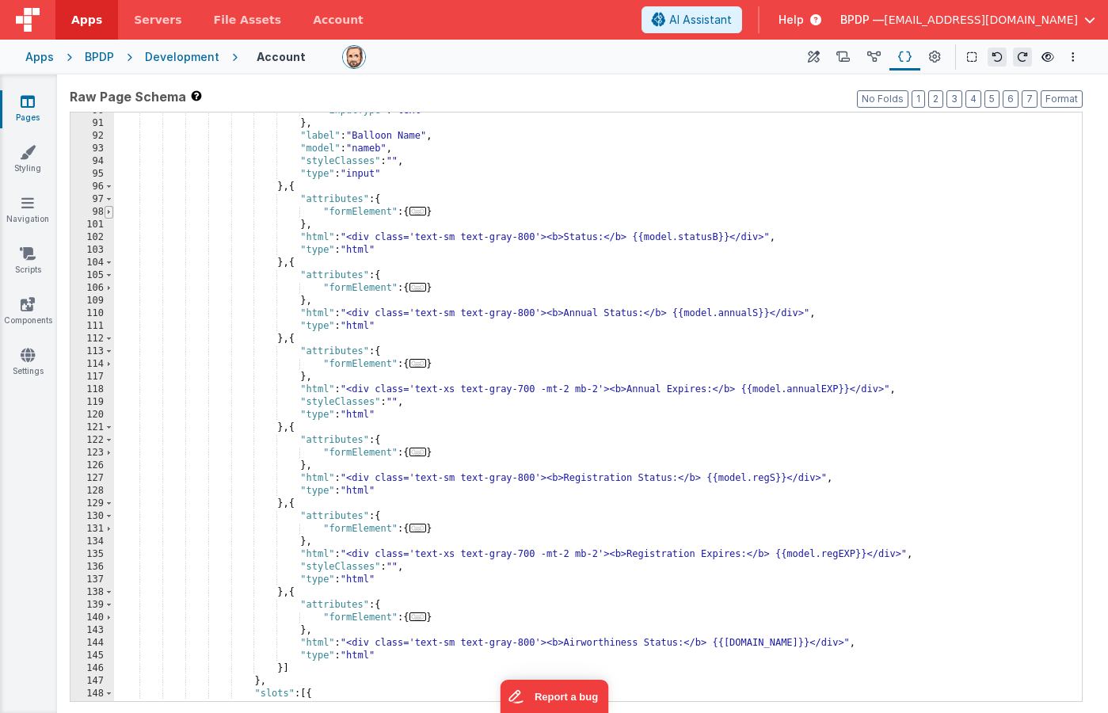
click at [108, 211] on span at bounding box center [109, 212] width 9 height 13
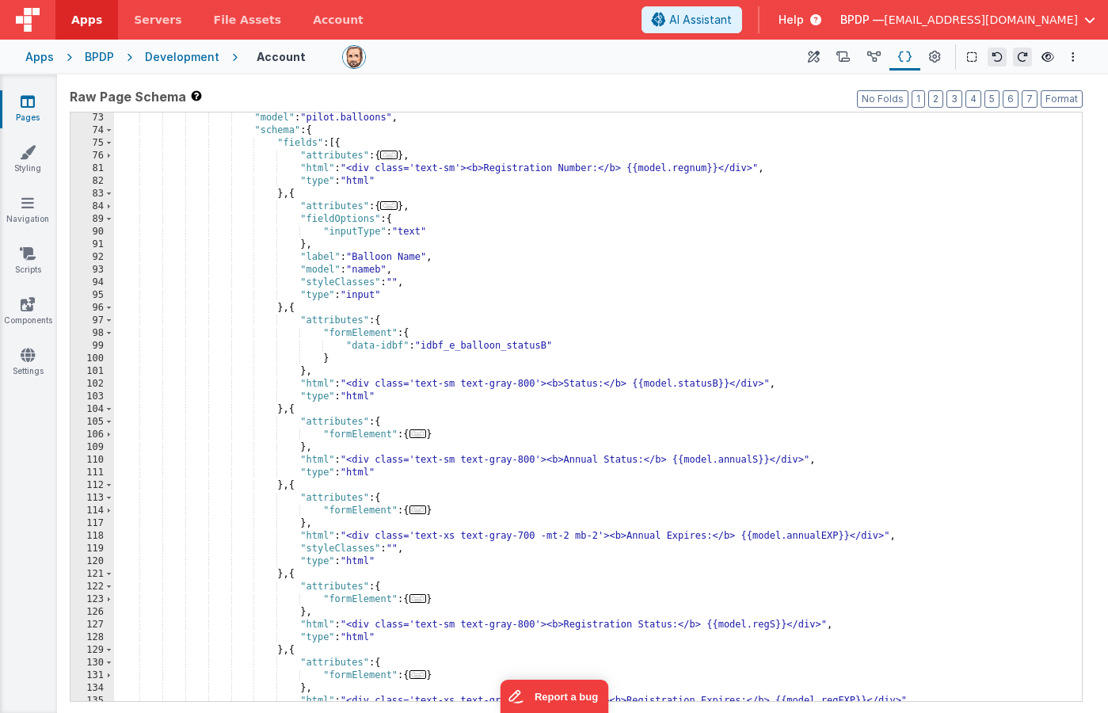
scroll to position [1053, 0]
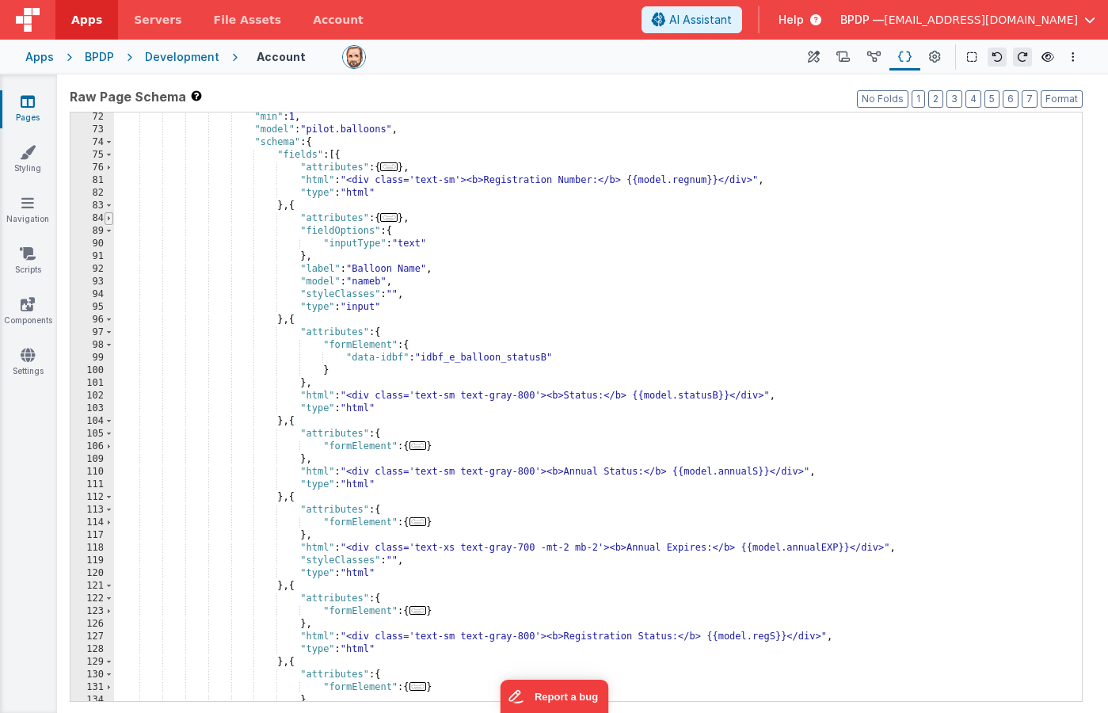
click at [109, 218] on span at bounding box center [109, 218] width 9 height 13
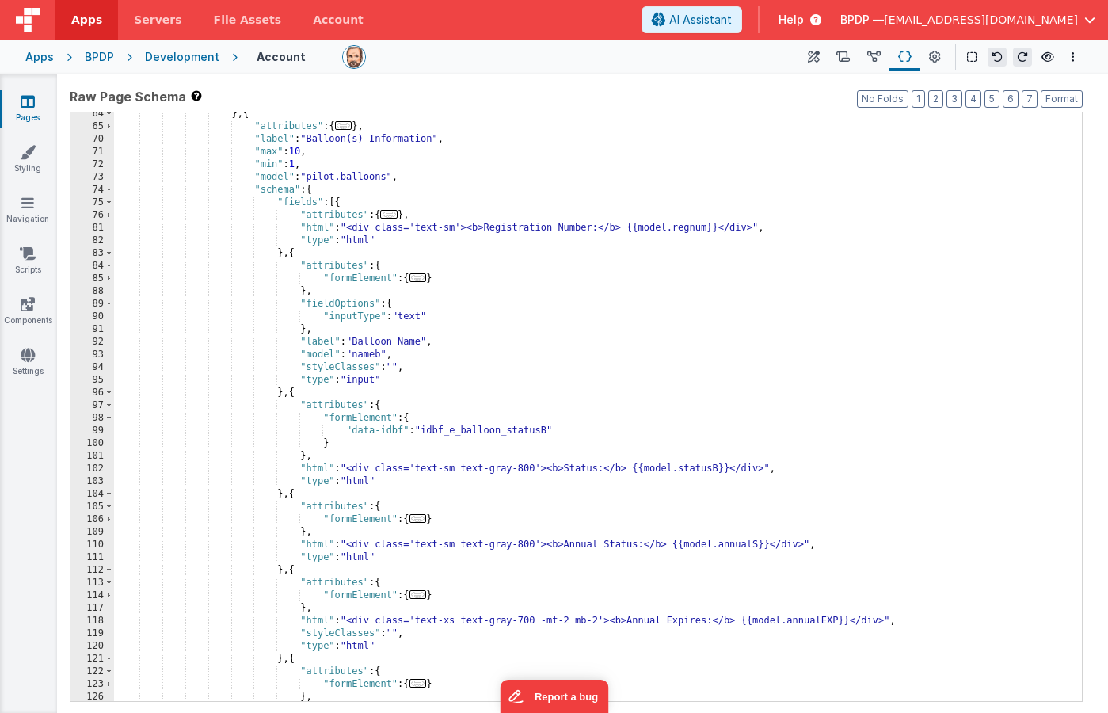
scroll to position [1006, 0]
click at [109, 214] on span at bounding box center [109, 215] width 9 height 13
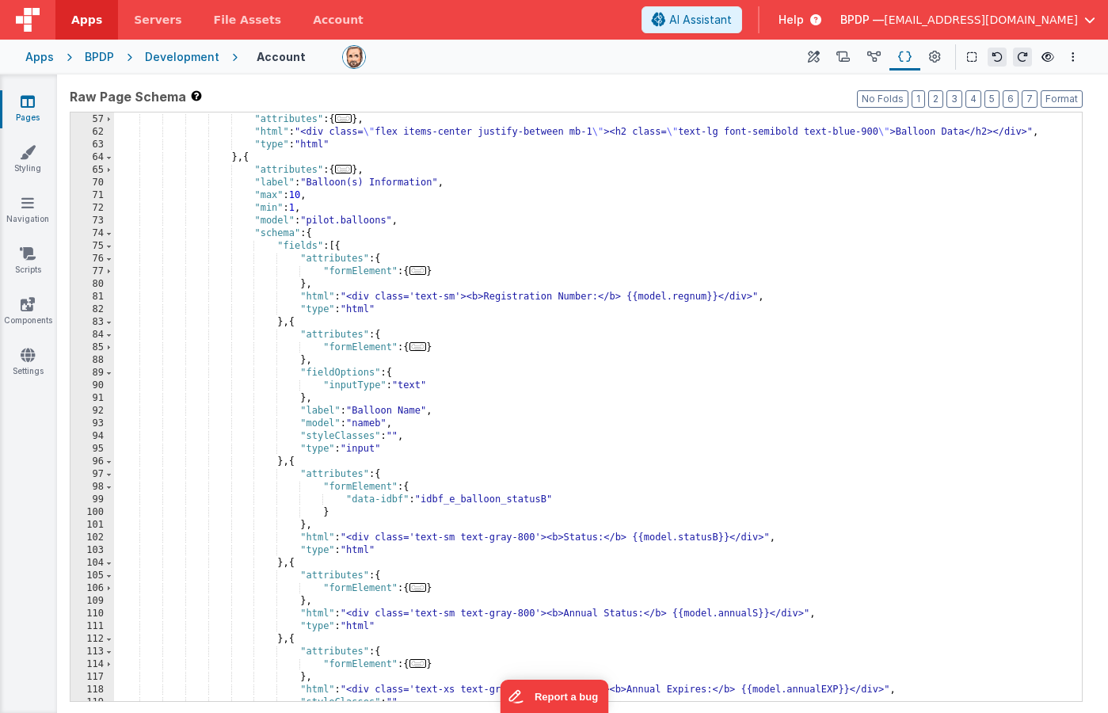
scroll to position [943, 0]
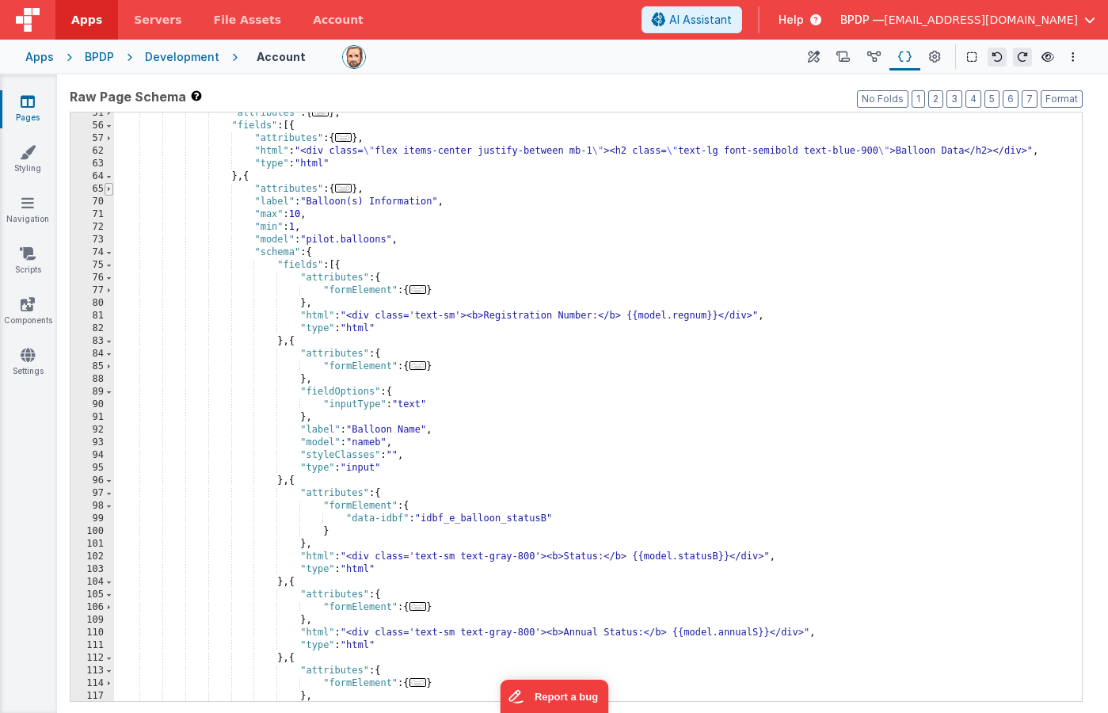
click at [109, 189] on span at bounding box center [109, 189] width 9 height 13
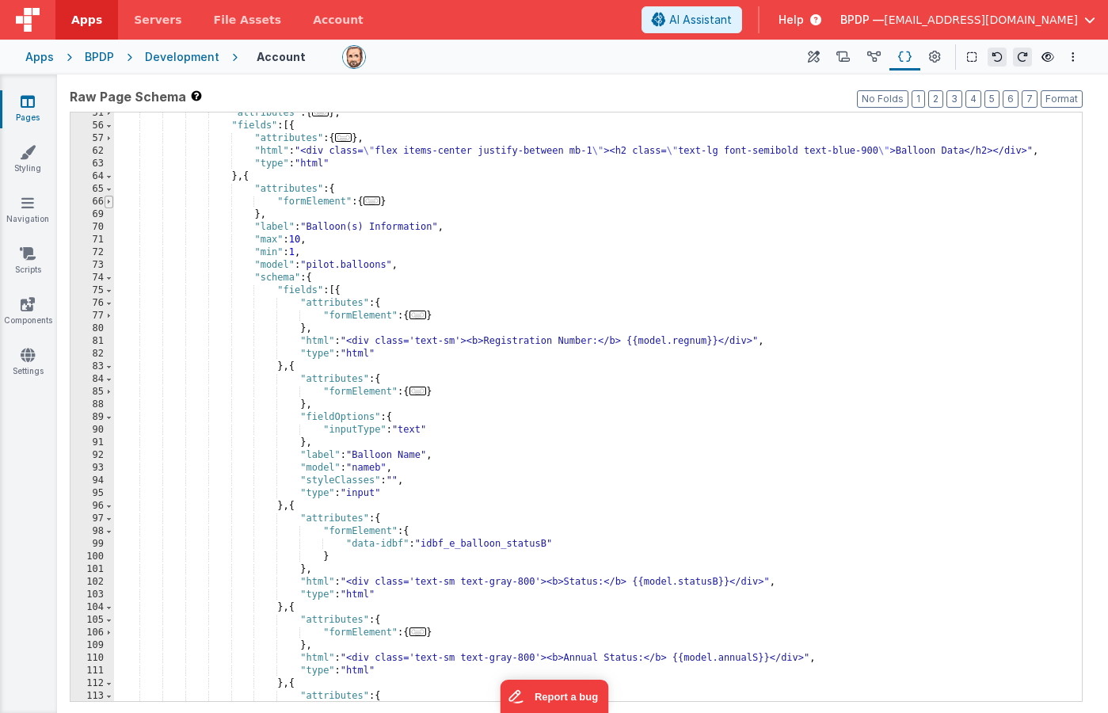
click at [110, 199] on span at bounding box center [109, 202] width 9 height 13
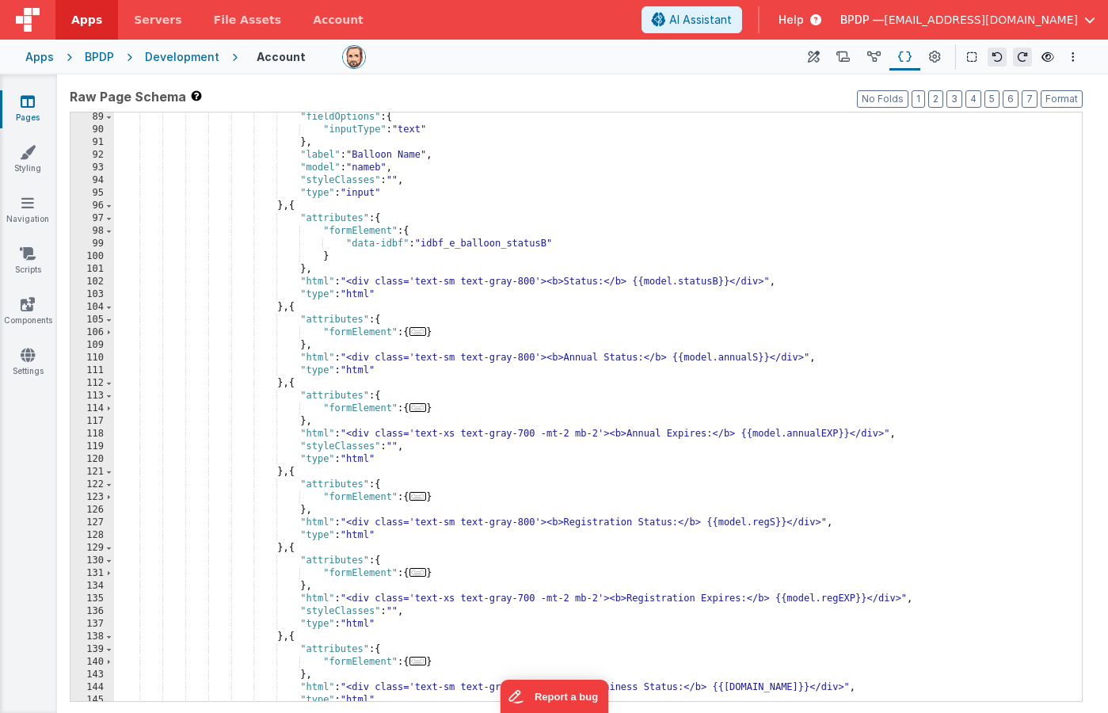
scroll to position [1265, 0]
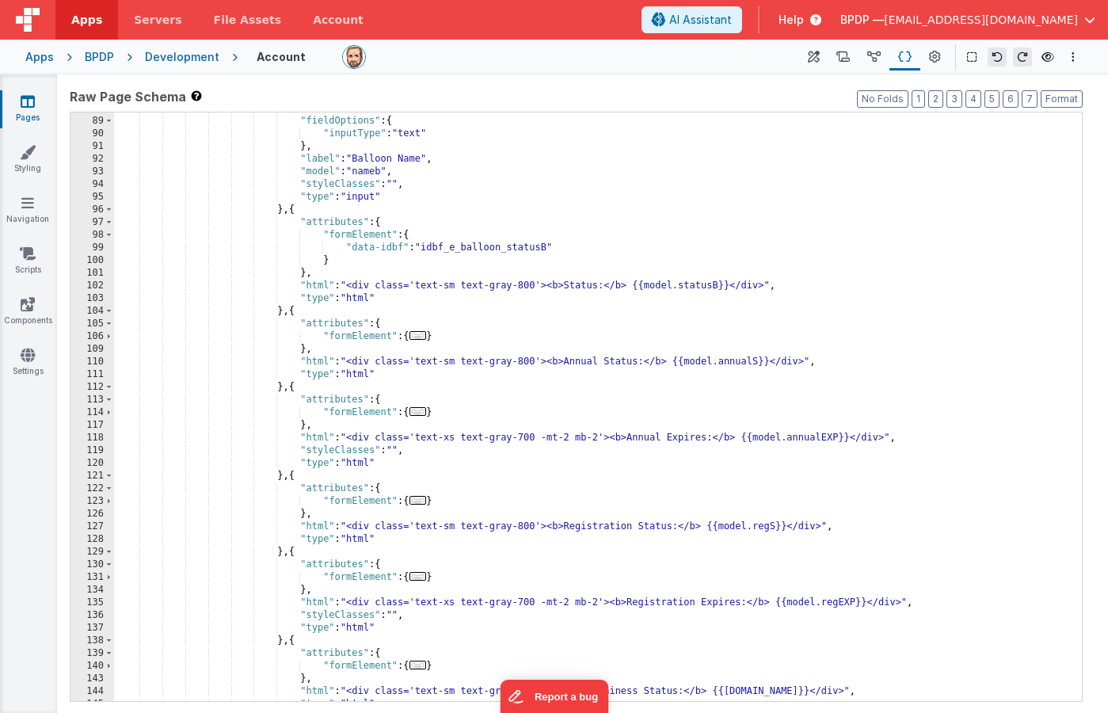
click at [21, 104] on icon at bounding box center [28, 101] width 14 height 16
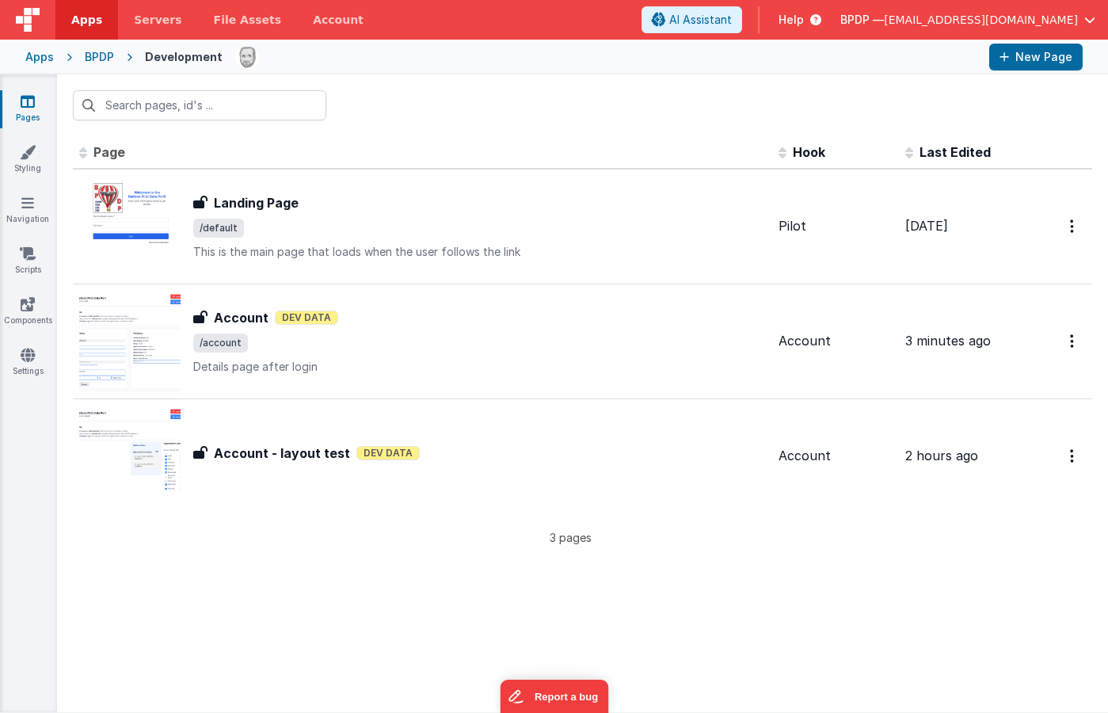
click at [804, 20] on span "Help" at bounding box center [791, 20] width 25 height 16
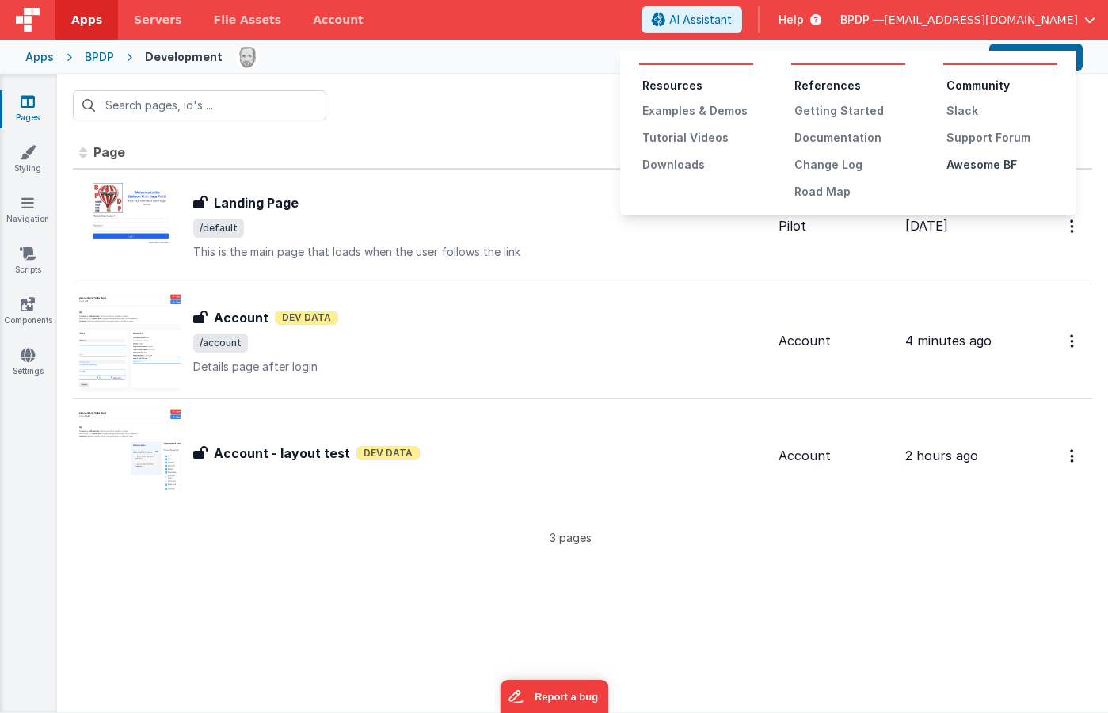
click at [972, 164] on div "Awesome BF" at bounding box center [1002, 165] width 111 height 16
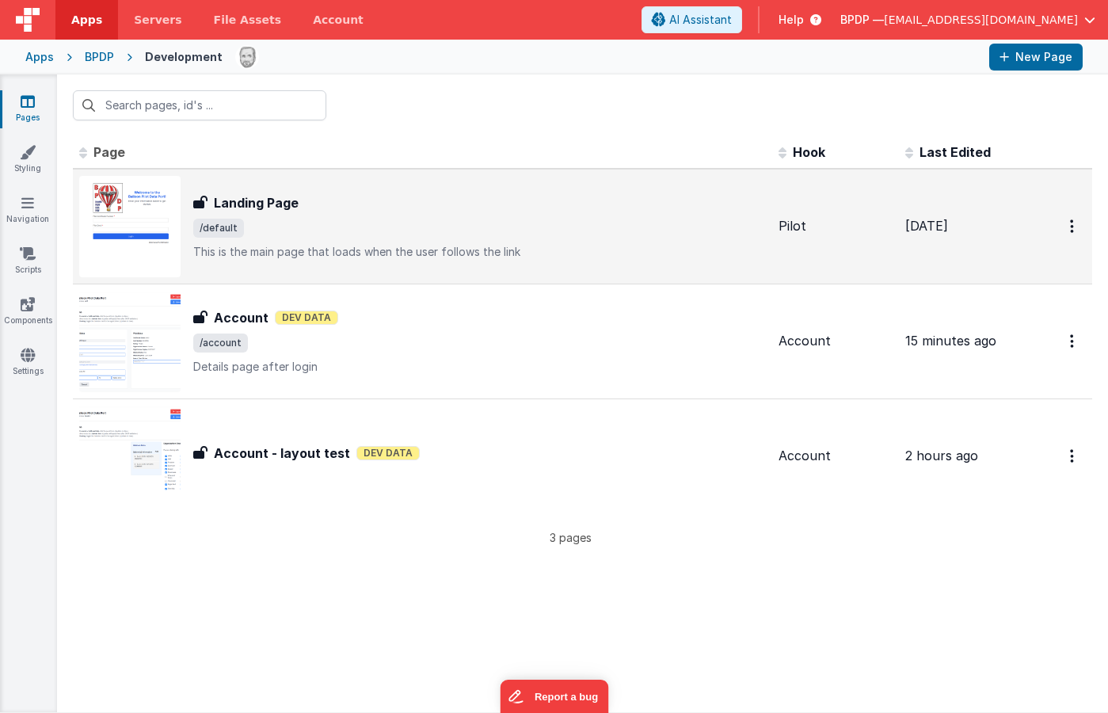
click at [284, 199] on h3 "Landing Page" at bounding box center [256, 202] width 85 height 19
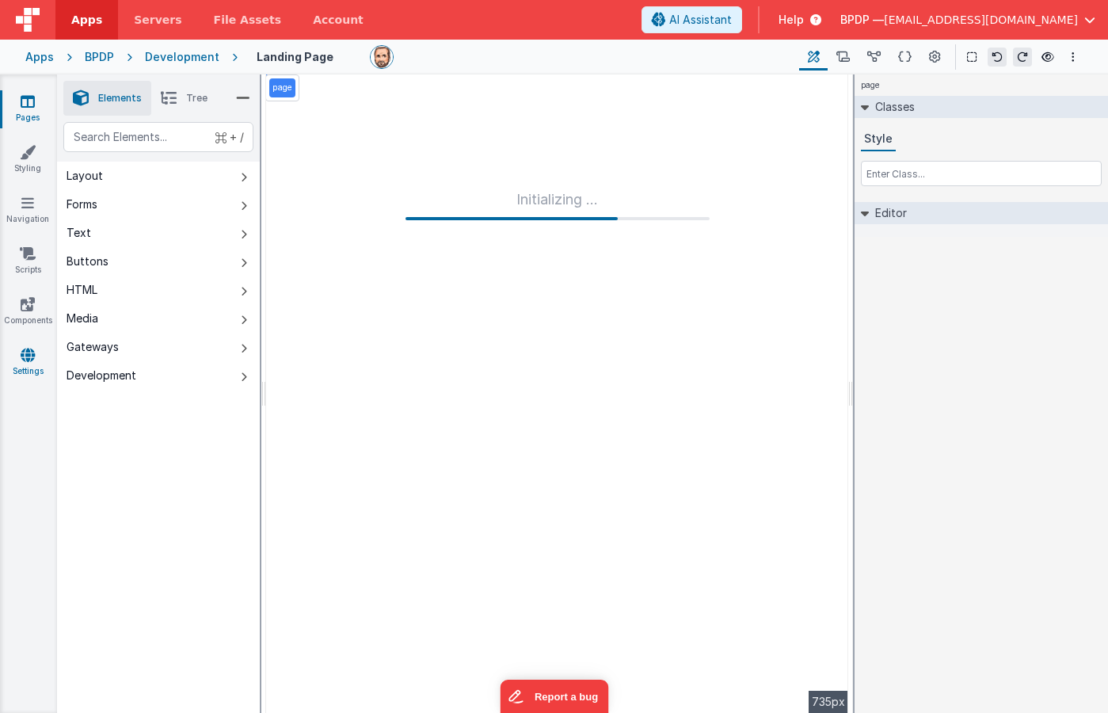
click at [28, 356] on icon at bounding box center [28, 355] width 14 height 16
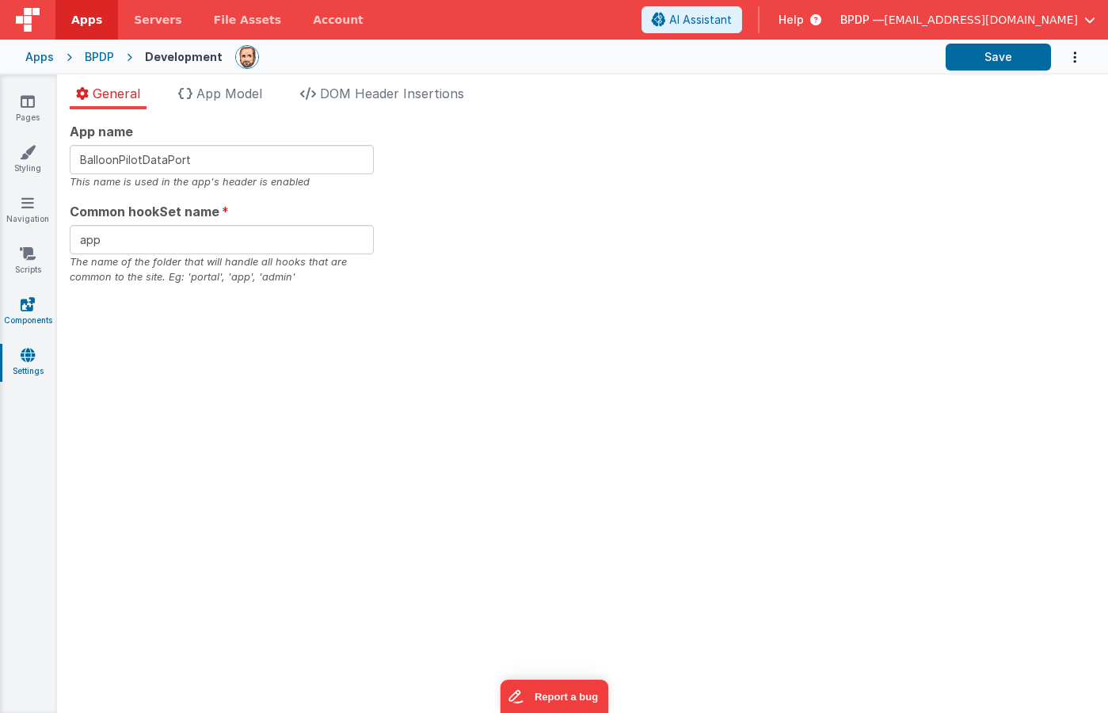
click at [25, 304] on icon at bounding box center [28, 304] width 14 height 16
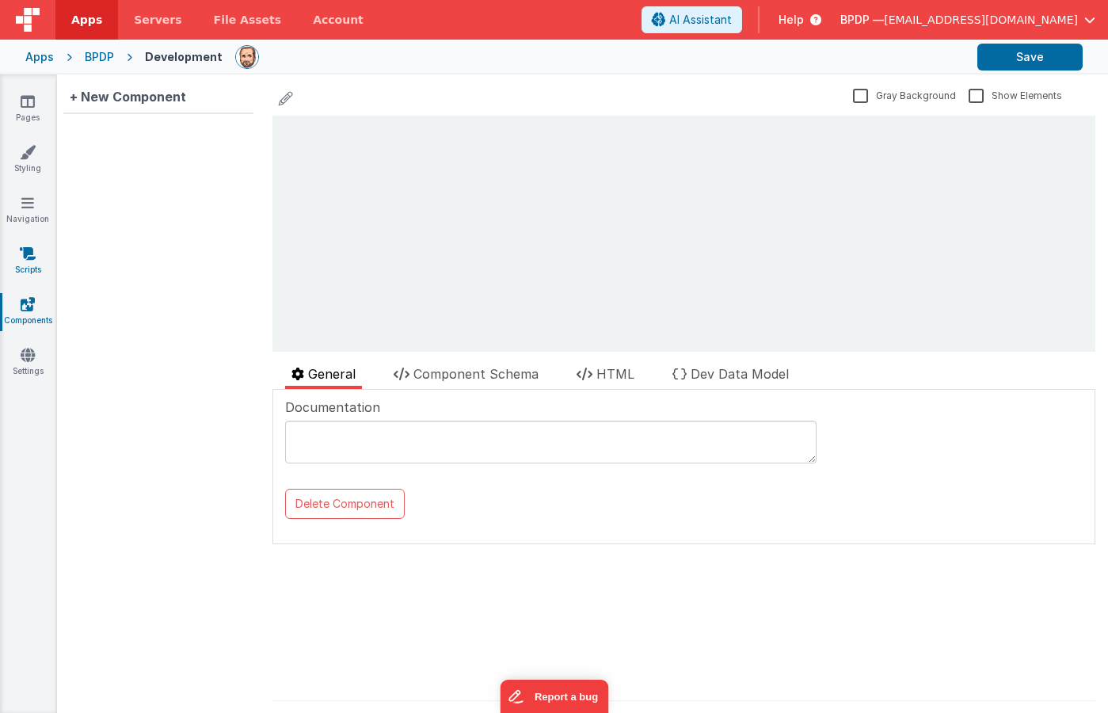
click at [30, 261] on icon at bounding box center [28, 254] width 16 height 16
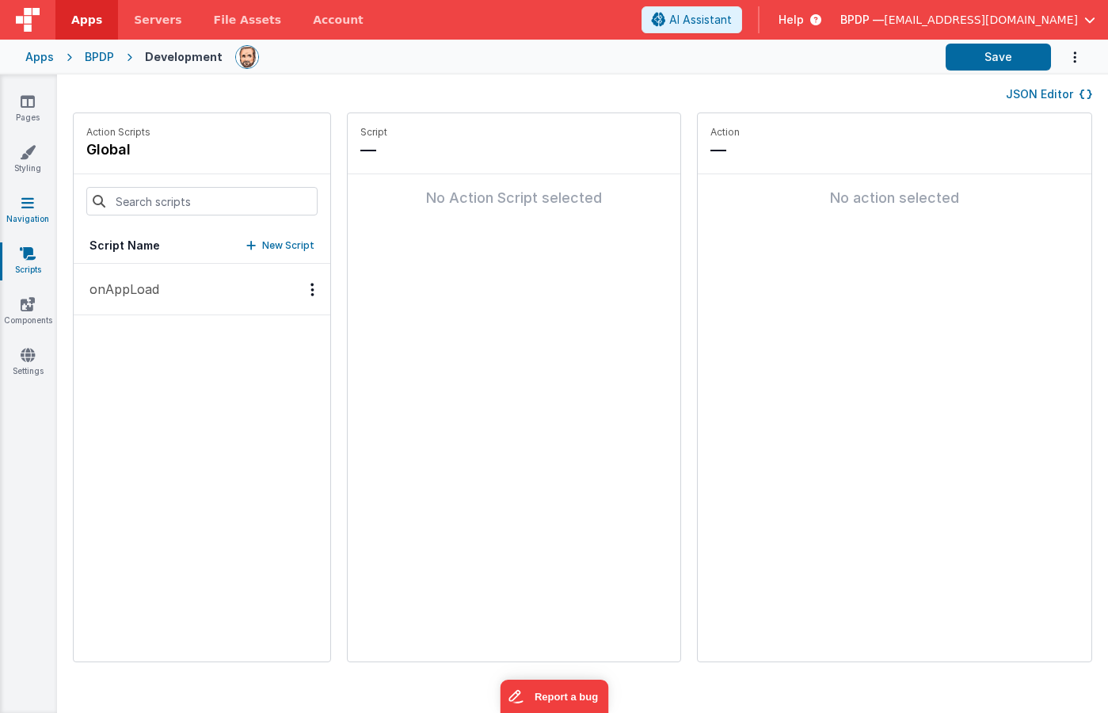
click at [33, 199] on icon at bounding box center [27, 203] width 13 height 16
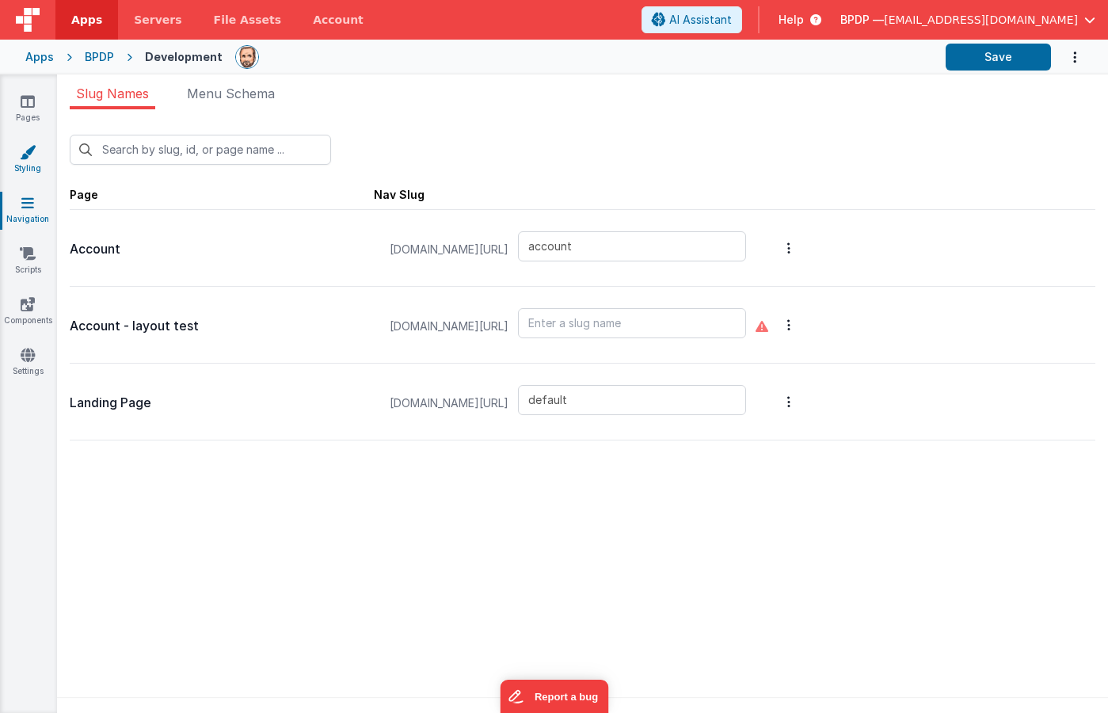
click at [31, 147] on icon at bounding box center [28, 152] width 16 height 16
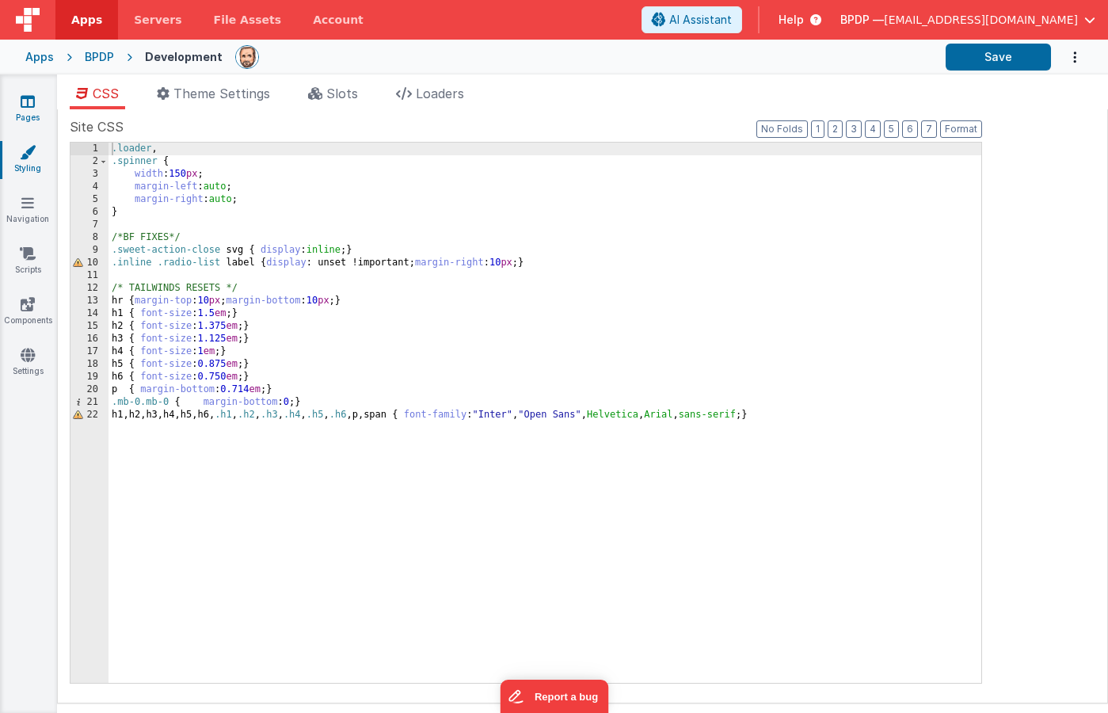
click at [31, 102] on icon at bounding box center [28, 101] width 14 height 16
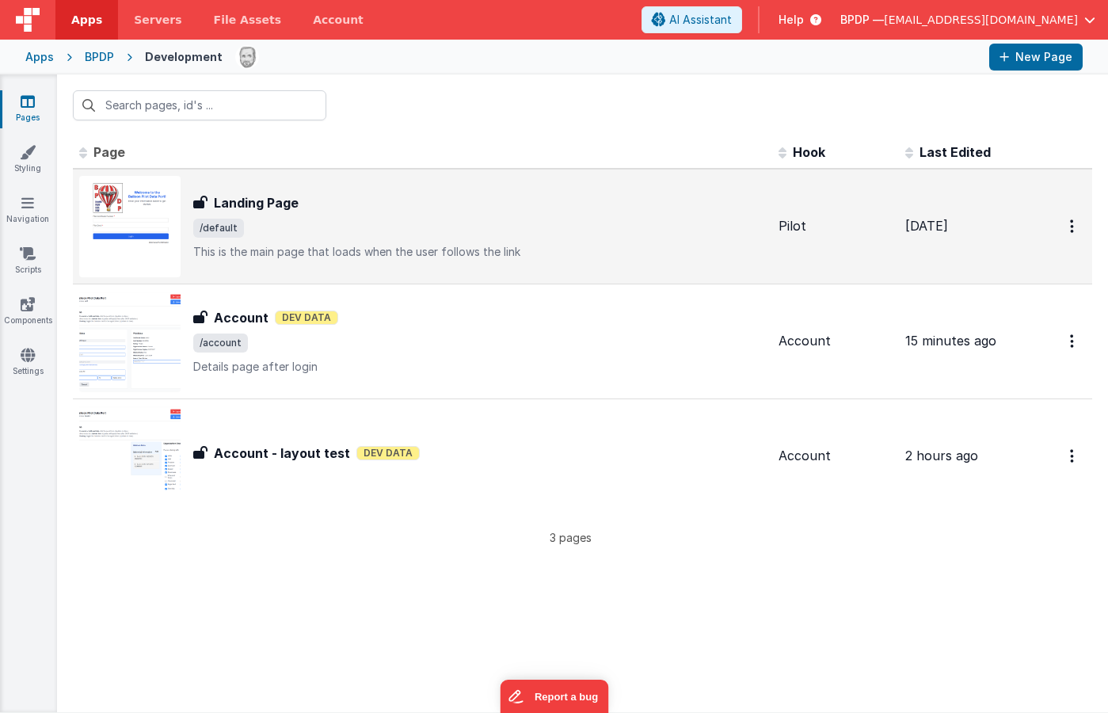
click at [248, 208] on h3 "Landing Page" at bounding box center [256, 202] width 85 height 19
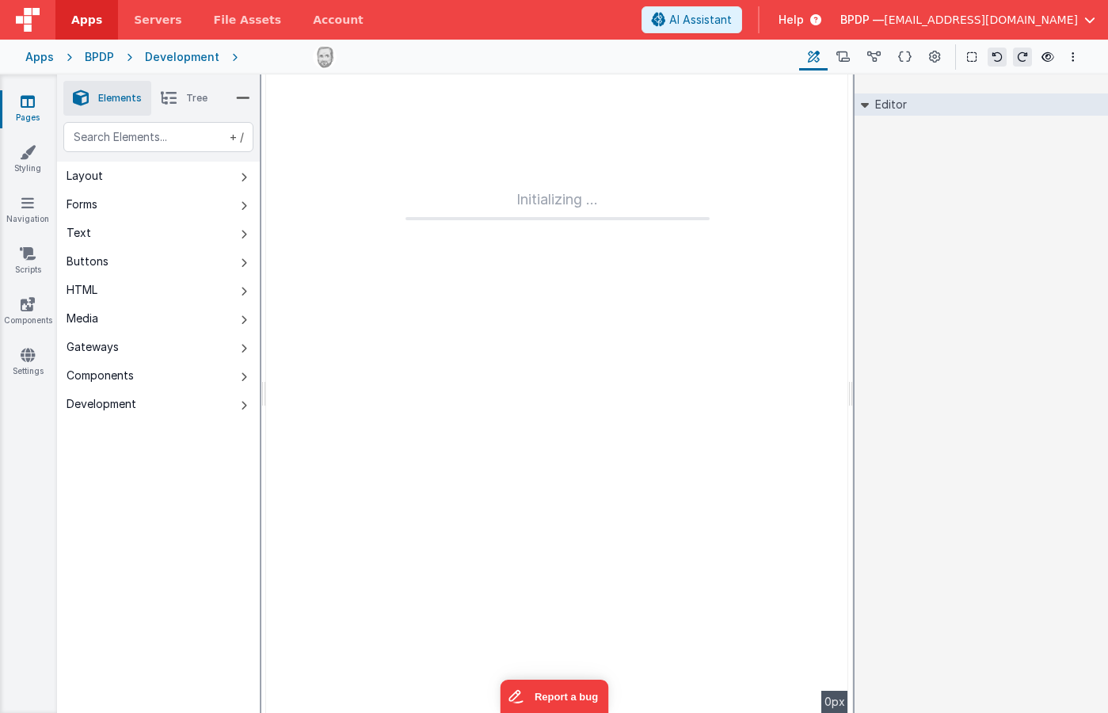
type input "FR_EB9682F1-611E-9747-958B-622ABB4EFC76"
type textarea "This is the main page that loads when the user follows the link"
type input "Pilot"
checkbox input "false"
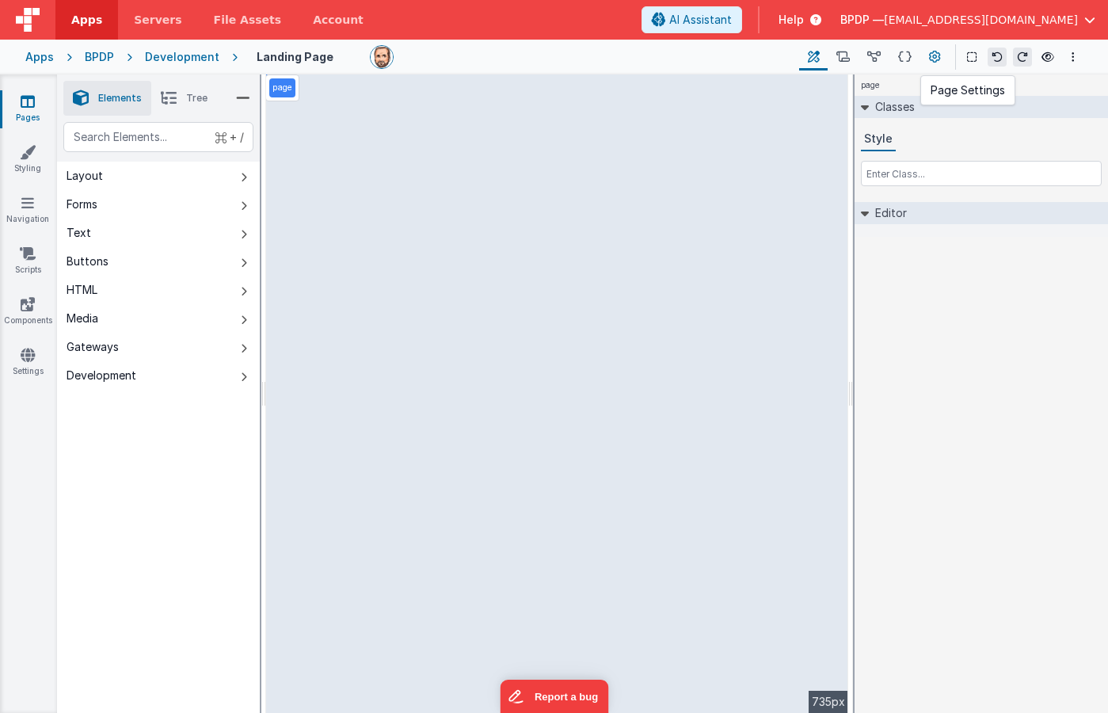
click at [937, 55] on icon at bounding box center [935, 57] width 12 height 17
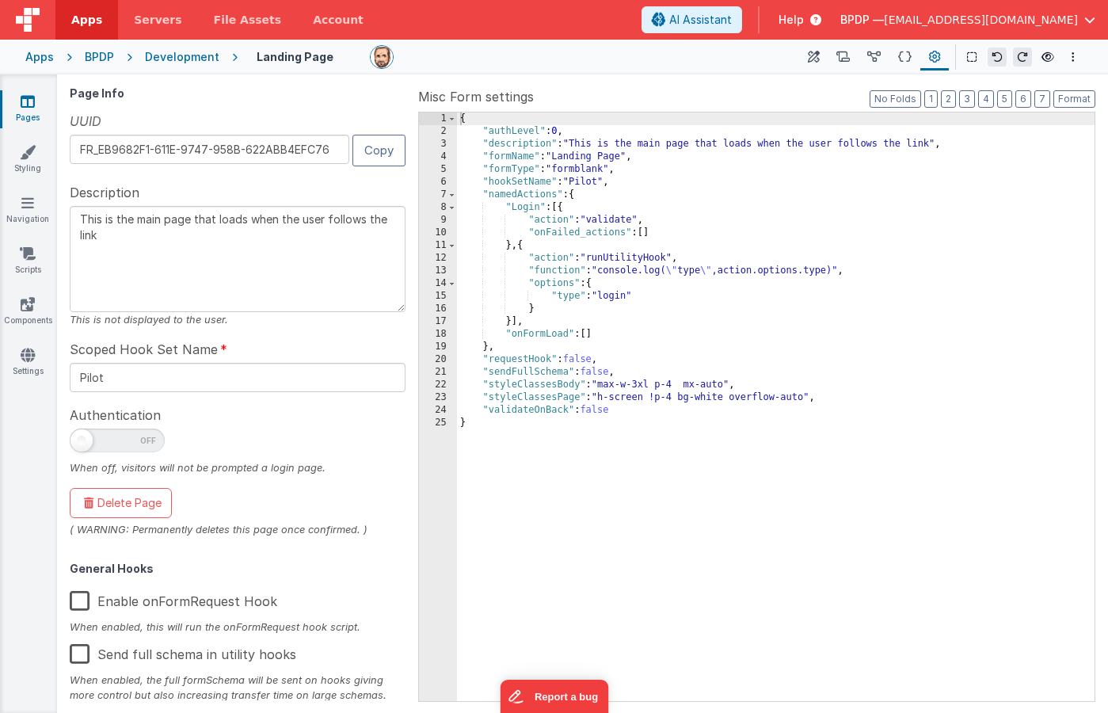
drag, startPoint x: 114, startPoint y: 253, endPoint x: 47, endPoint y: 182, distance: 97.5
click at [47, 182] on section "Pages Styling Navigation Scripts Components Settings Builder Page Schema Action…" at bounding box center [554, 393] width 1108 height 638
type textarea "Login Page"
click at [1072, 53] on icon "Options" at bounding box center [1073, 56] width 3 height 11
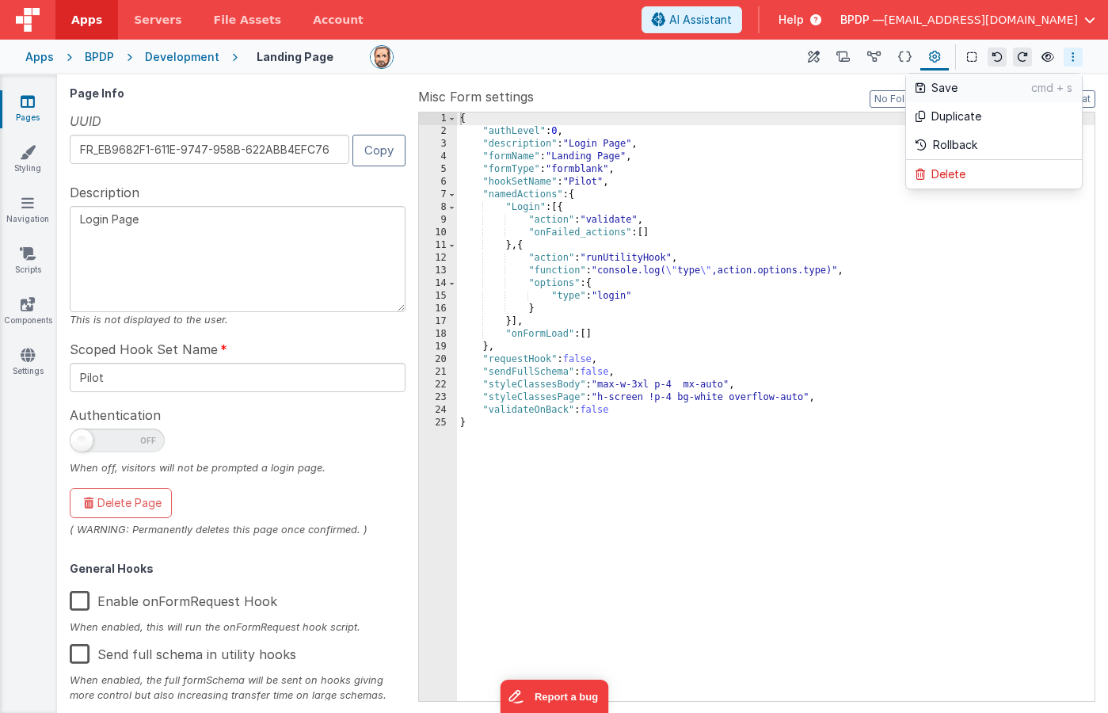
click at [945, 85] on p "Save" at bounding box center [981, 88] width 100 height 16
click at [30, 101] on icon at bounding box center [28, 101] width 14 height 16
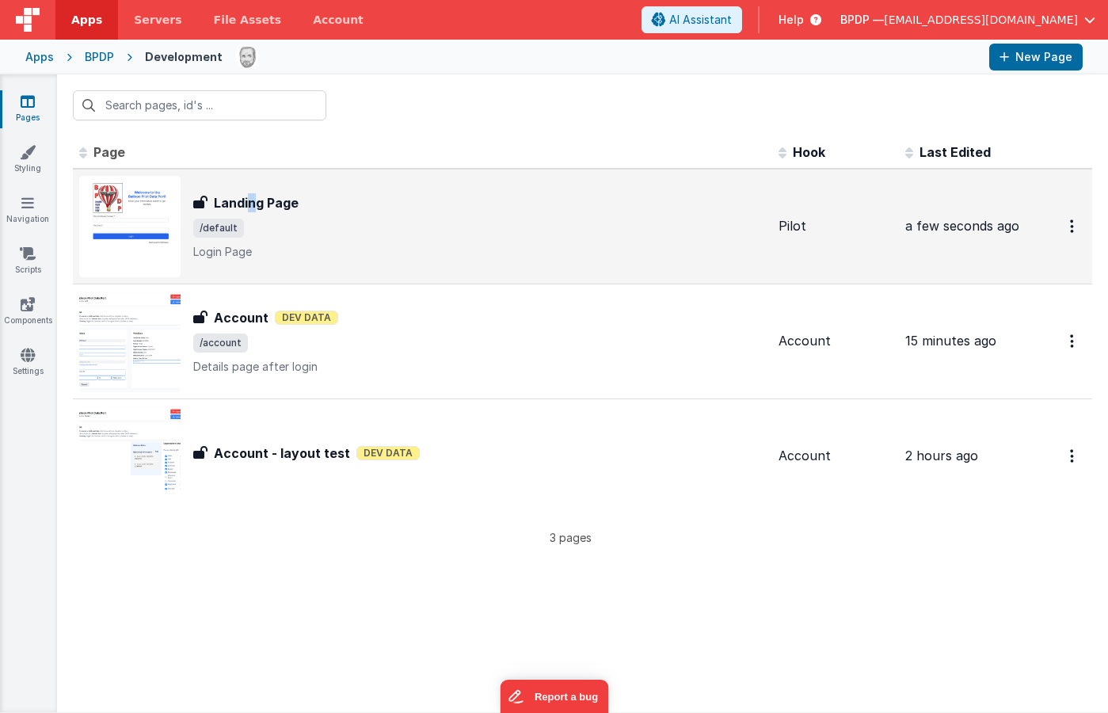
click at [253, 203] on h3 "Landing Page" at bounding box center [256, 202] width 85 height 19
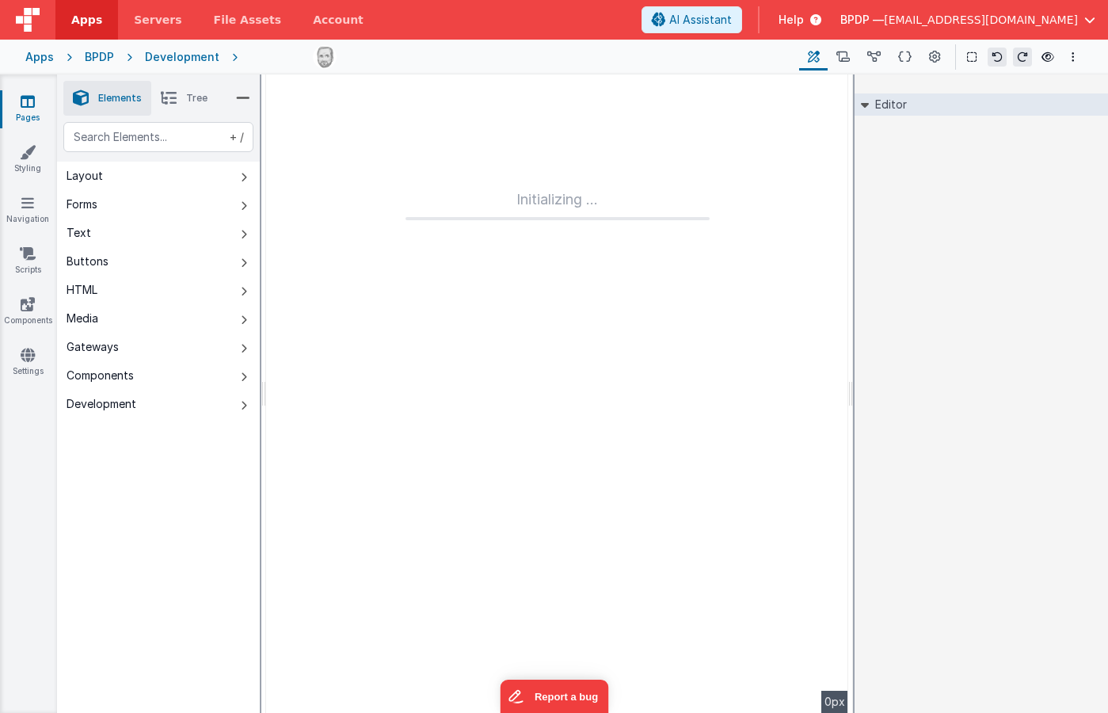
type input "FR_EB9682F1-611E-9747-958B-622ABB4EFC76"
type textarea "Login Page"
type input "Pilot"
checkbox input "false"
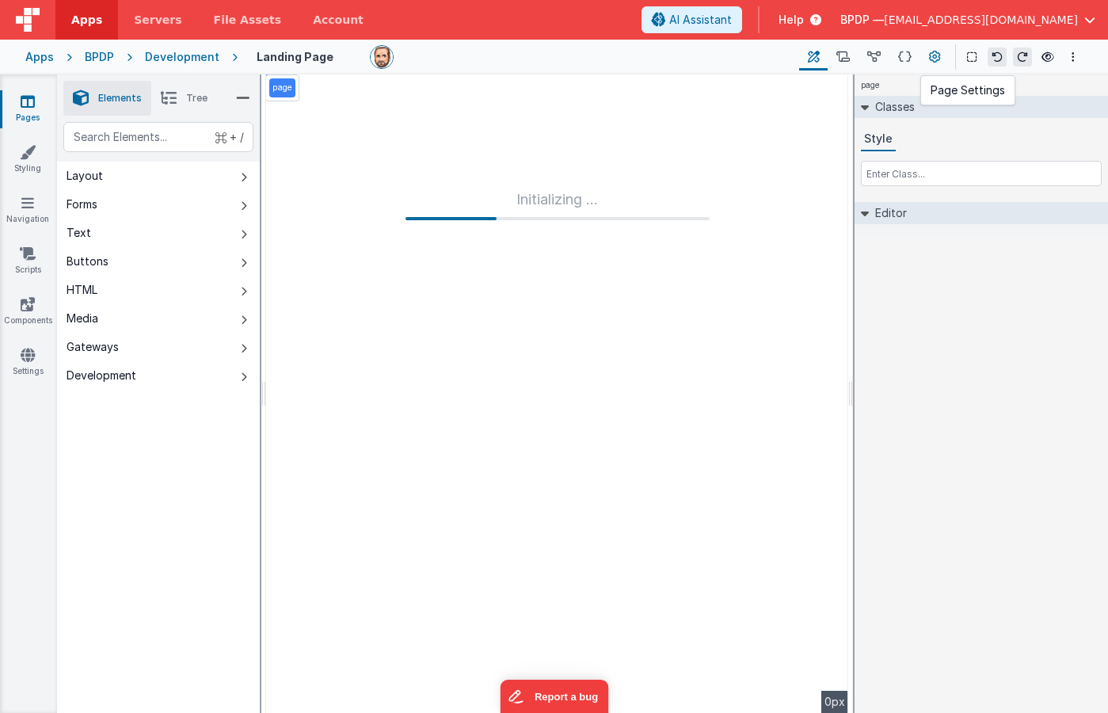
click at [939, 52] on icon at bounding box center [935, 57] width 12 height 17
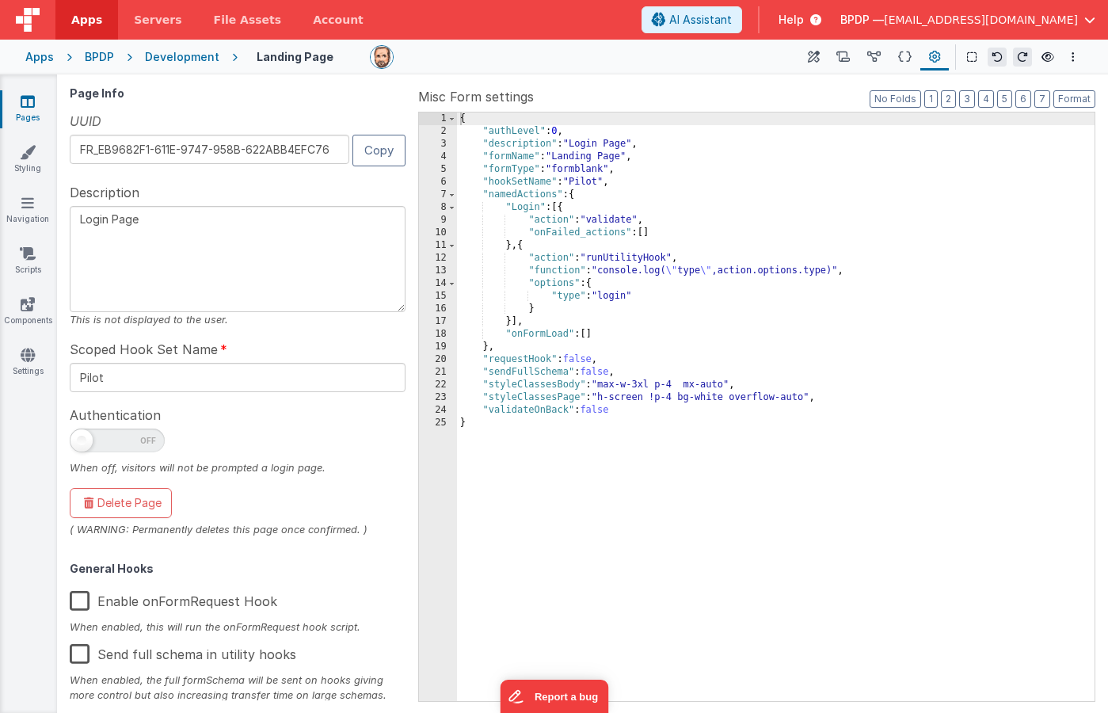
click at [162, 220] on textarea "Login Page" at bounding box center [238, 259] width 336 height 106
type textarea "L"
type textarea "Landing page for Log In"
click at [1076, 52] on button "Options" at bounding box center [1073, 57] width 19 height 19
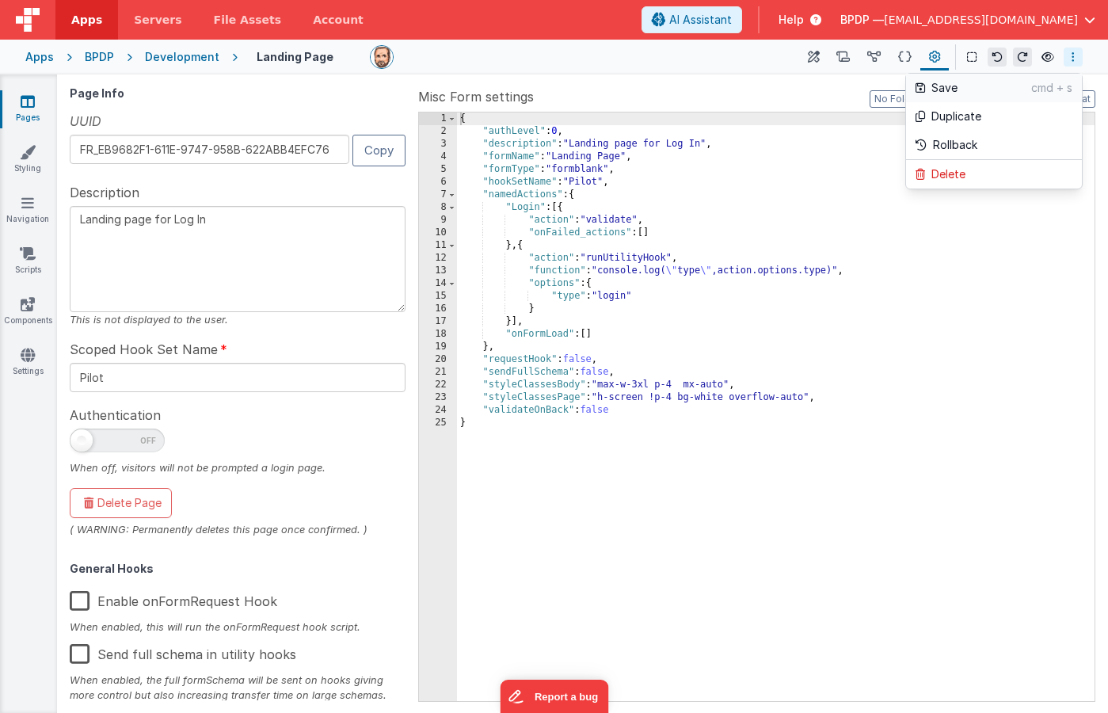
click at [942, 88] on p "Save" at bounding box center [981, 88] width 100 height 16
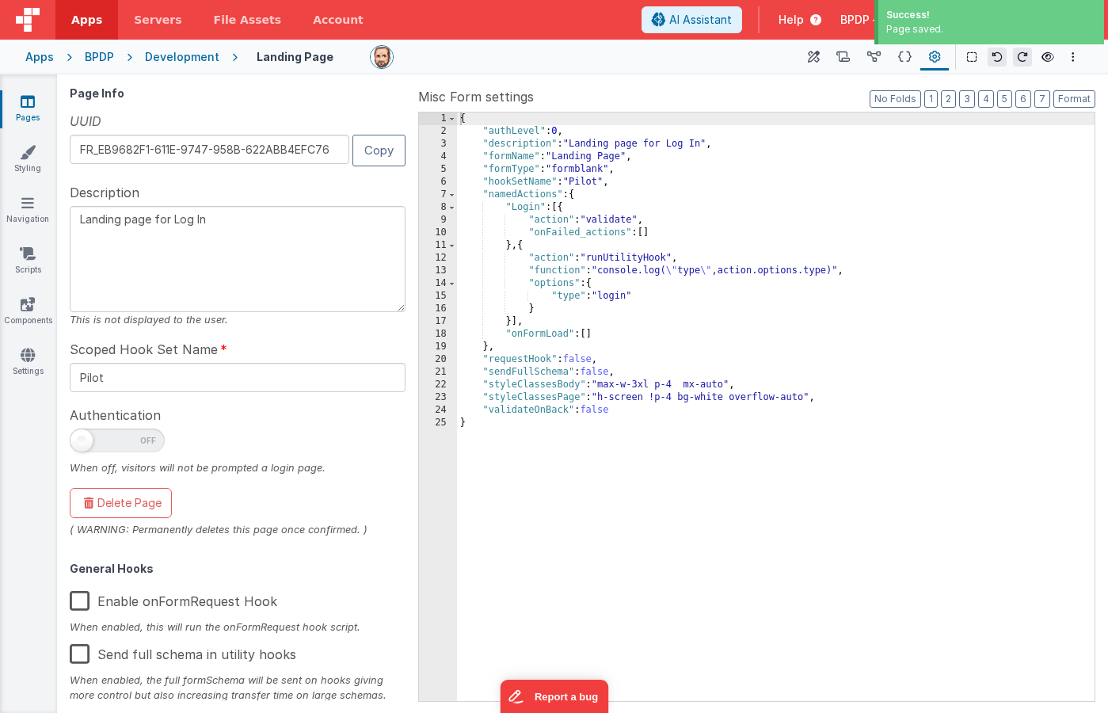
click at [26, 98] on icon at bounding box center [28, 101] width 14 height 16
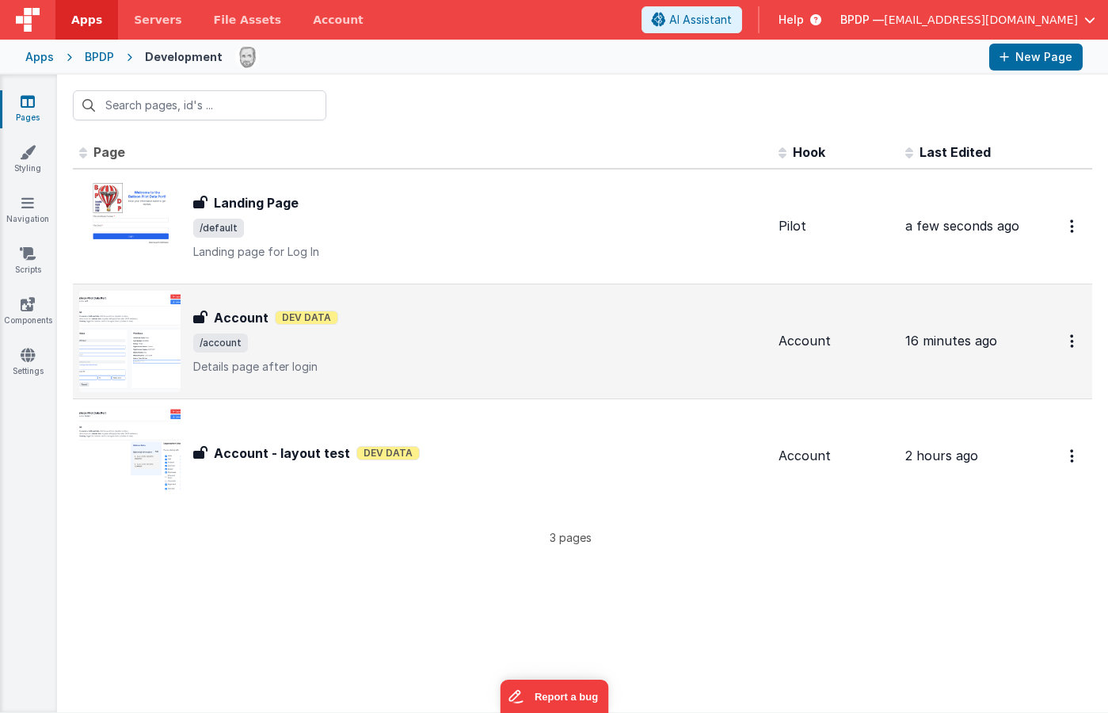
click at [244, 318] on h3 "Account" at bounding box center [241, 317] width 55 height 19
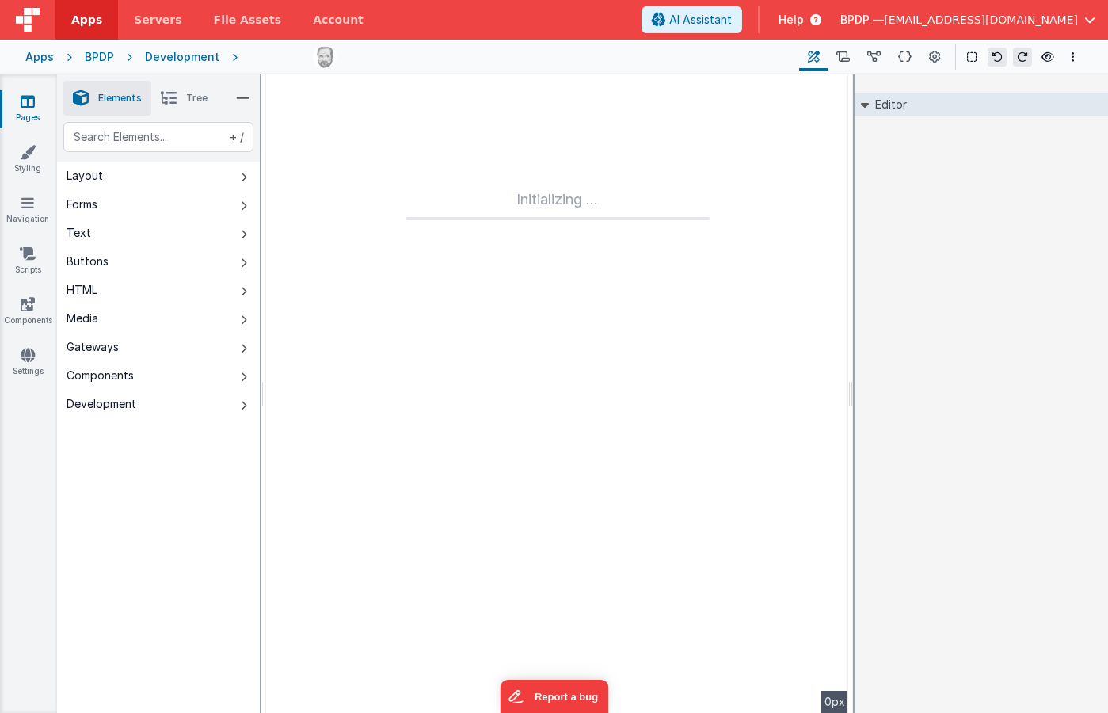
type input "FR_5C76FEB5-C8FD-B54D-A903-F1E56DF1ABEC"
type textarea "Details page after login"
type input "Account"
checkbox input "false"
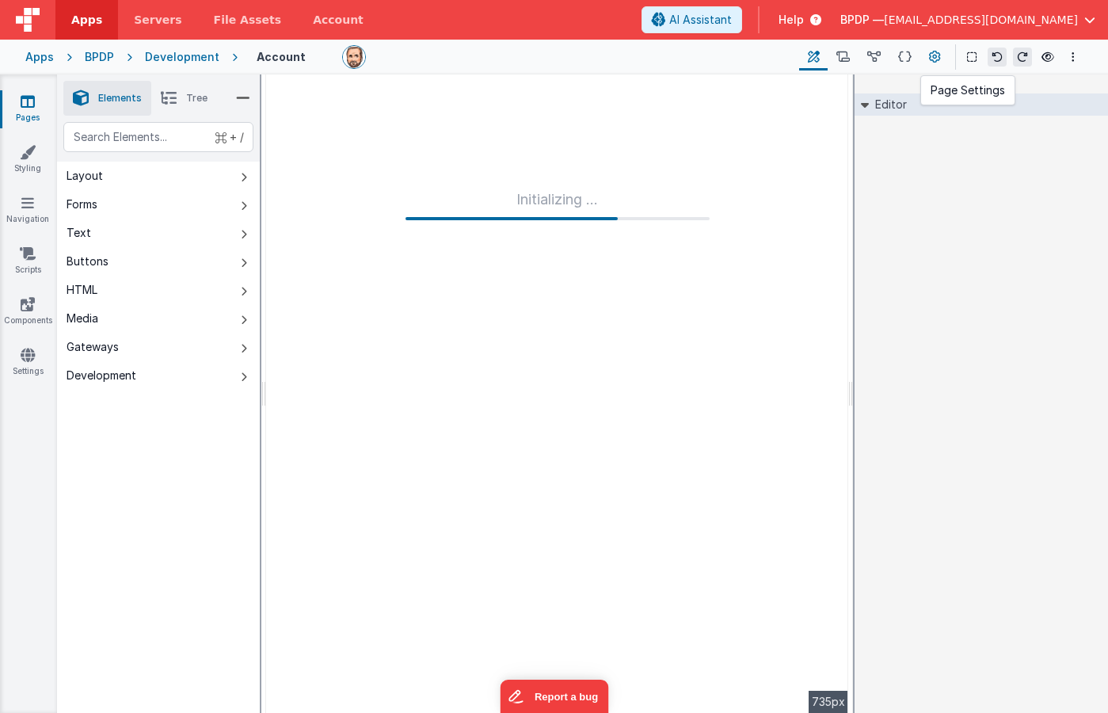
click at [945, 53] on button at bounding box center [934, 57] width 29 height 27
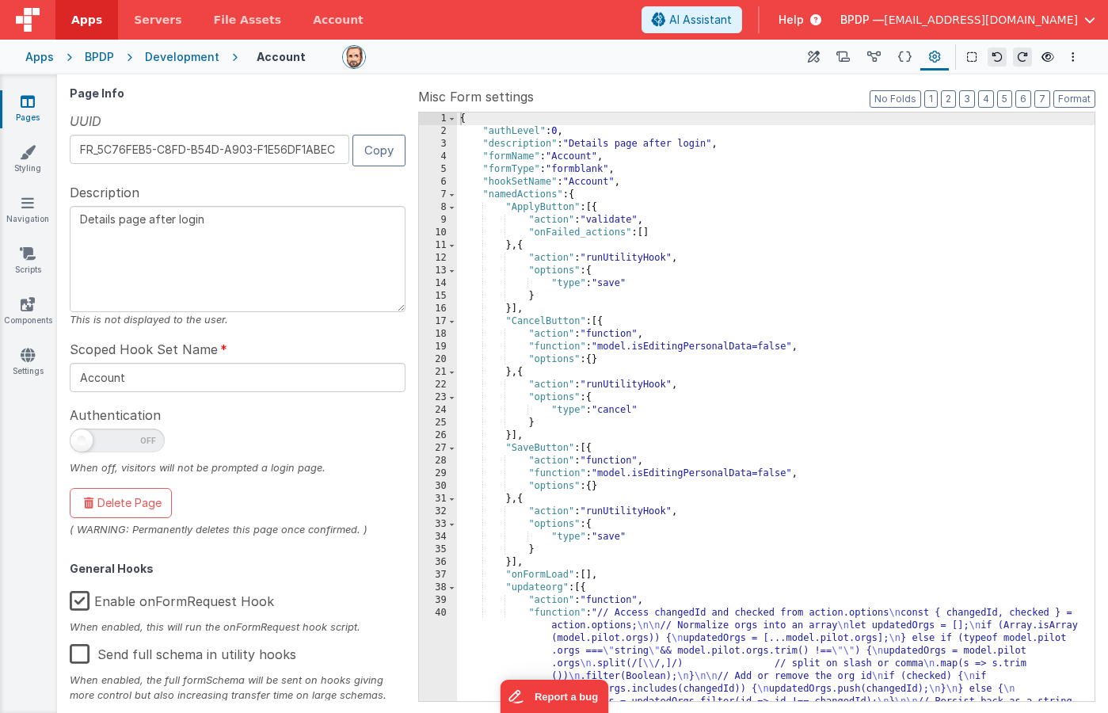
drag, startPoint x: 217, startPoint y: 219, endPoint x: 174, endPoint y: 217, distance: 42.8
click at [174, 217] on textarea "Details page after login" at bounding box center [238, 259] width 336 height 106
type textarea "Details page after Log In"
click at [1076, 52] on button "Options" at bounding box center [1073, 57] width 19 height 19
click at [958, 90] on p "Save" at bounding box center [981, 88] width 100 height 16
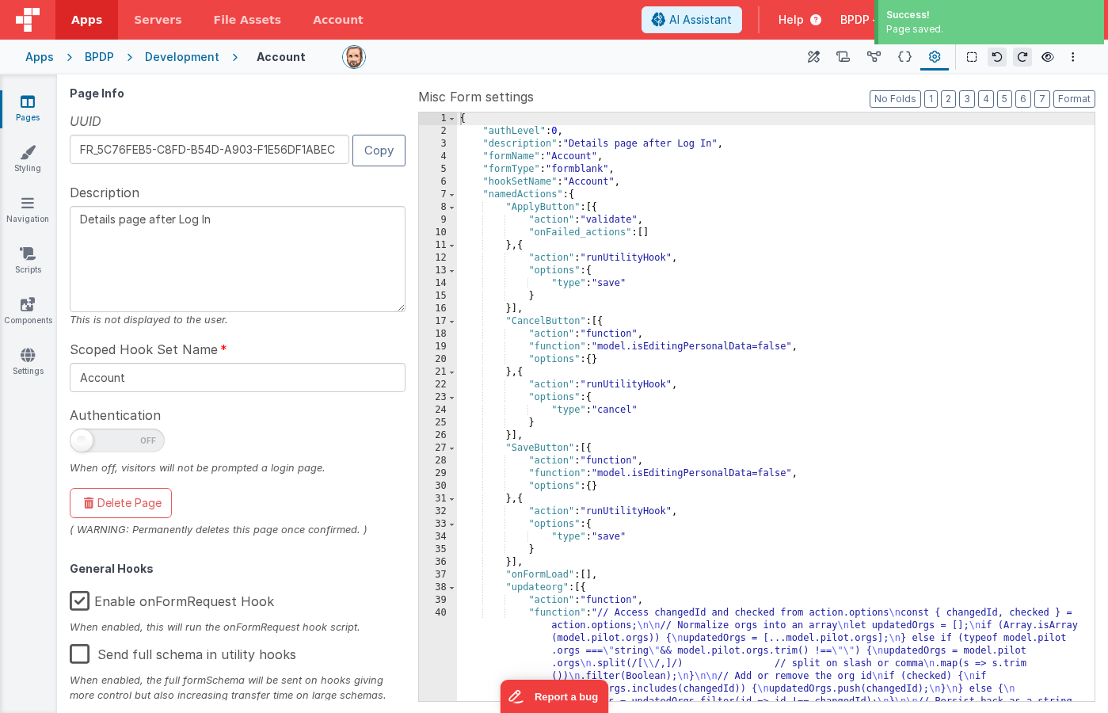
click at [11, 102] on link "Pages" at bounding box center [27, 109] width 57 height 32
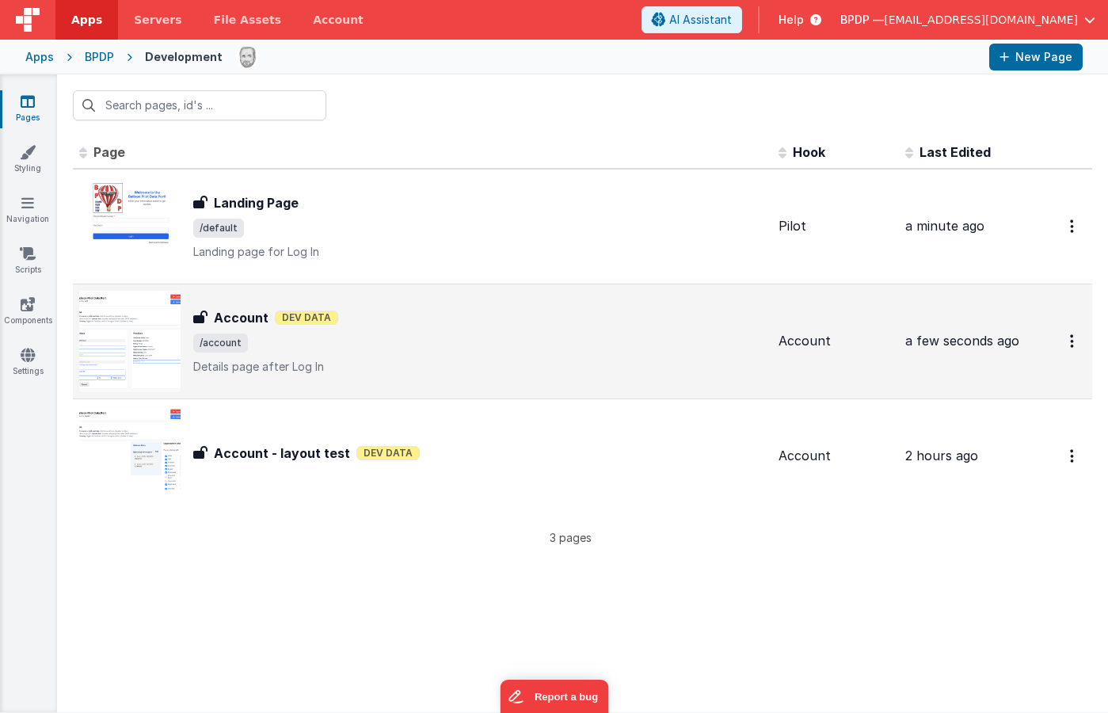
click at [221, 314] on h3 "Account" at bounding box center [241, 317] width 55 height 19
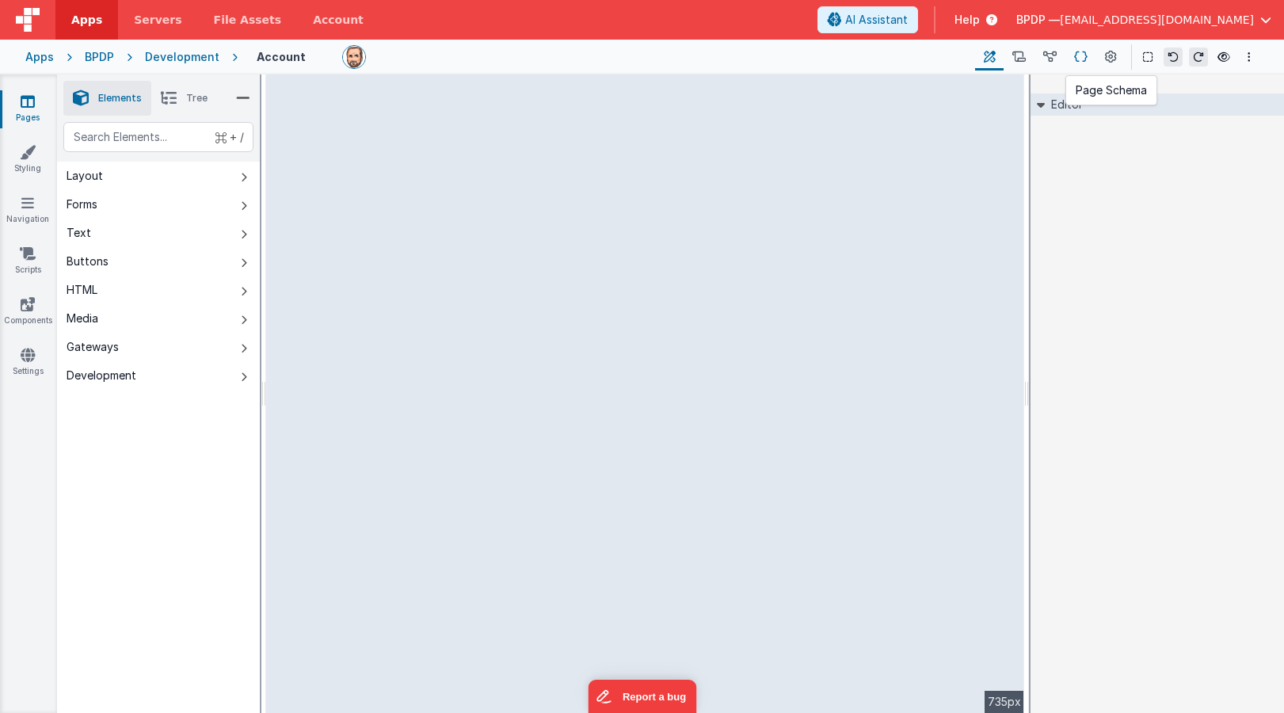
click at [1084, 51] on icon at bounding box center [1080, 57] width 13 height 17
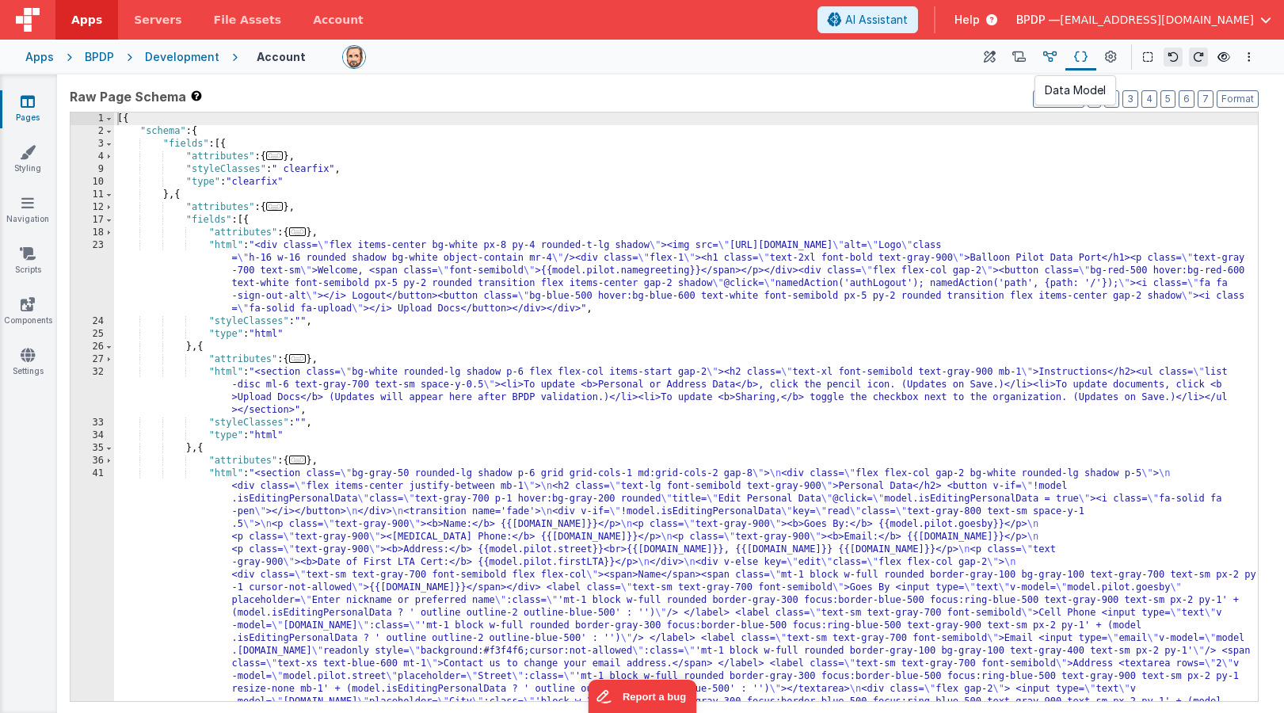
click at [1043, 55] on button at bounding box center [1049, 57] width 31 height 27
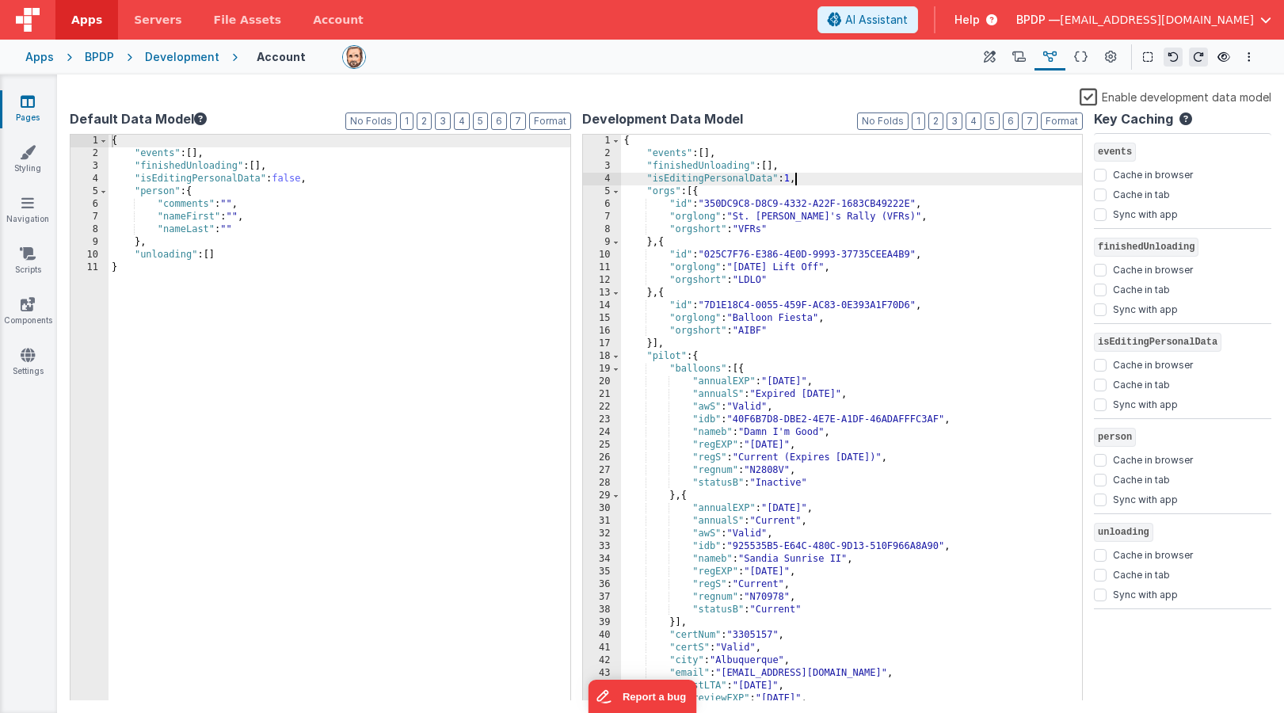
click at [794, 179] on div "{ "events" : [ ] , "finishedUnloading" : [ ] , "isEditingPersonalData" : 1 , "o…" at bounding box center [852, 430] width 462 height 591
click at [989, 58] on icon at bounding box center [990, 57] width 12 height 17
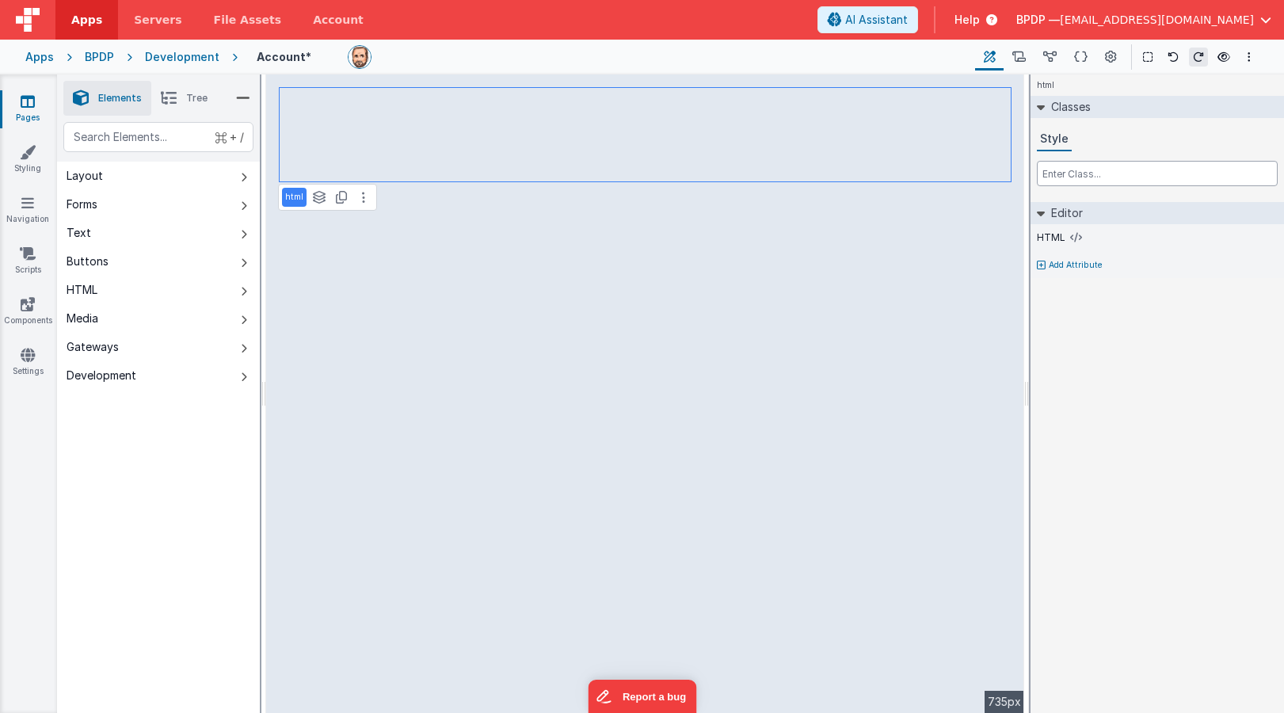
click at [1072, 170] on input "text" at bounding box center [1157, 173] width 241 height 25
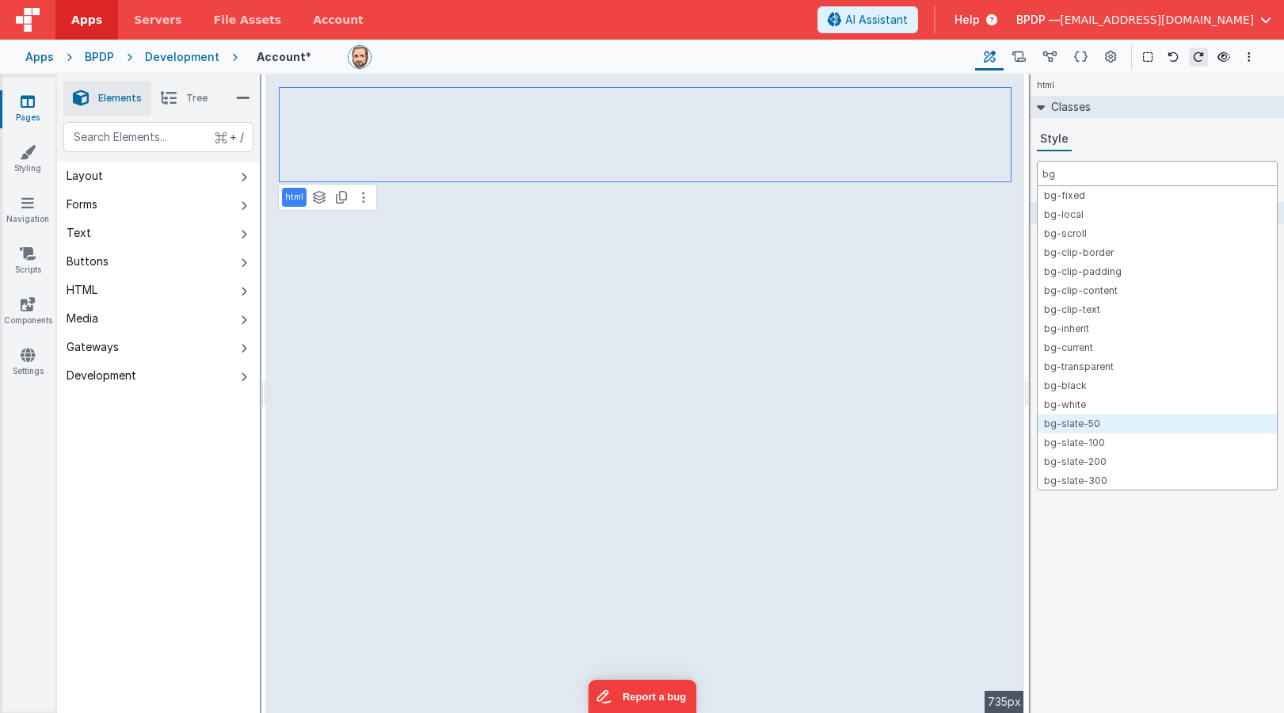
type input "bg"
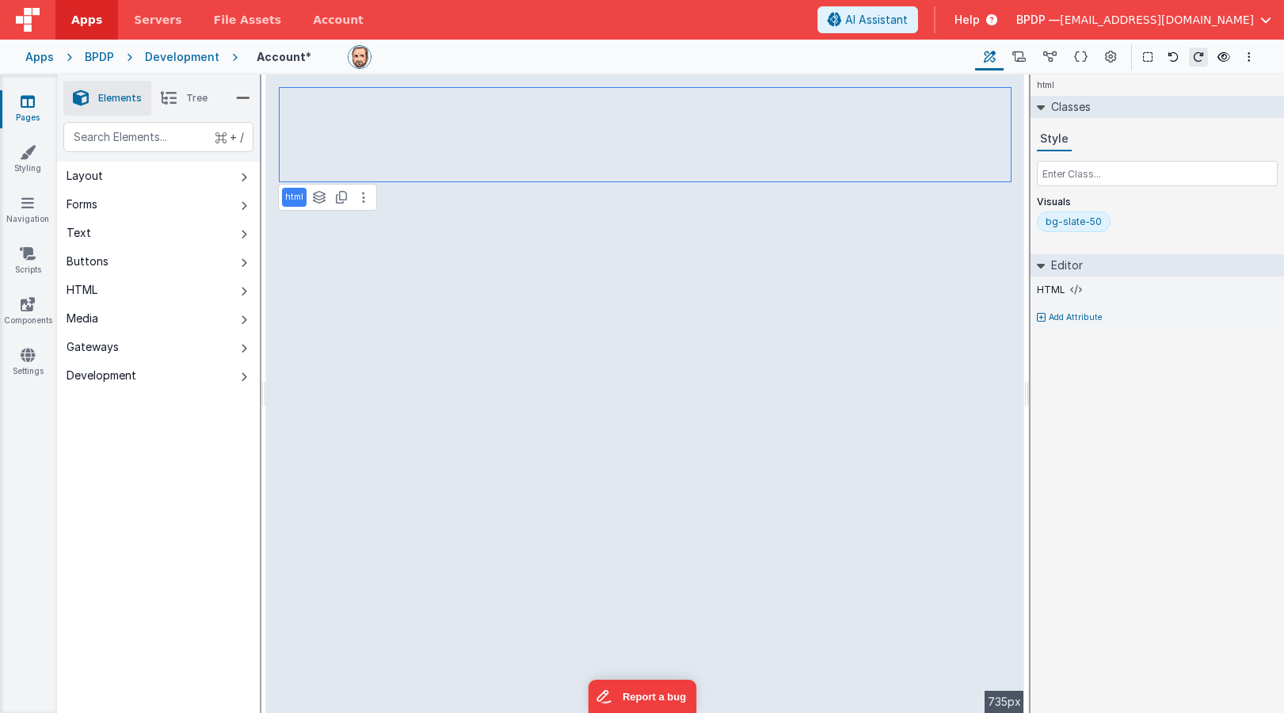
click at [1071, 216] on div "bg-slate-50" at bounding box center [1074, 221] width 56 height 13
click at [1078, 173] on input "text" at bounding box center [1157, 173] width 241 height 25
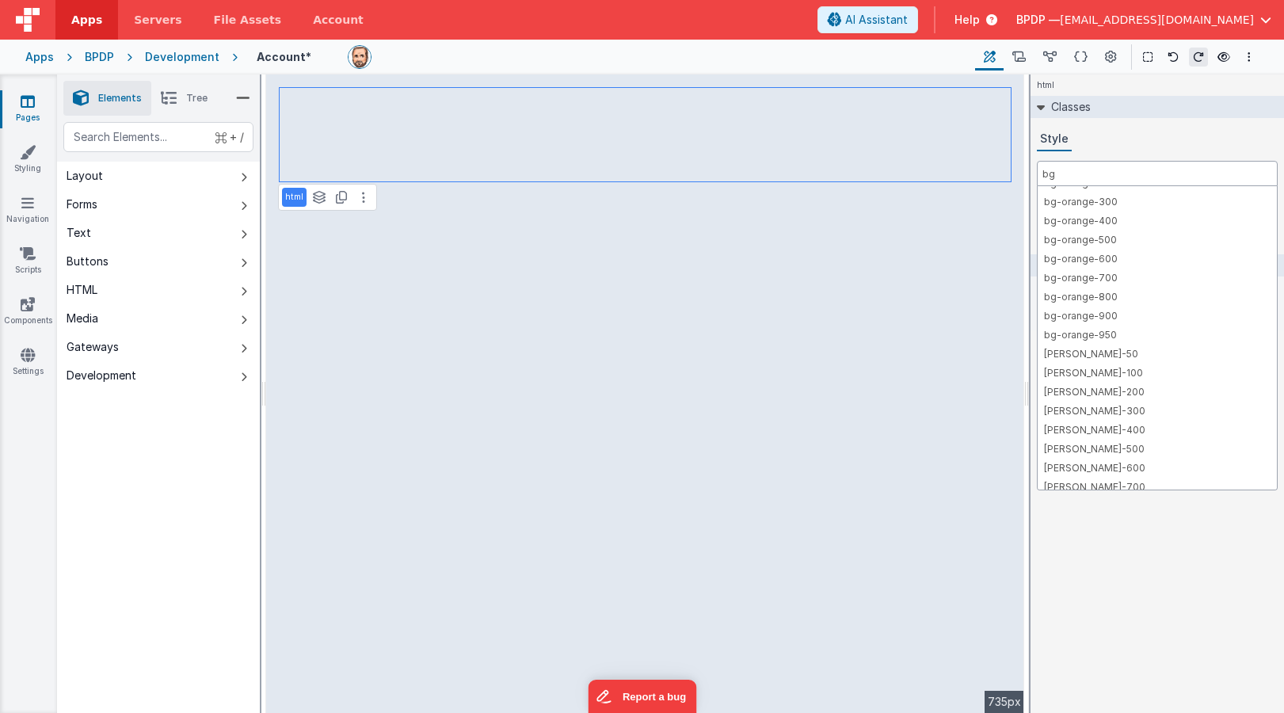
scroll to position [1541, 0]
type input "bg"
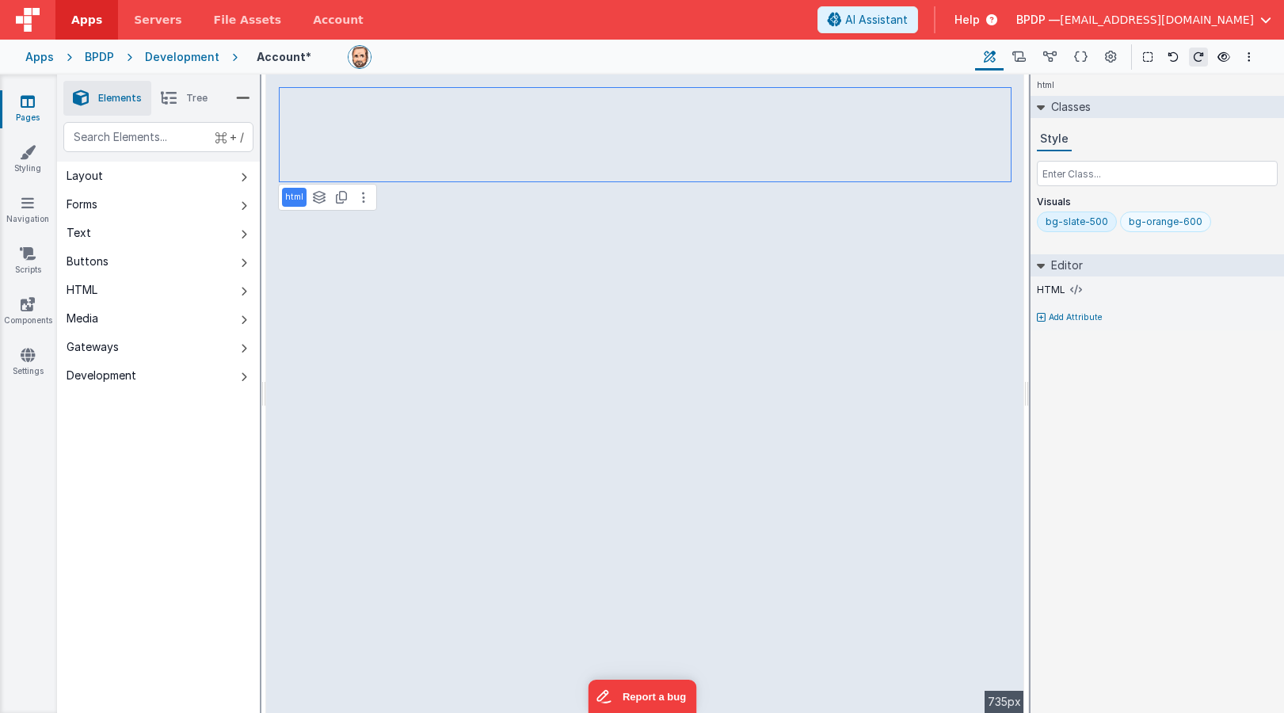
click at [1107, 217] on div "bg-orange-600" at bounding box center [1166, 221] width 74 height 13
click at [1065, 216] on div "bg-slate-500" at bounding box center [1077, 221] width 63 height 13
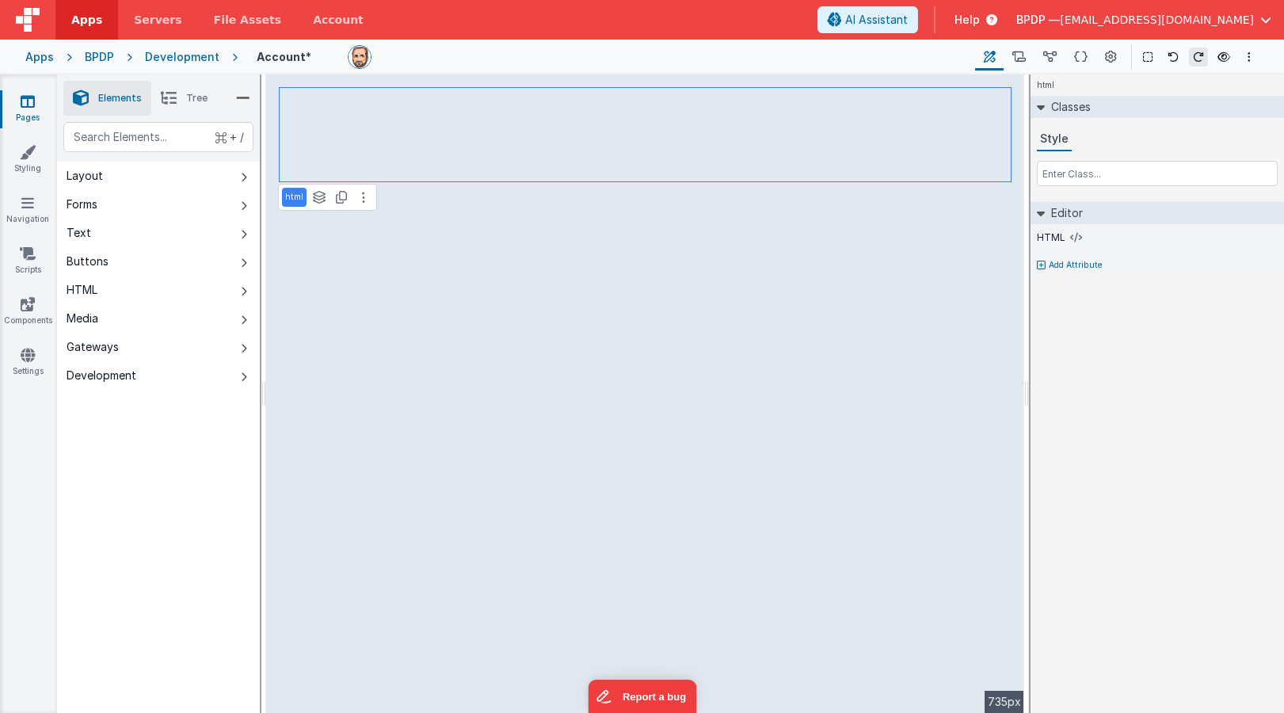
click at [187, 98] on span "Tree" at bounding box center [196, 98] width 21 height 13
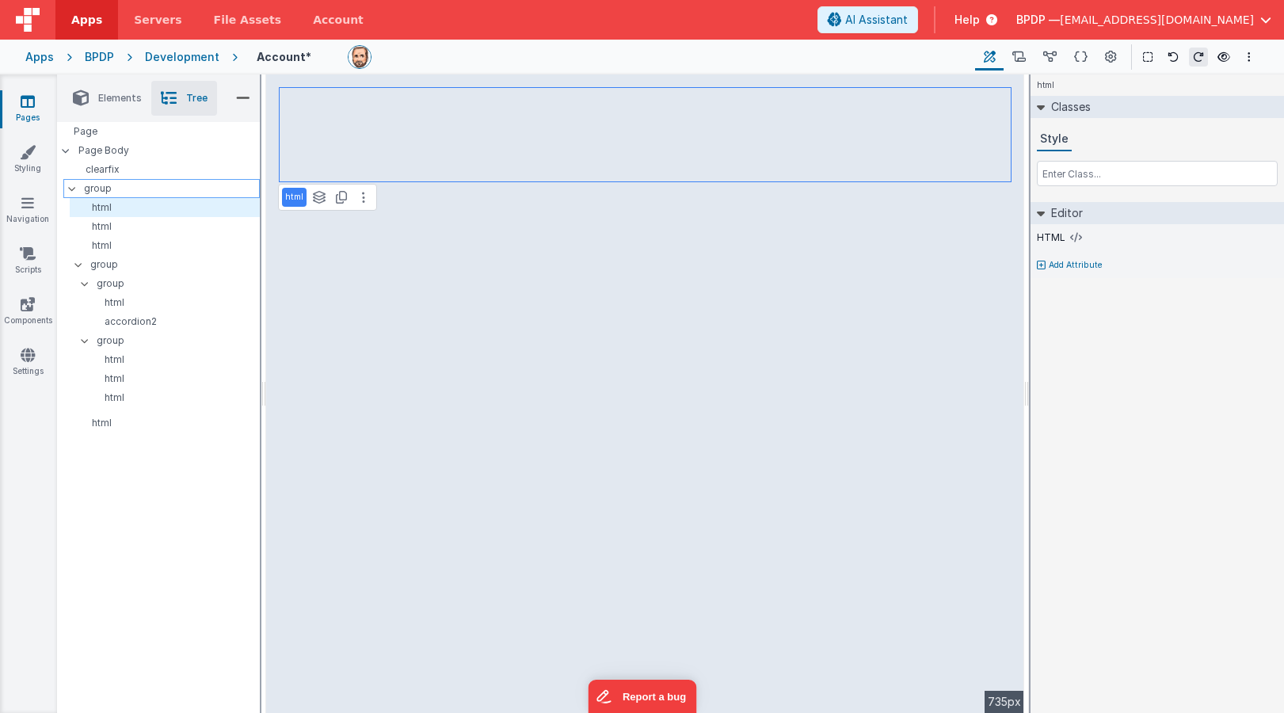
click at [98, 190] on p "group" at bounding box center [171, 188] width 175 height 17
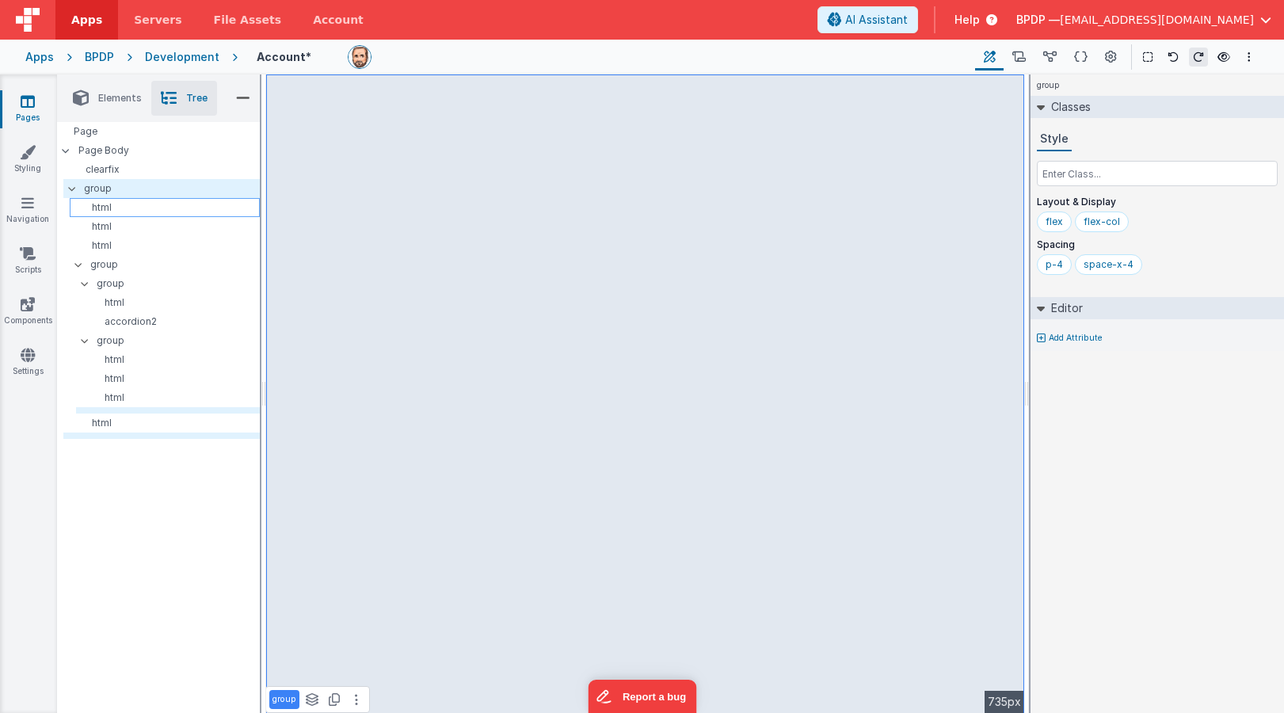
click at [97, 205] on p "html" at bounding box center [167, 207] width 183 height 13
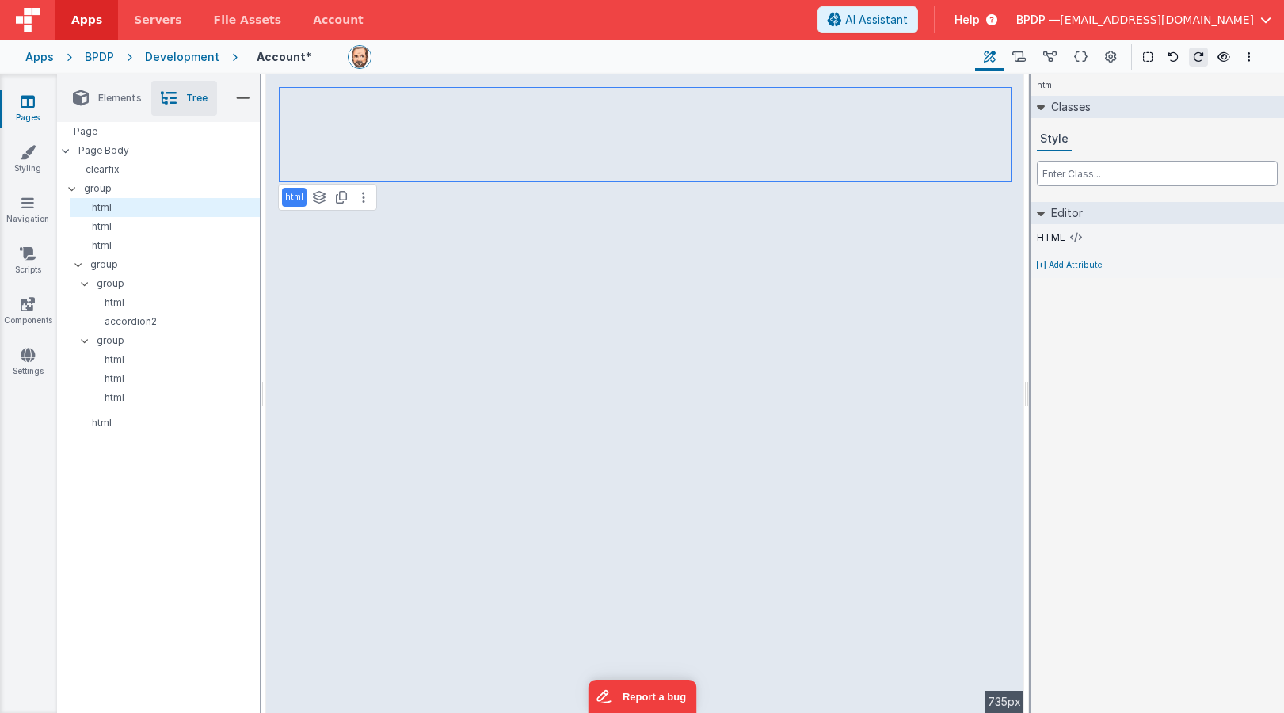
click at [1065, 177] on input "text" at bounding box center [1157, 173] width 241 height 25
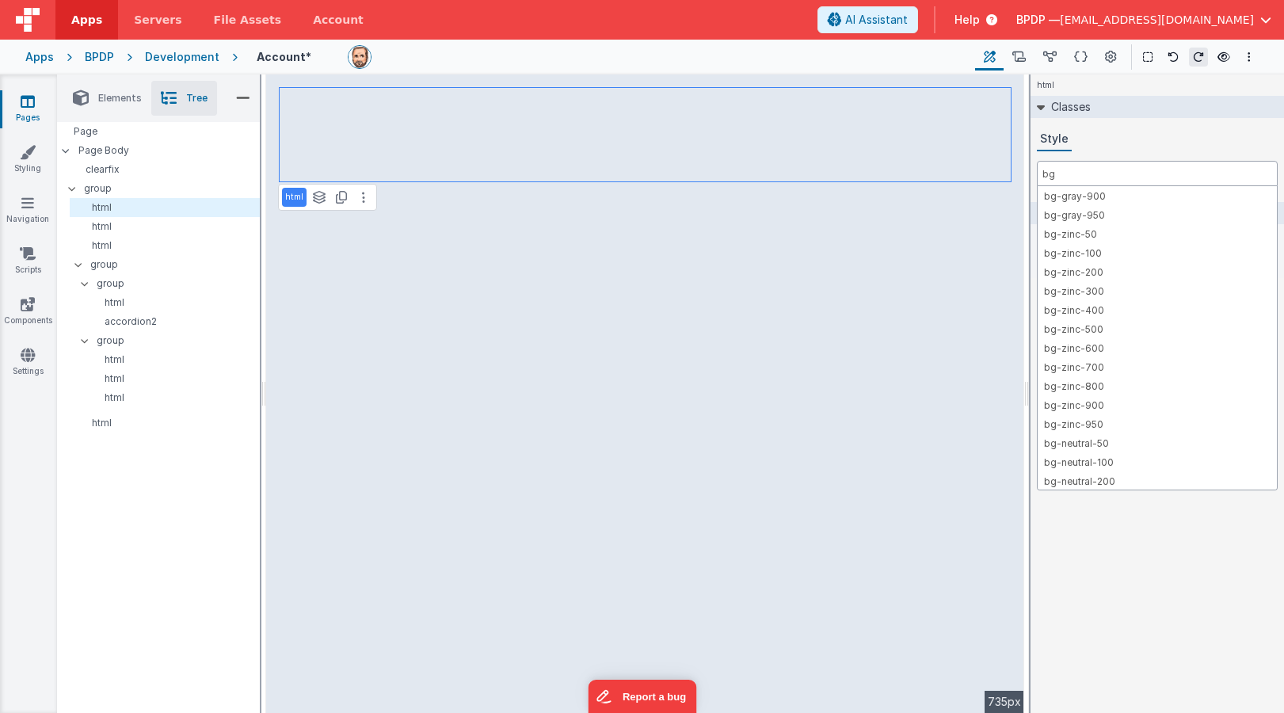
scroll to position [624, 0]
type input "bg"
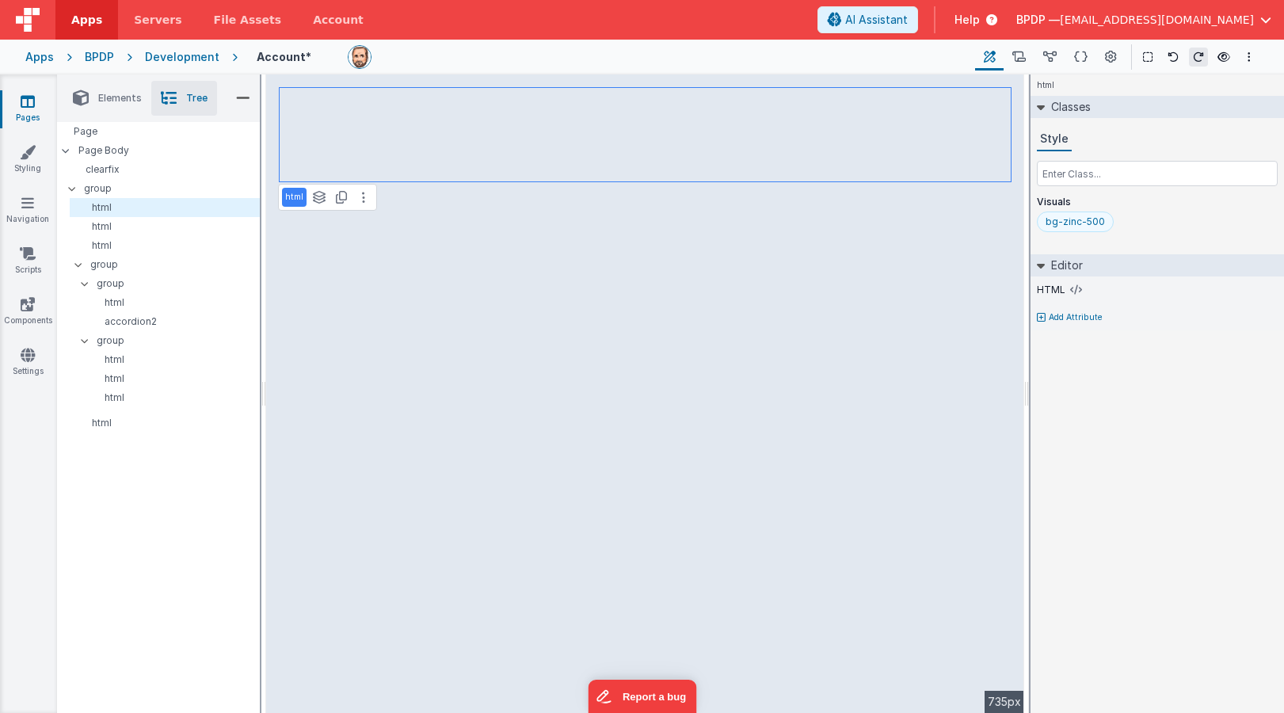
click at [1093, 223] on div "bg-zinc-500" at bounding box center [1075, 221] width 59 height 13
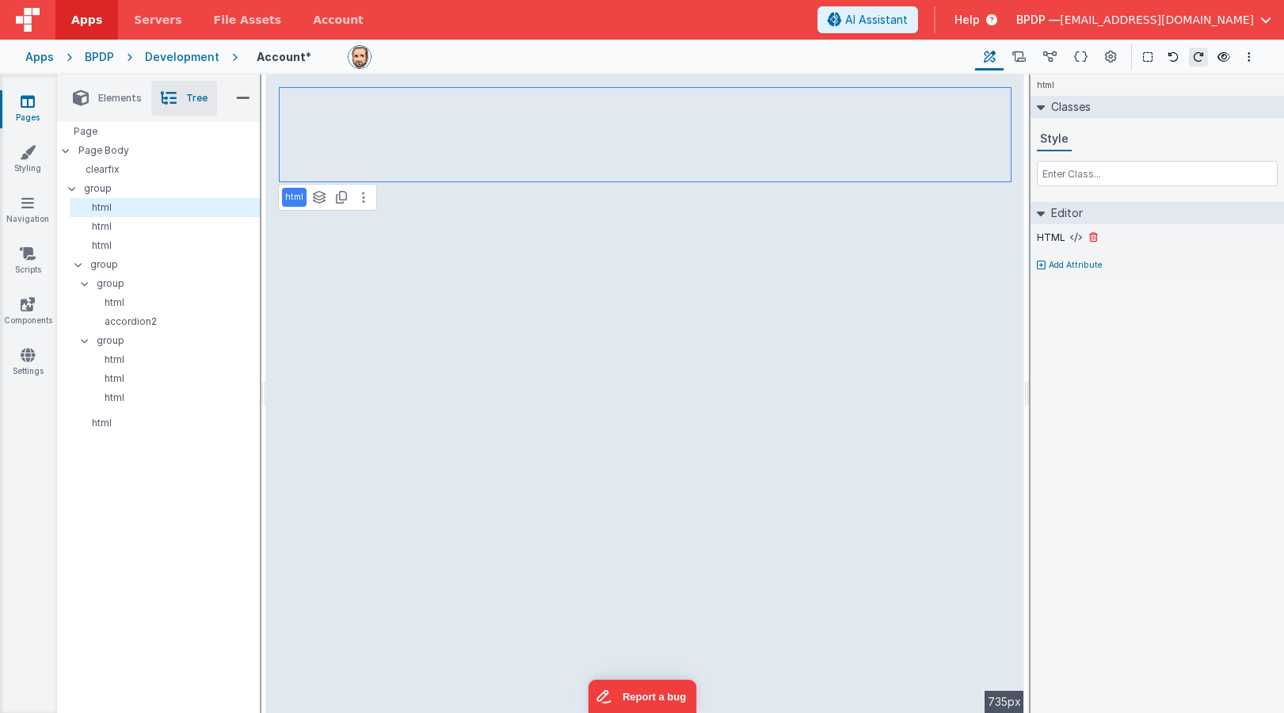
click at [1042, 232] on label "HTML" at bounding box center [1051, 237] width 29 height 13
click at [362, 199] on icon at bounding box center [363, 197] width 3 height 13
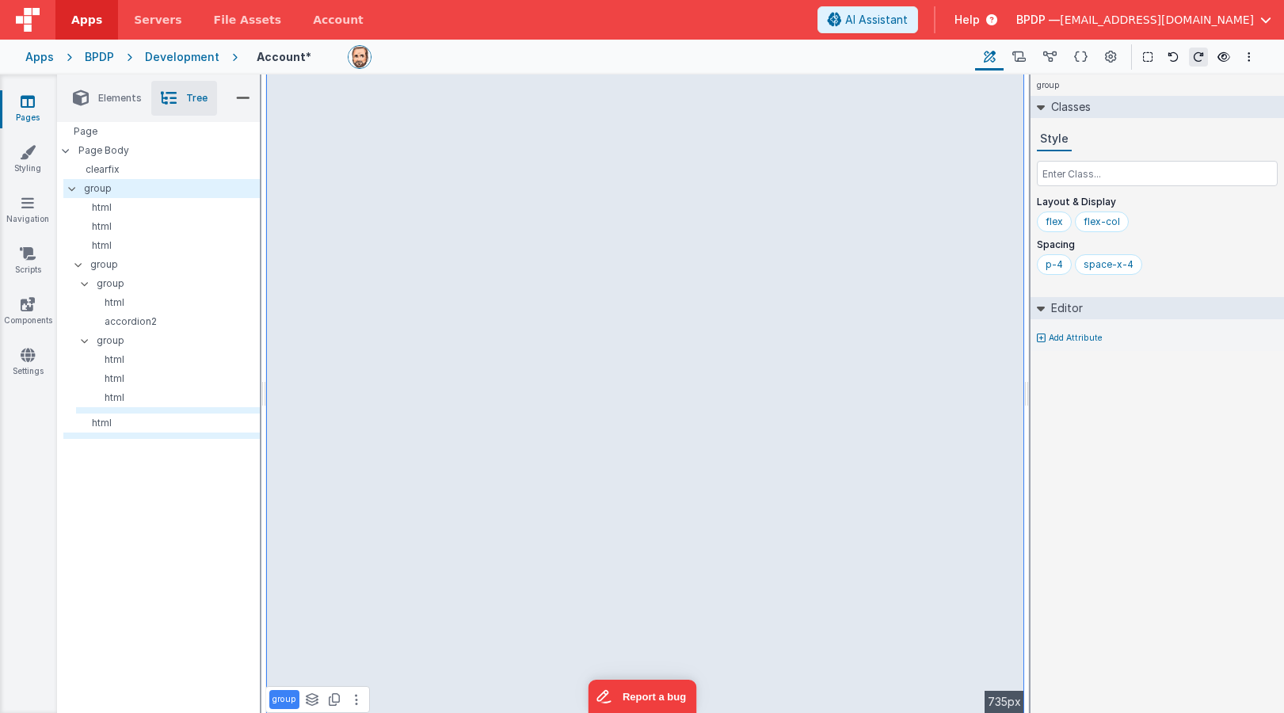
select select
select select "required"
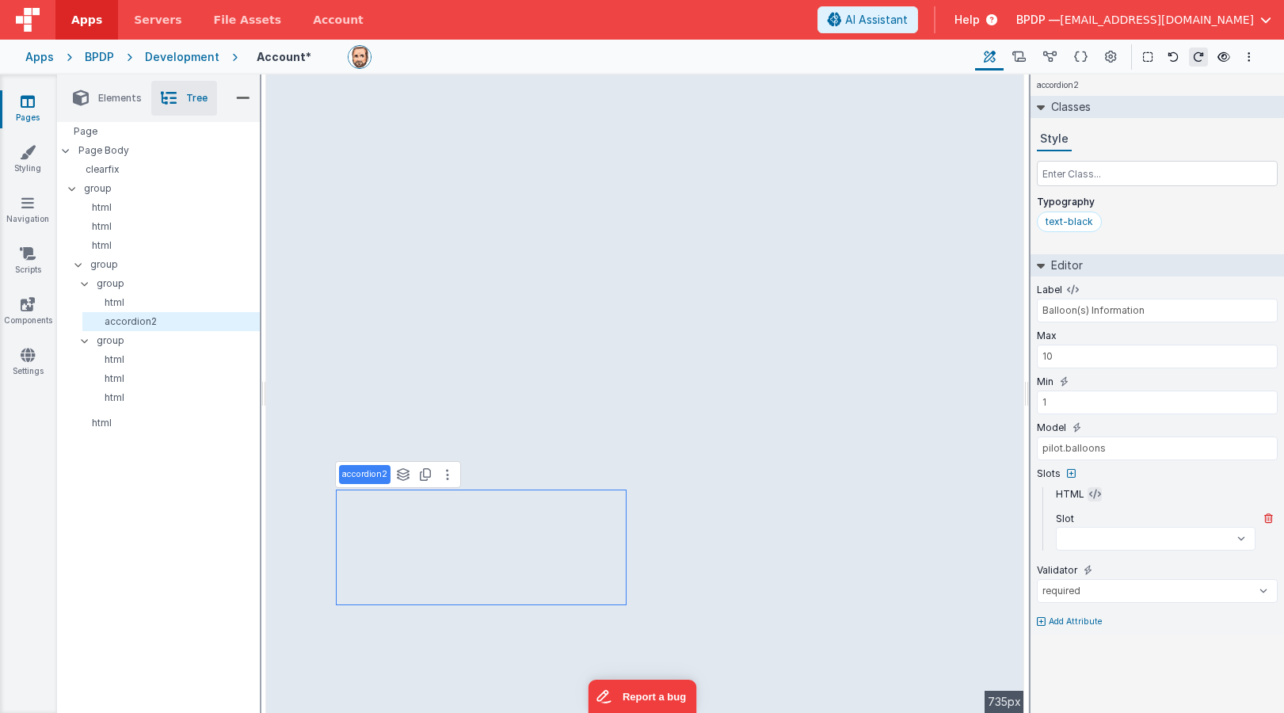
click at [1090, 493] on icon at bounding box center [1095, 494] width 12 height 13
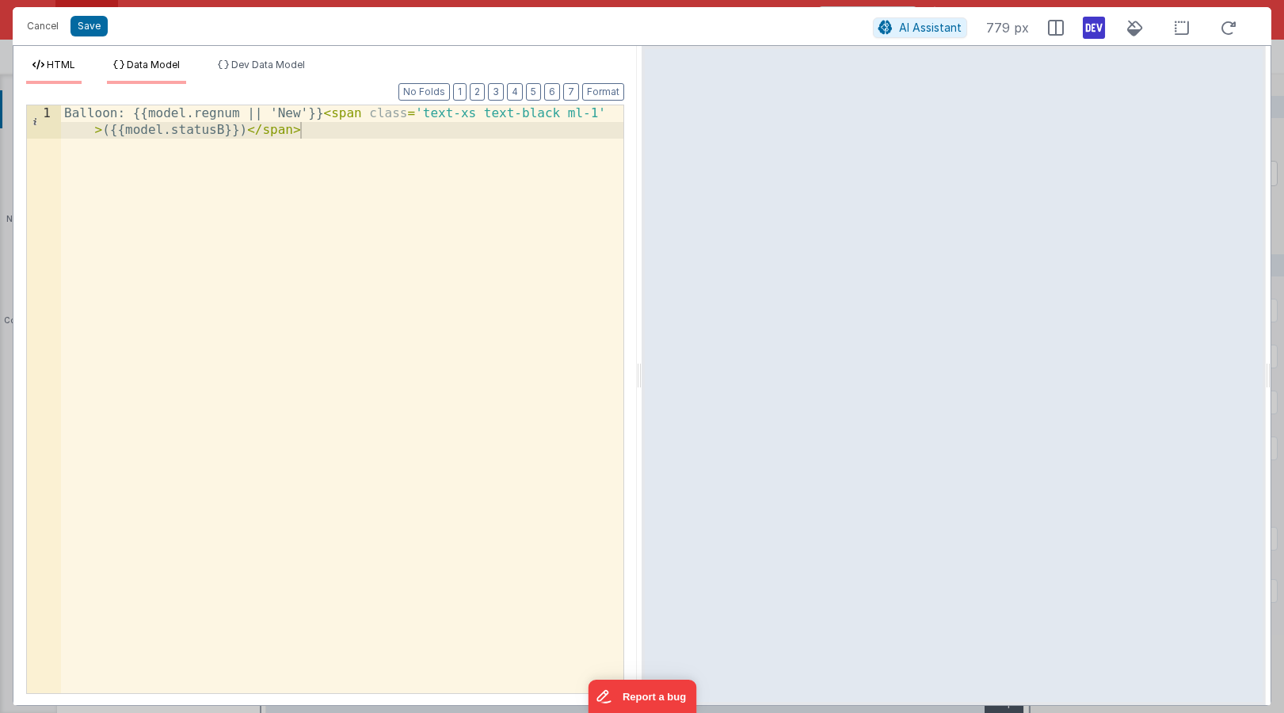
click at [134, 68] on span "Data Model" at bounding box center [153, 65] width 53 height 12
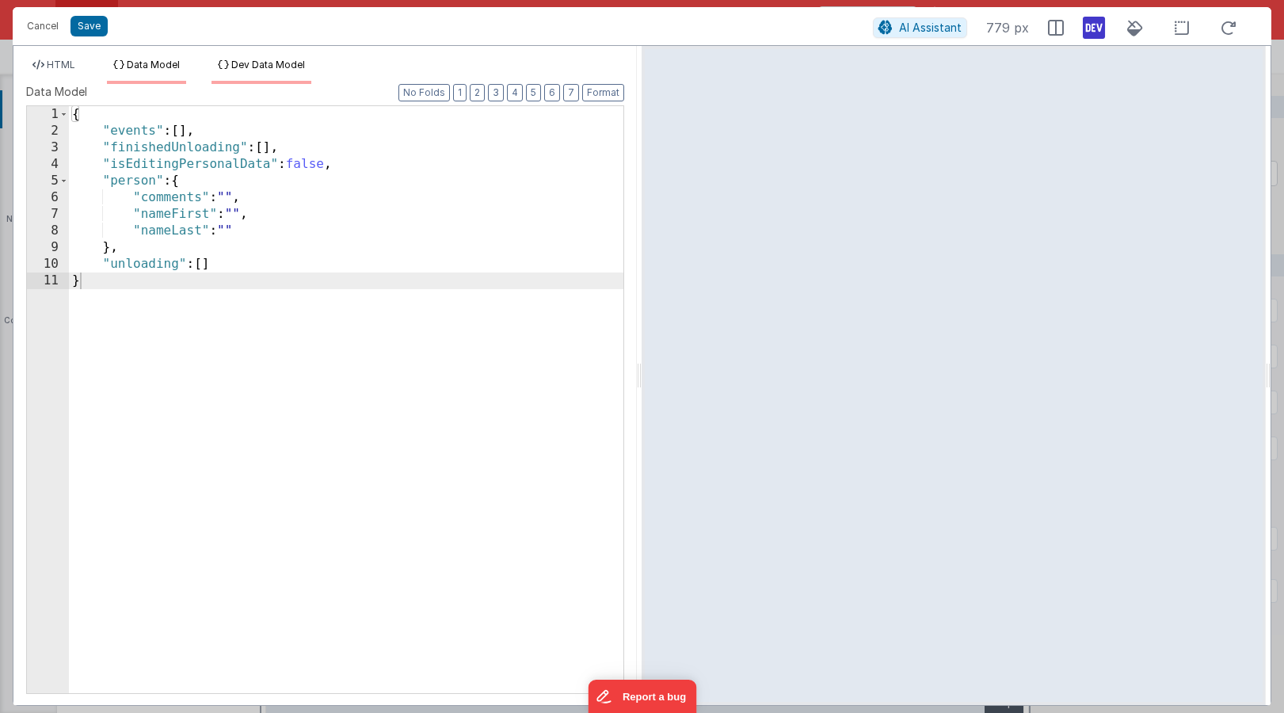
click at [258, 65] on span "Dev Data Model" at bounding box center [268, 65] width 74 height 12
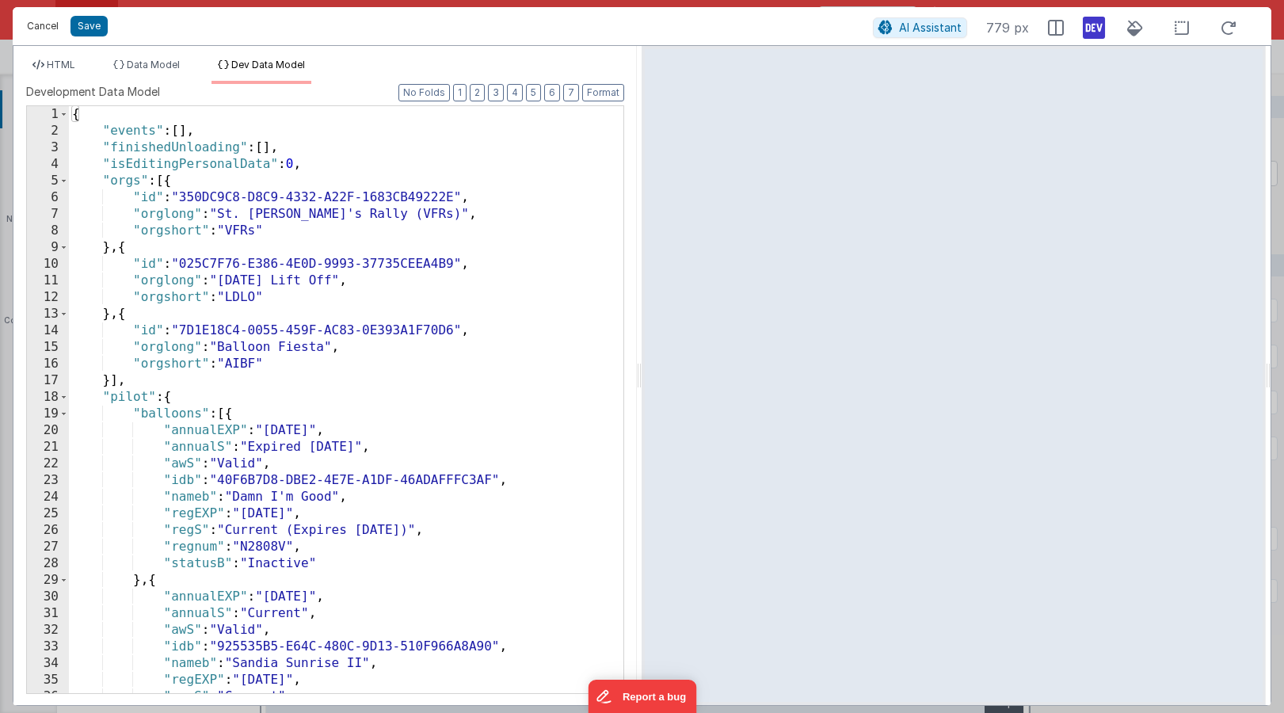
click at [43, 26] on button "Cancel" at bounding box center [43, 26] width 48 height 22
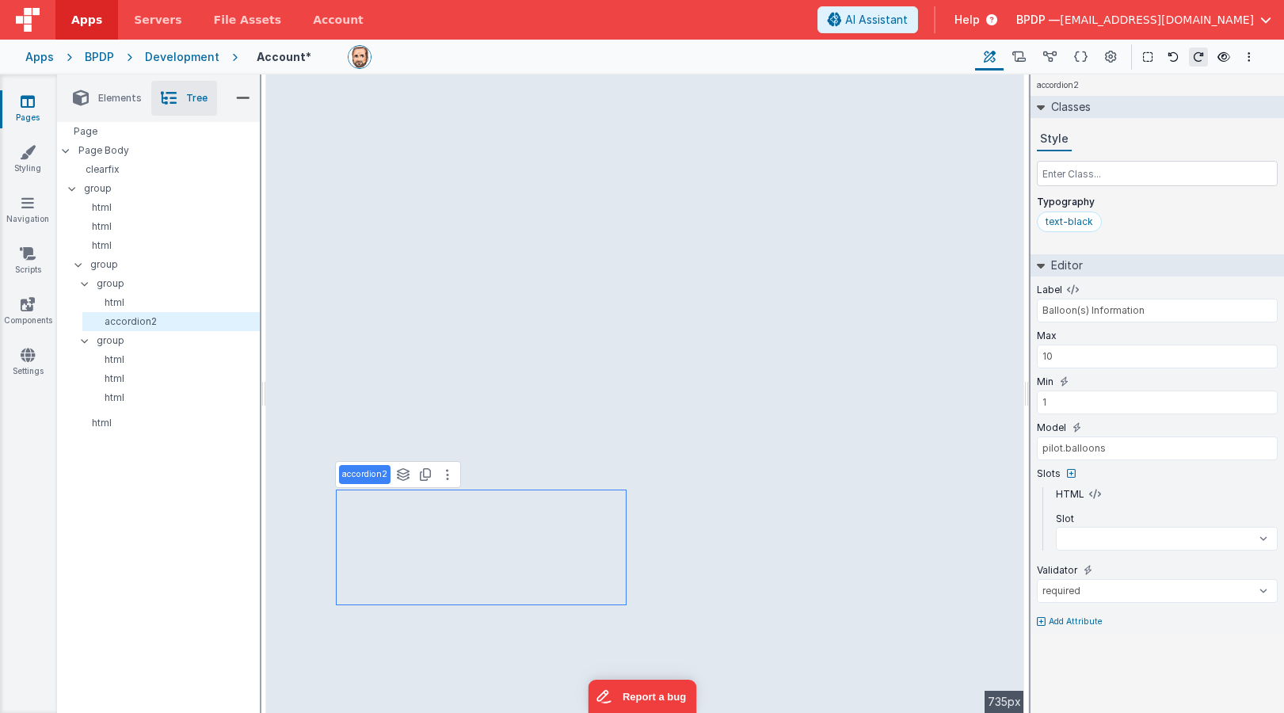
select select
type input "0"
click at [1107, 406] on input "0" at bounding box center [1157, 402] width 241 height 24
click at [1063, 380] on icon at bounding box center [1064, 381] width 9 height 13
select select
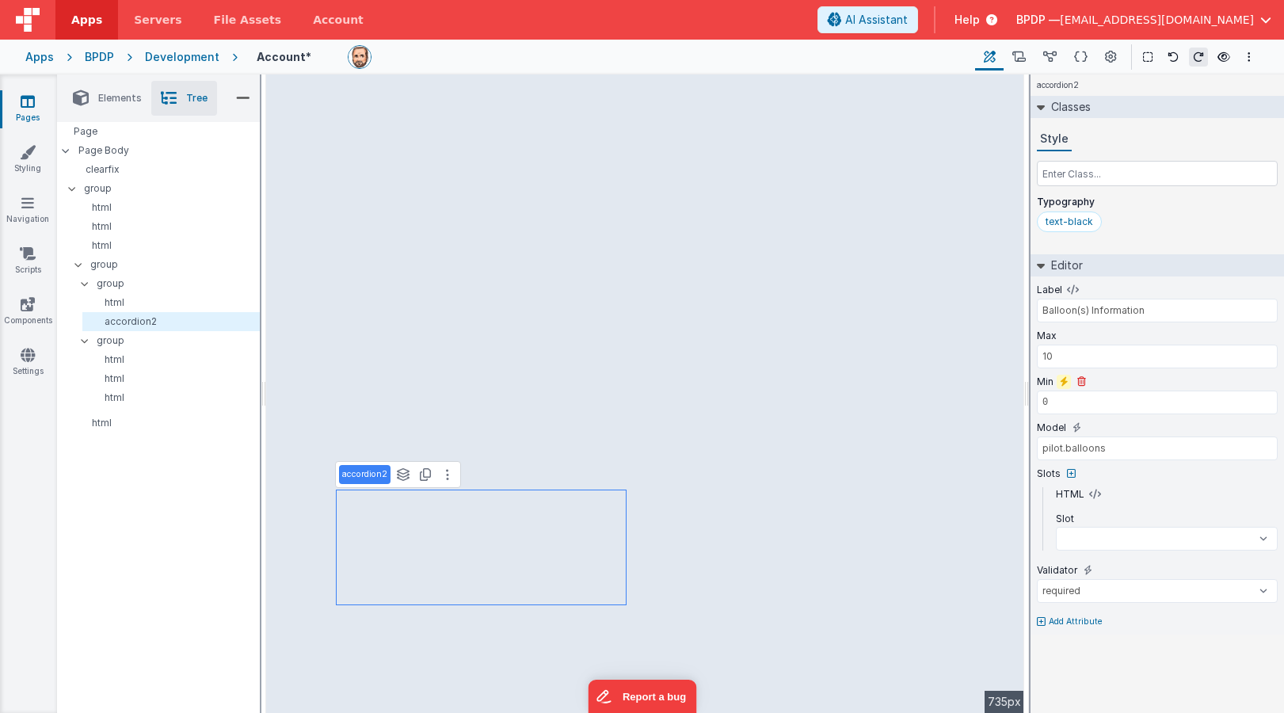
click at [1063, 380] on icon at bounding box center [1064, 381] width 9 height 13
select select
click at [1103, 408] on input "number" at bounding box center [1157, 402] width 241 height 24
type input "0"
select select
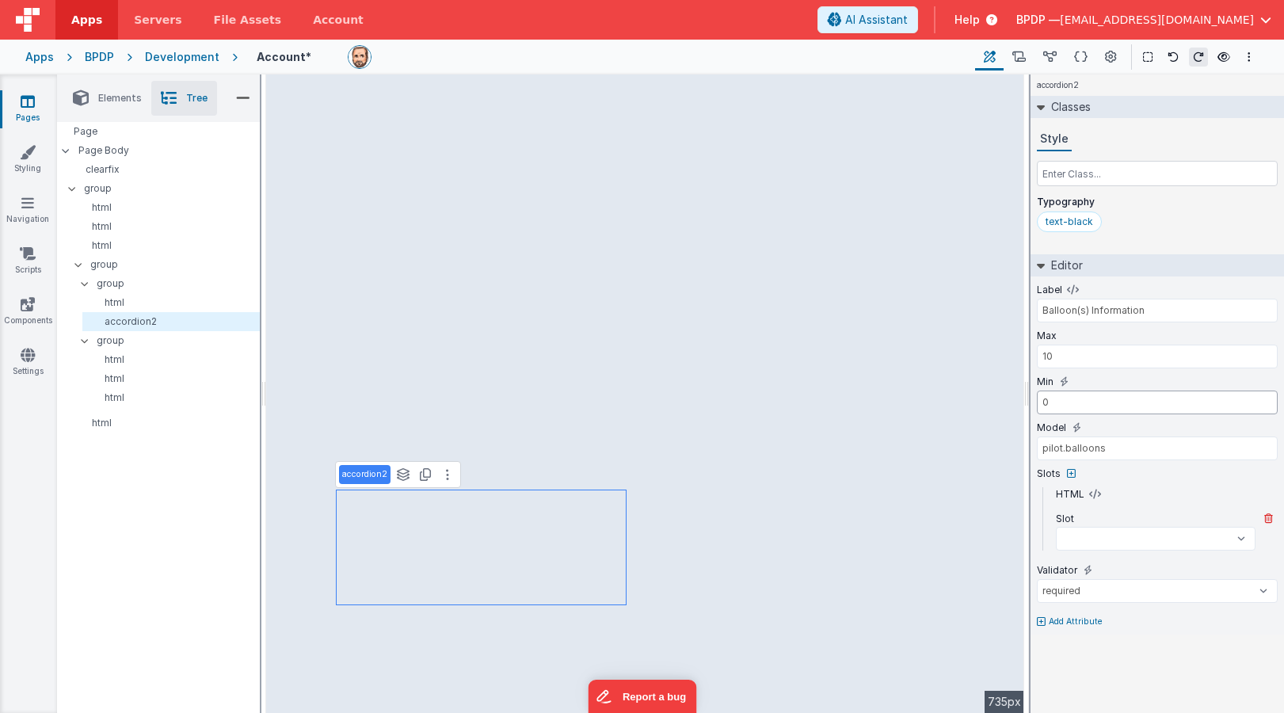
type input "0"
click at [1107, 536] on select "beforeTable afterTable beforeFilter afterFilter beforeLimit afterLimit beforeFi…" at bounding box center [1156, 539] width 200 height 24
click at [980, 17] on span "Help" at bounding box center [966, 20] width 25 height 16
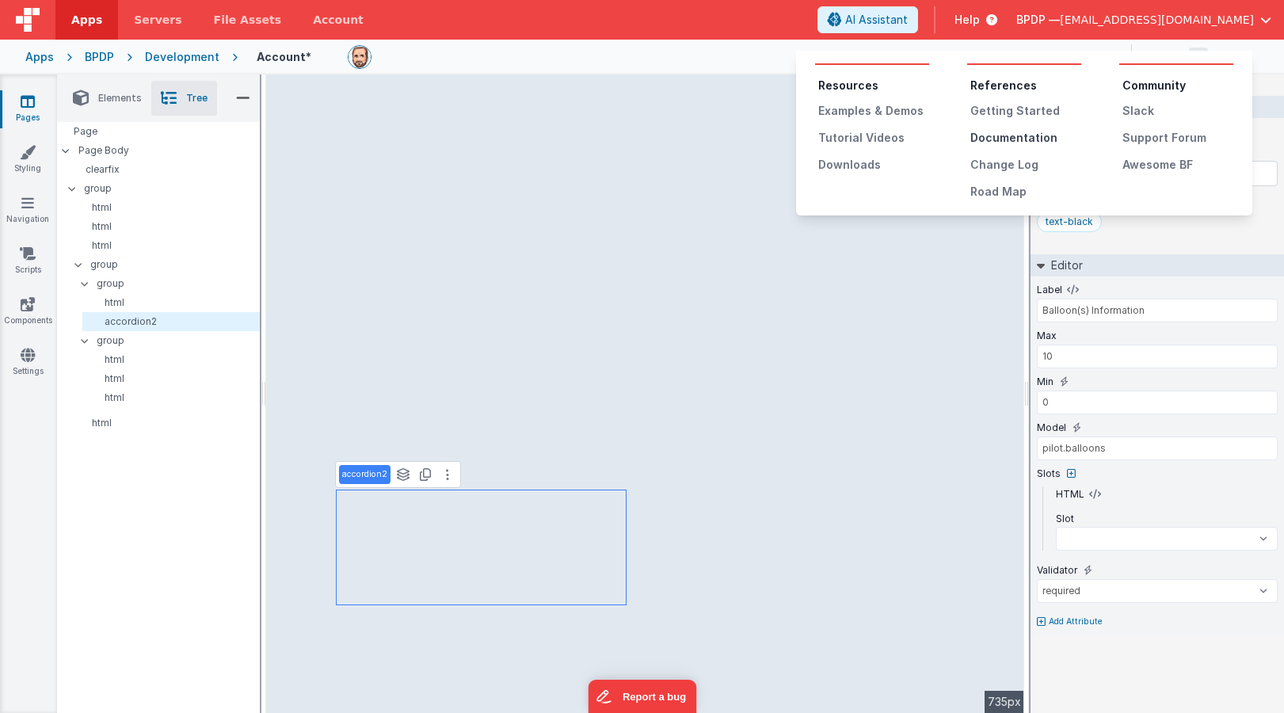
click at [1026, 139] on div "Documentation" at bounding box center [1025, 138] width 111 height 16
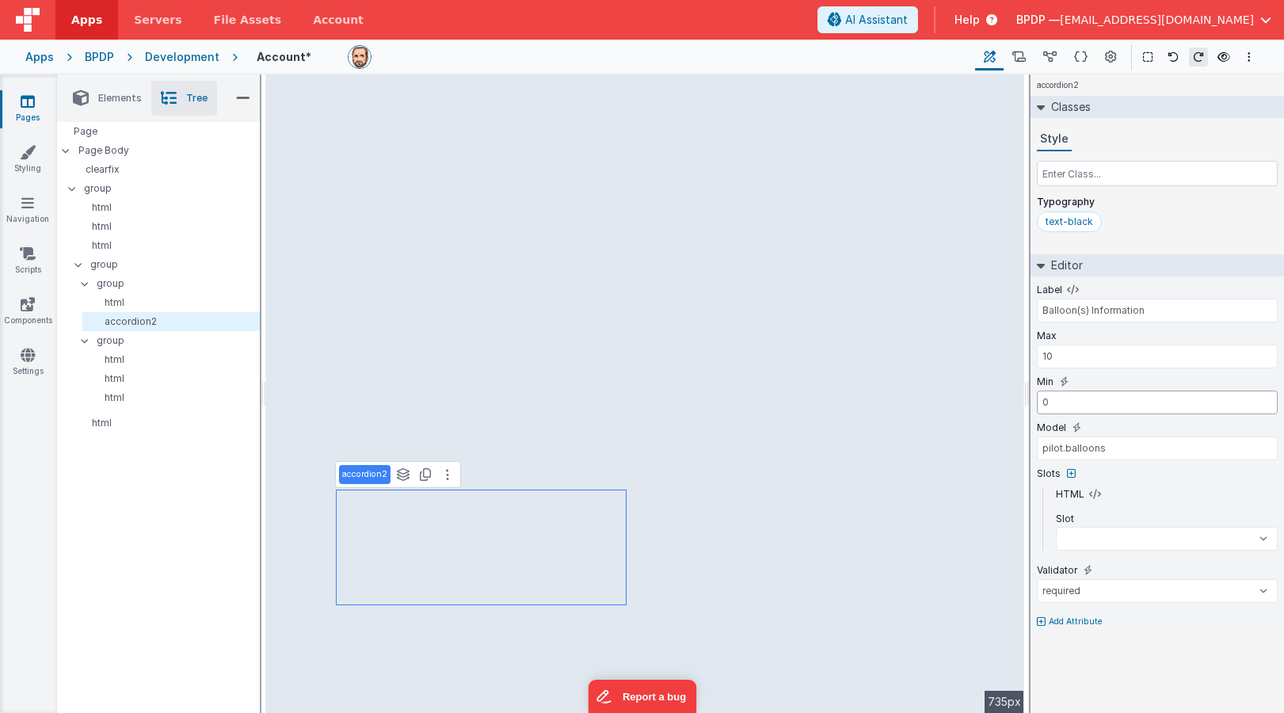
drag, startPoint x: 1059, startPoint y: 402, endPoint x: 1033, endPoint y: 402, distance: 26.1
click at [1033, 402] on div "Label Balloon(s) Information Max 10 Min 0 Model pilot.balloons Slots HTML Slot …" at bounding box center [1157, 455] width 253 height 358
select select
type input "5"
select select
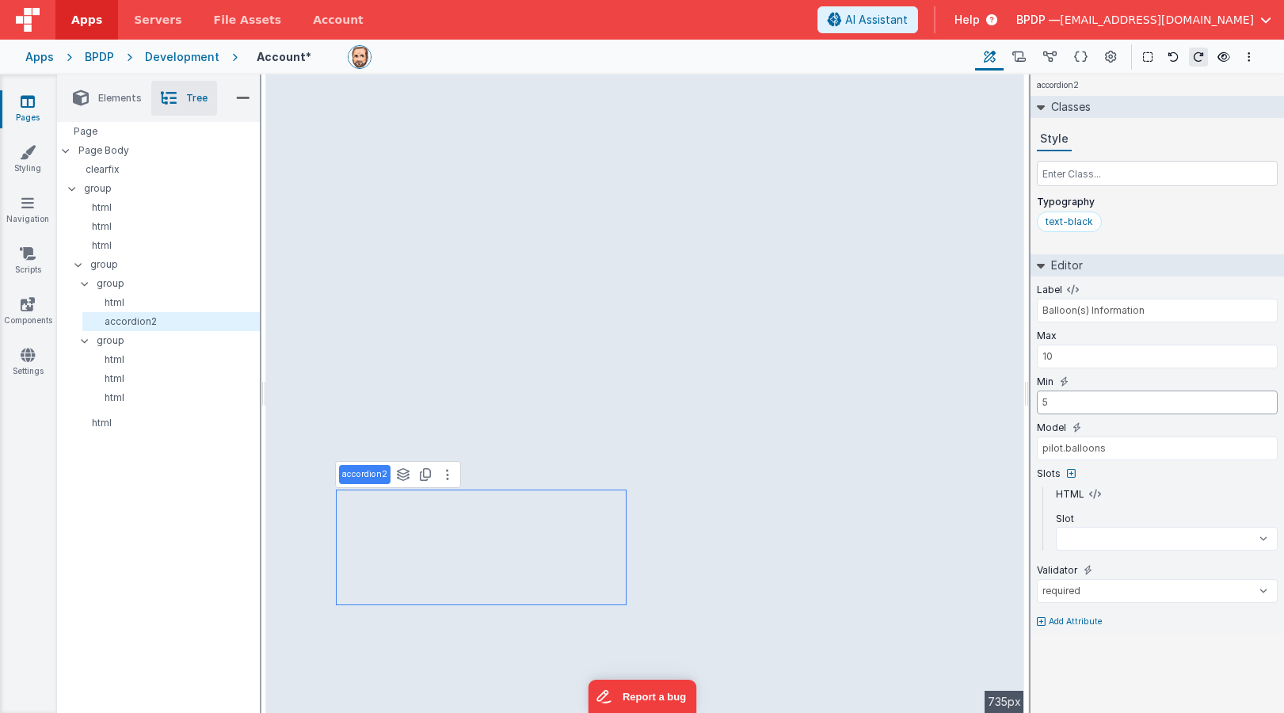
type input "5"
select select
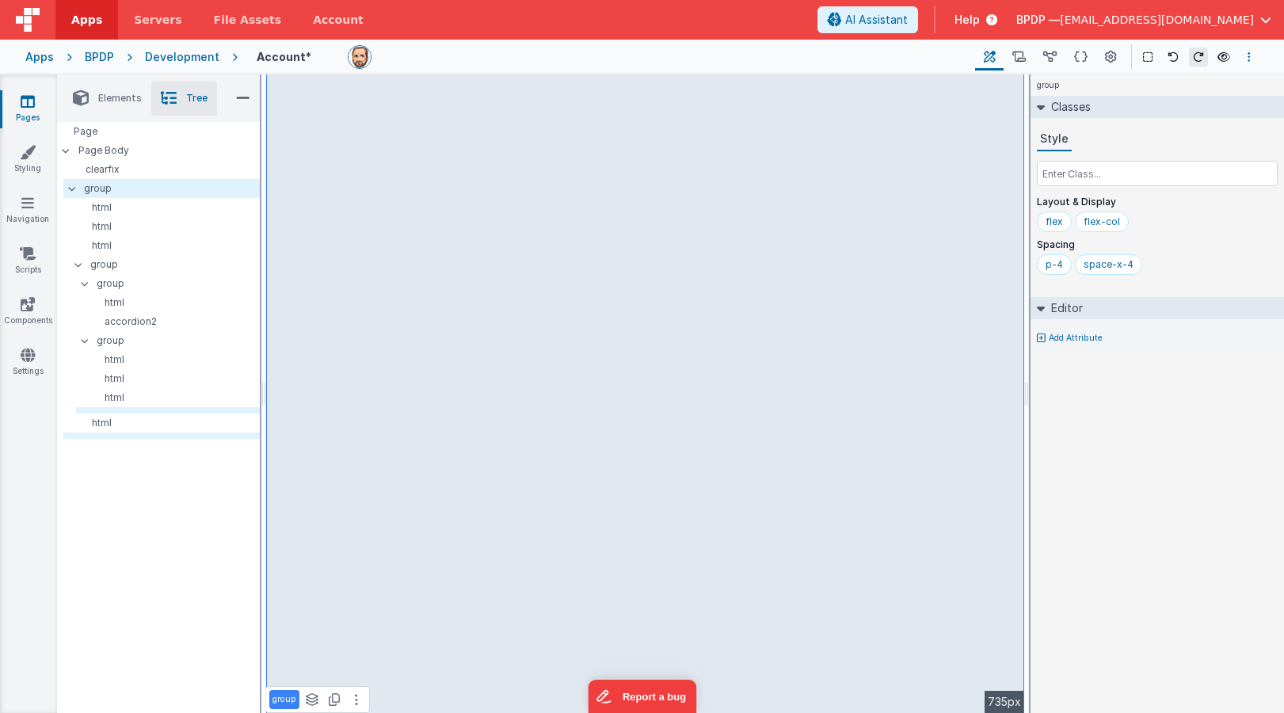
click at [1107, 52] on icon "Options" at bounding box center [1249, 56] width 3 height 11
click at [1104, 90] on link "Save cmd + s" at bounding box center [1170, 88] width 176 height 29
select select
select select "required"
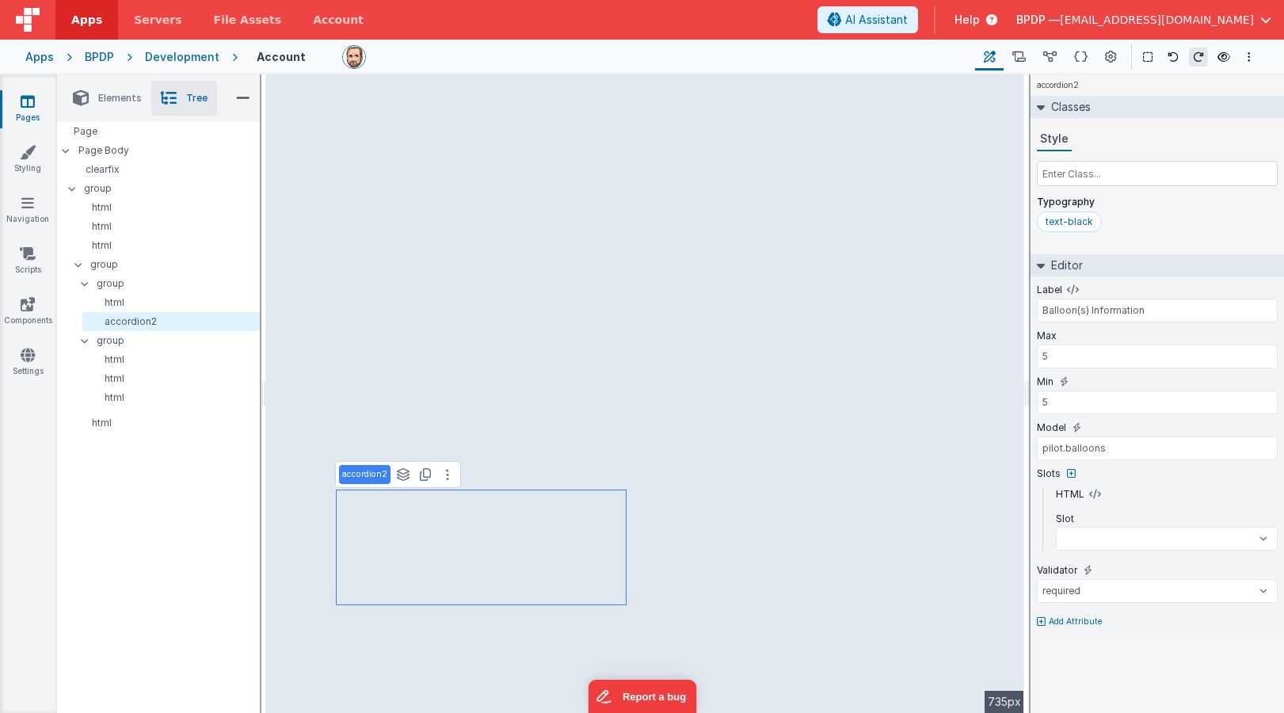
select select
type input "1"
select select
type input "1"
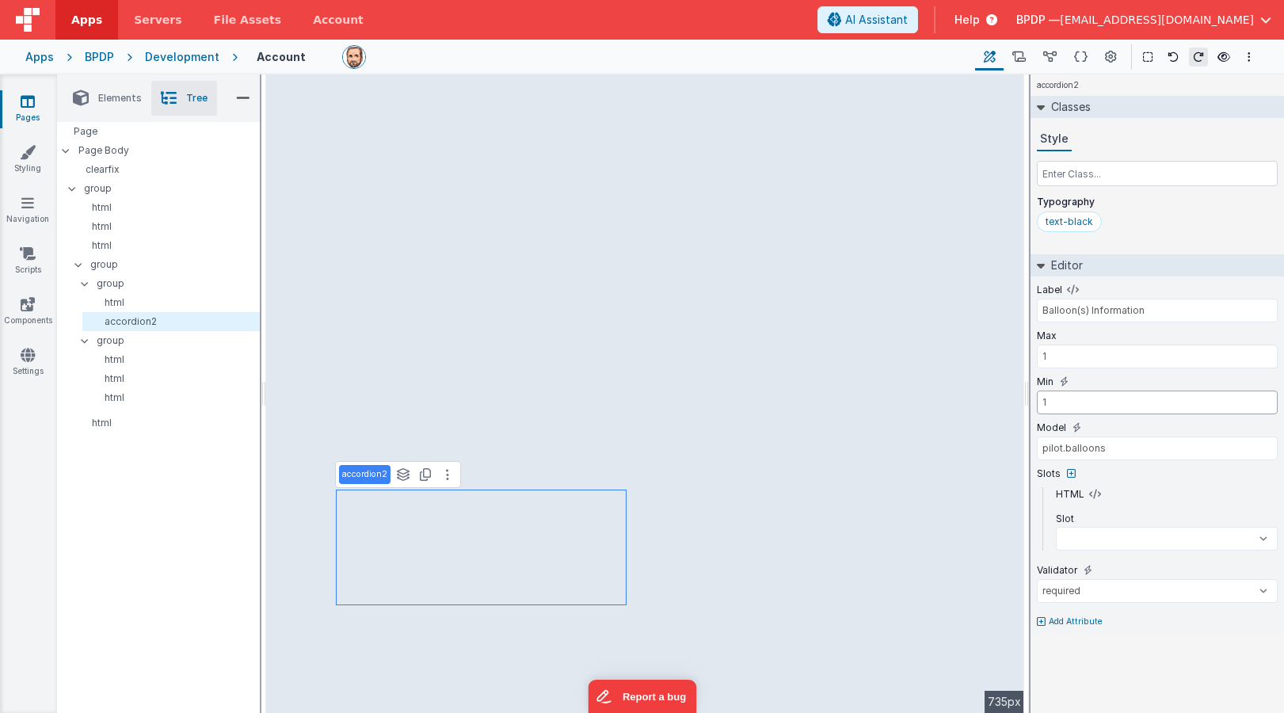
select select
type input "1"
select select
click at [1107, 227] on div "text-black" at bounding box center [1157, 224] width 241 height 27
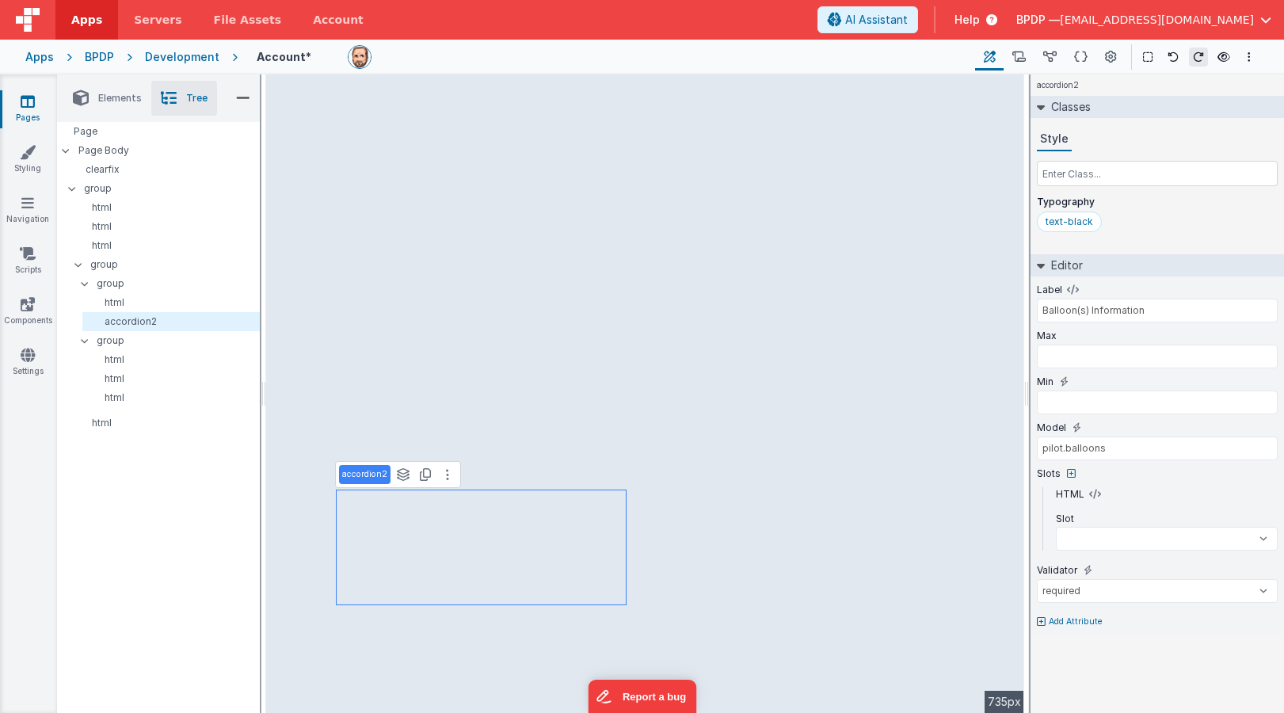
select select
click at [1053, 356] on input "text" at bounding box center [1157, 357] width 241 height 24
type input "1"
select select
type input "1"
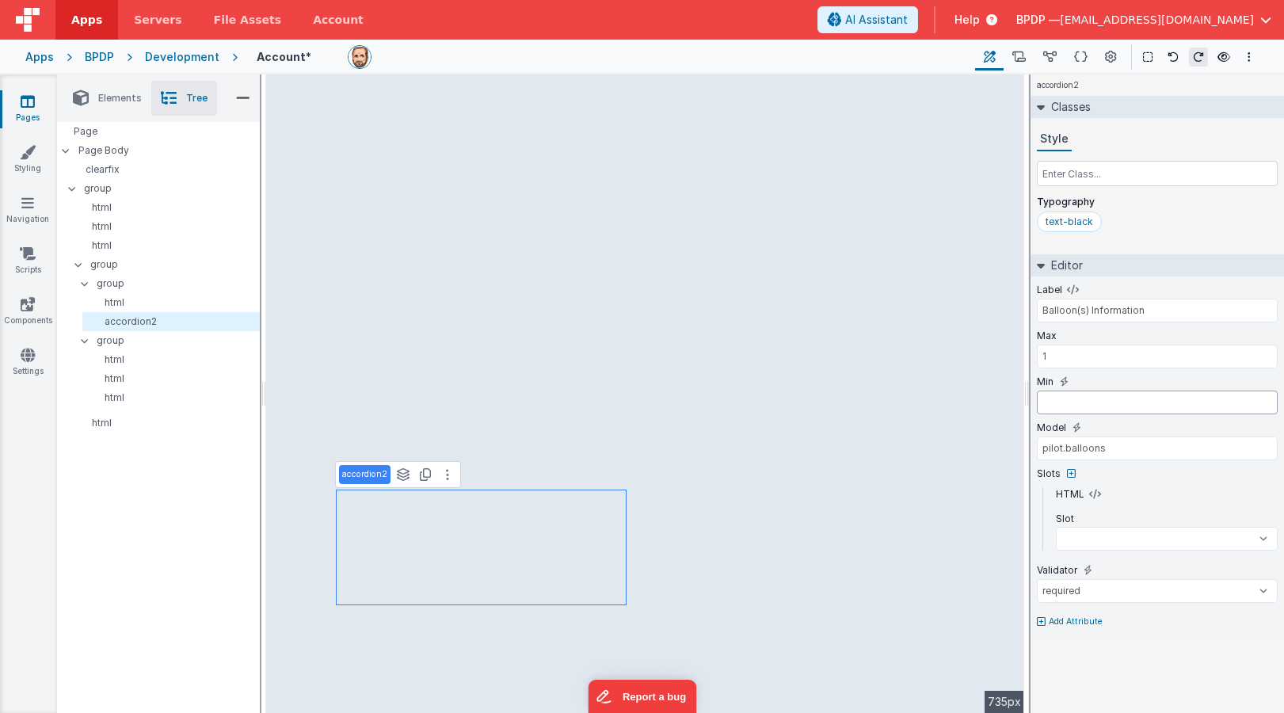
click at [1049, 403] on input "number" at bounding box center [1157, 402] width 241 height 24
type input "1"
select select
type input "1"
click at [1062, 381] on icon at bounding box center [1064, 381] width 9 height 13
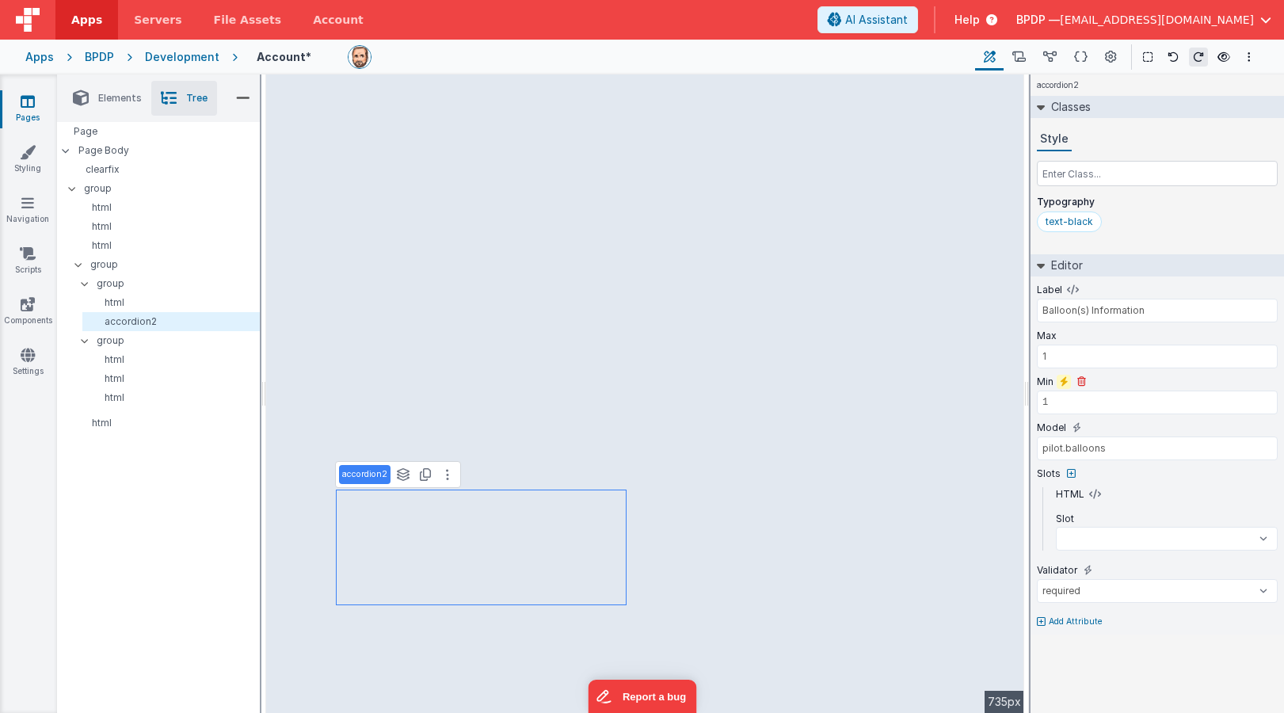
select select
click at [1062, 381] on icon at bounding box center [1064, 381] width 9 height 13
select select
type input "1"
click at [1107, 398] on input "1" at bounding box center [1157, 402] width 241 height 24
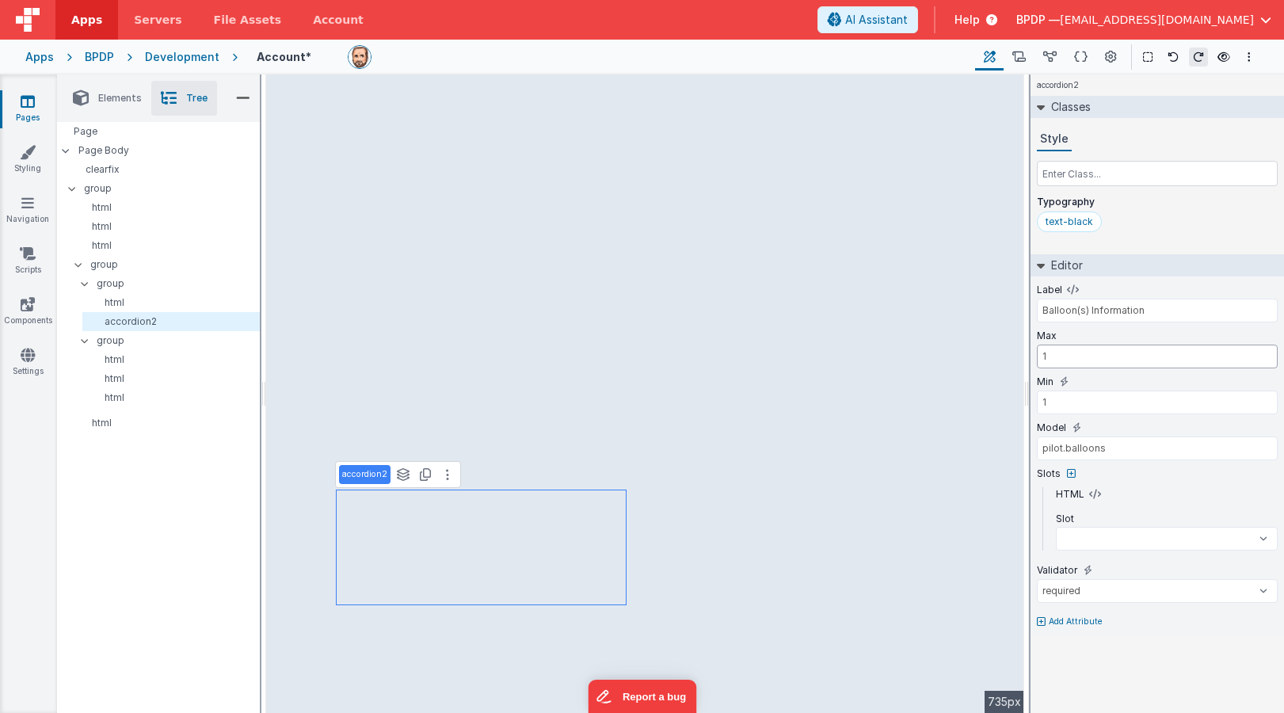
click at [1085, 352] on input "1" at bounding box center [1157, 357] width 241 height 24
click at [1107, 51] on button "Options" at bounding box center [1249, 57] width 19 height 19
click at [1107, 88] on p "Save" at bounding box center [1157, 88] width 100 height 16
select select
